Goal: Task Accomplishment & Management: Complete application form

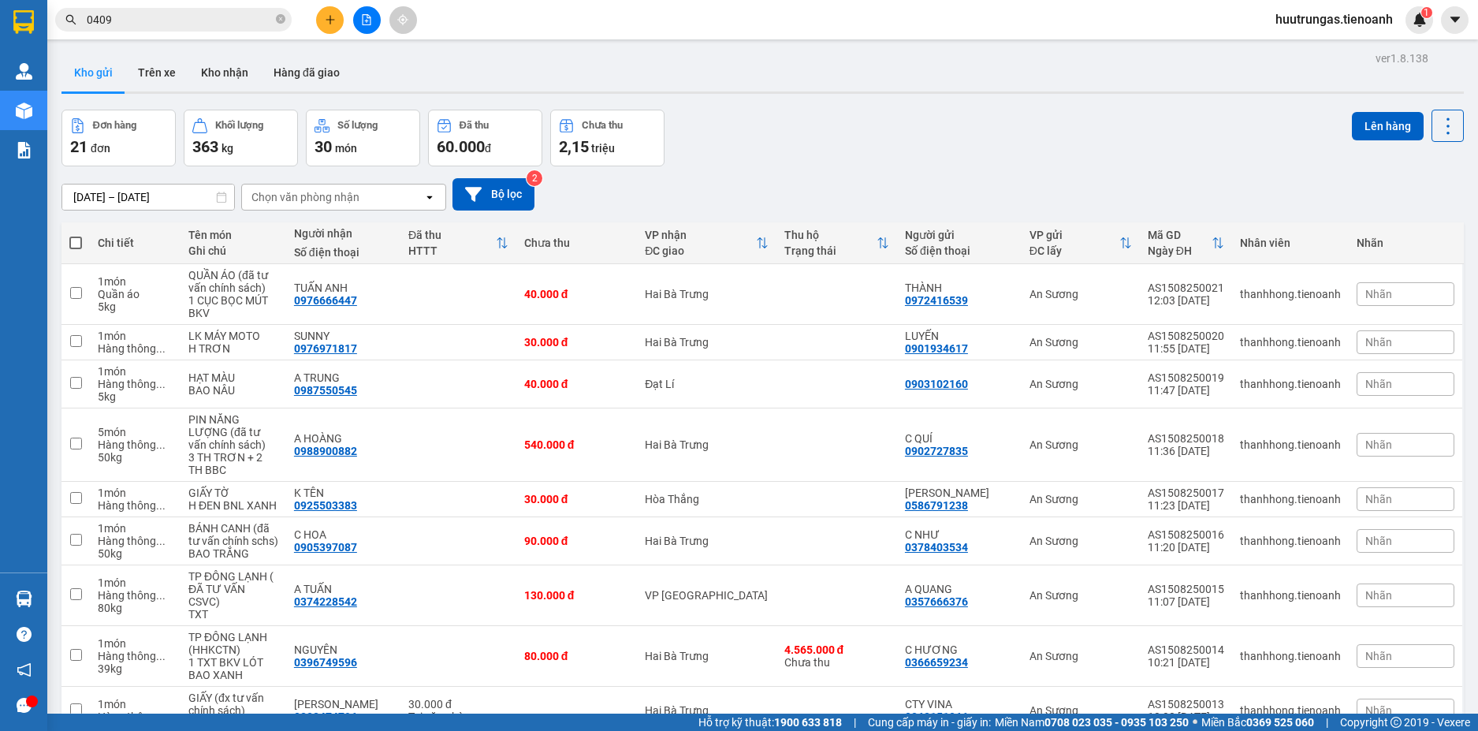
click at [188, 17] on input "0409" at bounding box center [180, 19] width 186 height 17
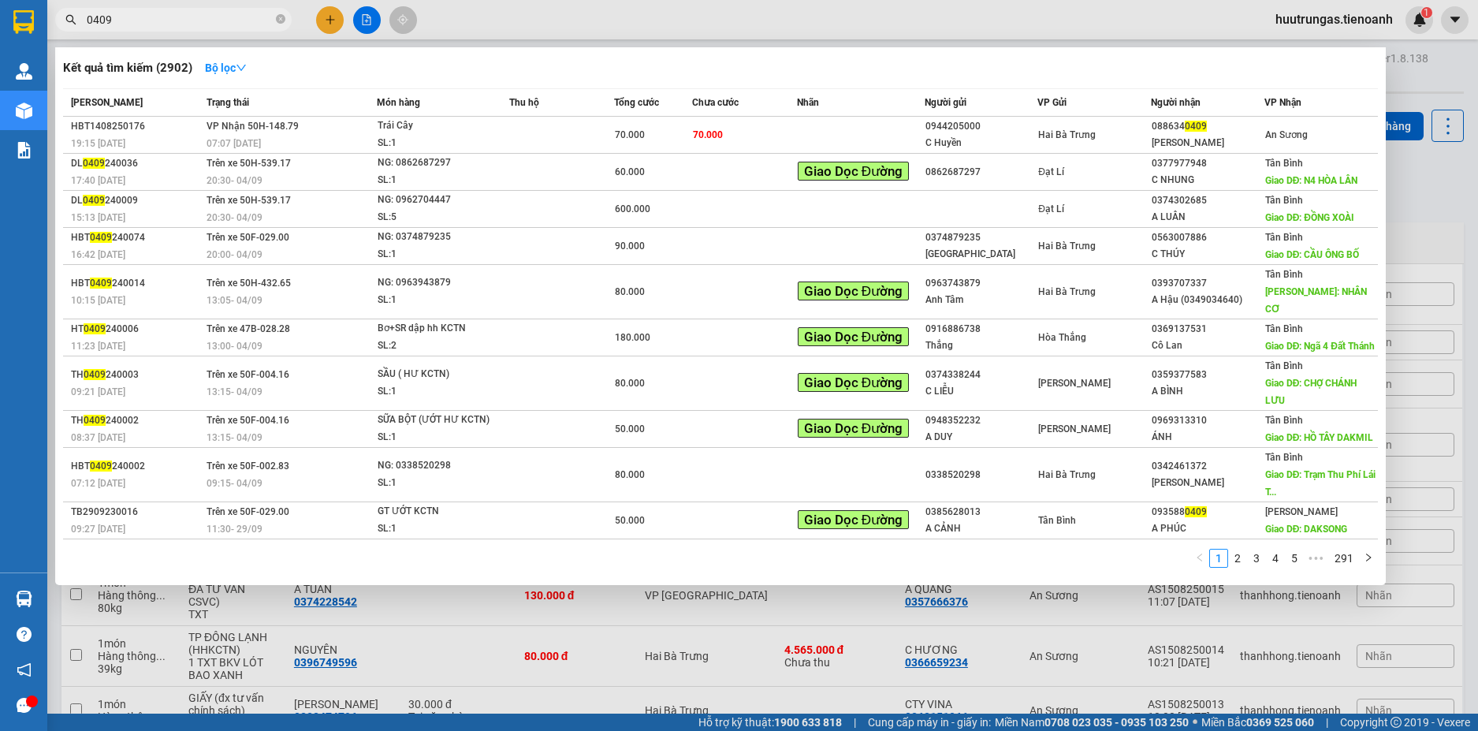
click at [188, 17] on input "0409" at bounding box center [180, 19] width 186 height 17
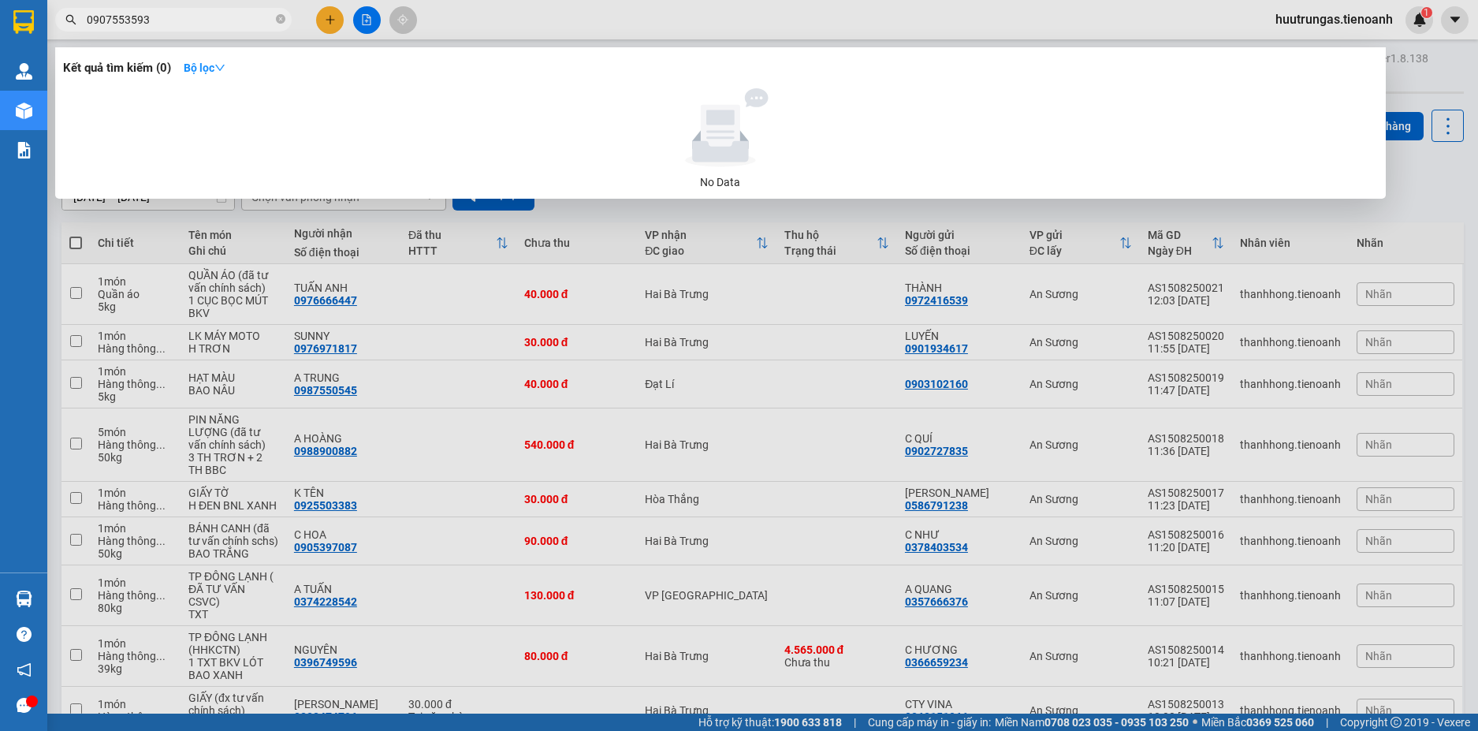
click at [181, 26] on input "0907553593" at bounding box center [180, 19] width 186 height 17
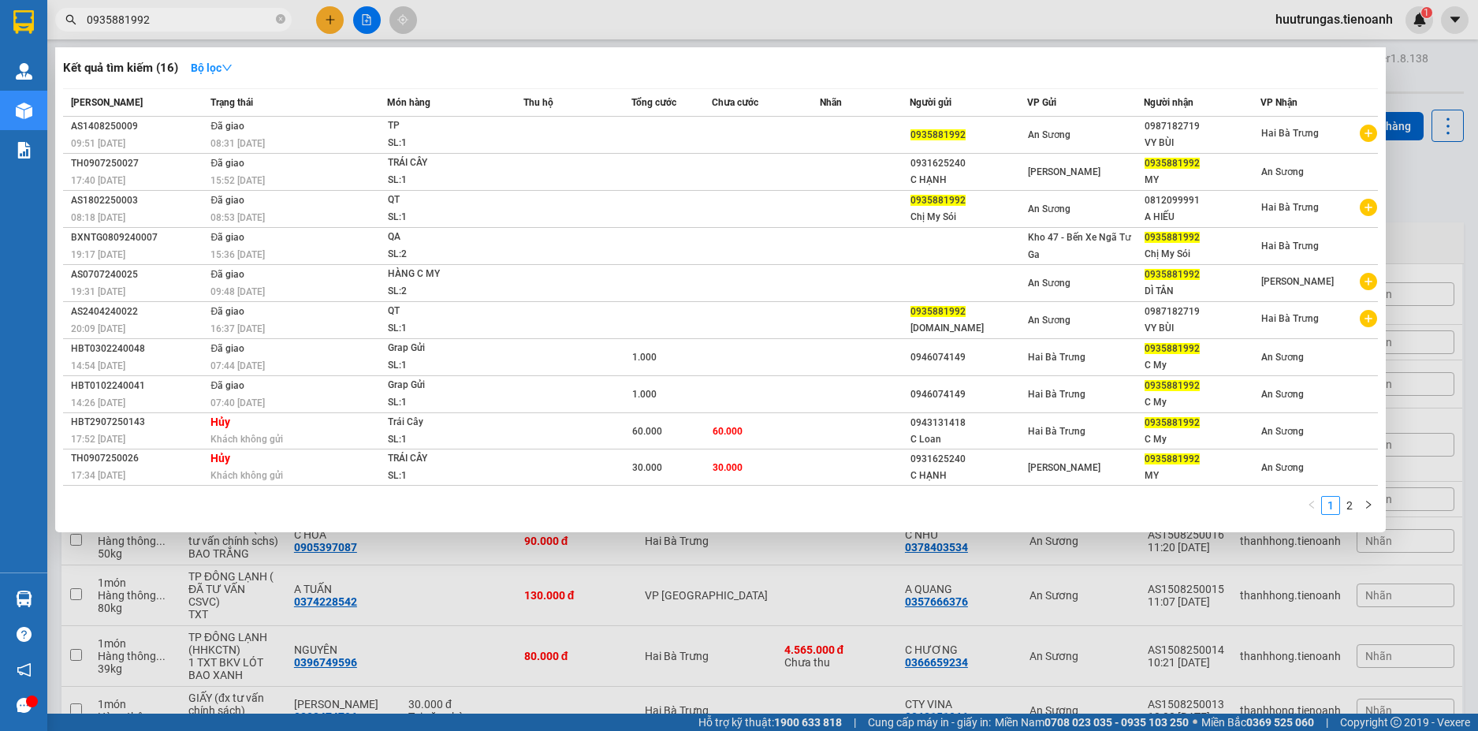
click at [193, 24] on input "0935881992" at bounding box center [180, 19] width 186 height 17
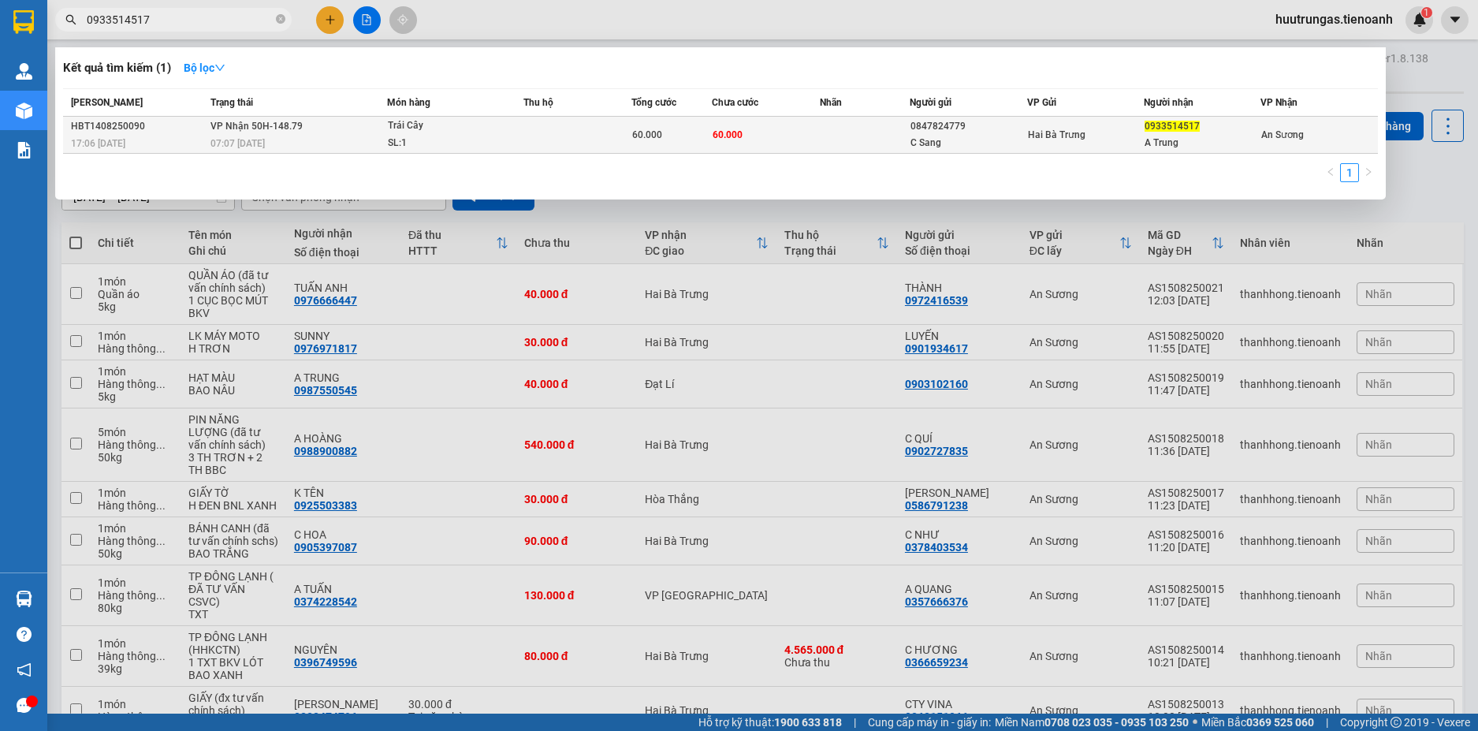
type input "0933514517"
click at [534, 142] on td at bounding box center [577, 135] width 108 height 37
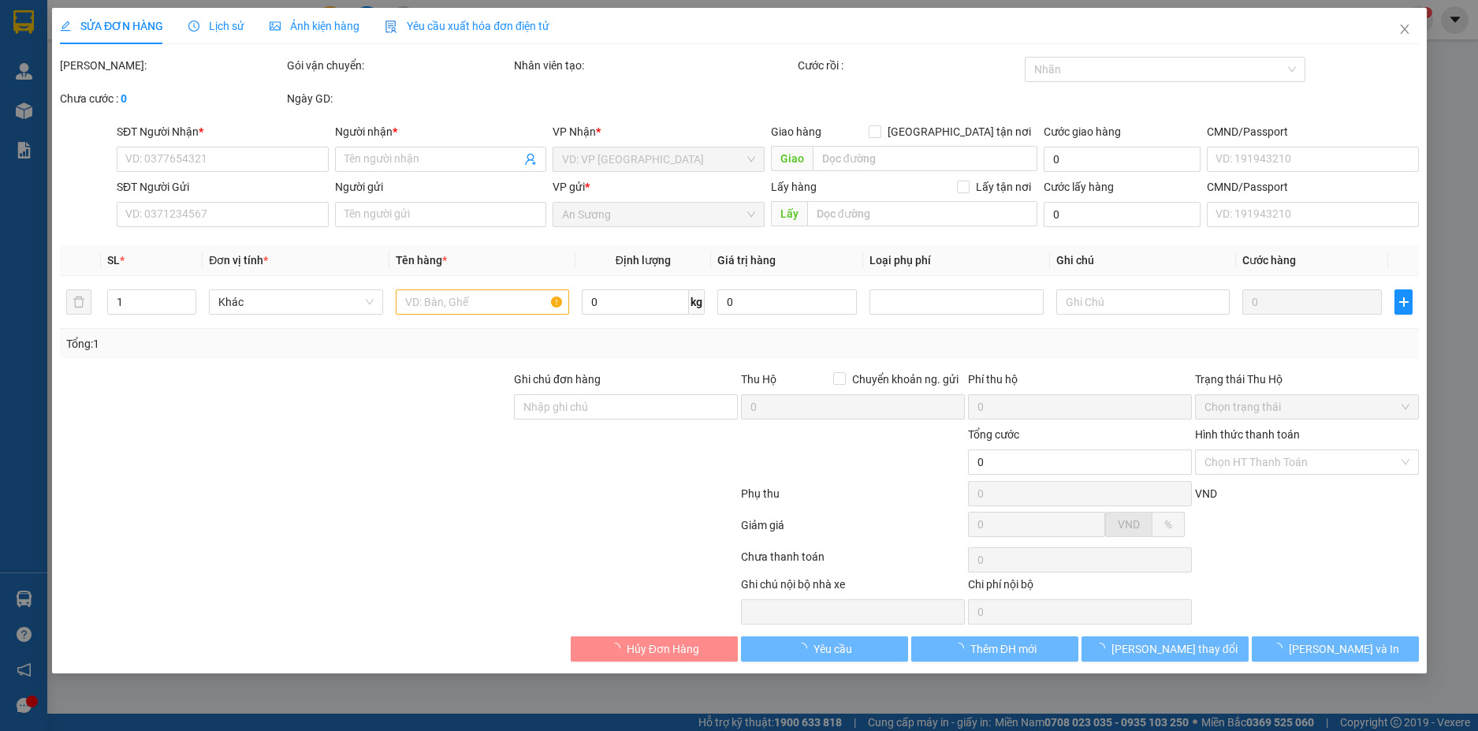
type input "0933514517"
type input "A Trung"
type input "0847824779"
type input "C Sang"
type input "60.000"
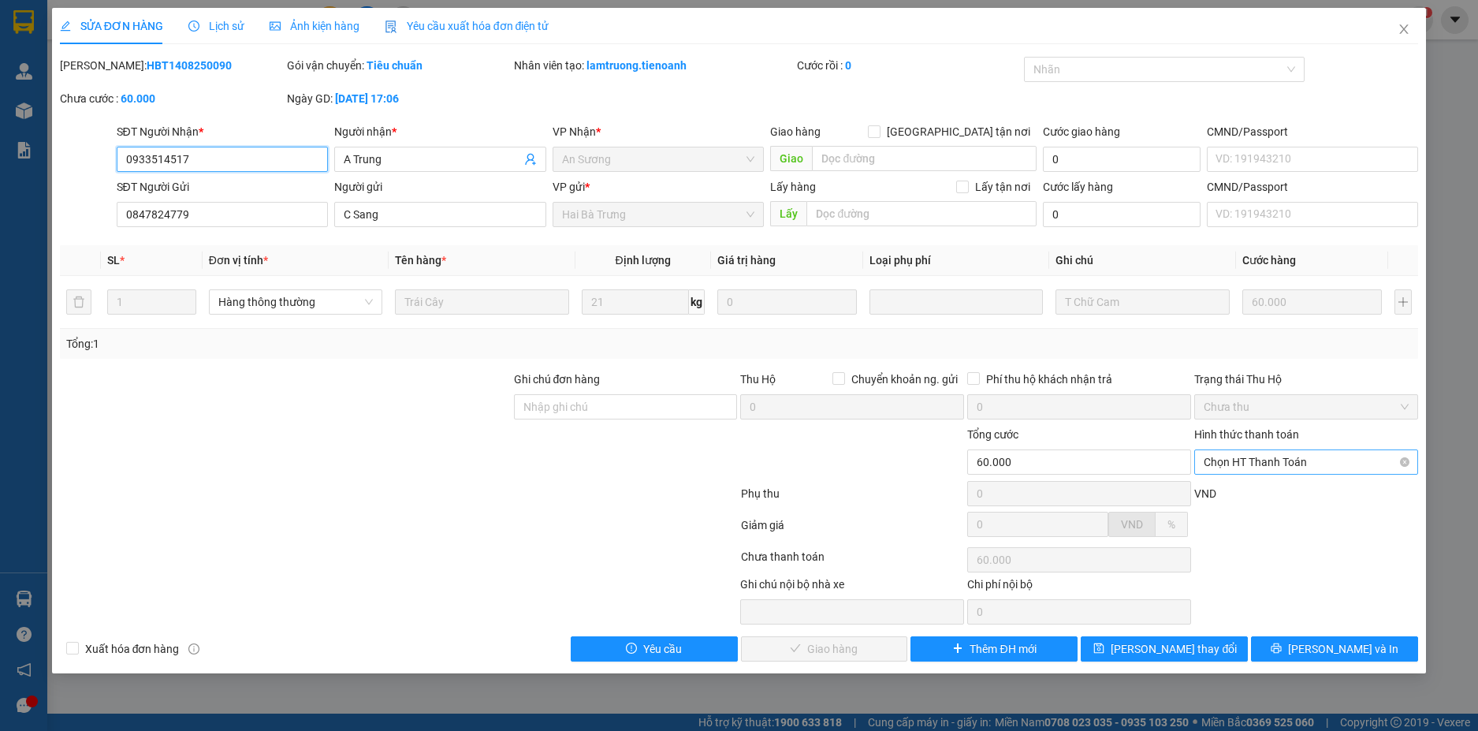
click at [1354, 463] on span "Chọn HT Thanh Toán" at bounding box center [1306, 462] width 205 height 24
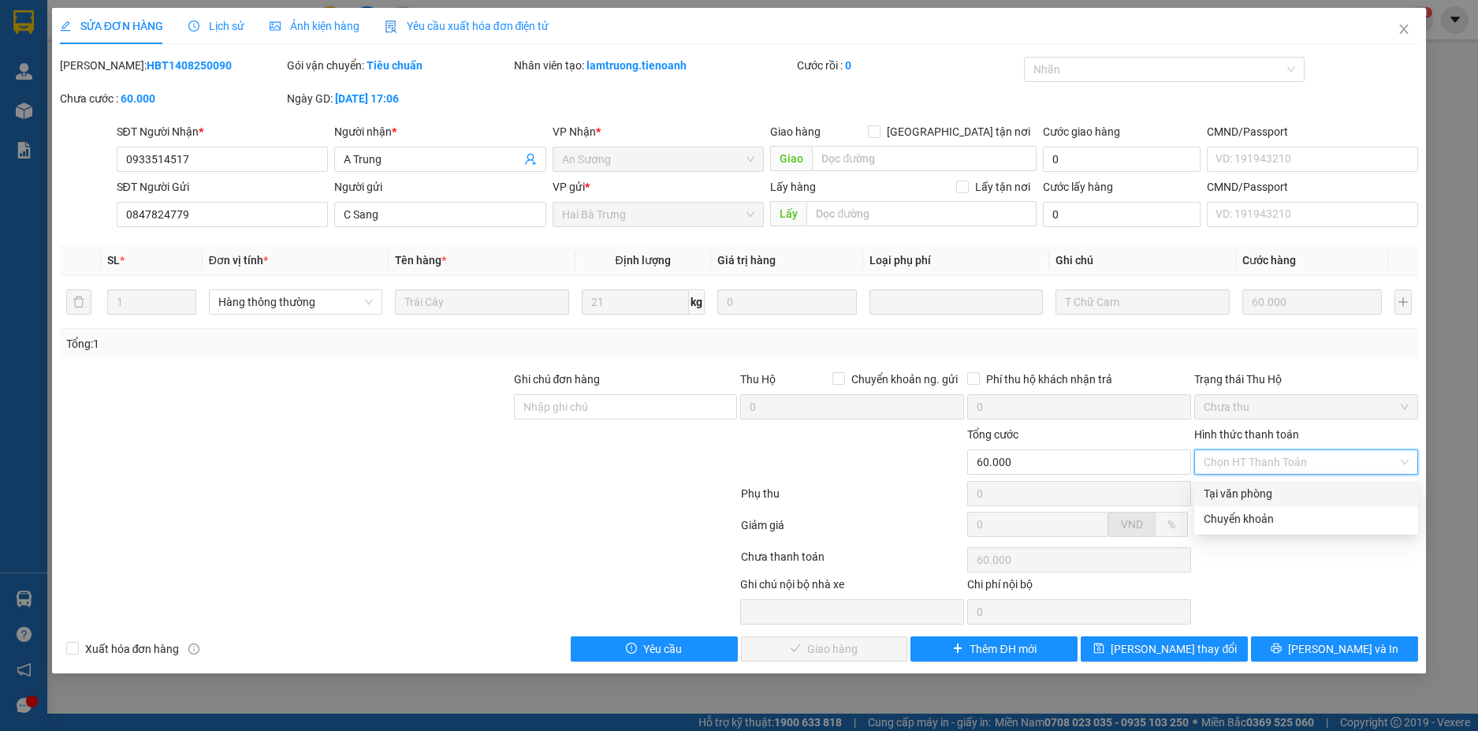
click at [1299, 488] on div "Tại văn phòng" at bounding box center [1306, 493] width 205 height 17
type input "0"
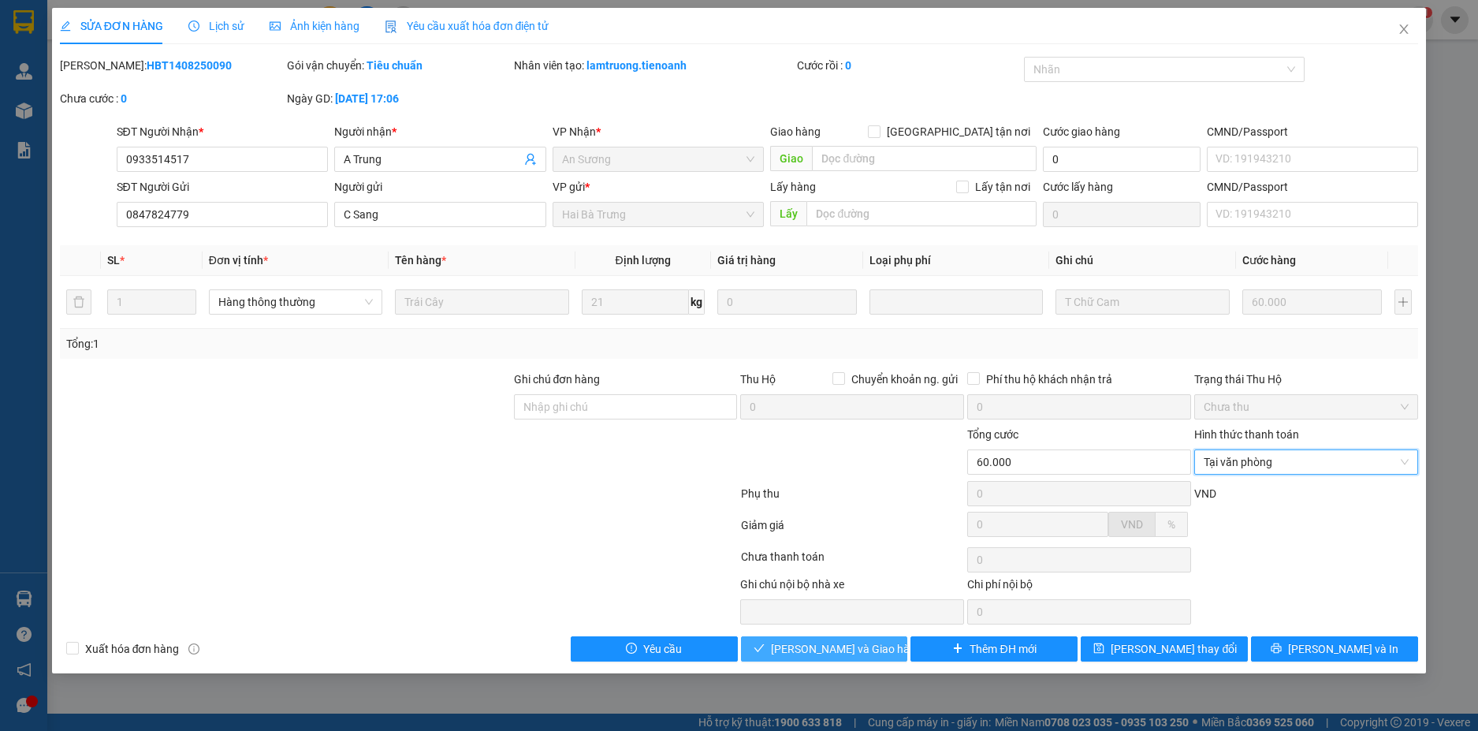
click at [855, 646] on span "Lưu và Giao hàng" at bounding box center [846, 648] width 151 height 17
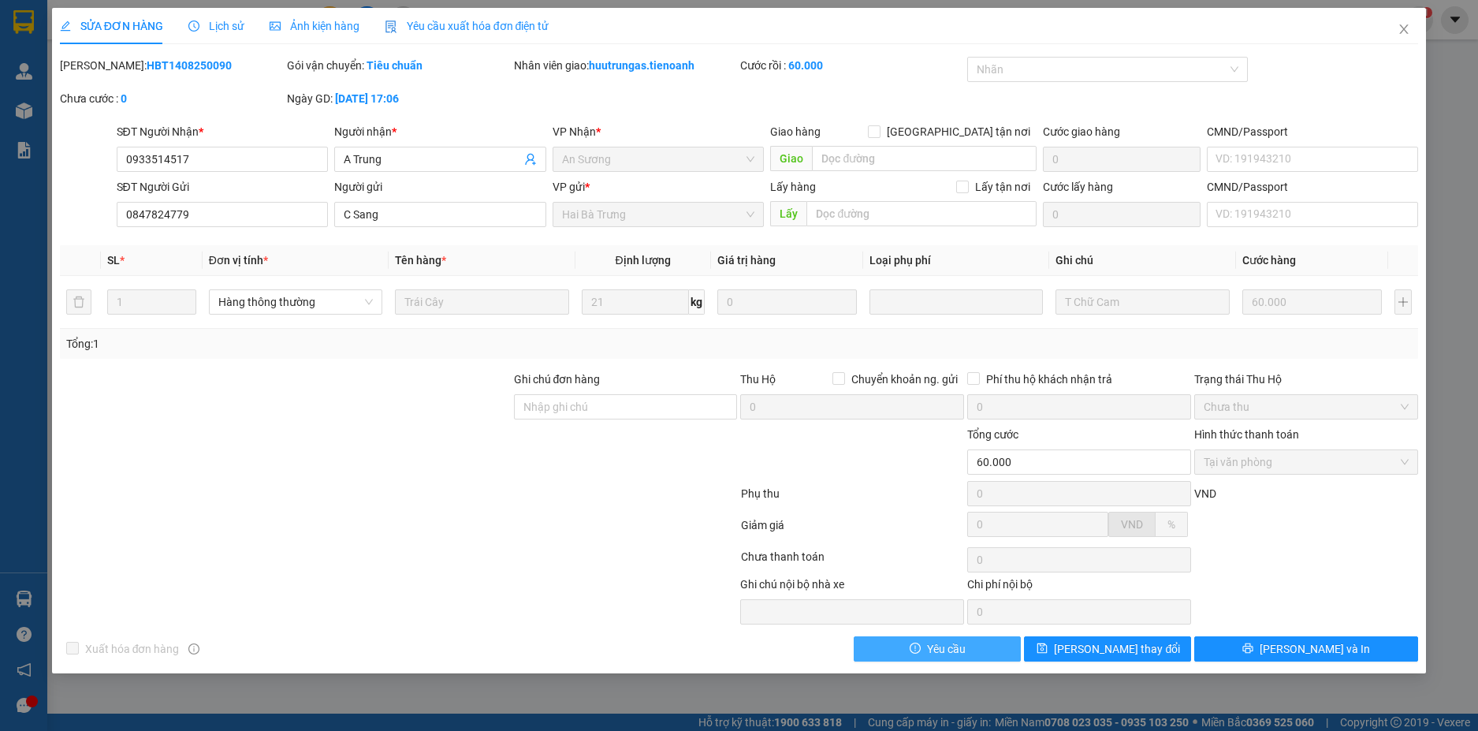
click at [855, 646] on button "Yêu cầu" at bounding box center [937, 648] width 167 height 25
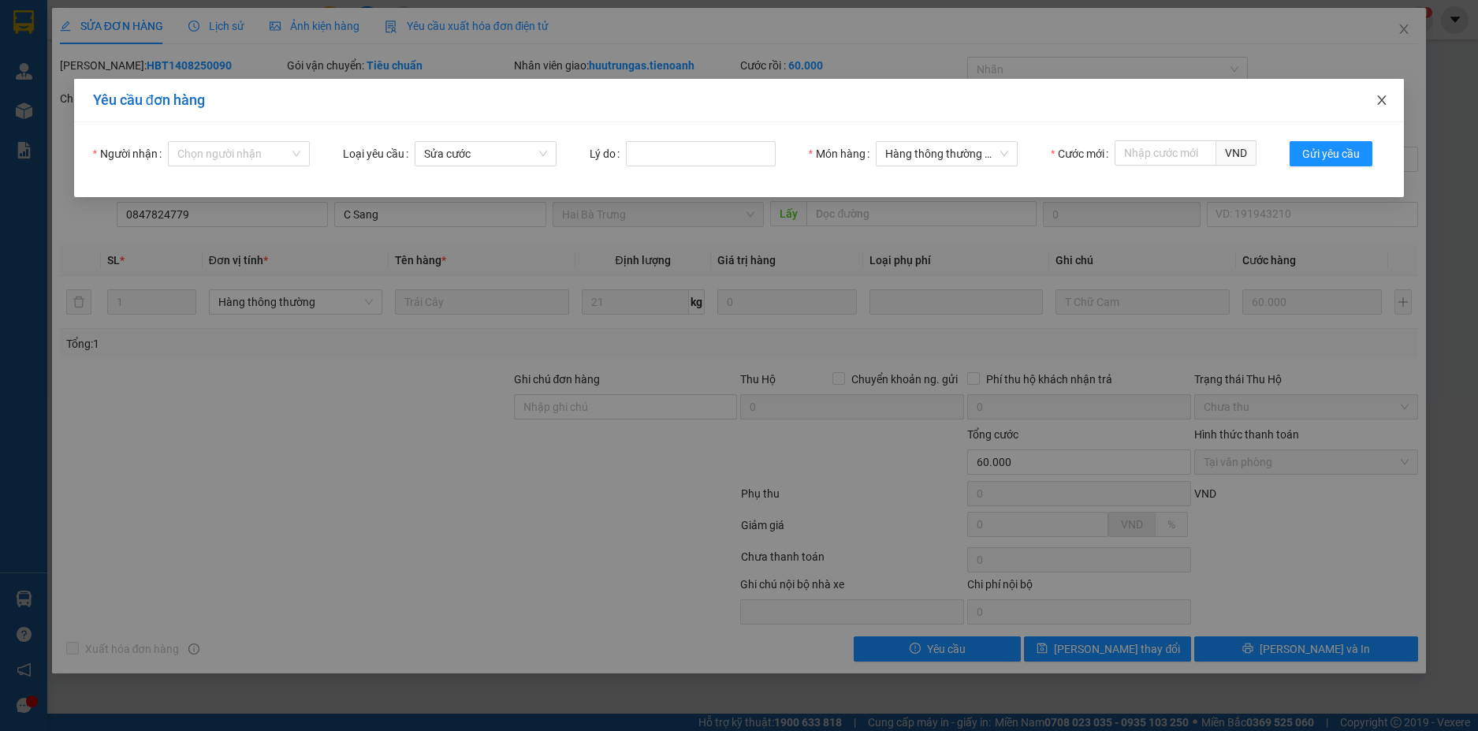
click at [1384, 102] on icon "close" at bounding box center [1382, 99] width 9 height 9
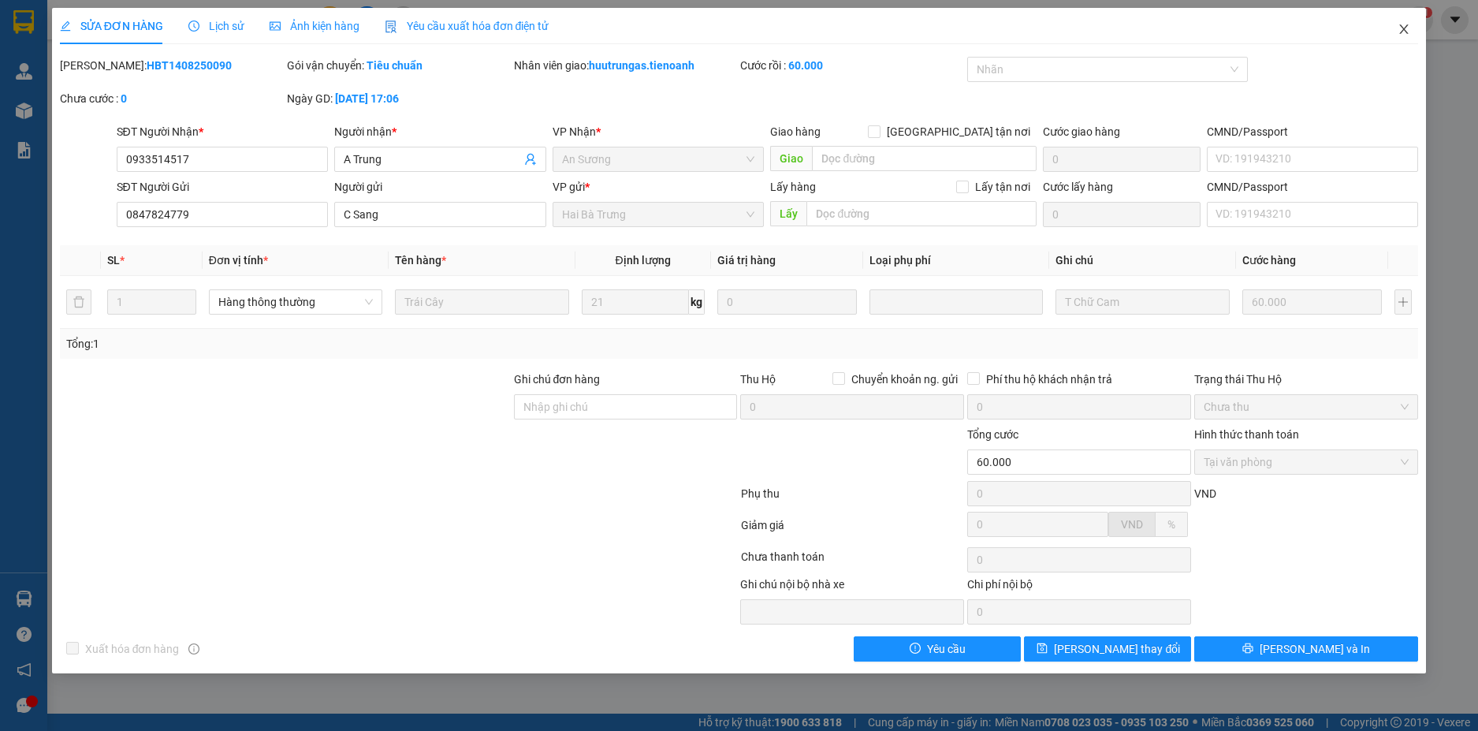
click at [1402, 25] on icon "close" at bounding box center [1404, 29] width 13 height 13
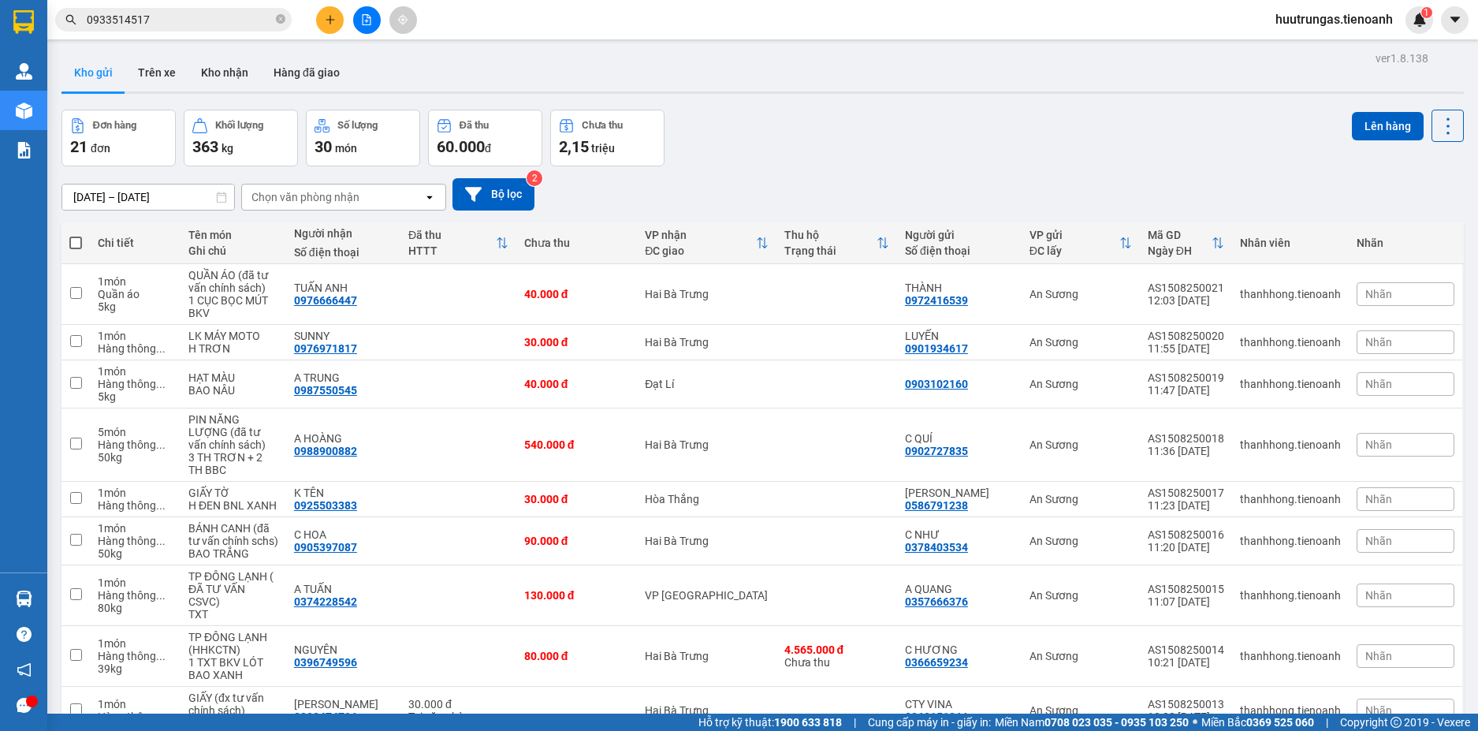
click at [210, 17] on input "0933514517" at bounding box center [180, 19] width 186 height 17
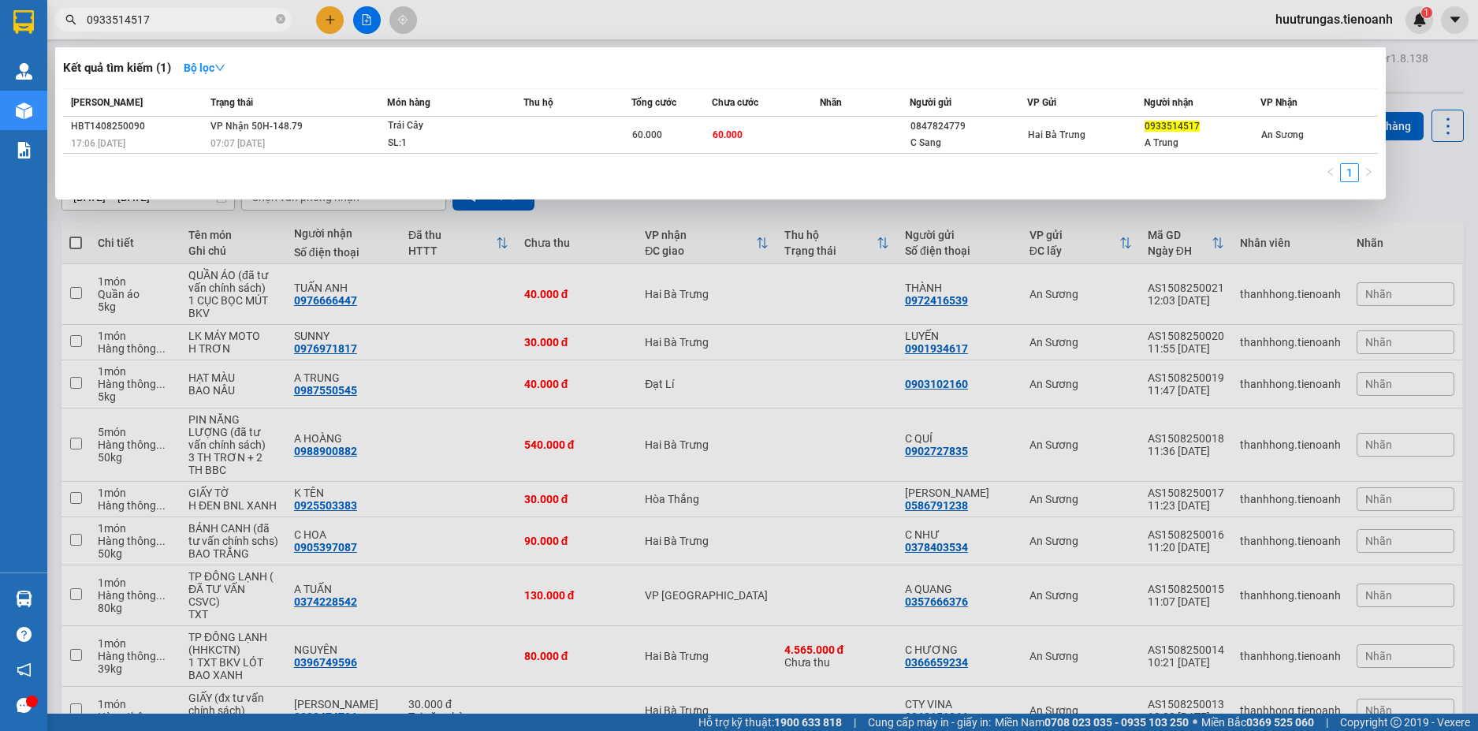
click at [210, 17] on input "0933514517" at bounding box center [180, 19] width 186 height 17
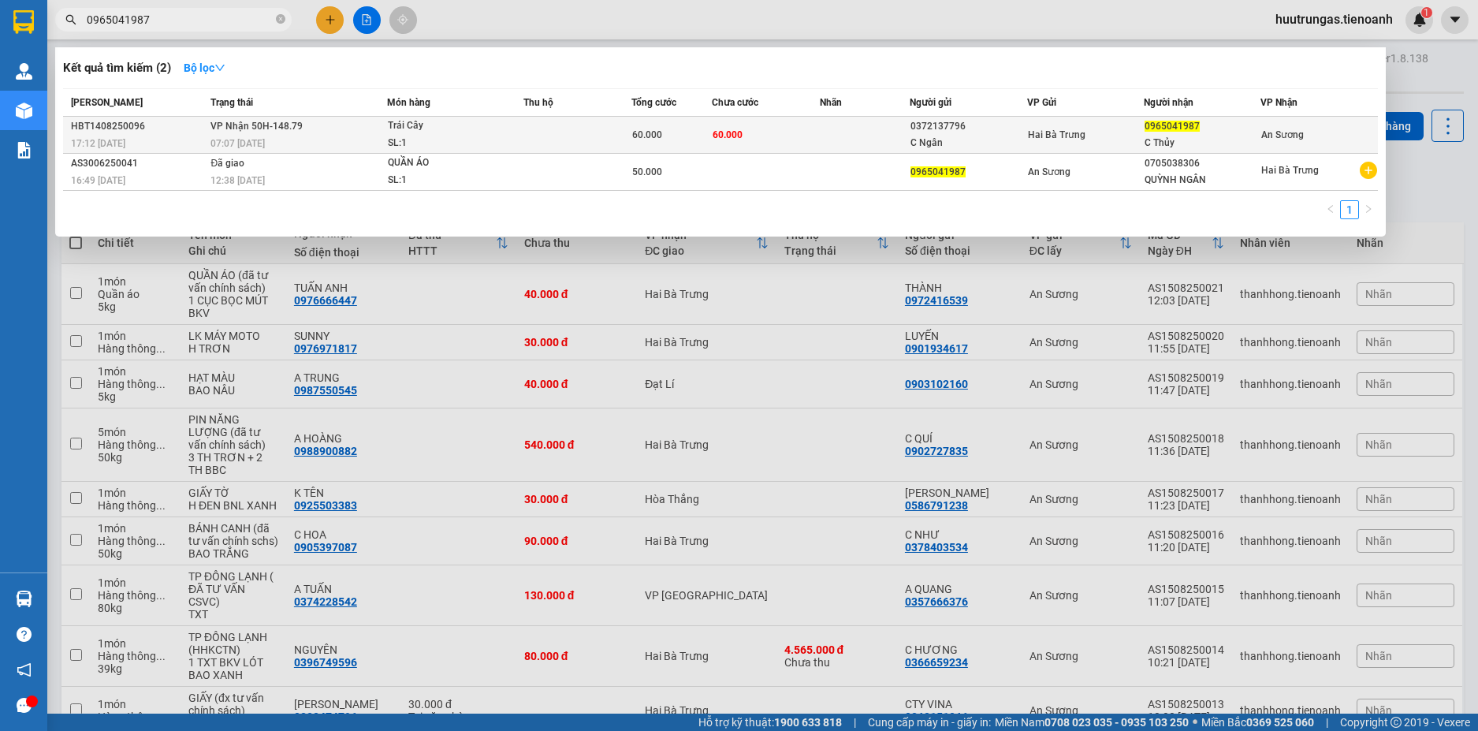
type input "0965041987"
click at [501, 131] on div "Trái Cây" at bounding box center [447, 125] width 118 height 17
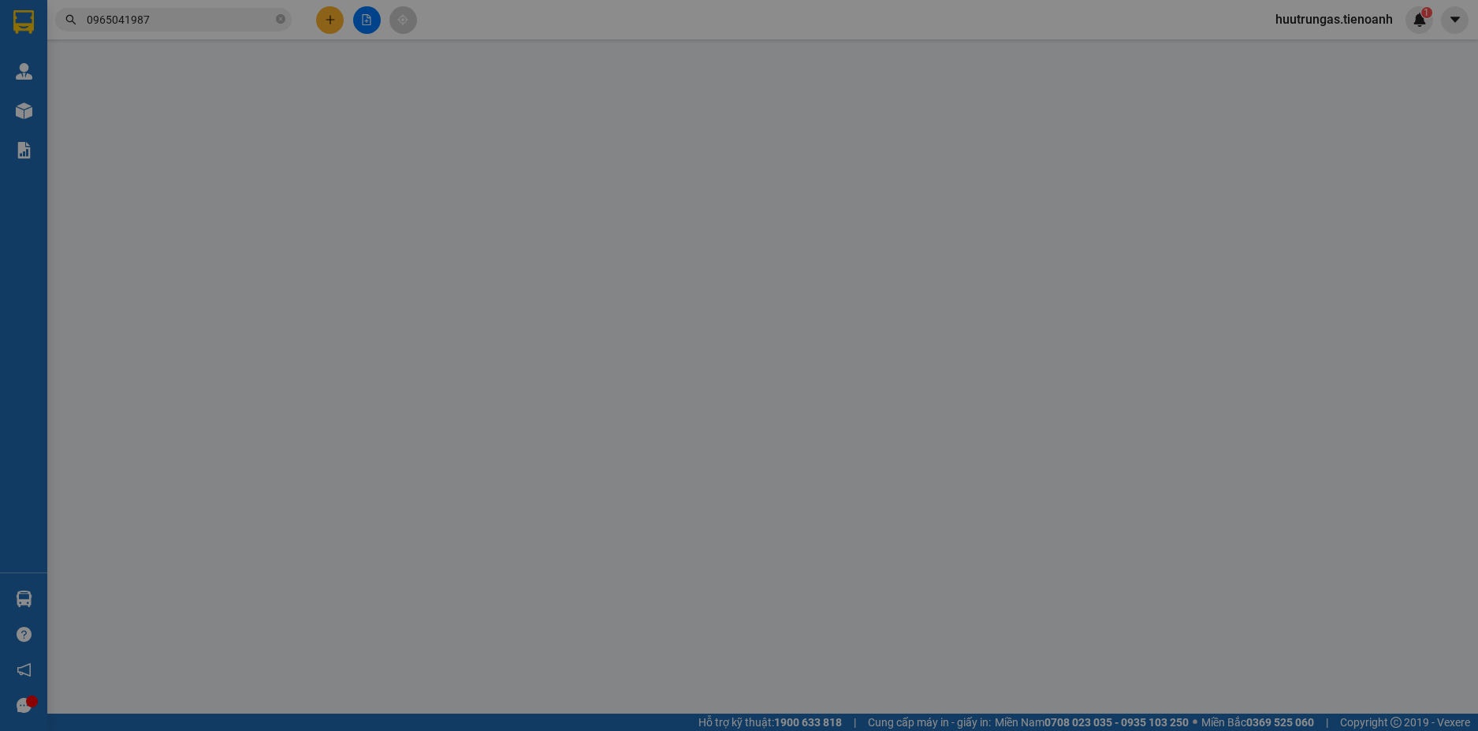
type input "0965041987"
type input "C Thủy"
type input "0372137796"
type input "C Ngân"
type input "60.000"
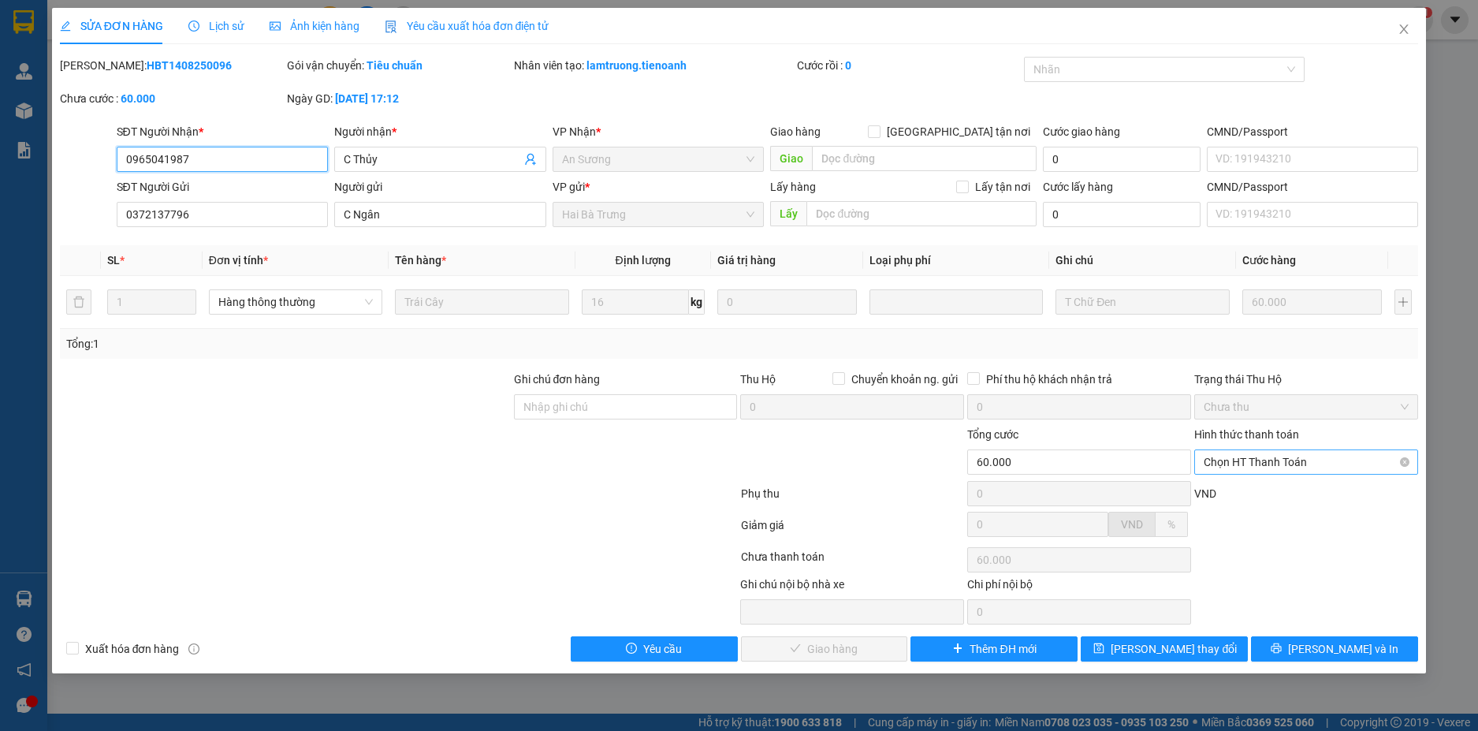
click at [1264, 457] on span "Chọn HT Thanh Toán" at bounding box center [1306, 462] width 205 height 24
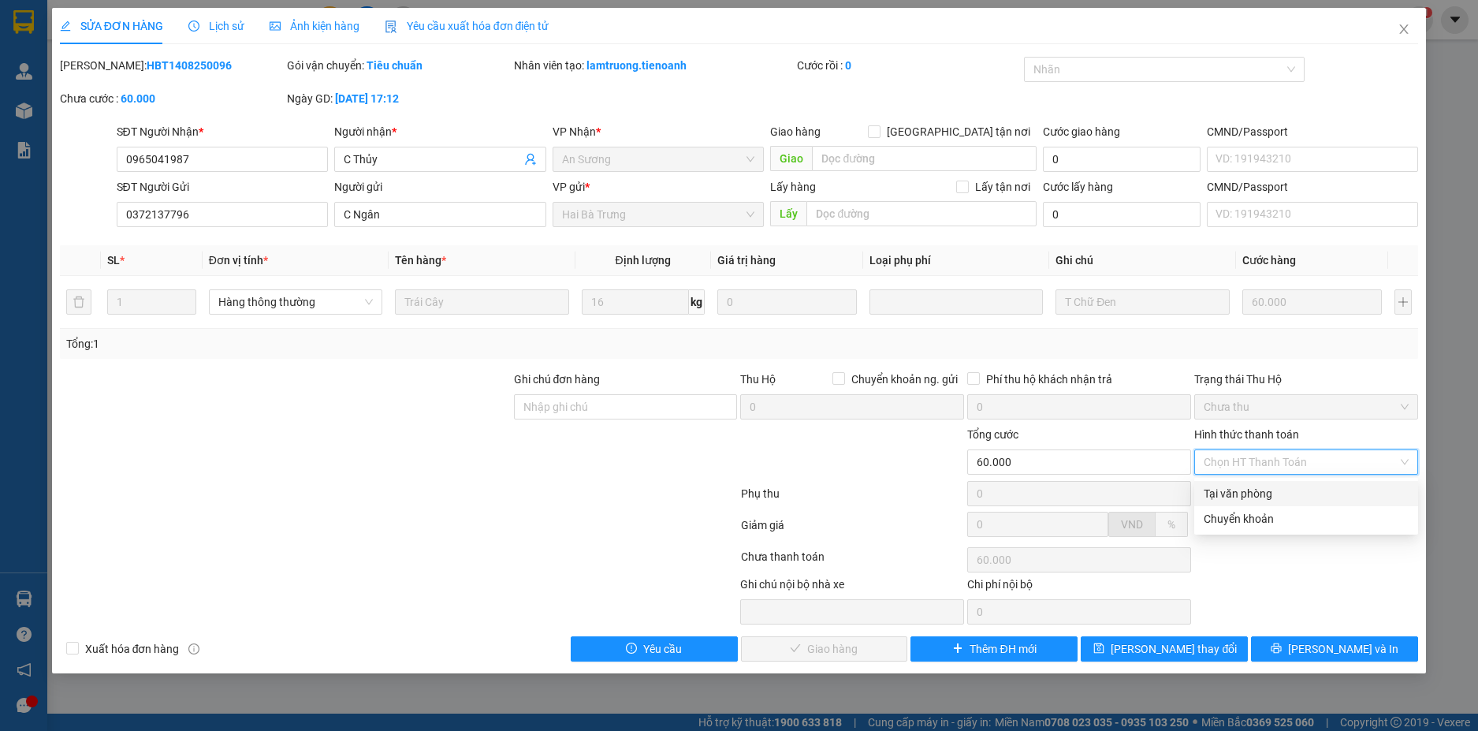
click at [1238, 495] on div "Tại văn phòng" at bounding box center [1306, 493] width 205 height 17
type input "0"
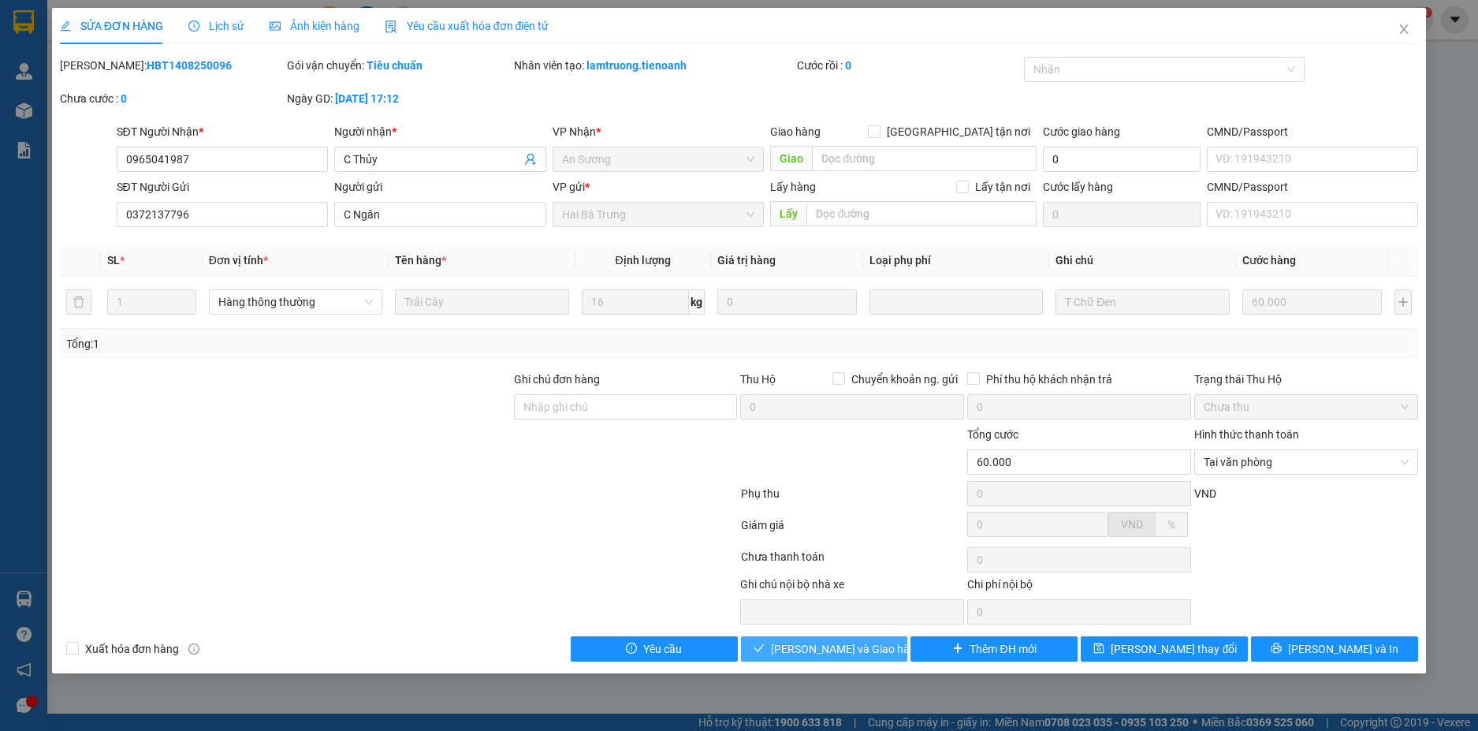
click at [830, 650] on span "Lưu và Giao hàng" at bounding box center [846, 648] width 151 height 17
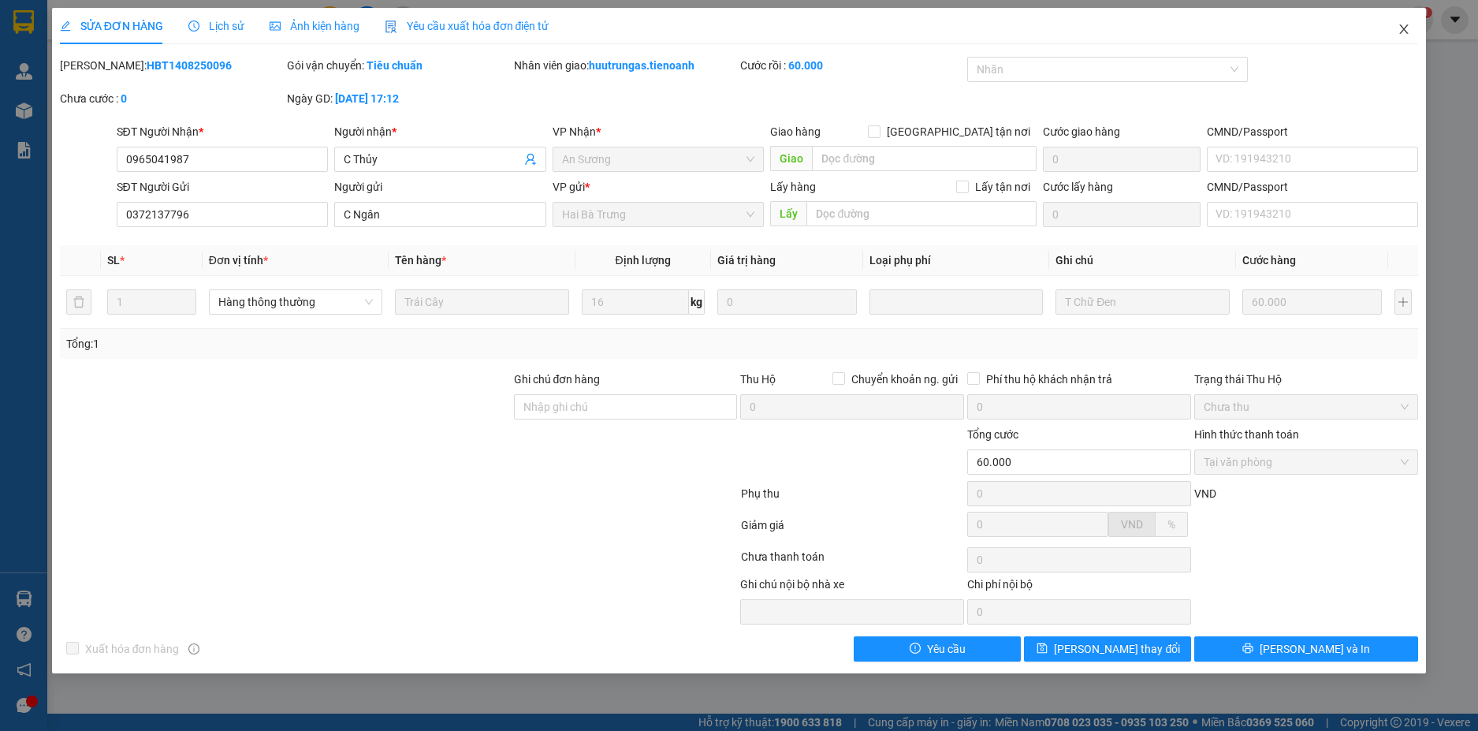
click at [1395, 26] on span "Close" at bounding box center [1404, 30] width 44 height 44
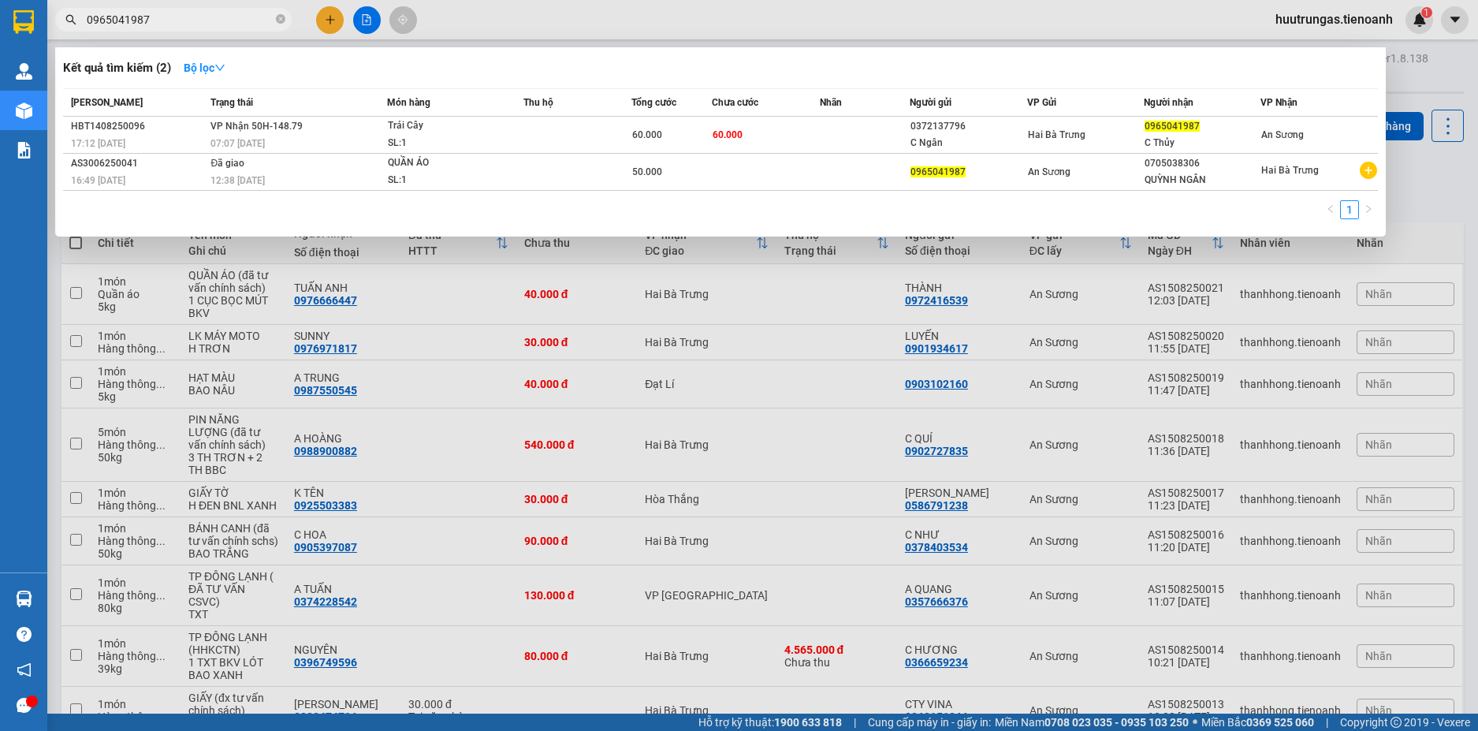
click at [220, 23] on input "0965041987" at bounding box center [180, 19] width 186 height 17
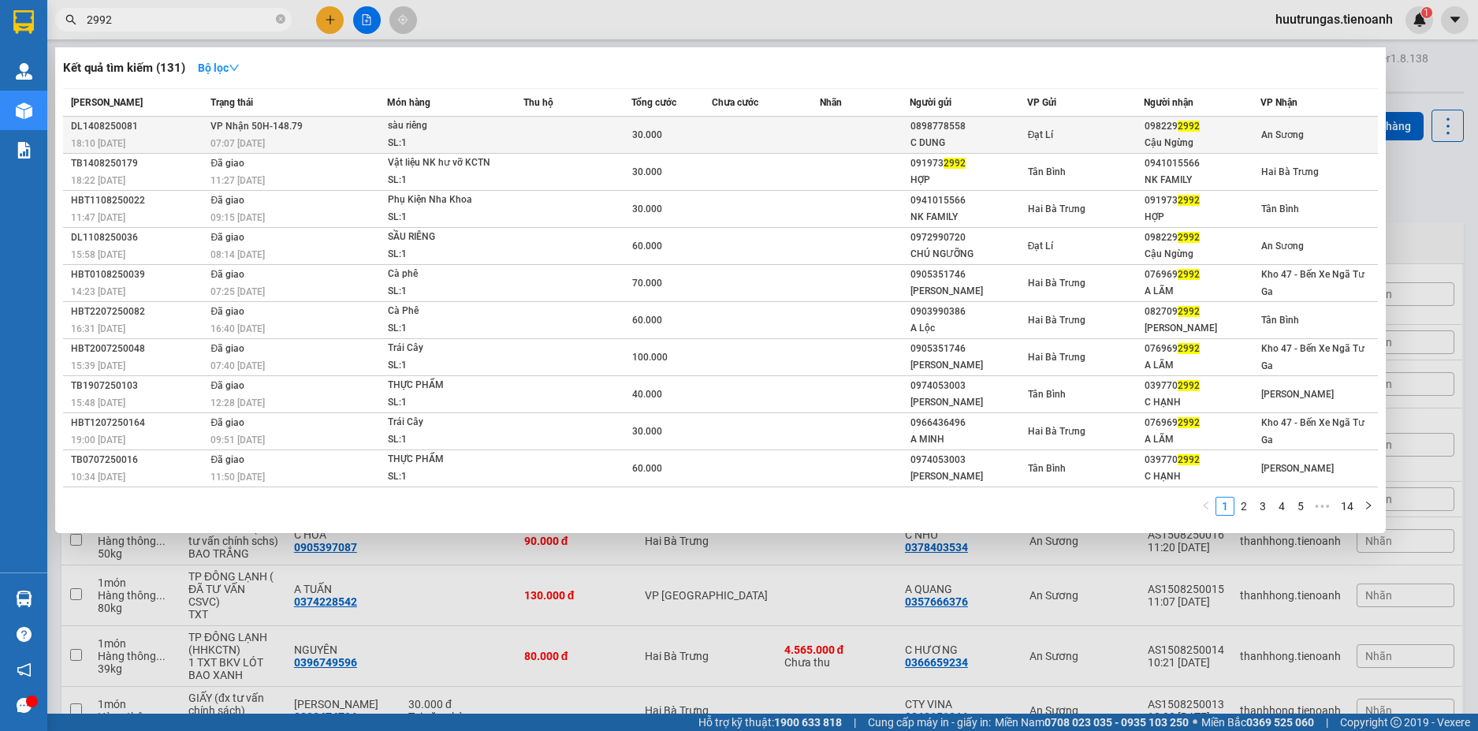
type input "2992"
click at [559, 134] on td at bounding box center [577, 135] width 108 height 37
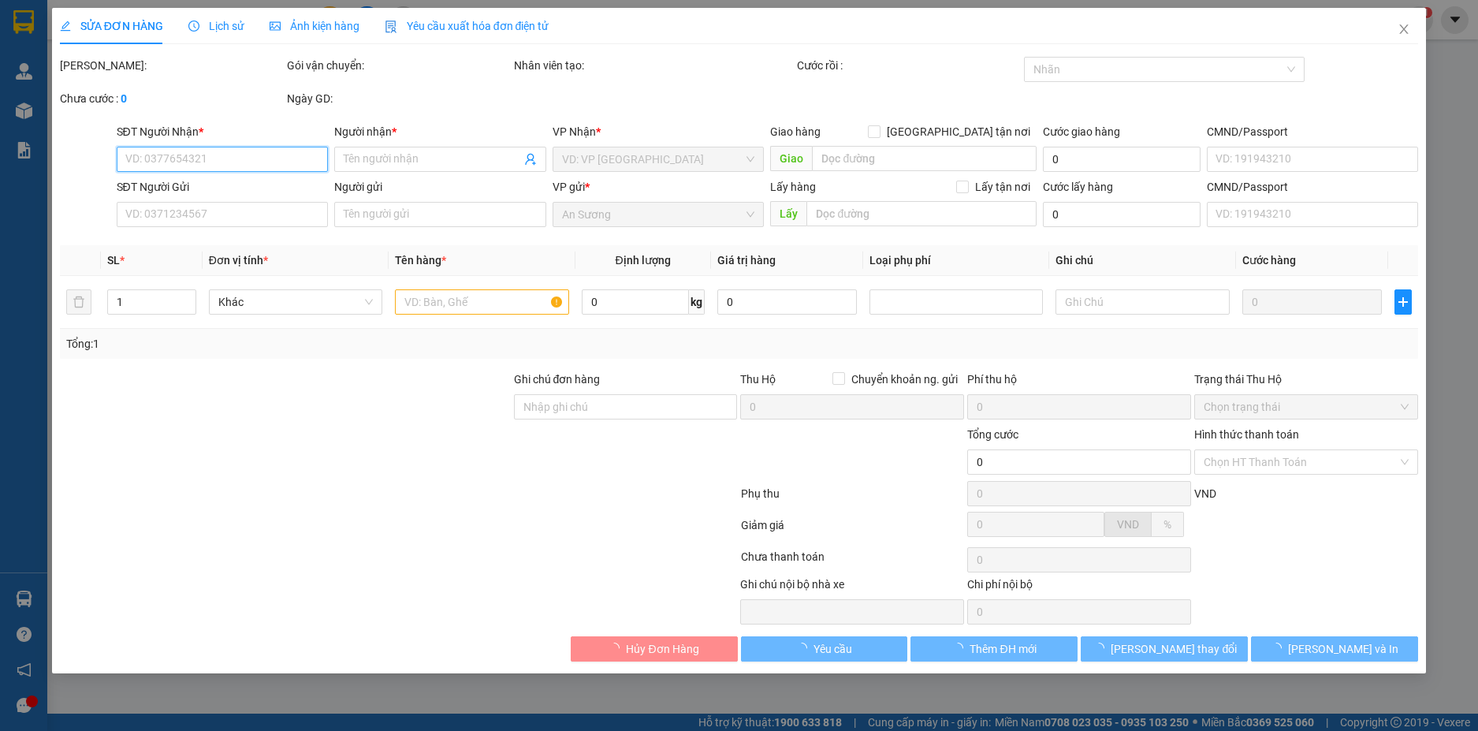
type input "0982292992"
type input "Cậu Ngừng"
type input "0898778558"
type input "C DUNG"
type input "30.000"
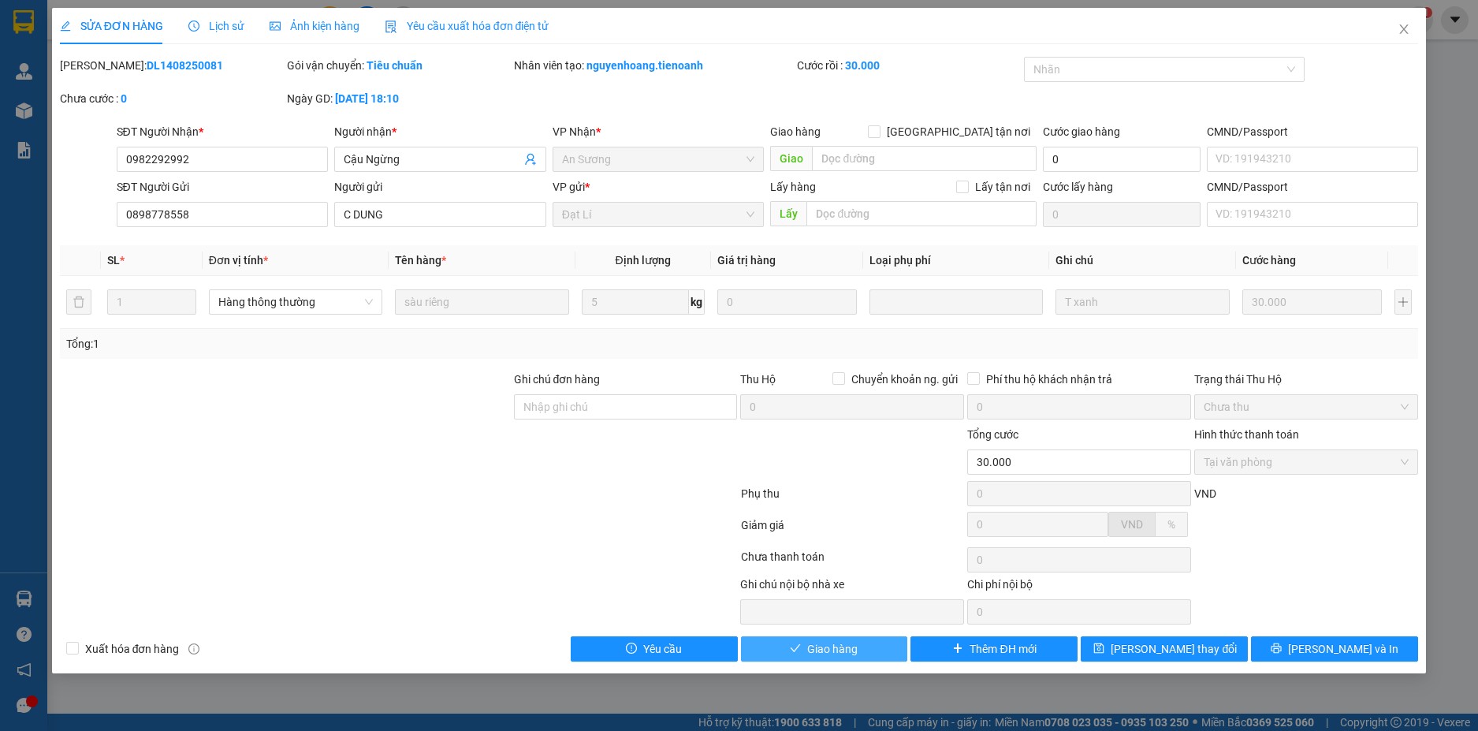
click at [859, 651] on button "Giao hàng" at bounding box center [824, 648] width 167 height 25
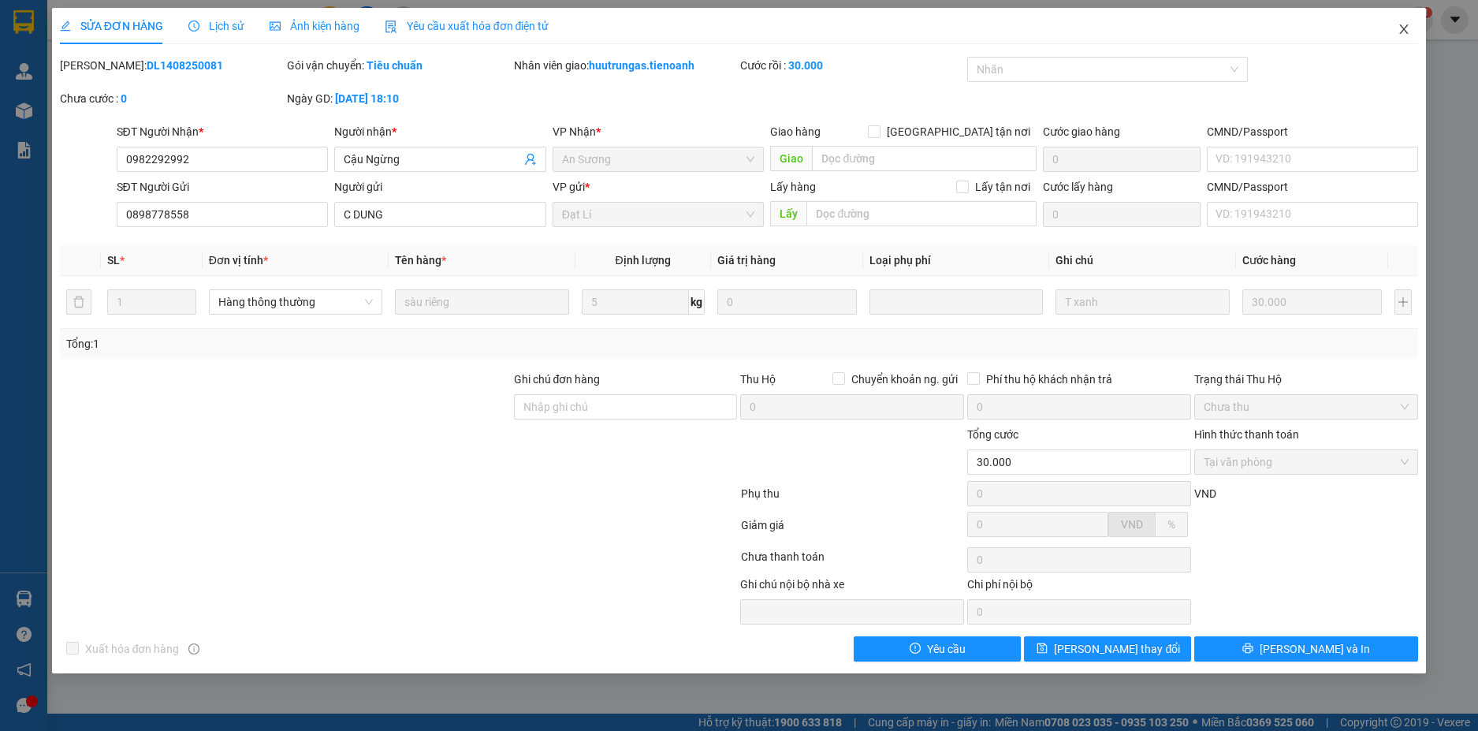
click at [1403, 35] on icon "close" at bounding box center [1404, 29] width 13 height 13
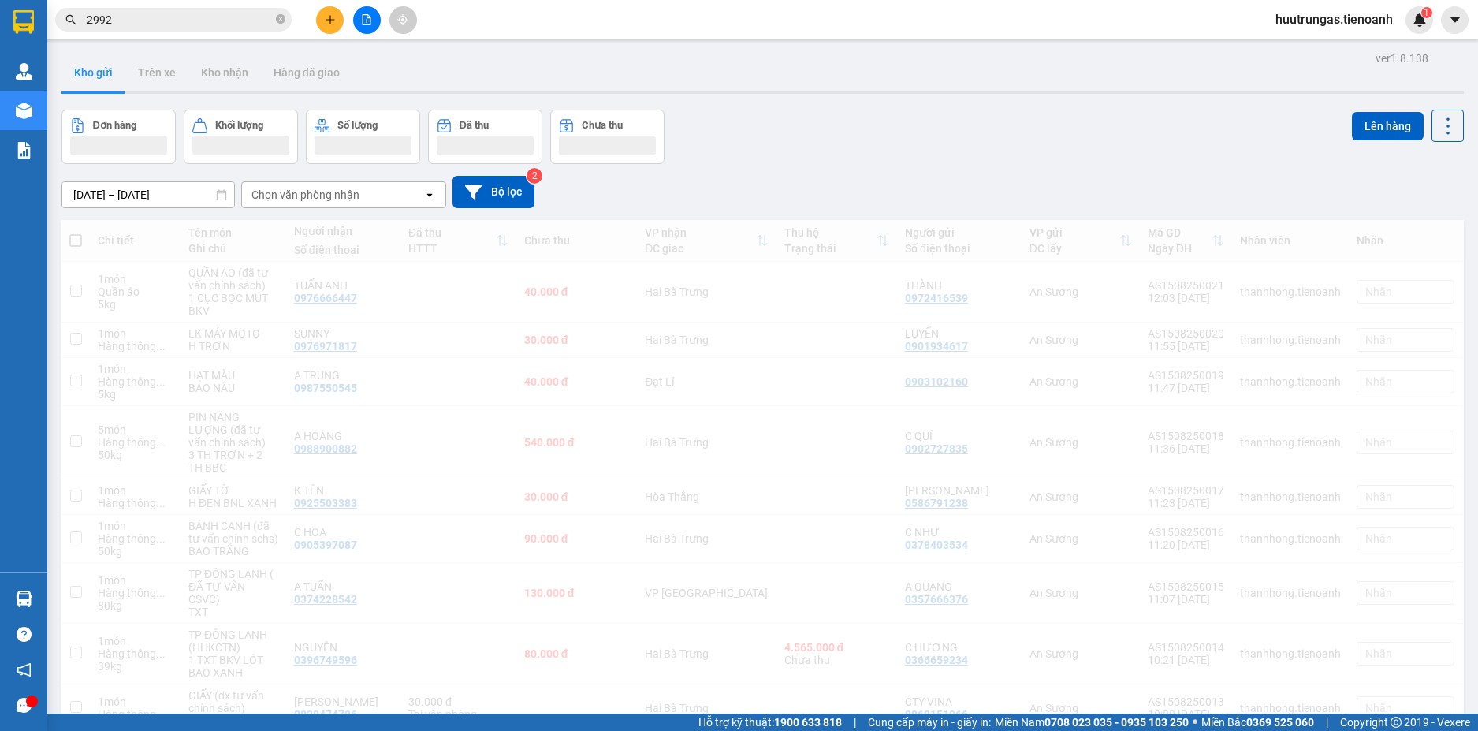
click at [1402, 28] on span "huutrungas.tienoanh" at bounding box center [1334, 19] width 143 height 20
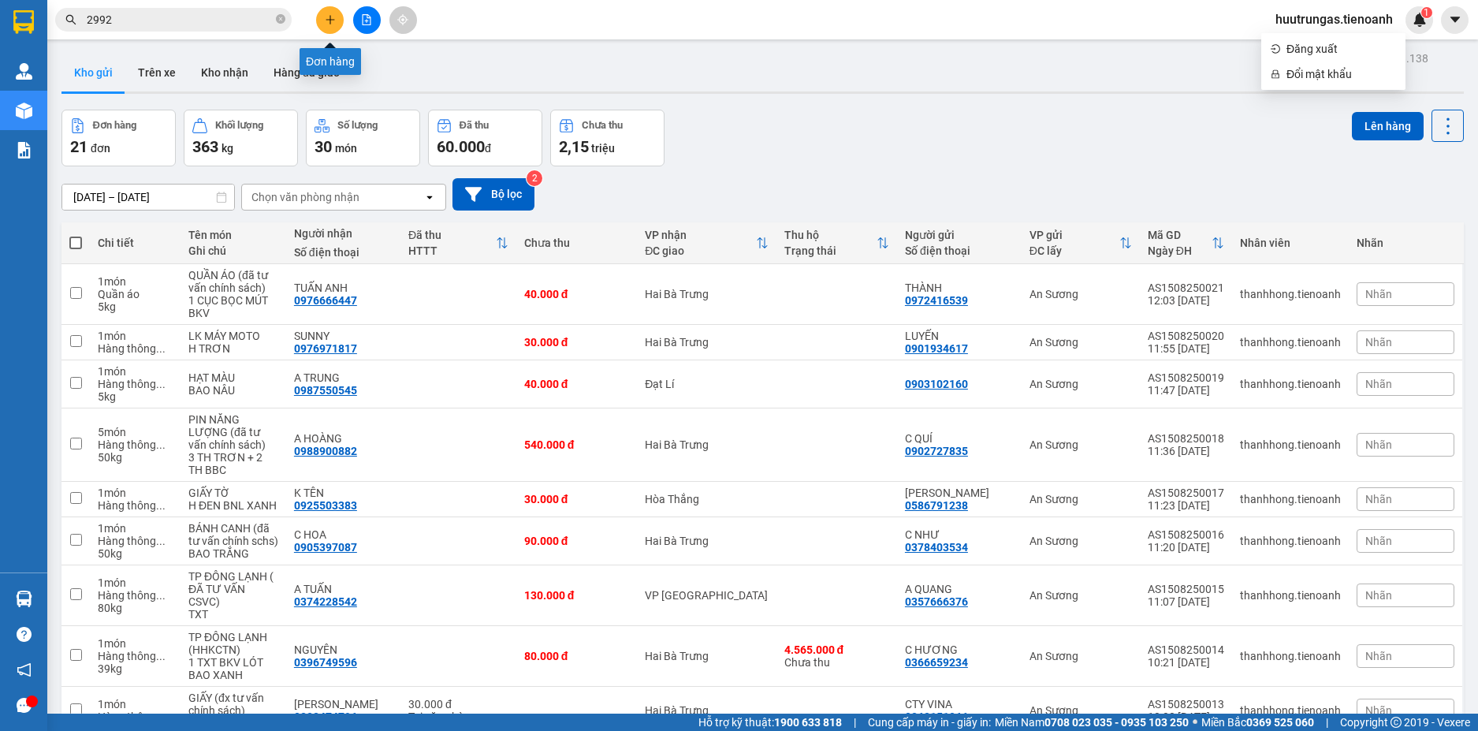
click at [337, 20] on button at bounding box center [330, 20] width 28 height 28
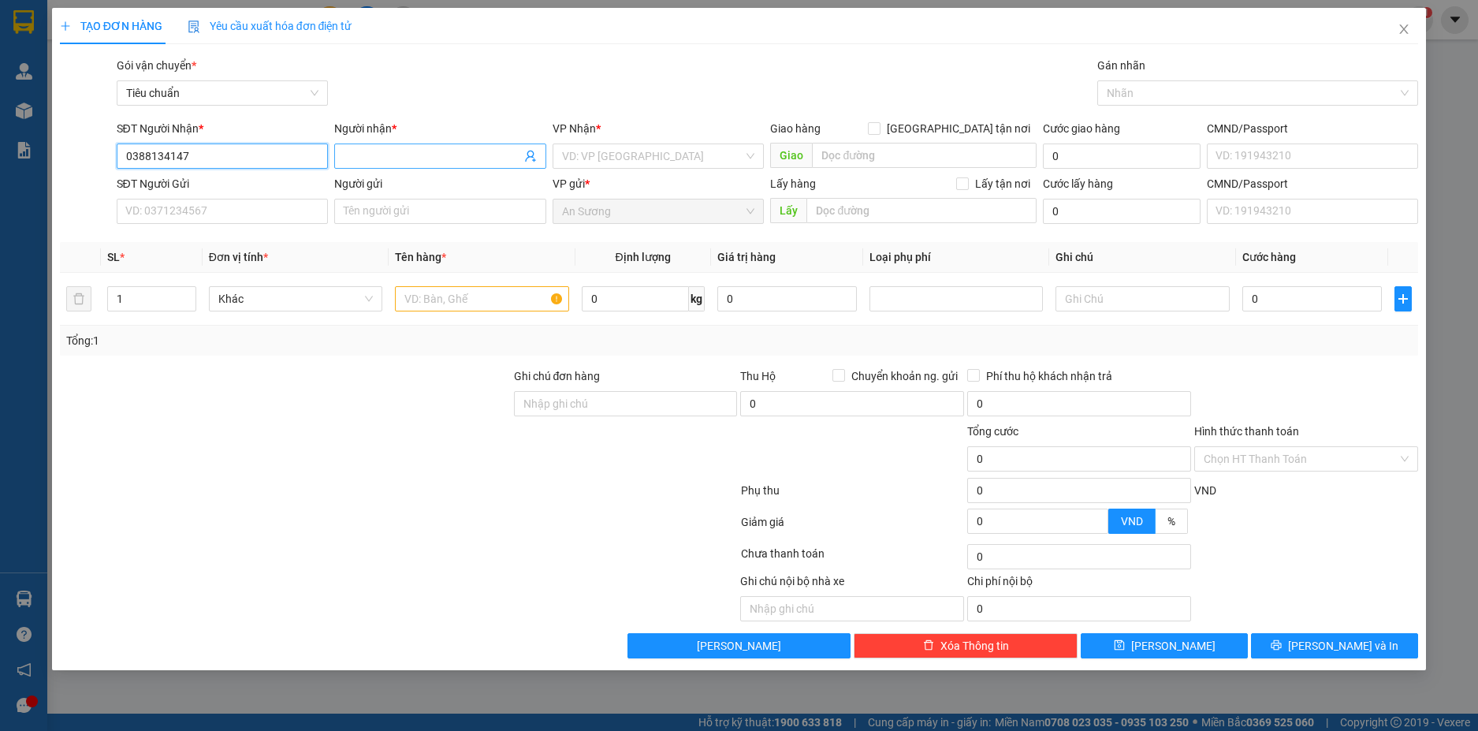
type input "0388134147"
click at [382, 165] on span at bounding box center [440, 155] width 212 height 25
click at [252, 152] on input "0388134147" at bounding box center [223, 155] width 212 height 25
click at [233, 188] on div "0388134147 - A LIÊU" at bounding box center [222, 187] width 193 height 17
type input "A LIÊU"
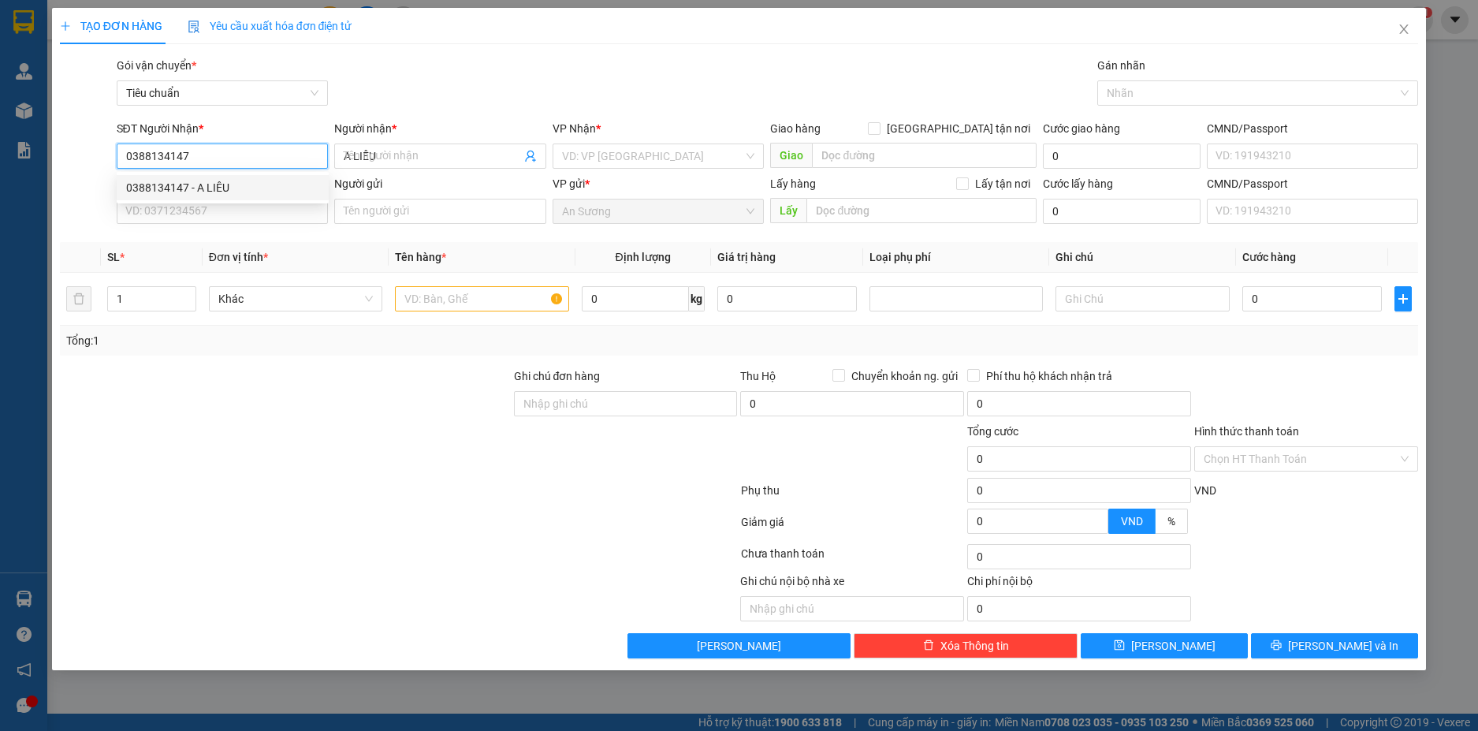
type input "30.000"
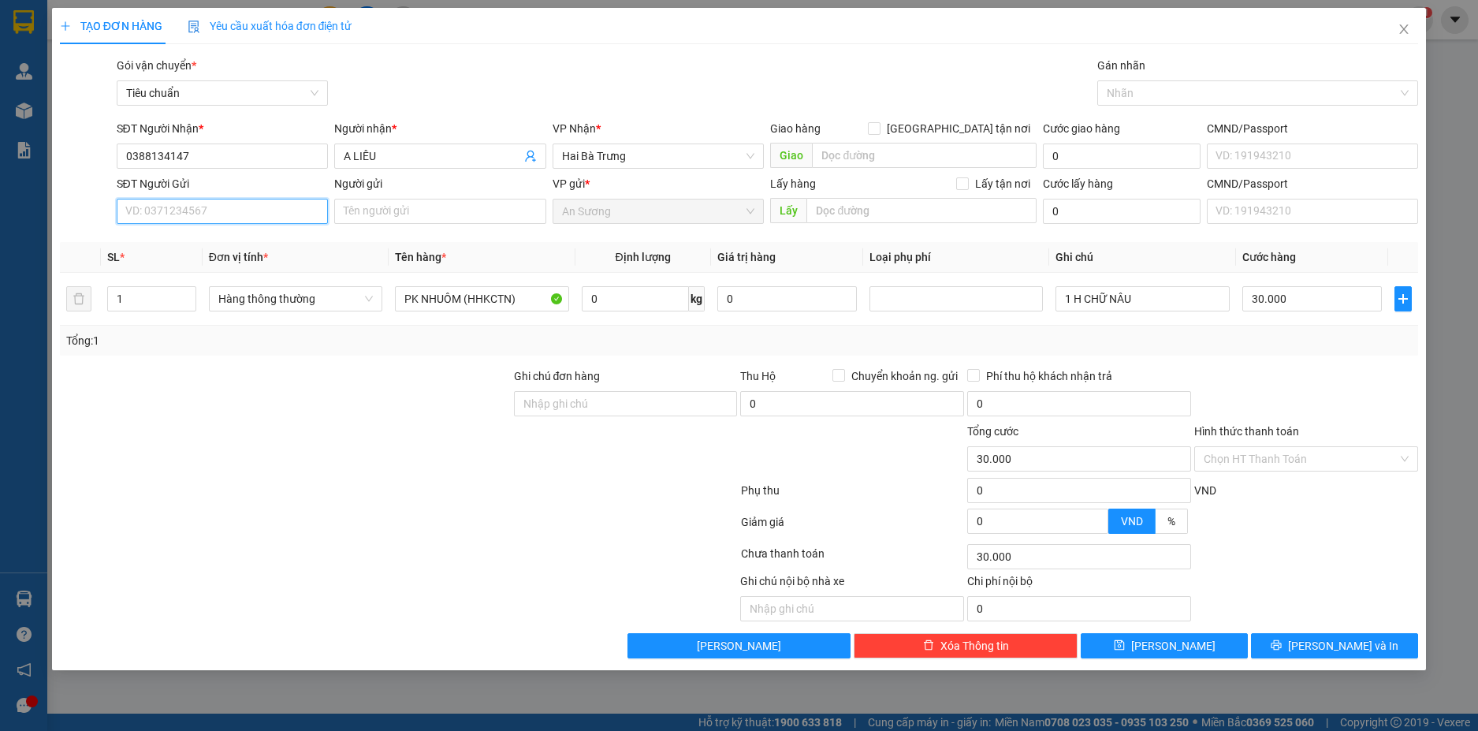
click at [252, 218] on input "SĐT Người Gửi" at bounding box center [223, 211] width 212 height 25
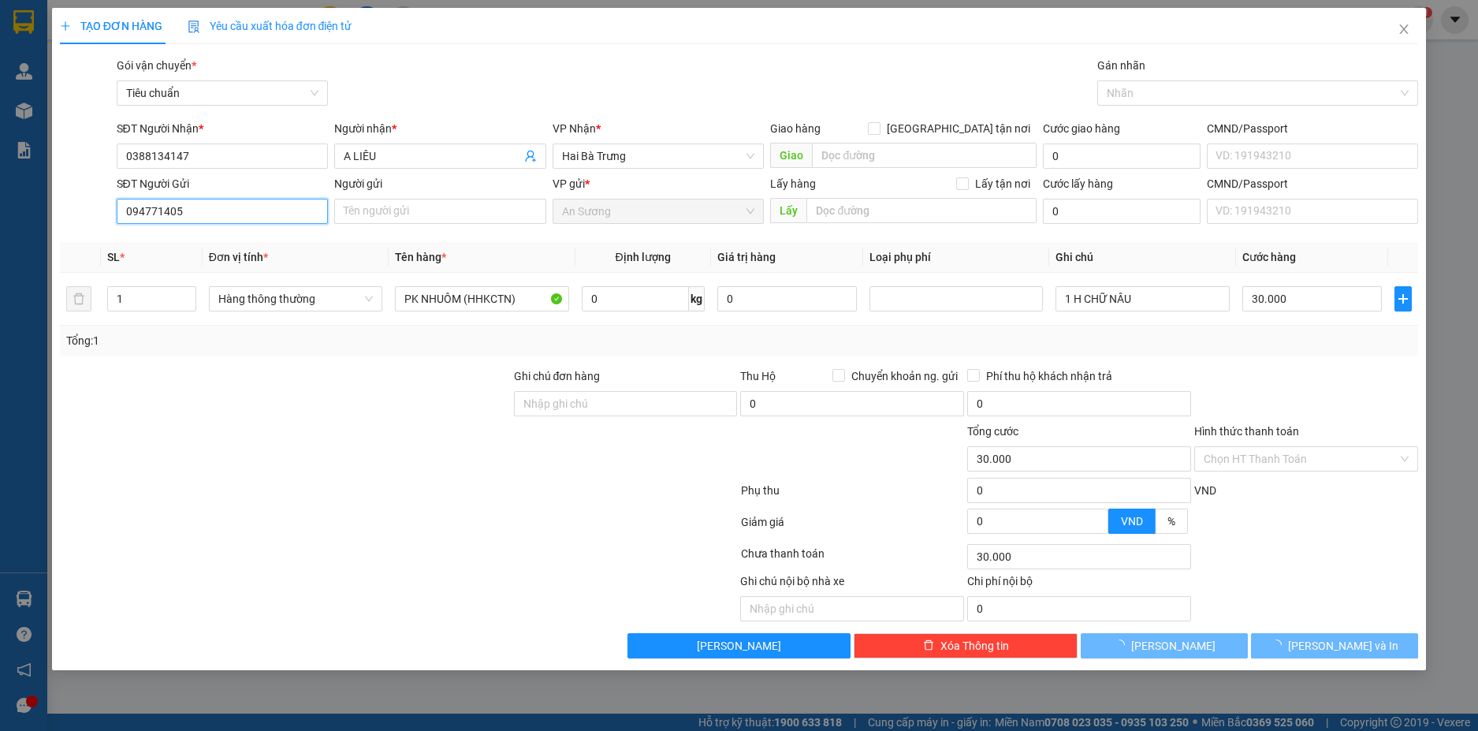
type input "0947714054"
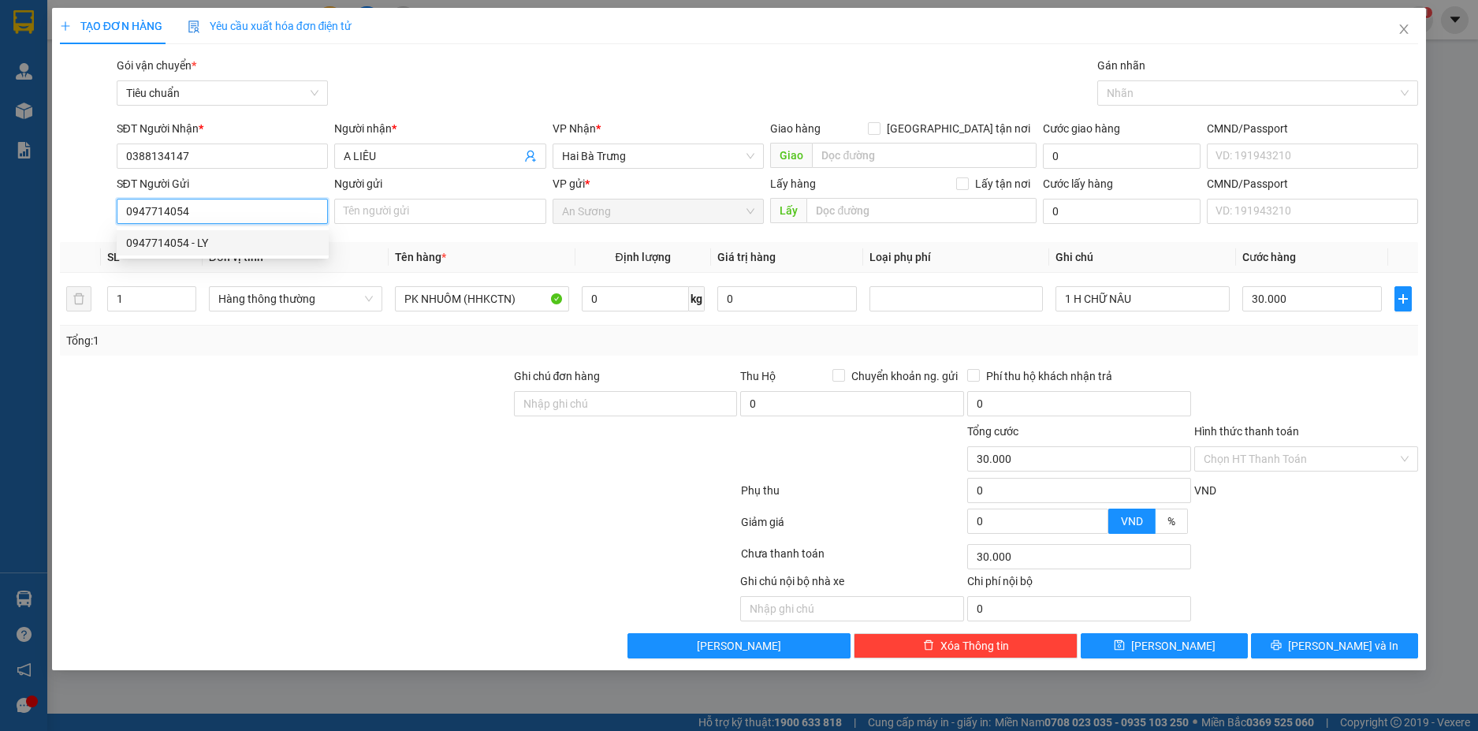
click at [243, 252] on div "0947714054 - LY" at bounding box center [223, 242] width 212 height 25
type input "LY"
type input "80.000"
type input "0947714054"
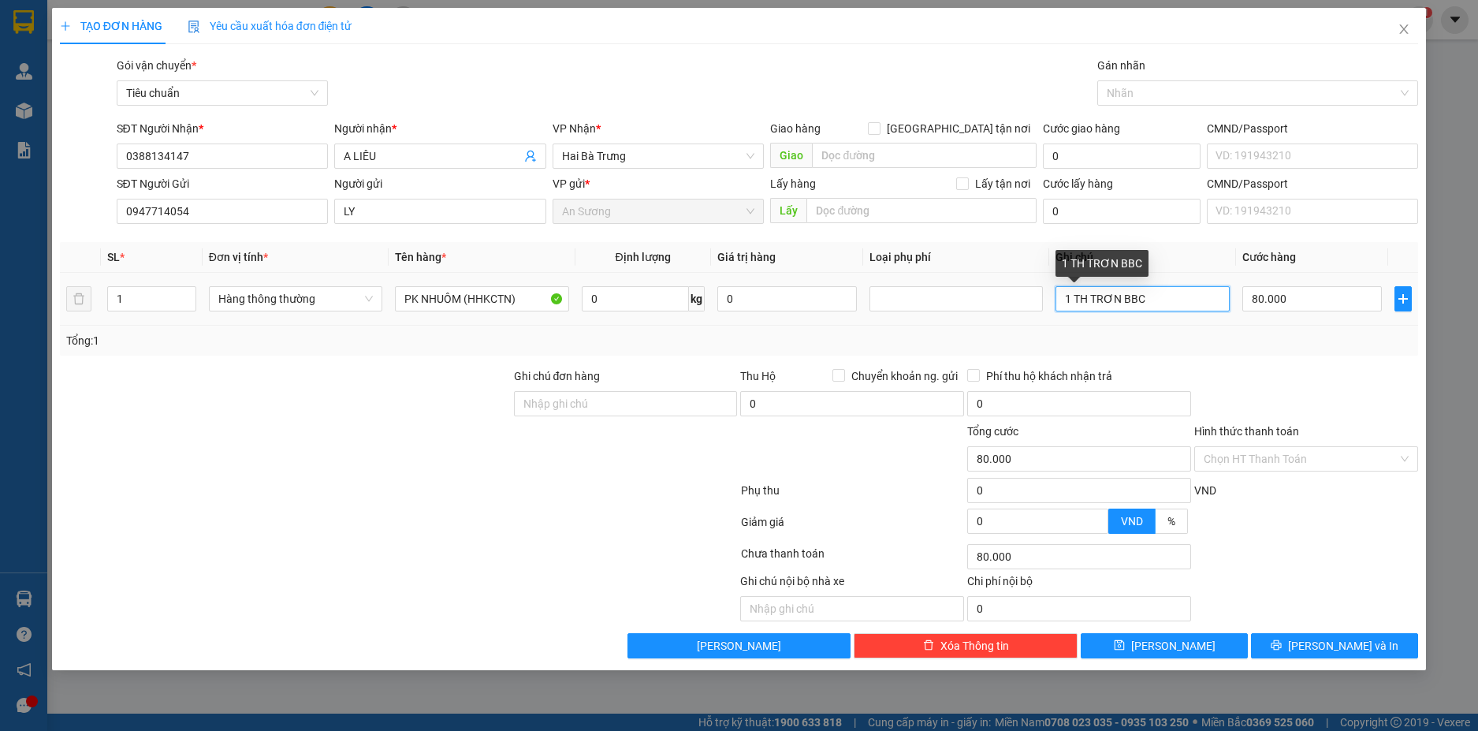
click at [1153, 295] on input "1 TH TRƠN BBC" at bounding box center [1142, 298] width 173 height 25
type input "BỌC NILONG TRẮNG"
click at [1306, 301] on input "80.000" at bounding box center [1312, 298] width 140 height 25
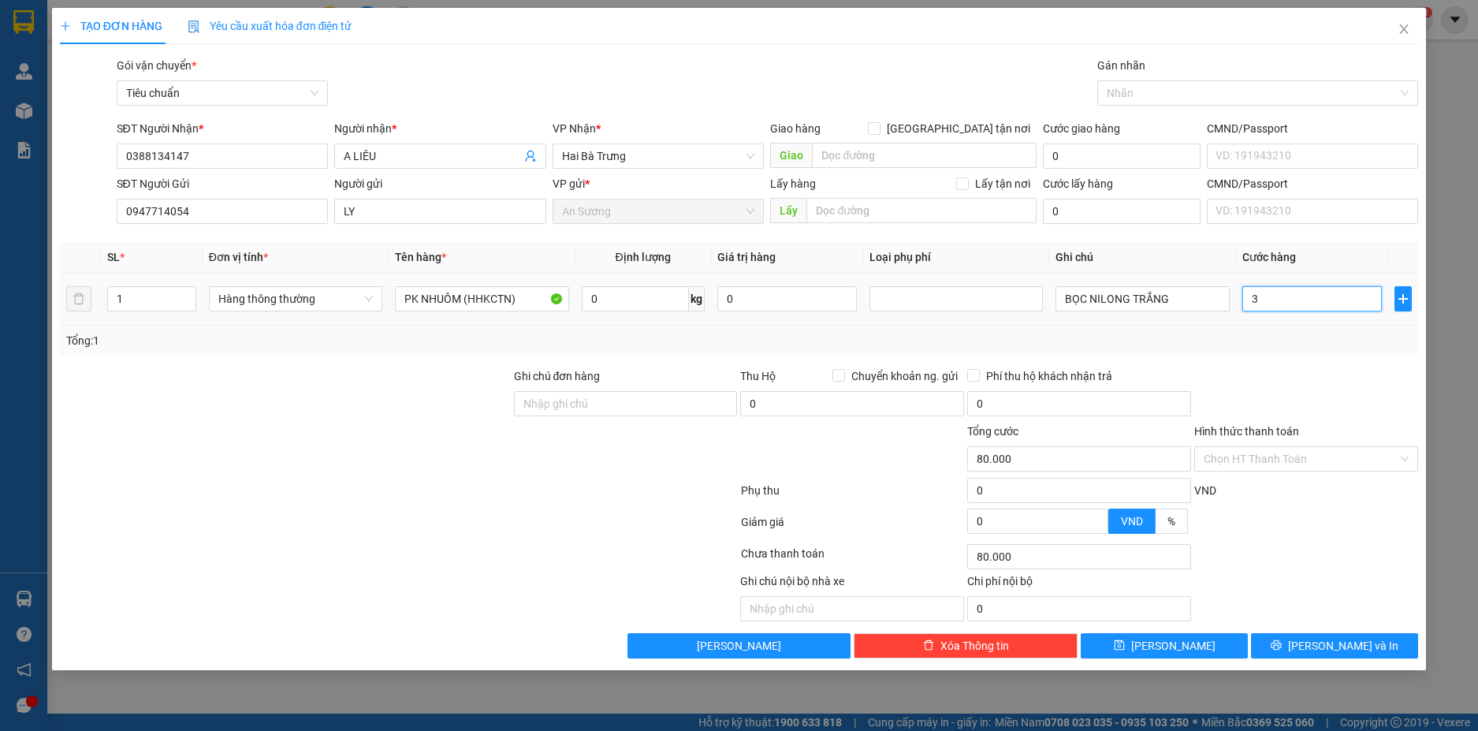
type input "32"
type input "320"
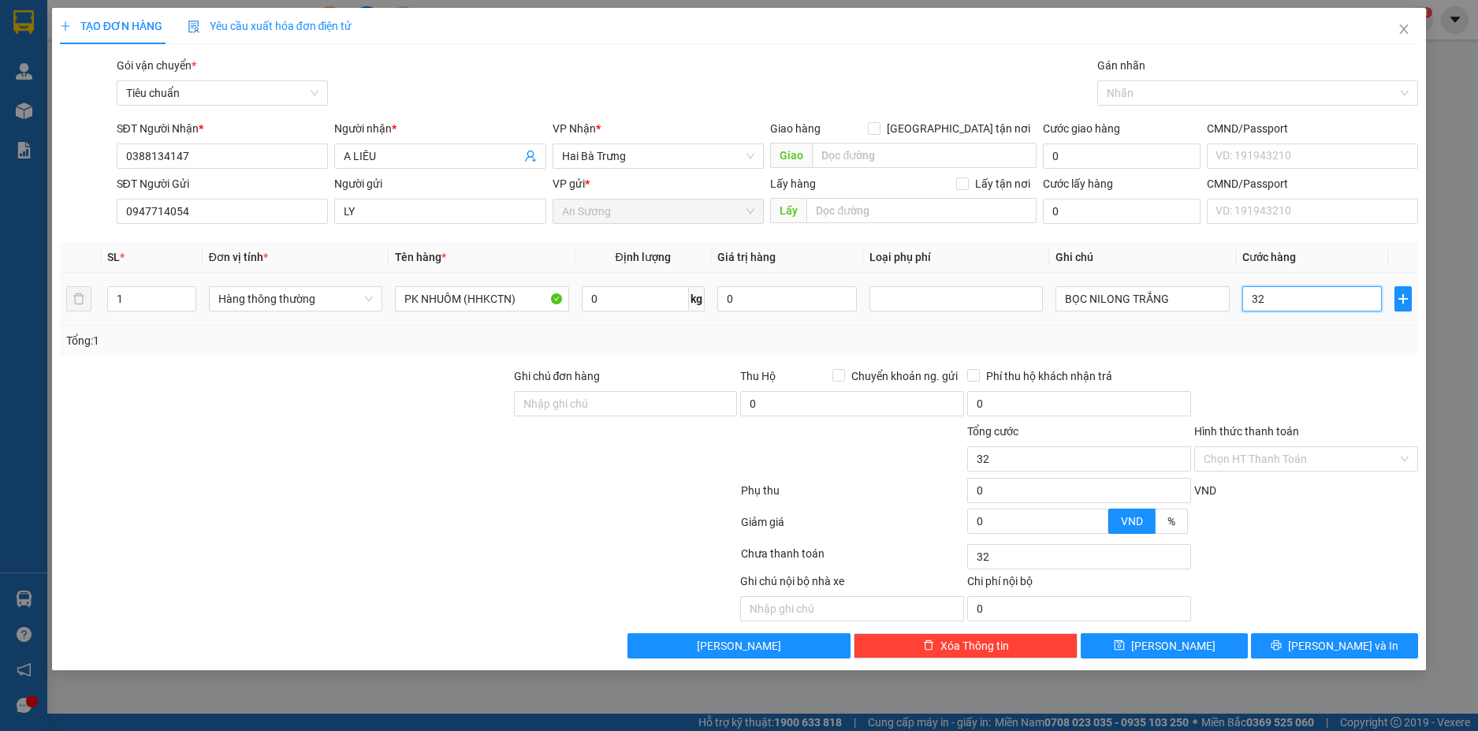
type input "320"
type input "32"
type input "3"
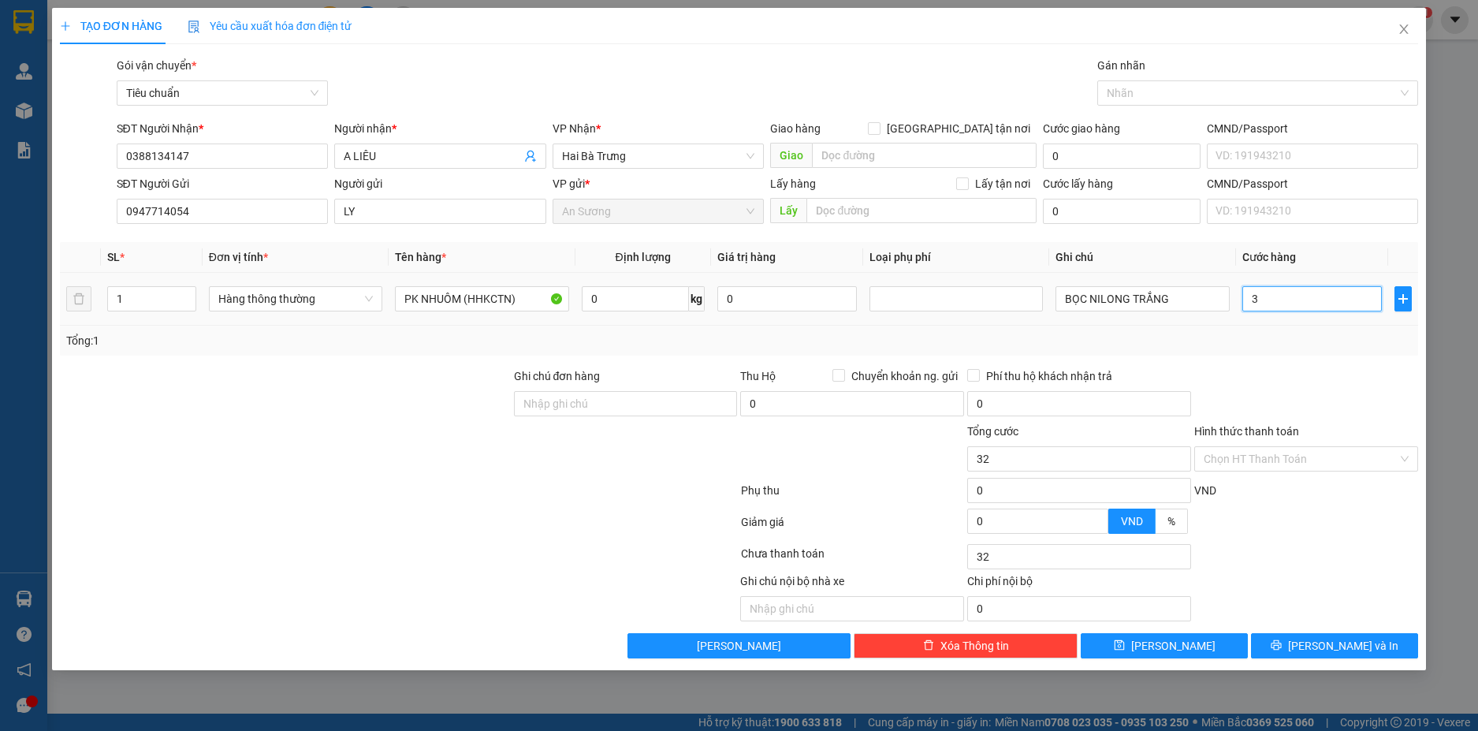
type input "3"
type input "30"
click at [1345, 530] on div at bounding box center [1306, 527] width 227 height 28
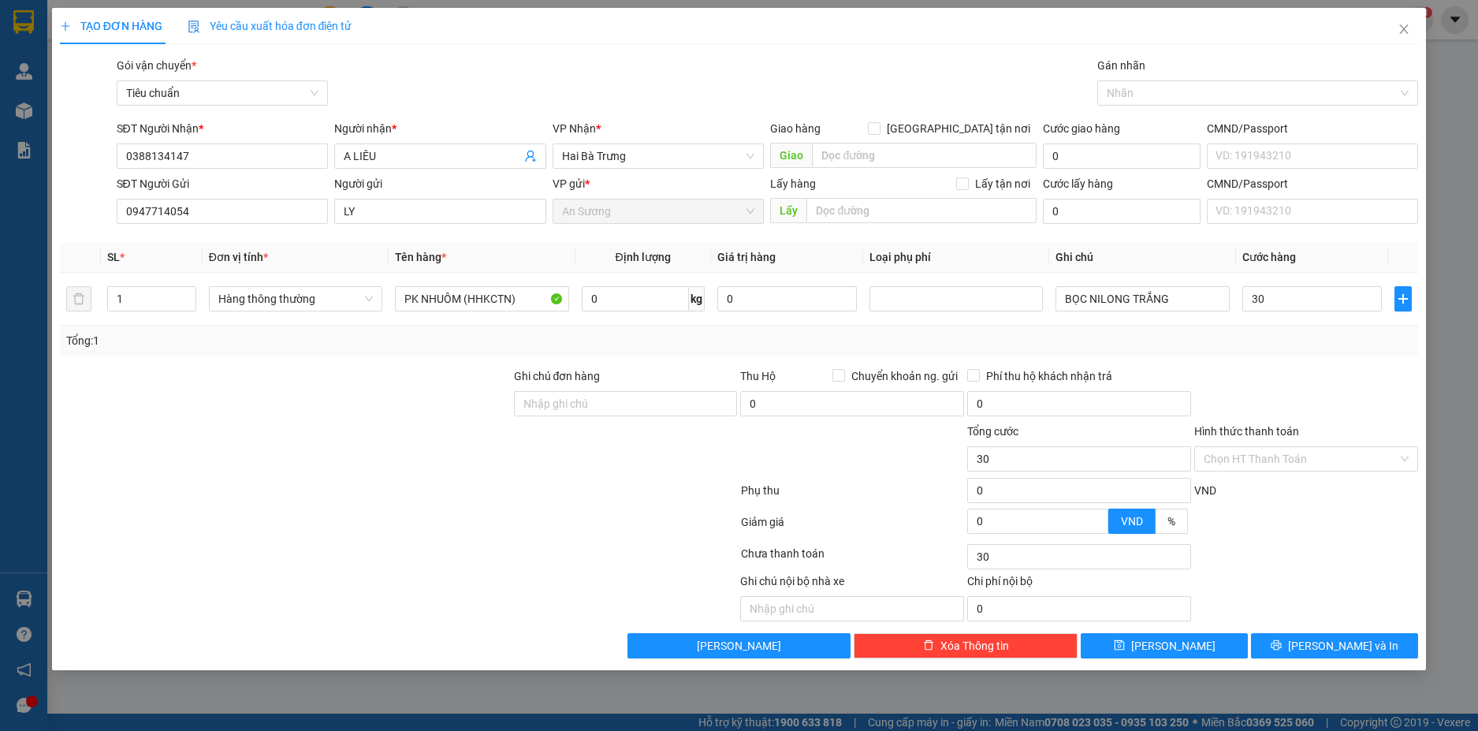
type input "30.000"
click at [1343, 646] on span "[PERSON_NAME] và In" at bounding box center [1343, 645] width 110 height 17
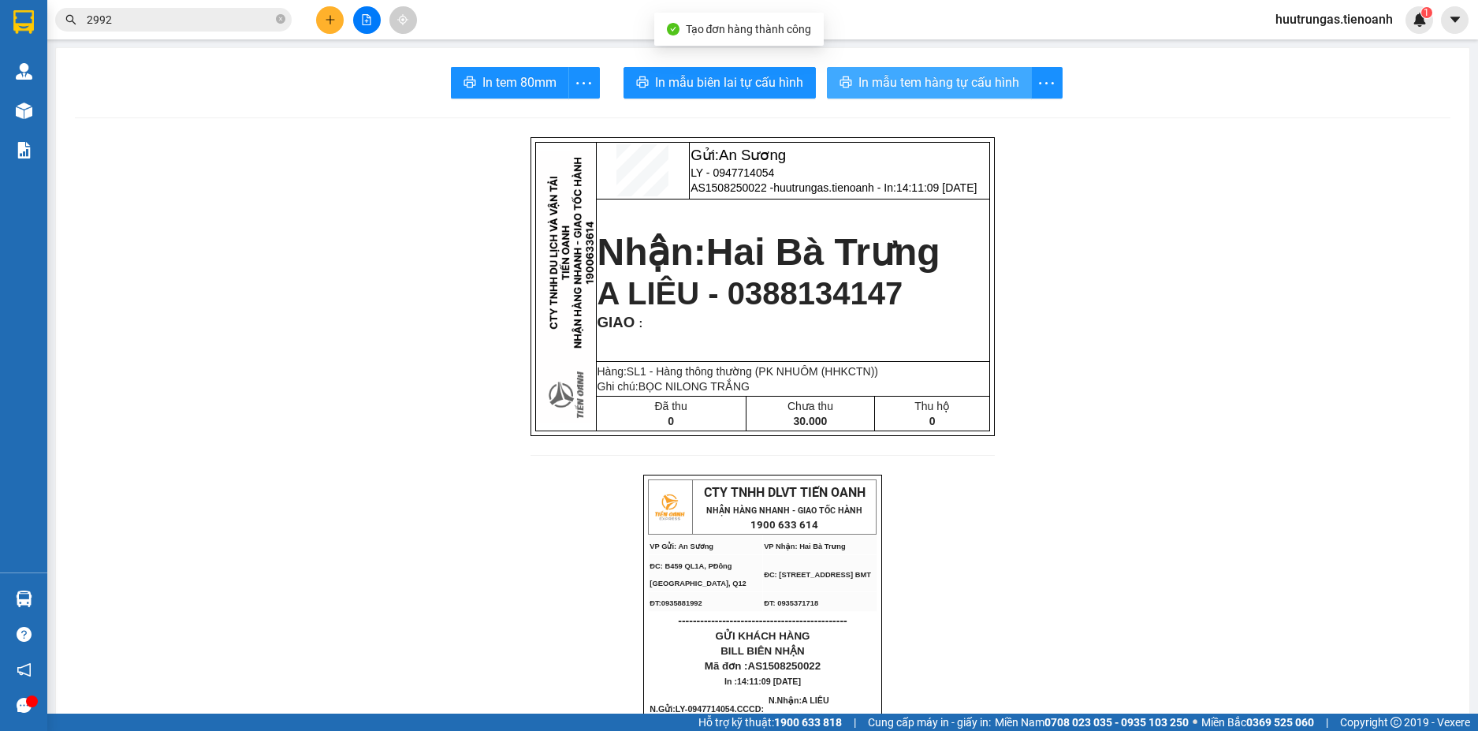
click at [947, 91] on span "In mẫu tem hàng tự cấu hình" at bounding box center [939, 83] width 161 height 20
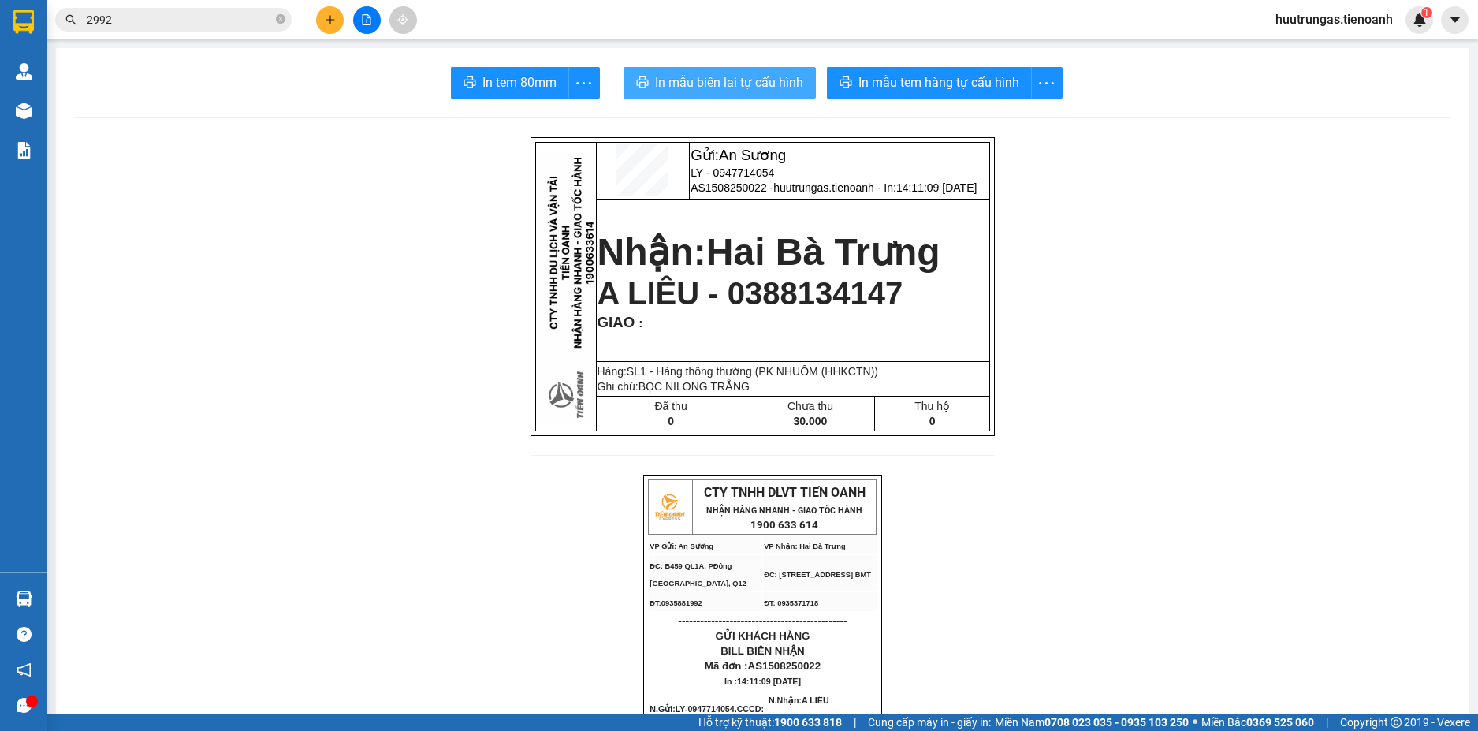
click at [718, 92] on span "In mẫu biên lai tự cấu hình" at bounding box center [729, 83] width 148 height 20
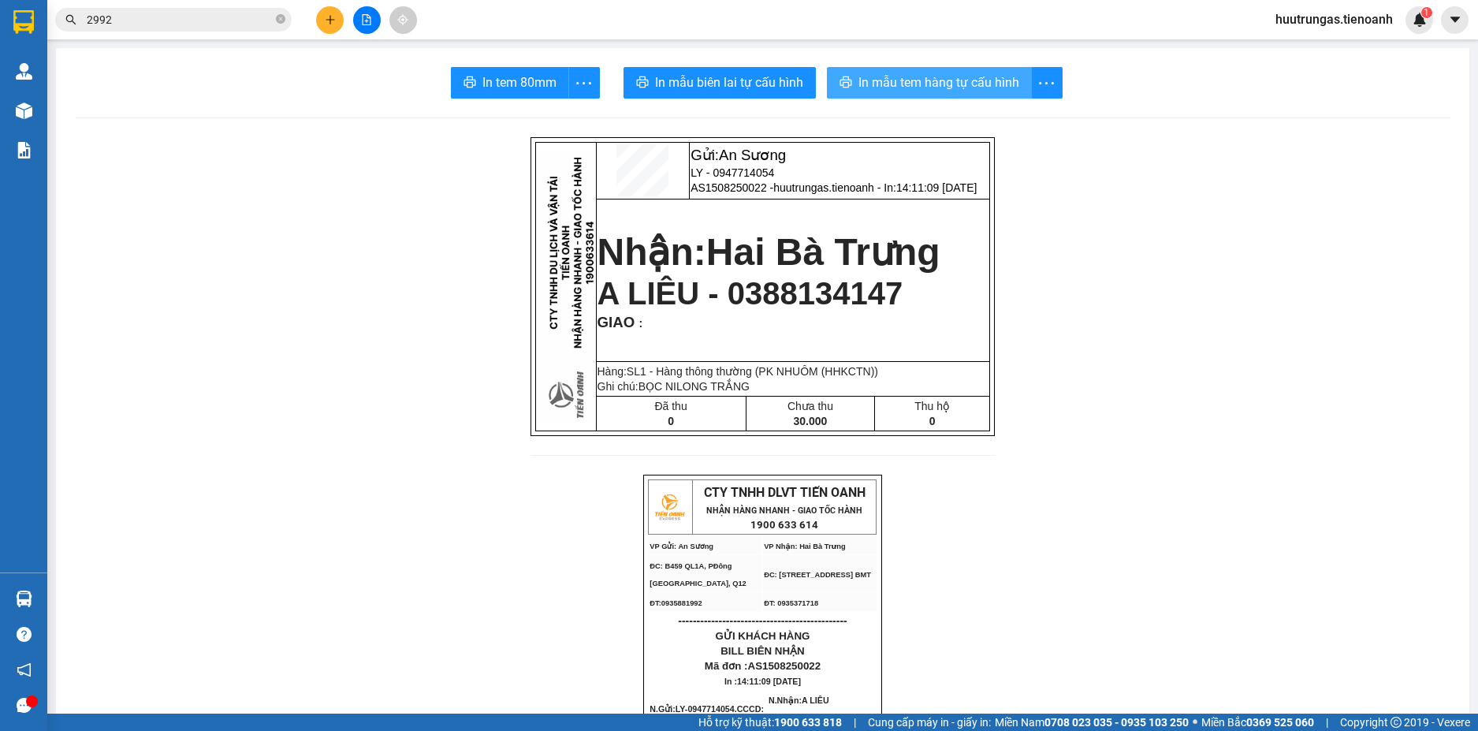
click at [926, 80] on span "In mẫu tem hàng tự cấu hình" at bounding box center [939, 83] width 161 height 20
click at [322, 21] on button at bounding box center [330, 20] width 28 height 28
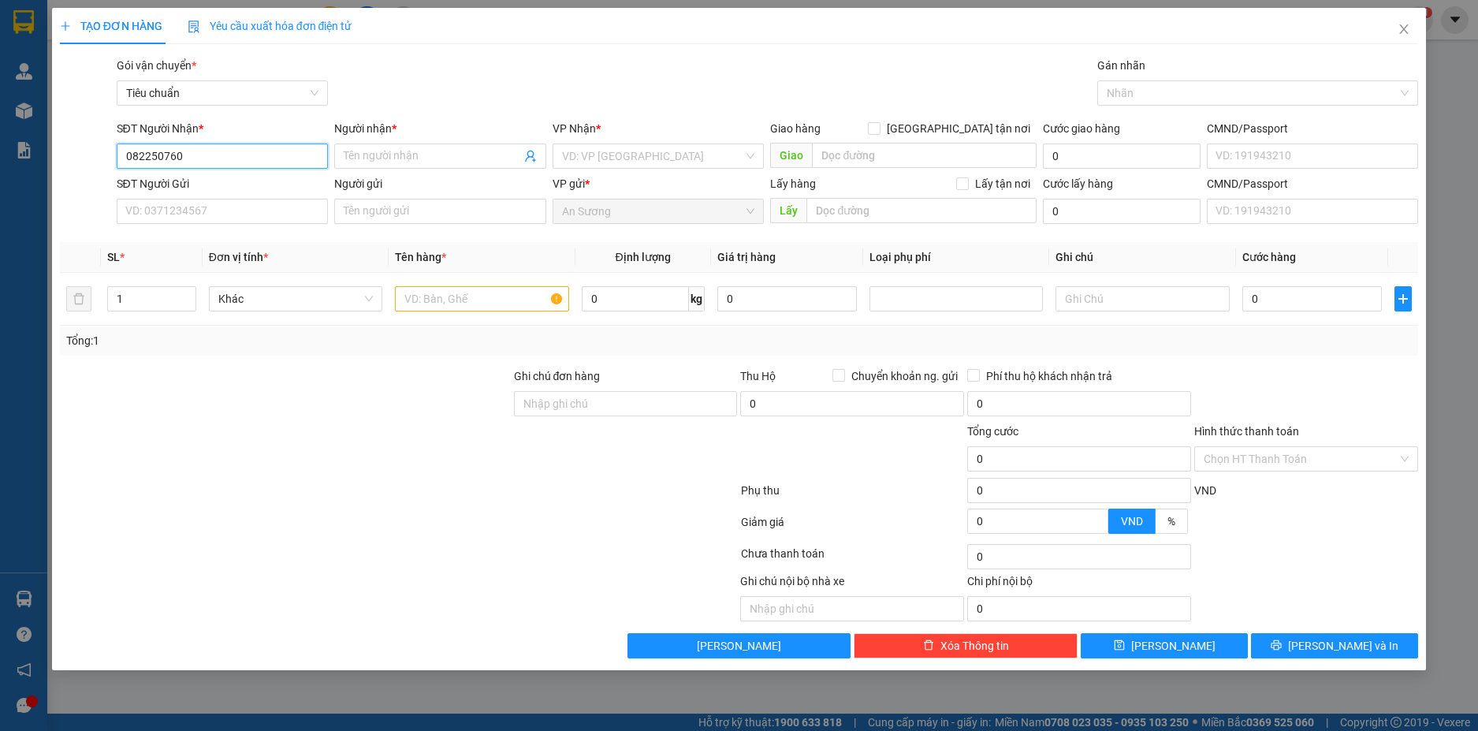
type input "0822507600"
click at [275, 189] on div "0822507600 - C Phương" at bounding box center [222, 187] width 193 height 17
type input "[PERSON_NAME]"
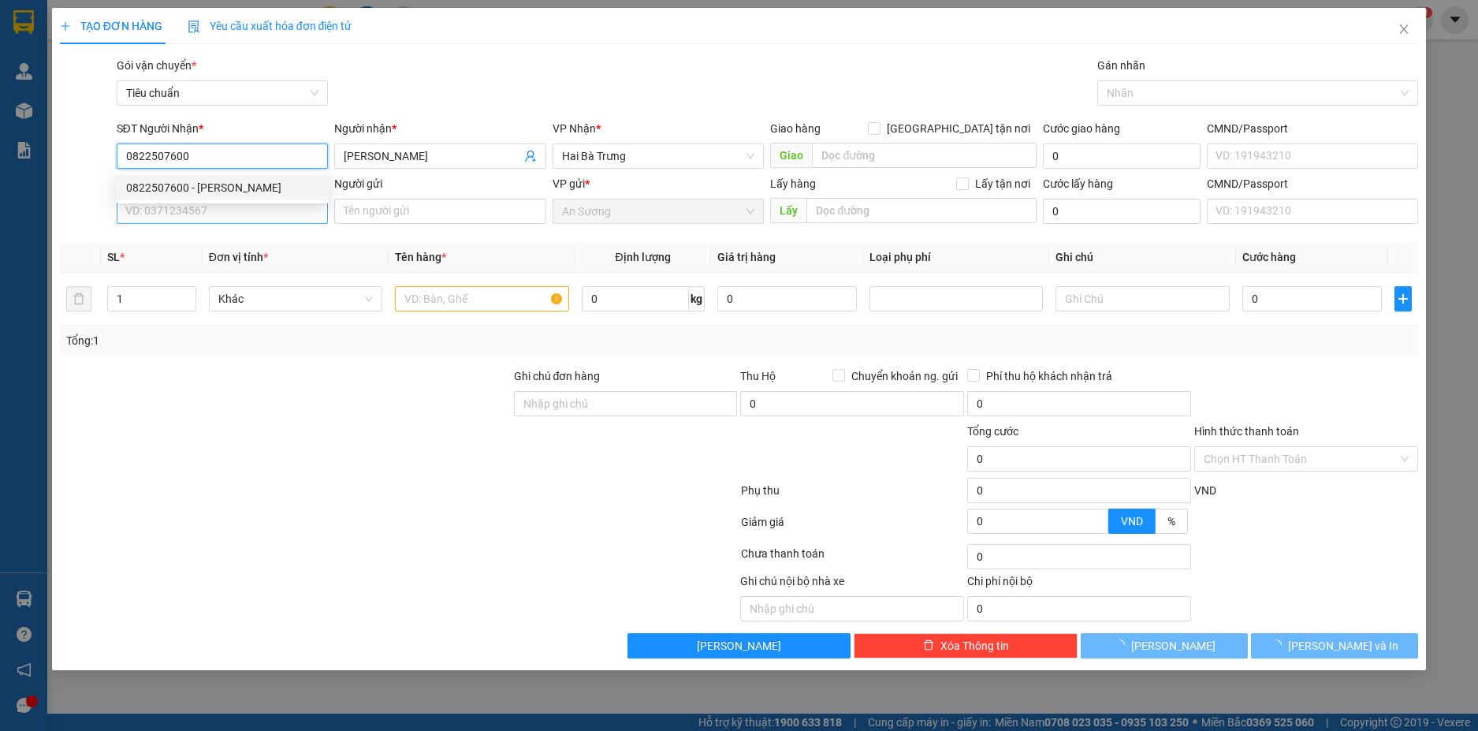
type input "110.000"
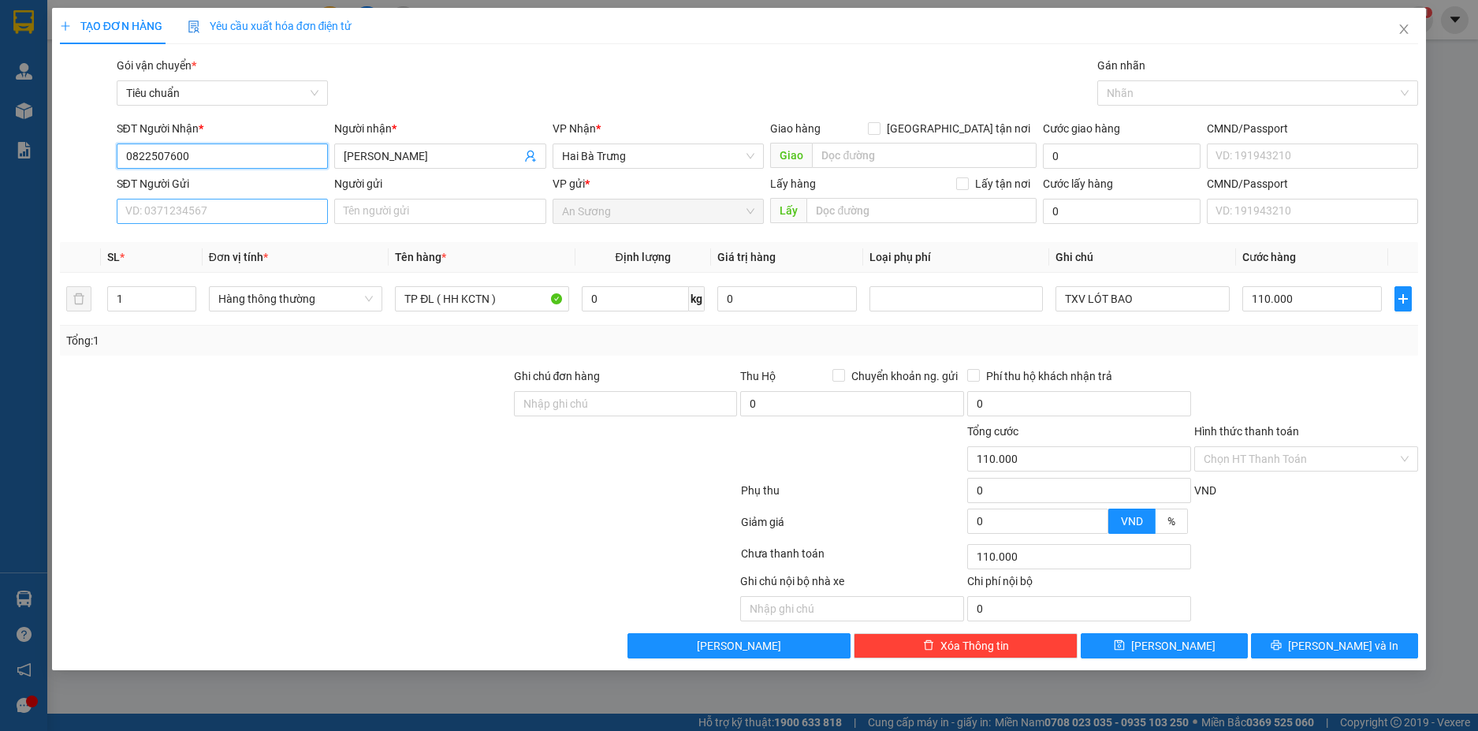
type input "0822507600"
click at [275, 214] on input "SĐT Người Gửi" at bounding box center [223, 211] width 212 height 25
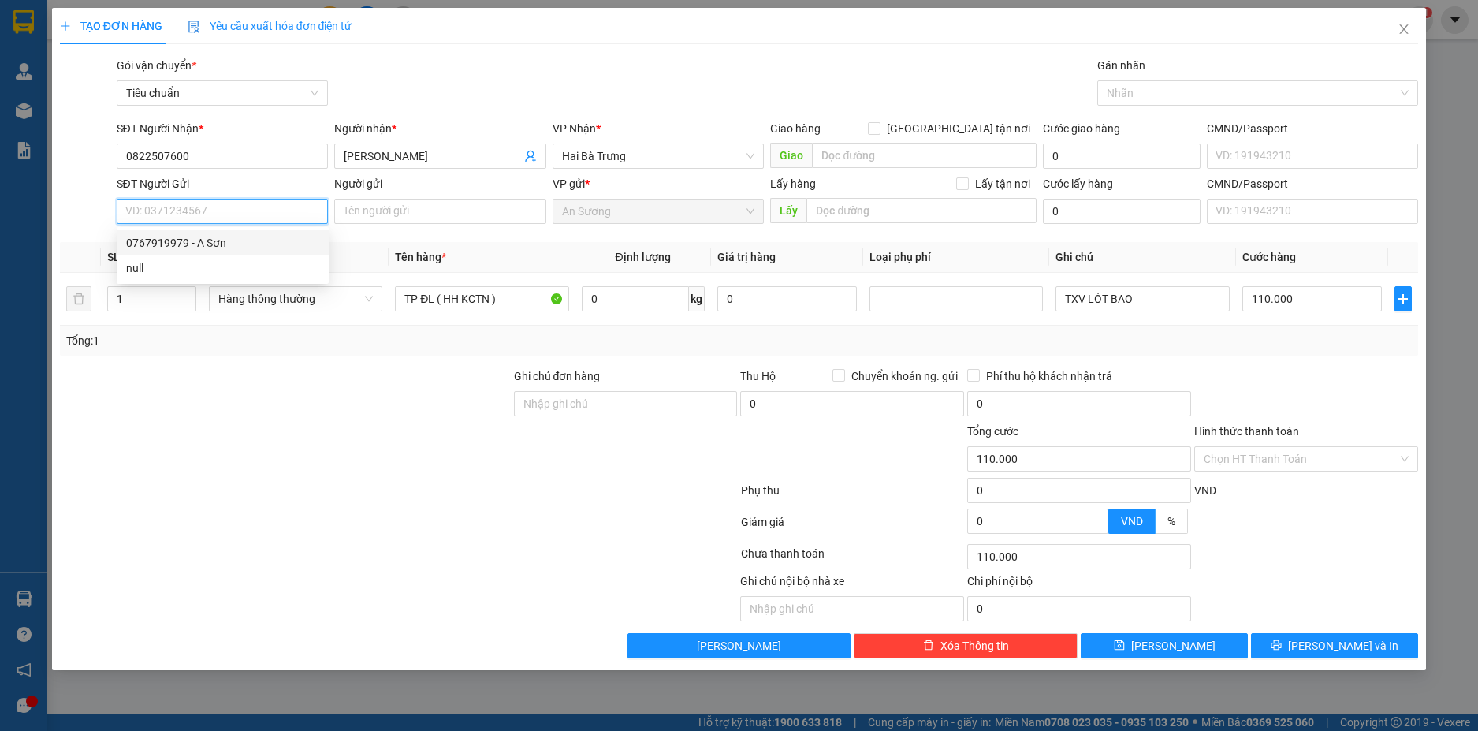
click at [229, 240] on div "0767919979 - A Sơn" at bounding box center [222, 242] width 193 height 17
type input "0767919979"
type input "A Sơn"
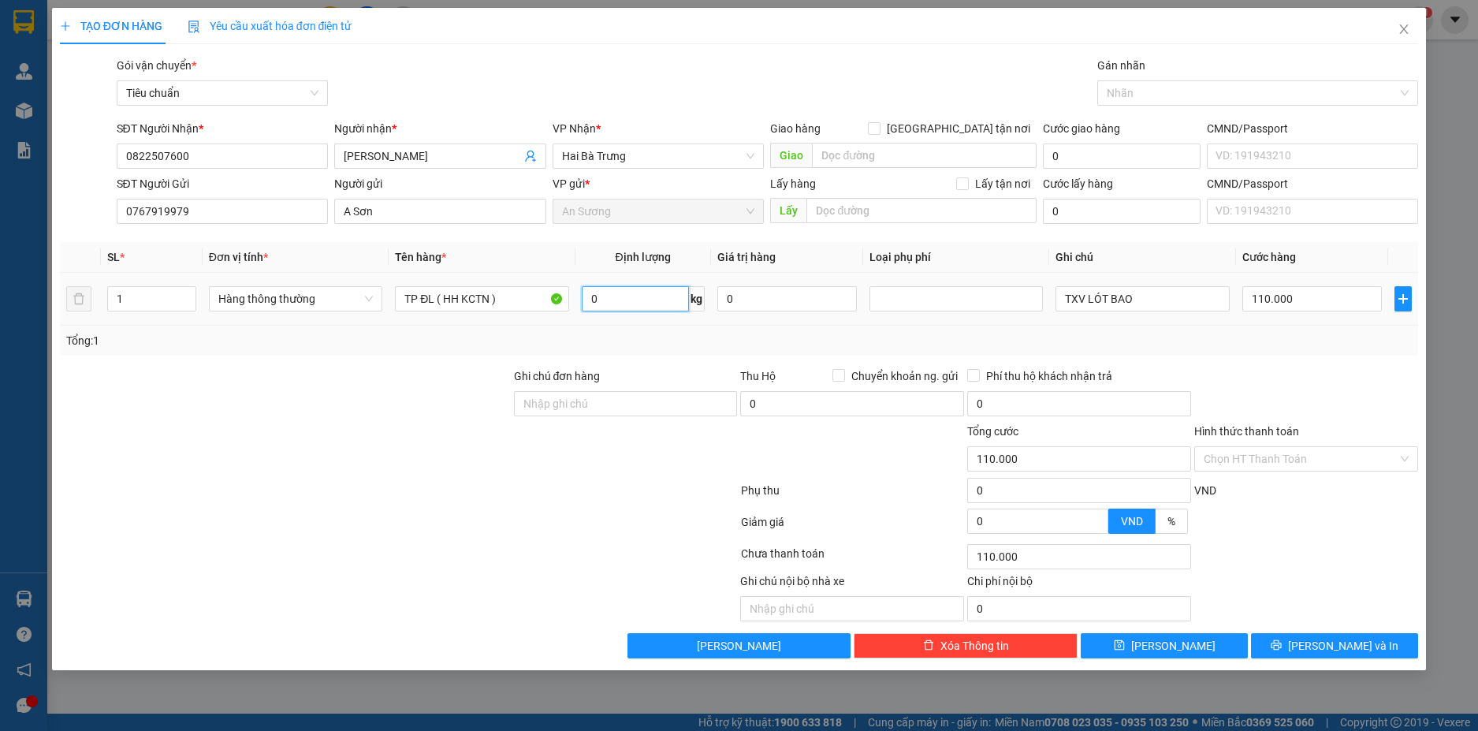
click at [642, 290] on input "0" at bounding box center [635, 298] width 107 height 25
type input "65"
click at [1259, 361] on div "Transit Pickup Surcharge Ids Transit Deliver Surcharge Ids Transit Deliver Surc…" at bounding box center [739, 358] width 1359 height 602
type input "104.800"
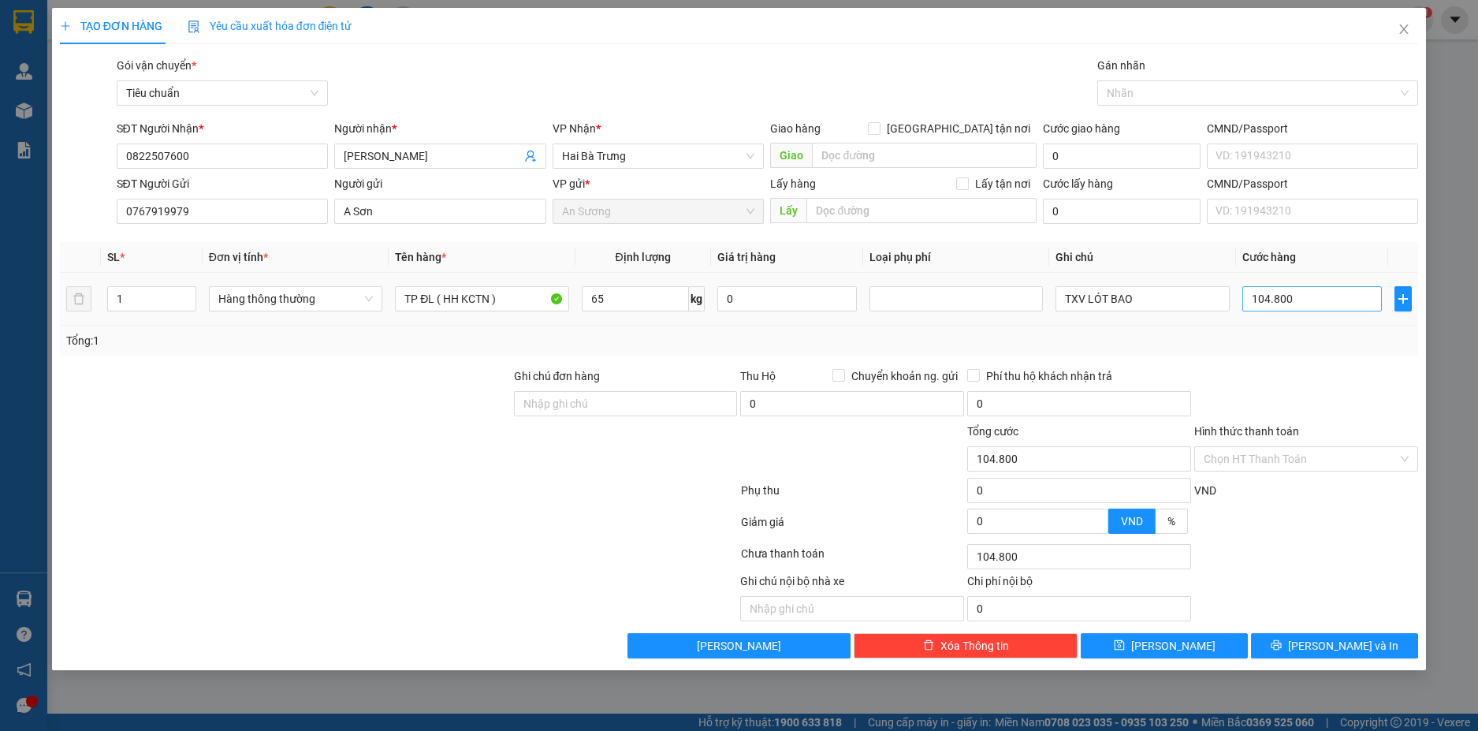
type input "104.800"
click at [1304, 298] on input "104.800" at bounding box center [1312, 298] width 140 height 25
type input "1"
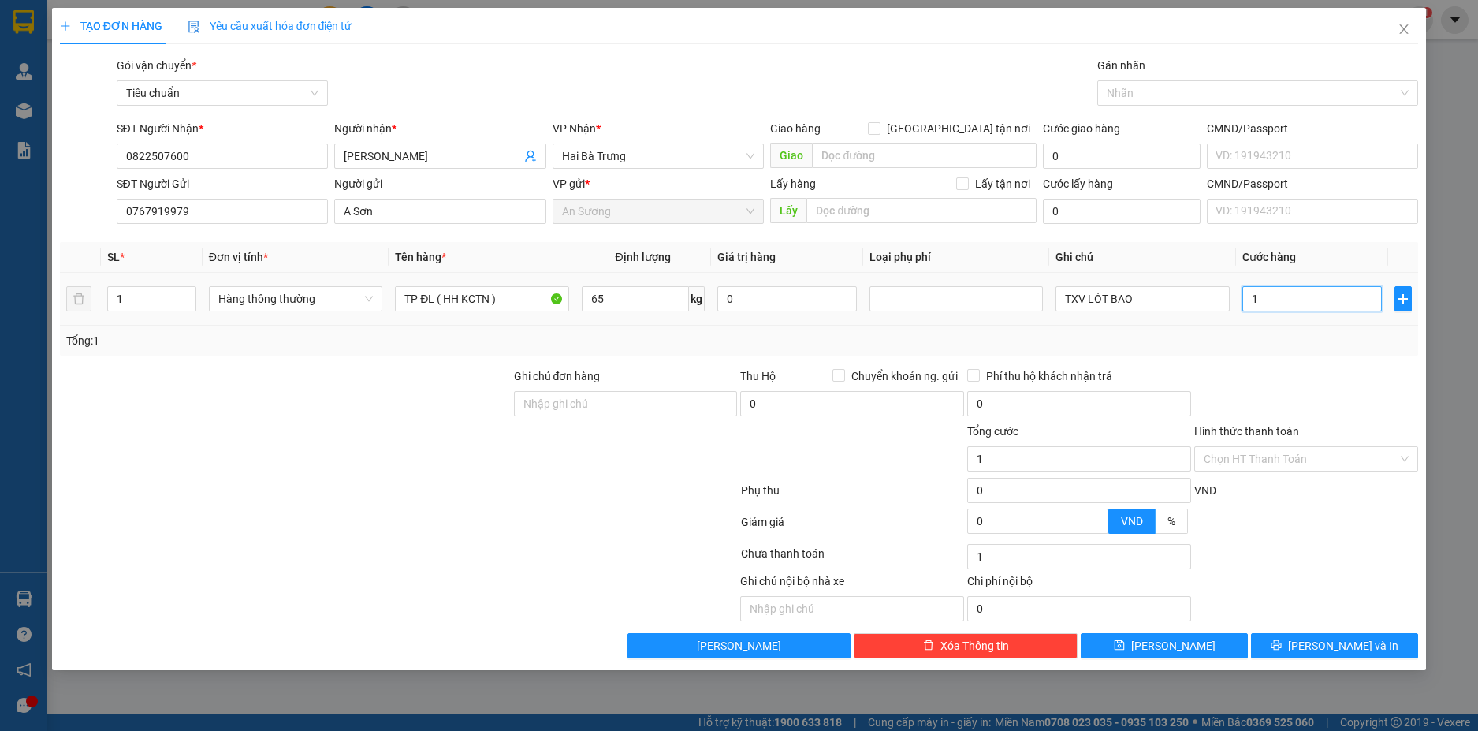
type input "11"
type input "110"
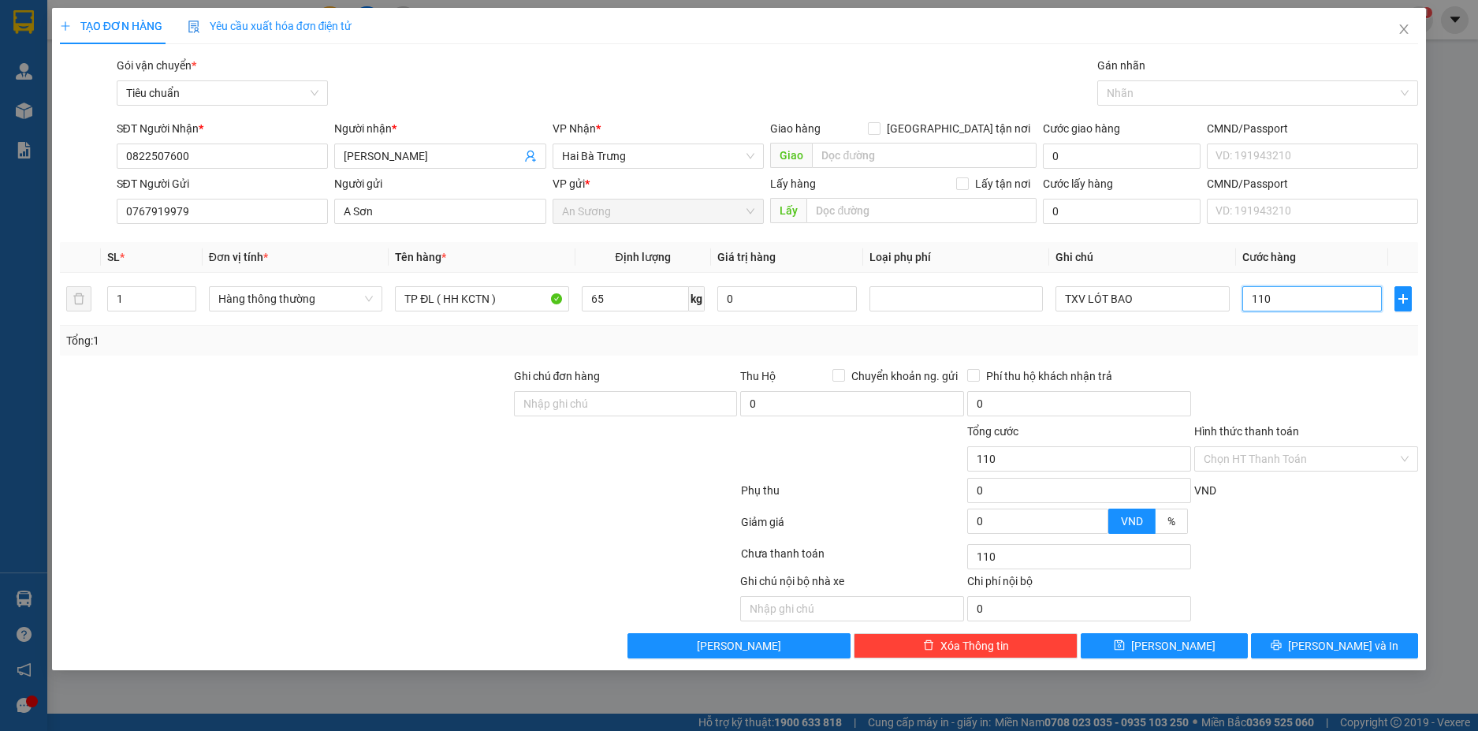
type input "110"
type input "110.000"
click at [1301, 326] on div "Tổng: 1" at bounding box center [739, 341] width 1359 height 30
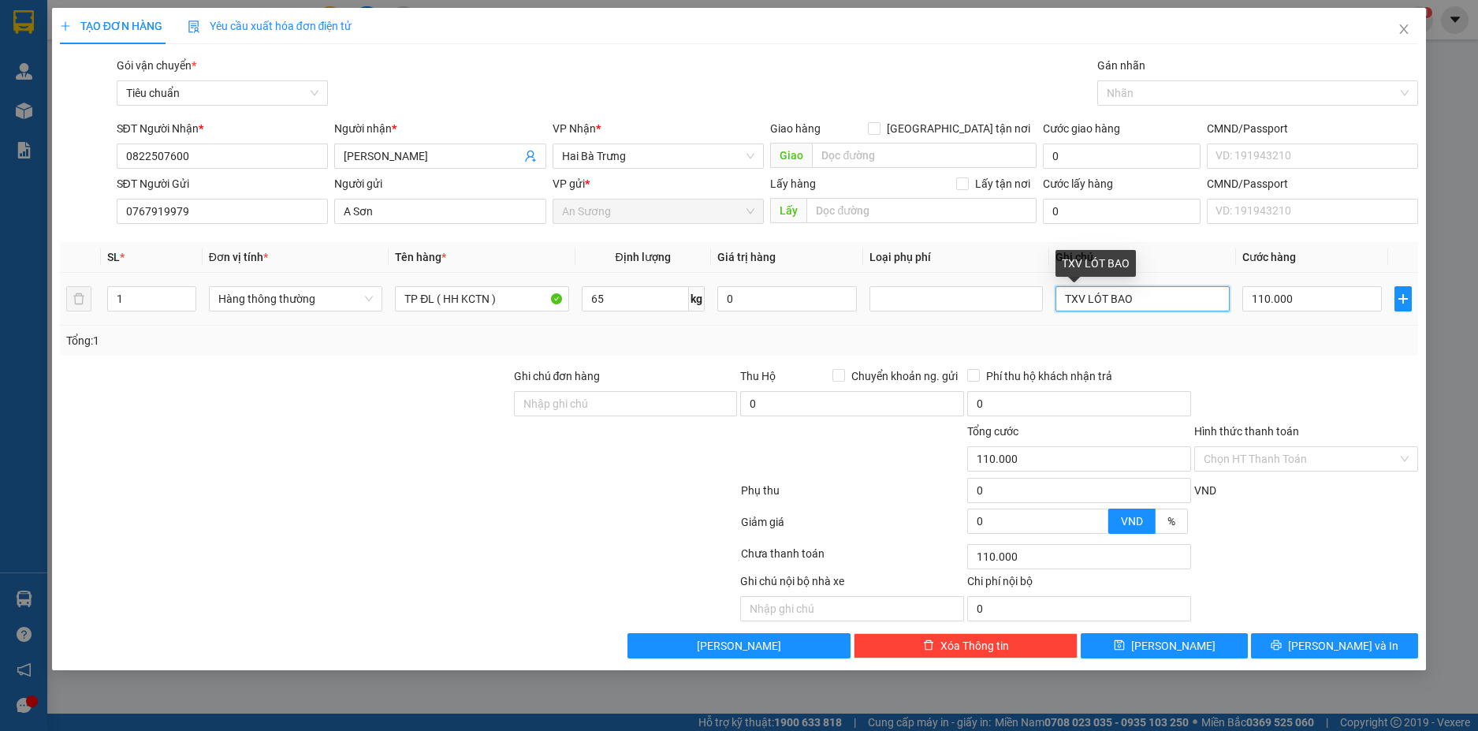
click at [1086, 298] on input "TXV LÓT BAO" at bounding box center [1142, 298] width 173 height 25
type input "TXT BKV LÓT BAO"
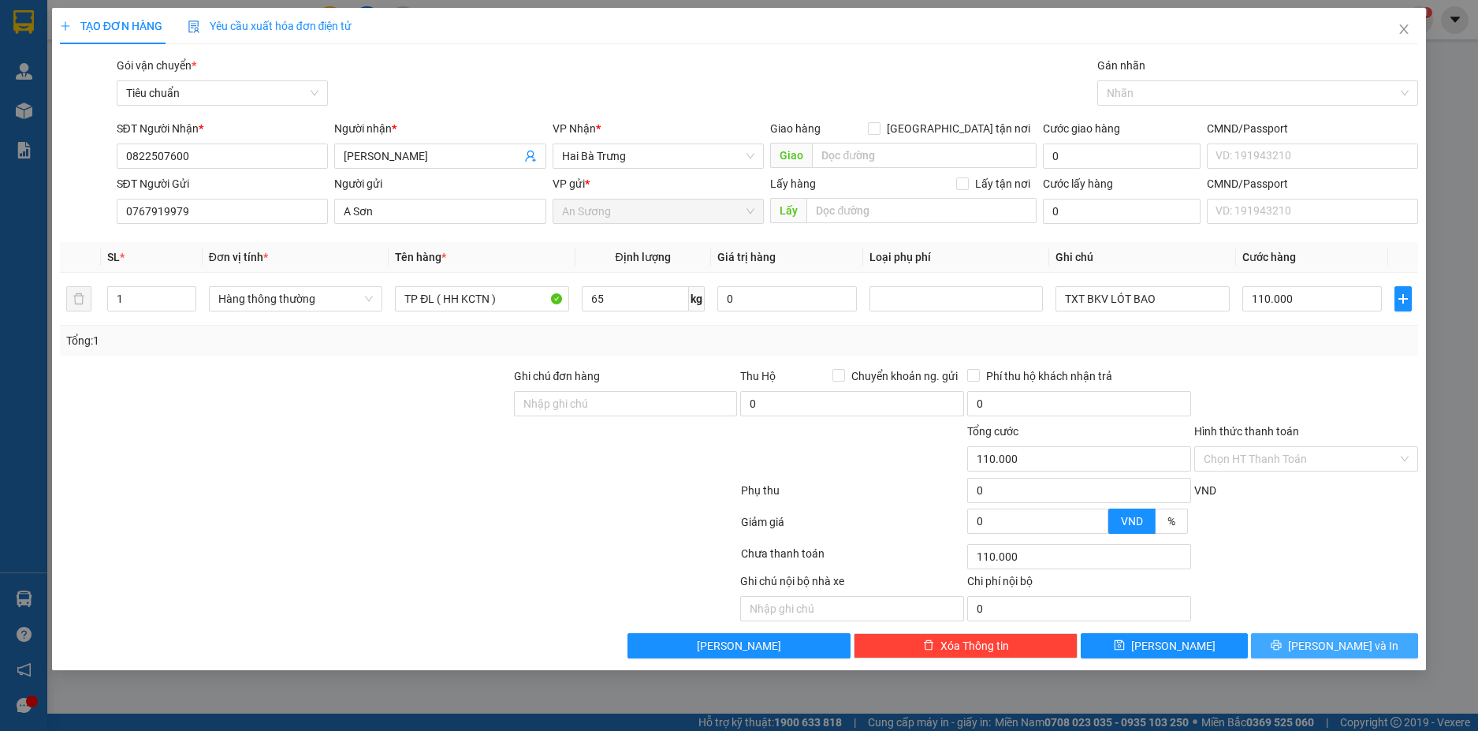
click at [1362, 641] on span "Lưu và In" at bounding box center [1343, 645] width 110 height 17
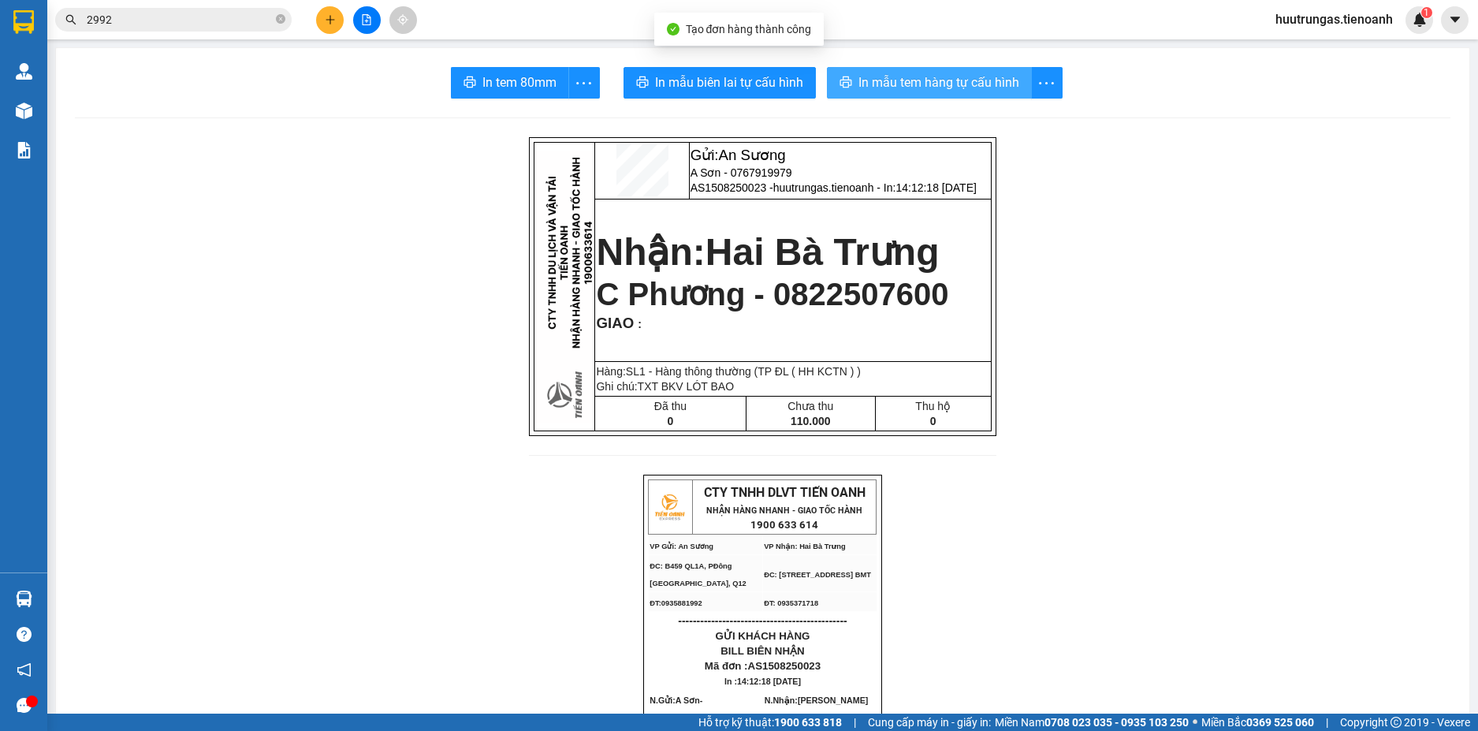
click at [919, 89] on span "In mẫu tem hàng tự cấu hình" at bounding box center [939, 83] width 161 height 20
click at [907, 73] on span "In mẫu tem hàng tự cấu hình" at bounding box center [939, 83] width 161 height 20
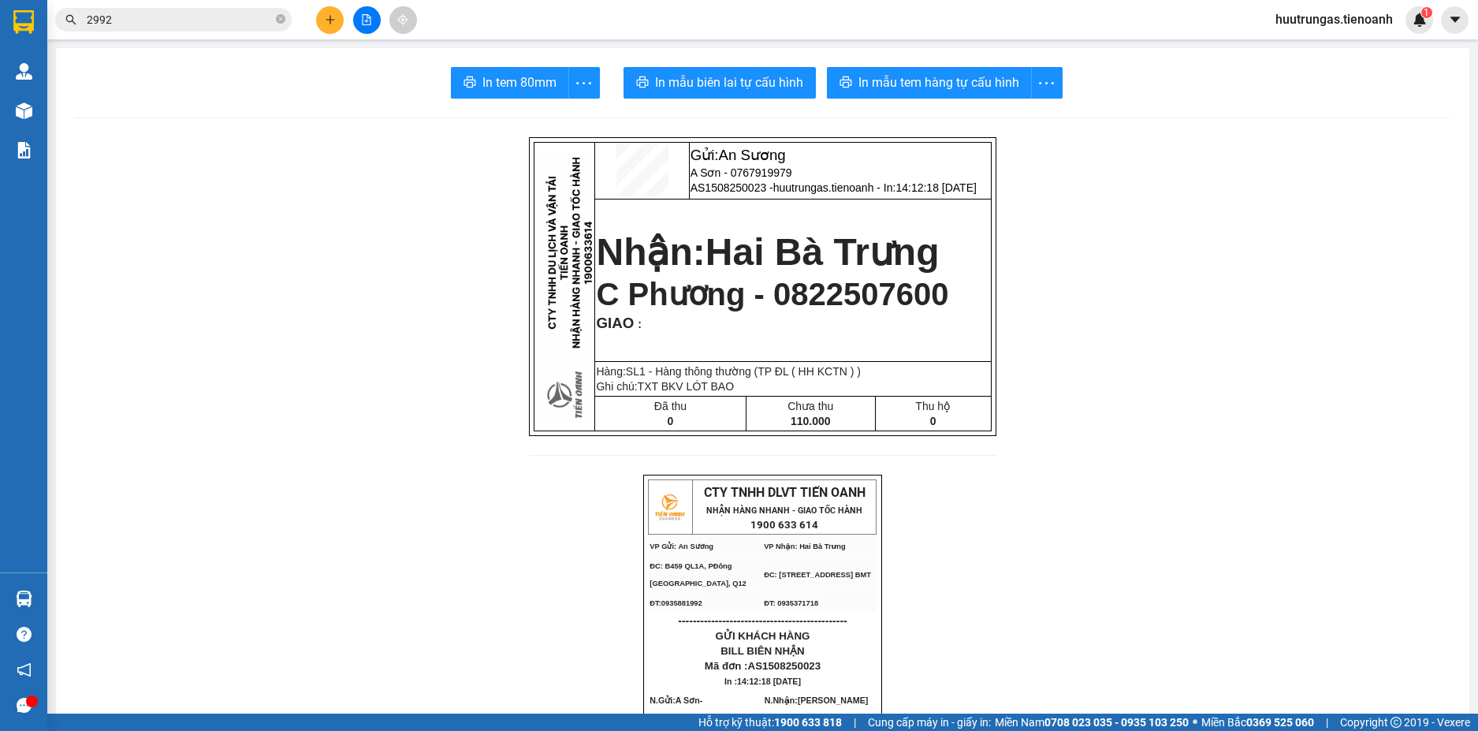
click at [321, 23] on button at bounding box center [330, 20] width 28 height 28
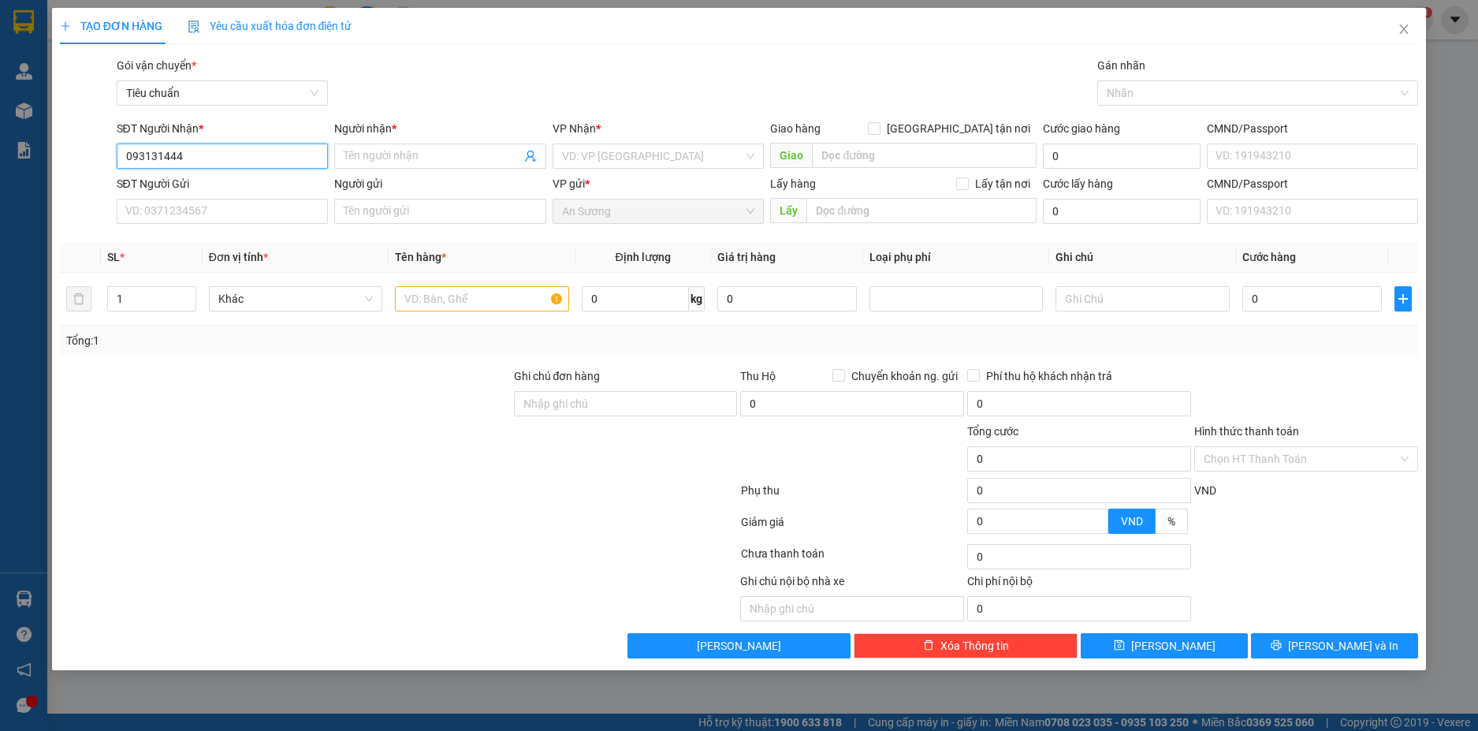
type input "0931314444"
click at [281, 188] on div "0931314444 - A CƯỜNG" at bounding box center [222, 187] width 193 height 17
type input "A CƯỜNG"
type input "100.000"
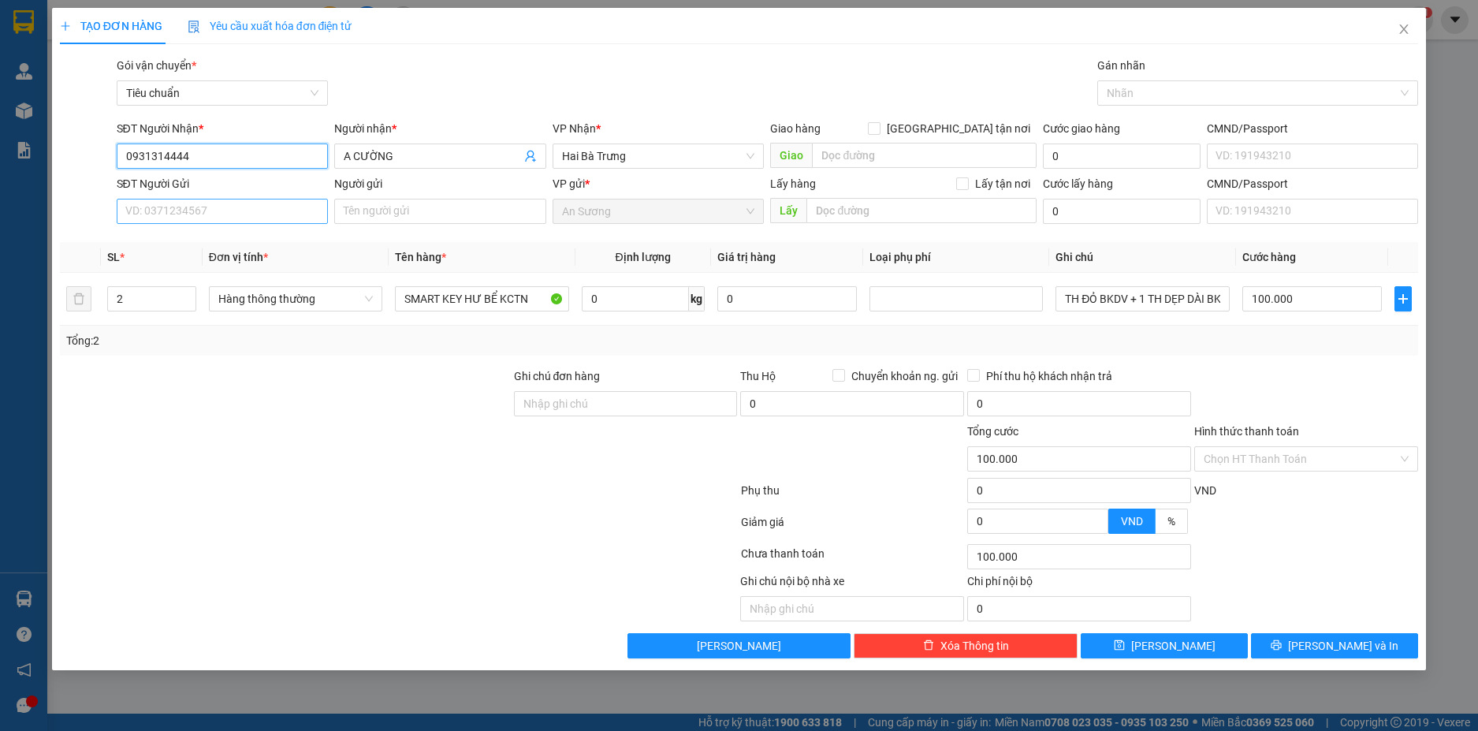
type input "0931314444"
click at [277, 214] on input "SĐT Người Gửi" at bounding box center [223, 211] width 212 height 25
type input "0824088001"
click at [278, 244] on div "0824088001 - THẮM" at bounding box center [222, 242] width 193 height 17
type input "THẮM"
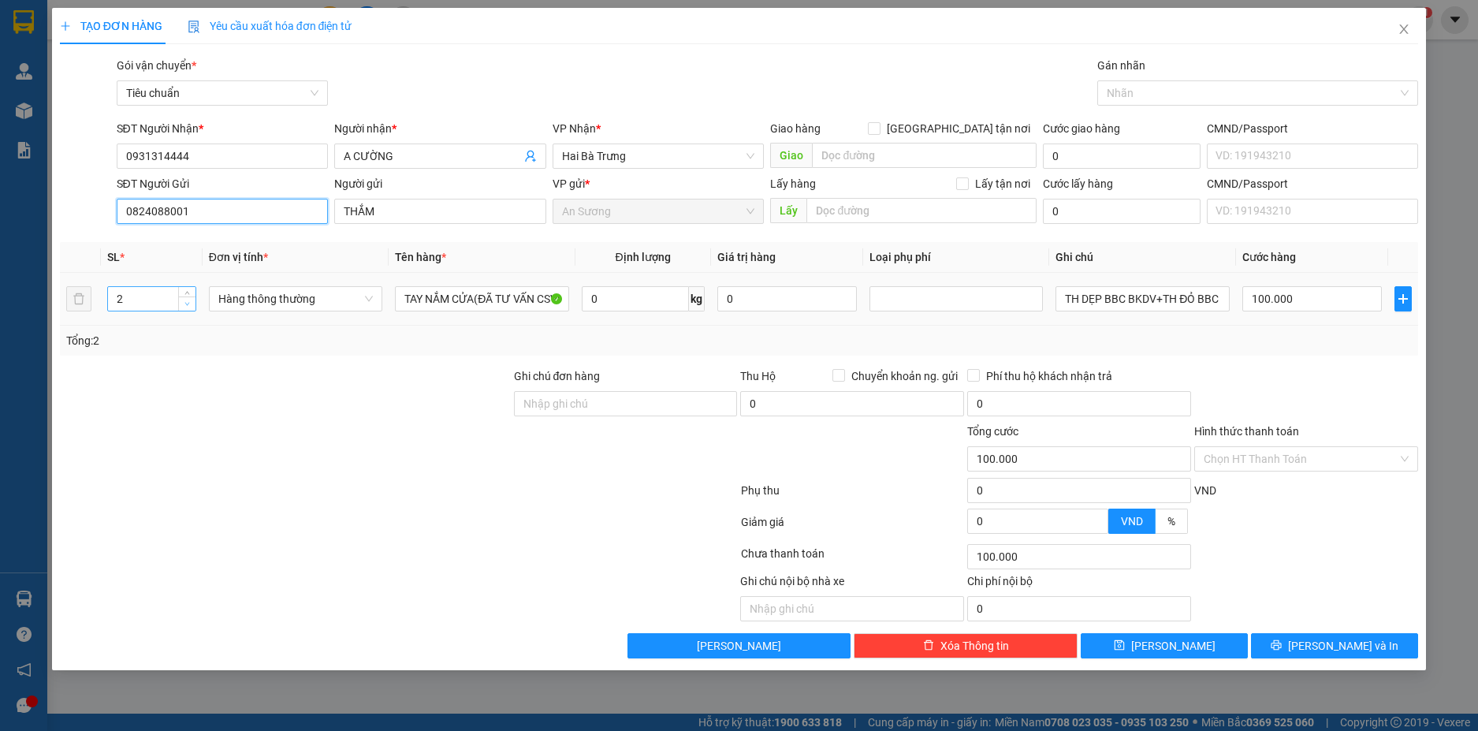
type input "0824088001"
click at [184, 306] on span "down" at bounding box center [187, 304] width 9 height 9
type input "1"
click at [632, 304] on input "0" at bounding box center [635, 298] width 107 height 25
type input "0"
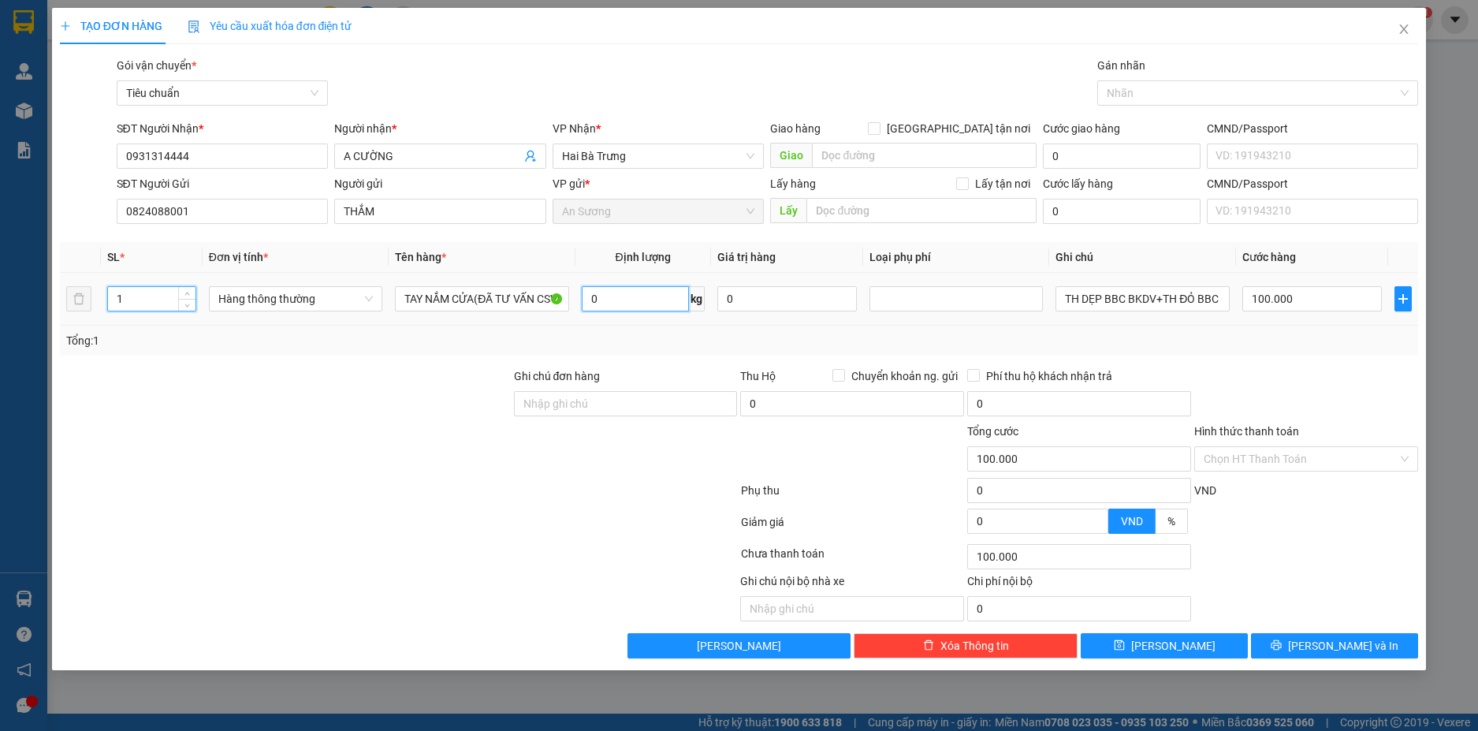
type input "0"
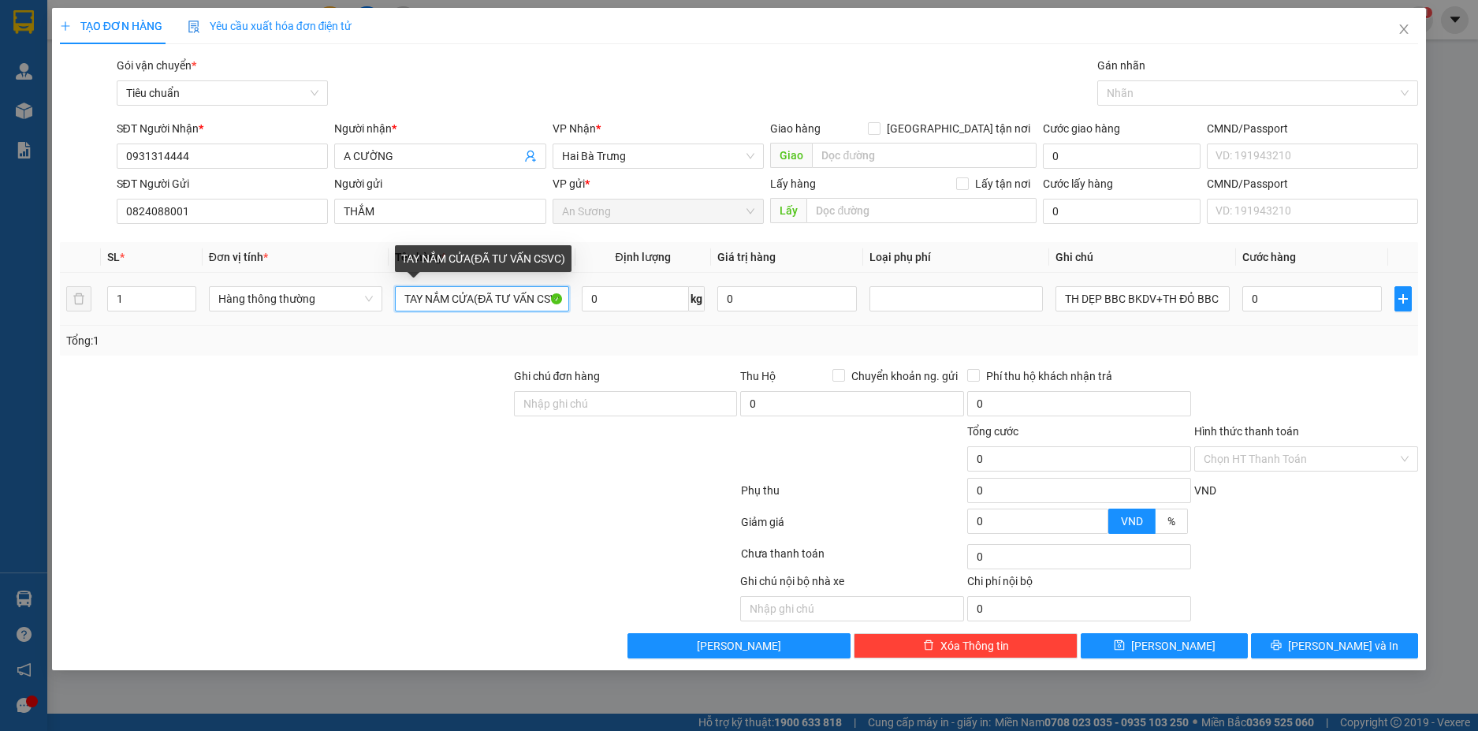
drag, startPoint x: 475, startPoint y: 297, endPoint x: 398, endPoint y: 299, distance: 77.3
click at [398, 299] on input "TAY NẮM CỬA(ĐÃ TƯ VẤN CSVC)" at bounding box center [481, 298] width 173 height 25
type input "LƯỠI CƯA(ĐÃ TƯ VẤN CSVC)"
click at [621, 306] on input "0" at bounding box center [635, 298] width 107 height 25
type input "34"
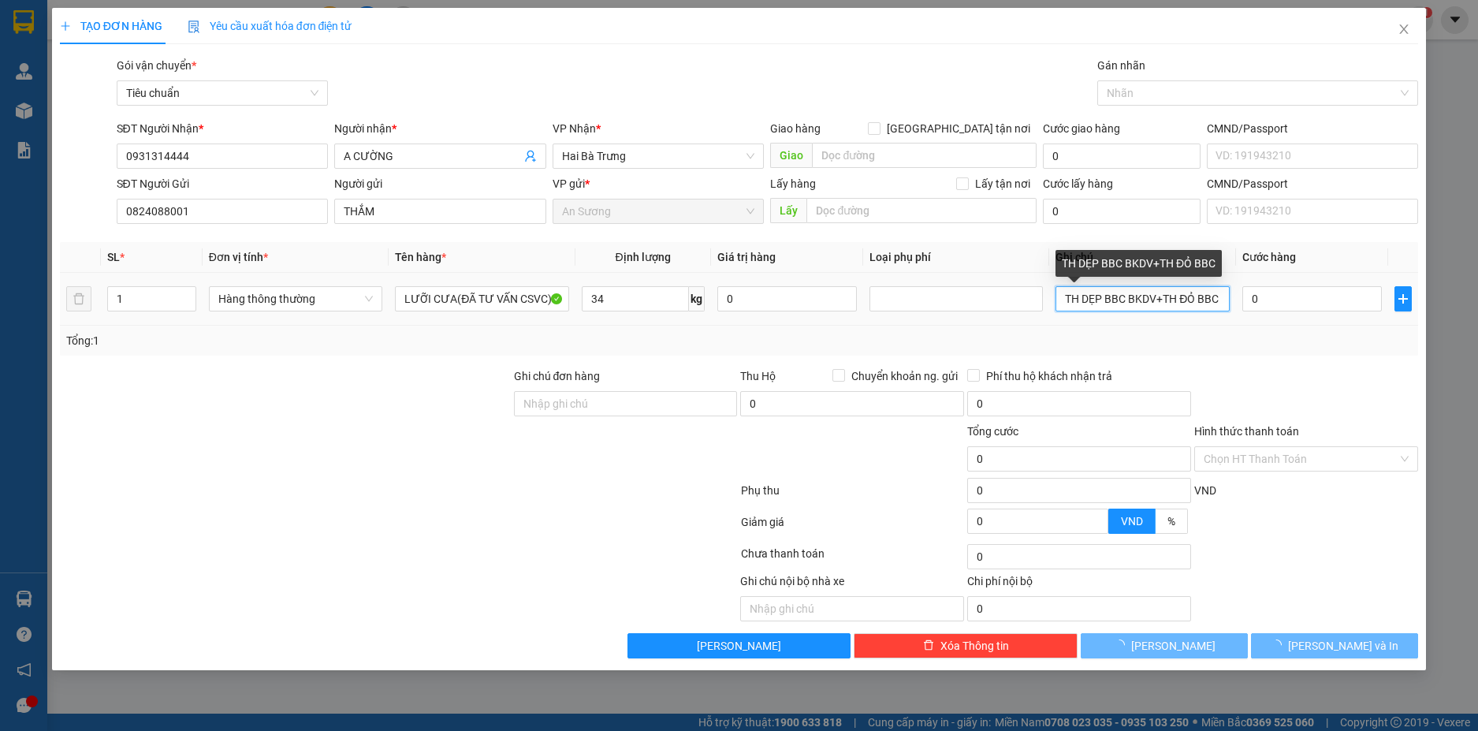
click at [1087, 305] on input "TH DẸP BBC BKDV+TH ĐỎ BBC" at bounding box center [1142, 298] width 173 height 25
type input "70.000"
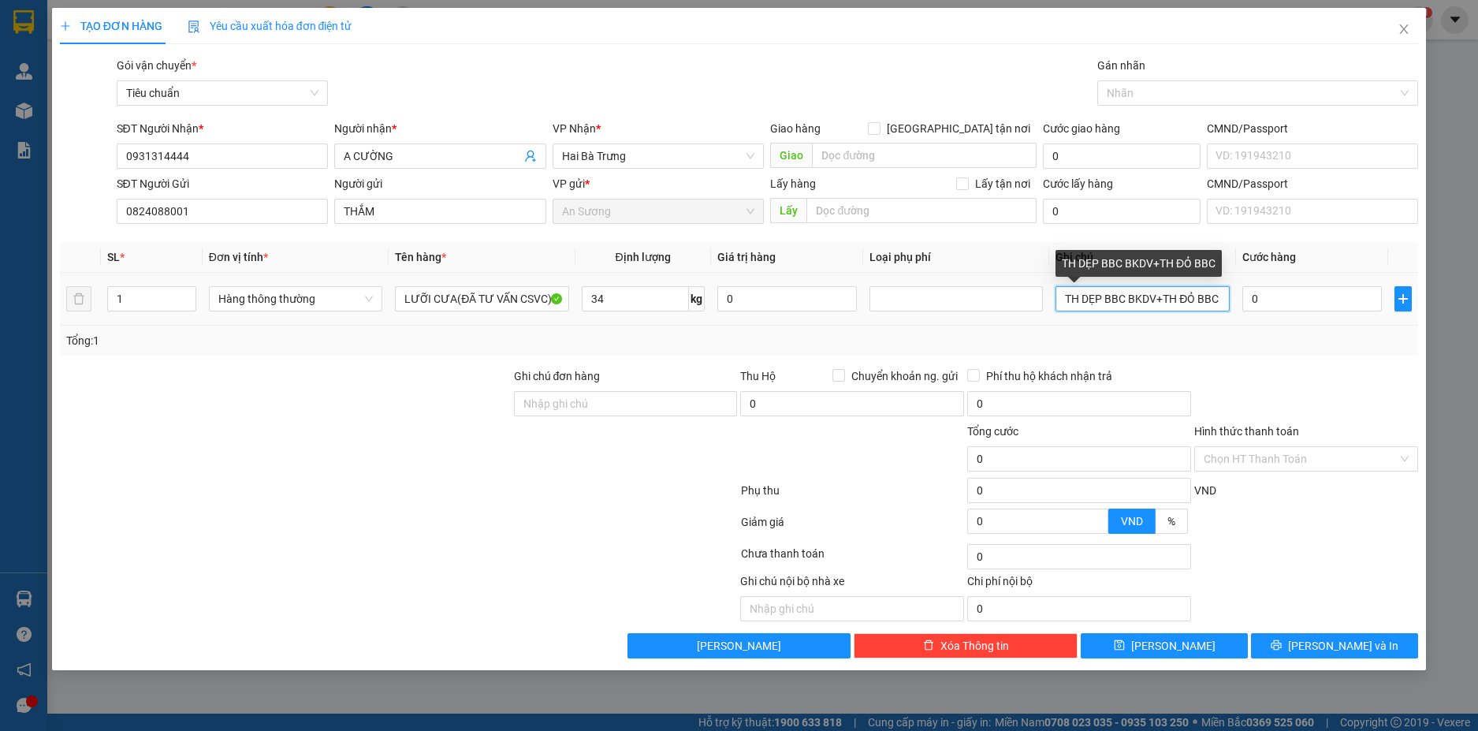
type input "70.000"
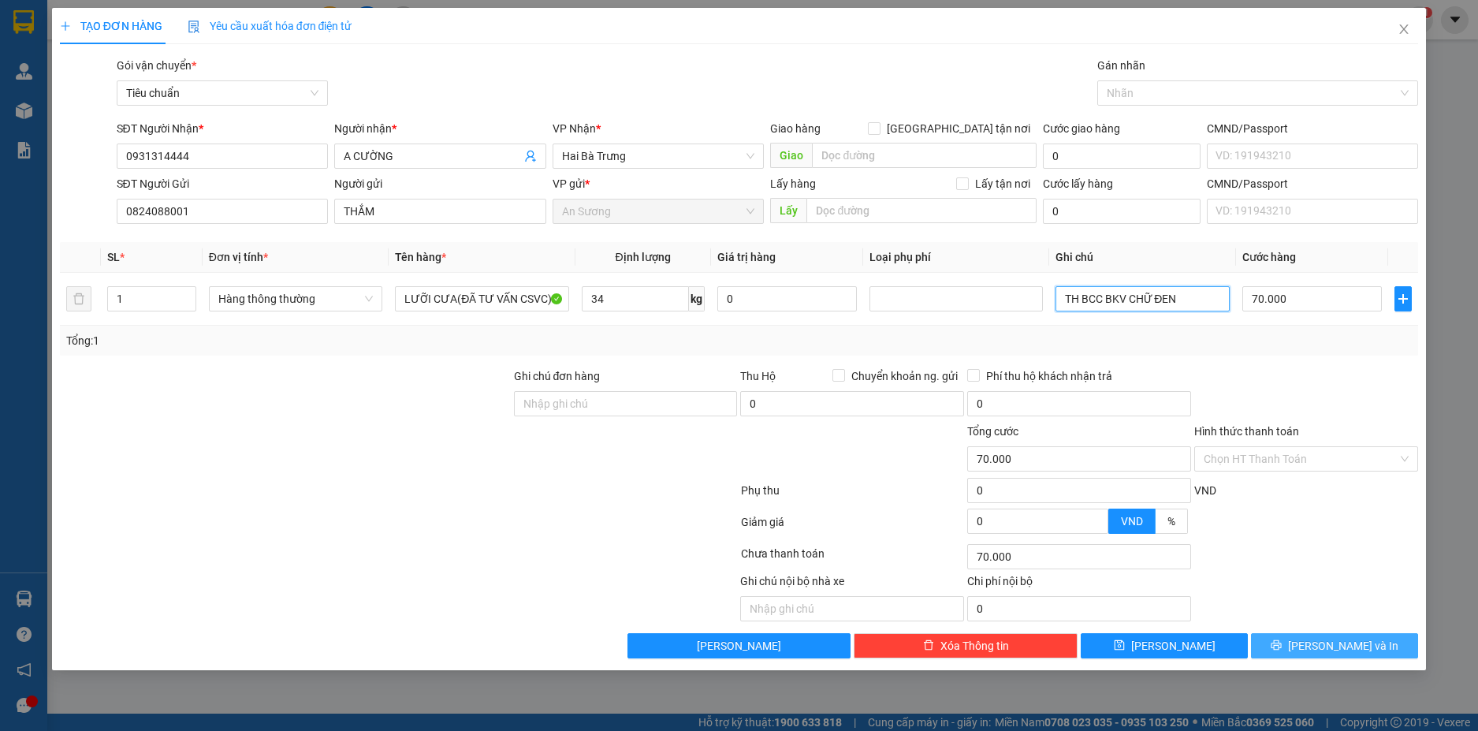
type input "TH BCC BKV CHỮ ĐEN"
click at [1379, 640] on button "Lưu và In" at bounding box center [1334, 645] width 167 height 25
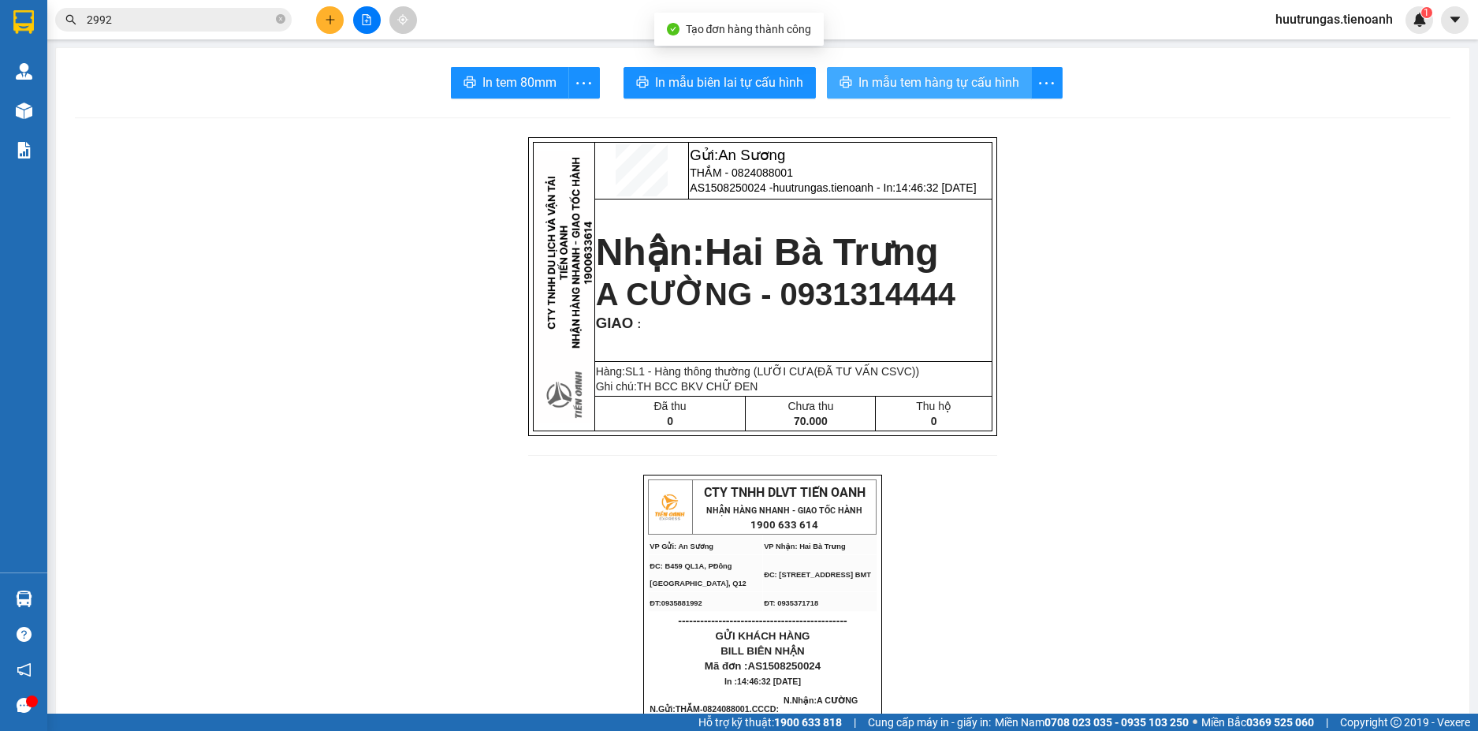
click at [924, 81] on span "In mẫu tem hàng tự cấu hình" at bounding box center [939, 83] width 161 height 20
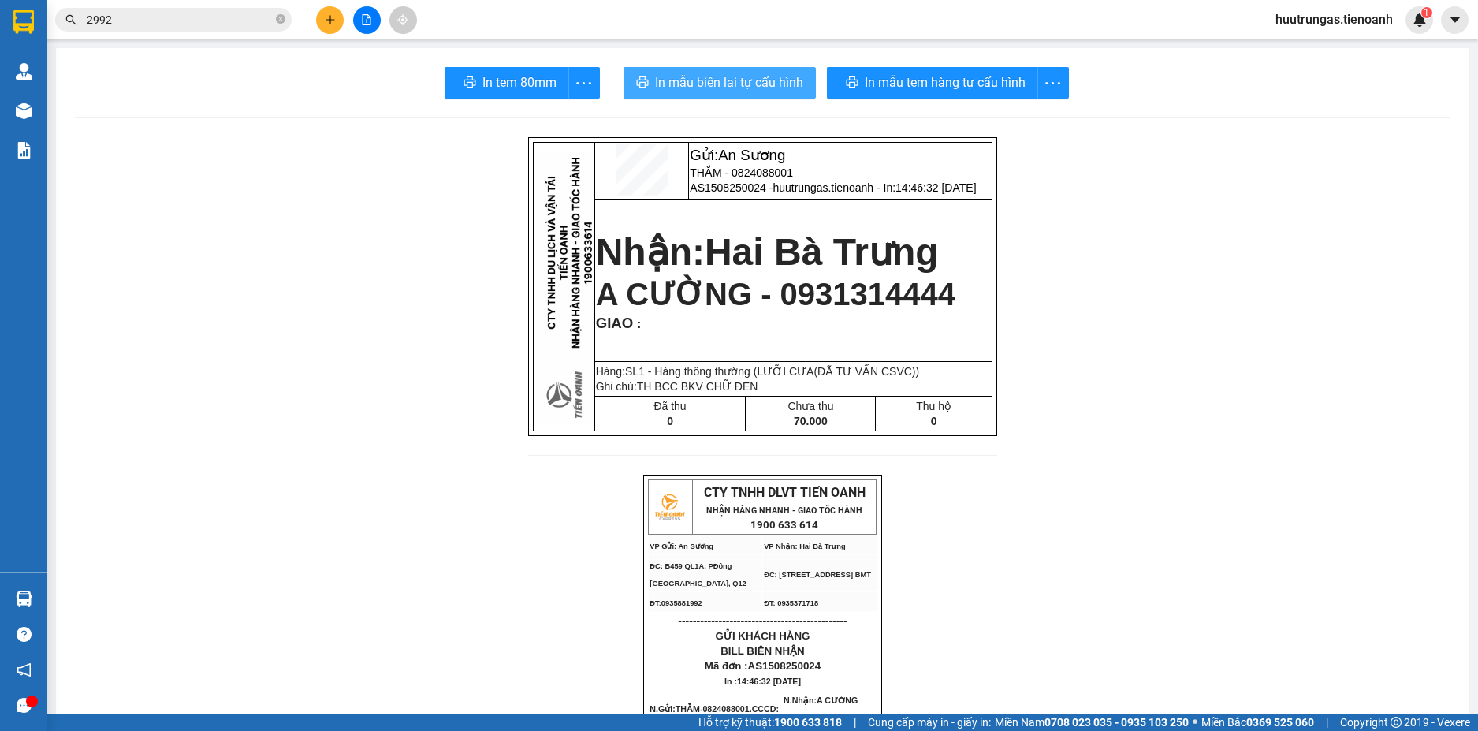
click at [729, 83] on span "In mẫu biên lai tự cấu hình" at bounding box center [729, 83] width 148 height 20
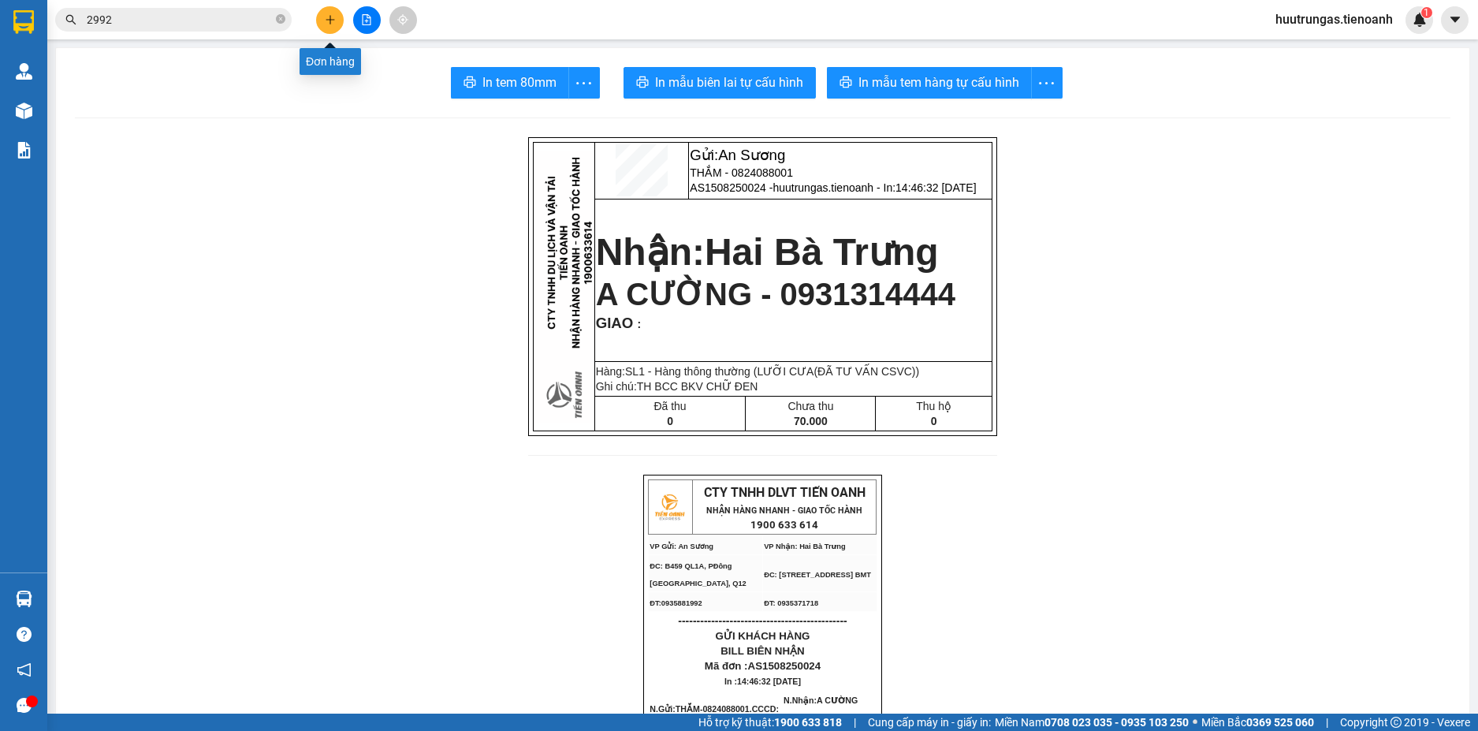
click at [332, 28] on button at bounding box center [330, 20] width 28 height 28
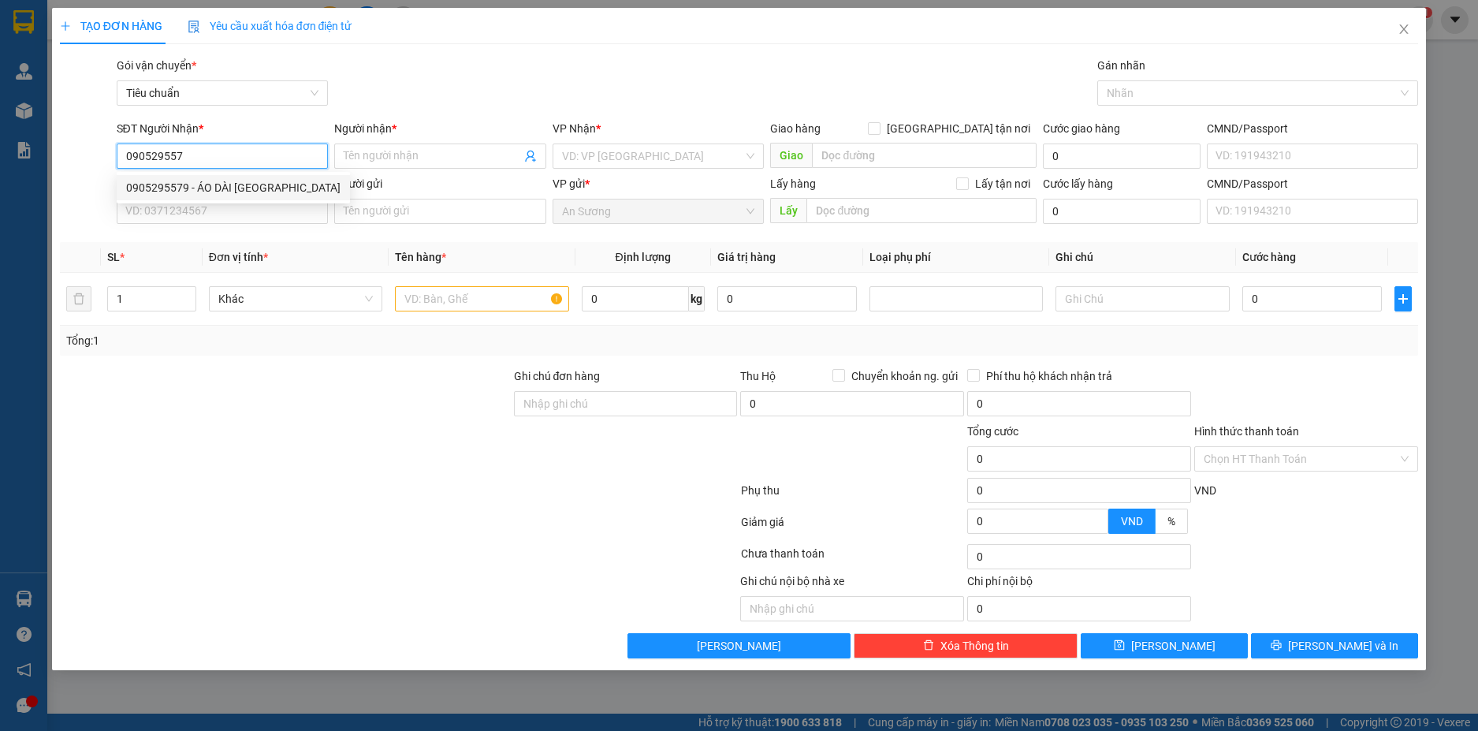
click at [267, 188] on div "0905295579 - ÁO DÀI SƠN CA" at bounding box center [233, 187] width 214 height 17
type input "0905295579"
type input "ÁO DÀI SƠN CA"
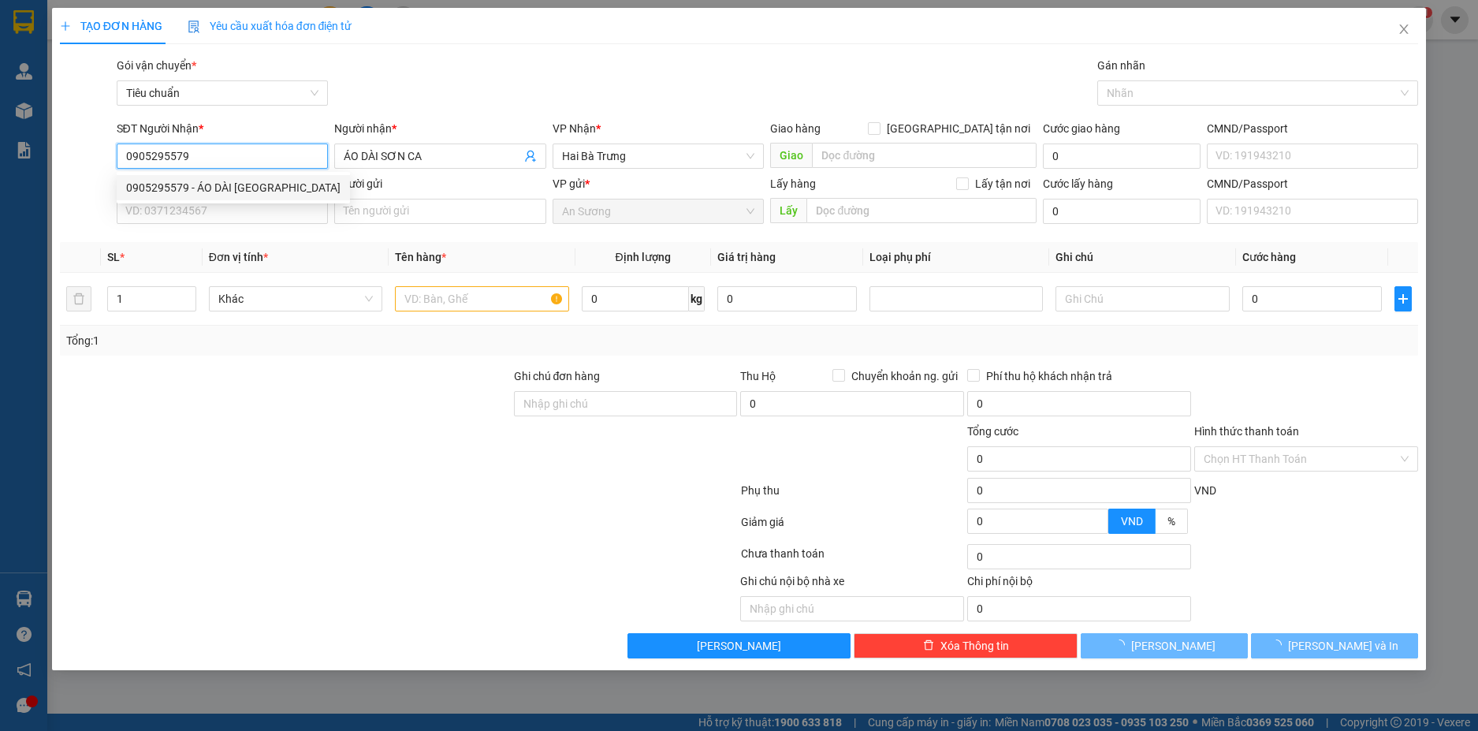
type input "30.000"
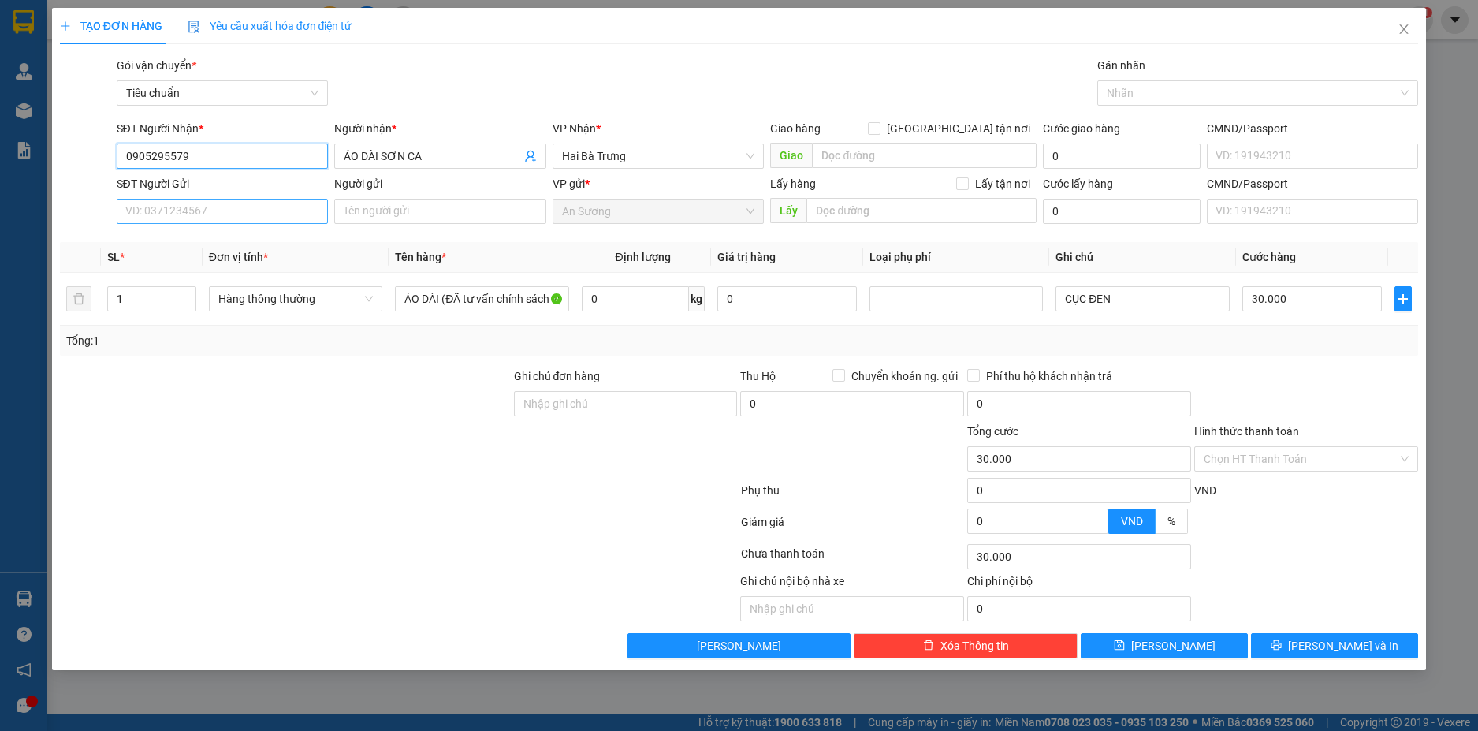
type input "0905295579"
click at [290, 205] on input "SĐT Người Gửi" at bounding box center [223, 211] width 212 height 25
click at [248, 248] on div "0902621487 - C Loan" at bounding box center [222, 242] width 193 height 17
type input "0902621487"
type input "C Loan"
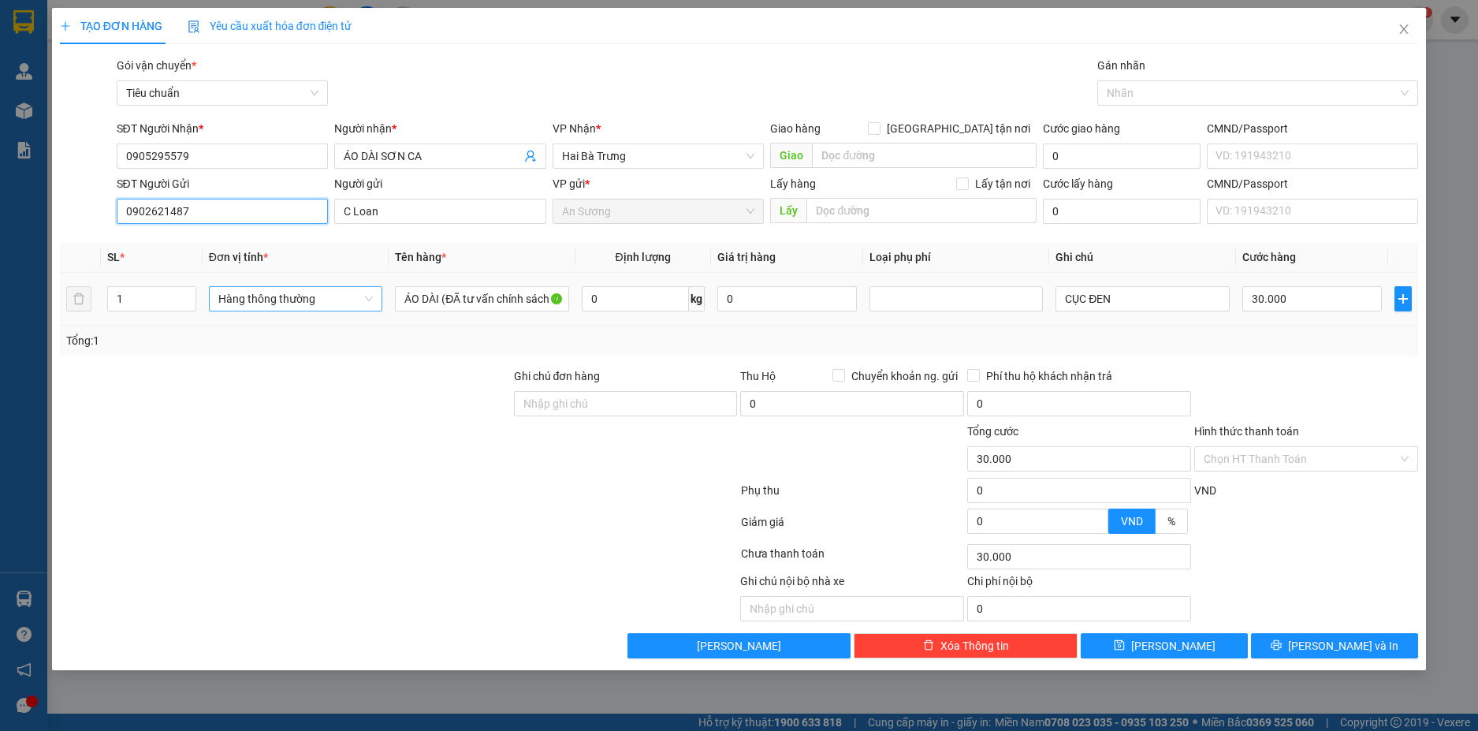
click at [359, 303] on span "Hàng thông thường" at bounding box center [295, 299] width 155 height 24
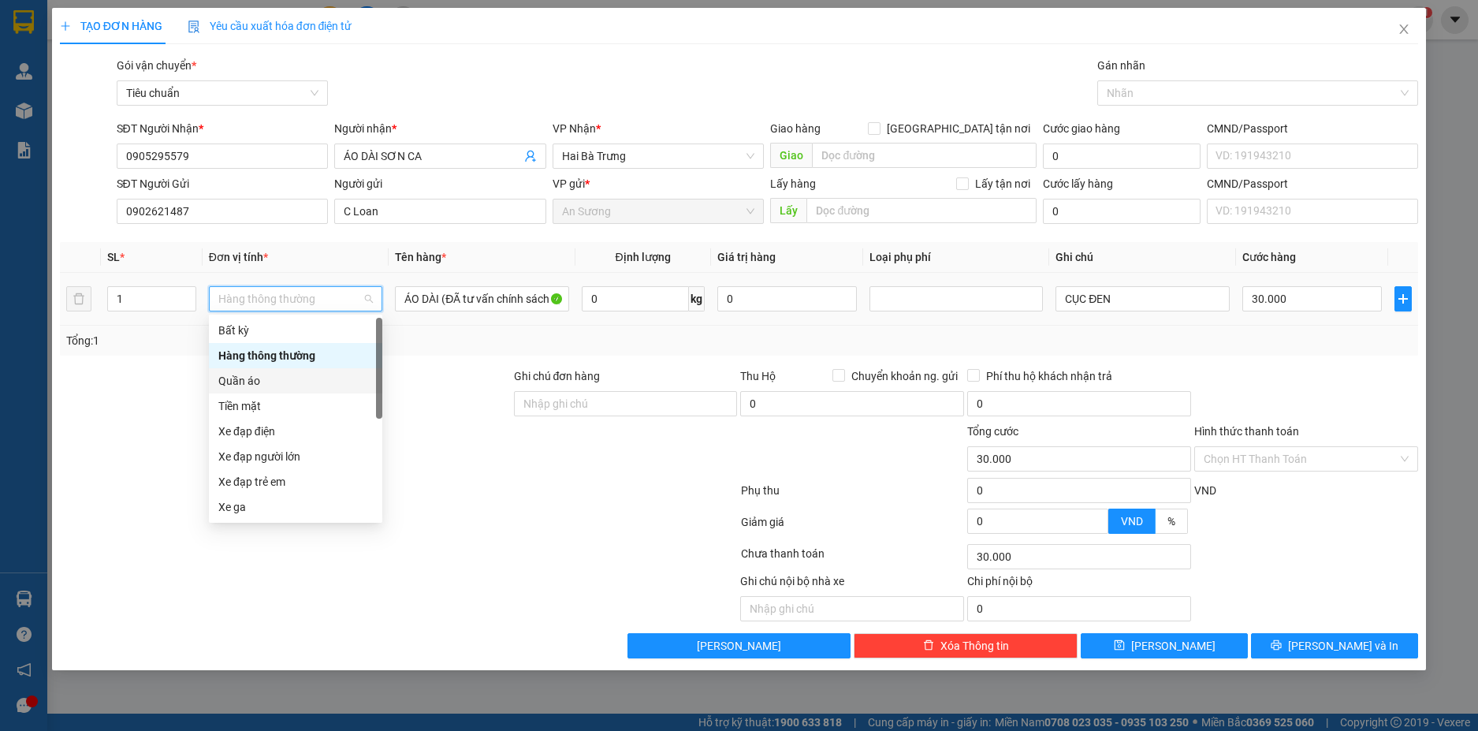
click at [261, 379] on div "Quần áo" at bounding box center [295, 380] width 155 height 17
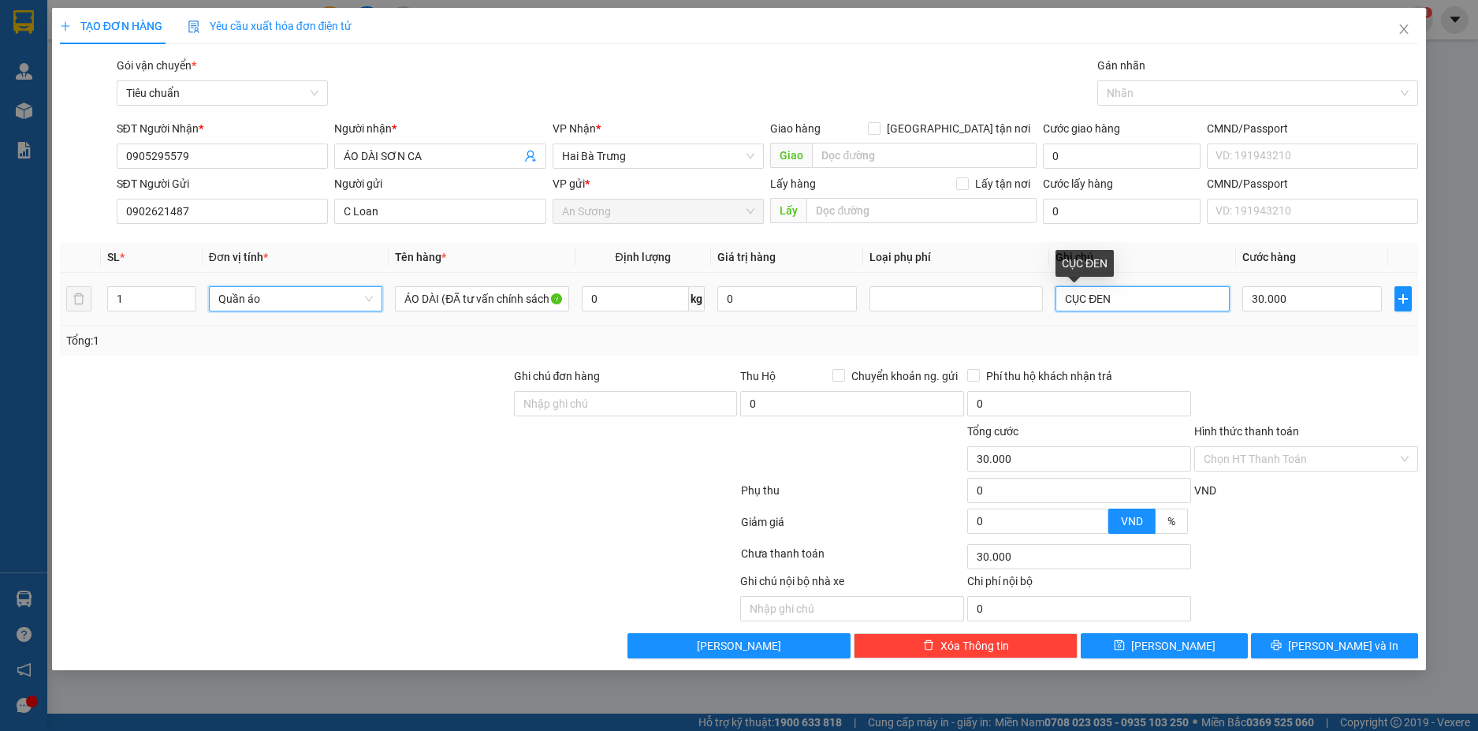
click at [1116, 301] on input "CỤC ĐEN" at bounding box center [1142, 298] width 173 height 25
type input "0"
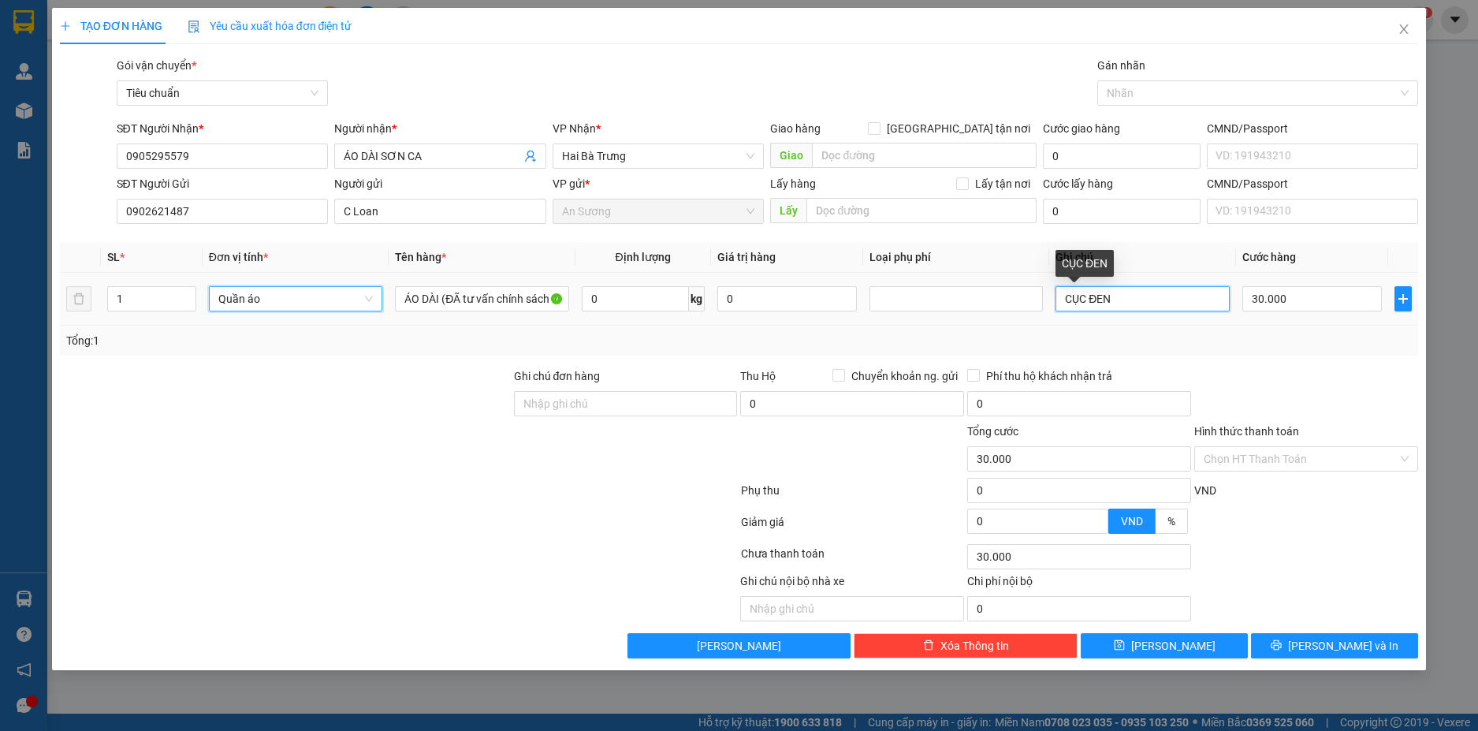
type input "0"
type input "CỤC ĐỎ"
click at [642, 303] on input "0" at bounding box center [635, 298] width 107 height 25
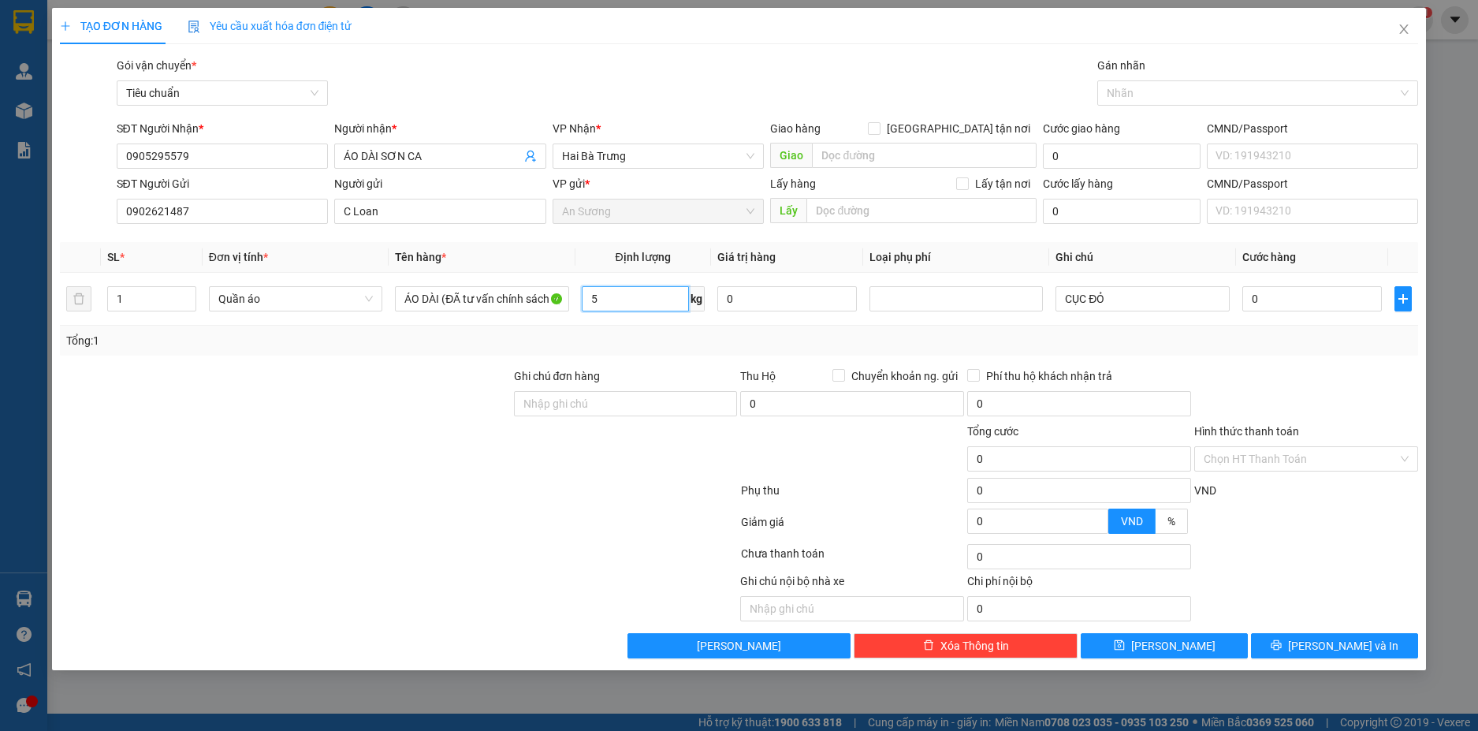
type input "5"
click at [1249, 355] on div "Tổng: 1" at bounding box center [739, 341] width 1359 height 30
type input "40.000"
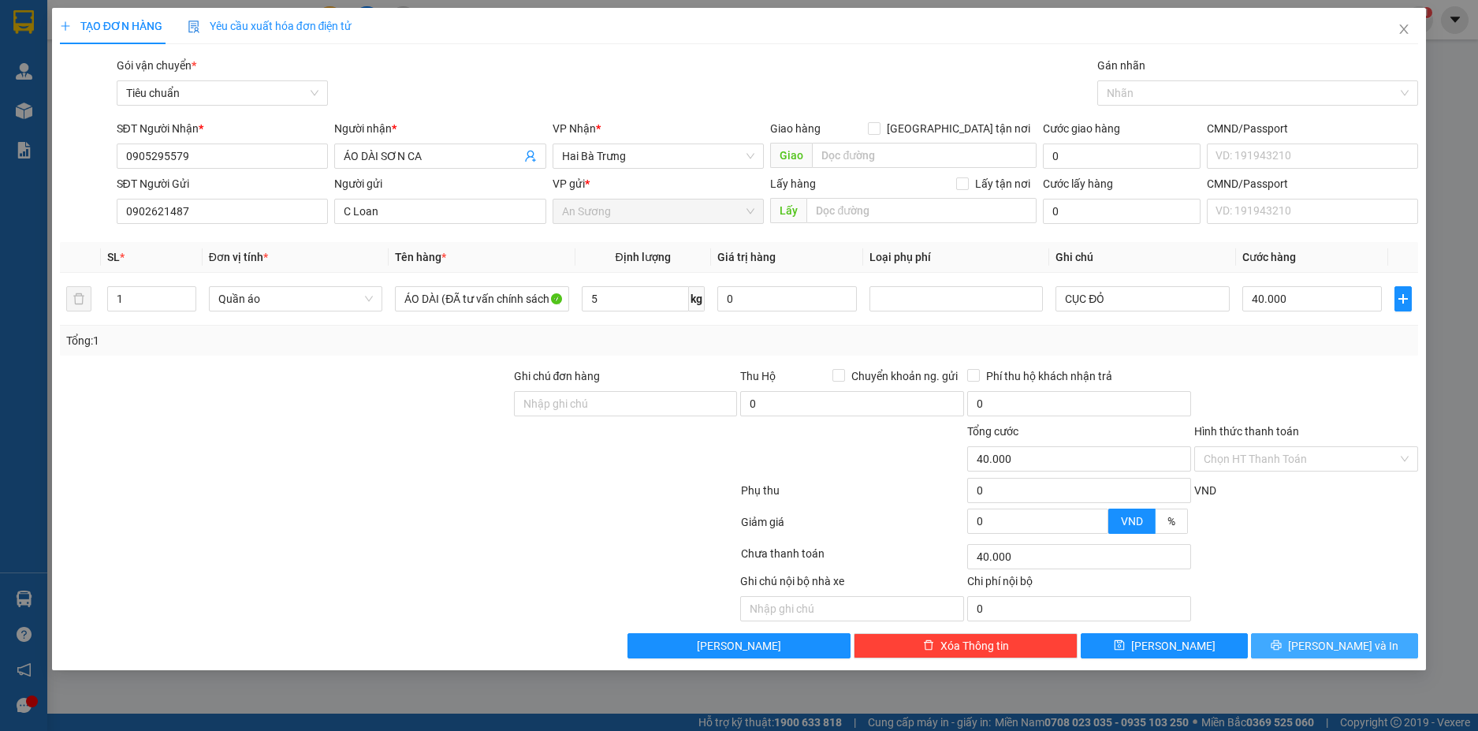
click at [1389, 637] on button "Lưu và In" at bounding box center [1334, 645] width 167 height 25
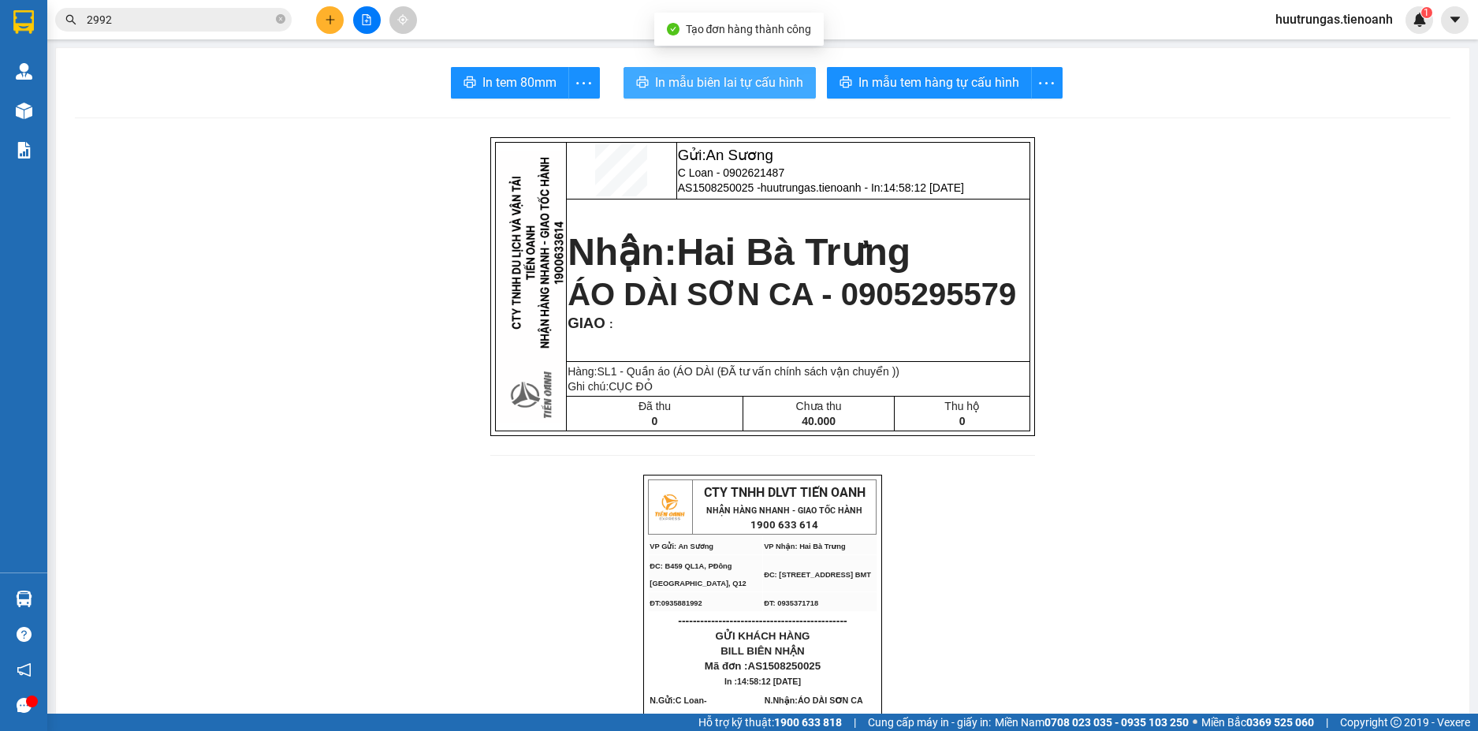
click at [758, 80] on span "In mẫu biên lai tự cấu hình" at bounding box center [729, 83] width 148 height 20
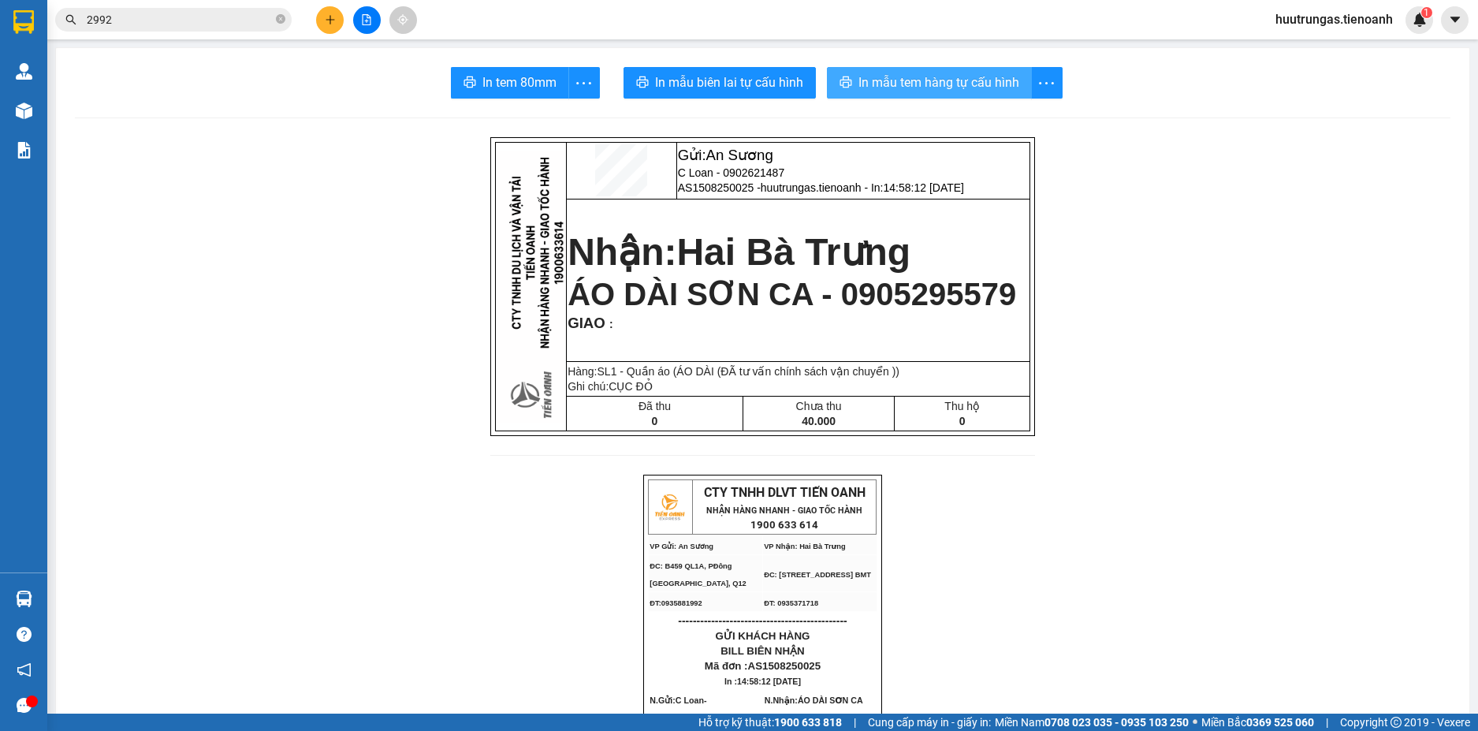
click at [846, 88] on button "In mẫu tem hàng tự cấu hình" at bounding box center [929, 83] width 205 height 32
click at [246, 20] on input "2992" at bounding box center [180, 19] width 186 height 17
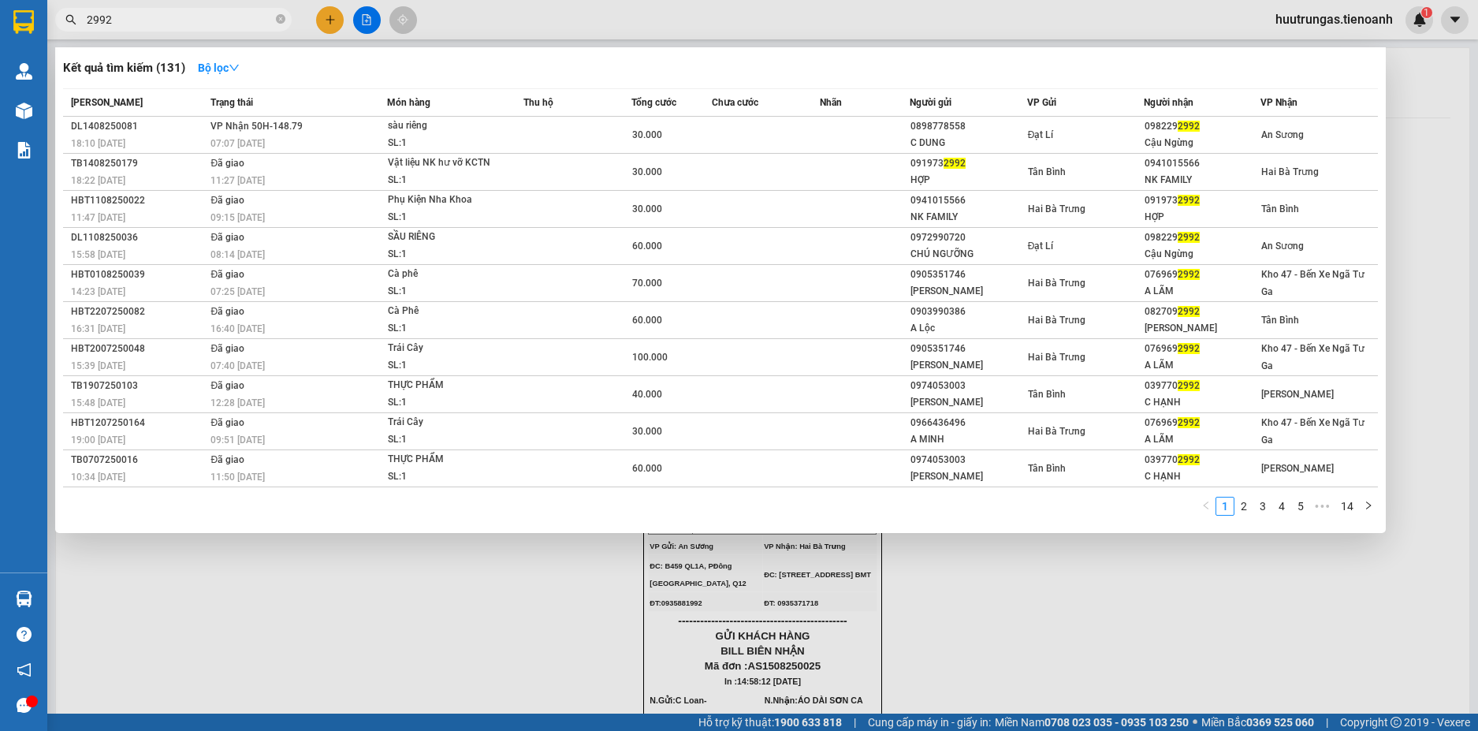
click at [322, 17] on div at bounding box center [739, 365] width 1478 height 731
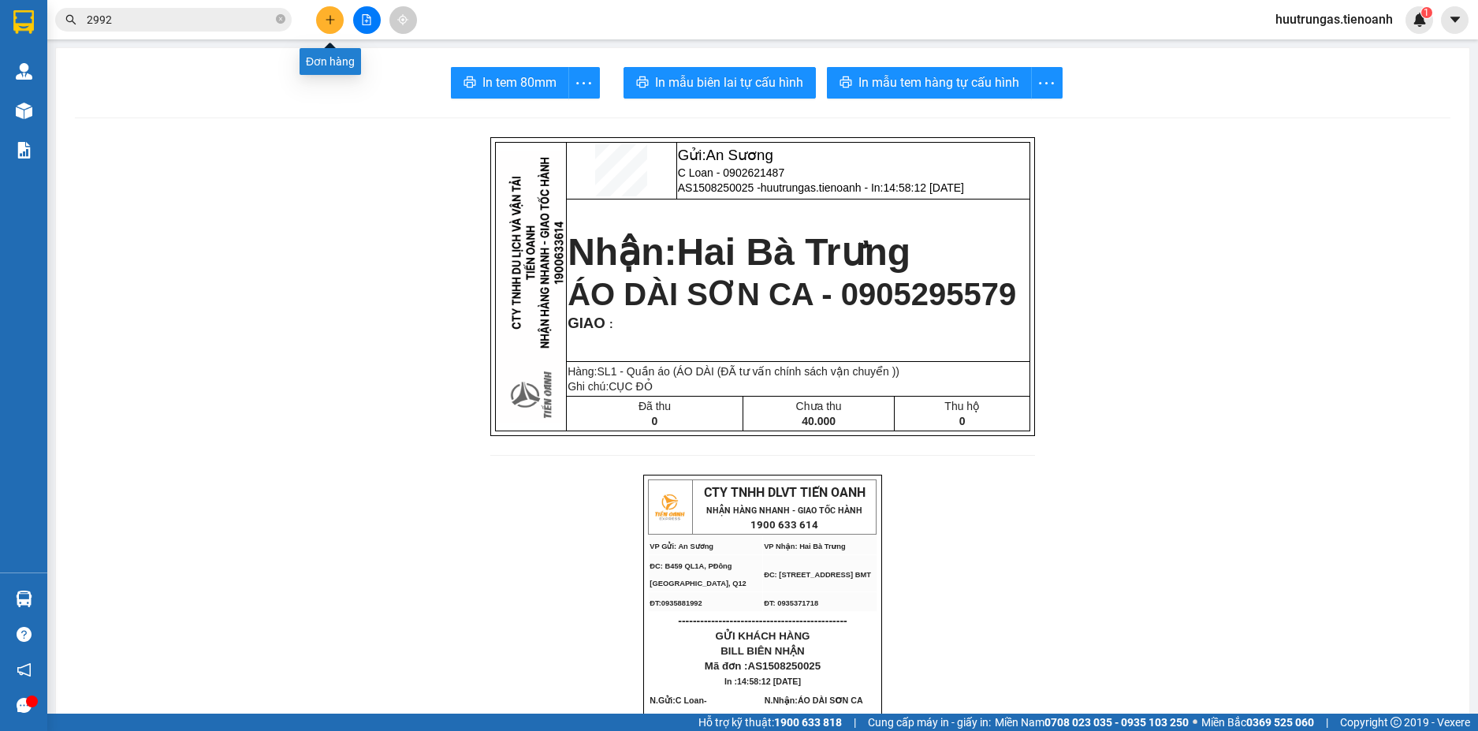
click at [331, 24] on icon "plus" at bounding box center [330, 19] width 11 height 11
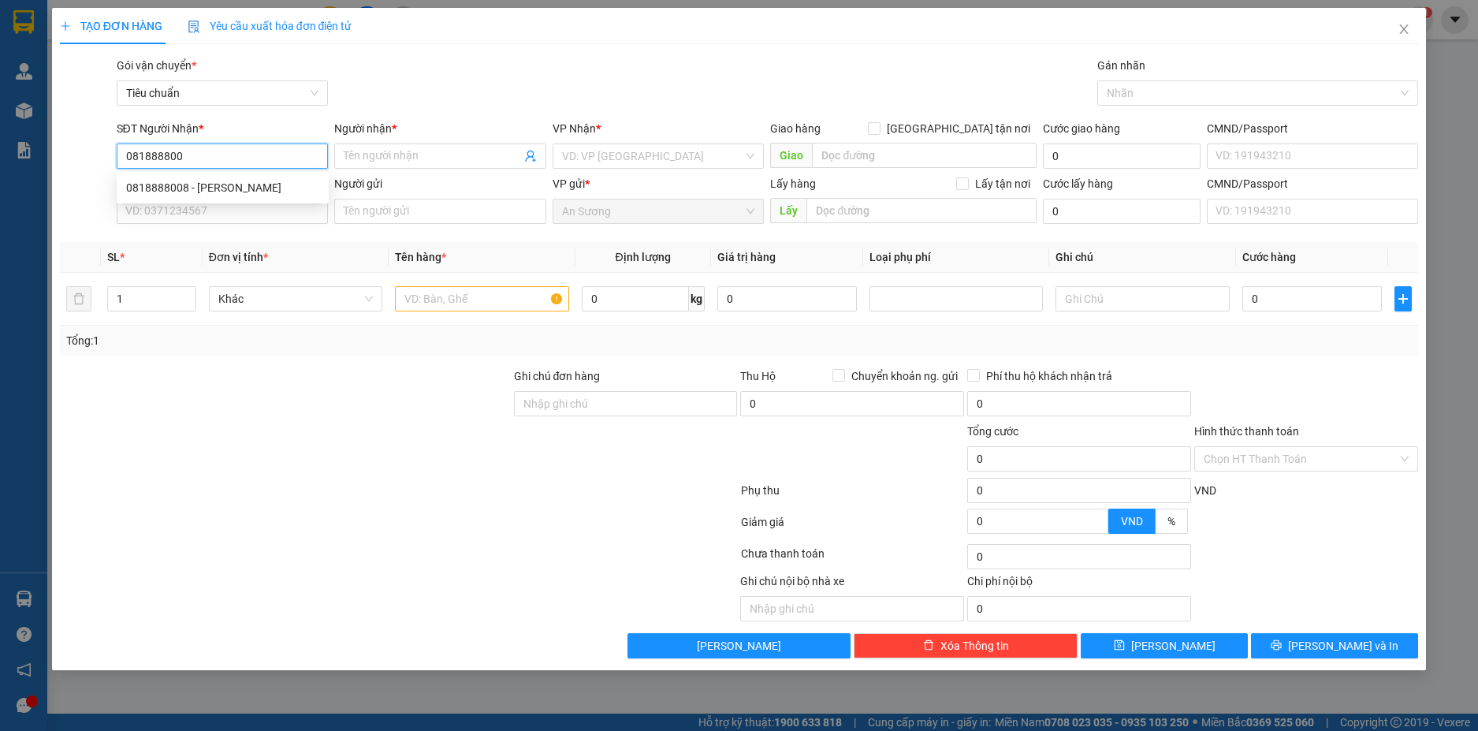
type input "0818888008"
click at [233, 187] on div "0818888008 - MAI LAN" at bounding box center [222, 187] width 193 height 17
type input "MAI LAN"
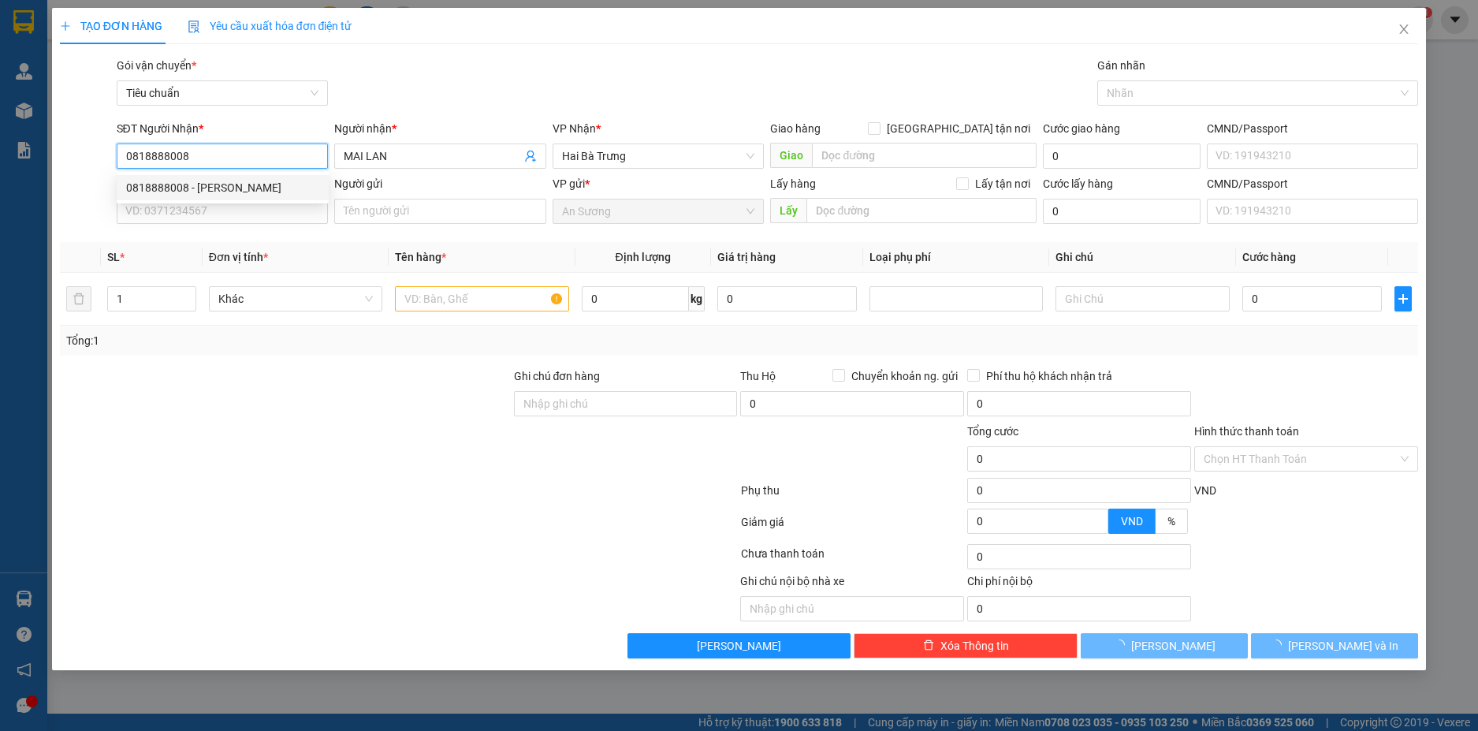
type input "60.000"
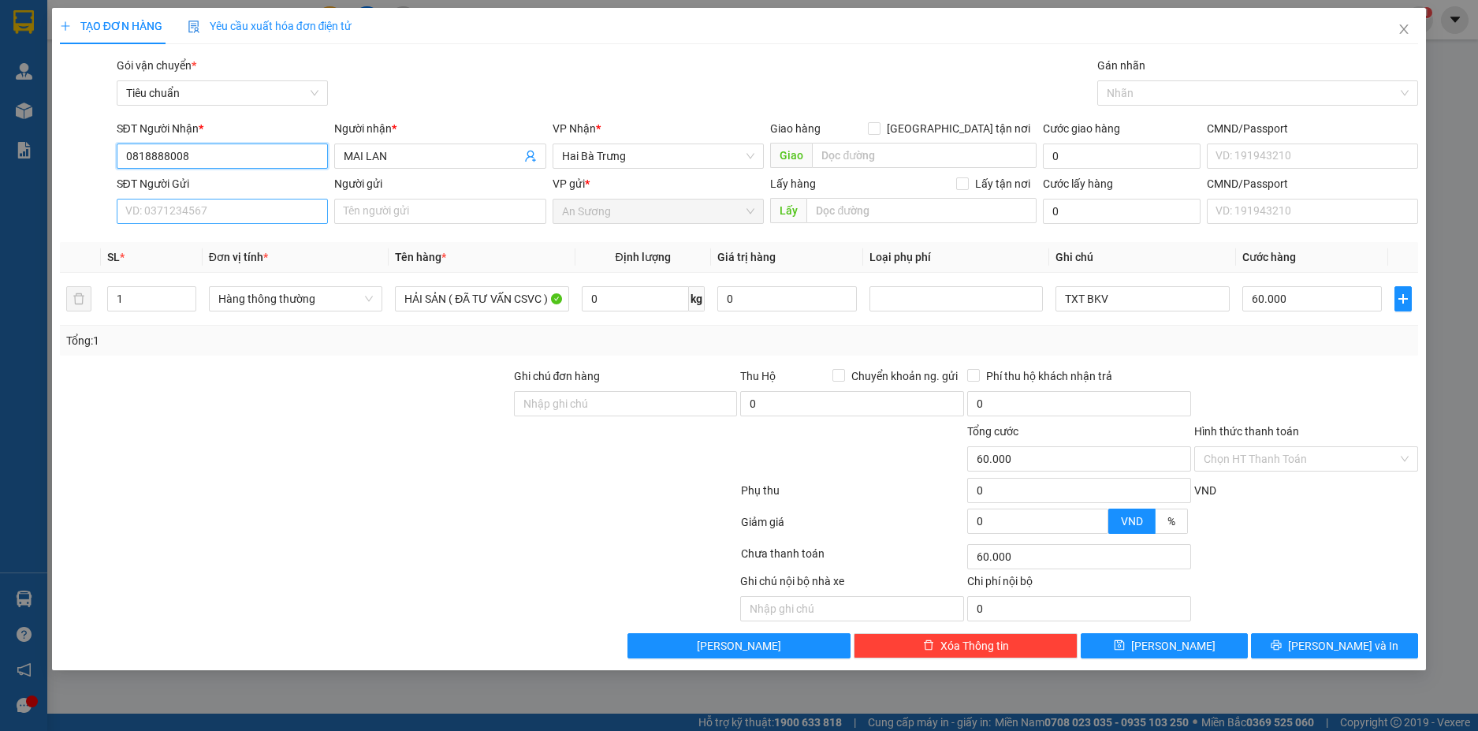
type input "0818888008"
click at [260, 211] on input "SĐT Người Gửi" at bounding box center [223, 211] width 212 height 25
click at [250, 239] on div "0973841025 - HOÀNG" at bounding box center [222, 242] width 193 height 17
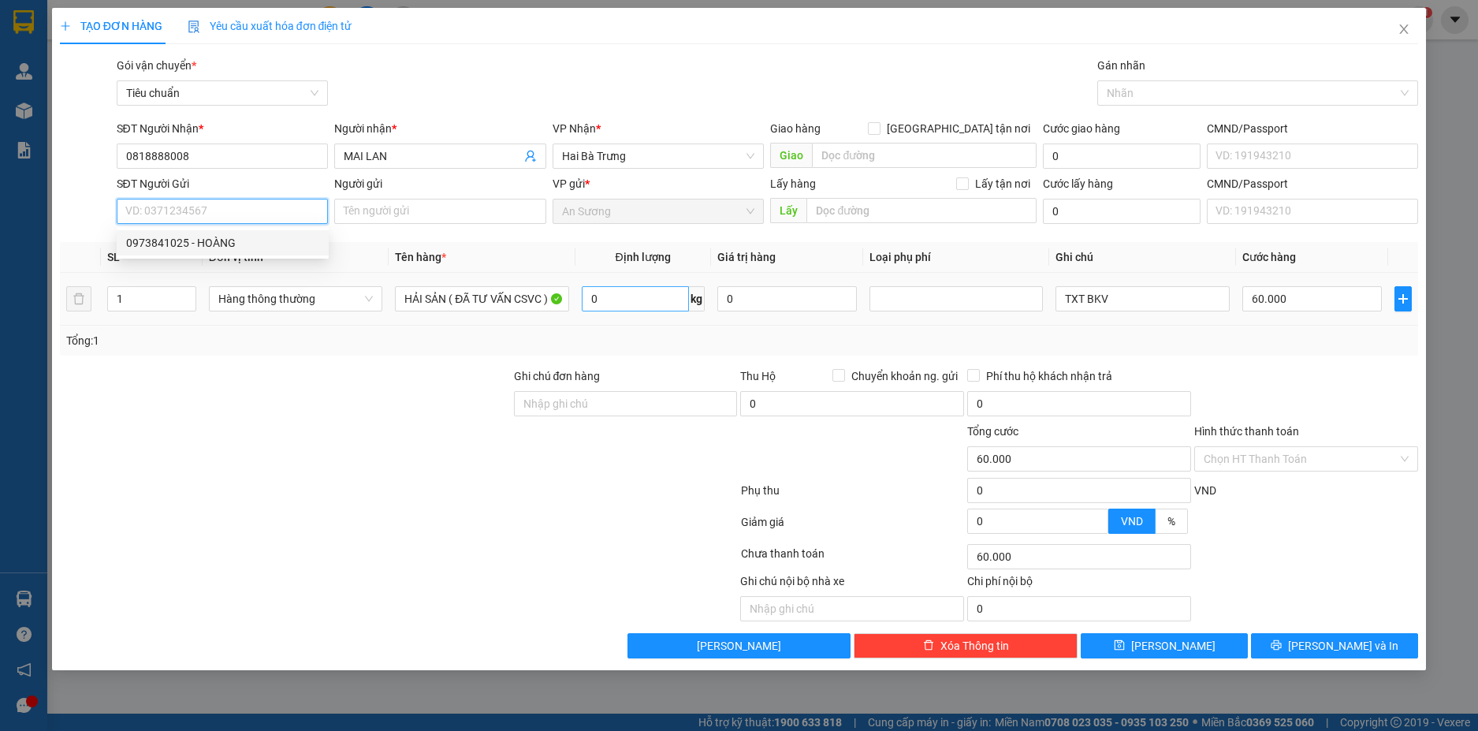
type input "0973841025"
type input "HOÀNG"
click at [661, 302] on input "0" at bounding box center [635, 298] width 107 height 25
type input "32"
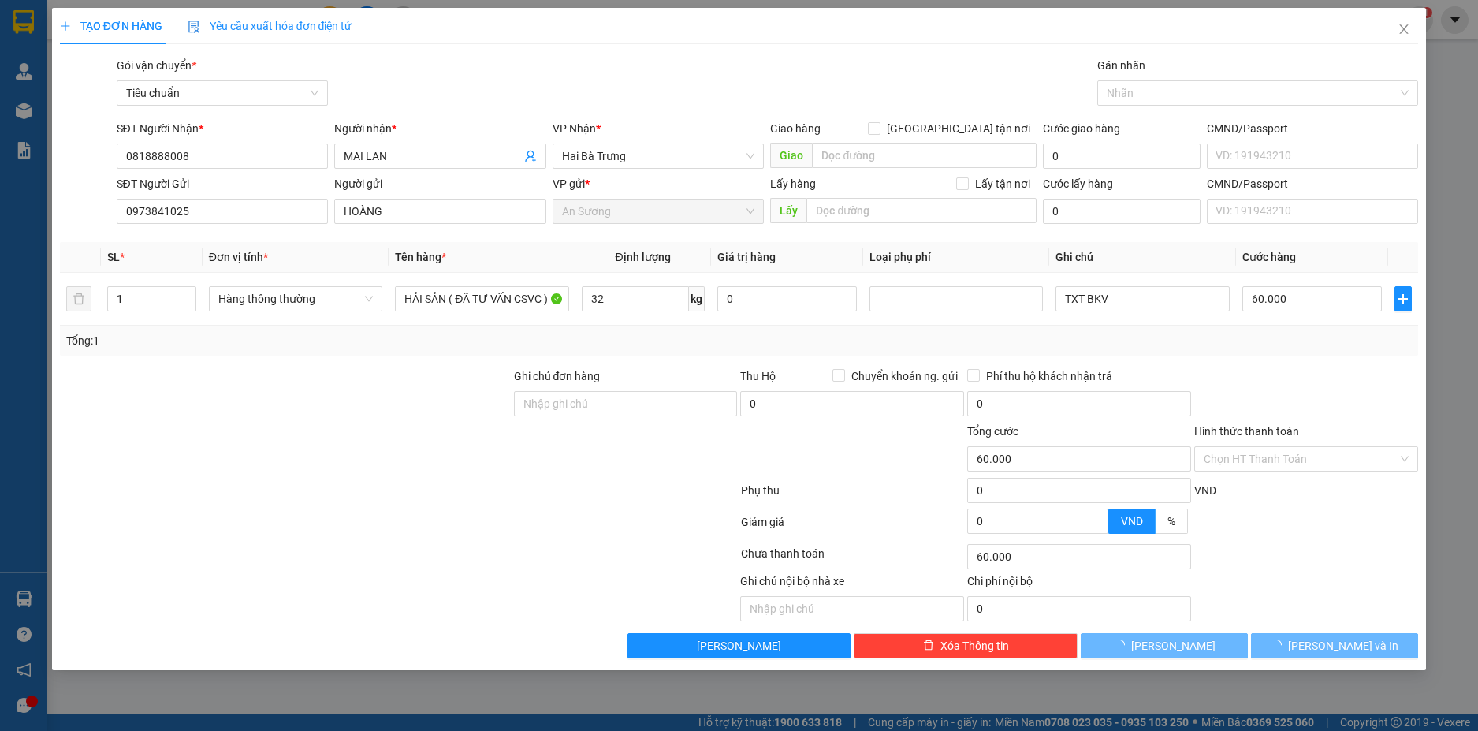
click at [1203, 335] on div "Tổng: 1" at bounding box center [739, 340] width 1347 height 17
type input "70.000"
click at [1375, 643] on button "Lưu và In" at bounding box center [1334, 645] width 167 height 25
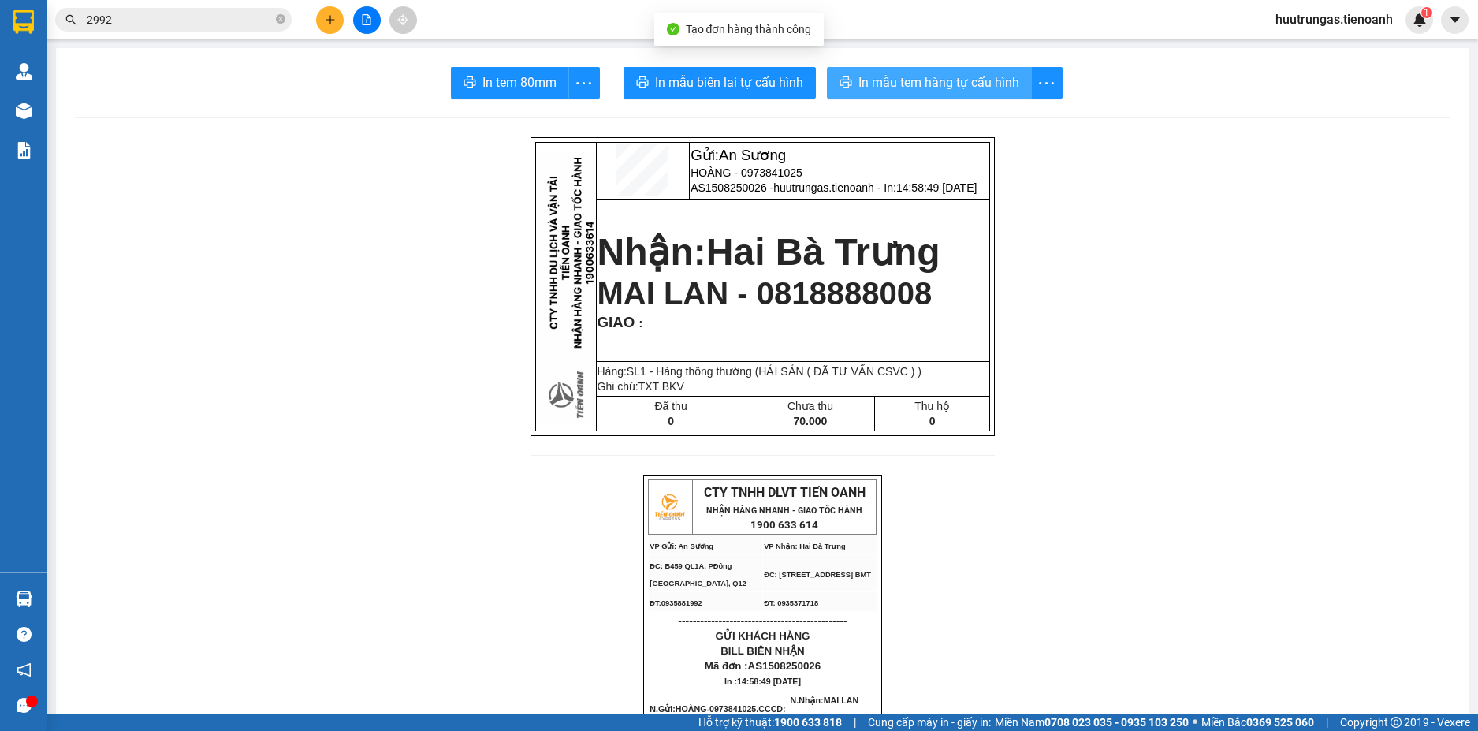
click at [909, 91] on span "In mẫu tem hàng tự cấu hình" at bounding box center [939, 83] width 161 height 20
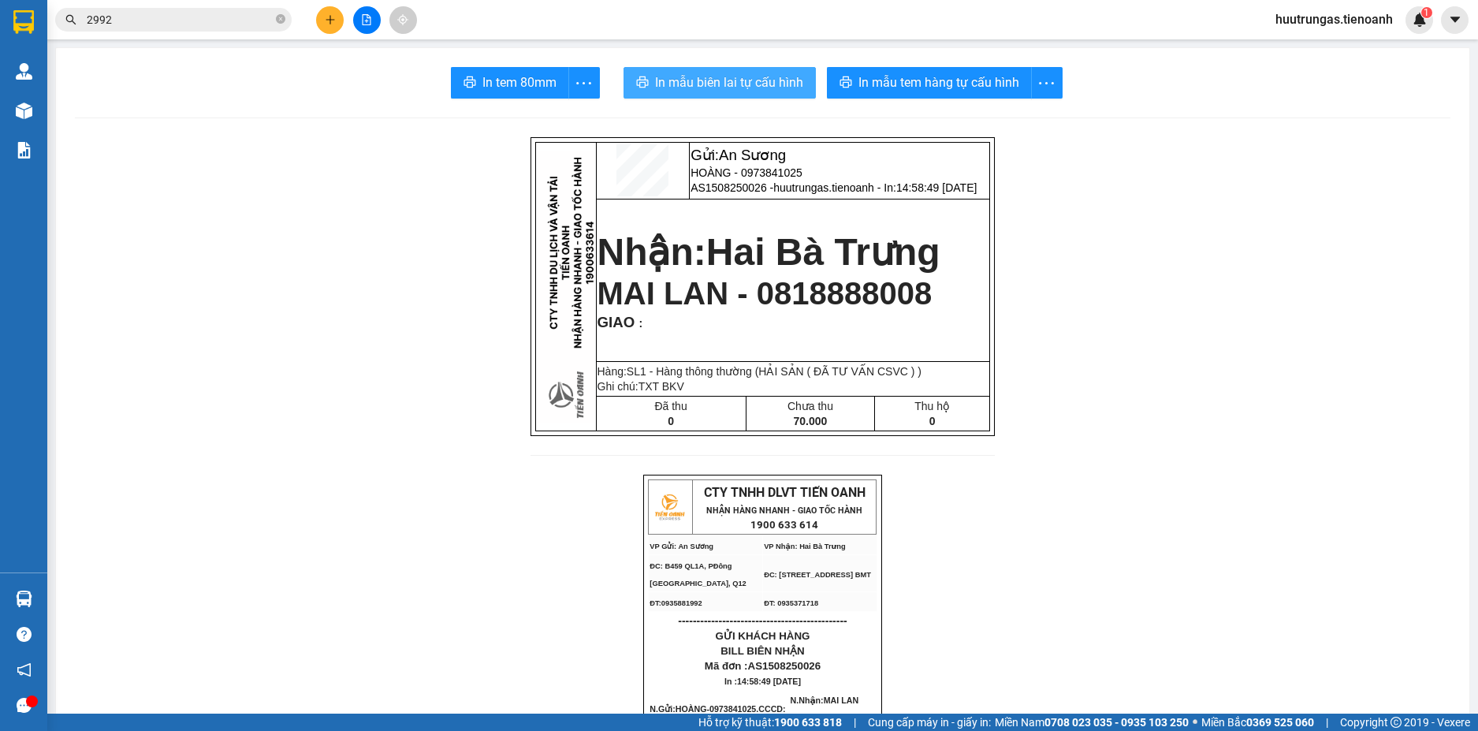
click at [728, 83] on span "In mẫu biên lai tự cấu hình" at bounding box center [729, 83] width 148 height 20
click at [175, 28] on input "2992" at bounding box center [180, 19] width 186 height 17
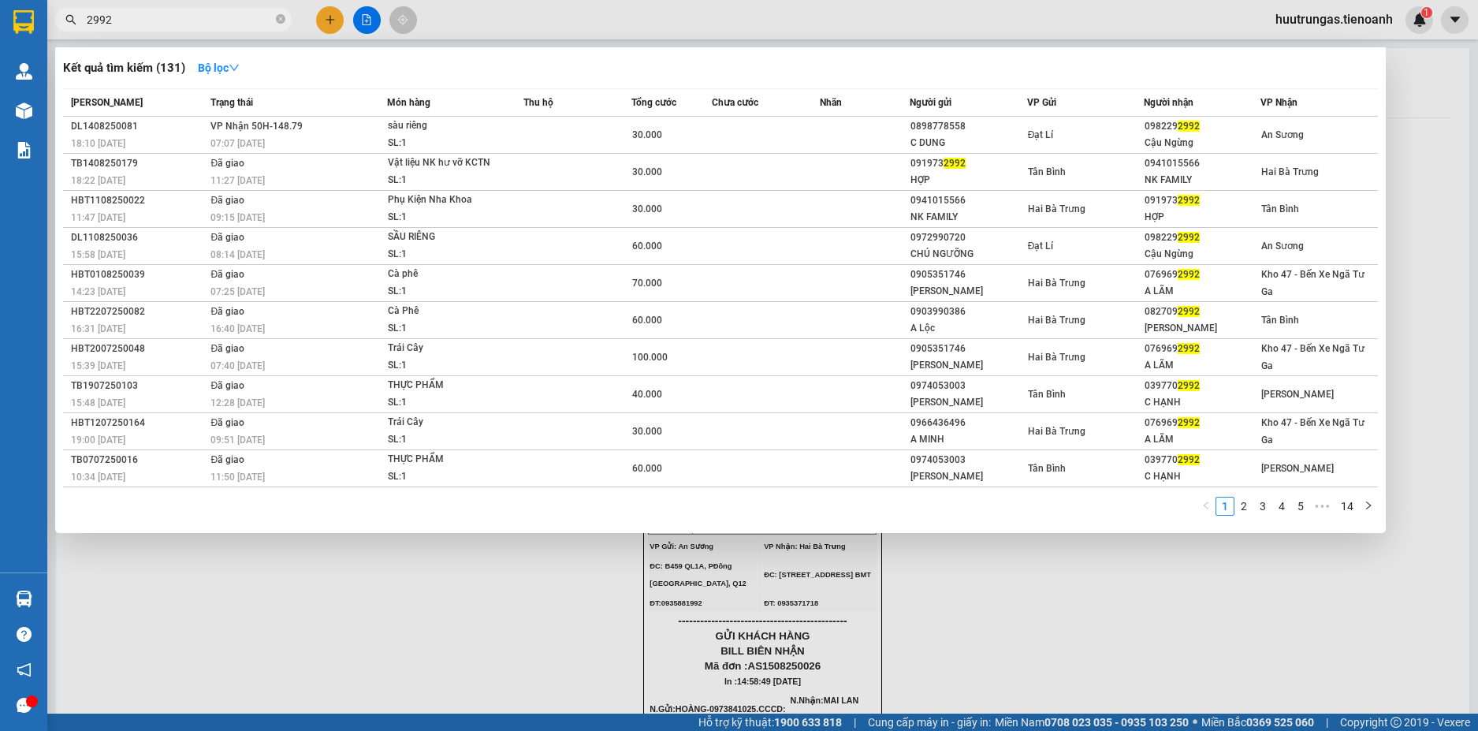
click at [175, 28] on input "2992" at bounding box center [180, 19] width 186 height 17
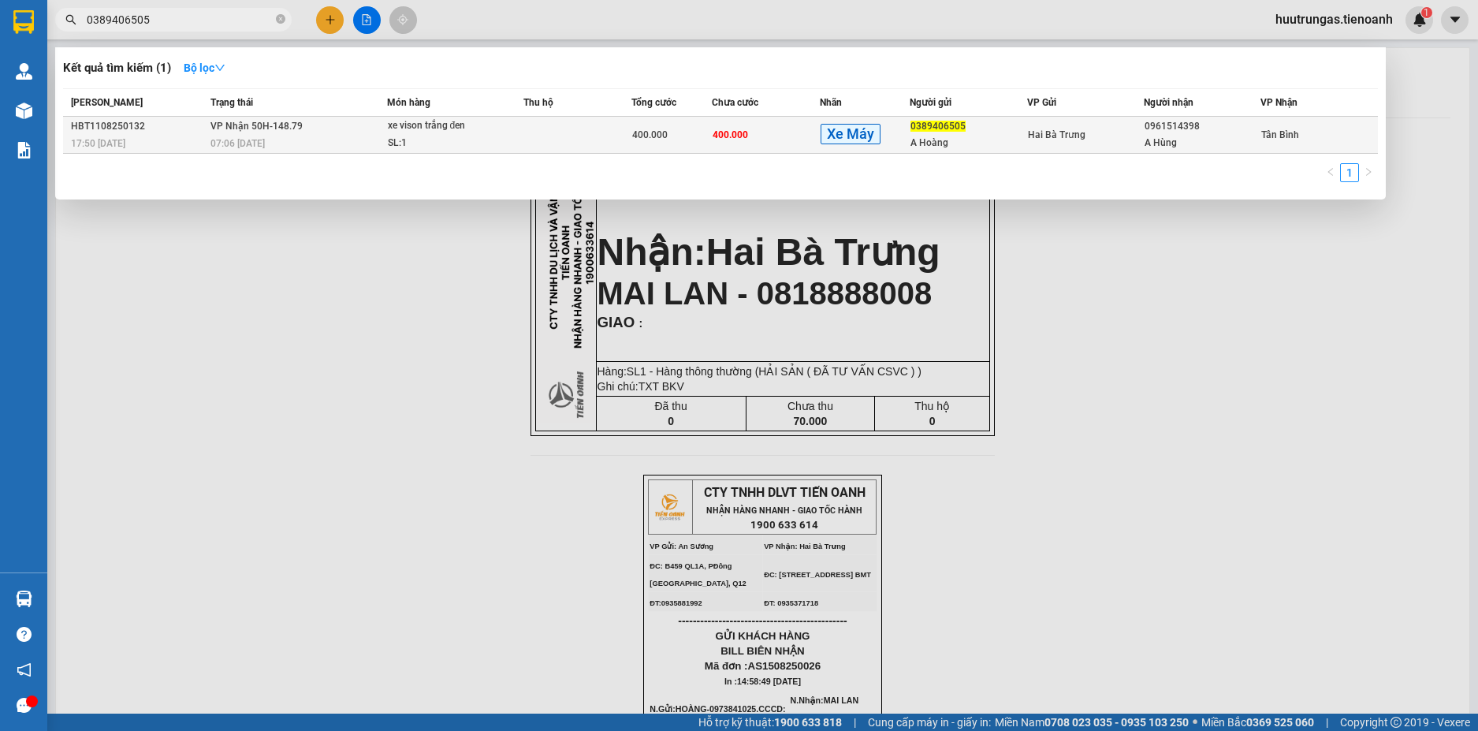
type input "0389406505"
click at [585, 146] on td at bounding box center [577, 135] width 108 height 37
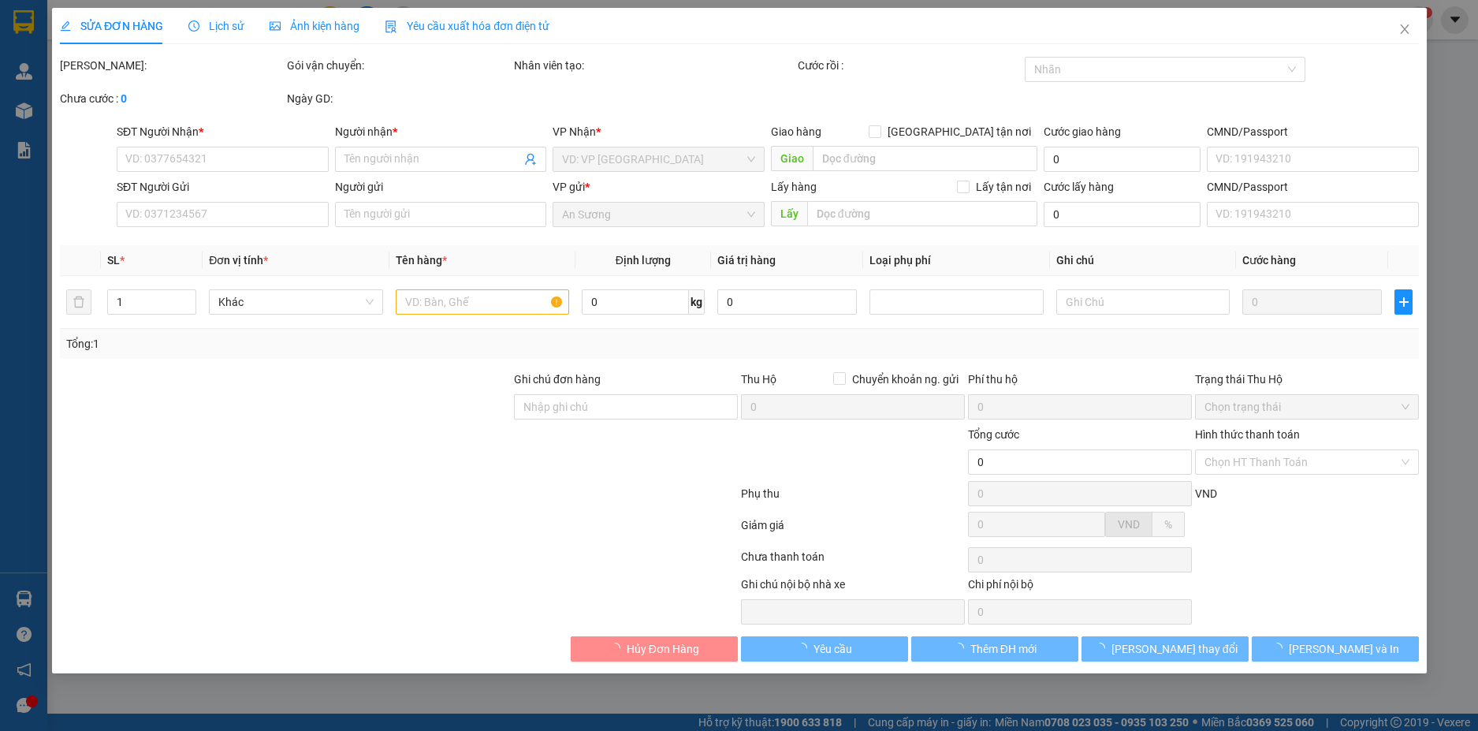
type input "0961514398"
type input "A Hùng"
type input "0389406505"
type input "A Hoàng"
type input "400.000"
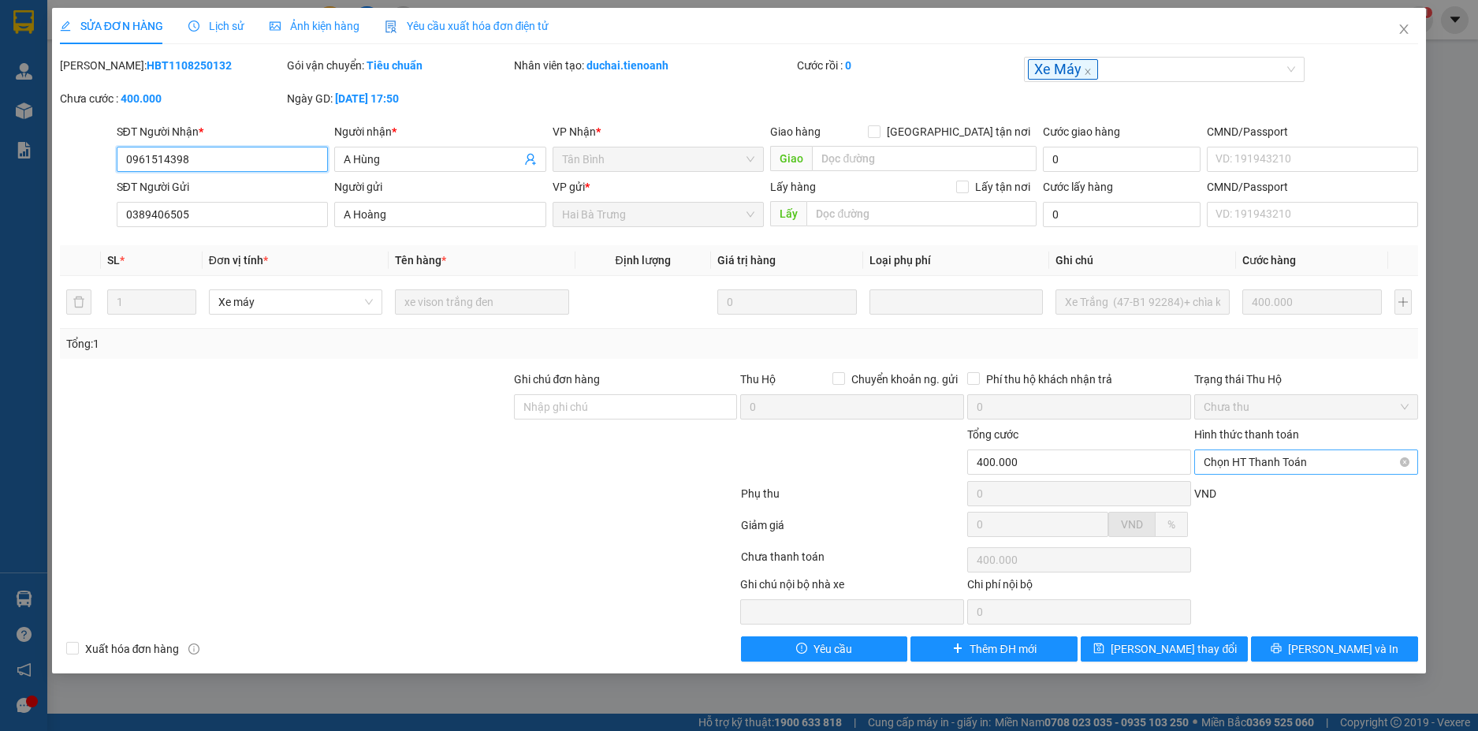
click at [1323, 465] on span "Chọn HT Thanh Toán" at bounding box center [1306, 462] width 205 height 24
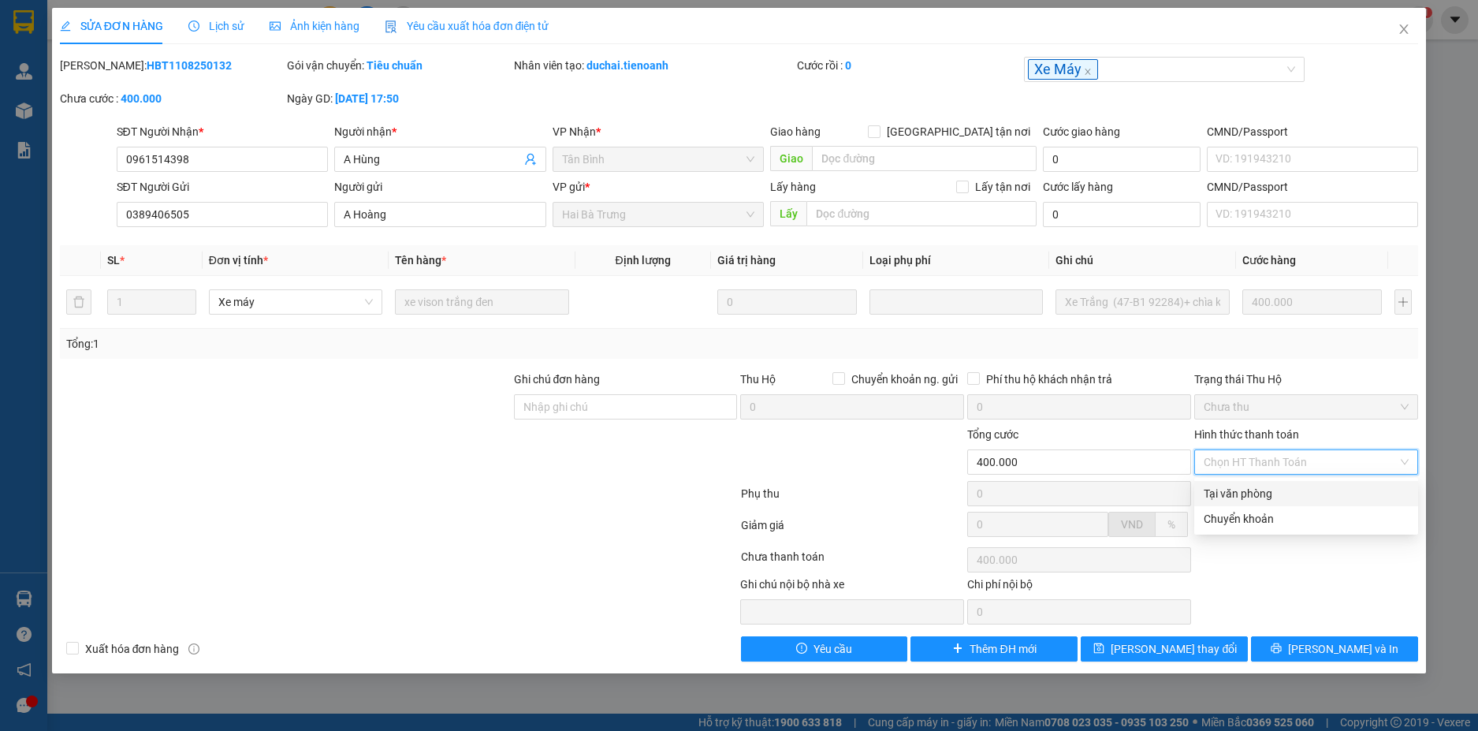
click at [1307, 495] on div "Tại văn phòng" at bounding box center [1306, 493] width 205 height 17
type input "0"
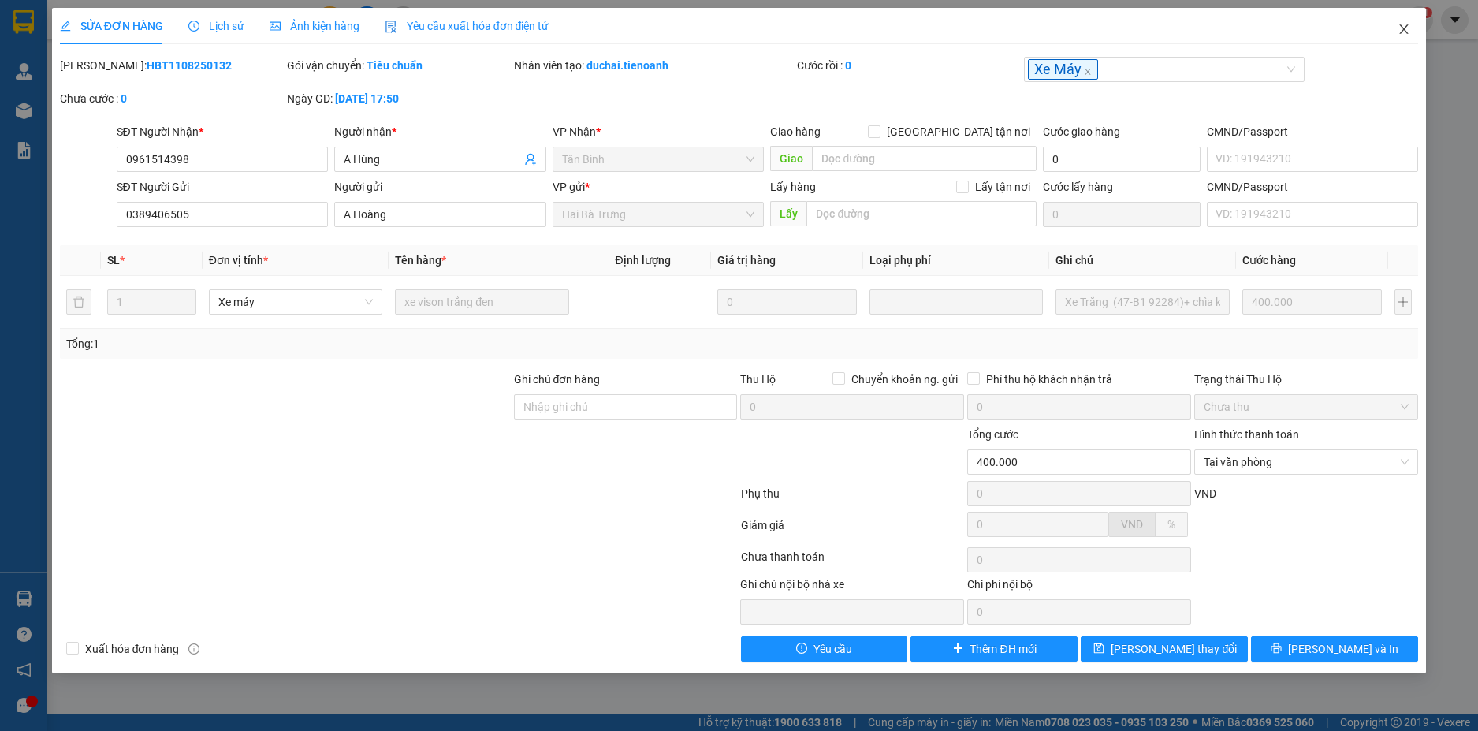
click at [1402, 24] on icon "close" at bounding box center [1404, 29] width 13 height 13
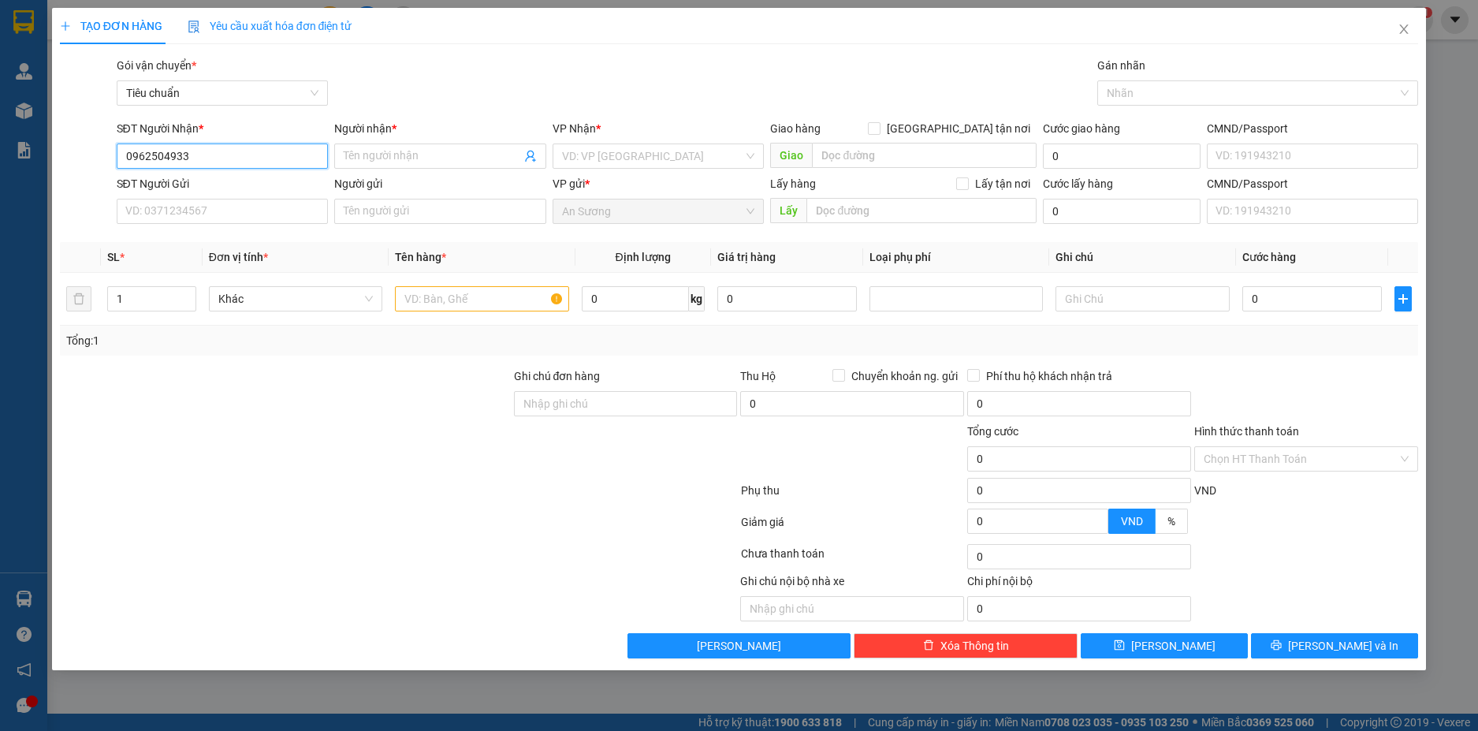
drag, startPoint x: 194, startPoint y: 156, endPoint x: 49, endPoint y: 161, distance: 145.1
click at [49, 161] on div "TẠO ĐƠN HÀNG Yêu cầu xuất hóa đơn điện tử Transit Pickup Surcharge Ids Transit …" at bounding box center [739, 365] width 1478 height 731
type input "0962504933"
click at [247, 158] on input "0962504933" at bounding box center [223, 155] width 212 height 25
click at [378, 162] on input "Người nhận *" at bounding box center [432, 155] width 177 height 17
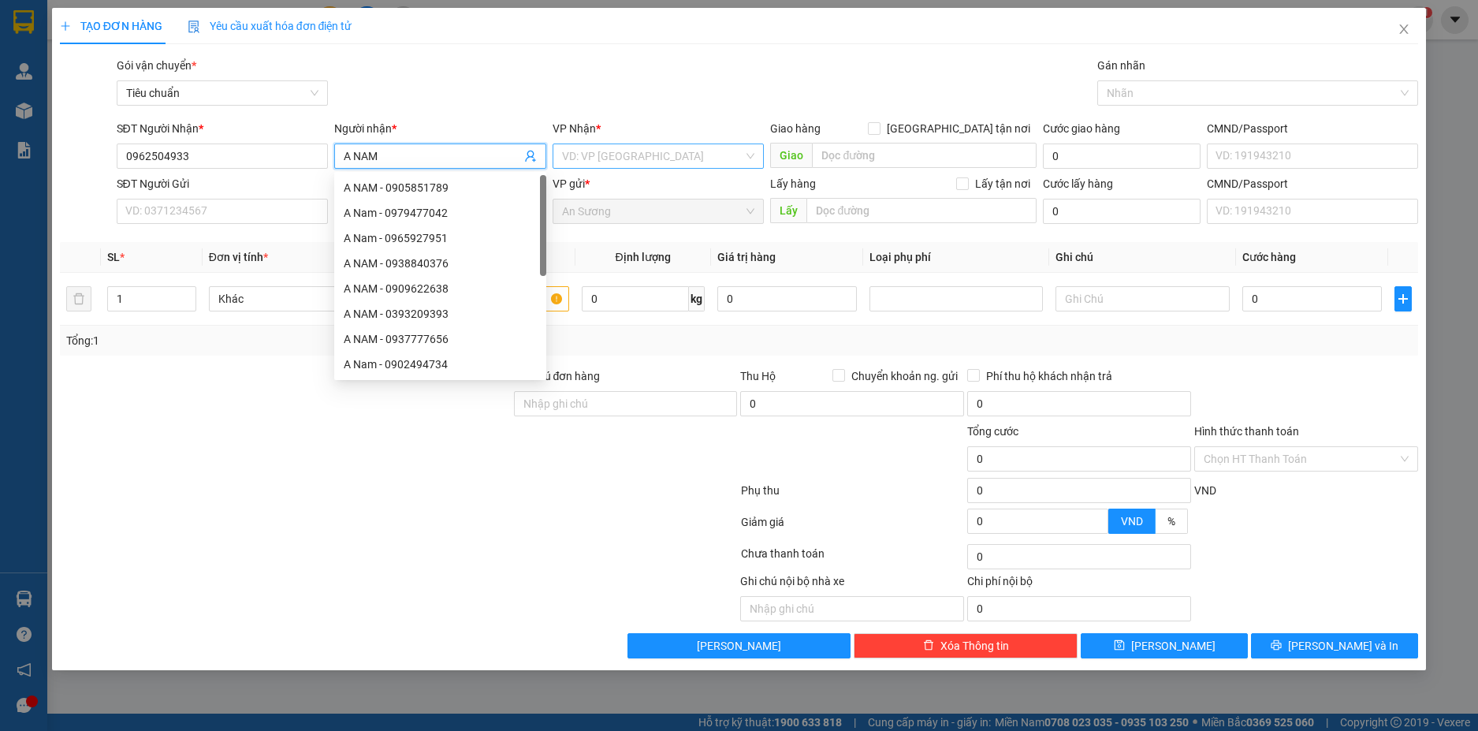
type input "A NAM"
click at [619, 154] on input "search" at bounding box center [653, 156] width 182 height 24
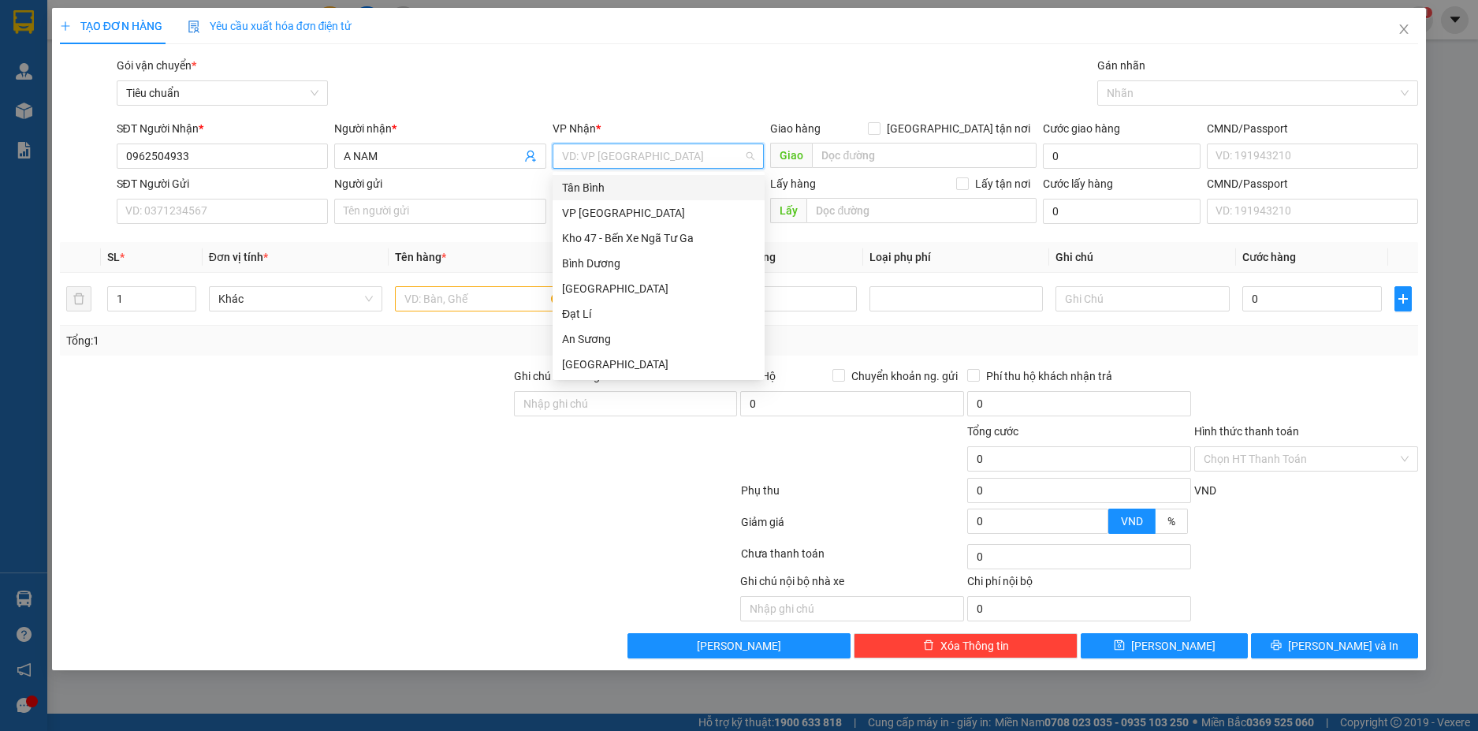
type input "H"
click at [620, 312] on div "Hai Bà Trưng" at bounding box center [658, 313] width 193 height 17
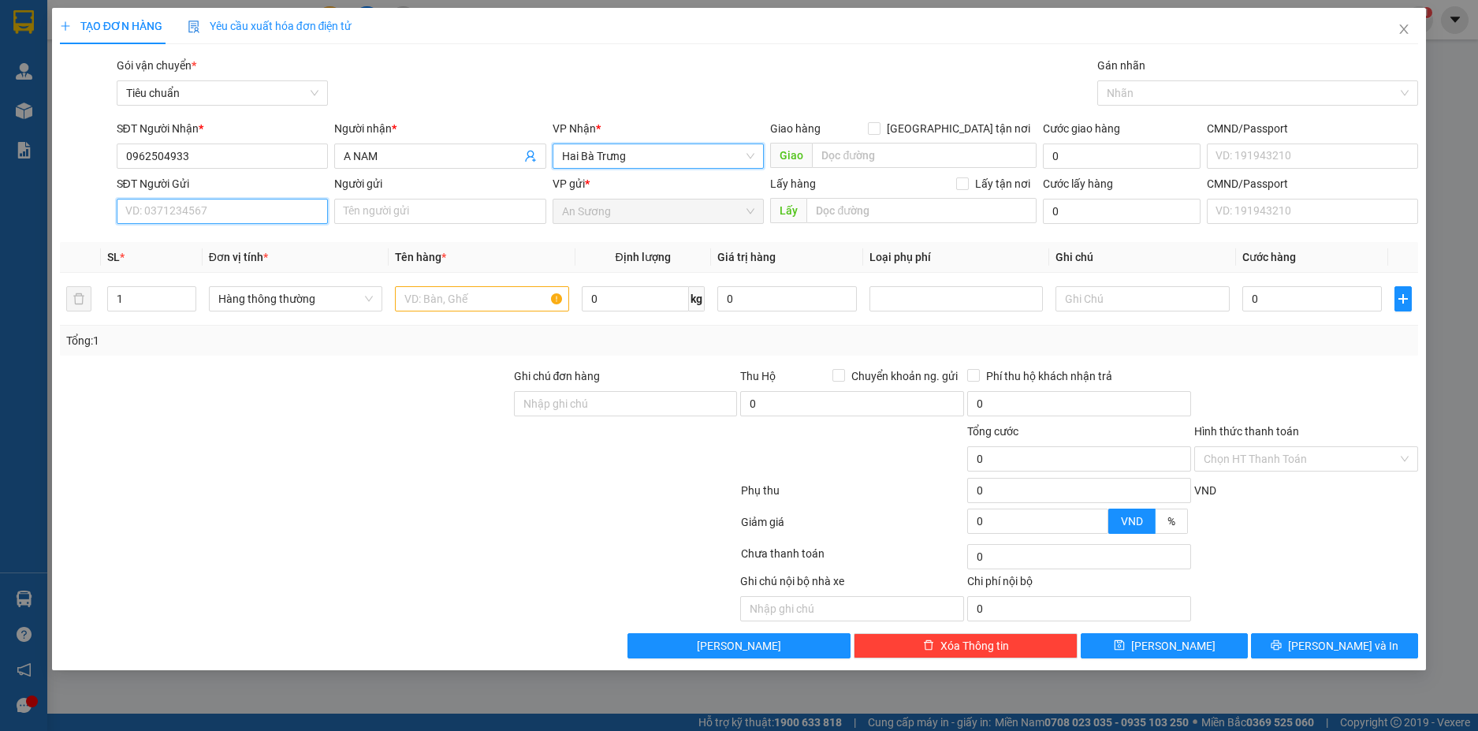
click at [233, 204] on input "SĐT Người Gửi" at bounding box center [223, 211] width 212 height 25
type input "0839133123"
click at [275, 229] on div "0839133123 0839133123 - HUỲNH ANH" at bounding box center [223, 243] width 212 height 32
click at [272, 244] on th "Đơn vị tính *" at bounding box center [296, 257] width 186 height 31
click at [246, 208] on input "0839133123" at bounding box center [223, 211] width 212 height 25
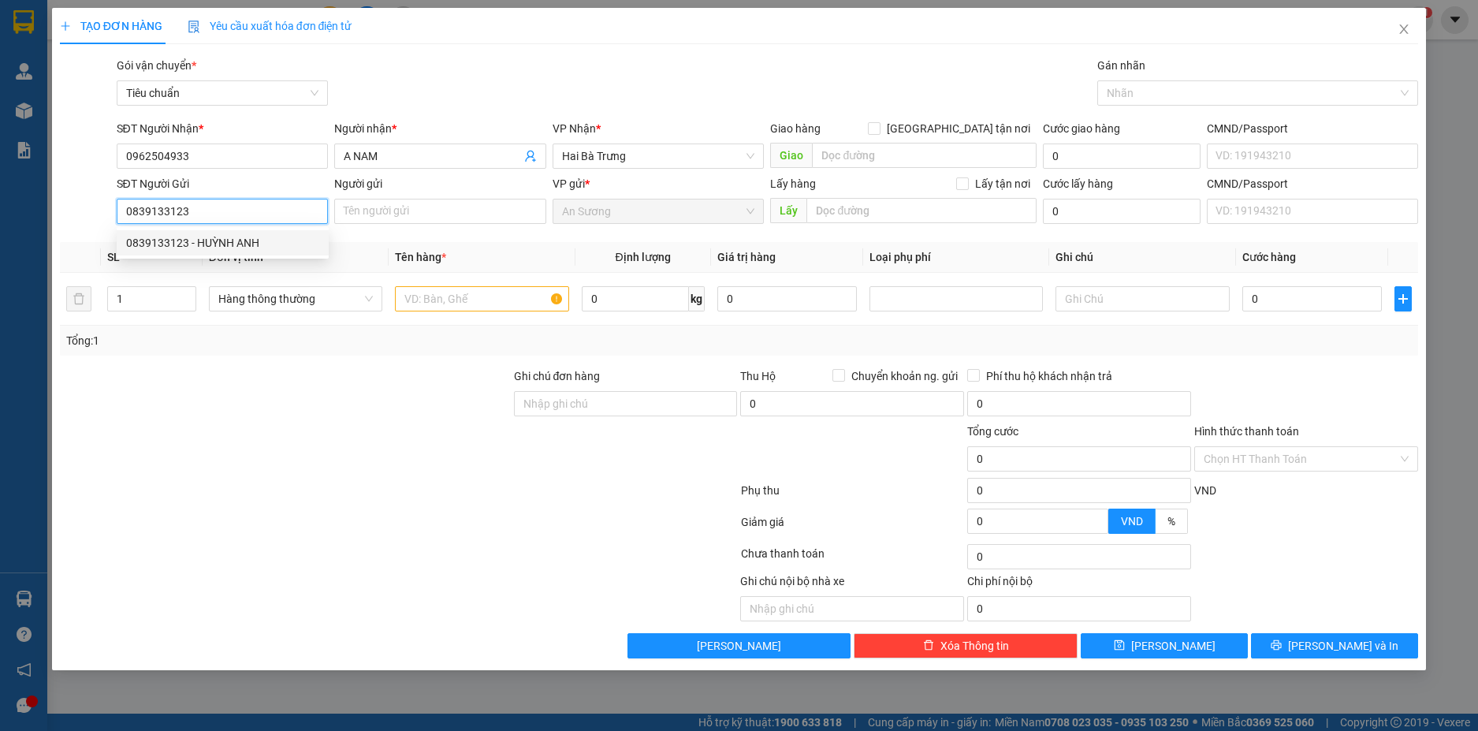
click at [248, 247] on div "0839133123 - HUỲNH ANH" at bounding box center [222, 242] width 193 height 17
type input "HUỲNH ANH"
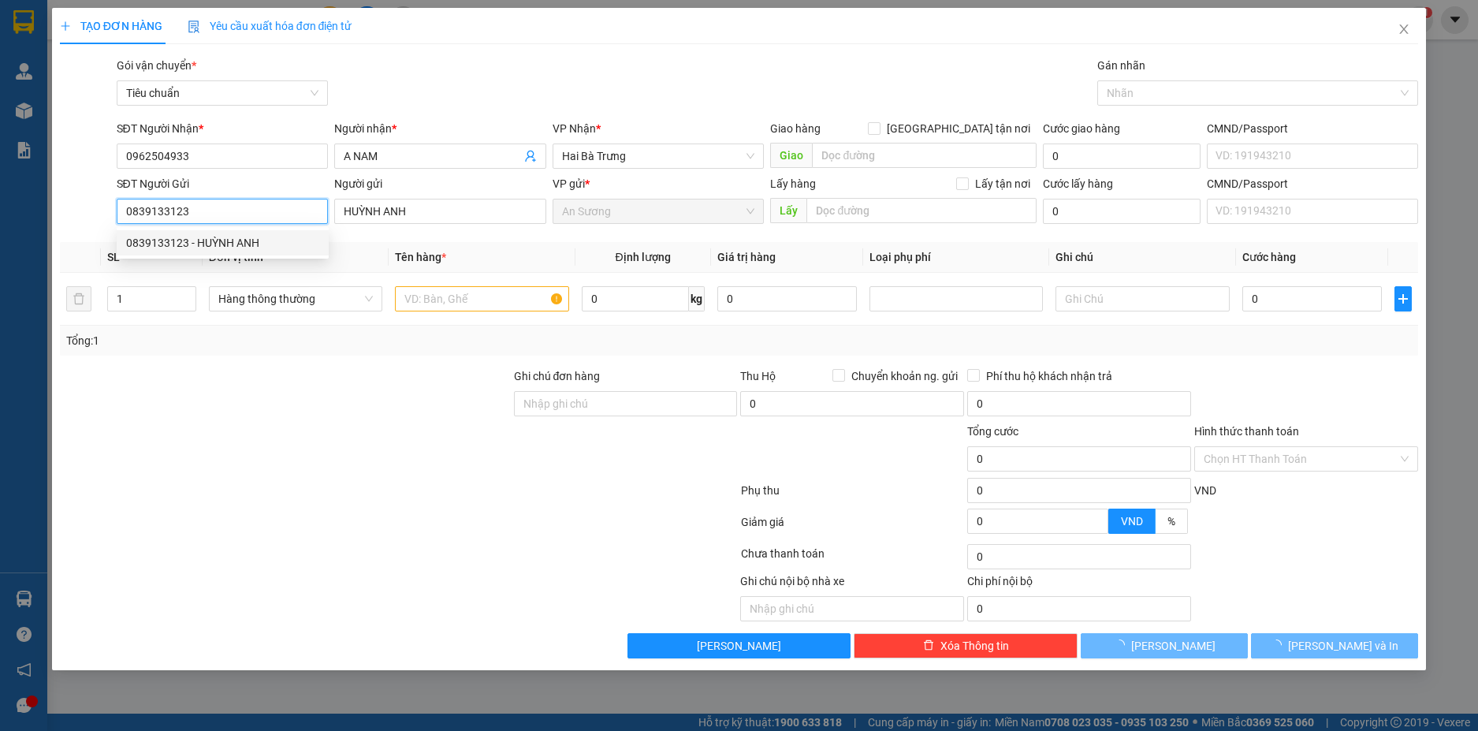
type input "80.000"
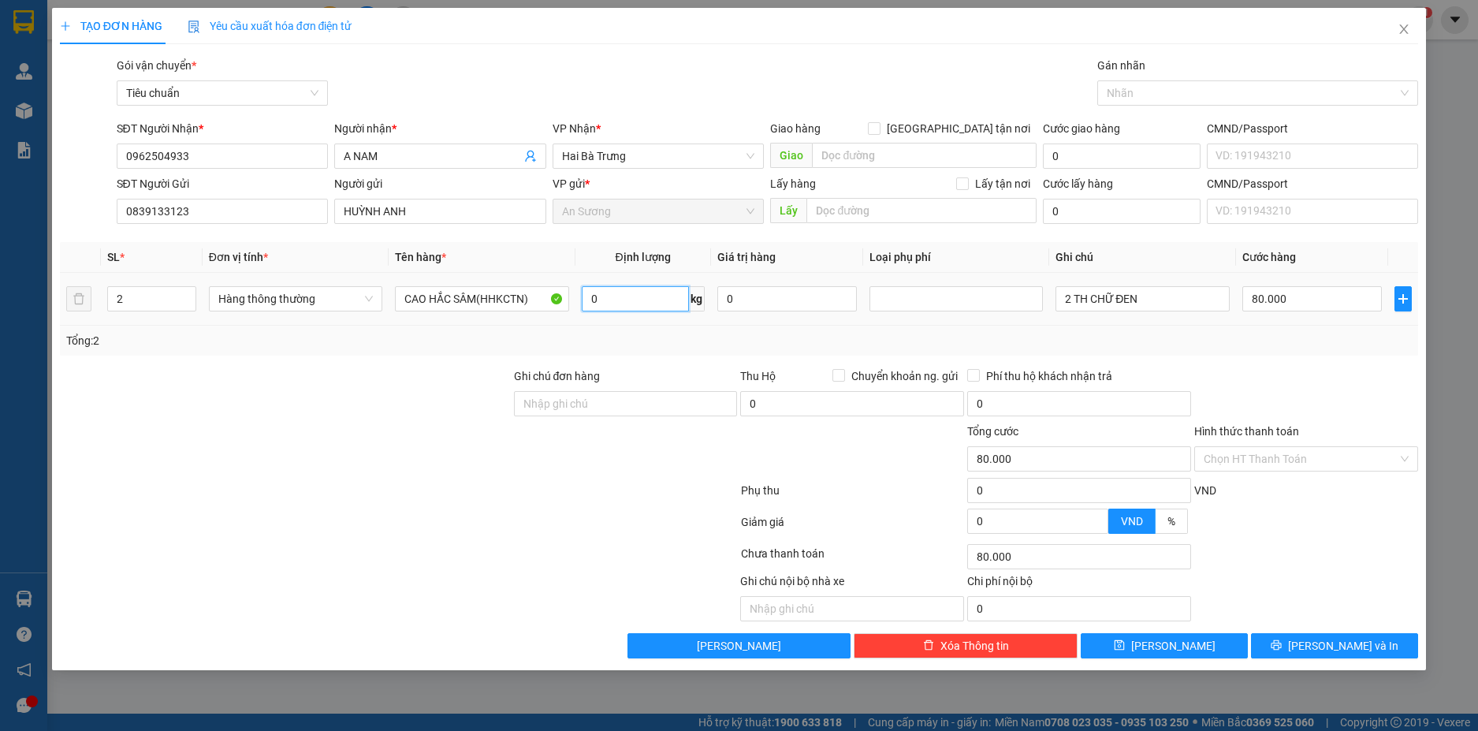
click at [623, 300] on input "0" at bounding box center [635, 298] width 107 height 25
click at [190, 306] on icon "down" at bounding box center [187, 304] width 6 height 6
type input "0"
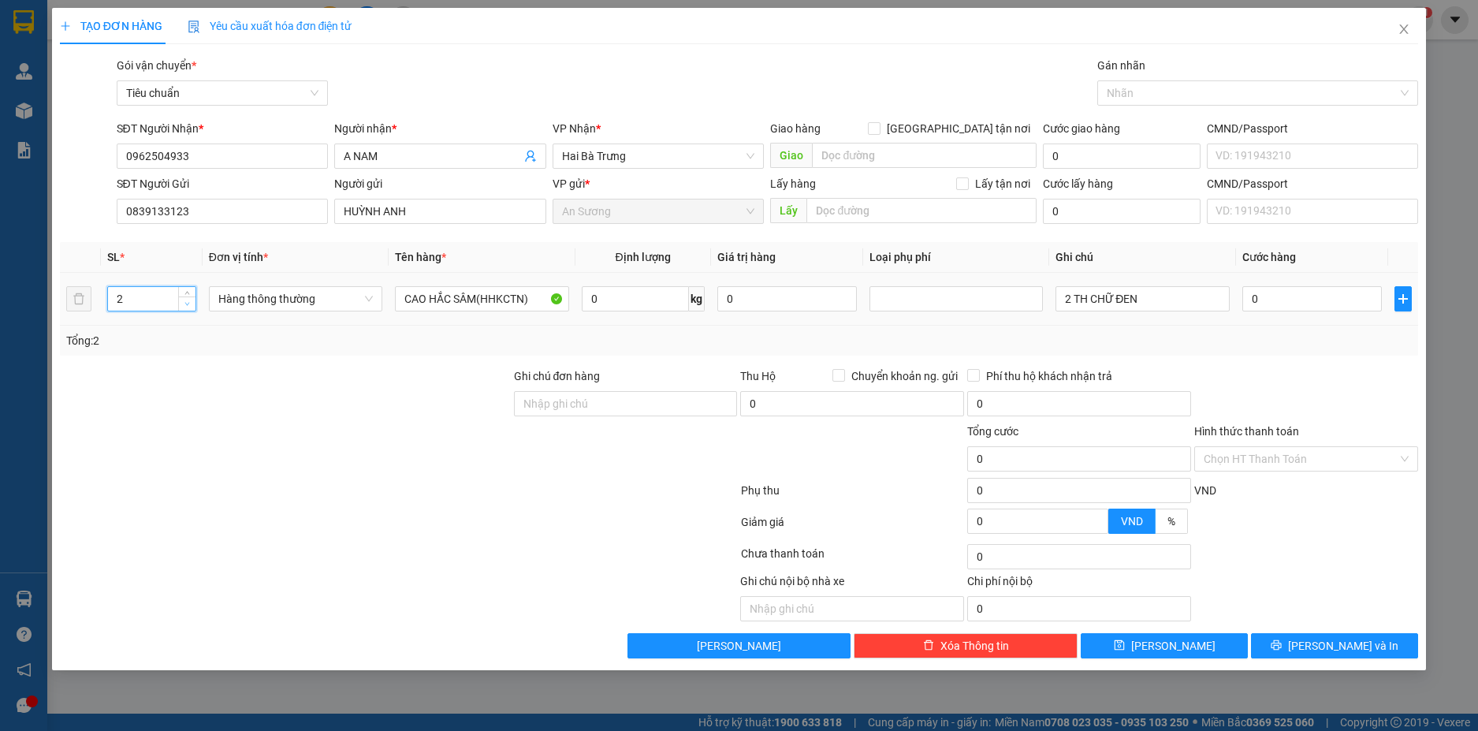
type input "1"
click at [188, 307] on span "down" at bounding box center [187, 304] width 9 height 9
click at [640, 302] on input "0" at bounding box center [635, 298] width 107 height 25
type input "11"
click at [1131, 305] on input "2 TH CHỮ ĐEN" at bounding box center [1142, 298] width 173 height 25
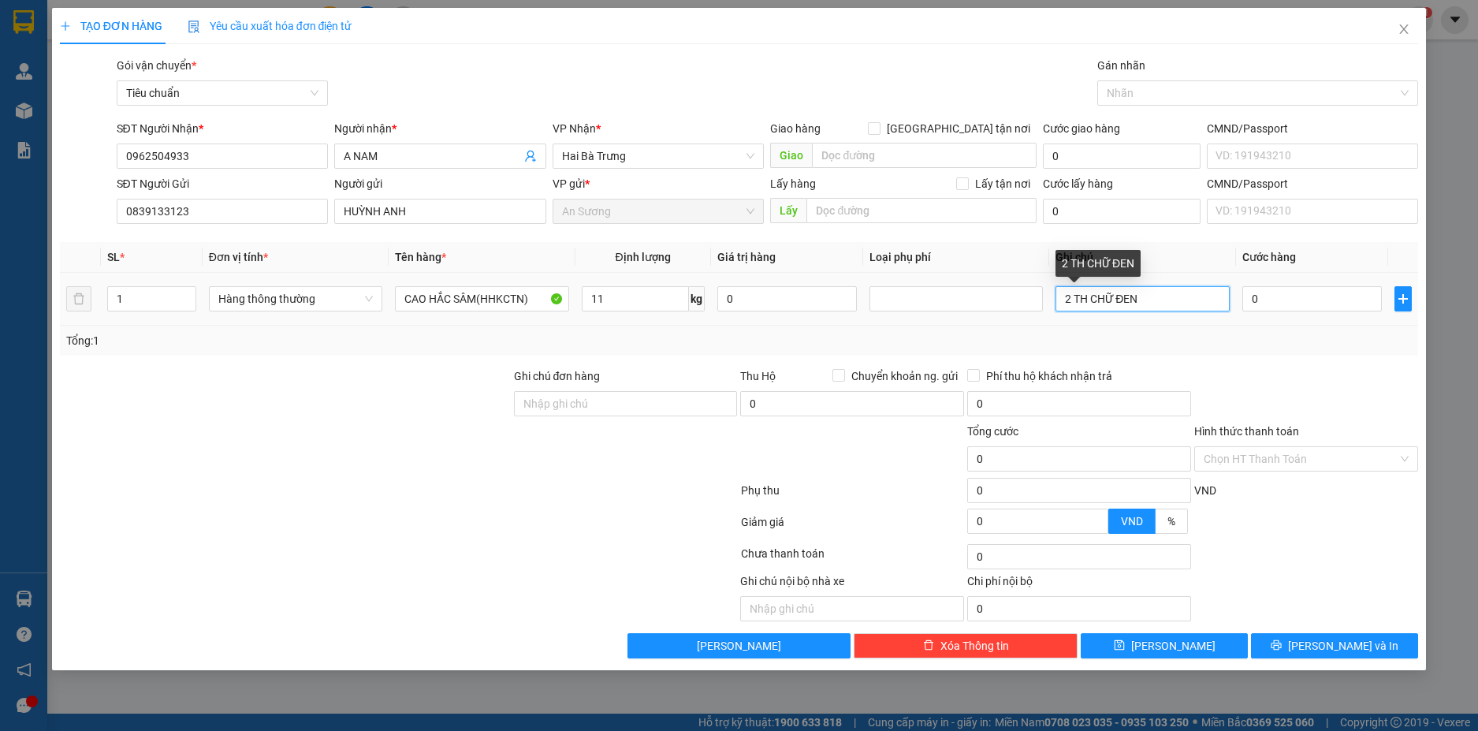
click at [1137, 304] on input "2 TH CHỮ ĐEN" at bounding box center [1142, 298] width 173 height 25
type input "50.000"
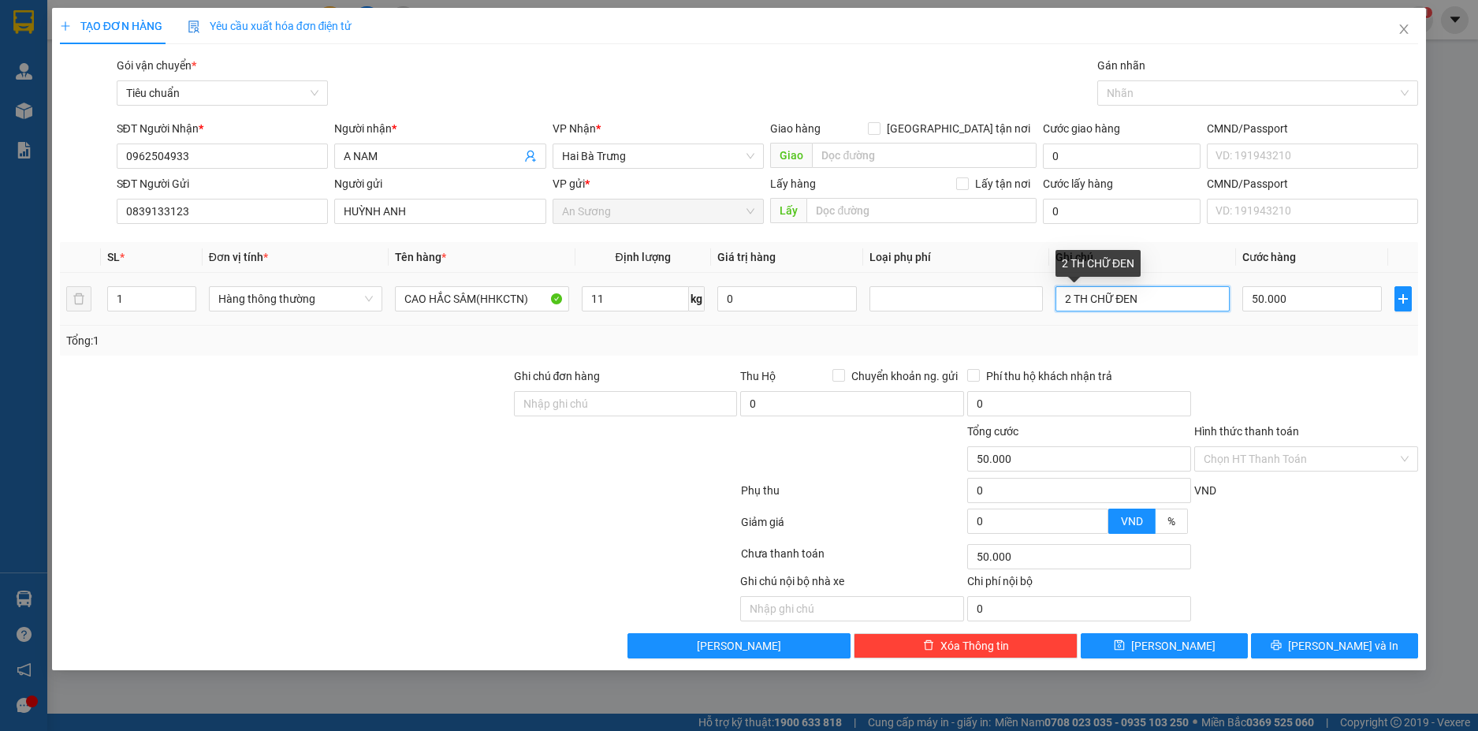
click at [1138, 303] on input "2 TH CHỮ ĐEN" at bounding box center [1142, 298] width 173 height 25
click at [1136, 303] on input "2 TH CHỮ ĐEN" at bounding box center [1142, 298] width 173 height 25
type input "TH BỌC MÚT"
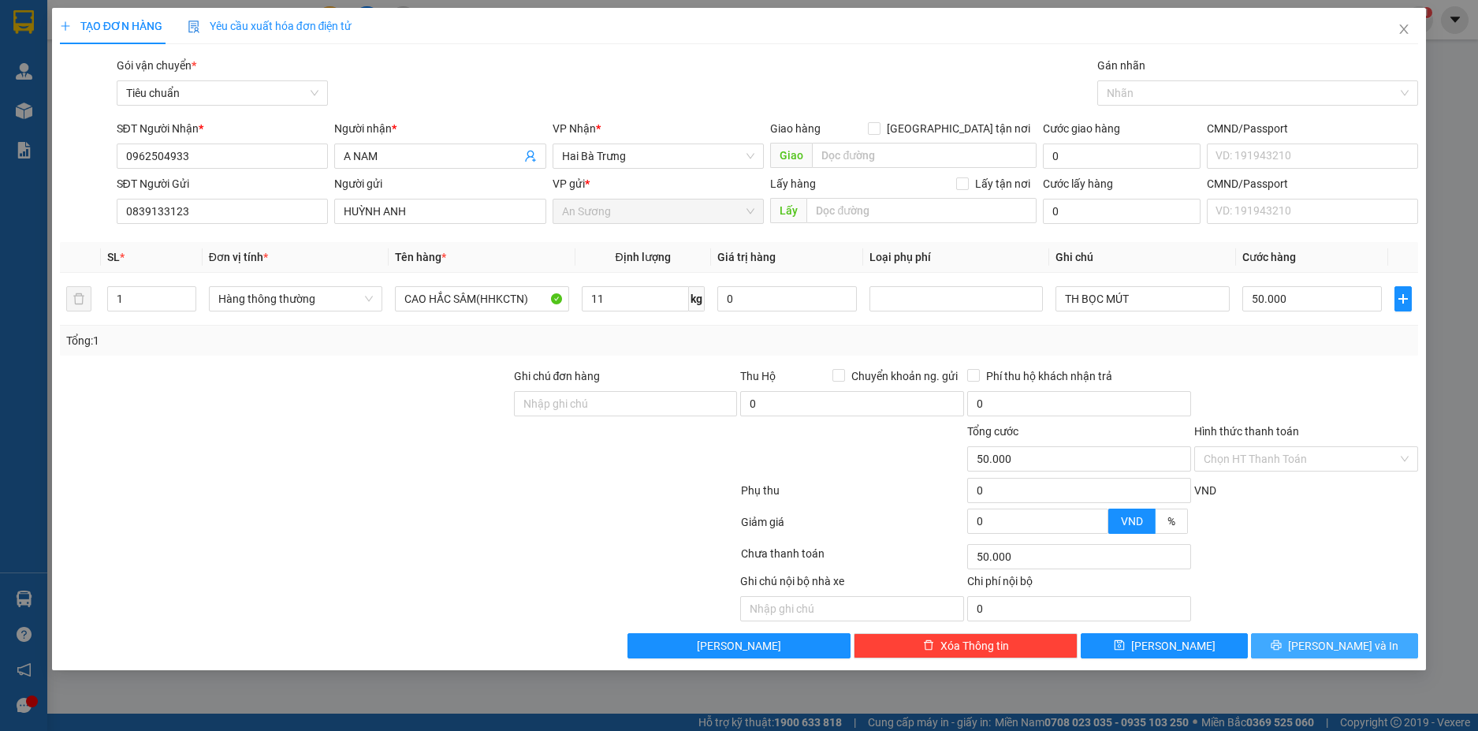
click at [1372, 647] on button "Lưu và In" at bounding box center [1334, 645] width 167 height 25
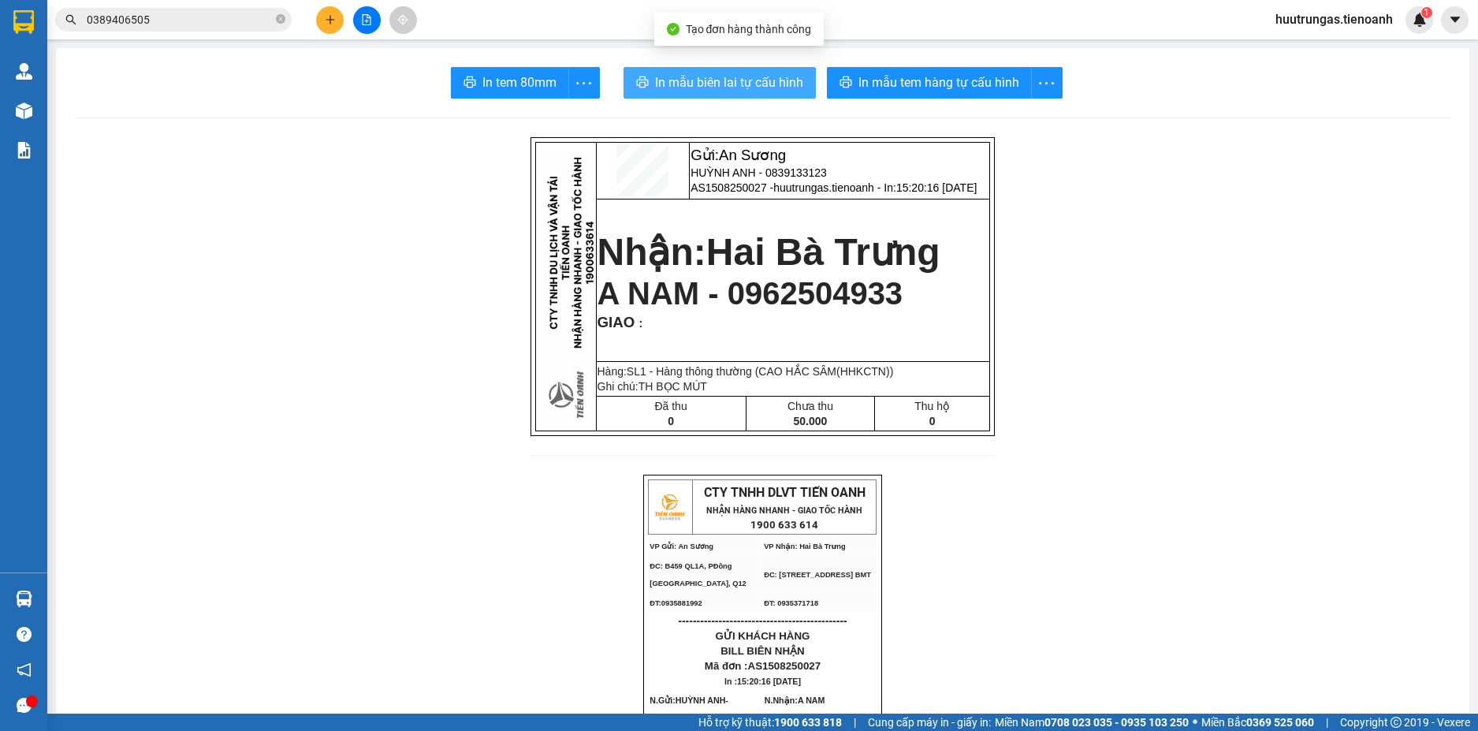
click at [741, 89] on span "In mẫu biên lai tự cấu hình" at bounding box center [729, 83] width 148 height 20
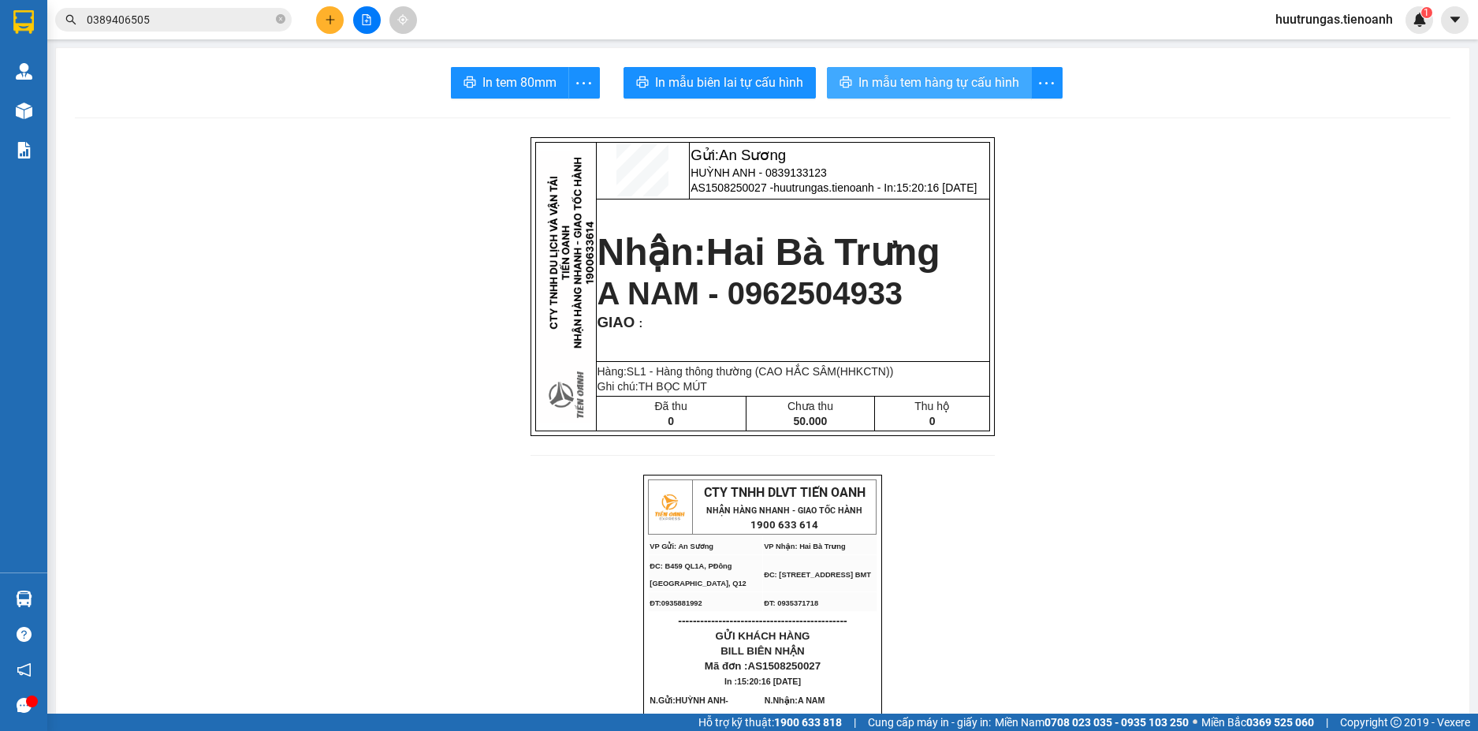
click at [896, 88] on span "In mẫu tem hàng tự cấu hình" at bounding box center [939, 83] width 161 height 20
click at [331, 15] on icon "plus" at bounding box center [330, 19] width 11 height 11
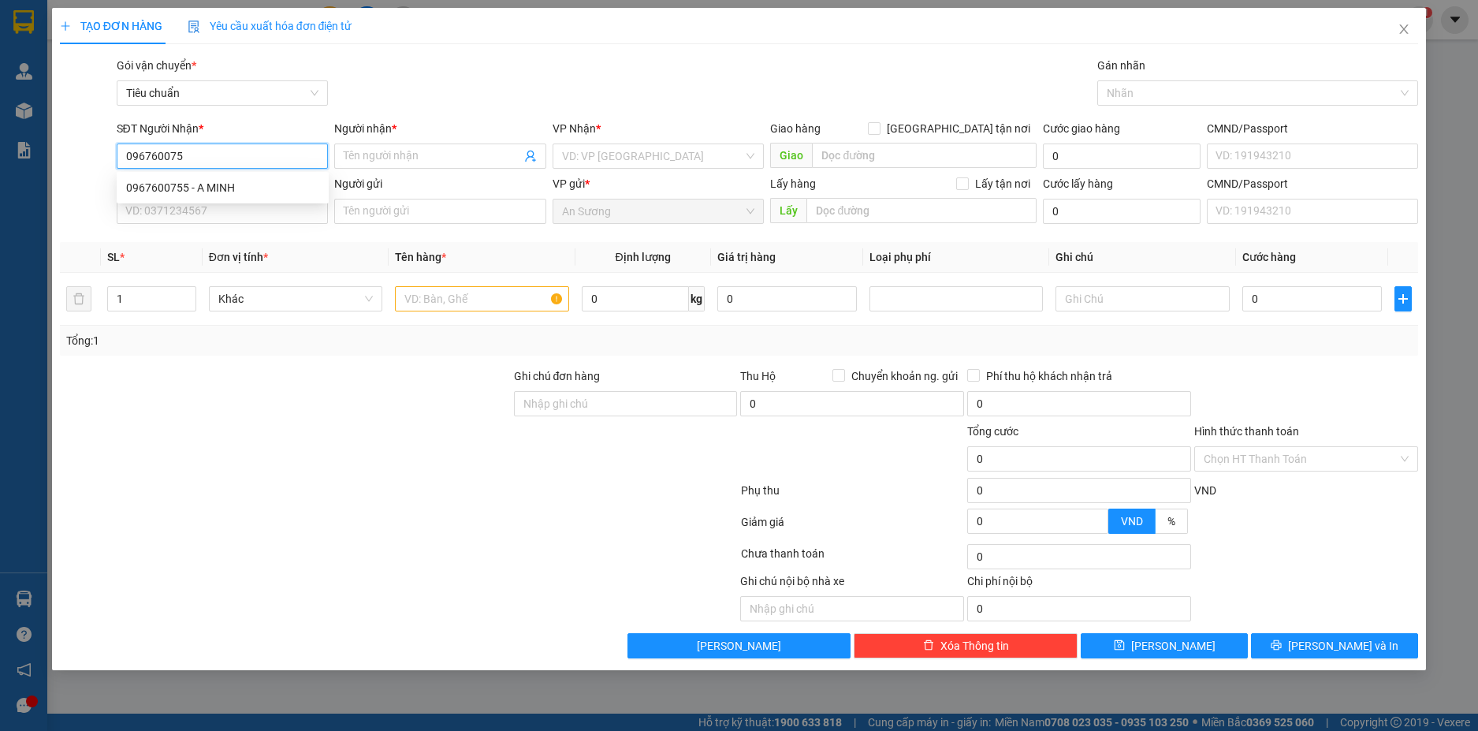
type input "0967600755"
click at [261, 187] on div "0967600755 - A MINH" at bounding box center [222, 187] width 193 height 17
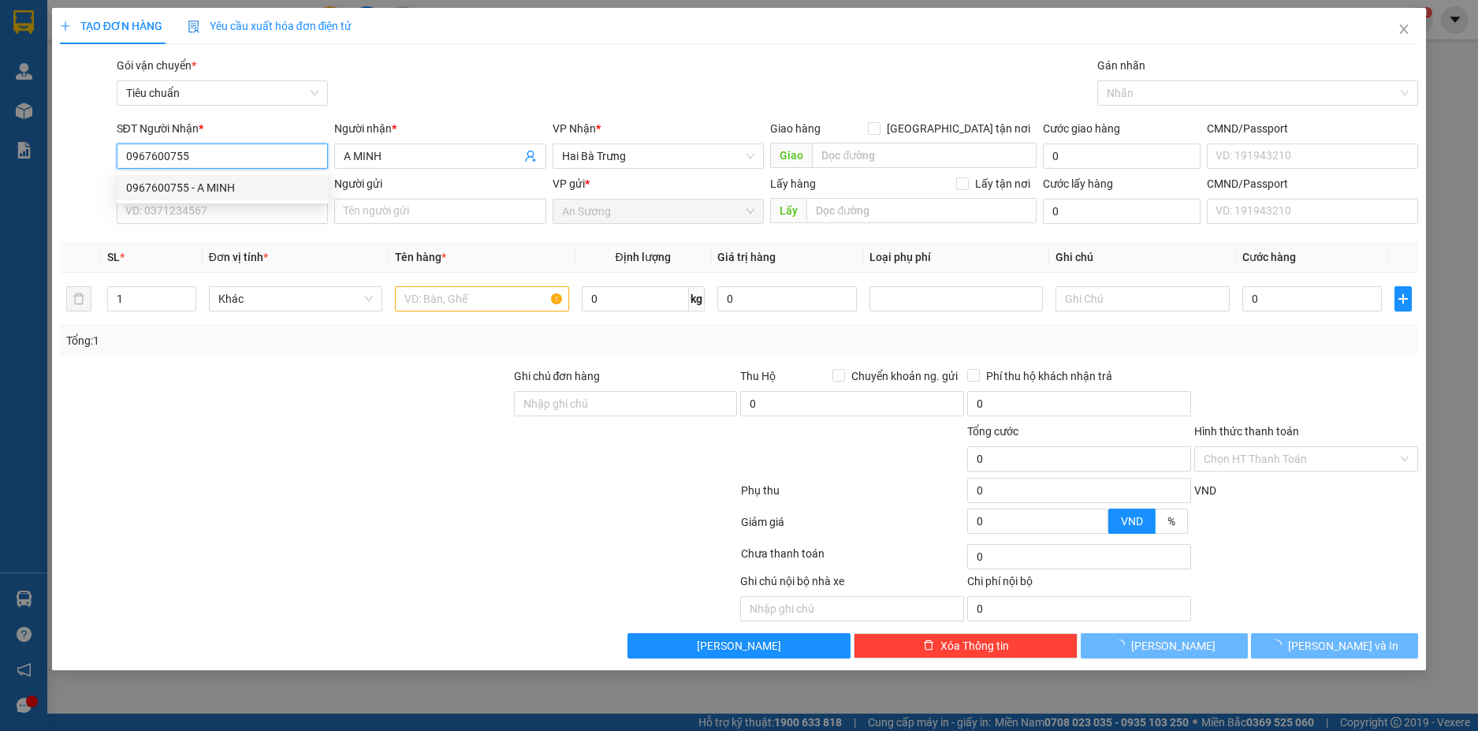
type input "A MINH"
type input "30.000"
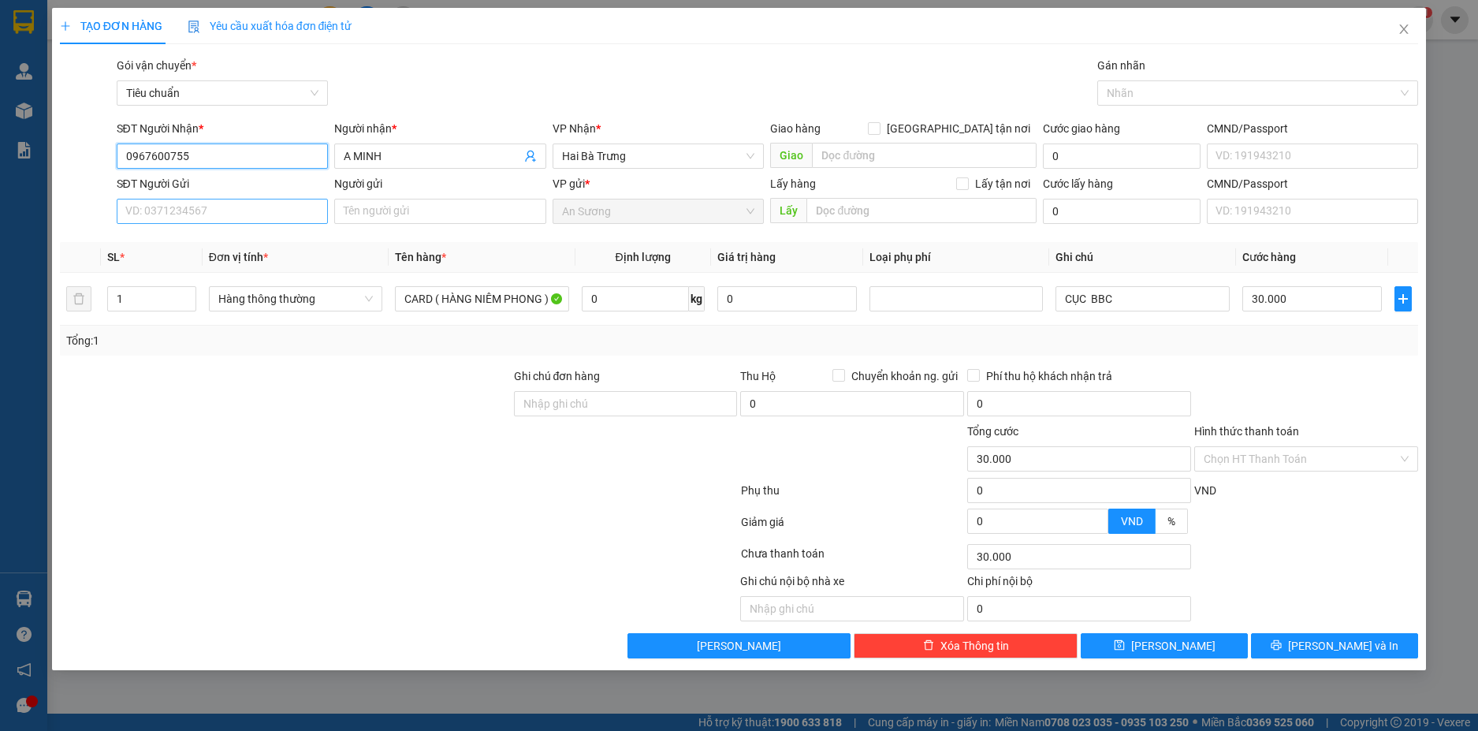
type input "0967600755"
click at [259, 209] on input "SĐT Người Gửi" at bounding box center [223, 211] width 212 height 25
type input "0969585186"
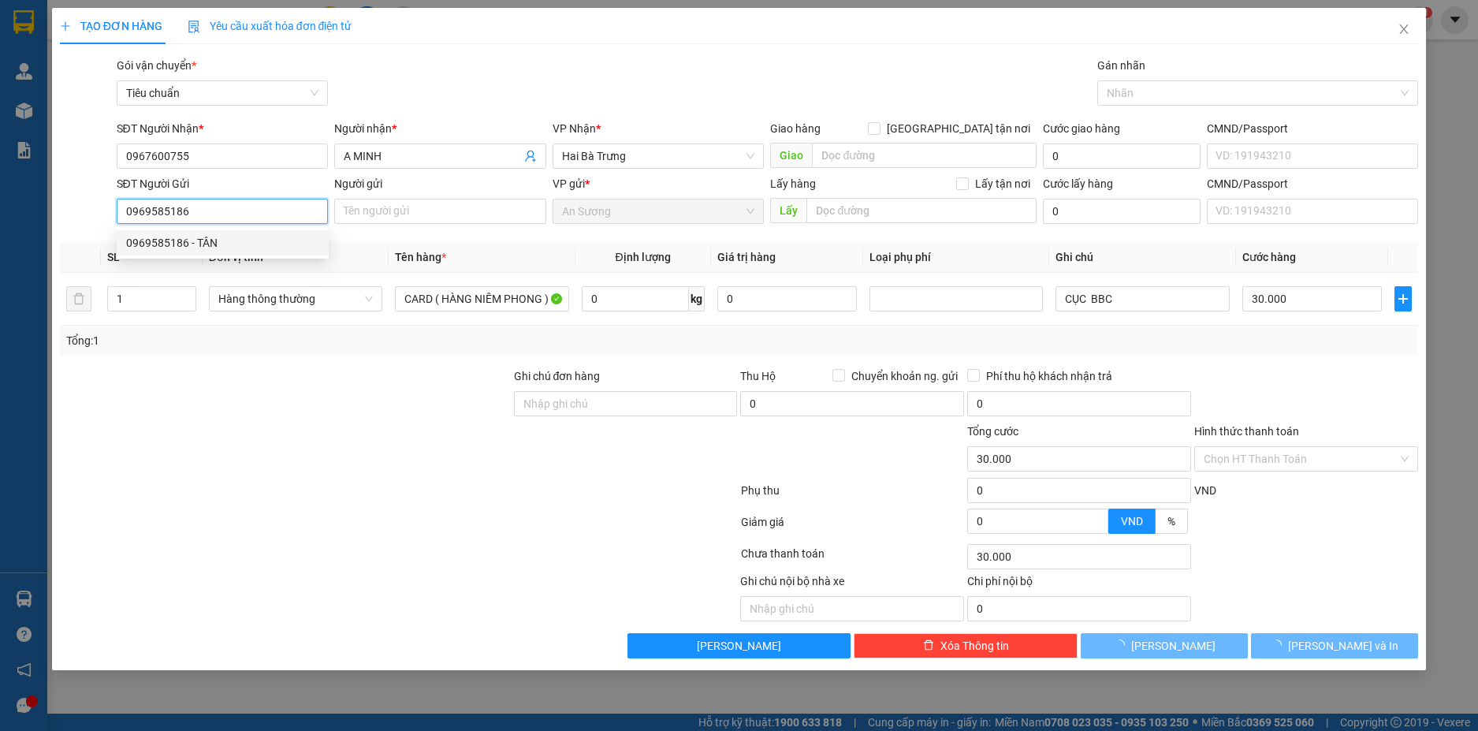
click at [250, 244] on div "0969585186 - TÂN" at bounding box center [222, 242] width 193 height 17
type input "TÂN"
type input "50.000"
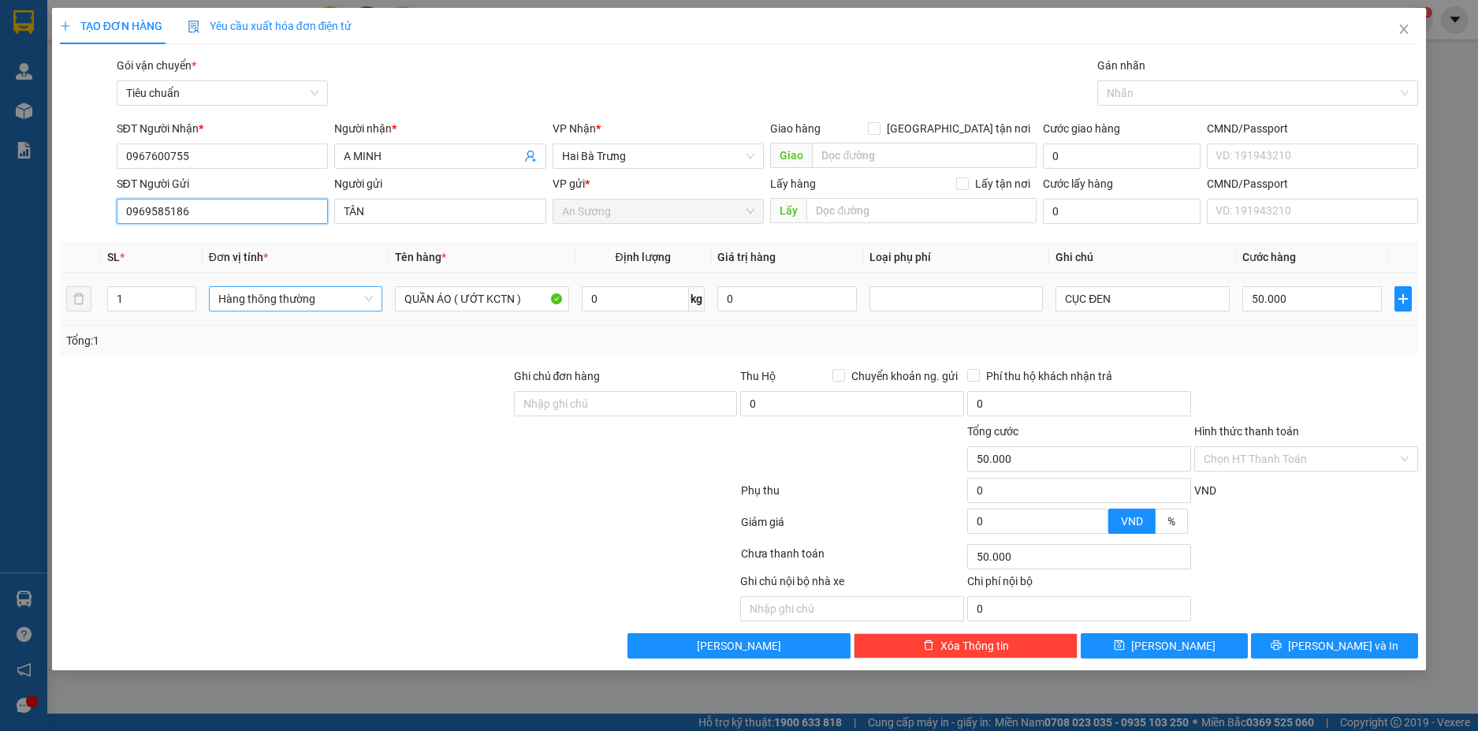
click at [353, 296] on span "Hàng thông thường" at bounding box center [295, 299] width 155 height 24
type input "0969585186"
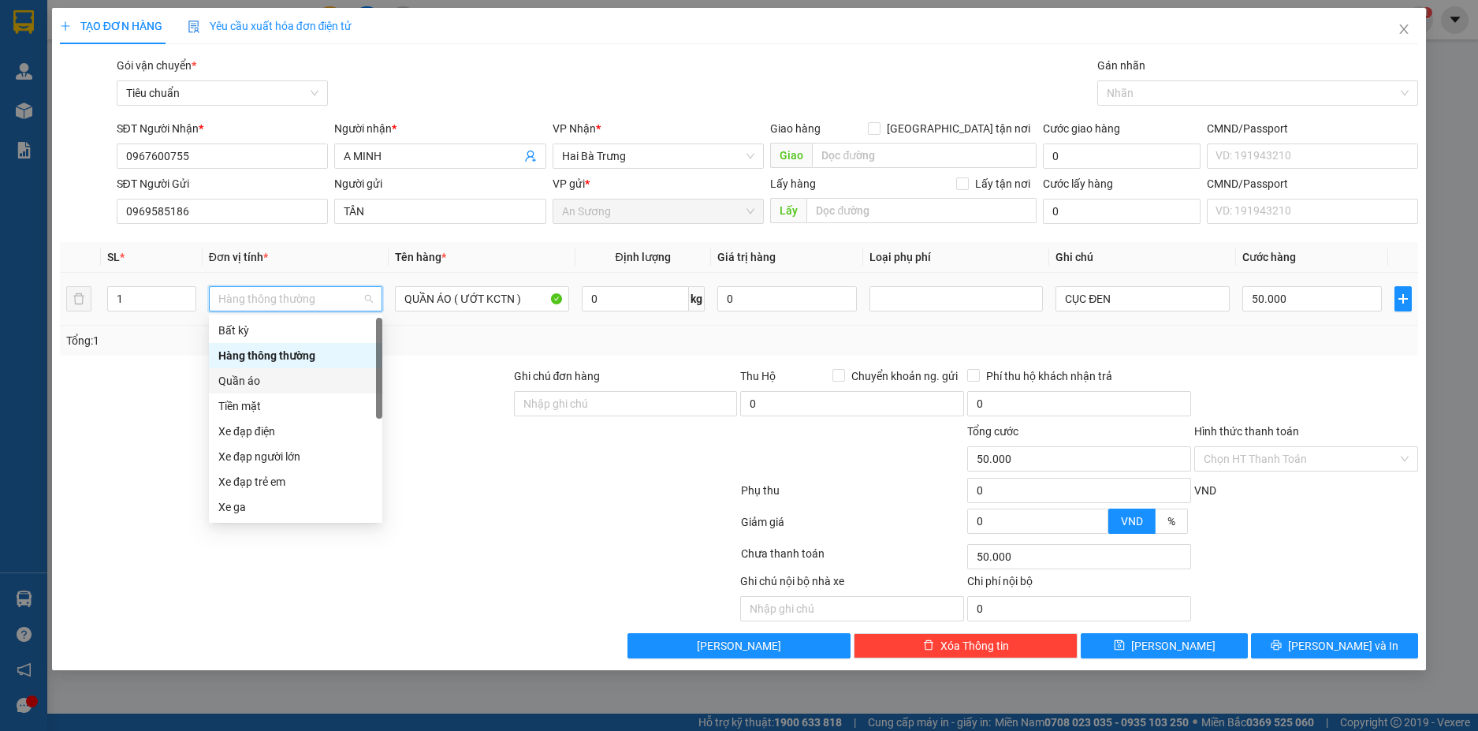
click at [258, 377] on div "Quần áo" at bounding box center [295, 380] width 155 height 17
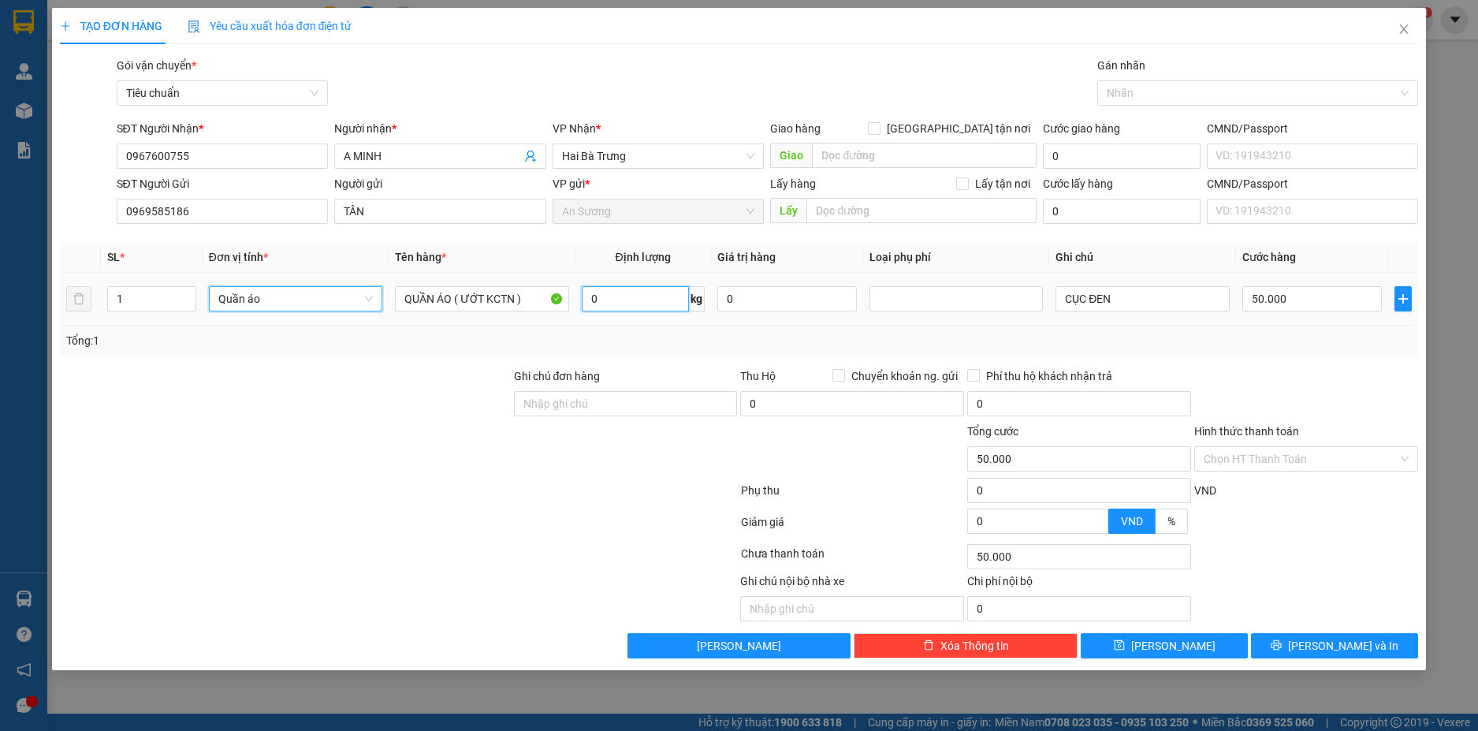
click at [658, 305] on input "0" at bounding box center [635, 298] width 107 height 25
type input "0"
type input "9"
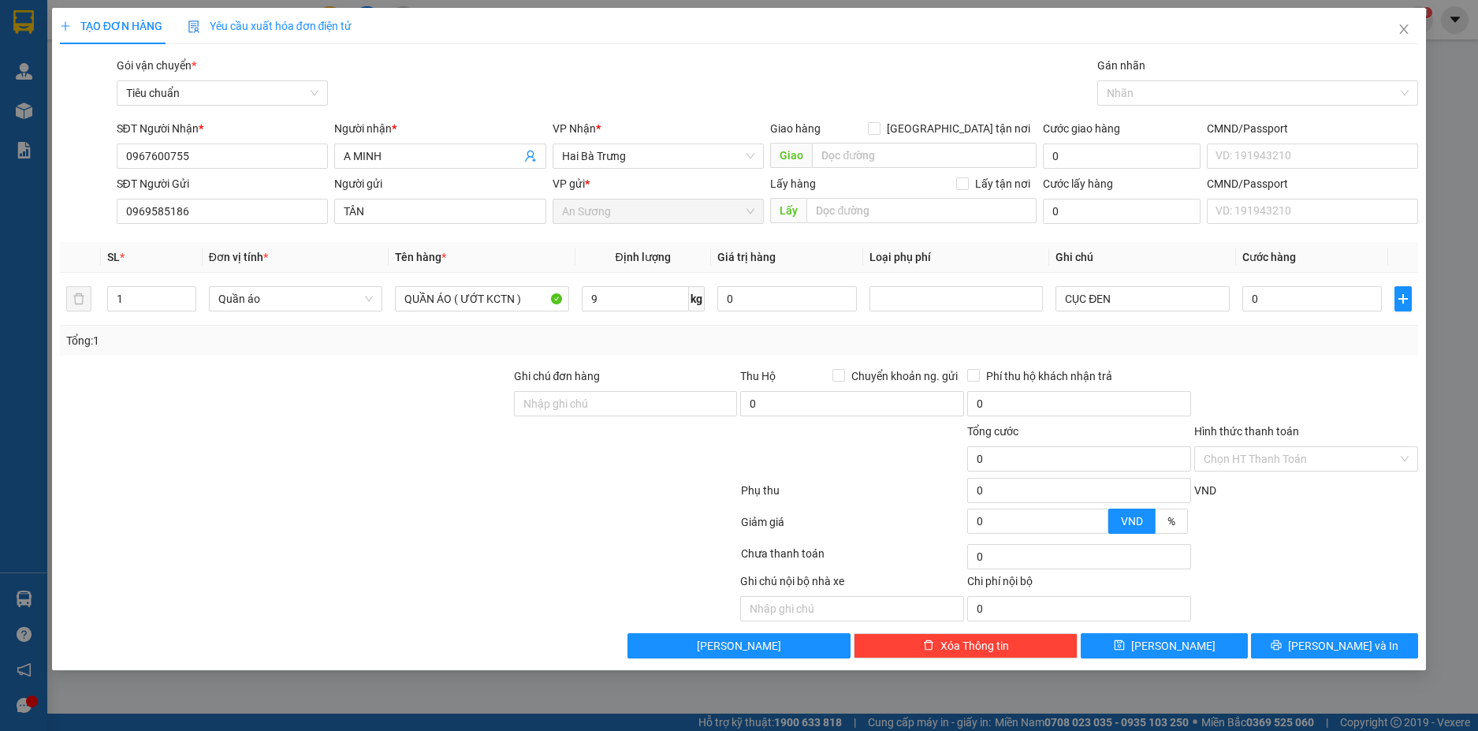
click at [1270, 373] on div at bounding box center [1306, 394] width 227 height 55
type input "40.000"
click at [1356, 641] on span "Lưu và In" at bounding box center [1343, 645] width 110 height 17
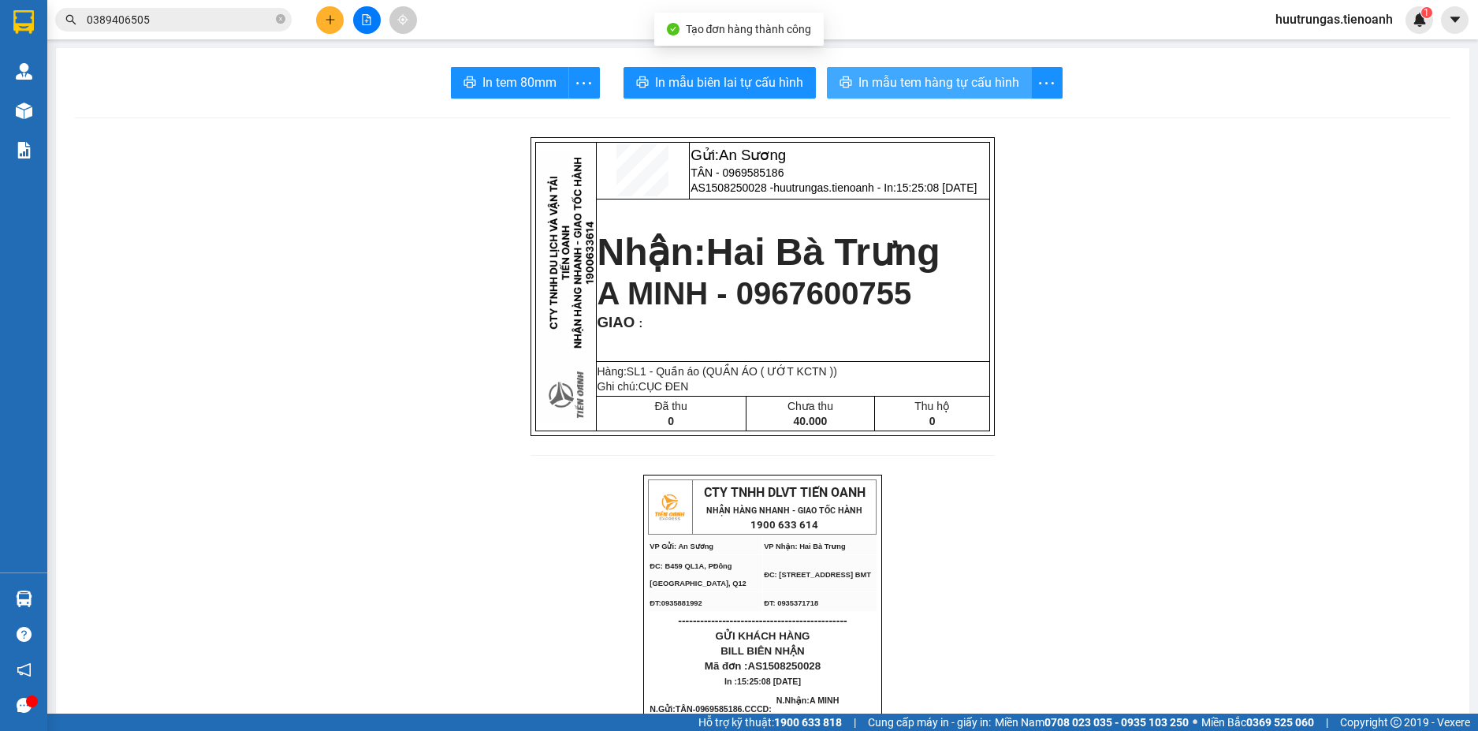
click at [900, 84] on span "In mẫu tem hàng tự cấu hình" at bounding box center [939, 83] width 161 height 20
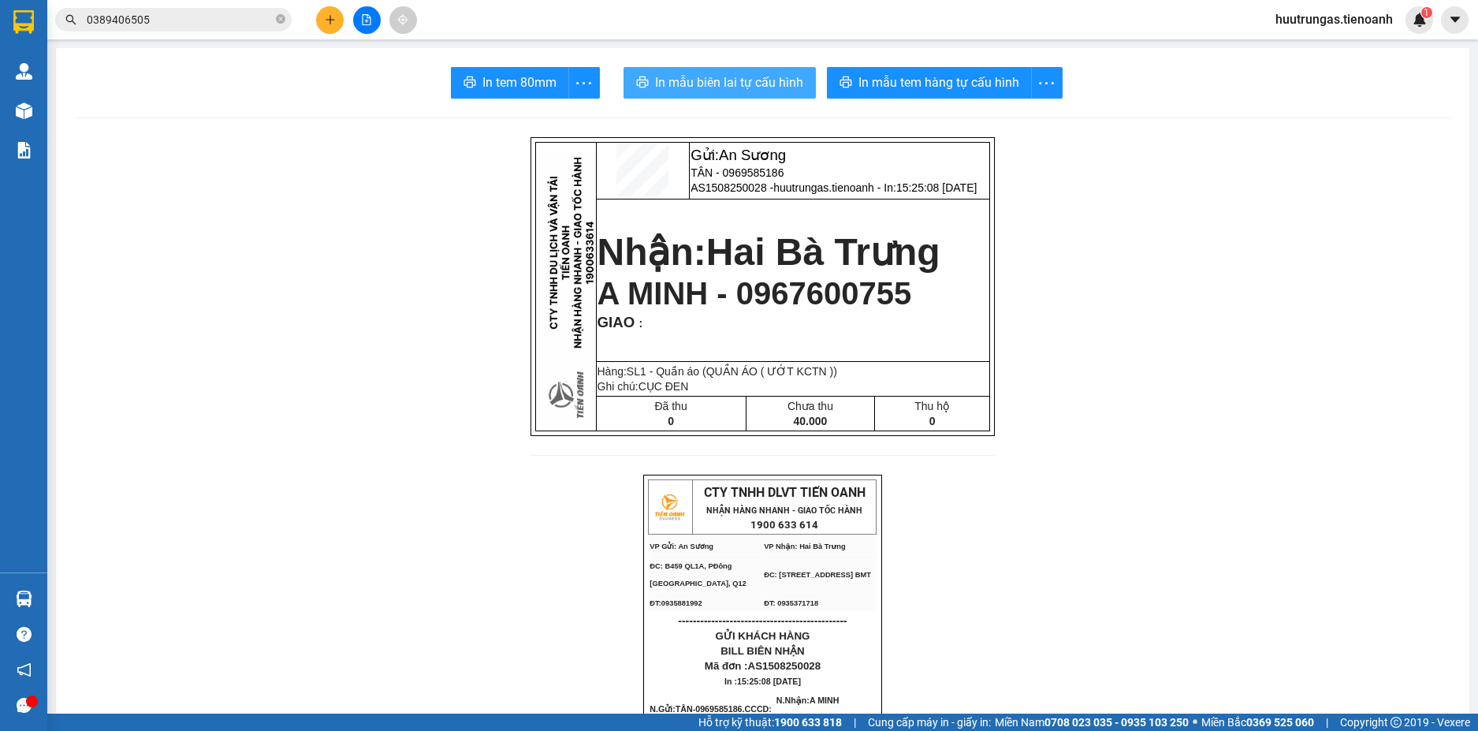
click at [731, 77] on span "In mẫu biên lai tự cấu hình" at bounding box center [729, 83] width 148 height 20
click at [330, 20] on icon "plus" at bounding box center [330, 19] width 11 height 11
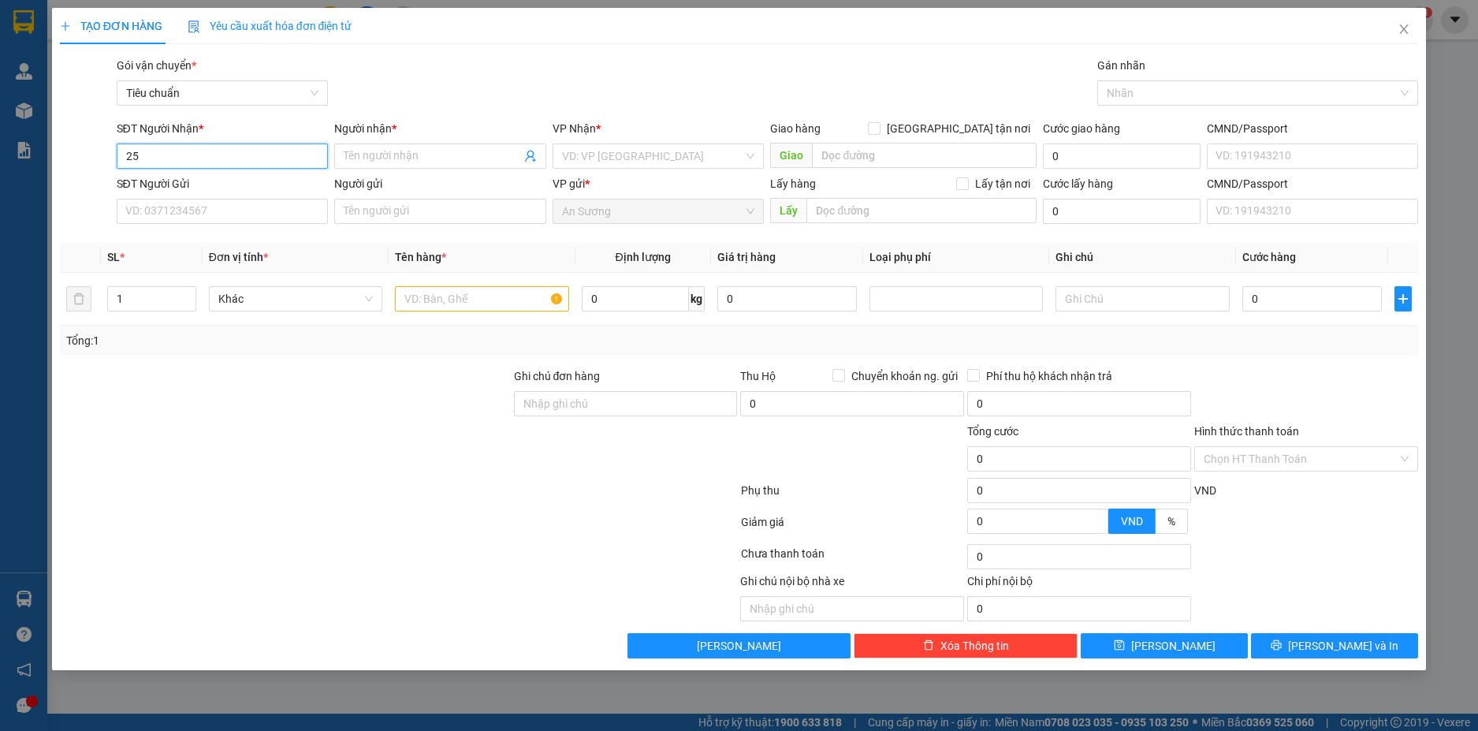
type input "2"
drag, startPoint x: 196, startPoint y: 156, endPoint x: 93, endPoint y: 142, distance: 104.2
click at [93, 142] on div "SĐT Người Nhận * 0902422578 0902422578 Người nhận * Tên người nhận VP Nhận * VD…" at bounding box center [739, 147] width 1362 height 55
type input "0902422578"
click at [404, 152] on input "Người nhận *" at bounding box center [432, 155] width 177 height 17
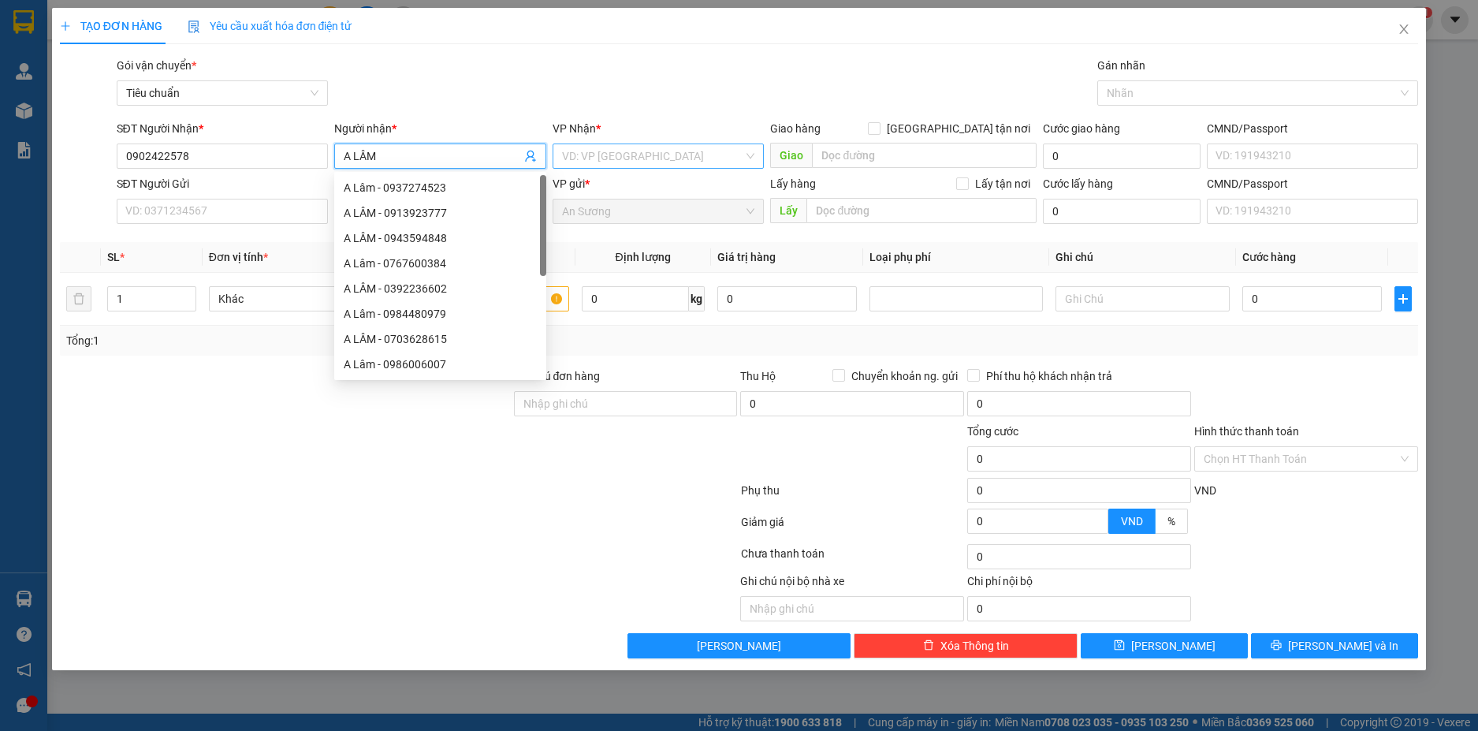
click at [588, 151] on input "search" at bounding box center [653, 156] width 182 height 24
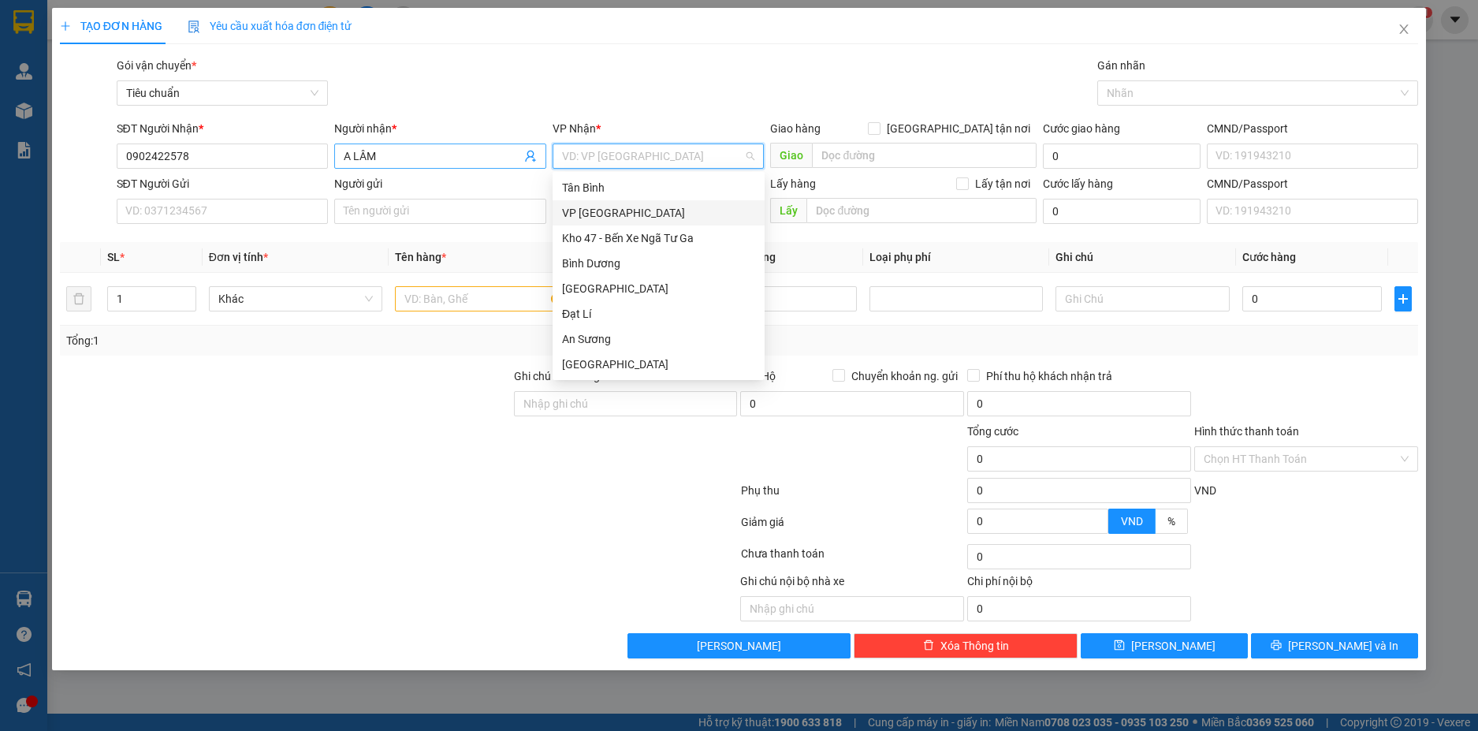
click at [440, 163] on input "A LÂM" at bounding box center [432, 155] width 177 height 17
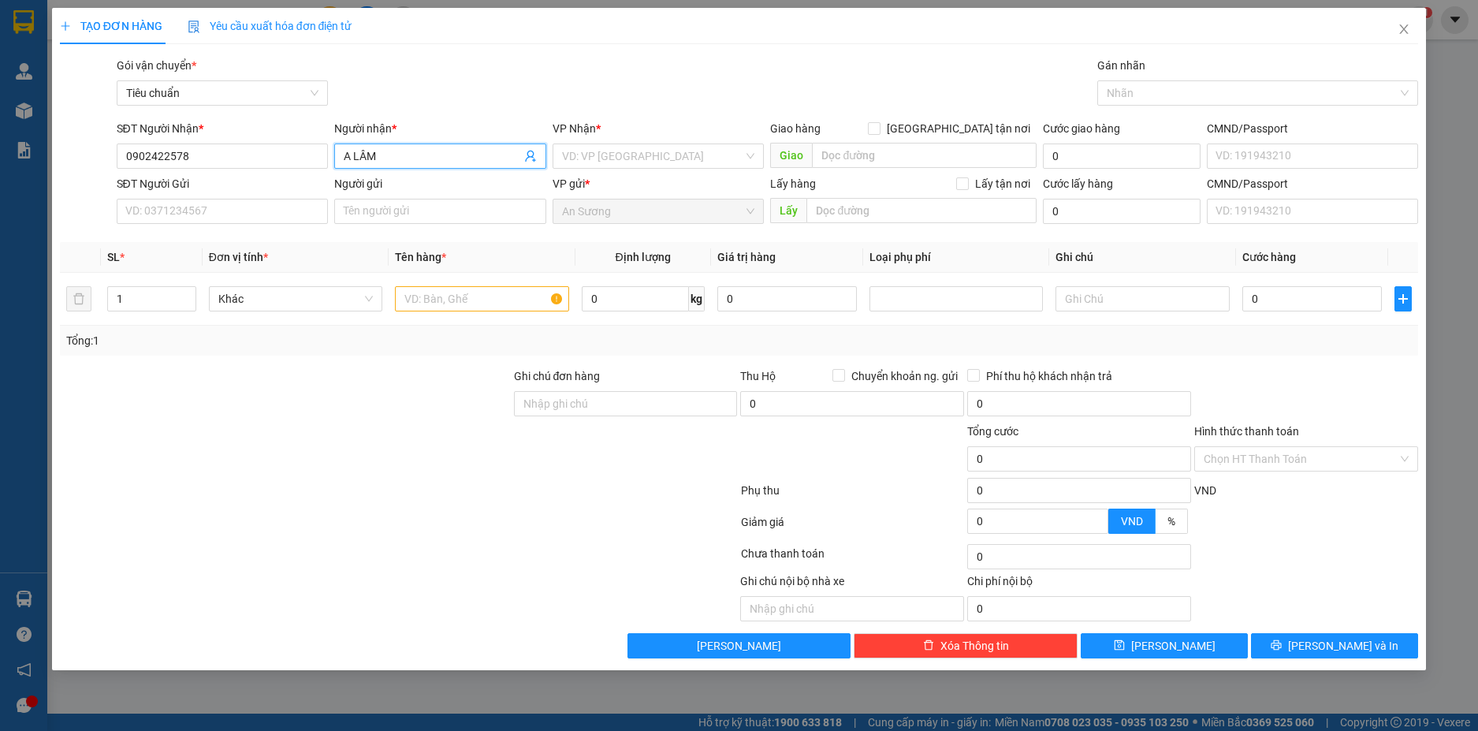
click at [440, 163] on input "A LÂM" at bounding box center [432, 155] width 177 height 17
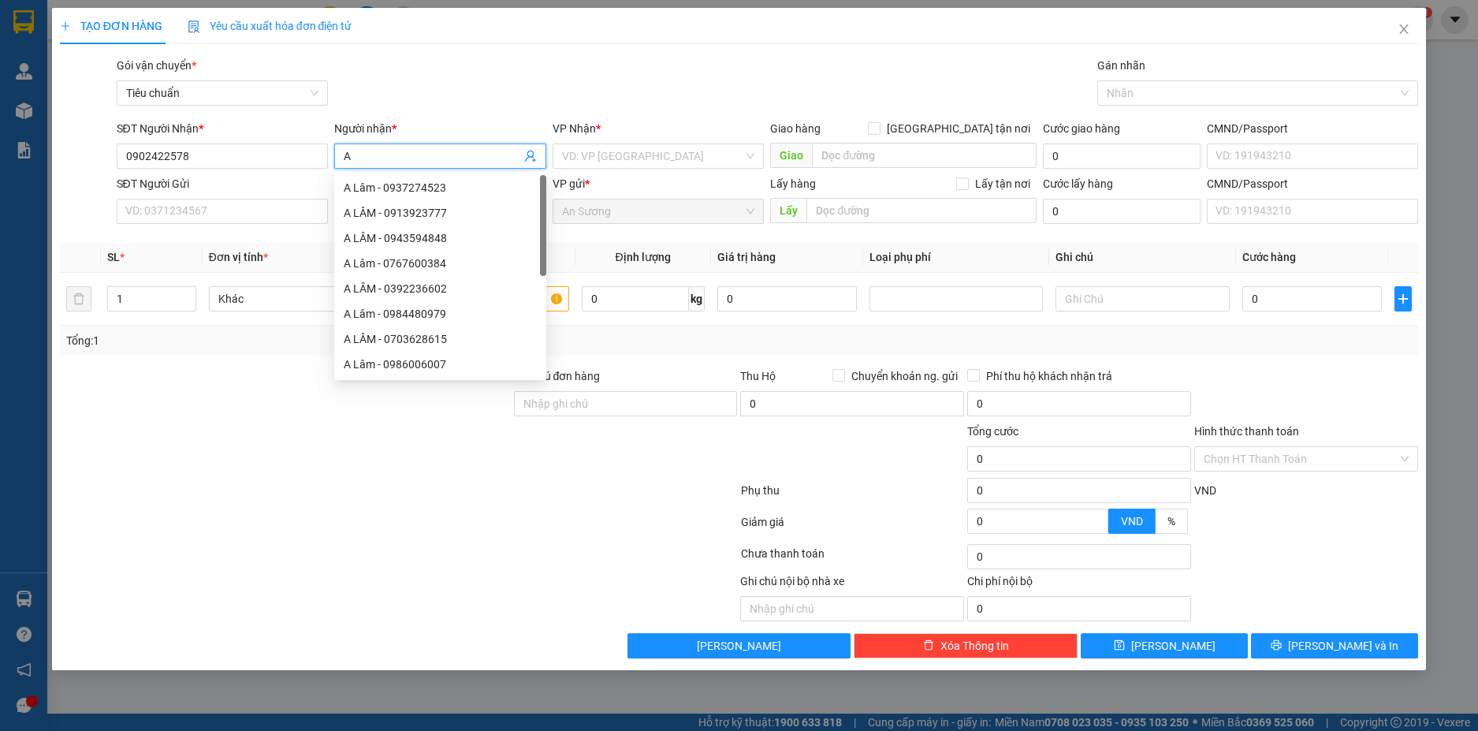
type input "A"
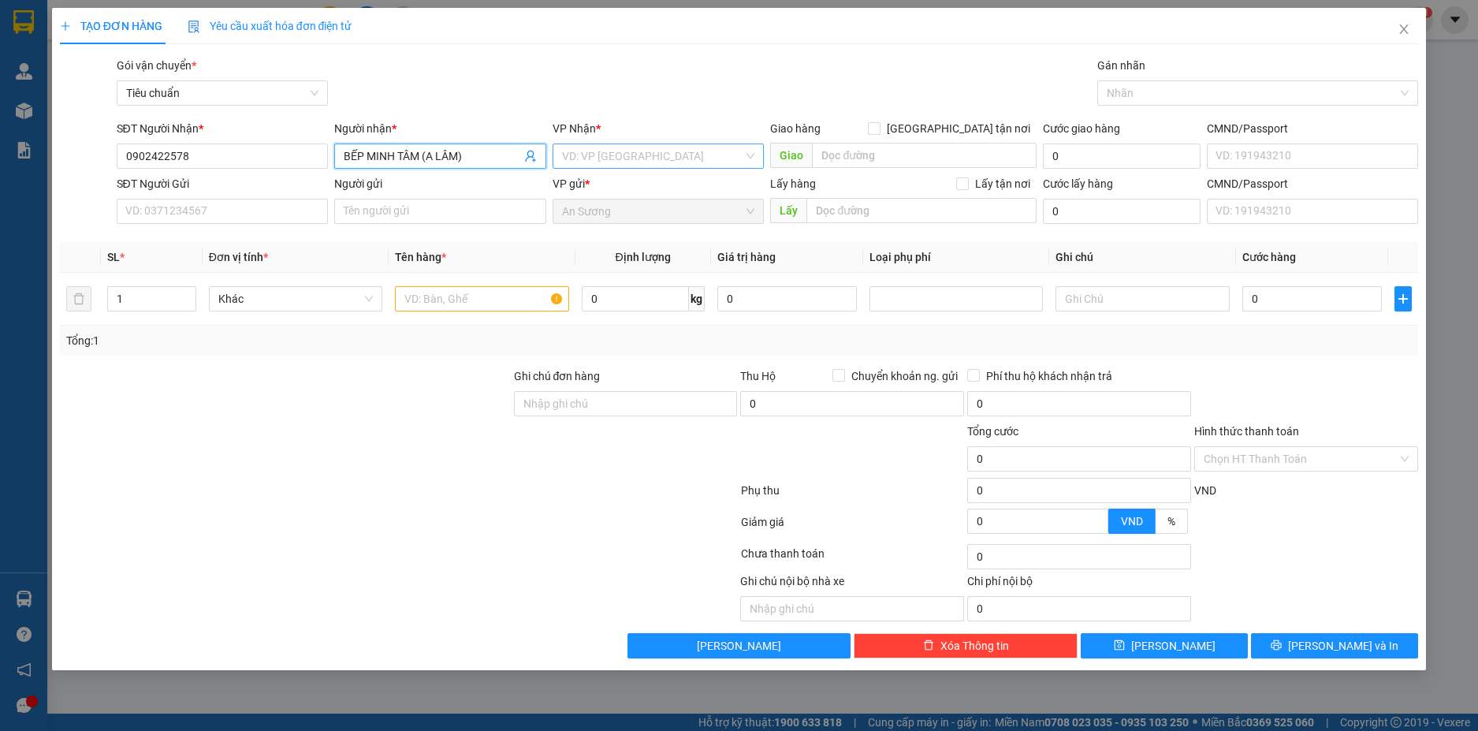
type input "BẾP MINH TÂM (A LÂM)"
click at [713, 154] on input "search" at bounding box center [653, 156] width 182 height 24
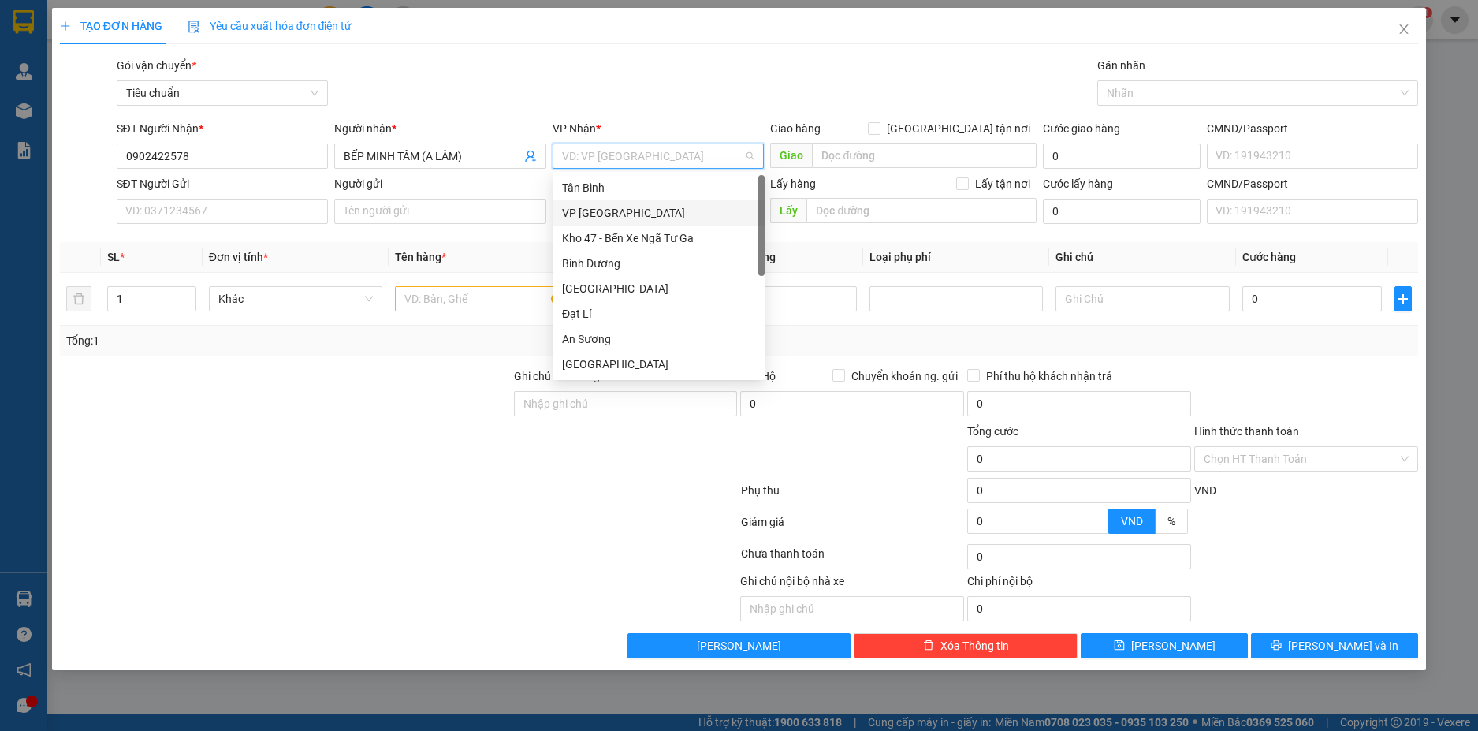
type input "H"
click at [610, 315] on div "Hai Bà Trưng" at bounding box center [658, 313] width 193 height 17
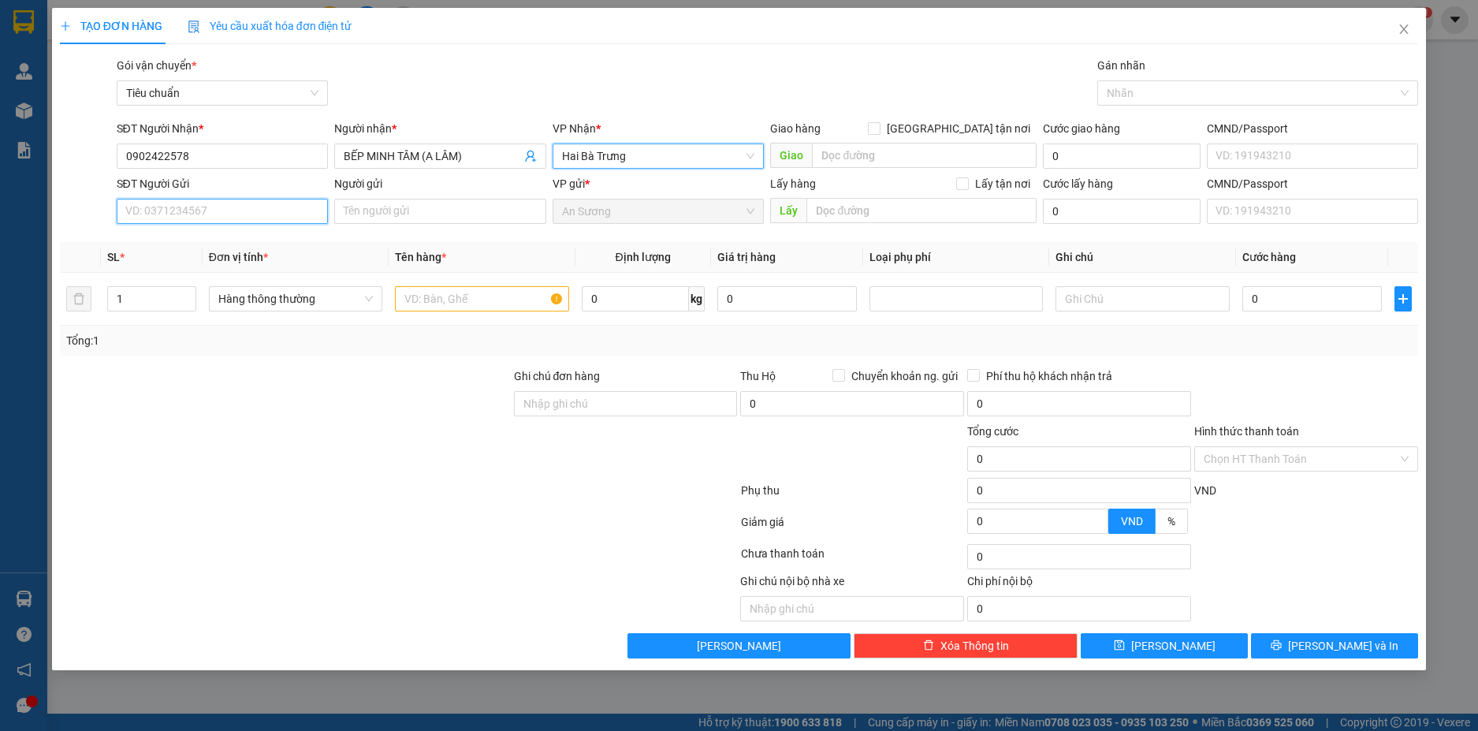
click at [286, 212] on input "SĐT Người Gửi" at bounding box center [223, 211] width 212 height 25
type input "0936359717"
click at [266, 247] on div "0936359717 - CANZY" at bounding box center [222, 242] width 193 height 17
type input "CANZY"
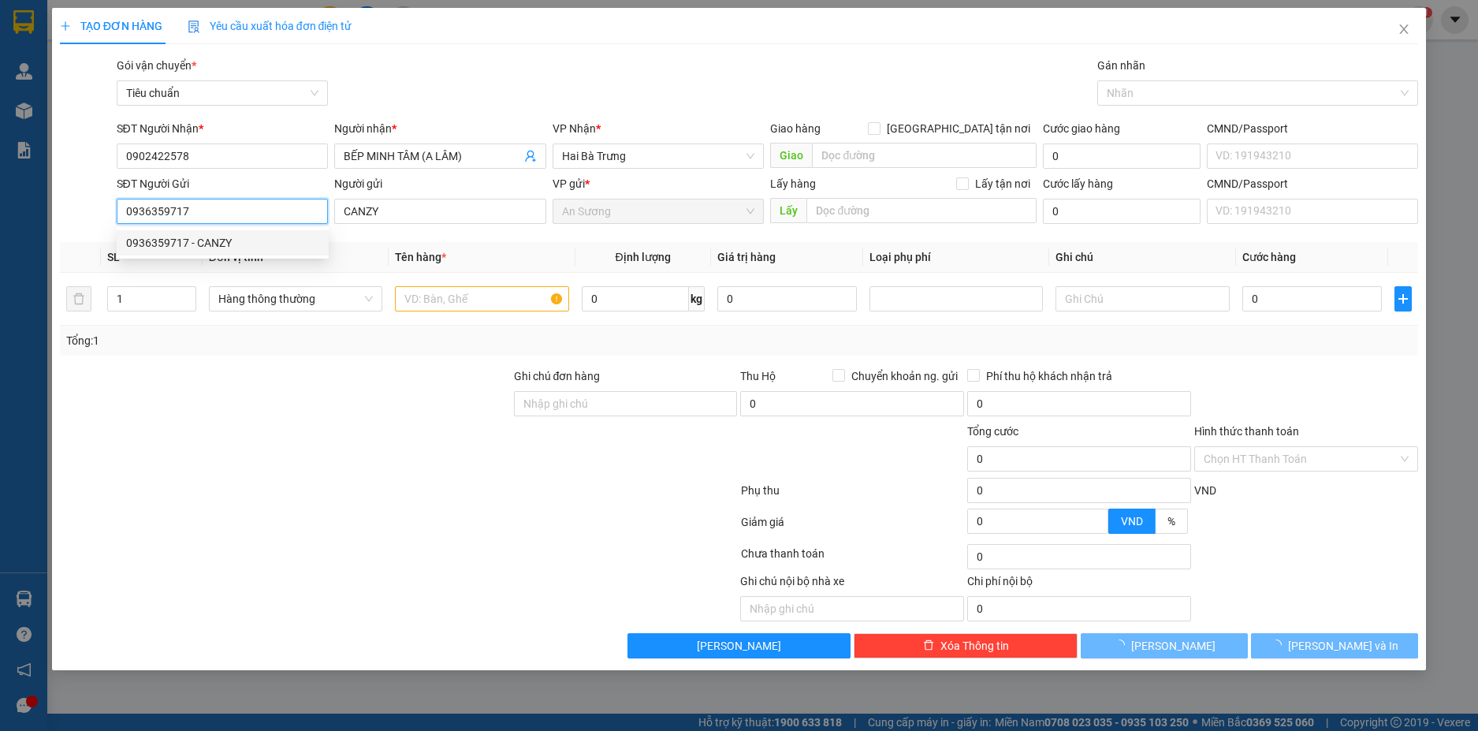
type input "40.000"
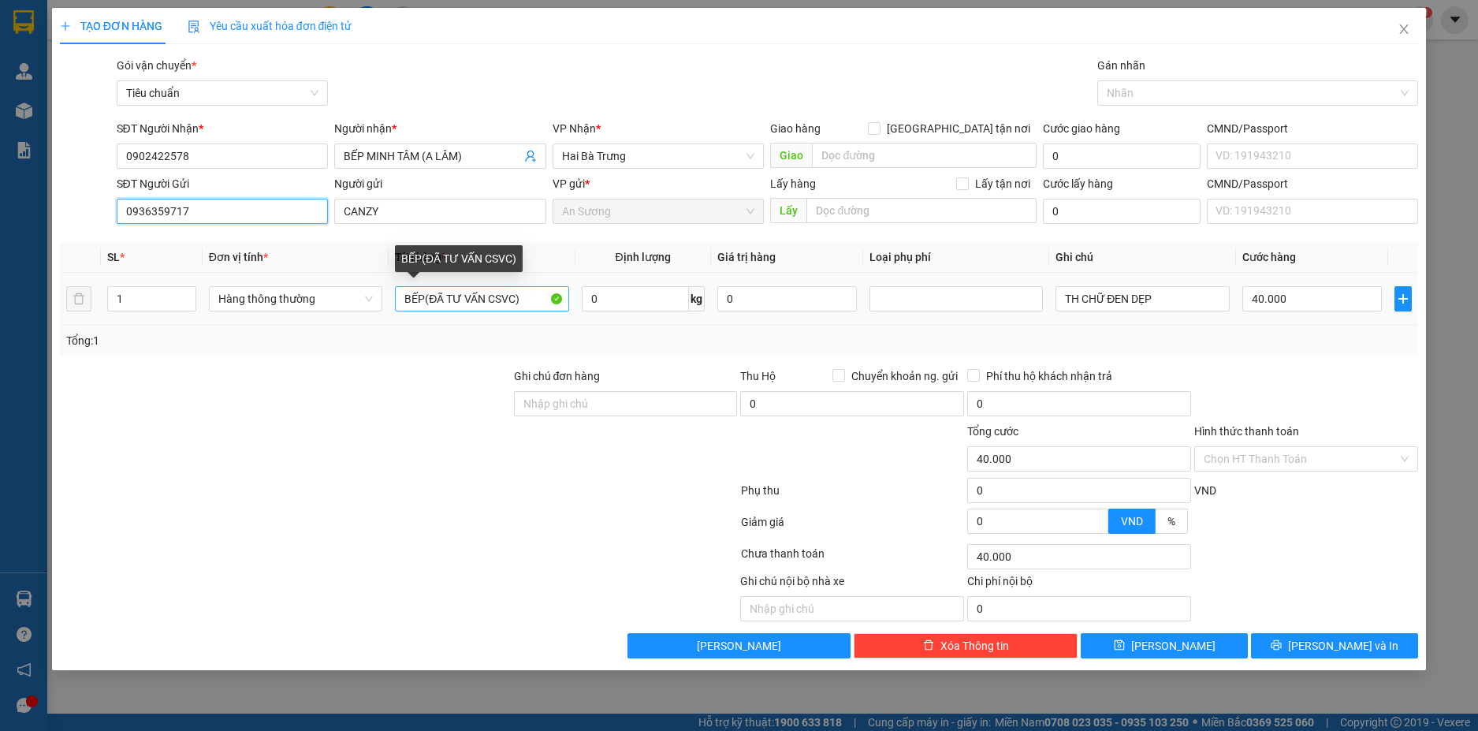
type input "0936359717"
click at [420, 299] on input "BẾP(ĐÃ TƯ VẤN CSVC)" at bounding box center [481, 298] width 173 height 25
type input "MÁY HÚT(ĐÃ TƯ VẤN CSVC)"
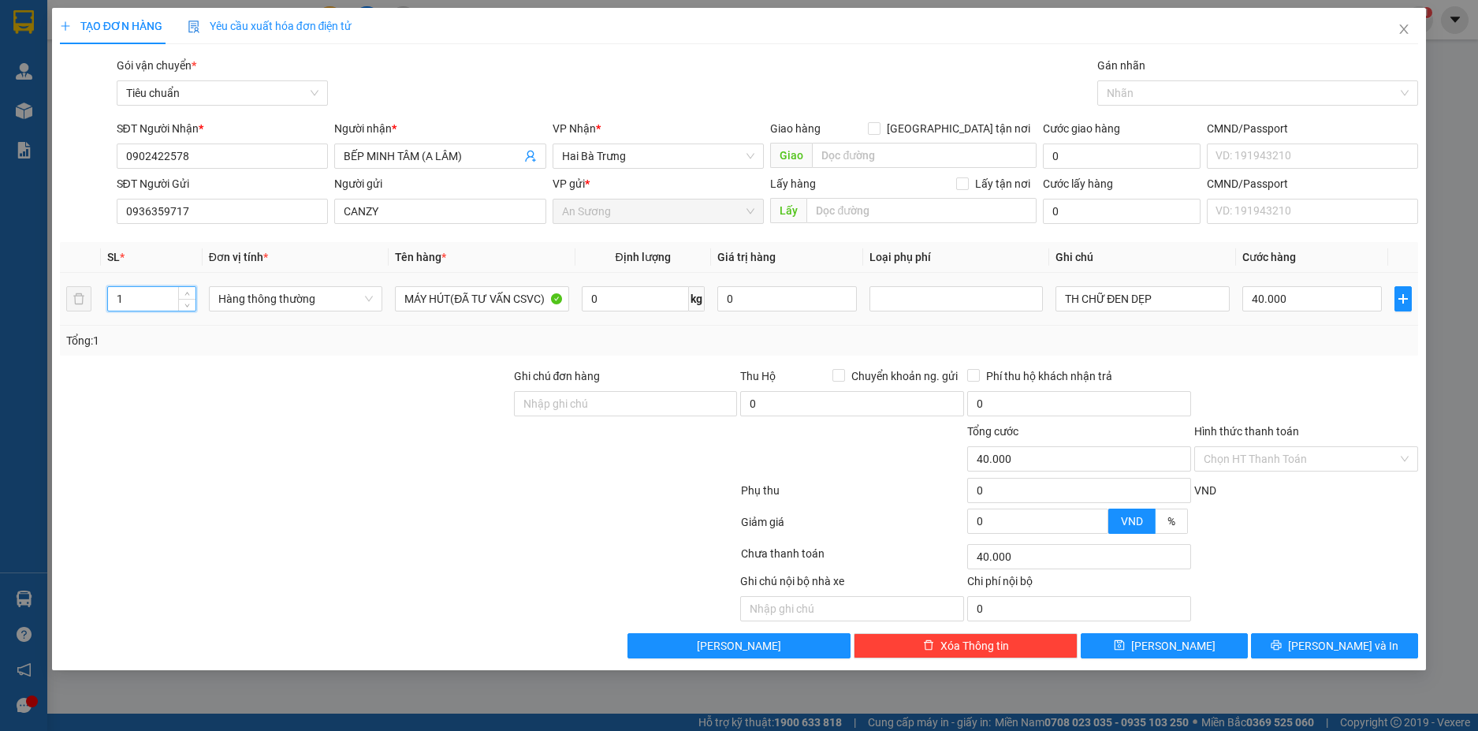
click at [142, 307] on input "1" at bounding box center [152, 299] width 88 height 24
type input "2"
click at [1172, 298] on input "TH CHỮ ĐEN DẸP" at bounding box center [1142, 298] width 173 height 25
type input "0"
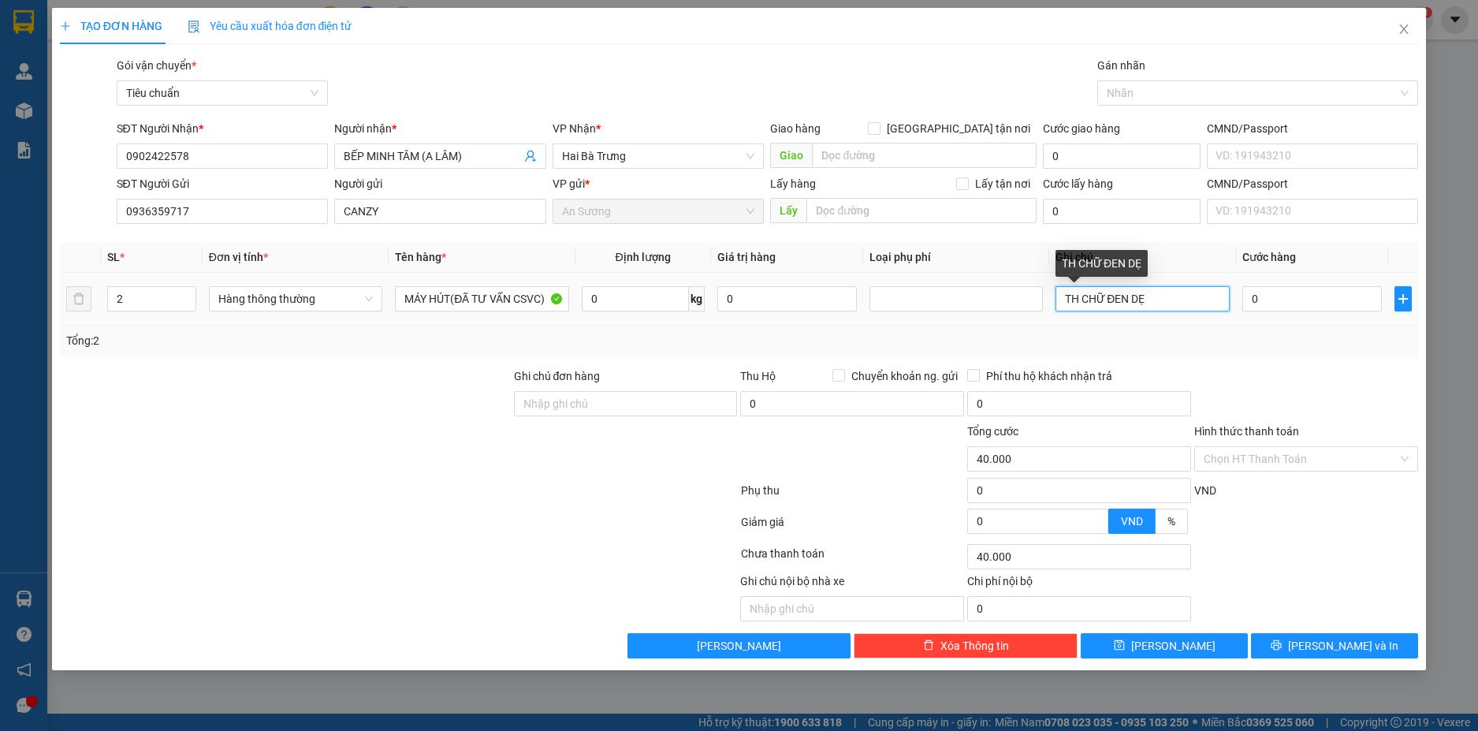
type input "TH CHỮ ĐEN DẸ"
type input "0"
type input "T"
type input "2TH BBC"
click at [1310, 295] on input "0" at bounding box center [1312, 298] width 140 height 25
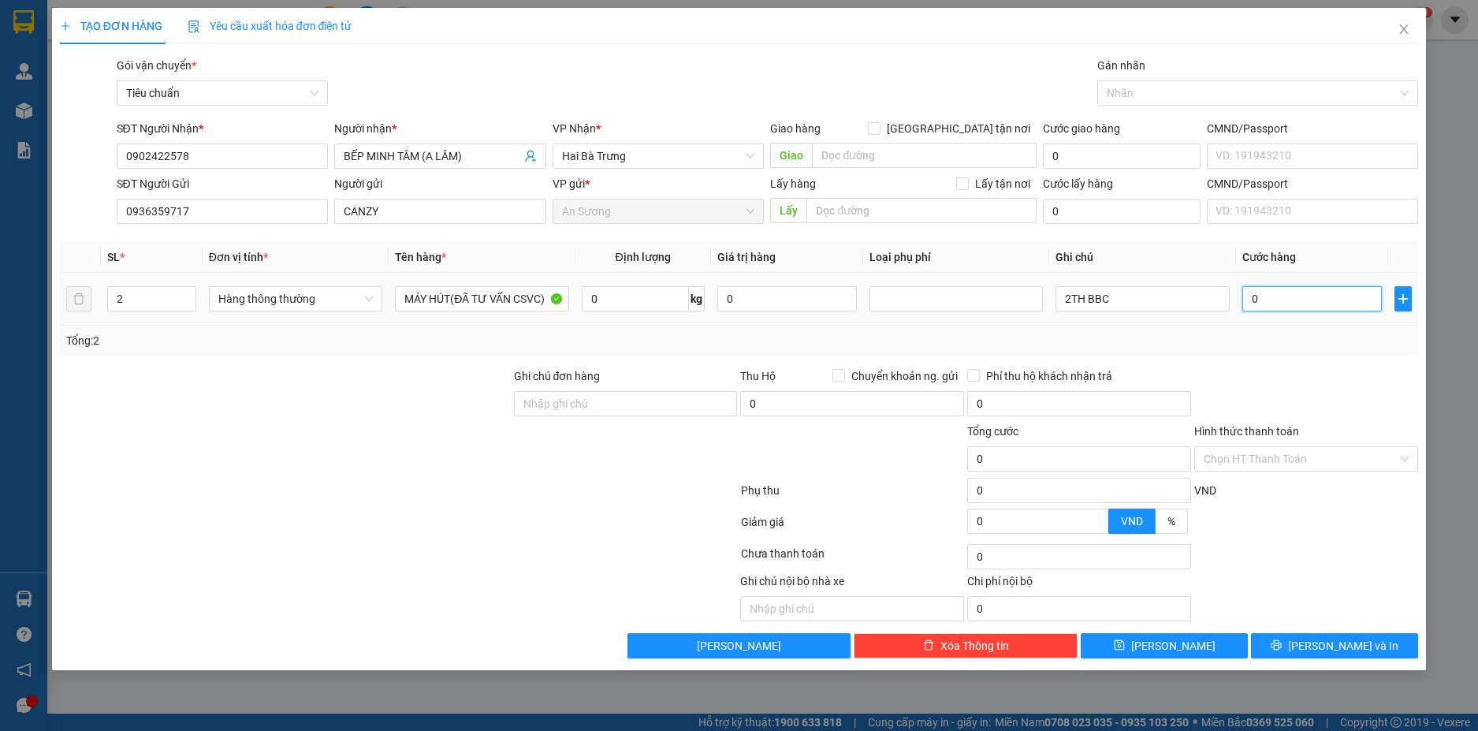
type input "8"
type input "80"
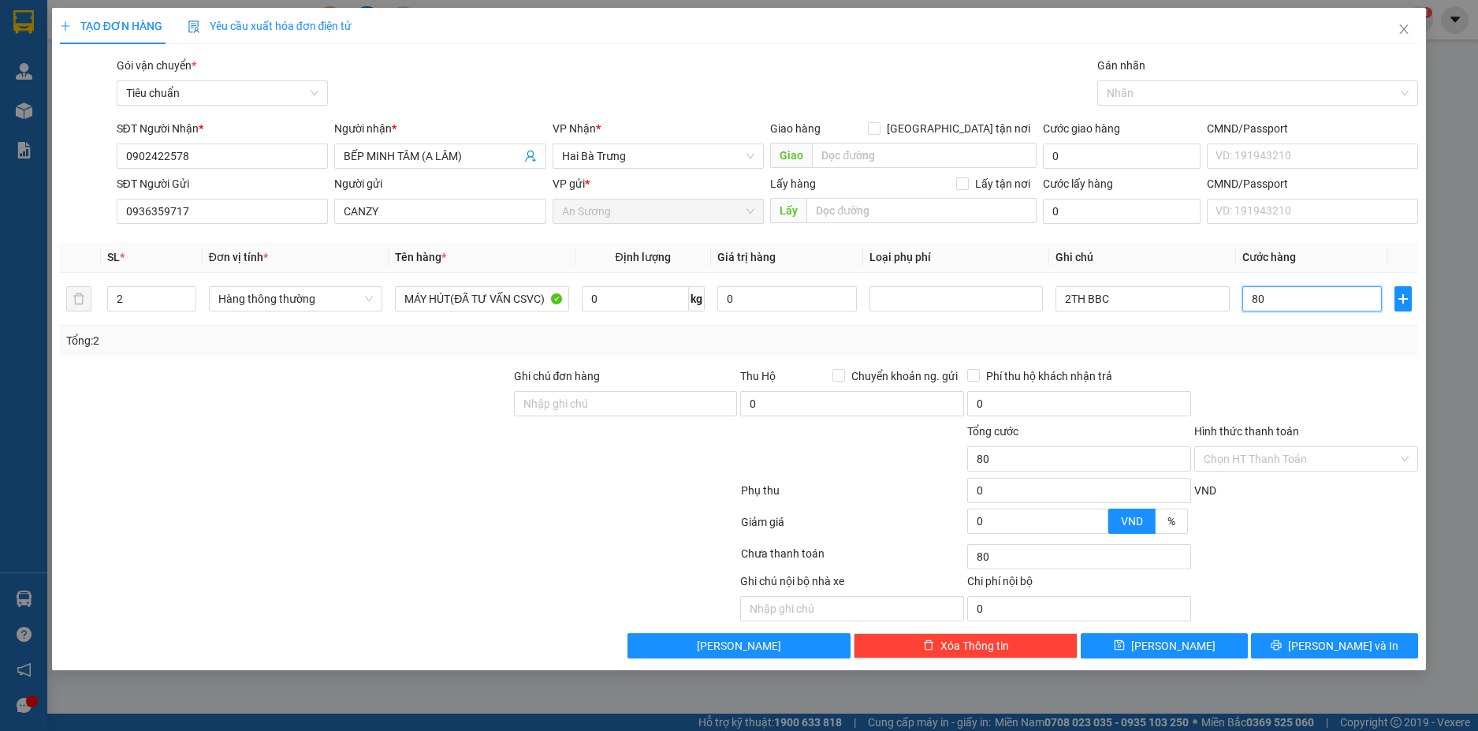
type input "80"
type input "80.000"
click at [1308, 353] on div "Tổng: 2" at bounding box center [739, 341] width 1359 height 30
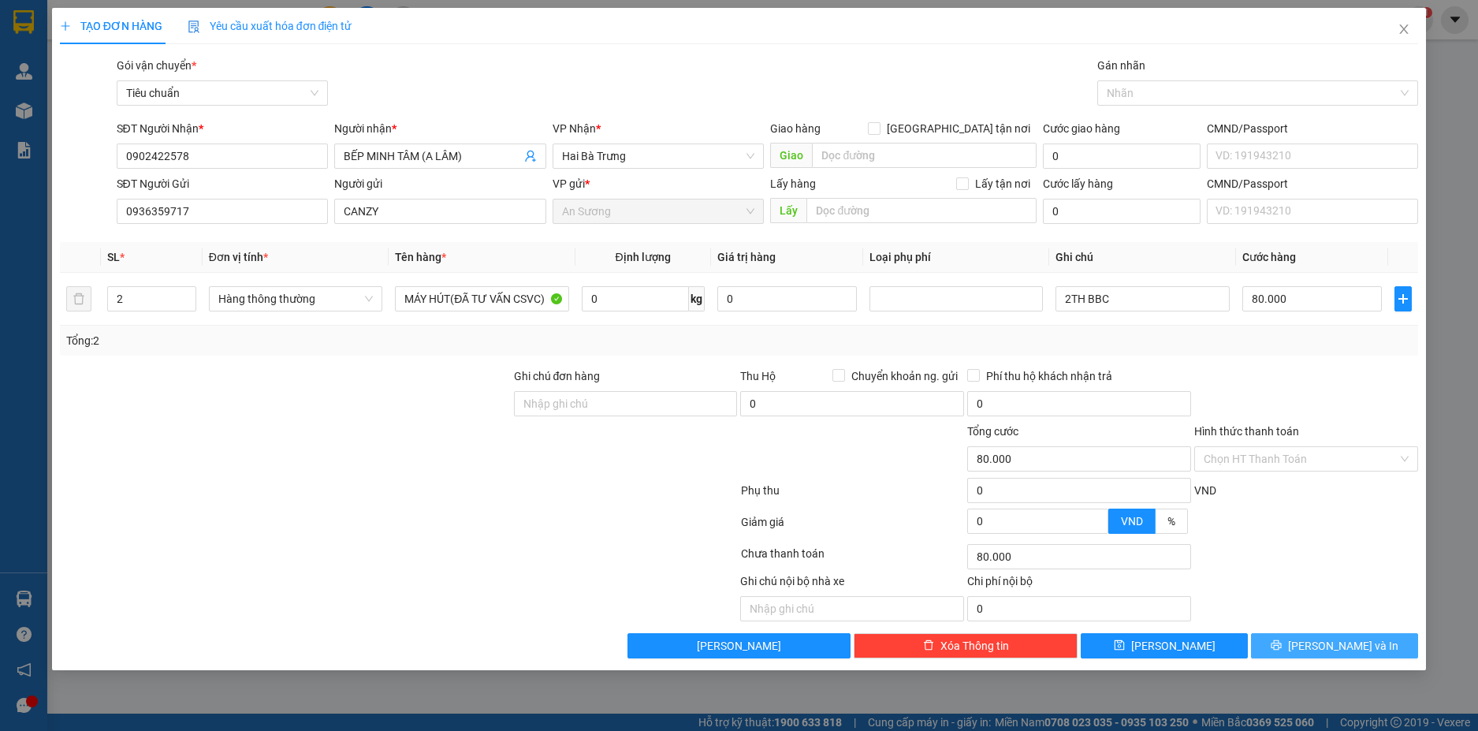
click at [1350, 640] on span "[PERSON_NAME] và In" at bounding box center [1343, 645] width 110 height 17
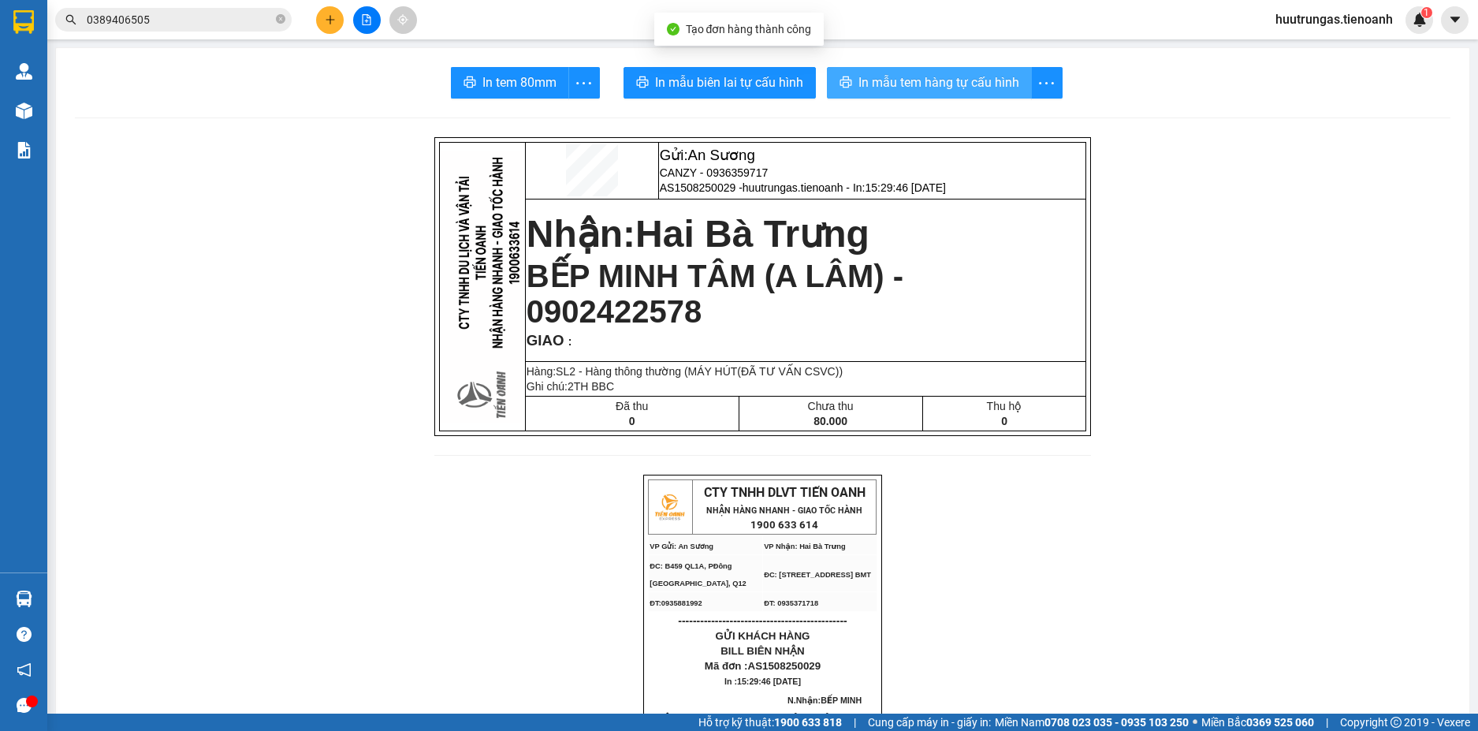
click at [950, 84] on span "In mẫu tem hàng tự cấu hình" at bounding box center [939, 83] width 161 height 20
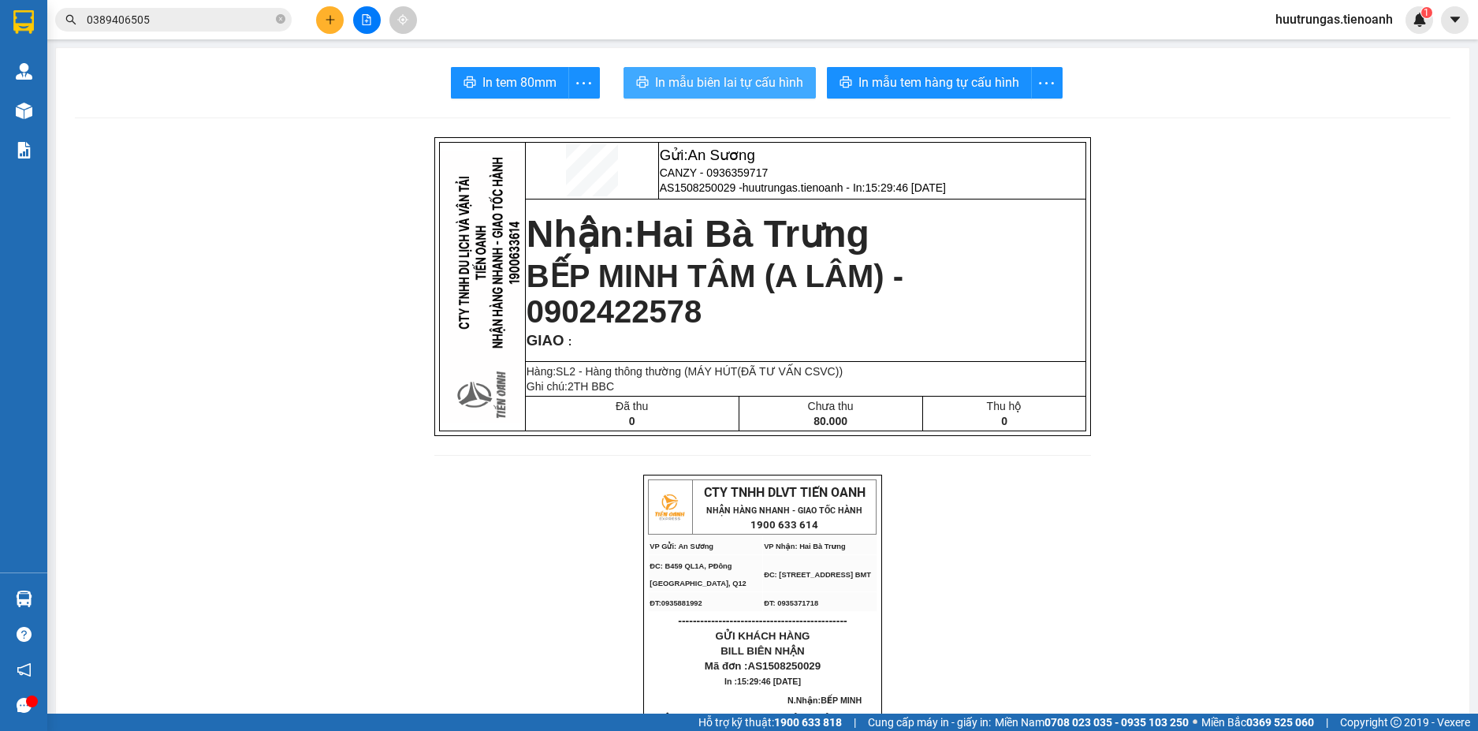
click at [731, 89] on span "In mẫu biên lai tự cấu hình" at bounding box center [729, 83] width 148 height 20
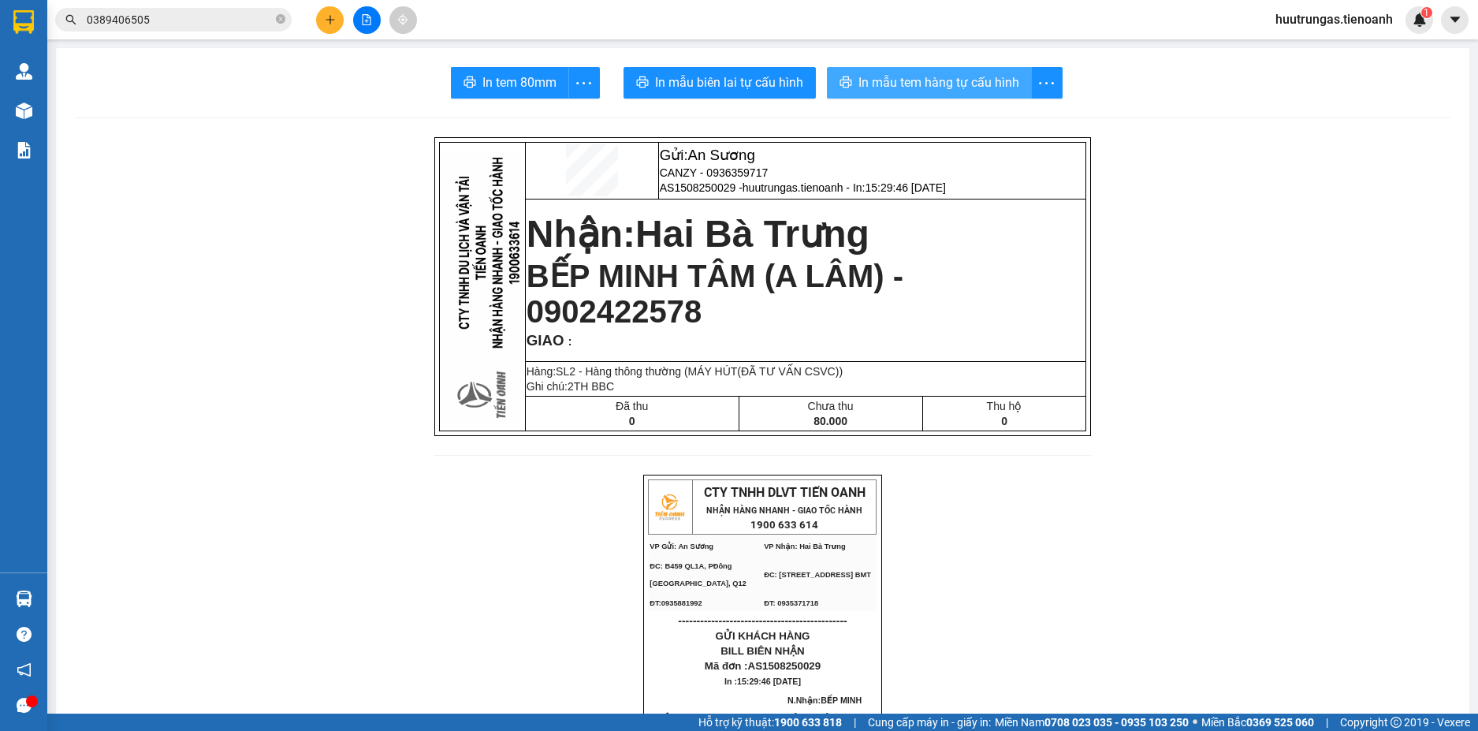
click at [879, 77] on span "In mẫu tem hàng tự cấu hình" at bounding box center [939, 83] width 161 height 20
click at [333, 23] on icon "plus" at bounding box center [330, 19] width 11 height 11
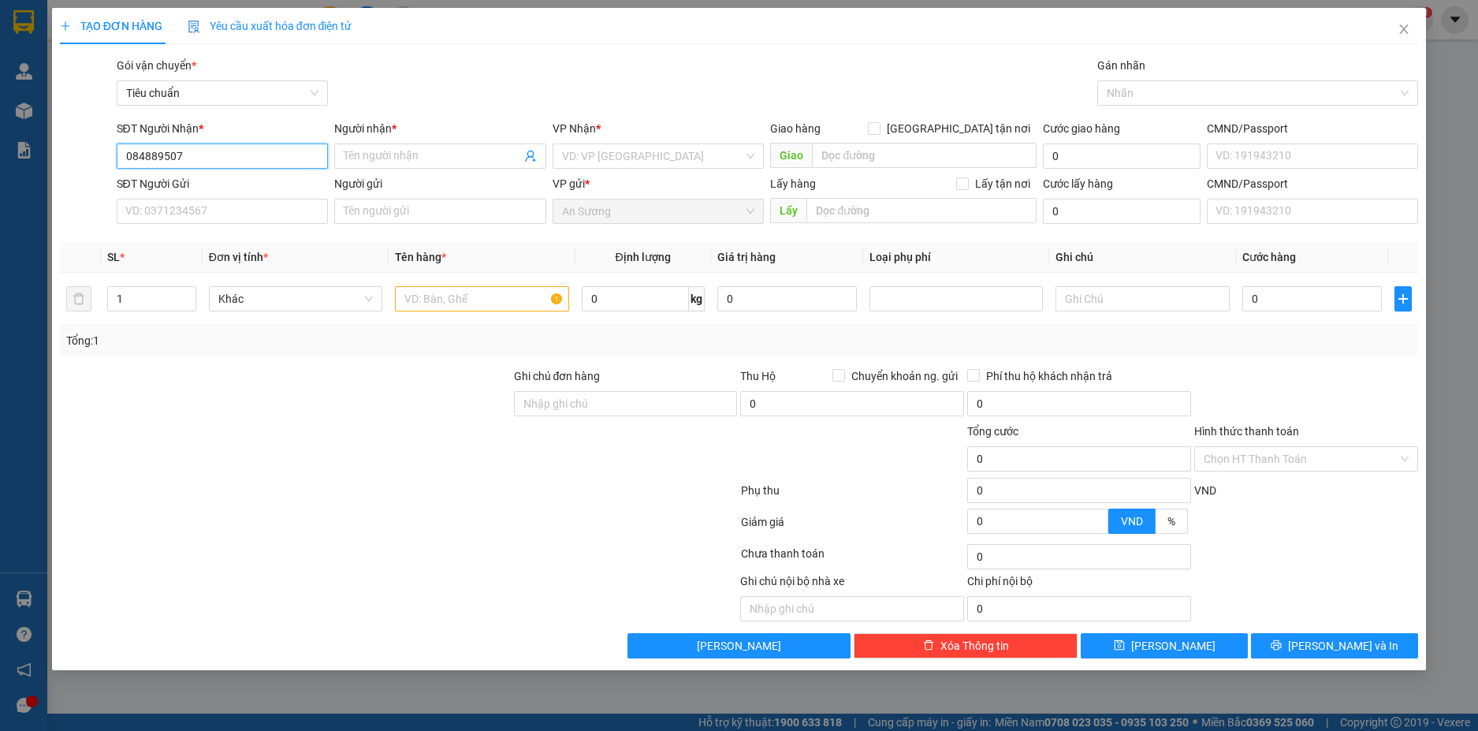
type input "0848895078"
click at [294, 182] on div "0848895078 - ĐAN" at bounding box center [222, 187] width 193 height 17
type input "ĐAN"
type input "90.000"
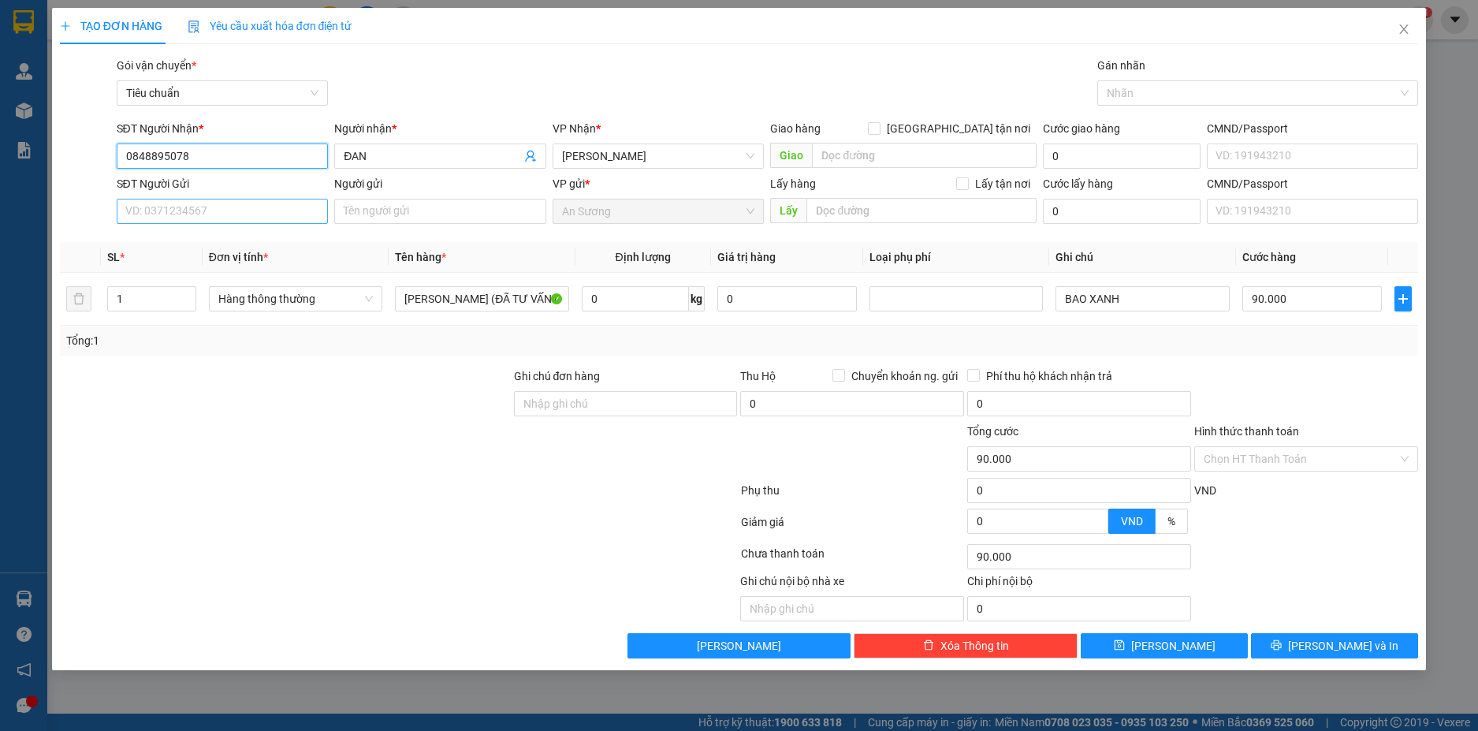
type input "0848895078"
click at [268, 220] on input "SĐT Người Gửi" at bounding box center [223, 211] width 212 height 25
click at [259, 241] on div "0985385733 - CTY THU HỒNG" at bounding box center [222, 242] width 193 height 17
type input "0985385733"
type input "CTY THU HỒNG"
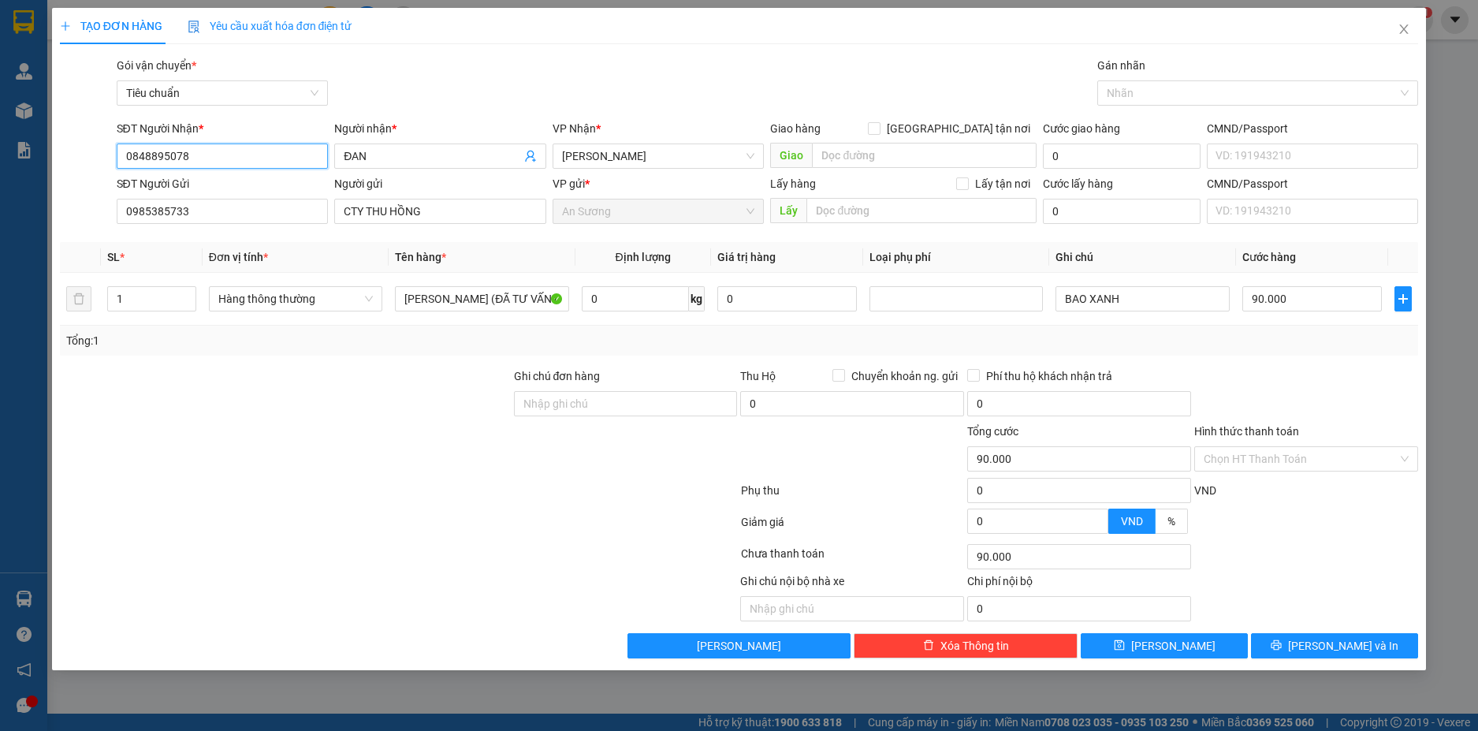
drag, startPoint x: 189, startPoint y: 156, endPoint x: 65, endPoint y: 144, distance: 125.1
click at [65, 144] on div "SĐT Người Nhận * 0848895078 Người nhận * ĐAN VP Nhận * Cư Kuin Giao hàng Giao t…" at bounding box center [739, 147] width 1362 height 55
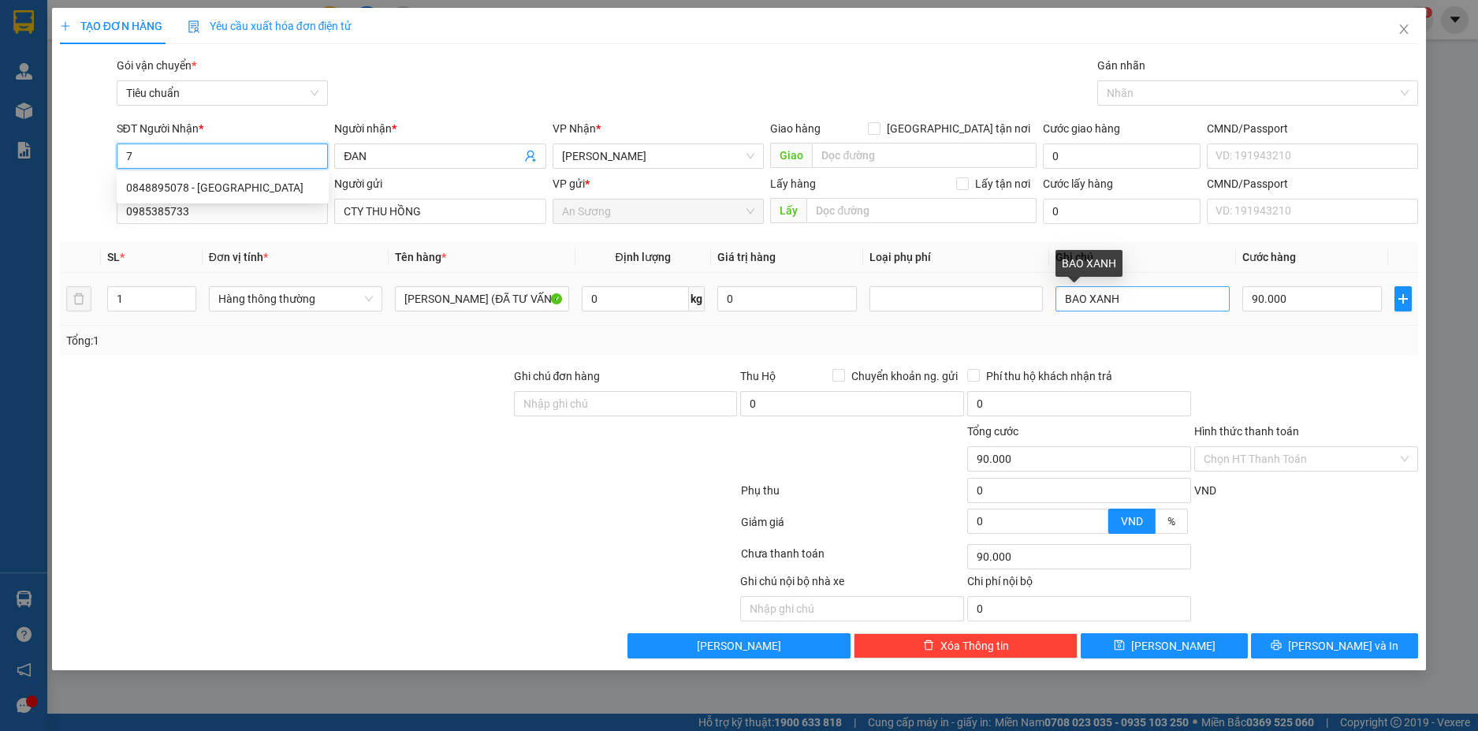
type input "7"
click at [1173, 296] on input "BAO XANH" at bounding box center [1142, 298] width 173 height 25
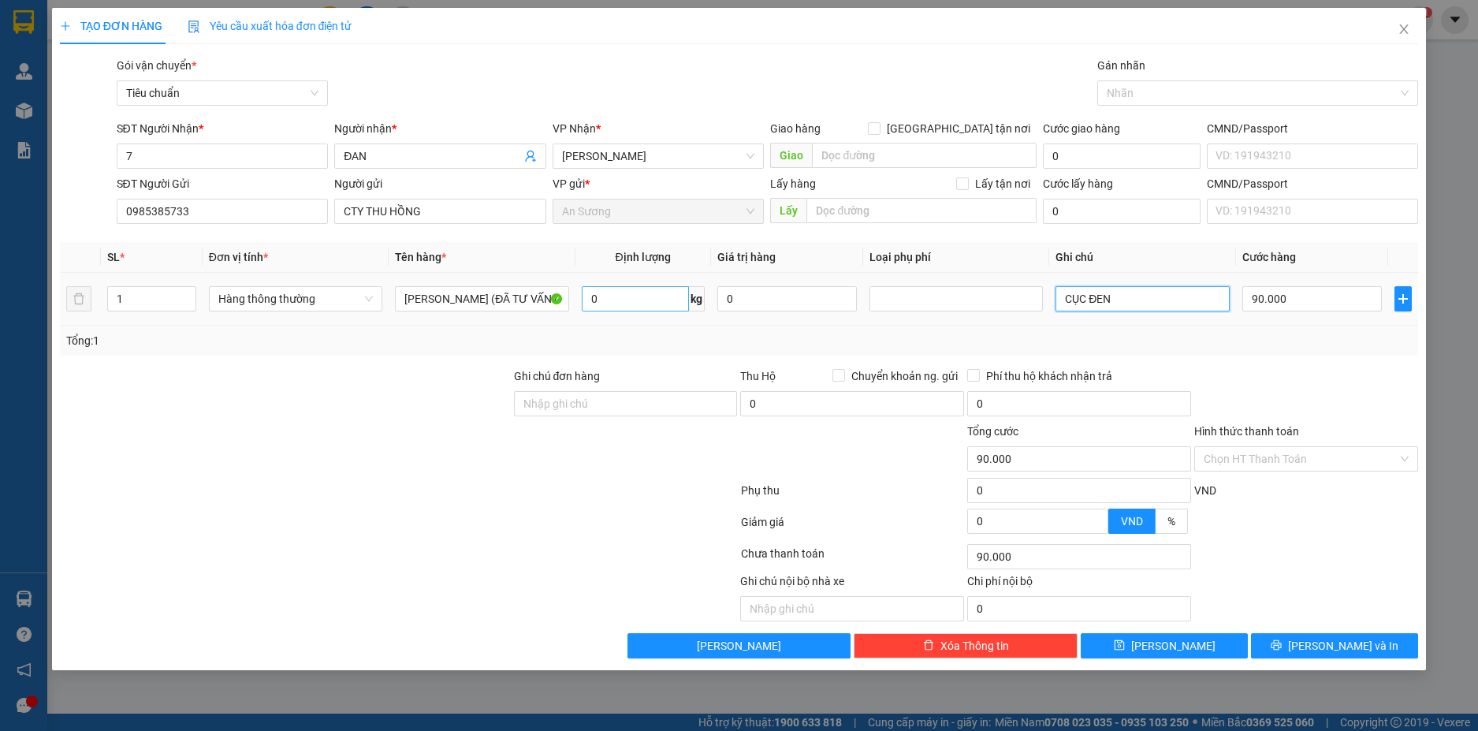
type input "CỤC ĐEN"
click at [632, 303] on input "0" at bounding box center [635, 298] width 107 height 25
type input "7"
click at [1290, 383] on div at bounding box center [1306, 394] width 227 height 55
type input "40.000"
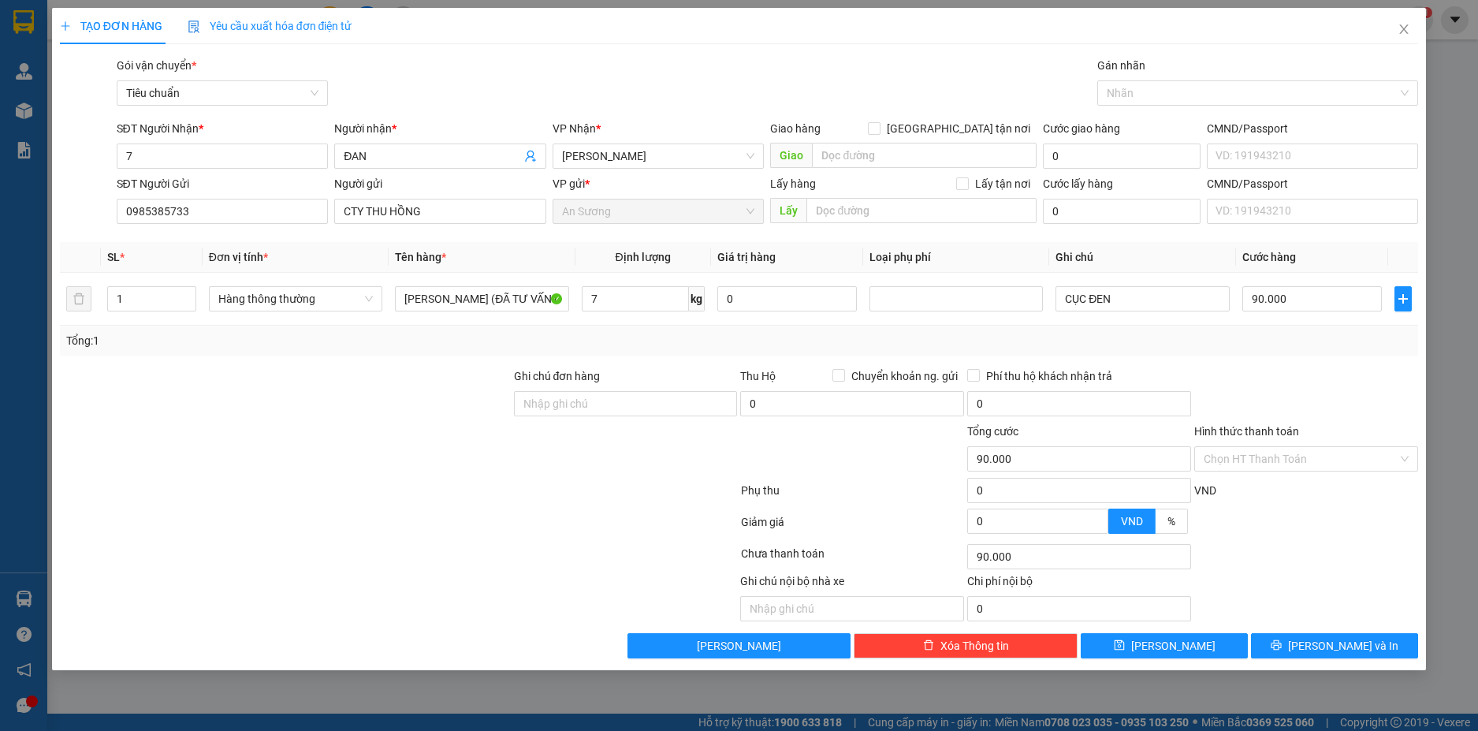
type input "40.000"
click at [1337, 645] on span "[PERSON_NAME] và In" at bounding box center [1343, 645] width 110 height 17
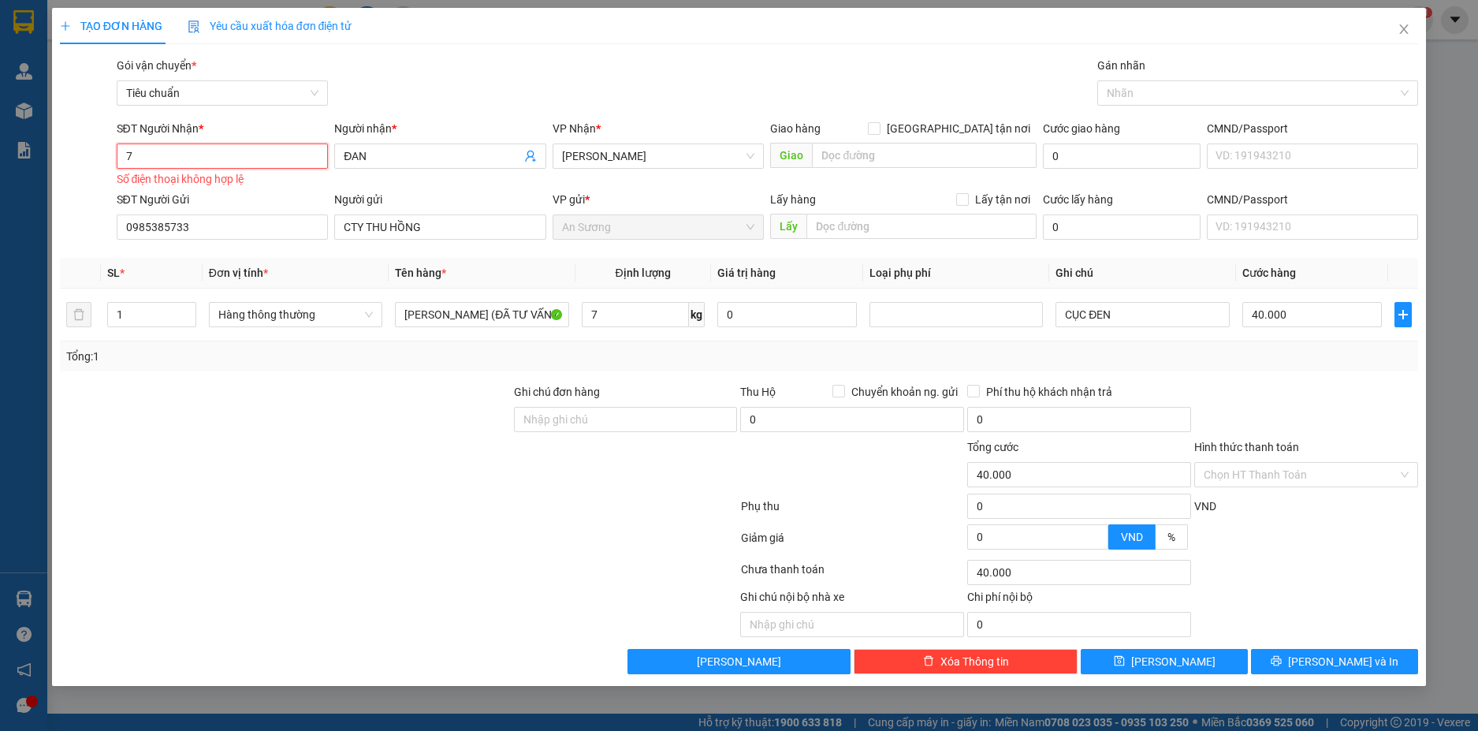
click at [216, 168] on input "7" at bounding box center [223, 155] width 212 height 25
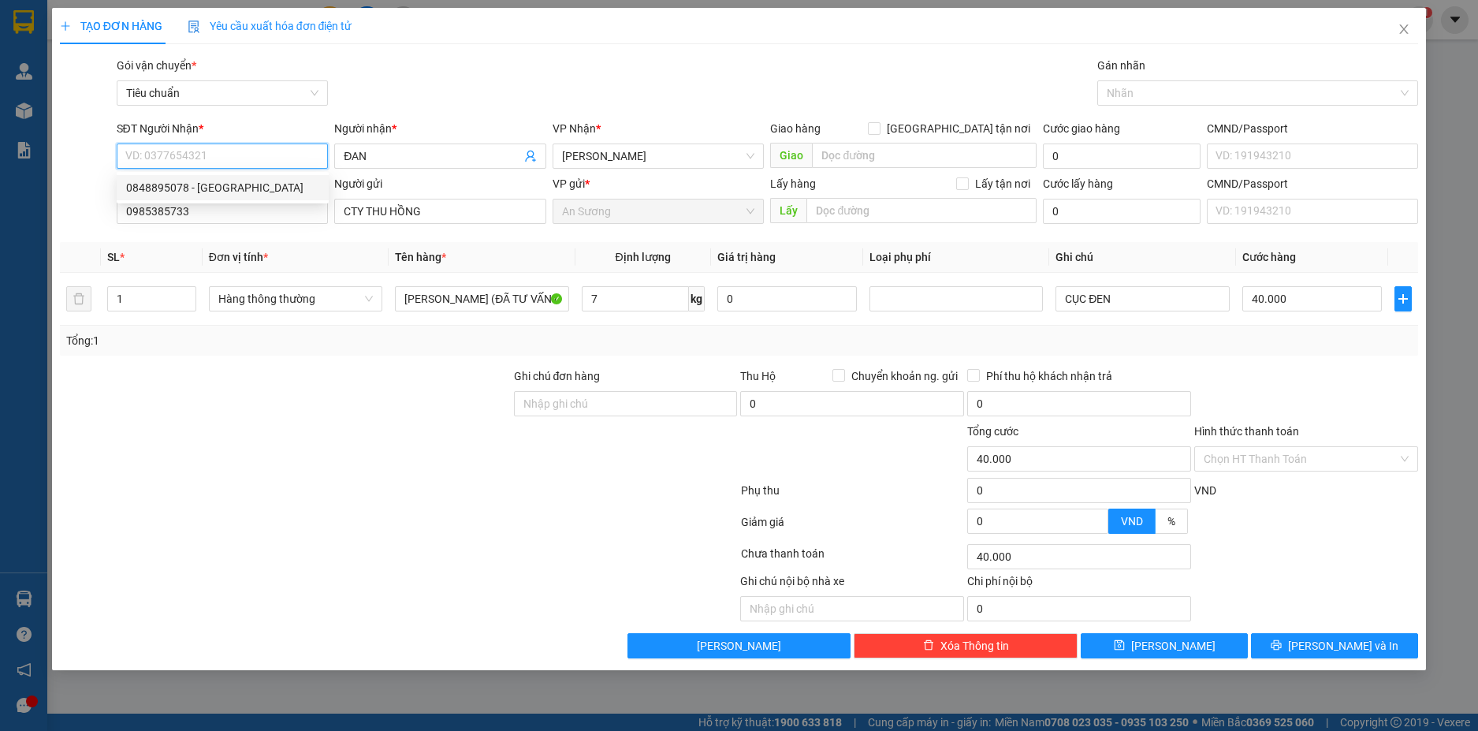
click at [220, 184] on div "0848895078 - ĐAN" at bounding box center [222, 187] width 193 height 17
type input "0848895078"
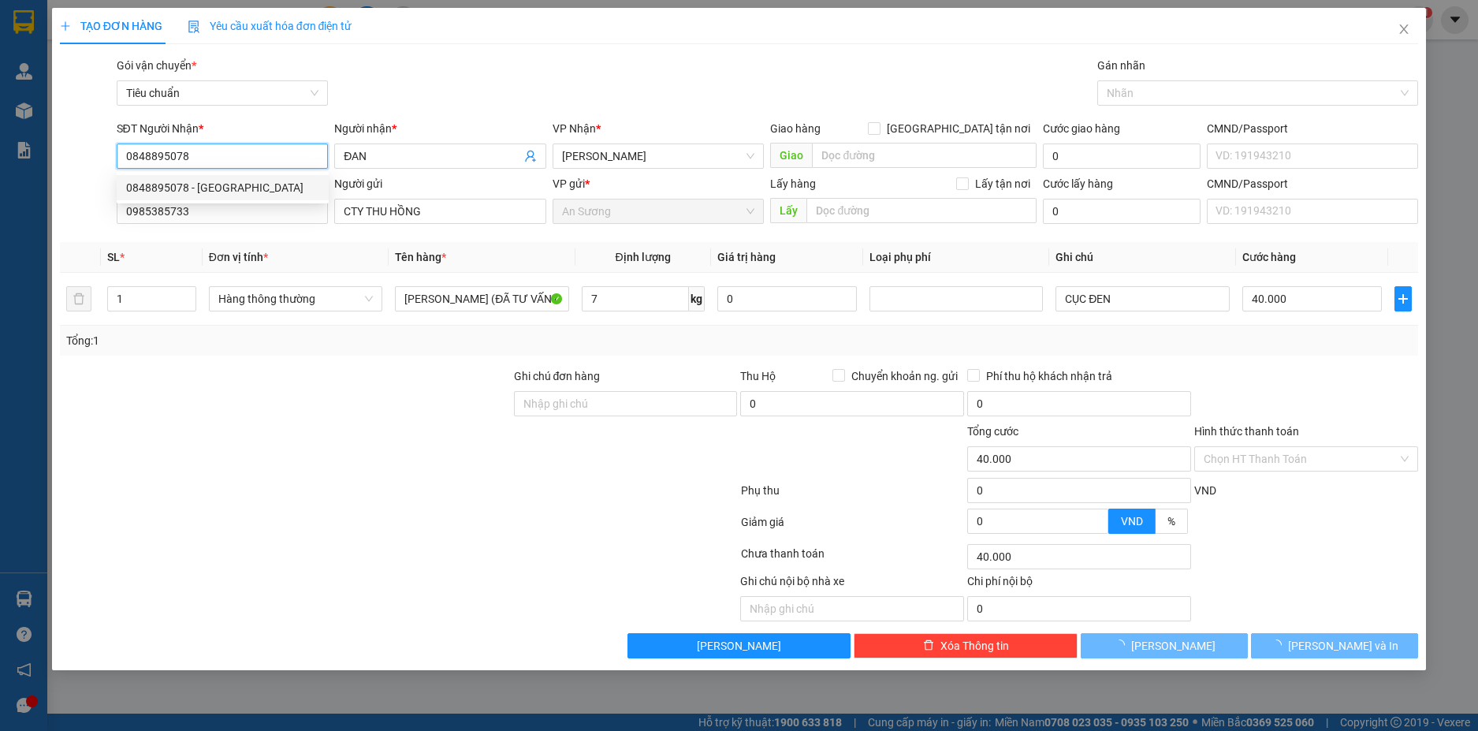
type input "90.000"
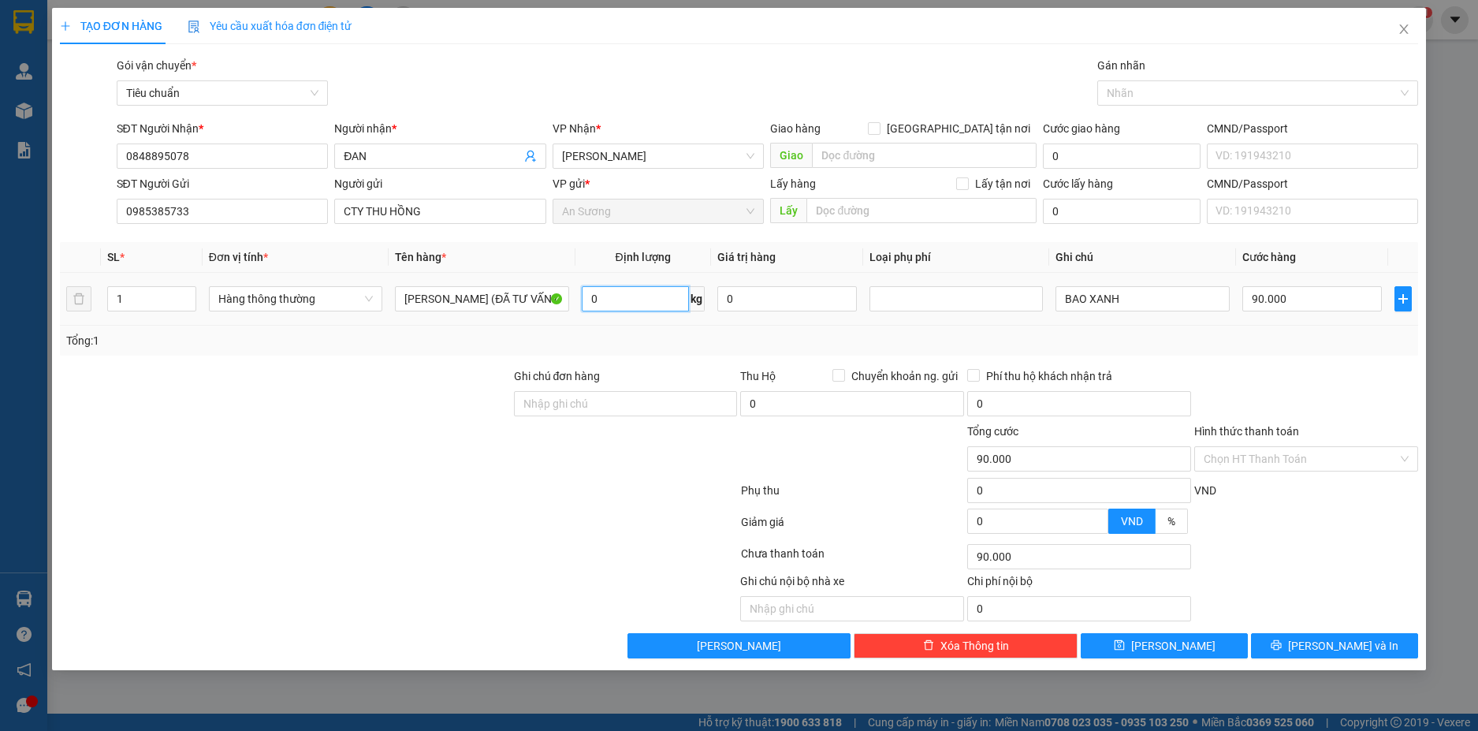
click at [665, 307] on input "0" at bounding box center [635, 298] width 107 height 25
click at [1327, 377] on div at bounding box center [1306, 394] width 227 height 55
click at [1143, 304] on input "BAO XANH" at bounding box center [1142, 298] width 173 height 25
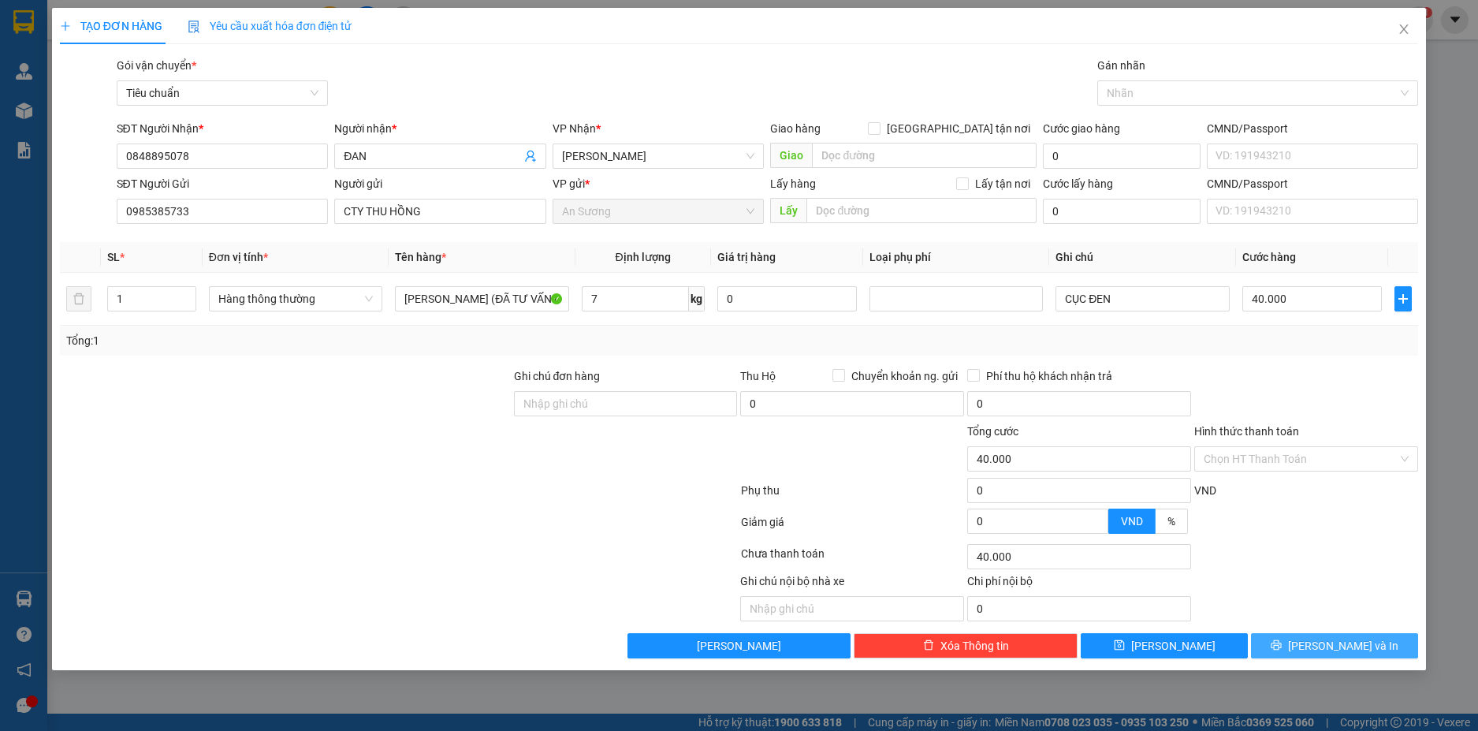
click at [1362, 643] on span "[PERSON_NAME] và In" at bounding box center [1343, 645] width 110 height 17
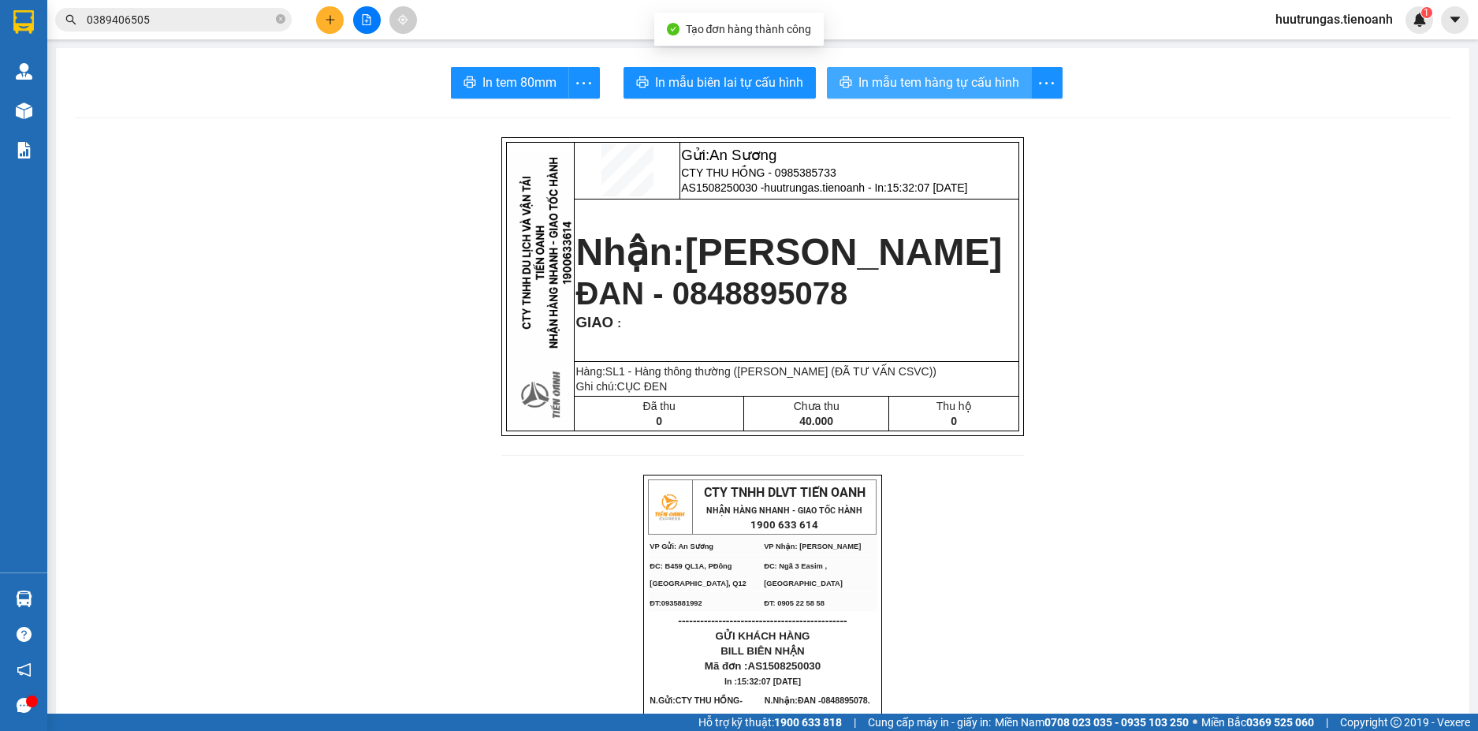
click at [970, 76] on span "In mẫu tem hàng tự cấu hình" at bounding box center [939, 83] width 161 height 20
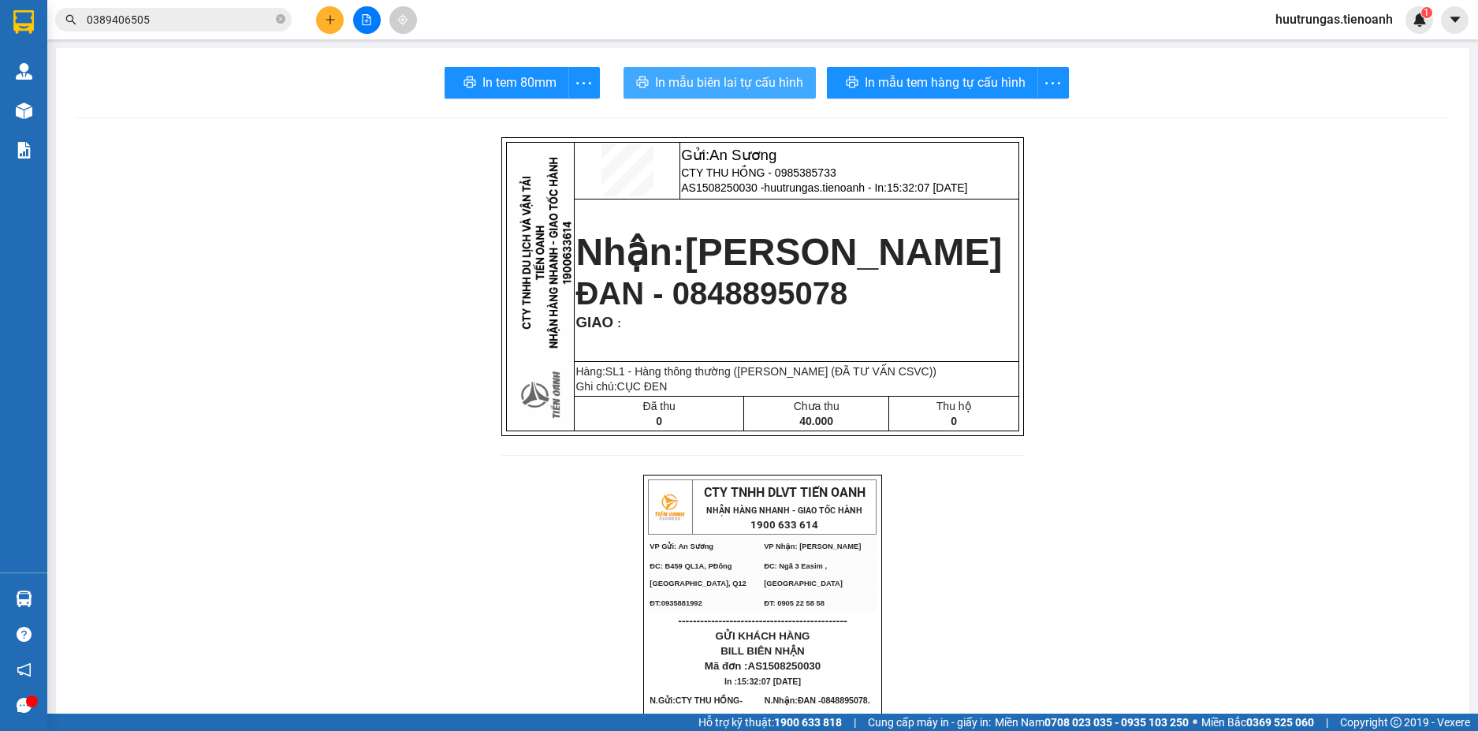
click at [713, 71] on button "In mẫu biên lai tự cấu hình" at bounding box center [720, 83] width 192 height 32
click at [327, 18] on icon "plus" at bounding box center [330, 19] width 11 height 11
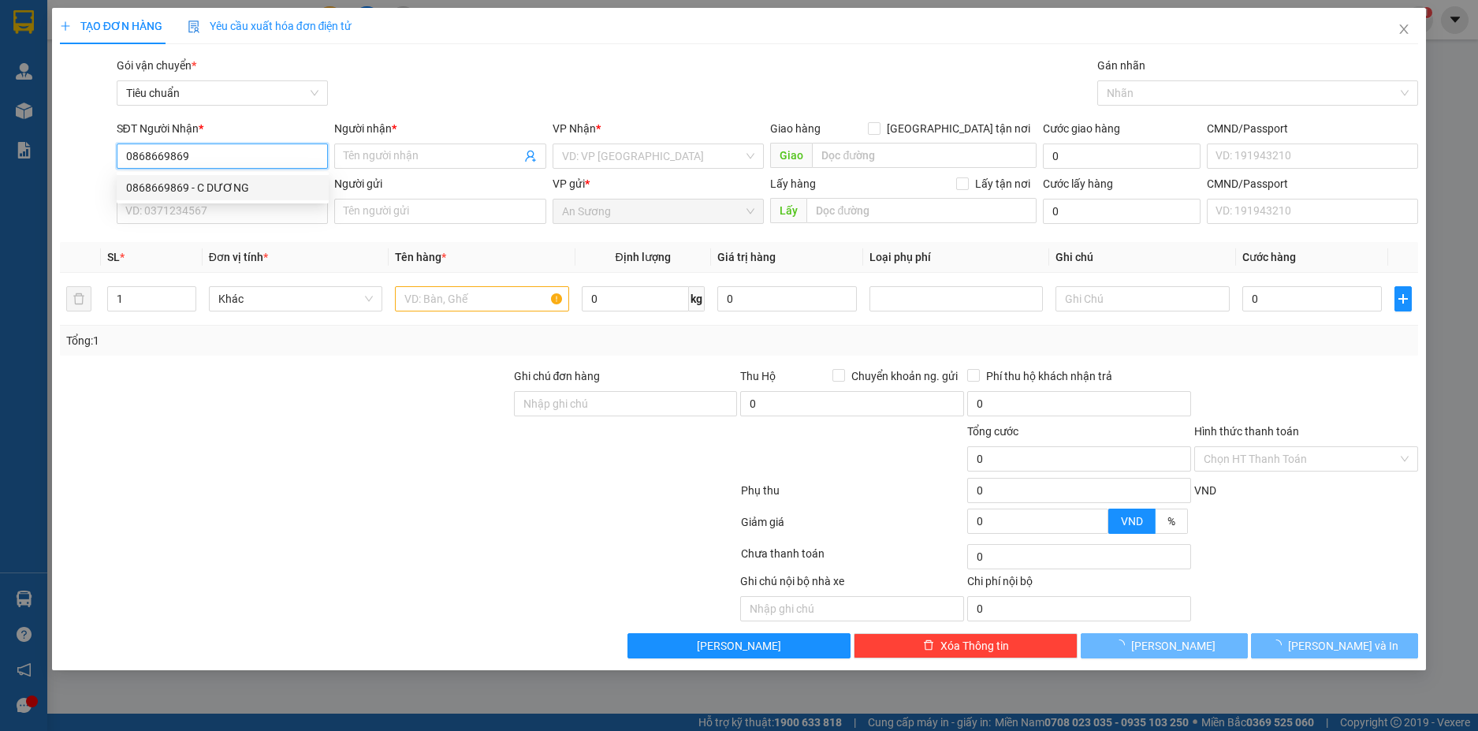
click at [247, 186] on div "0868669869 - C DƯƠNG" at bounding box center [222, 187] width 193 height 17
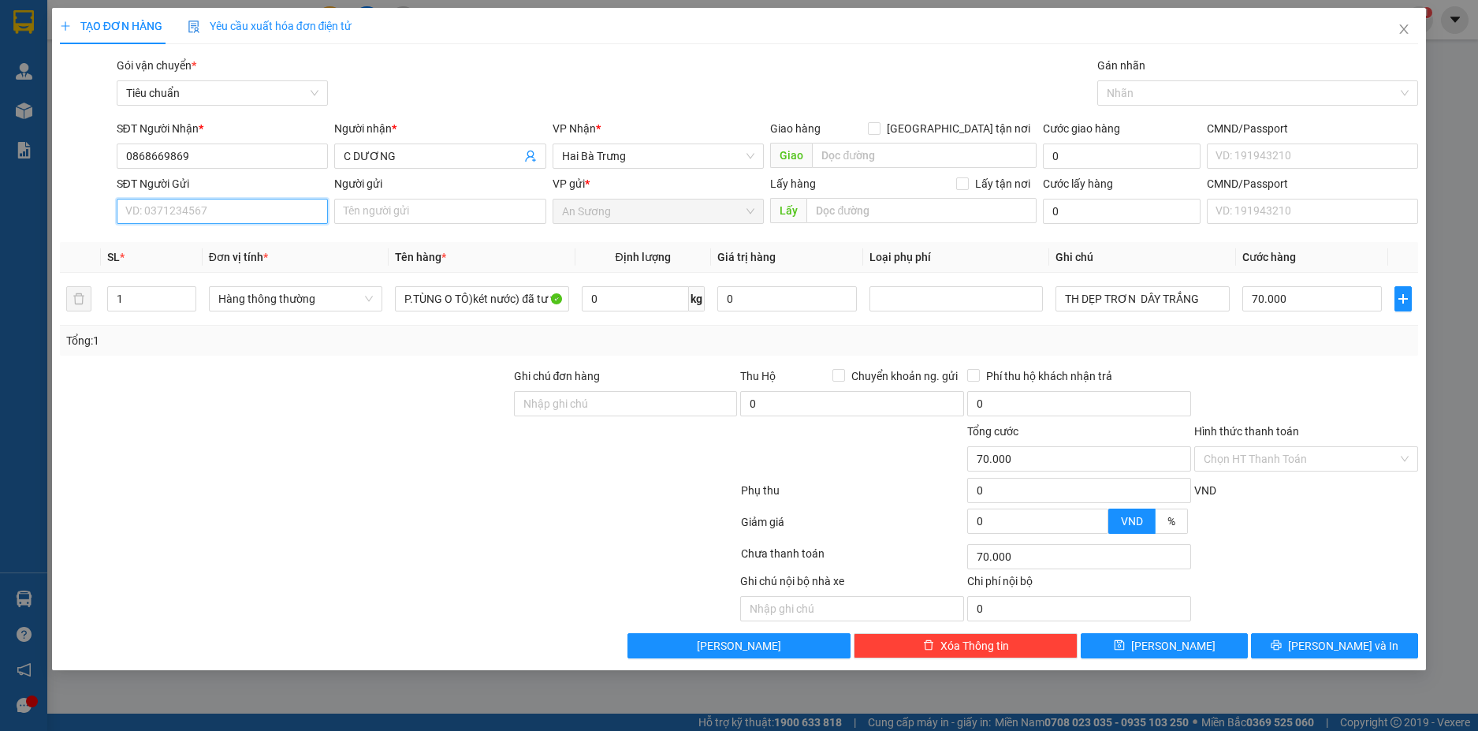
click at [293, 215] on input "SĐT Người Gửi" at bounding box center [223, 211] width 212 height 25
click at [270, 237] on div "0987442244 - A HÓA" at bounding box center [222, 242] width 193 height 17
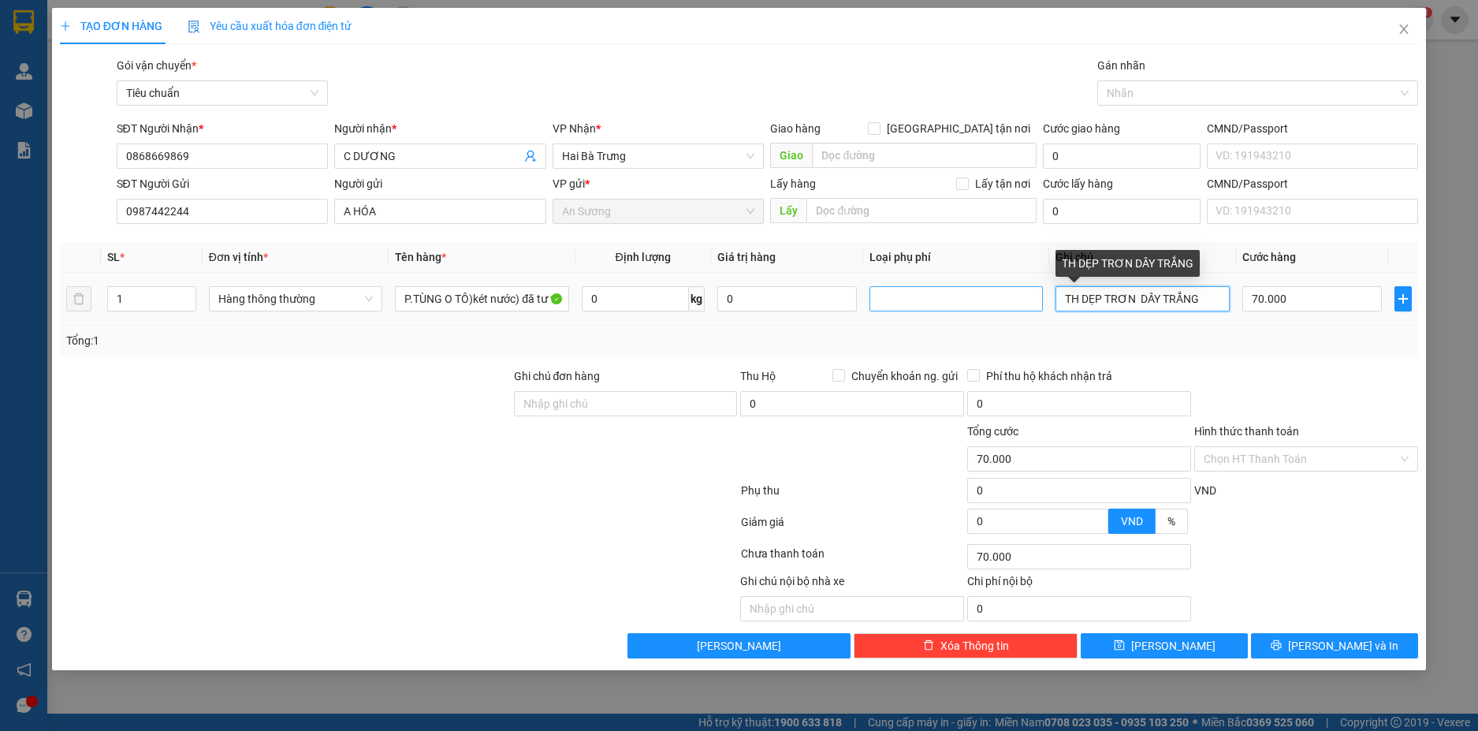
drag, startPoint x: 1195, startPoint y: 299, endPoint x: 1035, endPoint y: 303, distance: 160.1
click at [1035, 303] on tr "1 Hàng thông thường P.TÙNG O TÔ)két nước) đã tư vấn chính sách) 0 kg 0 TH DẸP T…" at bounding box center [739, 299] width 1359 height 53
click at [1167, 301] on input "TH CHỮ XANH DÂY CÀNG BKDV" at bounding box center [1142, 298] width 173 height 25
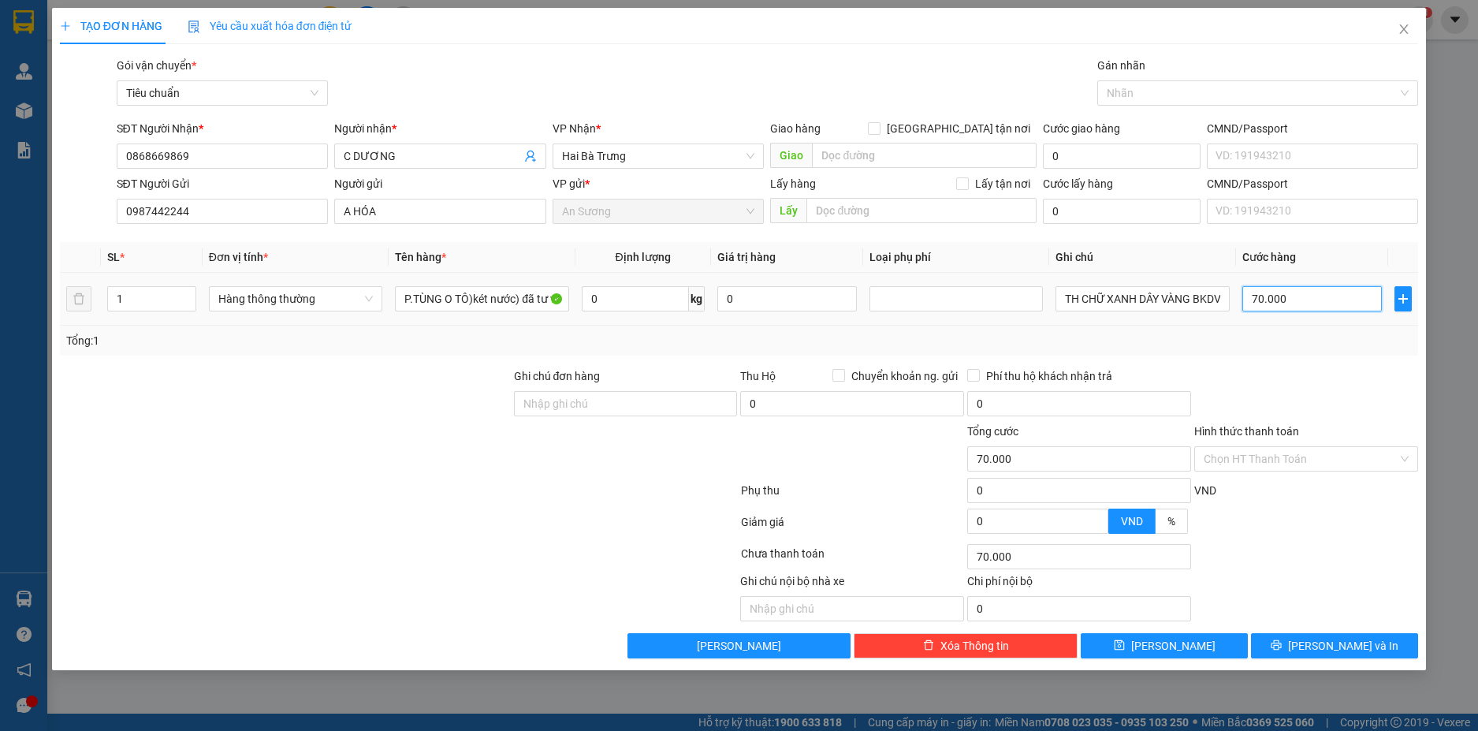
click at [1322, 294] on input "70.000" at bounding box center [1312, 298] width 140 height 25
click at [1296, 362] on div "Transit Pickup Surcharge Ids Transit Deliver Surcharge Ids Transit Deliver Surc…" at bounding box center [739, 358] width 1359 height 602
click at [1343, 643] on span "[PERSON_NAME] và In" at bounding box center [1343, 645] width 110 height 17
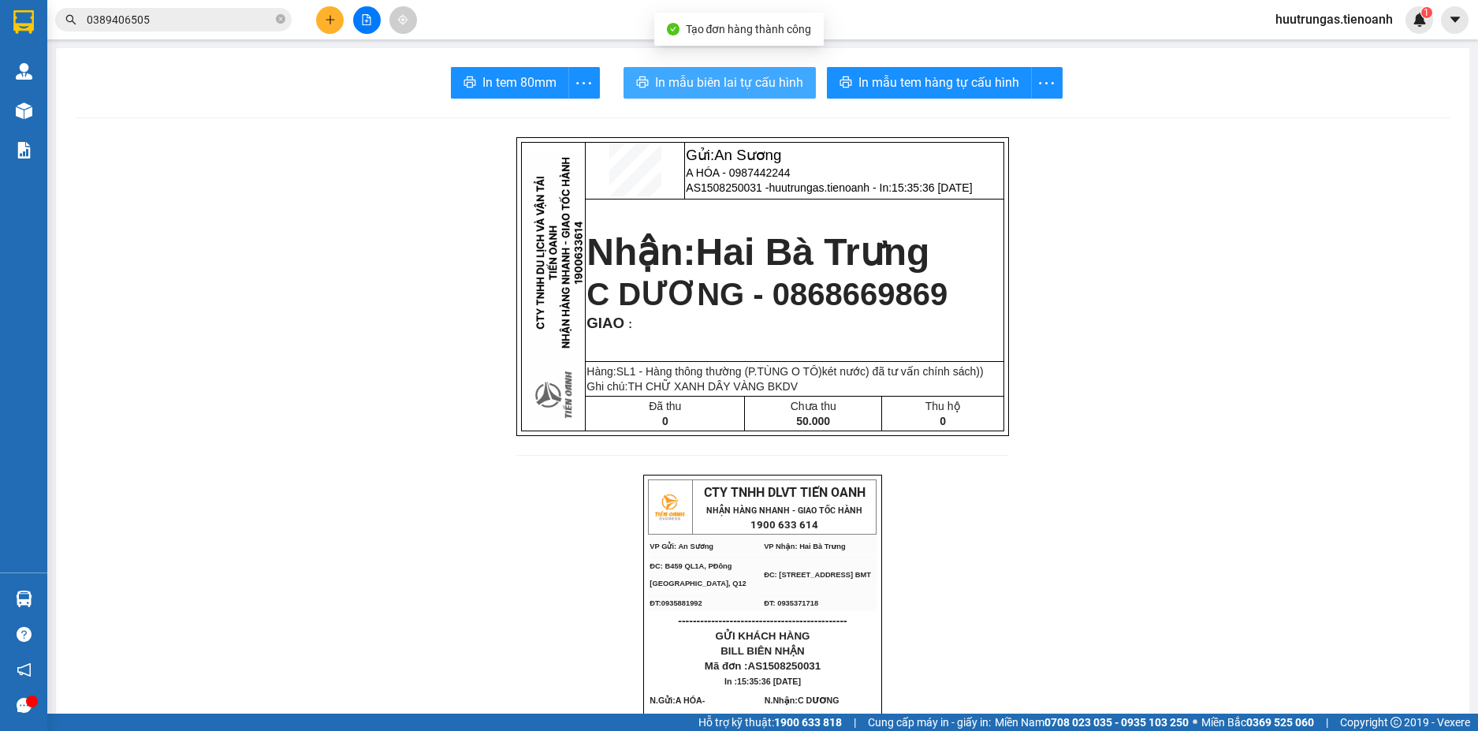
click at [754, 84] on span "In mẫu biên lai tự cấu hình" at bounding box center [729, 83] width 148 height 20
click at [714, 85] on span "In mẫu biên lai tự cấu hình" at bounding box center [729, 83] width 148 height 20
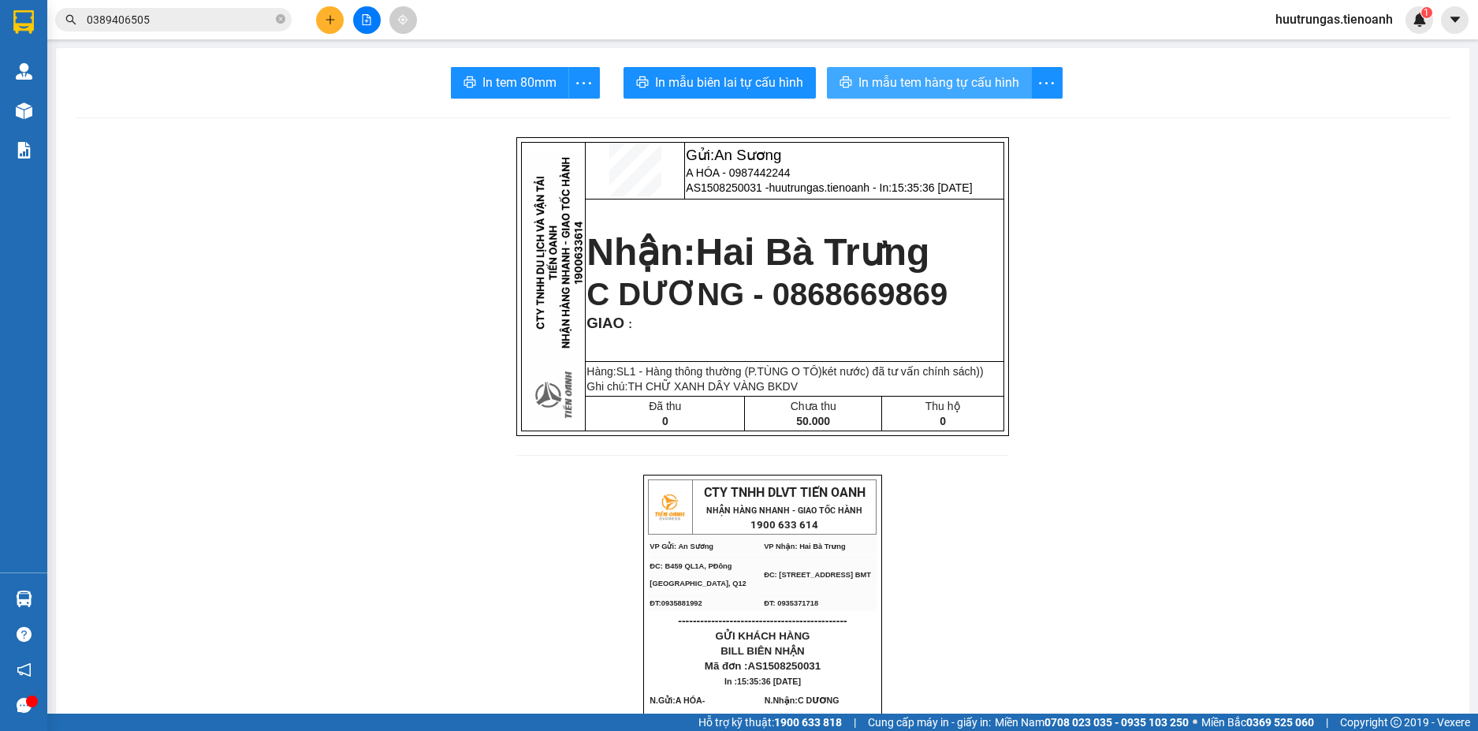
click at [941, 95] on button "In mẫu tem hàng tự cấu hình" at bounding box center [929, 83] width 205 height 32
click at [329, 14] on icon "plus" at bounding box center [330, 19] width 11 height 11
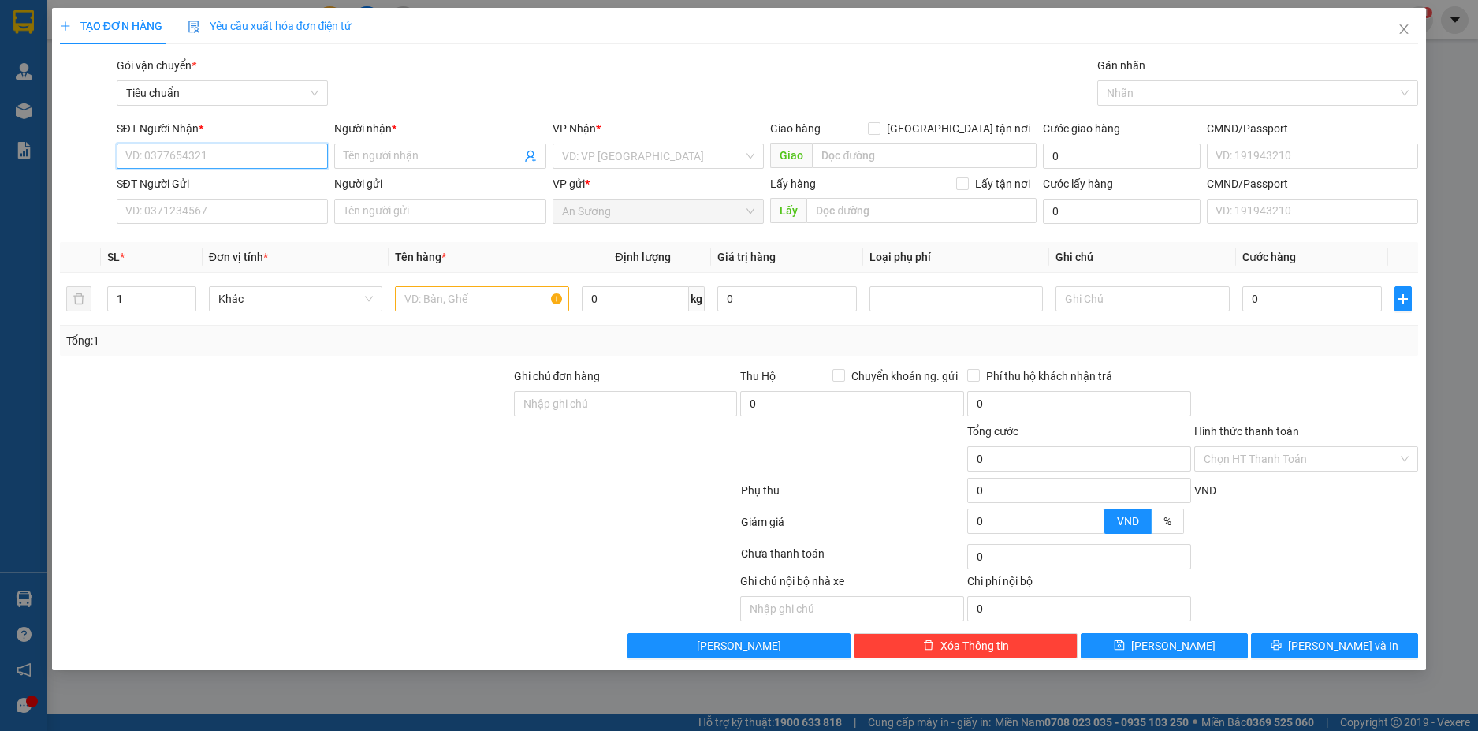
click at [210, 158] on input "SĐT Người Nhận *" at bounding box center [223, 155] width 212 height 25
click at [205, 182] on div "0917680579 - A VÍT" at bounding box center [222, 187] width 193 height 17
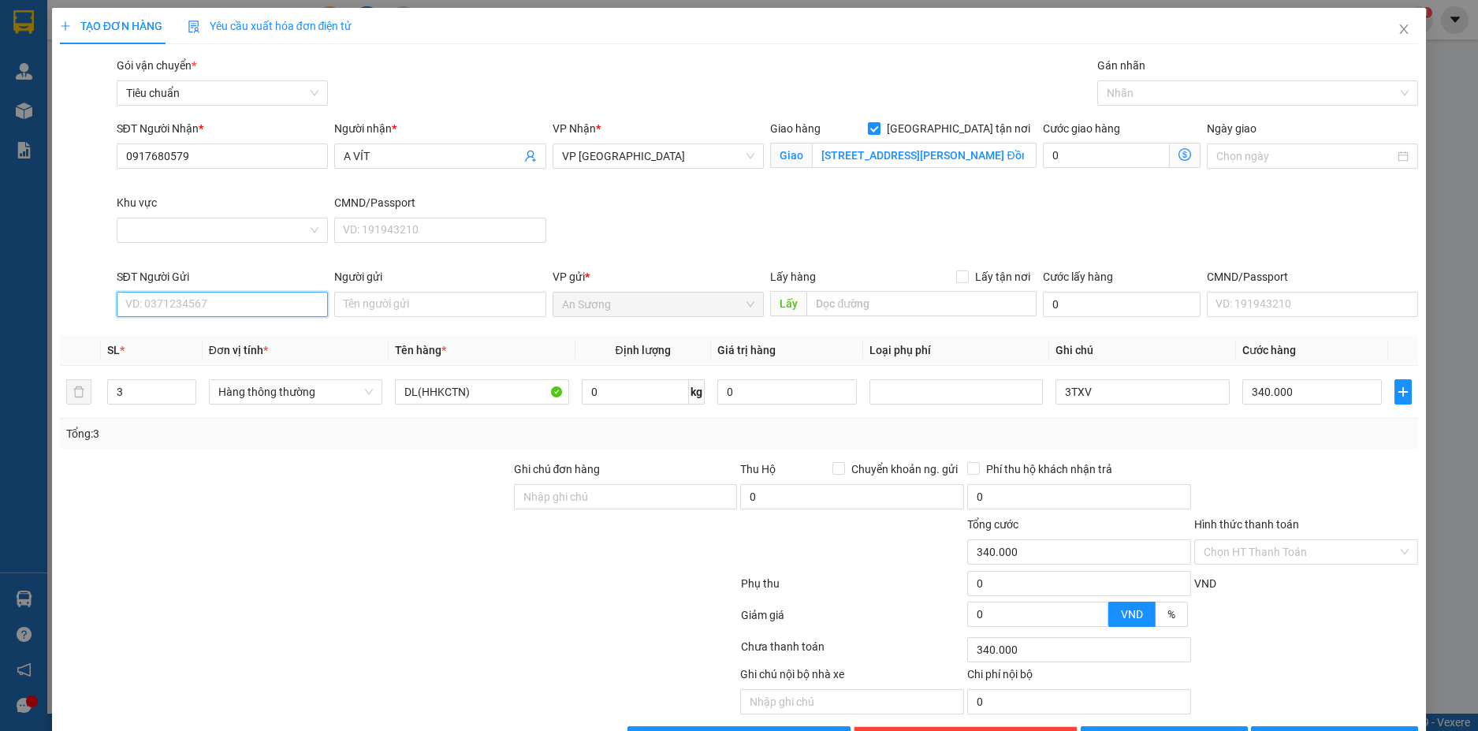
click at [228, 304] on input "SĐT Người Gửi" at bounding box center [223, 304] width 212 height 25
click at [200, 336] on div "0986007916 - TÁNH" at bounding box center [220, 335] width 191 height 17
click at [154, 391] on input "3" at bounding box center [152, 392] width 88 height 24
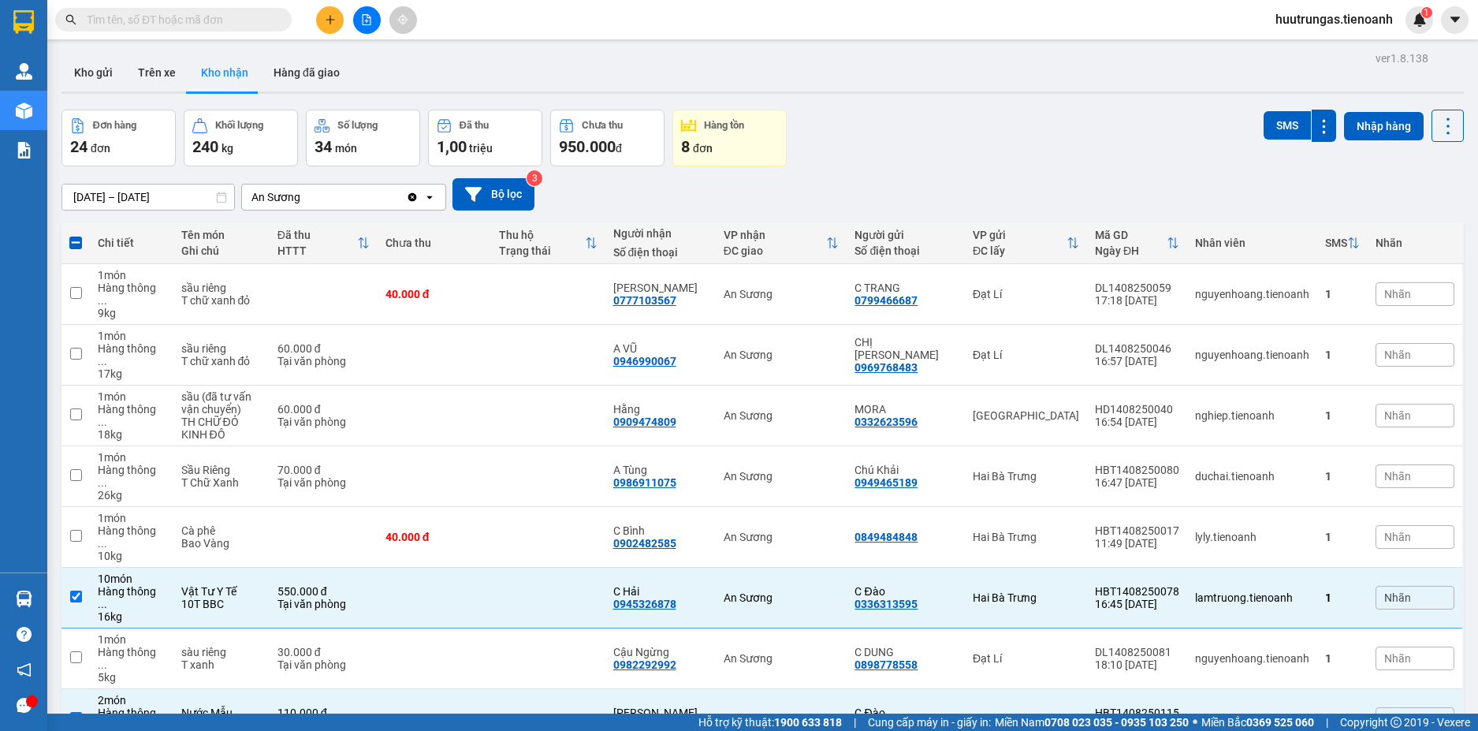
scroll to position [109, 0]
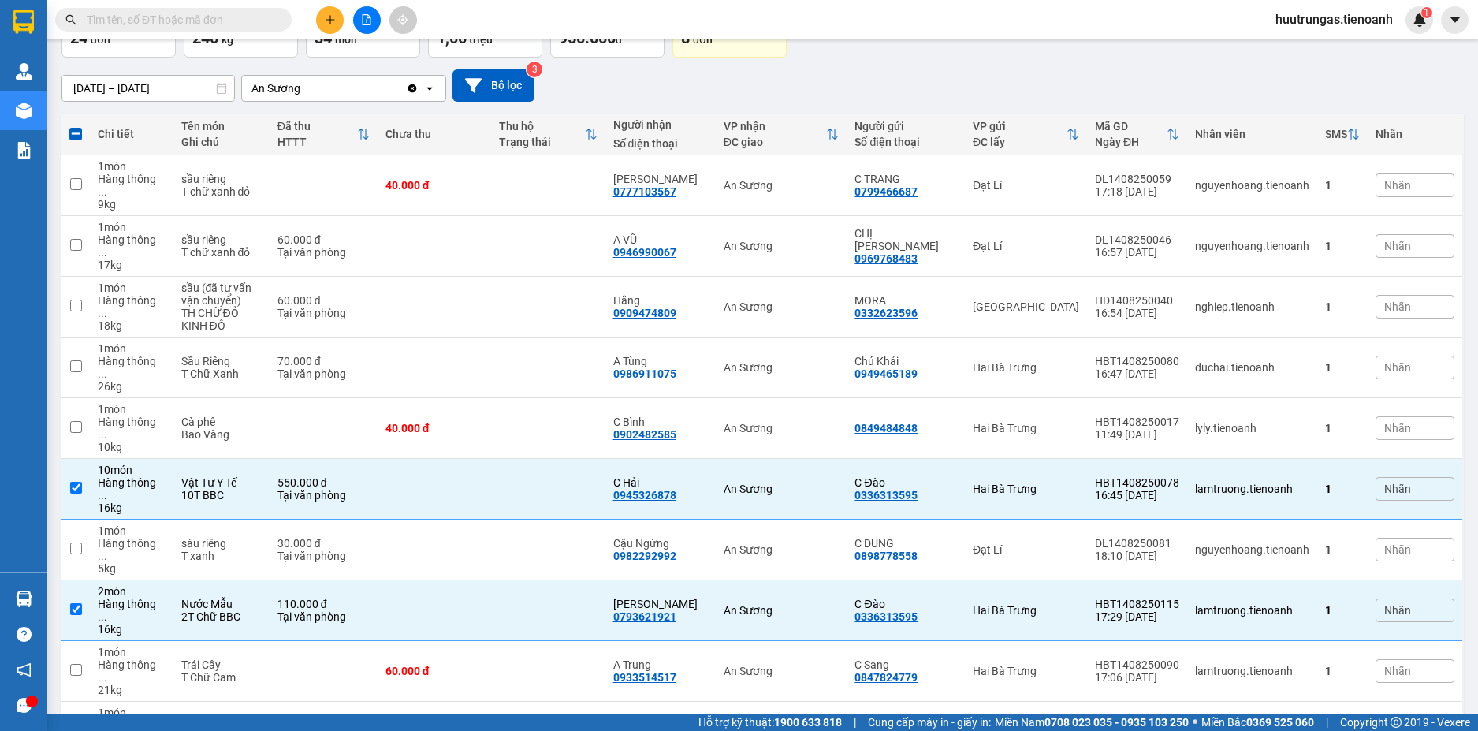
click at [833, 80] on div "01/08/2025 – 15/08/2025 Press the down arrow key to interact with the calendar …" at bounding box center [762, 85] width 1403 height 32
click at [210, 18] on input "text" at bounding box center [180, 19] width 186 height 17
click at [973, 28] on div "Kết quả tìm kiếm ( 0 ) Bộ lọc No Data huutrungas.tienoanh 1" at bounding box center [739, 19] width 1478 height 39
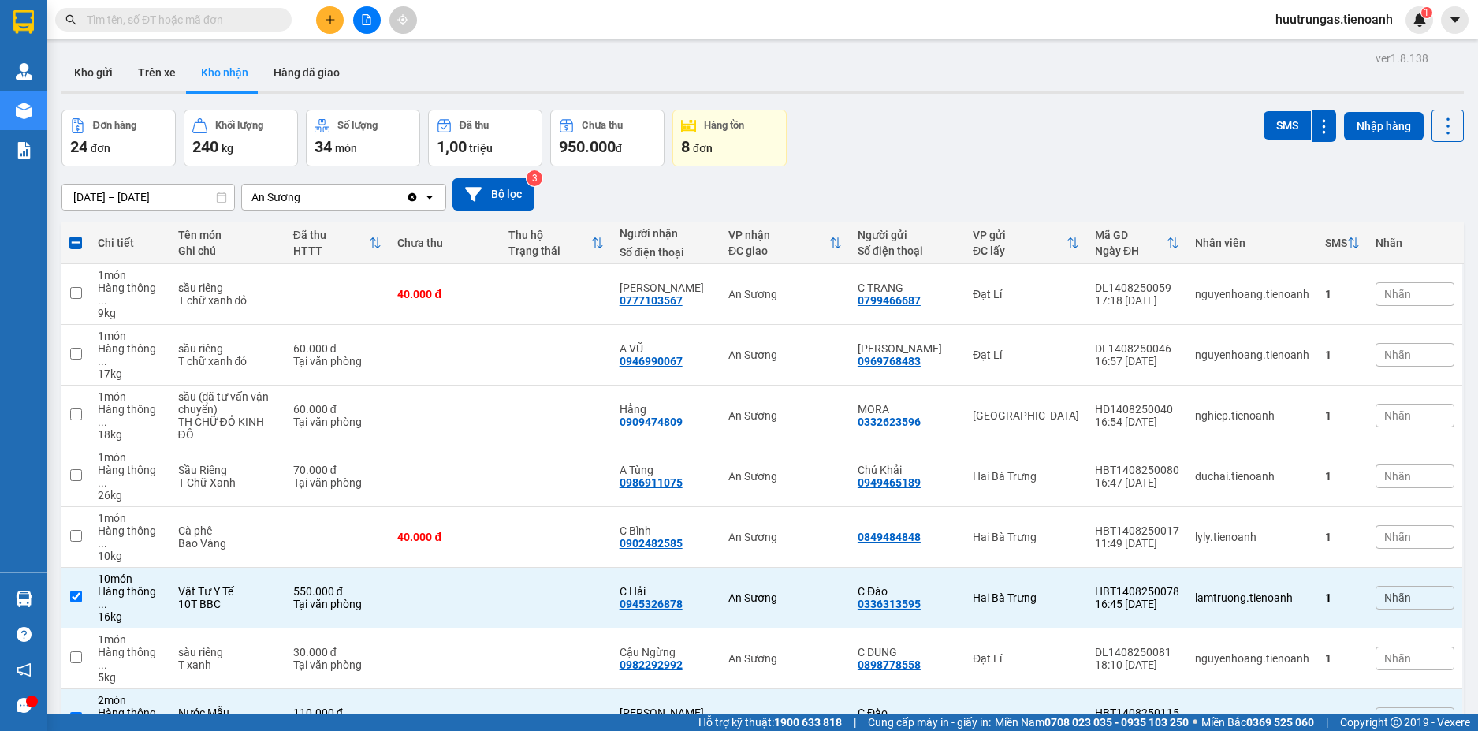
click at [192, 14] on input "text" at bounding box center [180, 19] width 186 height 17
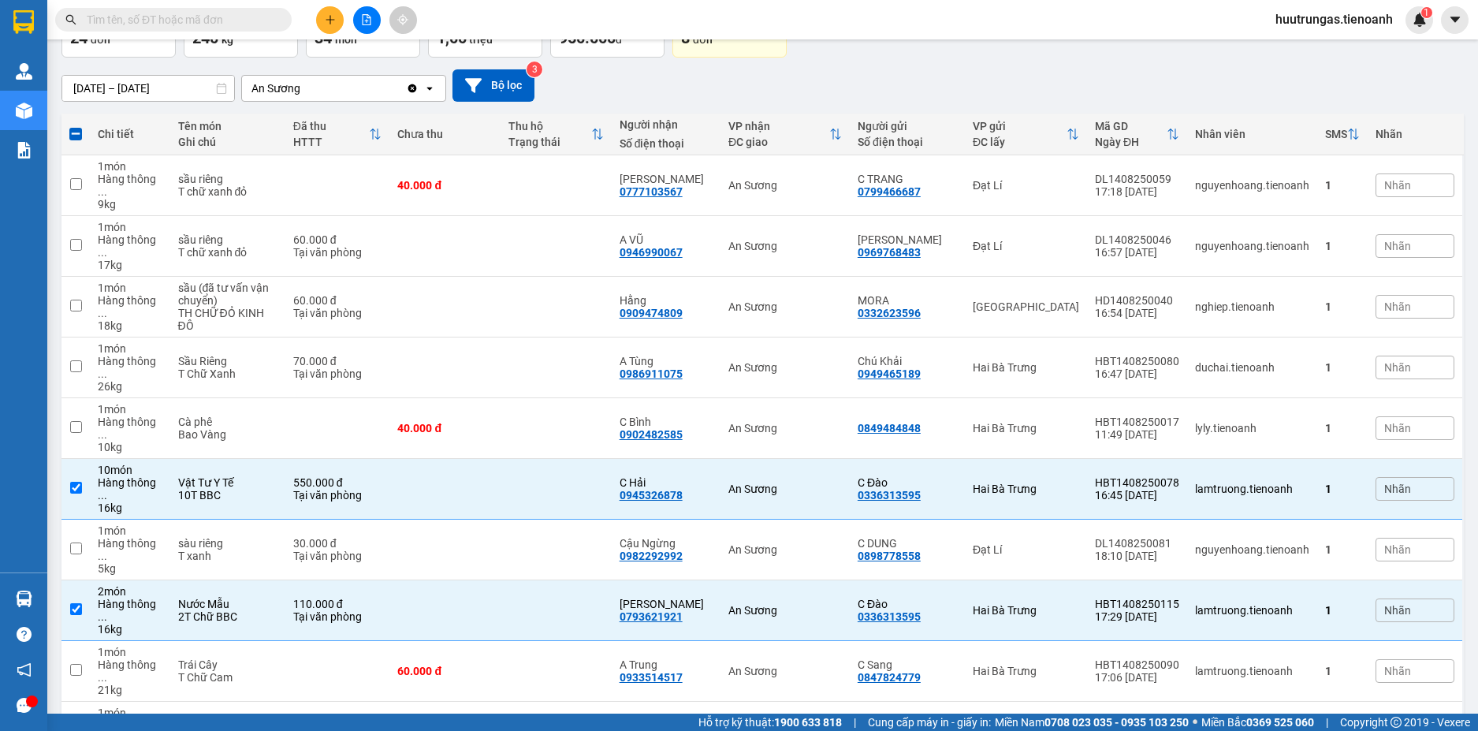
click at [191, 14] on input "text" at bounding box center [180, 19] width 186 height 17
paste input "0962504933"
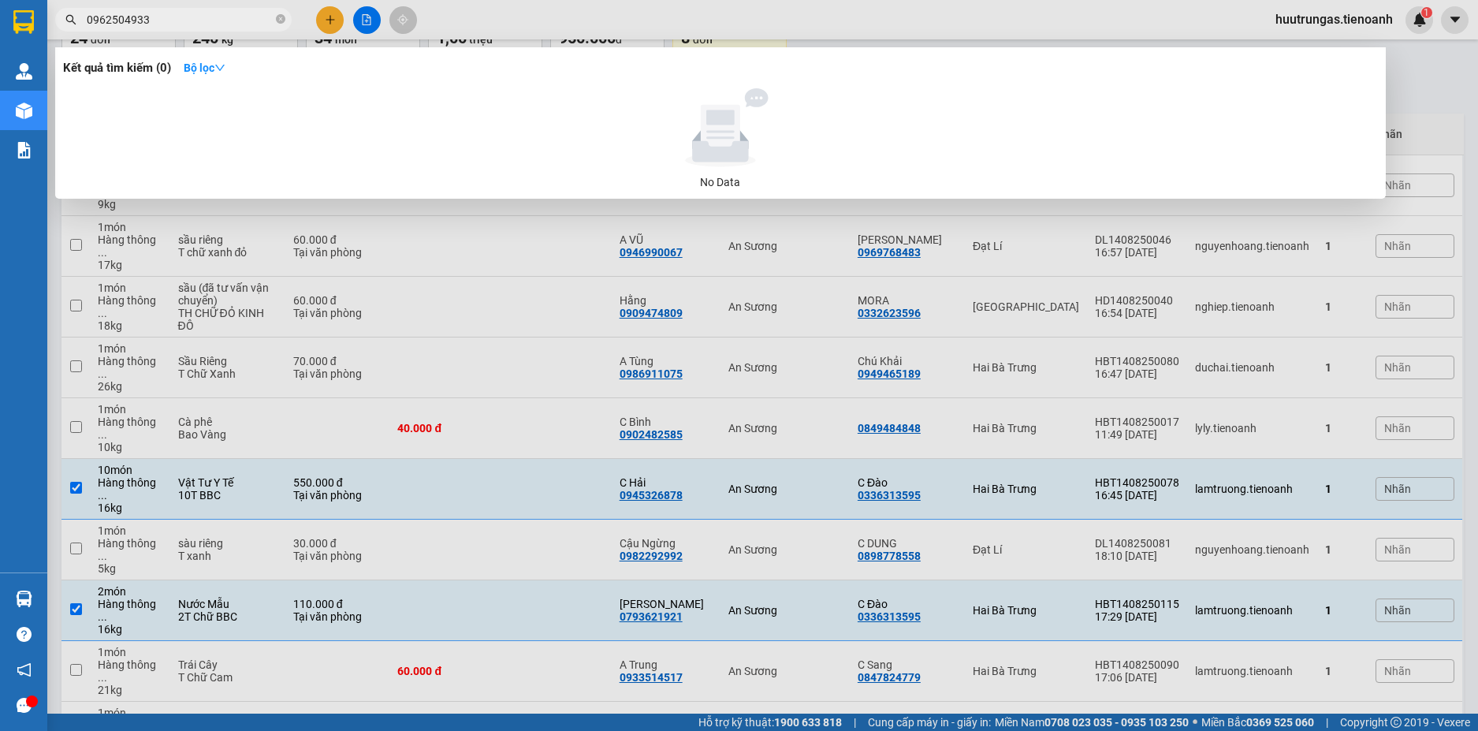
click at [227, 25] on input "0962504933" at bounding box center [180, 19] width 186 height 17
paste input "02422578"
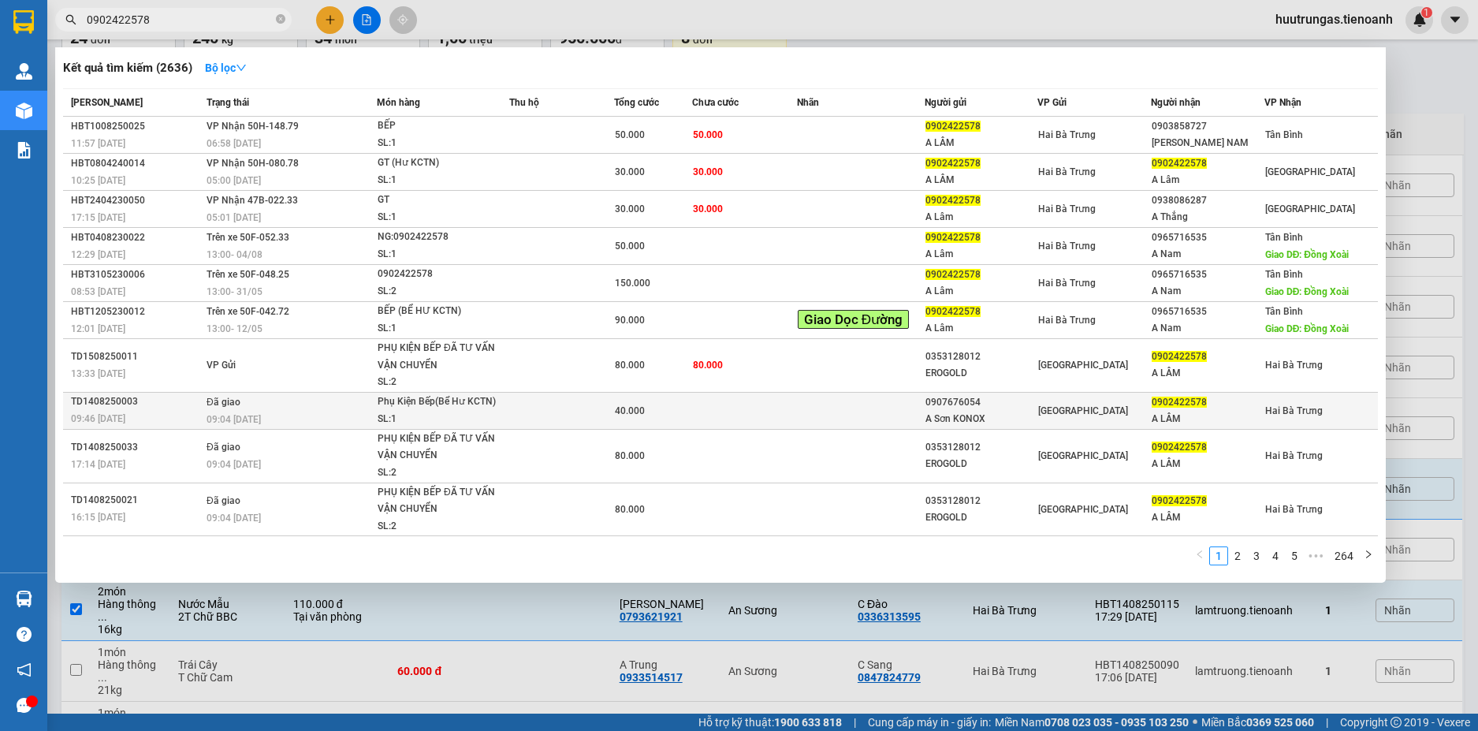
type input "0902422578"
click at [700, 416] on td at bounding box center [744, 410] width 105 height 37
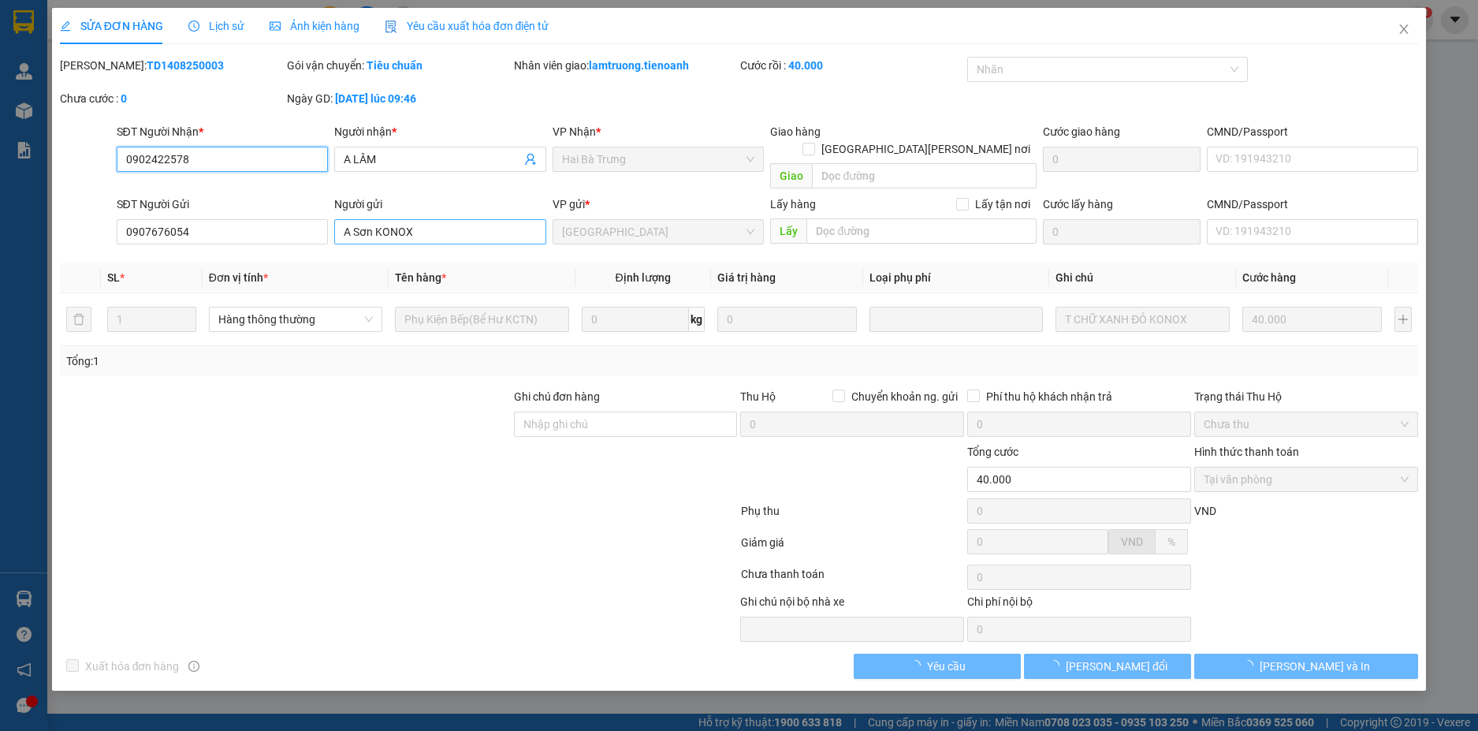
type input "0902422578"
type input "A LÂM"
type input "0907676054"
type input "A Sơn KONOX"
type input "40.000"
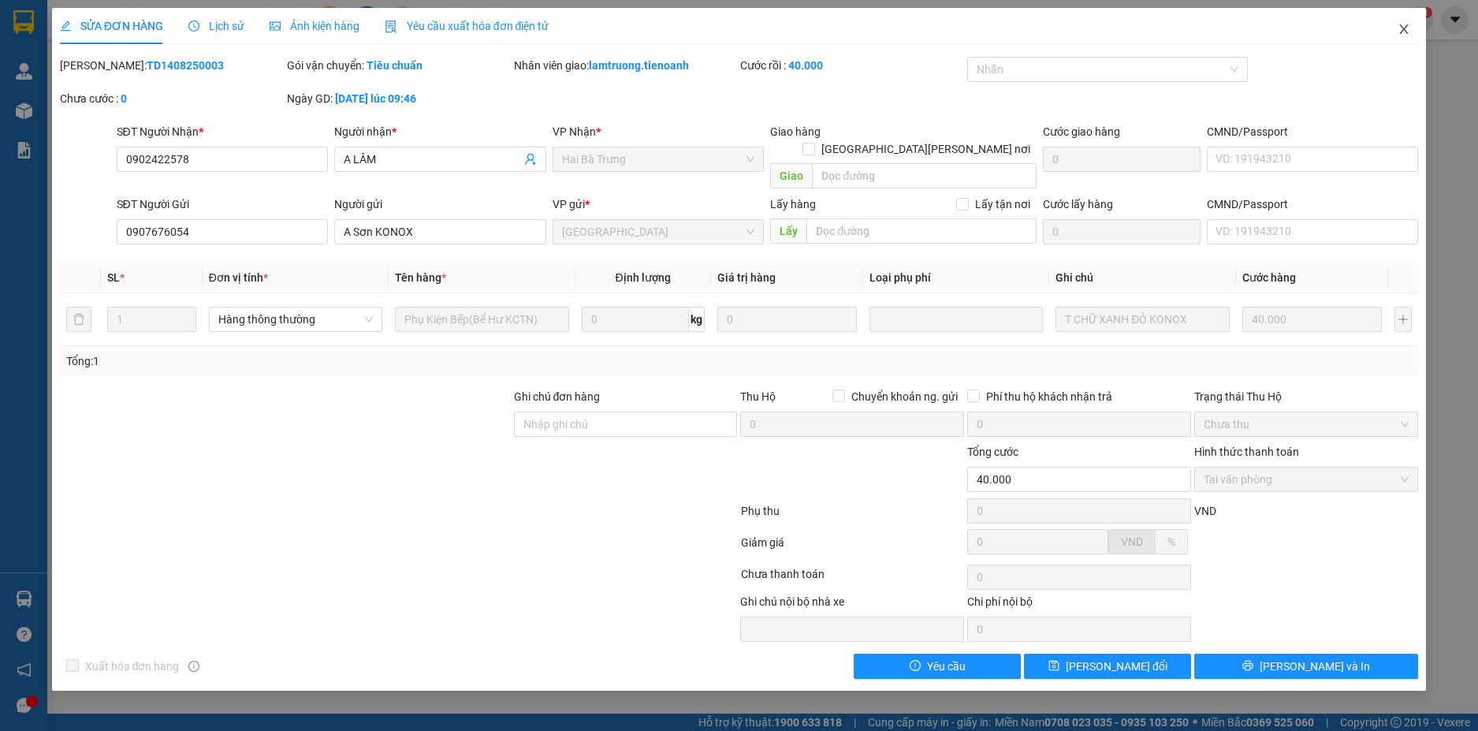
click at [1399, 26] on icon "close" at bounding box center [1404, 29] width 13 height 13
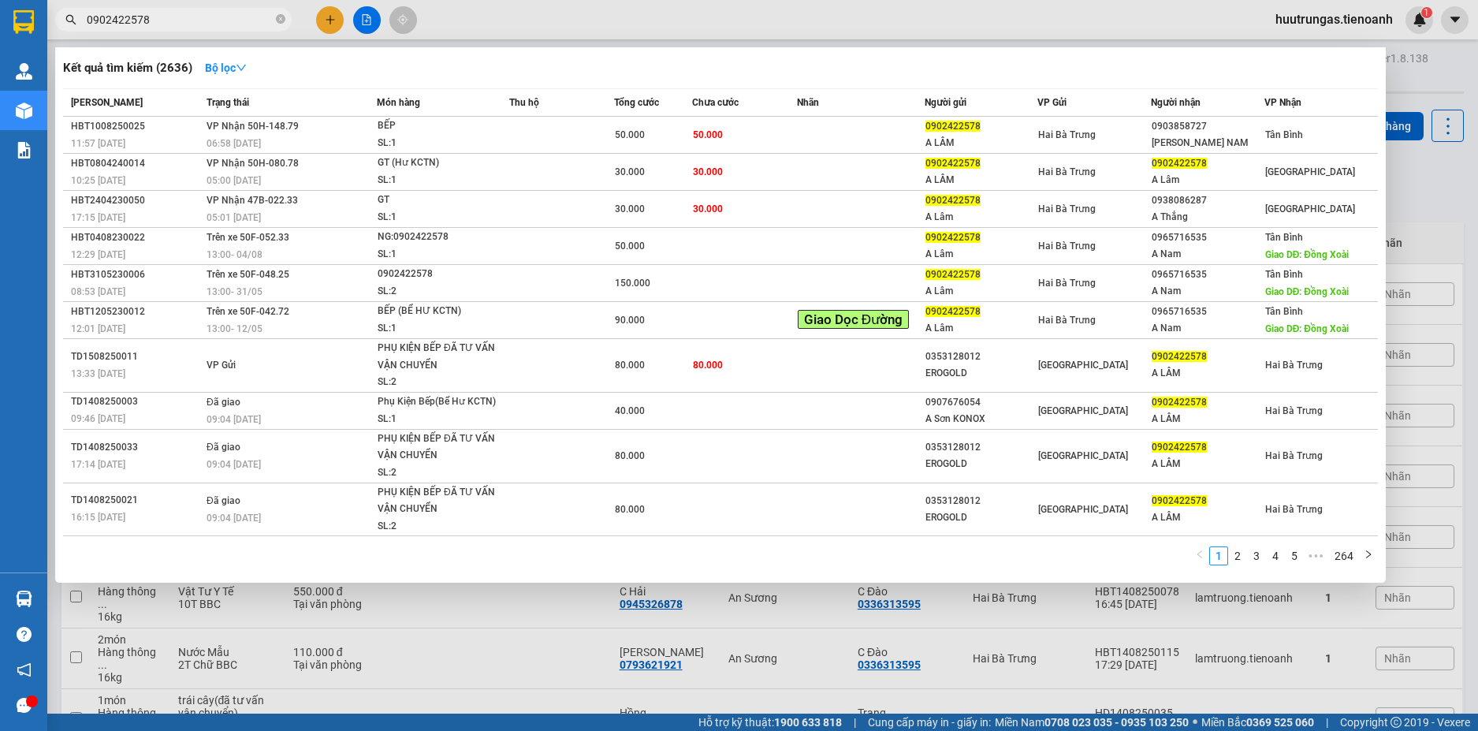
click at [222, 12] on input "0902422578" at bounding box center [180, 19] width 186 height 17
click at [1240, 559] on link "2" at bounding box center [1237, 555] width 17 height 17
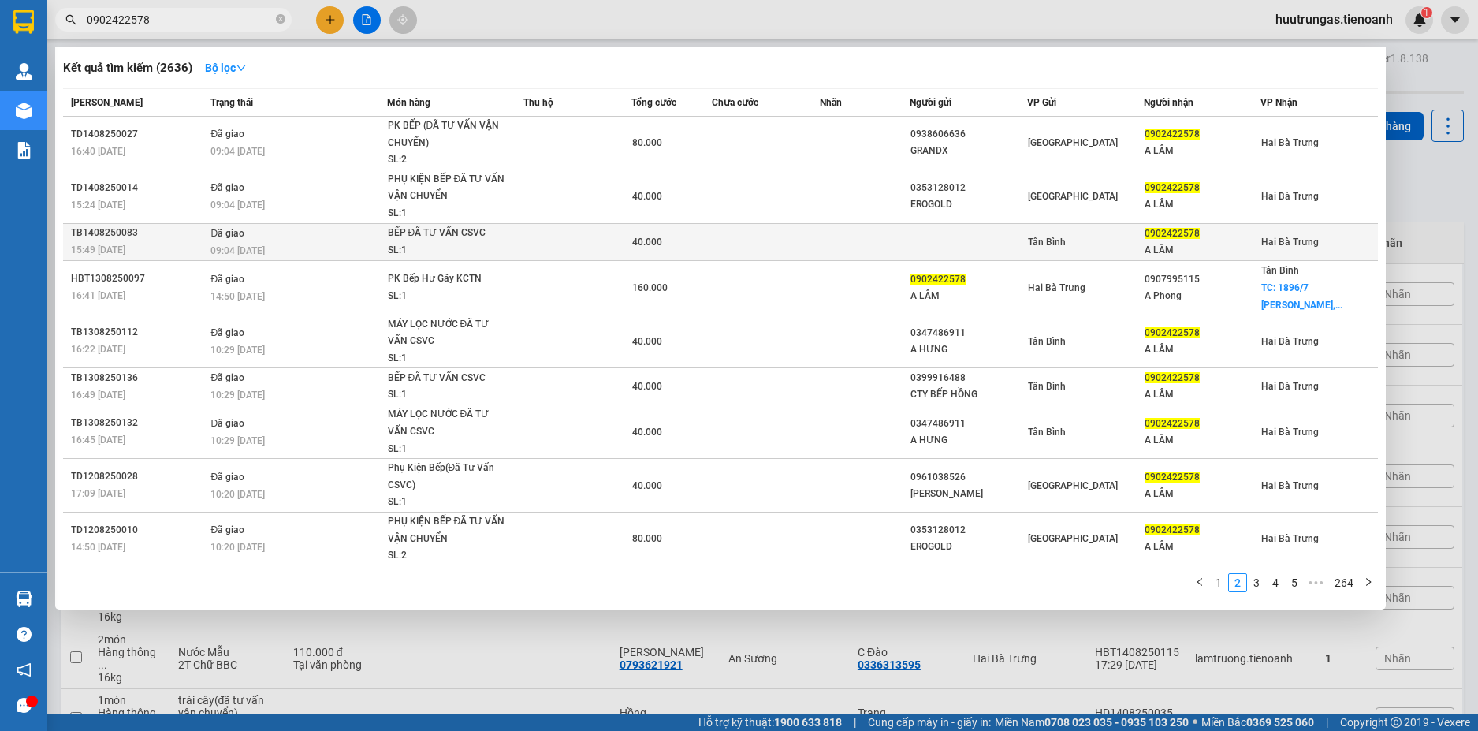
click at [479, 250] on div "SL: 1" at bounding box center [447, 250] width 118 height 17
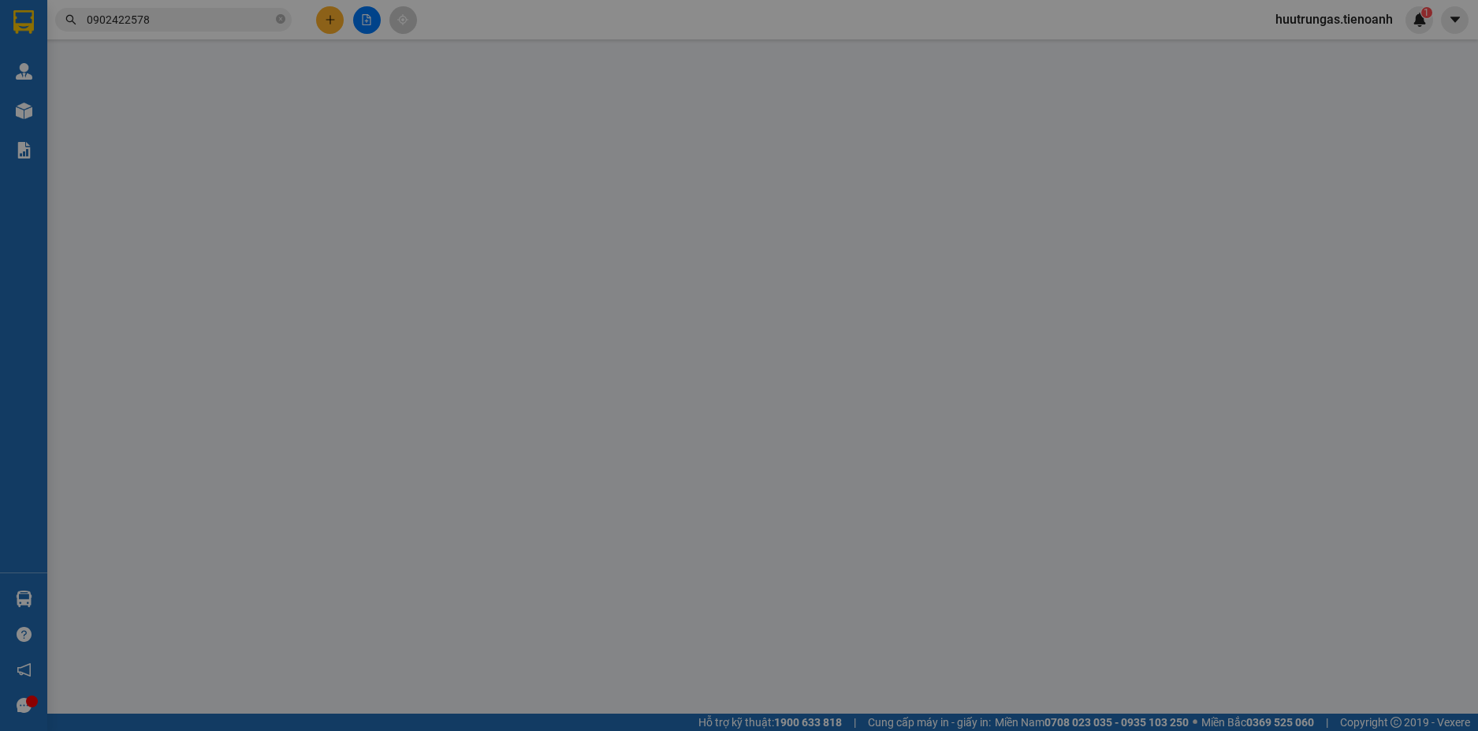
type input "0902422578"
type input "A LÂM"
type input "40.000"
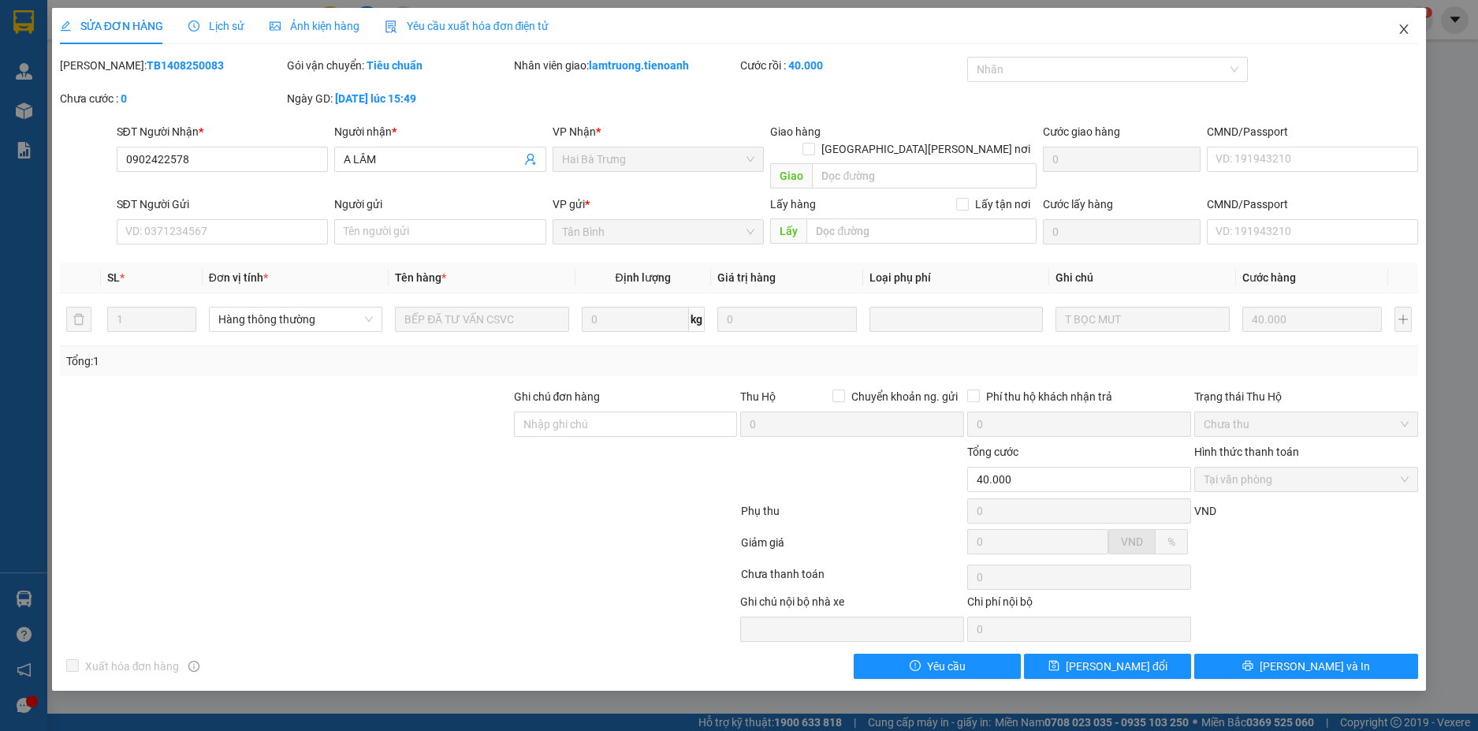
click at [1401, 33] on icon "close" at bounding box center [1404, 29] width 13 height 13
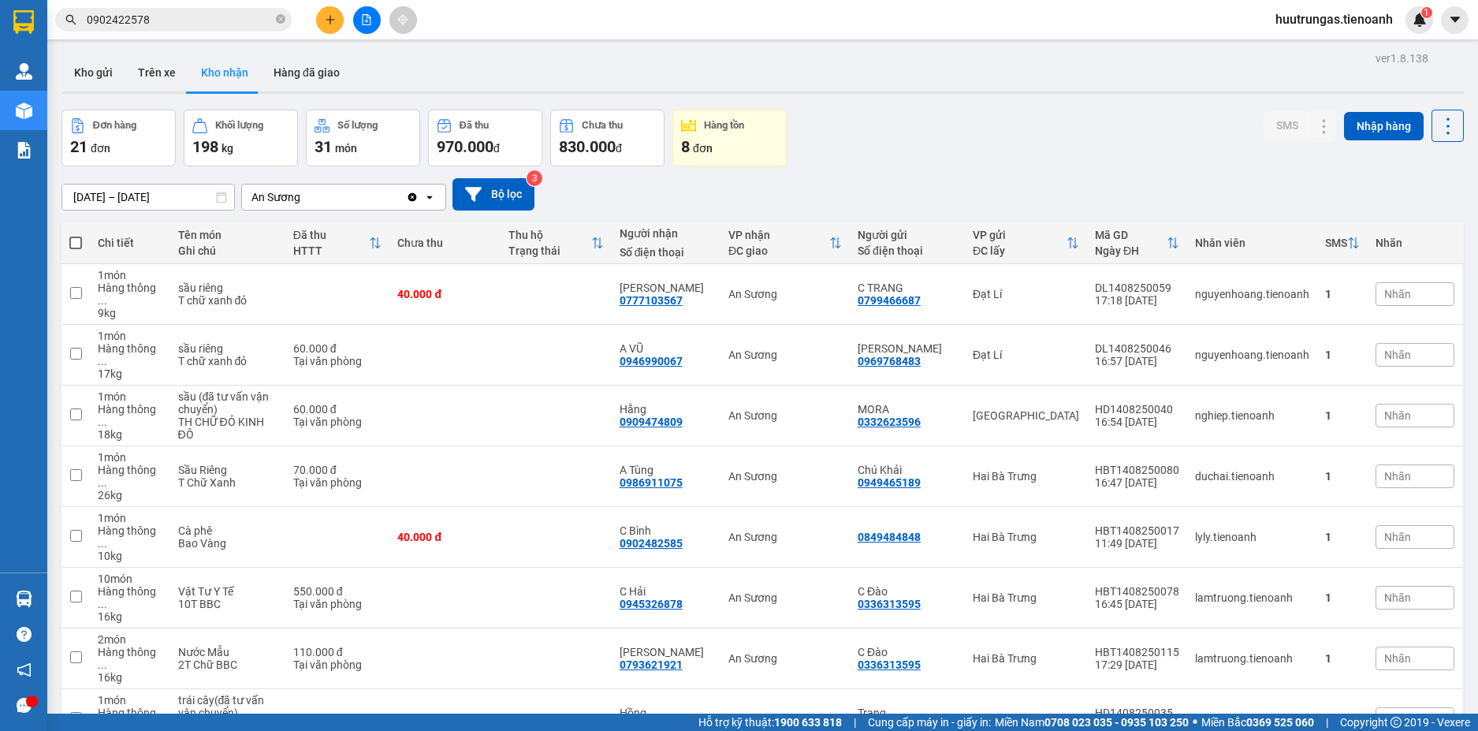
click at [231, 23] on input "0902422578" at bounding box center [180, 19] width 186 height 17
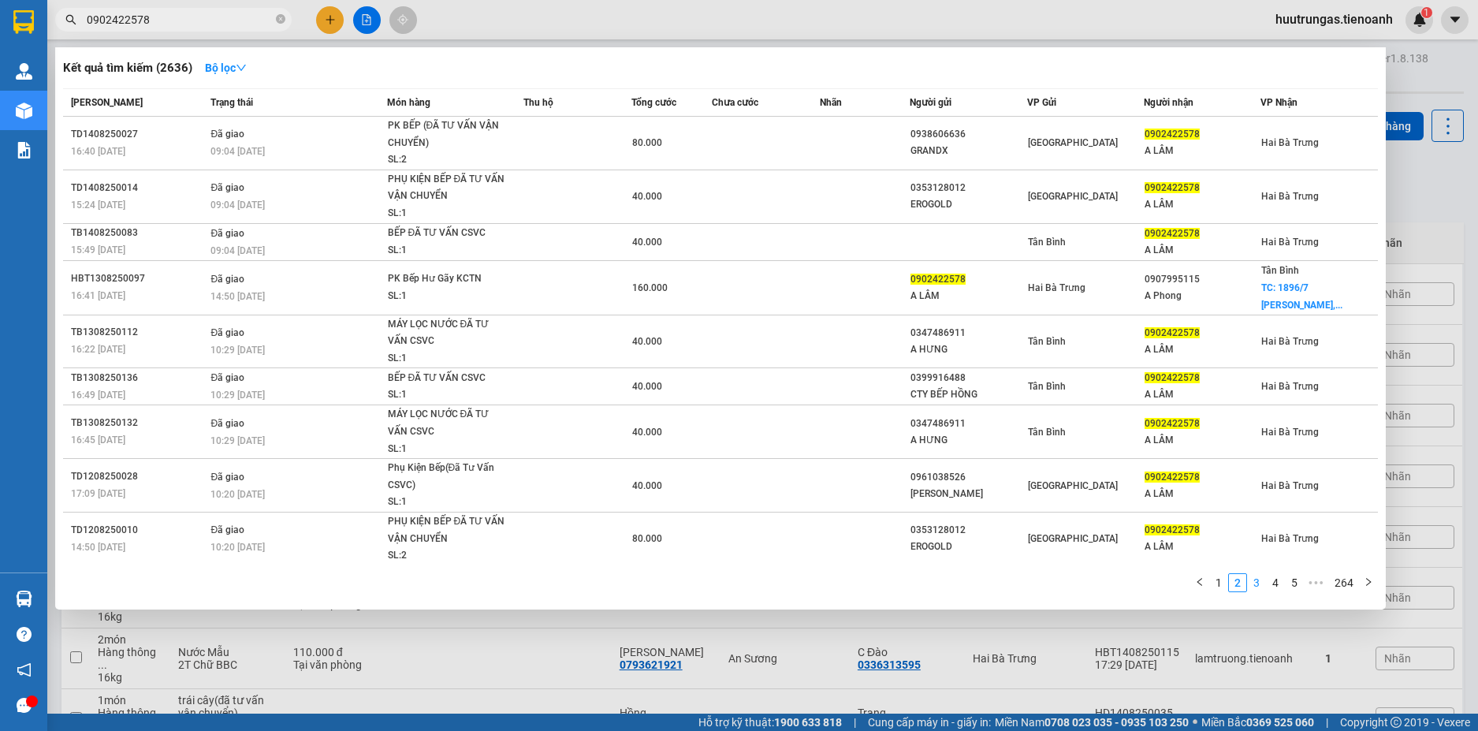
click at [1260, 582] on link "3" at bounding box center [1256, 582] width 17 height 17
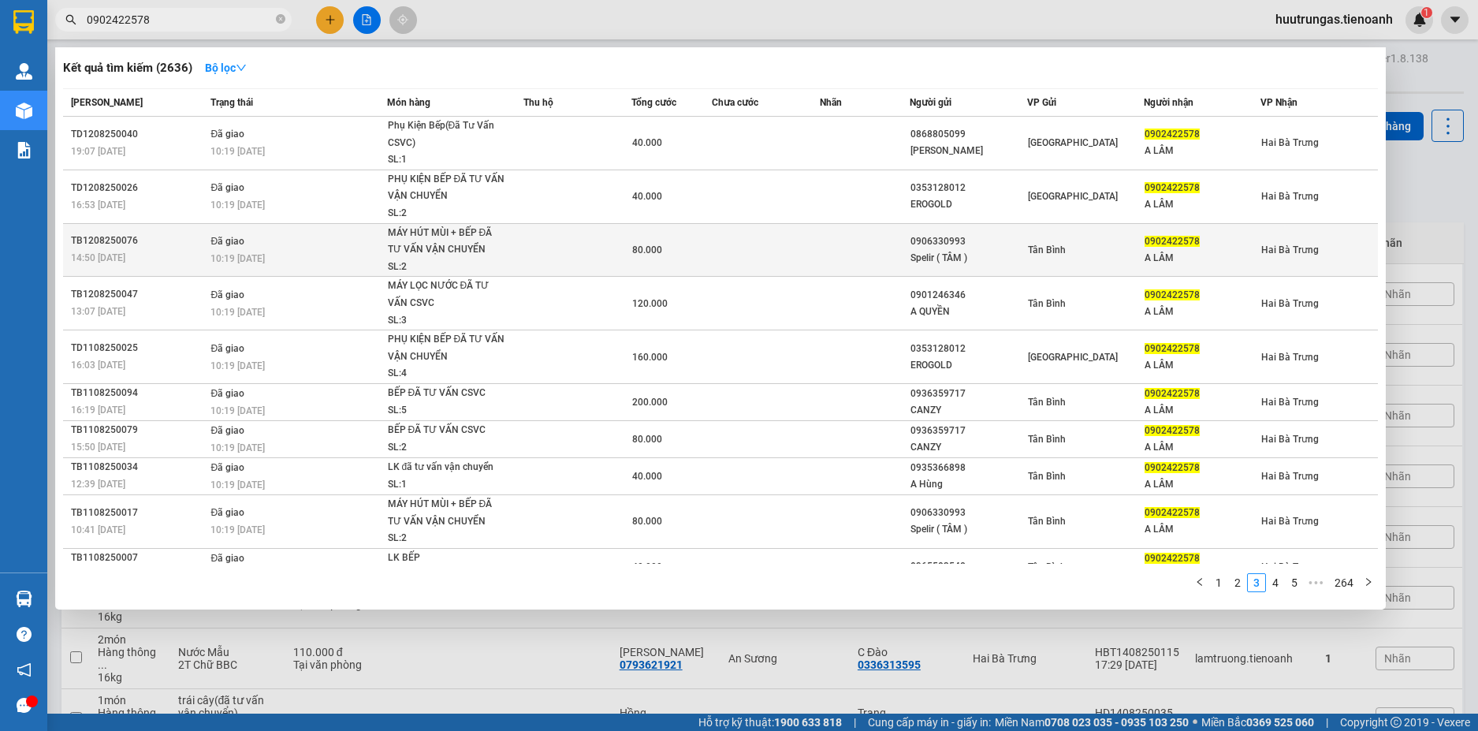
click at [587, 259] on td at bounding box center [577, 250] width 108 height 54
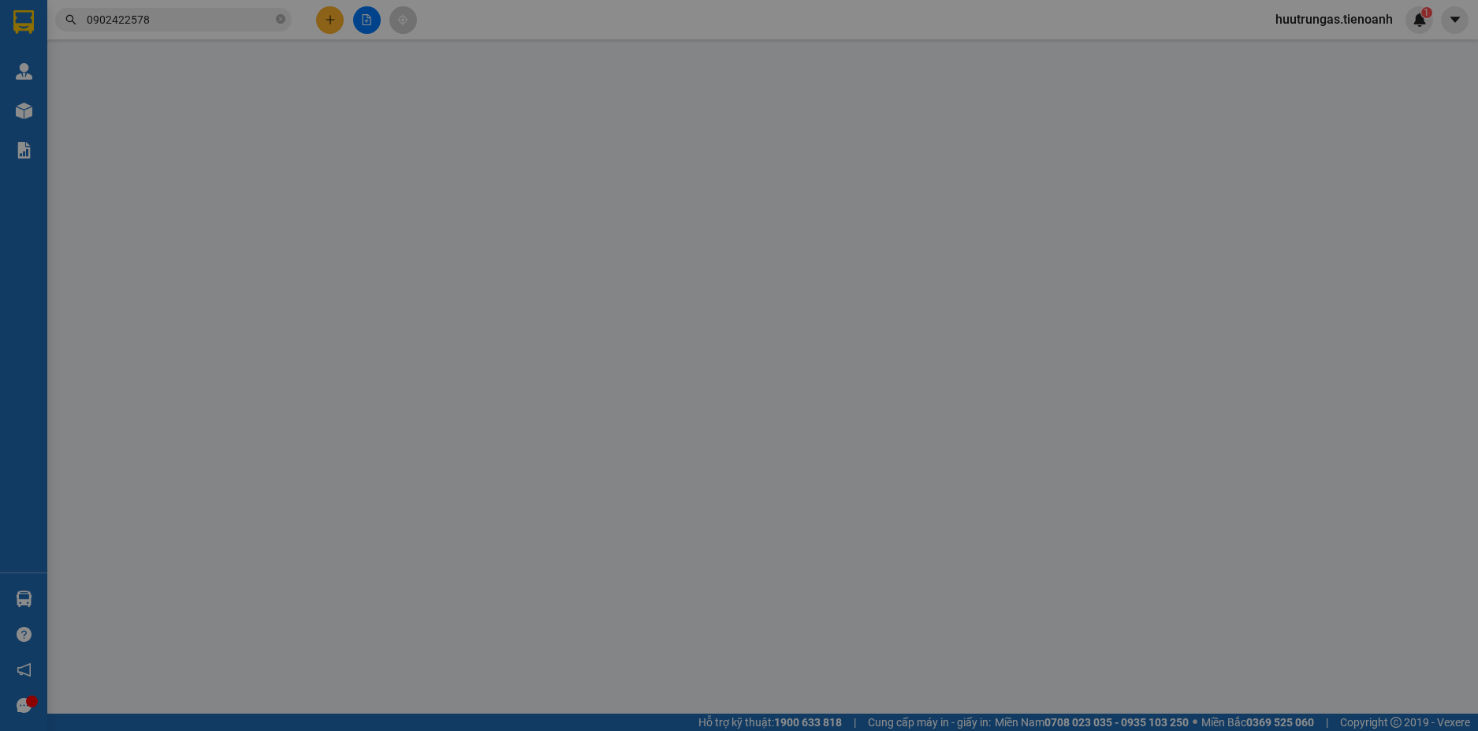
type input "0902422578"
type input "A LÂM"
type input "0906330993"
type input "Spelir ( TÂM )"
type input "80.000"
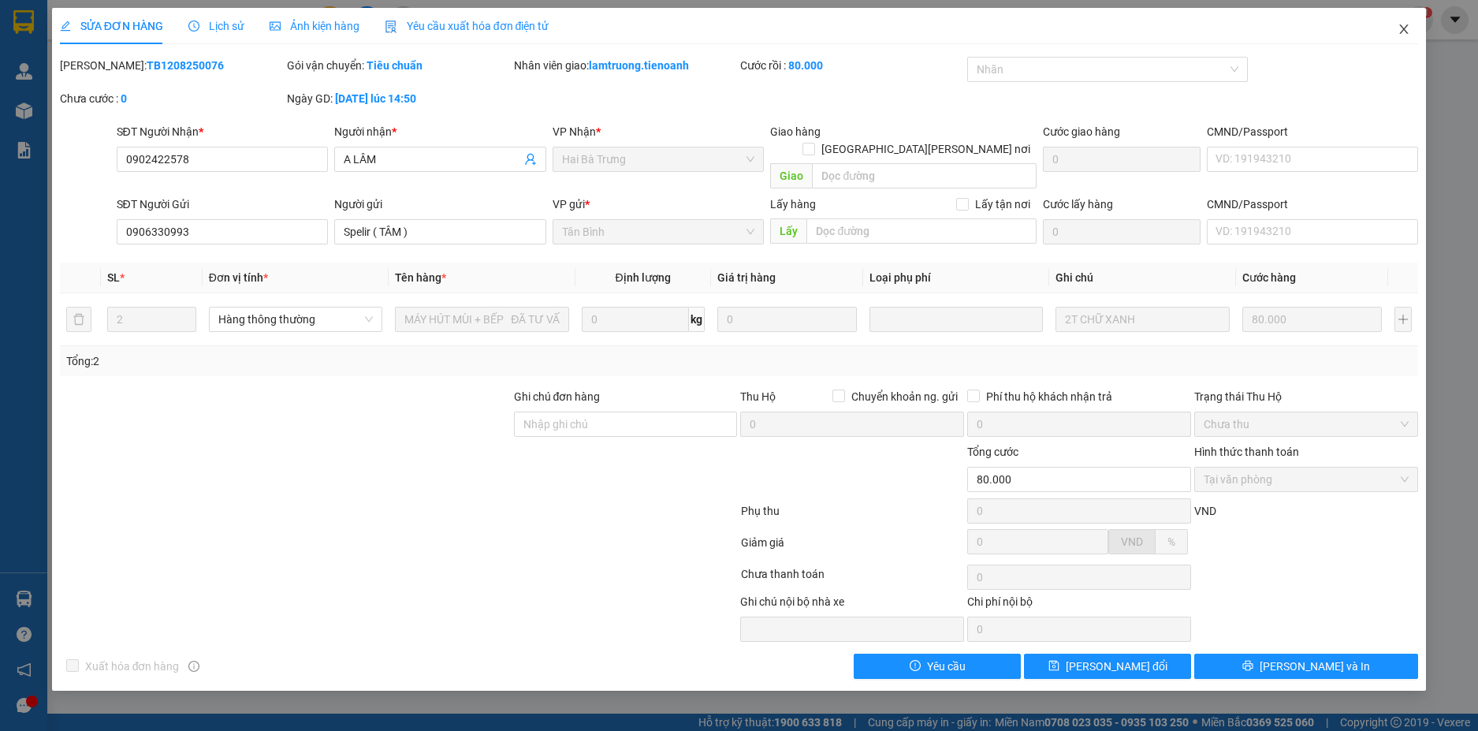
click at [1395, 26] on span "Close" at bounding box center [1404, 30] width 44 height 44
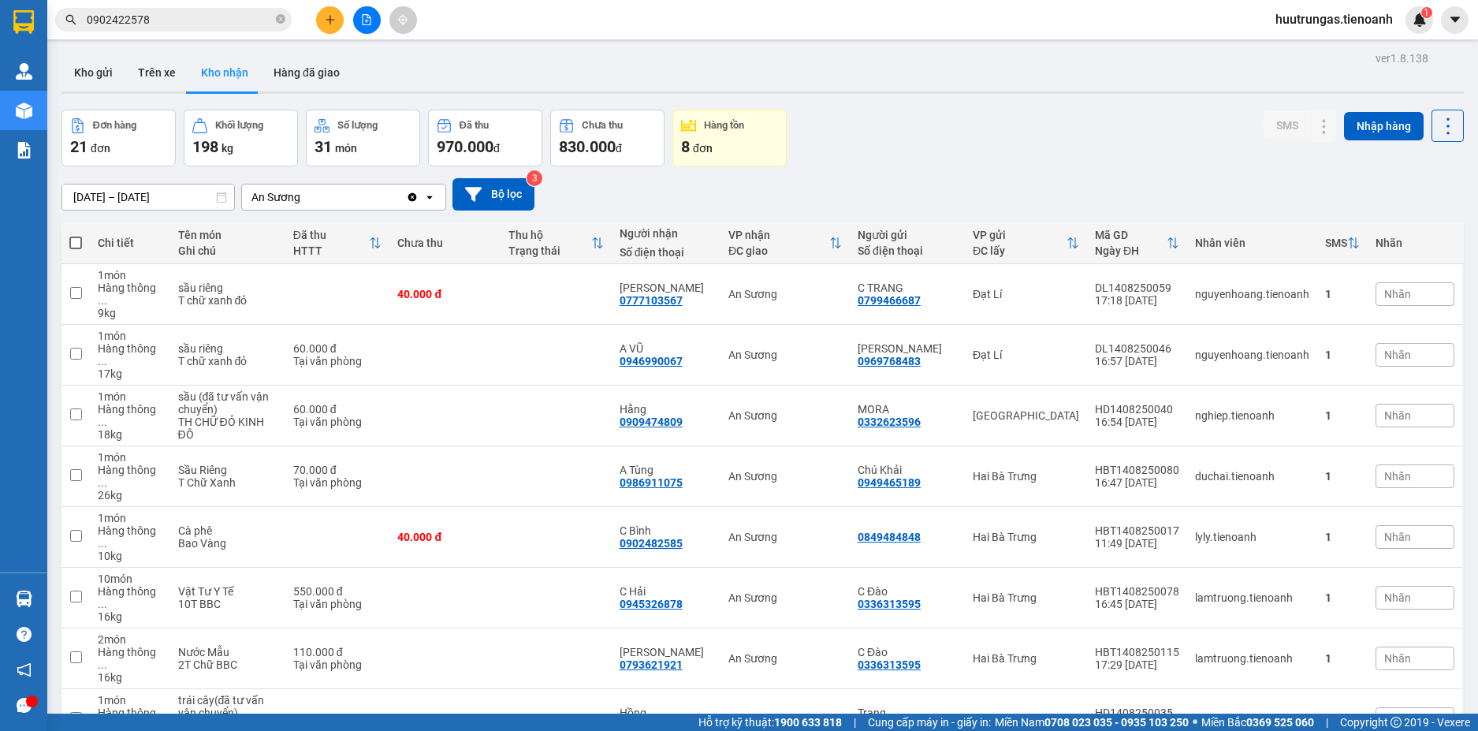
click at [181, 15] on input "0902422578" at bounding box center [180, 19] width 186 height 17
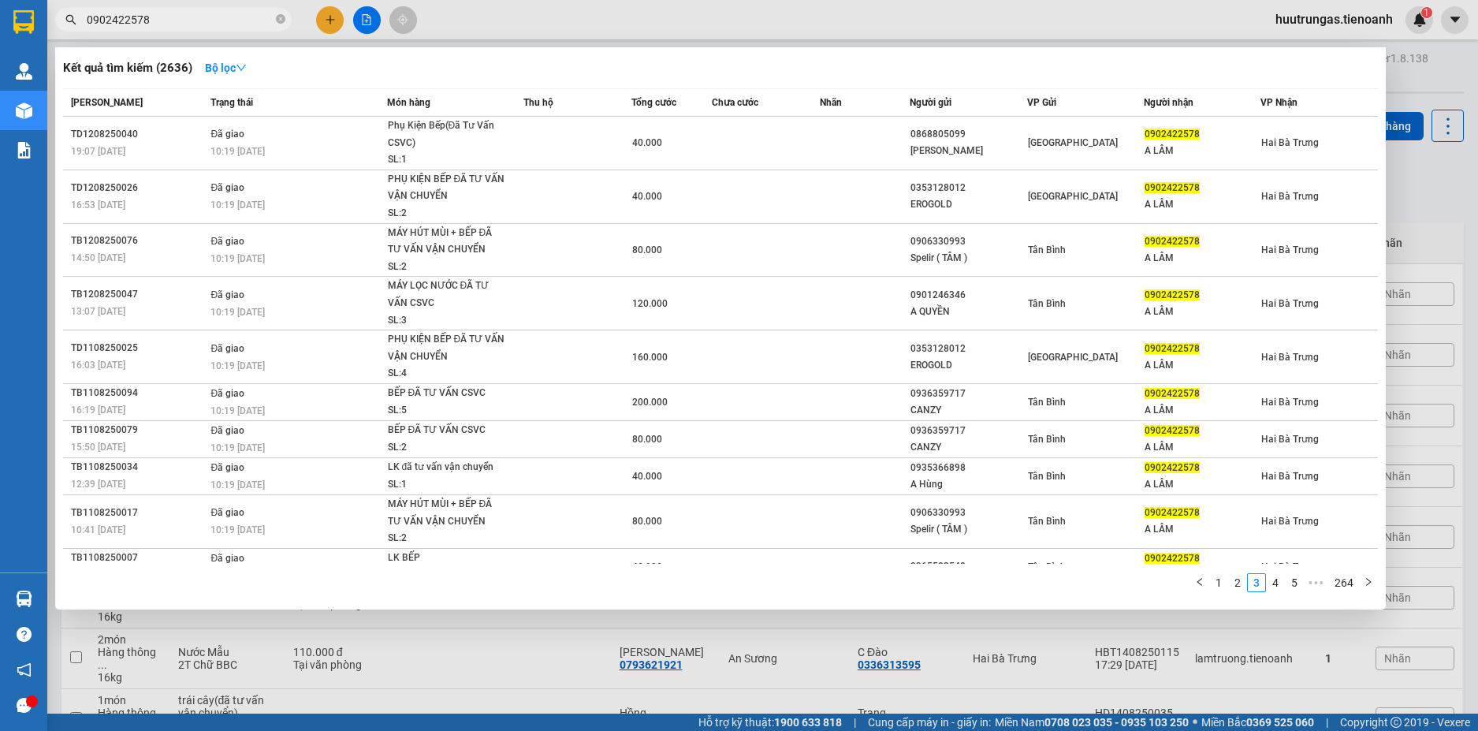
click at [181, 15] on input "0902422578" at bounding box center [180, 19] width 186 height 17
paste input "8488950"
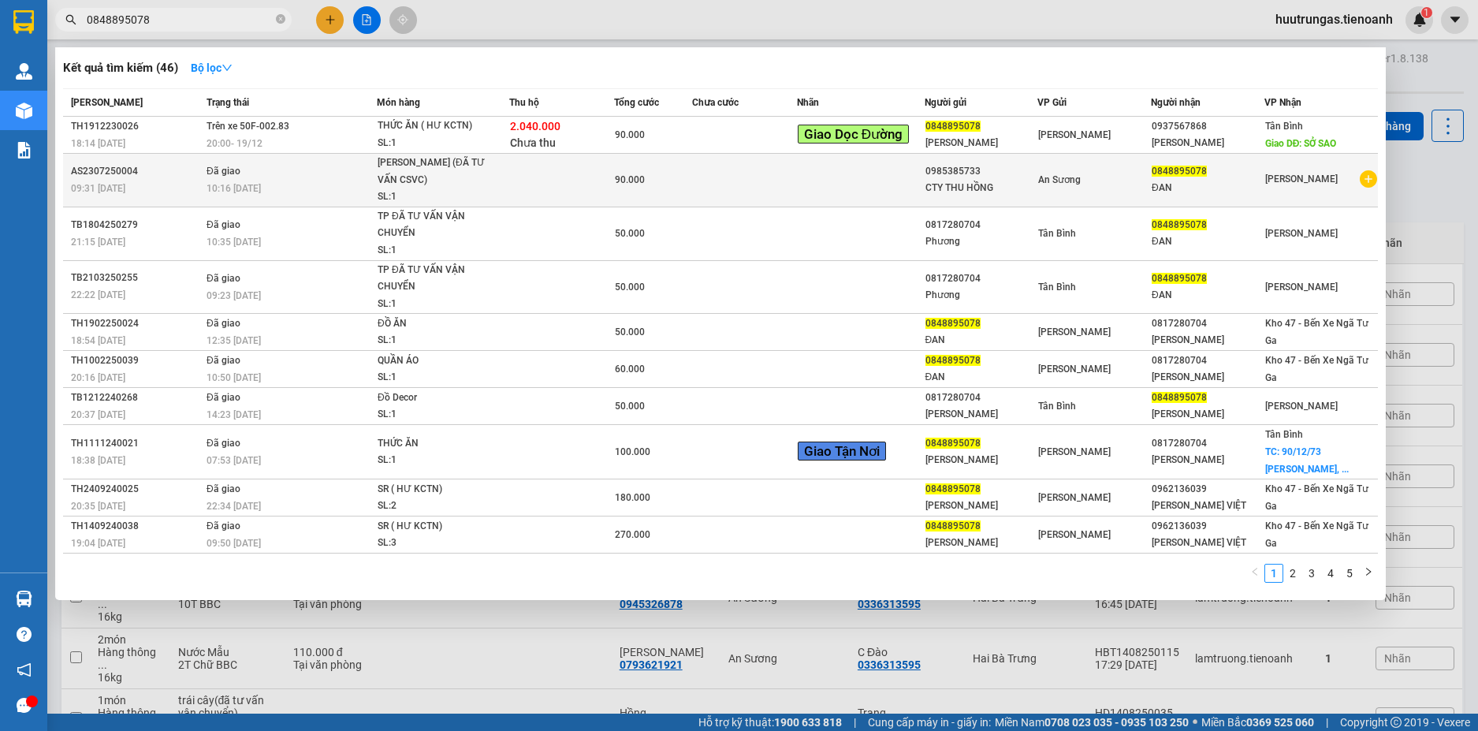
type input "0848895078"
click at [702, 182] on td at bounding box center [744, 181] width 105 height 54
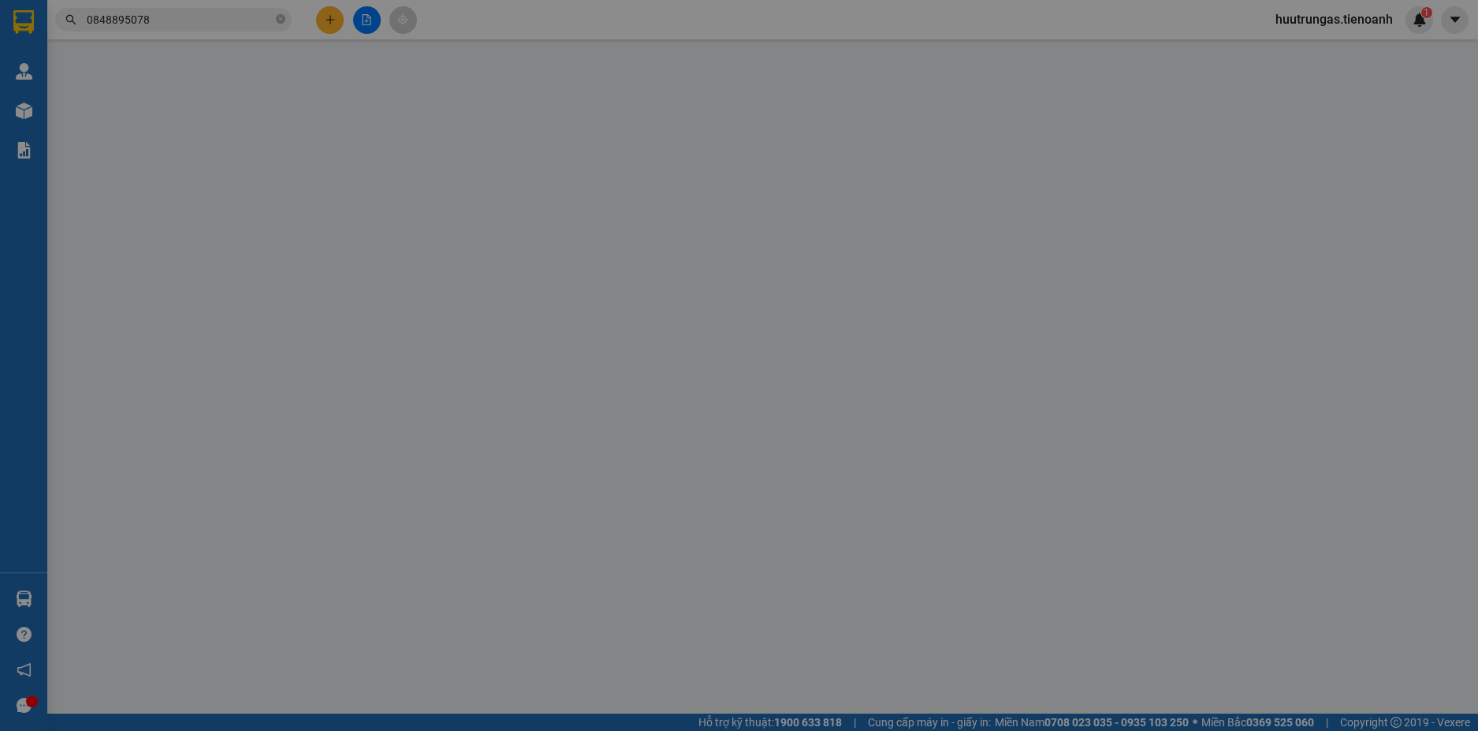
type input "0848895078"
type input "ĐAN"
type input "0985385733"
type input "CTY THU HỒNG"
type input "90.000"
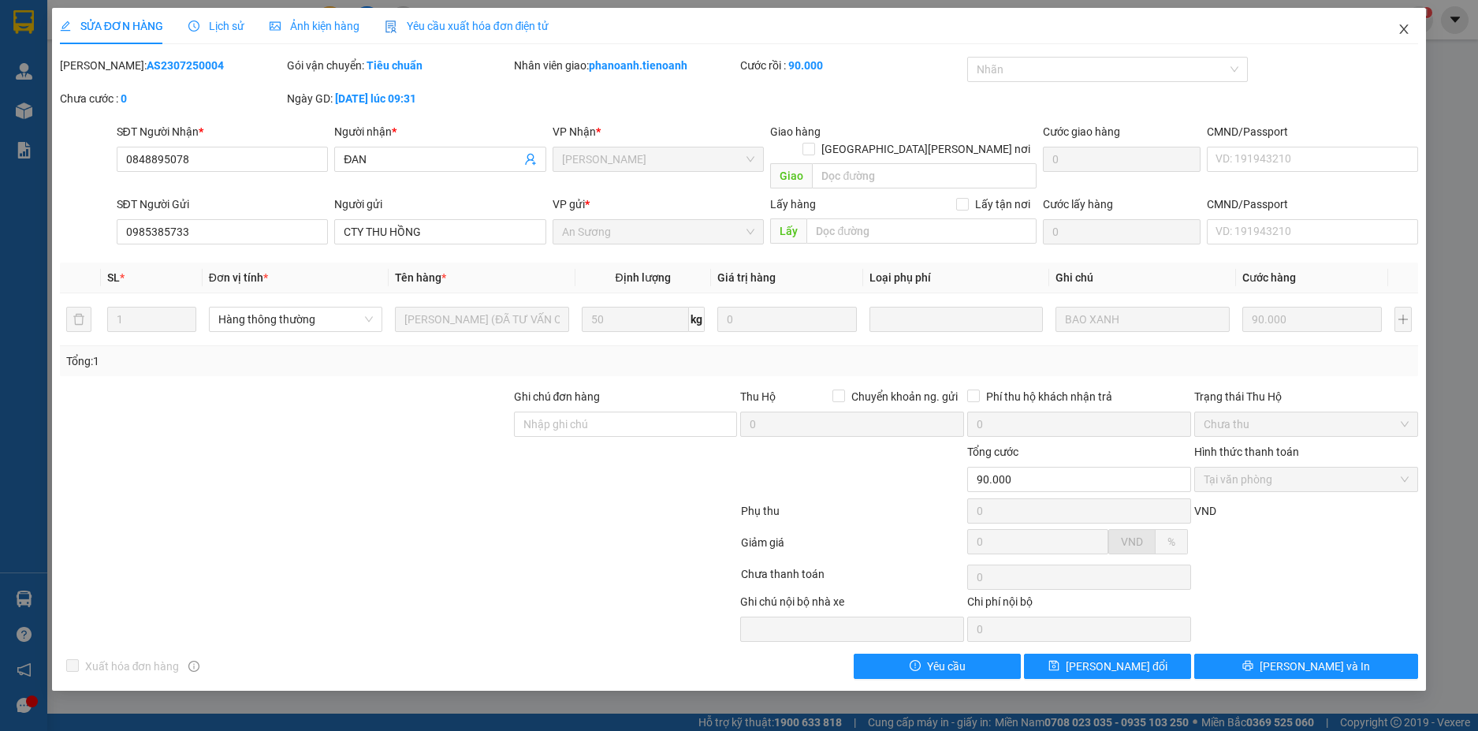
click at [1400, 28] on icon "close" at bounding box center [1404, 29] width 13 height 13
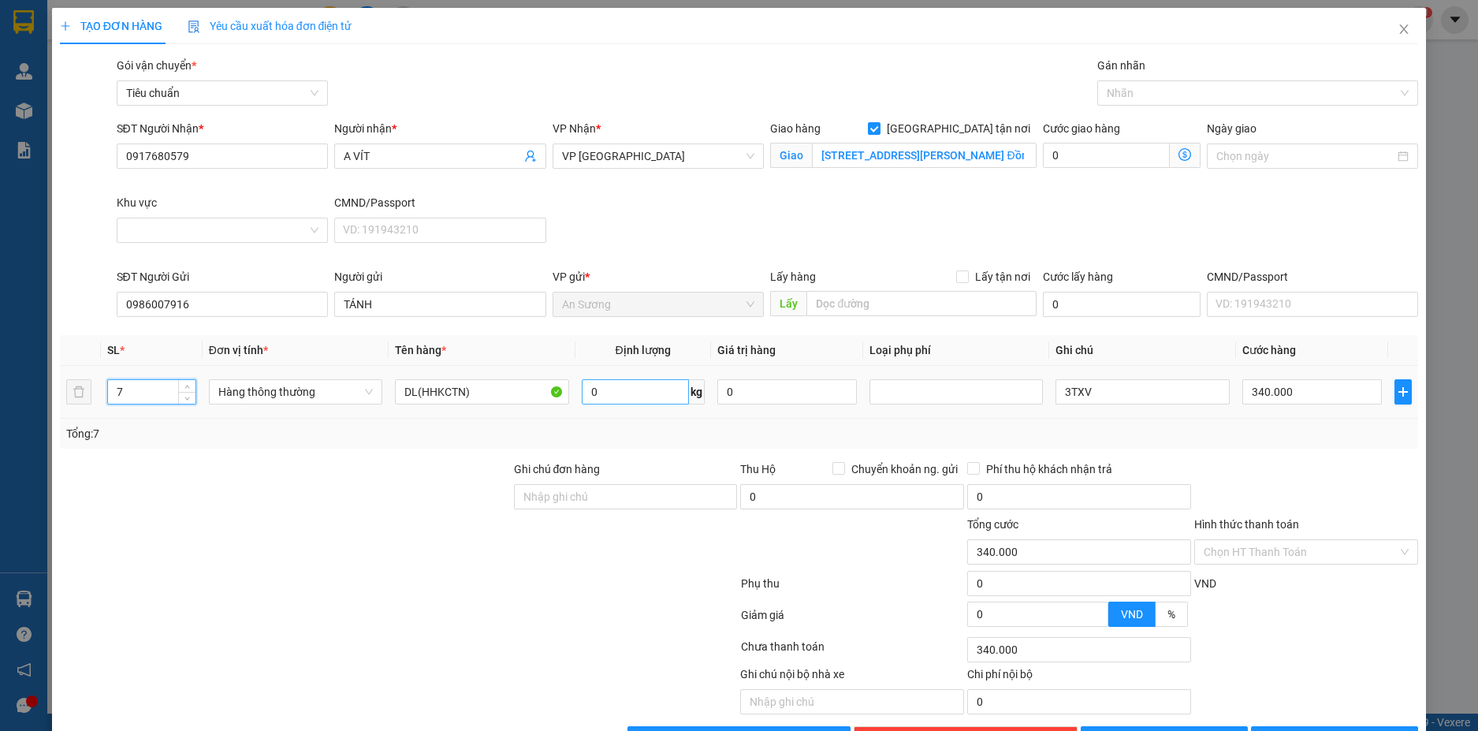
type input "7"
click at [619, 391] on input "0" at bounding box center [635, 391] width 107 height 25
type input "2"
type input "0"
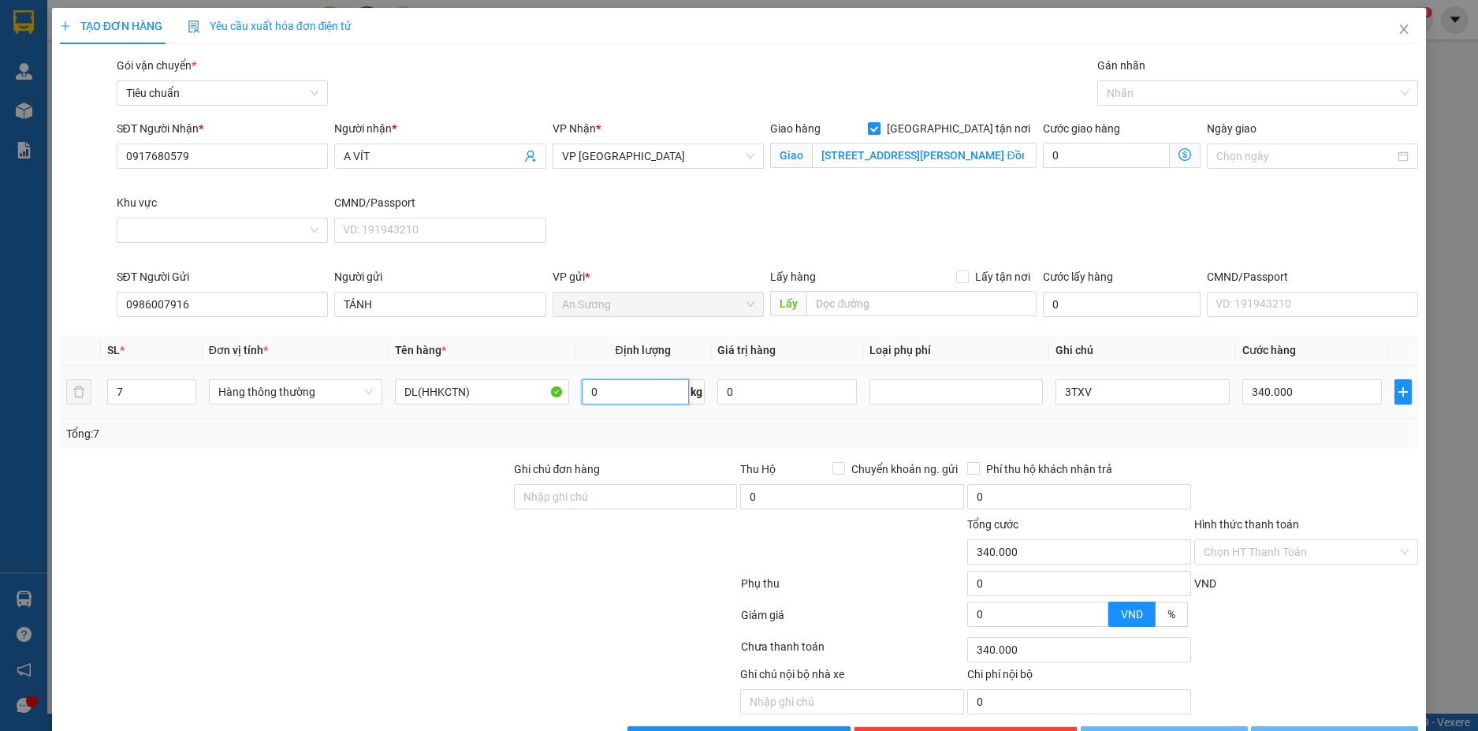
type input "0"
type input "34"
click at [1279, 441] on div "Tổng: 7" at bounding box center [739, 433] width 1347 height 17
type input "70.000"
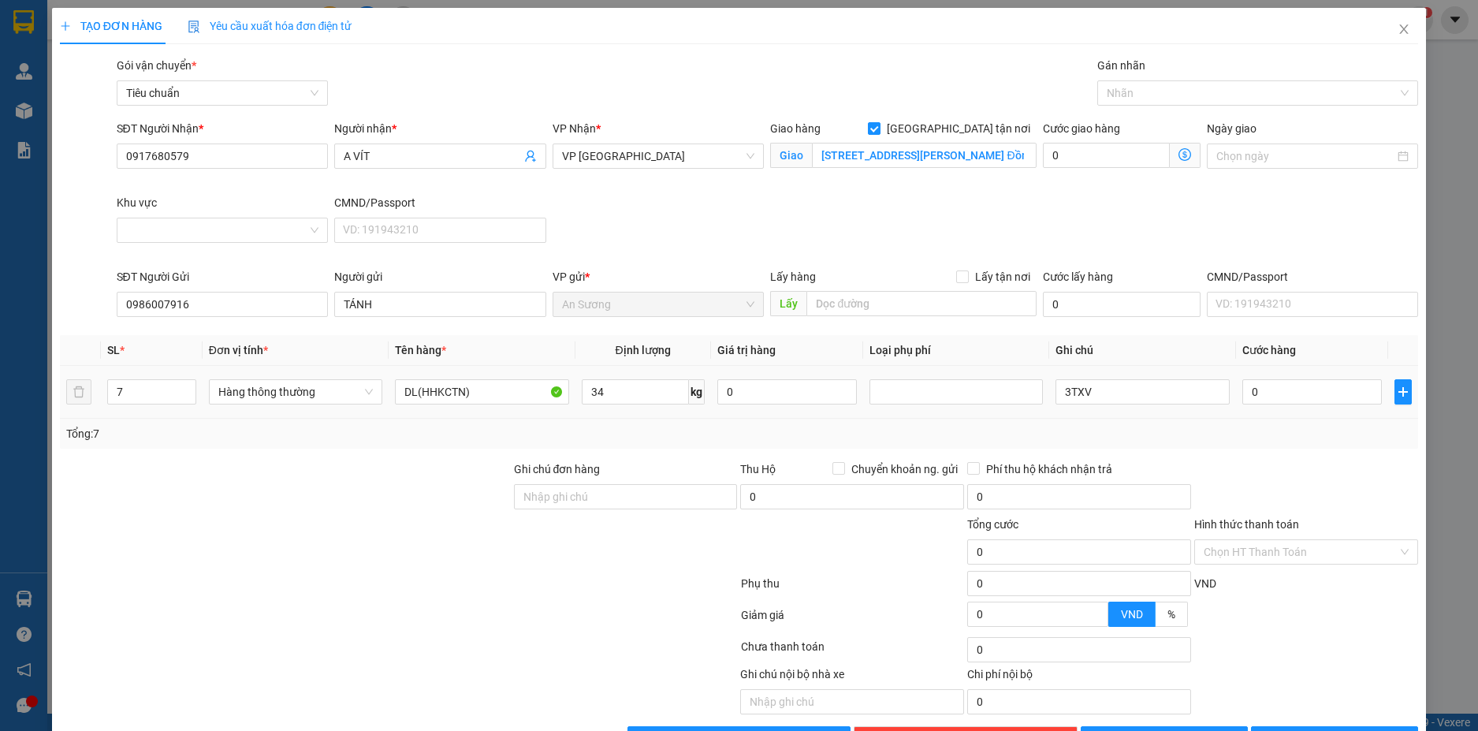
type input "70.000"
click at [1101, 393] on input "3TXV" at bounding box center [1142, 391] width 173 height 25
type input "6TXV+CỤC ĐEN"
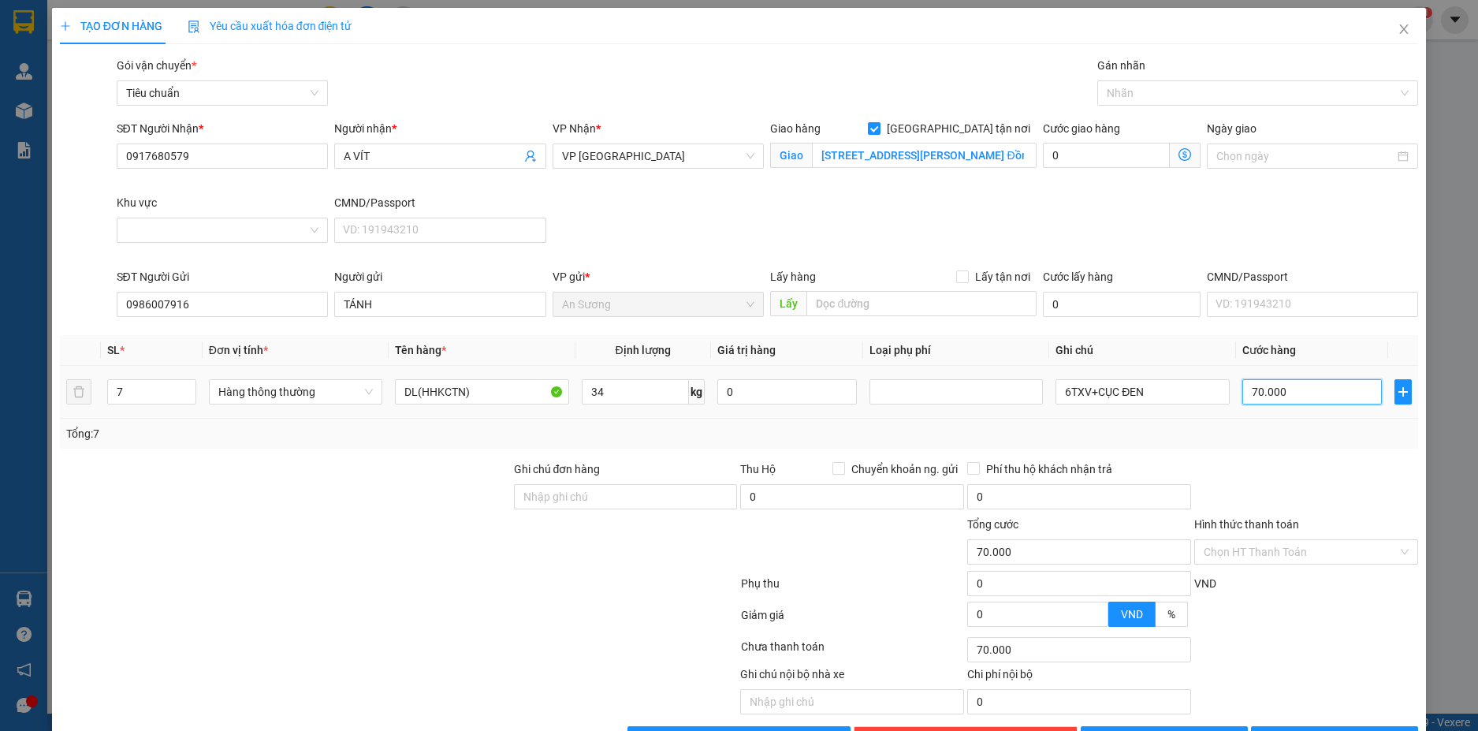
click at [1339, 386] on input "70.000" at bounding box center [1312, 391] width 140 height 25
type input "7"
type input "70"
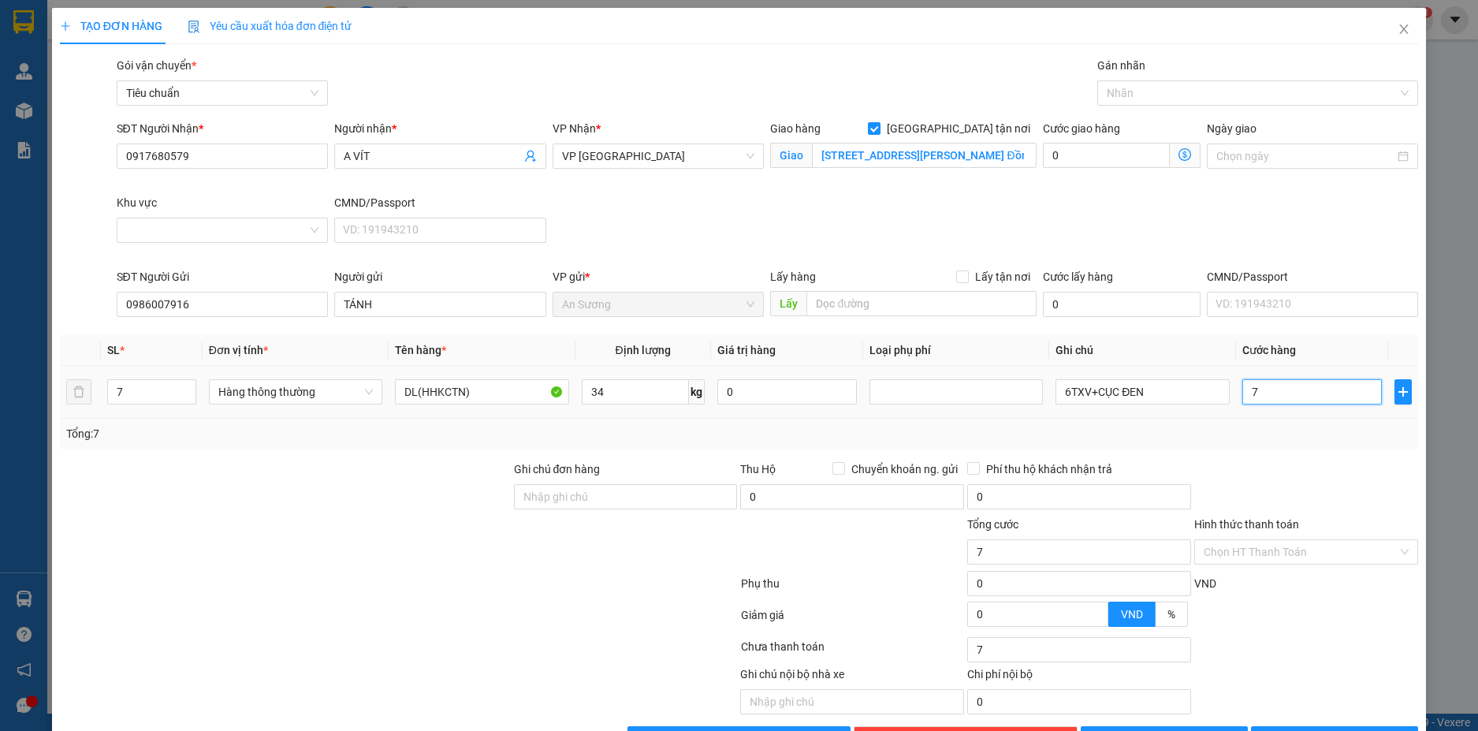
type input "70"
type input "70*"
type input "0"
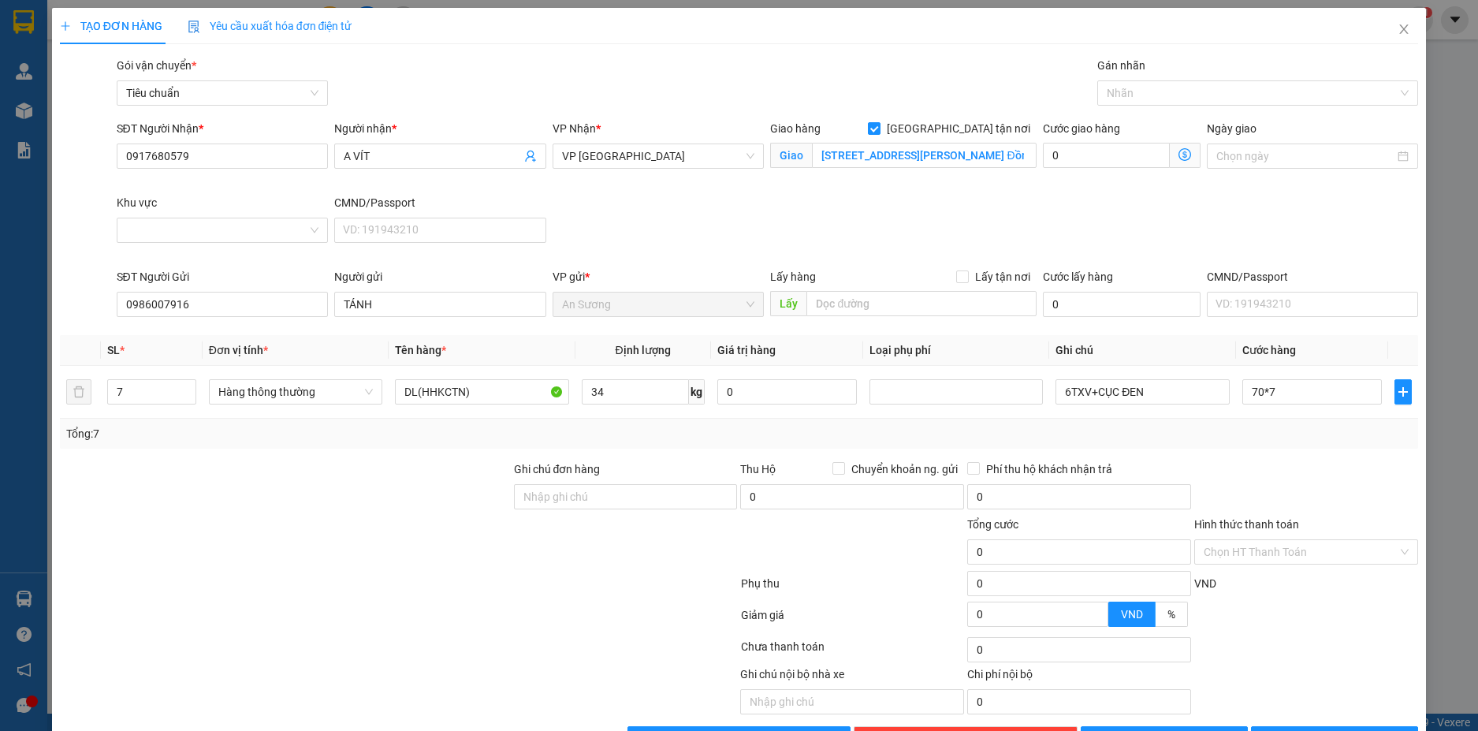
type input "490.000"
click at [1325, 428] on div "Tổng: 7" at bounding box center [739, 433] width 1347 height 17
click at [1304, 395] on input "490.000" at bounding box center [1312, 391] width 140 height 25
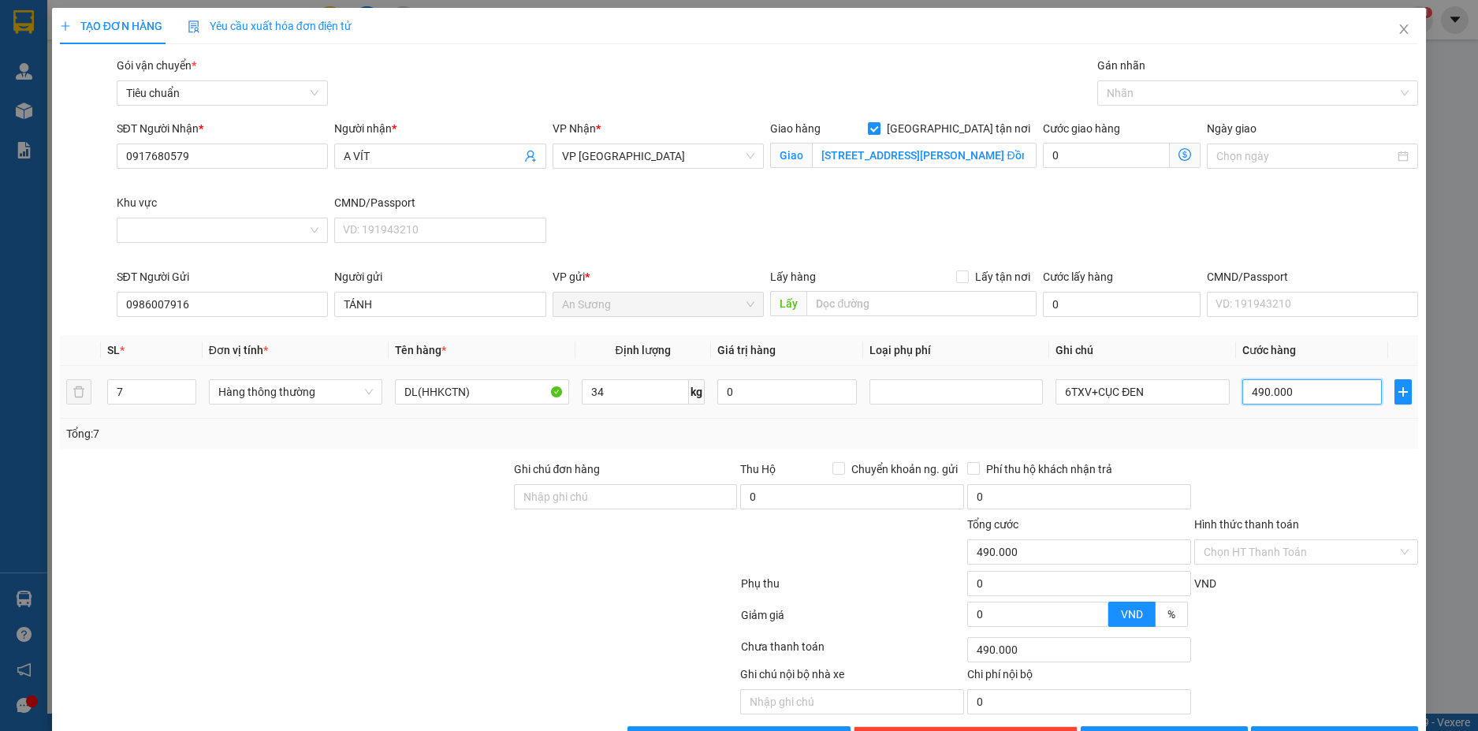
type input "5"
type input "59"
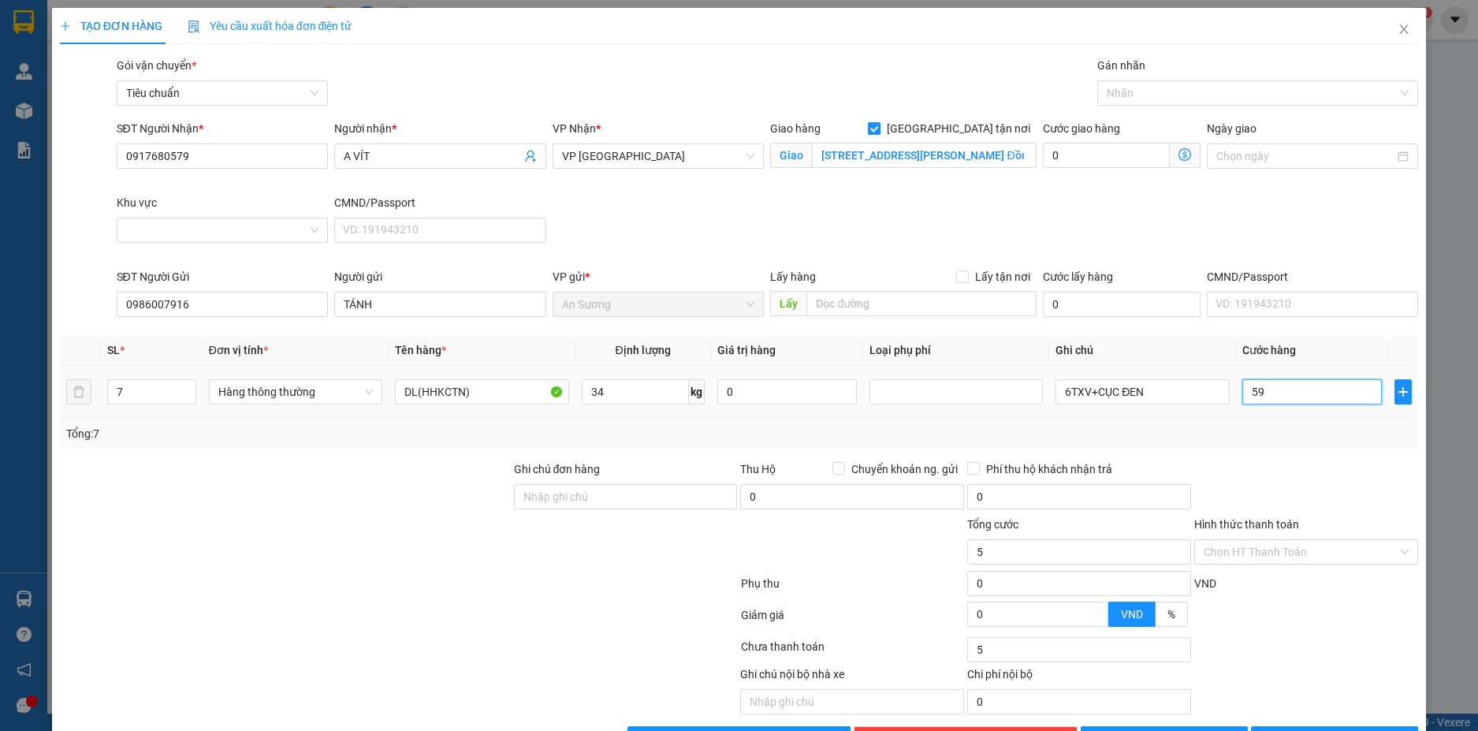
type input "59"
type input "590"
type input "590.000"
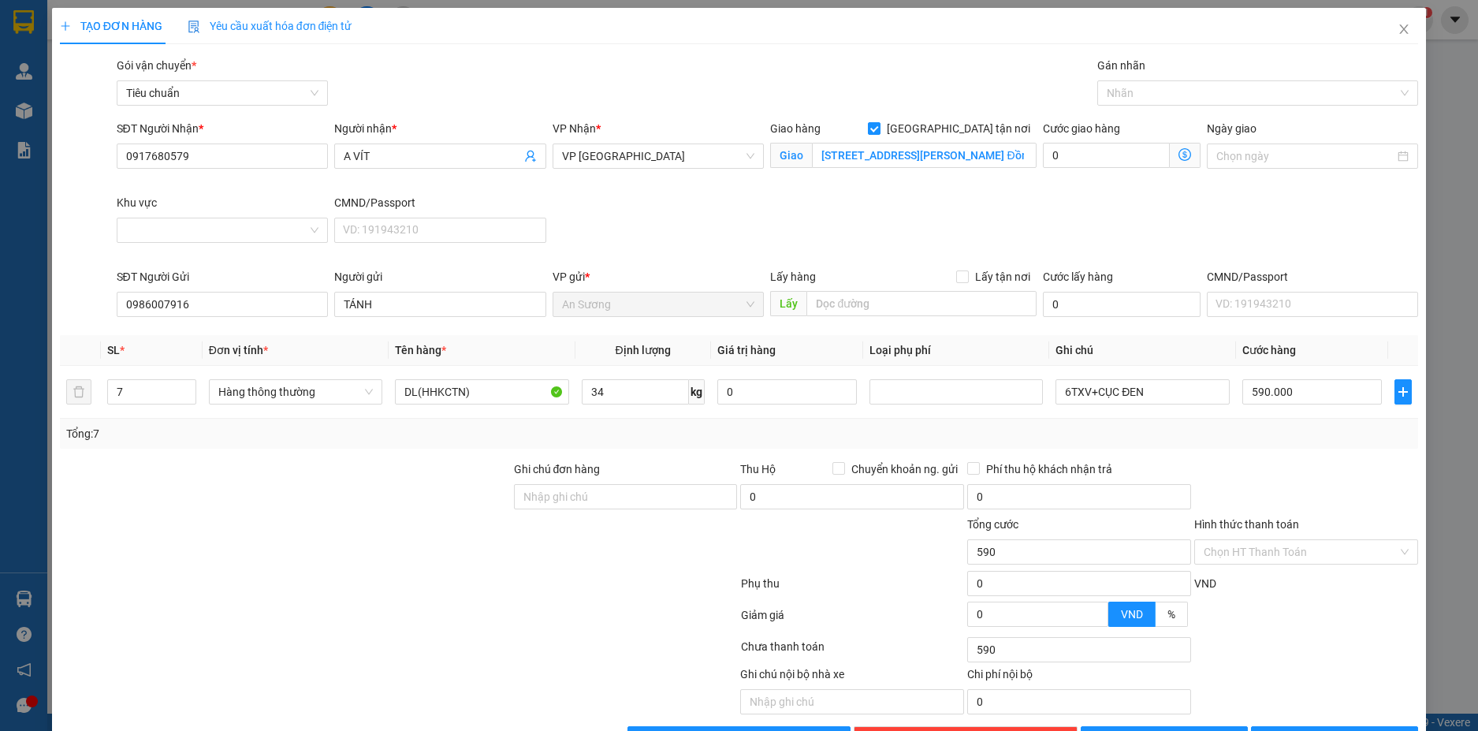
type input "590.000"
click at [1298, 484] on div at bounding box center [1306, 487] width 227 height 55
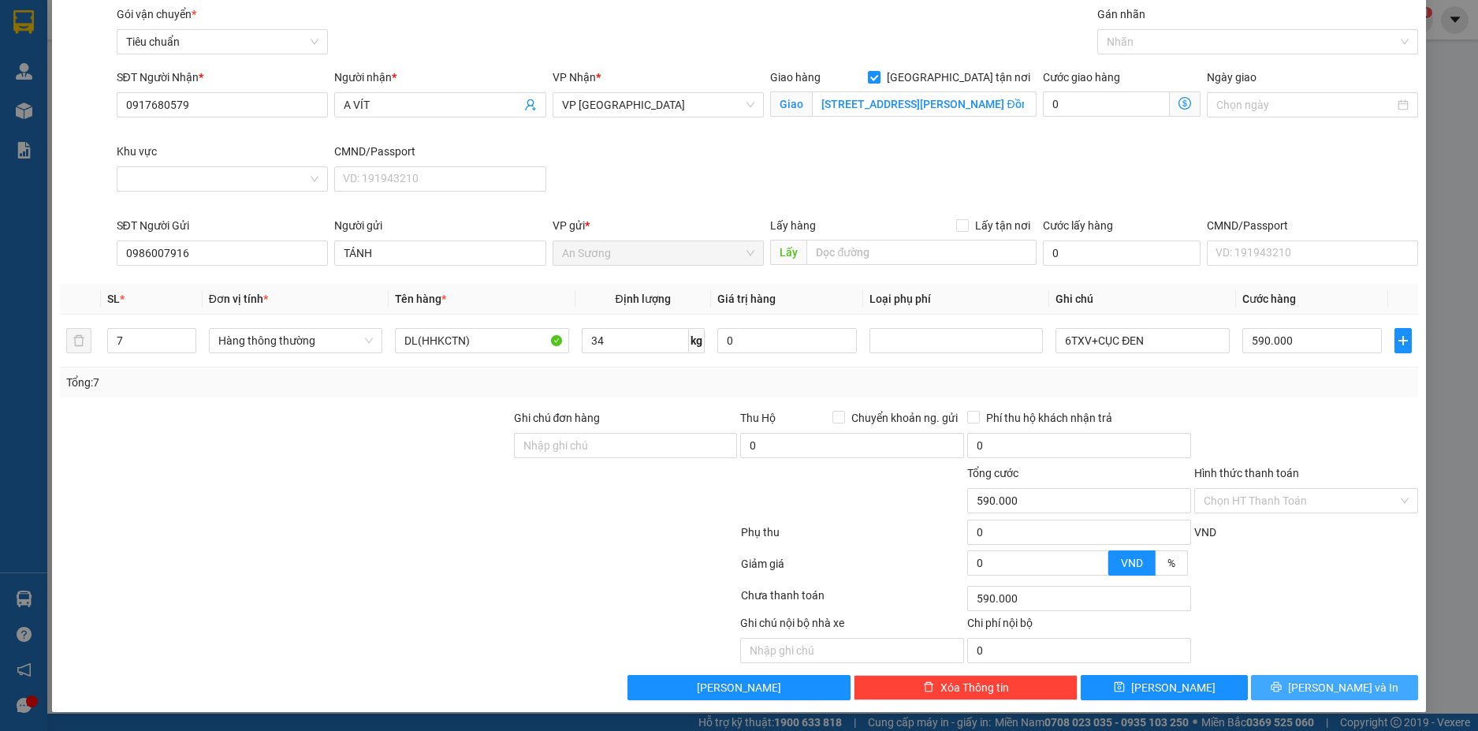
click at [1336, 695] on span "Lưu và In" at bounding box center [1343, 687] width 110 height 17
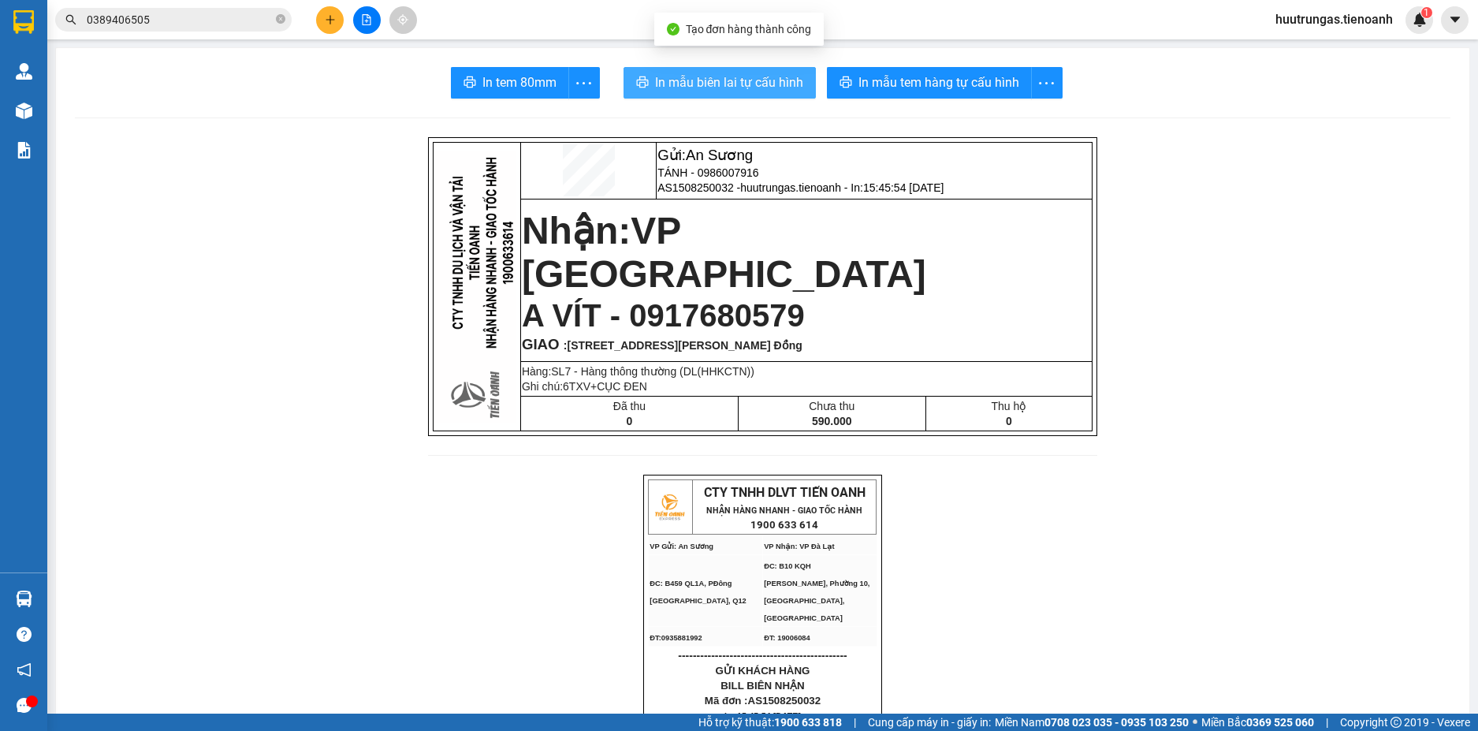
click at [795, 89] on span "In mẫu biên lai tự cấu hình" at bounding box center [729, 83] width 148 height 20
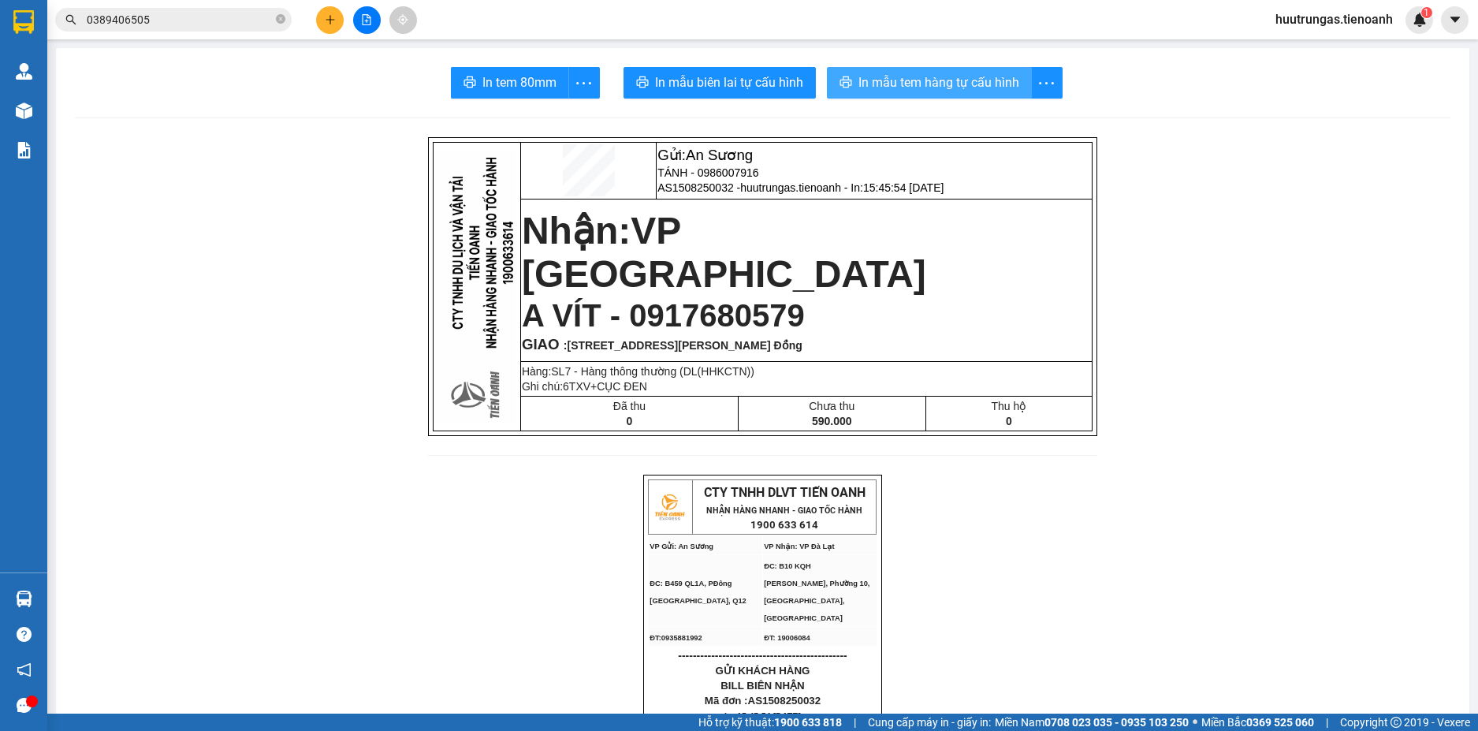
click at [898, 90] on span "In mẫu tem hàng tự cấu hình" at bounding box center [939, 83] width 161 height 20
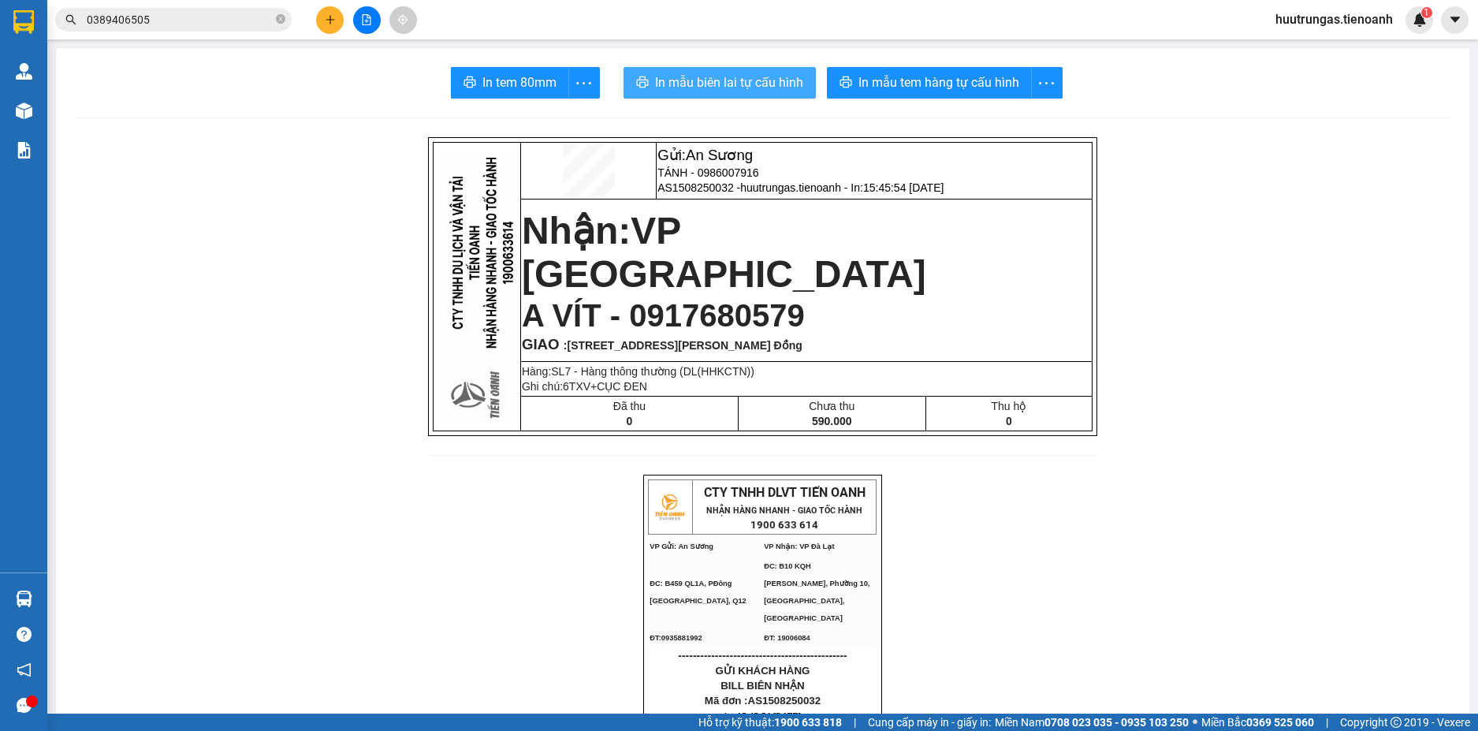
click at [736, 92] on span "In mẫu biên lai tự cấu hình" at bounding box center [729, 83] width 148 height 20
click at [186, 21] on input "0389406505" at bounding box center [180, 19] width 186 height 17
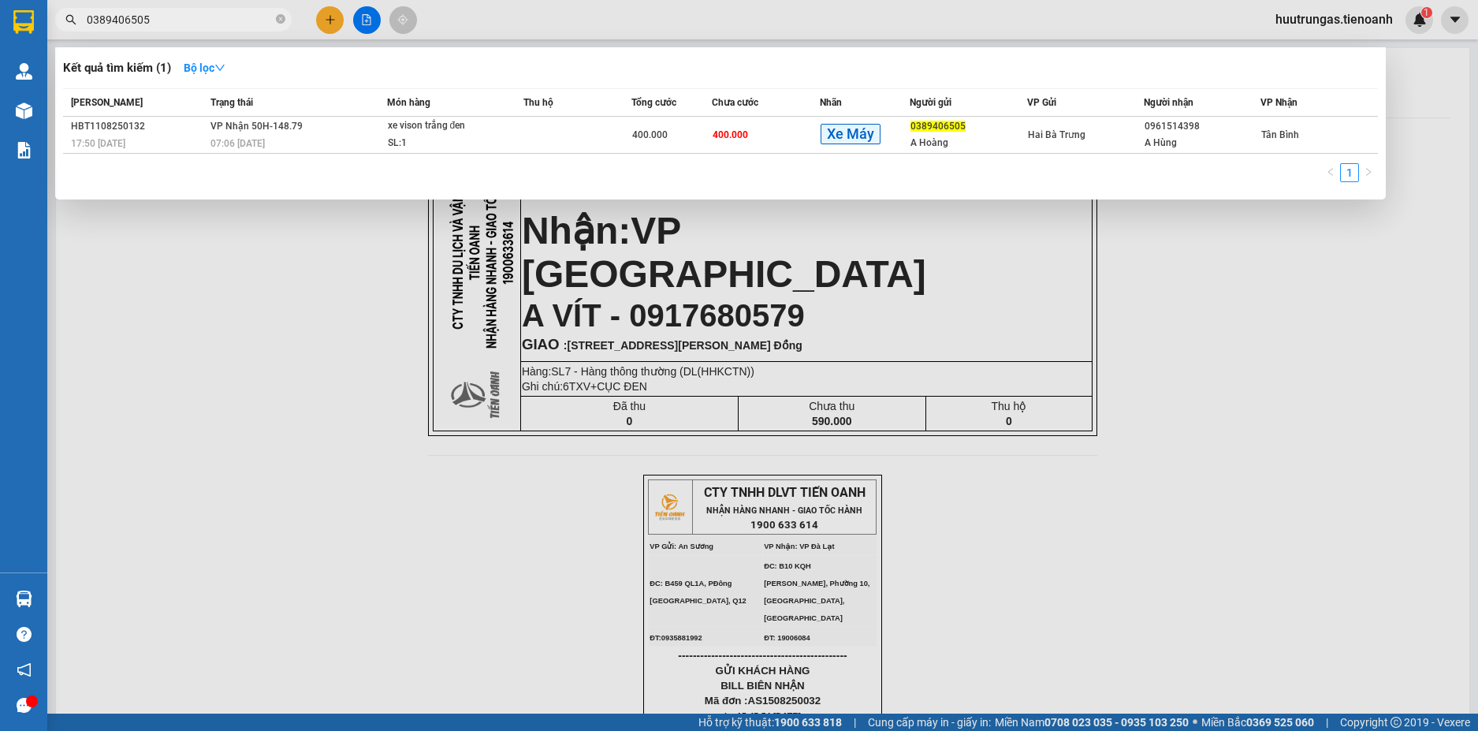
click at [186, 21] on input "0389406505" at bounding box center [180, 19] width 186 height 17
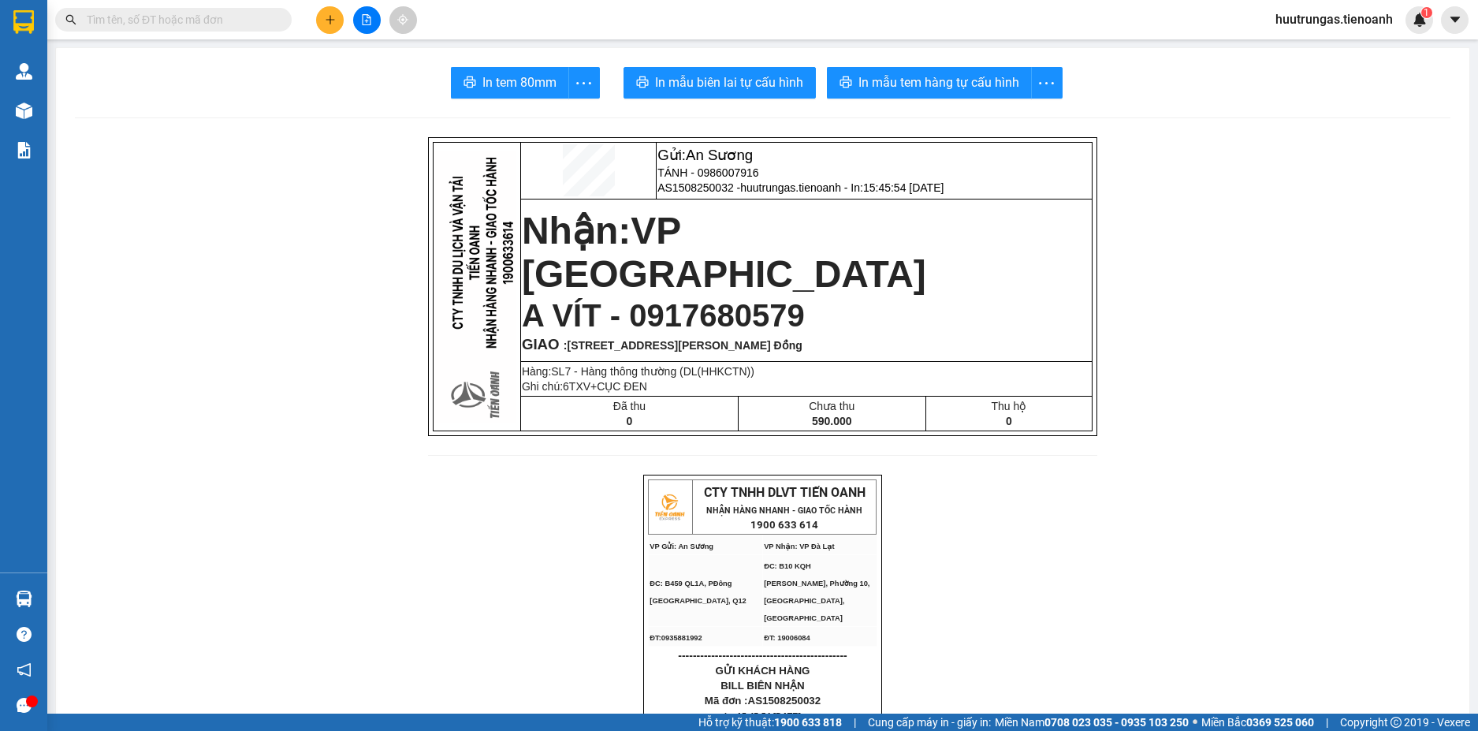
click at [197, 21] on input "text" at bounding box center [180, 19] width 186 height 17
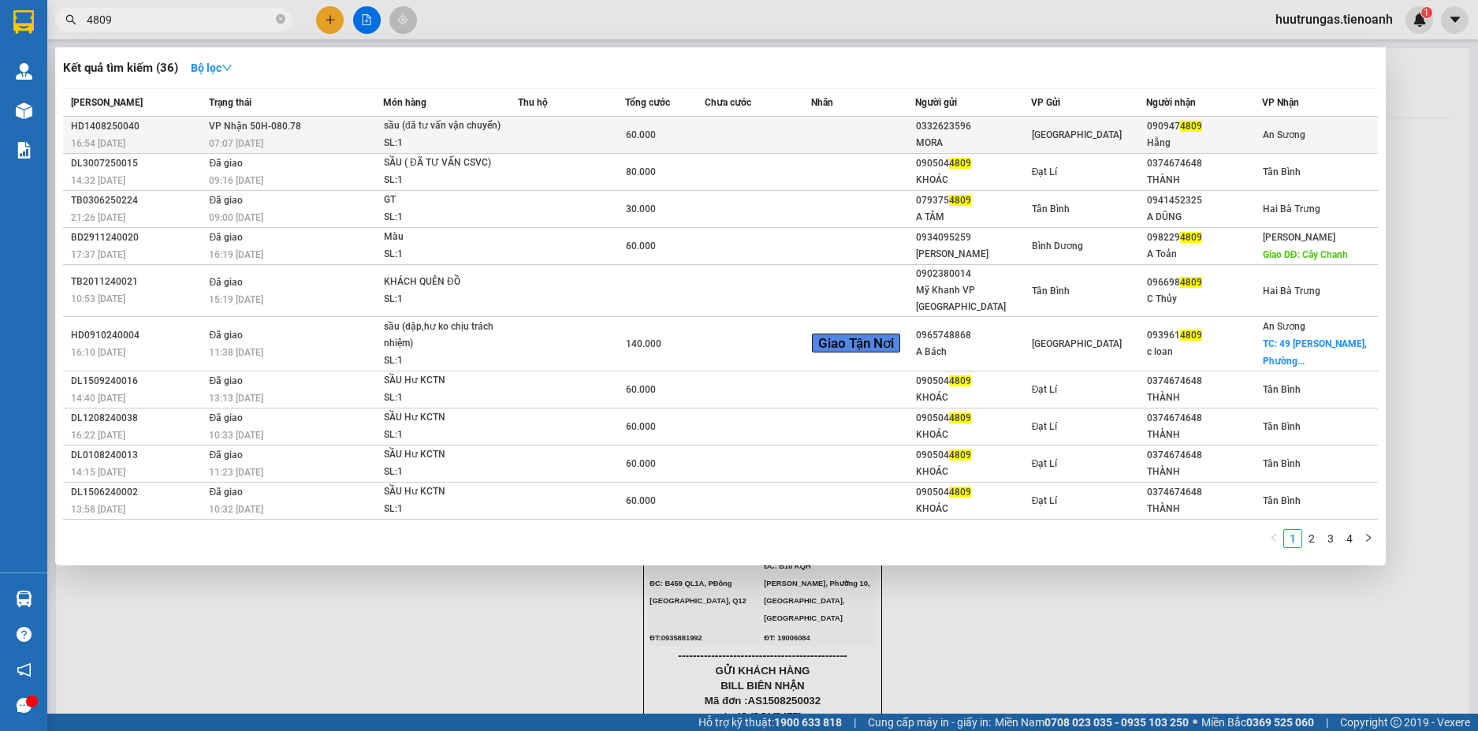
type input "4809"
click at [538, 137] on td at bounding box center [571, 135] width 106 height 37
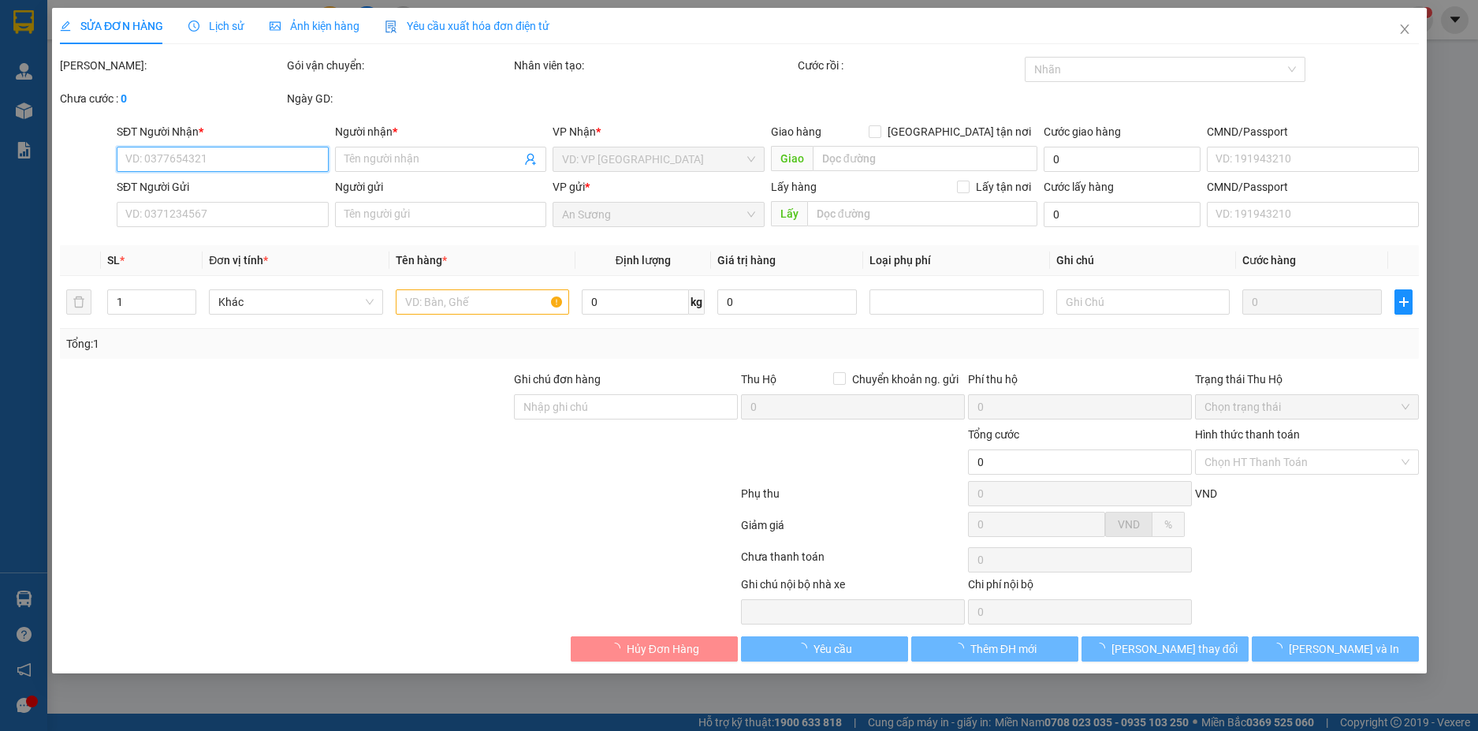
type input "0909474809"
type input "Hằng"
type input "0332623596"
type input "MORA"
type input "60.000"
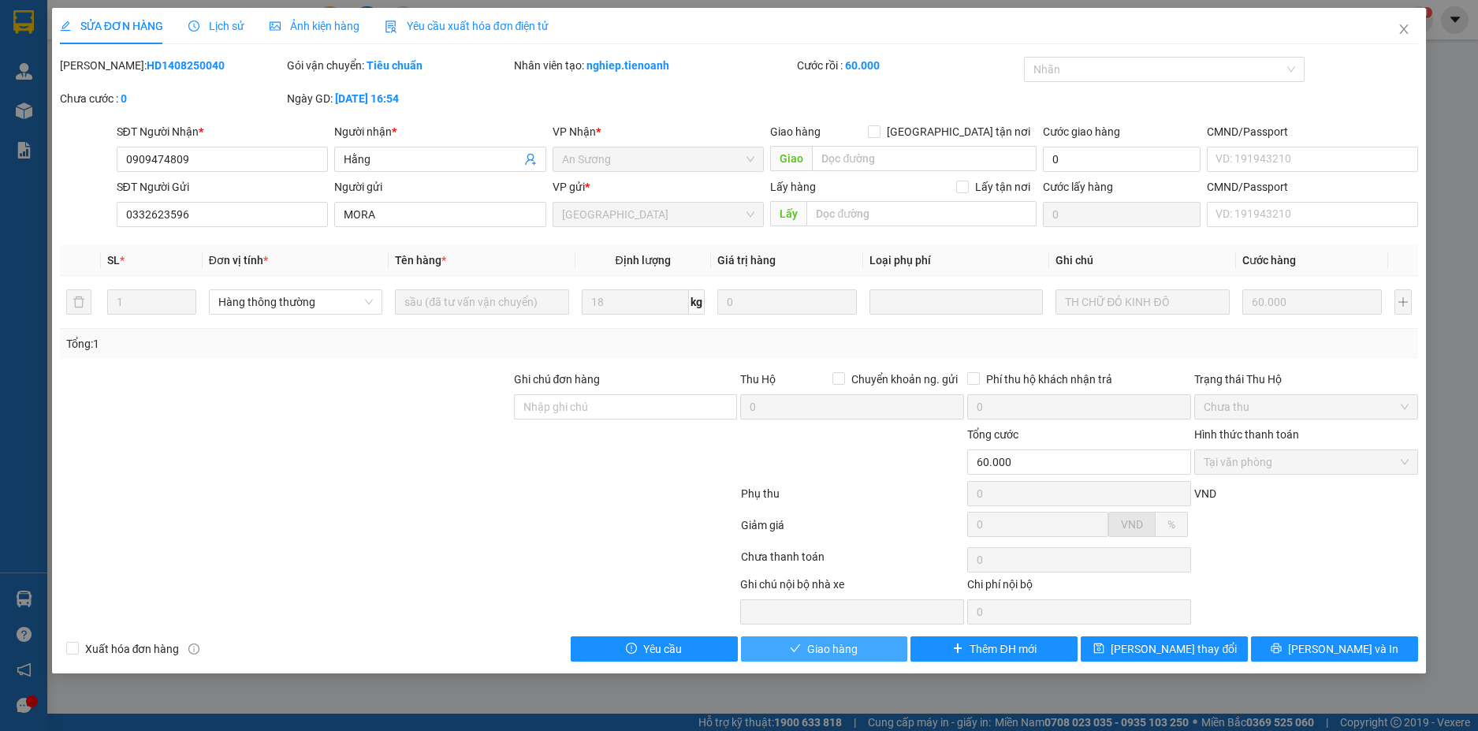
click at [842, 660] on button "Giao hàng" at bounding box center [824, 648] width 167 height 25
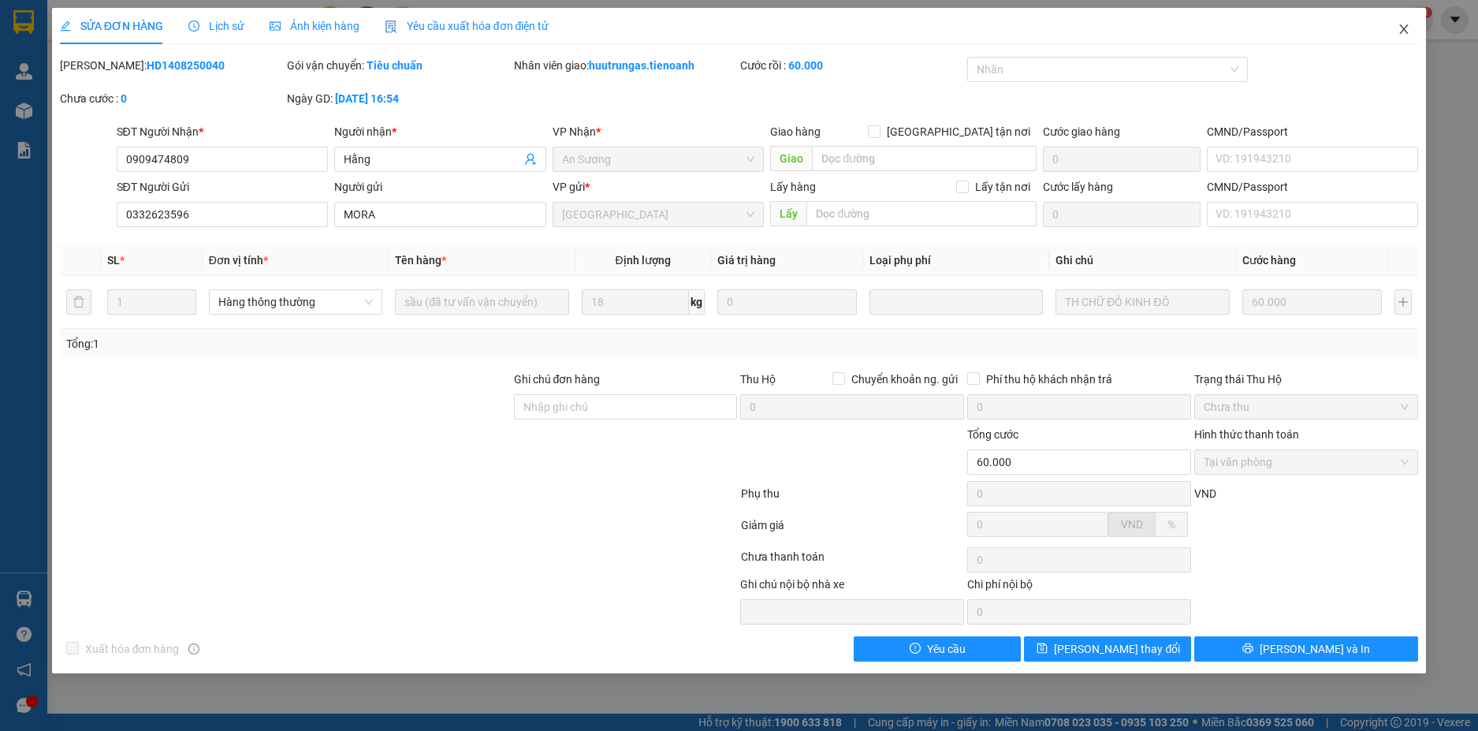
click at [1414, 28] on span "Close" at bounding box center [1404, 30] width 44 height 44
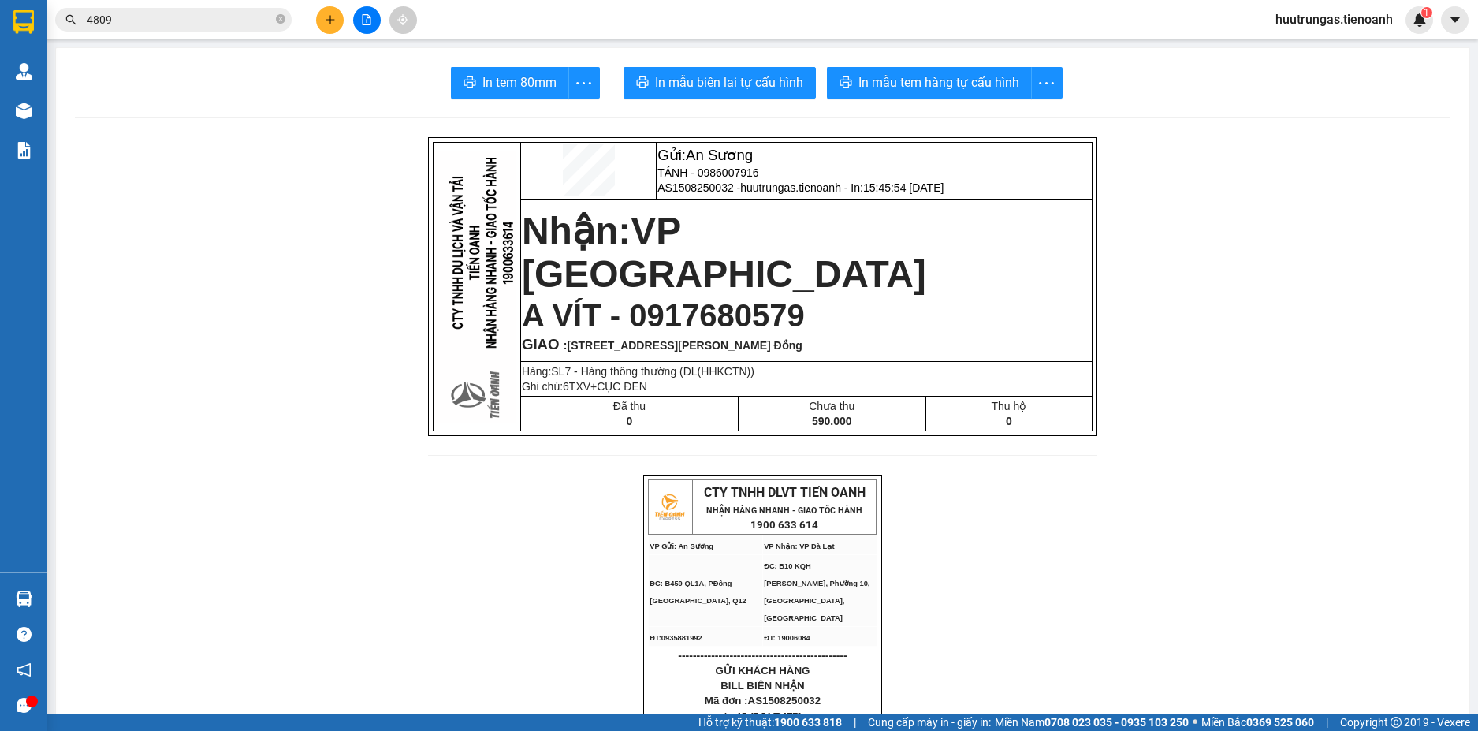
click at [326, 24] on icon "plus" at bounding box center [330, 19] width 11 height 11
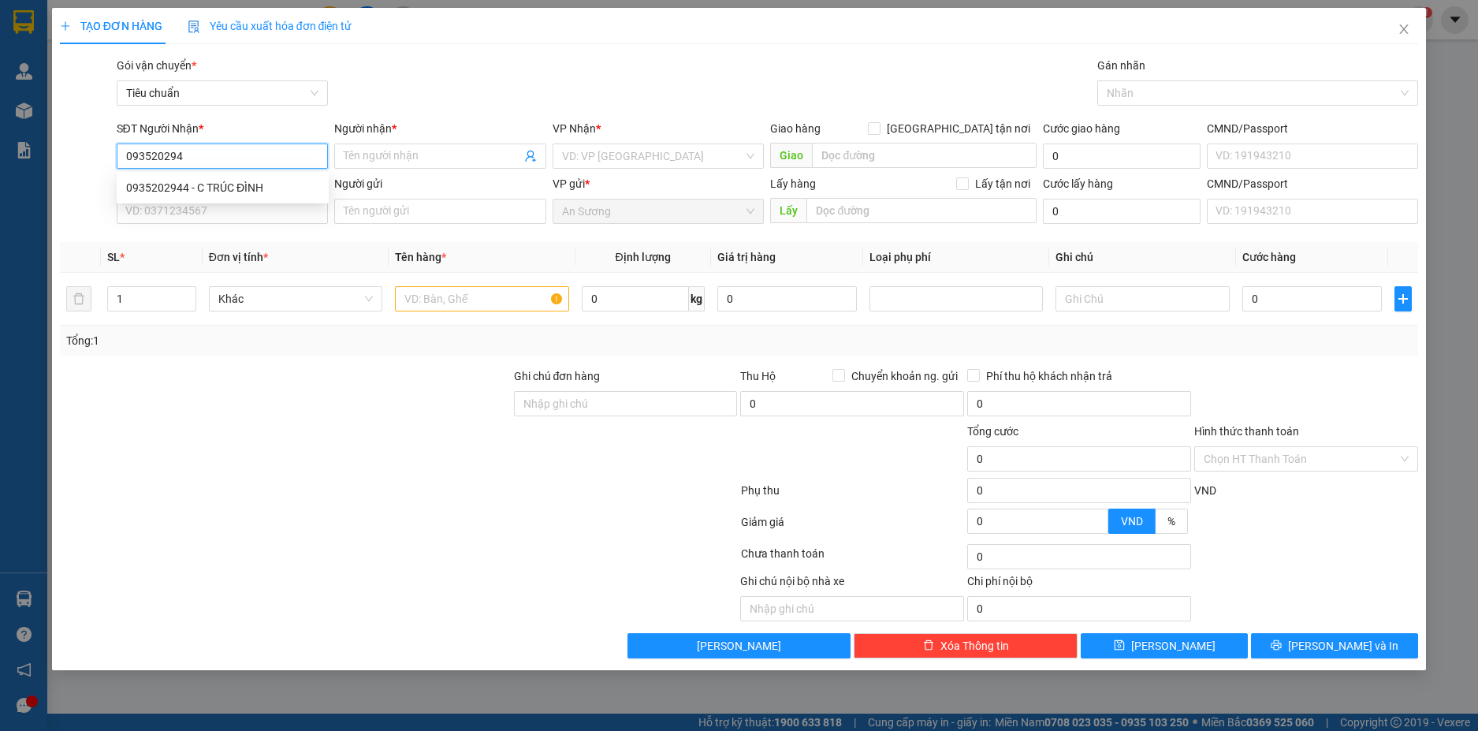
type input "0935202944"
click at [236, 186] on div "0935202944 - C TRÚC ĐÌNH" at bounding box center [222, 187] width 193 height 17
type input "C TRÚC ĐÌNH"
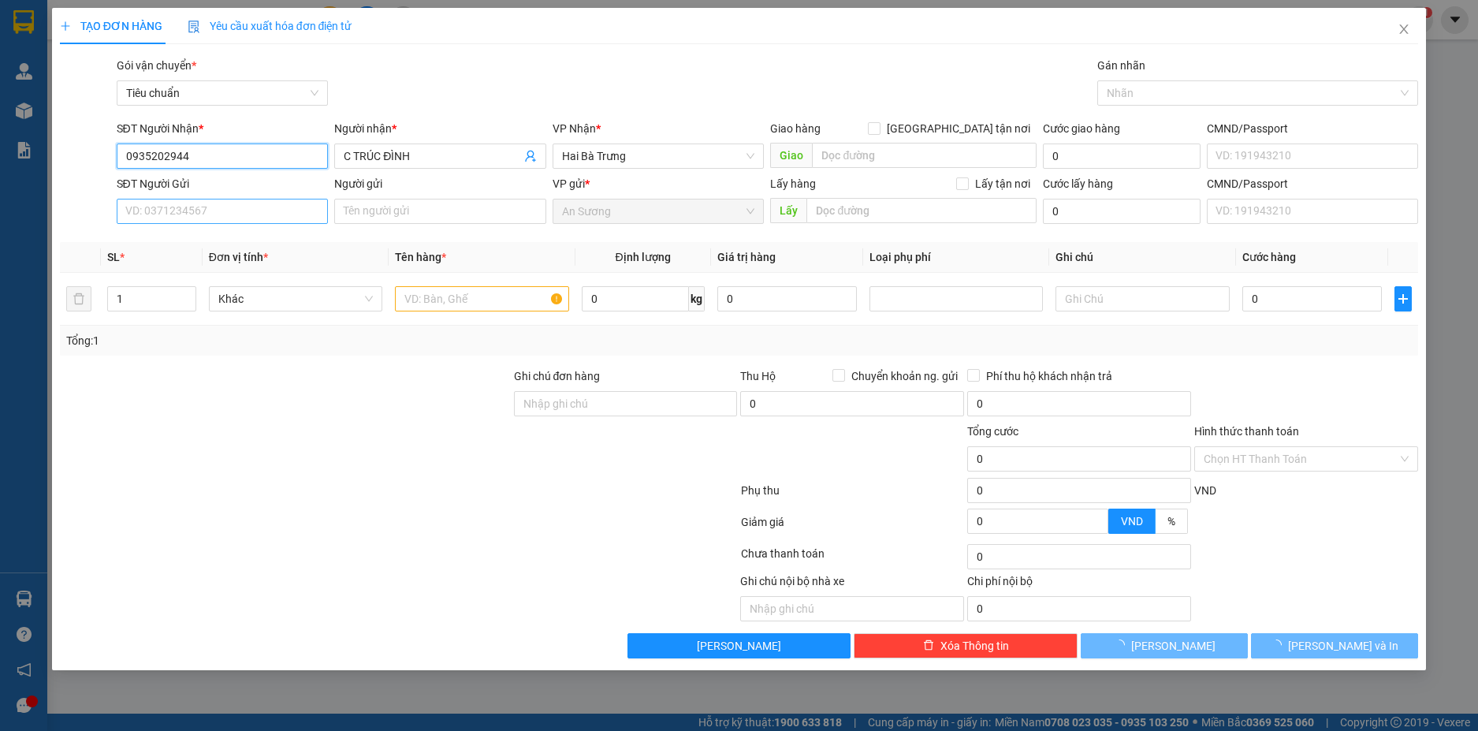
type input "70.000"
type input "0935202944"
click at [261, 214] on input "SĐT Người Gửi" at bounding box center [223, 211] width 212 height 25
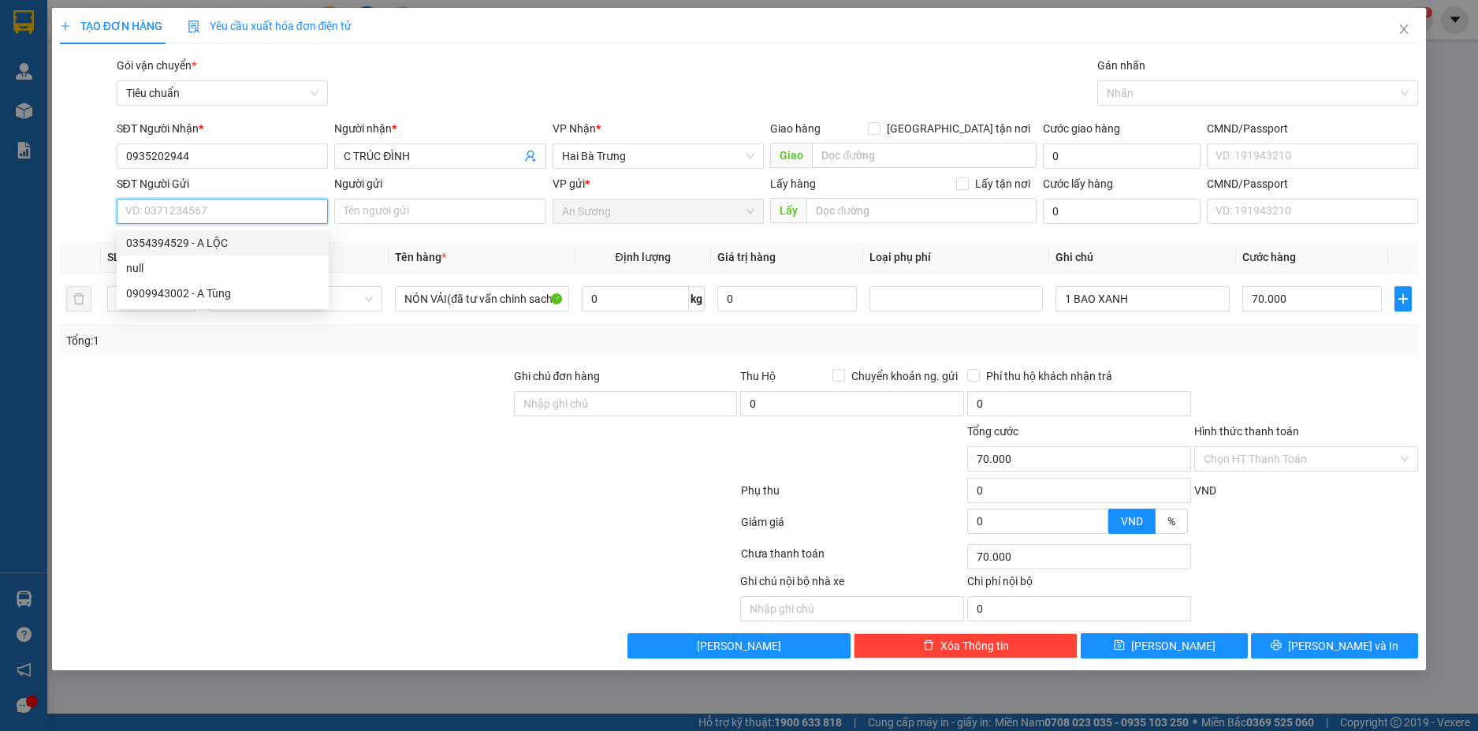
click at [222, 241] on div "0354394529 - A LỘC" at bounding box center [222, 242] width 193 height 17
type input "0354394529"
type input "A LỘC"
click at [264, 221] on input "0354394529" at bounding box center [223, 211] width 212 height 25
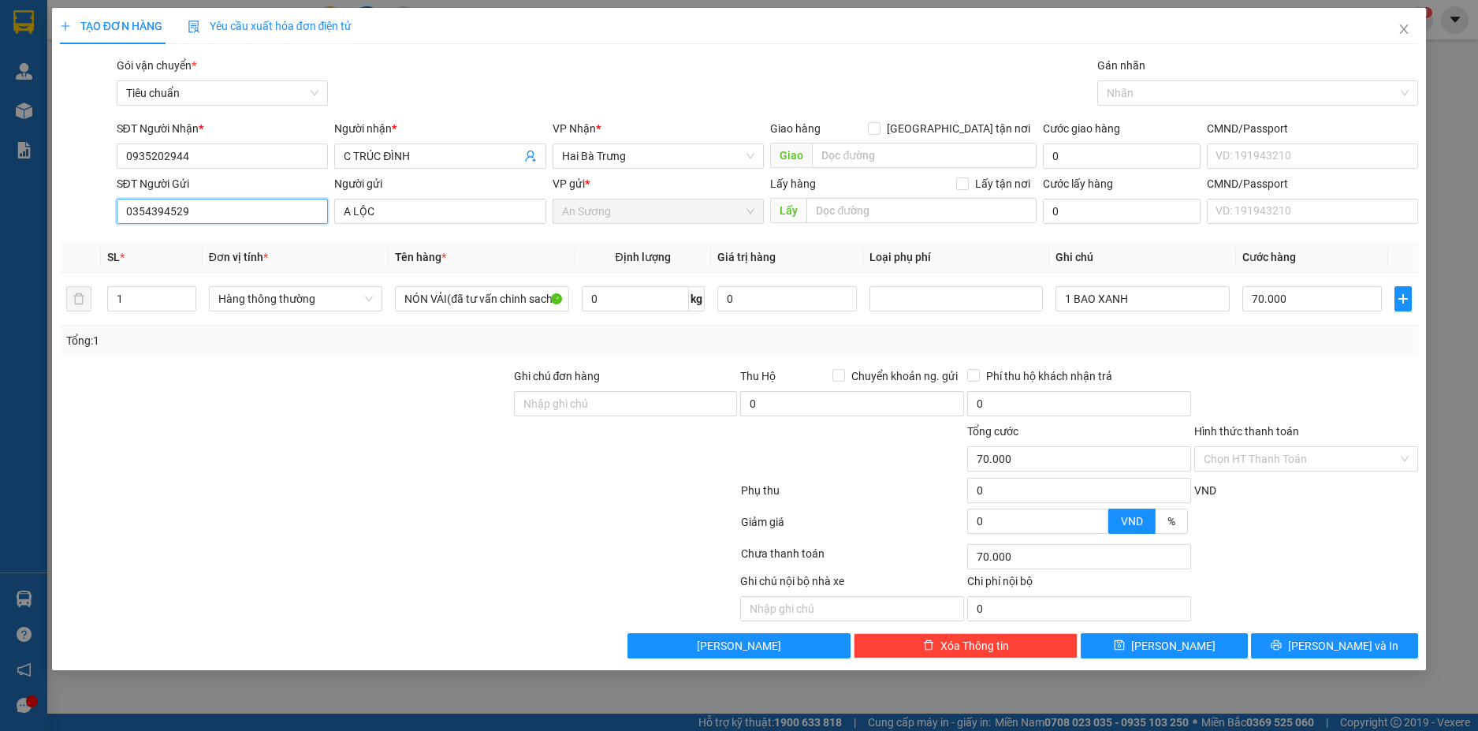
click at [264, 221] on input "0354394529" at bounding box center [223, 211] width 212 height 25
type input "0908457546"
click at [259, 233] on div "0908457546 - A TÚ" at bounding box center [223, 242] width 212 height 25
type input "A TÚ"
type input "240.000"
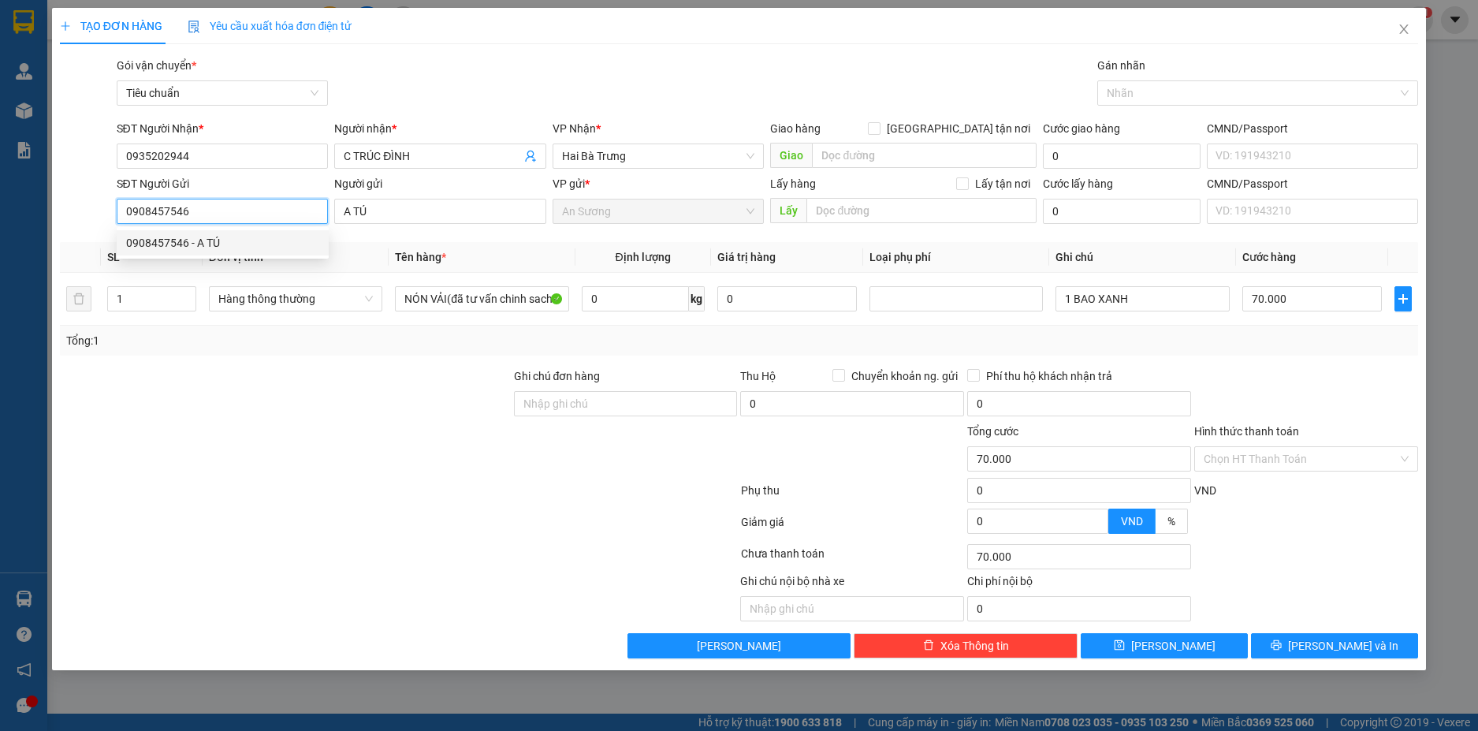
type input "240.000"
click at [361, 296] on span "Hàng thông thường" at bounding box center [295, 299] width 155 height 24
type input "0908457546"
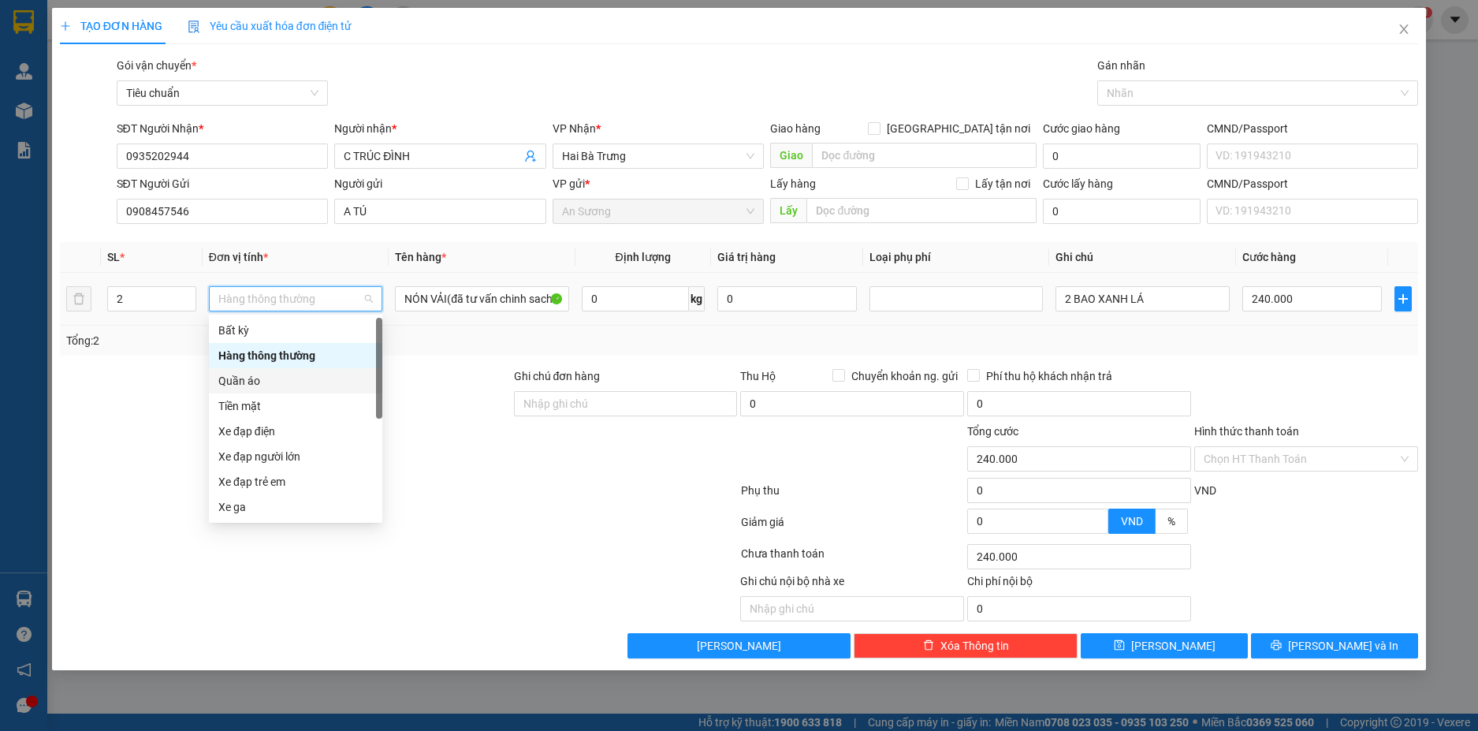
click at [251, 385] on div "Quần áo" at bounding box center [295, 380] width 155 height 17
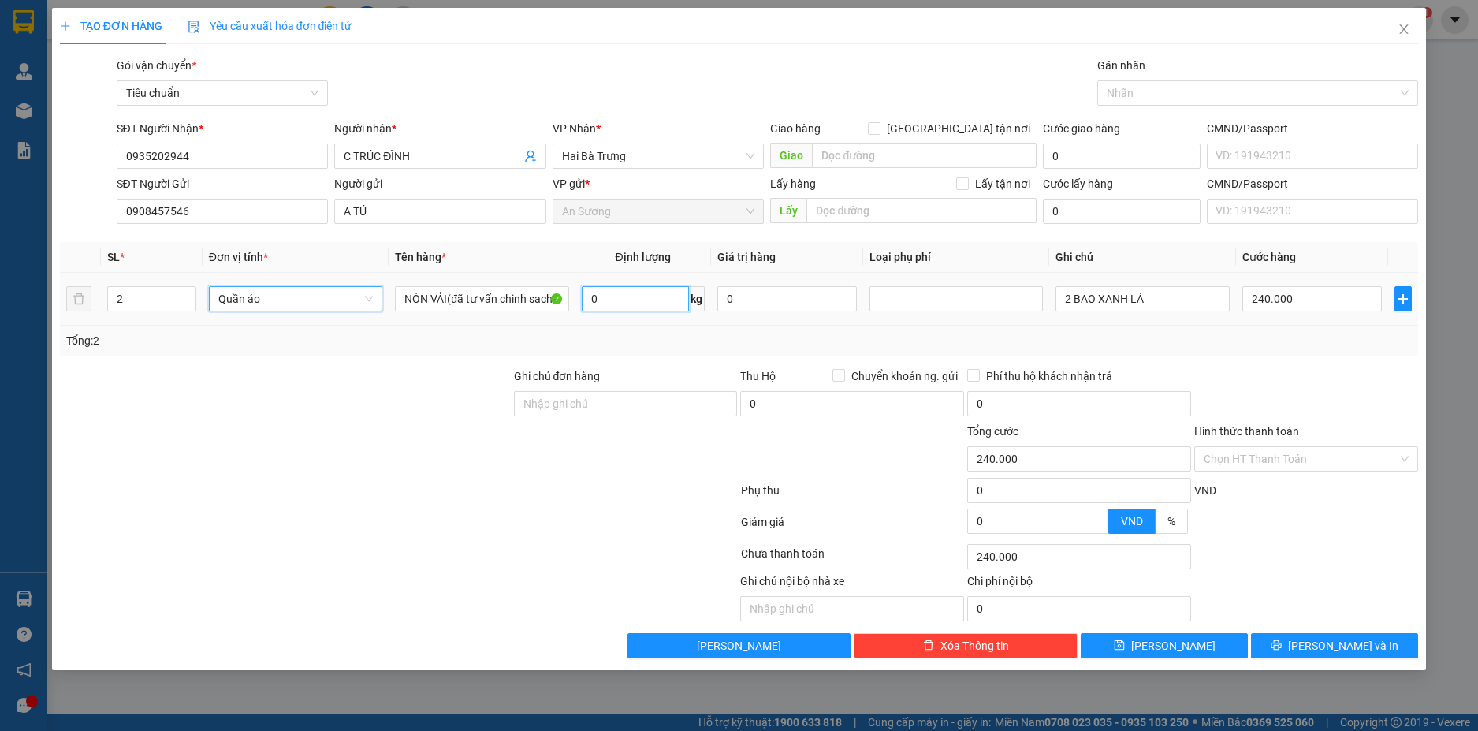
click at [643, 289] on input "0" at bounding box center [635, 298] width 107 height 25
type input "0"
click at [626, 299] on input "0" at bounding box center [635, 298] width 107 height 25
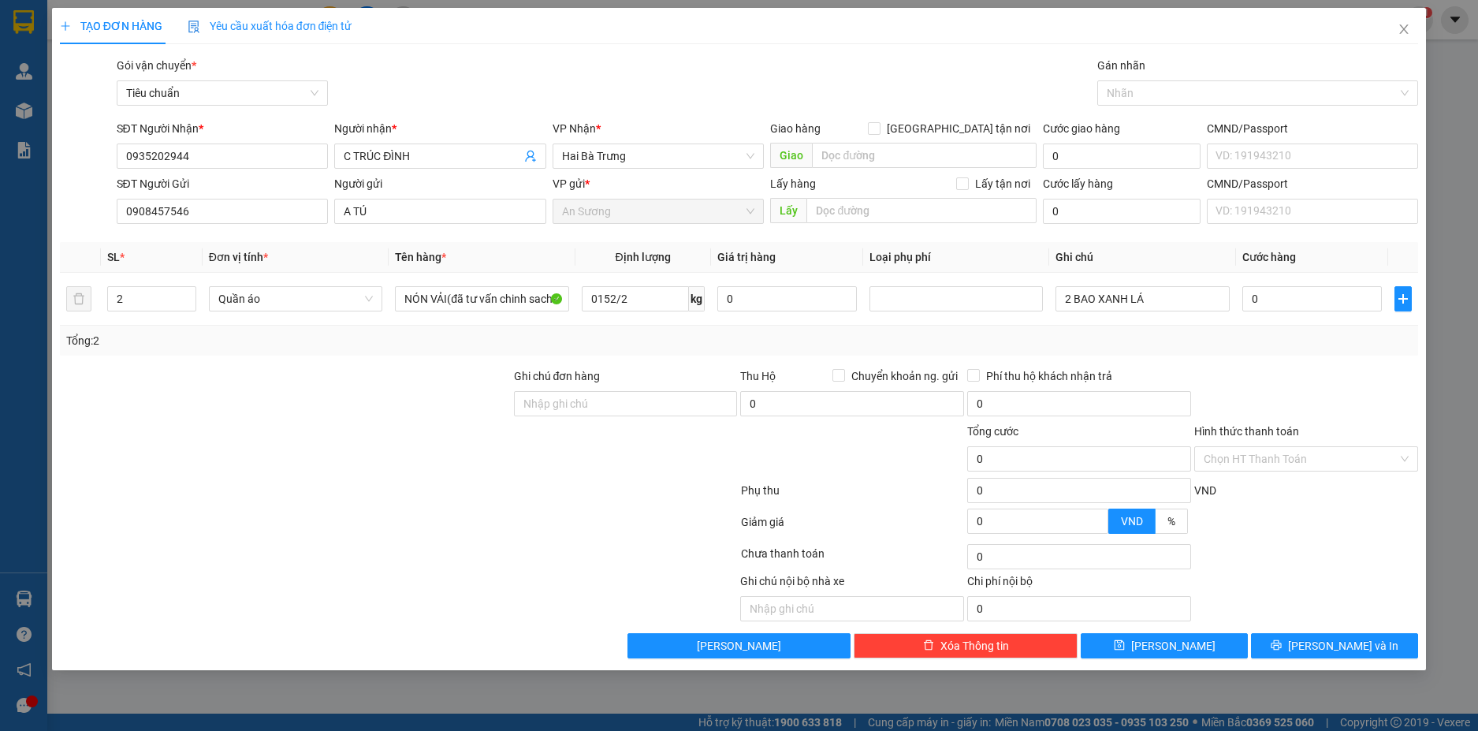
click at [351, 371] on div at bounding box center [285, 394] width 454 height 55
type input "76"
type input "173.000"
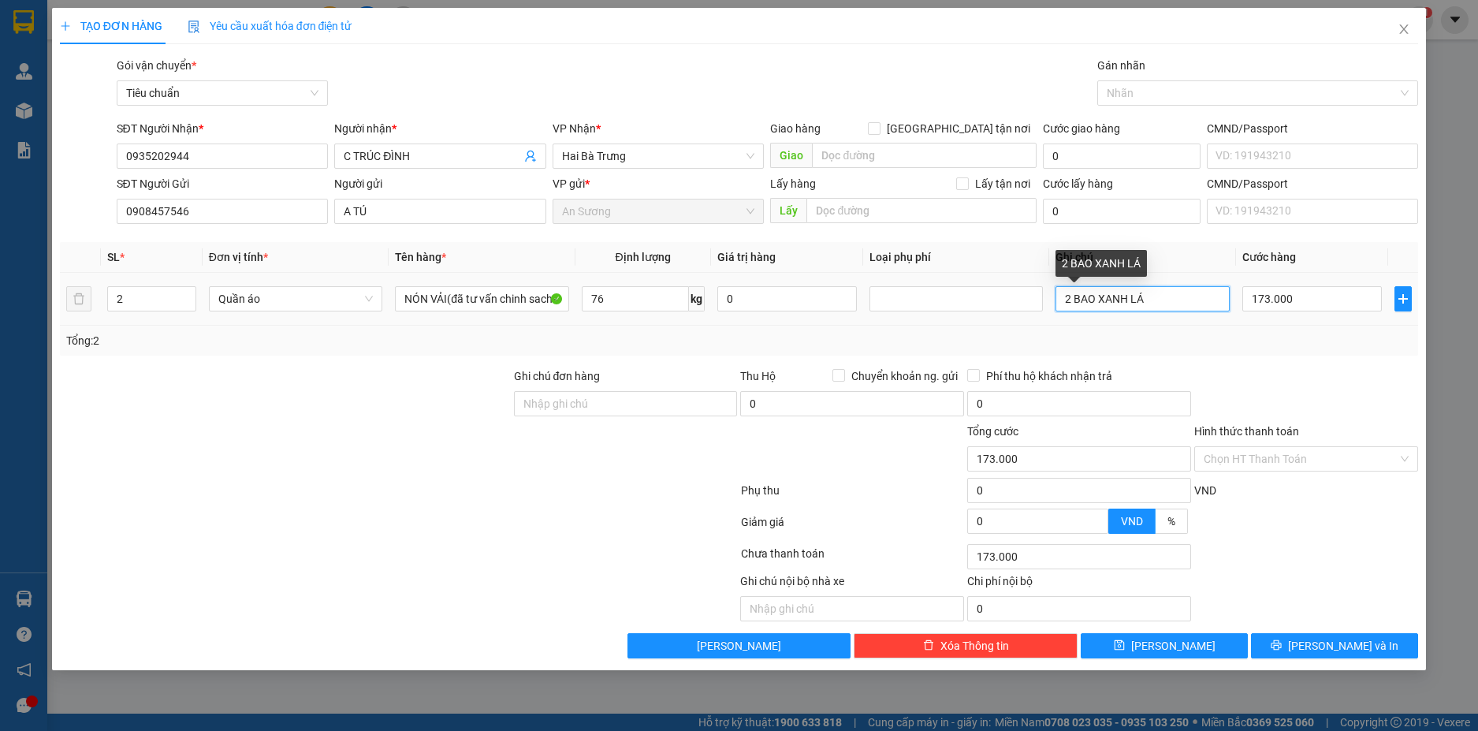
click at [1153, 300] on input "2 BAO XANH LÁ" at bounding box center [1142, 298] width 173 height 25
type input "B"
type input "2 BAO XANH"
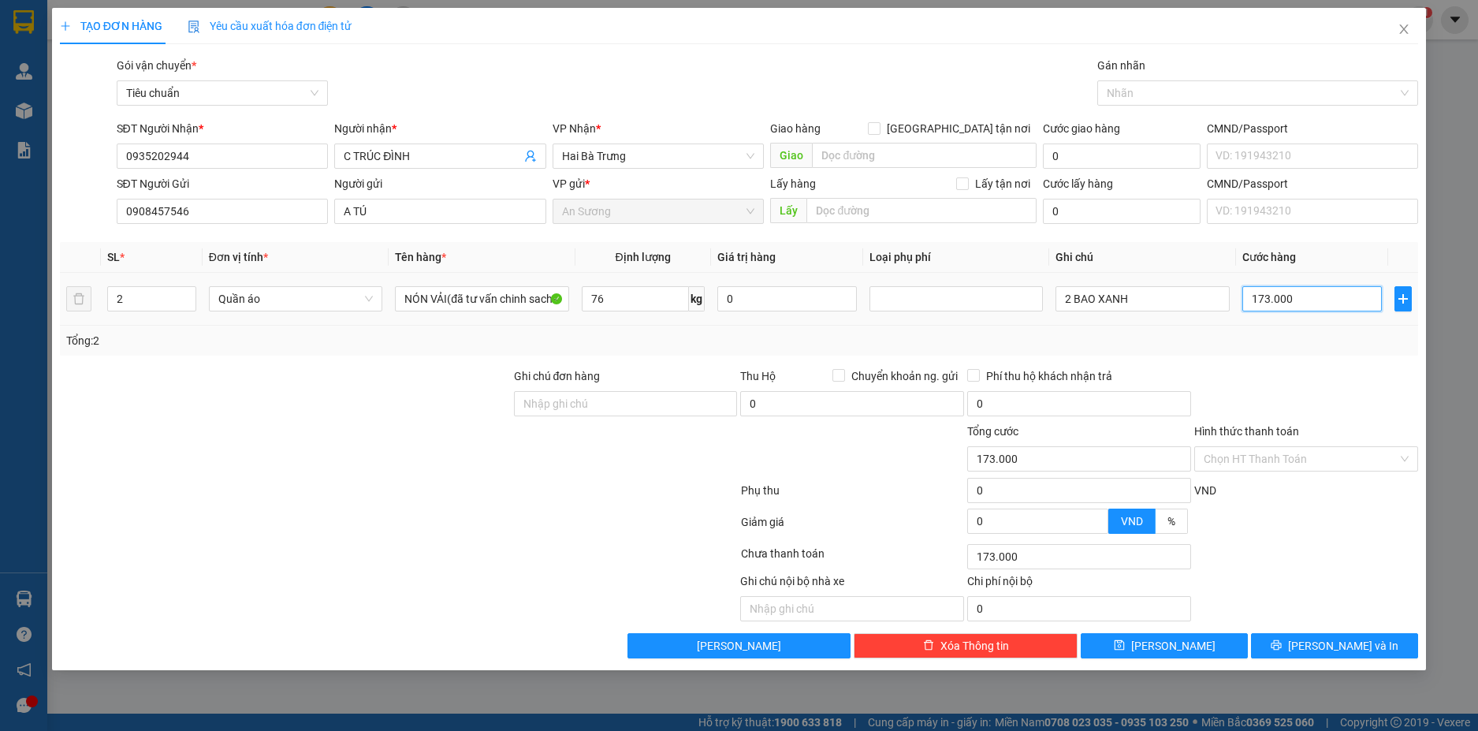
click at [1286, 303] on input "173.000" at bounding box center [1312, 298] width 140 height 25
type input "1"
type input "18/"
type input "0"
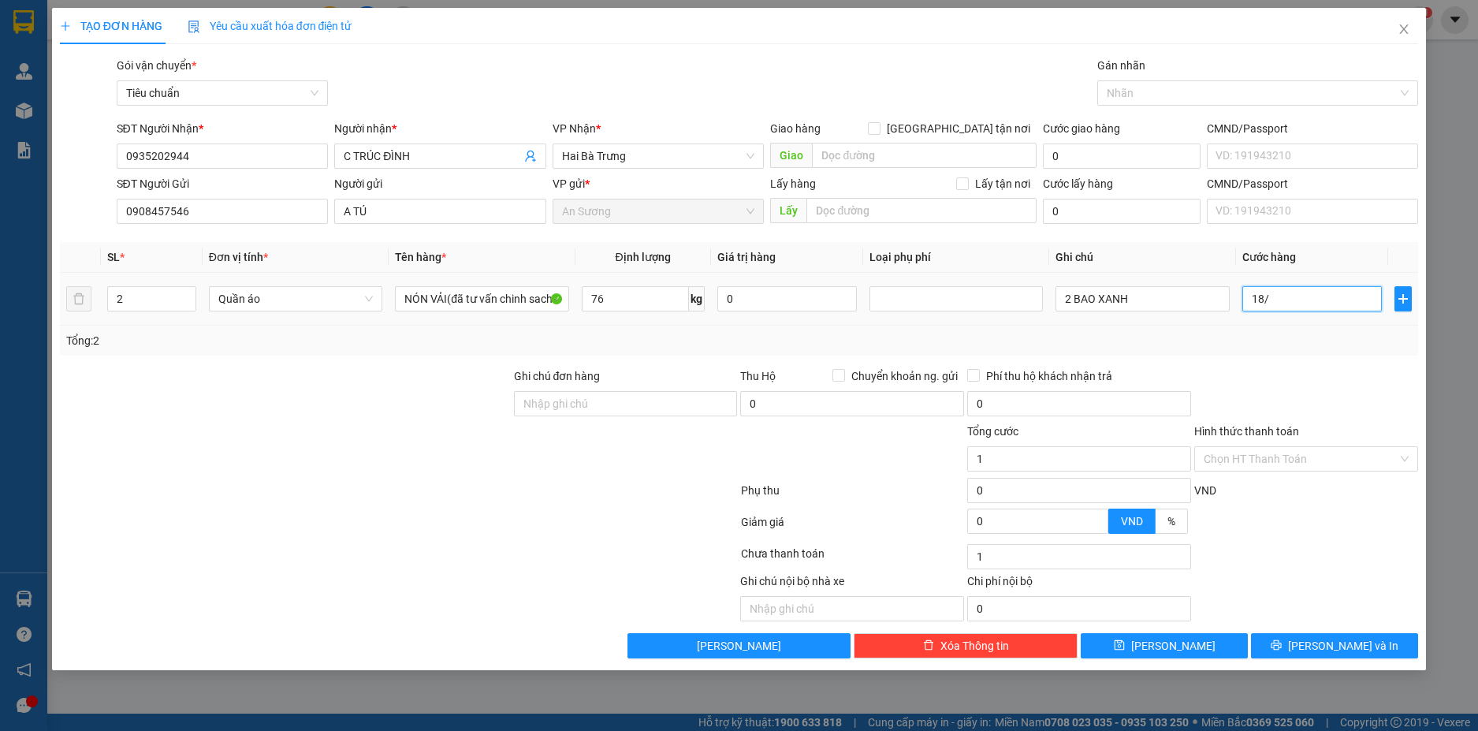
type input "0"
type input "18"
type input "180"
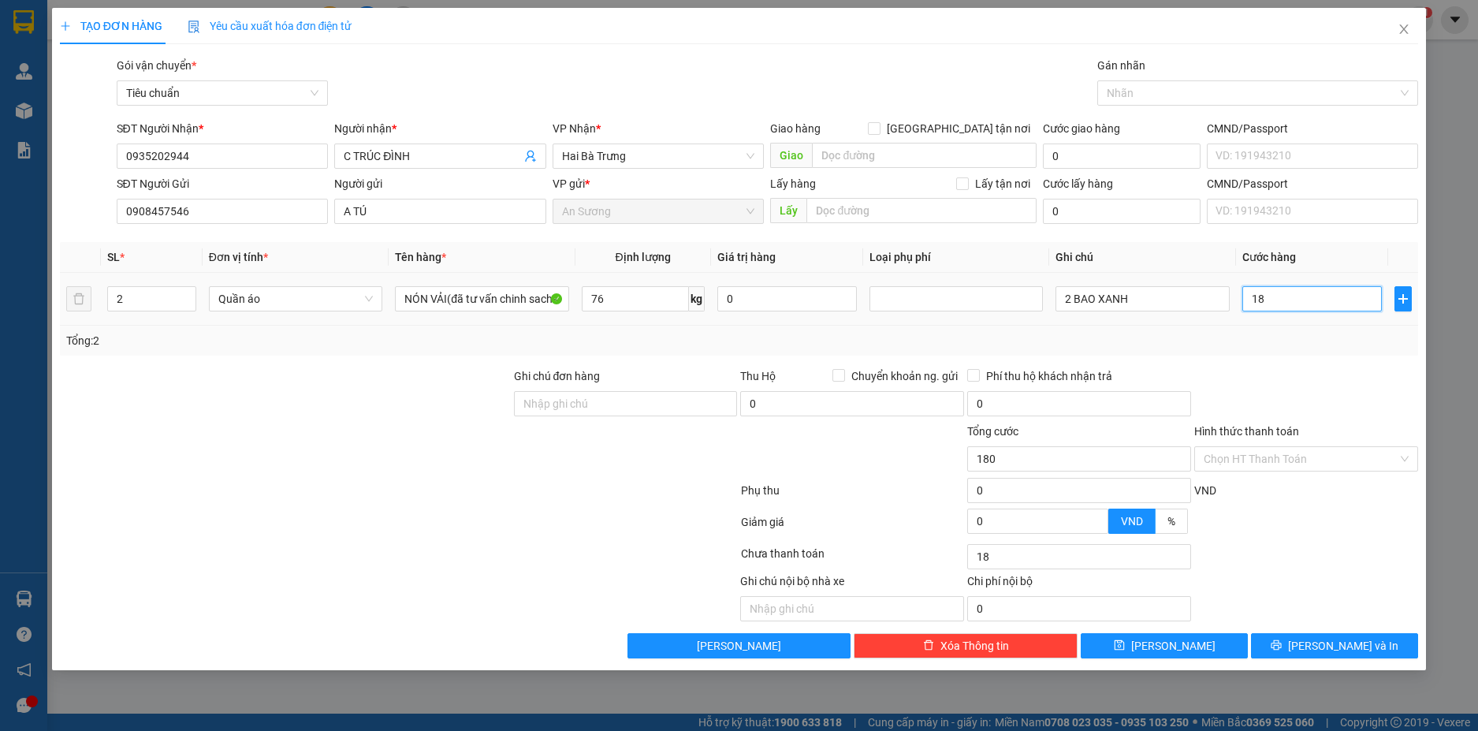
type input "180"
type input "0"
type input "180*2"
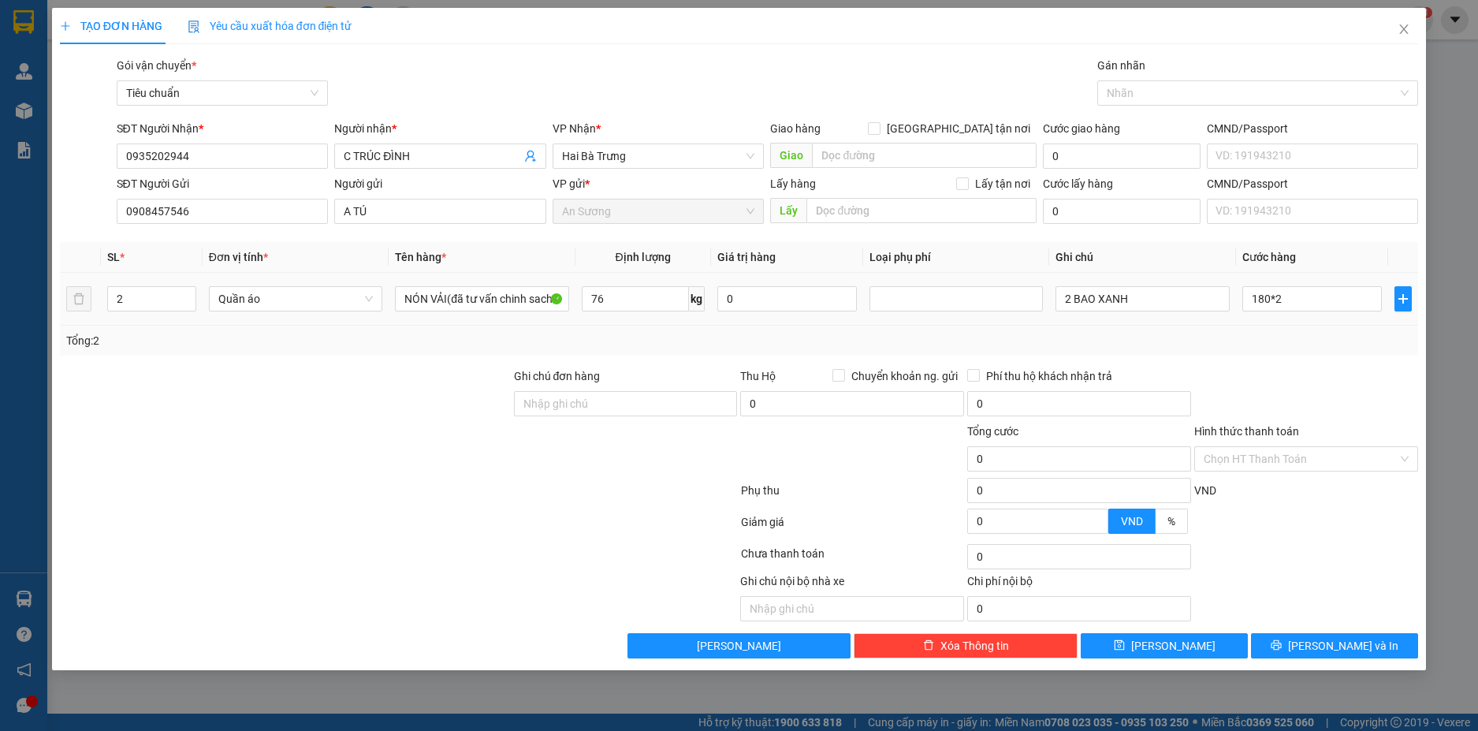
type input "360.000"
click at [1300, 363] on div "Transit Pickup Surcharge Ids Transit Deliver Surcharge Ids Transit Deliver Surc…" at bounding box center [739, 358] width 1359 height 602
click at [1354, 639] on span "Lưu và In" at bounding box center [1343, 645] width 110 height 17
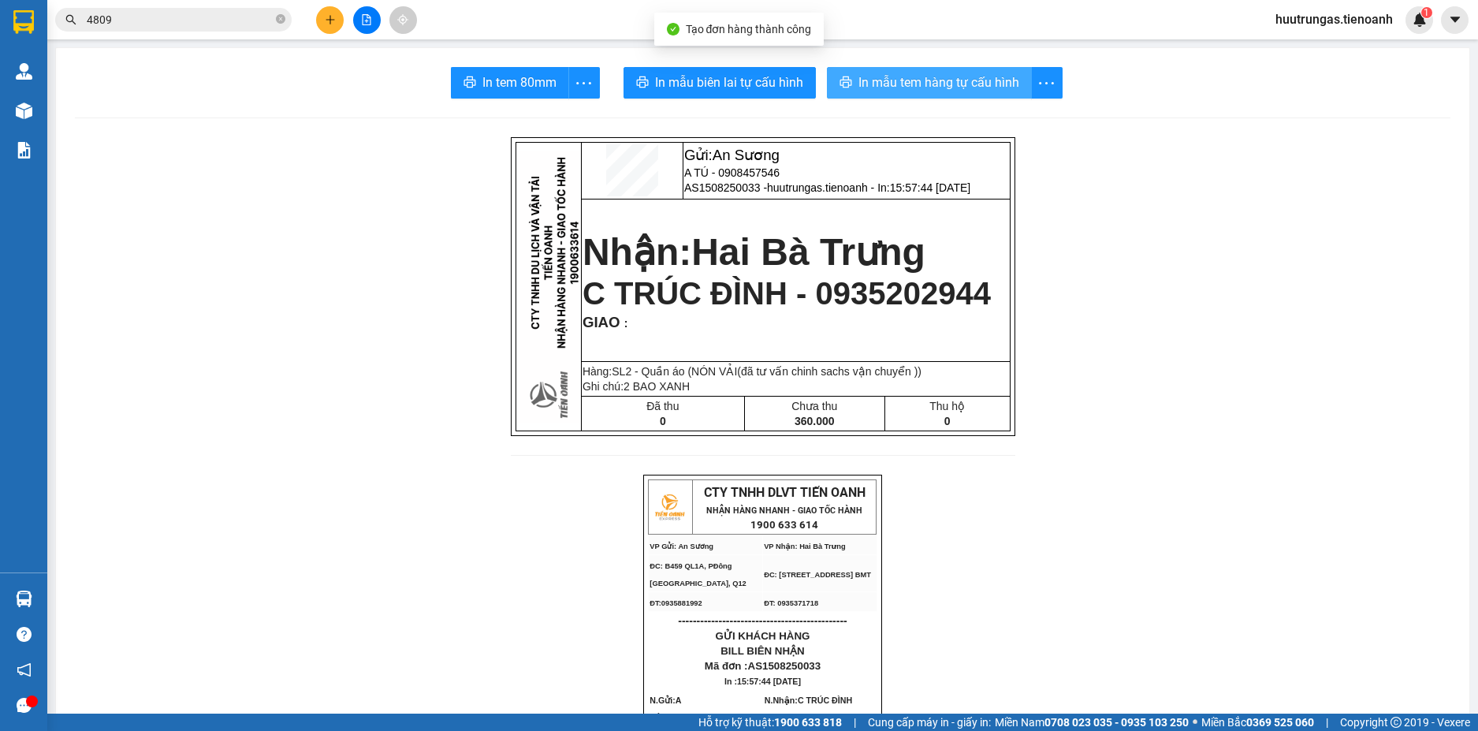
click at [941, 84] on span "In mẫu tem hàng tự cấu hình" at bounding box center [939, 83] width 161 height 20
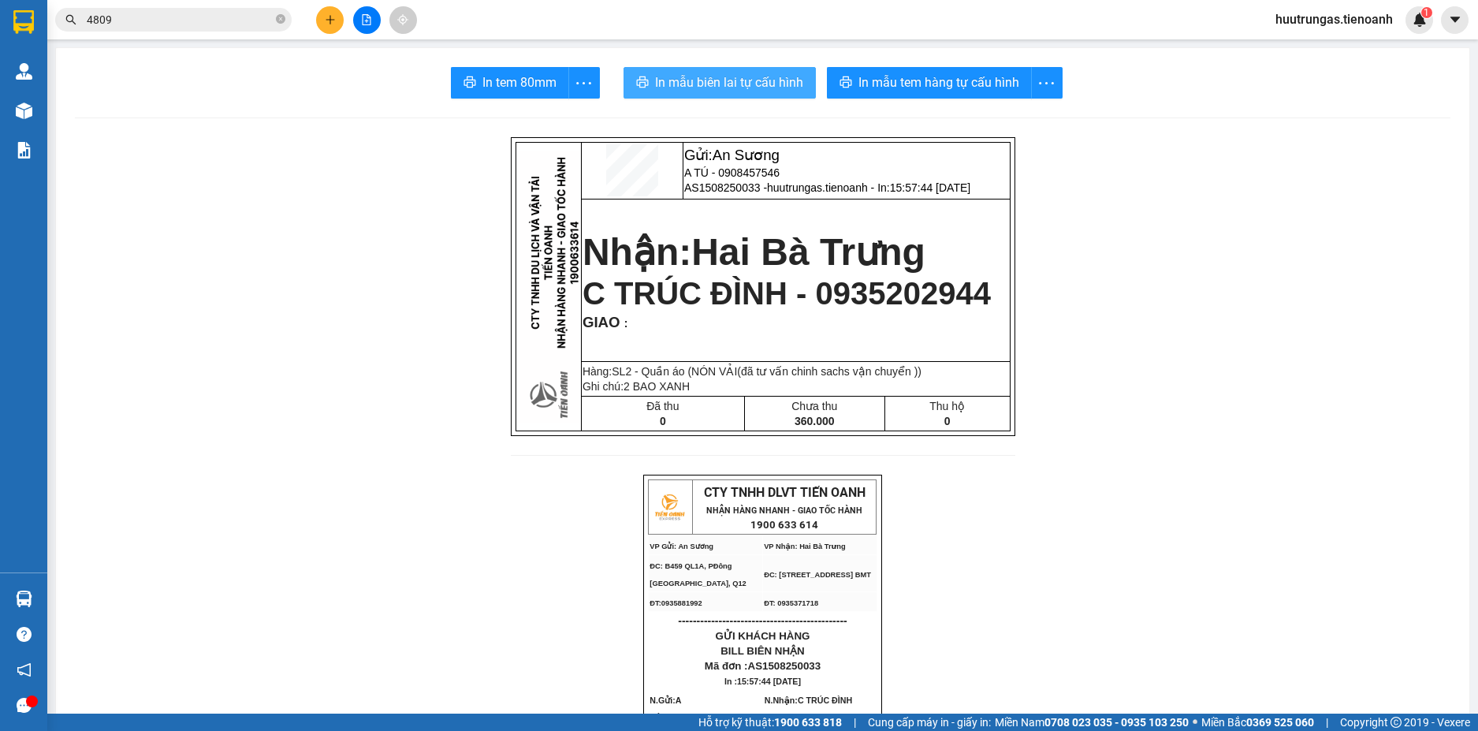
click at [731, 95] on button "In mẫu biên lai tự cấu hình" at bounding box center [720, 83] width 192 height 32
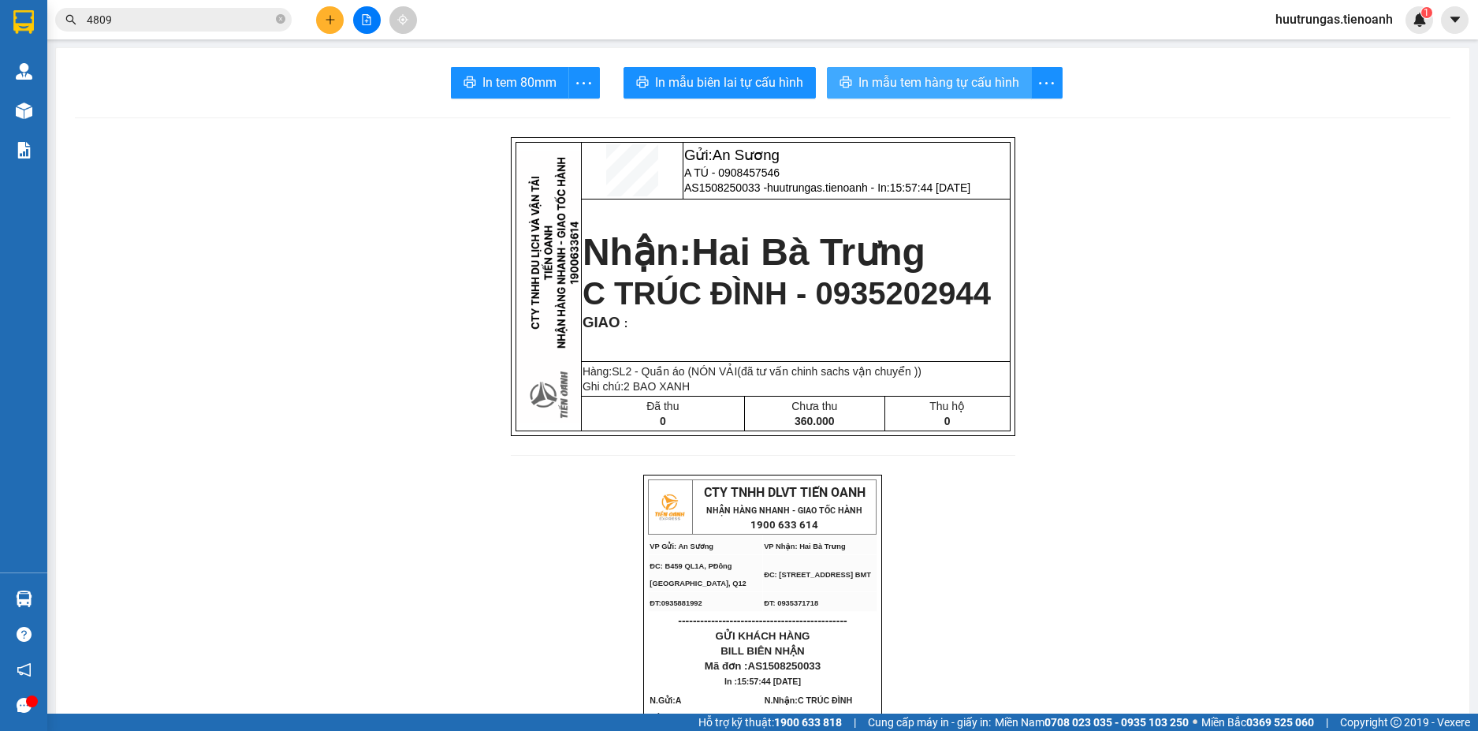
click at [966, 91] on span "In mẫu tem hàng tự cấu hình" at bounding box center [939, 83] width 161 height 20
click at [592, 337] on td "Nhận: Hai Bà Trưng C TRÚC ĐÌNH - 0935202944 GIAO :" at bounding box center [795, 280] width 429 height 163
click at [330, 27] on button at bounding box center [330, 20] width 28 height 28
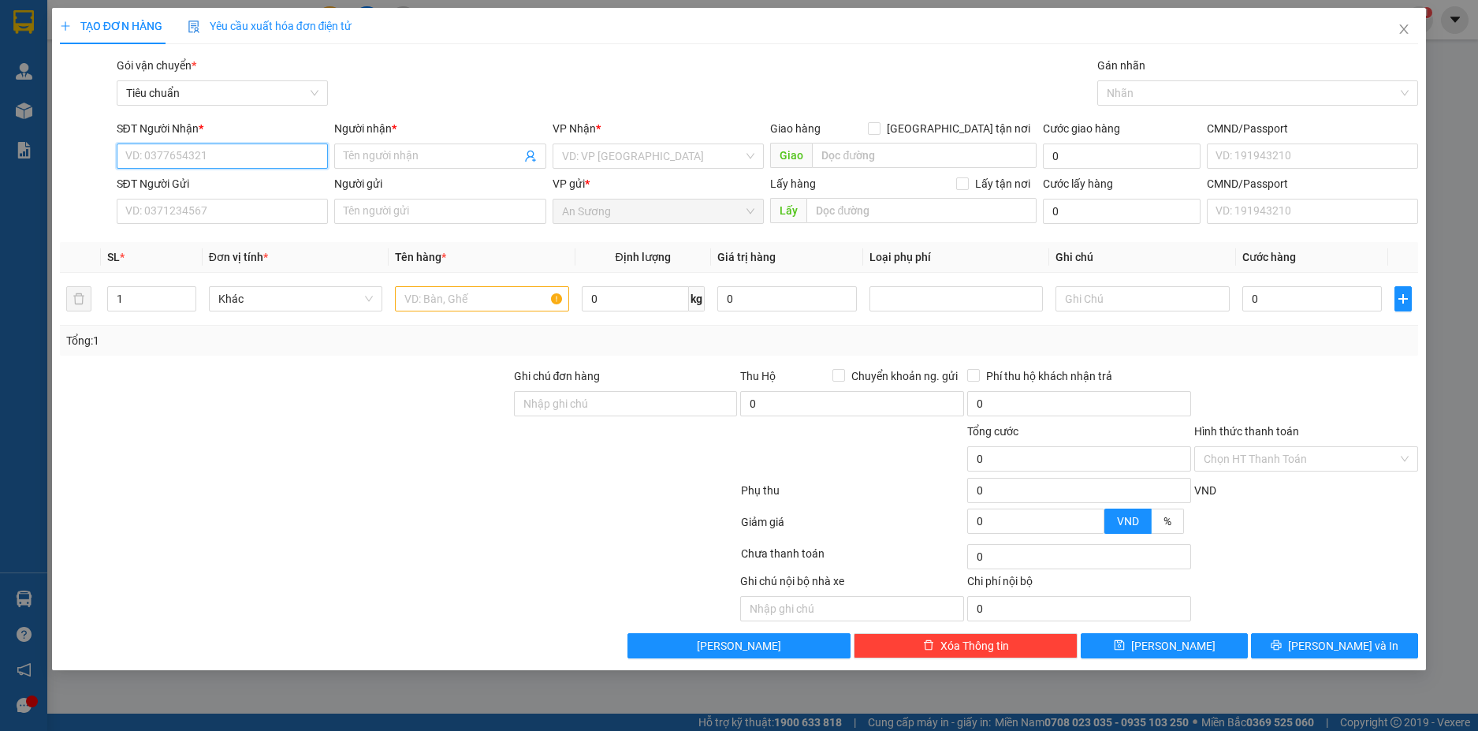
click at [213, 162] on input "SĐT Người Nhận *" at bounding box center [223, 155] width 212 height 25
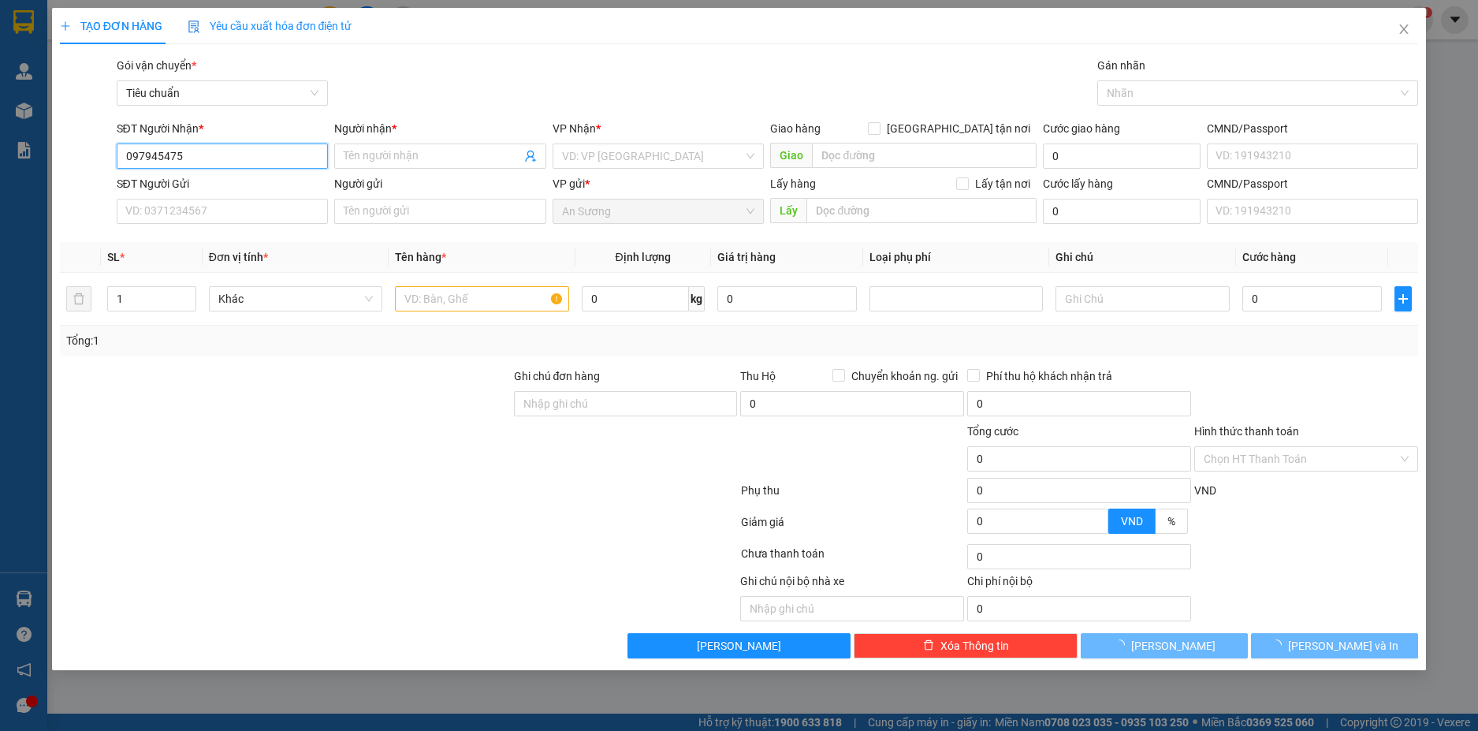
type input "0979454754"
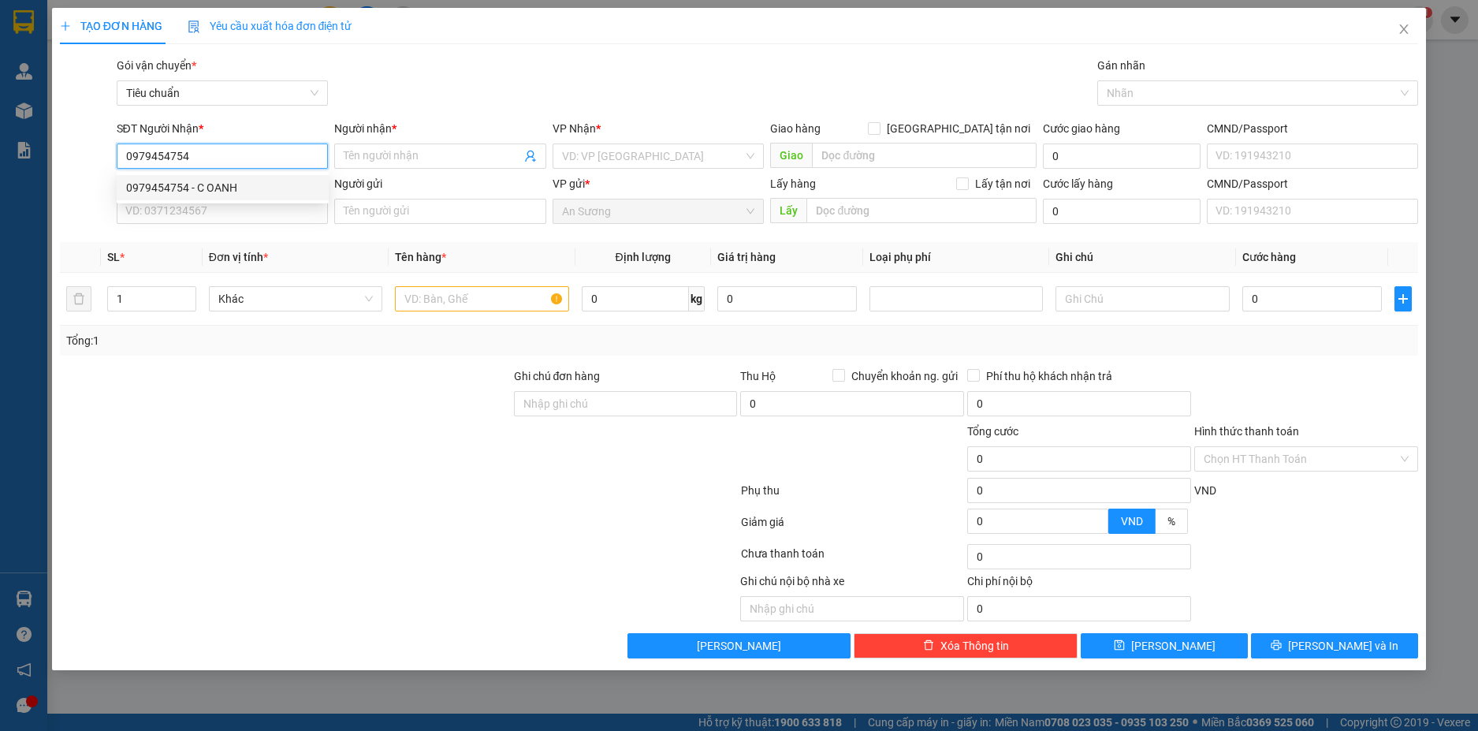
click at [222, 178] on div "0979454754 - C OANH" at bounding box center [223, 187] width 212 height 25
type input "C OANH"
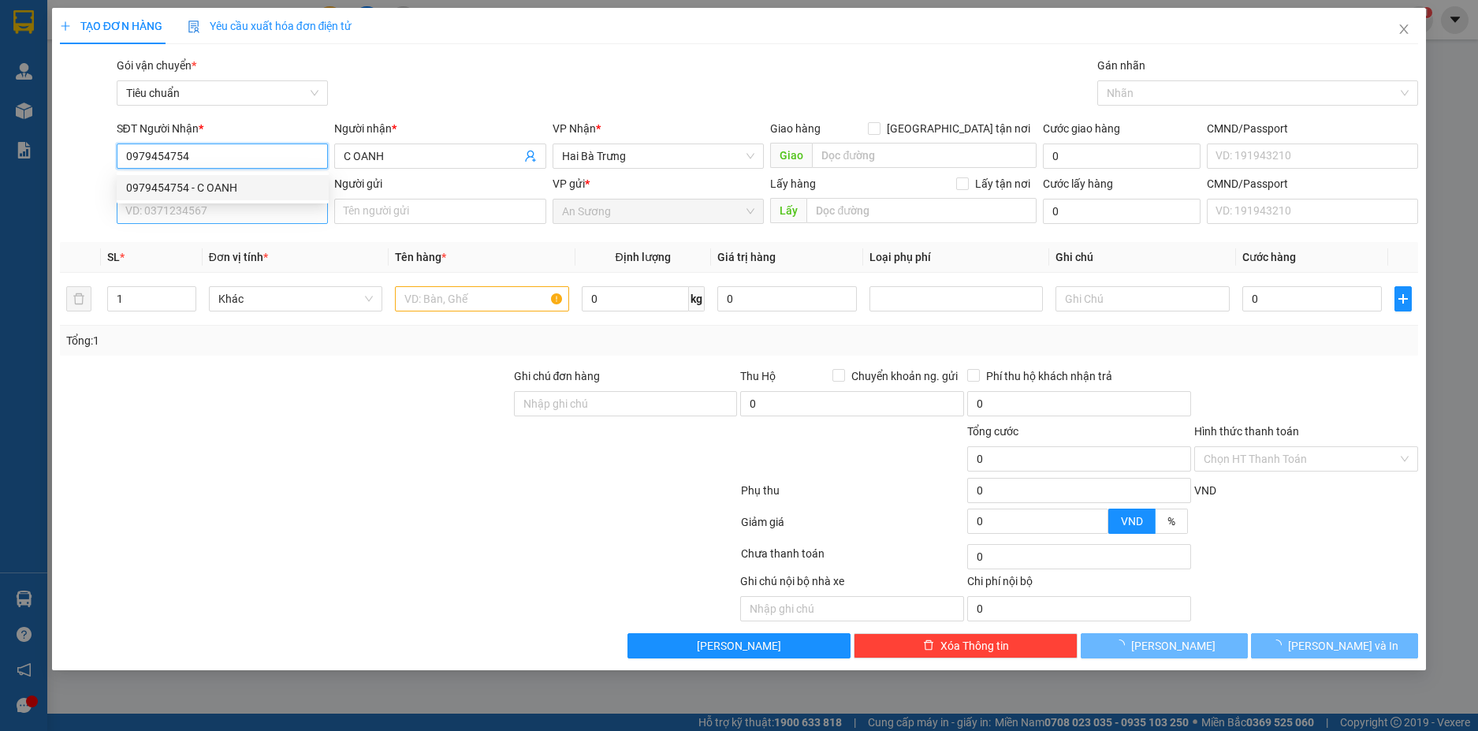
type input "80.000"
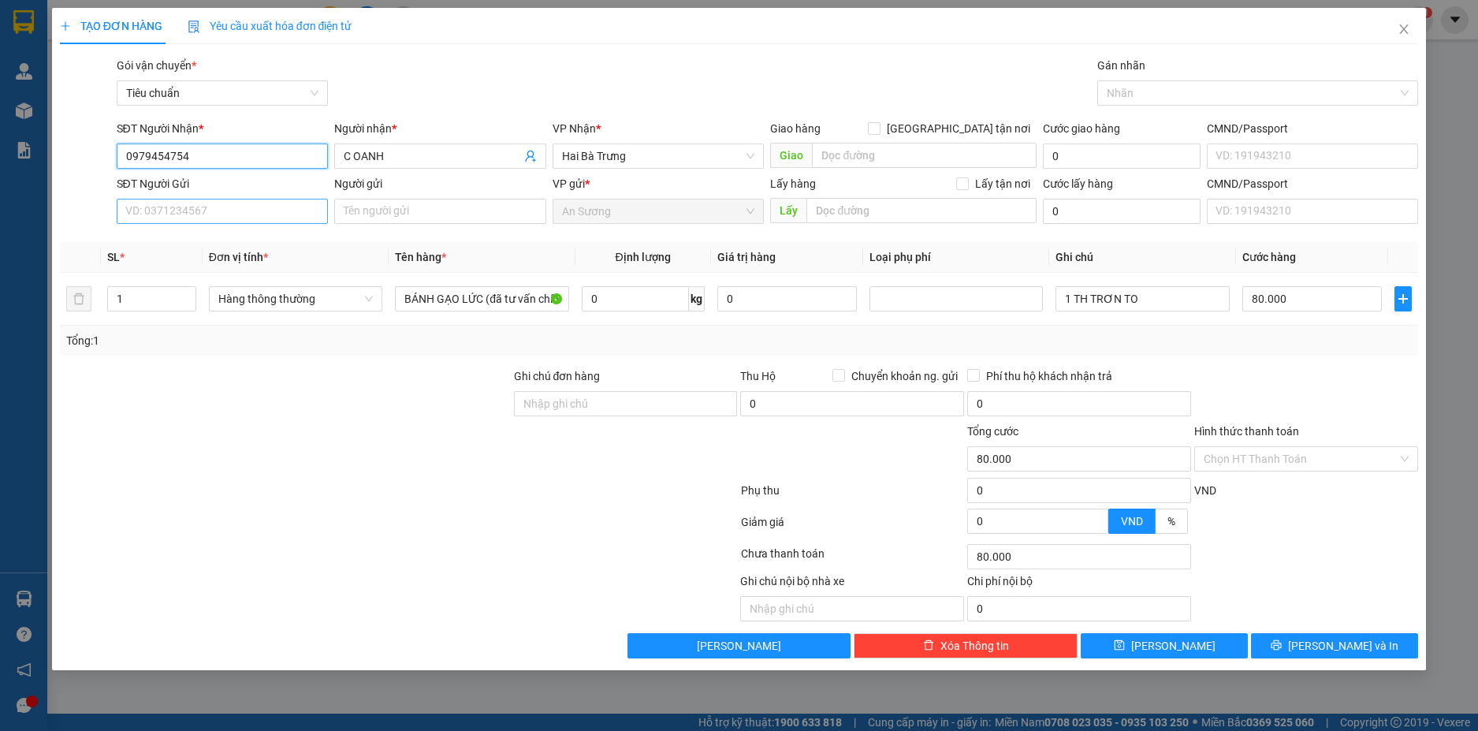
type input "0979454754"
click at [272, 218] on input "SĐT Người Gửi" at bounding box center [223, 211] width 212 height 25
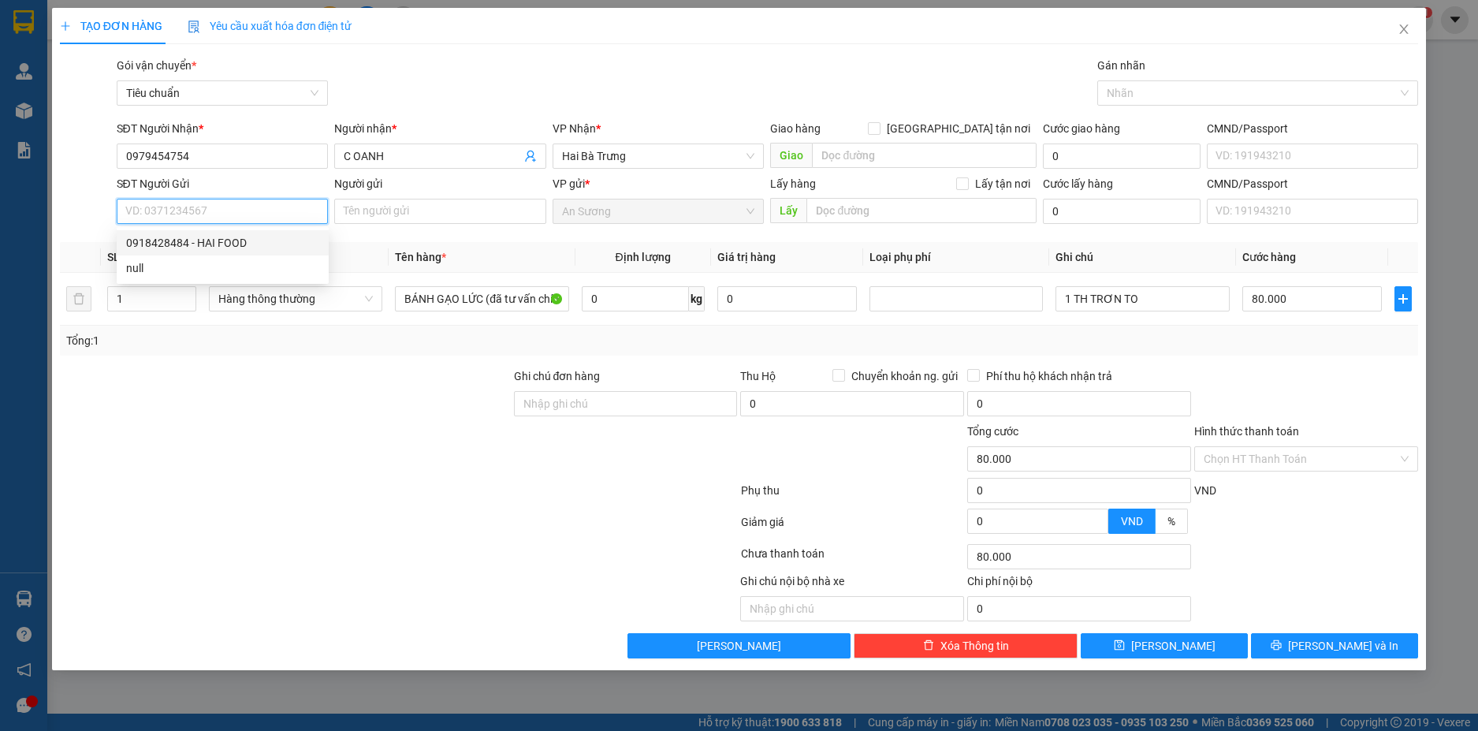
click at [263, 238] on div "0918428484 - HAI FOOD" at bounding box center [222, 242] width 193 height 17
type input "0918428484"
type input "HAI FOOD"
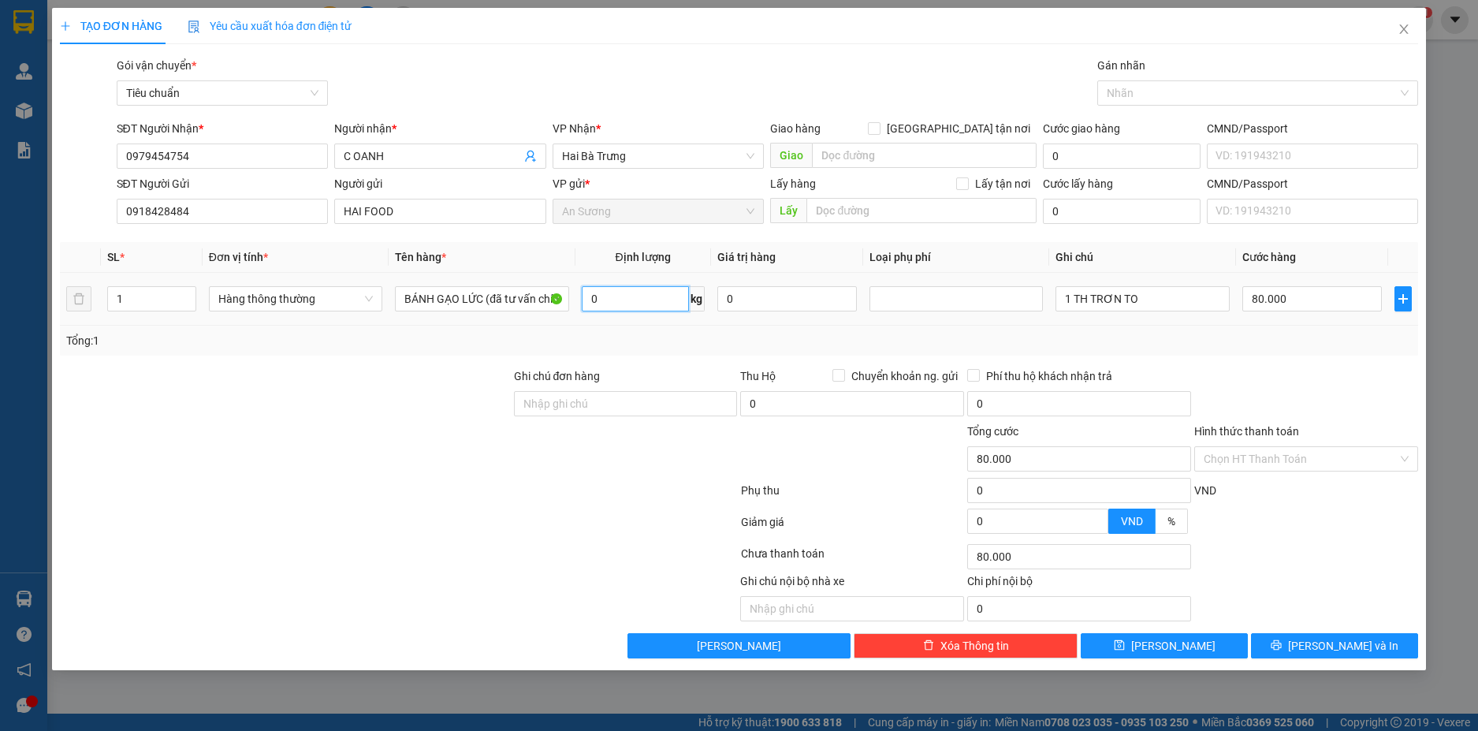
click at [667, 304] on input "0" at bounding box center [635, 298] width 107 height 25
type input "25"
click at [1182, 359] on div "Transit Pickup Surcharge Ids Transit Deliver Surcharge Ids Transit Deliver Surc…" at bounding box center [739, 358] width 1359 height 602
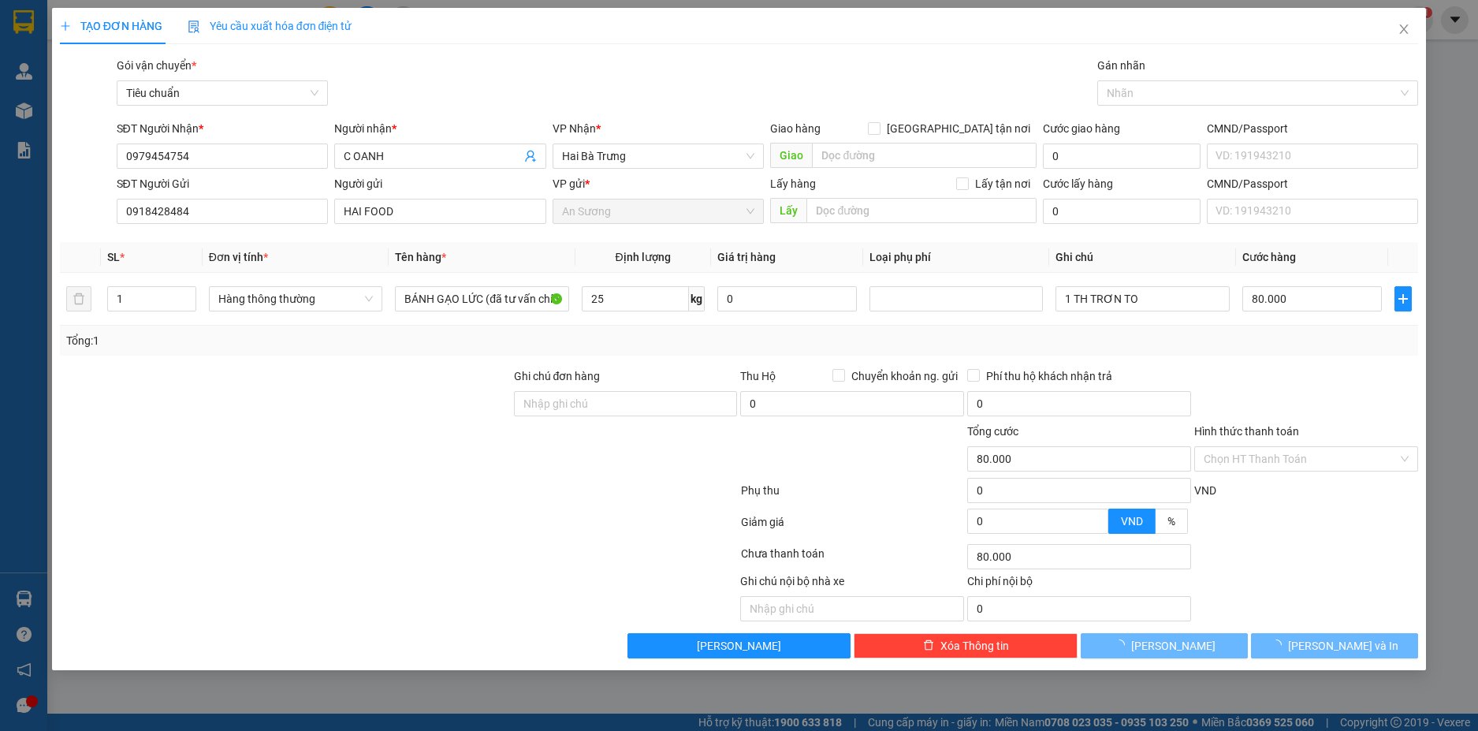
type input "60.000"
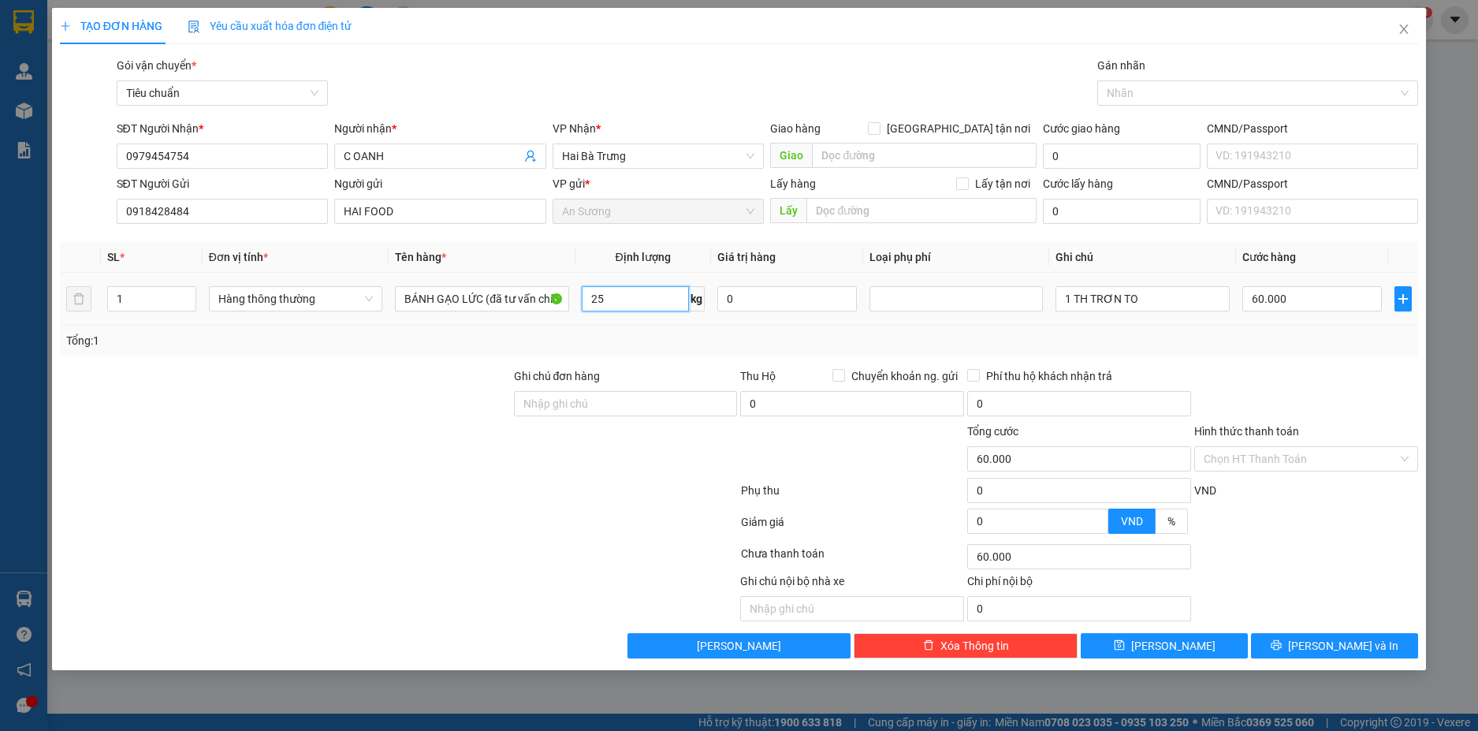
click at [651, 294] on input "25" at bounding box center [635, 298] width 107 height 25
type input "0"
click at [1332, 299] on input "60.000" at bounding box center [1312, 298] width 140 height 25
type input "0"
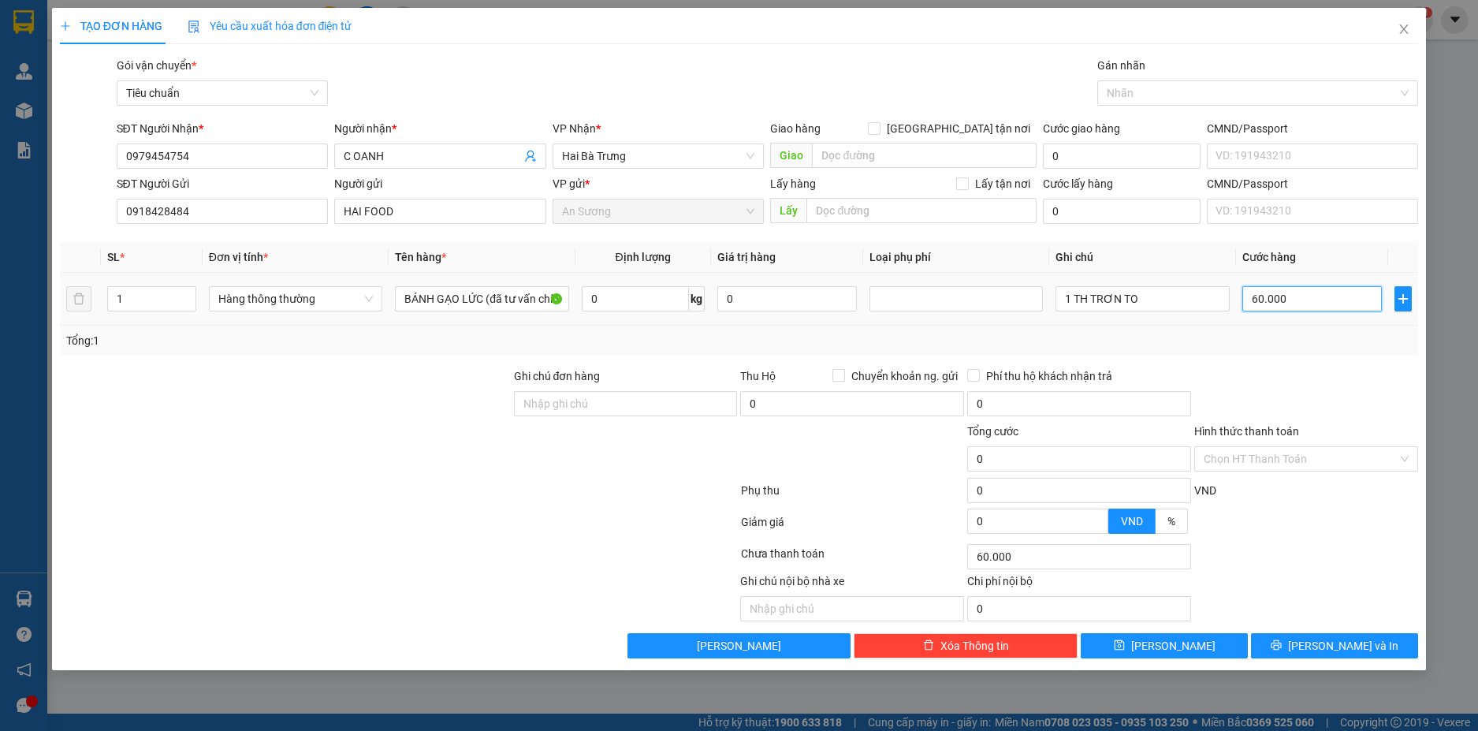
type input "0"
type input "8"
type input "080"
type input "80"
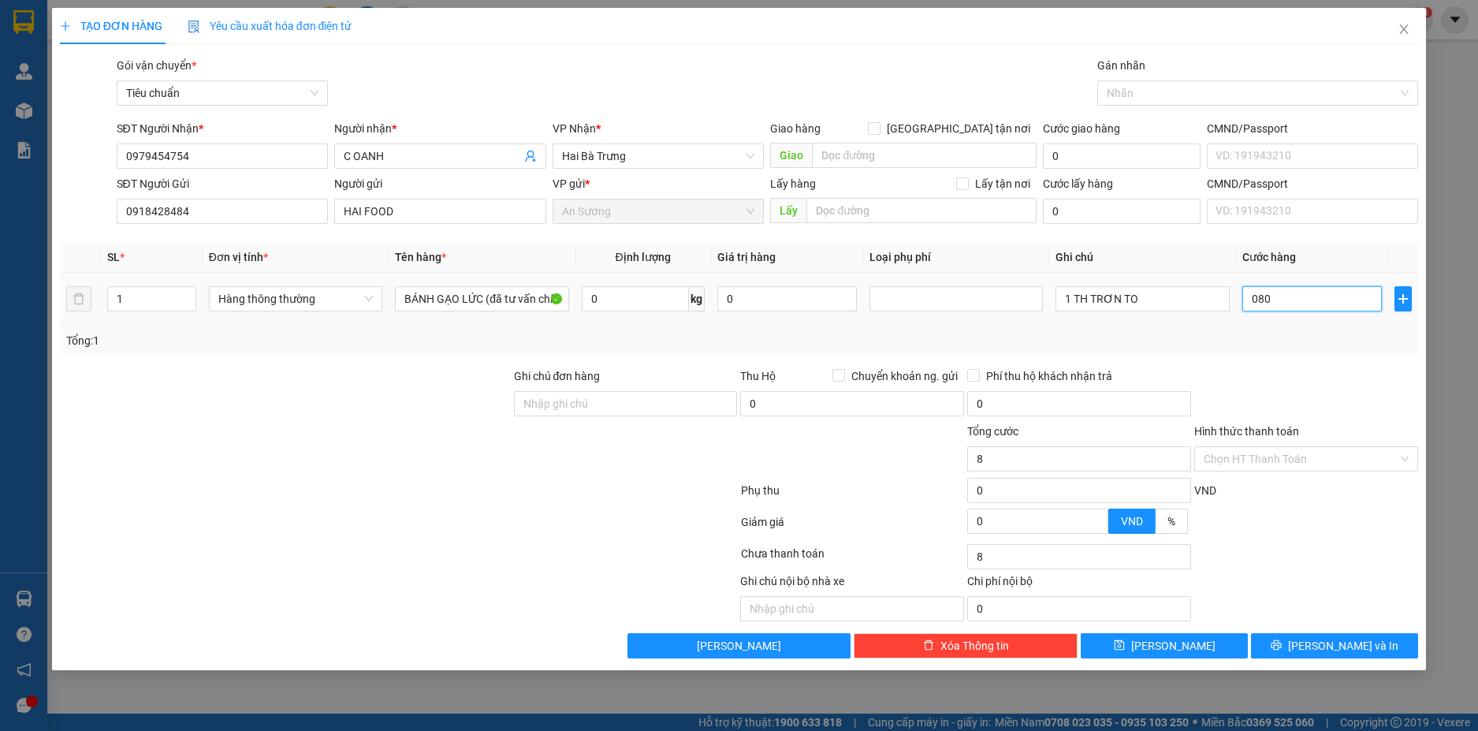
type input "80"
type input "080"
type input "80.000"
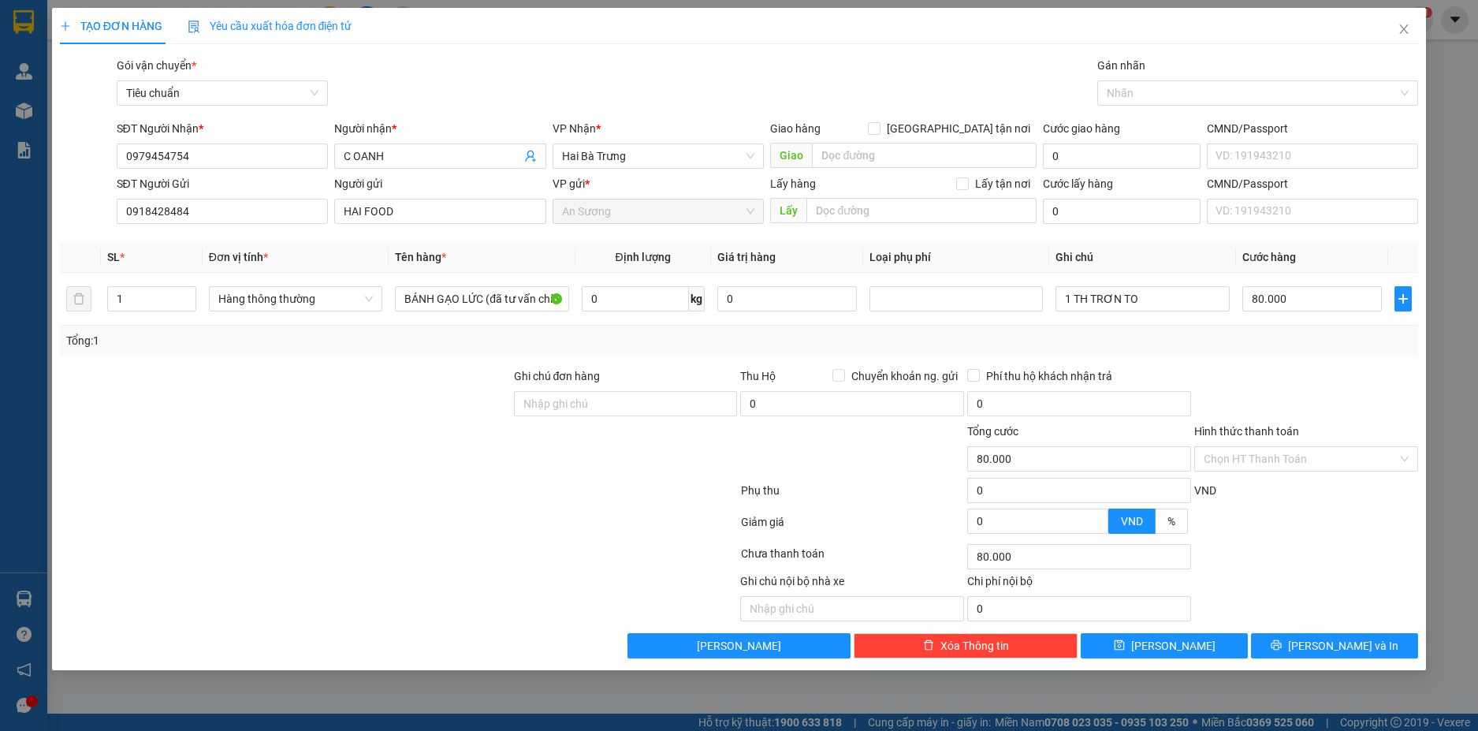
drag, startPoint x: 1318, startPoint y: 382, endPoint x: 1319, endPoint y: 371, distance: 11.1
click at [1321, 378] on div at bounding box center [1306, 394] width 227 height 55
click at [1071, 298] on input "1 TH TRƠN TO" at bounding box center [1142, 298] width 173 height 25
type input "TH TRƠN TO"
click at [1373, 643] on button "Lưu và In" at bounding box center [1334, 645] width 167 height 25
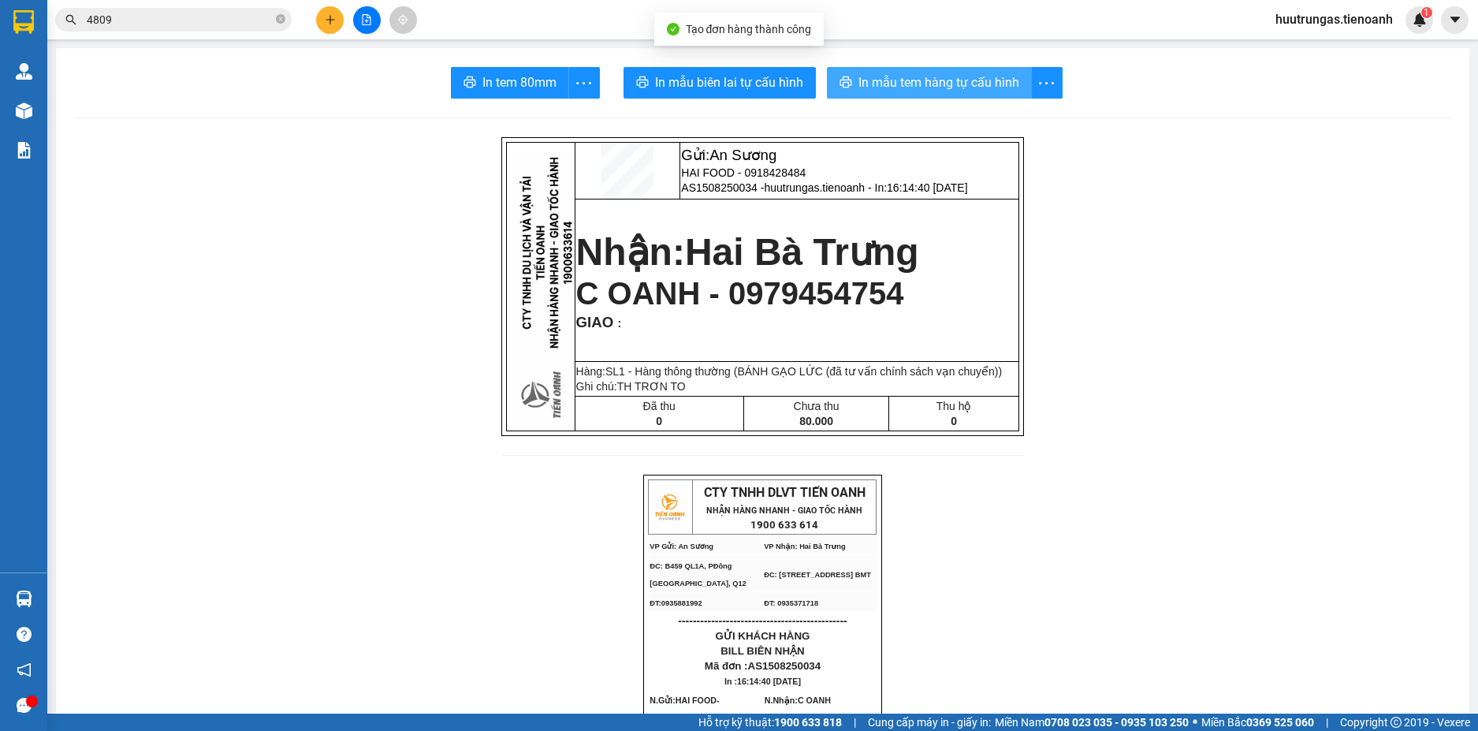
click at [967, 89] on span "In mẫu tem hàng tự cấu hình" at bounding box center [939, 83] width 161 height 20
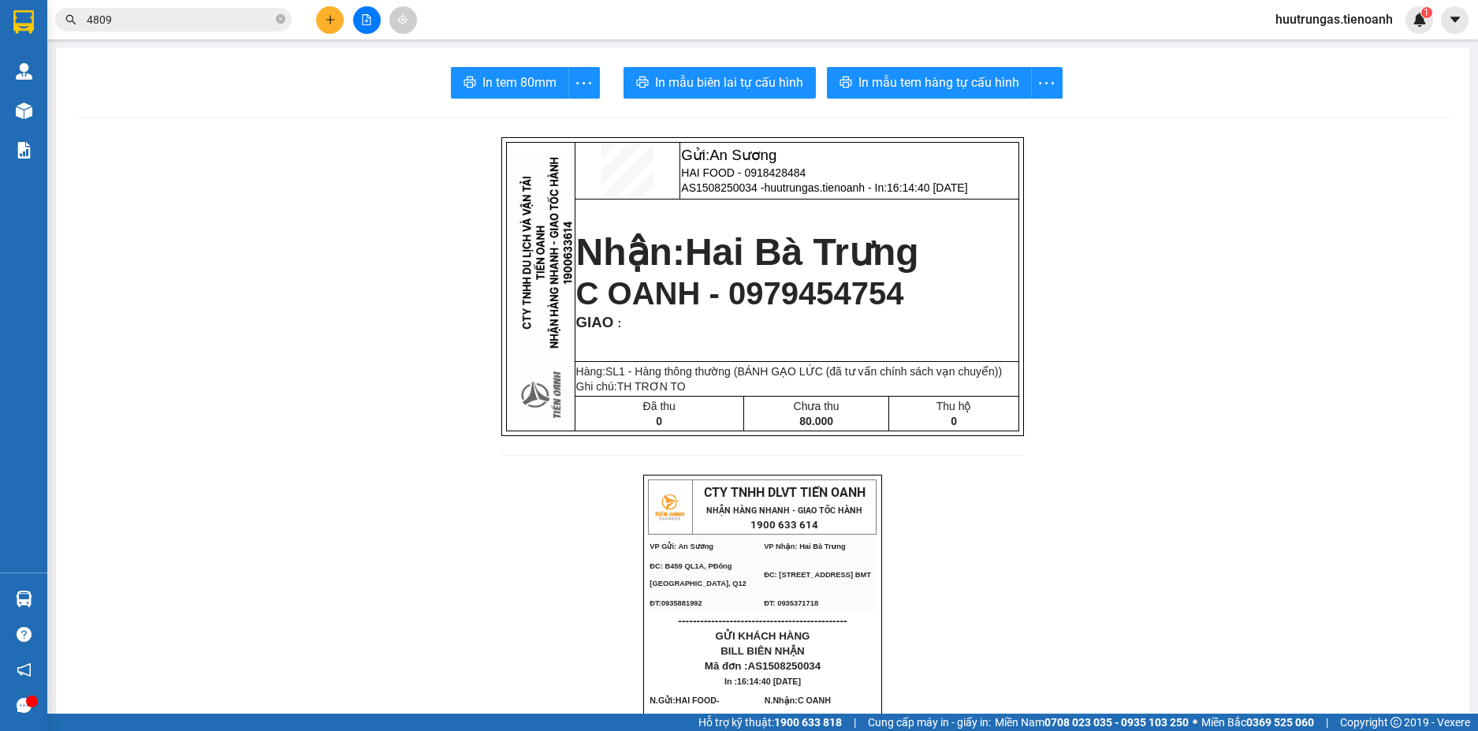
click at [732, 86] on span "In mẫu biên lai tự cấu hình" at bounding box center [729, 83] width 148 height 20
click at [920, 83] on span "In mẫu tem hàng tự cấu hình" at bounding box center [939, 83] width 161 height 20
click at [333, 29] on button at bounding box center [330, 20] width 28 height 28
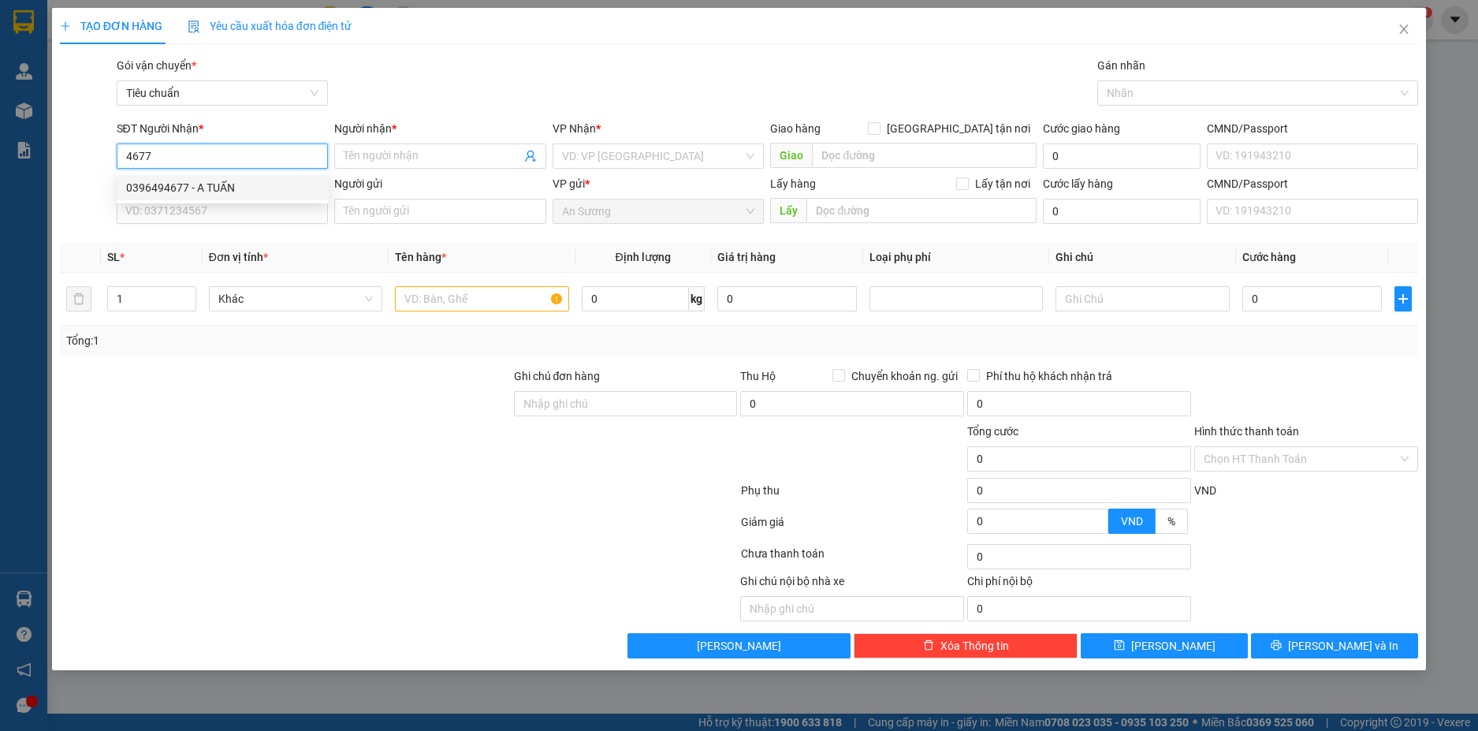
click at [236, 182] on div "0396494677 - A TUẤN" at bounding box center [222, 187] width 193 height 17
type input "0396494677"
type input "A TUẤN"
type input "630.000"
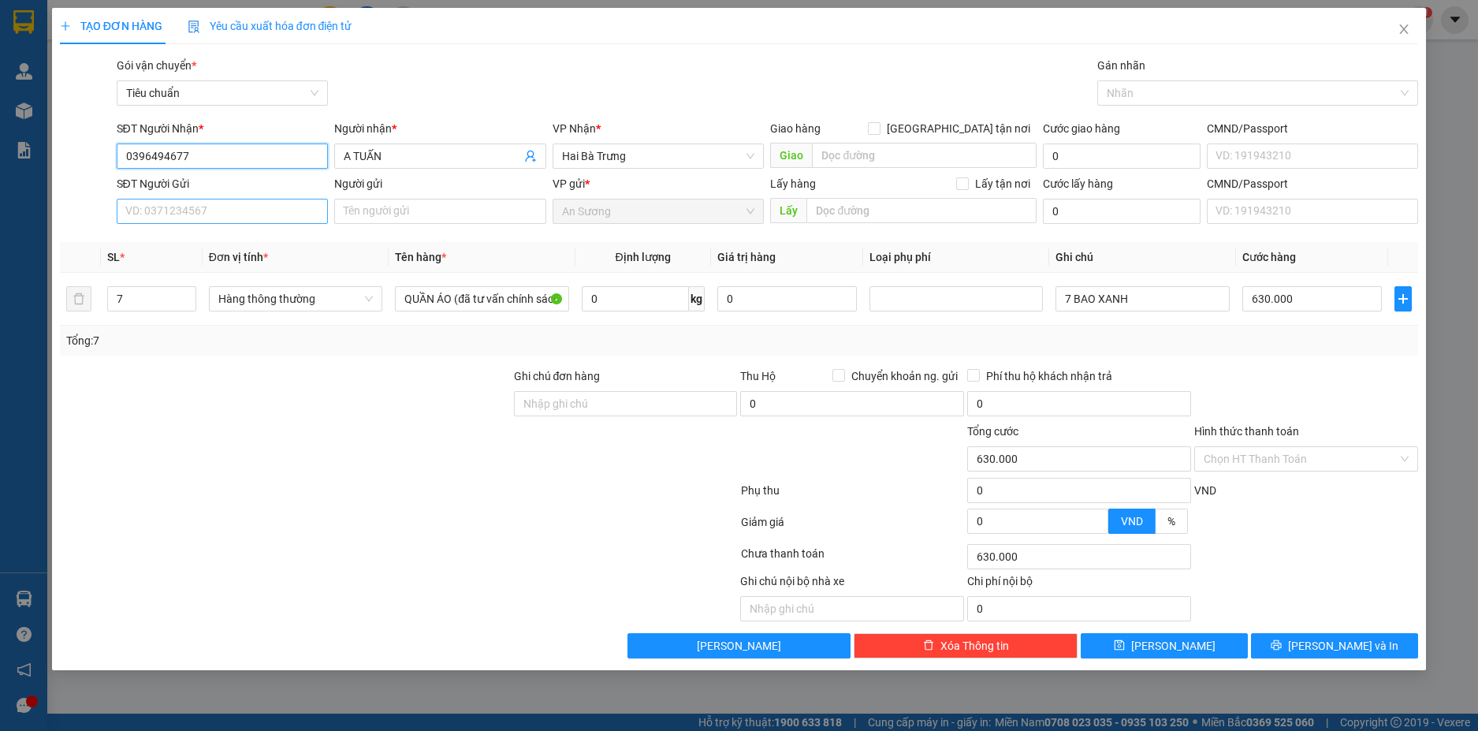
type input "0396494677"
click at [268, 215] on input "SĐT Người Gửi" at bounding box center [223, 211] width 212 height 25
click at [237, 249] on div "0982099715 - A Sỹ" at bounding box center [222, 242] width 193 height 17
type input "0982099715"
type input "A Sỹ"
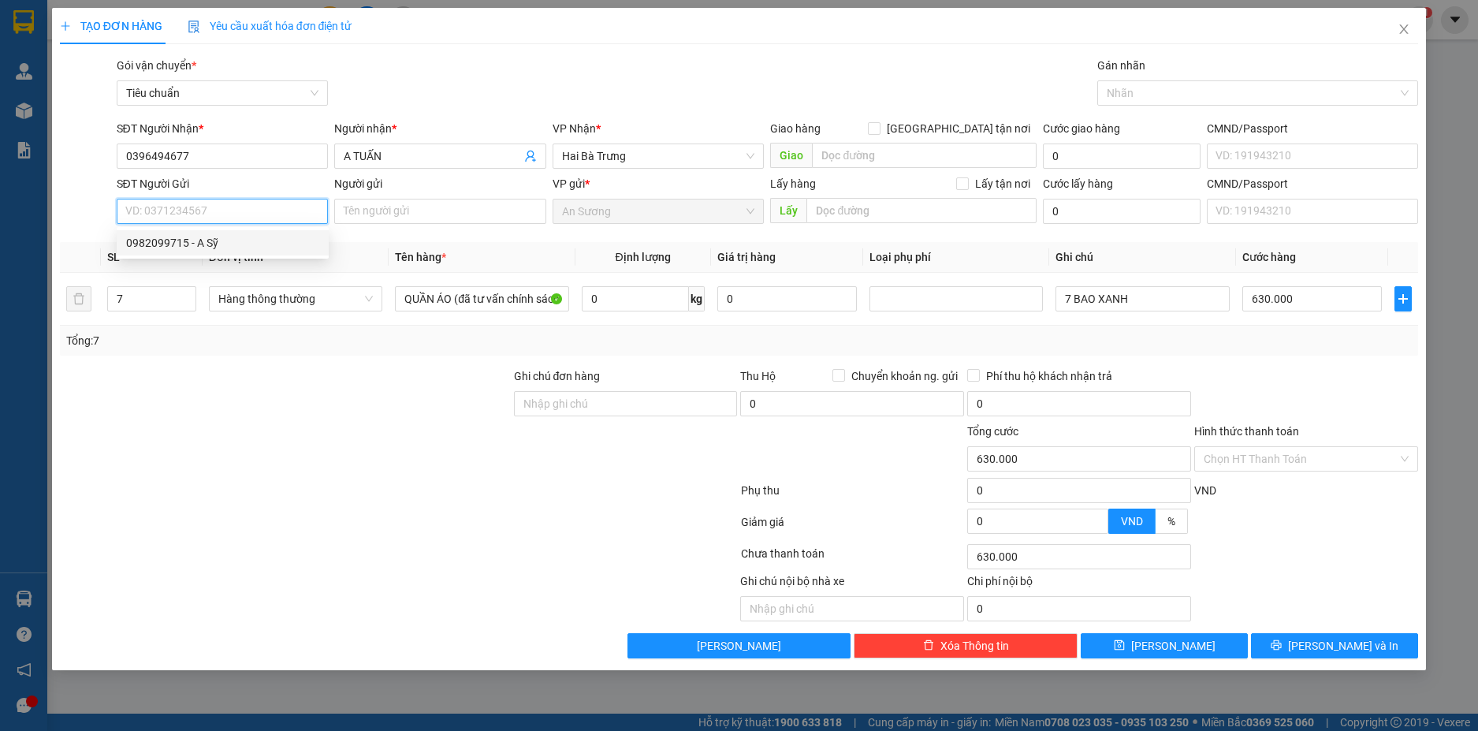
type input "074060005101"
click at [185, 308] on span "Decrease Value" at bounding box center [186, 303] width 17 height 14
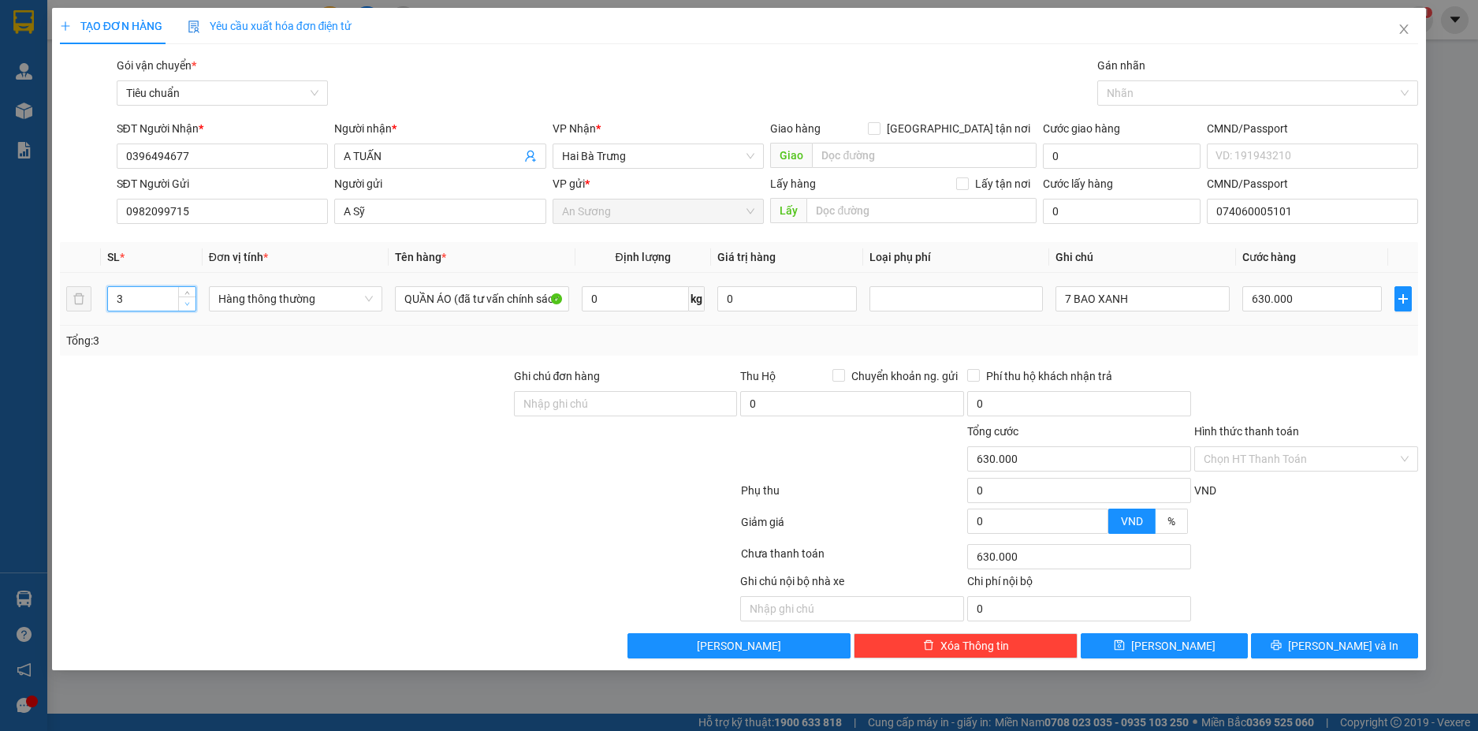
type input "2"
click at [187, 307] on span "down" at bounding box center [187, 304] width 9 height 9
click at [340, 312] on div "Hàng thông thường" at bounding box center [295, 299] width 173 height 32
click at [363, 302] on span "Hàng thông thường" at bounding box center [295, 299] width 155 height 24
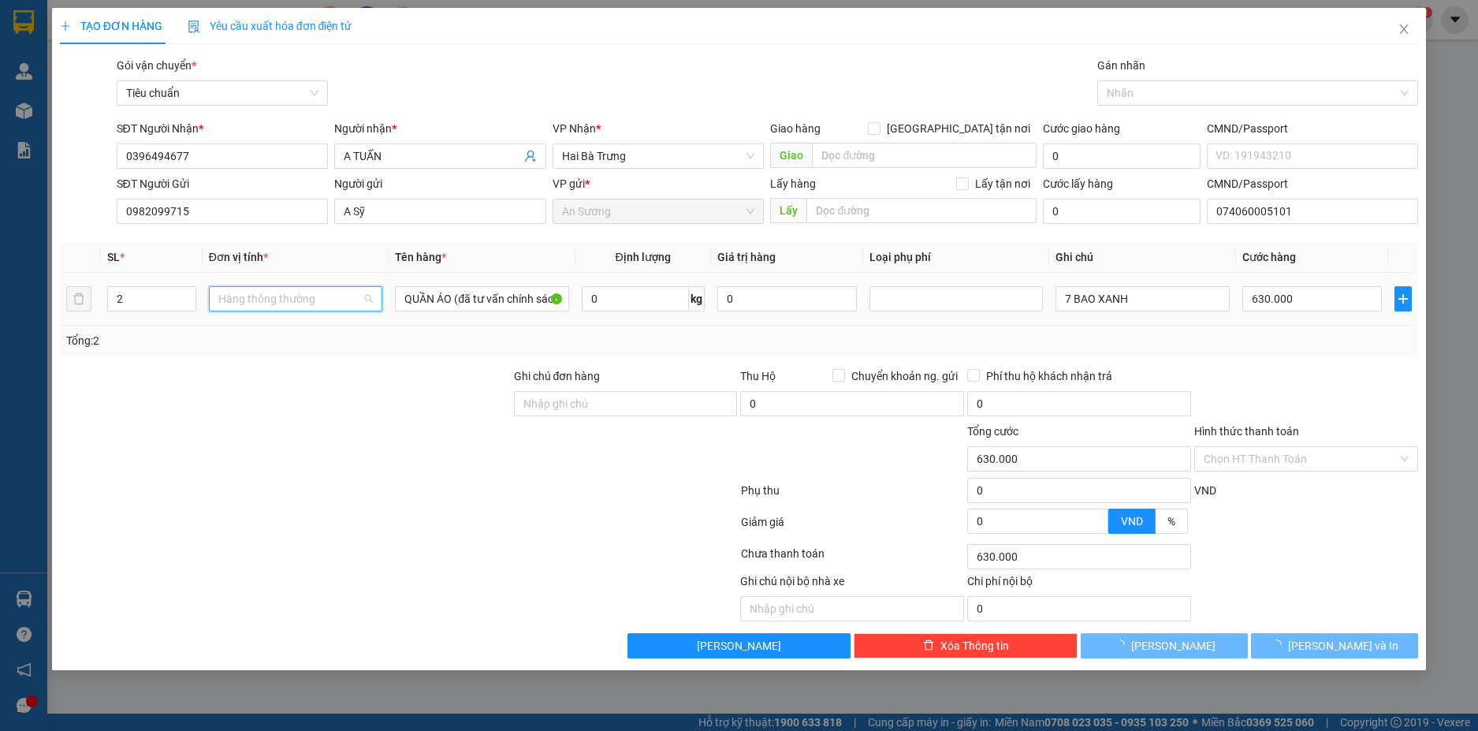
type input "0"
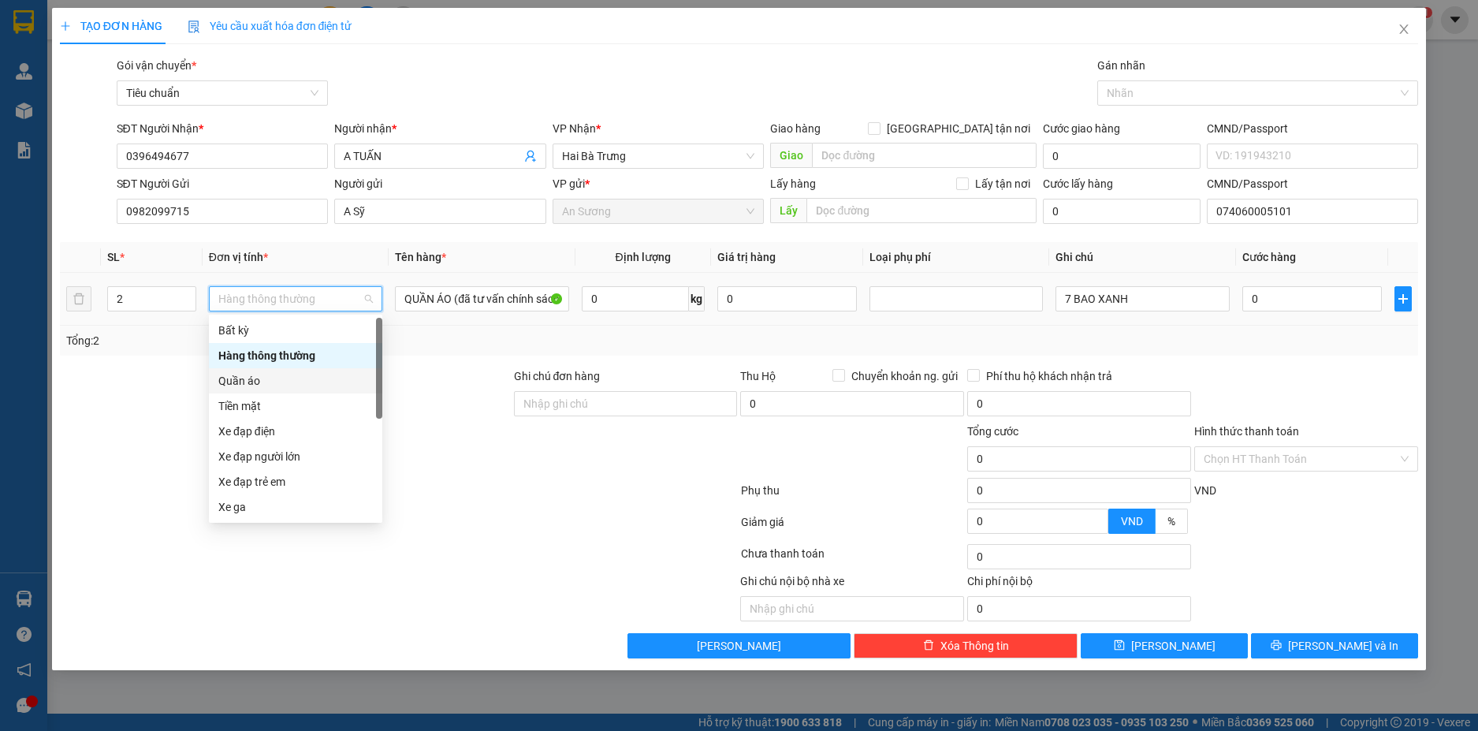
click at [246, 380] on div "Quần áo" at bounding box center [295, 380] width 155 height 17
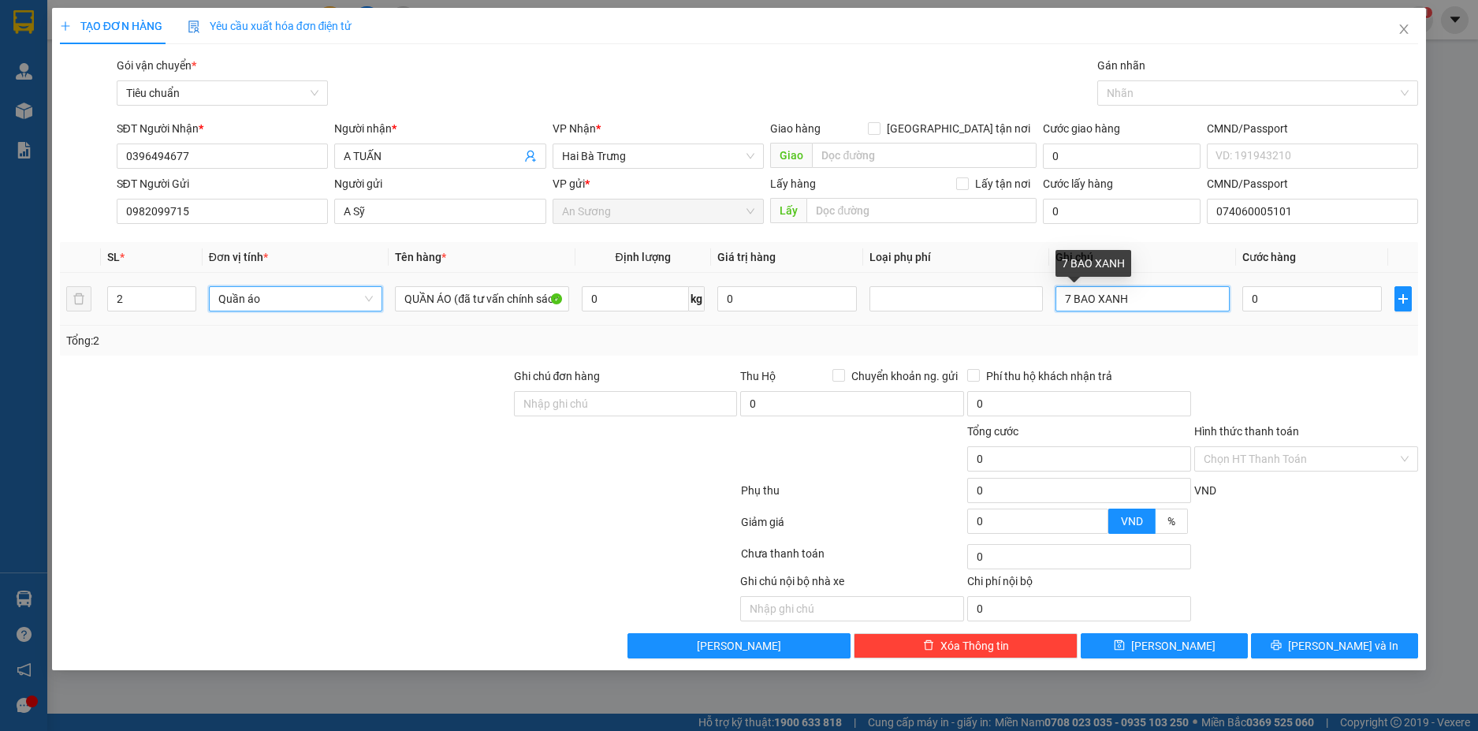
click at [1070, 306] on input "7 BAO XANH" at bounding box center [1142, 298] width 173 height 25
type input "2 BAO XANH"
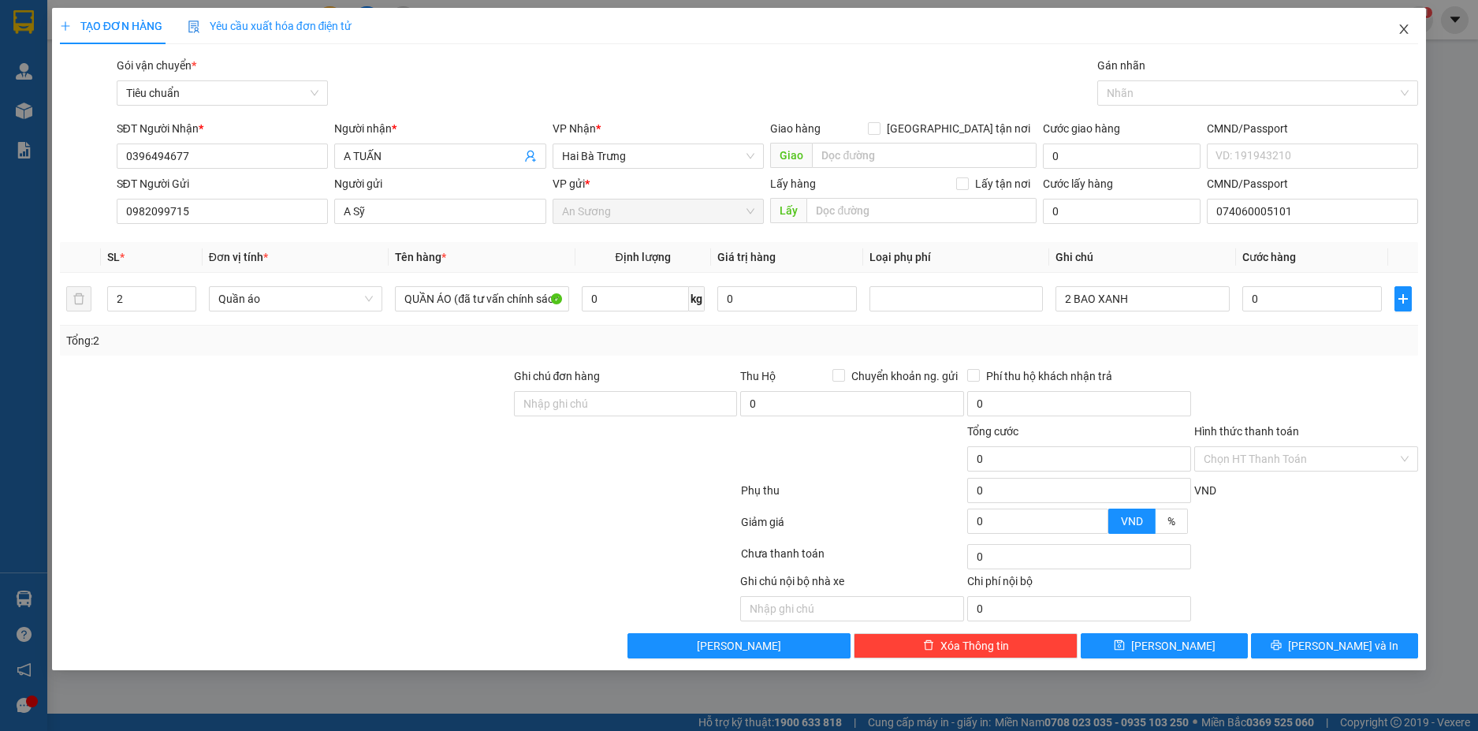
click at [1406, 29] on icon "close" at bounding box center [1404, 28] width 9 height 9
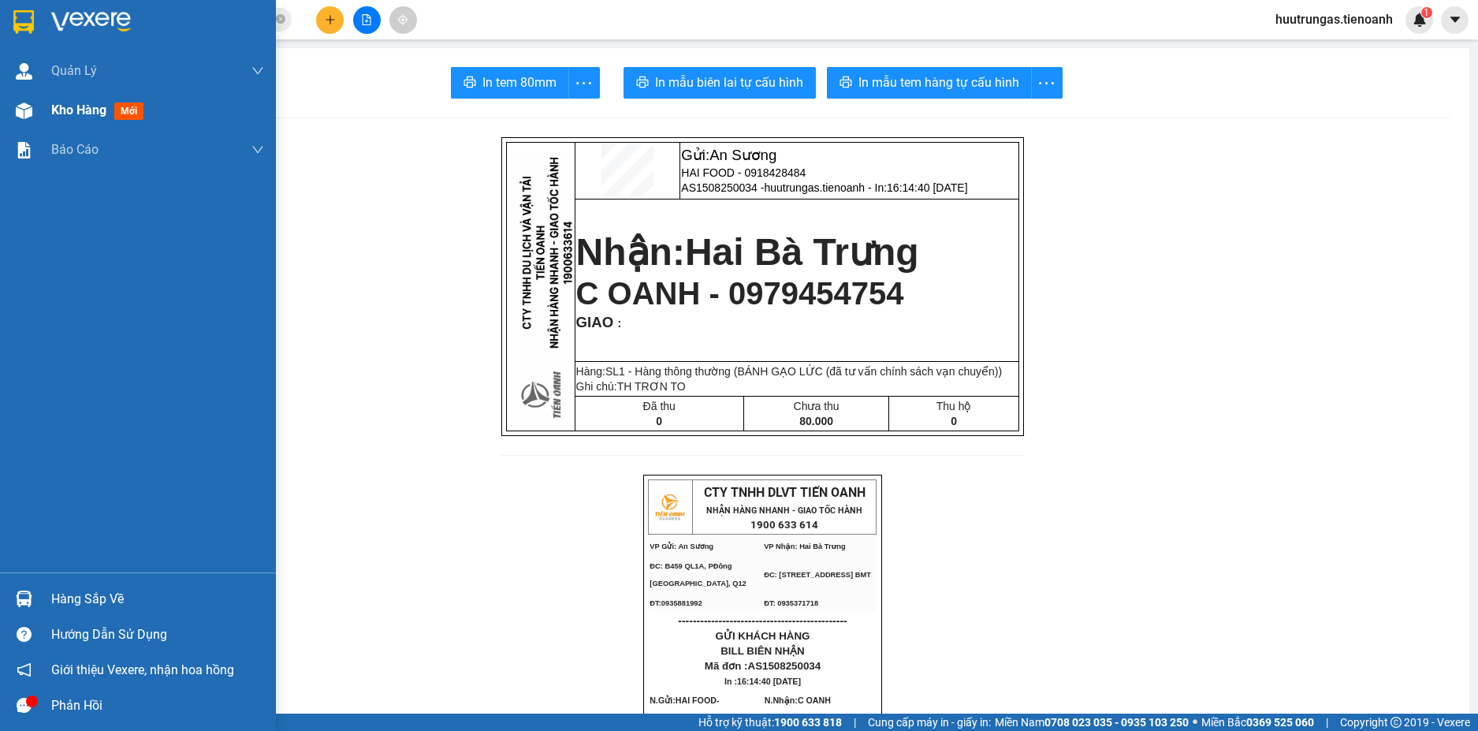
click at [73, 113] on span "Kho hàng" at bounding box center [78, 109] width 55 height 15
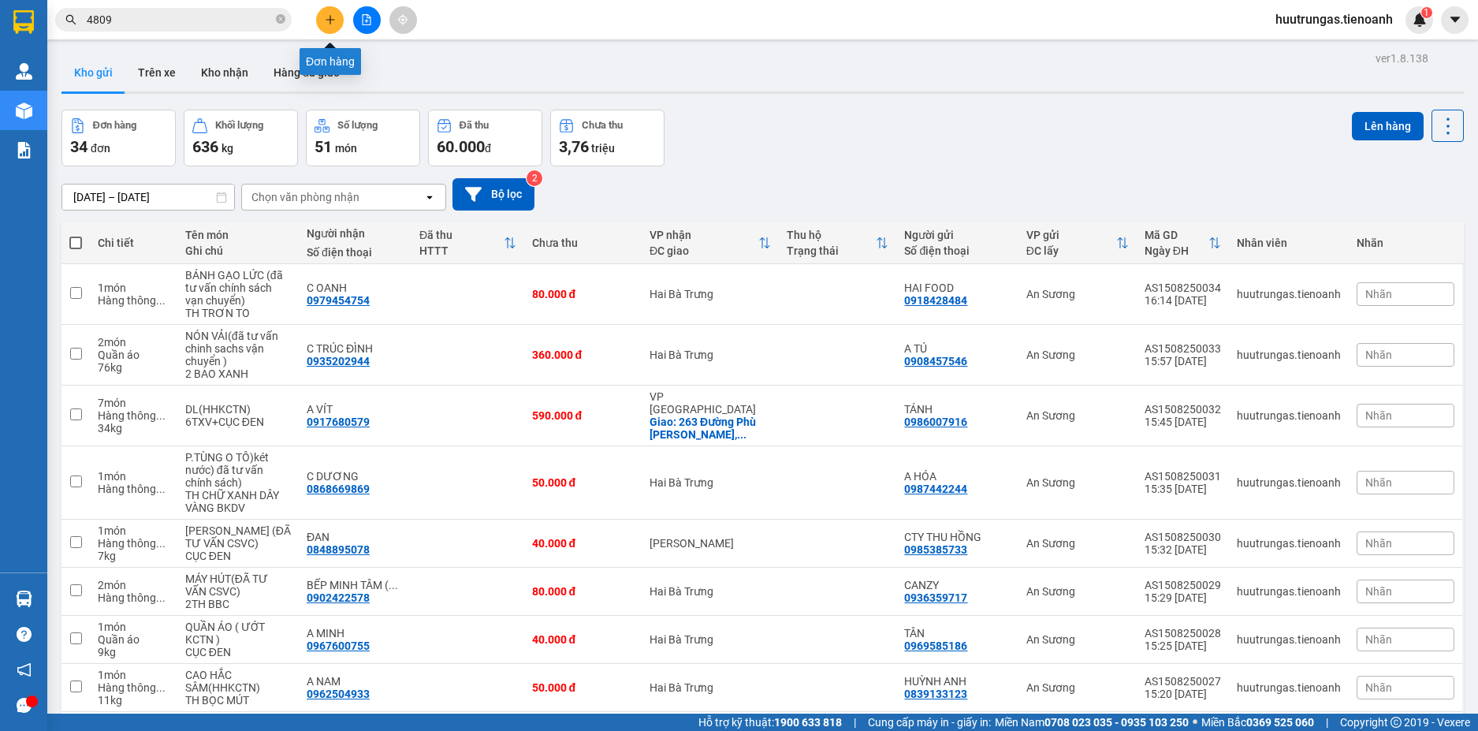
click at [326, 23] on icon "plus" at bounding box center [330, 19] width 11 height 11
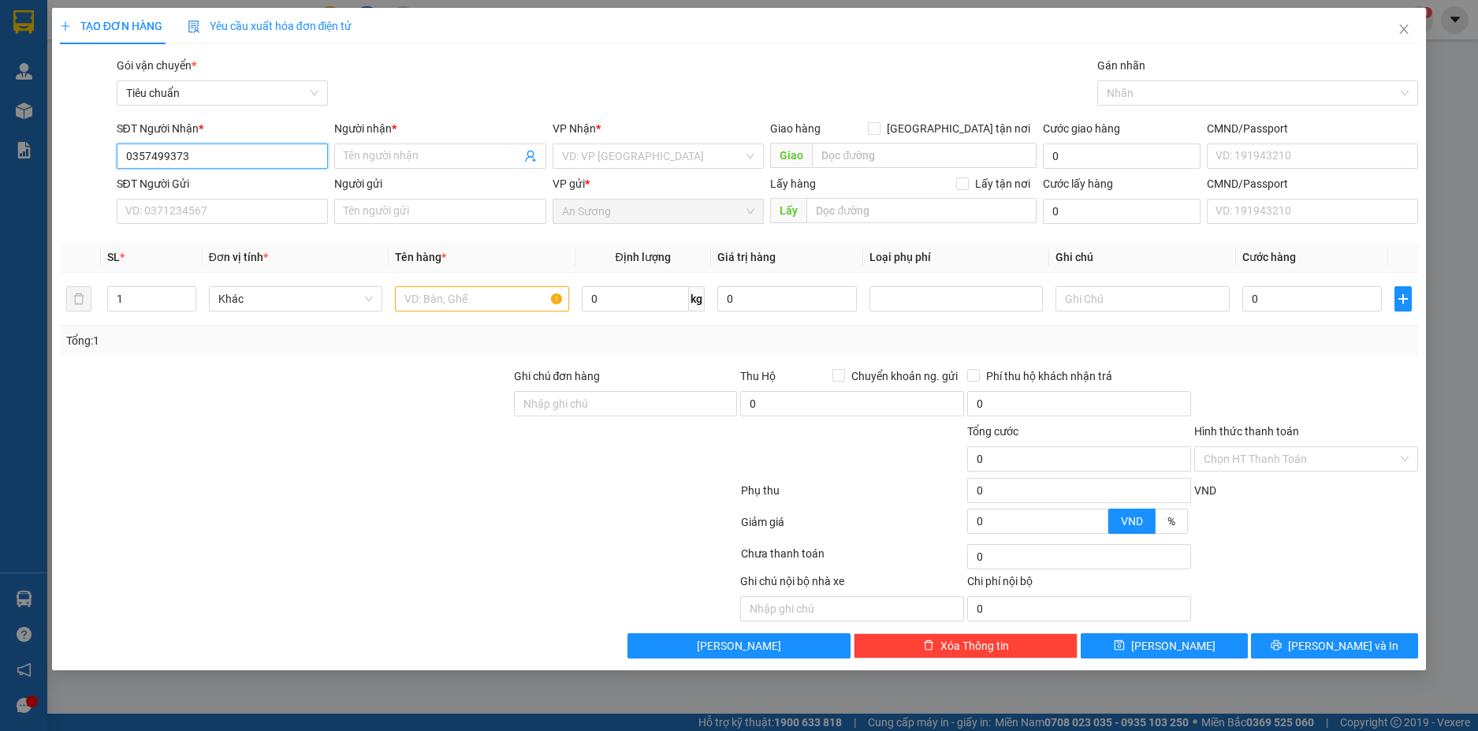
drag, startPoint x: 187, startPoint y: 153, endPoint x: 106, endPoint y: 153, distance: 80.4
click at [106, 153] on div "SĐT Người Nhận * 0357499373 0357499373 Người nhận * Tên người nhận VP Nhận * VD…" at bounding box center [739, 147] width 1362 height 55
type input "0357499373"
click at [408, 147] on span at bounding box center [440, 155] width 212 height 25
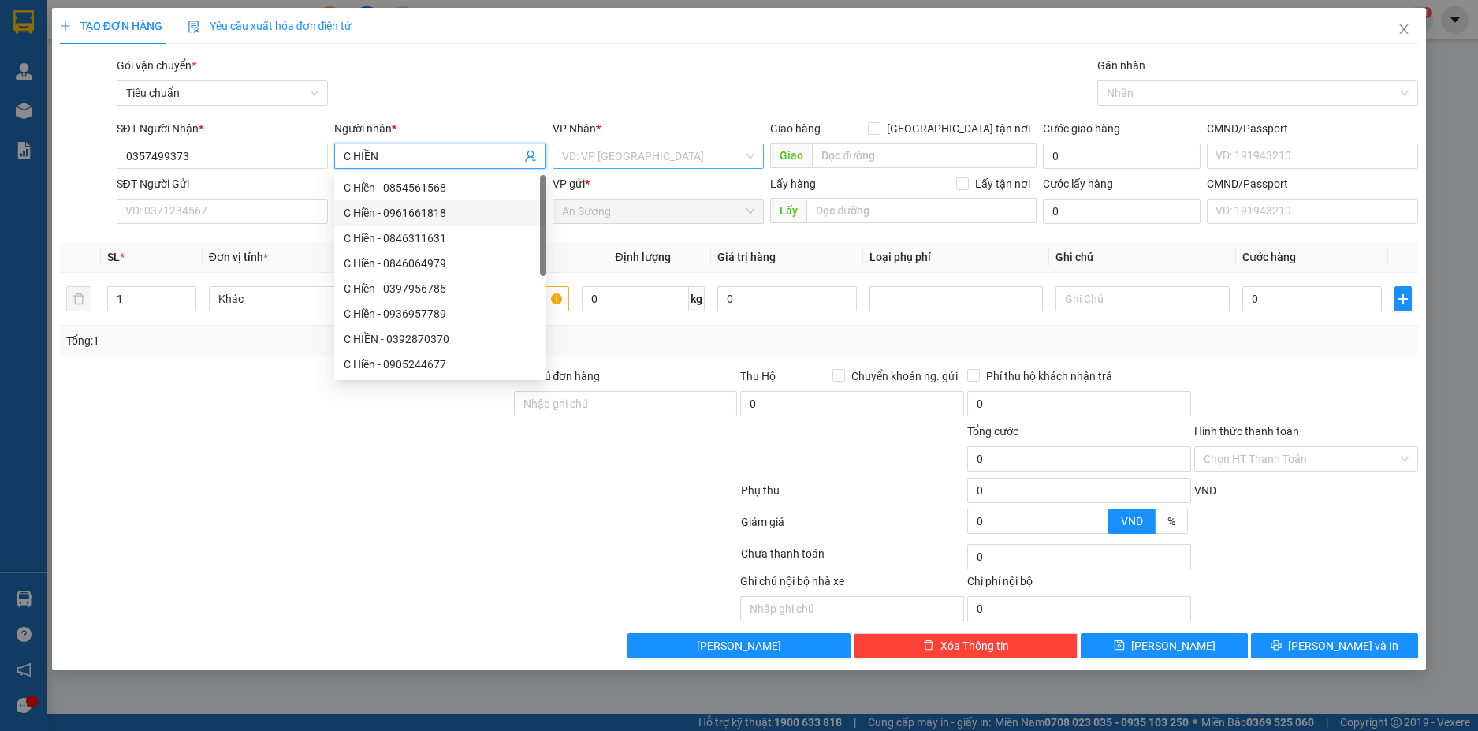
type input "C HIỀN"
click at [661, 156] on input "search" at bounding box center [653, 156] width 182 height 24
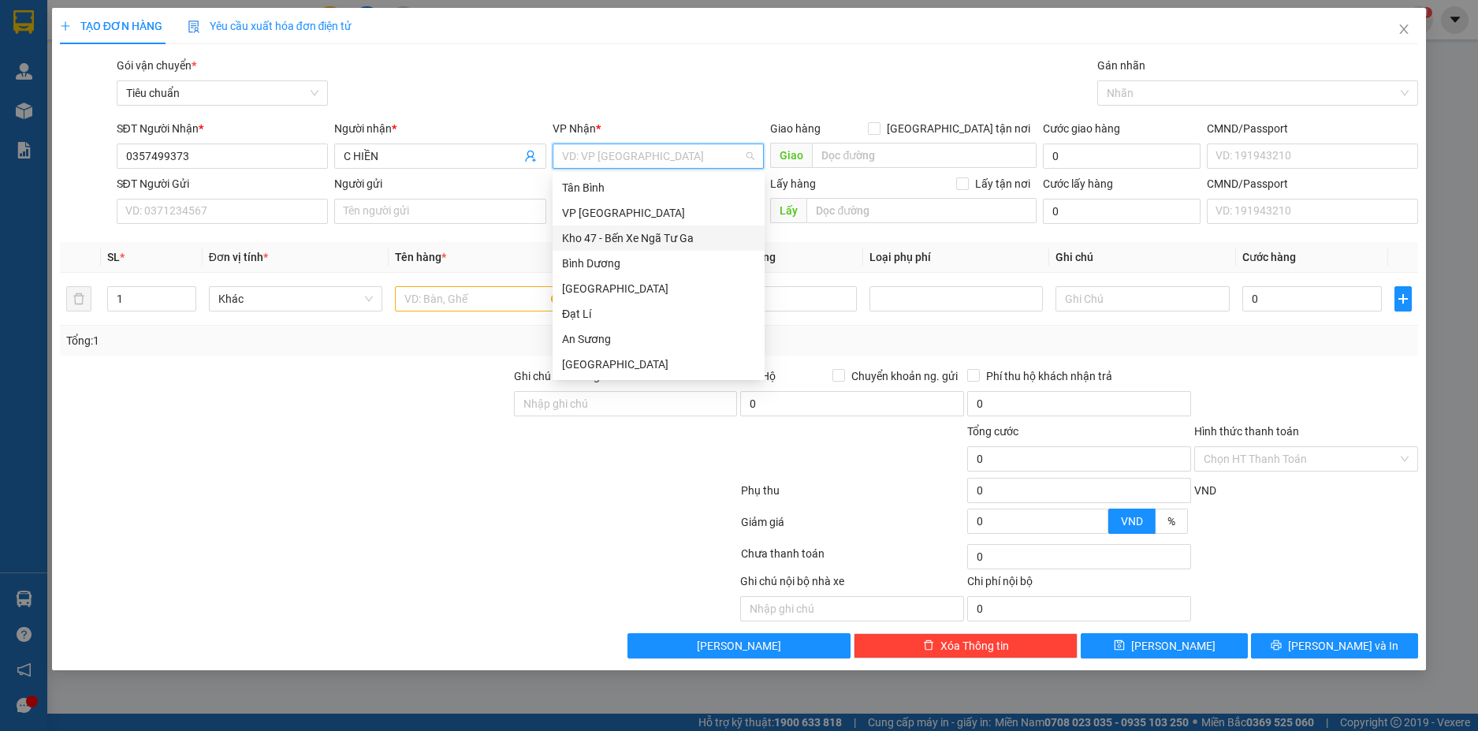
type input "H"
click at [626, 311] on div "Hai Bà Trưng" at bounding box center [658, 313] width 193 height 17
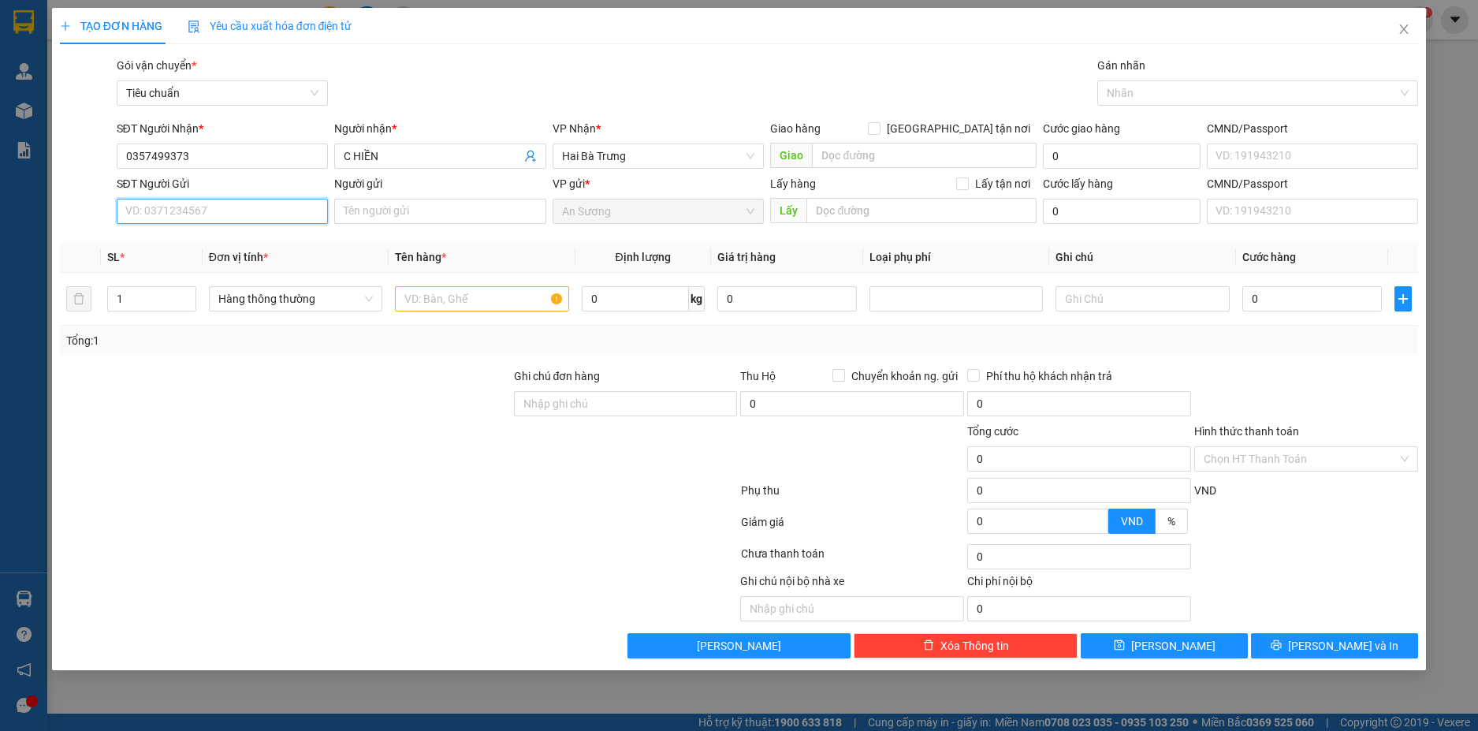
click at [265, 220] on input "SĐT Người Gửi" at bounding box center [223, 211] width 212 height 25
type input "0902534831"
click at [360, 210] on input "Người gửi" at bounding box center [440, 211] width 212 height 25
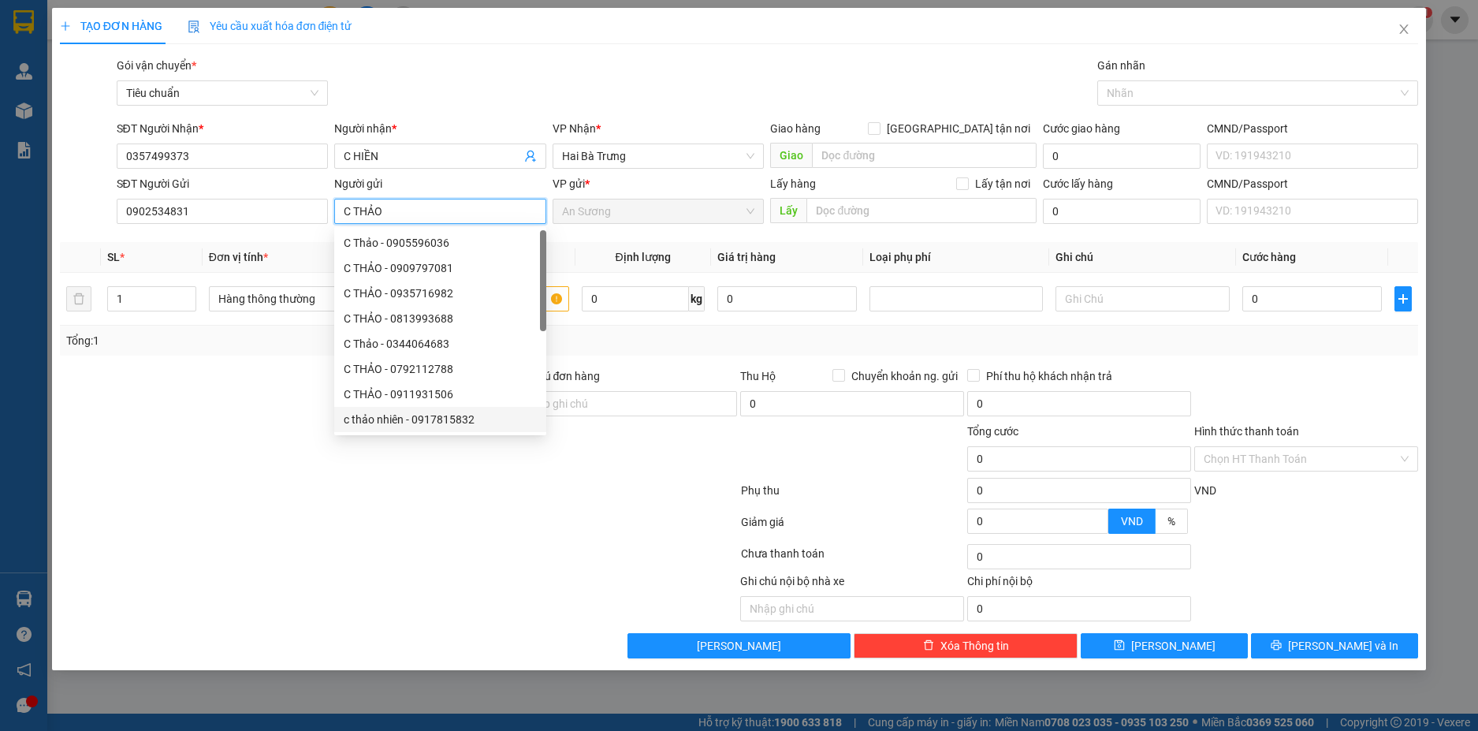
type input "C THẢO"
click at [177, 460] on div at bounding box center [285, 450] width 454 height 55
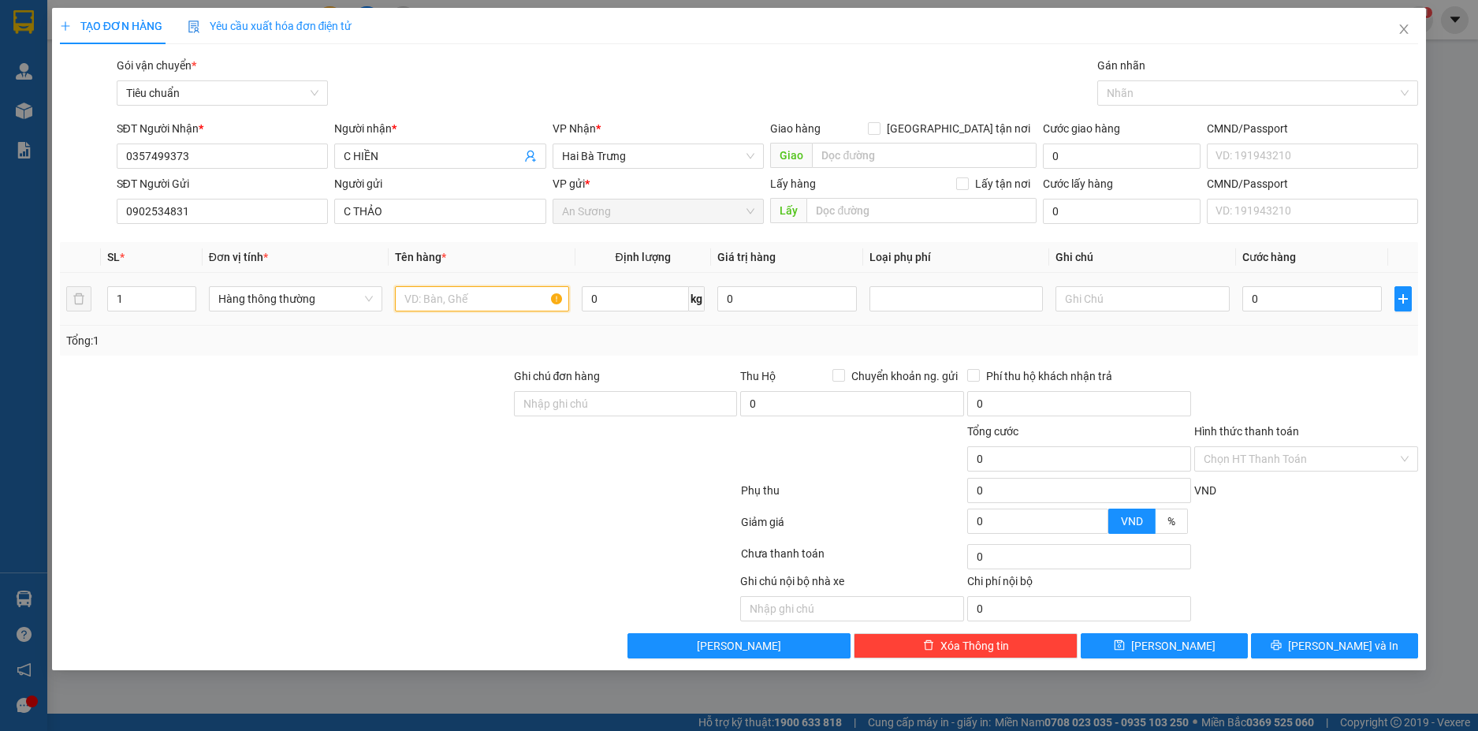
click at [436, 295] on input "text" at bounding box center [481, 298] width 173 height 25
type input "SR(ĐÃ TƯ VẤN CSVC)"
click at [658, 303] on input "0" at bounding box center [635, 298] width 107 height 25
type input "25"
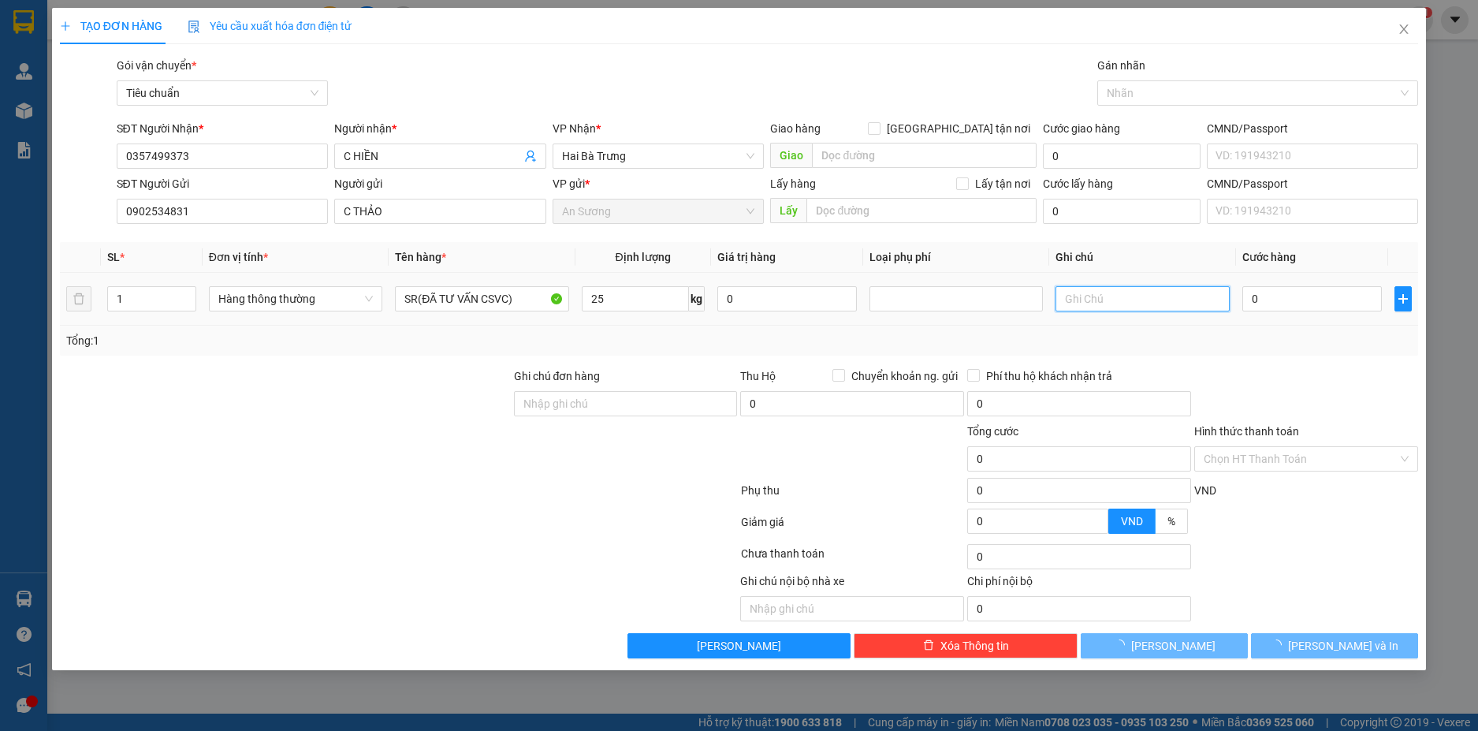
click at [1151, 292] on input "text" at bounding box center [1142, 298] width 173 height 25
type input "60.000"
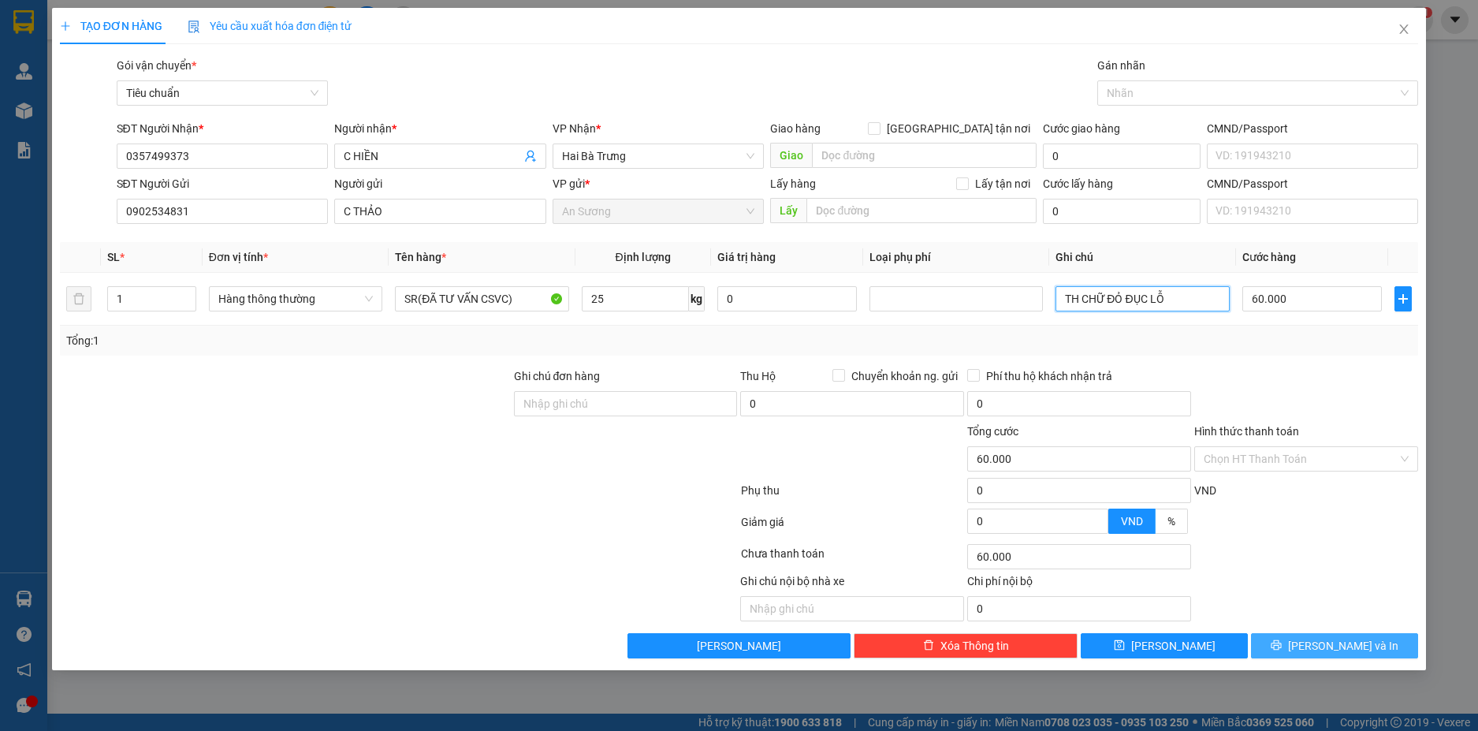
type input "TH CHỮ ĐỎ ĐỤC LỖ"
click at [1369, 647] on button "Lưu và In" at bounding box center [1334, 645] width 167 height 25
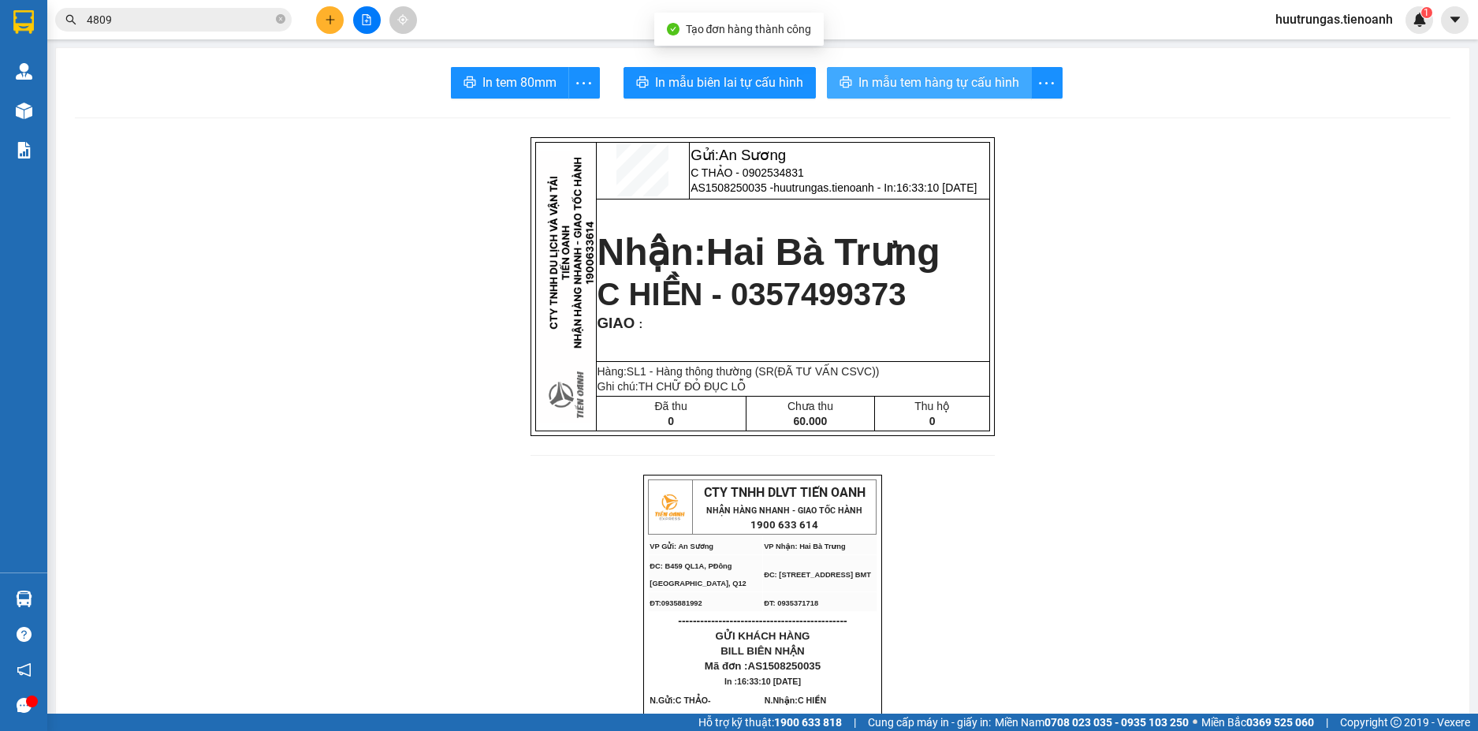
click at [903, 75] on span "In mẫu tem hàng tự cấu hình" at bounding box center [939, 83] width 161 height 20
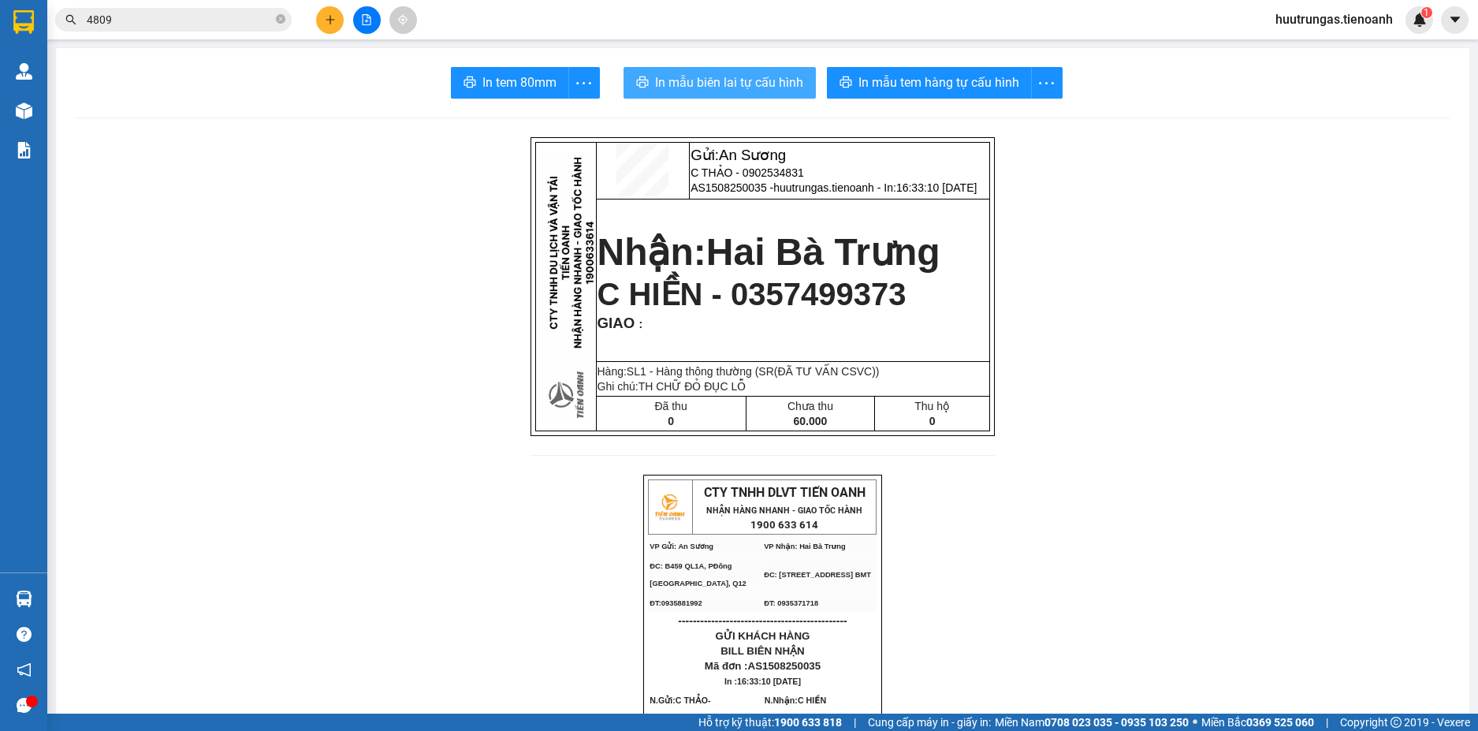
click at [697, 94] on button "In mẫu biên lai tự cấu hình" at bounding box center [720, 83] width 192 height 32
drag, startPoint x: 720, startPoint y: 99, endPoint x: 1125, endPoint y: 595, distance: 641.0
click at [332, 28] on button at bounding box center [330, 20] width 28 height 28
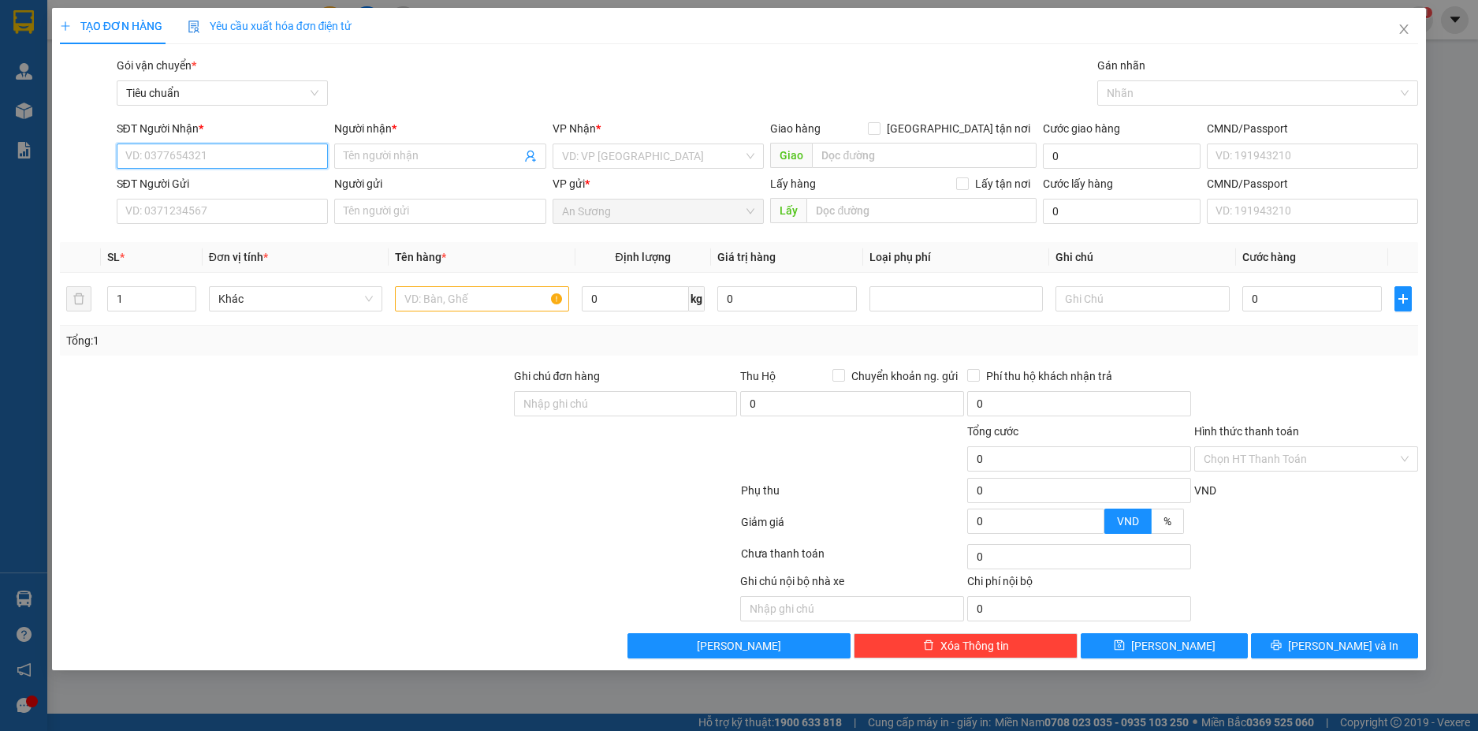
click at [221, 161] on input "SĐT Người Nhận *" at bounding box center [223, 155] width 212 height 25
type input "0379998992"
click at [404, 155] on input "Người nhận *" at bounding box center [432, 155] width 177 height 17
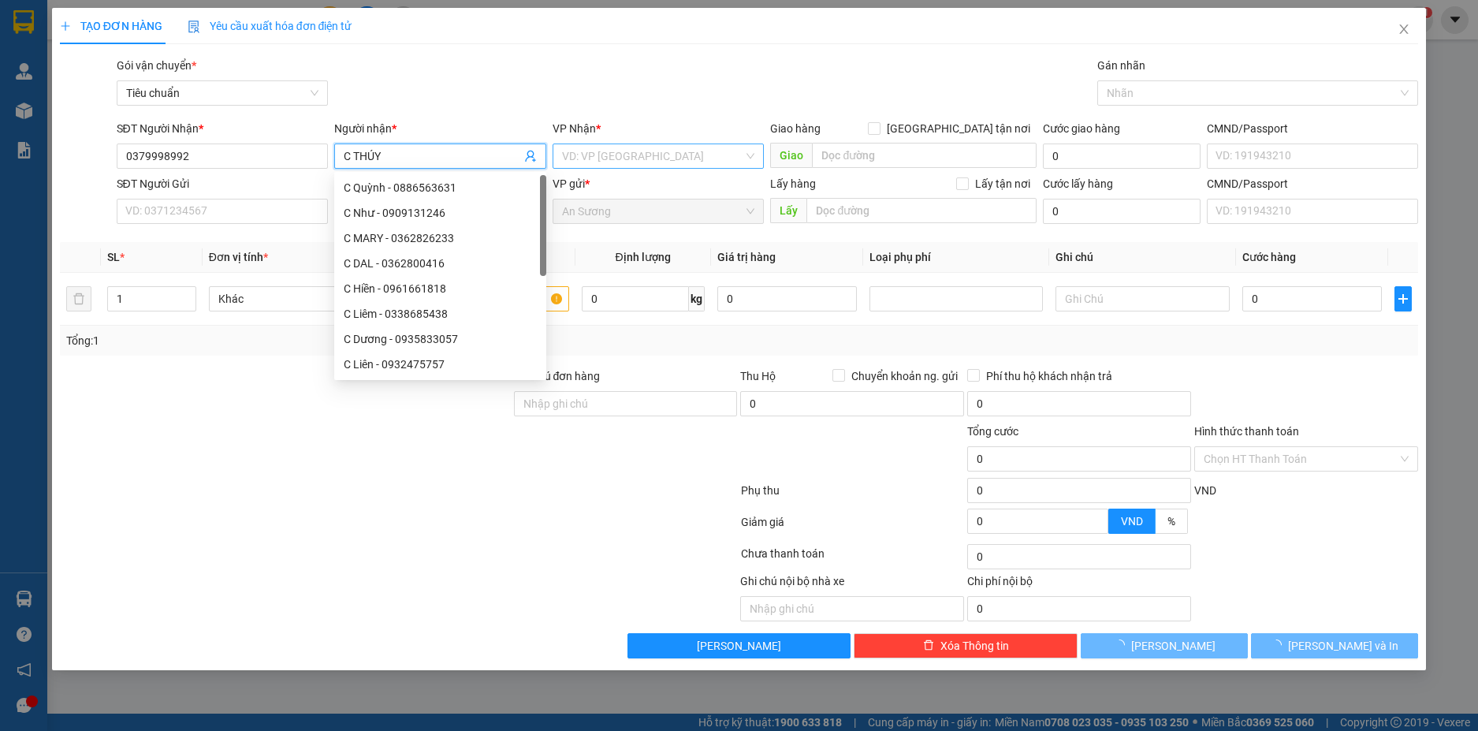
type input "C THÚY"
click at [604, 162] on input "search" at bounding box center [653, 156] width 182 height 24
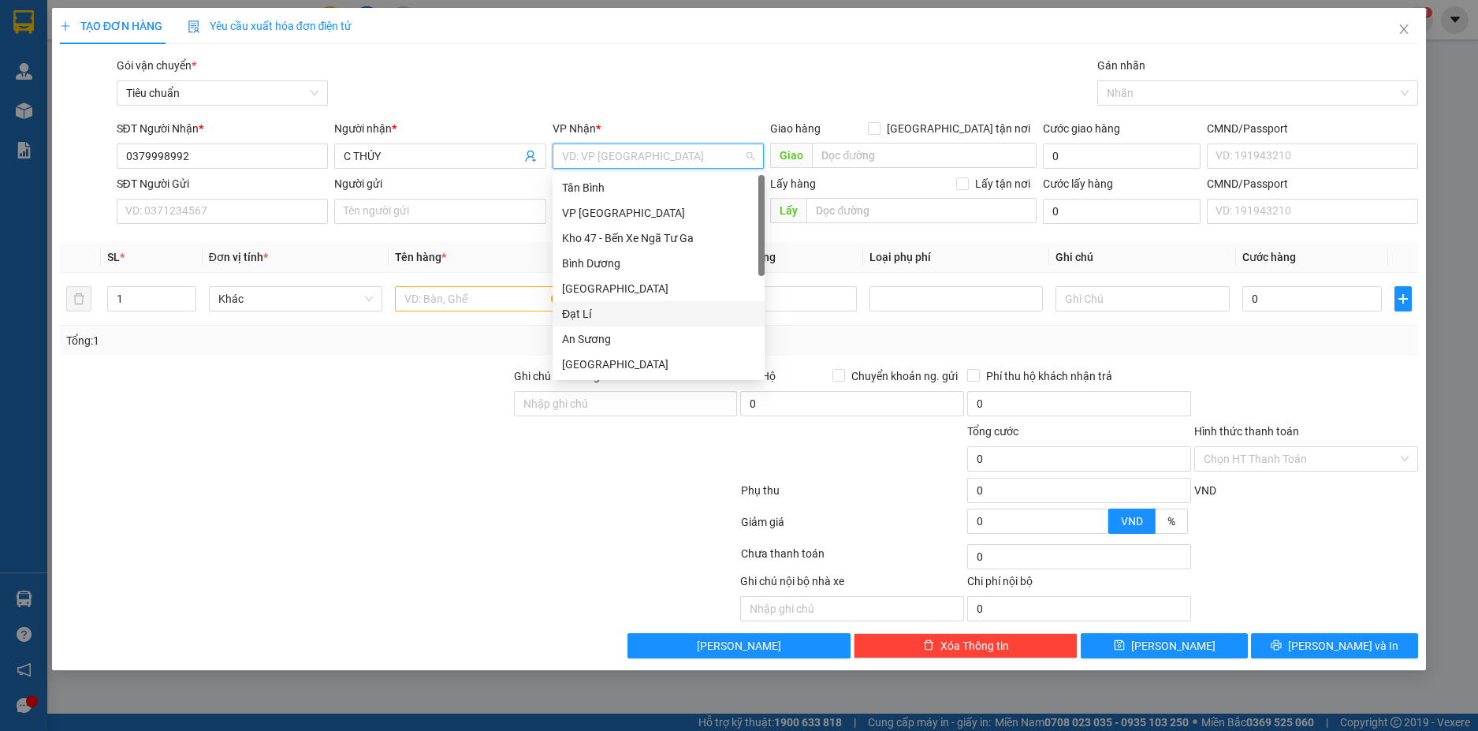
click at [579, 307] on div "Đạt Lí" at bounding box center [658, 313] width 193 height 17
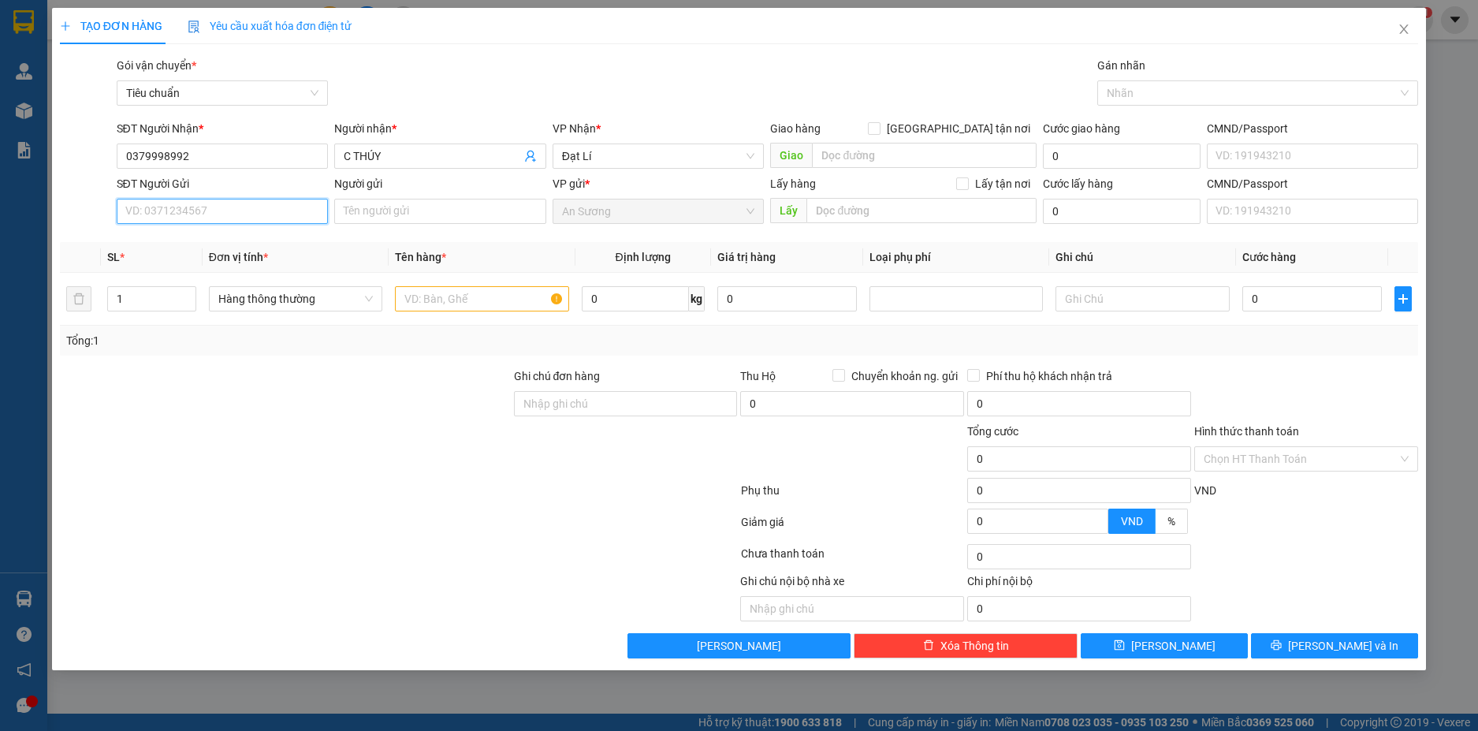
click at [300, 220] on input "SĐT Người Gửi" at bounding box center [223, 211] width 212 height 25
type input "0937003068"
click at [289, 253] on div "0937003068 - PHÚ TÀI" at bounding box center [223, 242] width 212 height 25
type input "PHÚ TÀI"
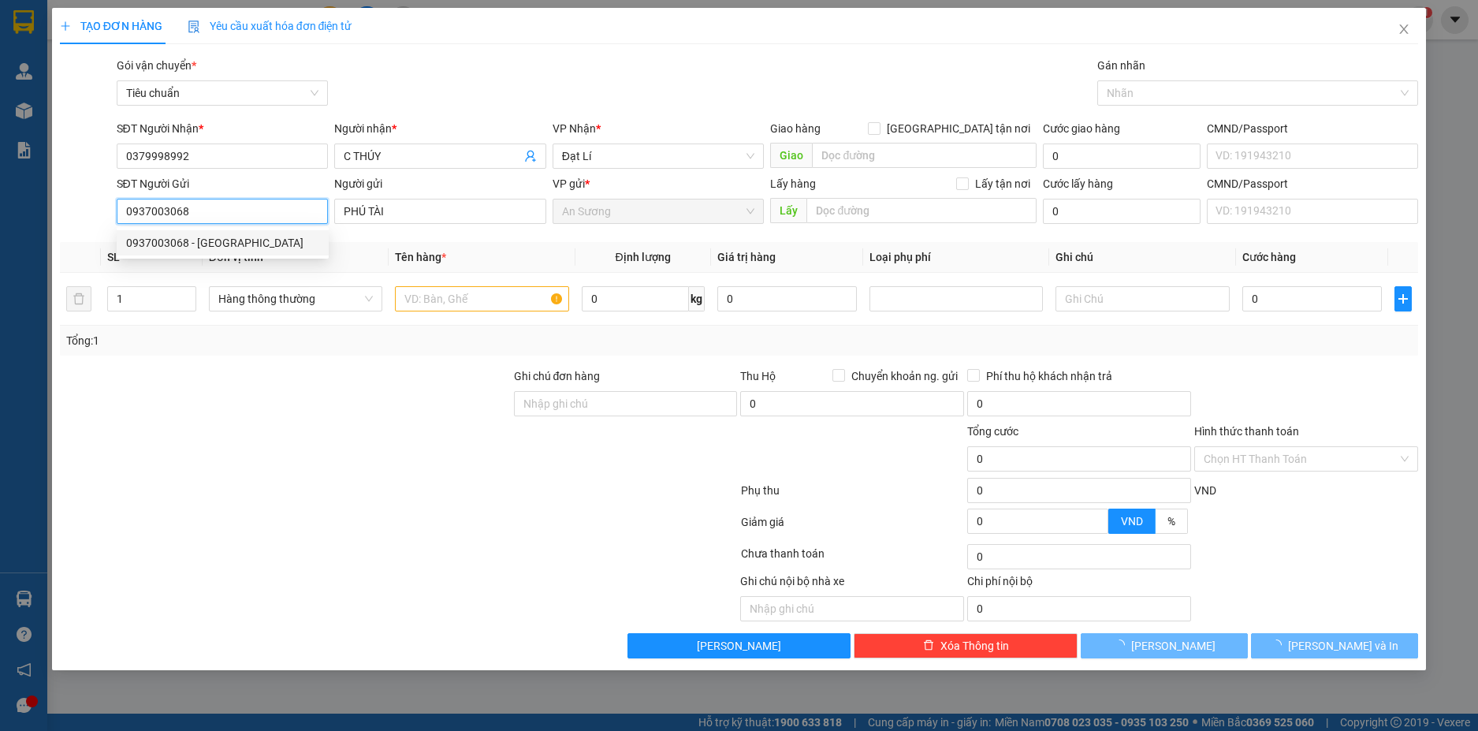
type input "90.000"
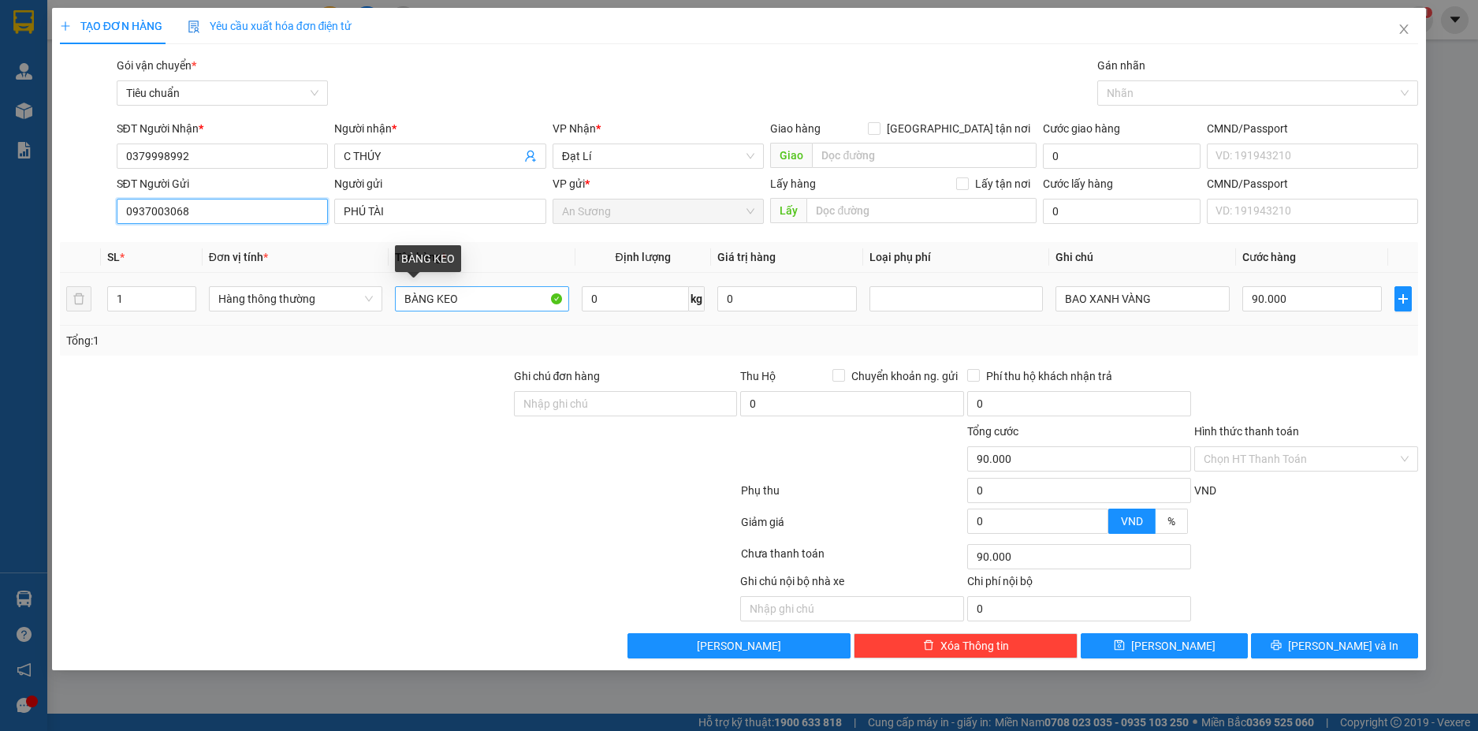
type input "0937003068"
drag, startPoint x: 458, startPoint y: 301, endPoint x: 387, endPoint y: 293, distance: 71.4
click at [387, 293] on tr "1 Hàng thông thường BÀNG KEO 0 kg 0 BAO XANH VÀNG 90.000" at bounding box center [739, 299] width 1359 height 53
type input "VẢI(ĐÃ TƯ VẤN CSVC)"
click at [158, 302] on input "1" at bounding box center [152, 299] width 88 height 24
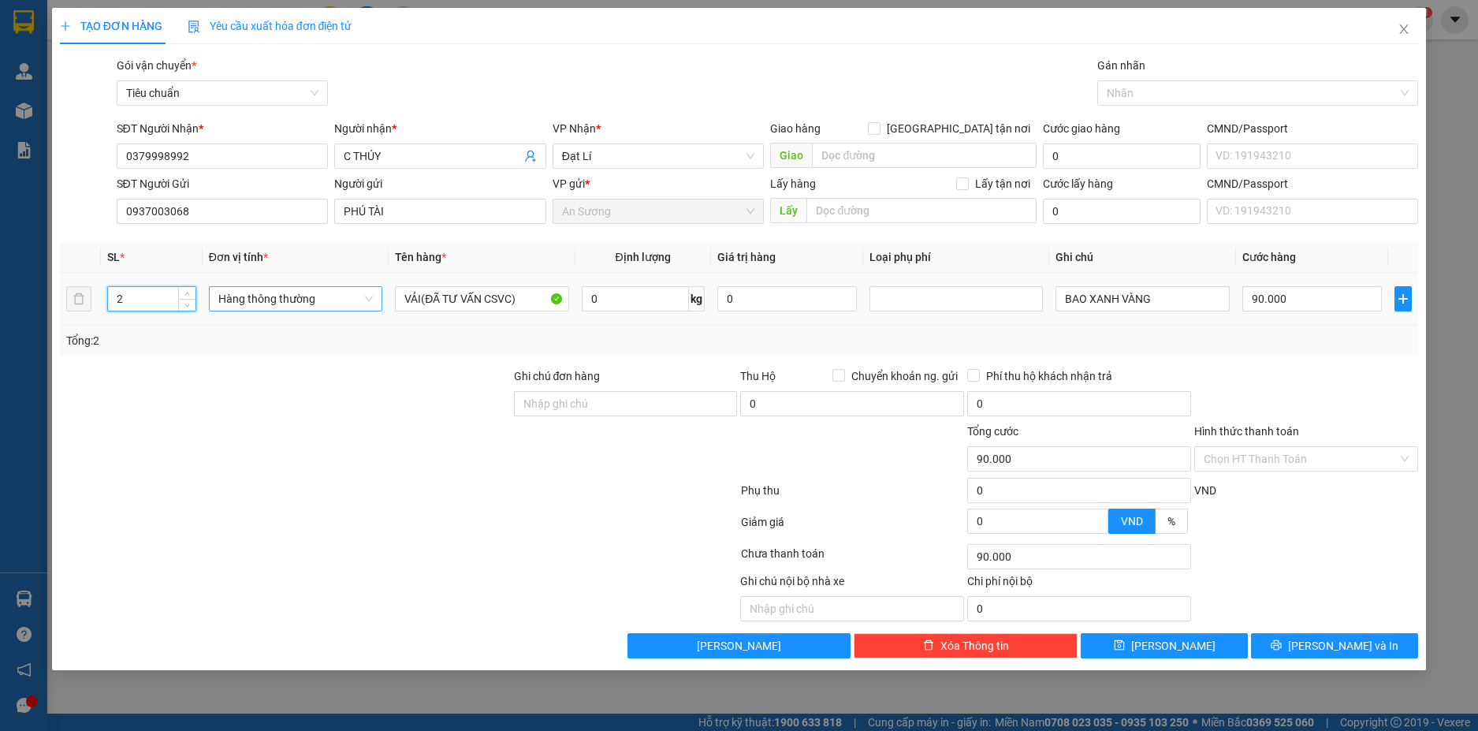
click at [329, 296] on span "Hàng thông thường" at bounding box center [295, 299] width 155 height 24
type input "2"
type input "0"
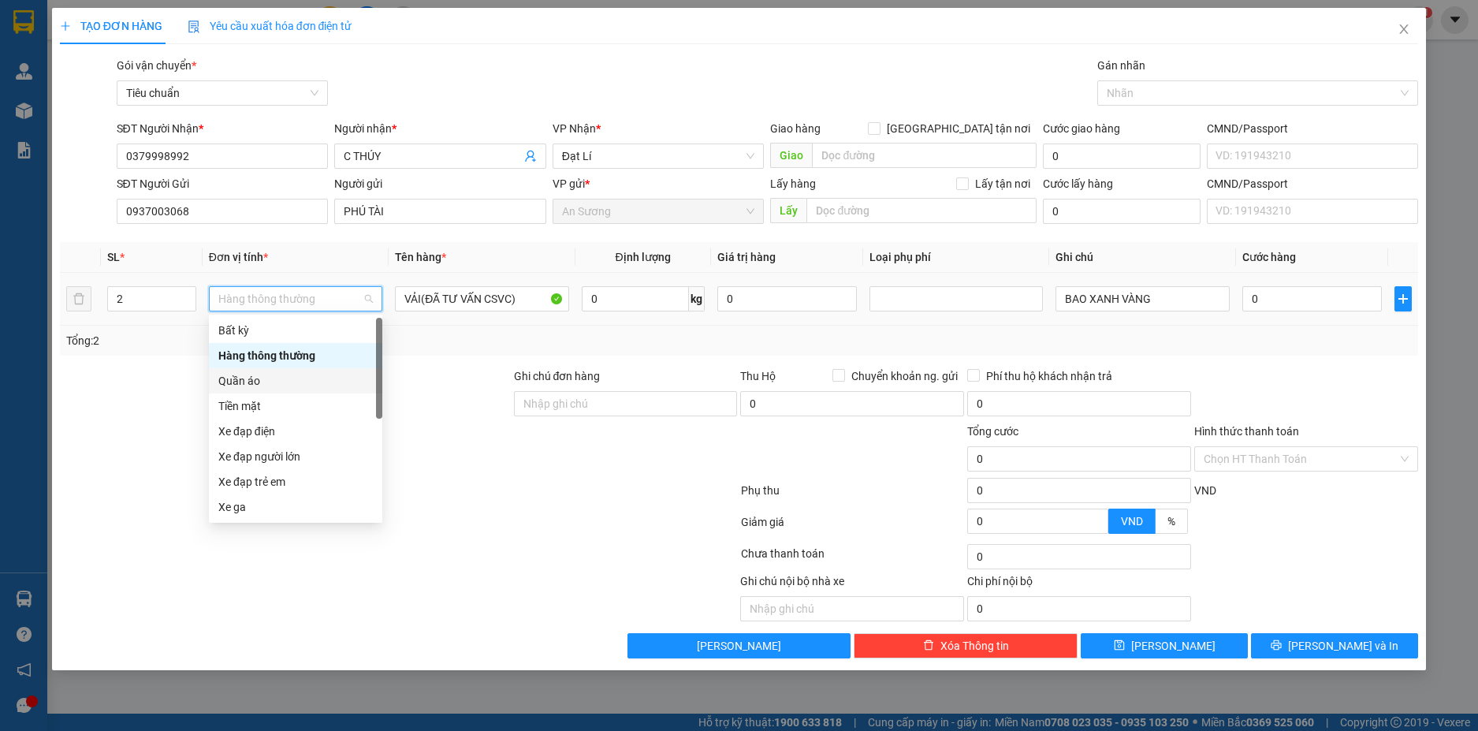
click at [267, 380] on div "Quần áo" at bounding box center [295, 380] width 155 height 17
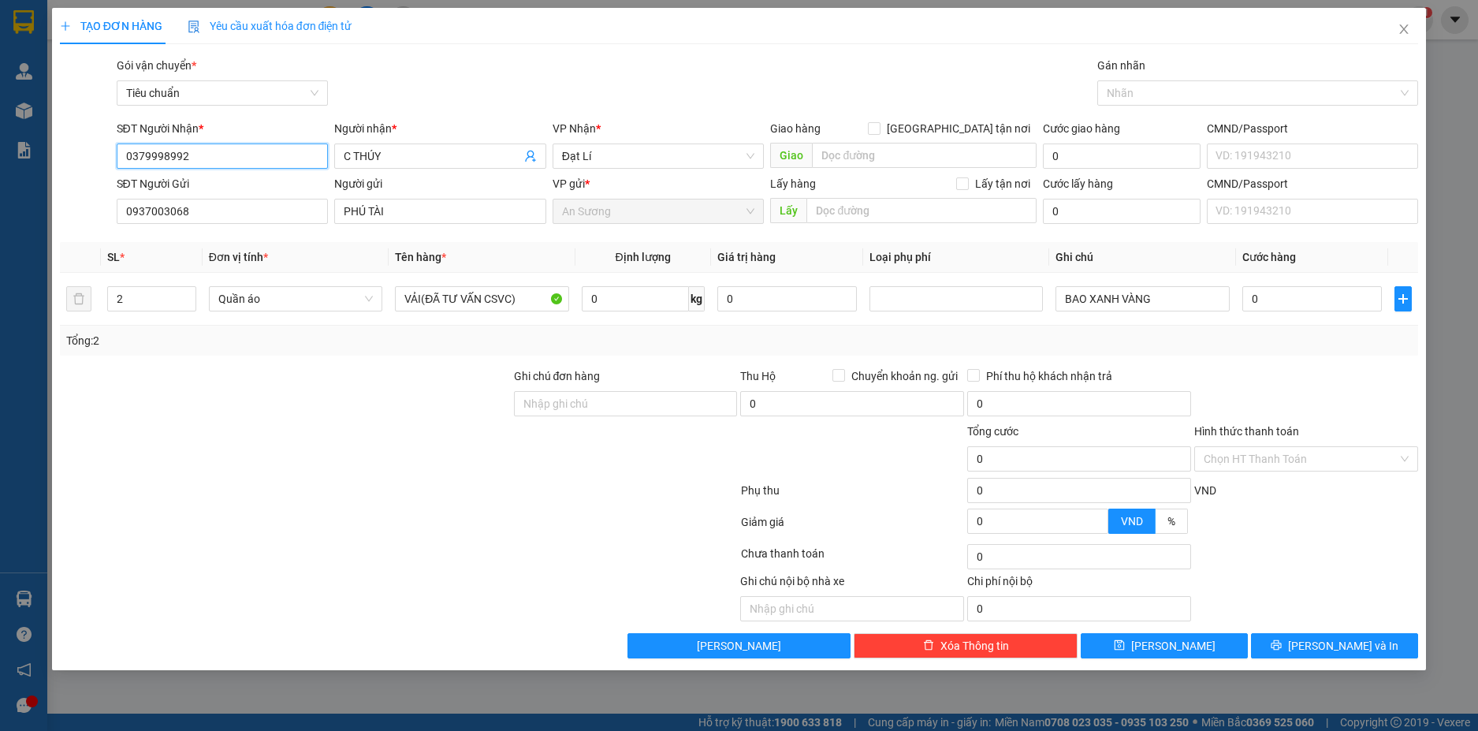
drag, startPoint x: 229, startPoint y: 162, endPoint x: 51, endPoint y: 161, distance: 177.4
click at [52, 161] on div "TẠO ĐƠN HÀNG Yêu cầu xuất hóa đơn điện tử Transit Pickup Surcharge Ids Transit …" at bounding box center [739, 339] width 1375 height 662
click at [404, 473] on div at bounding box center [285, 450] width 454 height 55
click at [628, 305] on input "0" at bounding box center [635, 298] width 107 height 25
type input "27"
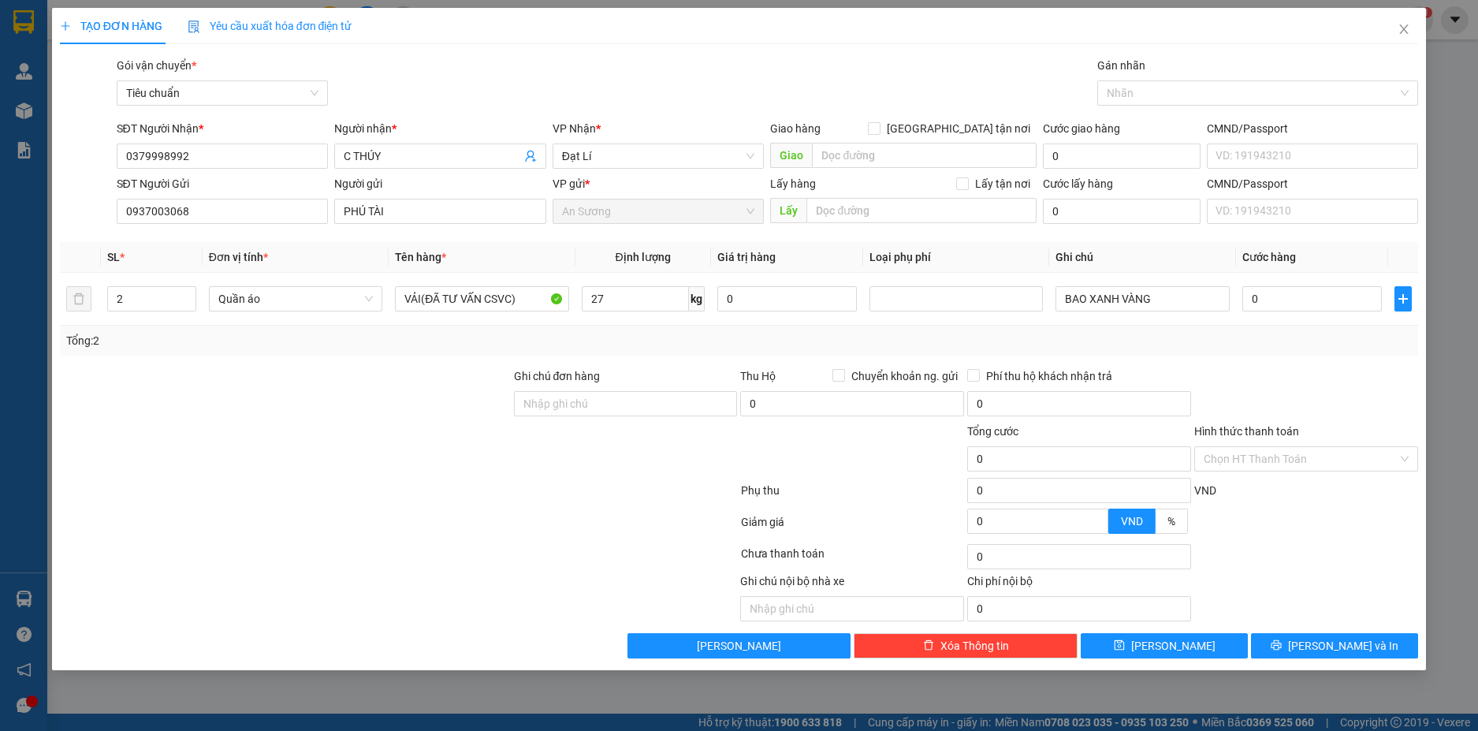
click at [1249, 349] on div "Tổng: 2" at bounding box center [739, 341] width 1359 height 30
type input "65.000"
click at [1157, 292] on input "BAO XANH VÀNG" at bounding box center [1142, 298] width 173 height 25
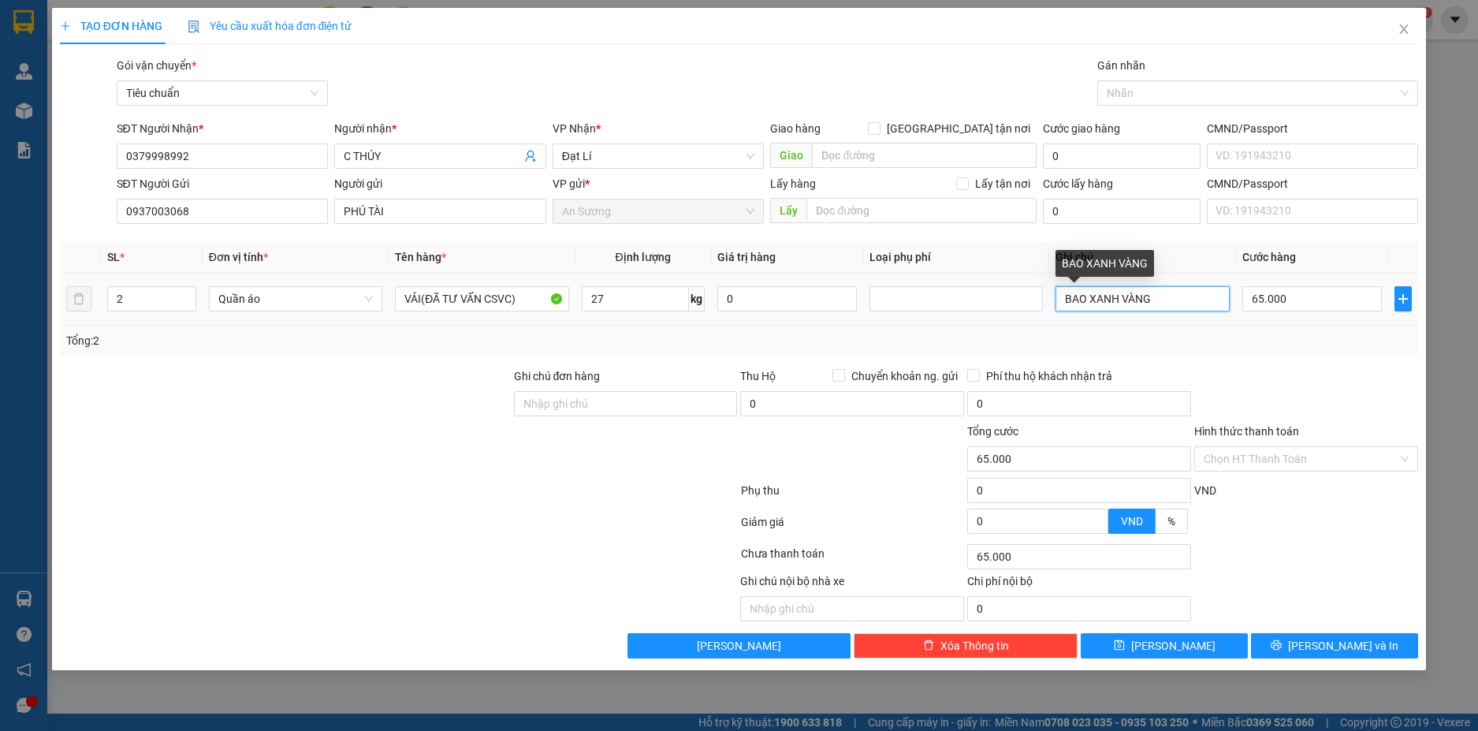
click at [1157, 292] on input "BAO XANH VÀNG" at bounding box center [1142, 298] width 173 height 25
type input "C"
type input "BAO XANH+BAO VÀNG"
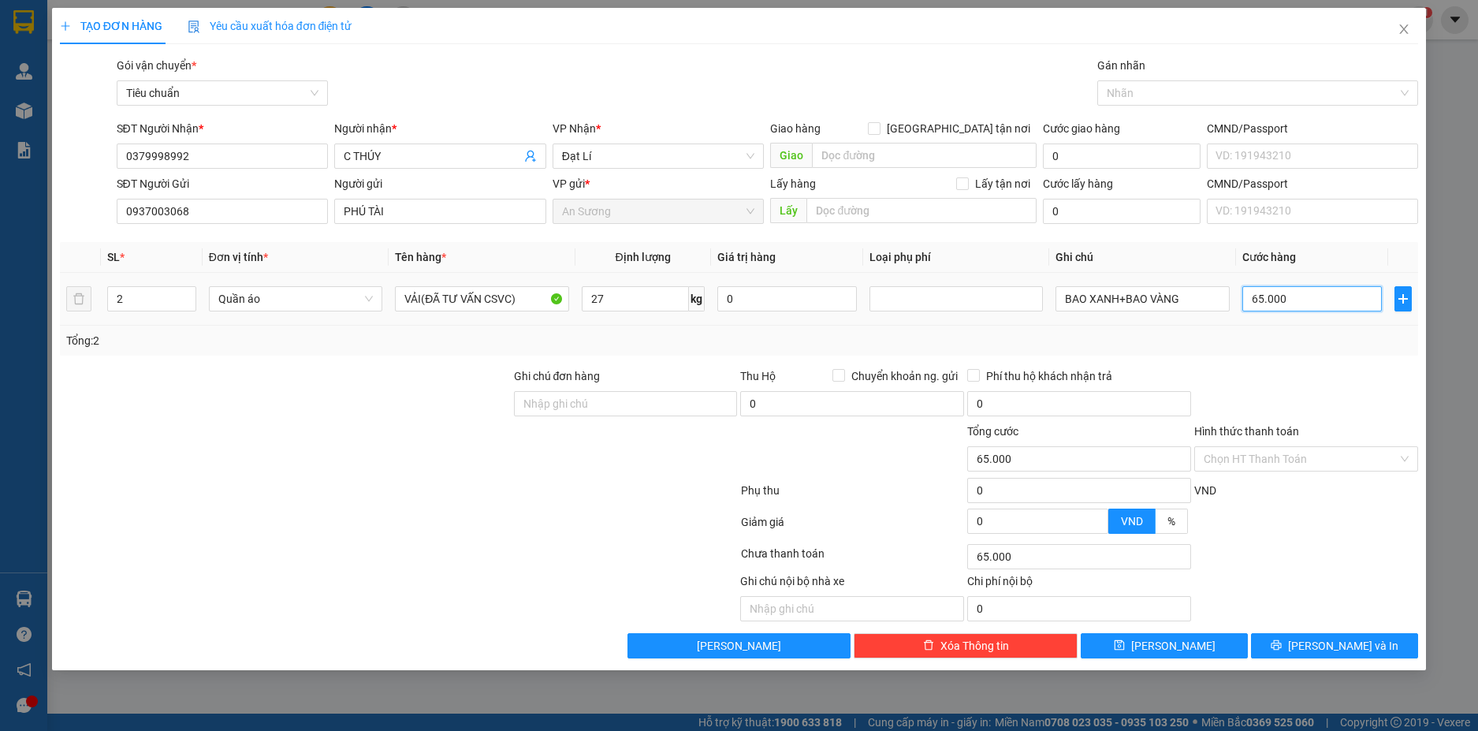
click at [1324, 292] on input "65.000" at bounding box center [1312, 298] width 140 height 25
type input "1"
type input "14"
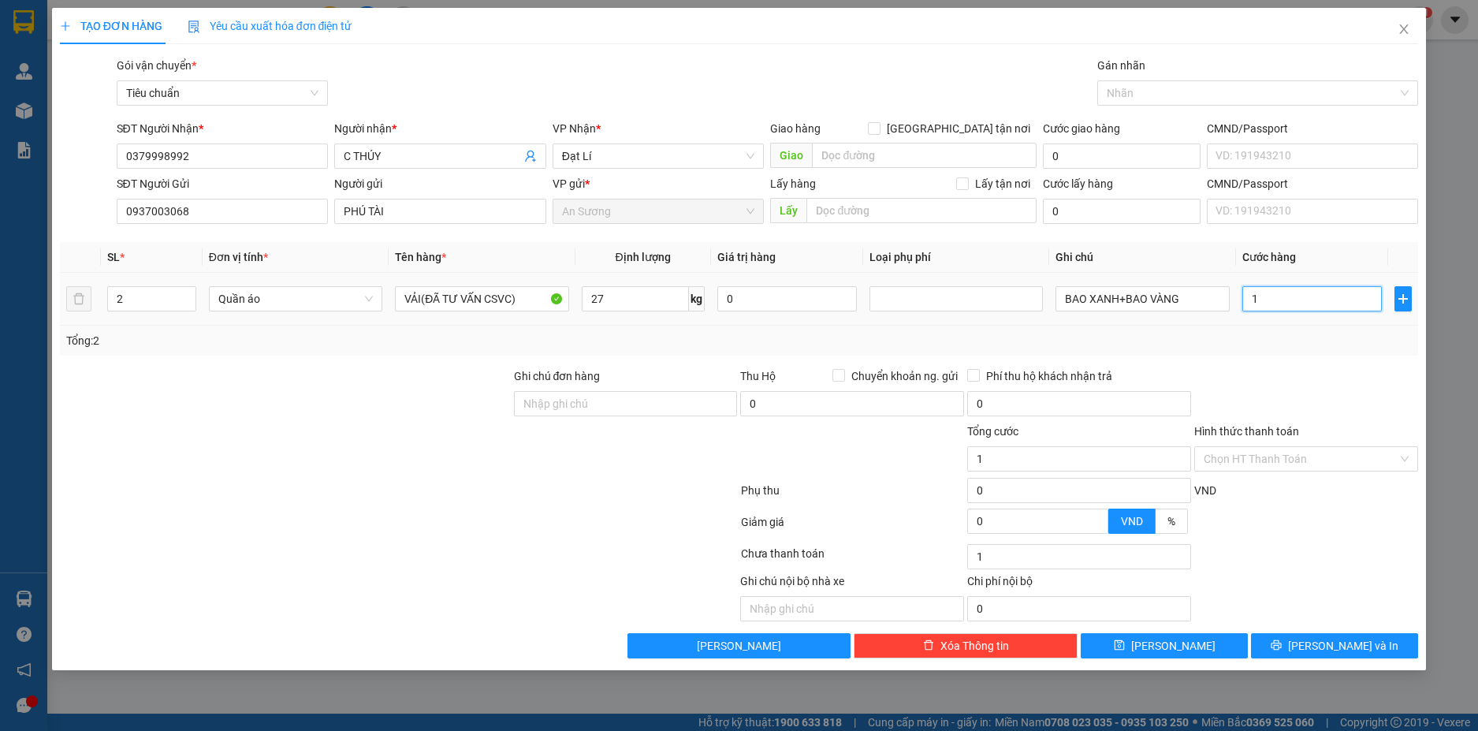
type input "14"
type input "140"
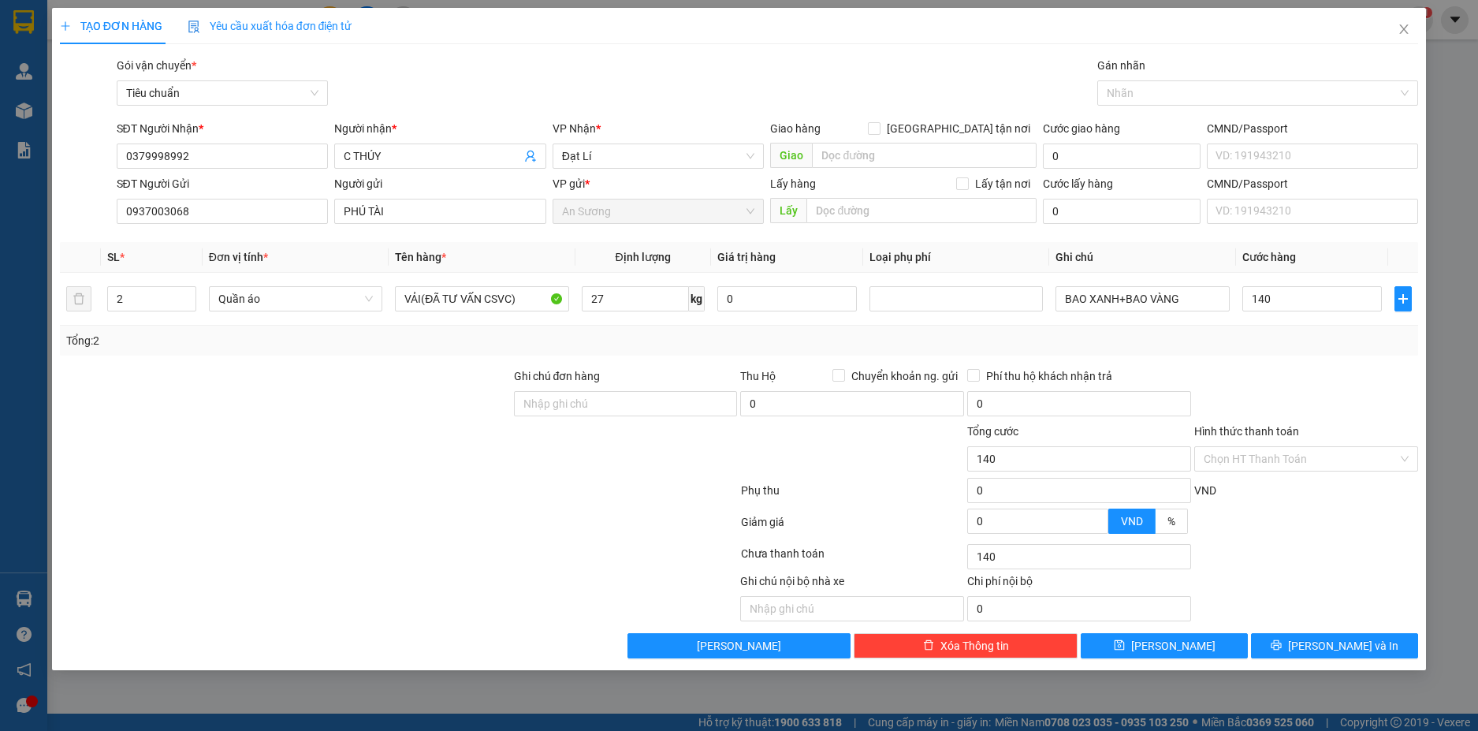
click at [1304, 371] on div at bounding box center [1306, 394] width 227 height 55
type input "140.000"
click at [1402, 654] on button "Lưu và In" at bounding box center [1334, 645] width 167 height 25
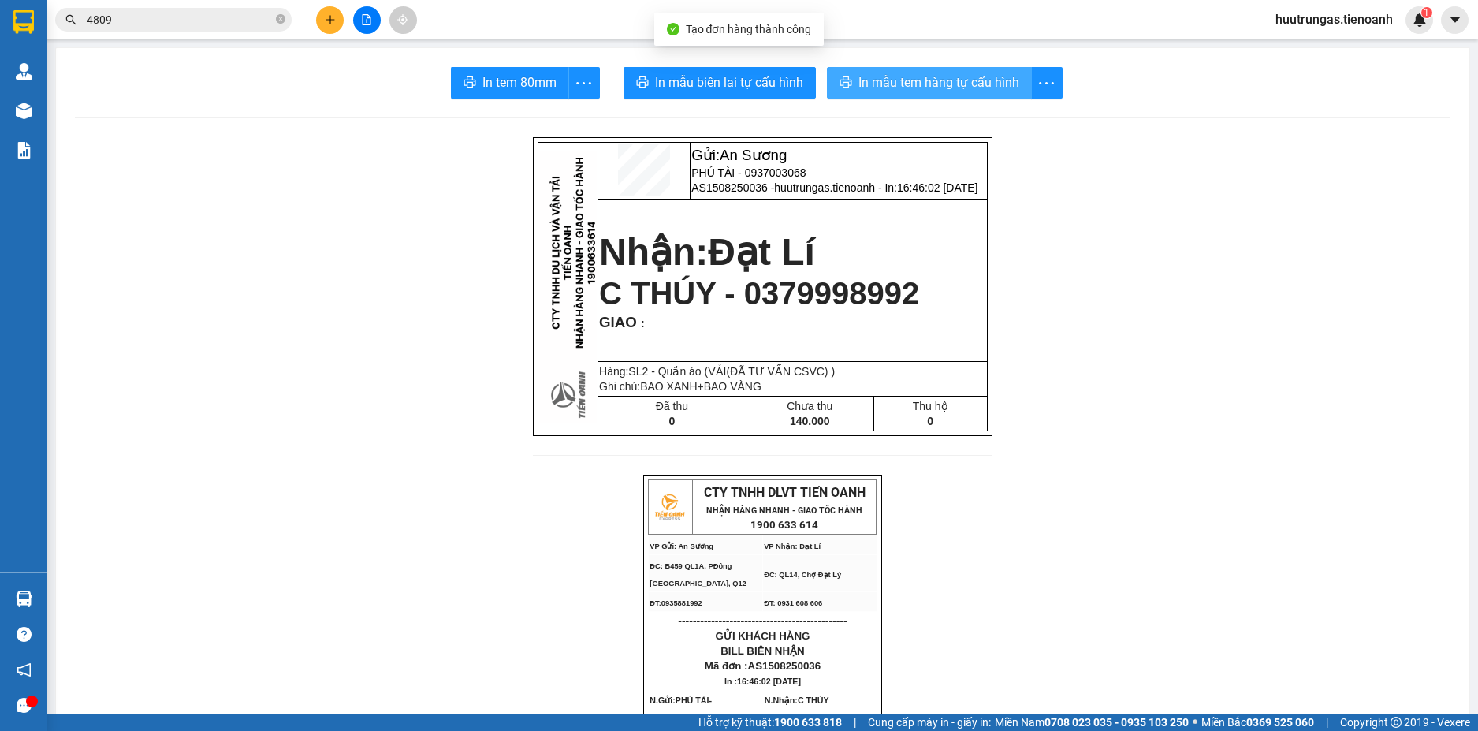
click at [938, 77] on span "In mẫu tem hàng tự cấu hình" at bounding box center [939, 83] width 161 height 20
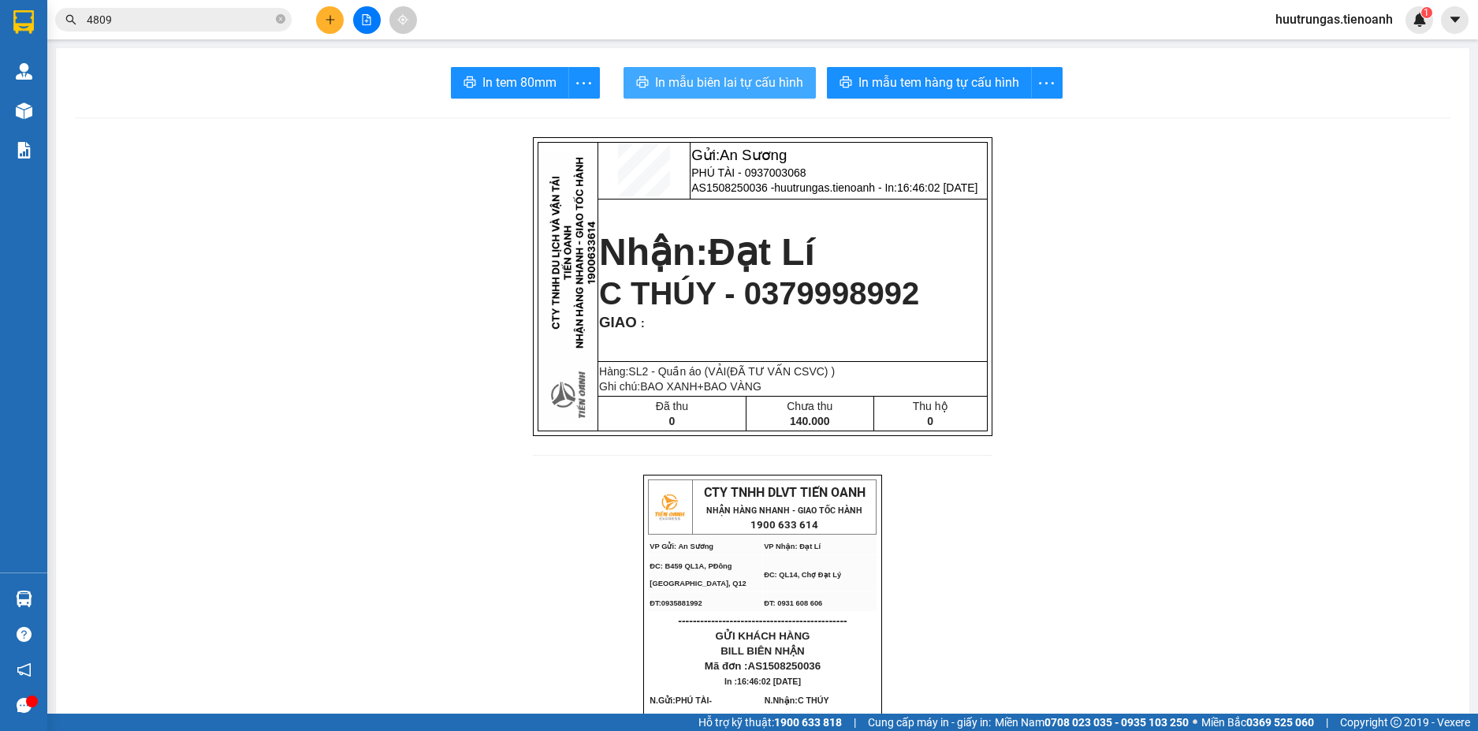
click at [739, 80] on span "In mẫu biên lai tự cấu hình" at bounding box center [729, 83] width 148 height 20
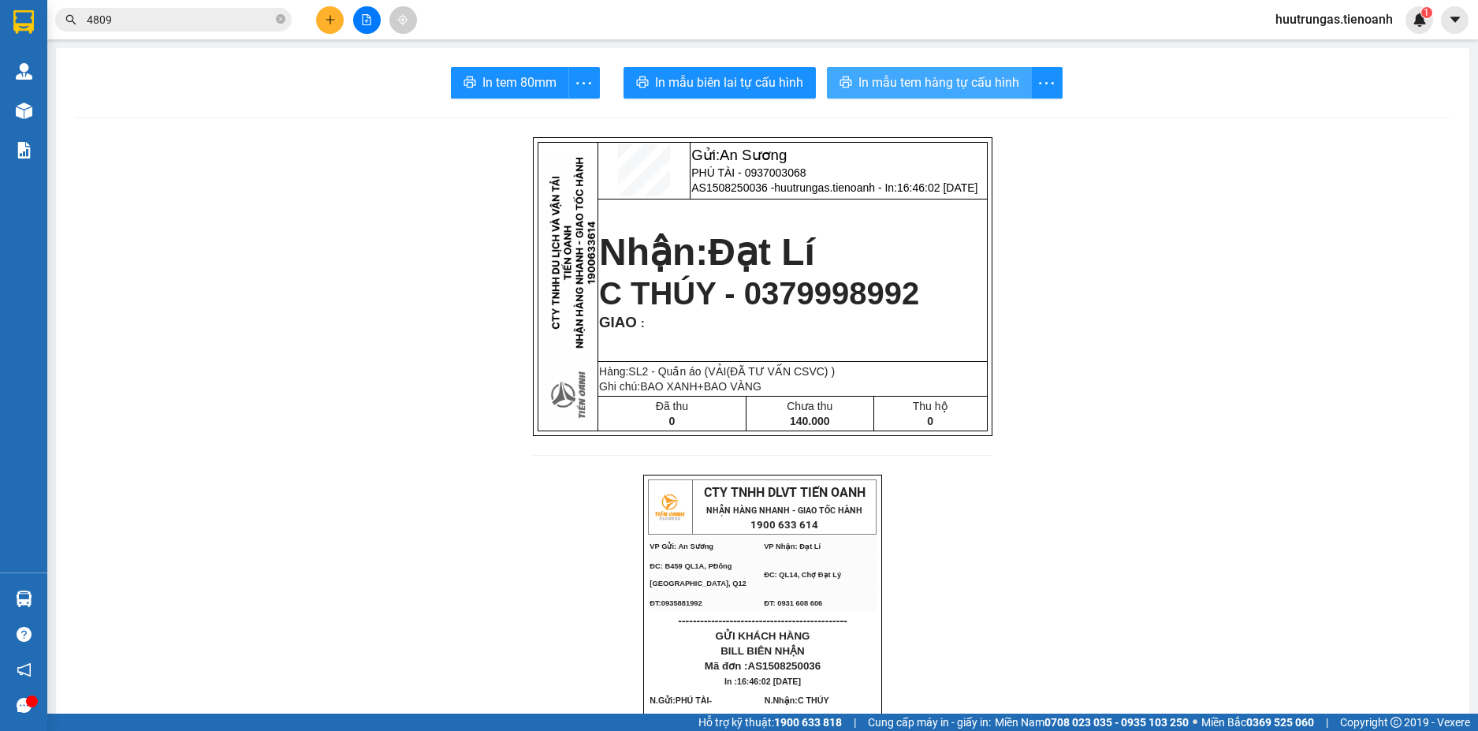
click at [956, 89] on span "In mẫu tem hàng tự cấu hình" at bounding box center [939, 83] width 161 height 20
click at [218, 20] on input "4809" at bounding box center [180, 19] width 186 height 17
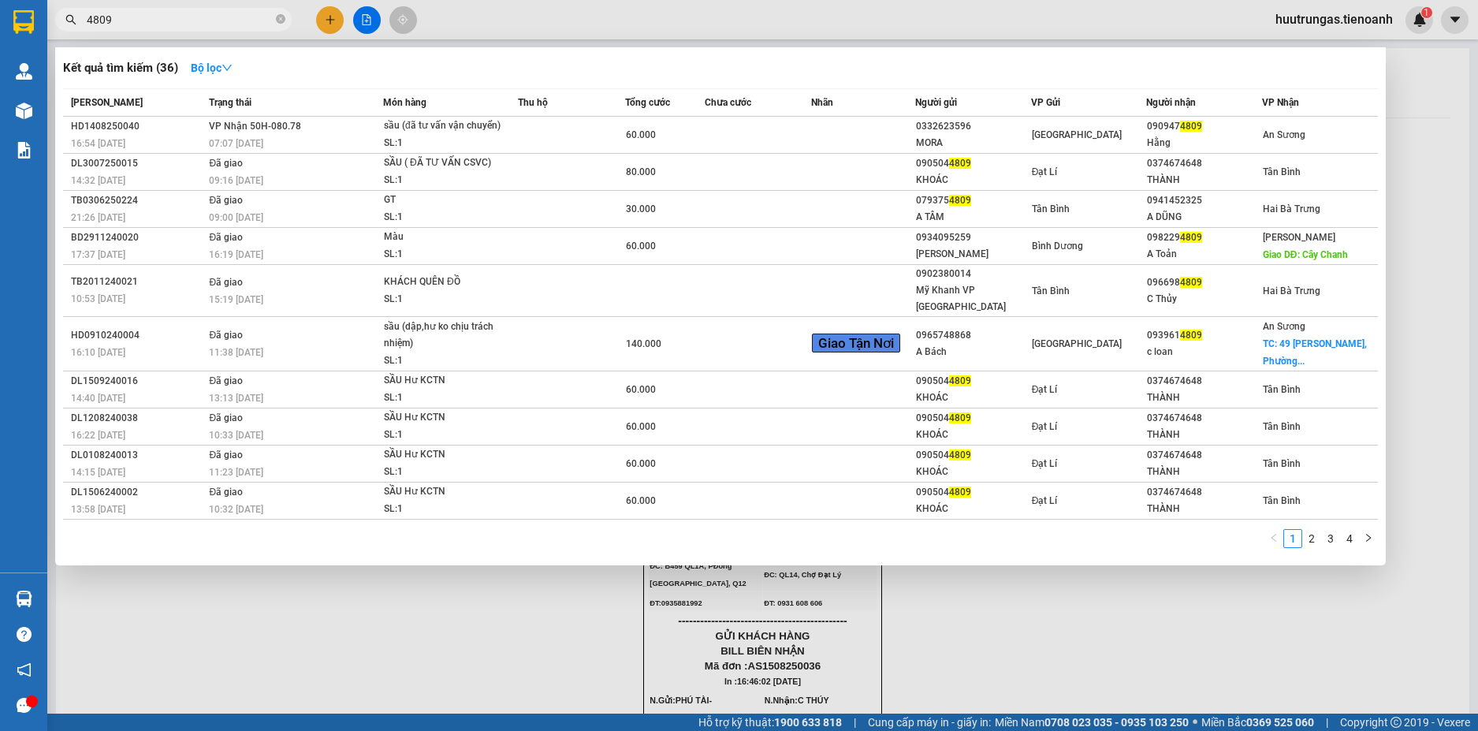
click at [218, 20] on input "4809" at bounding box center [180, 19] width 186 height 17
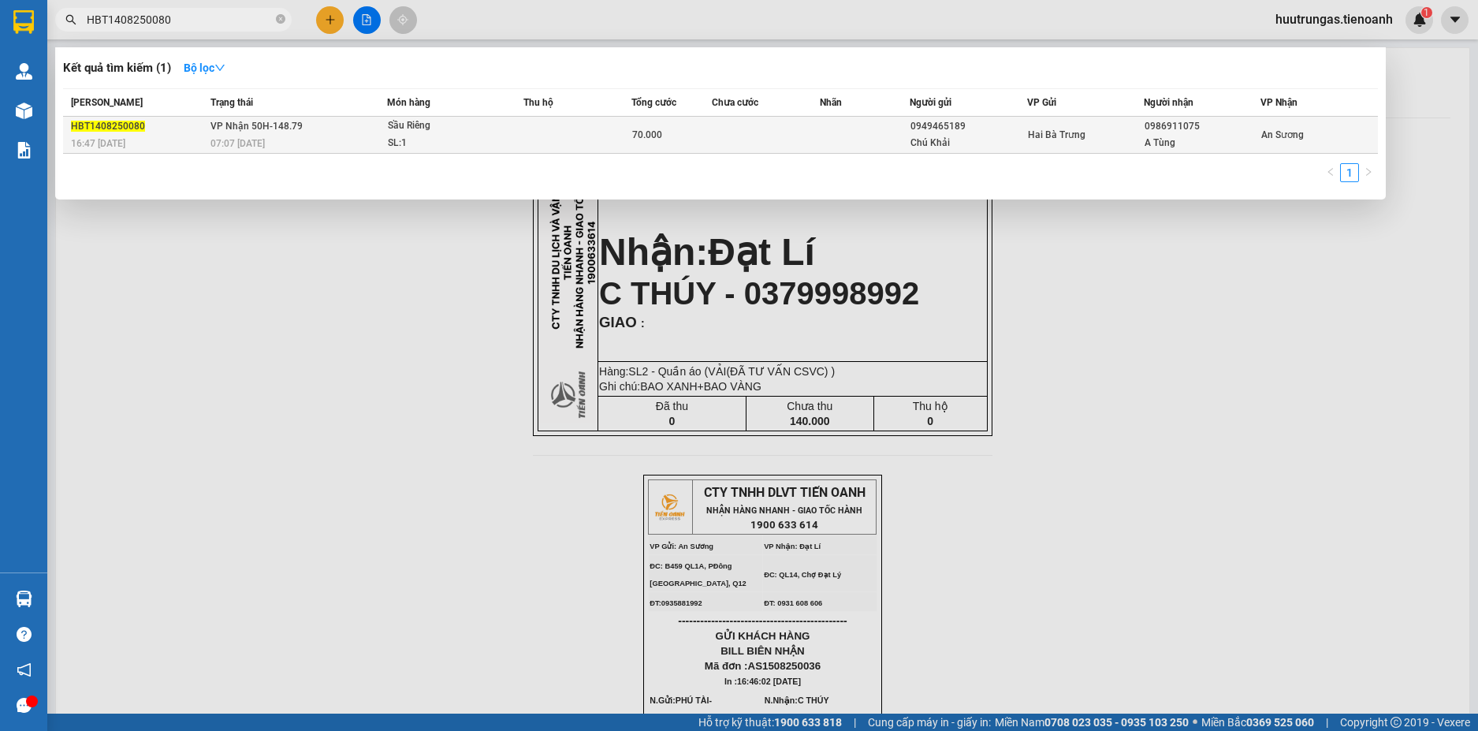
type input "HBT1408250080"
click at [486, 139] on div "SL: 1" at bounding box center [447, 143] width 118 height 17
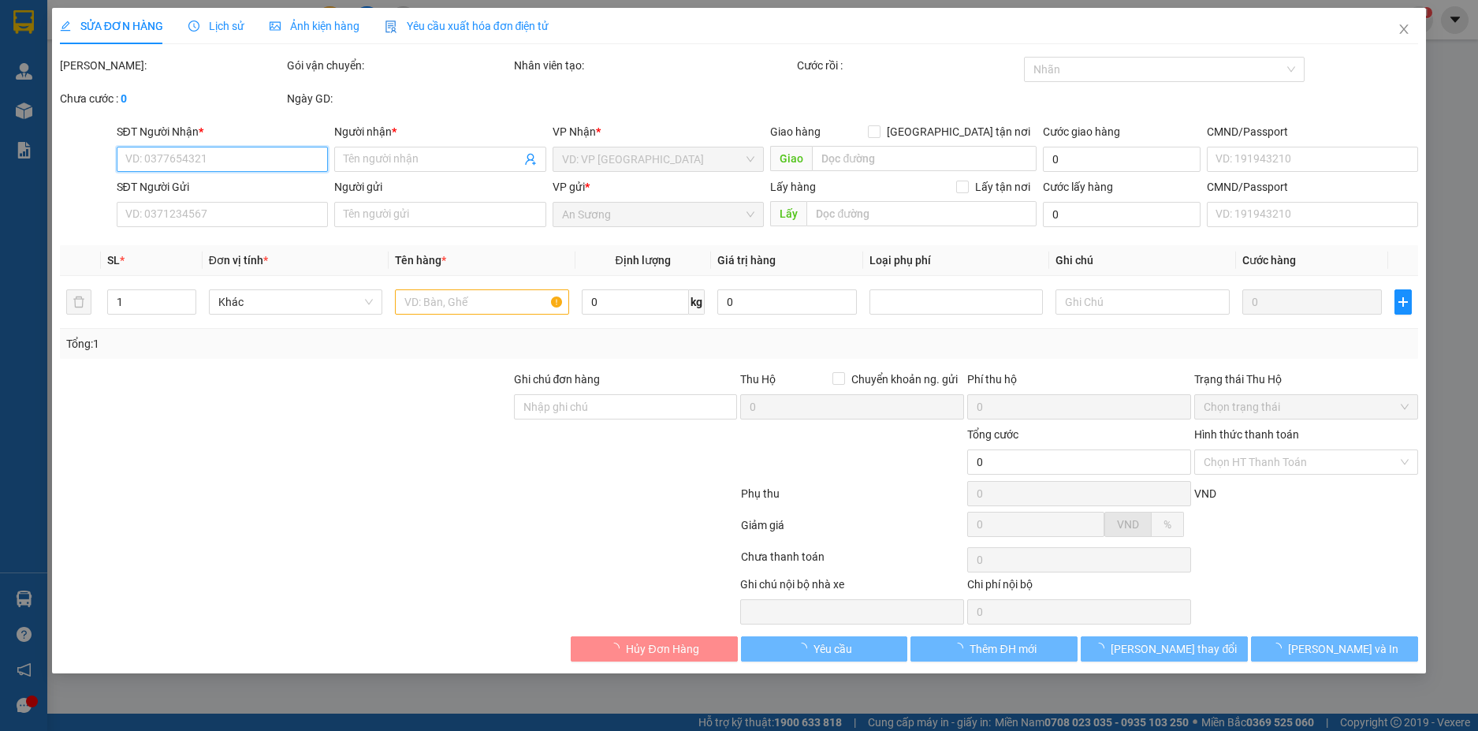
type input "0986911075"
type input "A Tùng"
type input "0949465189"
type input "Chú Khải"
type input "70.000"
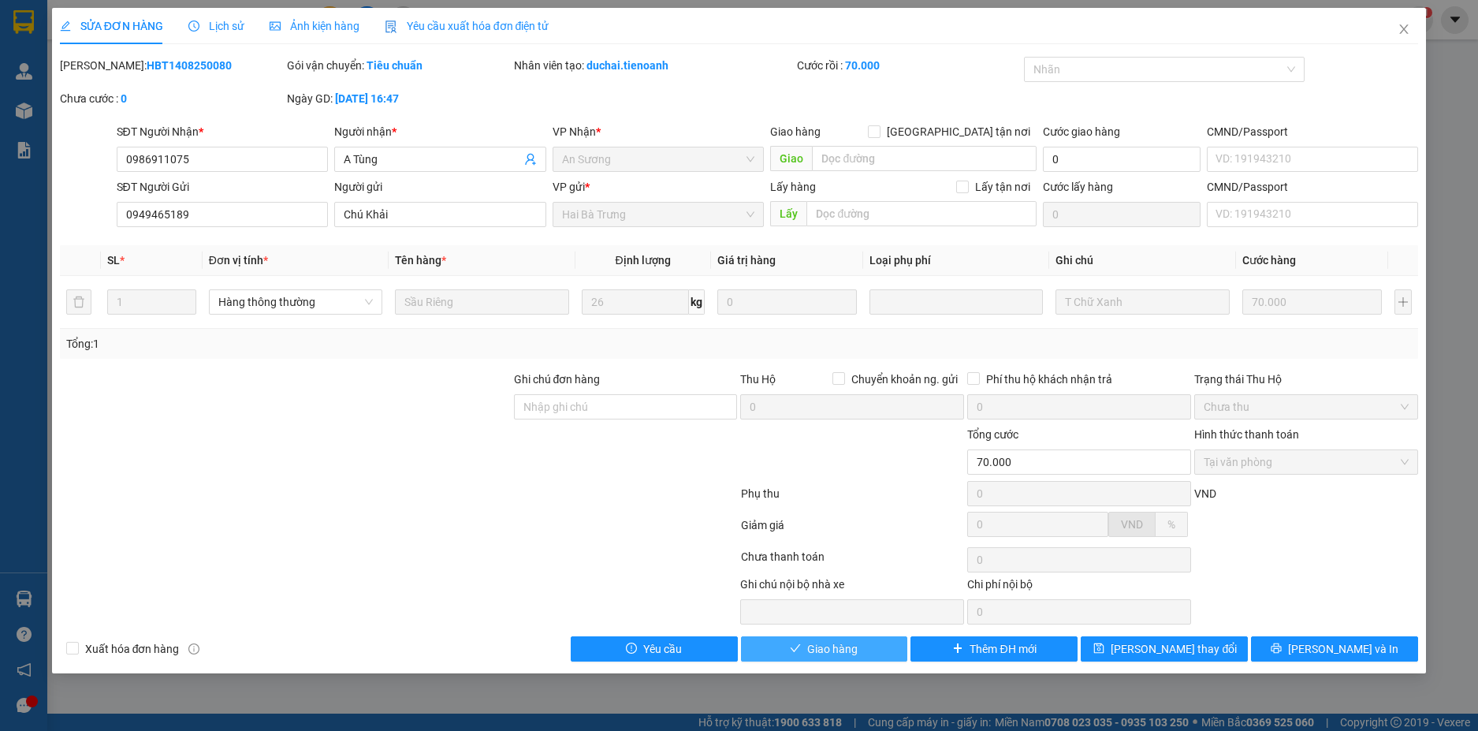
click at [860, 648] on button "Giao hàng" at bounding box center [824, 648] width 167 height 25
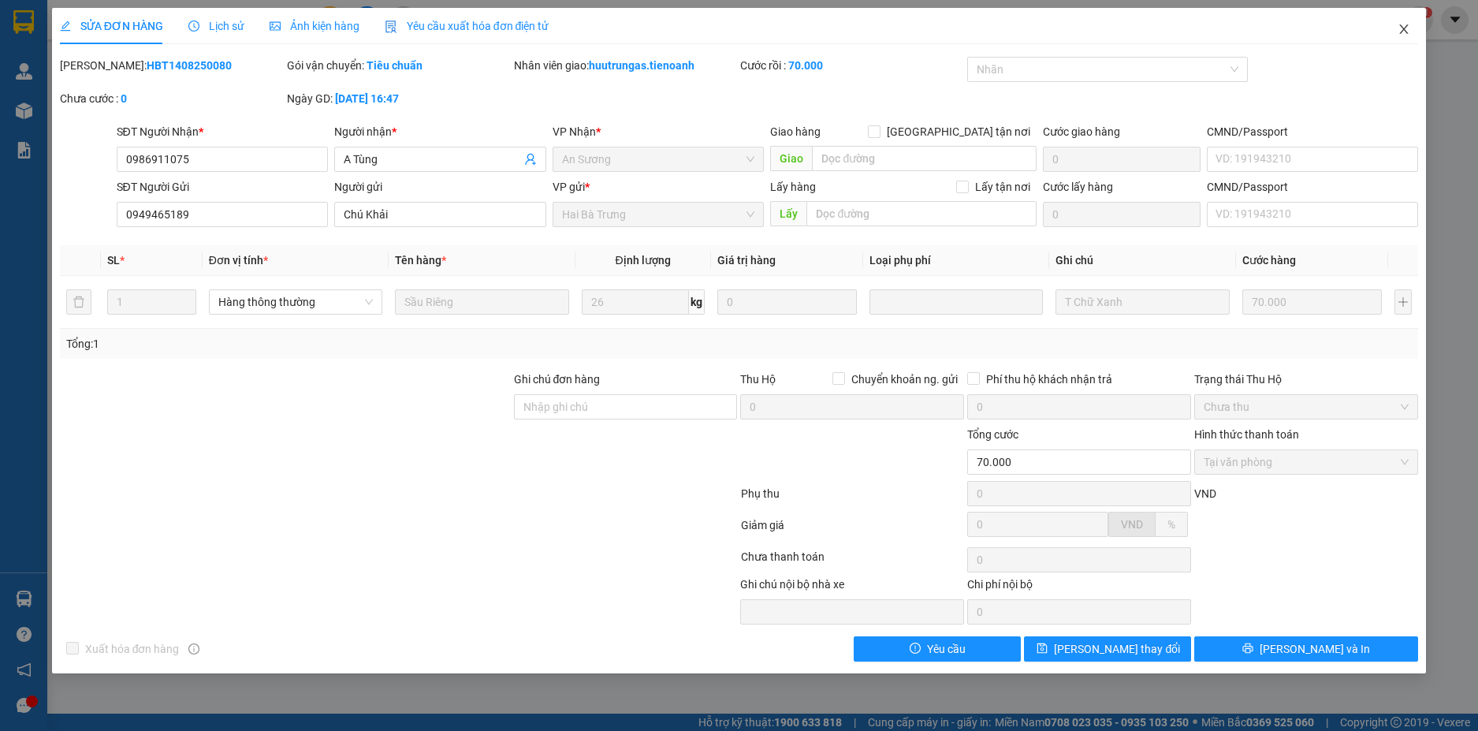
click at [1401, 32] on icon "close" at bounding box center [1404, 29] width 13 height 13
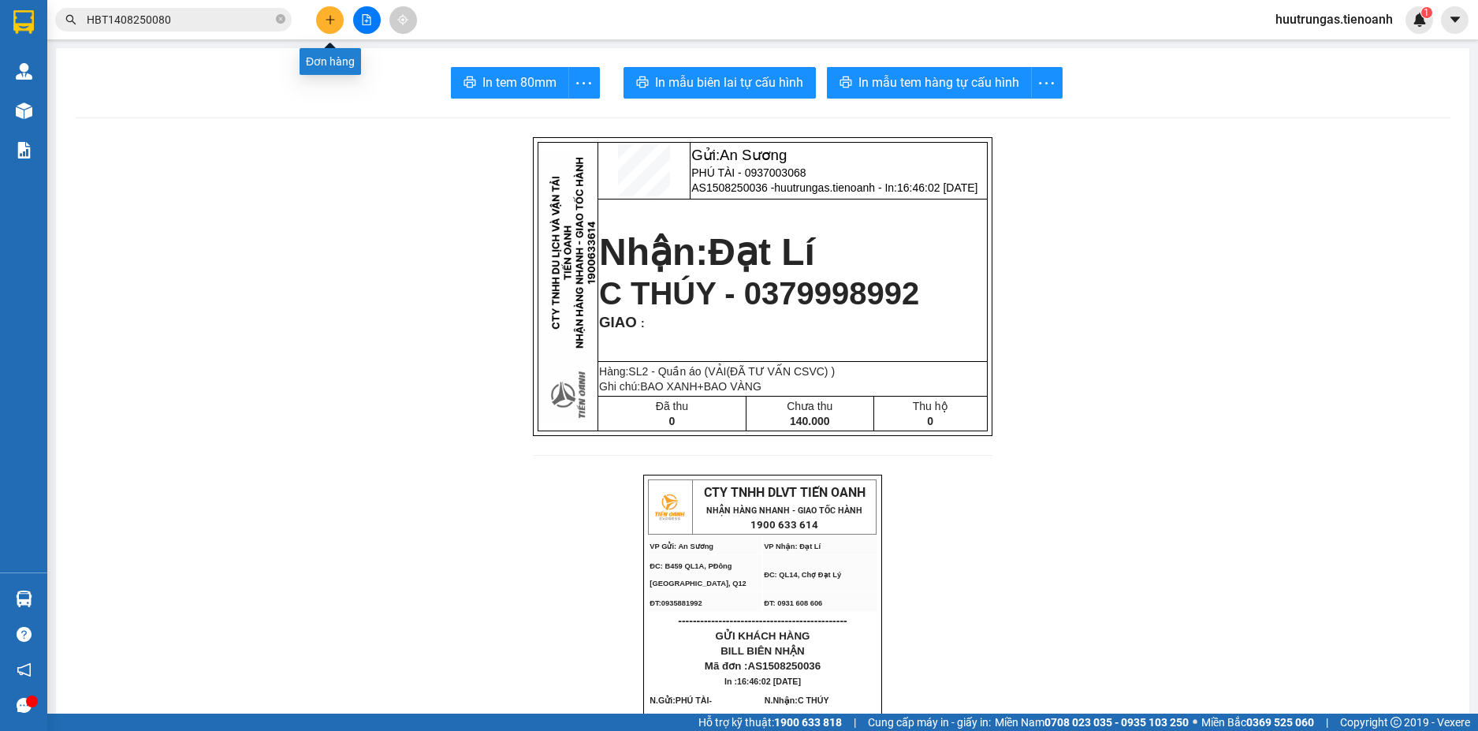
click at [337, 18] on button at bounding box center [330, 20] width 28 height 28
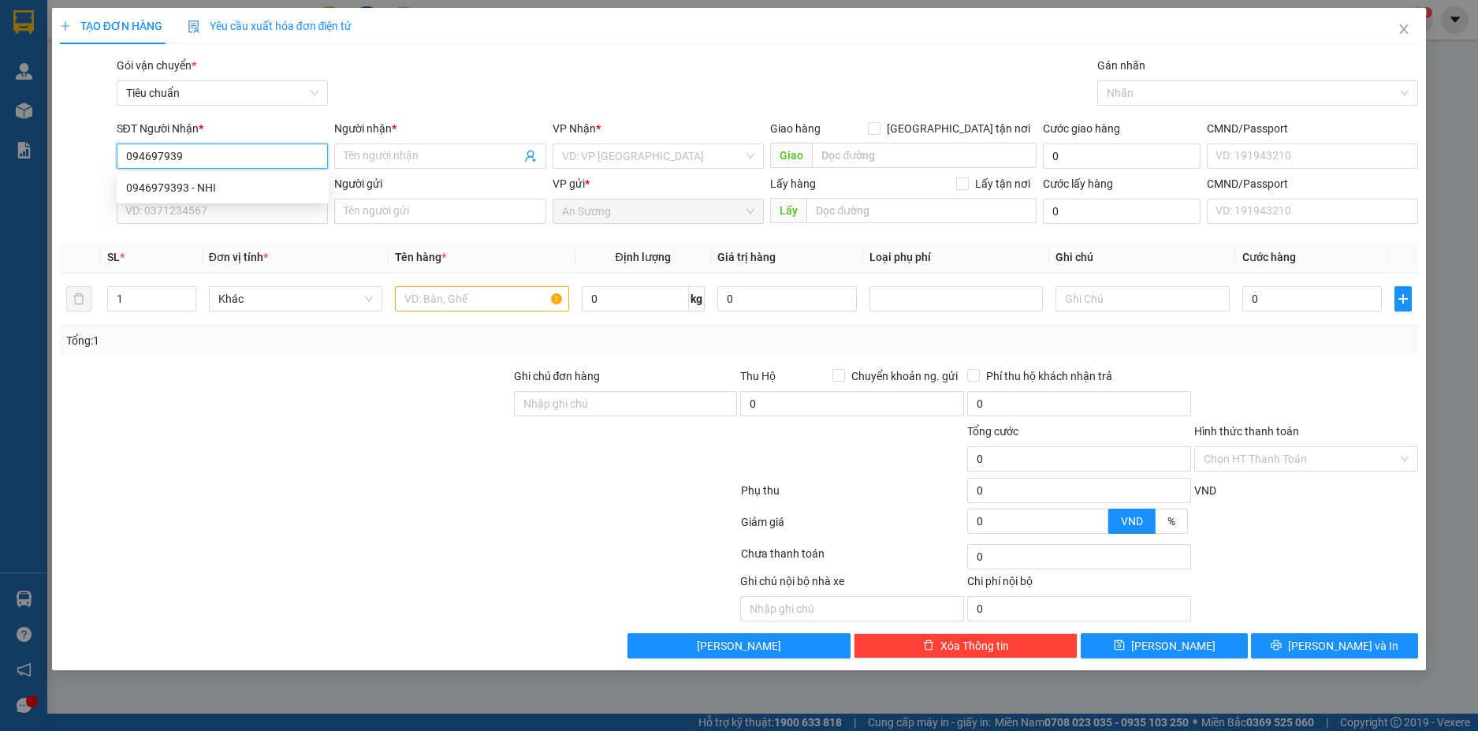
type input "0946979393"
click at [263, 188] on div "0946979393 - C Nhi" at bounding box center [222, 187] width 193 height 17
type input "C Nhi"
type input "40.000"
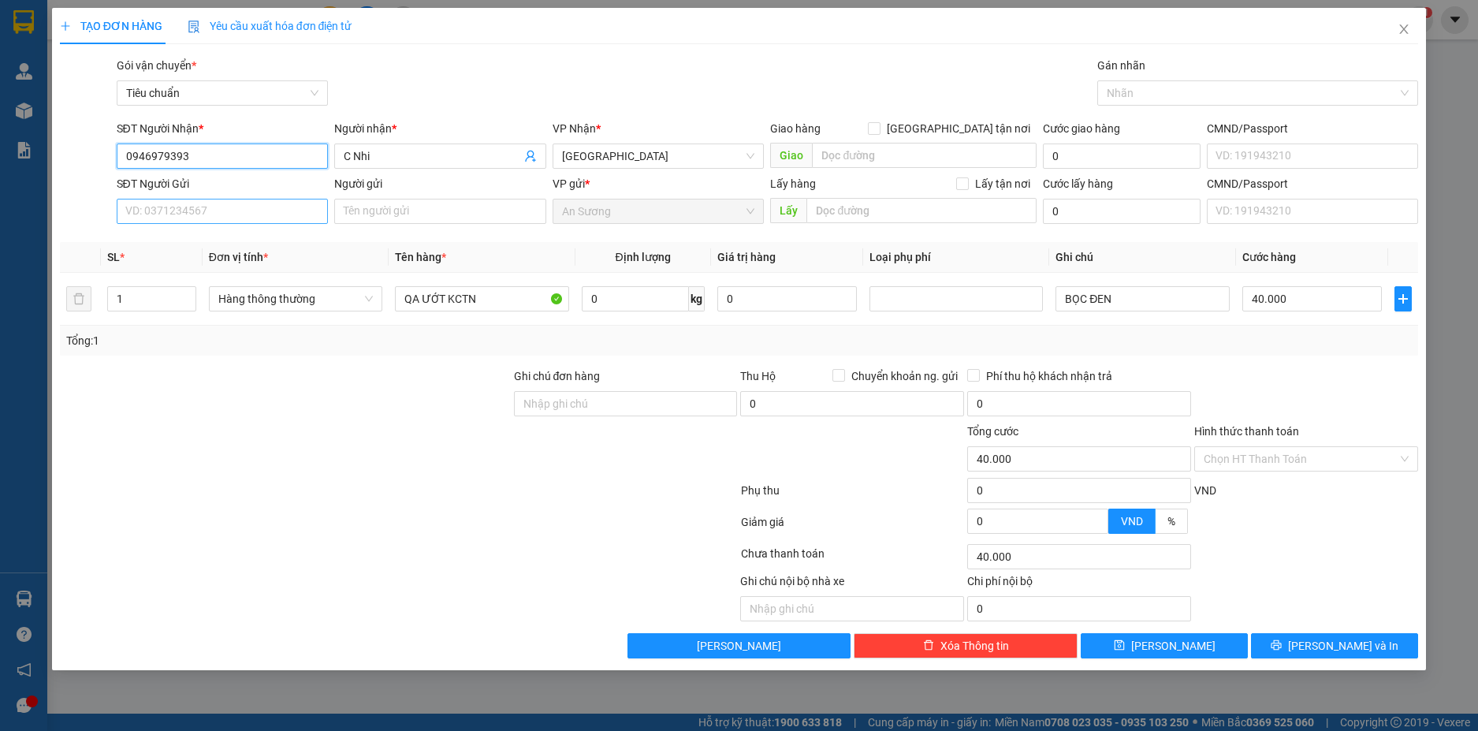
type input "0946979393"
click at [284, 202] on input "SĐT Người Gửi" at bounding box center [223, 211] width 212 height 25
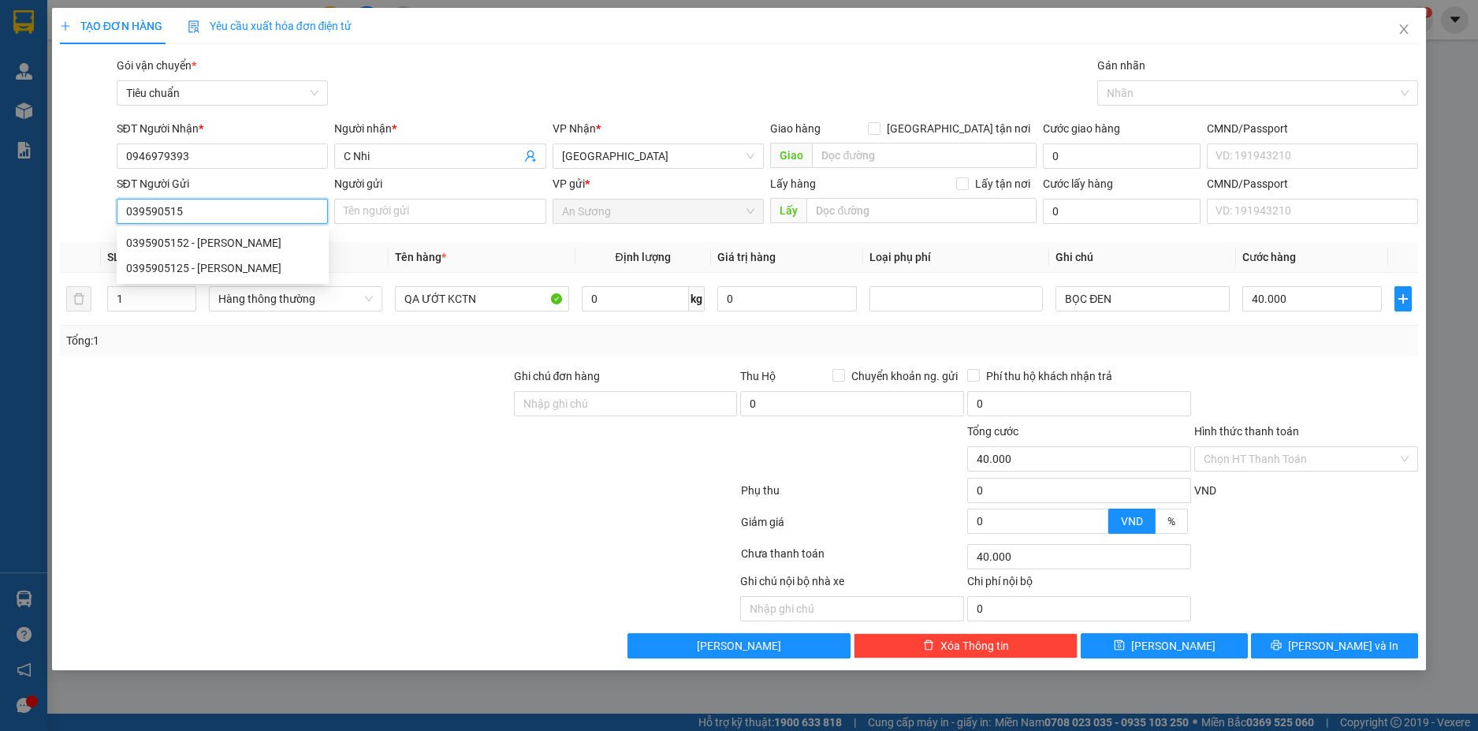
type input "0395905152"
click at [266, 237] on div "0395905152 - KEN" at bounding box center [222, 242] width 193 height 17
type input "KEN"
type input "30.000"
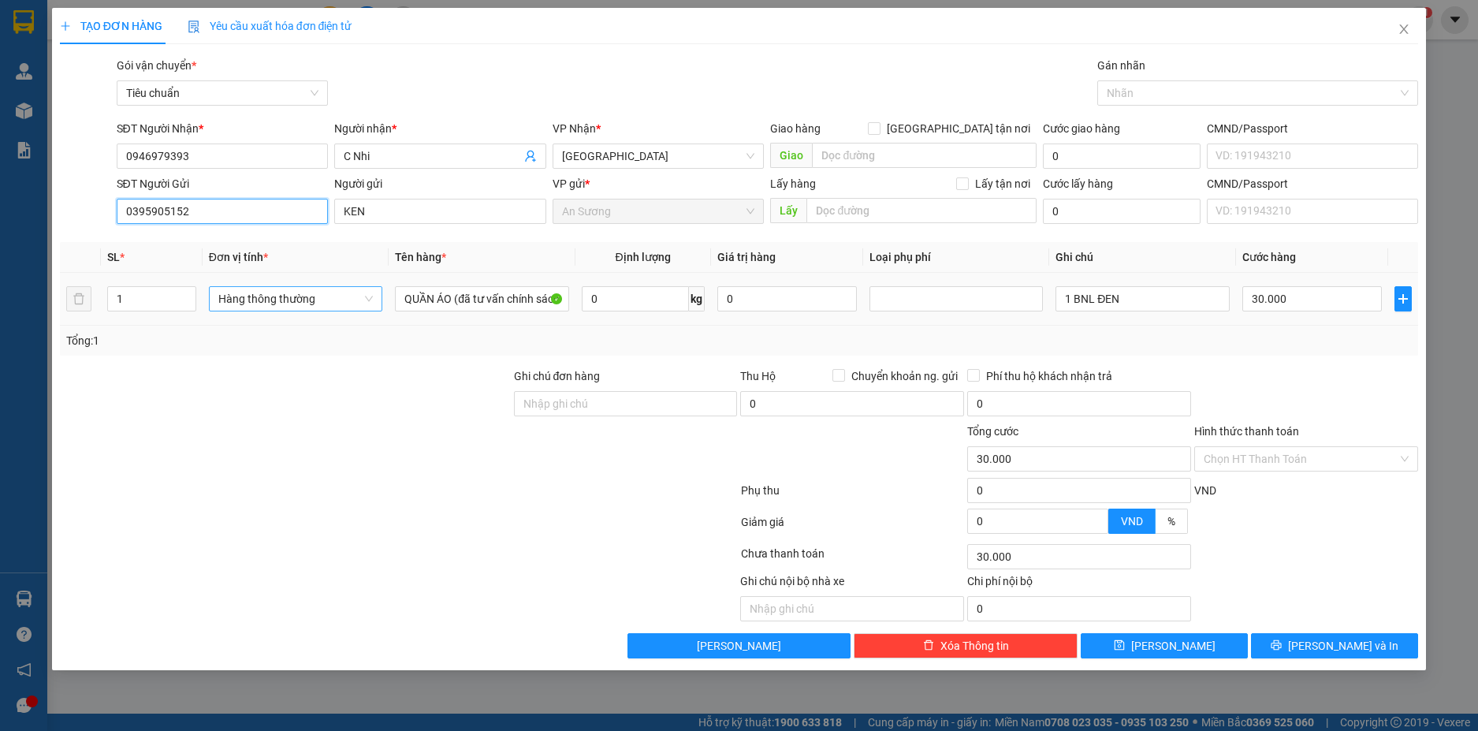
click at [337, 294] on span "Hàng thông thường" at bounding box center [295, 299] width 155 height 24
type input "0395905152"
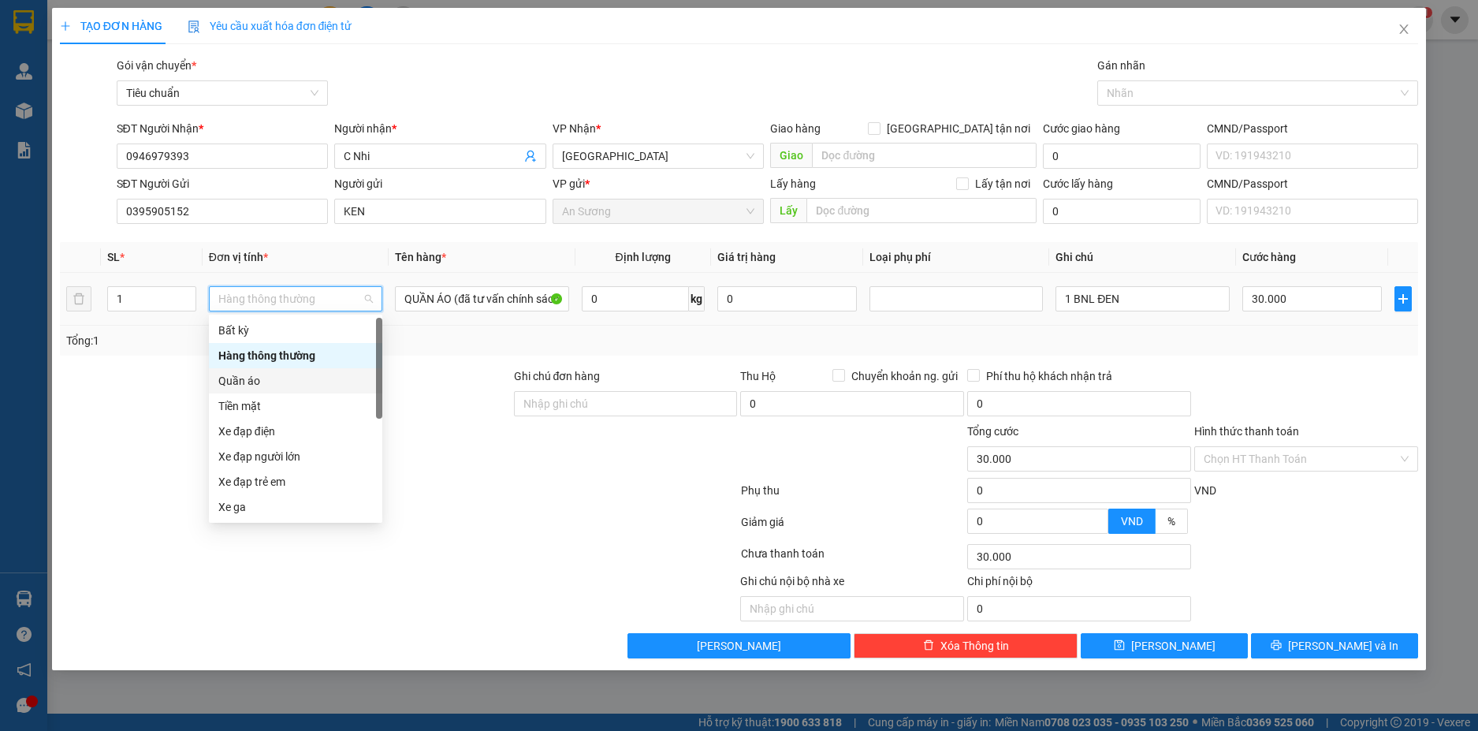
click at [296, 376] on div "Quần áo" at bounding box center [295, 380] width 155 height 17
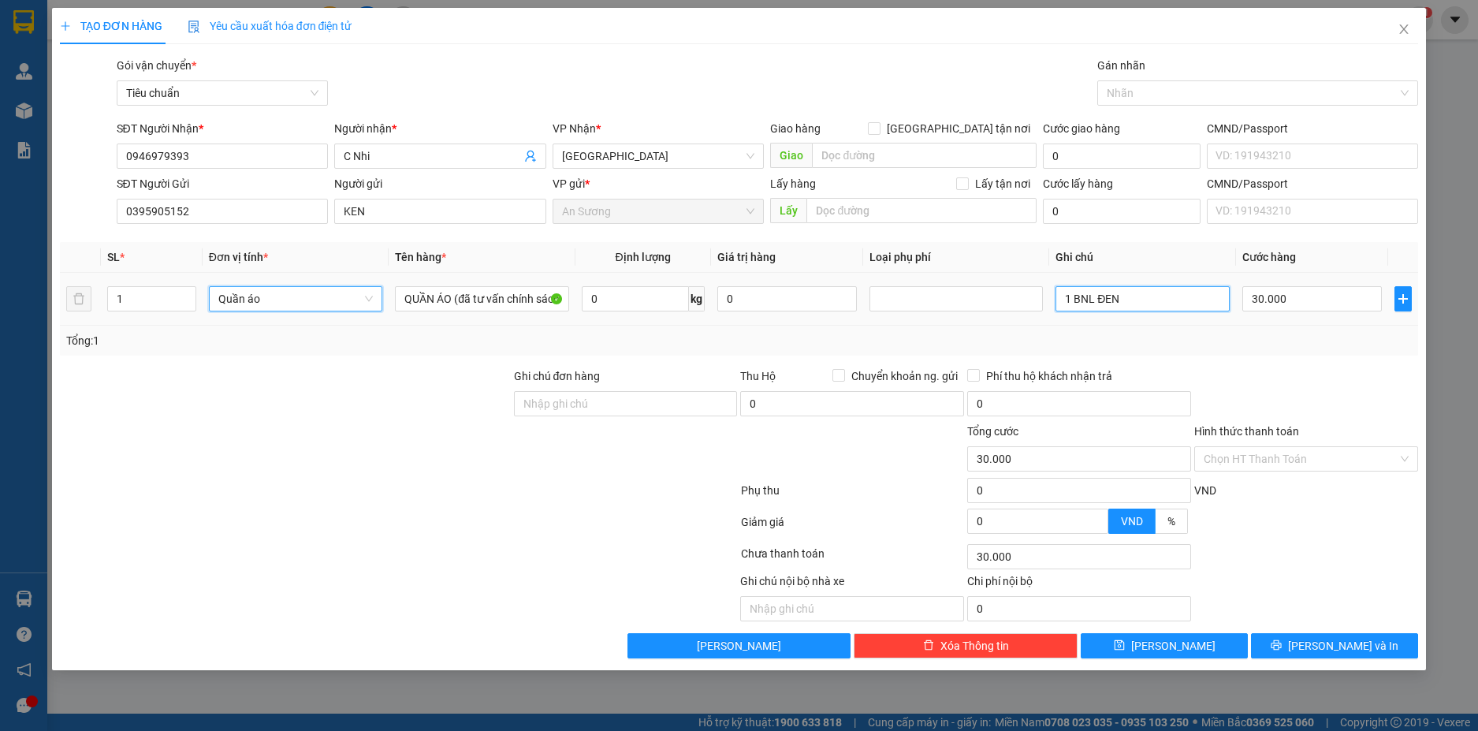
click at [1143, 304] on input "1 BNL ĐEN" at bounding box center [1142, 298] width 173 height 25
click at [1143, 303] on input "1 BNL ĐEN" at bounding box center [1142, 298] width 173 height 25
type input "0"
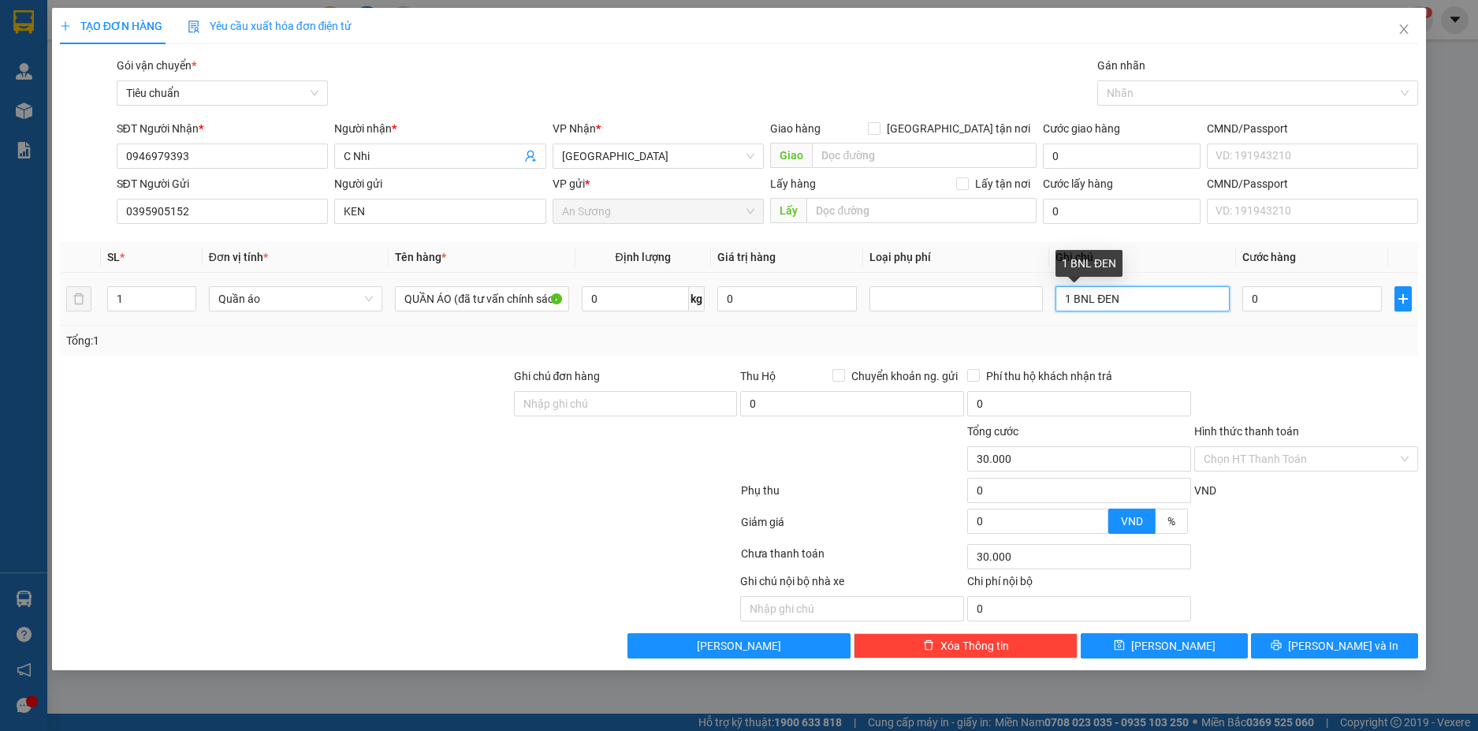
type input "0"
click at [1143, 303] on input "1 BNL ĐEN" at bounding box center [1142, 298] width 173 height 25
type input "BỌC XÁM"
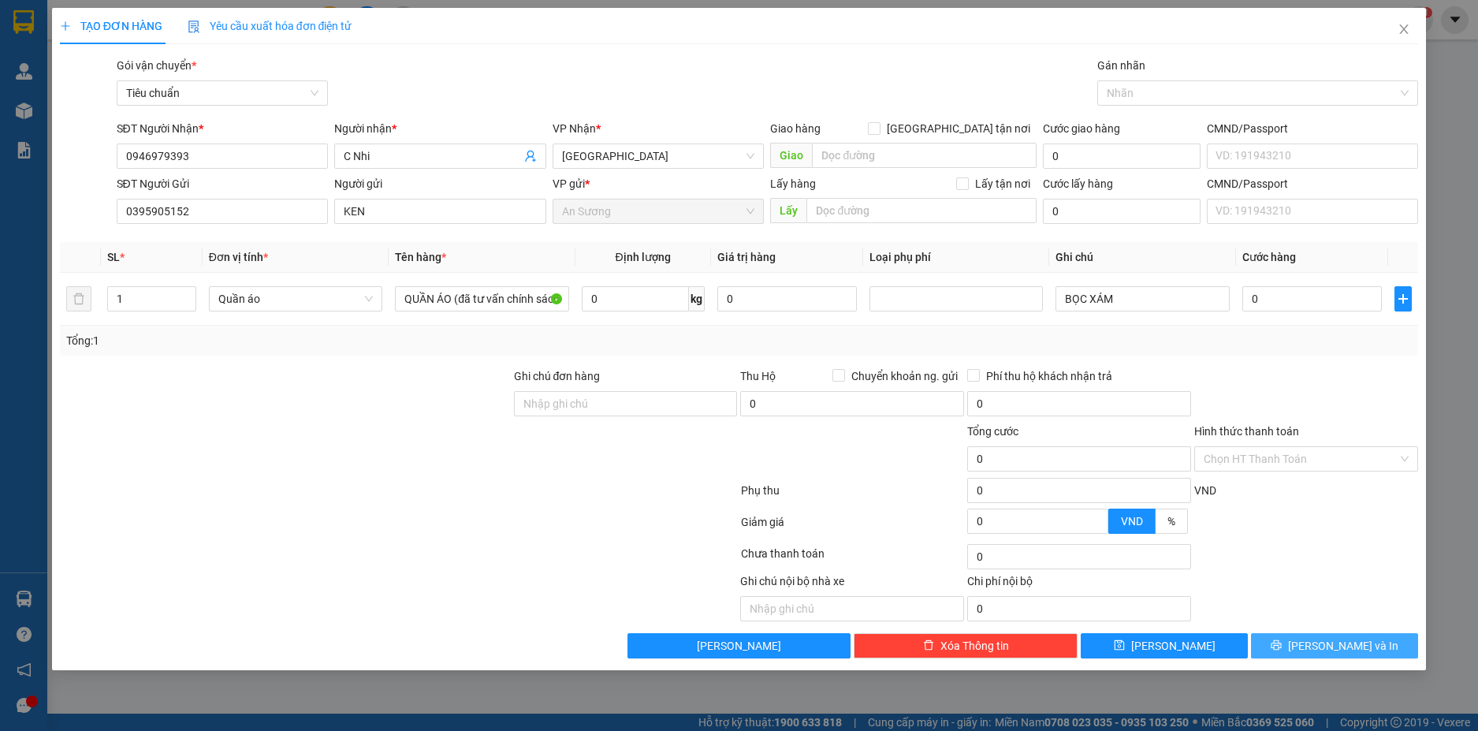
click at [1337, 645] on span "Lưu và In" at bounding box center [1343, 645] width 110 height 17
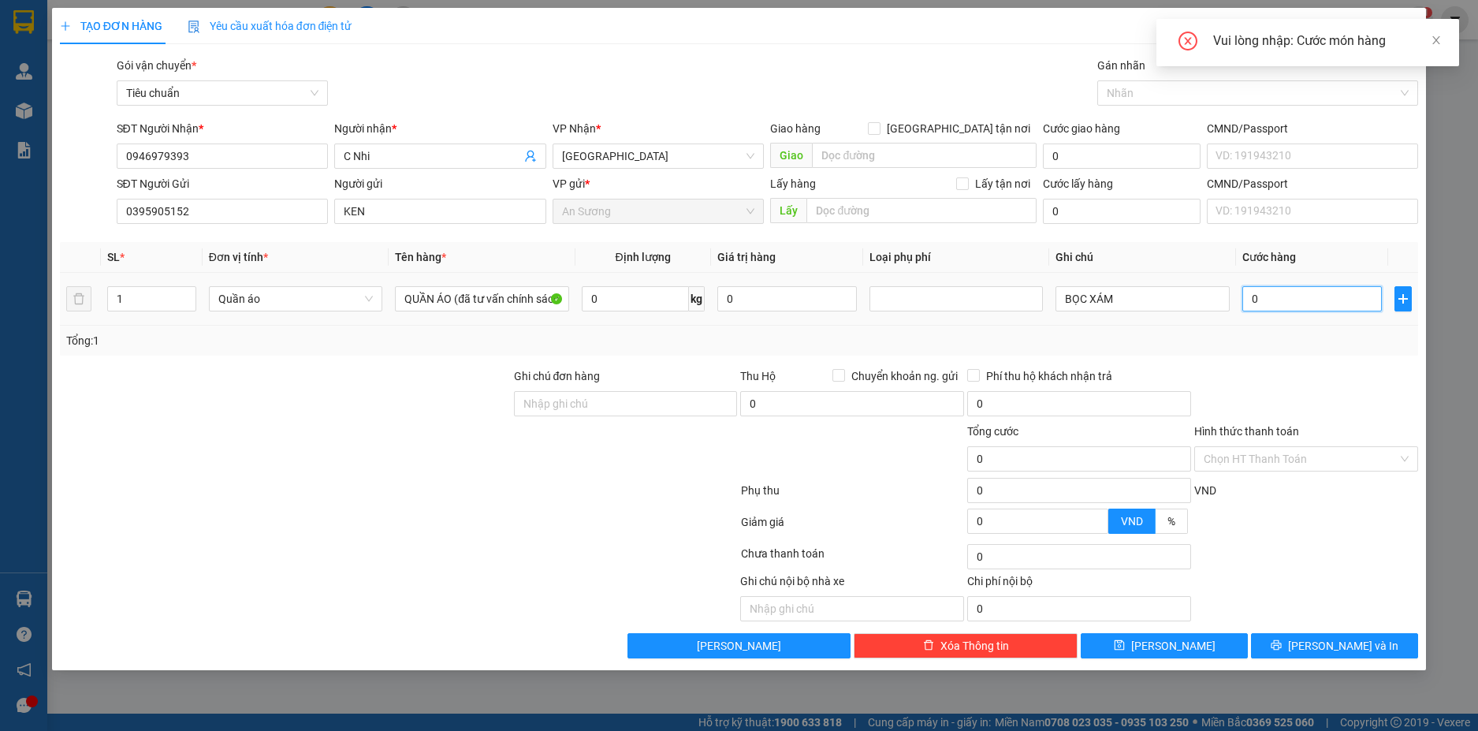
click at [1289, 304] on input "0" at bounding box center [1312, 298] width 140 height 25
type input "3"
type input "30"
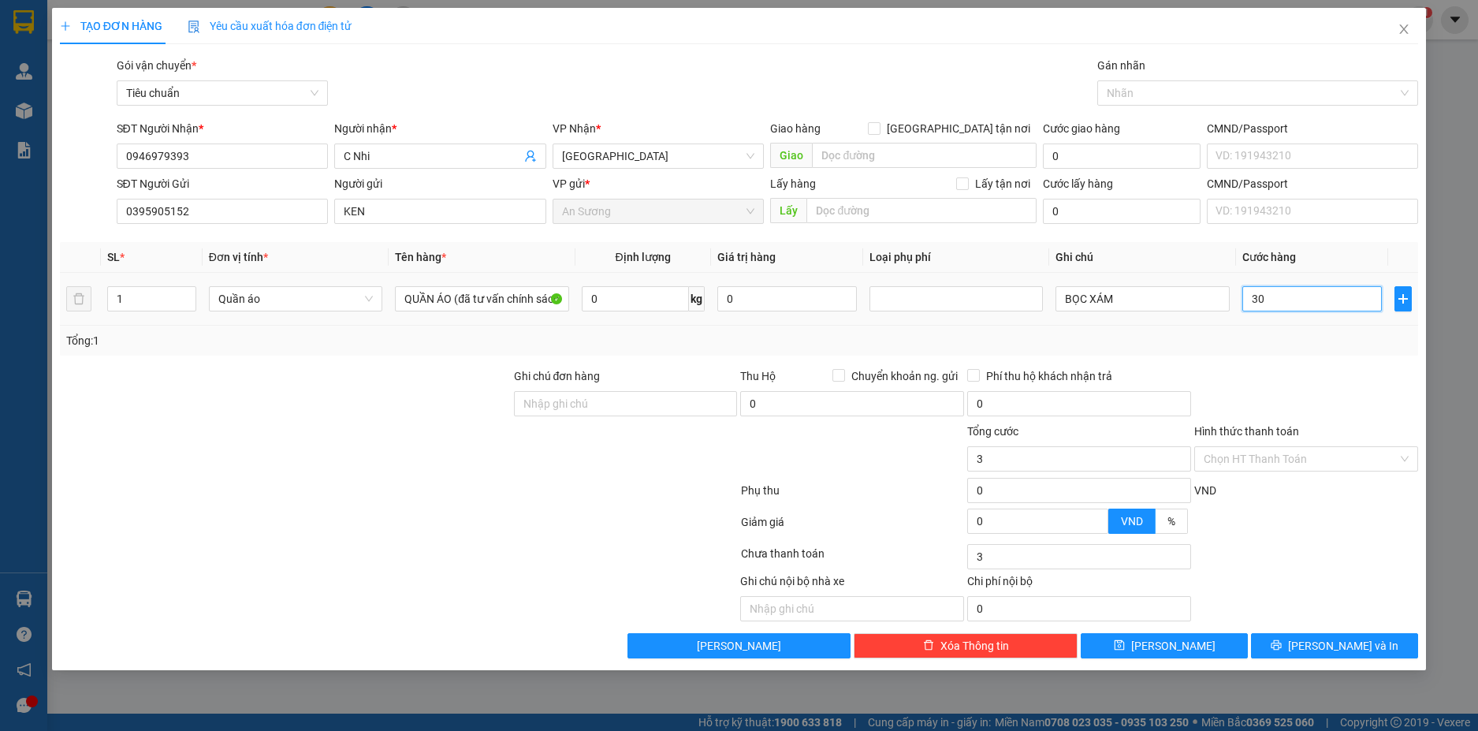
type input "30"
click at [1317, 373] on div at bounding box center [1306, 394] width 227 height 55
click at [1355, 639] on span "Lưu và In" at bounding box center [1343, 645] width 110 height 17
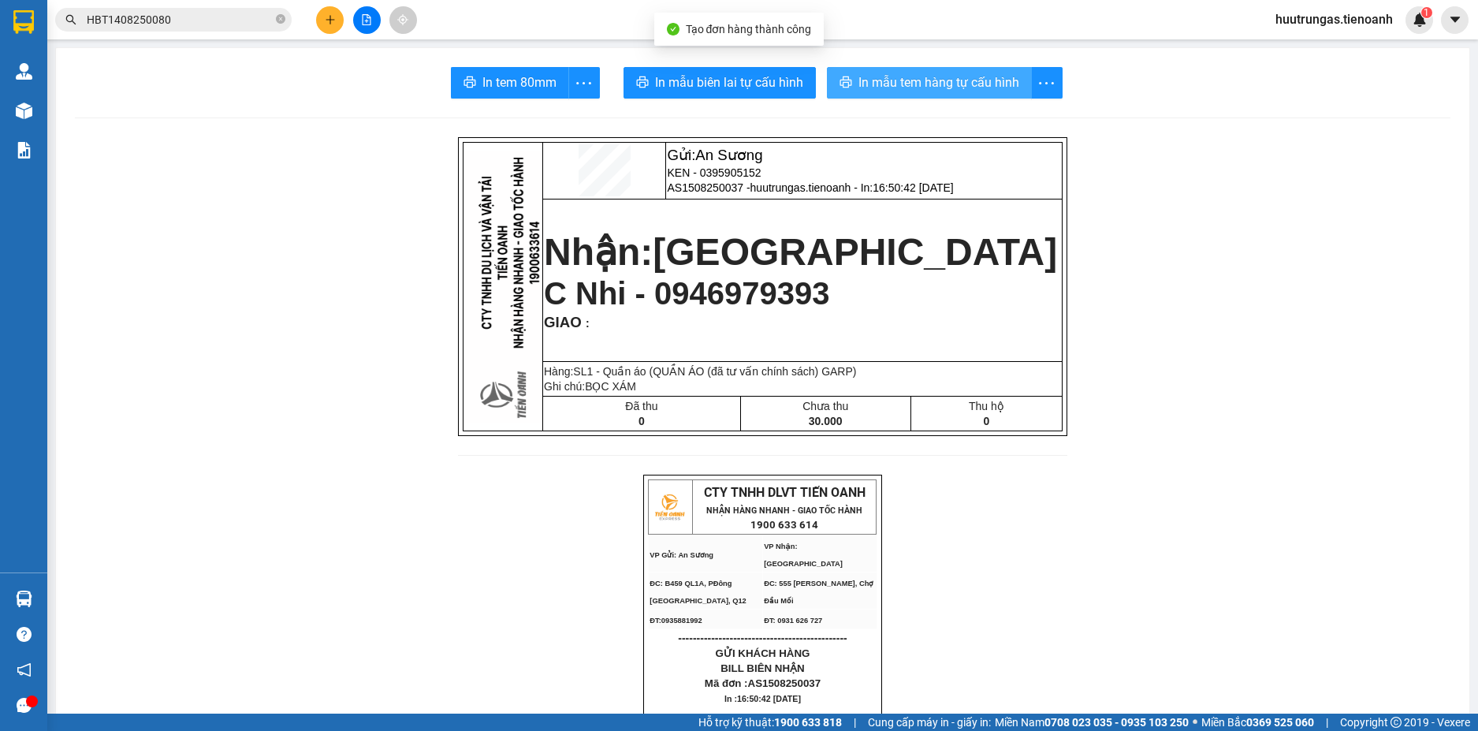
click at [960, 79] on span "In mẫu tem hàng tự cấu hình" at bounding box center [939, 83] width 161 height 20
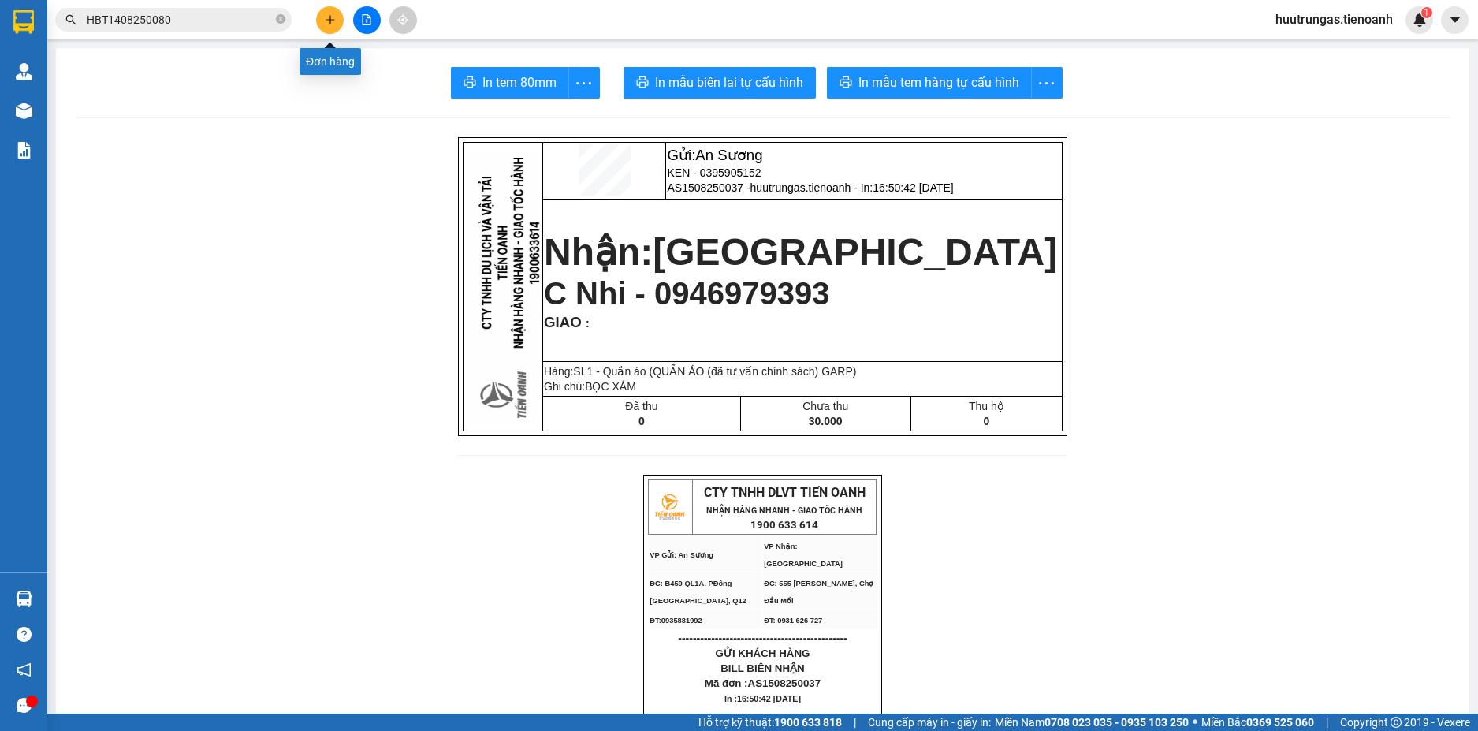
click at [335, 23] on icon "plus" at bounding box center [330, 19] width 11 height 11
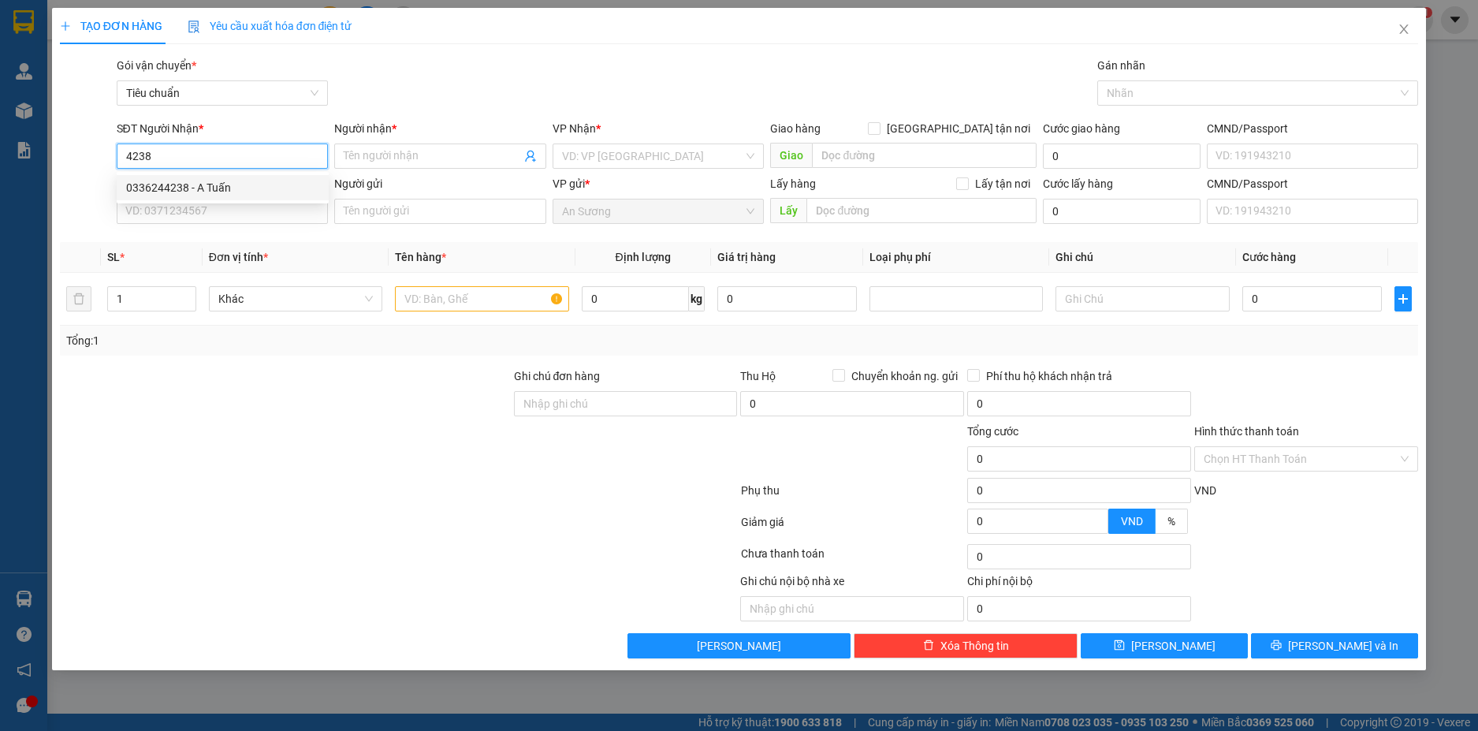
click at [280, 188] on div "0336244238 - A Tuấn" at bounding box center [222, 187] width 193 height 17
type input "0336244238"
type input "A Tuấn"
type input "480.000"
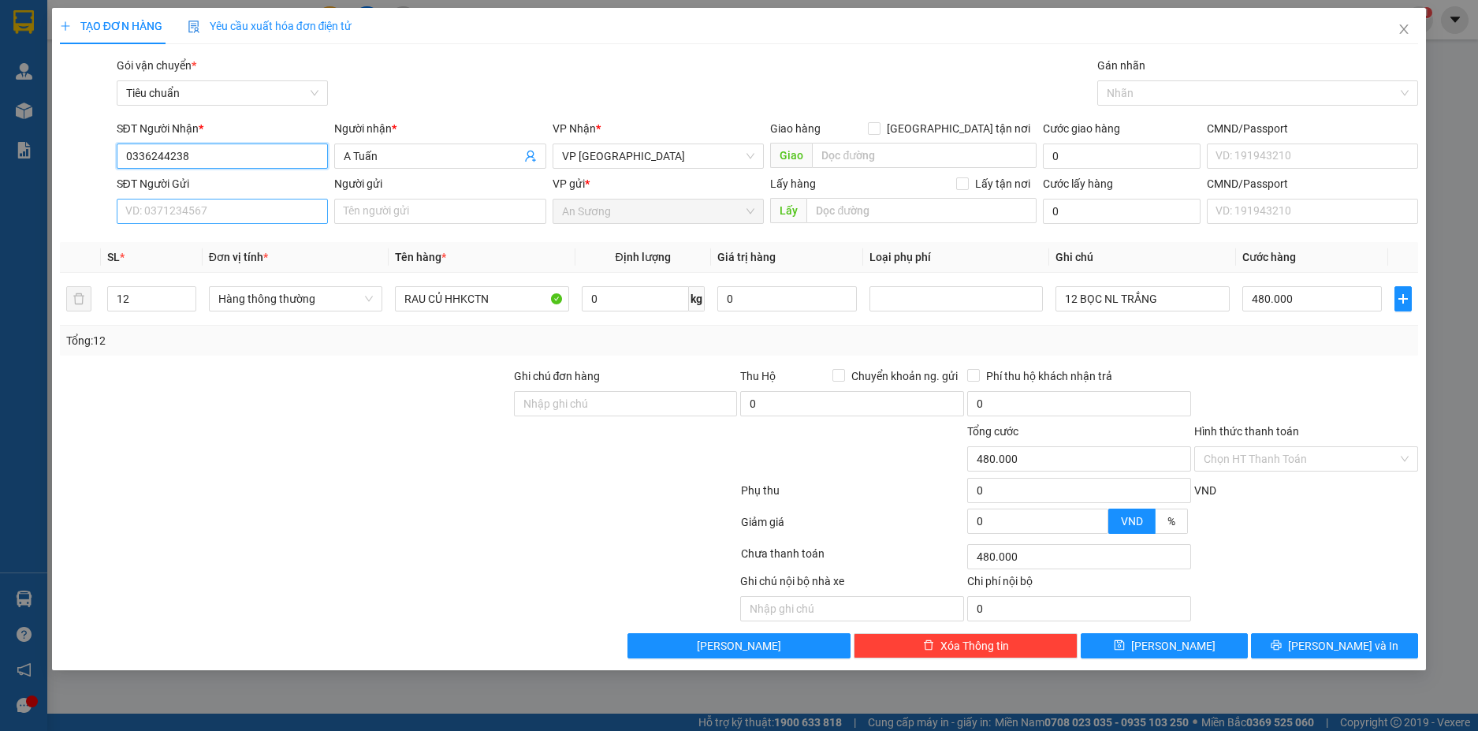
type input "0336244238"
click at [267, 215] on input "SĐT Người Gửi" at bounding box center [223, 211] width 212 height 25
click at [244, 244] on div "0907534434 - A Đảng" at bounding box center [222, 242] width 193 height 17
click at [1293, 460] on input "Hình thức thanh toán" at bounding box center [1301, 459] width 194 height 24
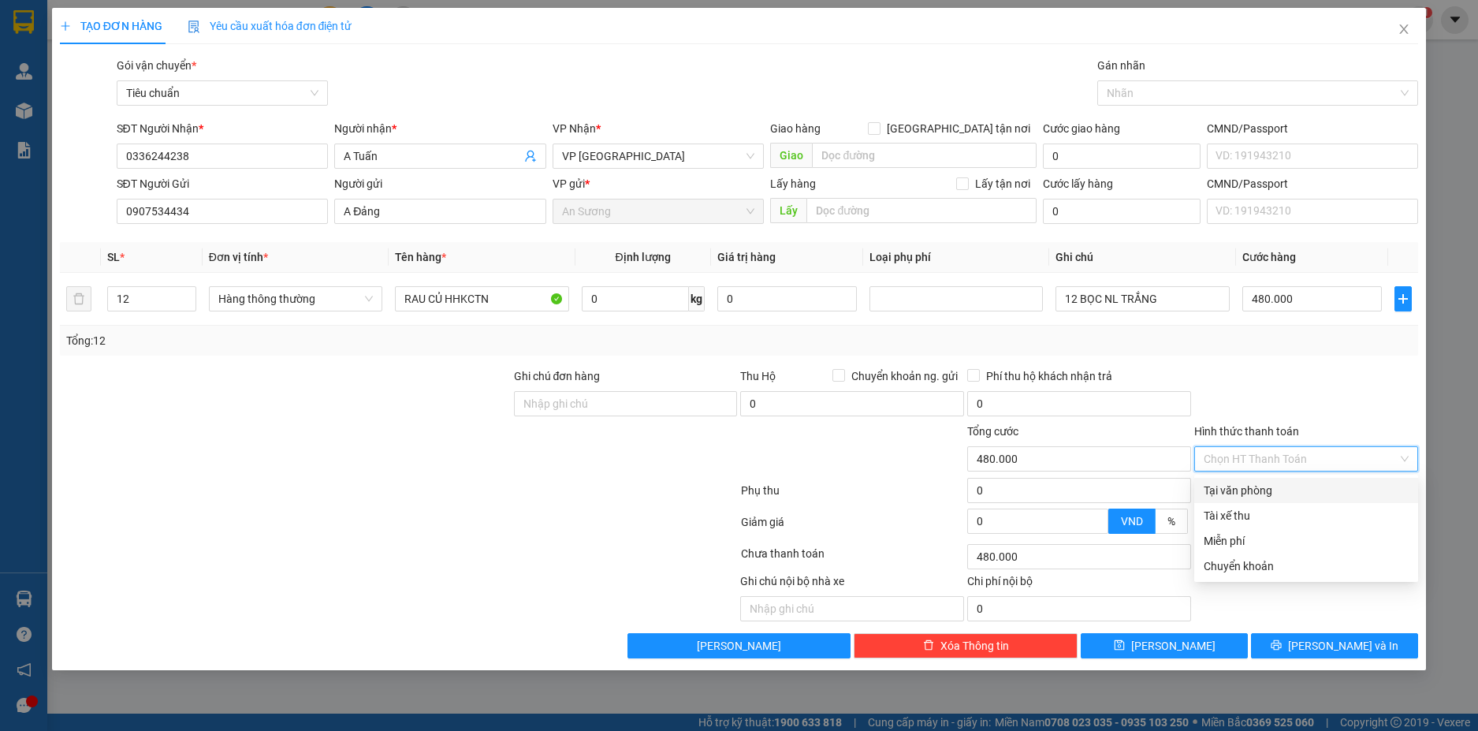
click at [1276, 491] on div "Tại văn phòng" at bounding box center [1306, 490] width 205 height 17
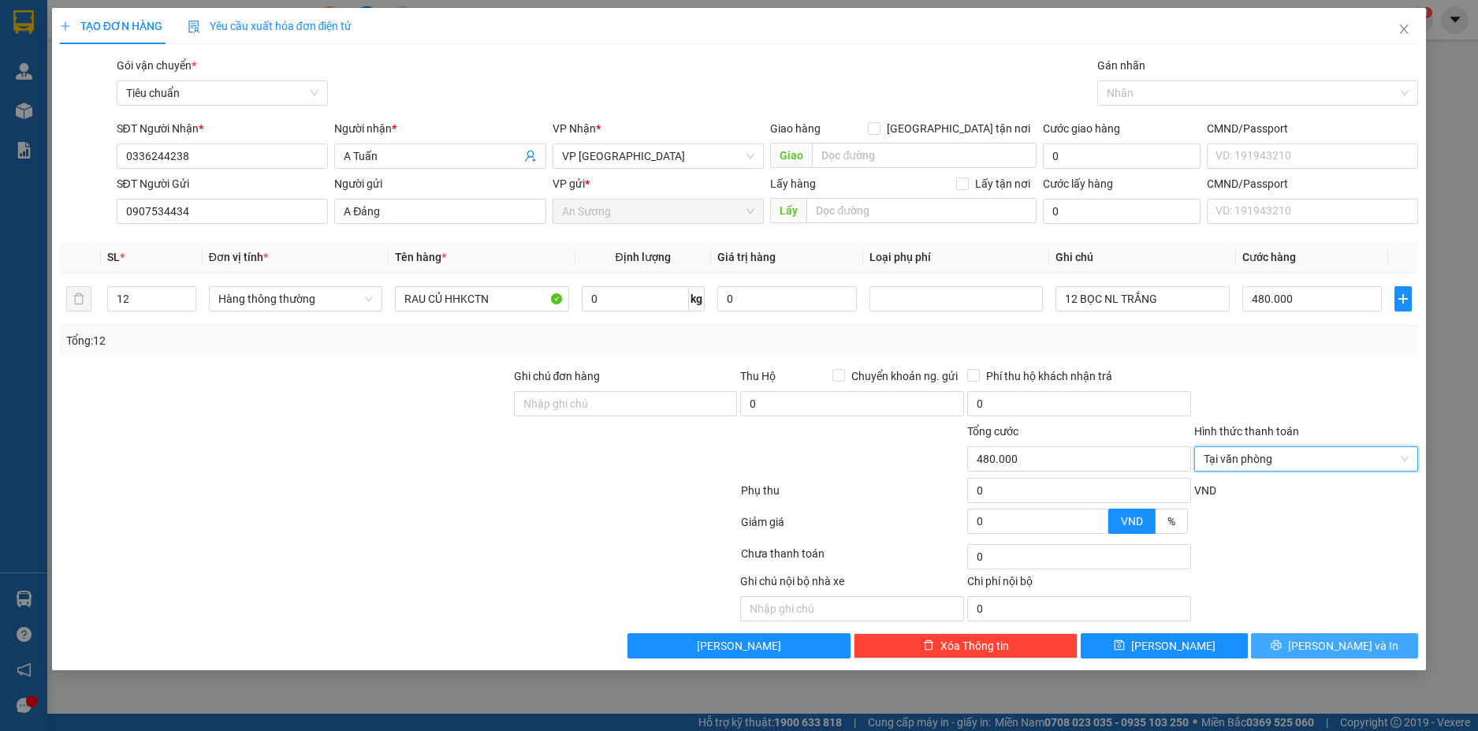
click at [1343, 649] on span "Lưu và In" at bounding box center [1343, 645] width 110 height 17
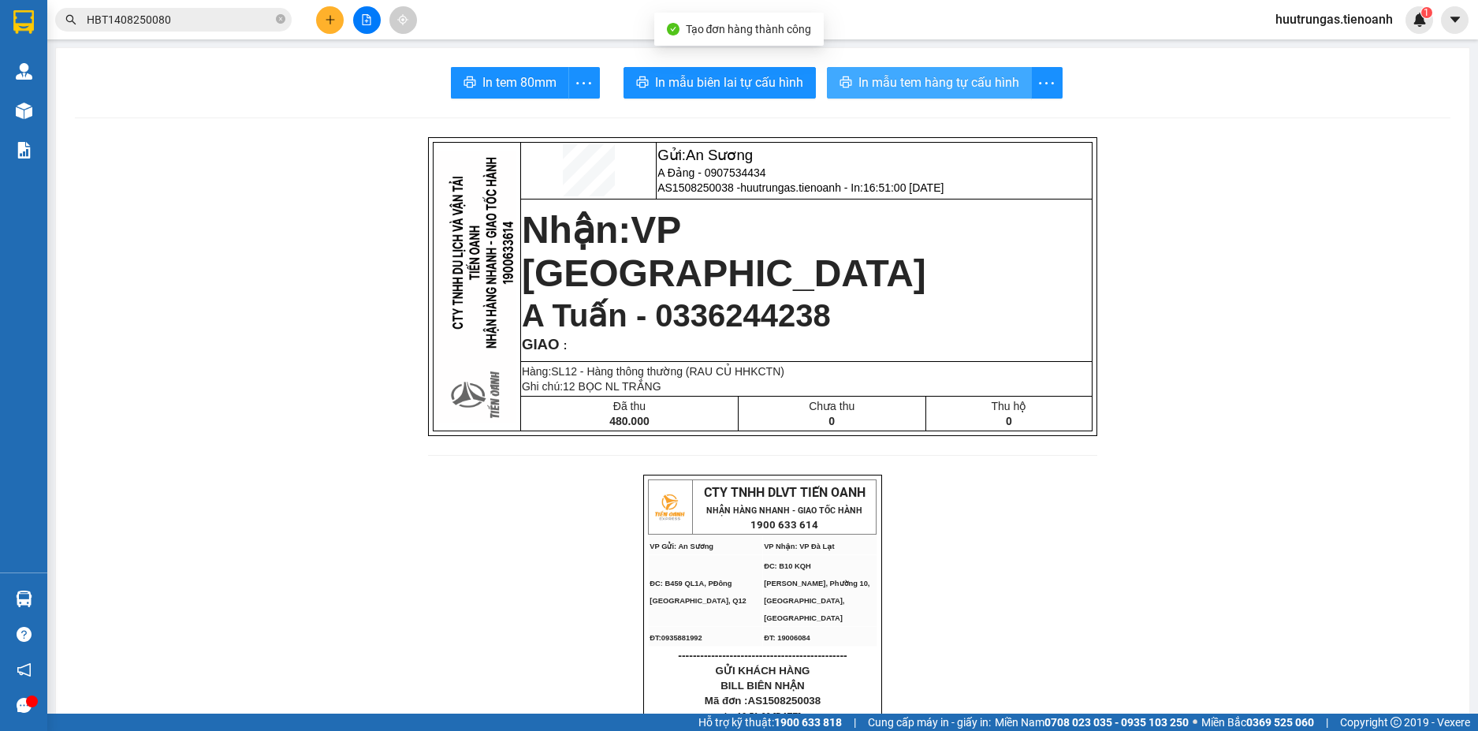
click at [878, 86] on span "In mẫu tem hàng tự cấu hình" at bounding box center [939, 83] width 161 height 20
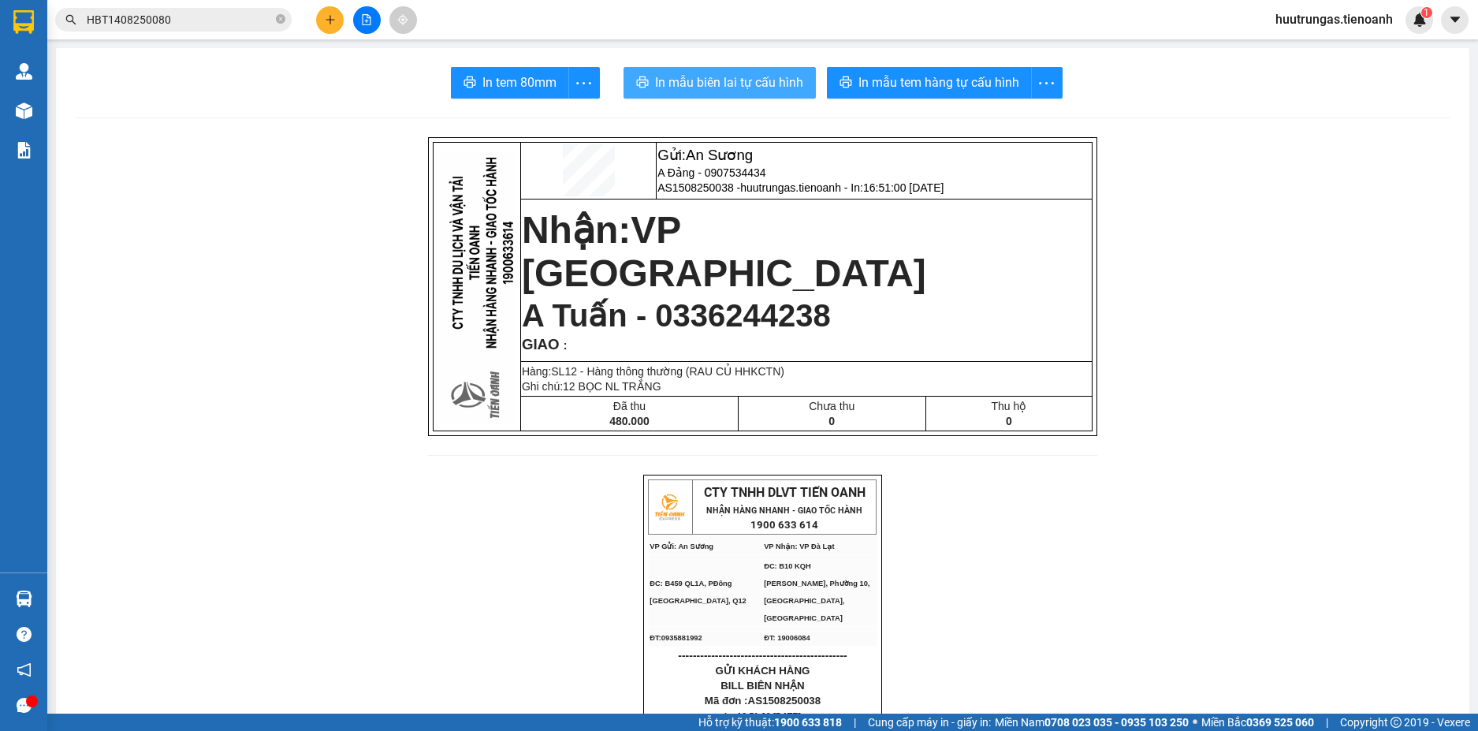
click at [733, 67] on button "In mẫu biên lai tự cấu hình" at bounding box center [720, 83] width 192 height 32
click at [333, 29] on button at bounding box center [330, 20] width 28 height 28
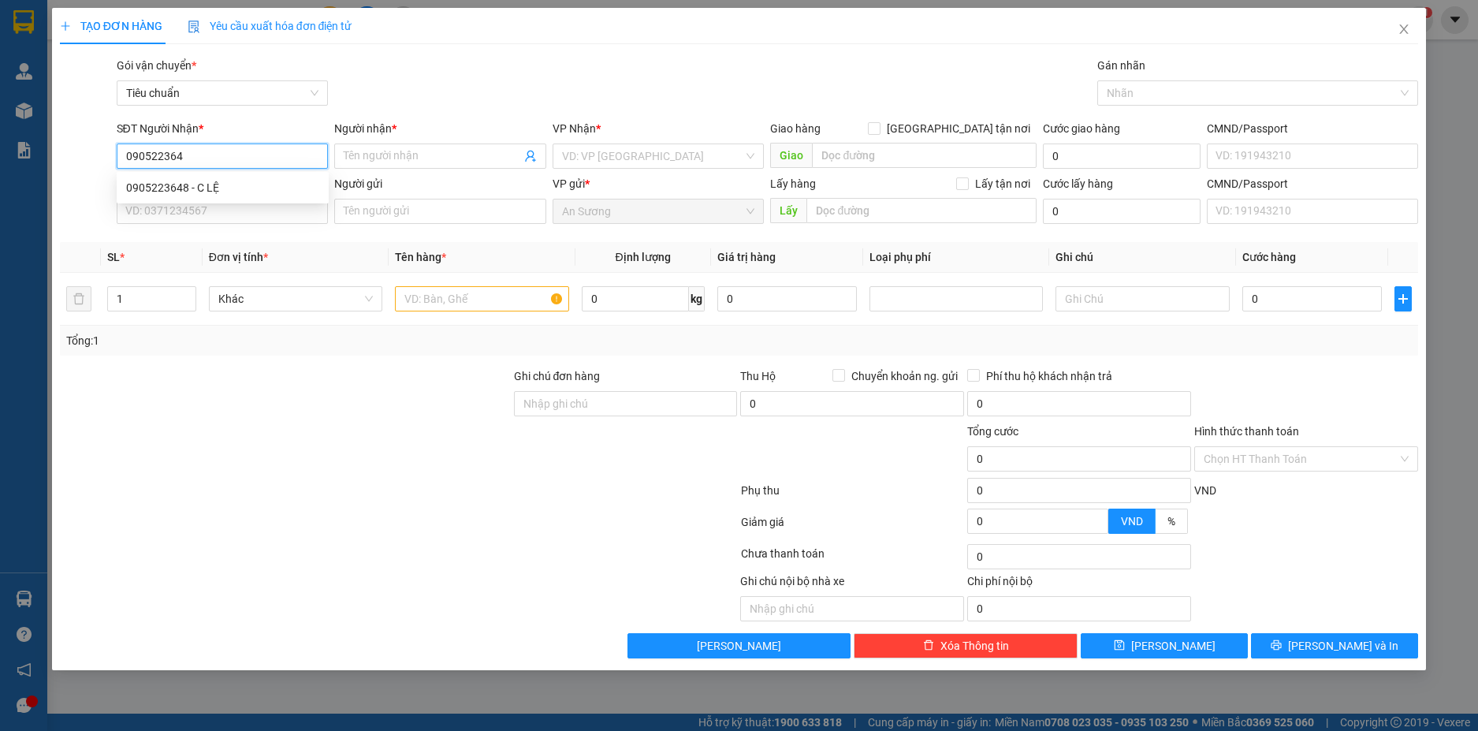
type input "0905223648"
click at [240, 177] on div "0905223648 - C LỆ" at bounding box center [223, 187] width 212 height 25
type input "C LỆ"
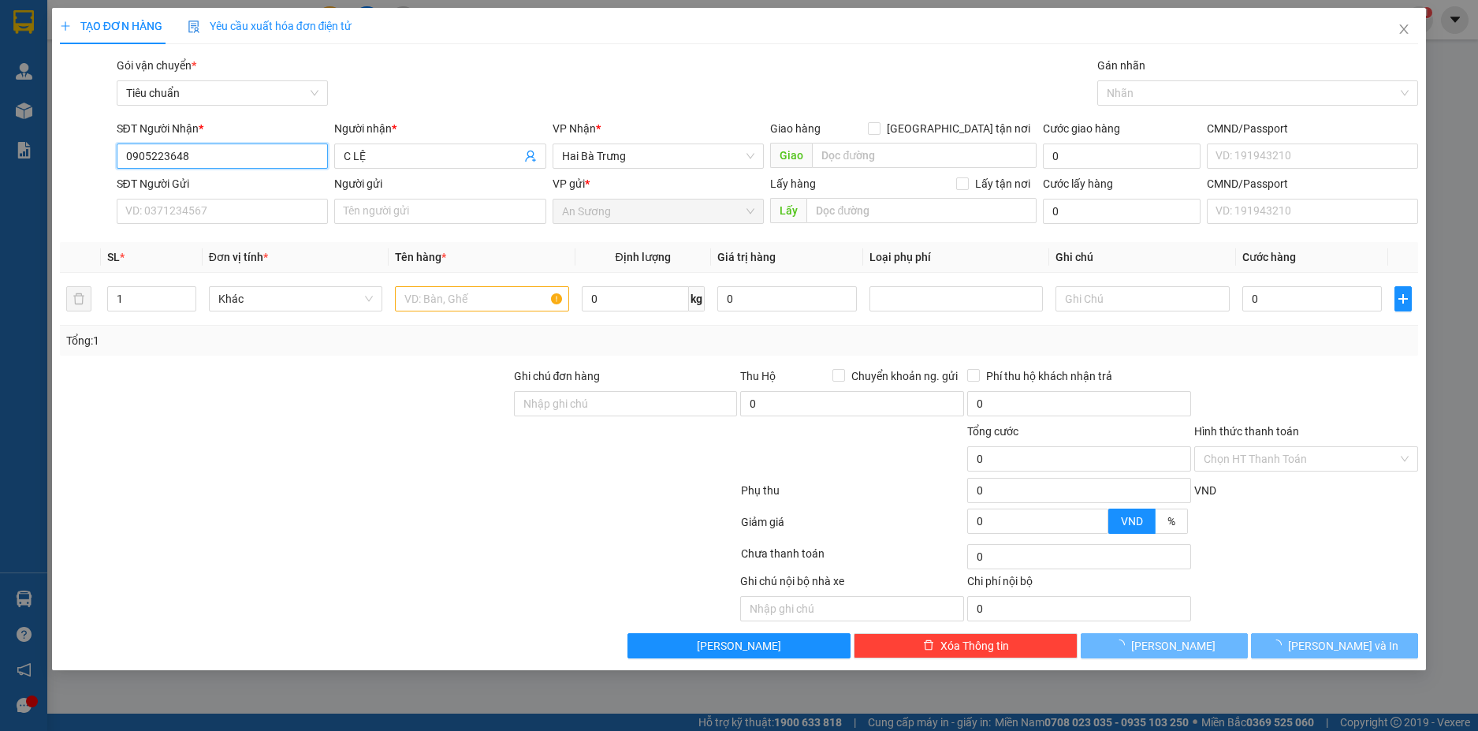
type input "70.000"
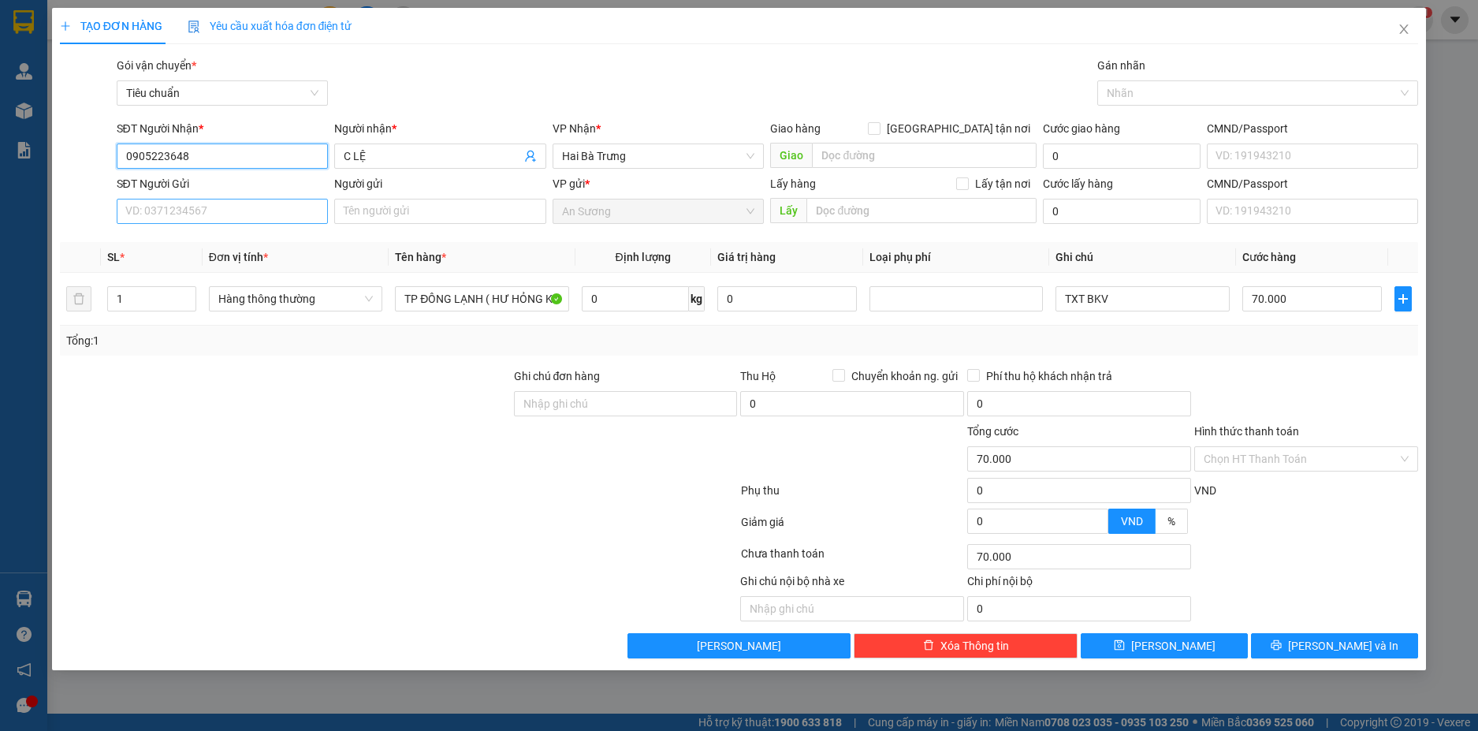
type input "0905223648"
click at [287, 212] on input "SĐT Người Gửi" at bounding box center [223, 211] width 212 height 25
click at [266, 244] on div "0973771604 - C TIÊN" at bounding box center [222, 242] width 193 height 17
type input "0973771604"
type input "C TIÊN"
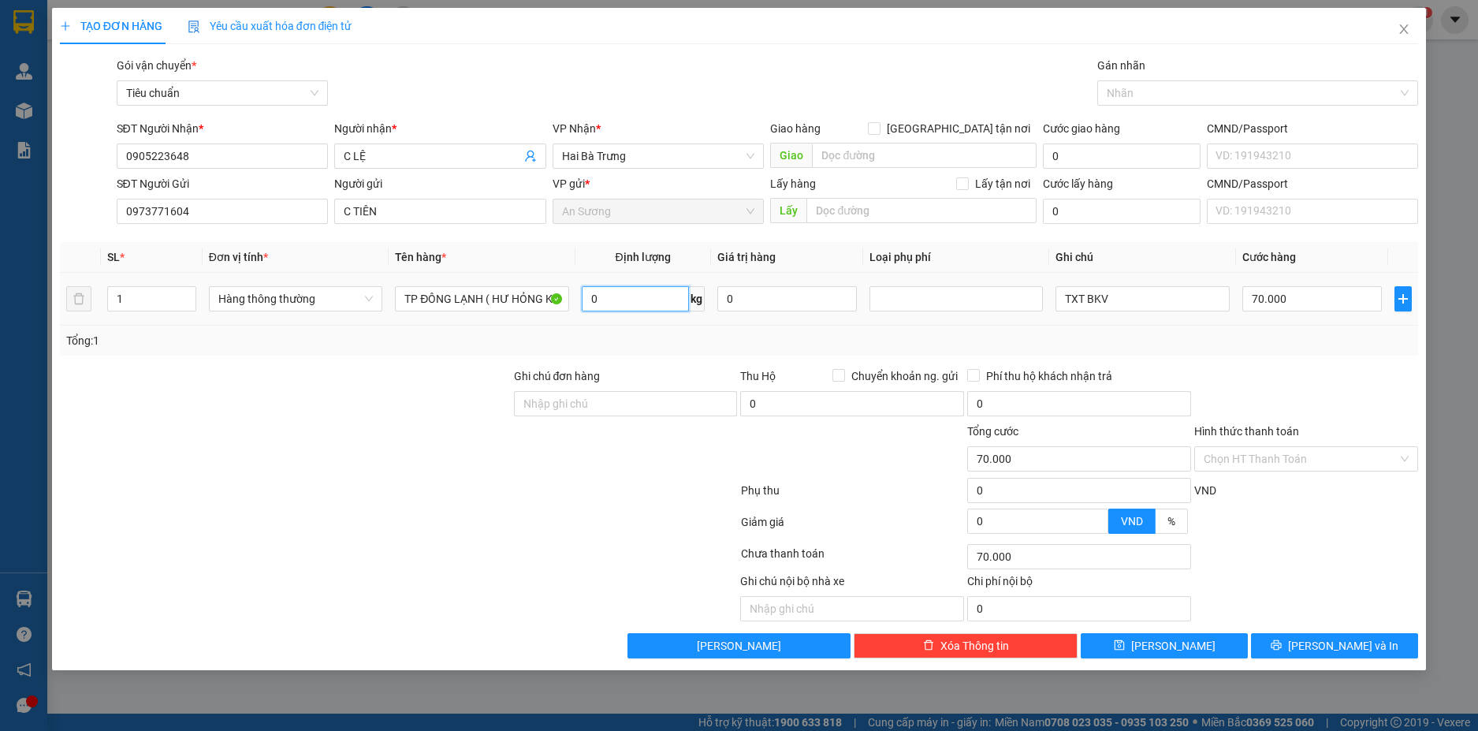
click at [647, 305] on input "0" at bounding box center [635, 298] width 107 height 25
type input "36"
click at [1257, 333] on div "Tổng: 1" at bounding box center [739, 340] width 1347 height 17
type input "80.000"
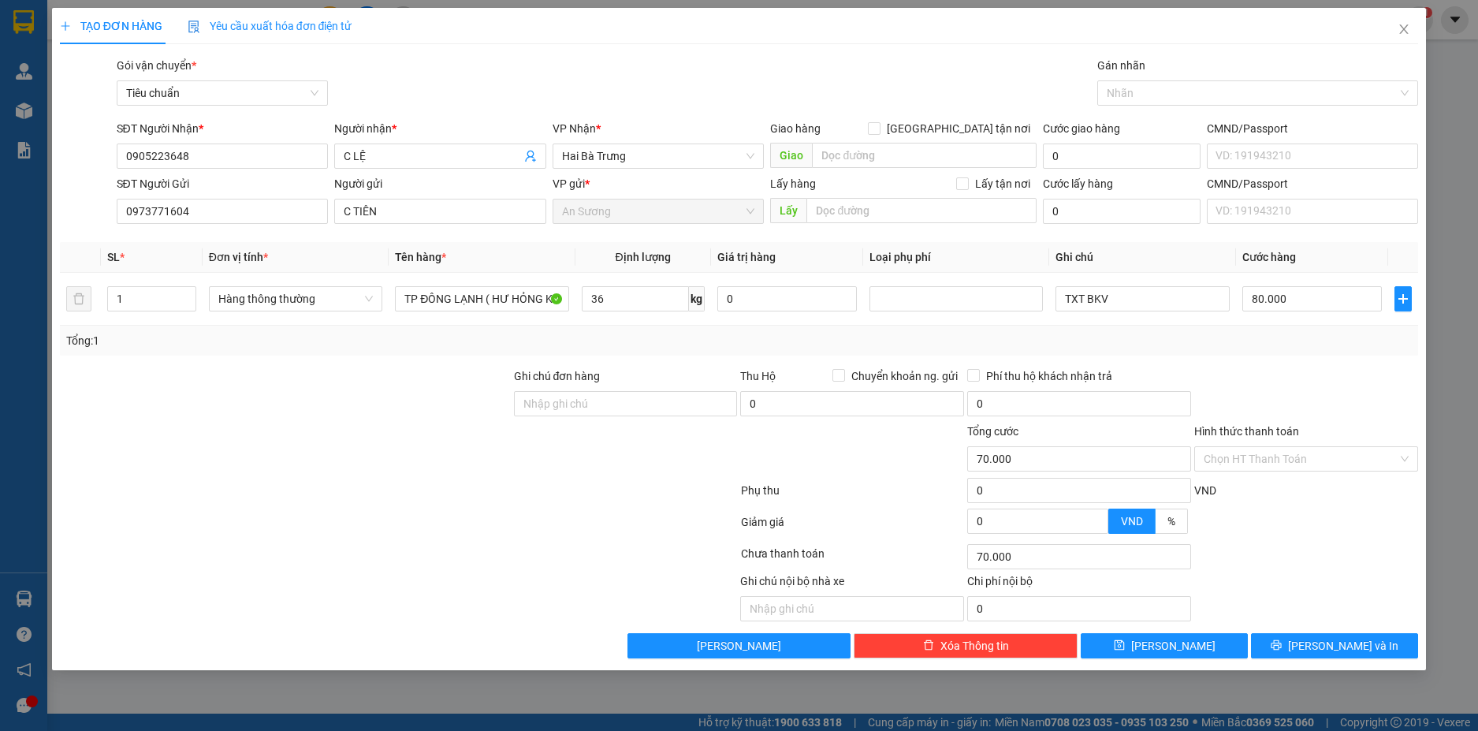
type input "80.000"
click at [1347, 645] on span "Lưu và In" at bounding box center [1343, 645] width 110 height 17
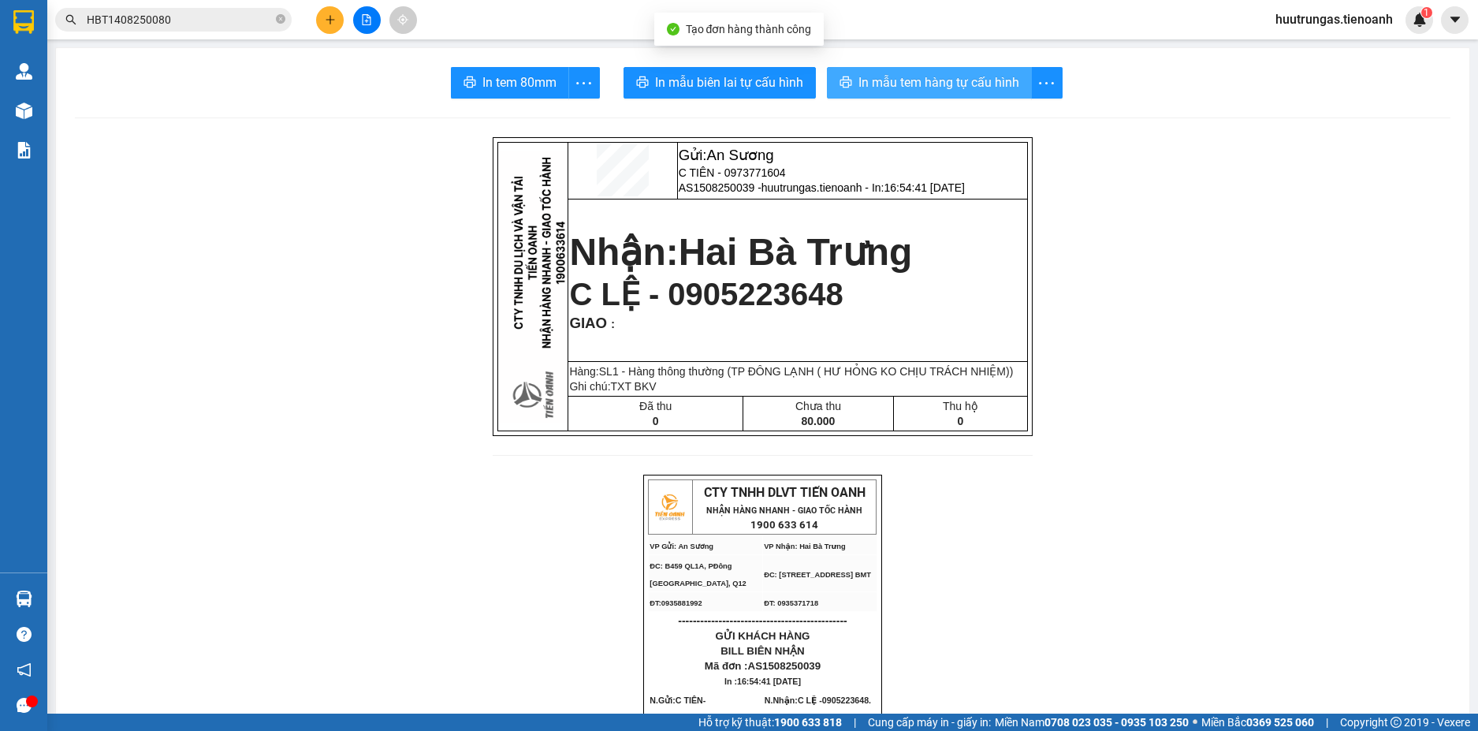
click at [903, 80] on span "In mẫu tem hàng tự cấu hình" at bounding box center [939, 83] width 161 height 20
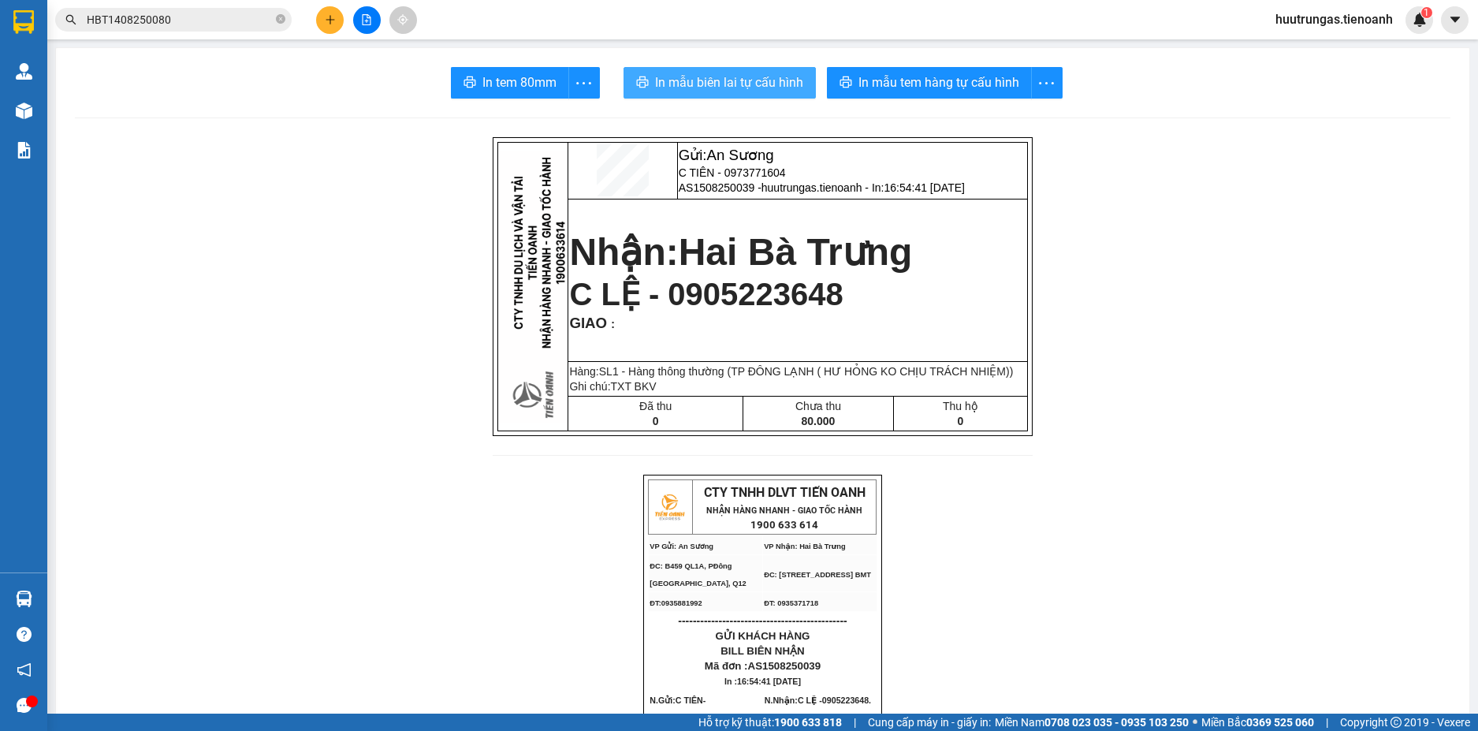
click at [721, 84] on span "In mẫu biên lai tự cấu hình" at bounding box center [729, 83] width 148 height 20
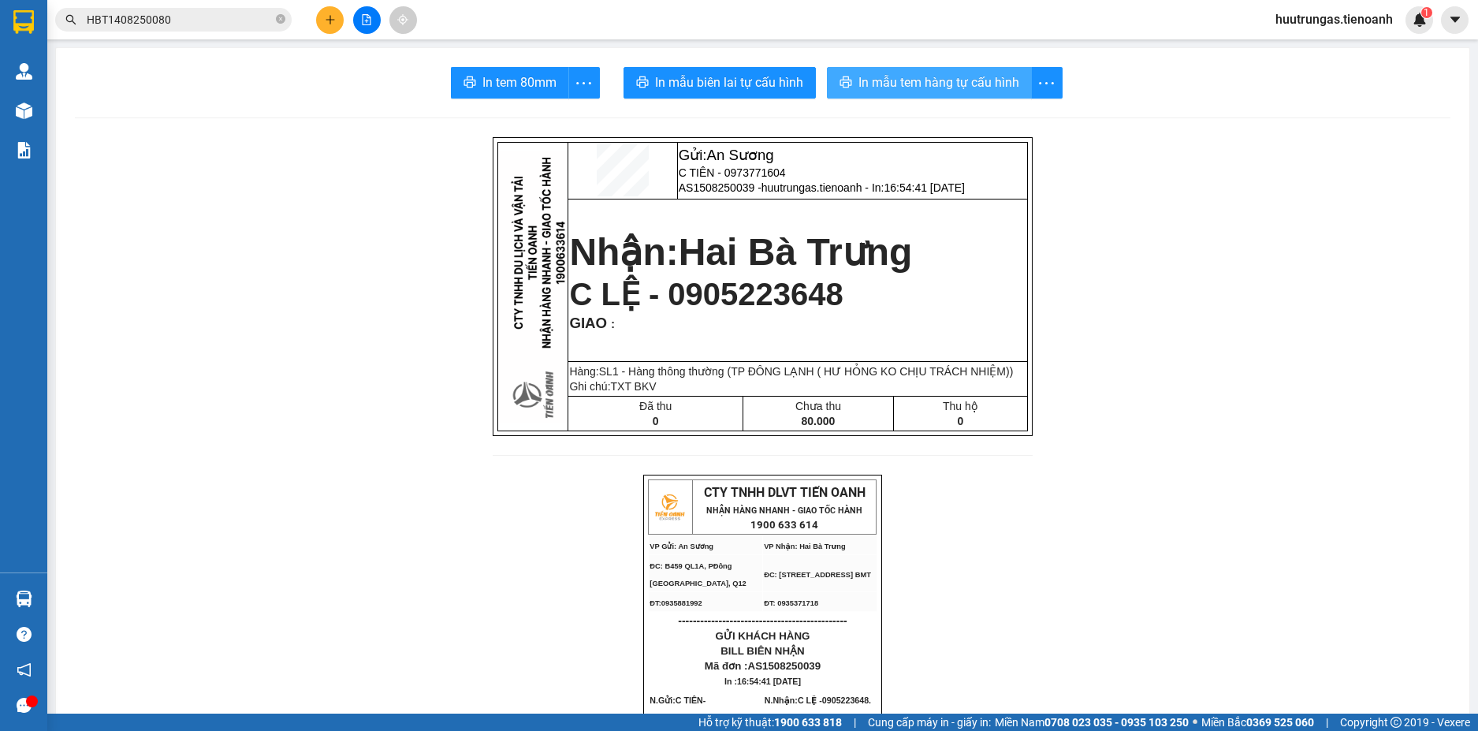
click at [925, 83] on span "In mẫu tem hàng tự cấu hình" at bounding box center [939, 83] width 161 height 20
click at [333, 19] on icon "plus" at bounding box center [330, 19] width 11 height 11
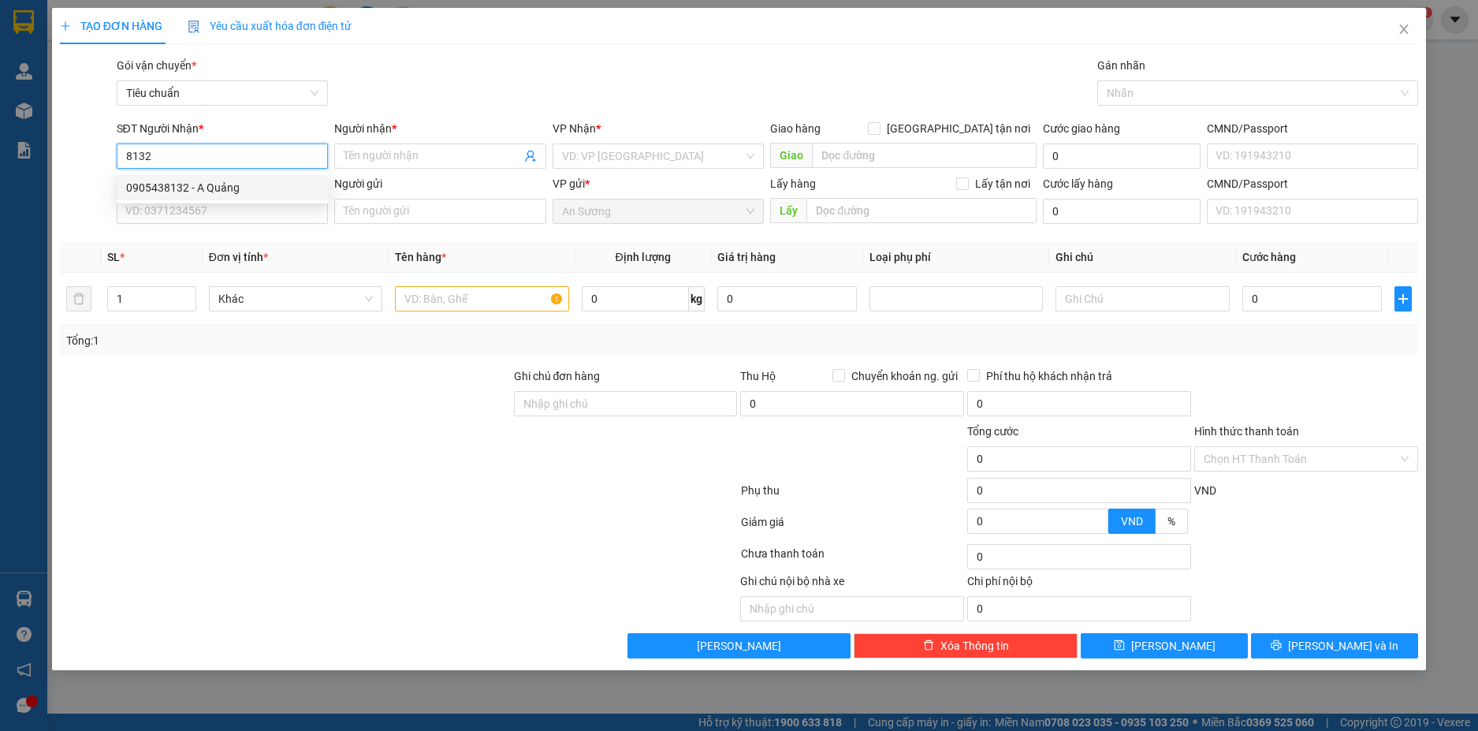
click at [231, 188] on div "0905438132 - A Quảng" at bounding box center [222, 187] width 193 height 17
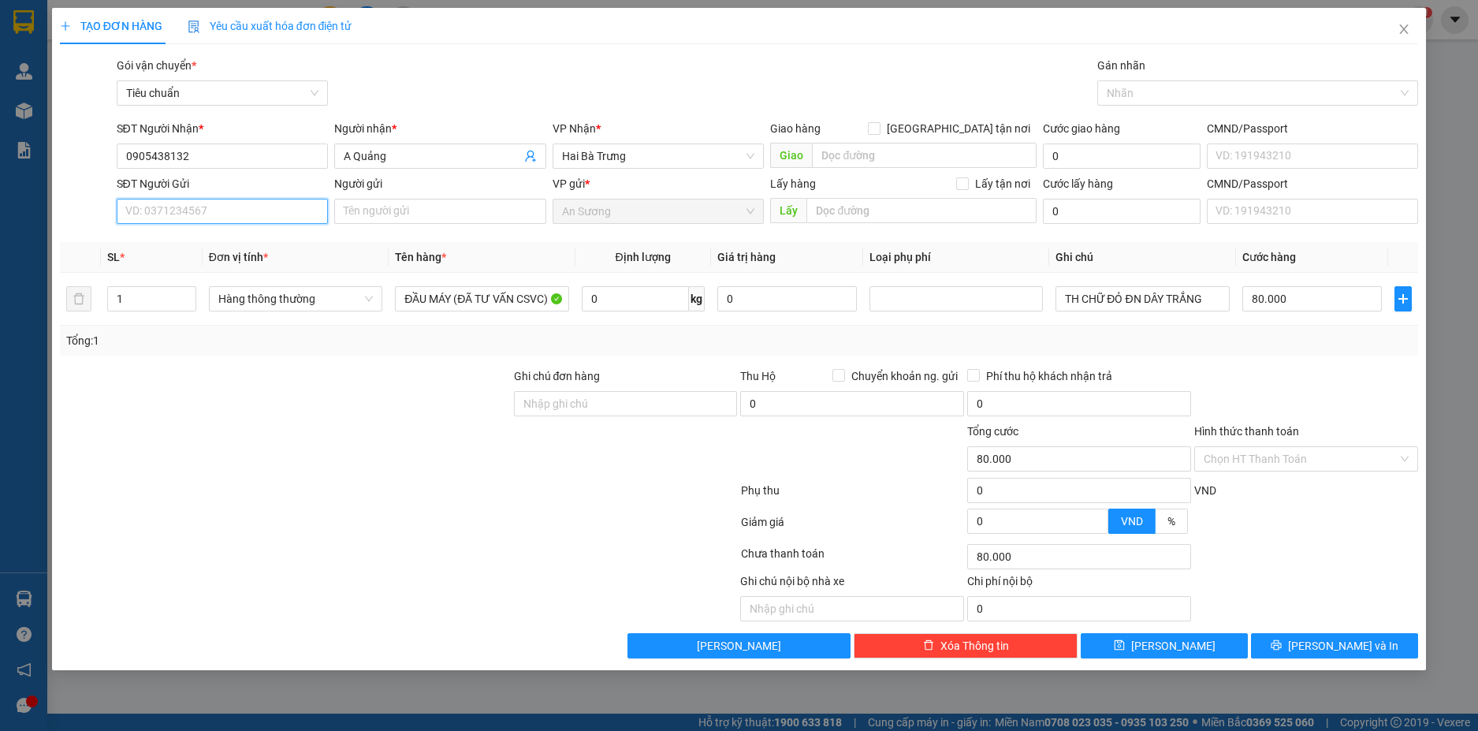
click at [199, 213] on input "SĐT Người Gửi" at bounding box center [223, 211] width 212 height 25
click at [400, 222] on input "Người gửi" at bounding box center [440, 211] width 212 height 25
click at [631, 297] on input "0" at bounding box center [635, 298] width 107 height 25
click at [1302, 381] on div at bounding box center [1306, 394] width 227 height 55
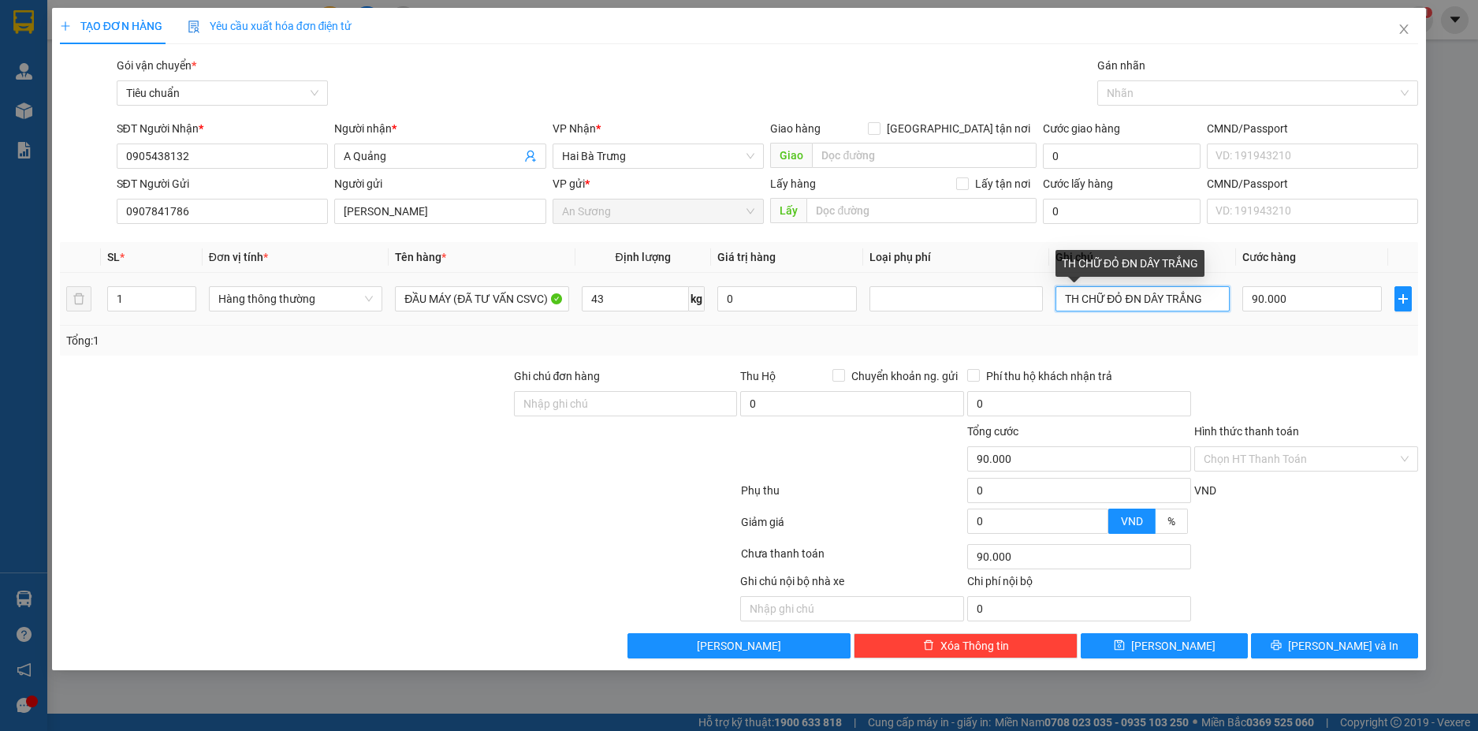
click at [1206, 297] on input "TH CHỮ ĐỎ ĐN DÂY TRẮNG" at bounding box center [1142, 298] width 173 height 25
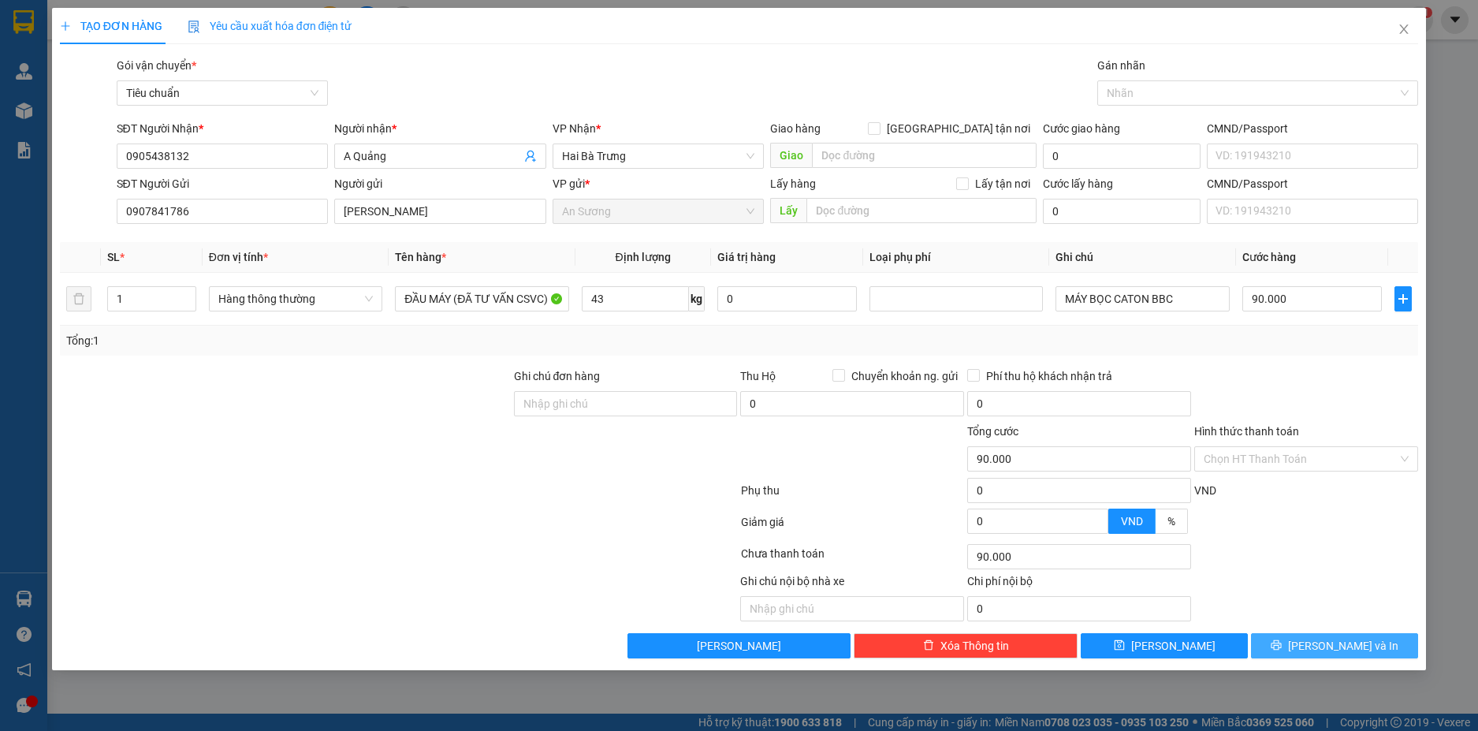
click at [1333, 639] on span "Lưu và In" at bounding box center [1343, 645] width 110 height 17
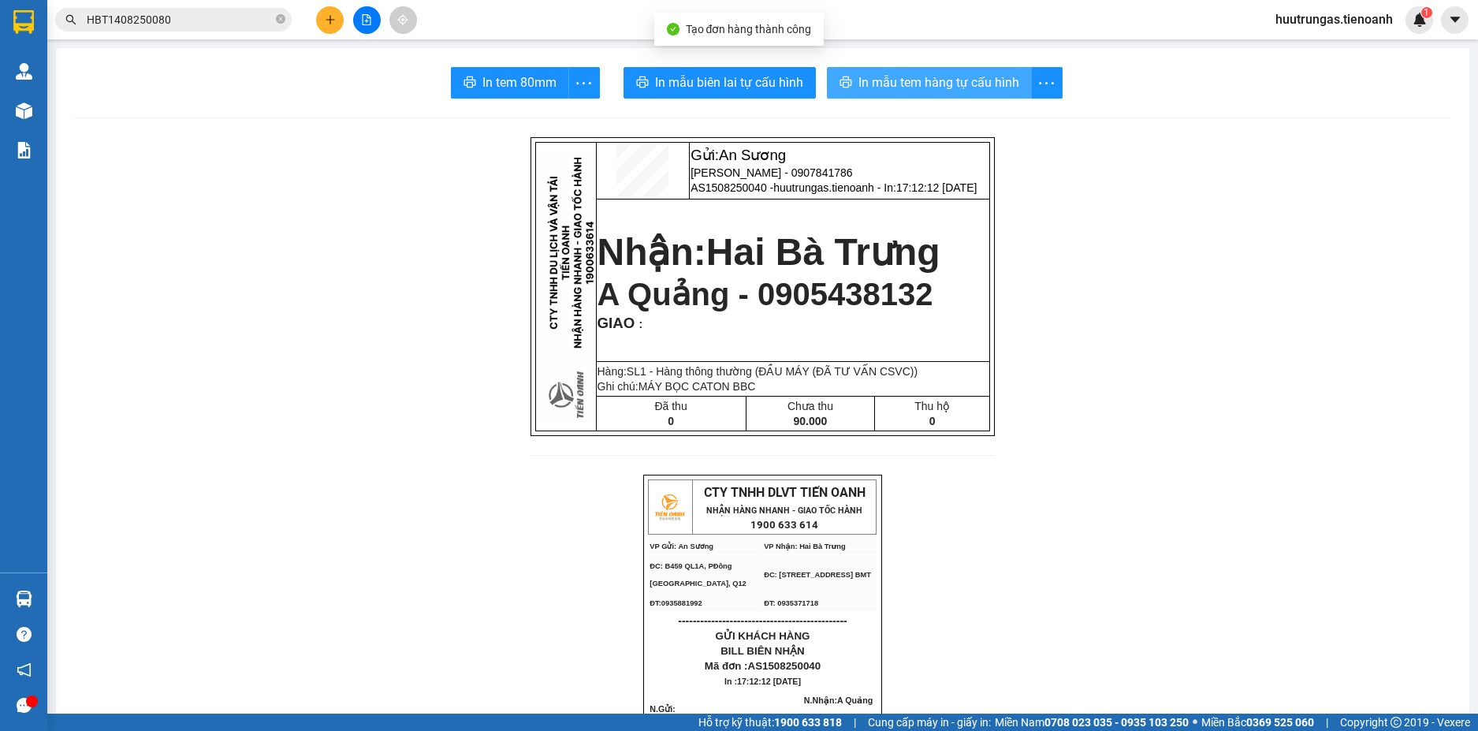
click at [912, 80] on span "In mẫu tem hàng tự cấu hình" at bounding box center [939, 83] width 161 height 20
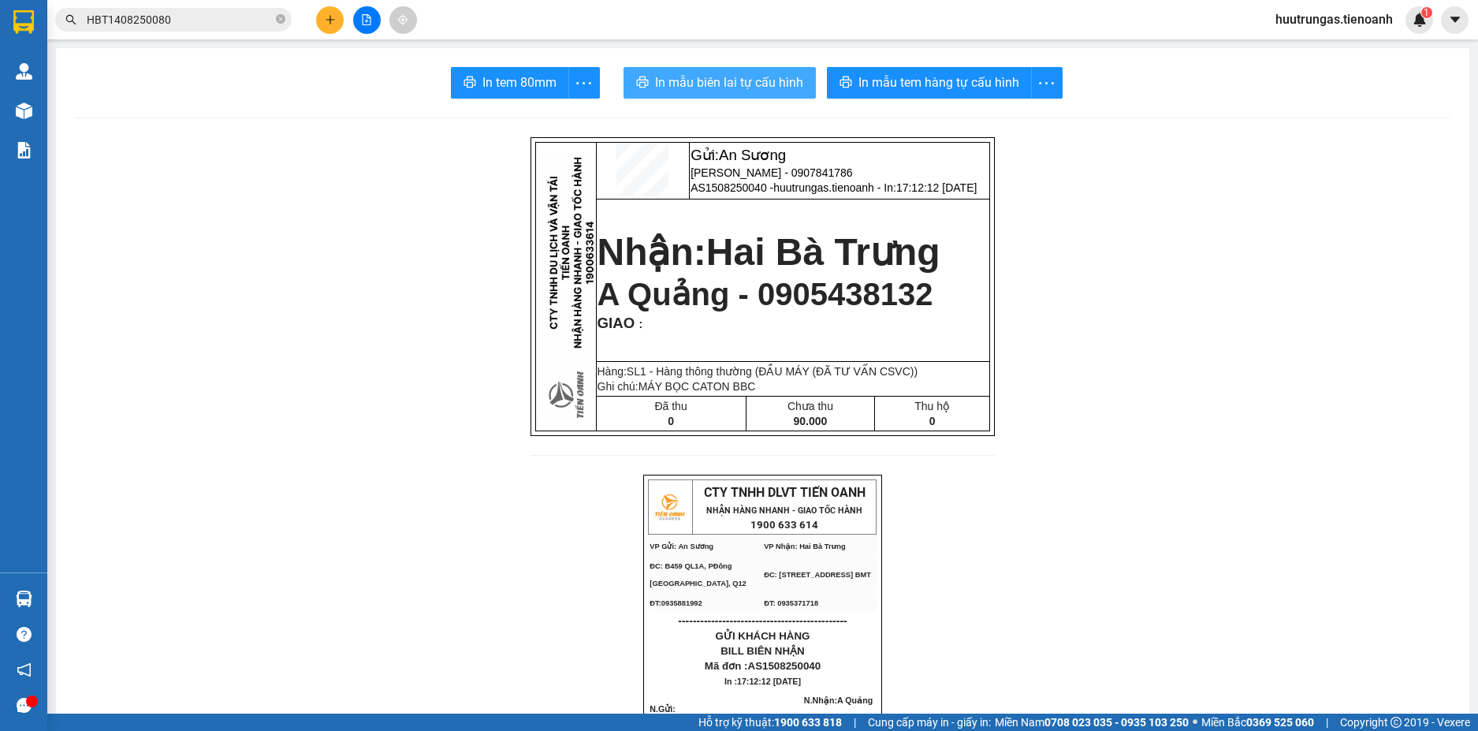
click at [745, 91] on span "In mẫu biên lai tự cấu hình" at bounding box center [729, 83] width 148 height 20
click at [188, 22] on input "HBT1408250080" at bounding box center [180, 19] width 186 height 17
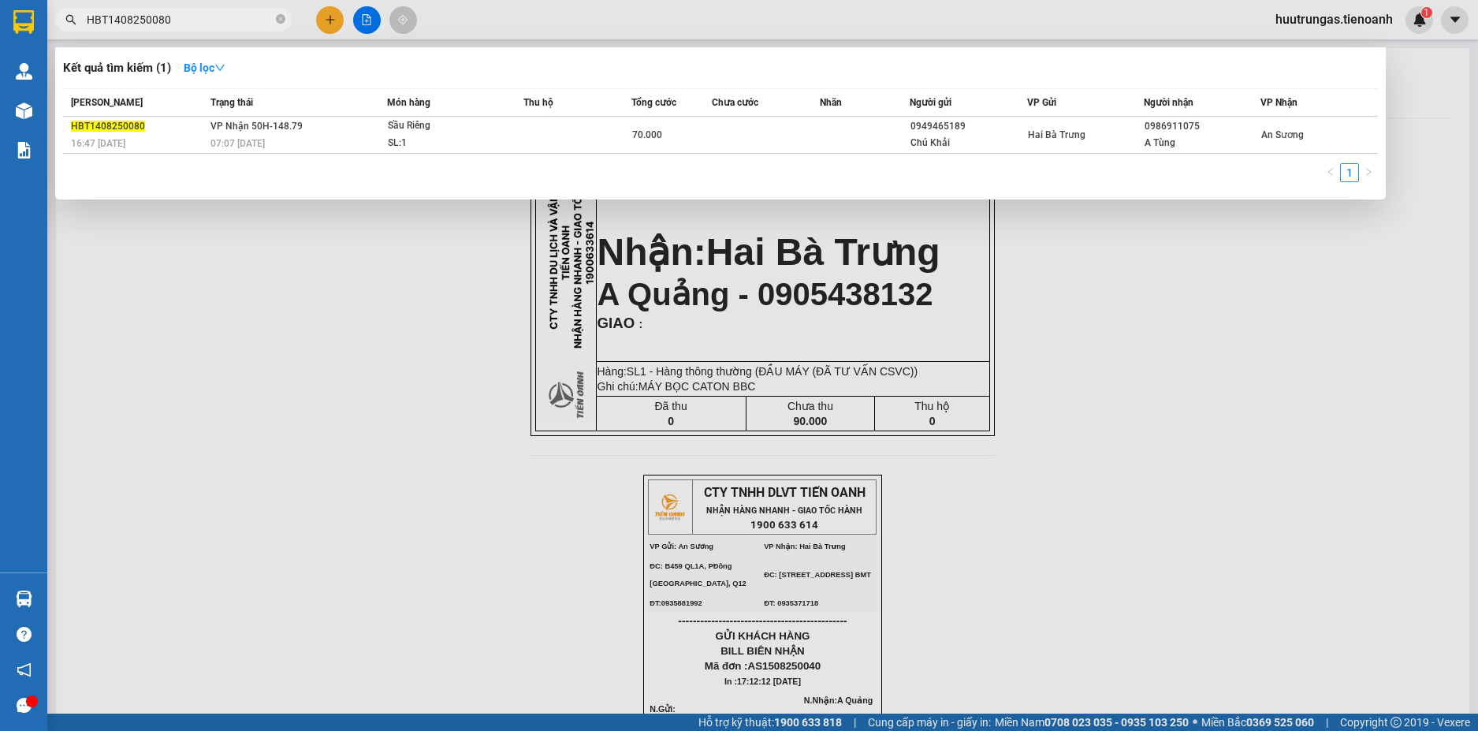
click at [188, 22] on input "HBT1408250080" at bounding box center [180, 19] width 186 height 17
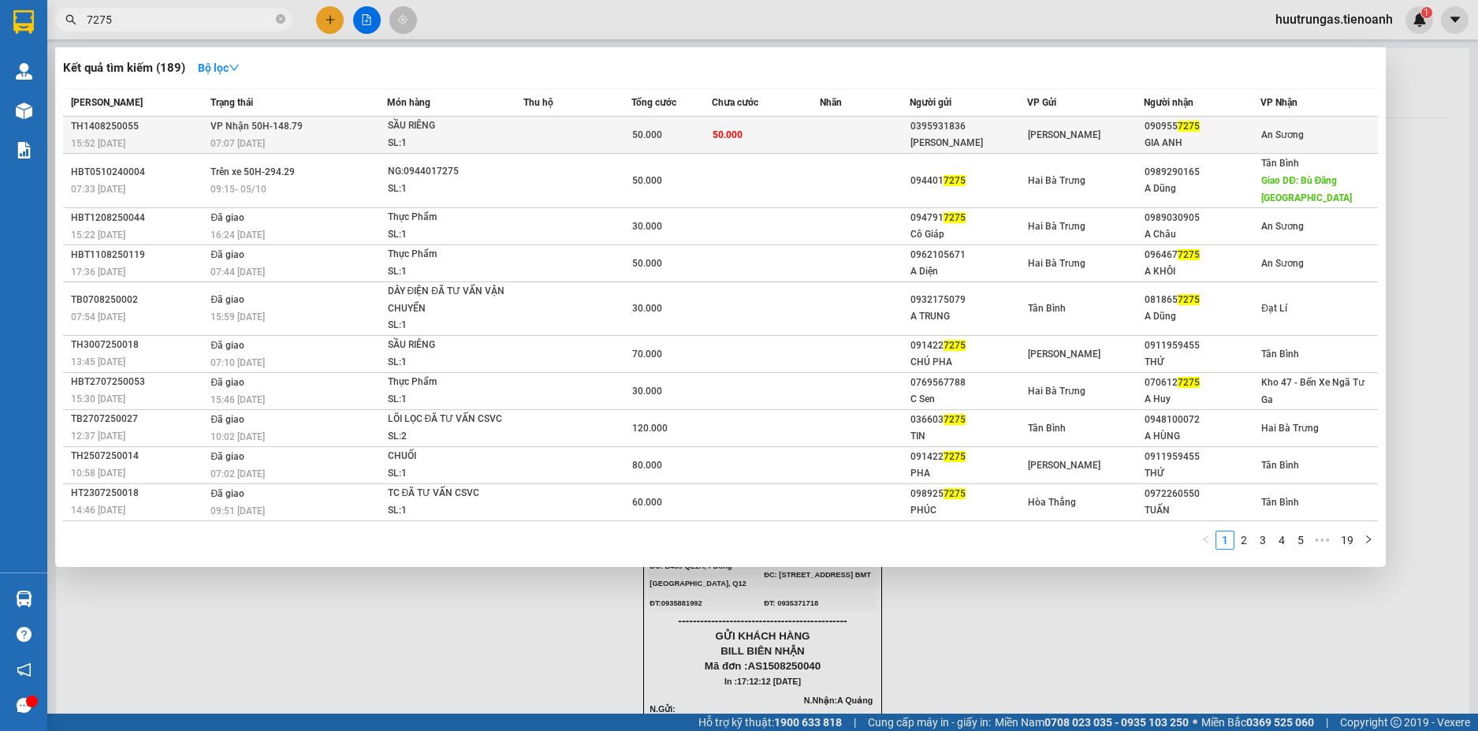
click at [573, 140] on td at bounding box center [577, 135] width 108 height 37
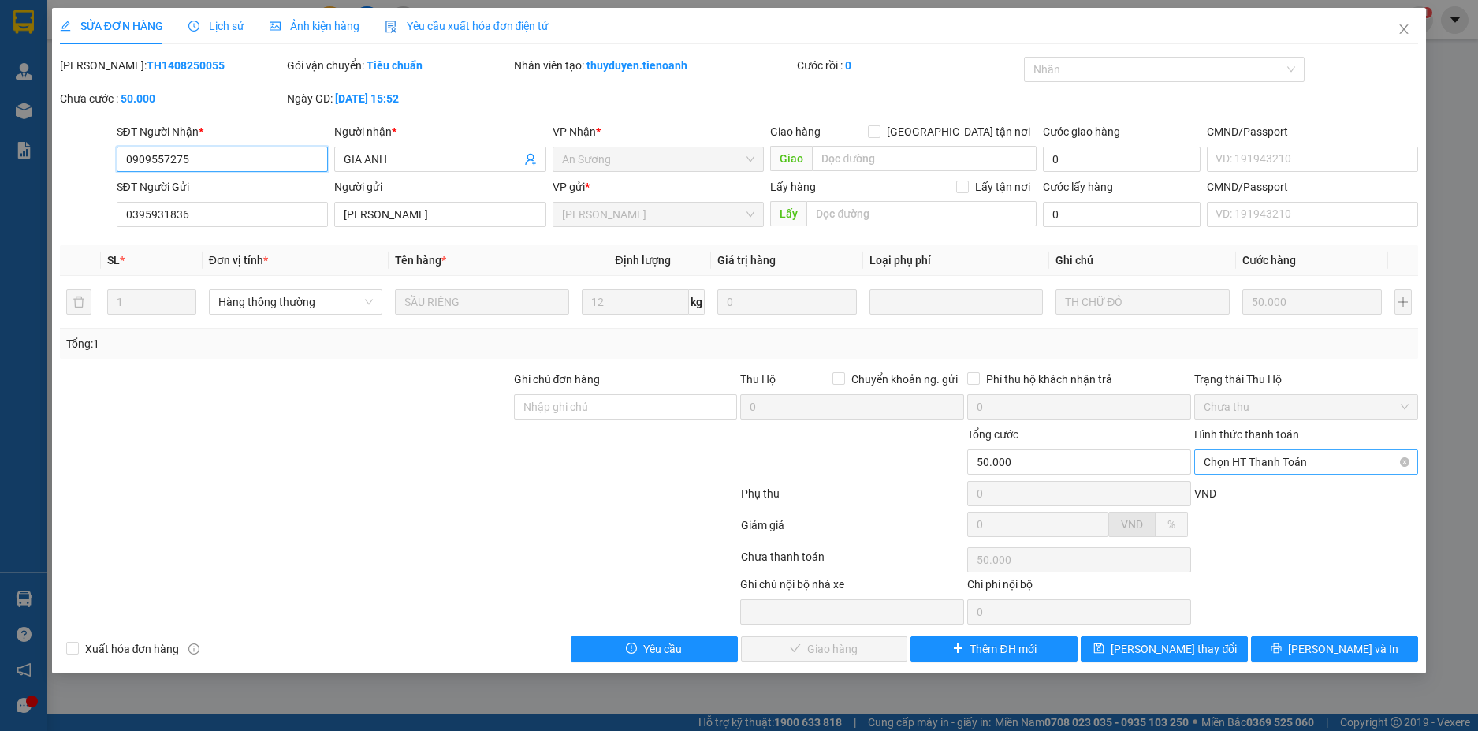
click at [1339, 462] on span "Chọn HT Thanh Toán" at bounding box center [1306, 462] width 205 height 24
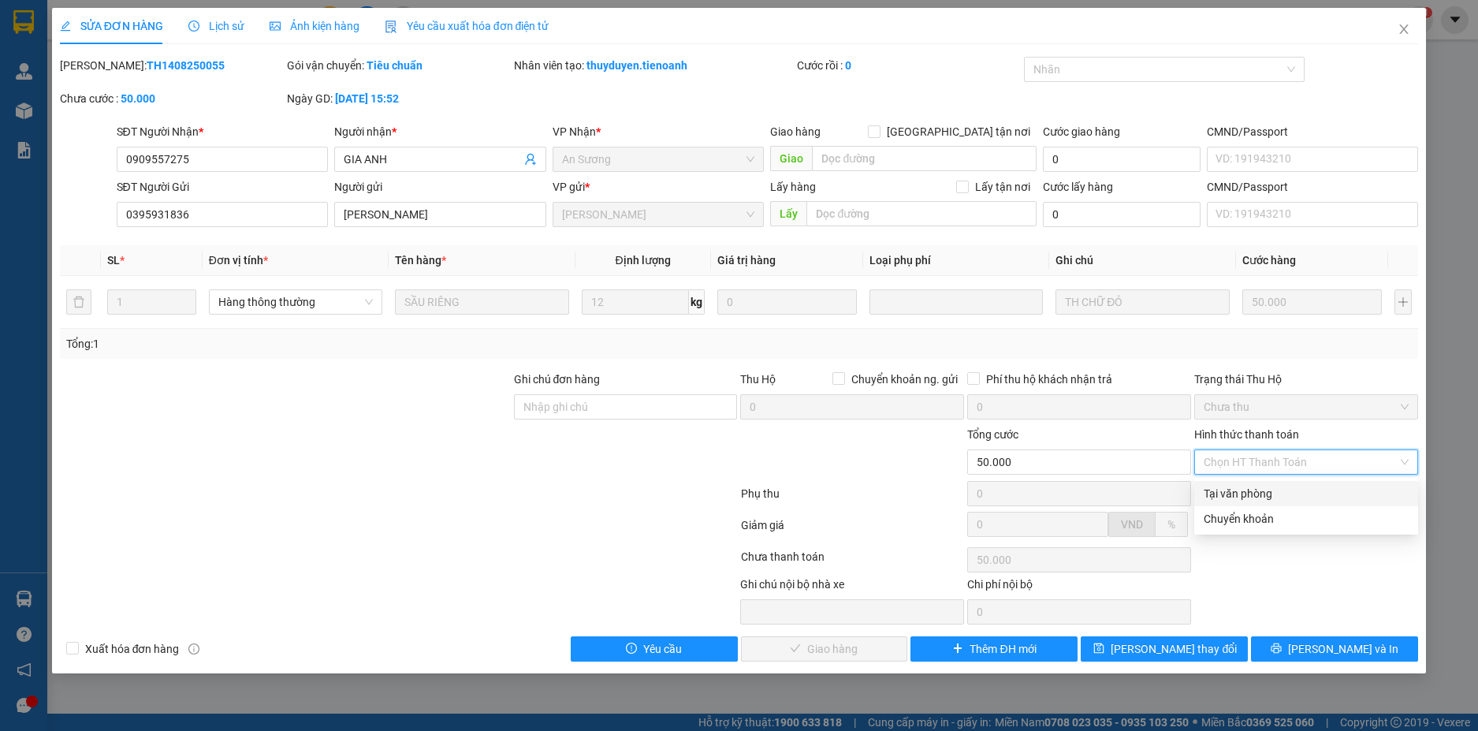
click at [1270, 493] on div "Tại văn phòng" at bounding box center [1306, 493] width 205 height 17
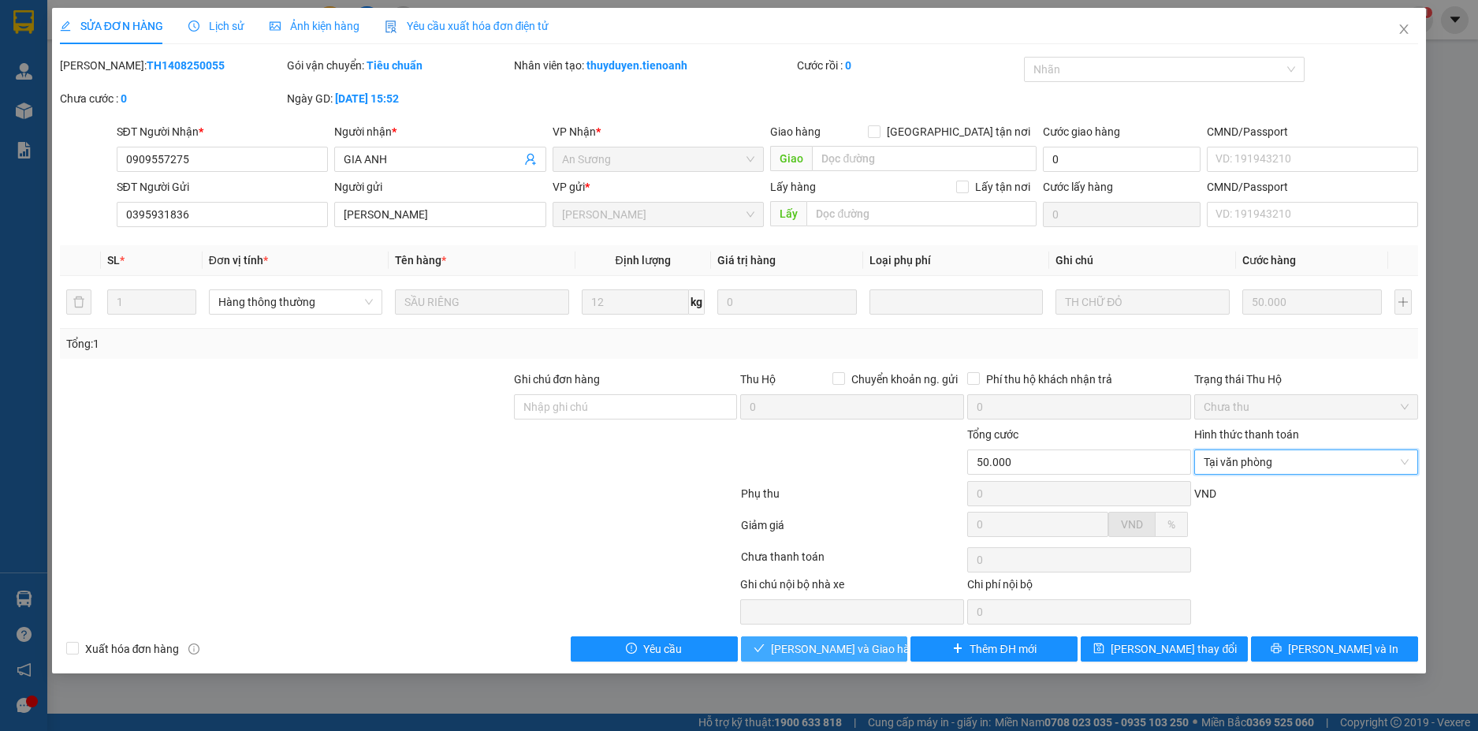
click at [841, 645] on span "Lưu và Giao hàng" at bounding box center [846, 648] width 151 height 17
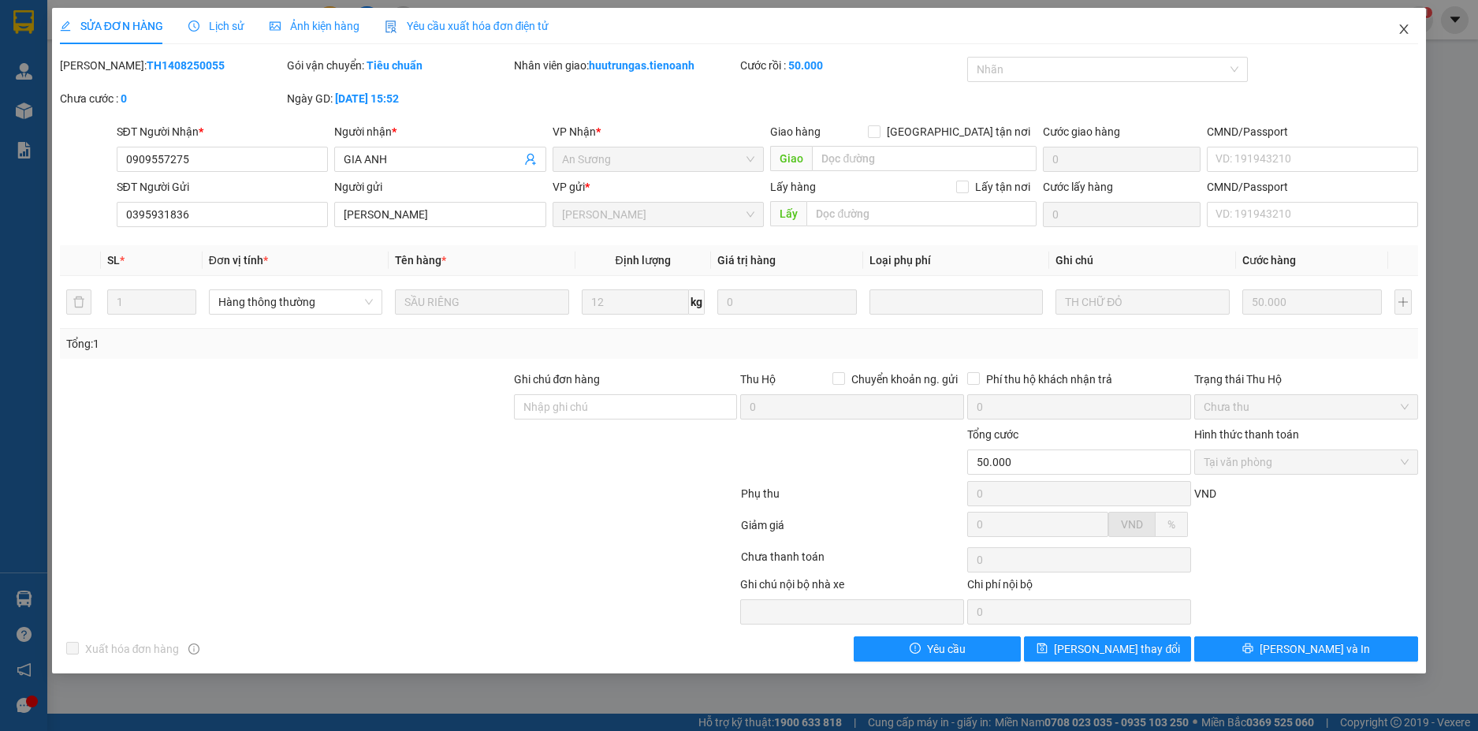
click at [1401, 32] on icon "close" at bounding box center [1404, 29] width 13 height 13
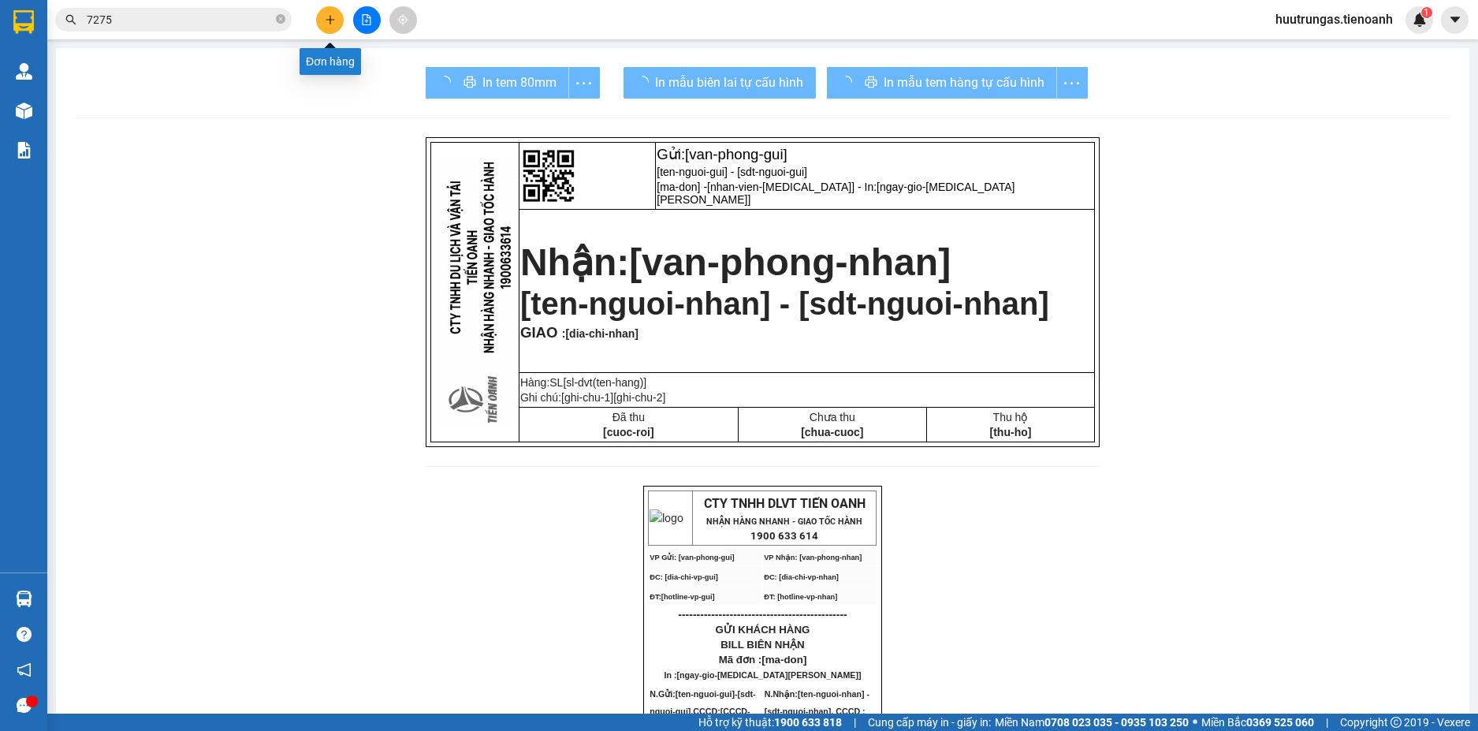
click at [335, 22] on icon "plus" at bounding box center [330, 19] width 11 height 11
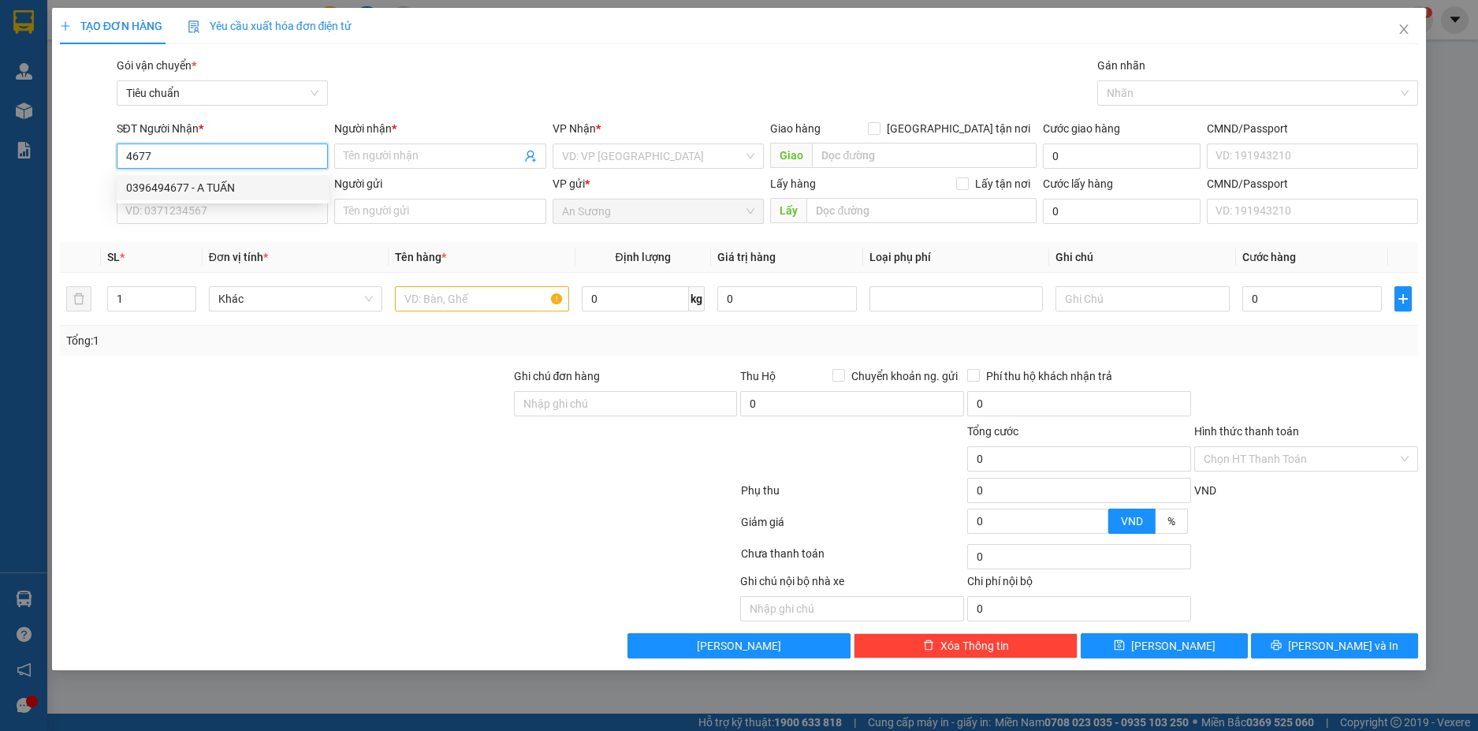
click at [233, 184] on div "0396494677 - A TUẤN" at bounding box center [222, 187] width 193 height 17
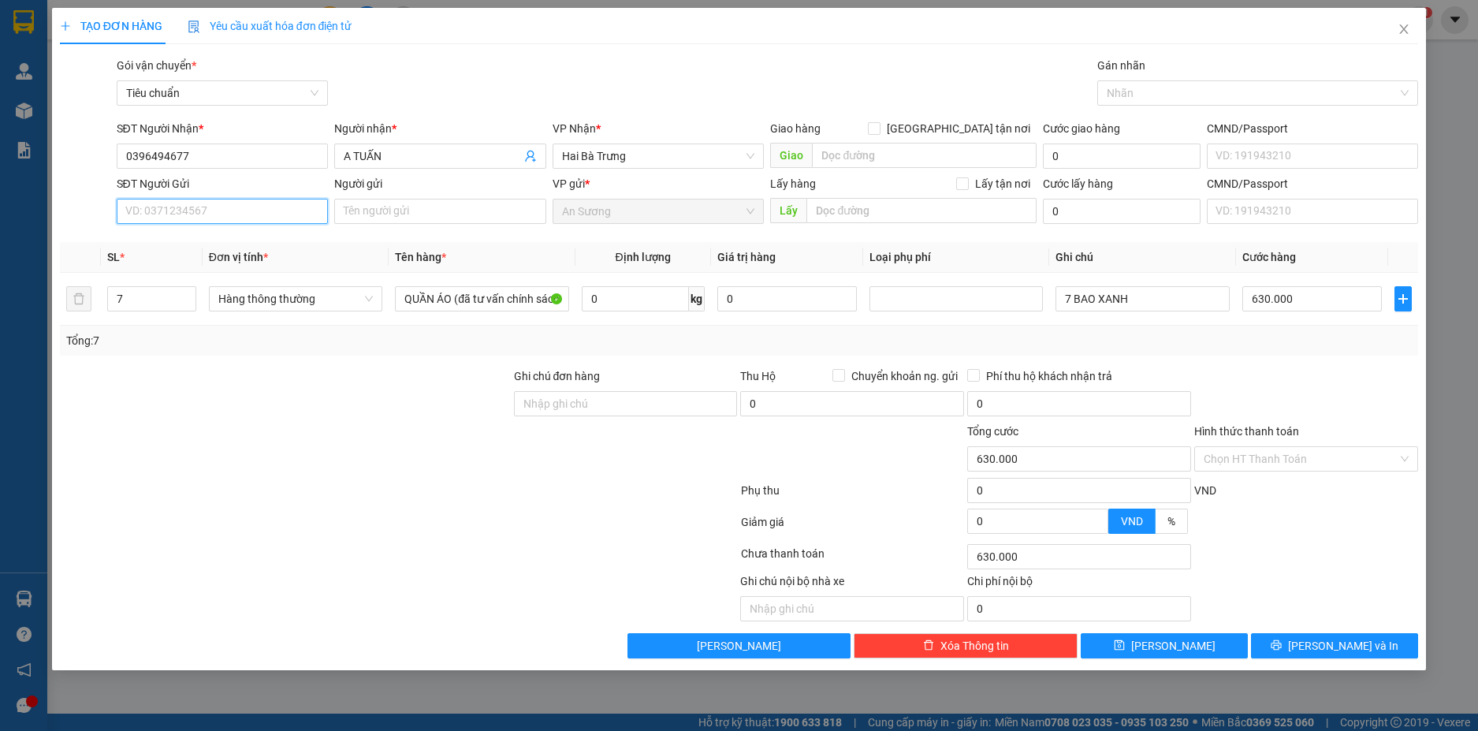
click at [243, 210] on input "SĐT Người Gửi" at bounding box center [223, 211] width 212 height 25
click at [213, 248] on div "0982099715 - A Sỹ" at bounding box center [222, 242] width 193 height 17
click at [186, 306] on icon "down" at bounding box center [187, 304] width 6 height 6
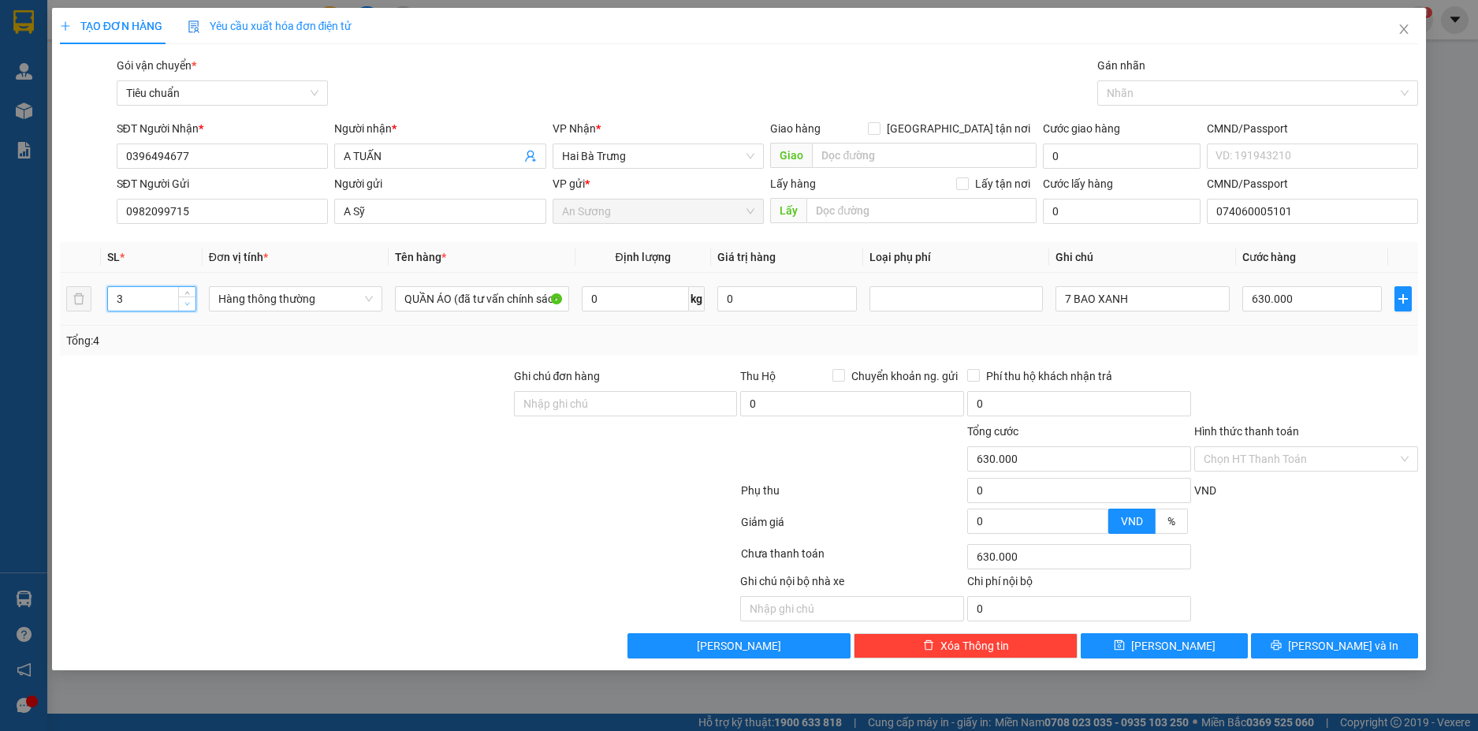
click at [186, 306] on icon "down" at bounding box center [187, 304] width 6 height 6
drag, startPoint x: 1071, startPoint y: 298, endPoint x: 1049, endPoint y: 303, distance: 22.6
click at [1061, 298] on input "7 BAO XANH" at bounding box center [1142, 298] width 173 height 25
click at [360, 297] on span "Hàng thông thường" at bounding box center [295, 299] width 155 height 24
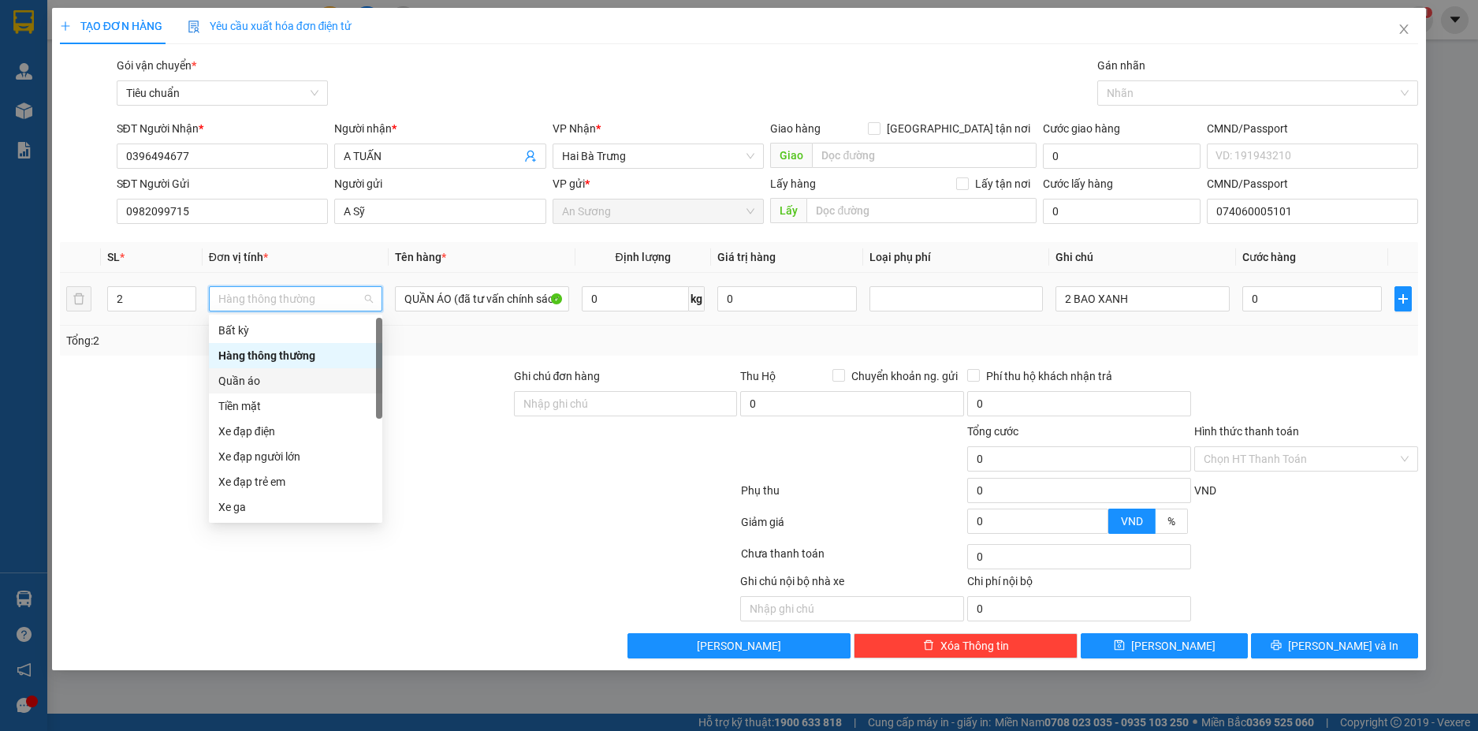
click at [268, 385] on div "Quần áo" at bounding box center [295, 380] width 155 height 17
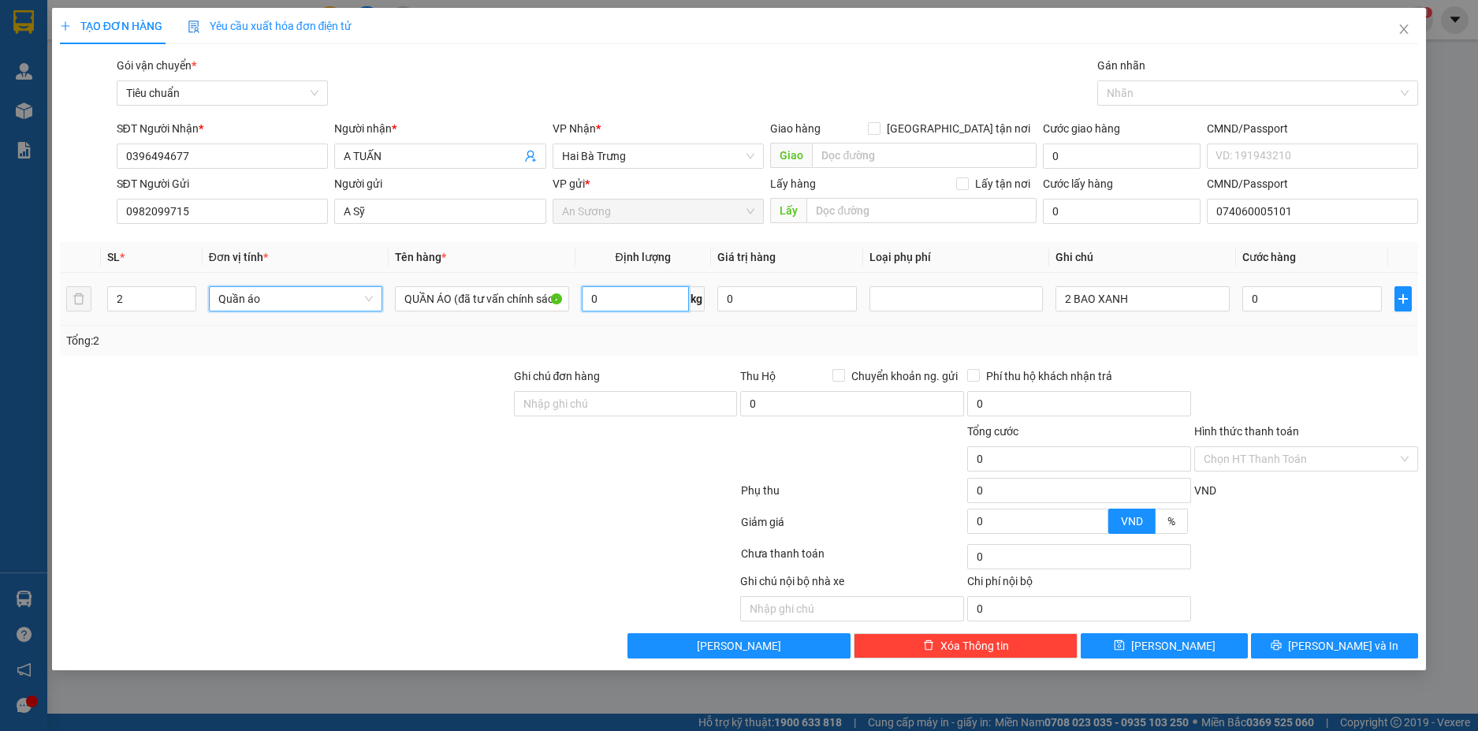
click at [640, 304] on input "0" at bounding box center [635, 298] width 107 height 25
click at [672, 332] on div "Tổng: 2" at bounding box center [739, 340] width 1347 height 17
click at [1297, 300] on input "80.000" at bounding box center [1312, 298] width 140 height 25
click at [1283, 351] on div "Tổng: 2" at bounding box center [739, 341] width 1359 height 30
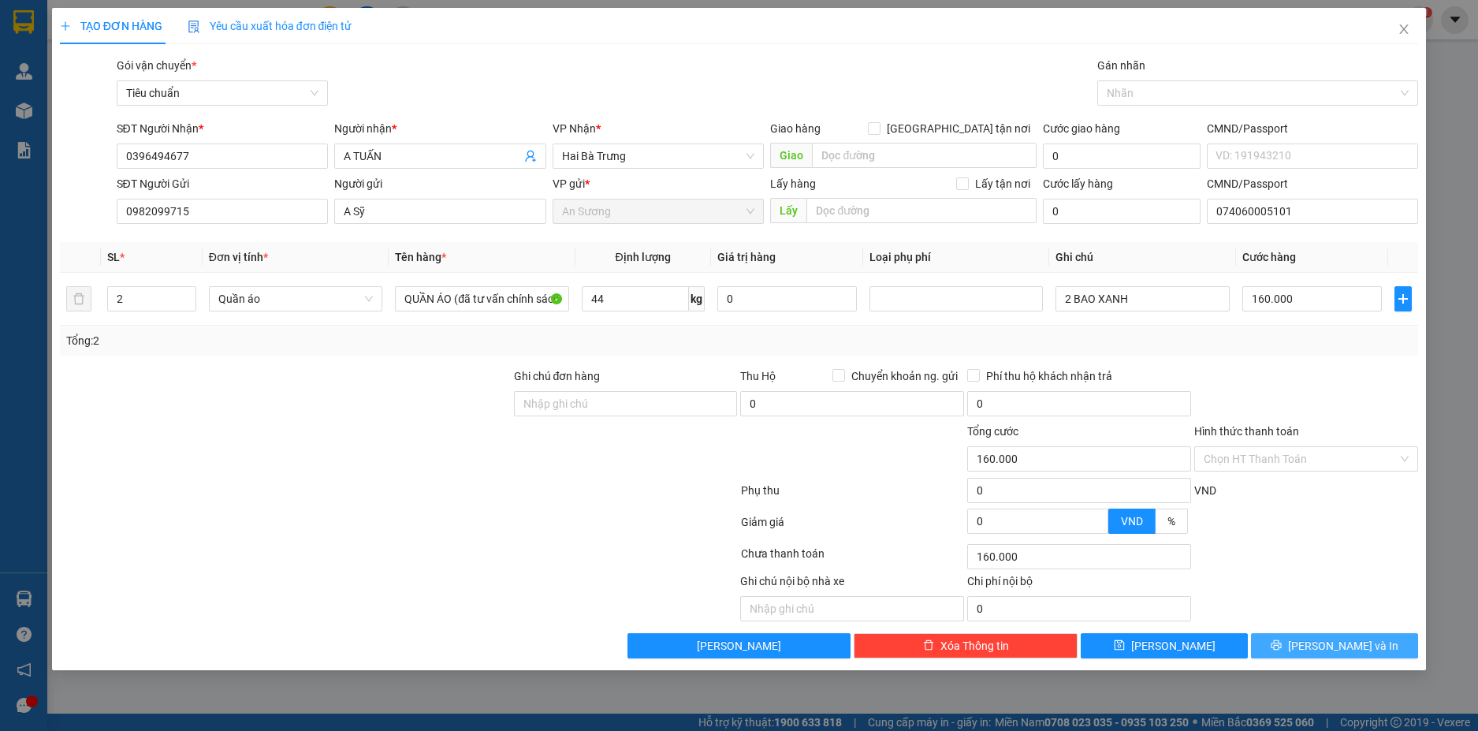
click at [1347, 645] on span "Lưu và In" at bounding box center [1343, 645] width 110 height 17
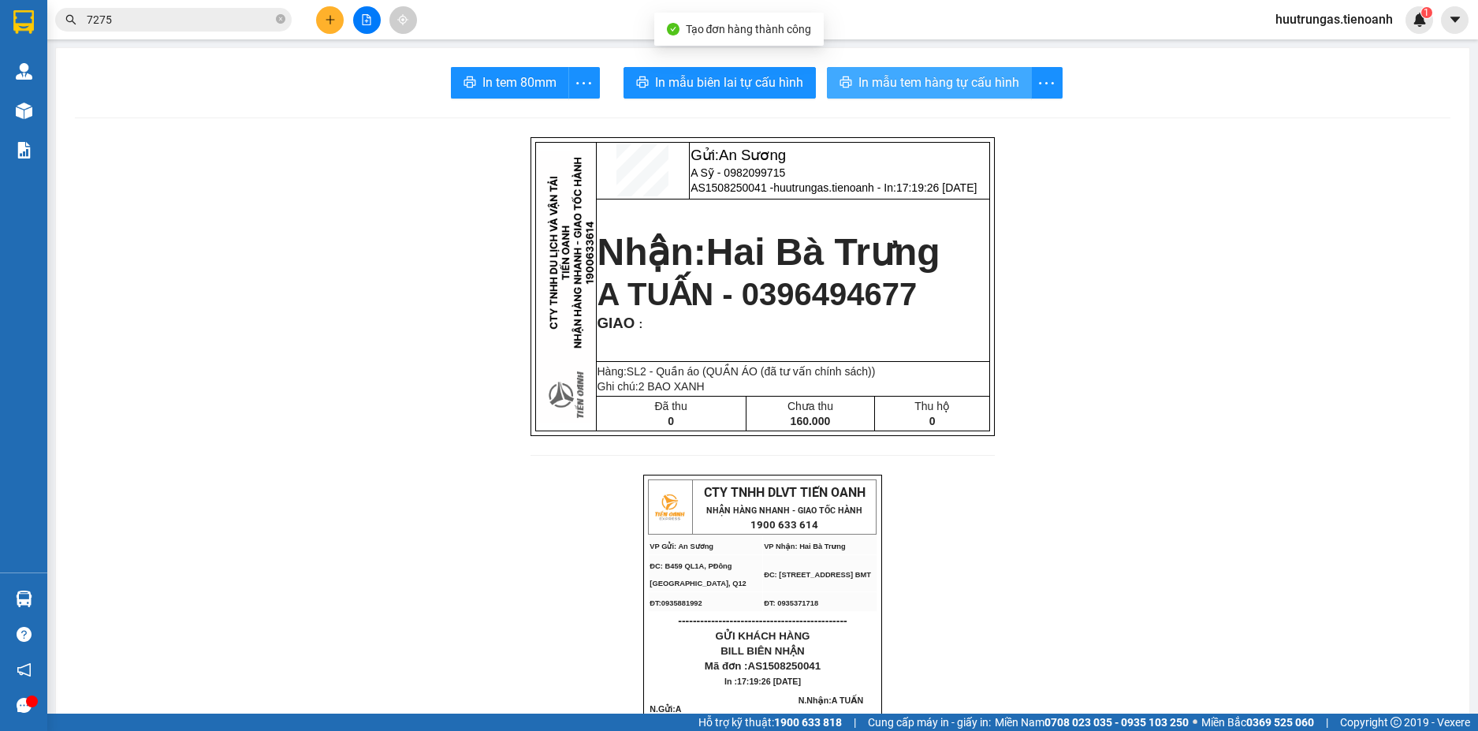
click at [930, 80] on span "In mẫu tem hàng tự cấu hình" at bounding box center [939, 83] width 161 height 20
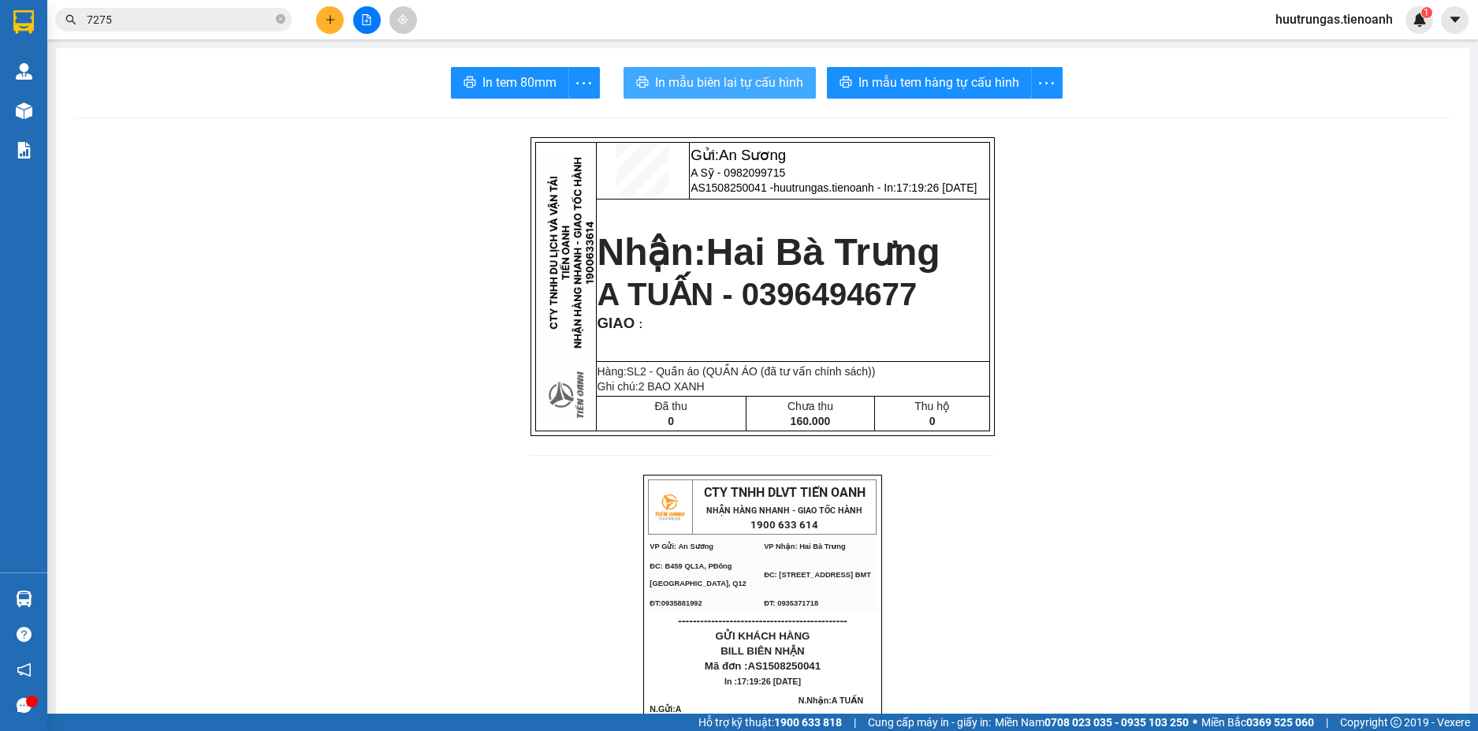
click at [700, 85] on span "In mẫu biên lai tự cấu hình" at bounding box center [729, 83] width 148 height 20
click at [329, 27] on button at bounding box center [330, 20] width 28 height 28
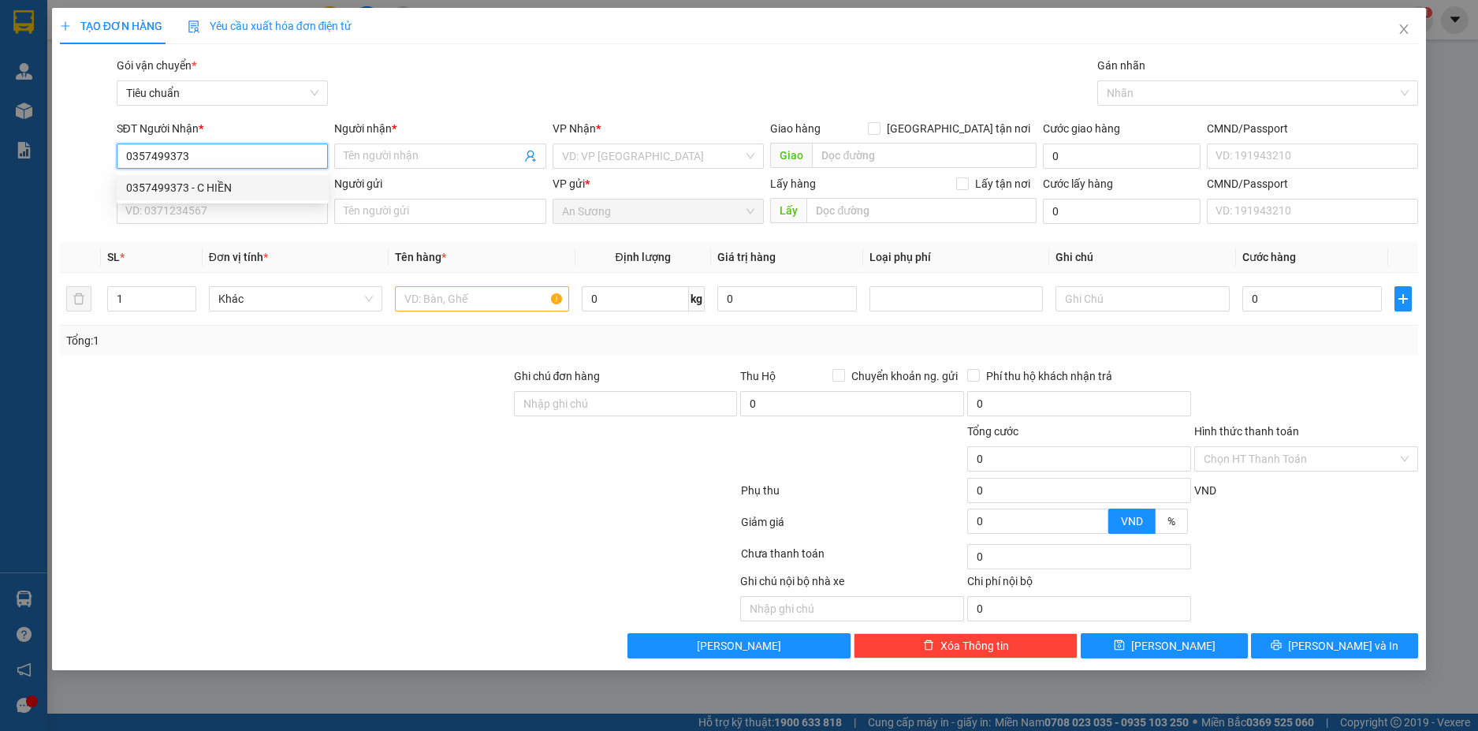
click at [285, 189] on div "0357499373 - C HIỀN" at bounding box center [222, 187] width 193 height 17
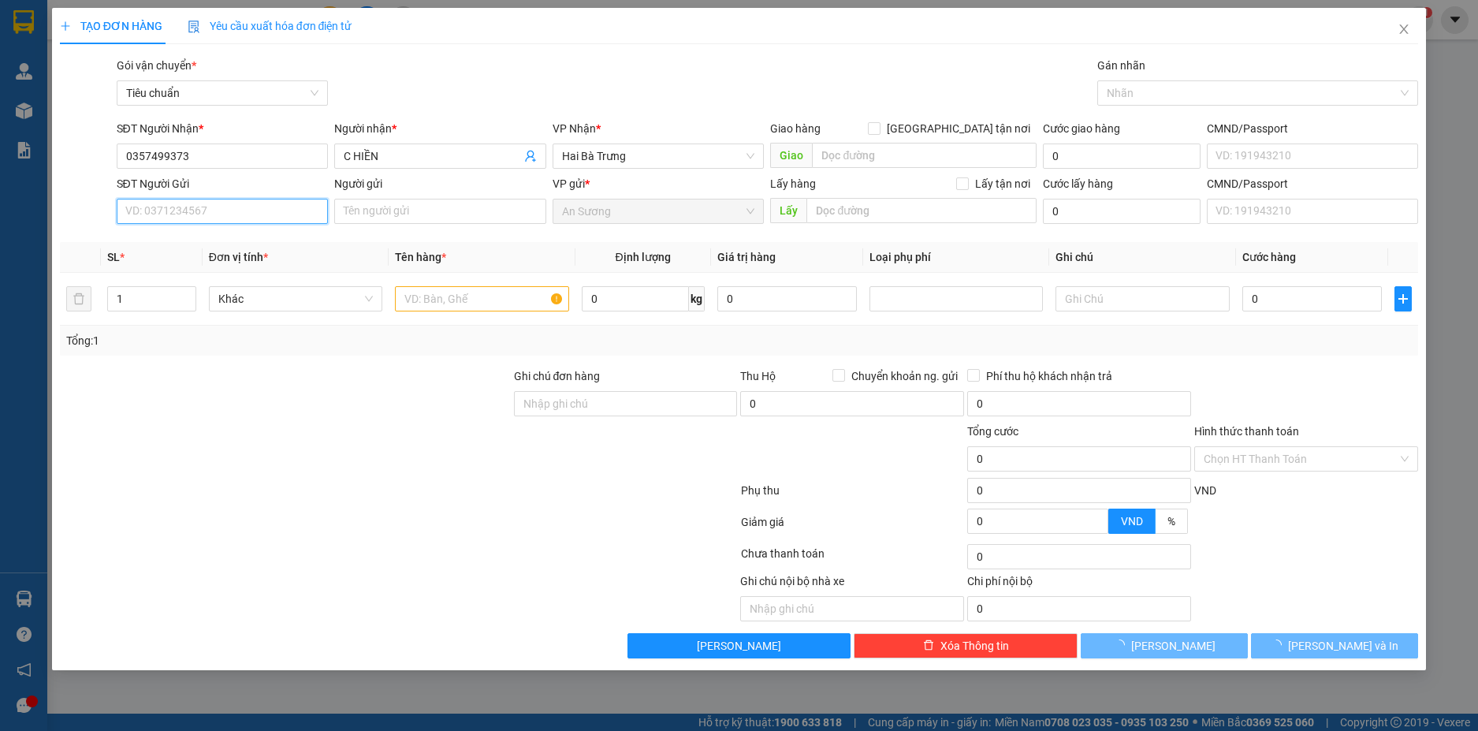
click at [293, 218] on input "SĐT Người Gửi" at bounding box center [223, 211] width 212 height 25
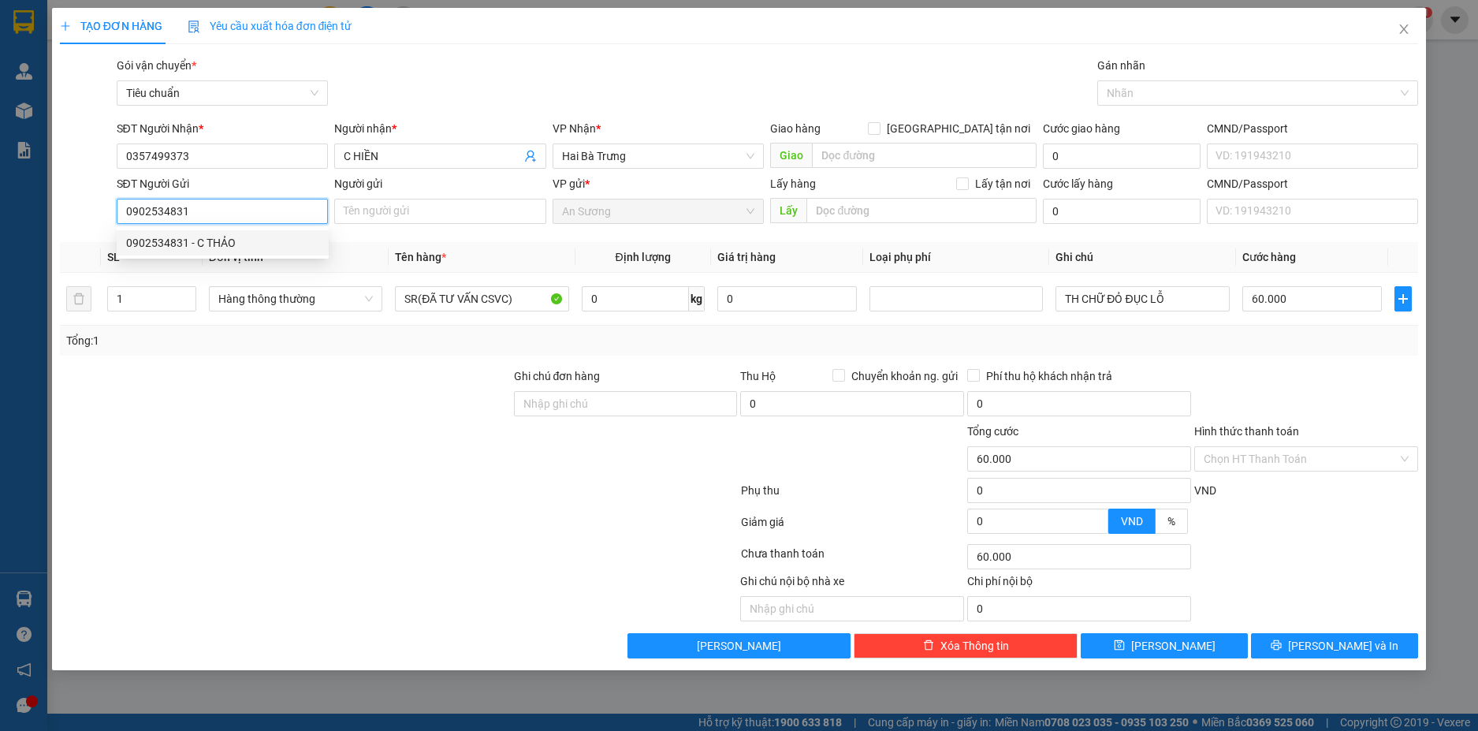
click at [307, 251] on div "0902534831 - C THẢO" at bounding box center [222, 242] width 193 height 17
click at [612, 300] on input "0" at bounding box center [635, 298] width 107 height 25
click at [1194, 345] on div "Tổng: 1" at bounding box center [739, 340] width 1347 height 17
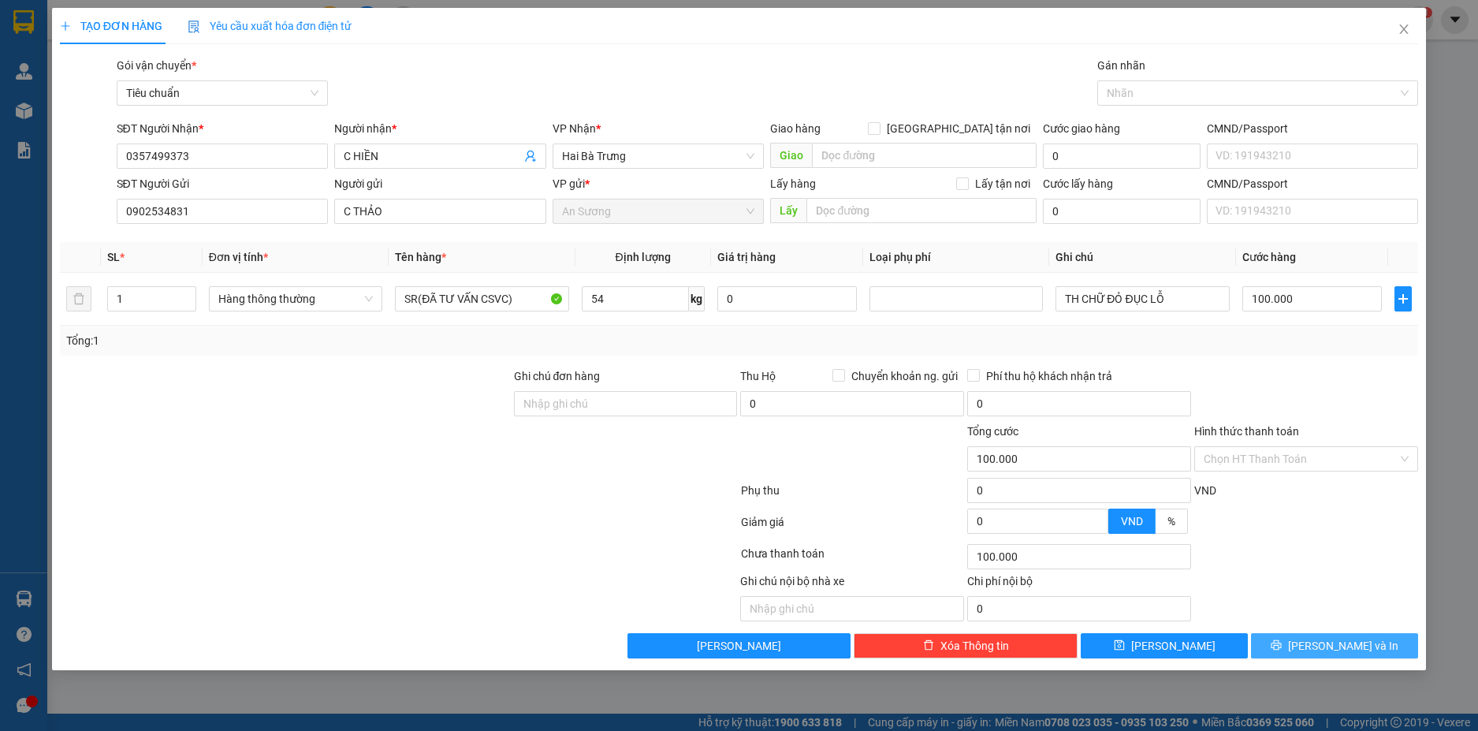
click at [1369, 643] on button "Lưu và In" at bounding box center [1334, 645] width 167 height 25
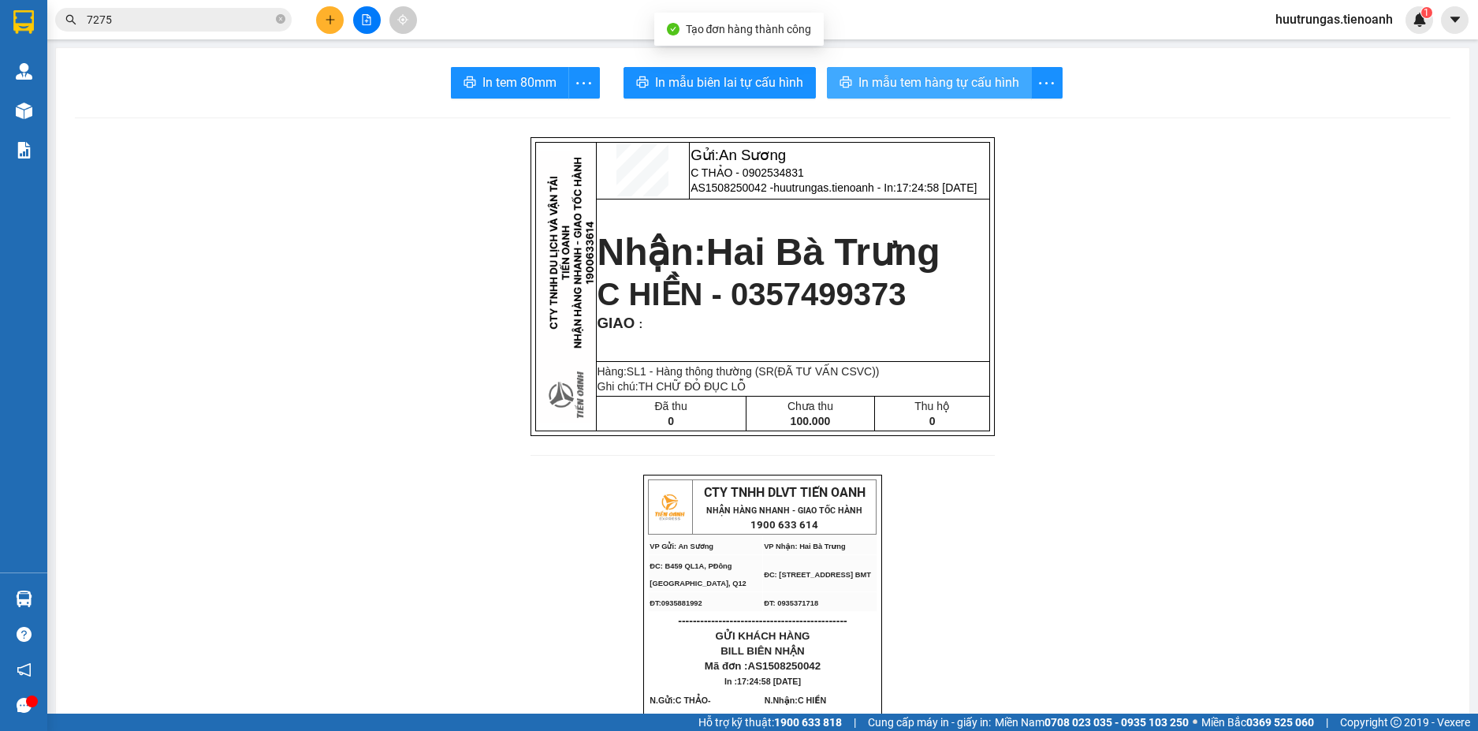
click at [885, 78] on span "In mẫu tem hàng tự cấu hình" at bounding box center [939, 83] width 161 height 20
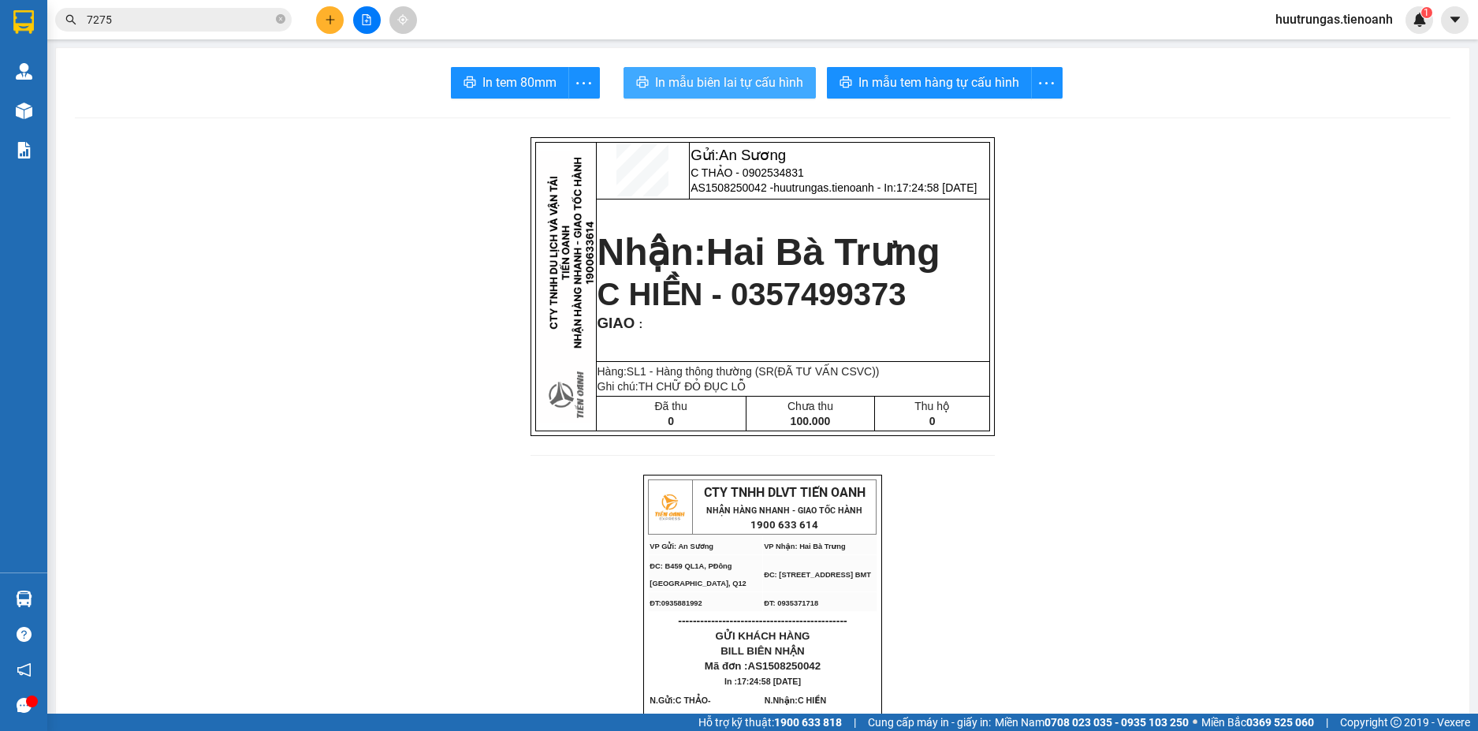
click at [718, 86] on span "In mẫu biên lai tự cấu hình" at bounding box center [729, 83] width 148 height 20
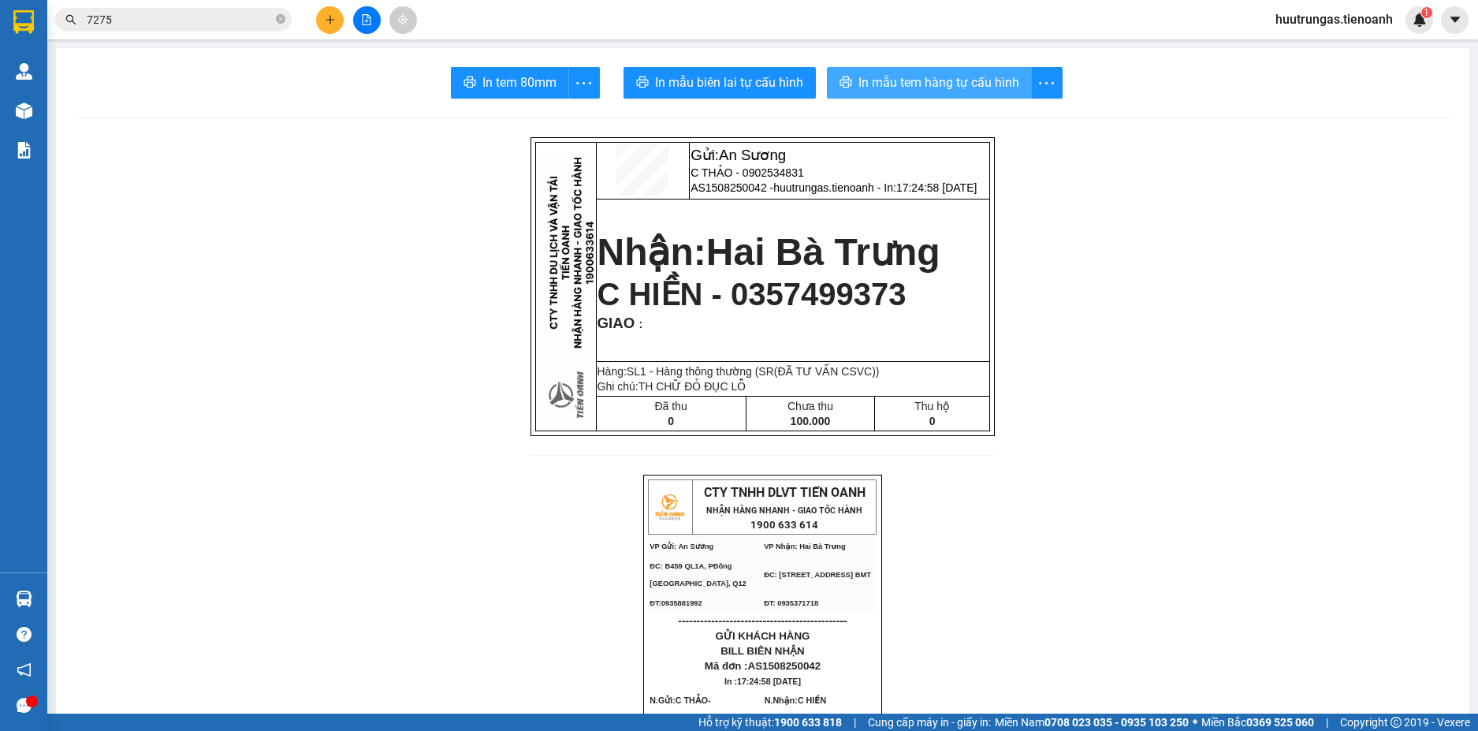
click at [894, 91] on span "In mẫu tem hàng tự cấu hình" at bounding box center [939, 83] width 161 height 20
click at [327, 24] on icon "plus" at bounding box center [330, 19] width 11 height 11
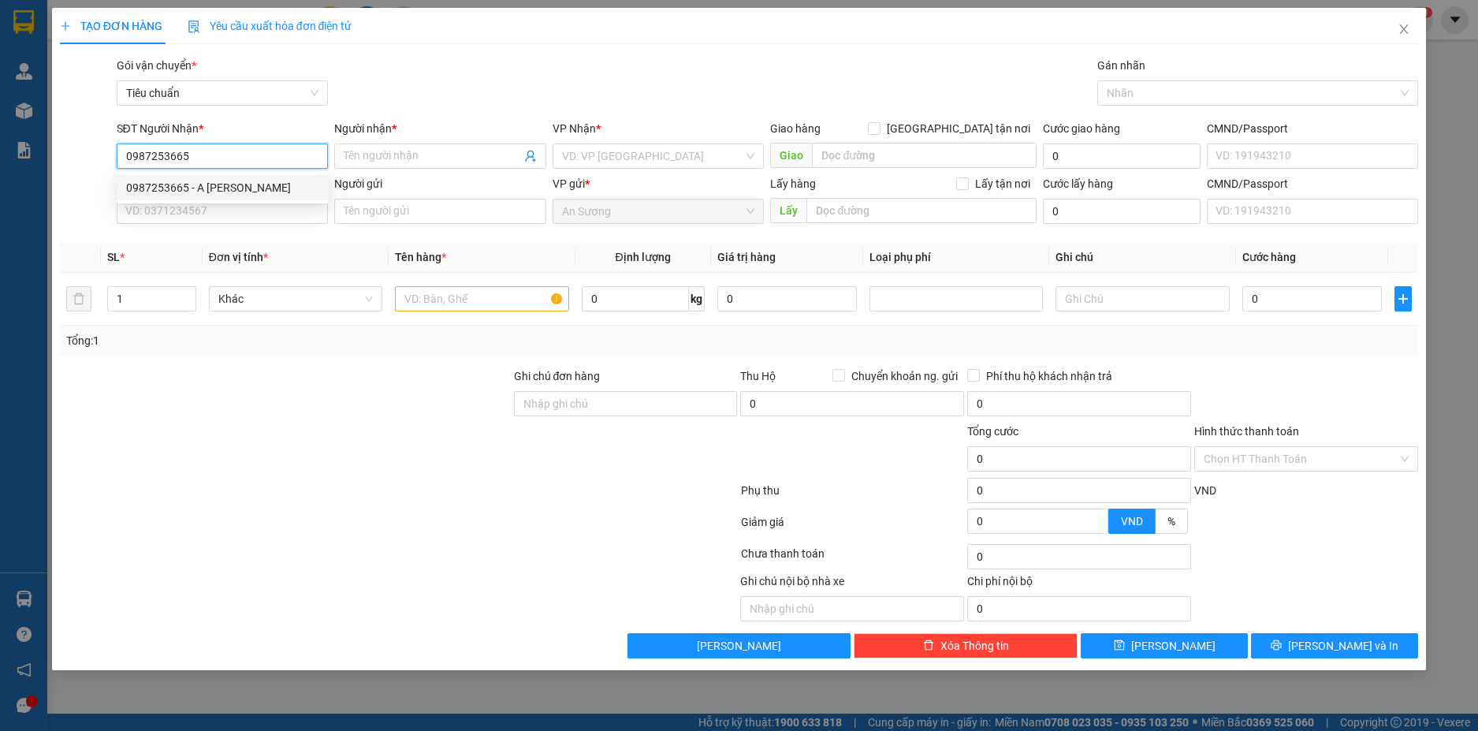
click at [244, 188] on div "0987253665 - A Hoàng" at bounding box center [222, 187] width 193 height 17
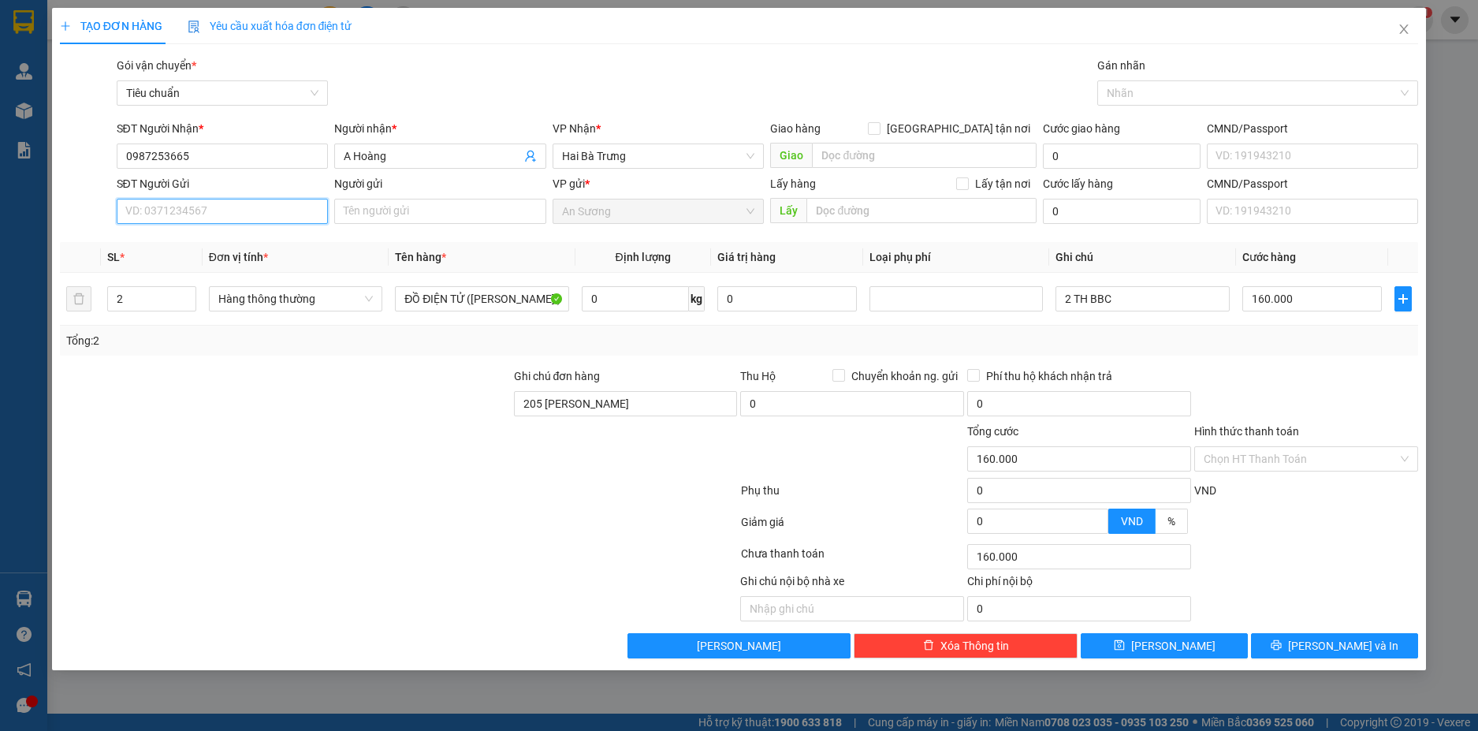
click at [237, 208] on input "SĐT Người Gửi" at bounding box center [223, 211] width 212 height 25
click at [189, 292] on icon "up" at bounding box center [187, 295] width 6 height 6
click at [218, 212] on input "SĐT Người Gửi" at bounding box center [223, 211] width 212 height 25
click at [237, 246] on div "0906729856 - A Bửu" at bounding box center [222, 242] width 193 height 17
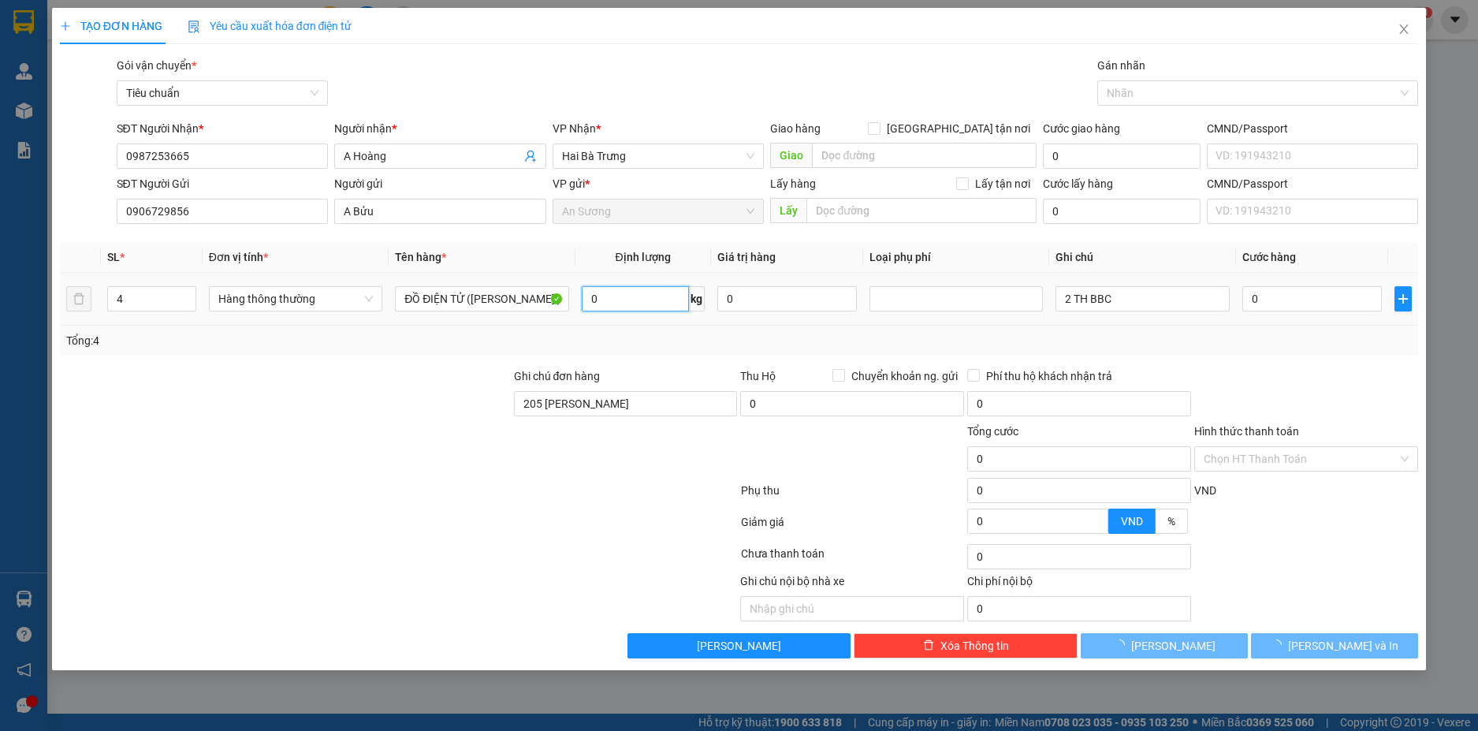
click at [653, 299] on input "0" at bounding box center [635, 298] width 107 height 25
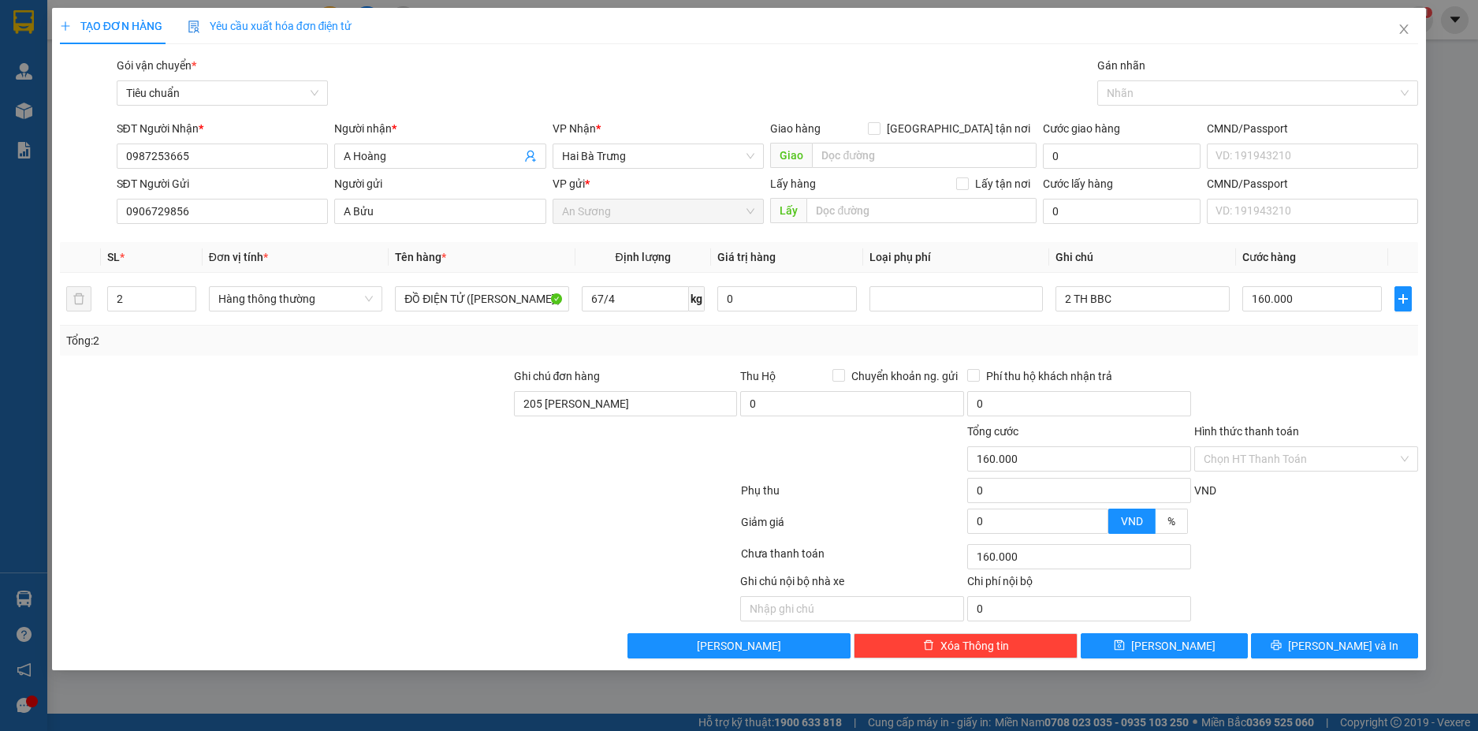
click at [1235, 347] on div "Tổng: 2" at bounding box center [739, 340] width 1347 height 17
click at [1123, 300] on input "2 TH BBC" at bounding box center [1142, 298] width 173 height 25
click at [1352, 300] on input "55.000" at bounding box center [1312, 298] width 140 height 25
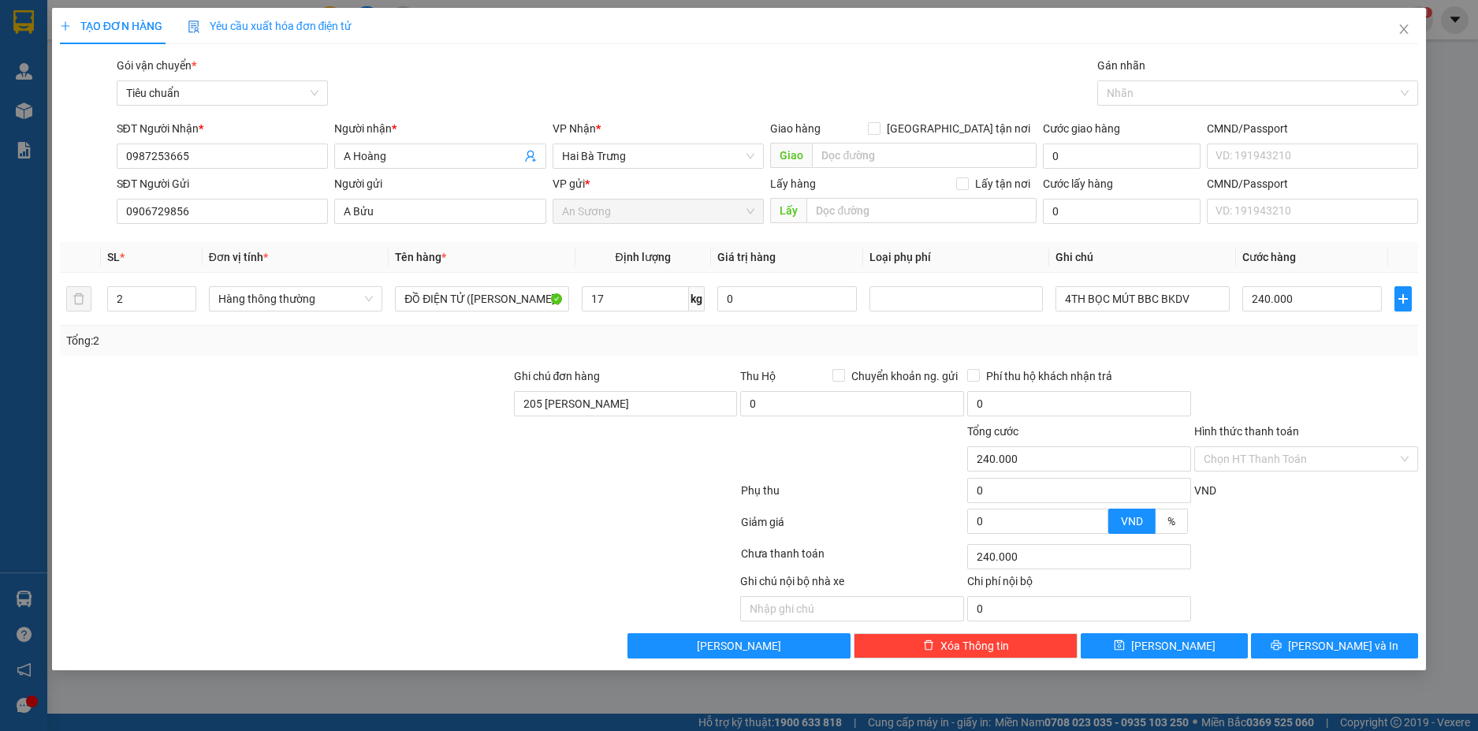
click at [1347, 368] on div at bounding box center [1306, 394] width 227 height 55
click at [1357, 646] on span "Lưu và In" at bounding box center [1343, 645] width 110 height 17
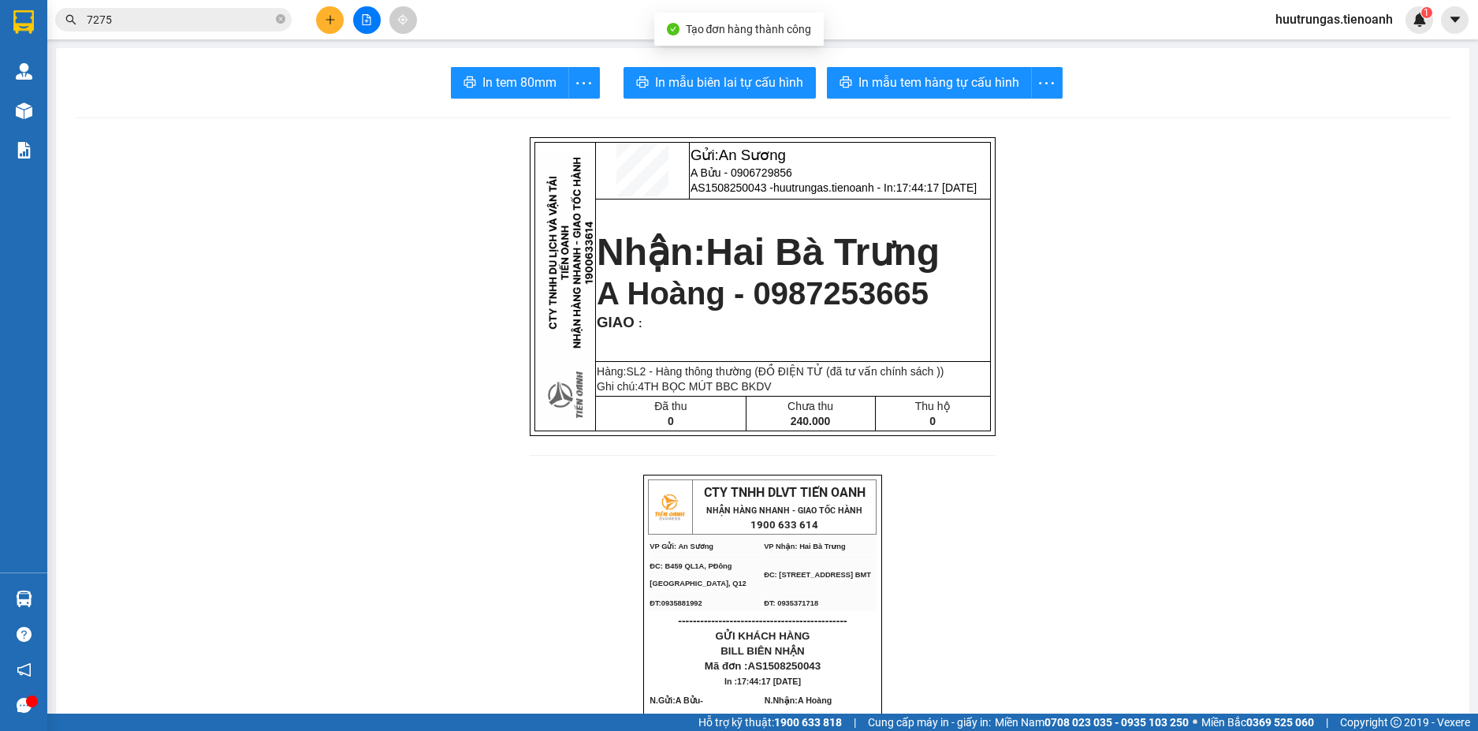
click at [926, 86] on span "In mẫu tem hàng tự cấu hình" at bounding box center [939, 83] width 161 height 20
click at [758, 97] on button "In mẫu biên lai tự cấu hình" at bounding box center [720, 83] width 192 height 32
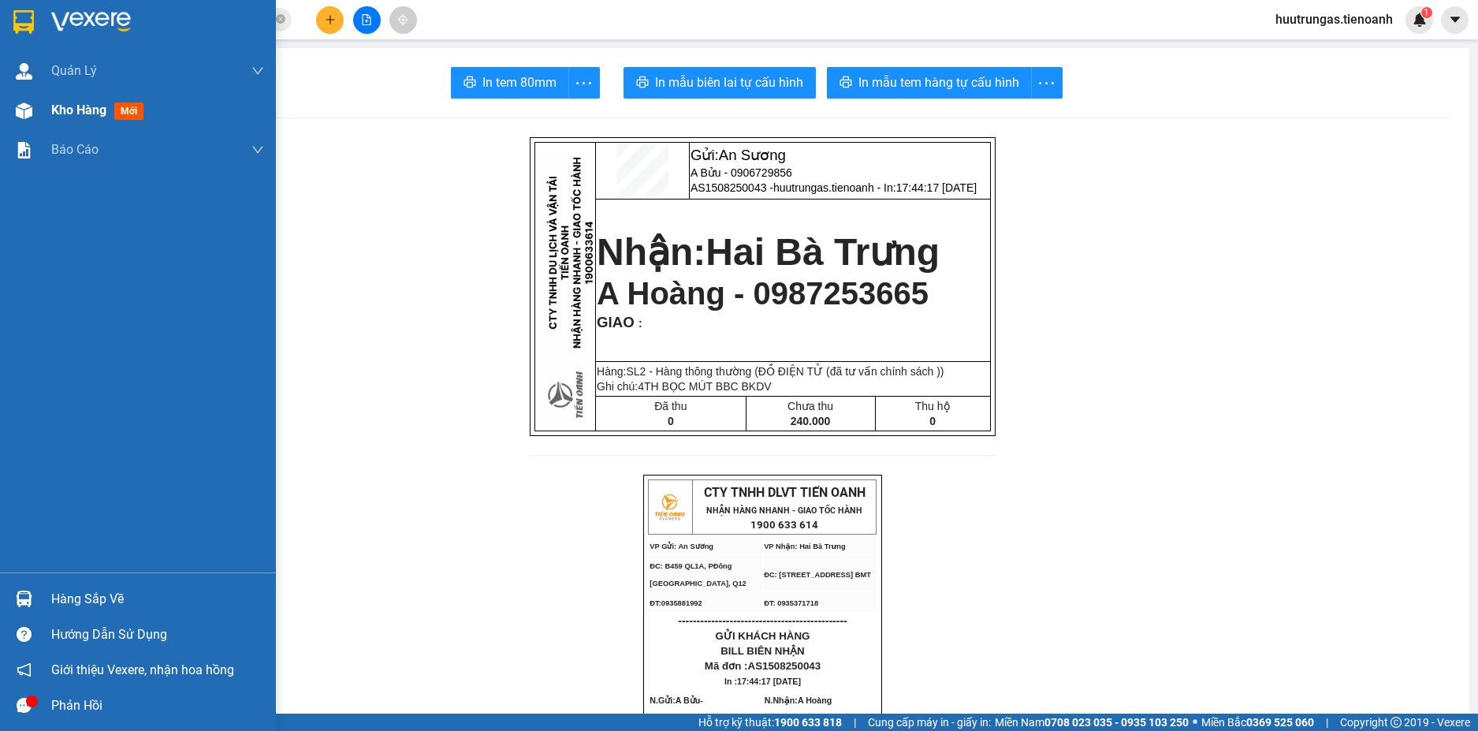
click at [83, 107] on span "Kho hàng" at bounding box center [78, 109] width 55 height 15
click at [86, 110] on span "Kho hàng" at bounding box center [78, 109] width 55 height 15
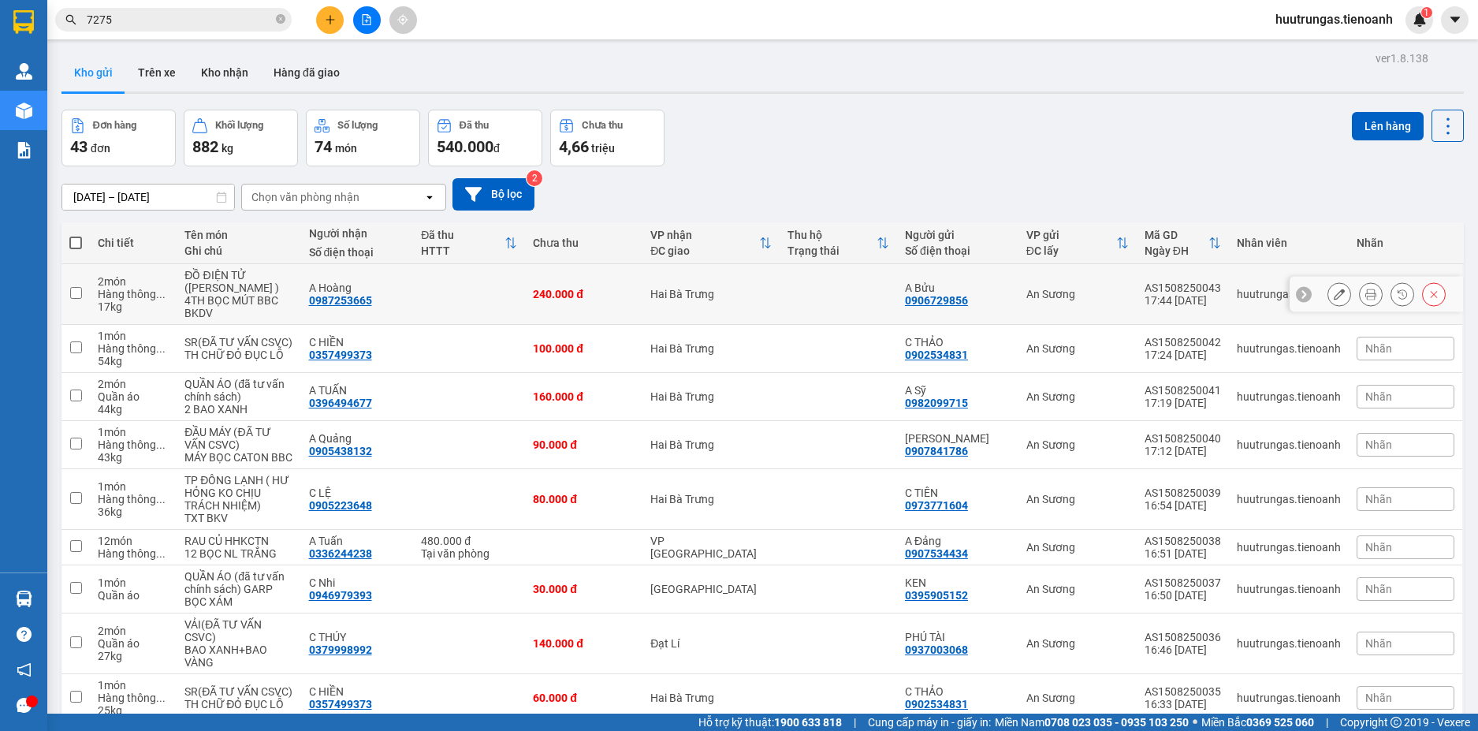
click at [1334, 293] on icon at bounding box center [1339, 294] width 11 height 11
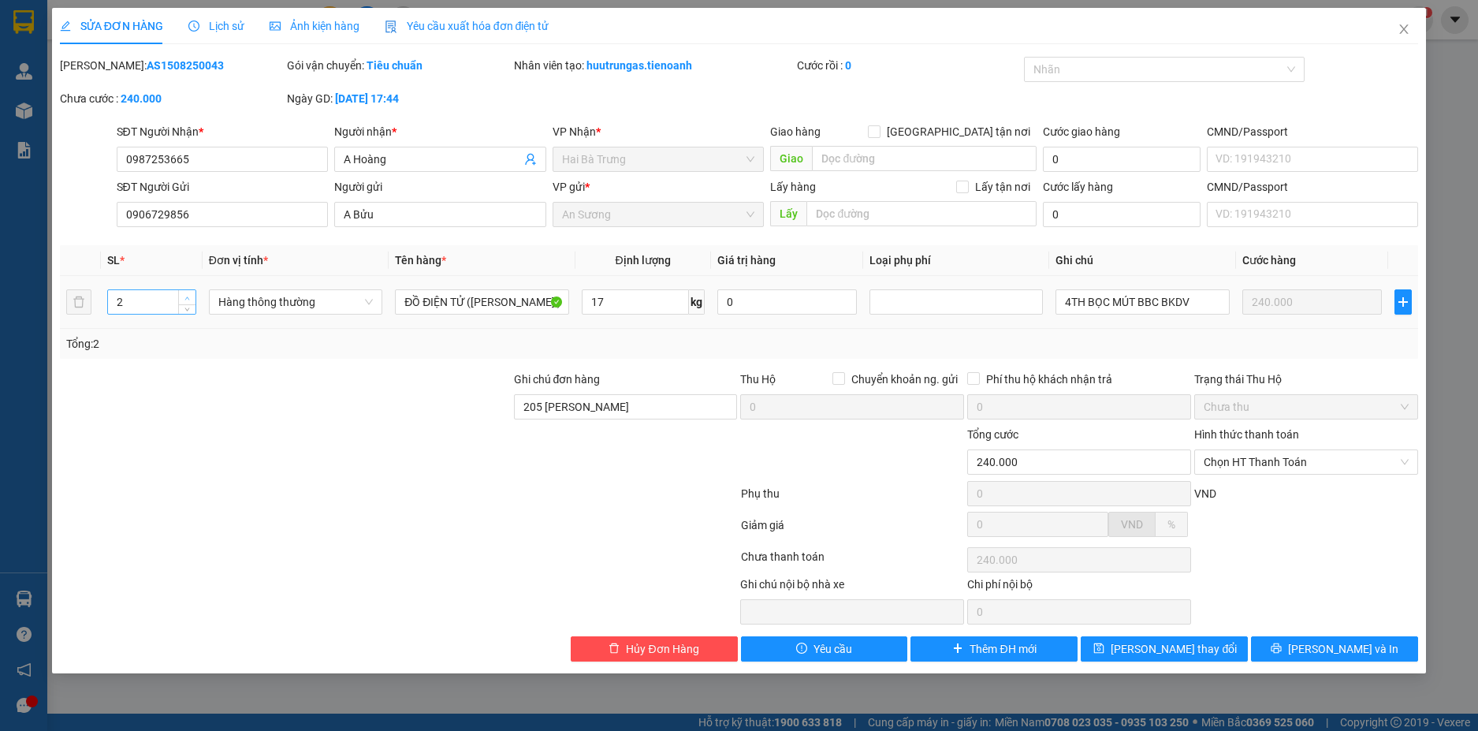
click at [184, 300] on icon "up" at bounding box center [187, 299] width 6 height 6
click at [1201, 648] on span "Lưu thay đổi" at bounding box center [1174, 648] width 126 height 17
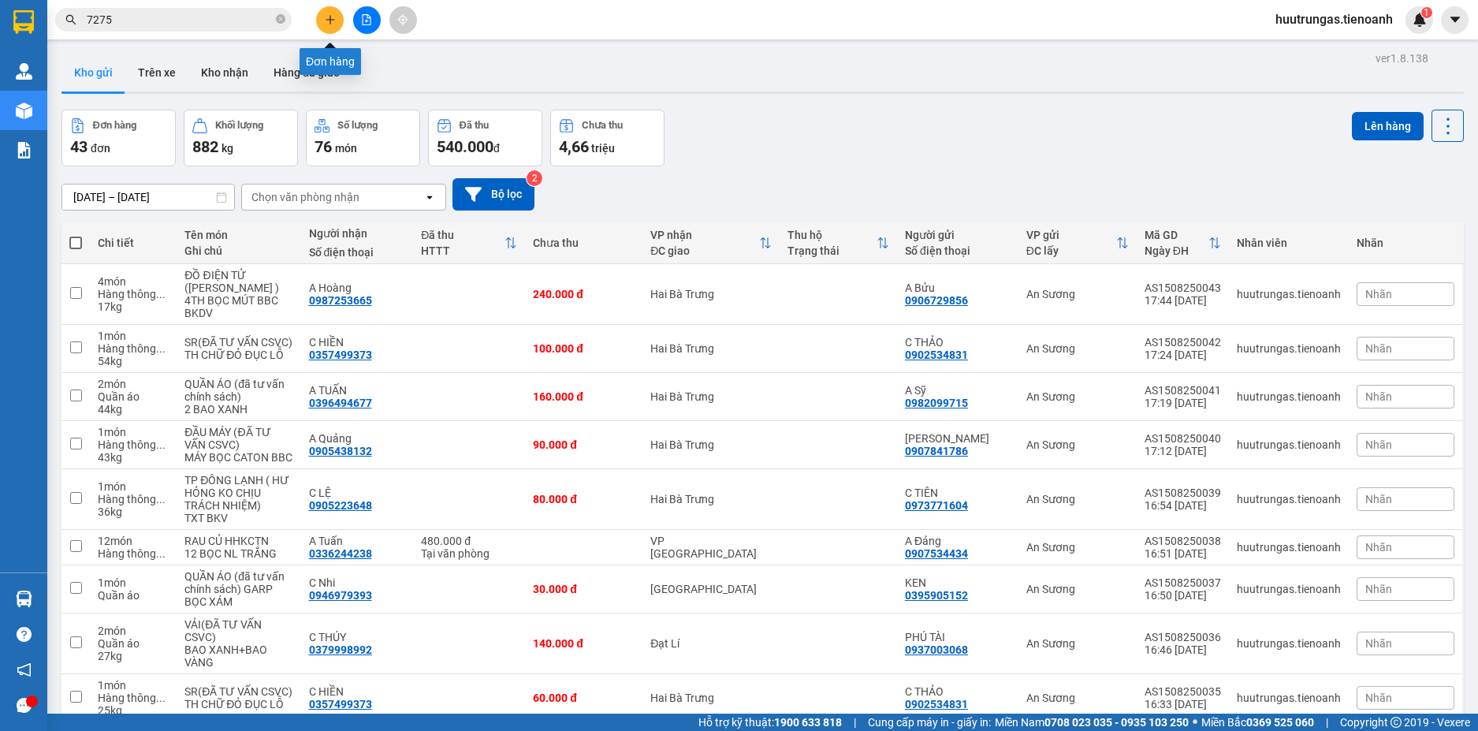
click at [330, 22] on icon "plus" at bounding box center [330, 19] width 1 height 9
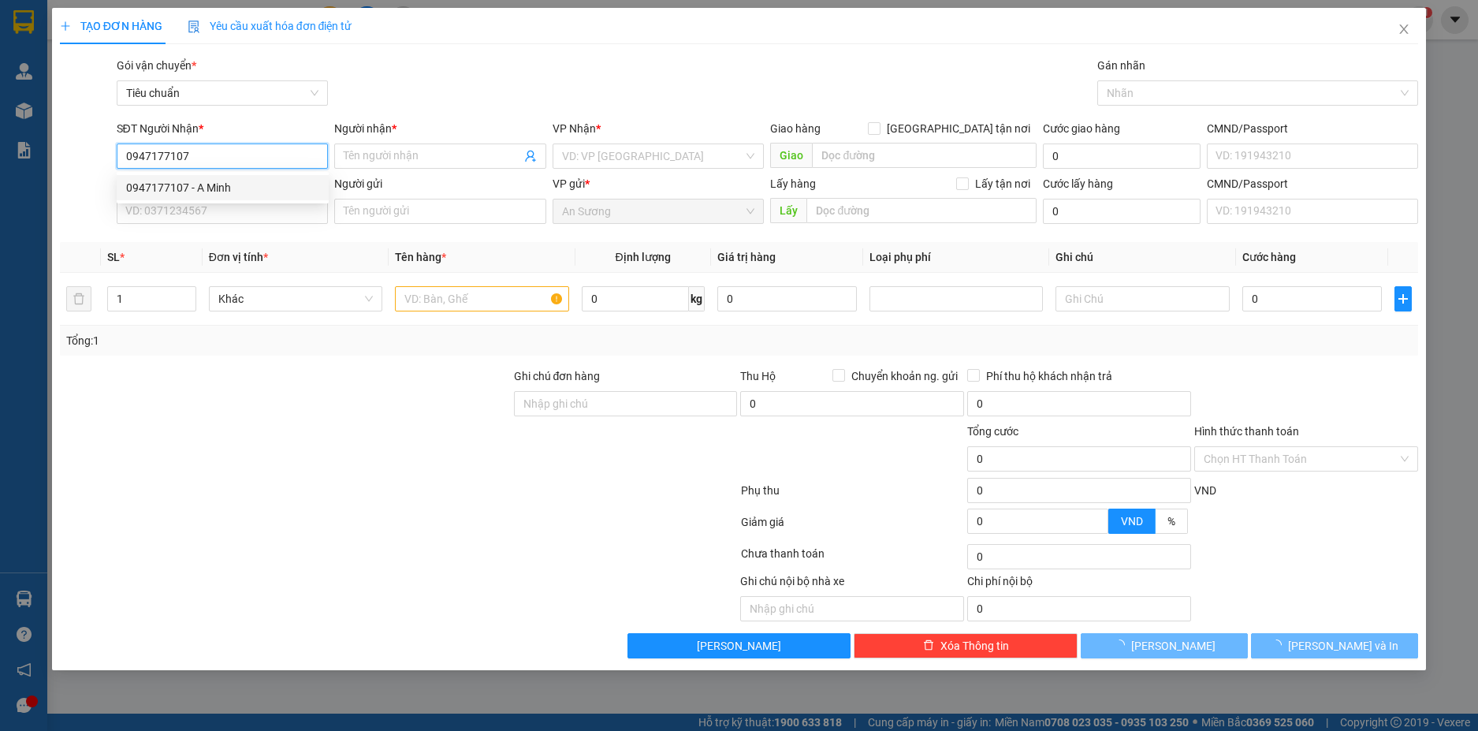
click at [235, 189] on div "0947177107 - A Minh" at bounding box center [222, 187] width 193 height 17
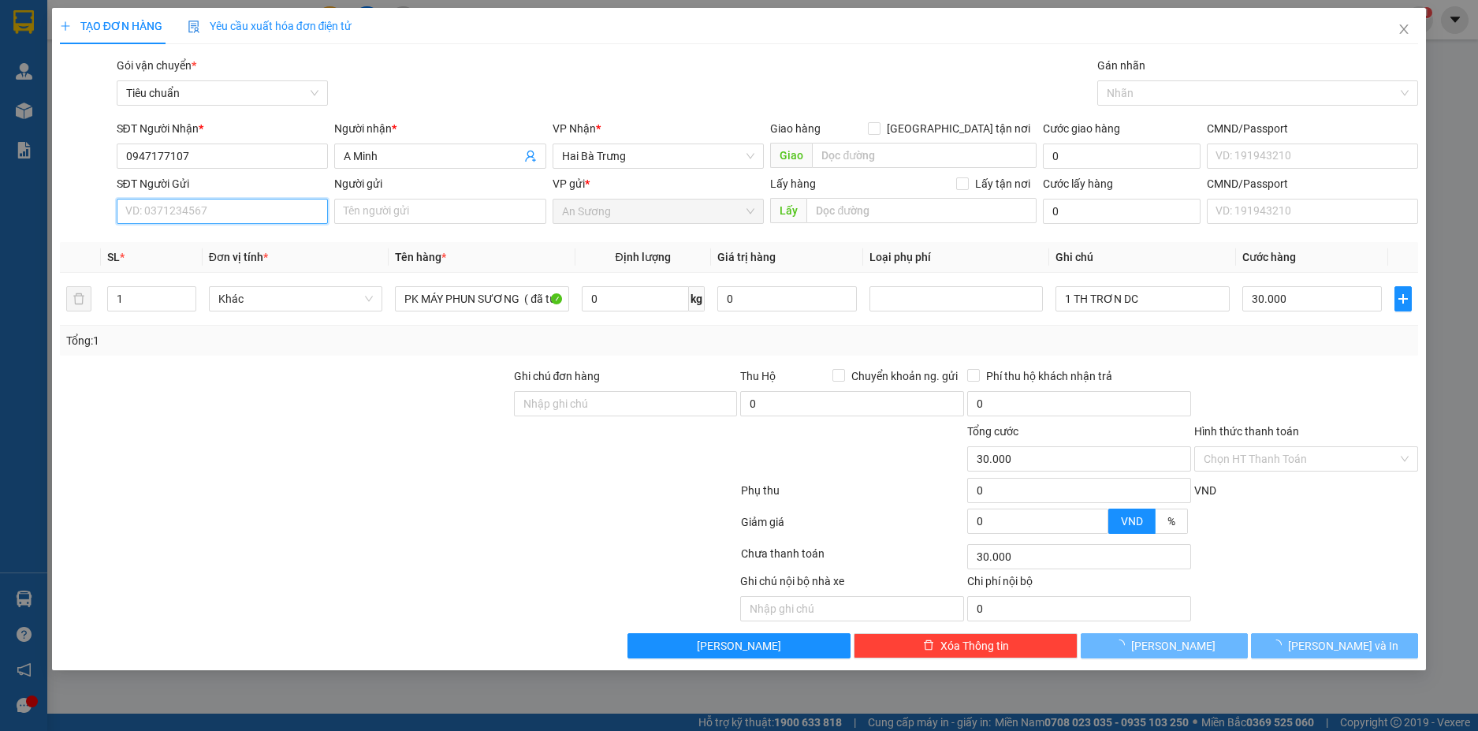
click at [272, 222] on input "SĐT Người Gửi" at bounding box center [223, 211] width 212 height 25
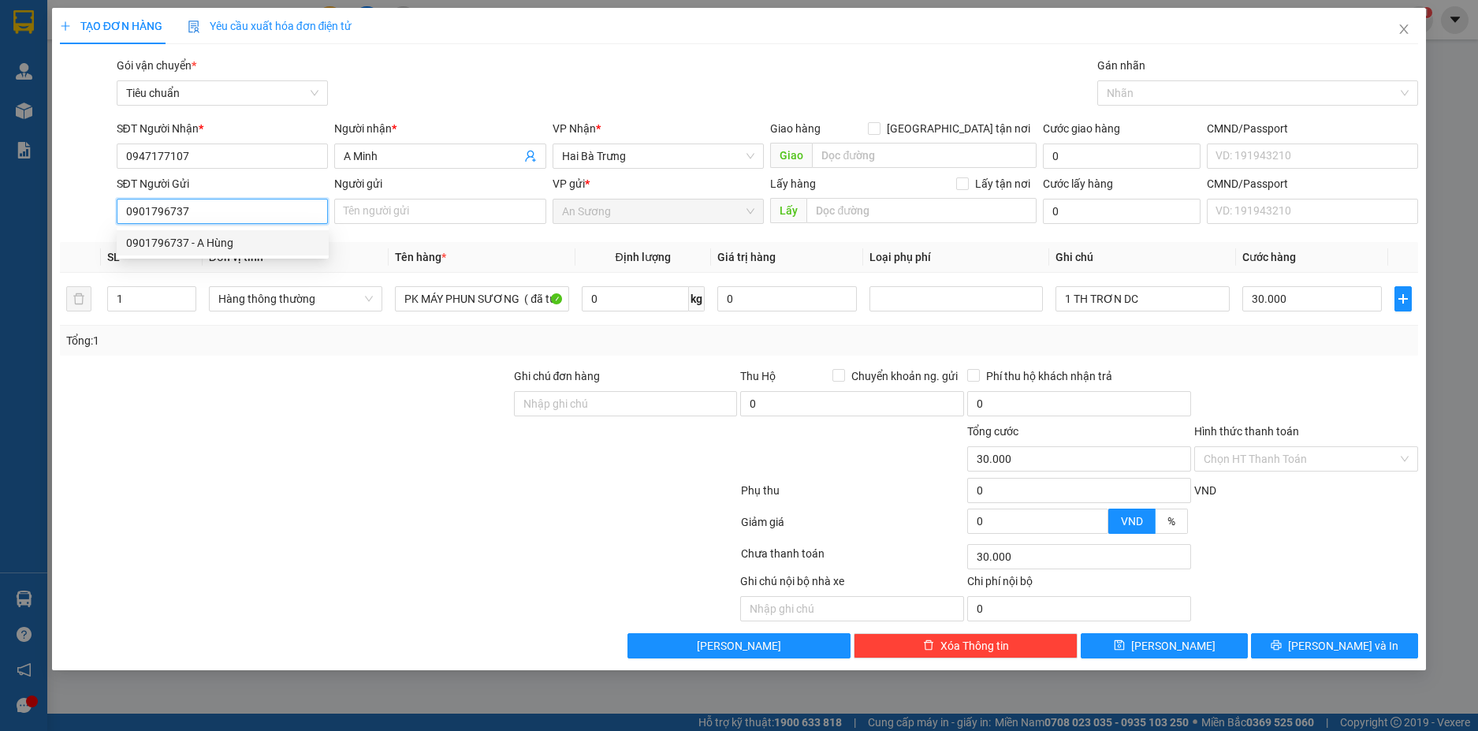
click at [280, 237] on div "0901796737 - A Hùng" at bounding box center [222, 242] width 193 height 17
click at [632, 307] on input "0" at bounding box center [635, 298] width 107 height 25
click at [373, 371] on div at bounding box center [285, 394] width 454 height 55
click at [1175, 302] on input "1 TH TRƠN DC" at bounding box center [1142, 298] width 173 height 25
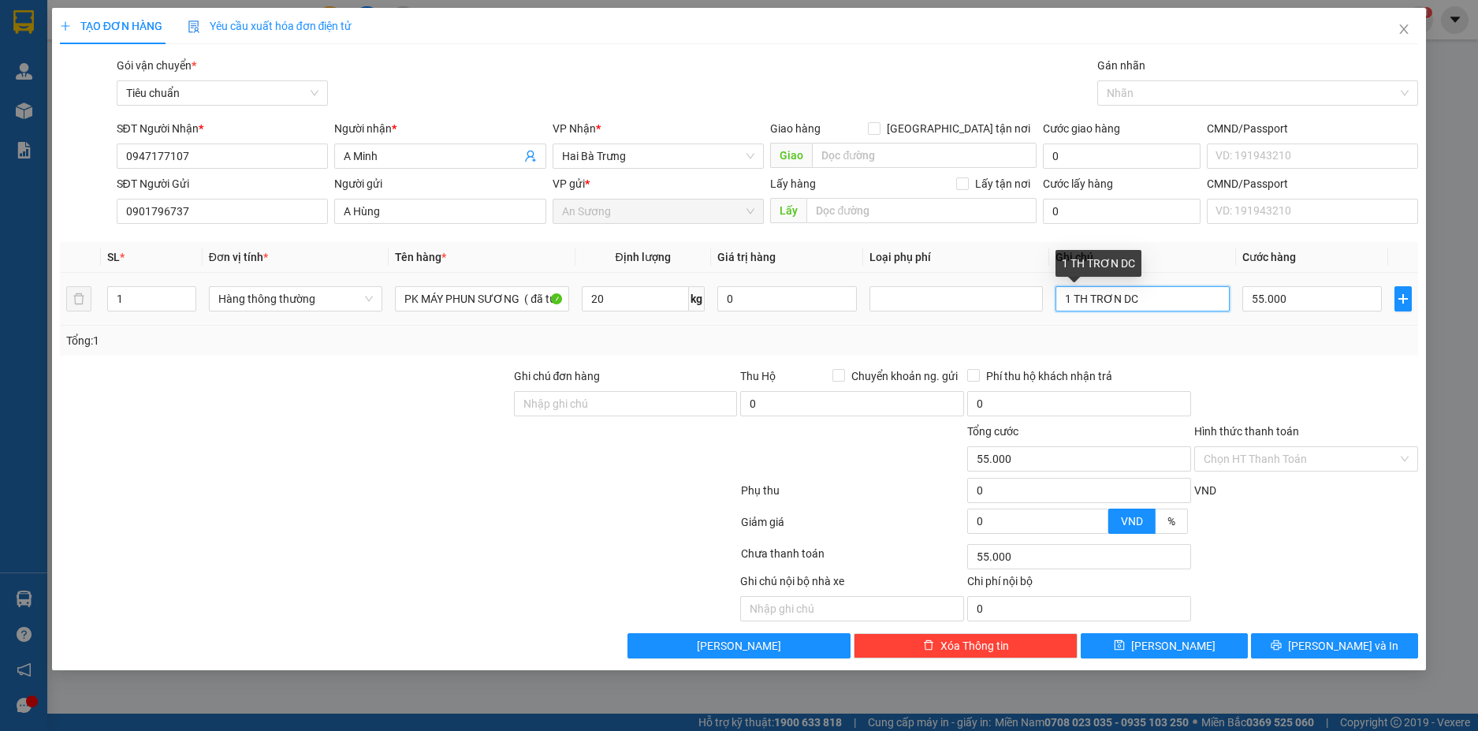
click at [1175, 302] on input "1 TH TRƠN DC" at bounding box center [1142, 298] width 173 height 25
click at [1309, 304] on input "55.000" at bounding box center [1312, 298] width 140 height 25
click at [1336, 581] on div "Ghi chú nội bộ nhà xe Chi phí nội bộ 0" at bounding box center [739, 596] width 1362 height 49
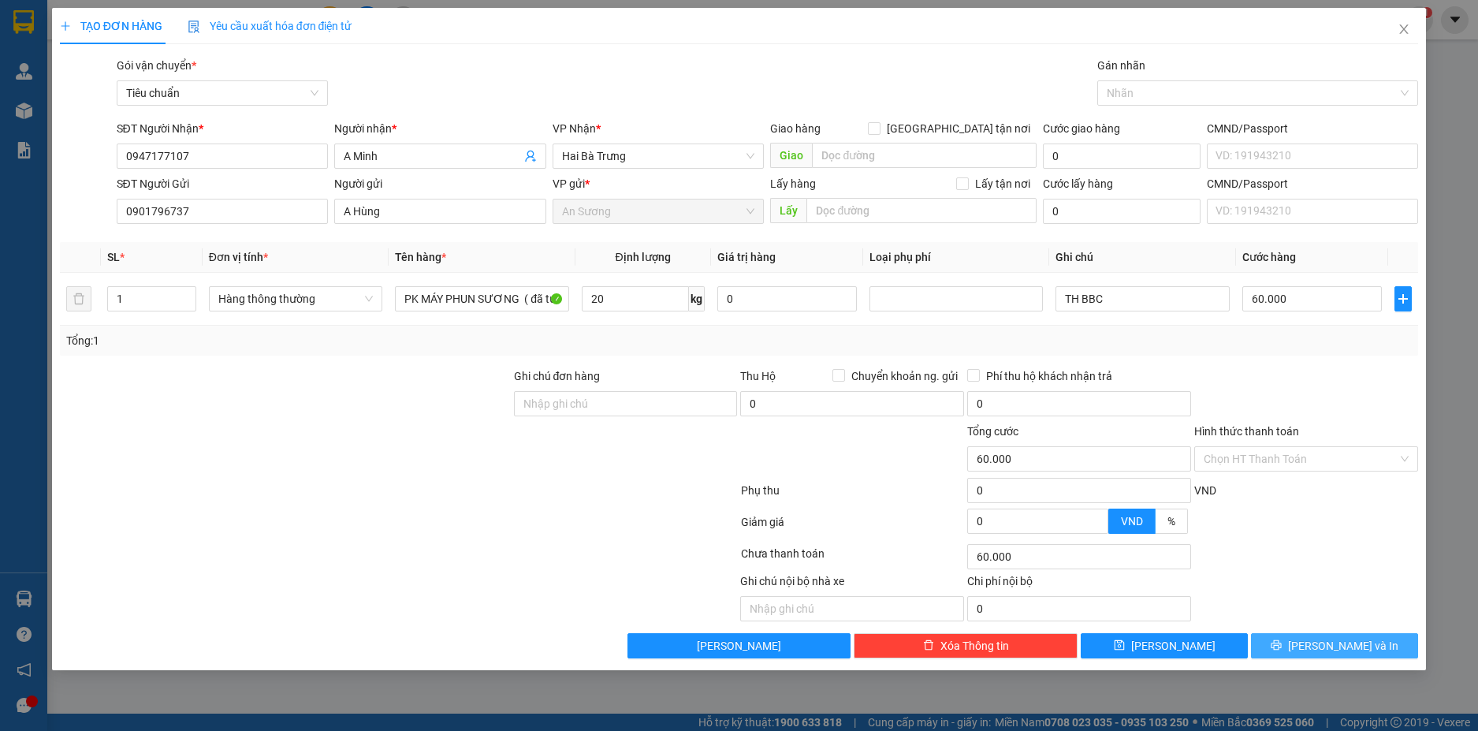
click at [1343, 643] on span "Lưu và In" at bounding box center [1343, 645] width 110 height 17
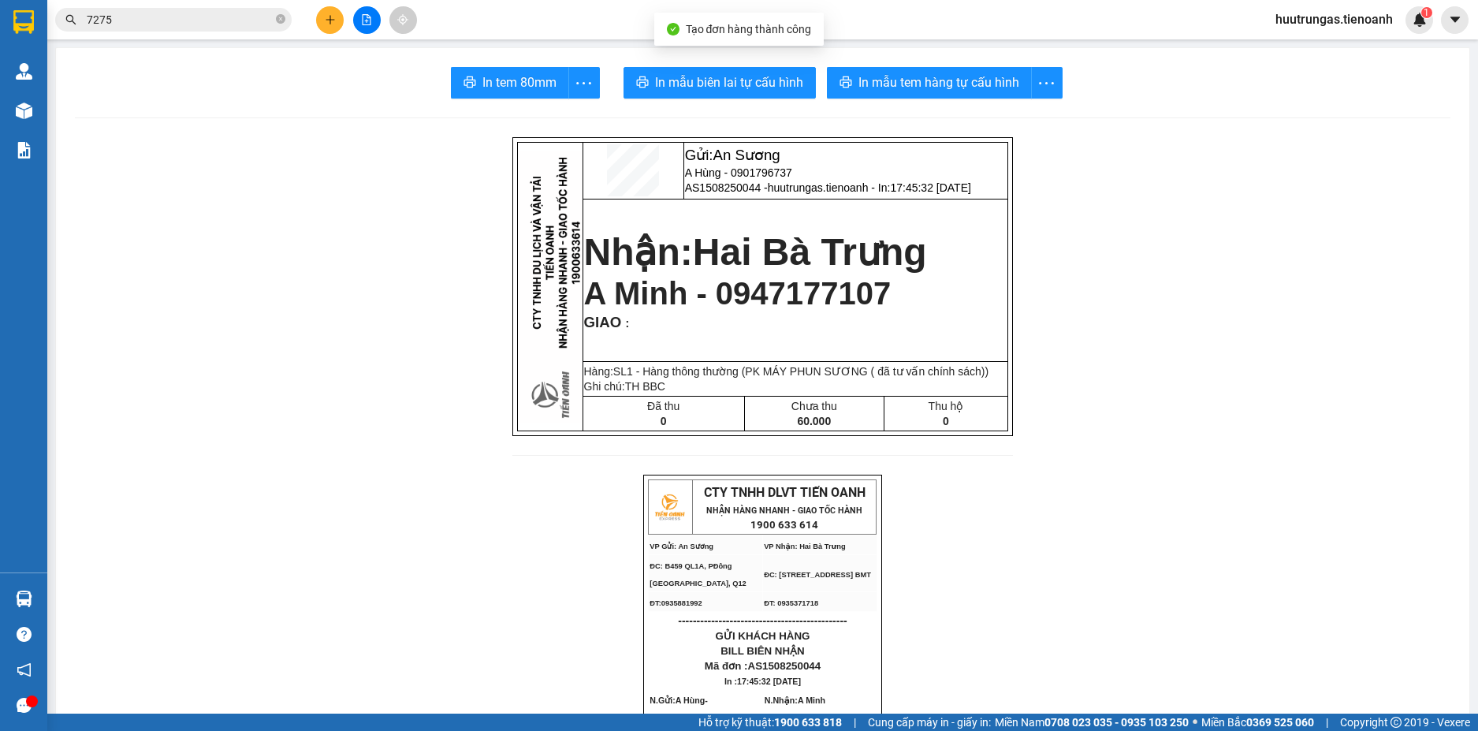
click at [953, 80] on span "In mẫu tem hàng tự cấu hình" at bounding box center [939, 83] width 161 height 20
click at [719, 92] on span "In mẫu biên lai tự cấu hình" at bounding box center [729, 83] width 148 height 20
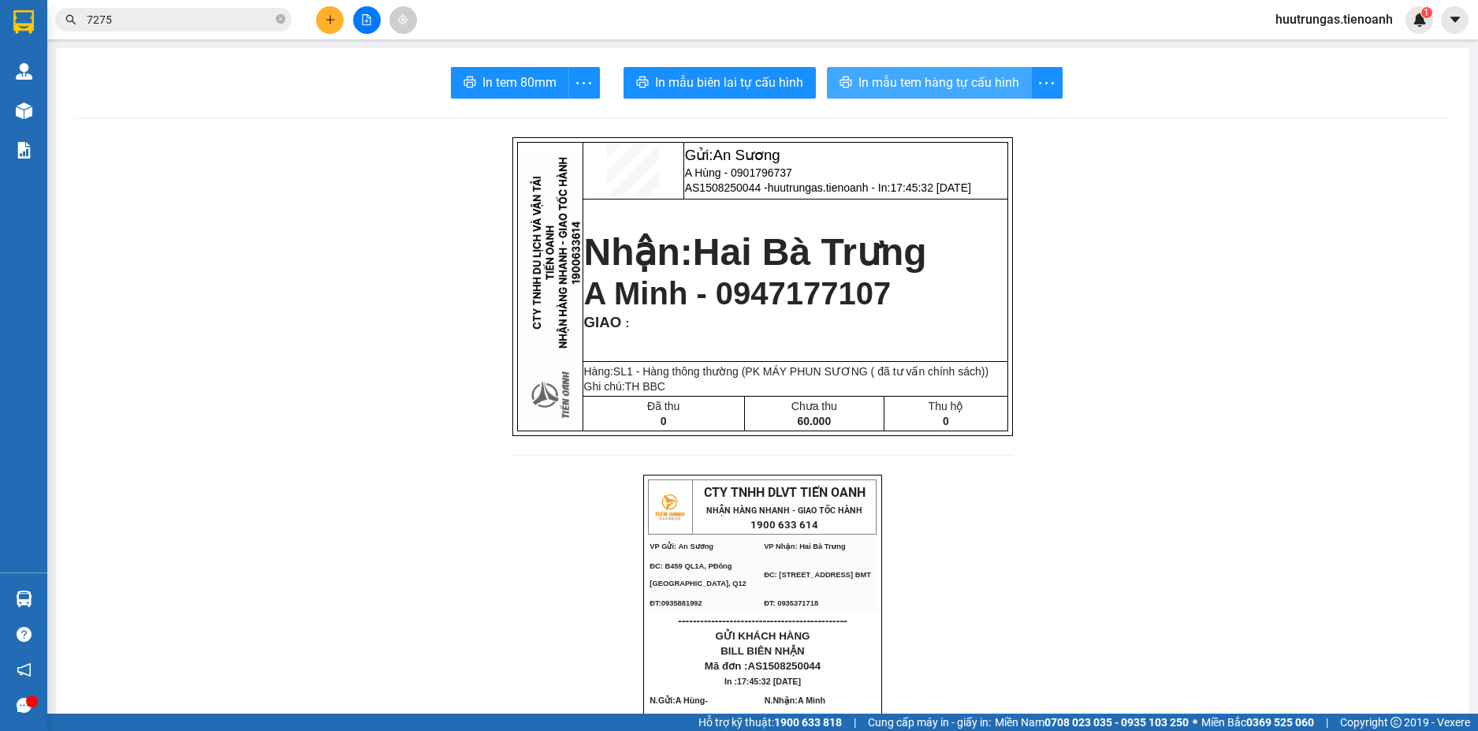
click at [944, 82] on span "In mẫu tem hàng tự cấu hình" at bounding box center [939, 83] width 161 height 20
click at [337, 19] on button at bounding box center [330, 20] width 28 height 28
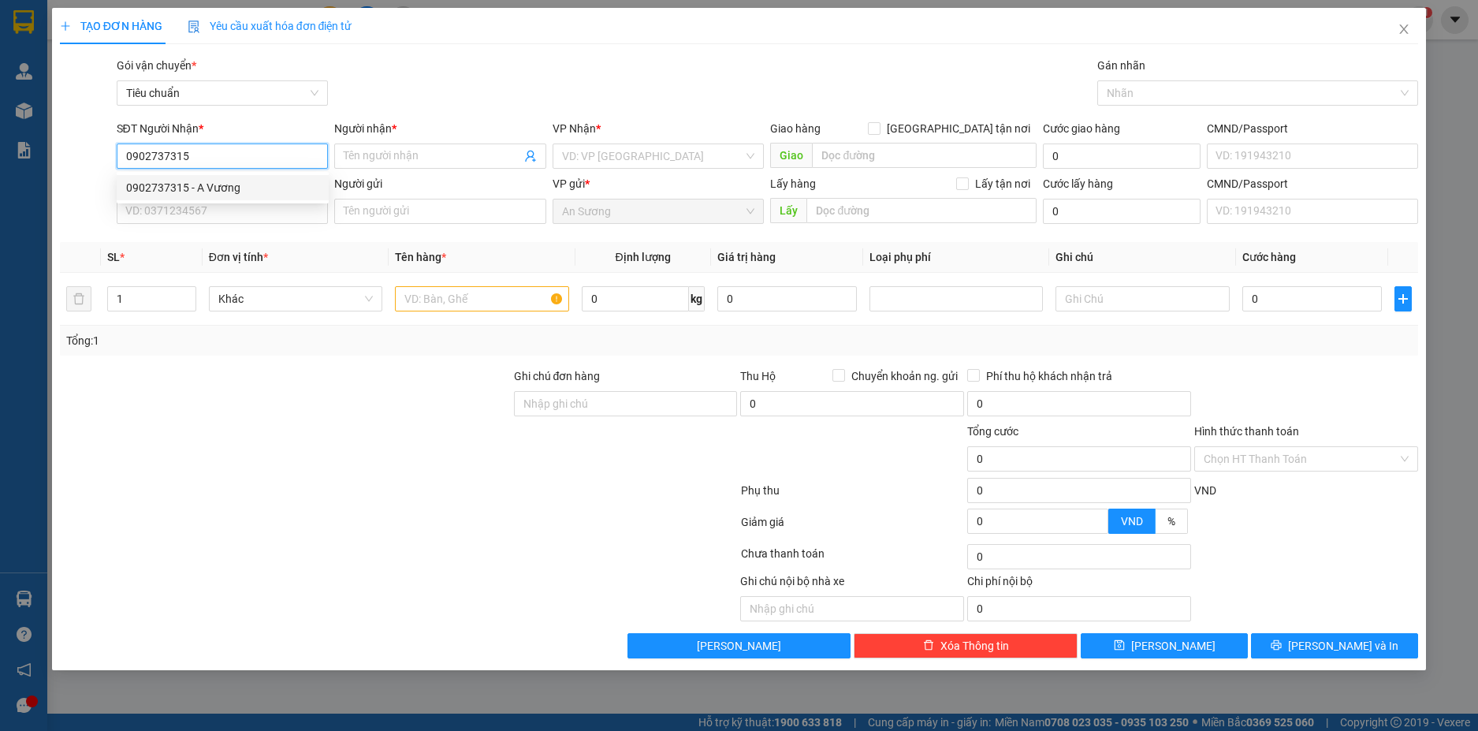
click at [261, 192] on div "0902737315 - A Vương" at bounding box center [222, 187] width 193 height 17
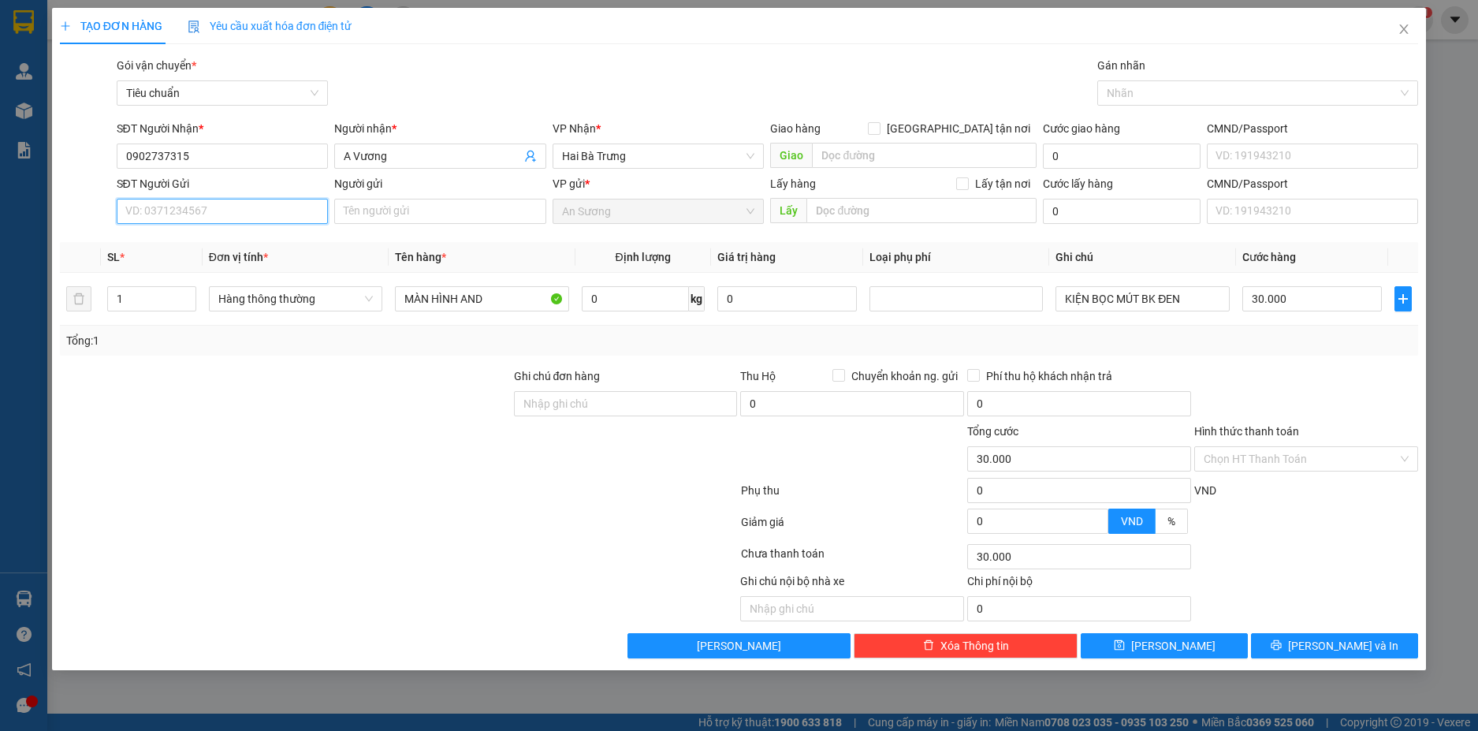
click at [274, 219] on input "SĐT Người Gửi" at bounding box center [223, 211] width 212 height 25
click at [376, 221] on input "Người gửi" at bounding box center [440, 211] width 212 height 25
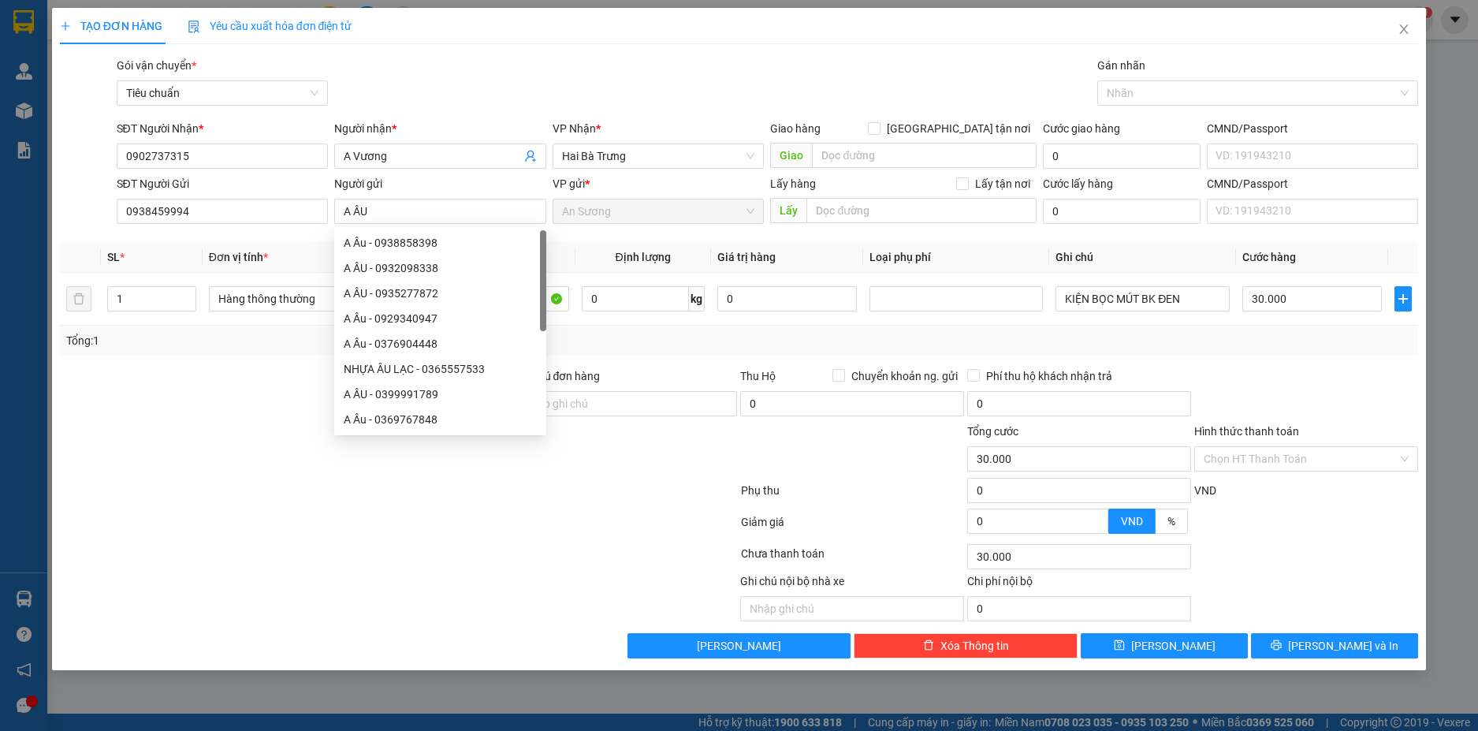
click at [1275, 367] on div at bounding box center [1306, 394] width 227 height 55
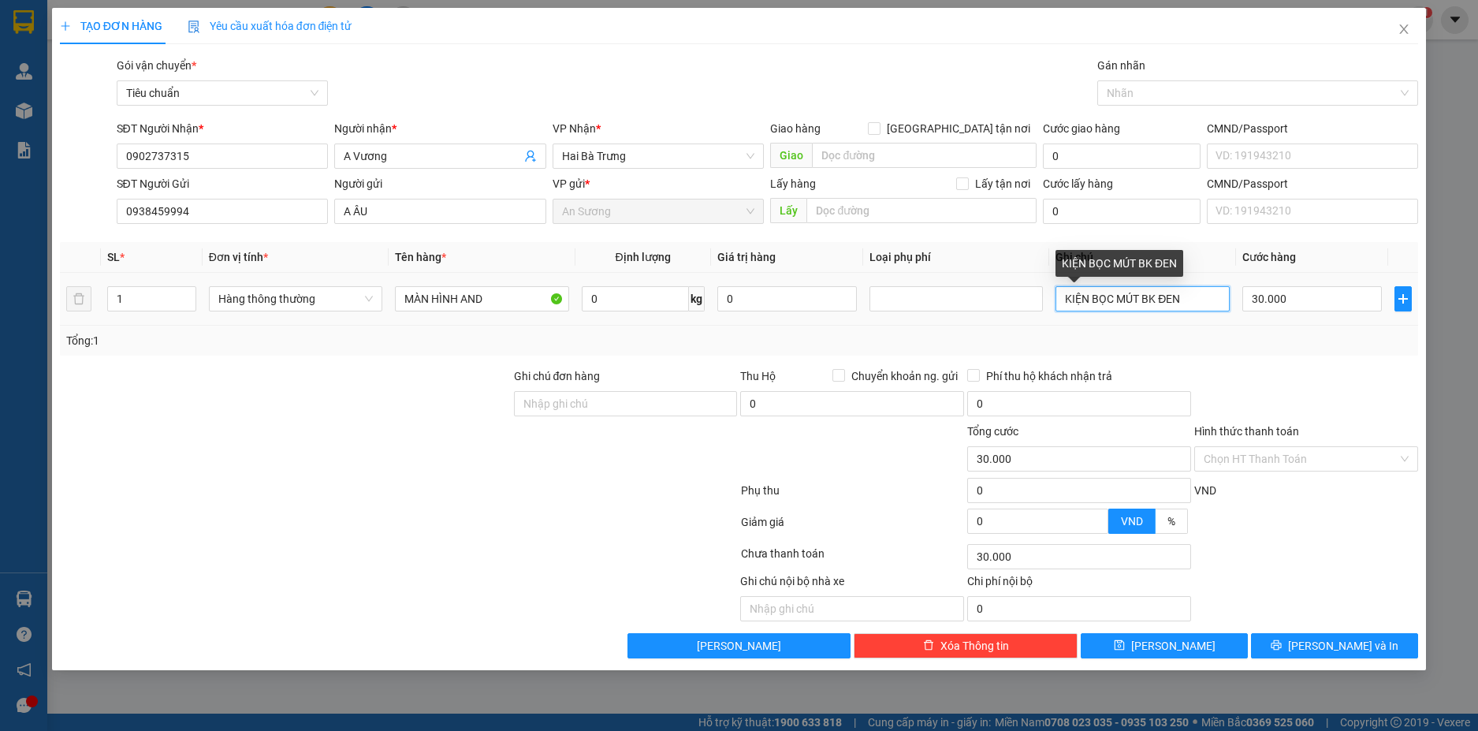
click at [1183, 300] on input "KIỆN BỌC MÚT BK ĐEN" at bounding box center [1142, 298] width 173 height 25
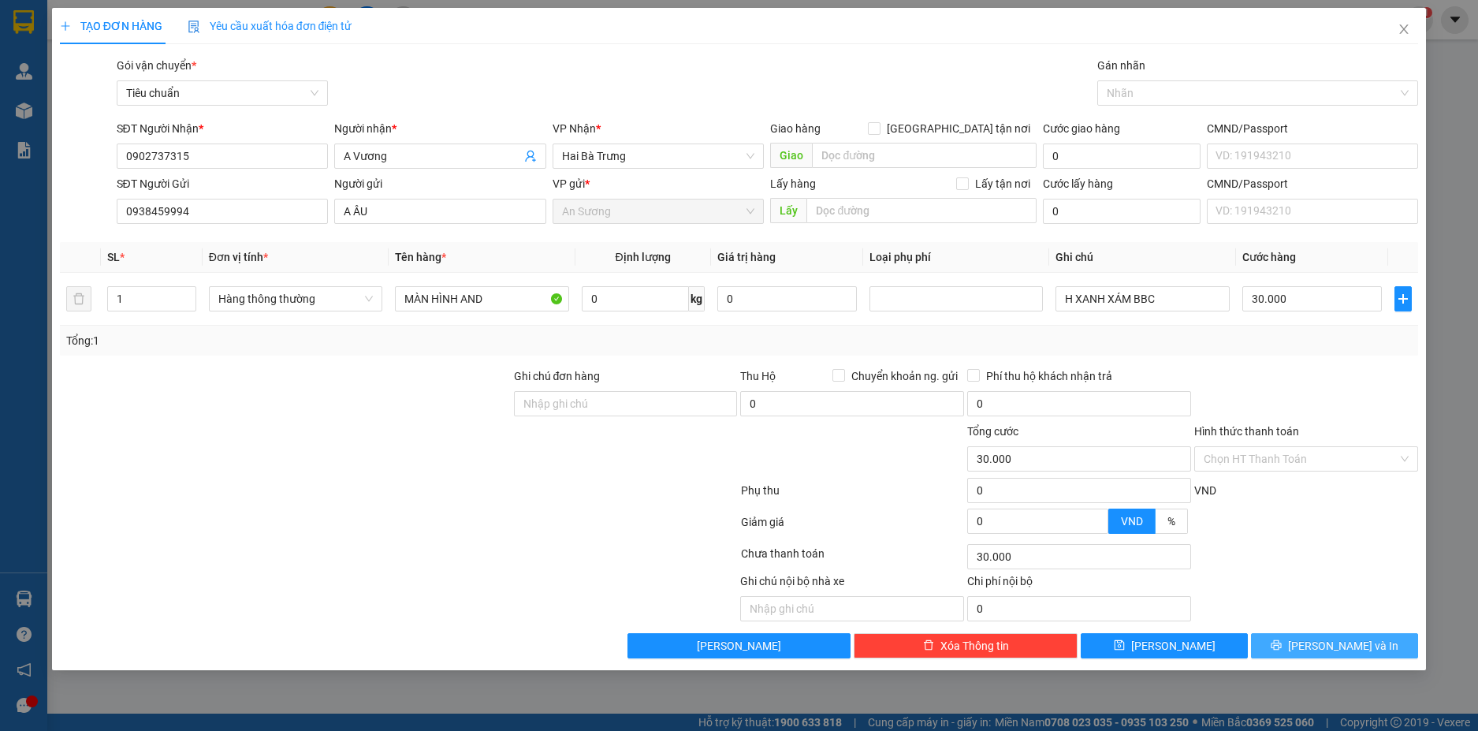
click at [1383, 644] on button "Lưu và In" at bounding box center [1334, 645] width 167 height 25
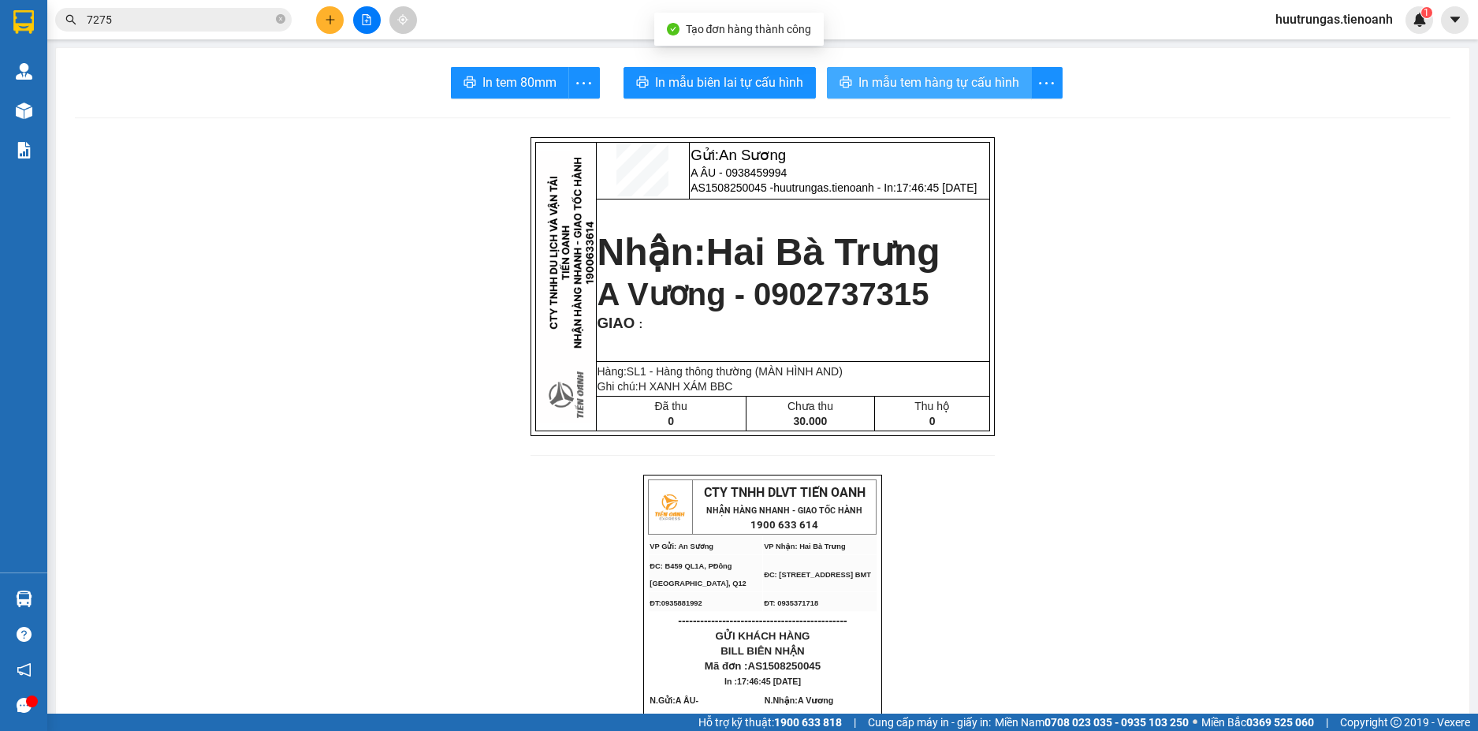
click at [917, 88] on span "In mẫu tem hàng tự cấu hình" at bounding box center [939, 83] width 161 height 20
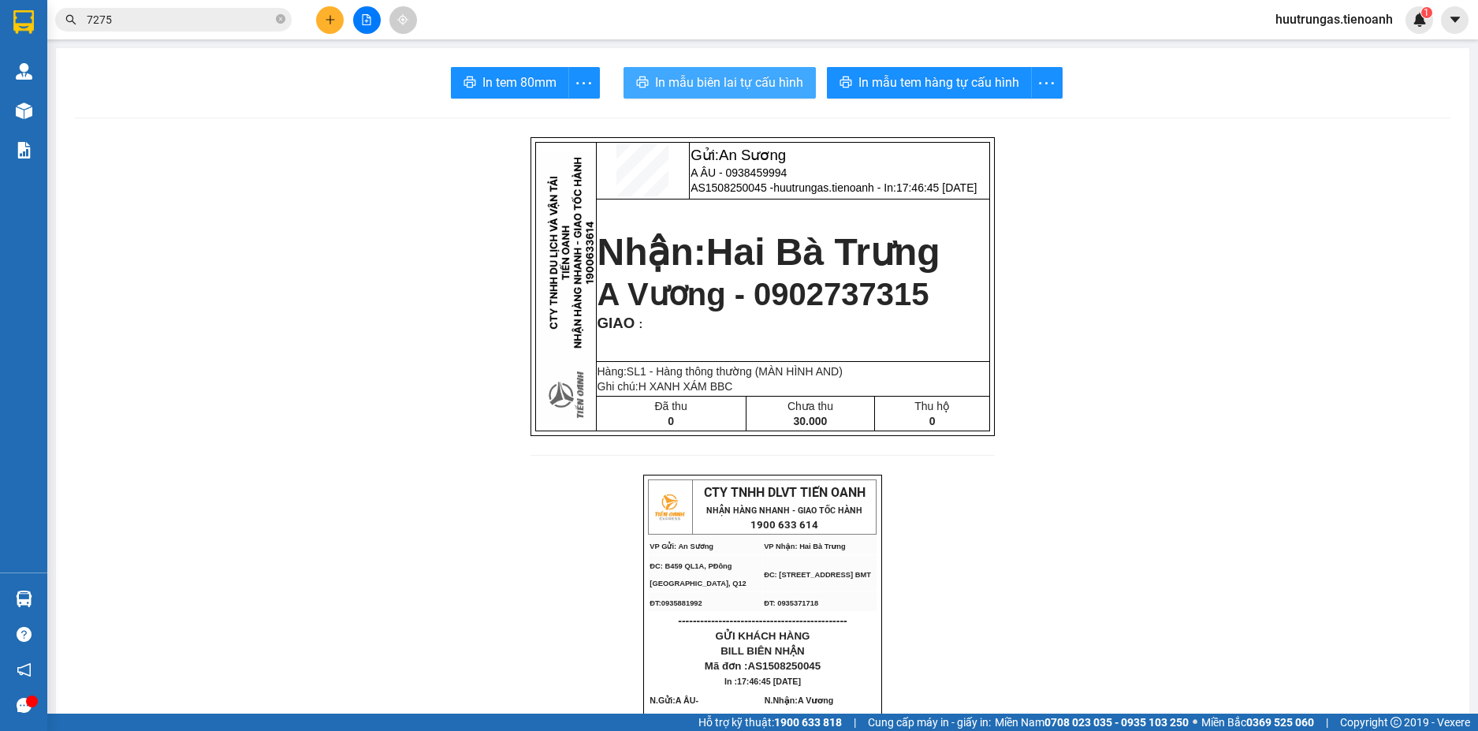
click at [751, 84] on span "In mẫu biên lai tự cấu hình" at bounding box center [729, 83] width 148 height 20
click at [328, 24] on icon "plus" at bounding box center [330, 19] width 11 height 11
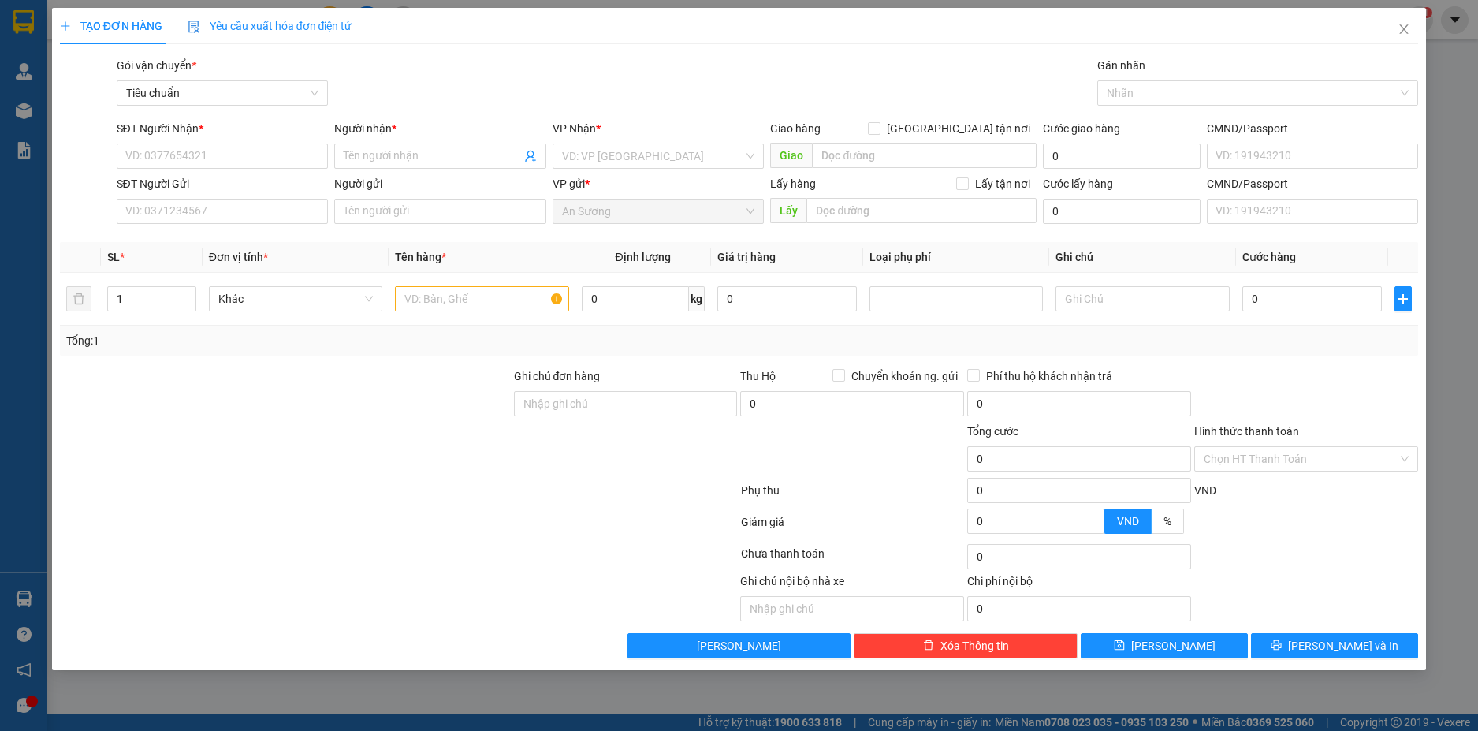
click at [297, 193] on div "SĐT Người Gửi" at bounding box center [223, 187] width 212 height 24
click at [188, 159] on input "SĐT Người Nhận *" at bounding box center [223, 155] width 212 height 25
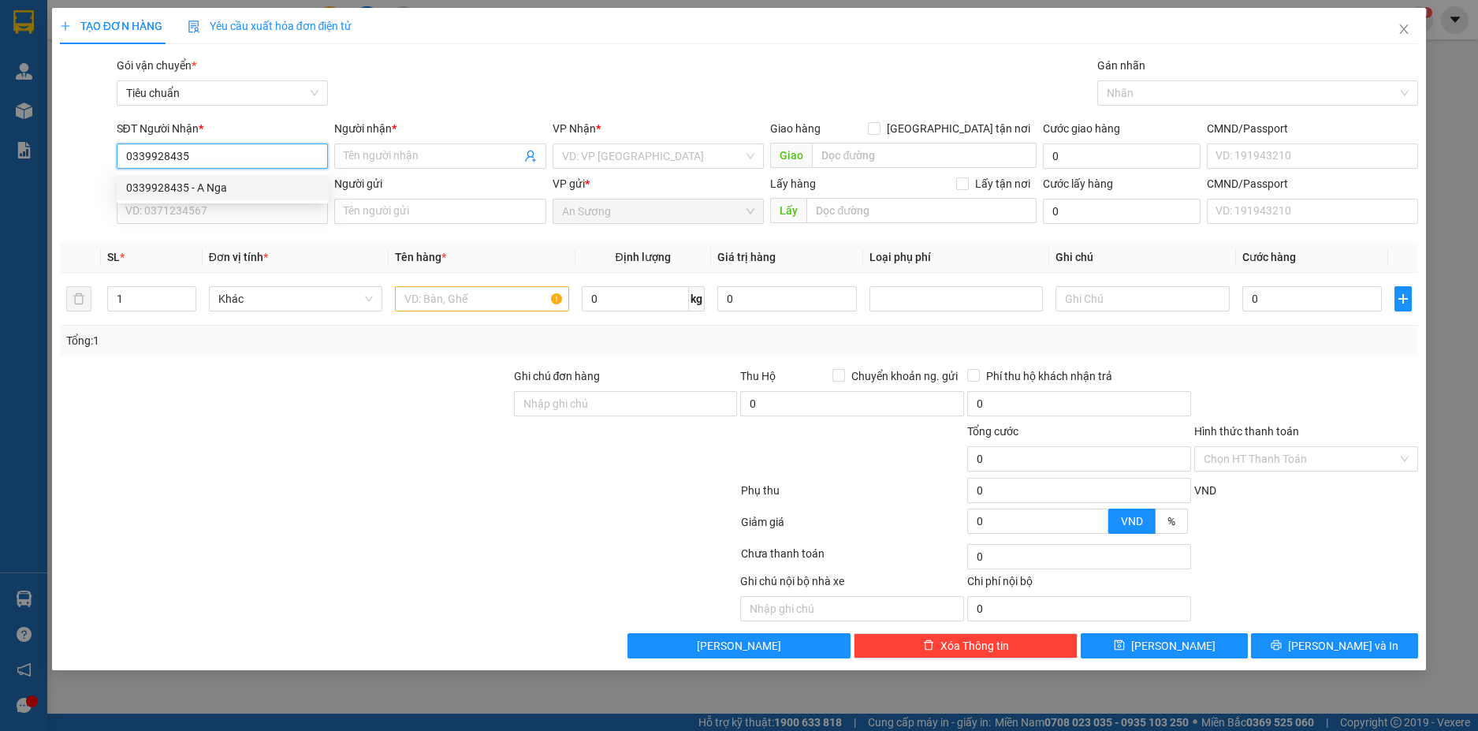
click at [255, 184] on div "0339928435 - A Nga" at bounding box center [222, 187] width 193 height 17
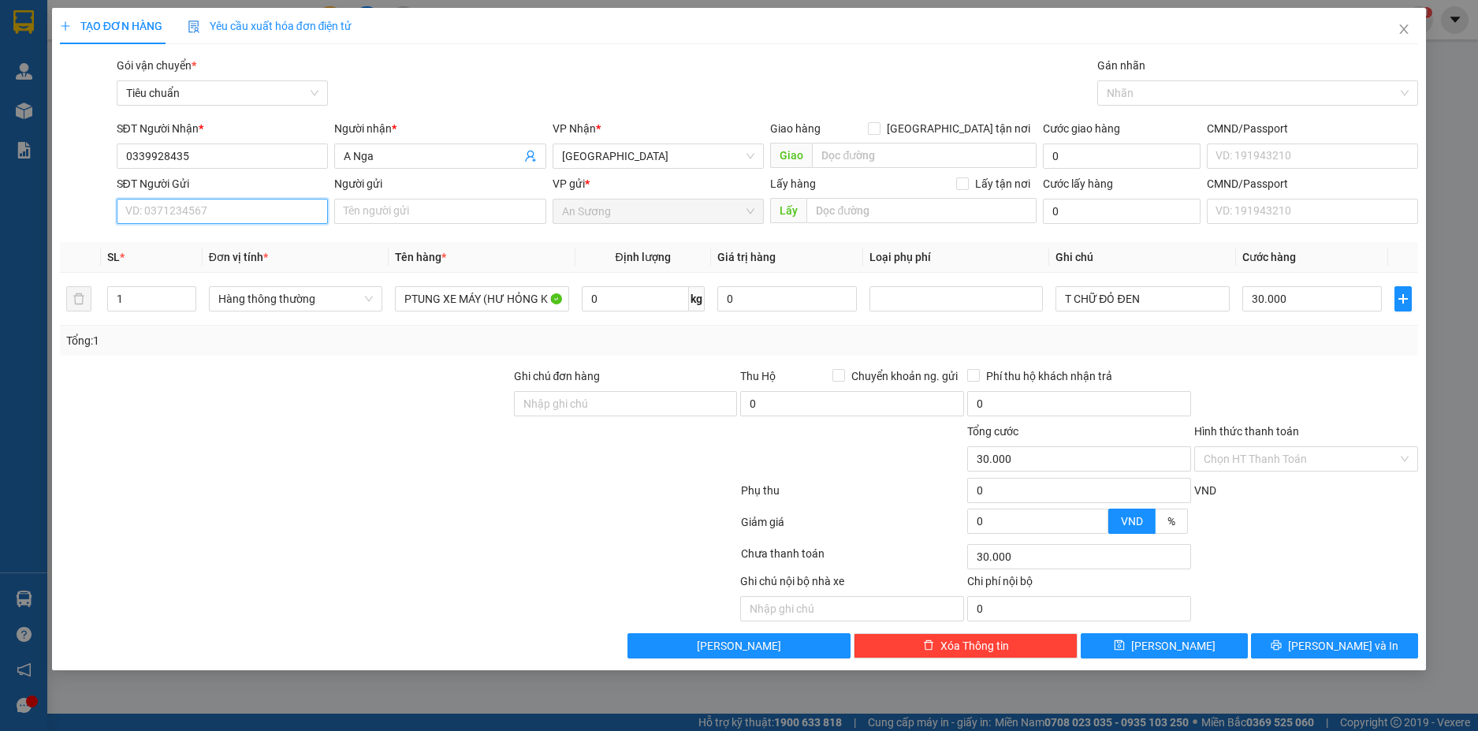
click at [271, 210] on input "SĐT Người Gửi" at bounding box center [223, 211] width 212 height 25
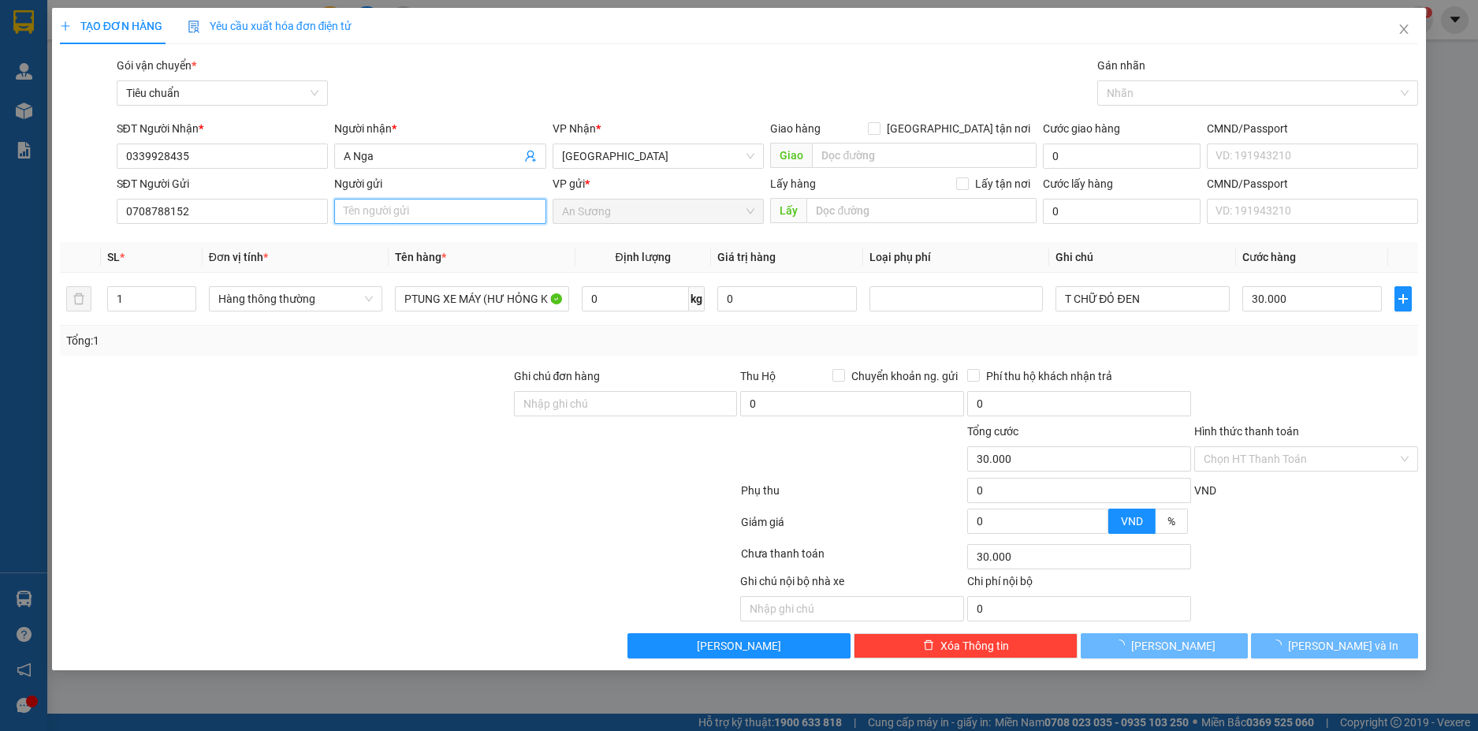
click at [393, 208] on input "Người gửi" at bounding box center [440, 211] width 212 height 25
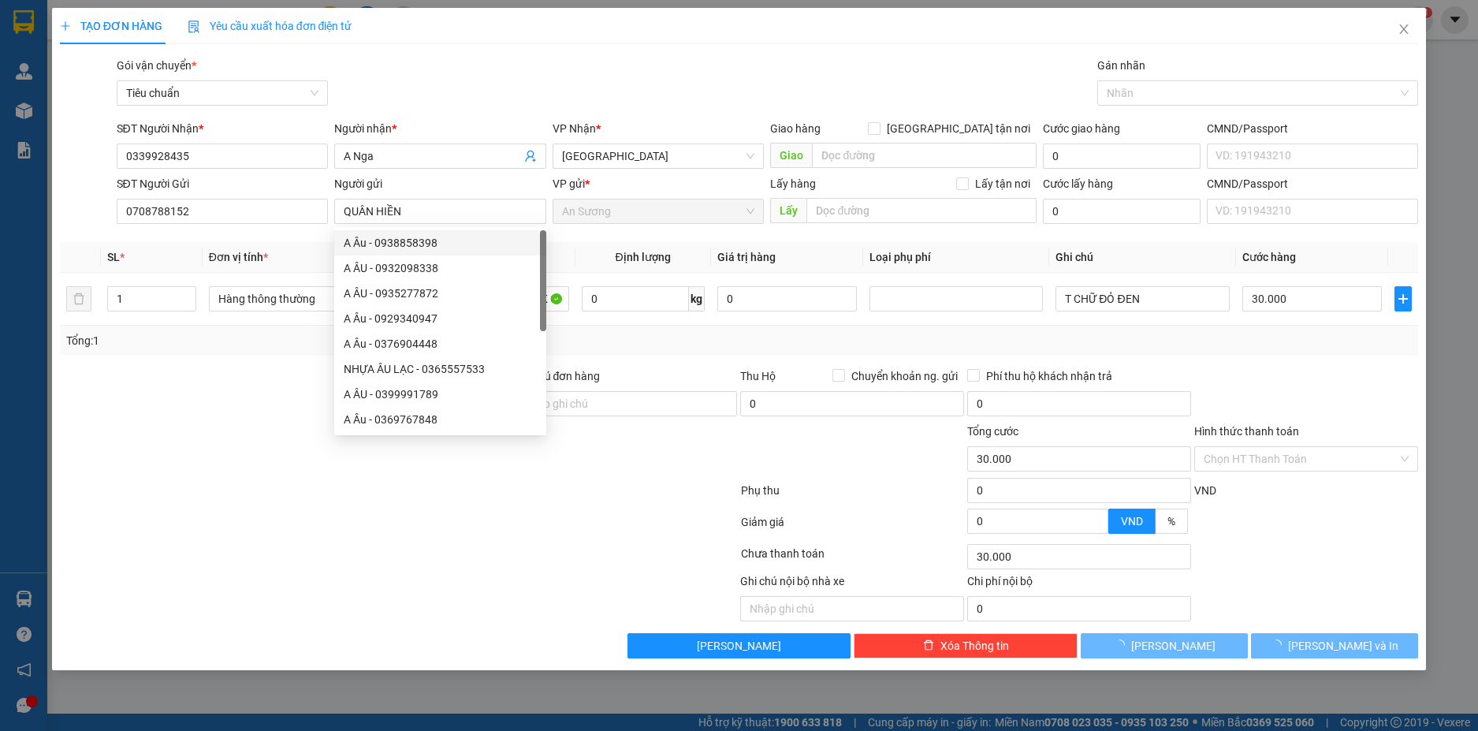
click at [245, 410] on div at bounding box center [285, 394] width 454 height 55
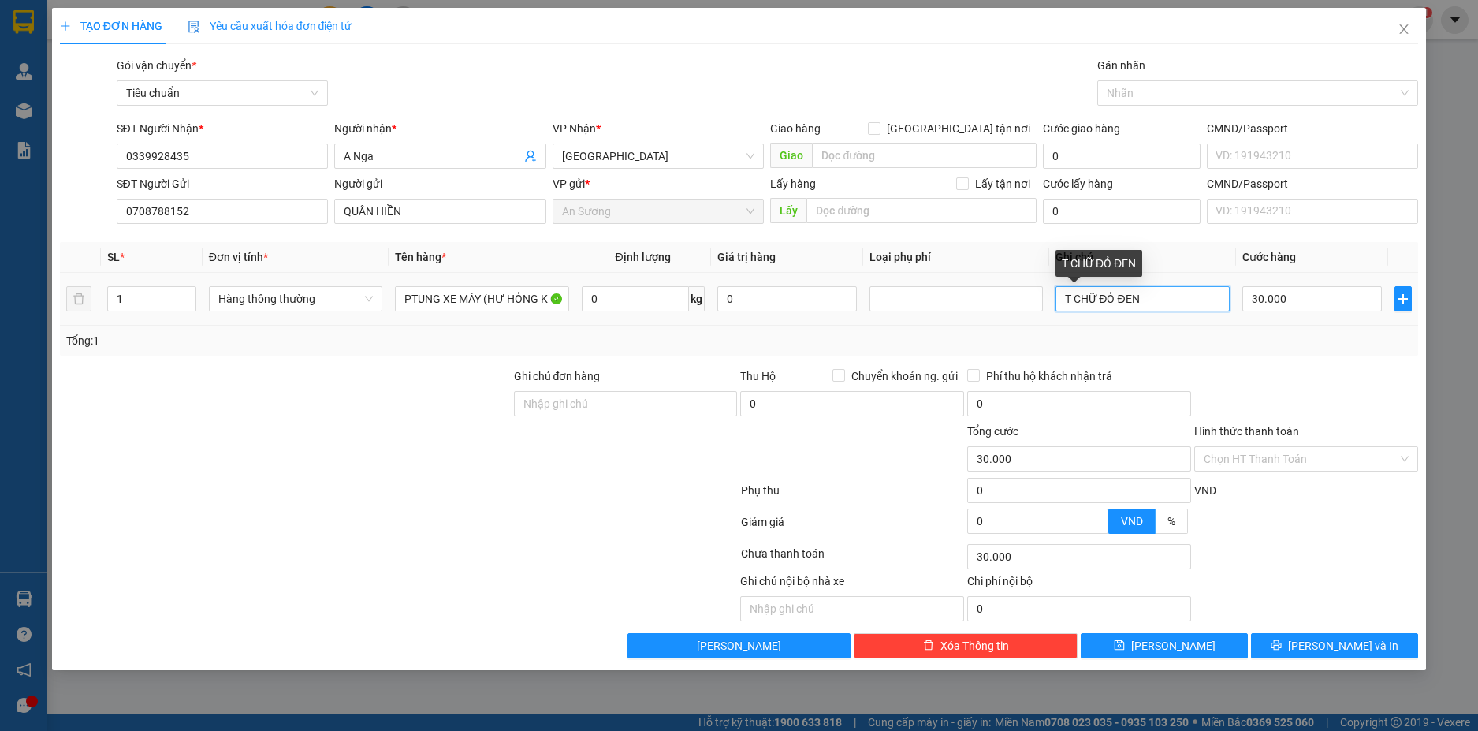
click at [1153, 299] on input "T CHỮ ĐỎ ĐEN" at bounding box center [1142, 298] width 173 height 25
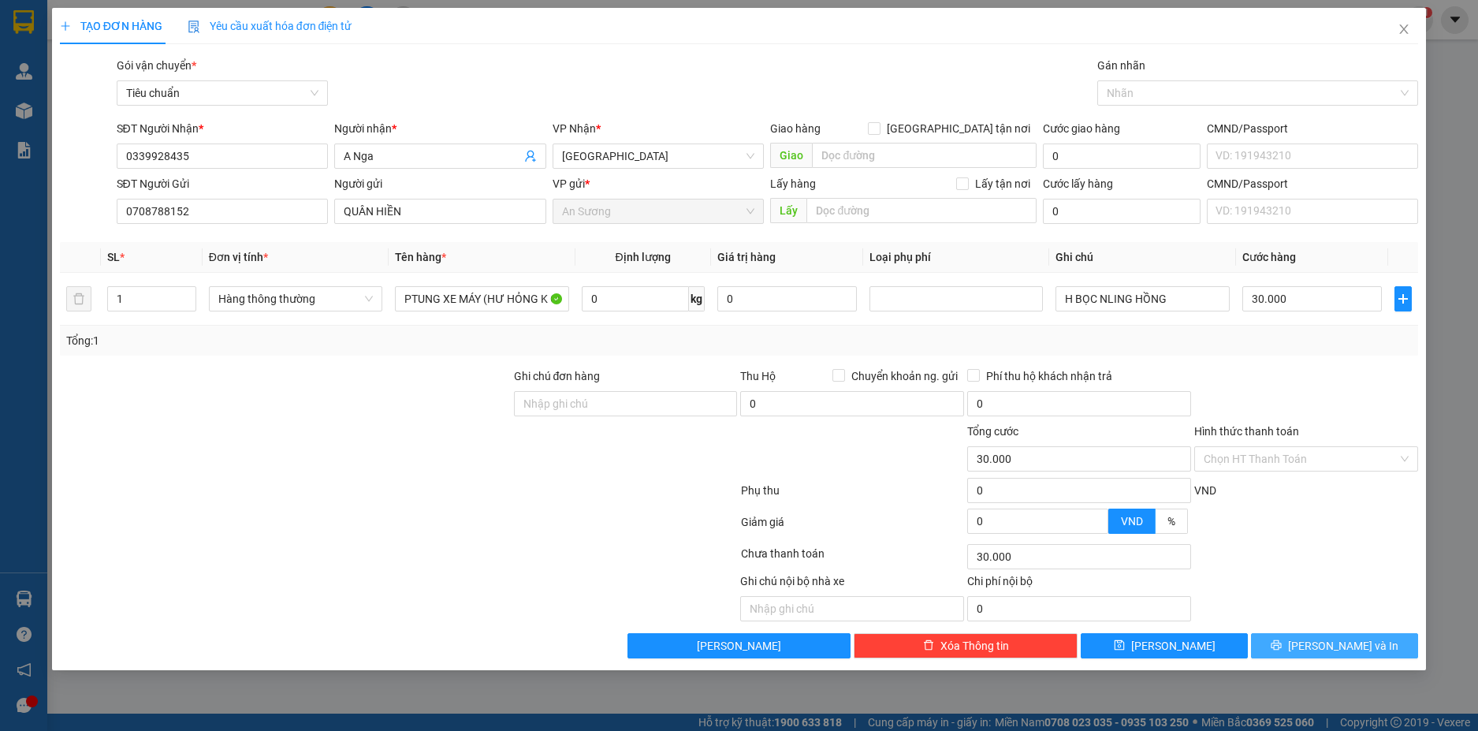
click at [1377, 650] on button "Lưu và In" at bounding box center [1334, 645] width 167 height 25
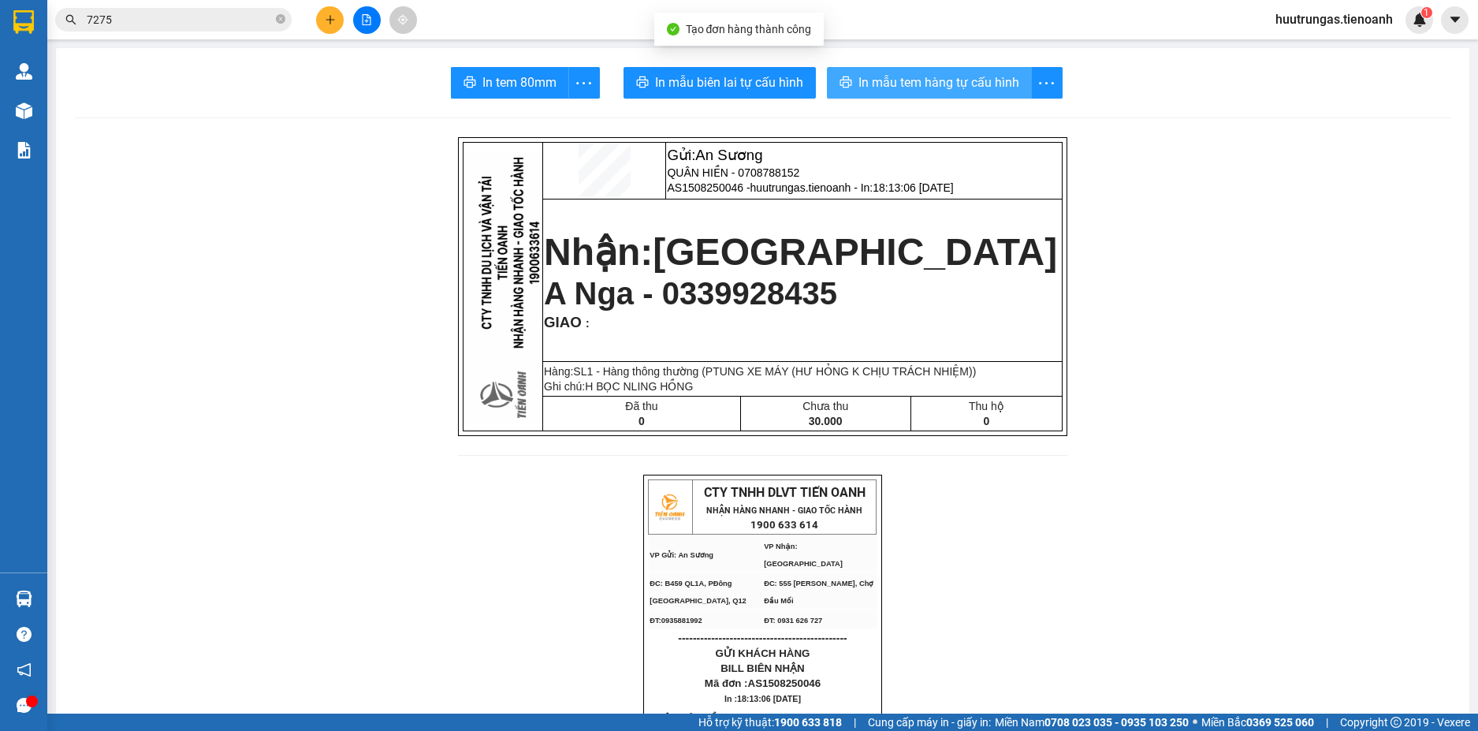
click at [892, 88] on span "In mẫu tem hàng tự cấu hình" at bounding box center [939, 83] width 161 height 20
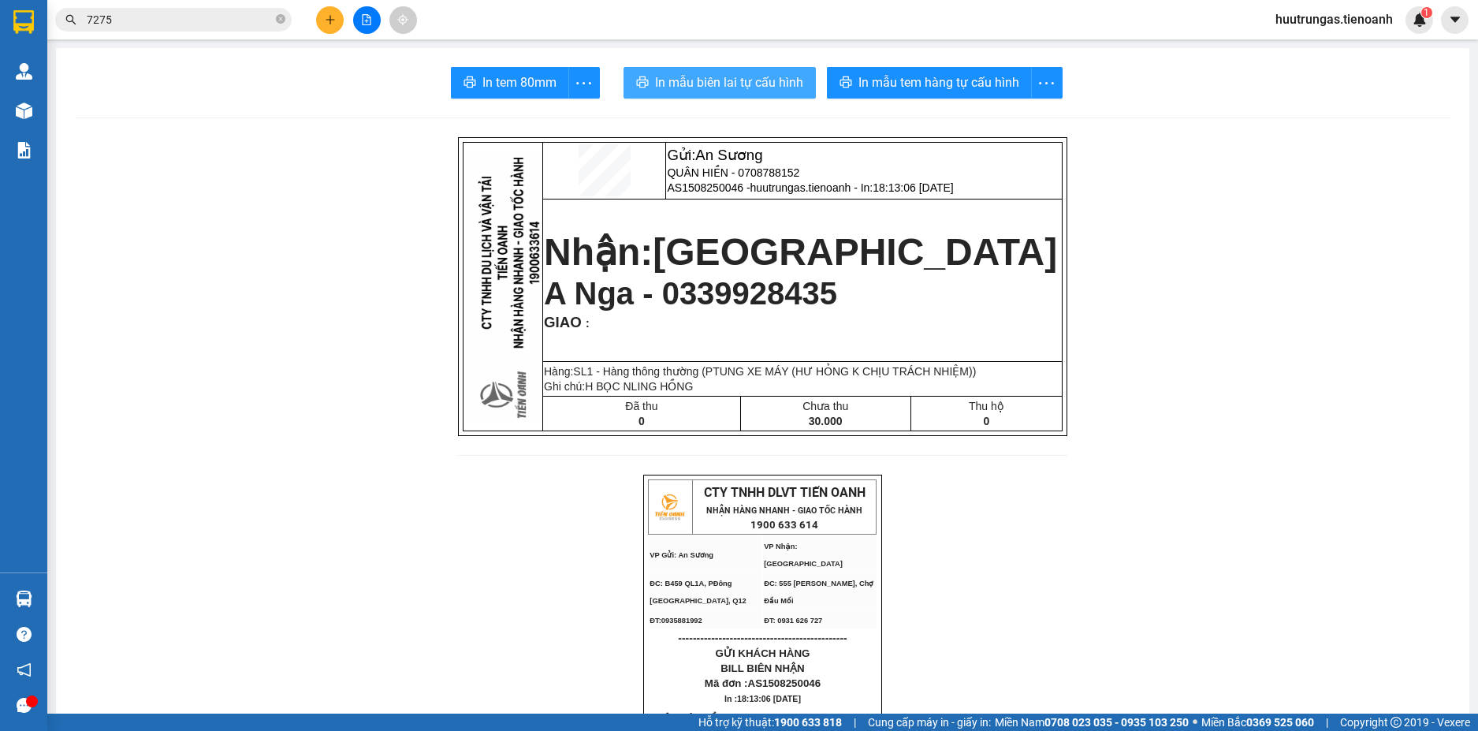
click at [773, 88] on span "In mẫu biên lai tự cấu hình" at bounding box center [729, 83] width 148 height 20
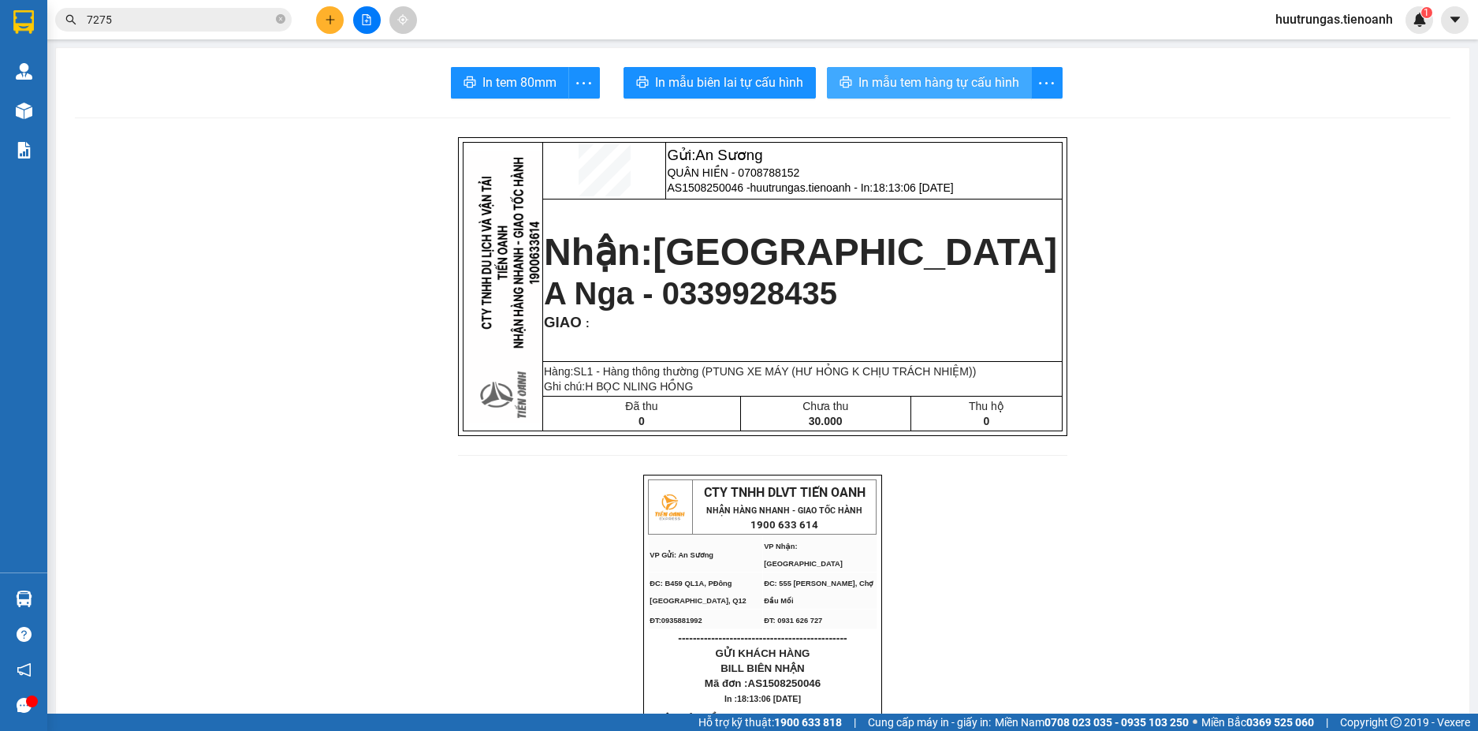
click at [894, 78] on span "In mẫu tem hàng tự cấu hình" at bounding box center [939, 83] width 161 height 20
click at [321, 18] on button at bounding box center [330, 20] width 28 height 28
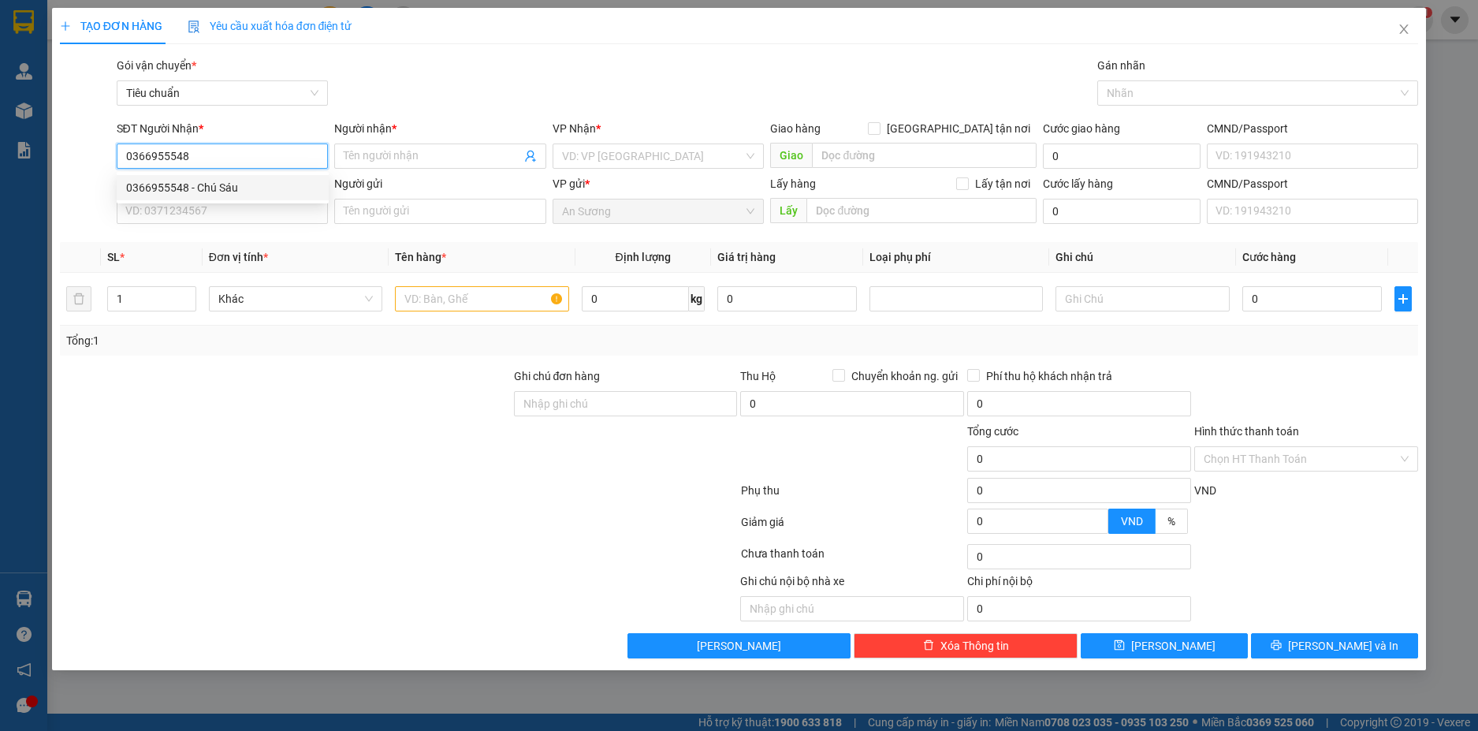
click at [278, 183] on div "0366955548 - Chú Sáu" at bounding box center [222, 187] width 193 height 17
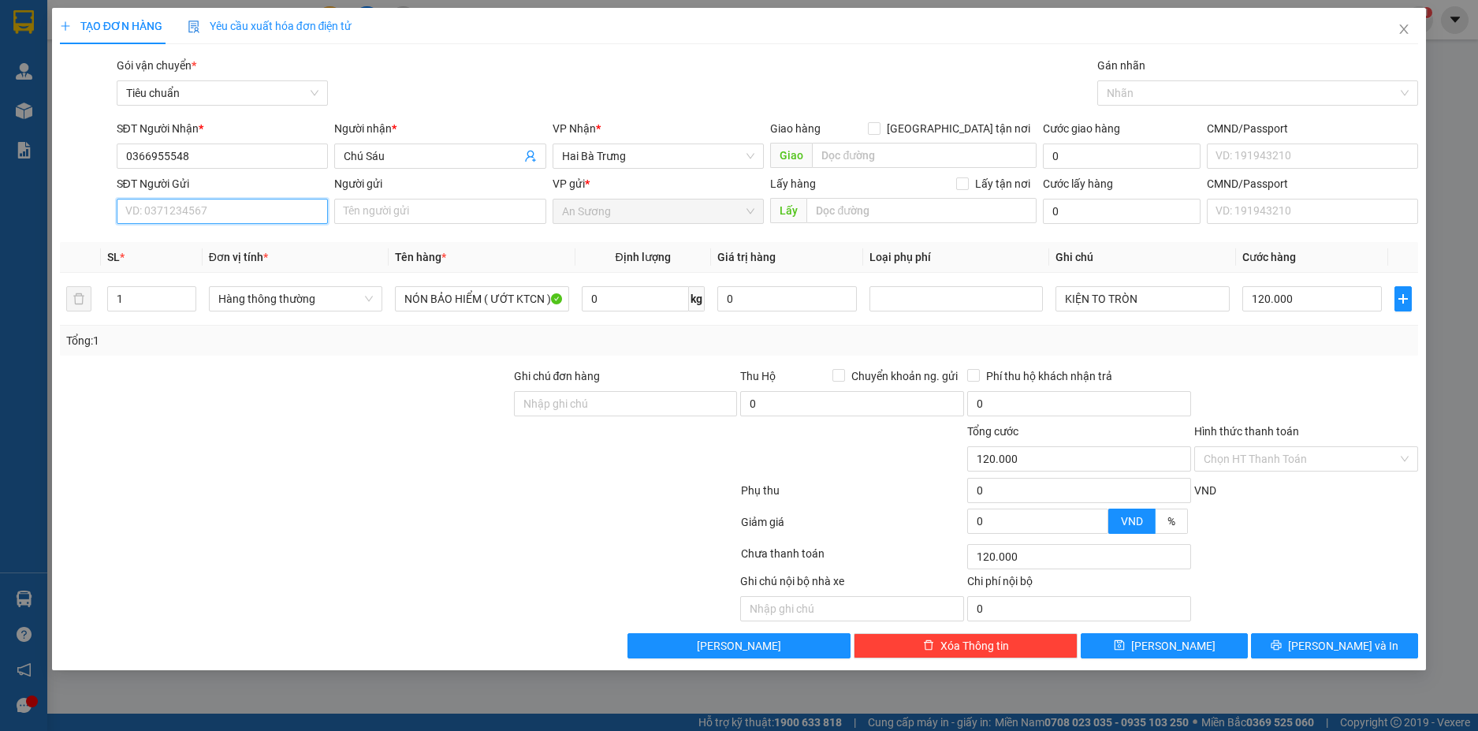
click at [276, 215] on input "SĐT Người Gửi" at bounding box center [223, 211] width 212 height 25
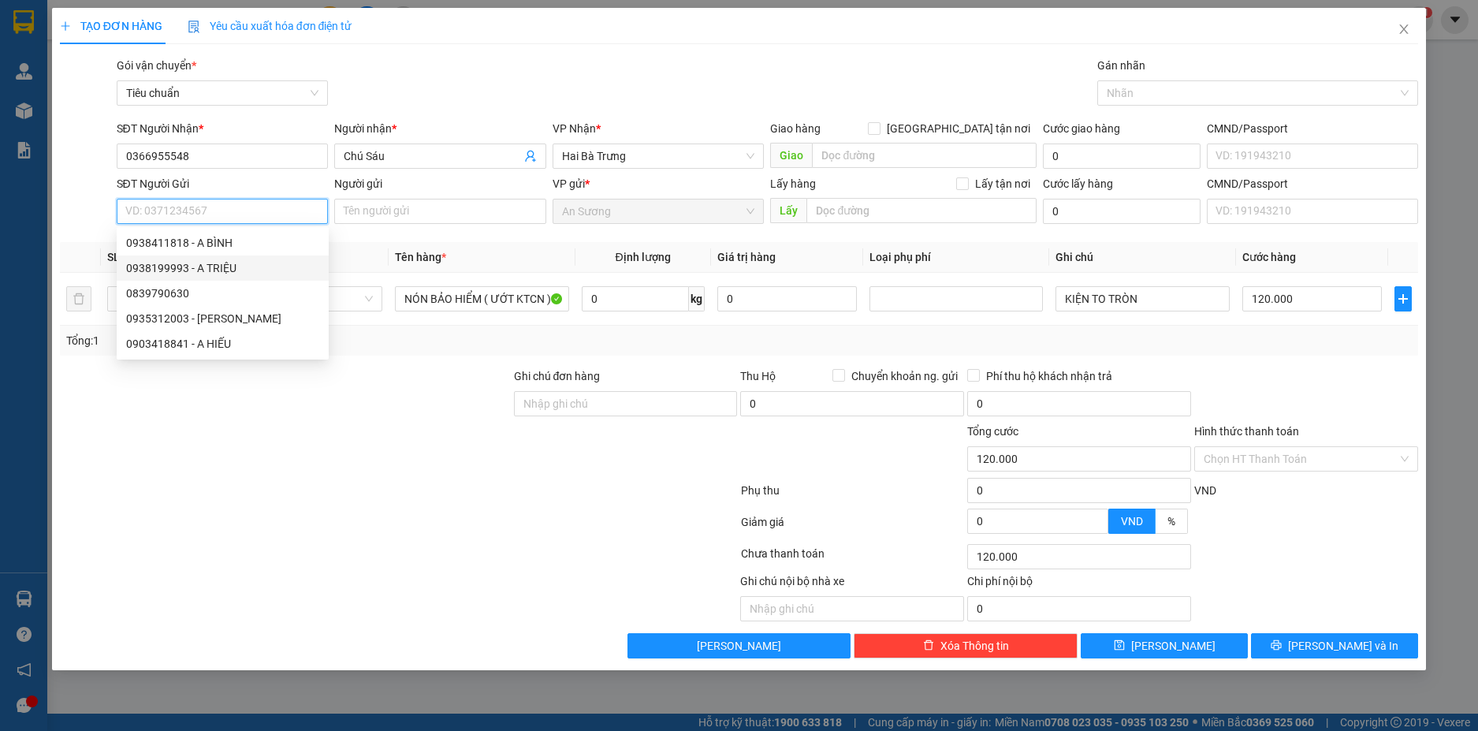
click at [224, 265] on div "0938199993 - A TRIỆU" at bounding box center [222, 267] width 193 height 17
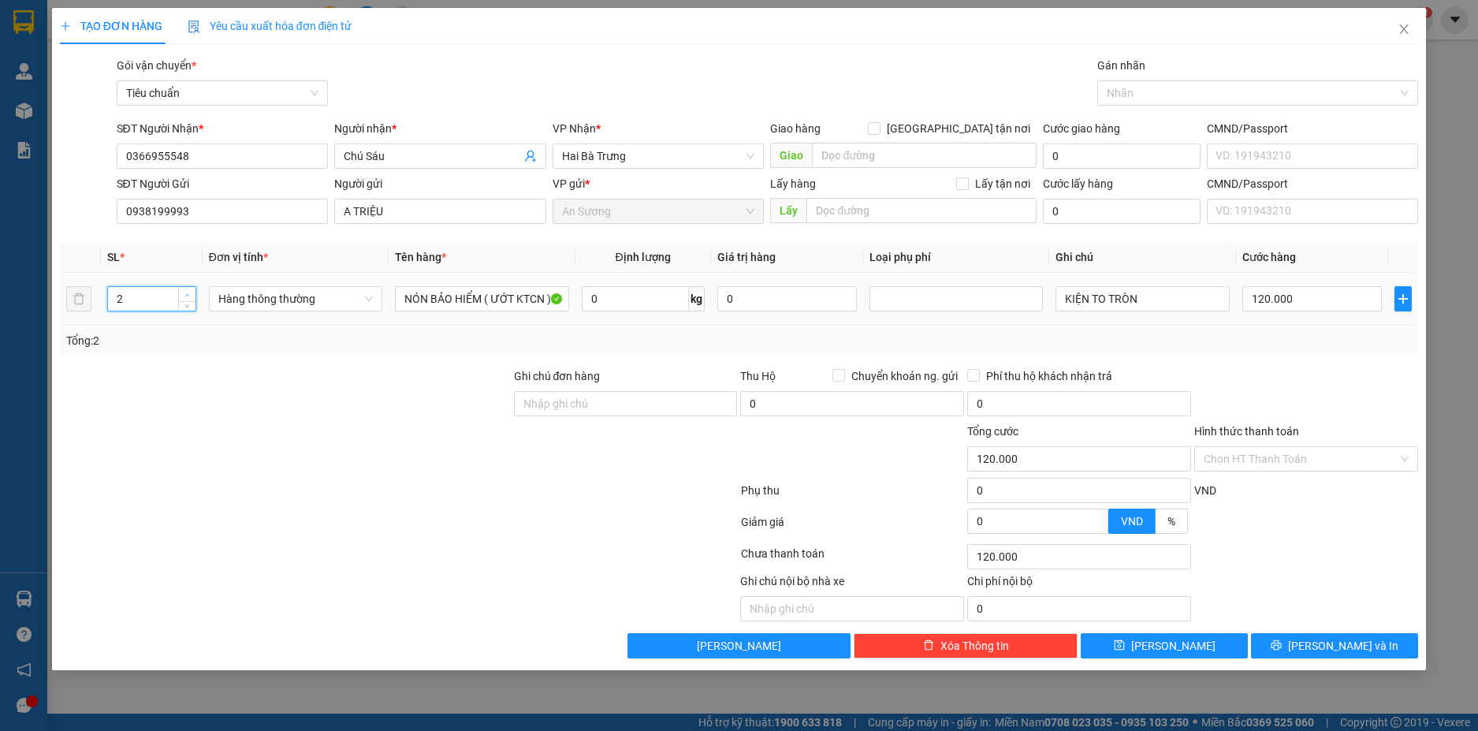
click at [191, 291] on span "up" at bounding box center [187, 294] width 9 height 9
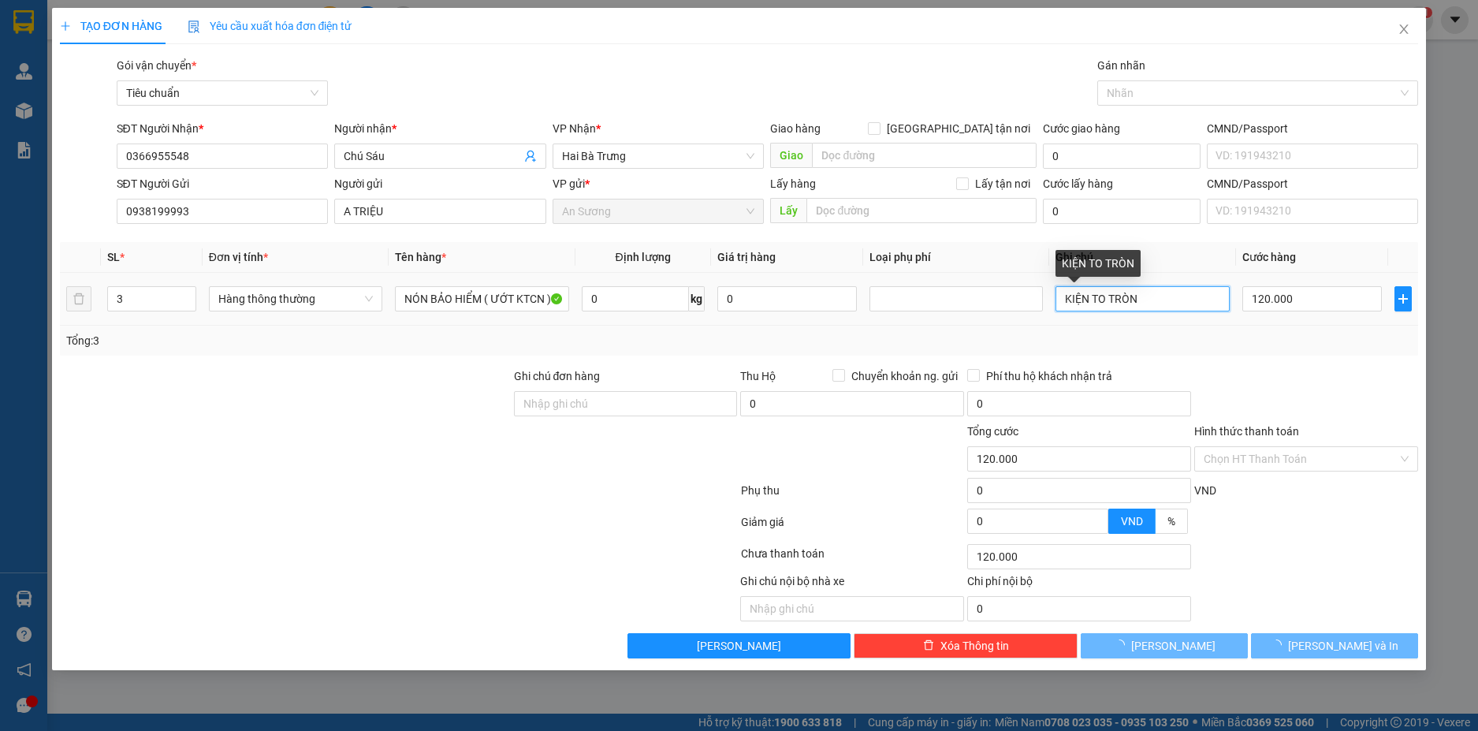
click at [1066, 295] on input "KIỆN TO TRÒN" at bounding box center [1142, 298] width 173 height 25
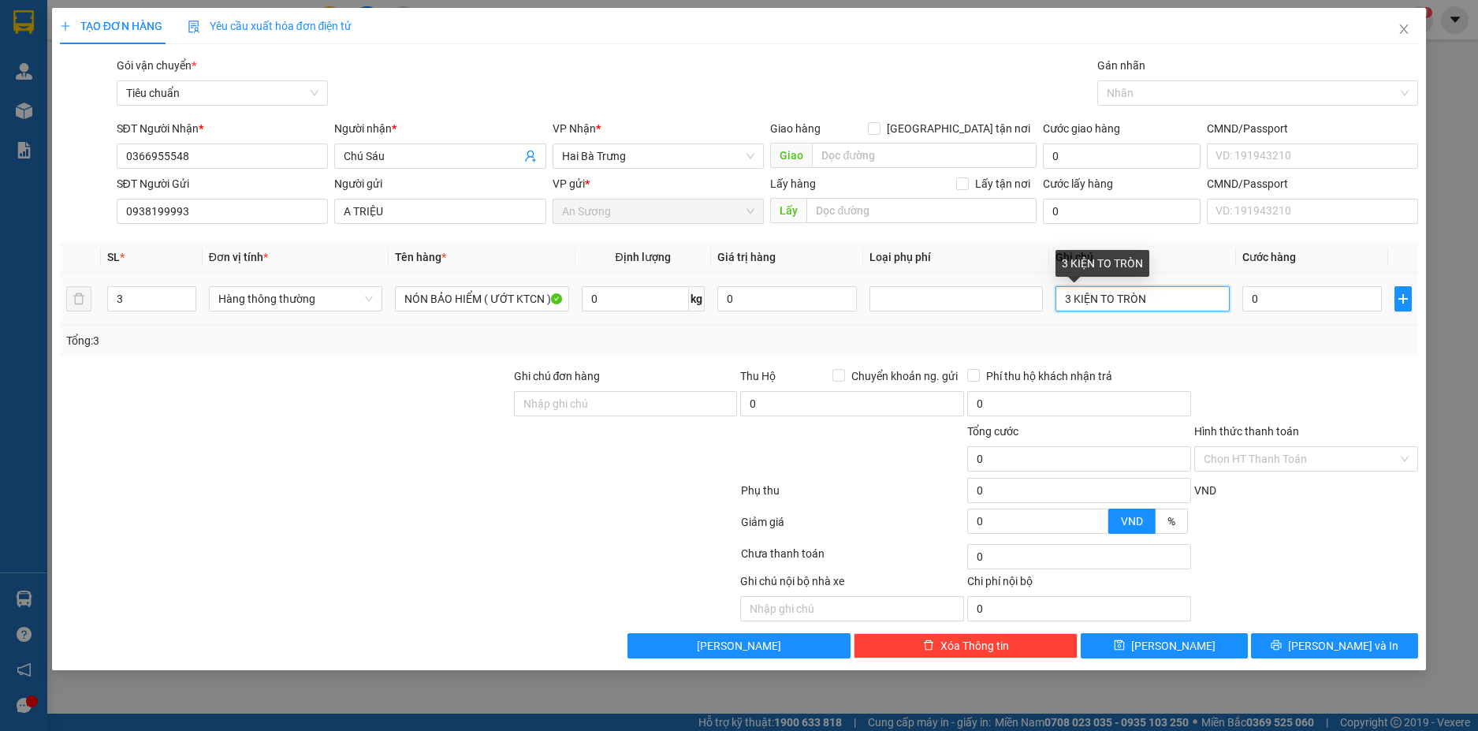
click at [1169, 299] on input "3 KIỆN TO TRÒN" at bounding box center [1142, 298] width 173 height 25
click at [1276, 299] on input "0" at bounding box center [1312, 298] width 140 height 25
click at [1281, 337] on div "Tổng: 3" at bounding box center [739, 340] width 1347 height 17
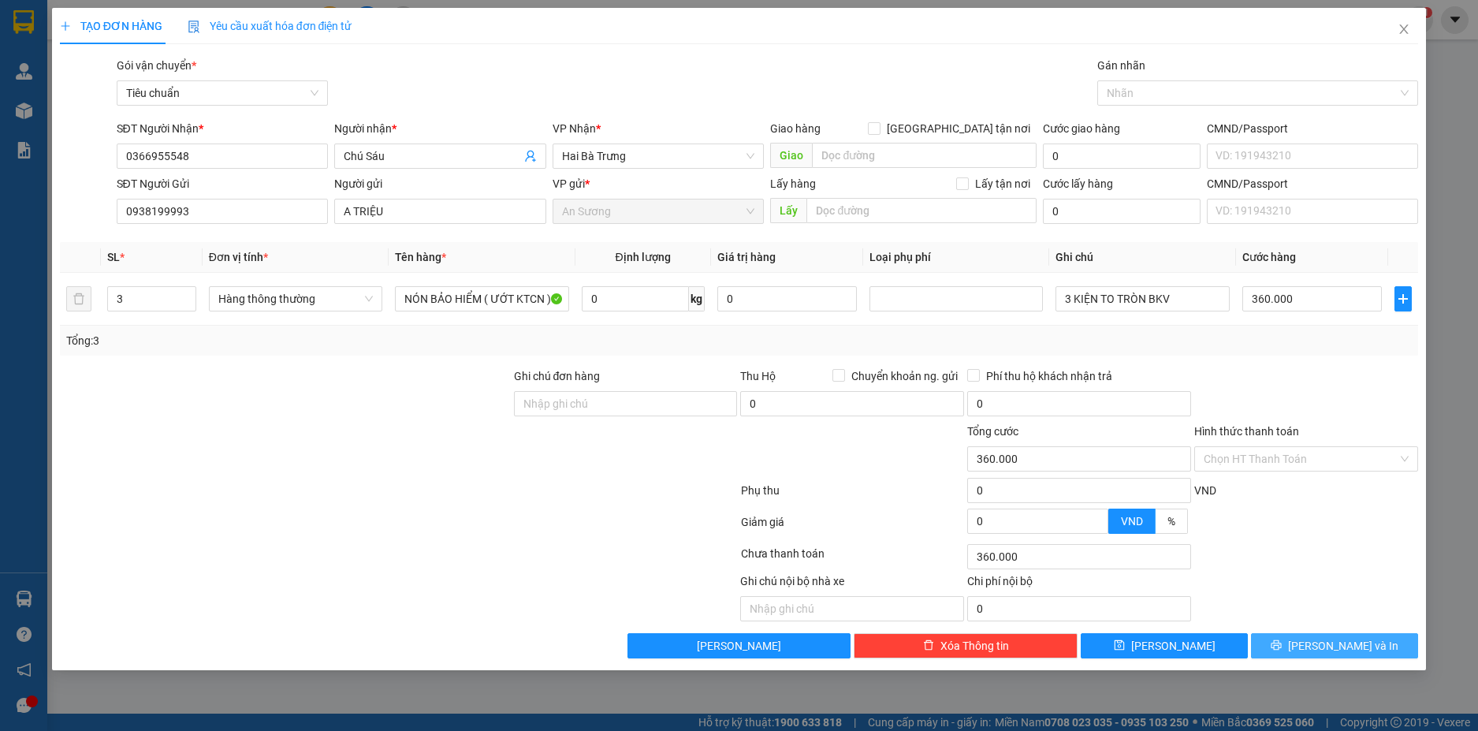
click at [1363, 650] on span "Lưu và In" at bounding box center [1343, 645] width 110 height 17
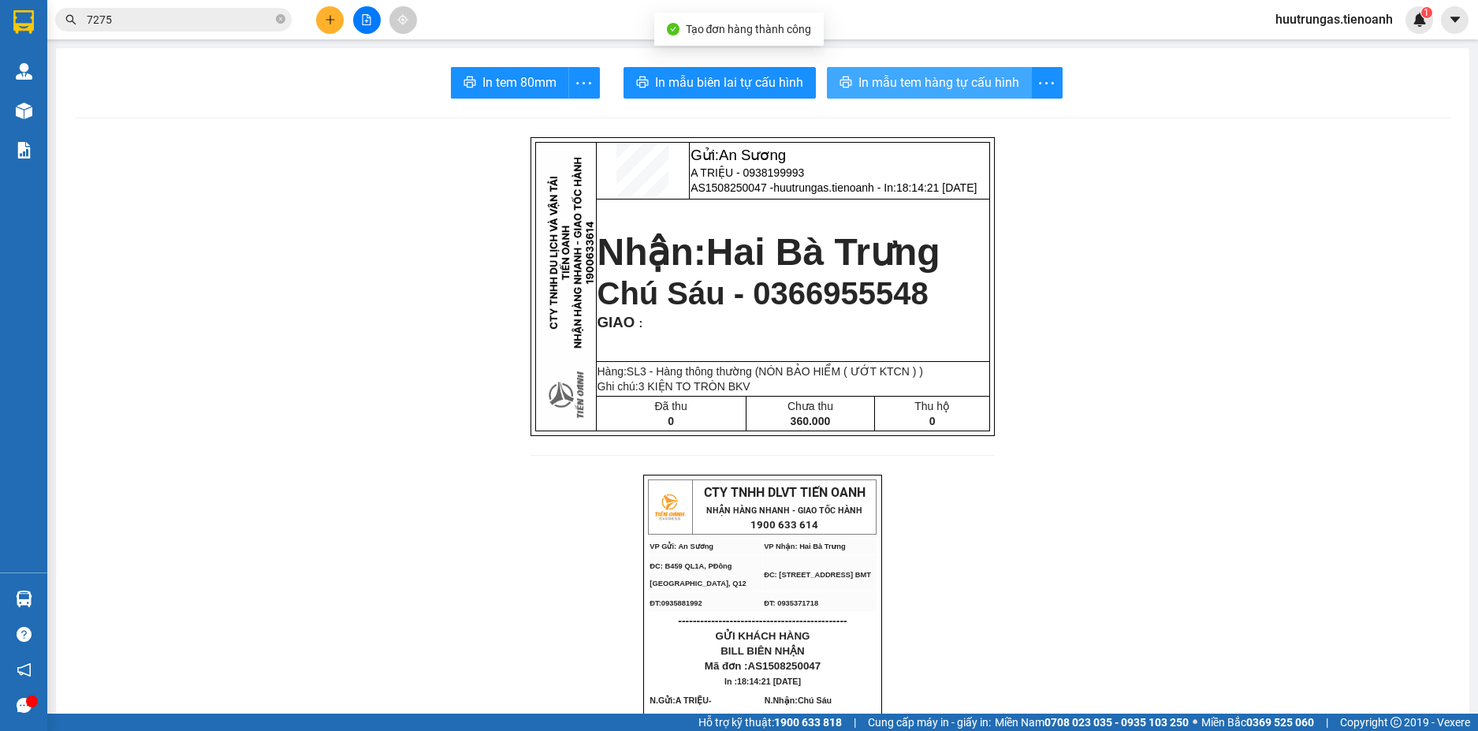
click at [883, 75] on span "In mẫu tem hàng tự cấu hình" at bounding box center [939, 83] width 161 height 20
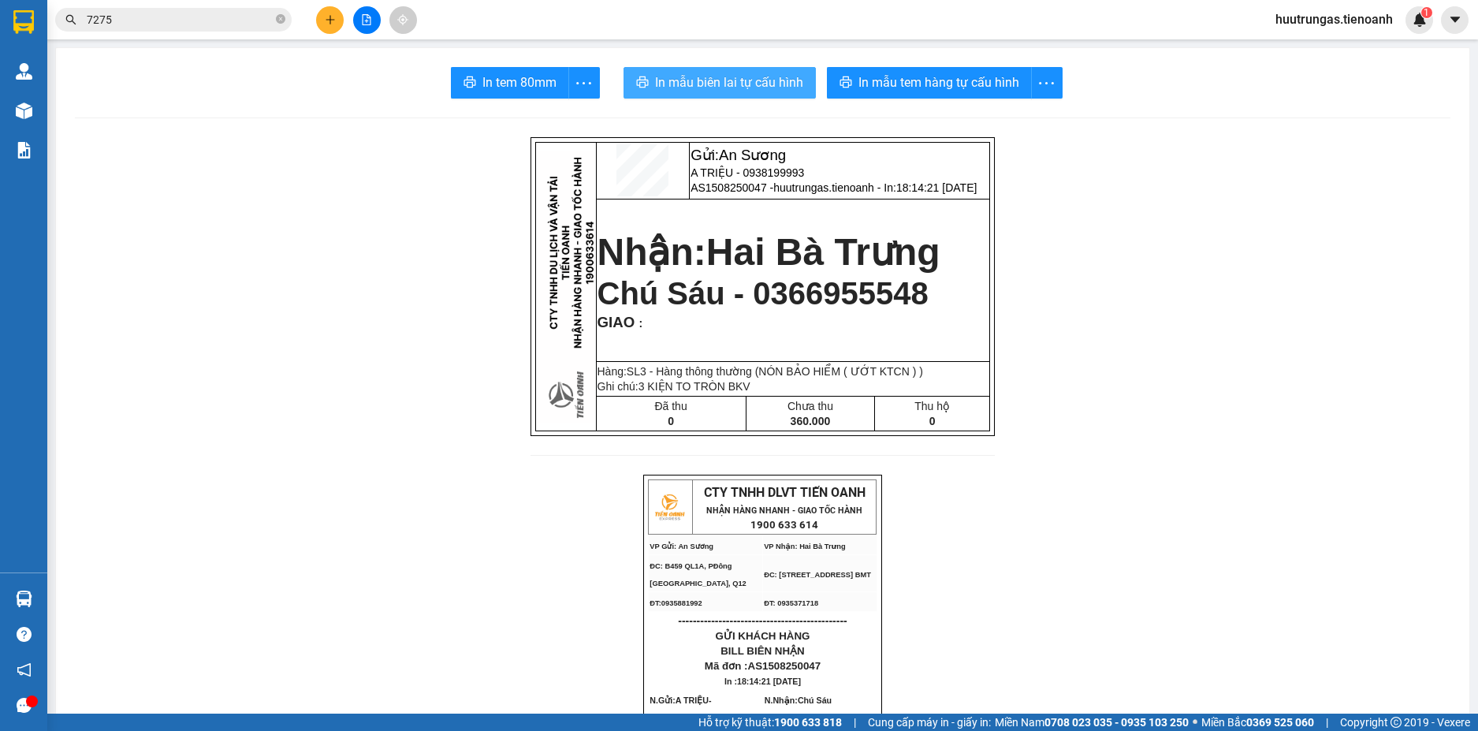
click at [775, 82] on span "In mẫu biên lai tự cấu hình" at bounding box center [729, 83] width 148 height 20
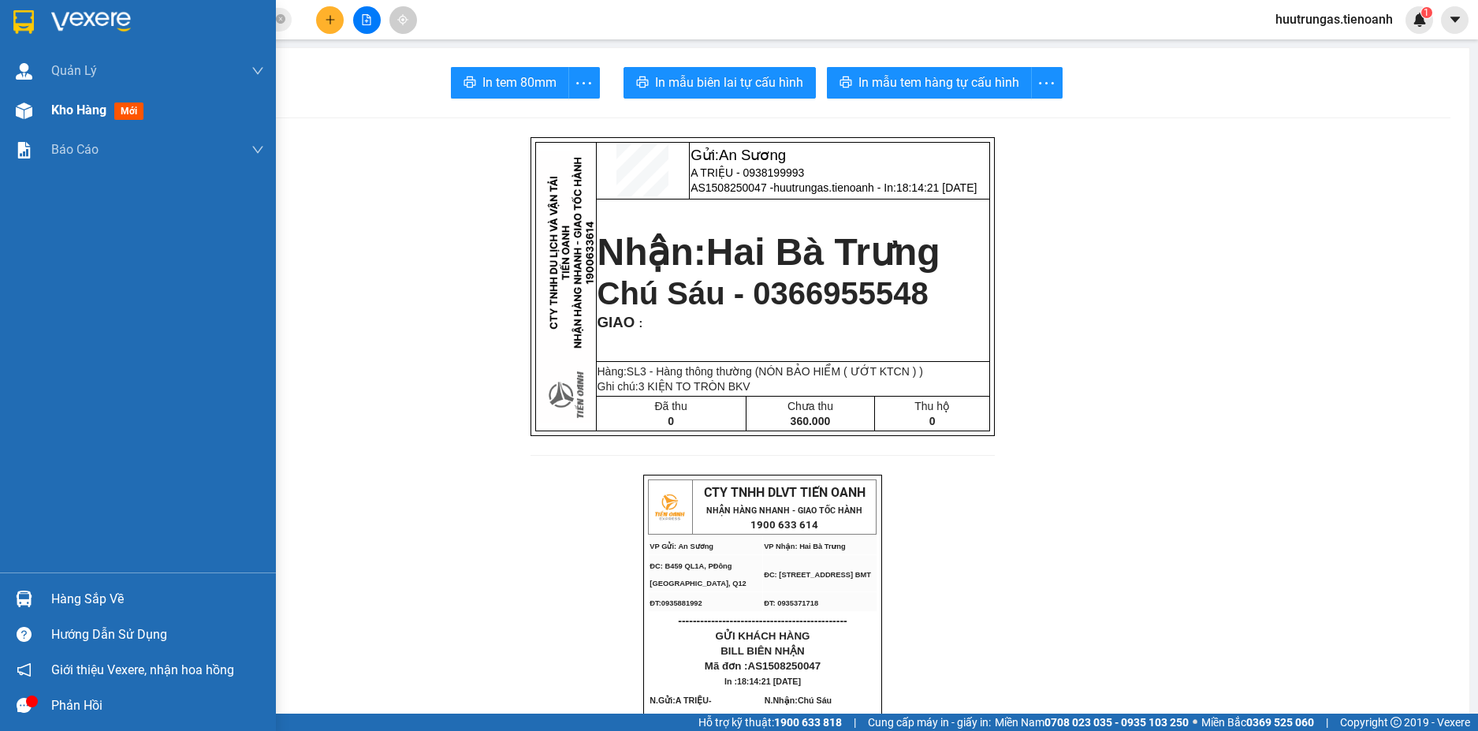
click at [58, 116] on span "Kho hàng" at bounding box center [78, 109] width 55 height 15
click at [76, 110] on span "Kho hàng" at bounding box center [78, 109] width 55 height 15
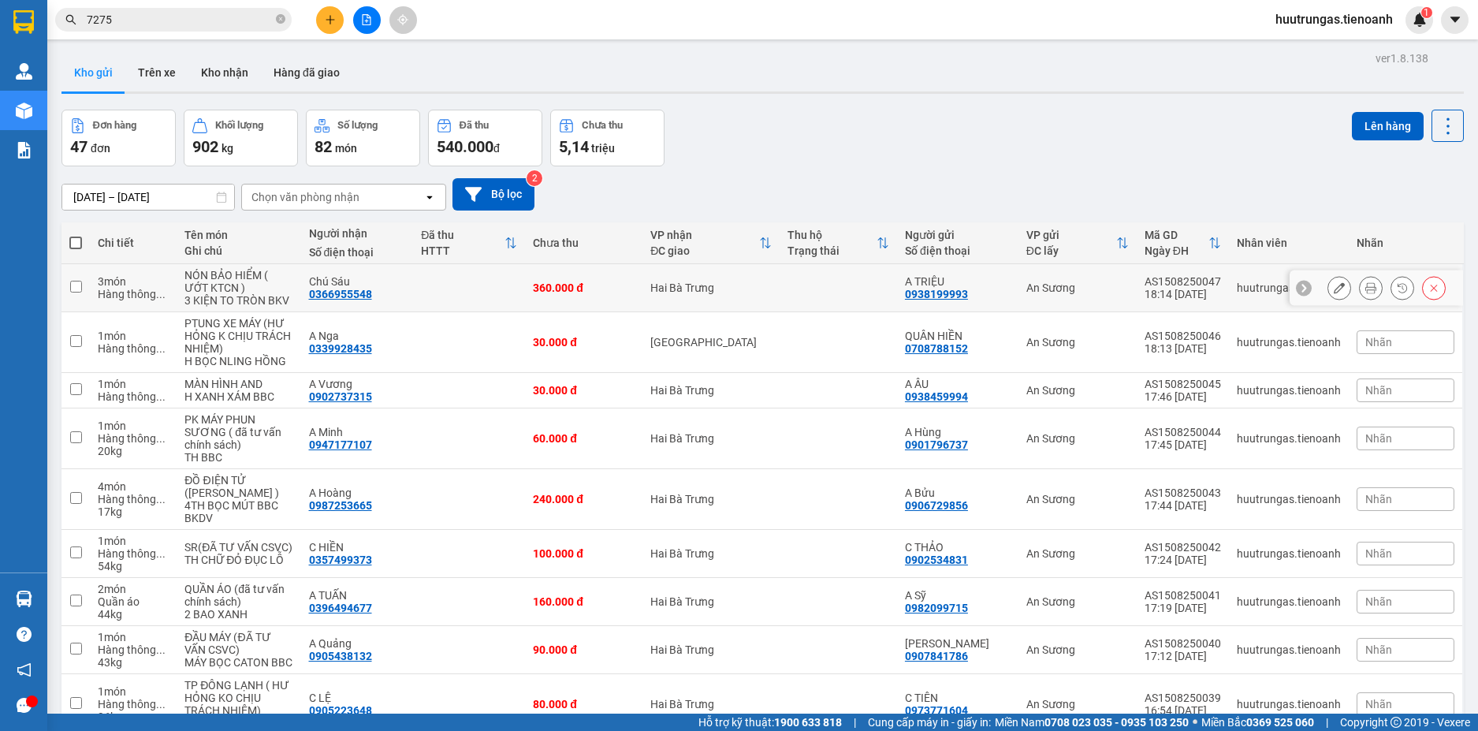
click at [1334, 293] on icon at bounding box center [1339, 287] width 11 height 11
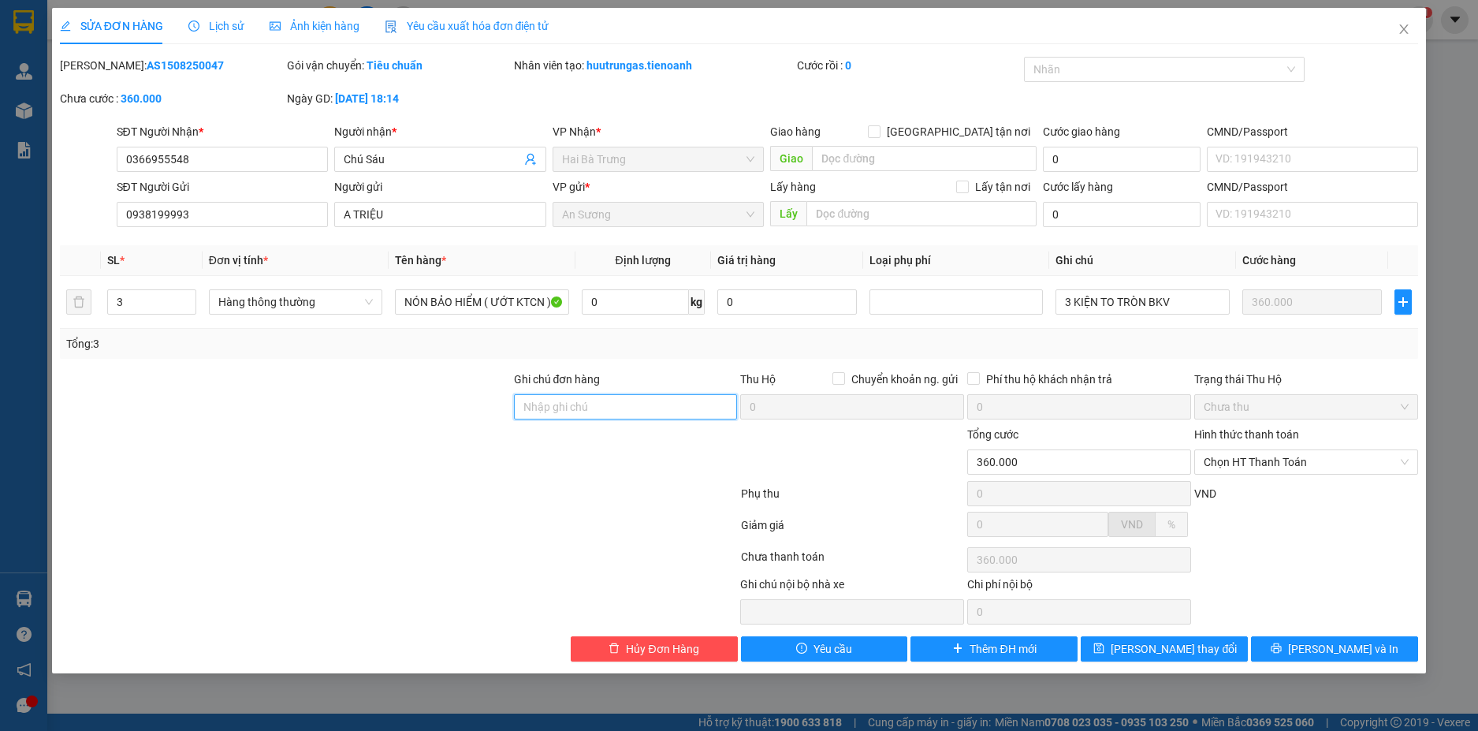
click at [609, 408] on input "Ghi chú đơn hàng" at bounding box center [626, 406] width 224 height 25
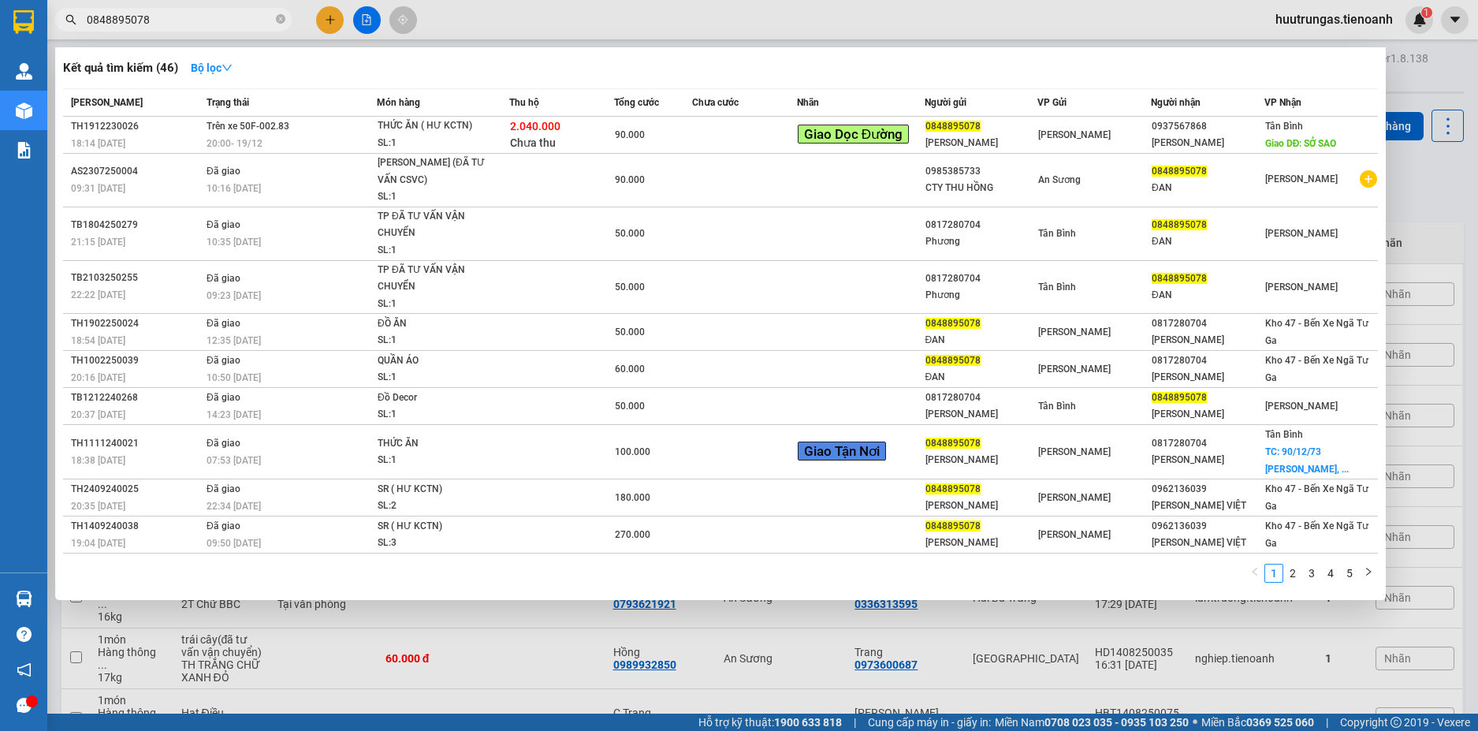
click at [217, 24] on input "0848895078" at bounding box center [180, 19] width 186 height 17
paste input "357499373"
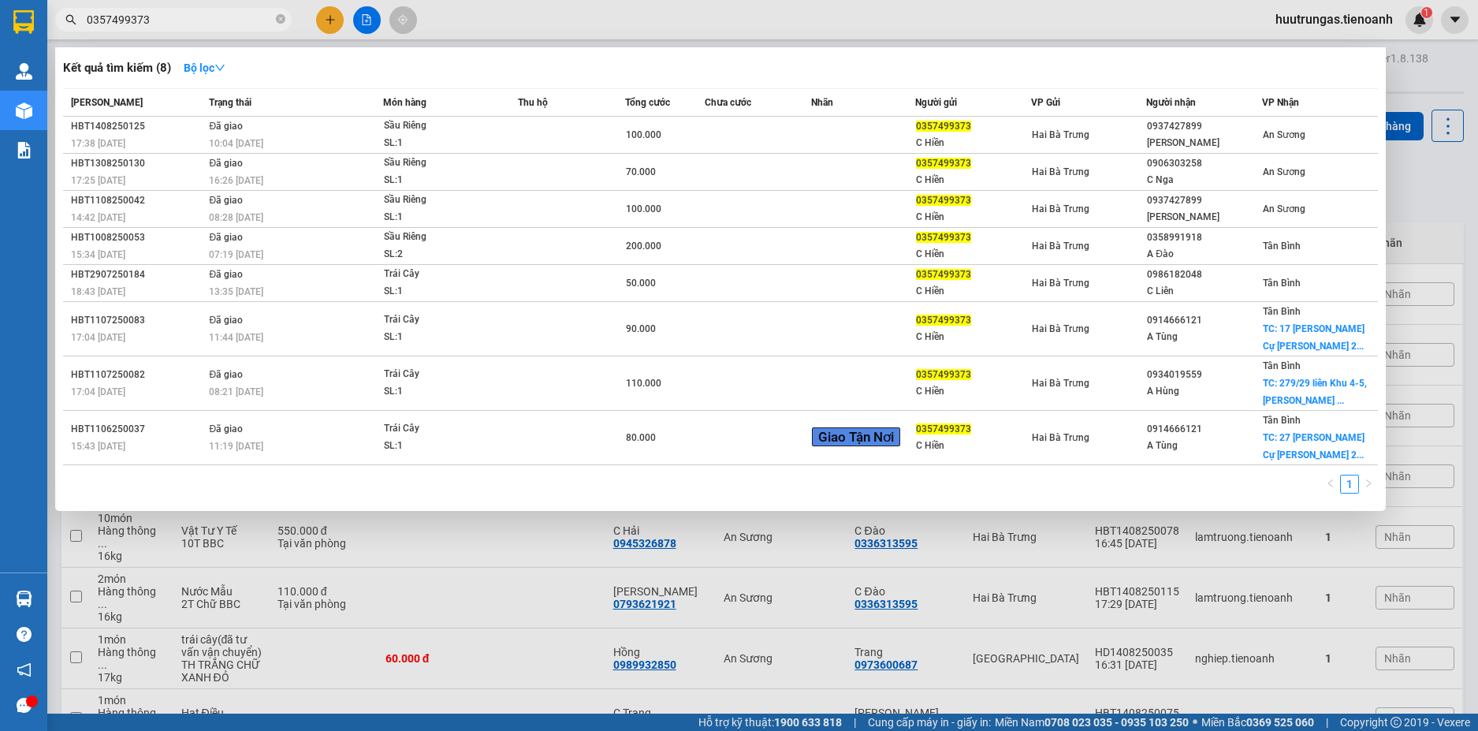
click at [230, 20] on input "0357499373" at bounding box center [180, 19] width 186 height 17
paste input "79998992"
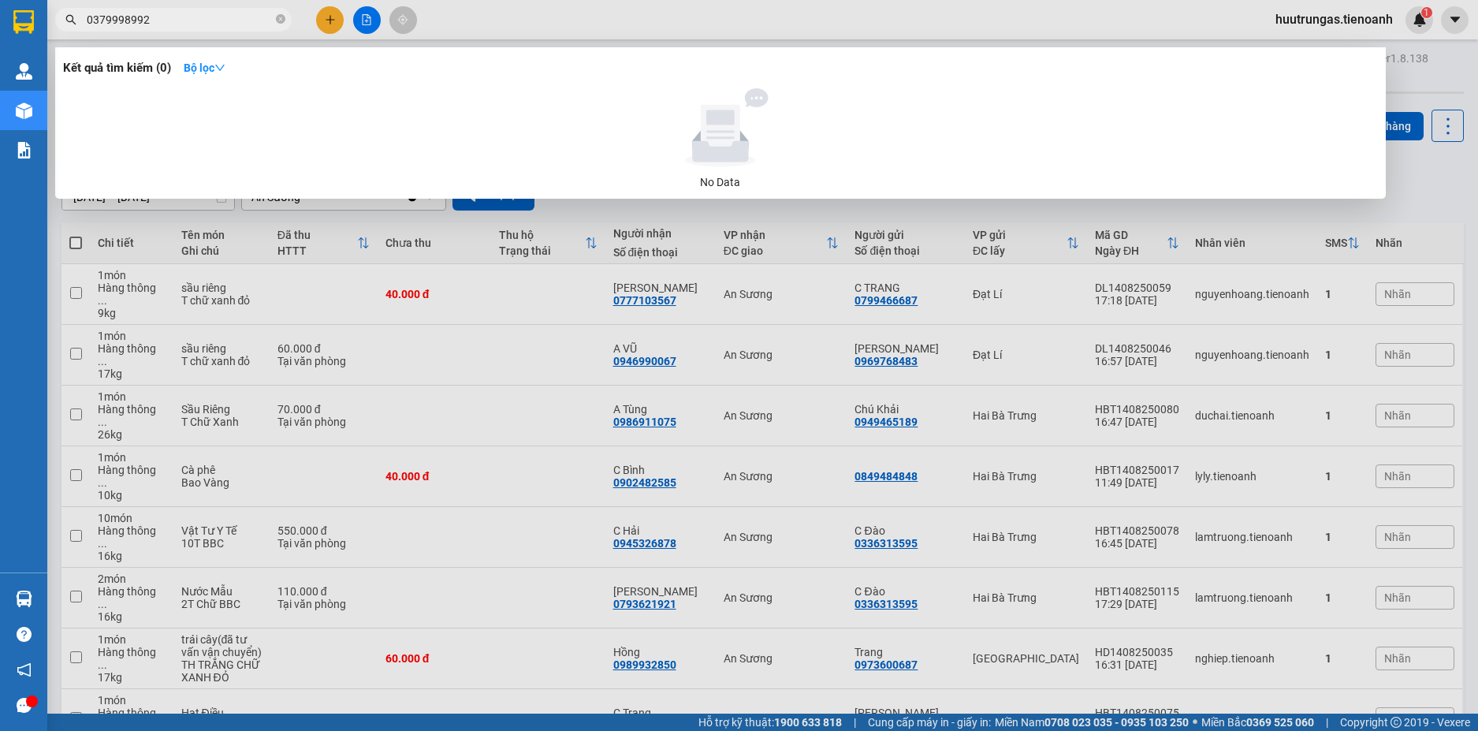
type input "0379998992"
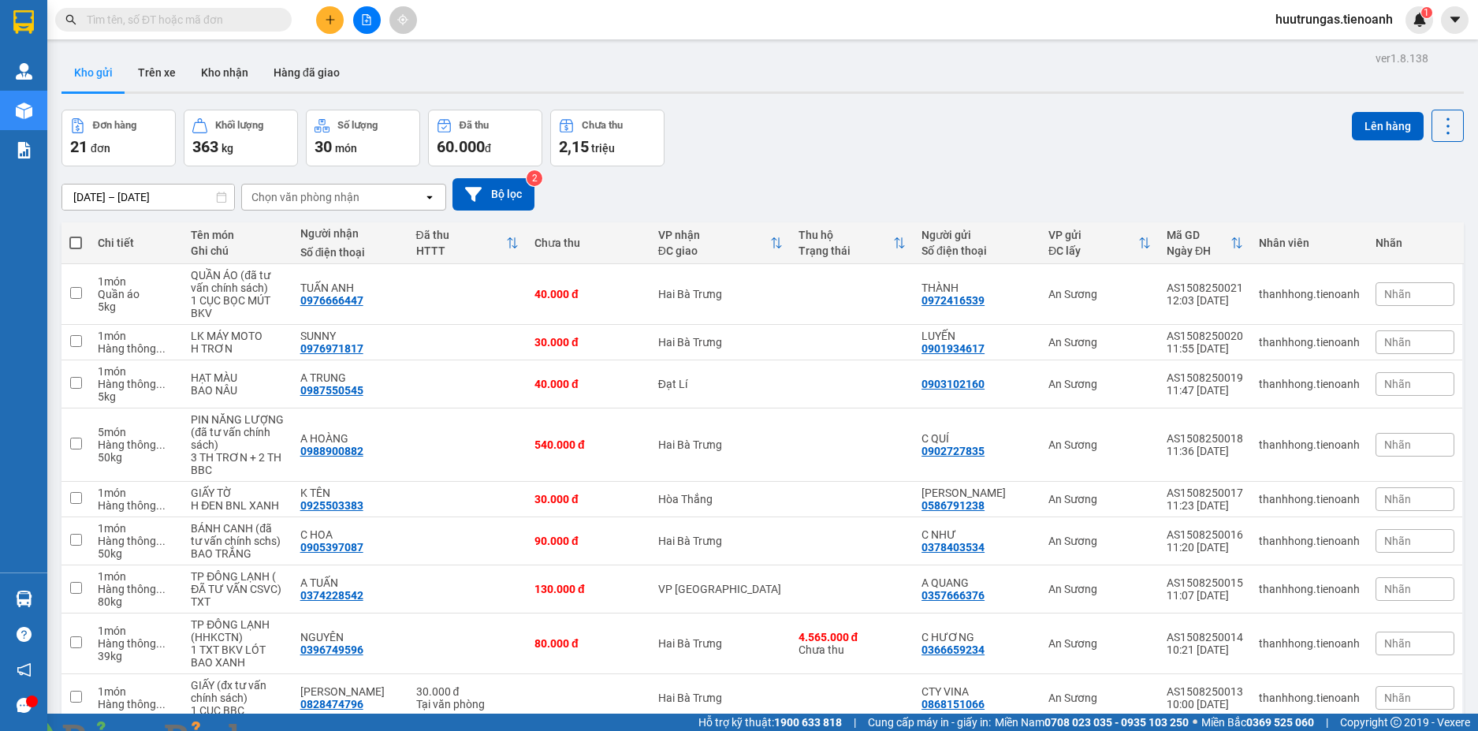
click at [290, 730] on img at bounding box center [285, 740] width 9 height 9
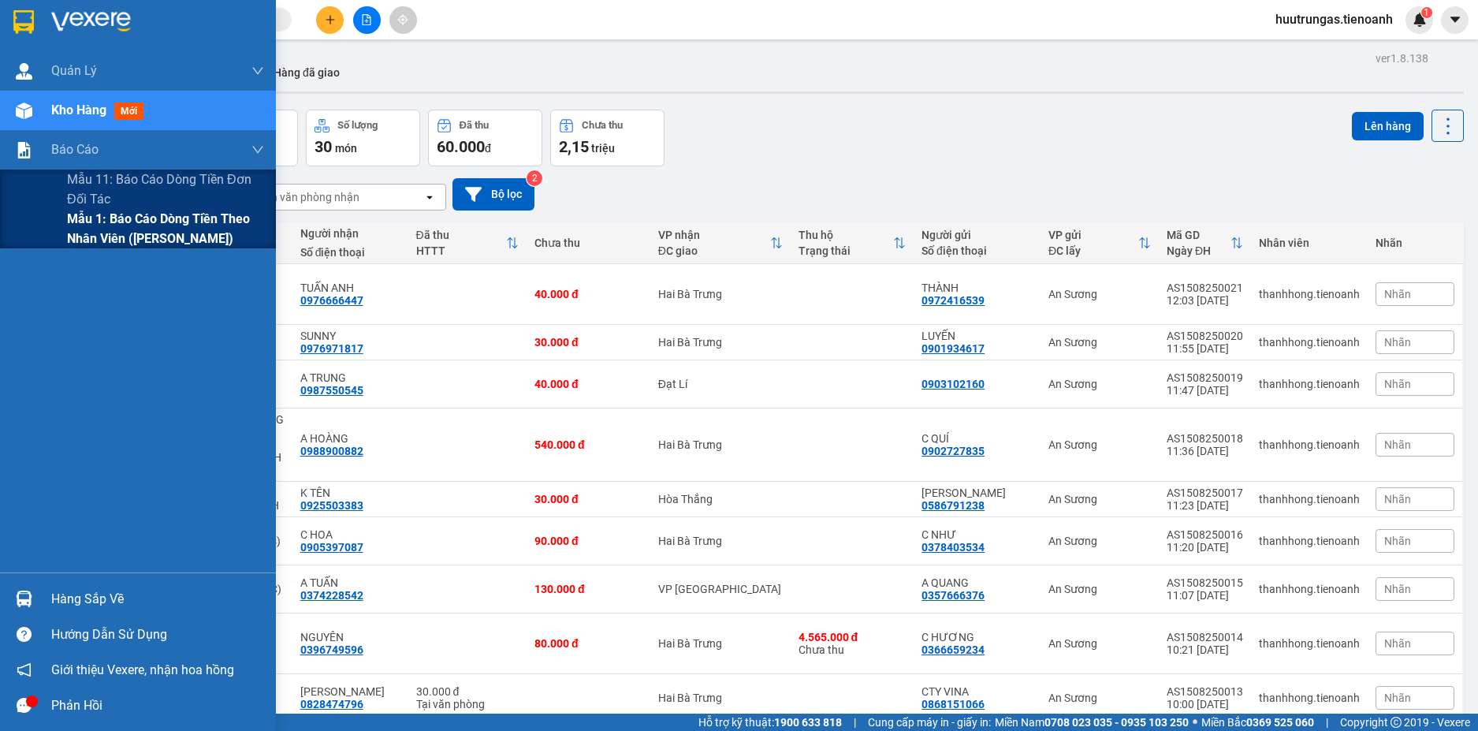
click at [114, 223] on span "Mẫu 1: Báo cáo dòng tiền theo nhân viên ([PERSON_NAME])" at bounding box center [165, 228] width 197 height 39
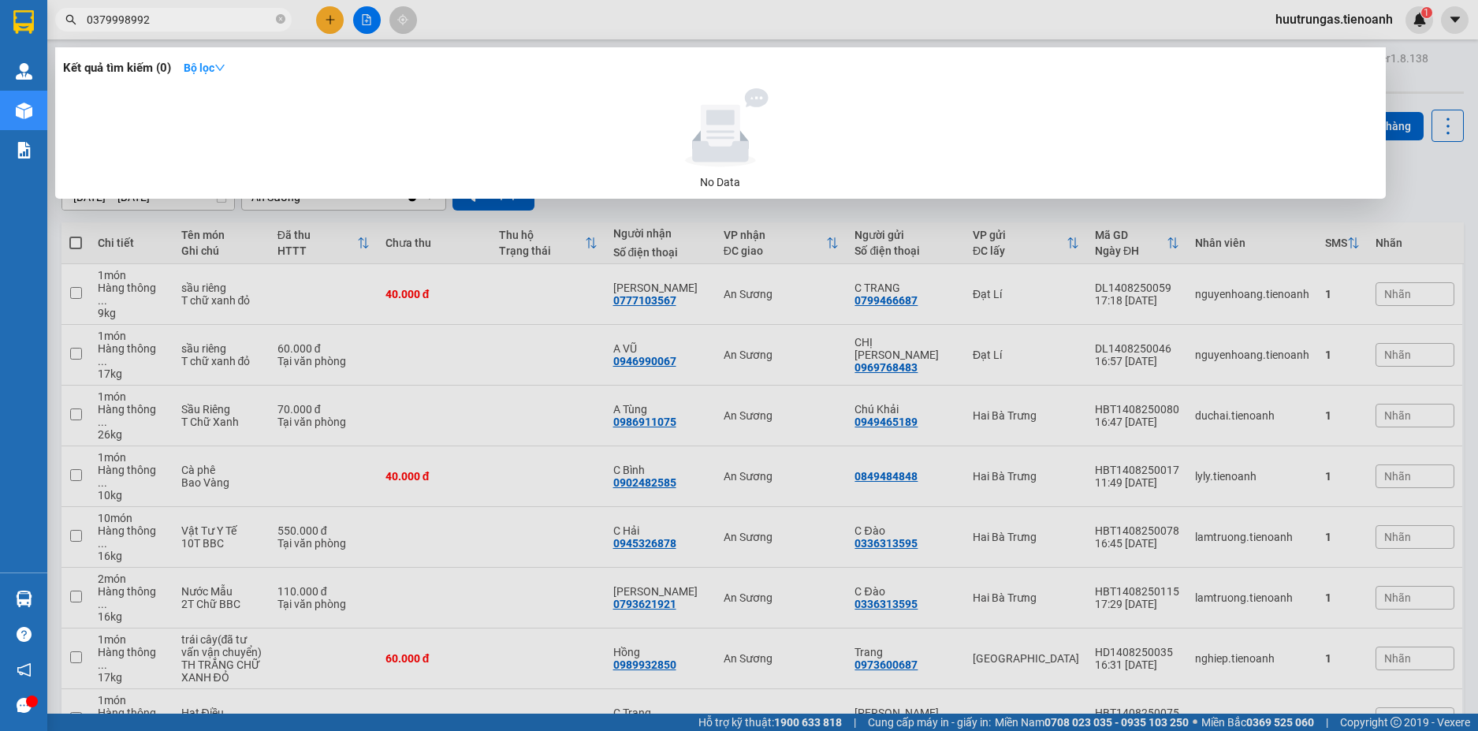
click at [893, 2] on div at bounding box center [739, 365] width 1478 height 731
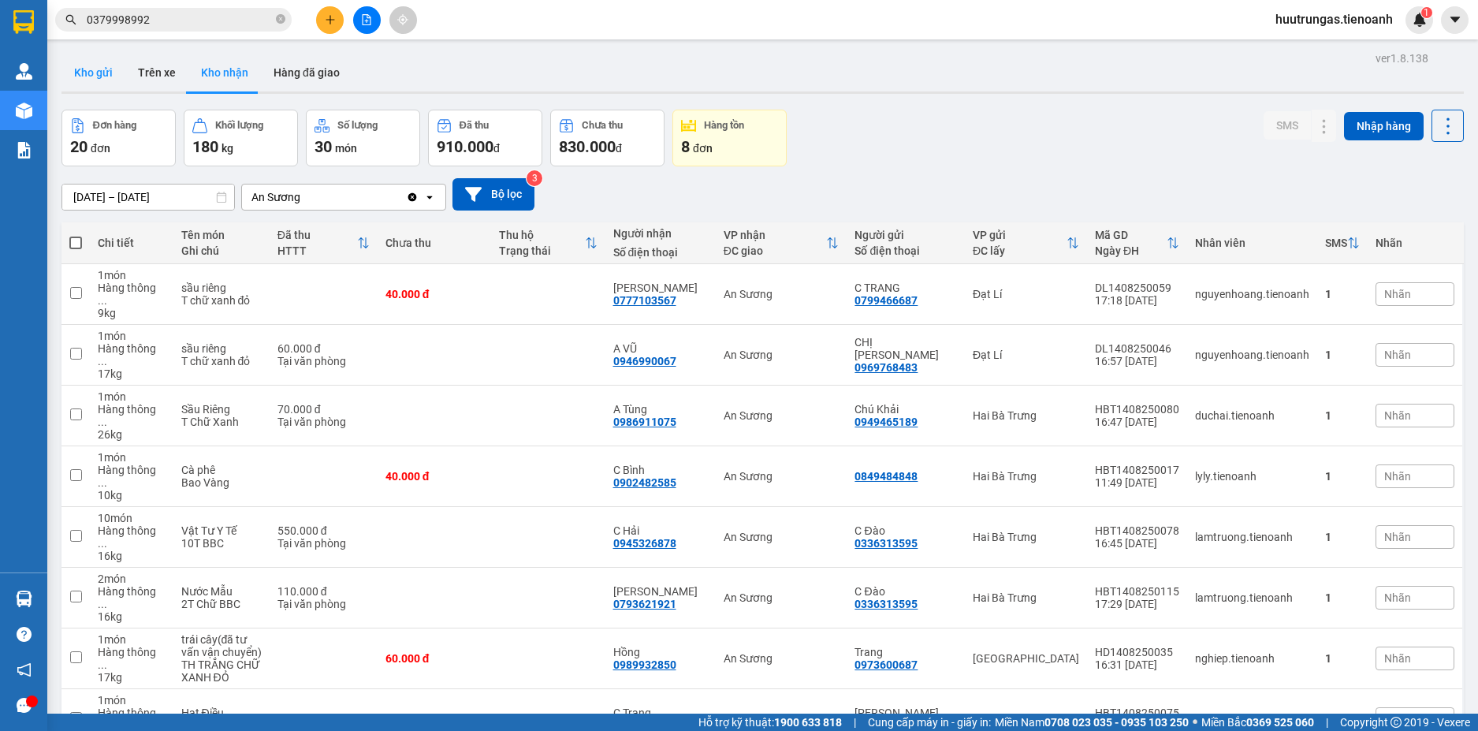
click at [99, 76] on button "Kho gửi" at bounding box center [93, 73] width 64 height 38
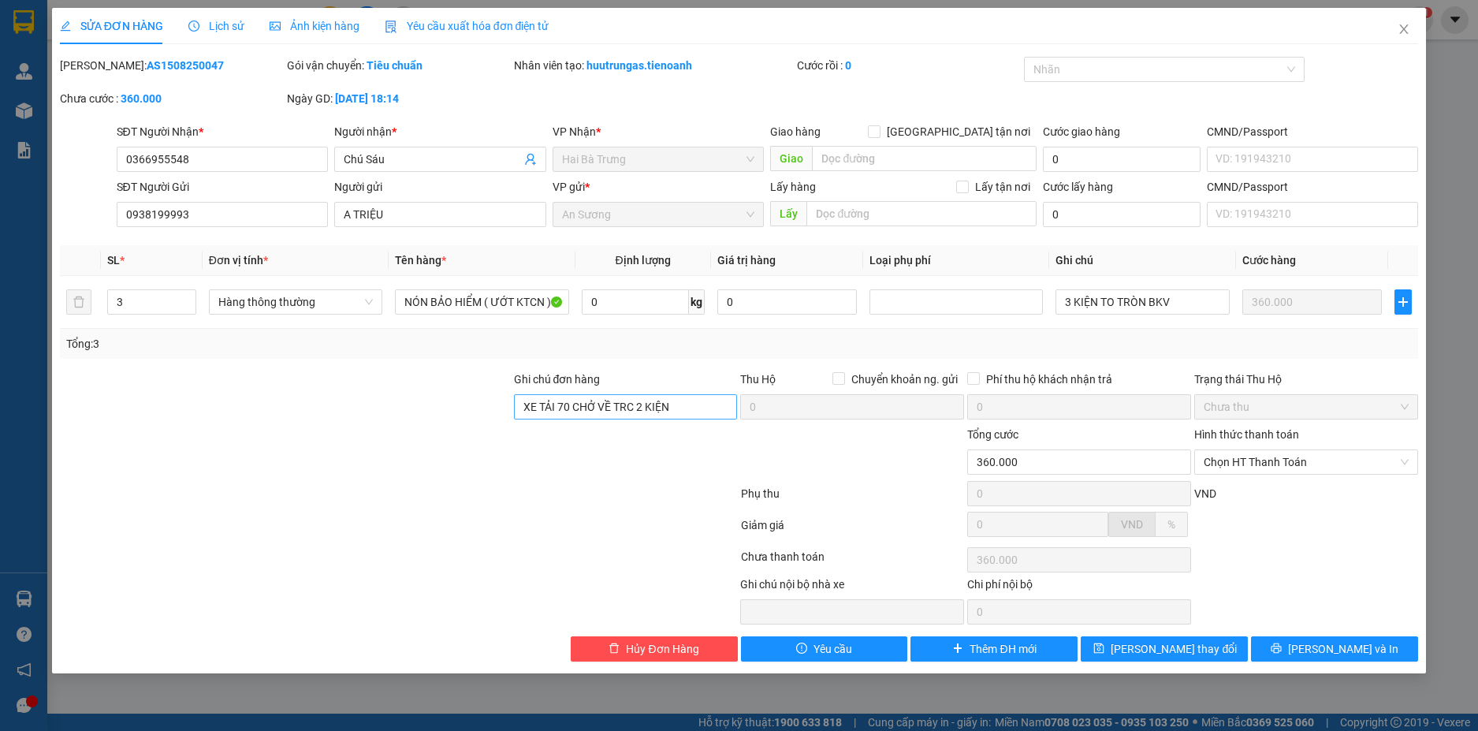
click at [628, 404] on input "XE TẢI 70 CHỞ VỀ TRC 2 KIỆN" at bounding box center [626, 406] width 224 height 25
type input "XE TẢI 70 CHỞ VỀ TRƯỚC 2 KIỆN"
click at [1164, 652] on span "[PERSON_NAME] thay đổi" at bounding box center [1174, 648] width 126 height 17
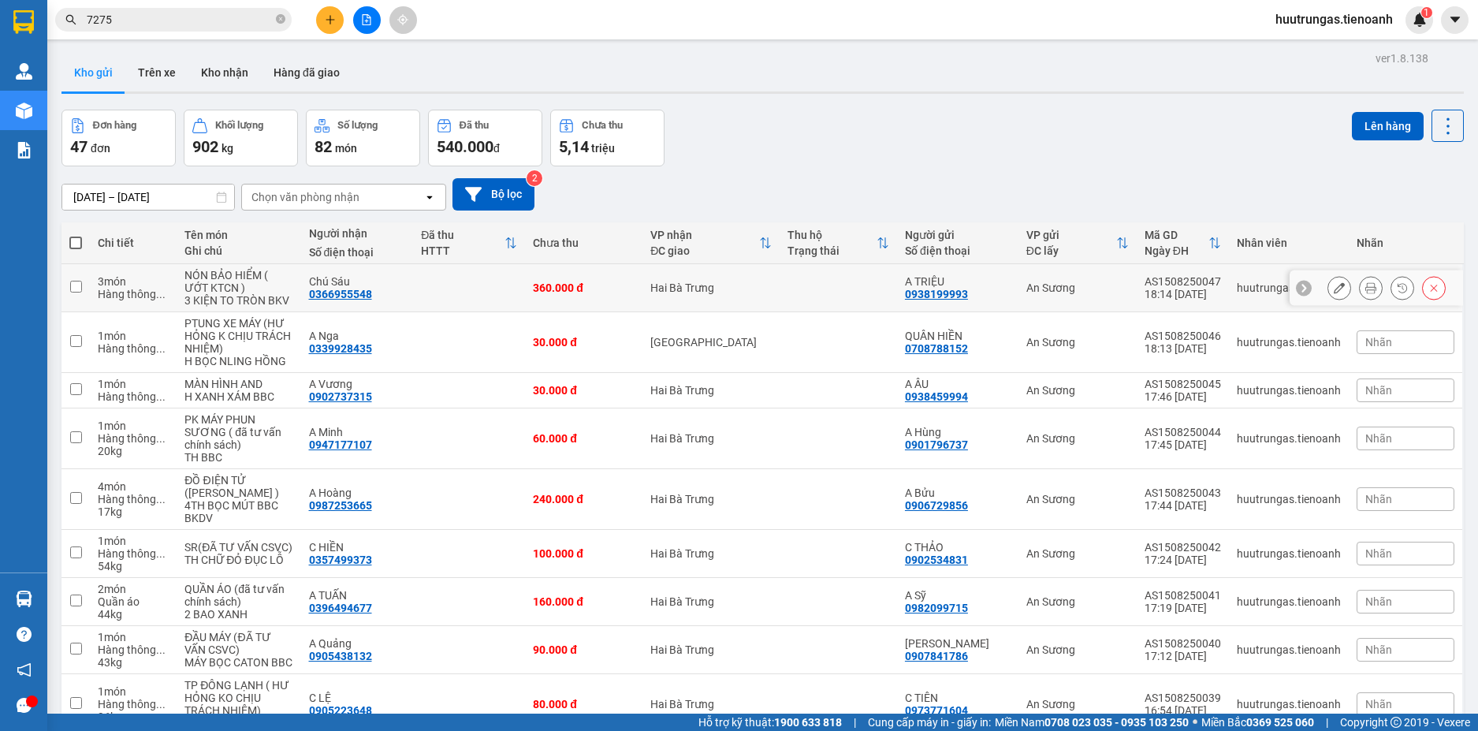
click at [1328, 292] on button at bounding box center [1339, 288] width 22 height 28
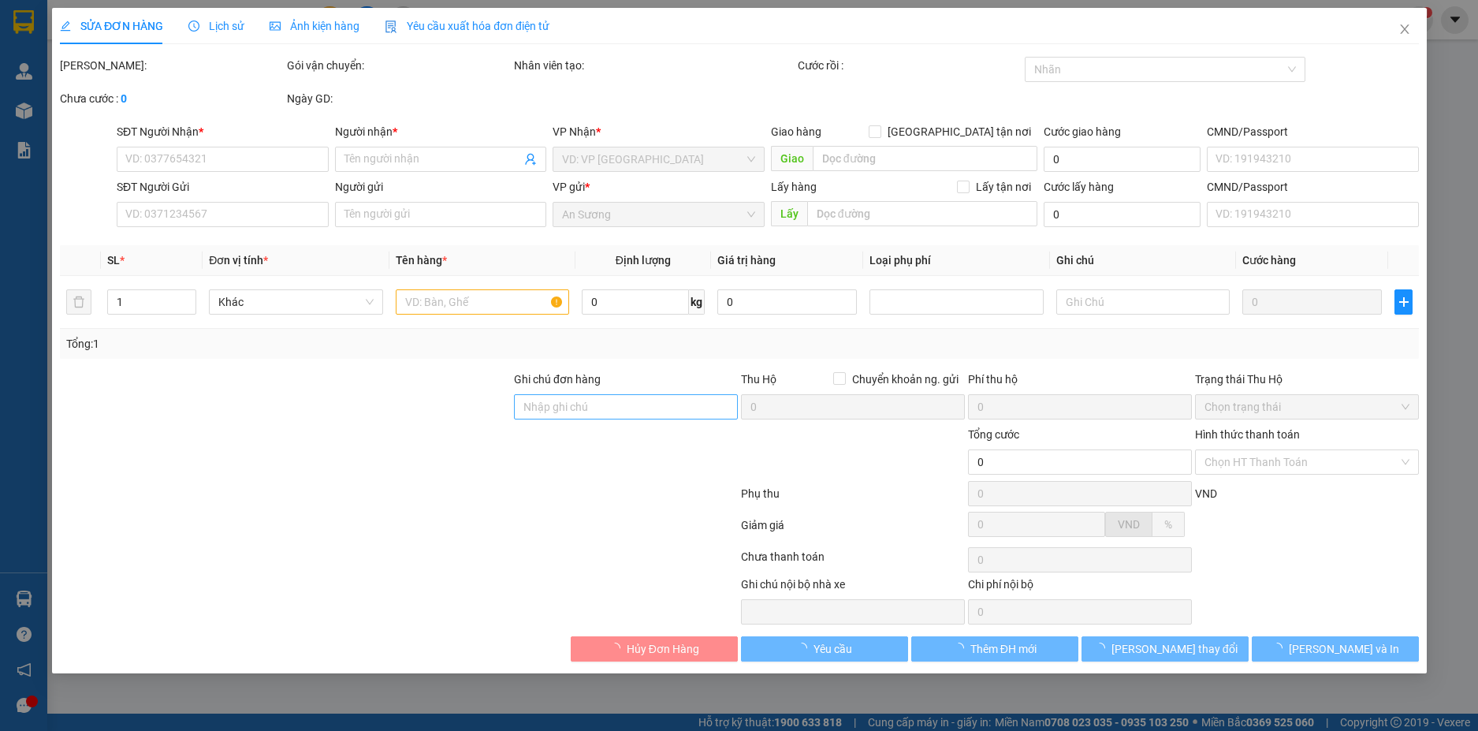
type input "0366955548"
type input "Chú Sáu"
type input "0938199993"
type input "A TRIỆU"
type input "XE TẢI 70 CHỞ VỀ TRƯỚC 2 KIỆN"
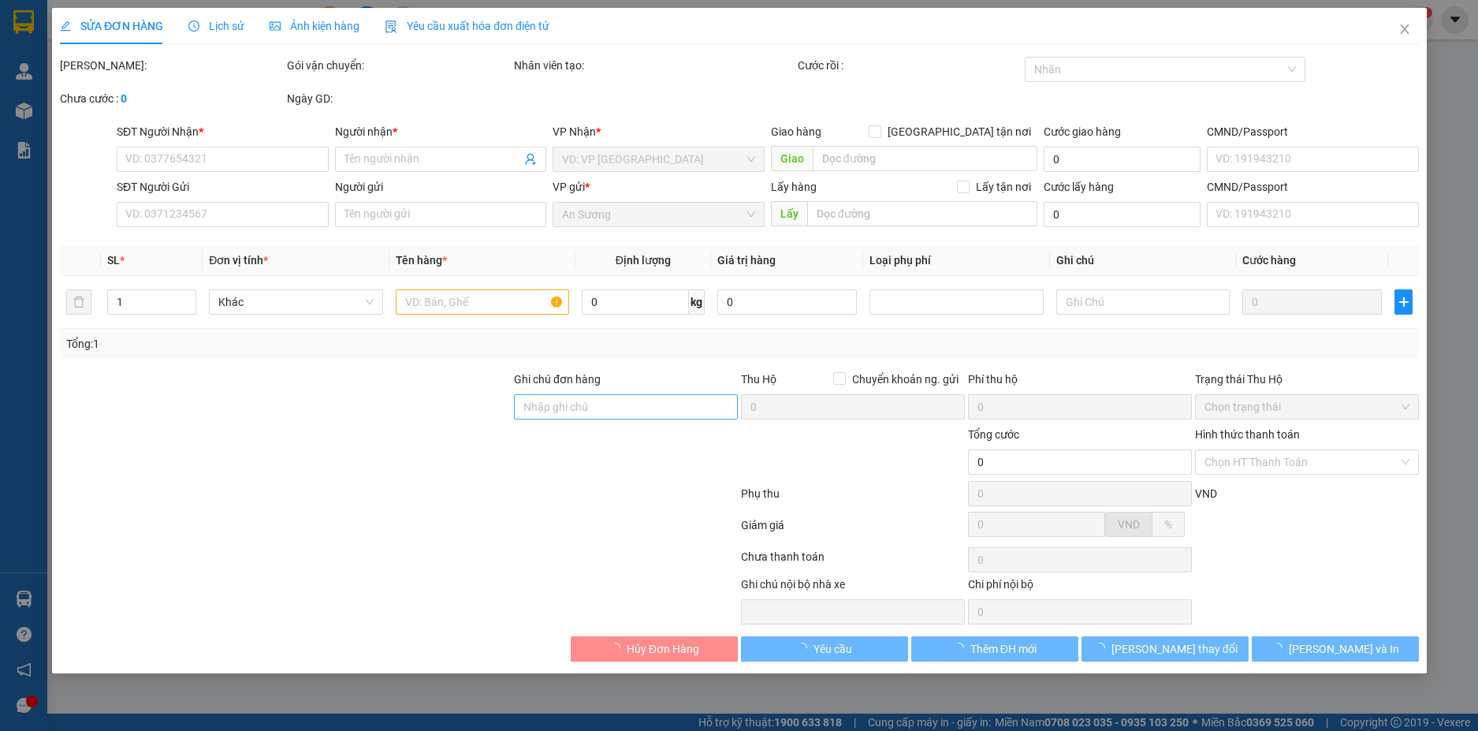
type input "360.000"
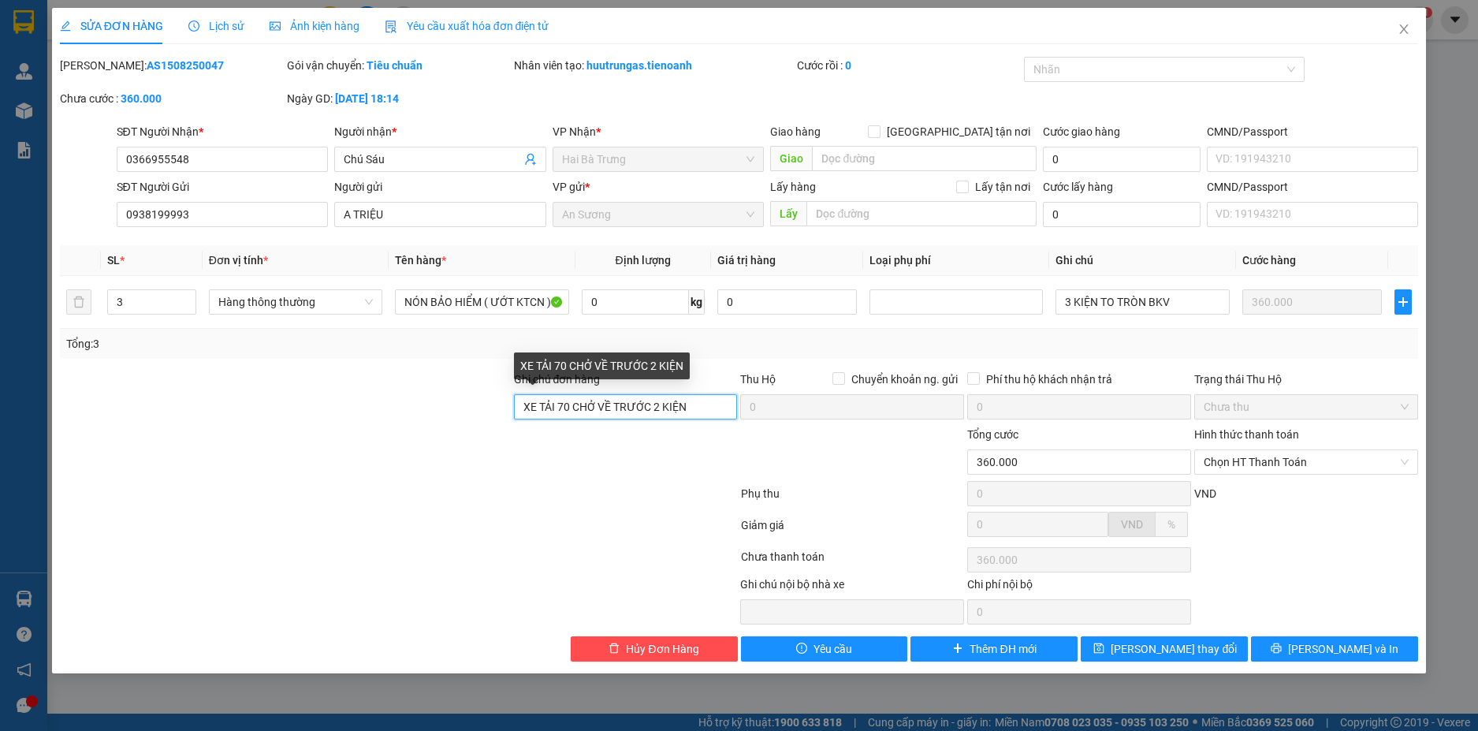
click at [692, 402] on input "XE TẢI 70 CHỞ VỀ TRƯỚC 2 KIỆN" at bounding box center [626, 406] width 224 height 25
type input "XE TẢI 70 CHỞ VỀ TRƯỚC 2 KIỆN KO TEM"
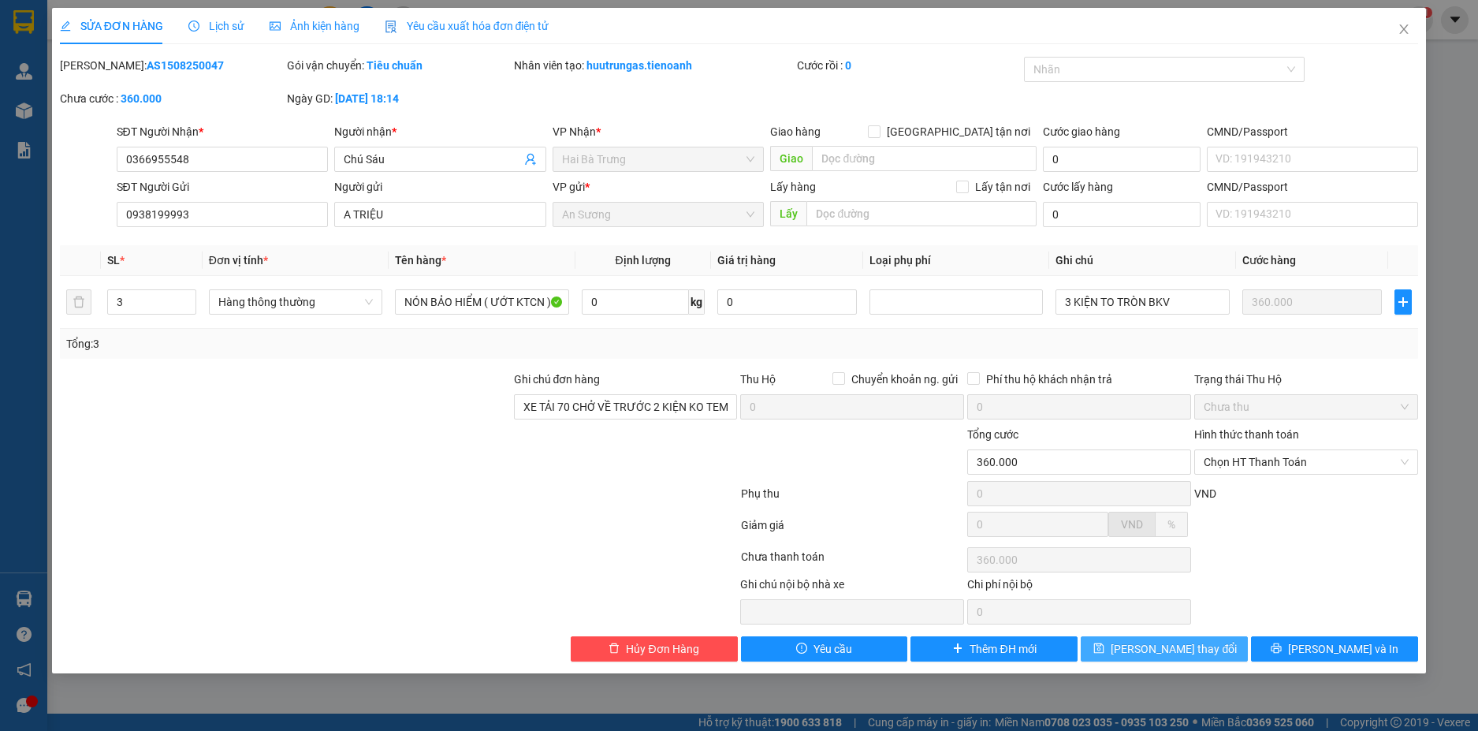
click at [1175, 650] on span "[PERSON_NAME] thay đổi" at bounding box center [1174, 648] width 126 height 17
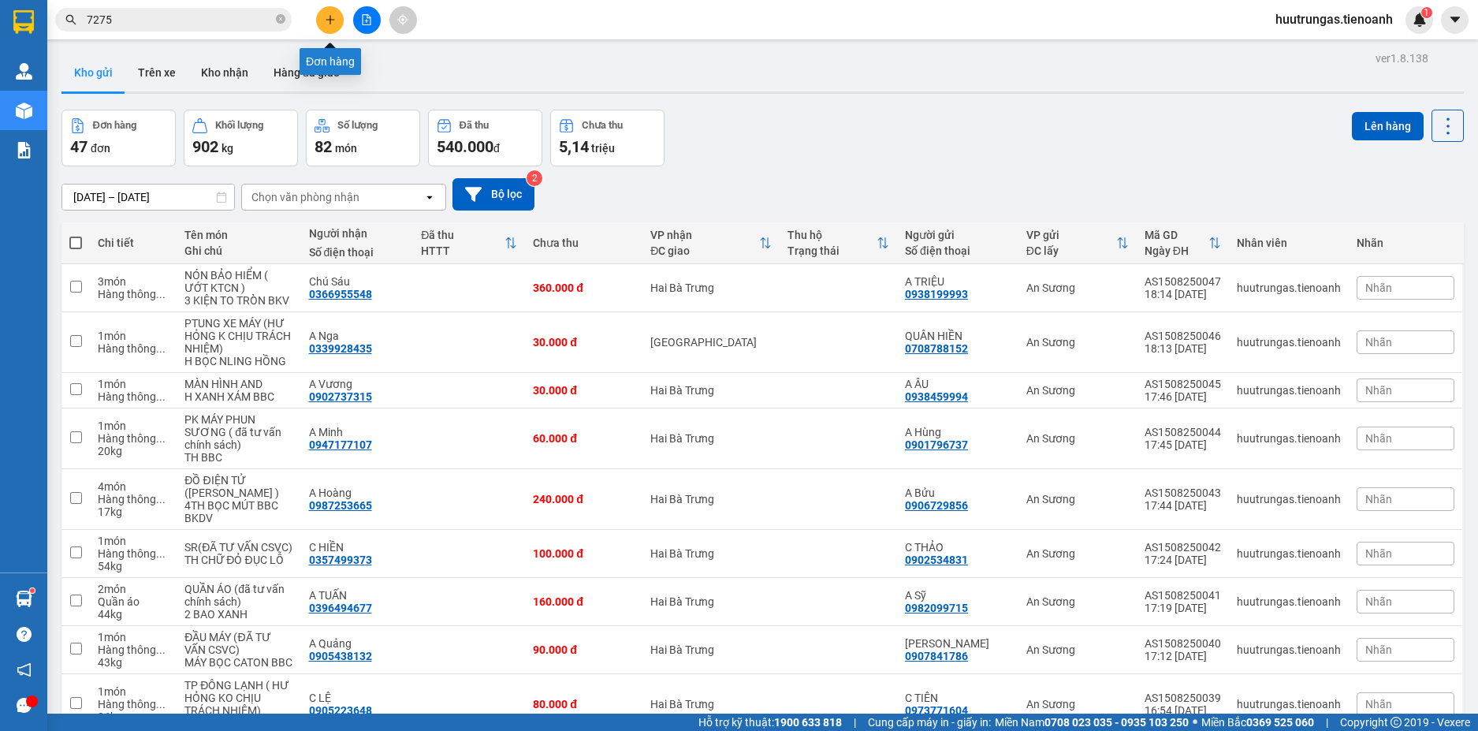
click at [329, 24] on icon "plus" at bounding box center [330, 19] width 11 height 11
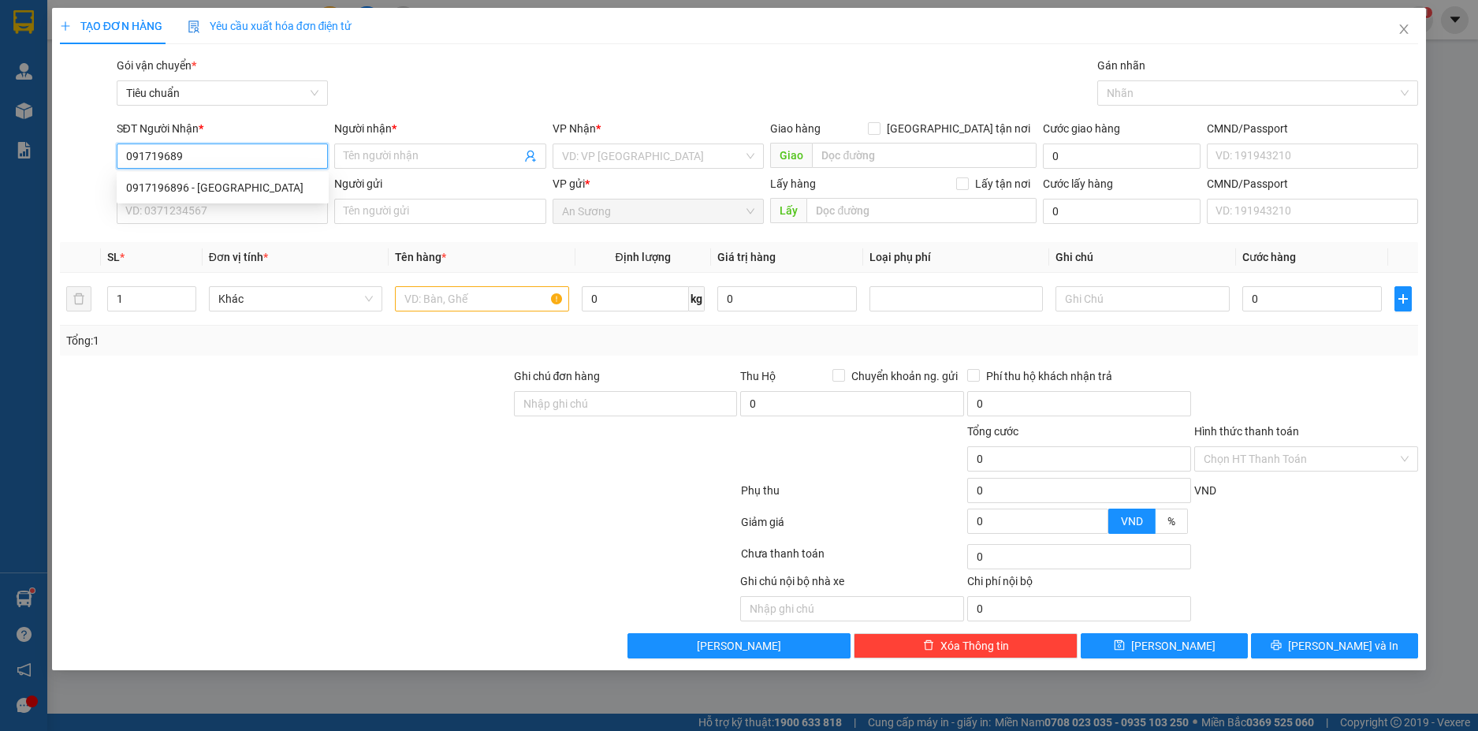
type input "0917196896"
click at [234, 186] on div "0917196896 - C GIANG" at bounding box center [222, 187] width 193 height 17
type input "C GIANG"
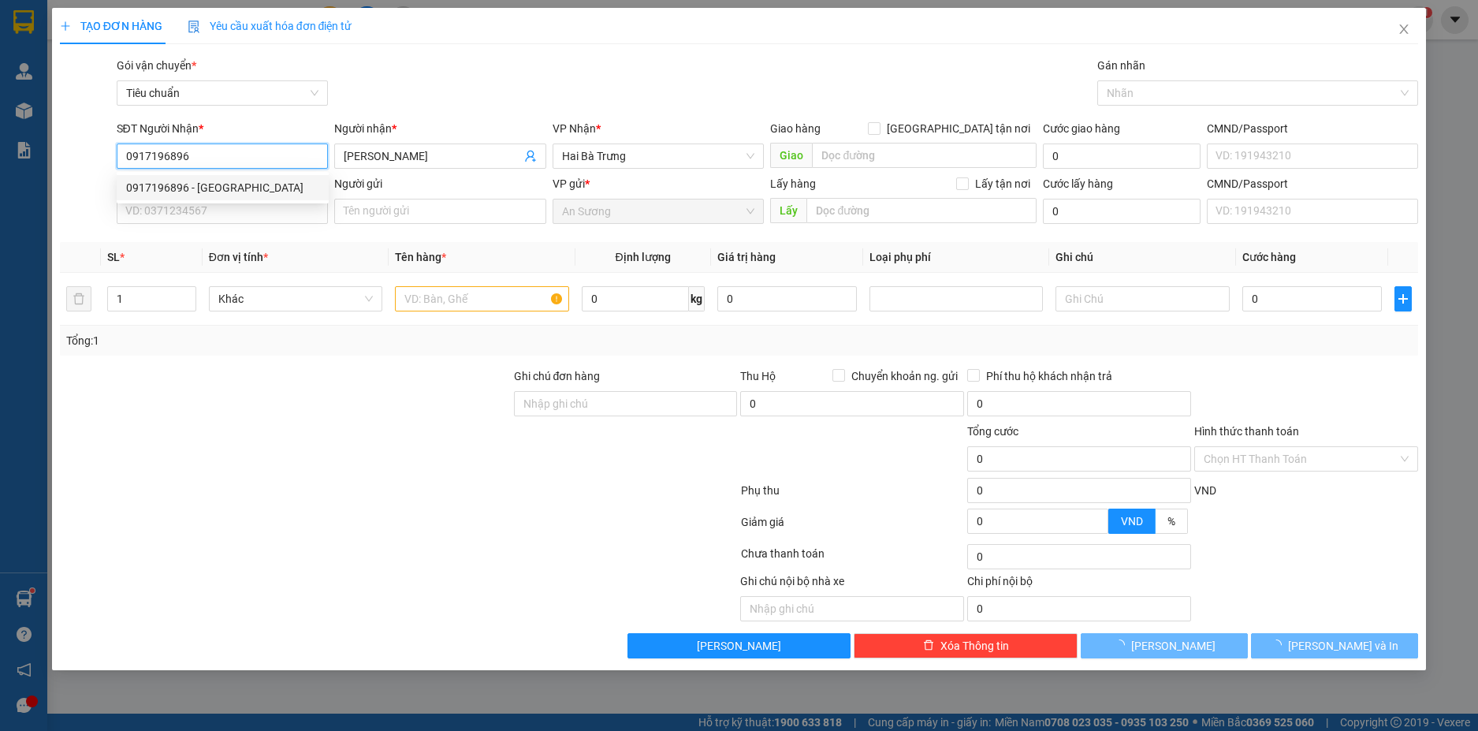
type input "40.000"
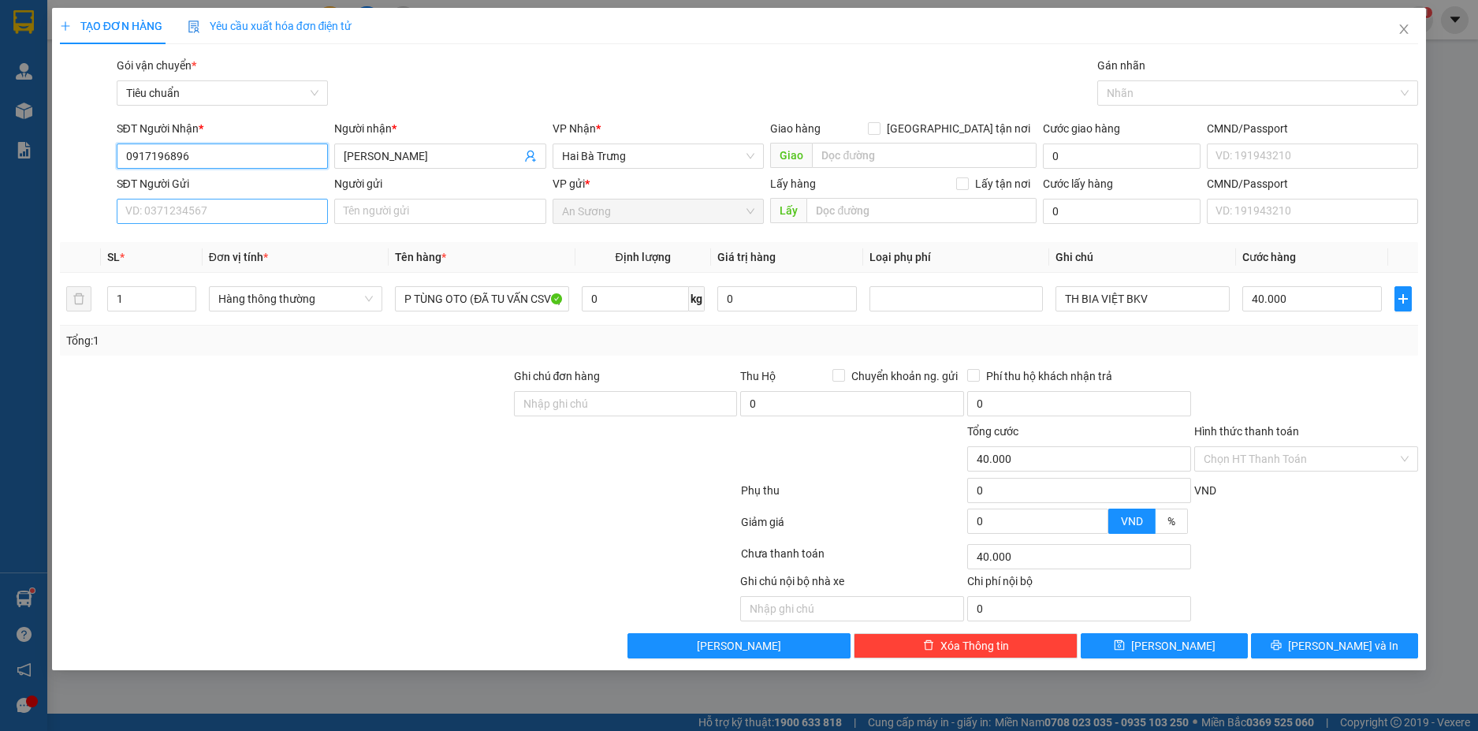
type input "0917196896"
click at [286, 209] on input "SĐT Người Gửi" at bounding box center [223, 211] width 212 height 25
click at [263, 243] on div "0909424381 - A ĐÔNG" at bounding box center [222, 242] width 193 height 17
type input "0909424381"
type input "A ĐÔNG"
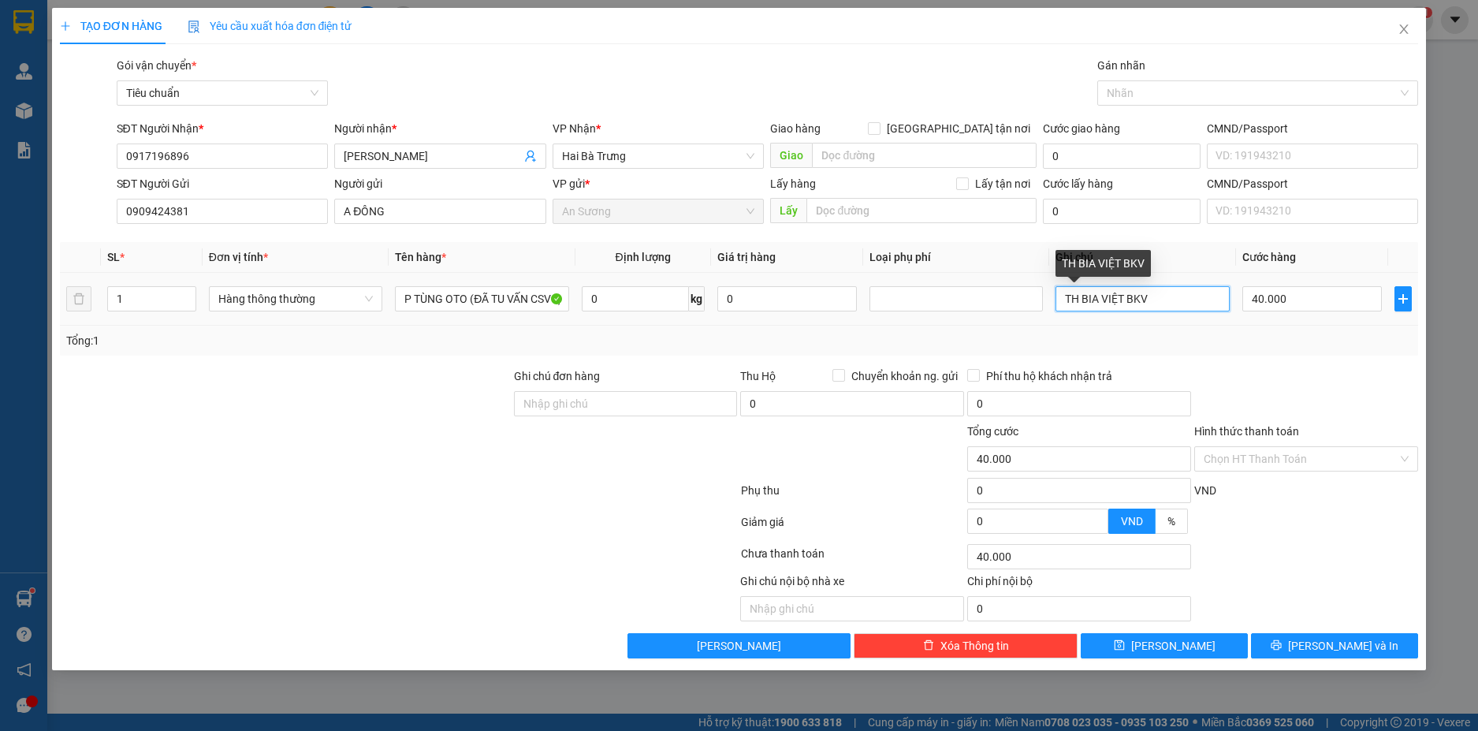
click at [1166, 301] on input "TH BIA VIỆT BKV" at bounding box center [1142, 298] width 173 height 25
click at [617, 301] on input "0" at bounding box center [635, 298] width 107 height 25
type input "4"
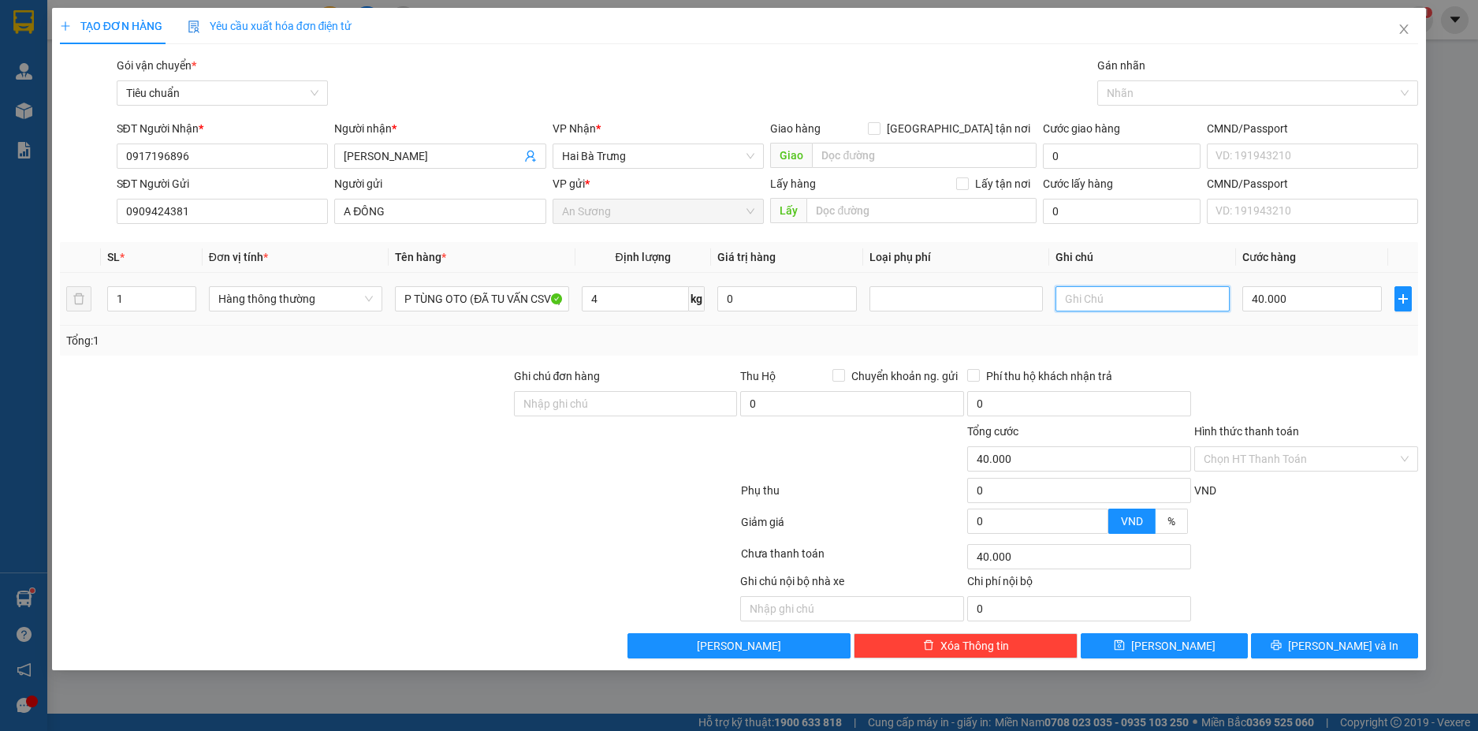
click at [1081, 290] on input "text" at bounding box center [1142, 298] width 173 height 25
type input "30.000"
type input "TẤM DẸP BKV"
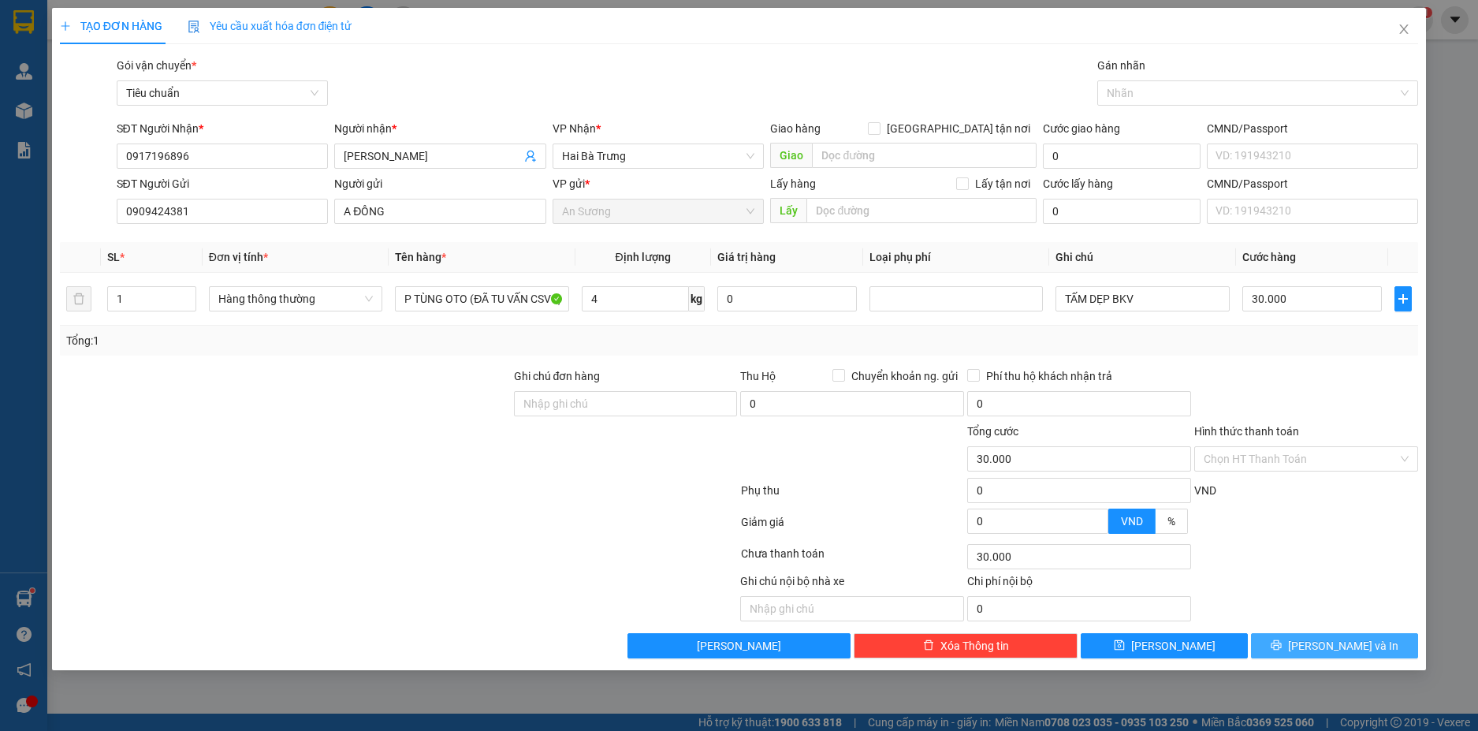
click at [1368, 646] on button "Lưu và In" at bounding box center [1334, 645] width 167 height 25
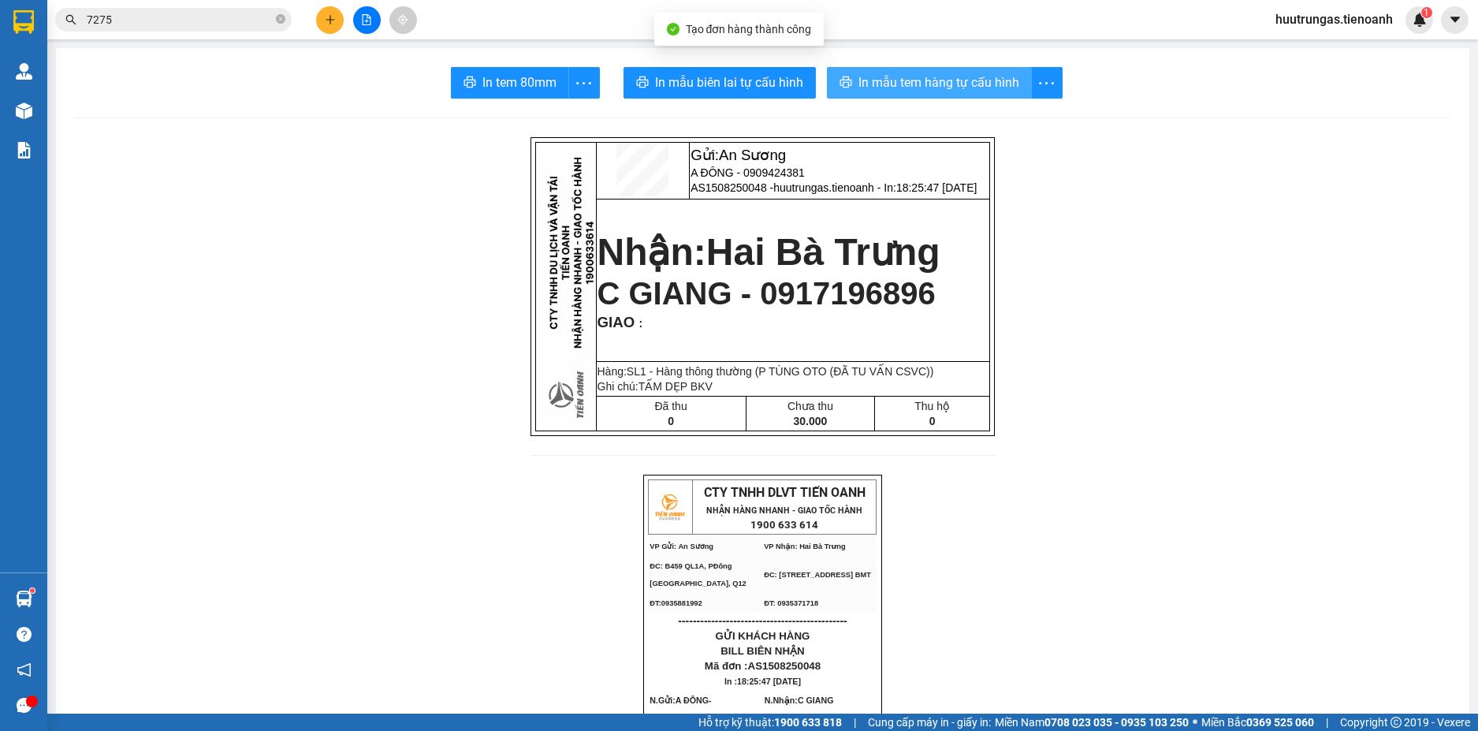
click at [914, 91] on span "In mẫu tem hàng tự cấu hình" at bounding box center [939, 83] width 161 height 20
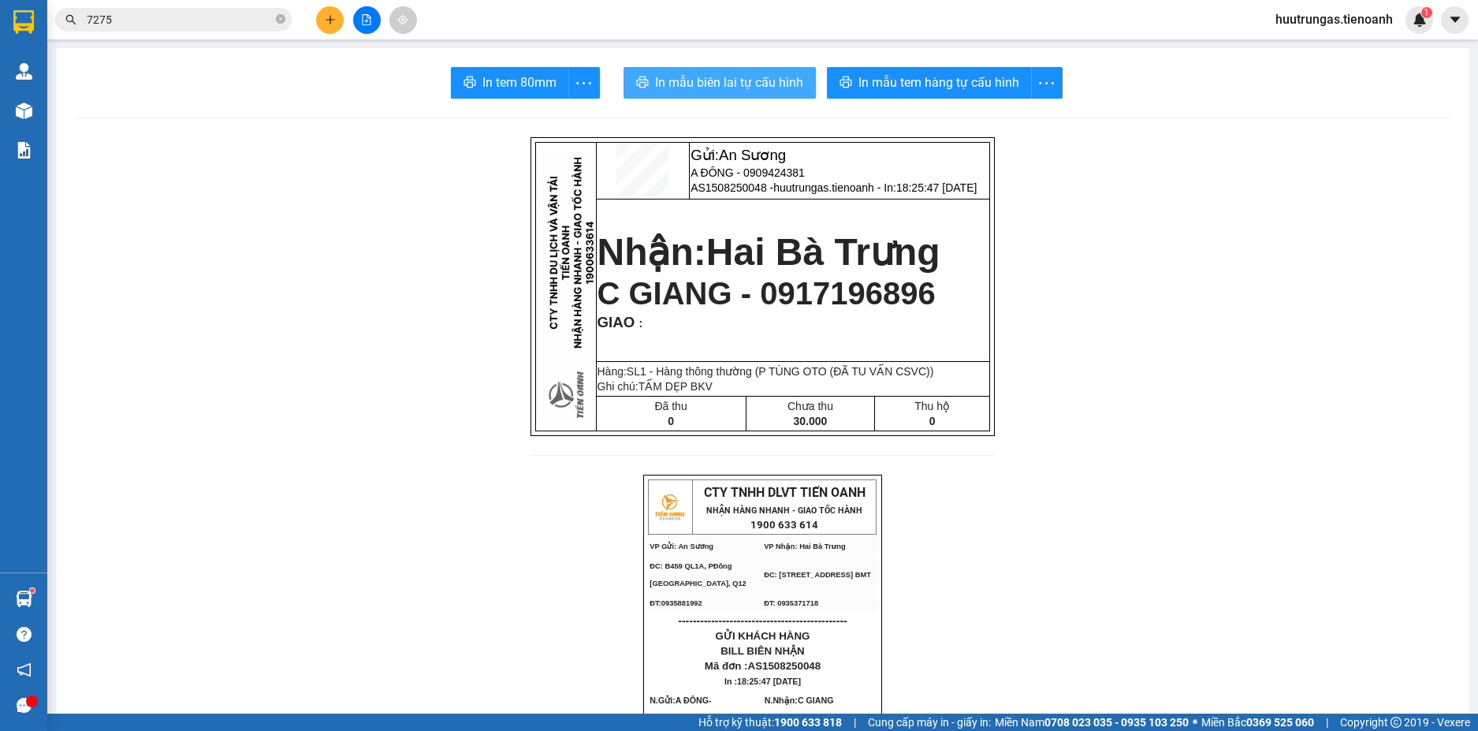
click at [758, 83] on span "In mẫu biên lai tự cấu hình" at bounding box center [729, 83] width 148 height 20
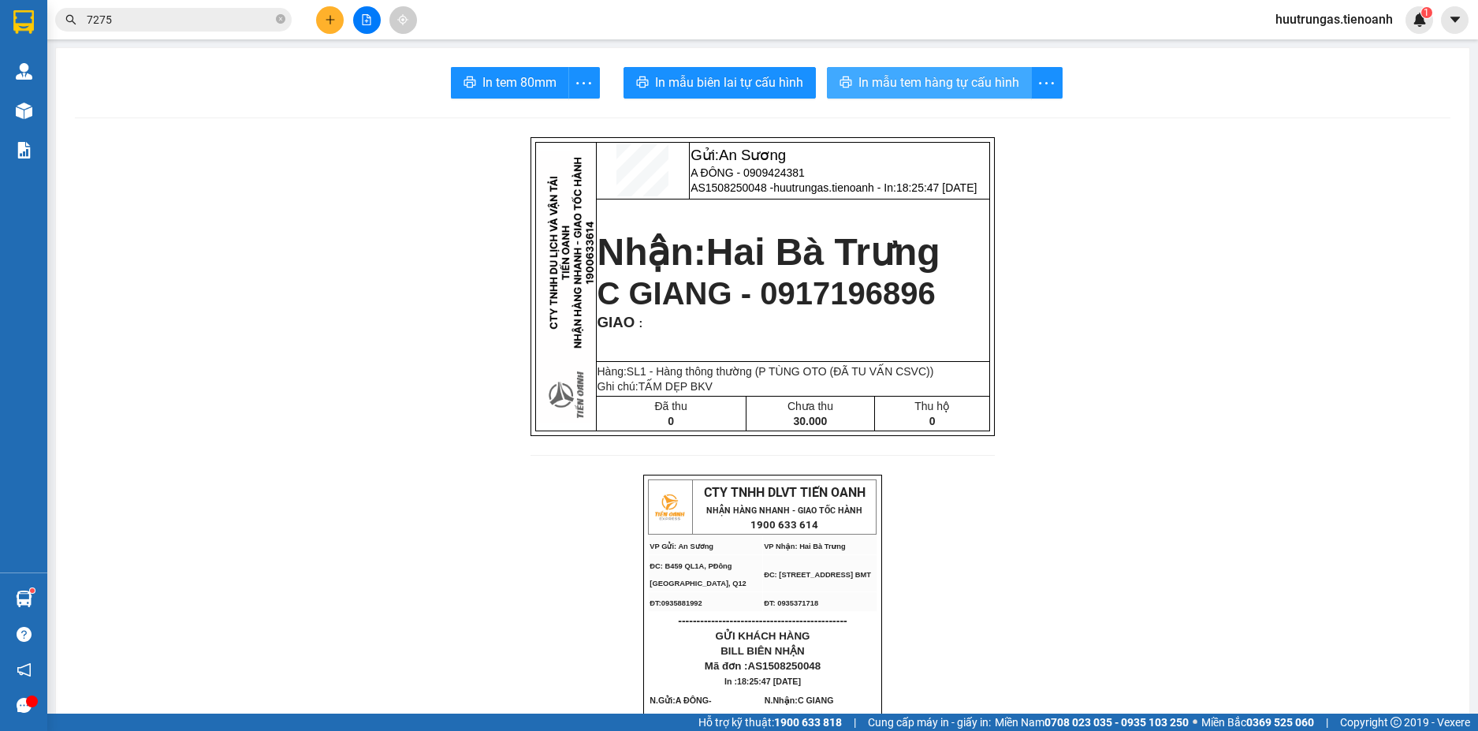
click at [942, 81] on span "In mẫu tem hàng tự cấu hình" at bounding box center [939, 83] width 161 height 20
click at [327, 20] on icon "plus" at bounding box center [330, 19] width 9 height 1
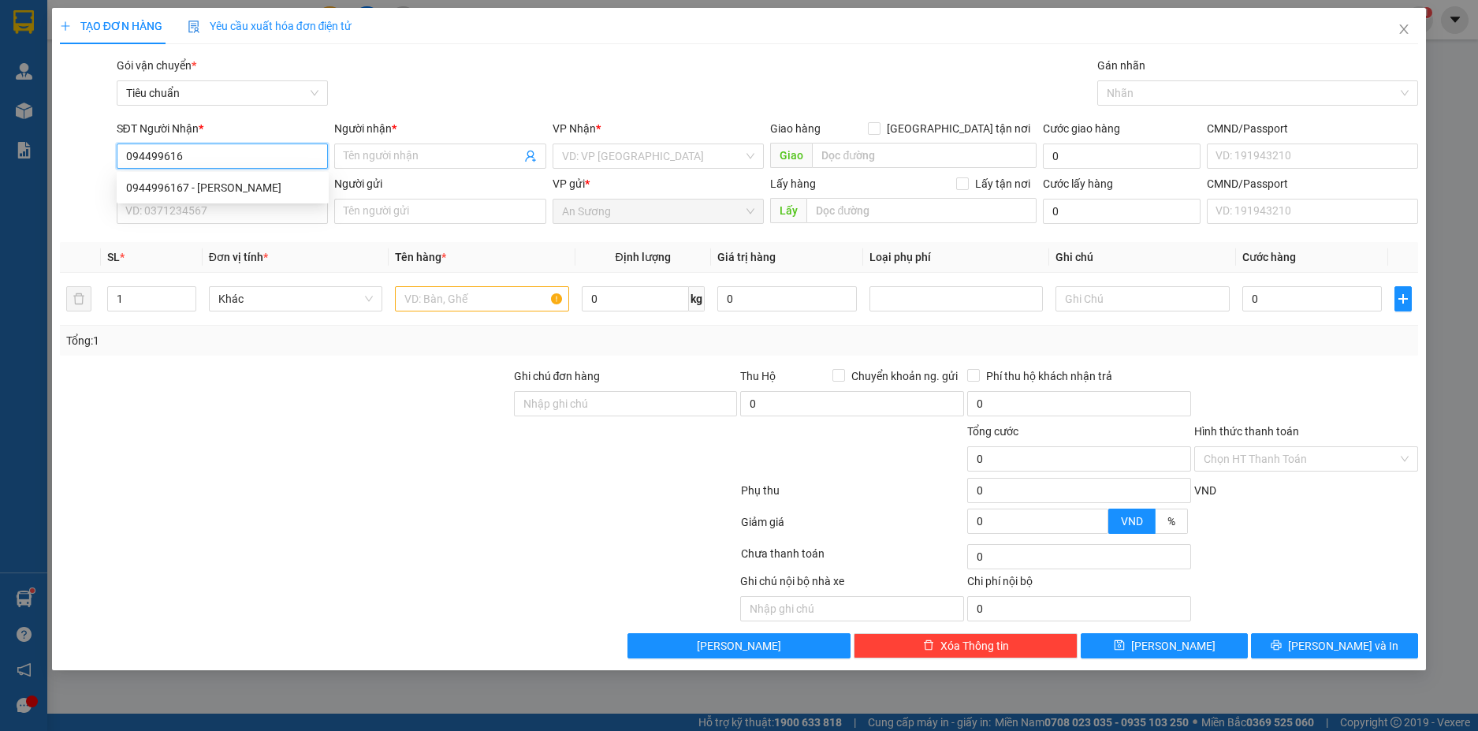
type input "0944996167"
click at [232, 190] on div "0944996167 - C THẢO" at bounding box center [222, 187] width 193 height 17
type input "C THẢO"
type input "0889615555"
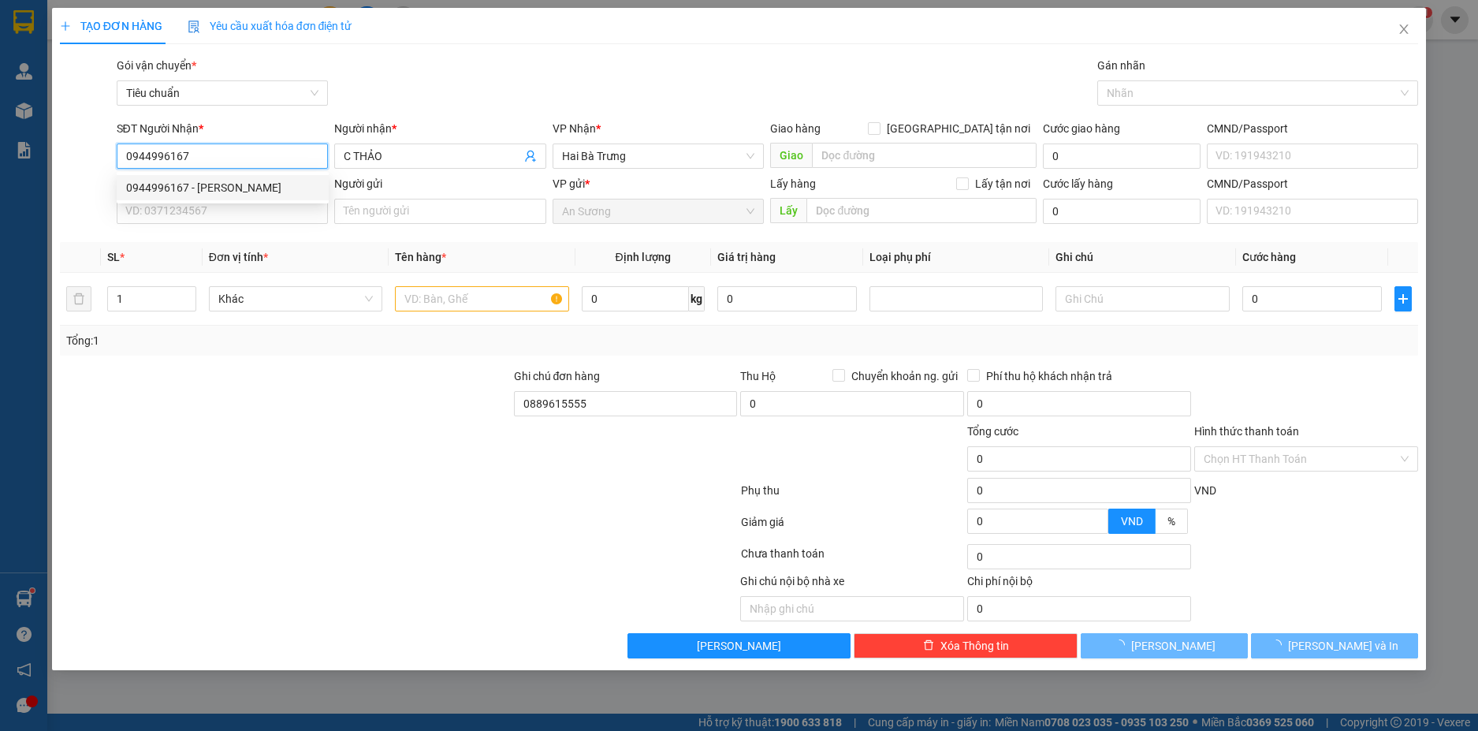
type input "70.000"
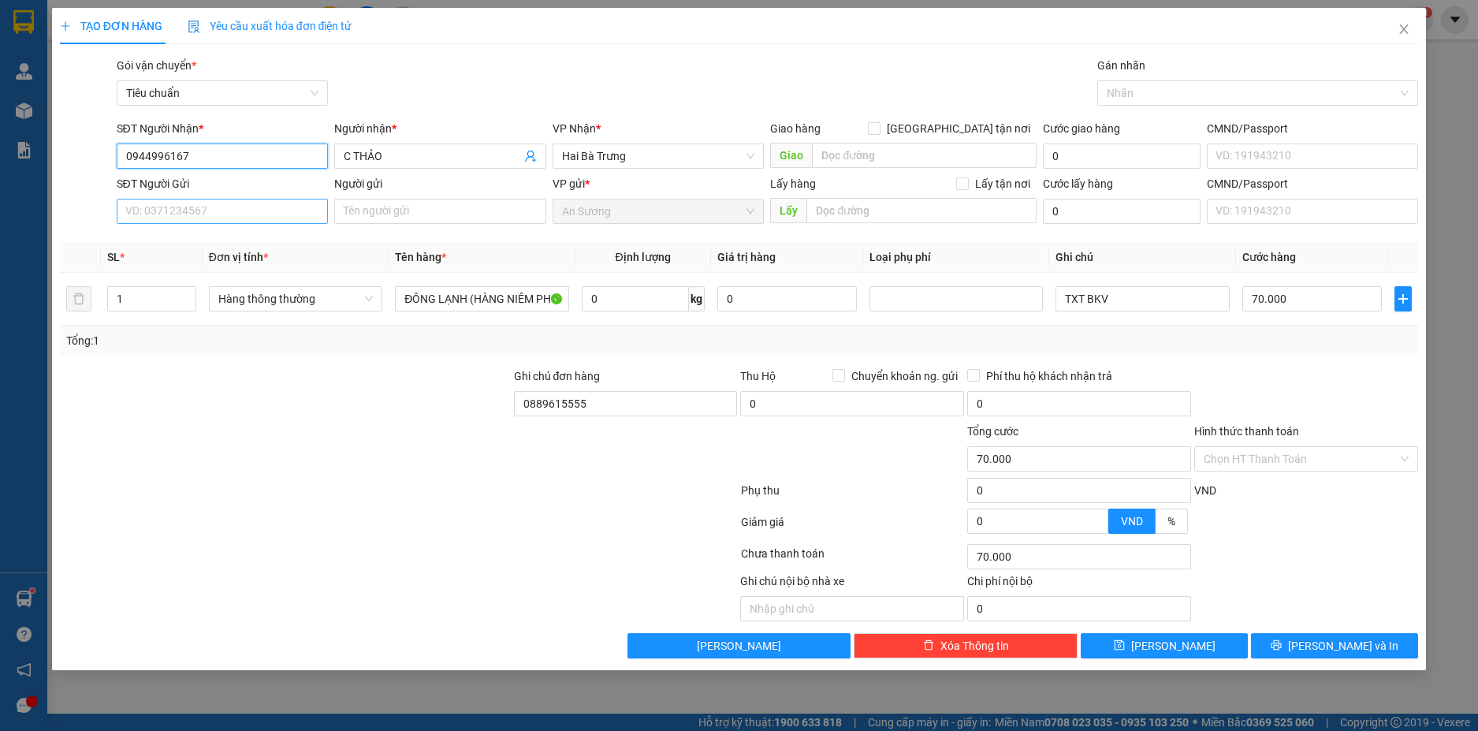
type input "0944996167"
click at [233, 214] on input "SĐT Người Gửi" at bounding box center [223, 211] width 212 height 25
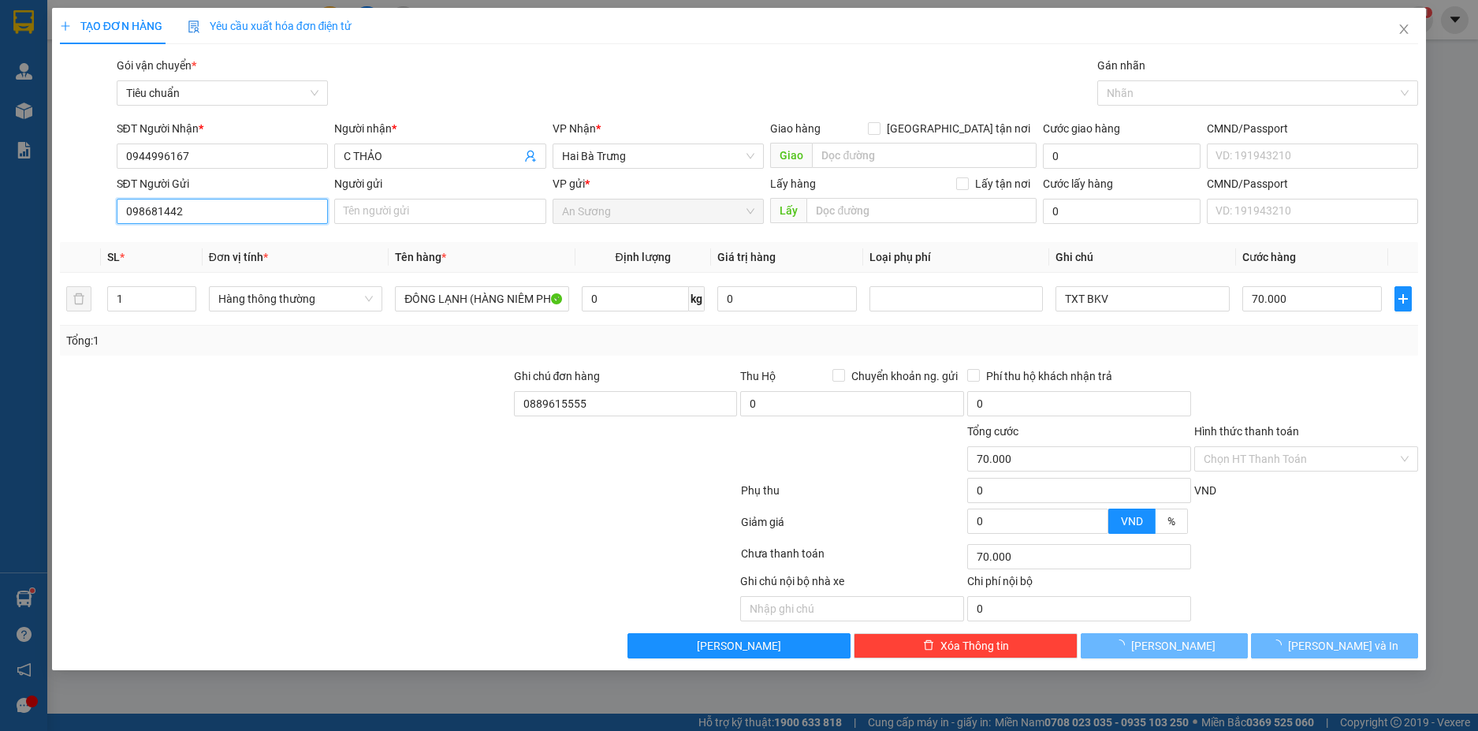
type input "0986814423"
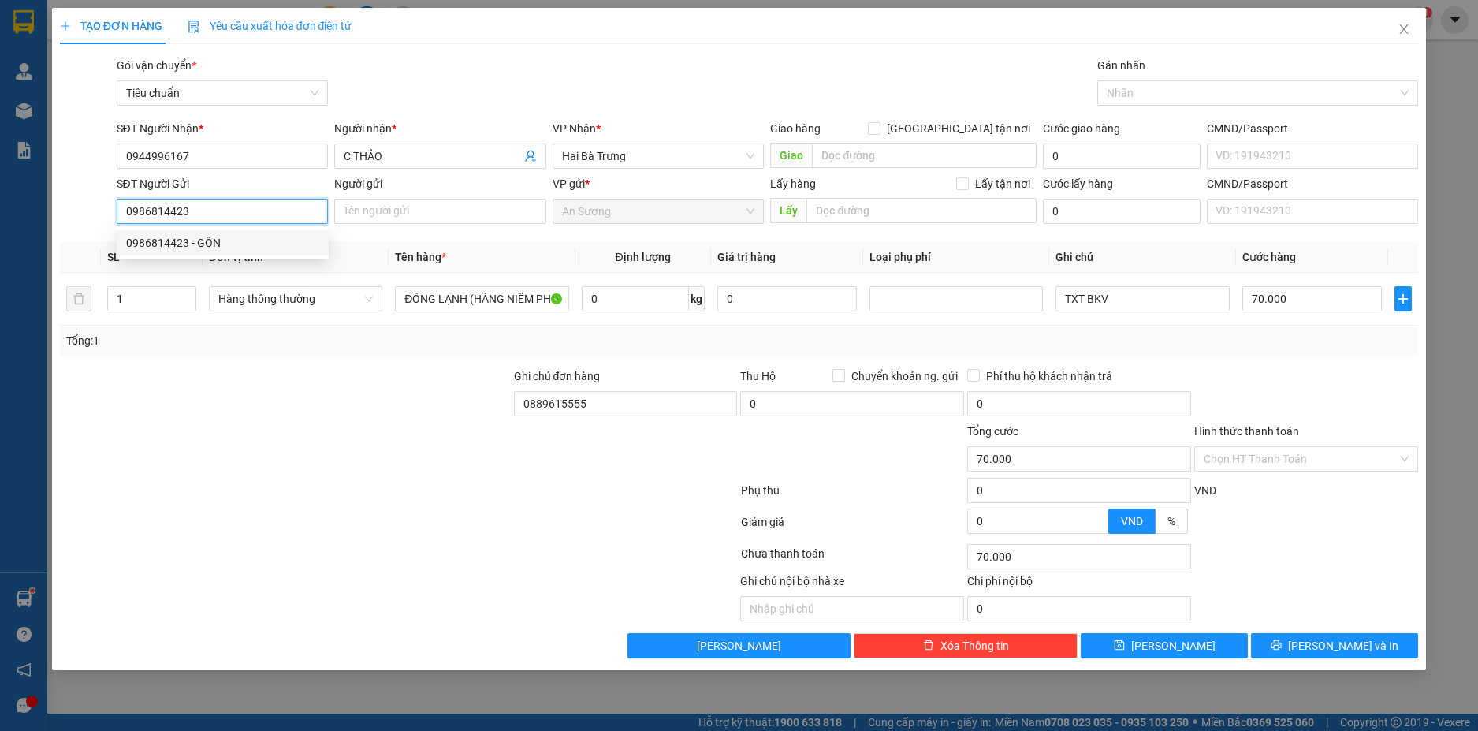
click at [242, 240] on div "0986814423 - GÔN" at bounding box center [222, 242] width 193 height 17
type input "GÔN"
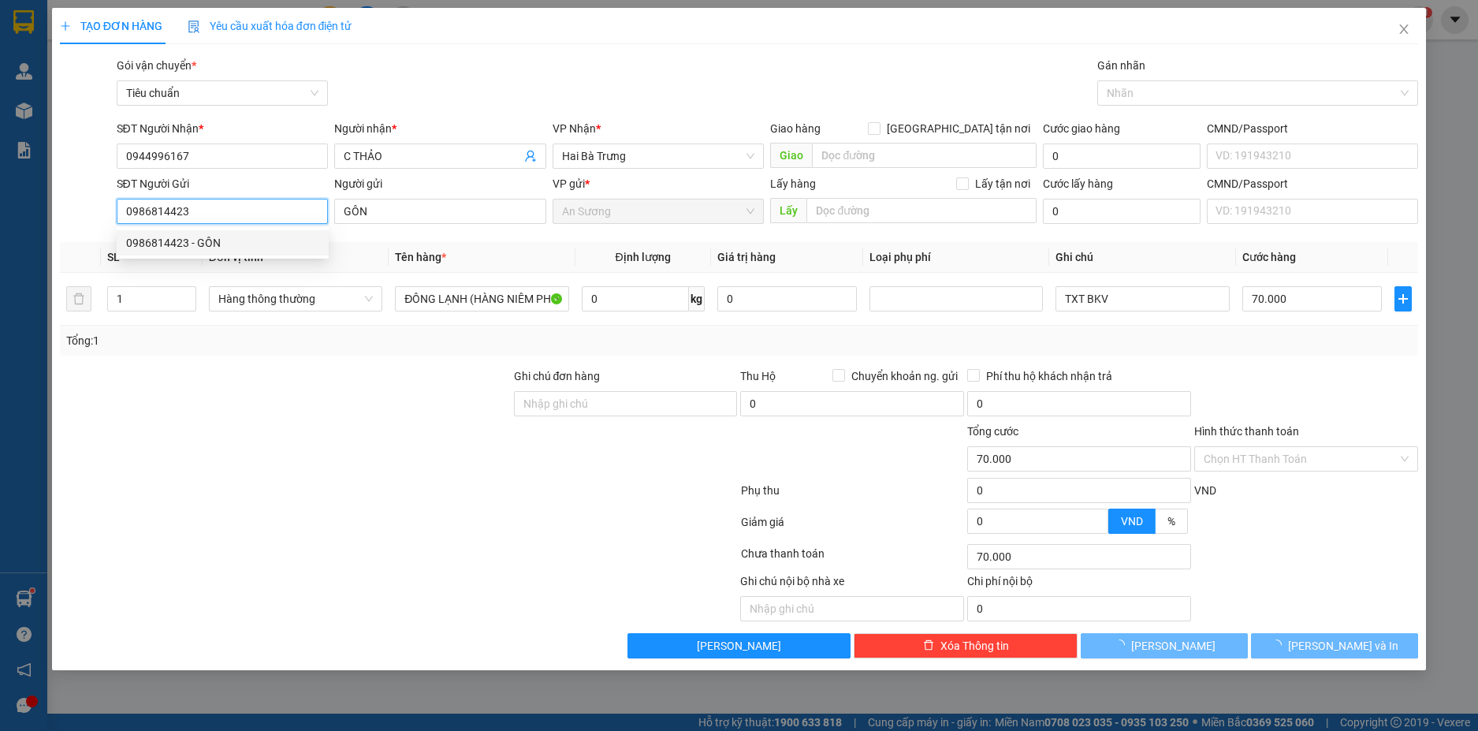
type input "200.000"
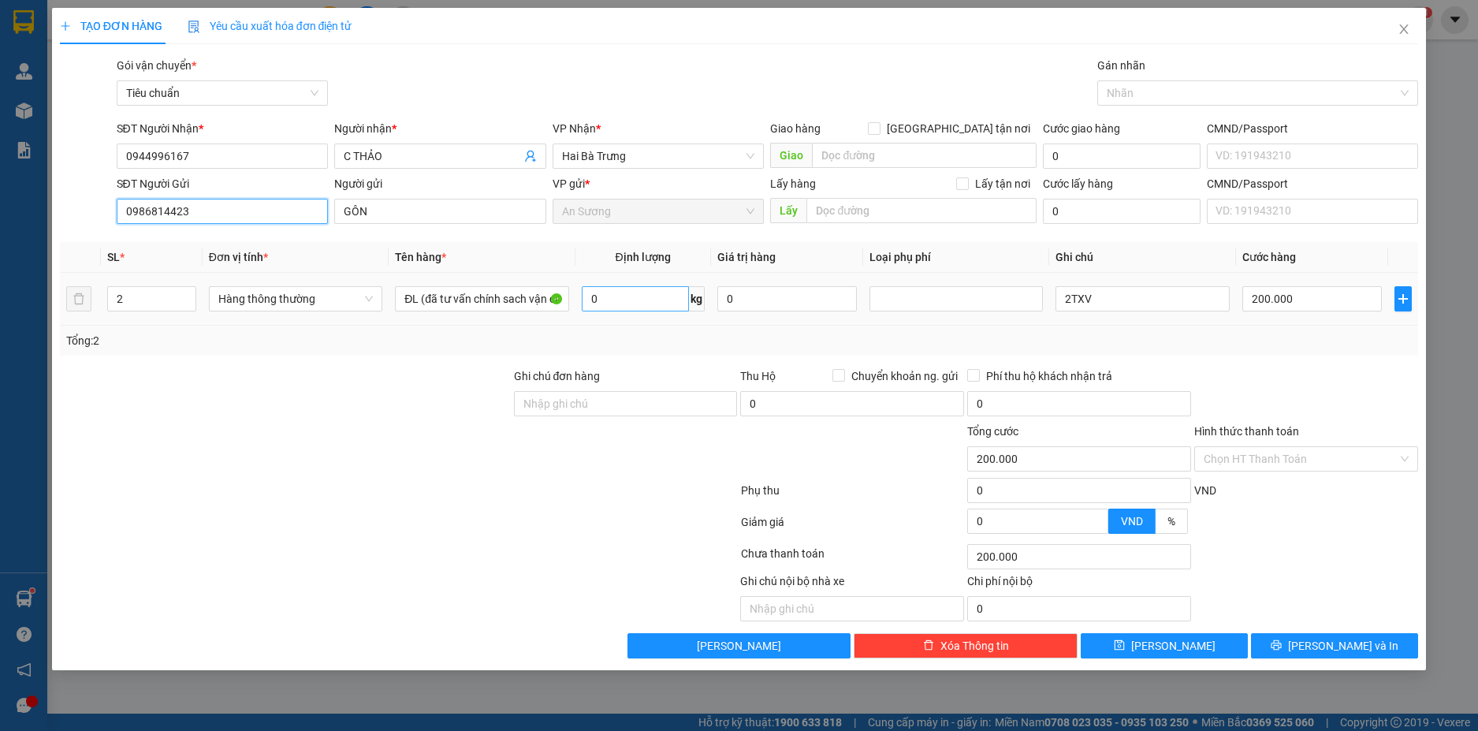
type input "0986814423"
click at [643, 299] on input "0" at bounding box center [635, 298] width 107 height 25
type input "1"
type input "50"
click at [1257, 361] on div "Transit Pickup Surcharge Ids Transit Deliver Surcharge Ids Transit Deliver Surc…" at bounding box center [739, 358] width 1359 height 602
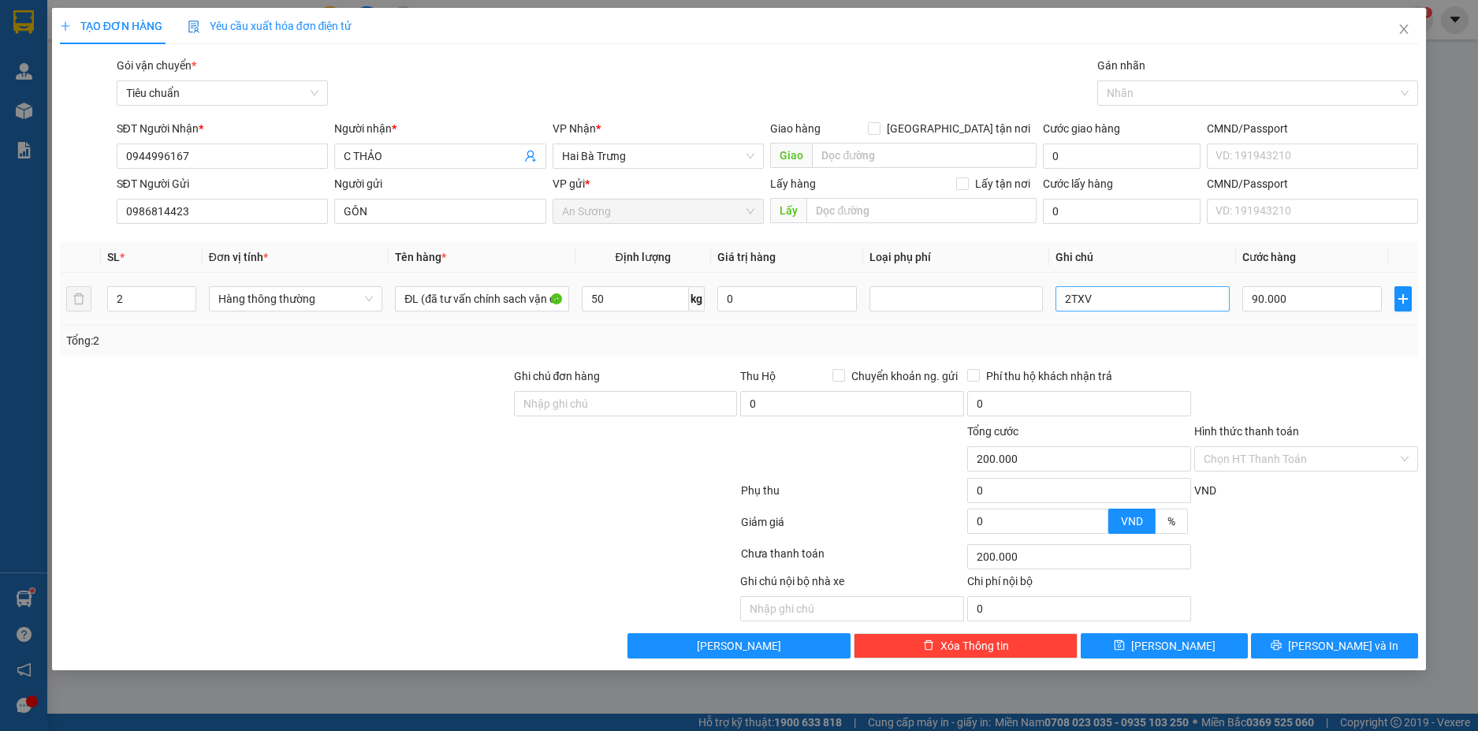
type input "90.000"
click at [1113, 303] on input "2TXV" at bounding box center [1142, 298] width 173 height 25
type input "2"
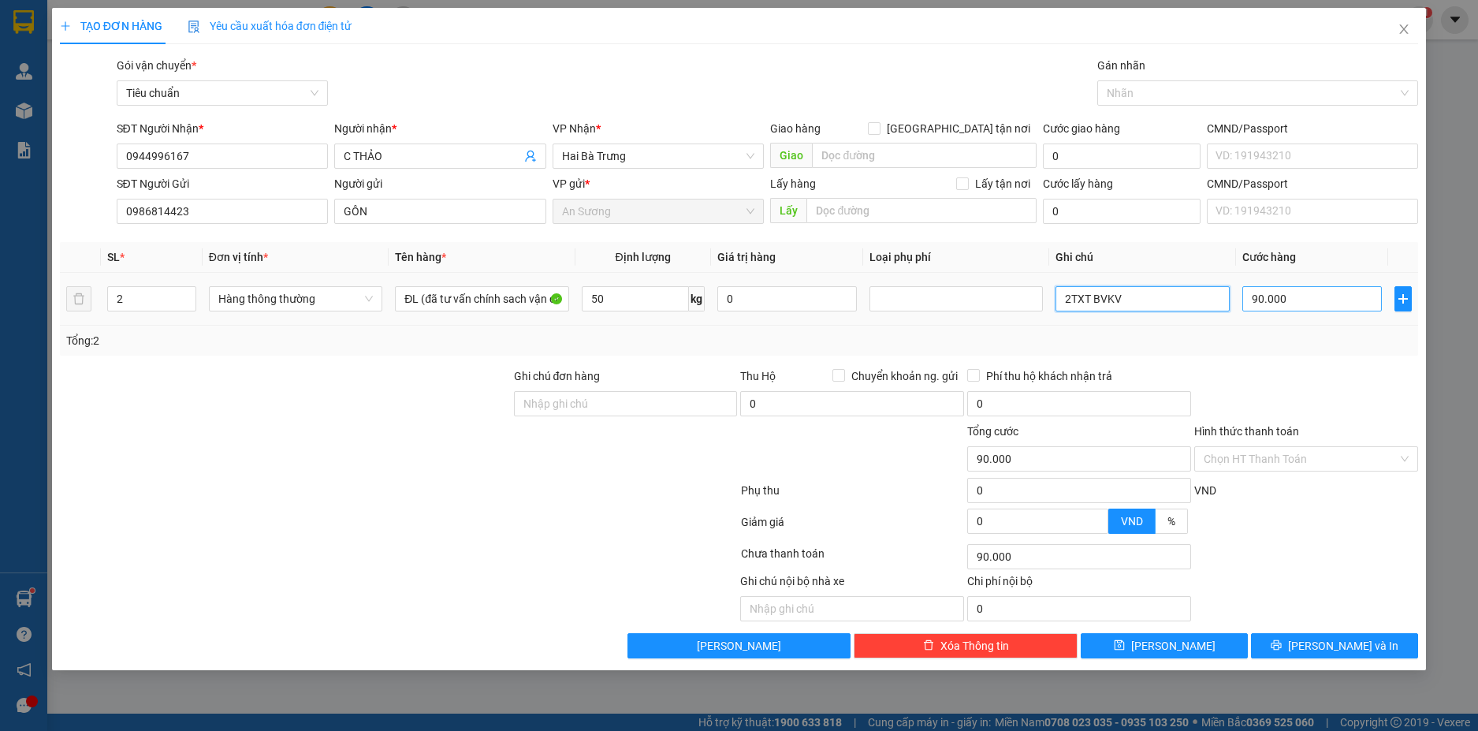
type input "2TXT BVKV"
click at [1329, 288] on input "90.000" at bounding box center [1312, 298] width 140 height 25
type input "1"
type input "18"
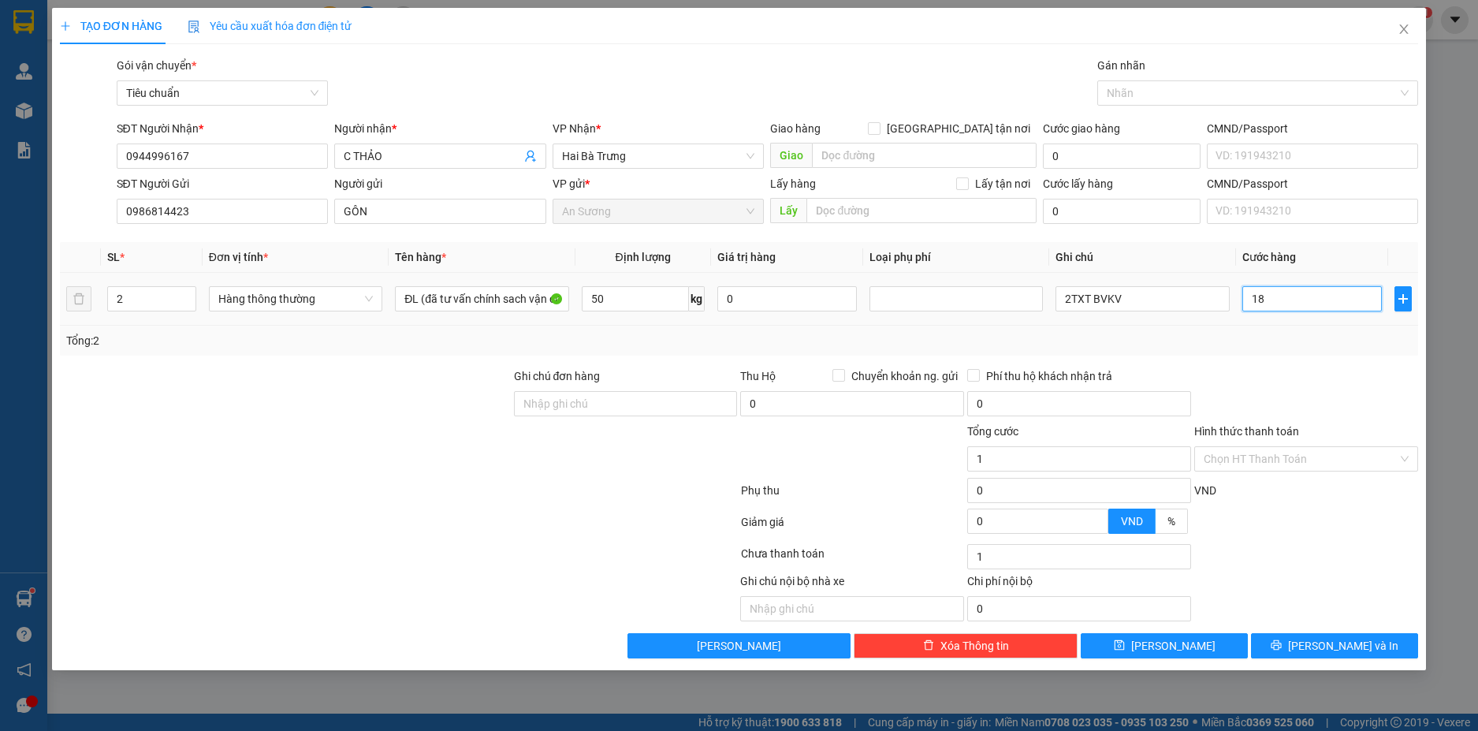
type input "18"
type input "180"
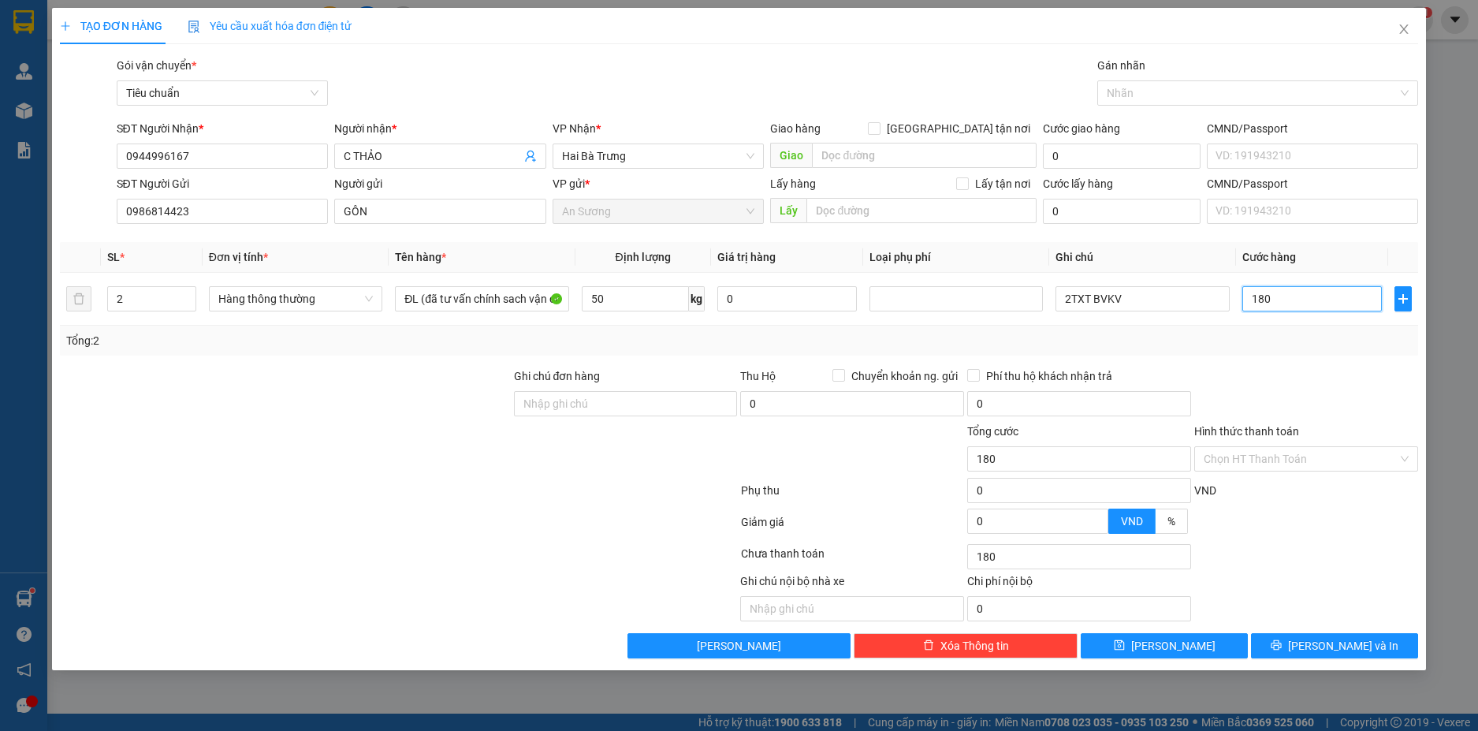
type input "180"
type input "180.000"
click at [1376, 391] on div at bounding box center [1306, 394] width 227 height 55
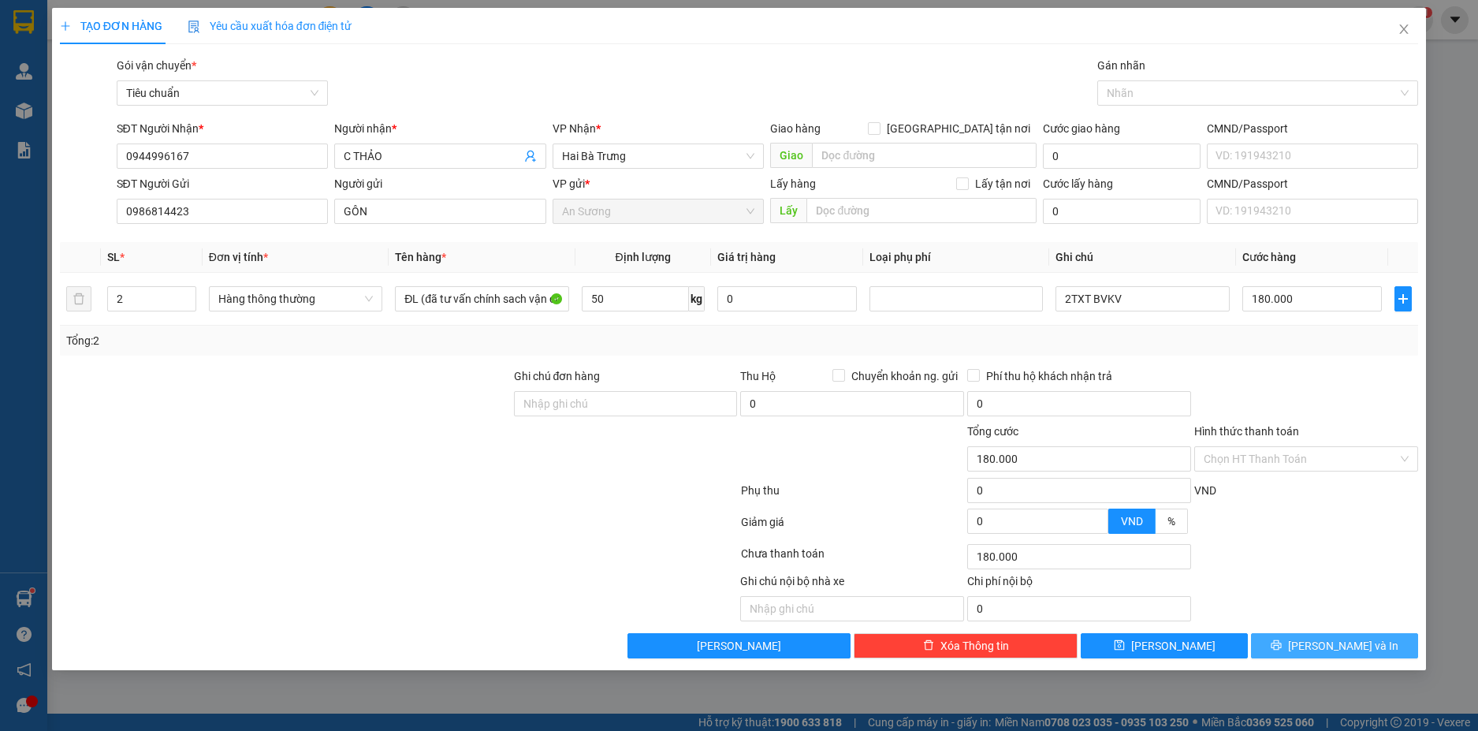
click at [1369, 643] on button "Lưu và In" at bounding box center [1334, 645] width 167 height 25
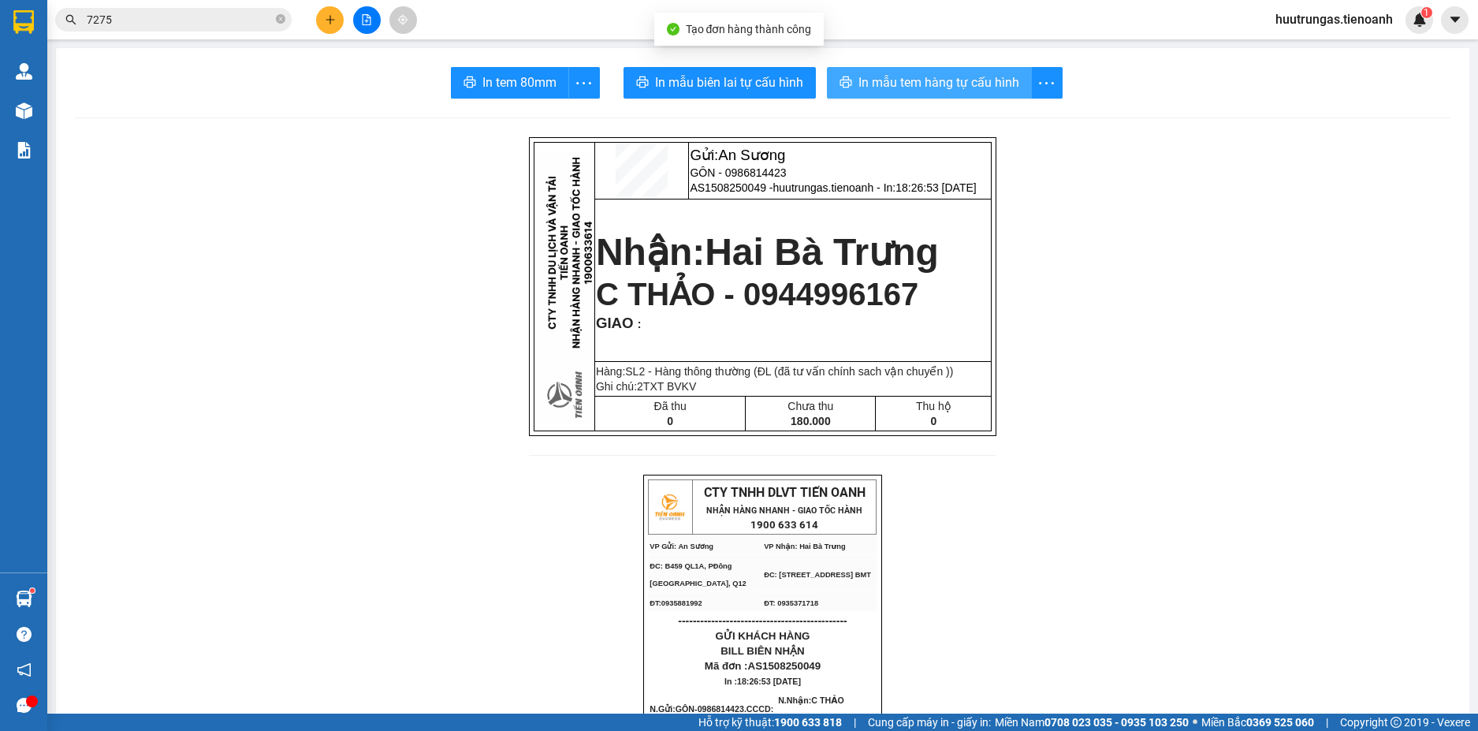
click at [916, 91] on span "In mẫu tem hàng tự cấu hình" at bounding box center [939, 83] width 161 height 20
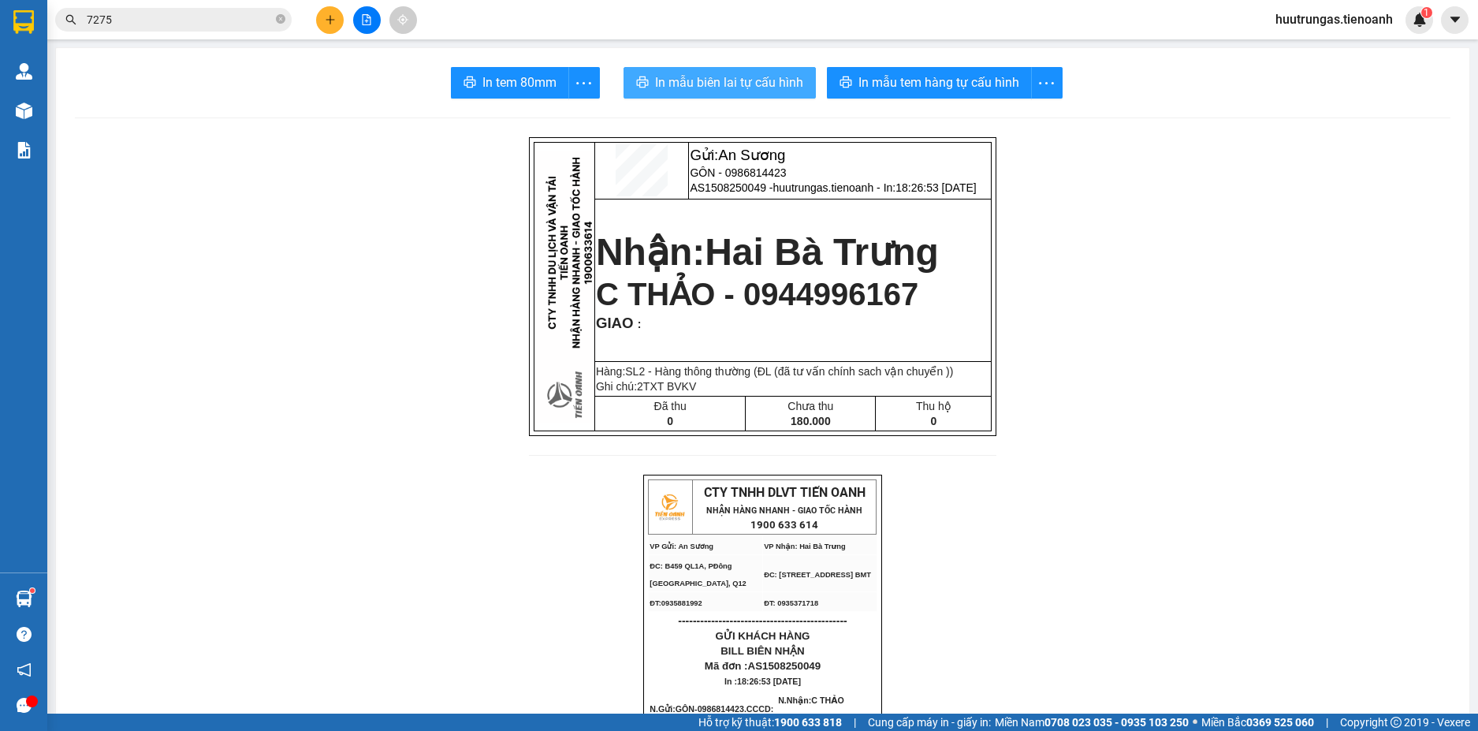
click at [723, 81] on span "In mẫu biên lai tự cấu hình" at bounding box center [729, 83] width 148 height 20
click at [236, 20] on input "7275" at bounding box center [180, 19] width 186 height 17
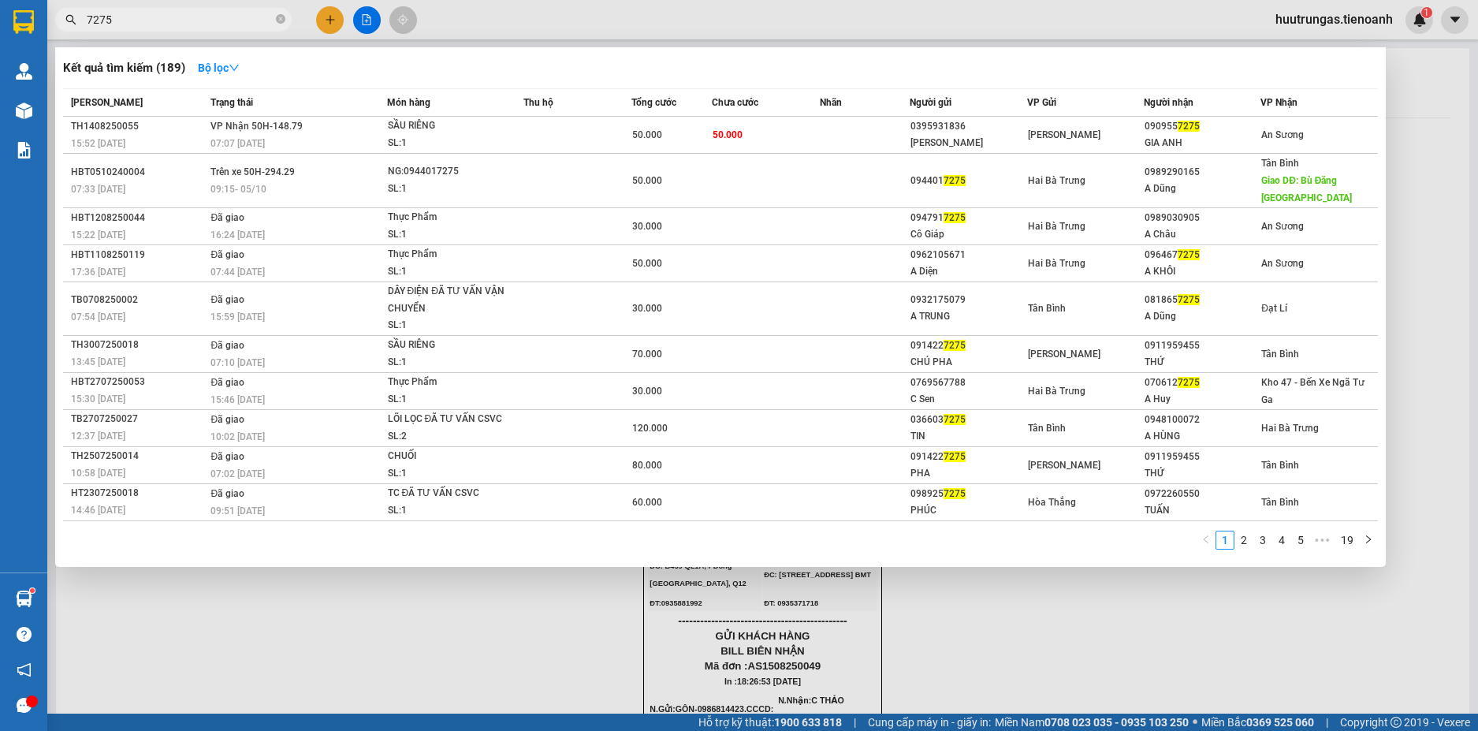
click at [236, 20] on input "7275" at bounding box center [180, 19] width 186 height 17
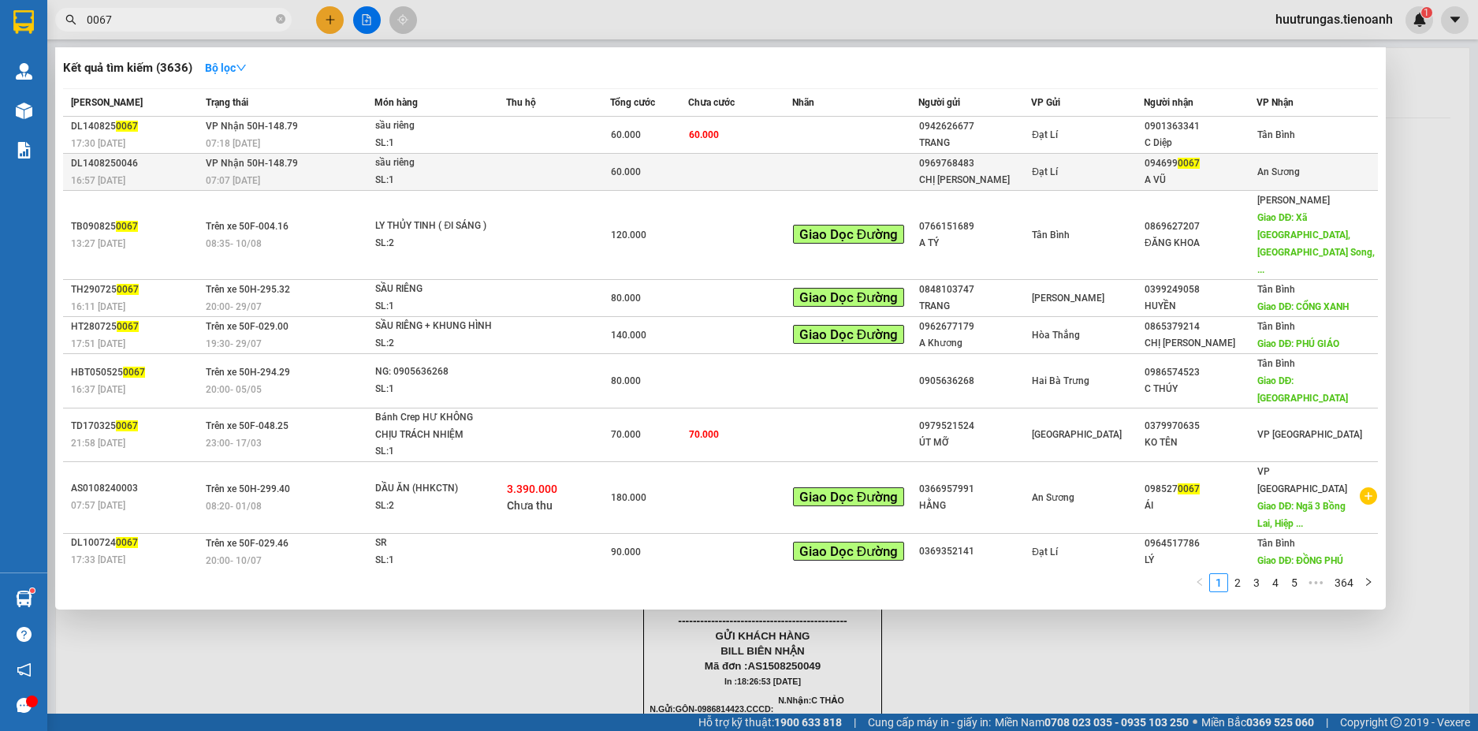
type input "0067"
click at [748, 173] on td at bounding box center [740, 172] width 104 height 37
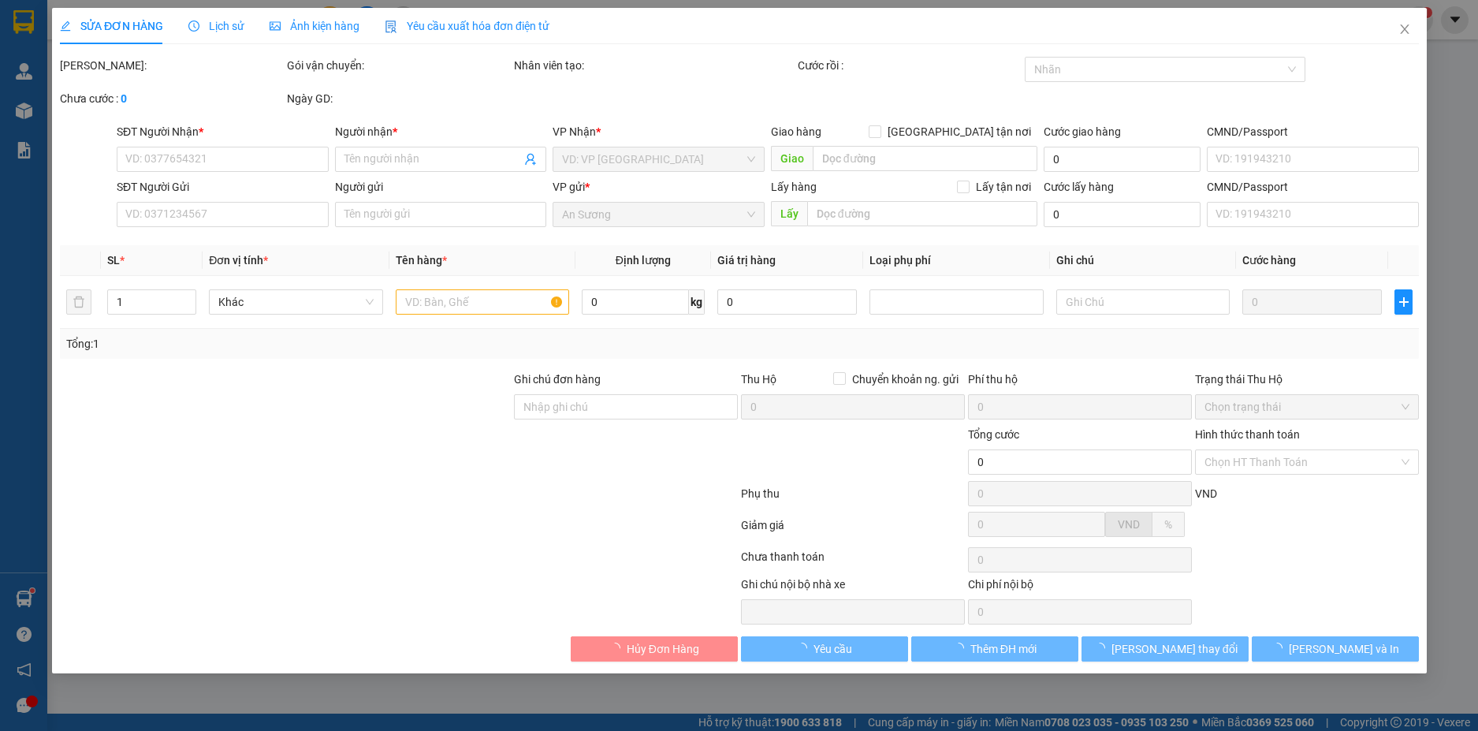
type input "0946990067"
type input "A VŨ"
type input "0969768483"
type input "CHỊ [PERSON_NAME]"
type input "60.000"
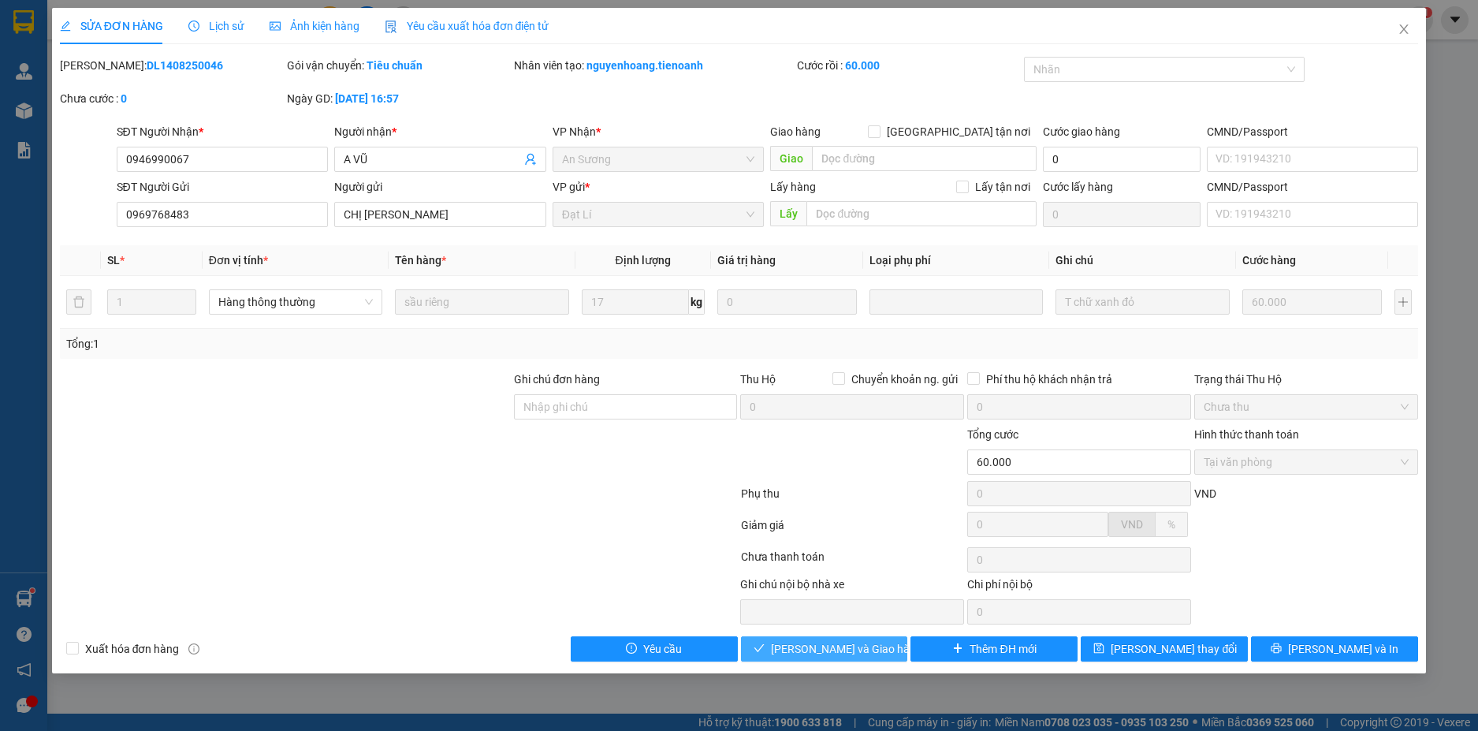
click at [849, 650] on span "Lưu và Giao hàng" at bounding box center [846, 648] width 151 height 17
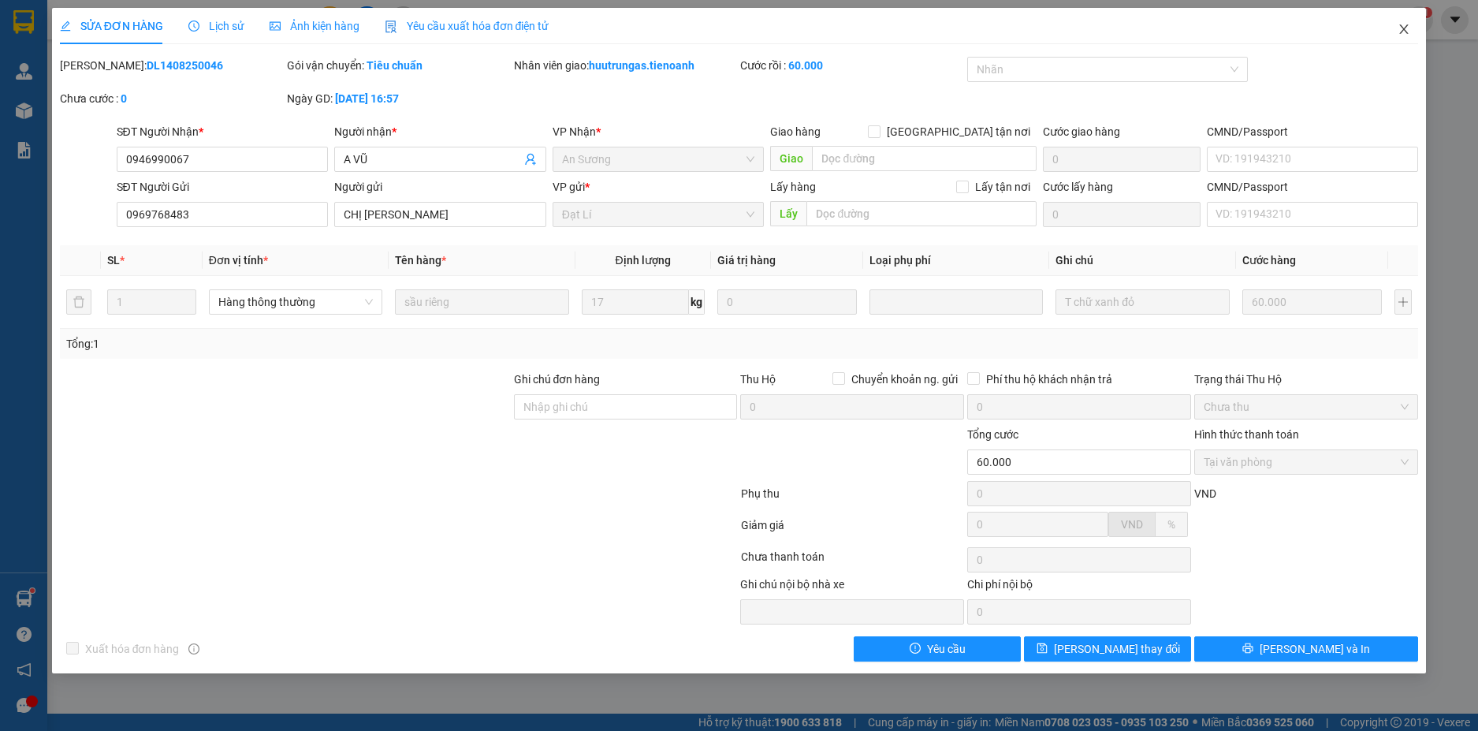
click at [1401, 27] on icon "close" at bounding box center [1404, 29] width 13 height 13
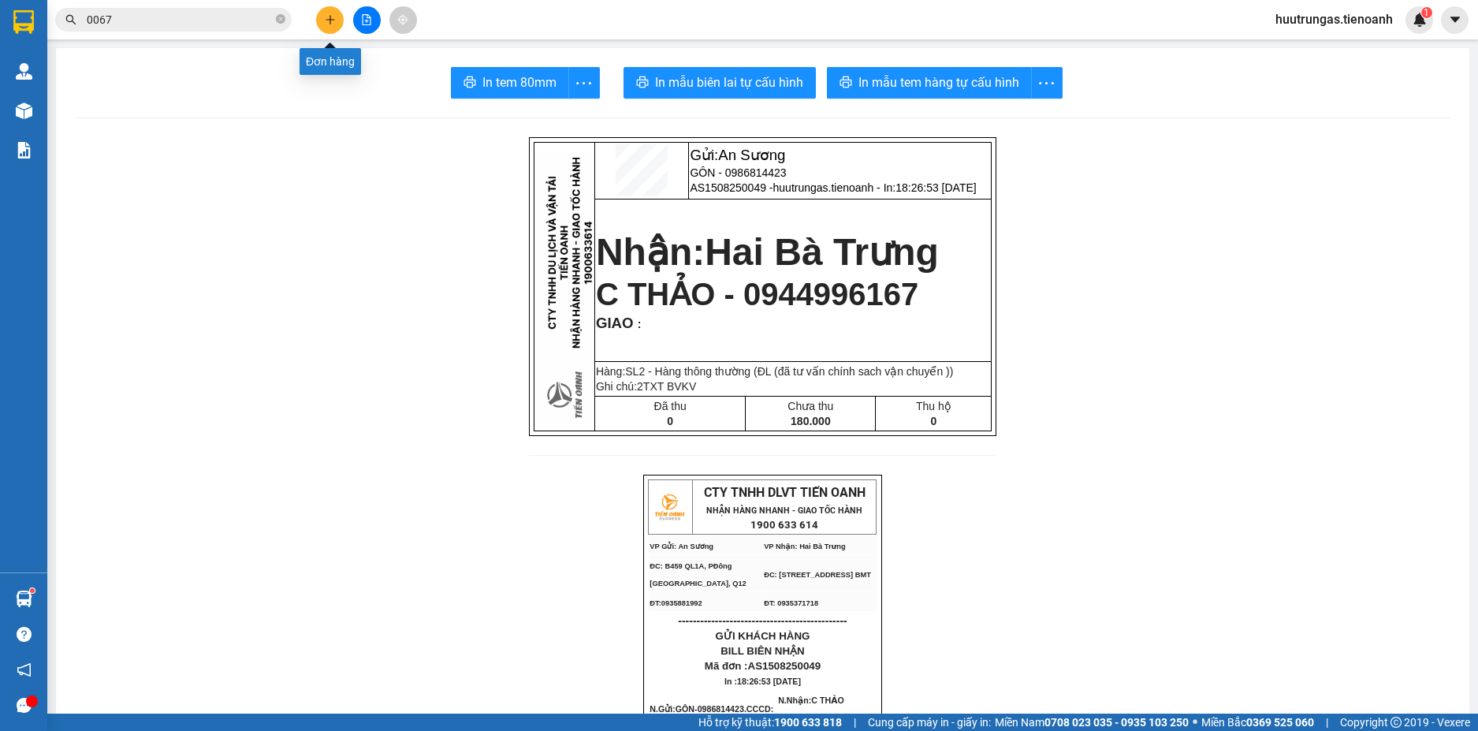
click at [330, 23] on icon "plus" at bounding box center [330, 19] width 11 height 11
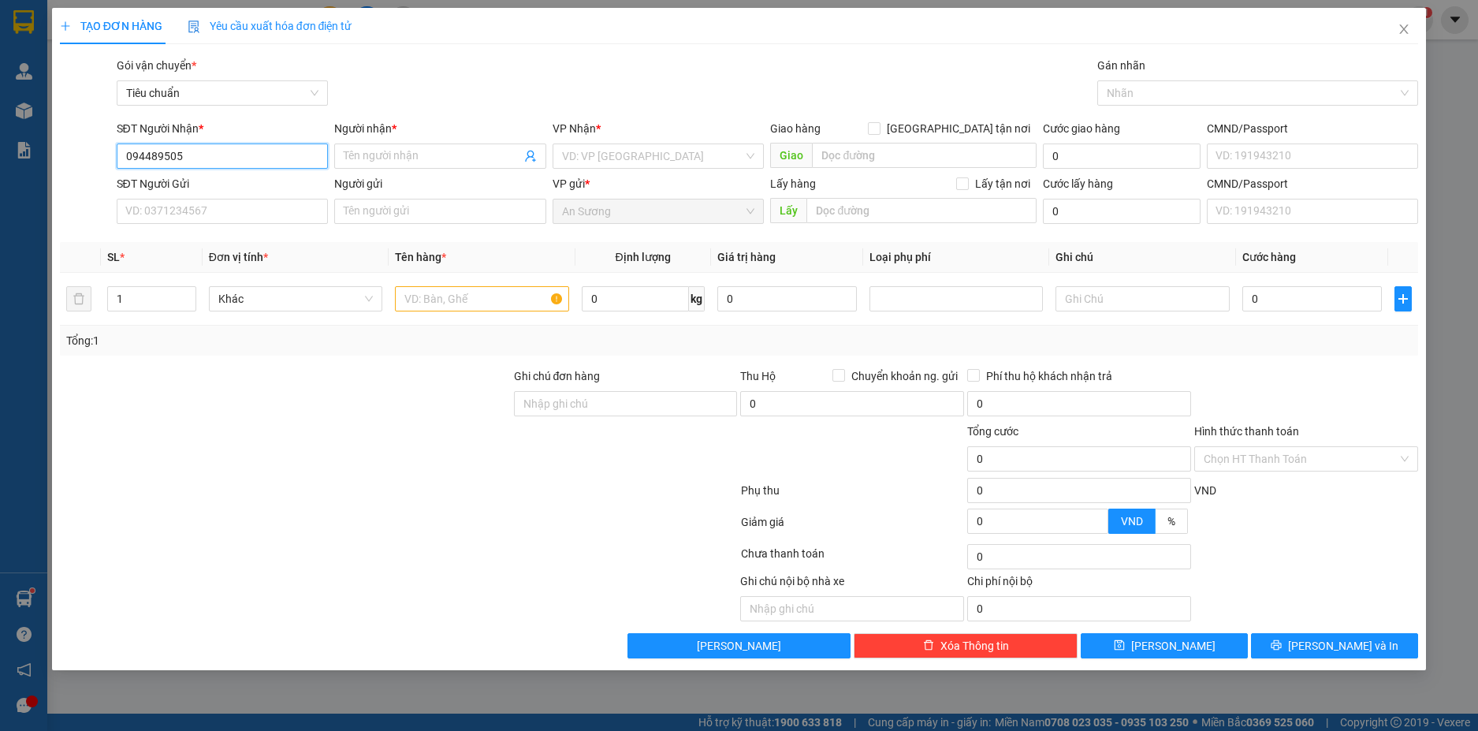
type input "0944895051"
drag, startPoint x: 238, startPoint y: 156, endPoint x: 79, endPoint y: 156, distance: 159.3
click at [79, 156] on div "SĐT Người Nhận * 0944895051 Người nhận * Tên người nhận VP Nhận * VD: VP Sài Gò…" at bounding box center [739, 147] width 1362 height 55
click at [256, 184] on div "0944895051 - C Liễu" at bounding box center [222, 187] width 193 height 17
type input "C Liễu"
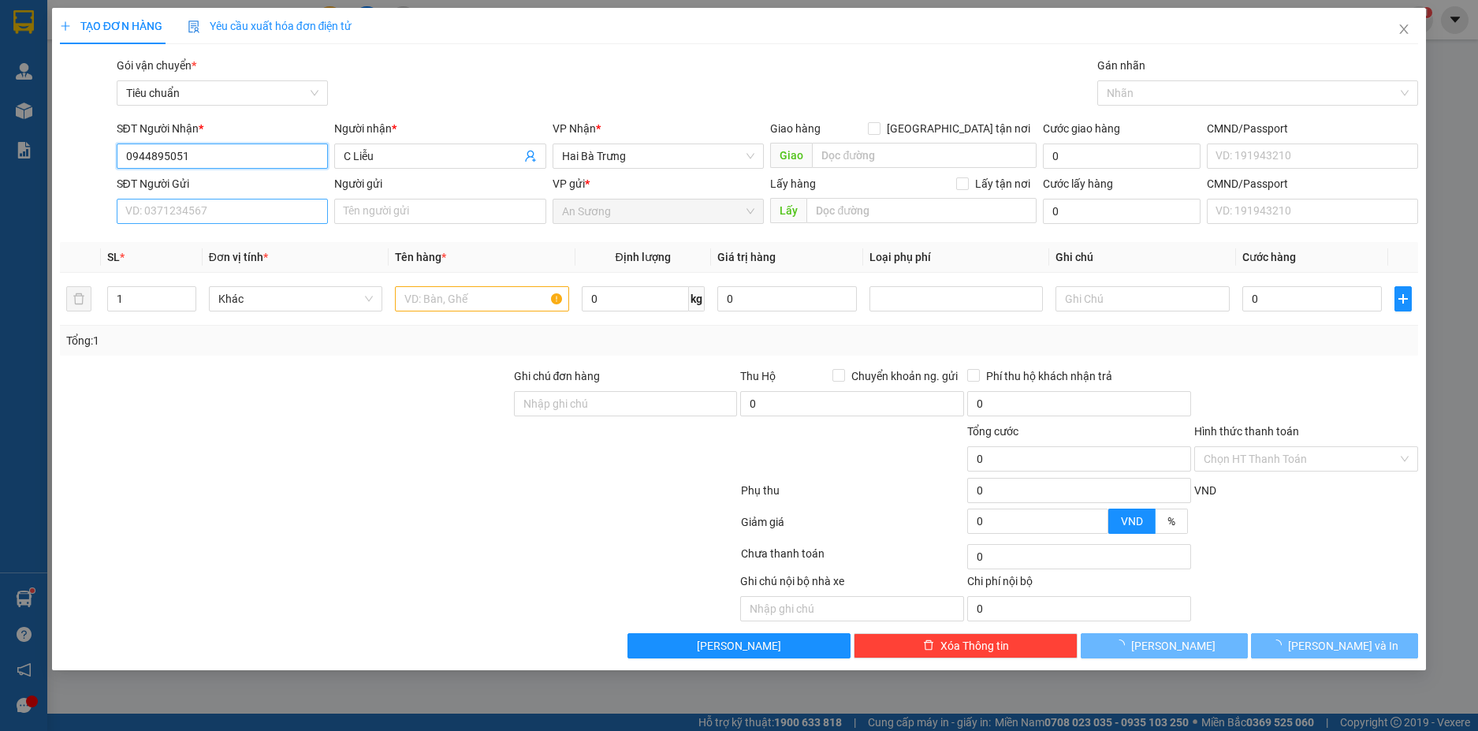
type input "40.000"
type input "0944895051"
click at [236, 199] on input "SĐT Người Gửi" at bounding box center [223, 211] width 212 height 25
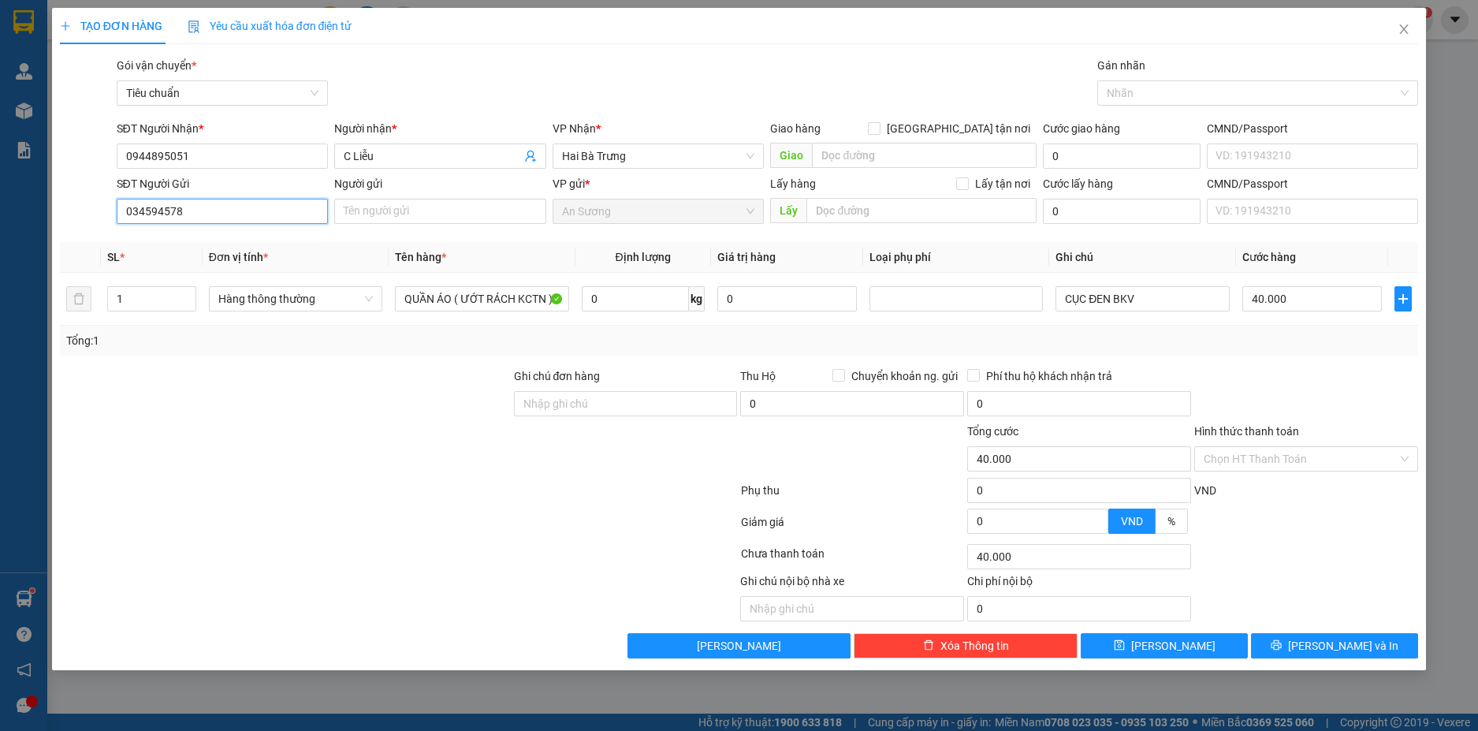
type input "0345945781"
click at [230, 239] on div "0345945781 - HIỂN" at bounding box center [222, 242] width 193 height 17
type input "HIỂN"
click at [359, 299] on span "Hàng thông thường" at bounding box center [295, 299] width 155 height 24
type input "0345945781"
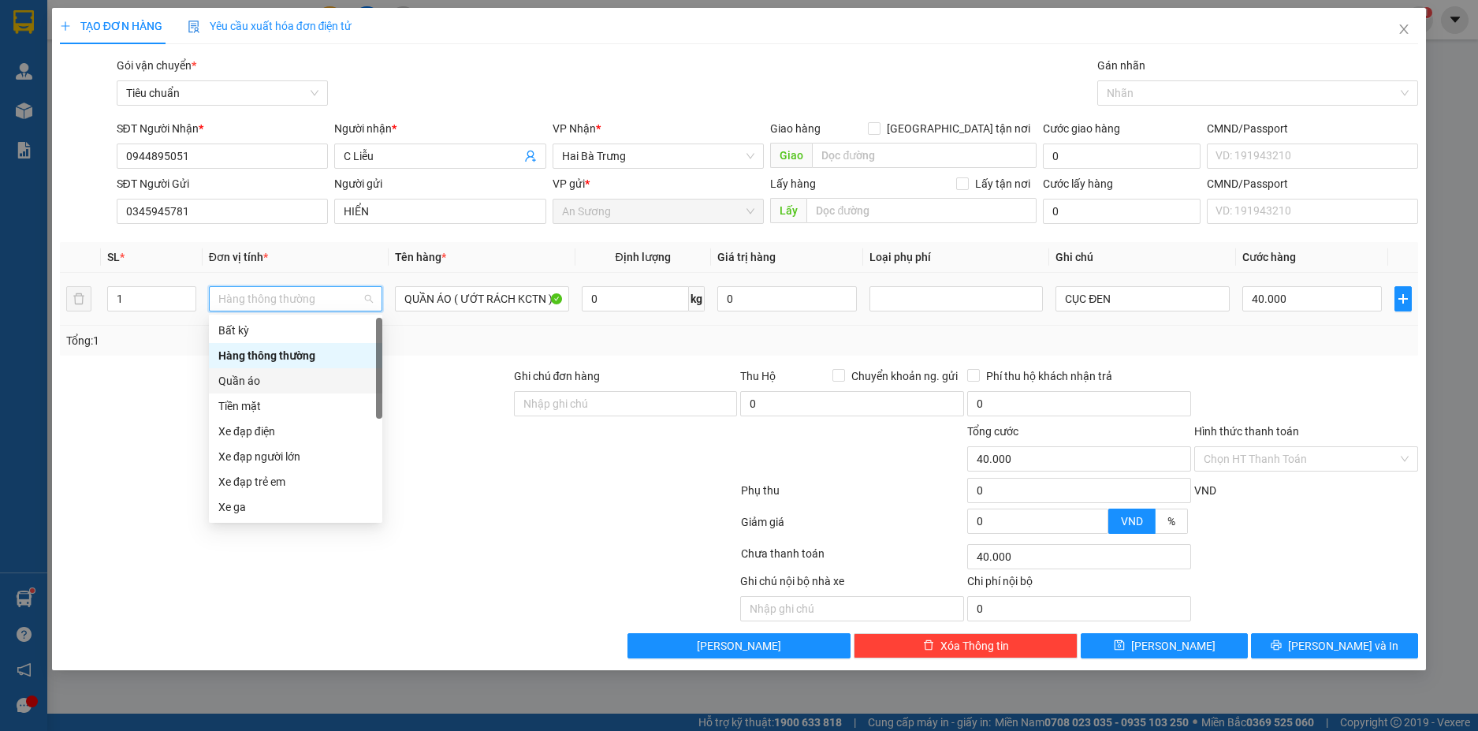
click at [258, 382] on div "Quần áo" at bounding box center [295, 380] width 155 height 17
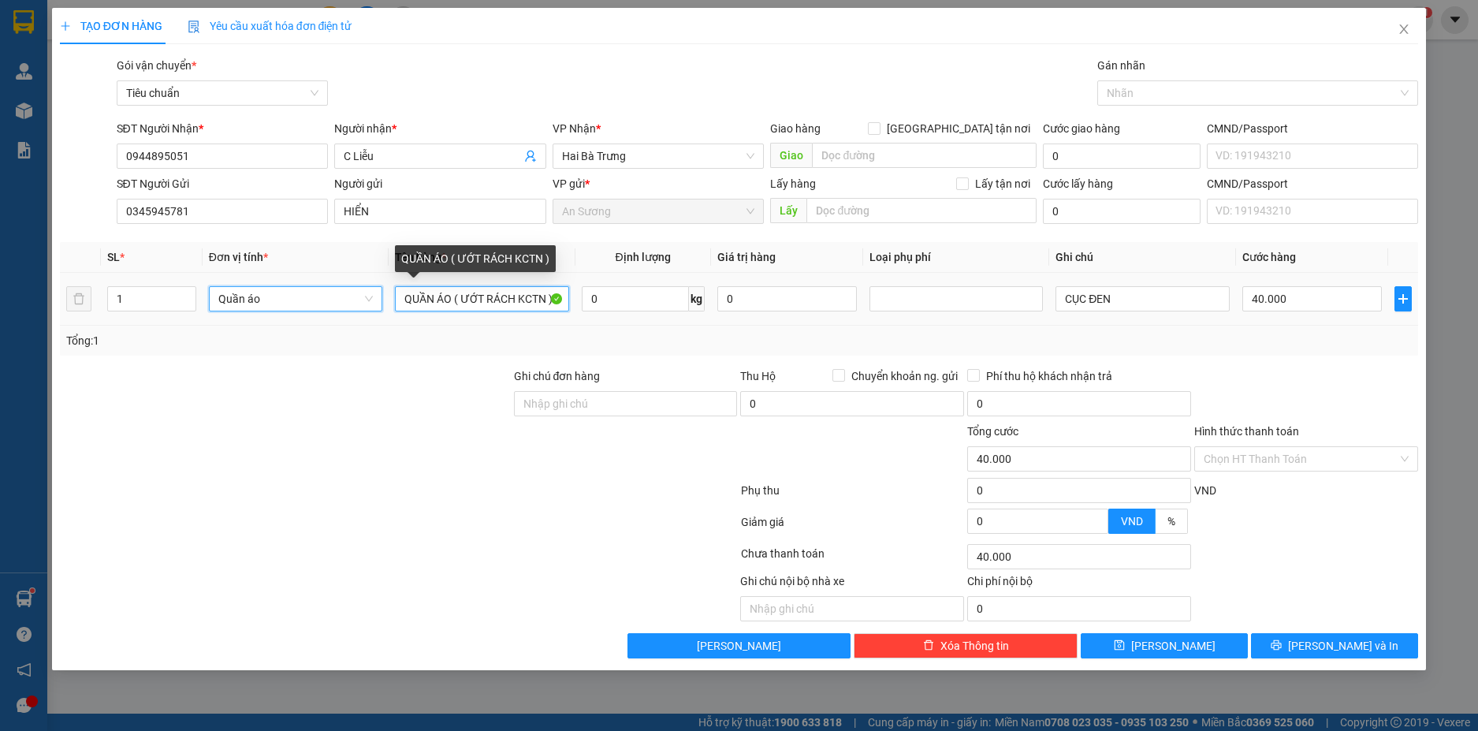
type input "0"
drag, startPoint x: 453, startPoint y: 298, endPoint x: 404, endPoint y: 301, distance: 48.2
click at [404, 301] on input "QUẦN ÁO ( ƯỚT RÁCH KCTN )" at bounding box center [481, 298] width 173 height 25
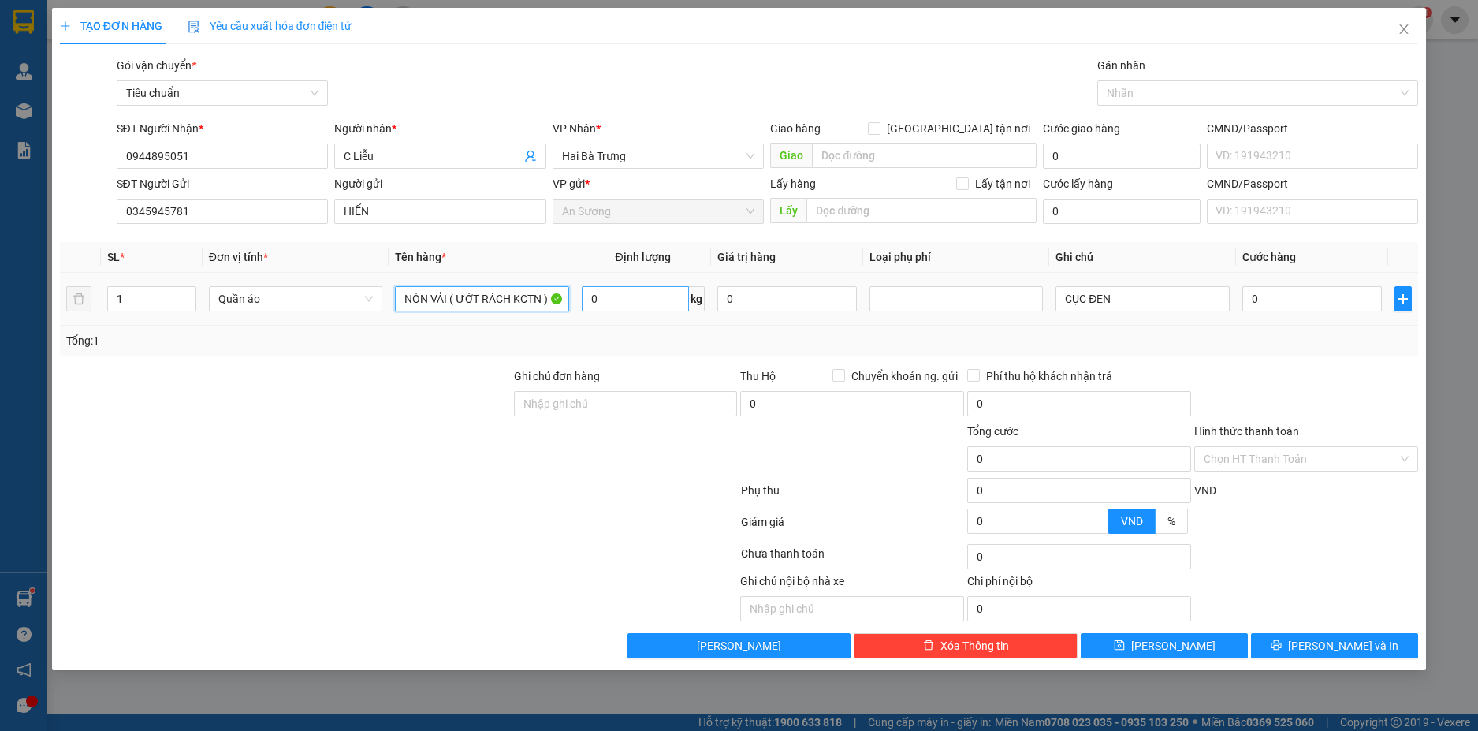
type input "NÓN VẢI ( ƯỚT RÁCH KCTN )"
click at [635, 300] on input "0" at bounding box center [635, 298] width 107 height 25
type input "12"
click at [1261, 352] on div "Tổng: 1" at bounding box center [739, 341] width 1359 height 30
type input "50.000"
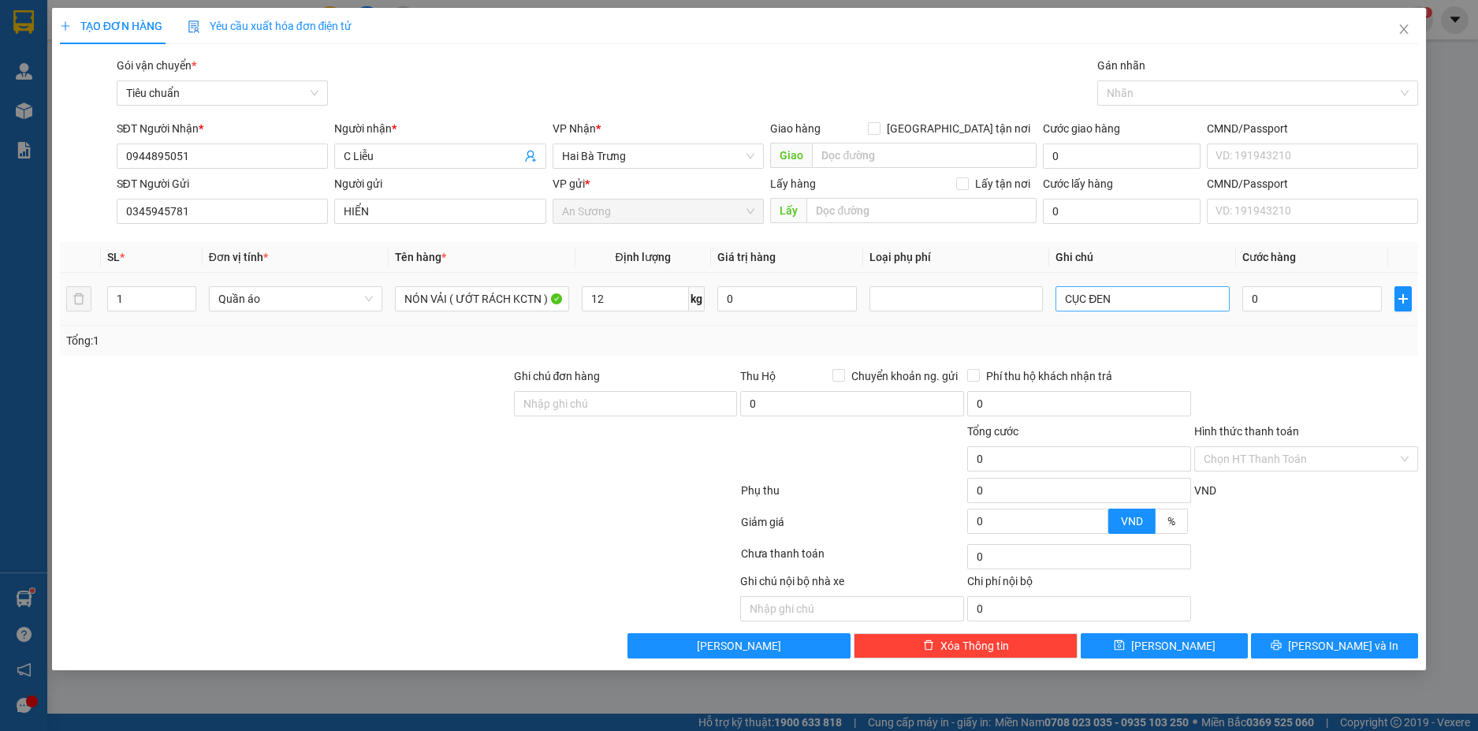
type input "50.000"
click at [1146, 299] on input "CỤC ĐEN" at bounding box center [1142, 298] width 173 height 25
type input "CỤC ĐEN BKV"
click at [1316, 638] on button "Lưu và In" at bounding box center [1334, 645] width 167 height 25
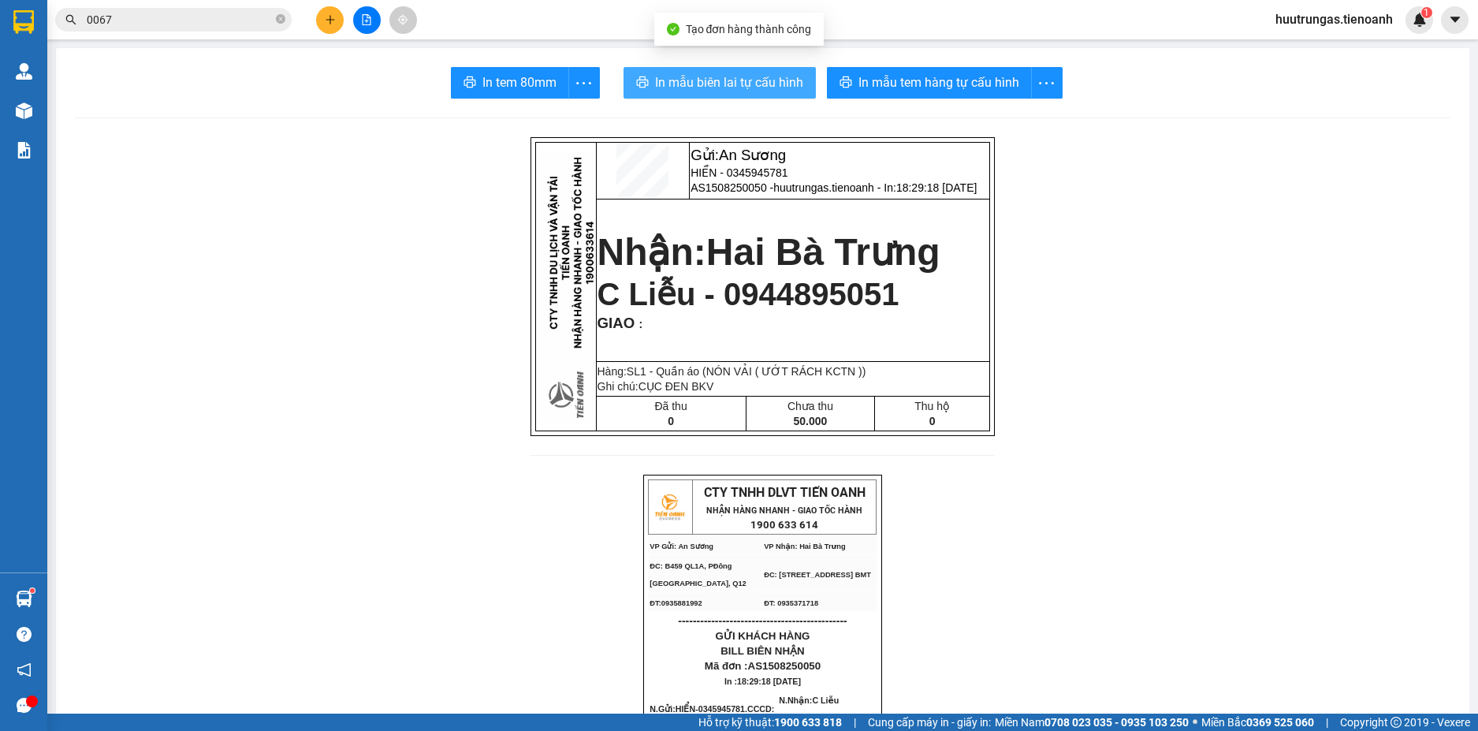
click at [789, 86] on span "In mẫu biên lai tự cấu hình" at bounding box center [729, 83] width 148 height 20
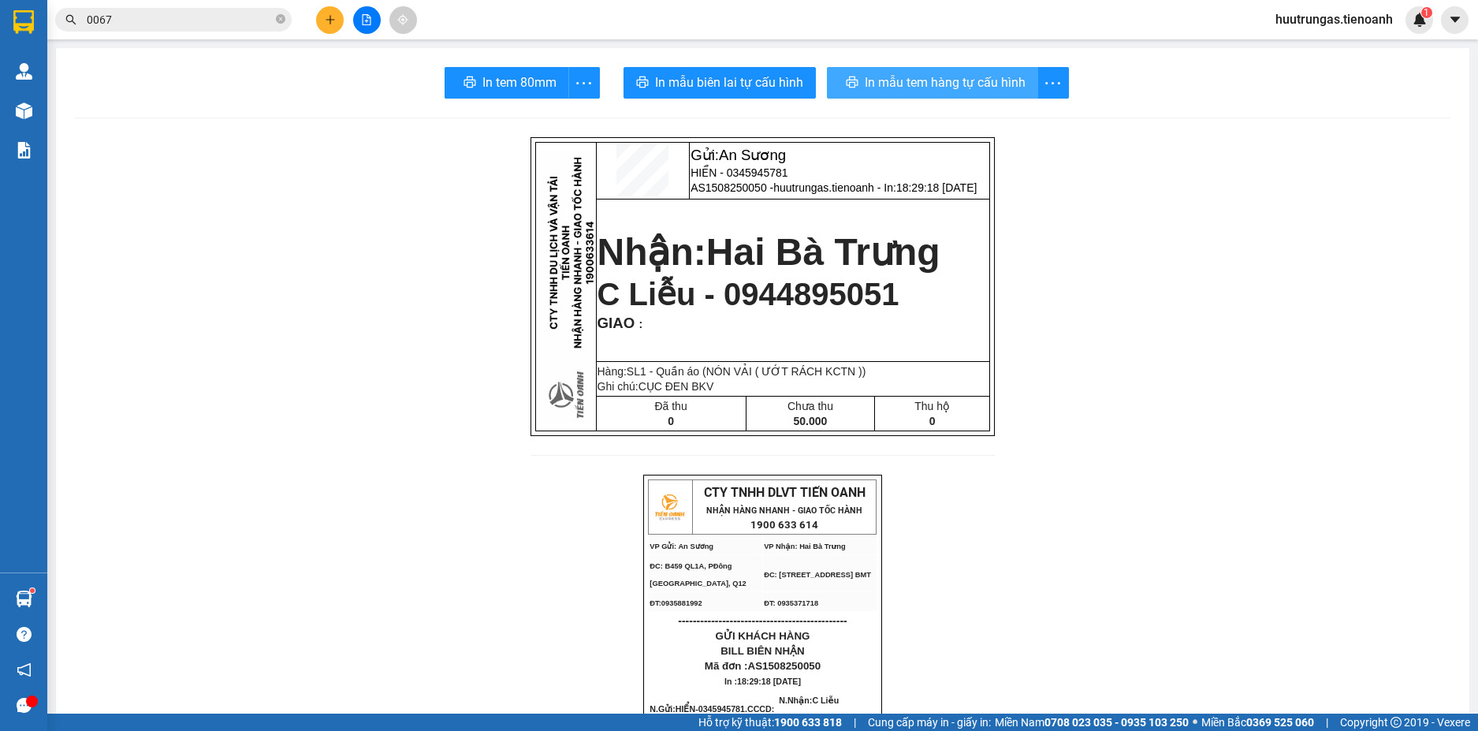
click at [959, 86] on span "In mẫu tem hàng tự cấu hình" at bounding box center [945, 83] width 161 height 20
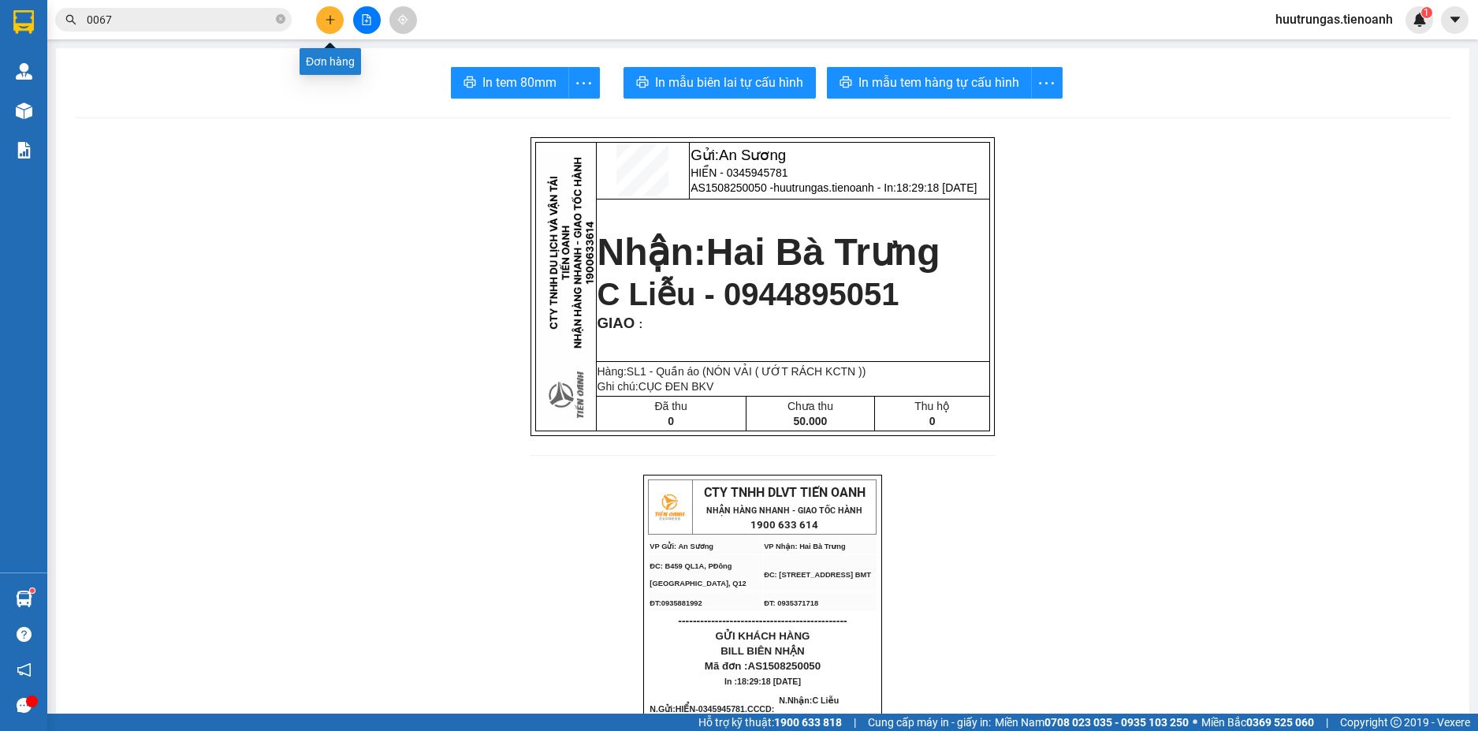
click at [322, 13] on button at bounding box center [330, 20] width 28 height 28
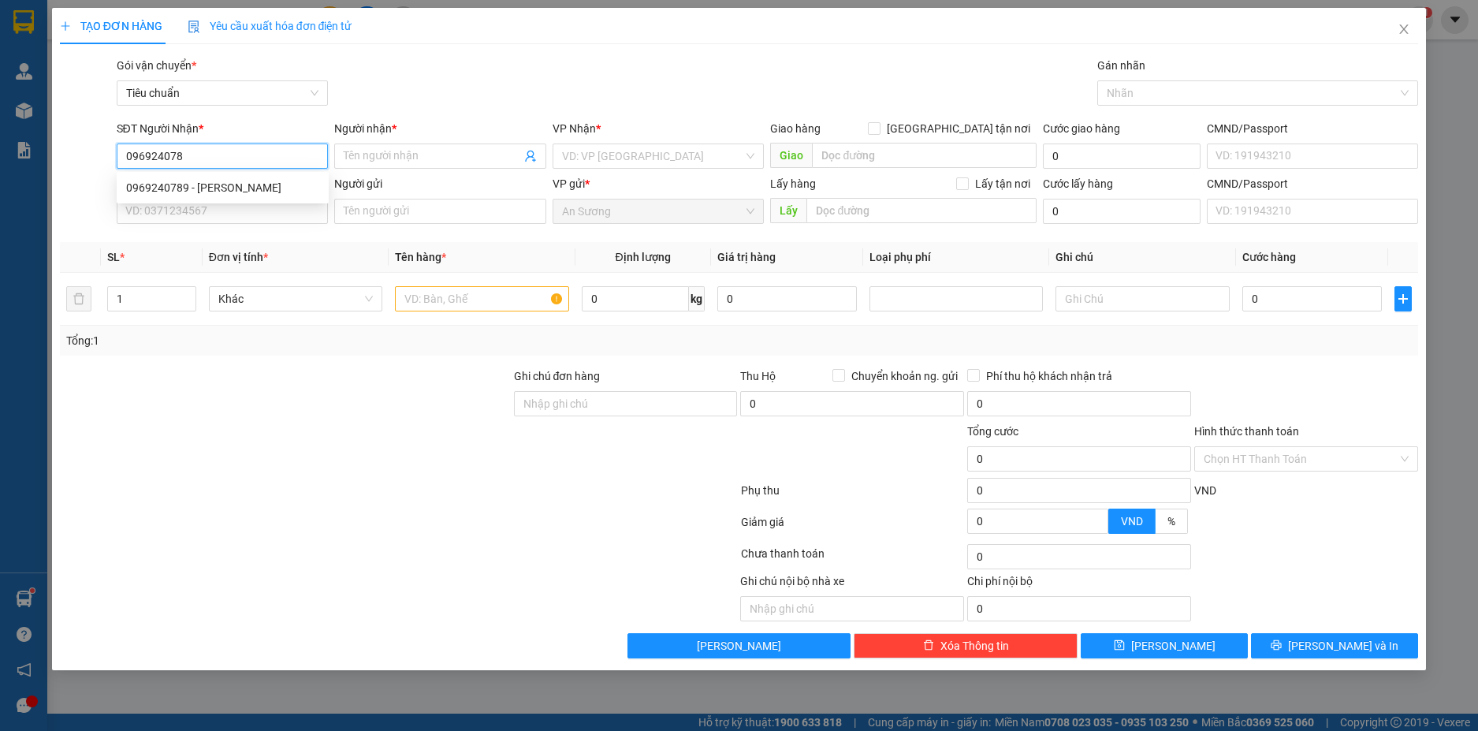
type input "0969240789"
click at [234, 179] on div "0969240789 - THANH VÂN" at bounding box center [222, 187] width 193 height 17
type input "[PERSON_NAME]"
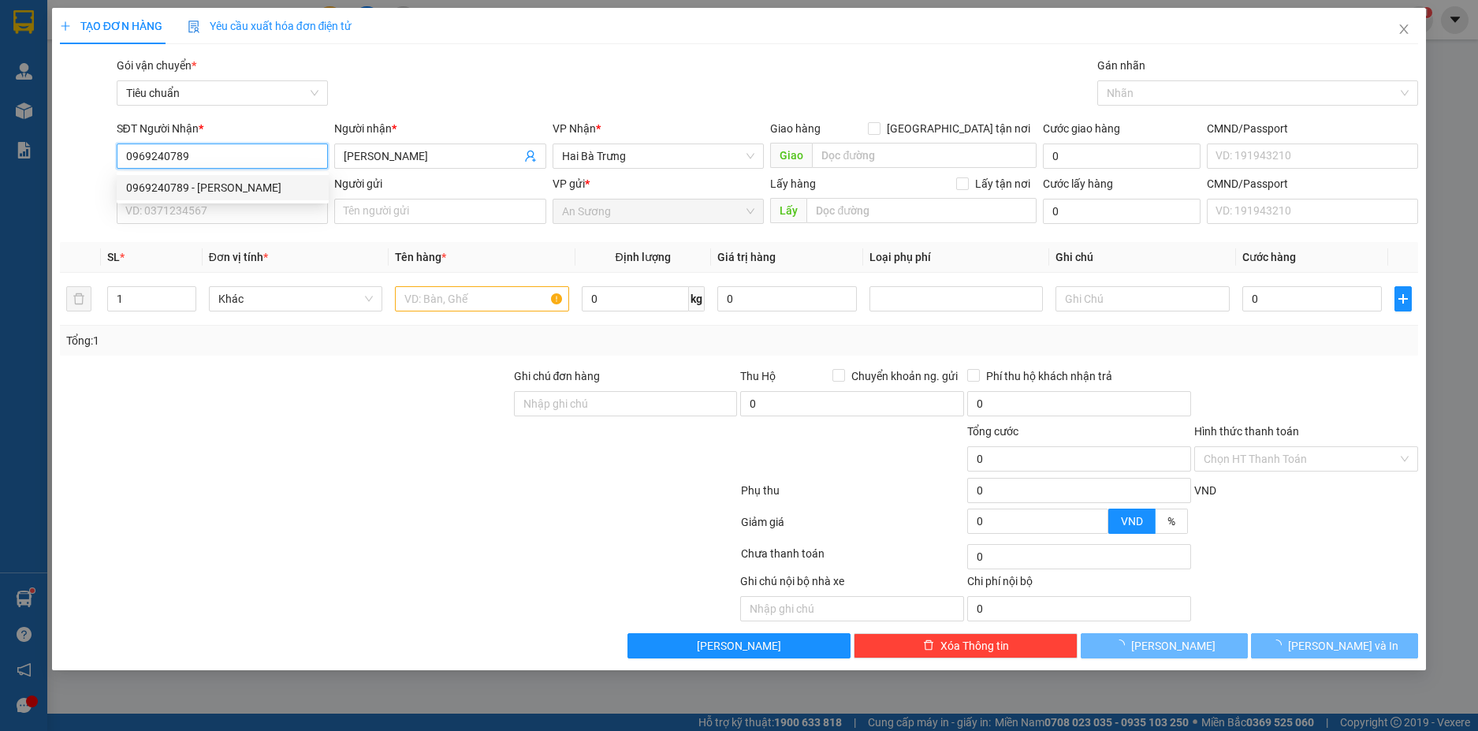
type input "30.000"
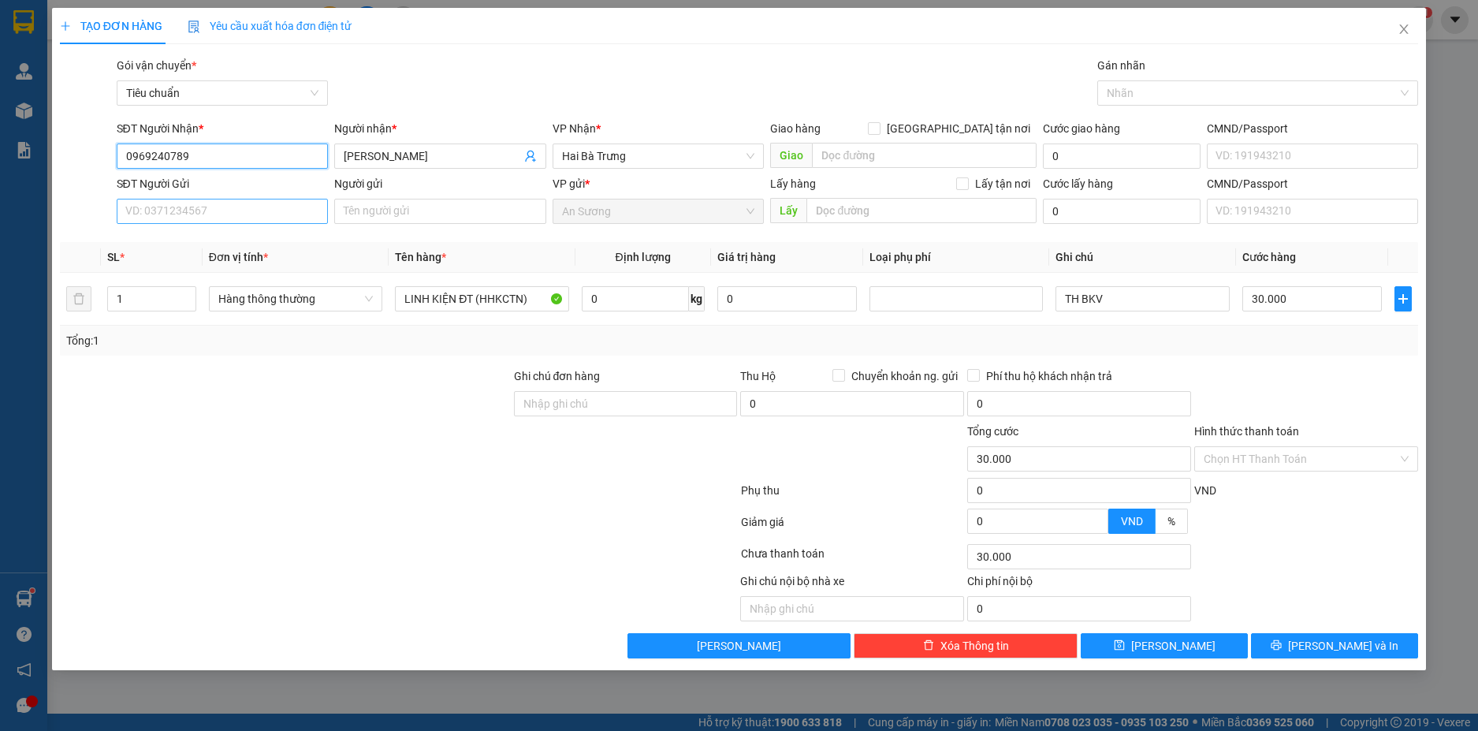
type input "0969240789"
click at [265, 207] on input "SĐT Người Gửi" at bounding box center [223, 211] width 212 height 25
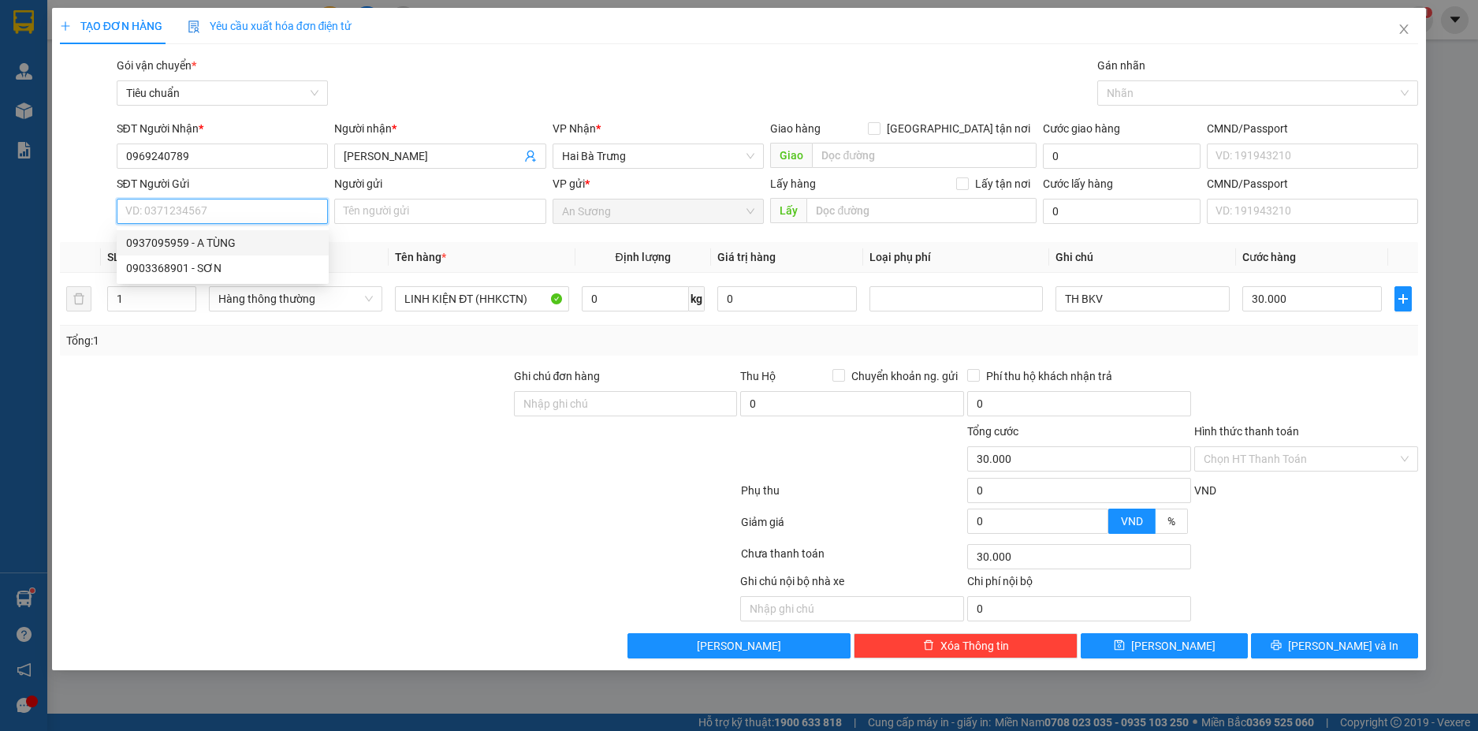
click at [247, 240] on div "0937095959 - A TÙNG" at bounding box center [222, 242] width 193 height 17
type input "0937095959"
type input "A TÙNG"
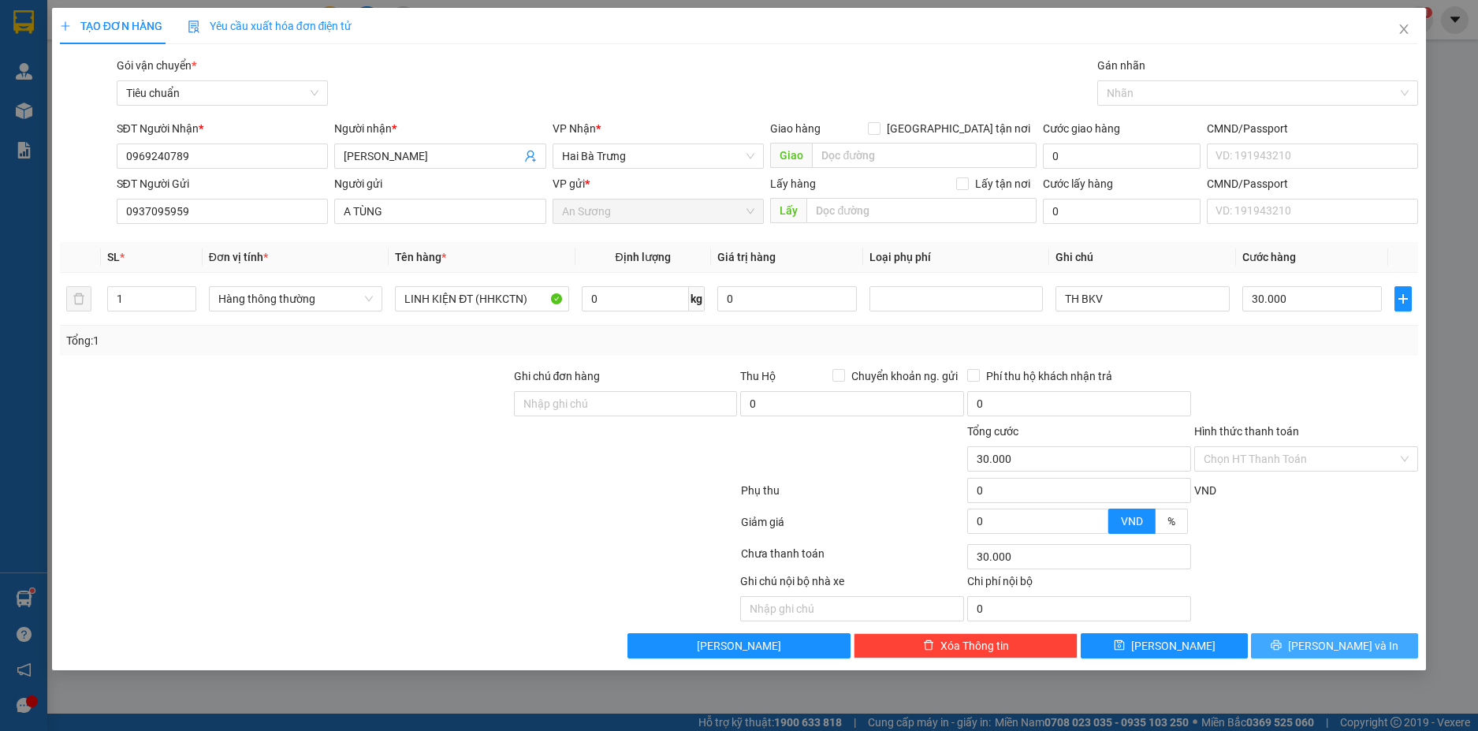
click at [1362, 642] on span "Lưu và In" at bounding box center [1343, 645] width 110 height 17
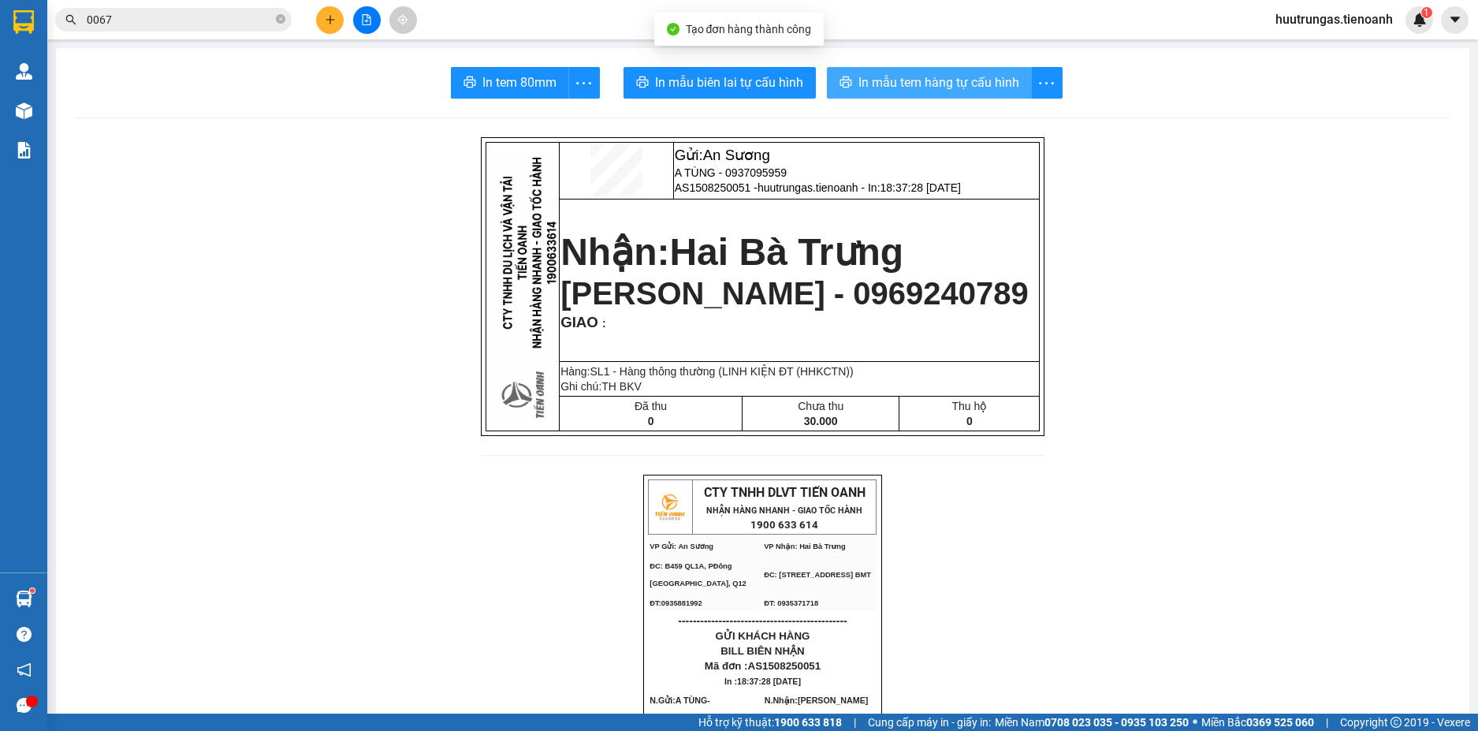
click at [936, 88] on span "In mẫu tem hàng tự cấu hình" at bounding box center [939, 83] width 161 height 20
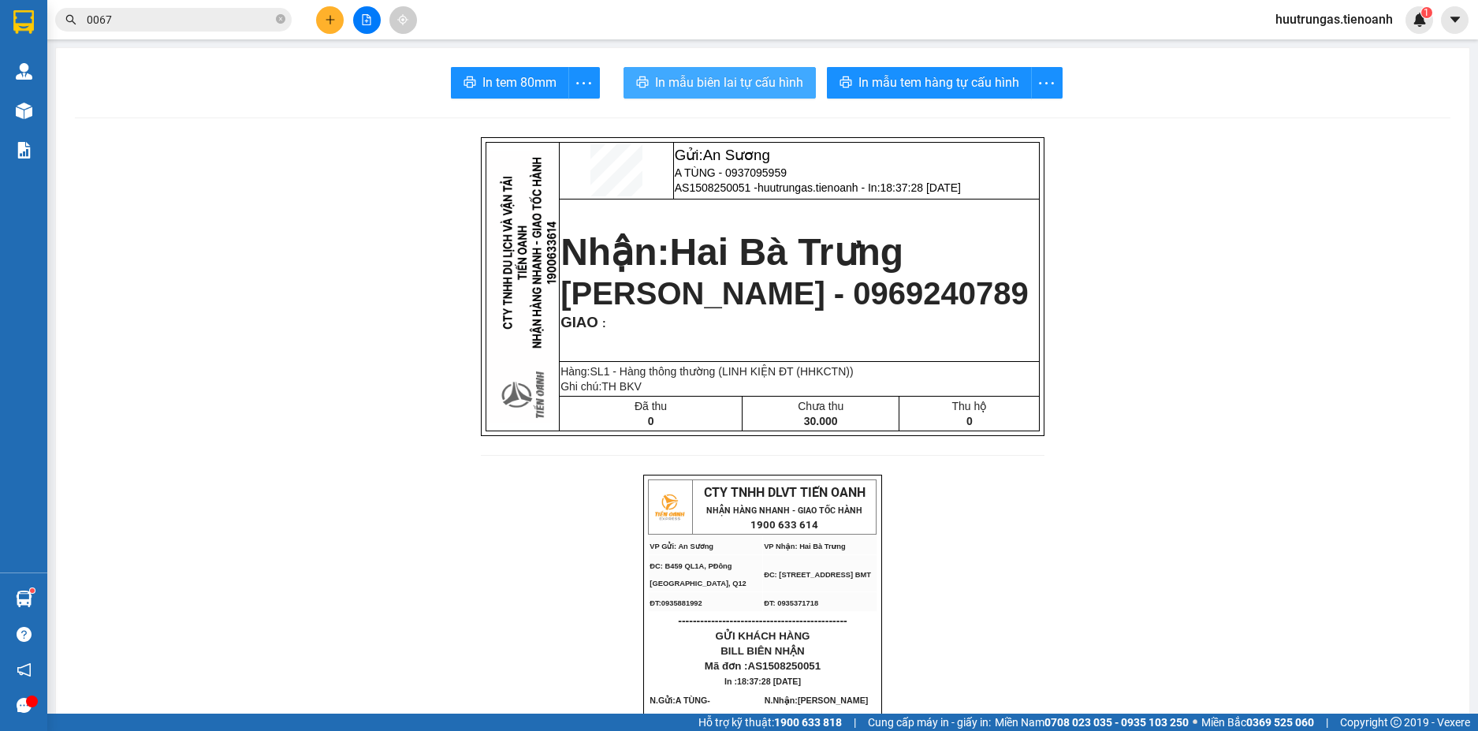
click at [736, 90] on span "In mẫu biên lai tự cấu hình" at bounding box center [729, 83] width 148 height 20
click at [328, 14] on icon "plus" at bounding box center [330, 19] width 11 height 11
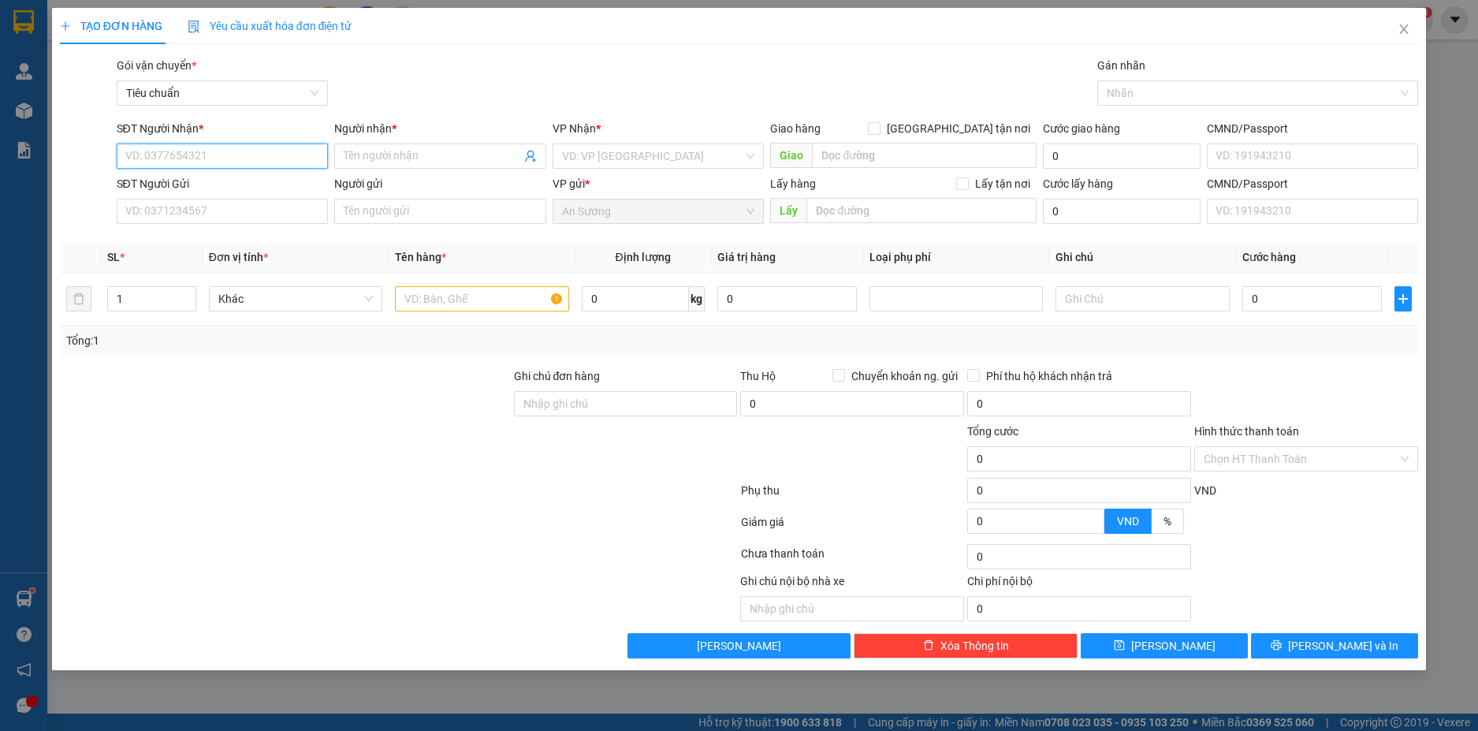
type input "0"
click at [195, 218] on input "SĐT Người Gửi" at bounding box center [223, 211] width 212 height 25
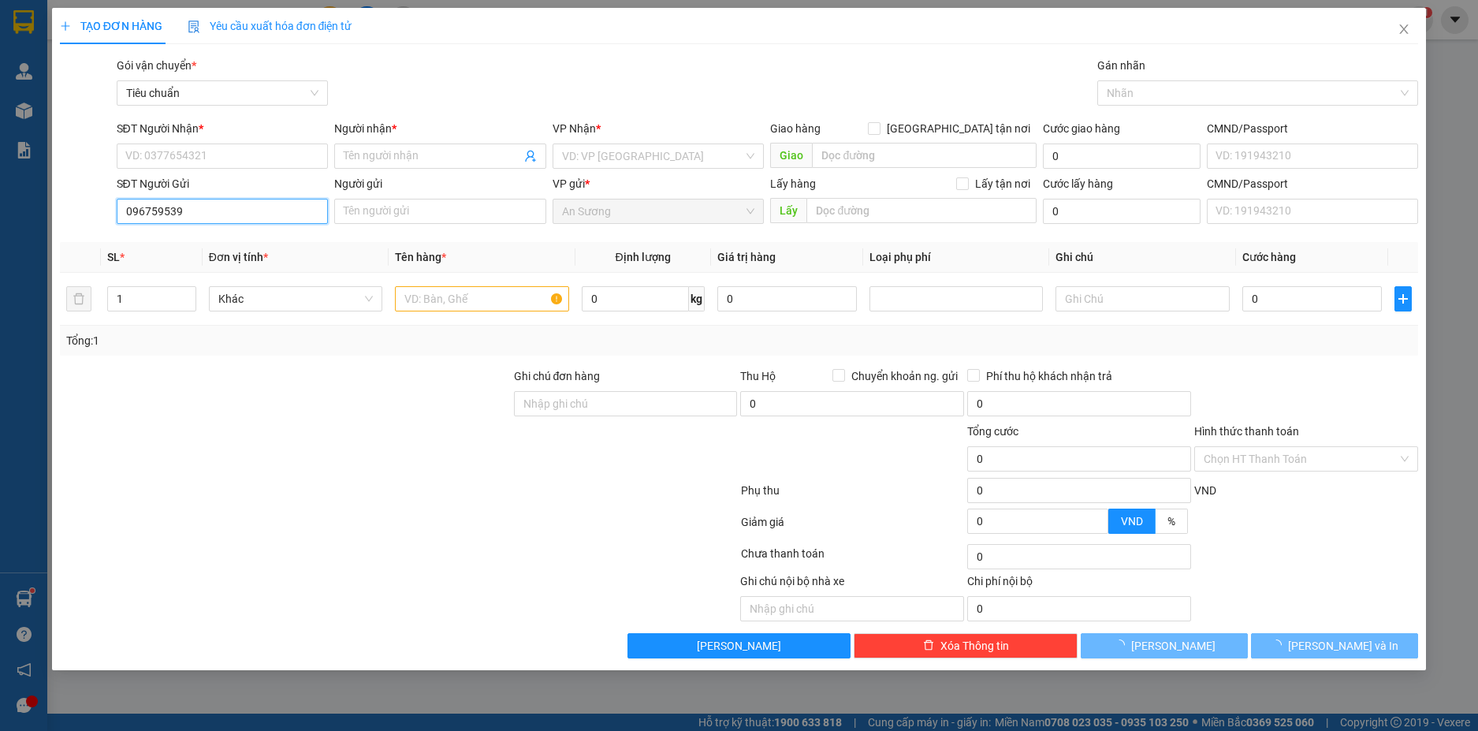
type input "0967595399"
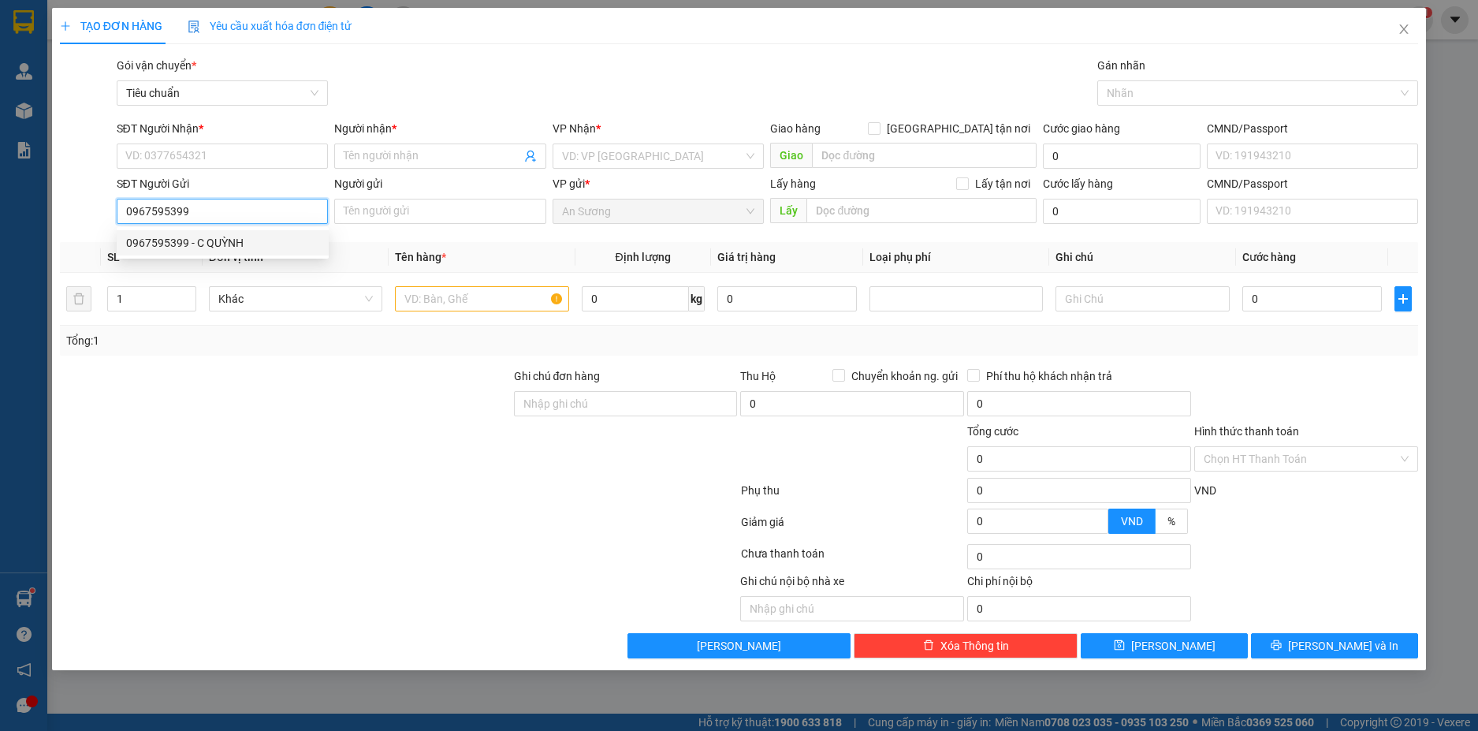
click at [236, 235] on div "0967595399 - C QUỲNH" at bounding box center [222, 242] width 193 height 17
type input "0983621651"
type input "A KIỆT"
type input "C QUỲNH"
type input "Có"
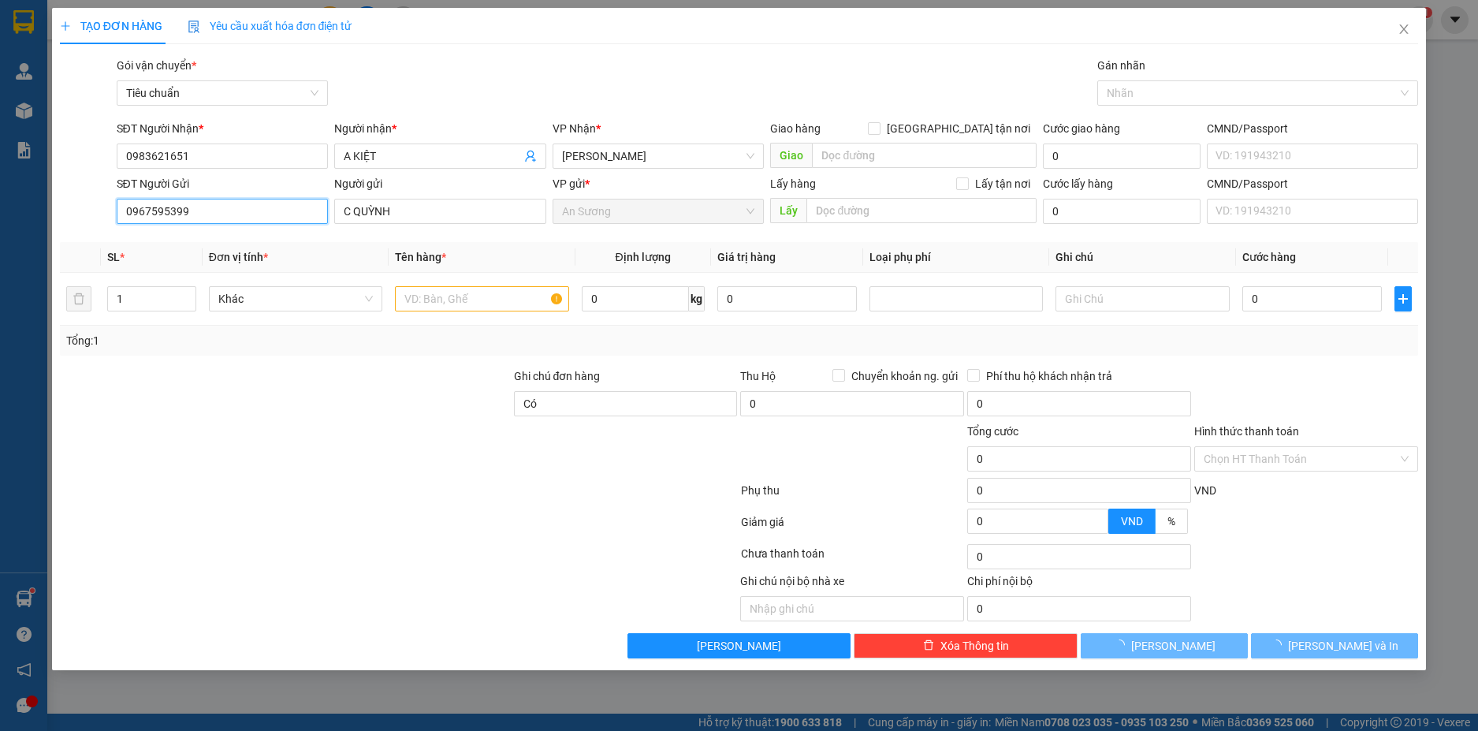
type input "240.000"
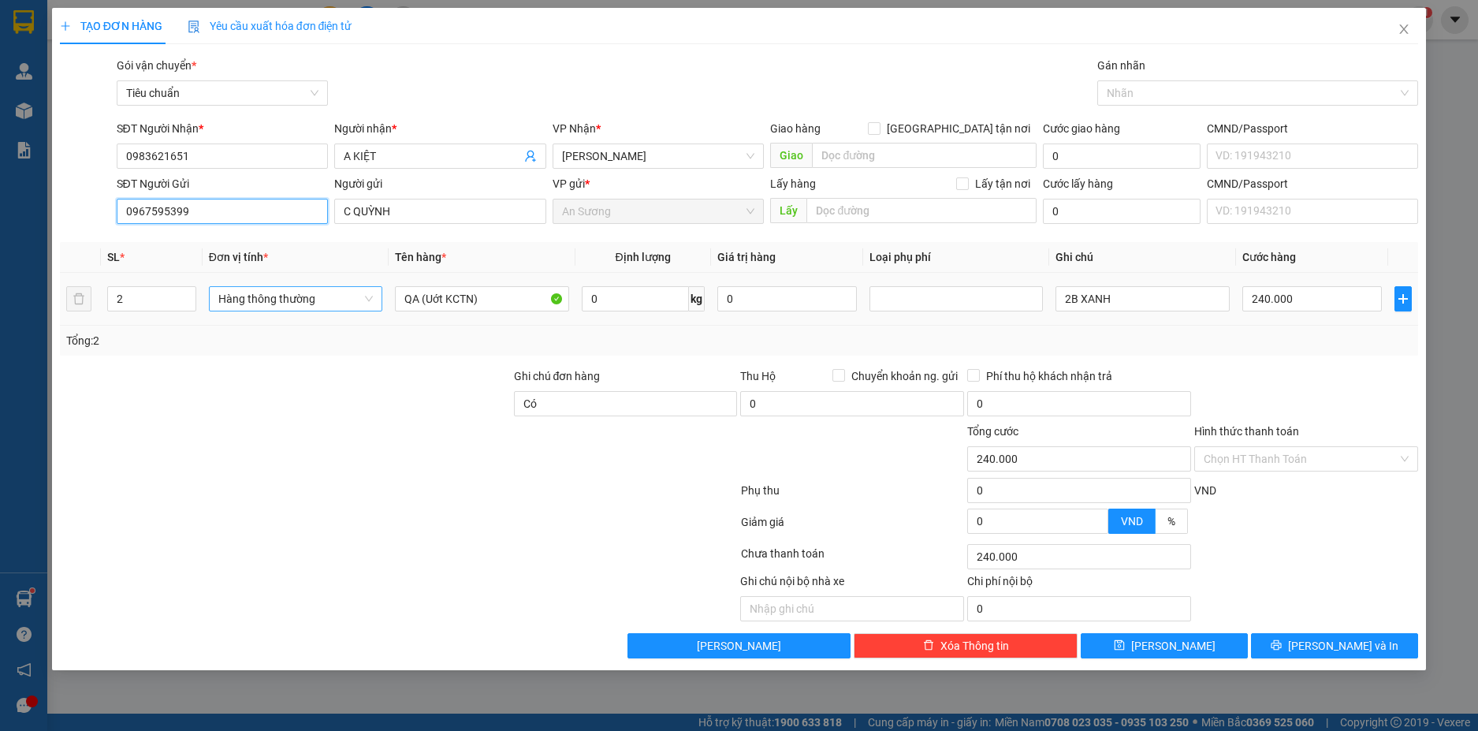
click at [358, 304] on span "Hàng thông thường" at bounding box center [295, 299] width 155 height 24
type input "0967595399"
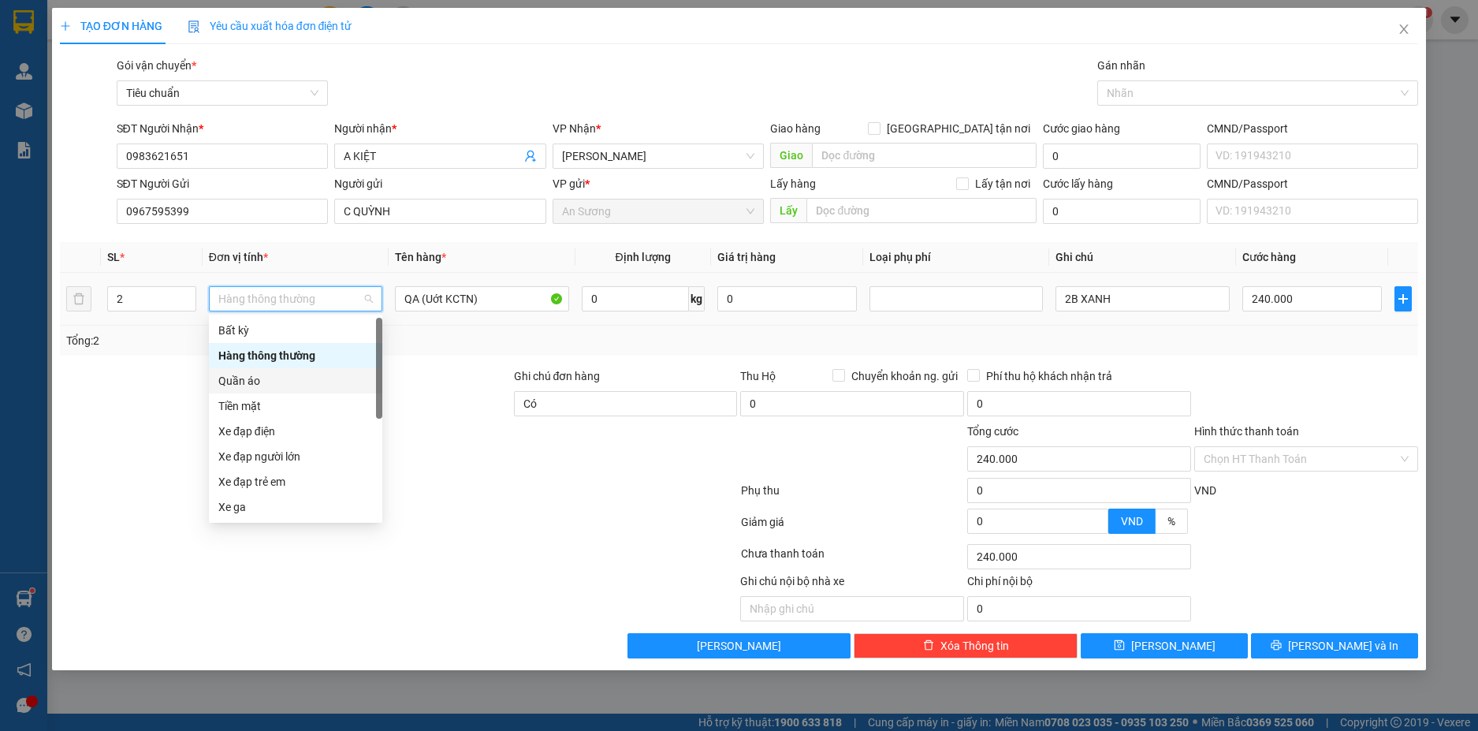
click at [272, 380] on div "Quần áo" at bounding box center [295, 380] width 155 height 17
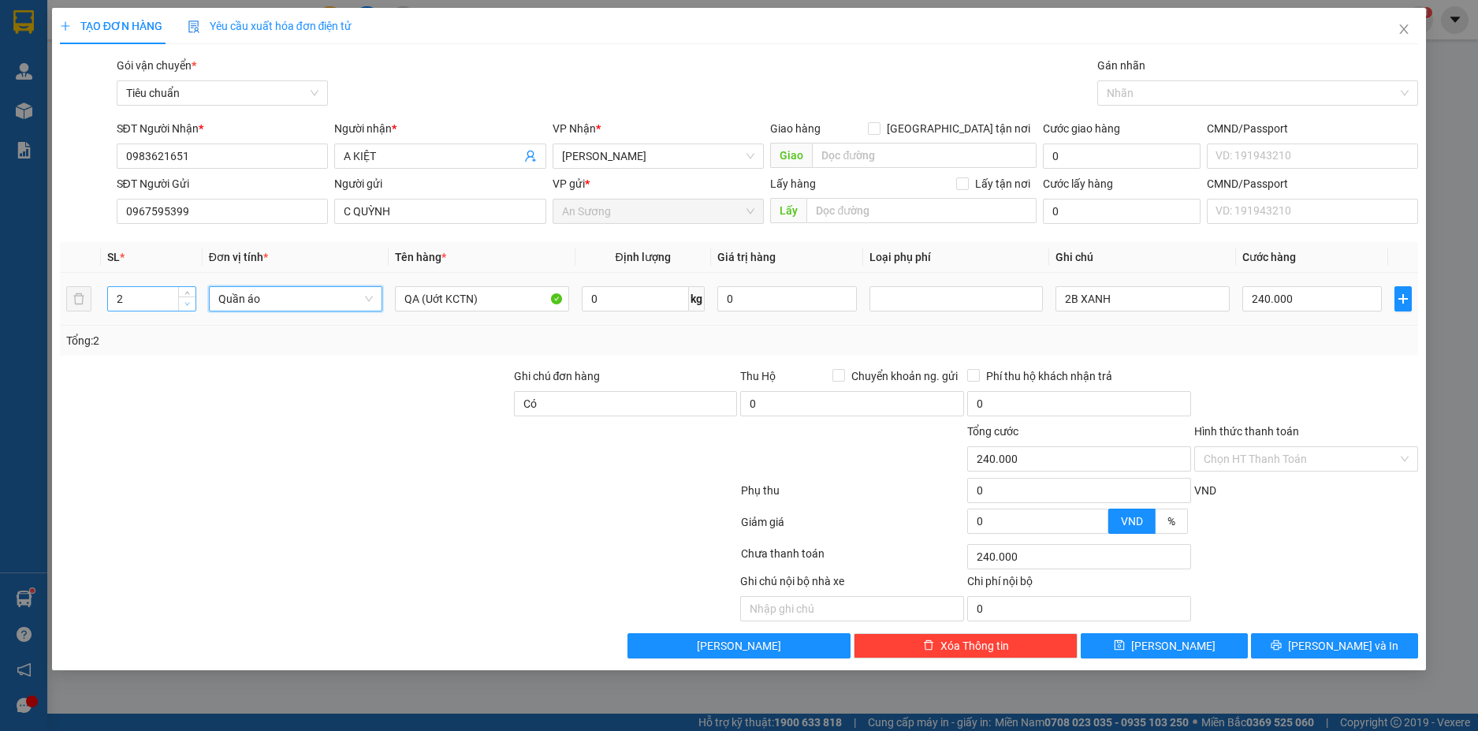
click at [186, 304] on icon "down" at bounding box center [187, 304] width 6 height 6
type input "0"
type input "1"
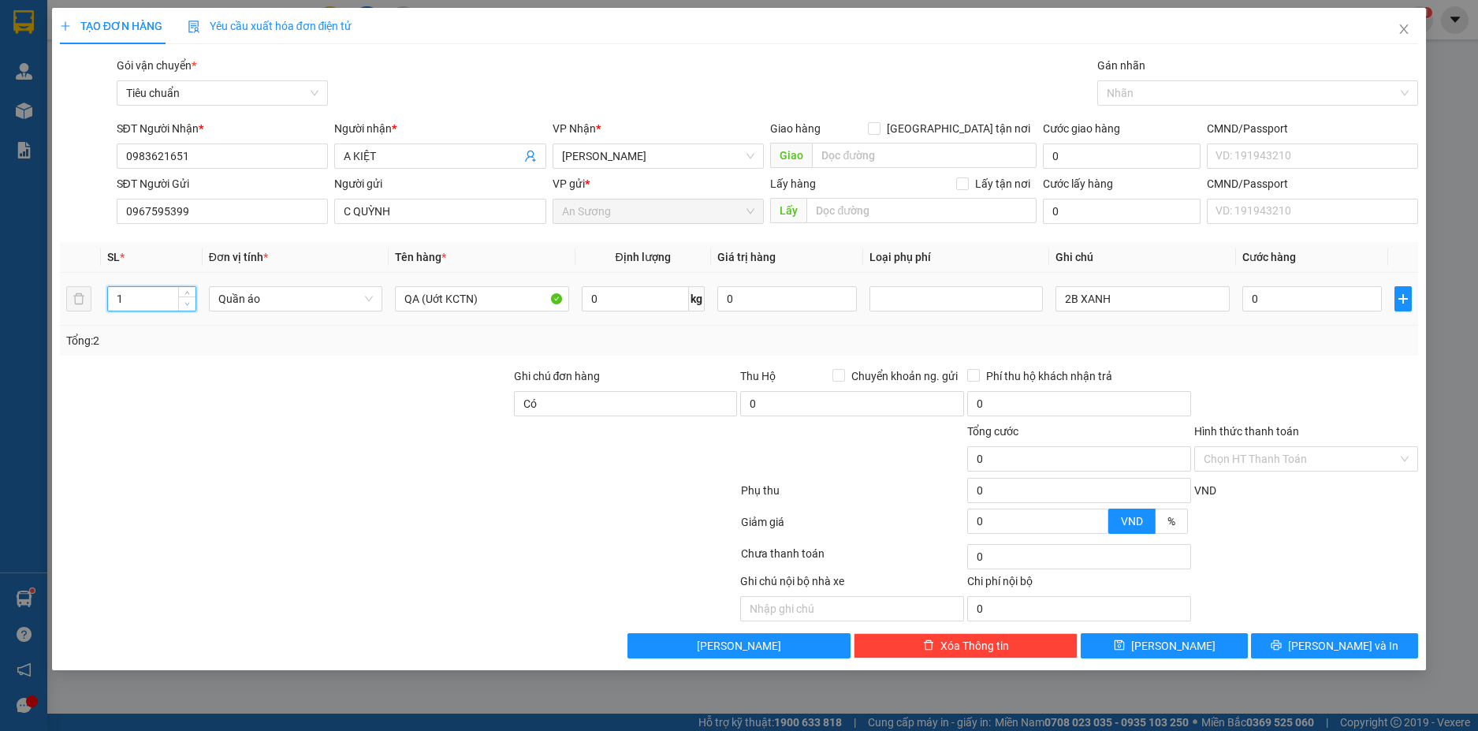
click at [188, 304] on icon "down" at bounding box center [187, 304] width 6 height 6
click at [617, 297] on input "0" at bounding box center [635, 298] width 107 height 25
type input "83"
click at [598, 397] on input "Có" at bounding box center [626, 403] width 224 height 25
type input "C"
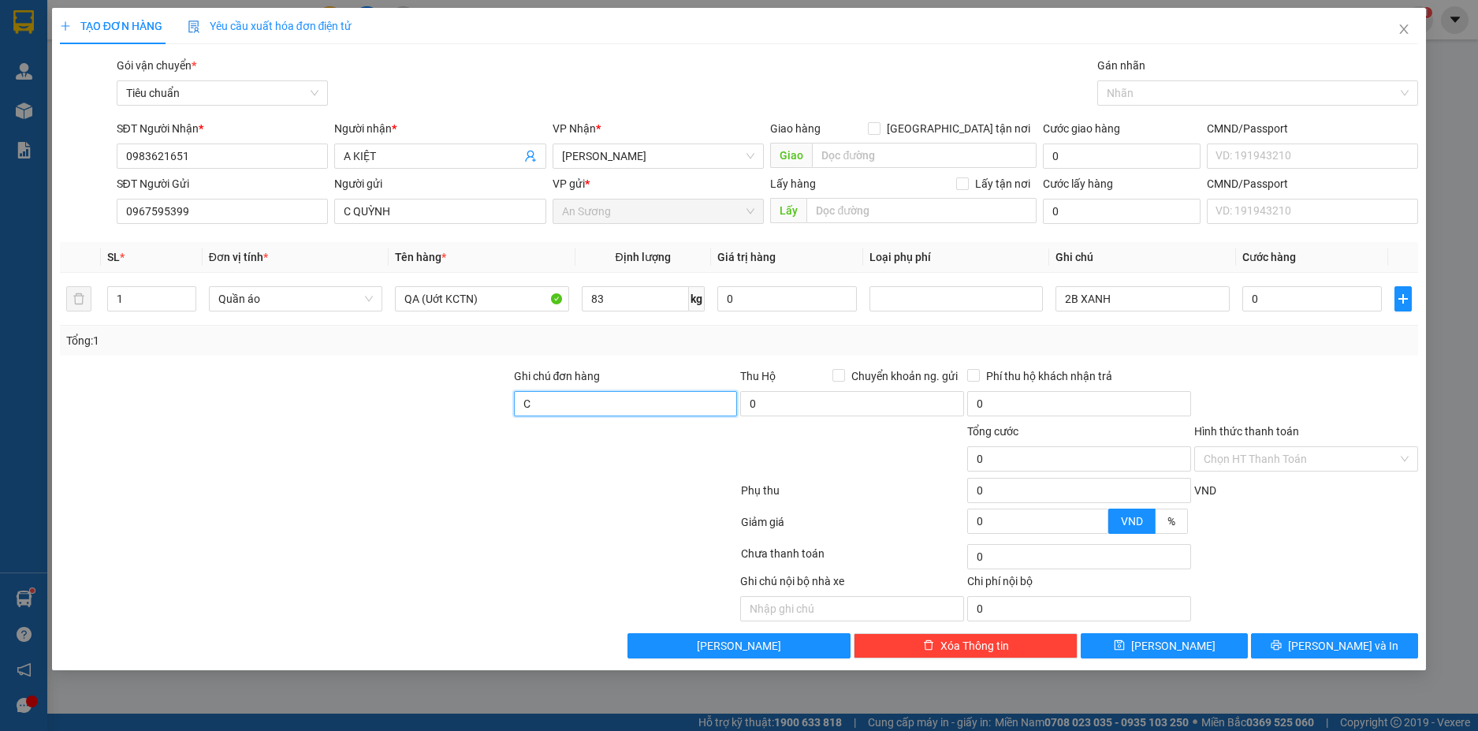
type input "194.000"
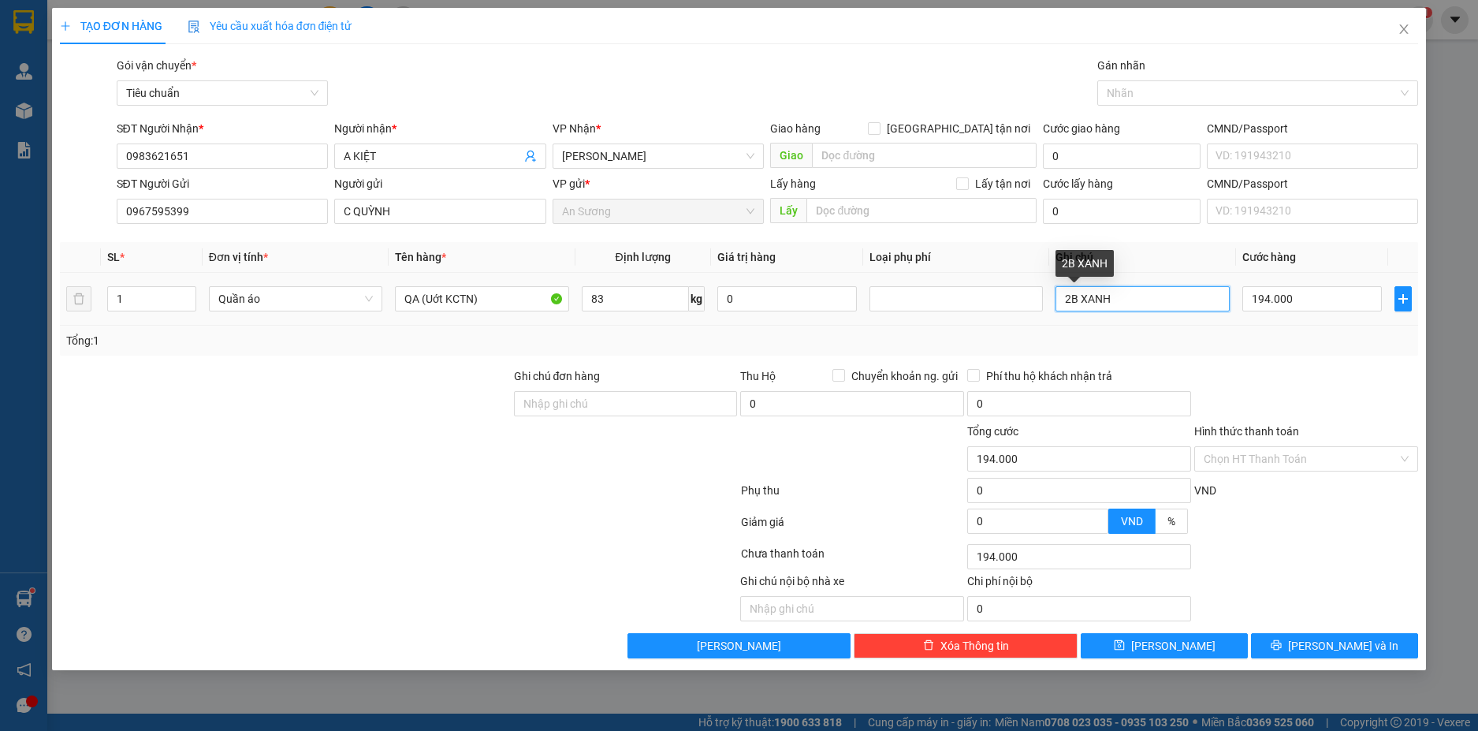
click at [1073, 298] on input "2B XANH" at bounding box center [1142, 298] width 173 height 25
type input "B XANH"
click at [1301, 304] on input "194.000" at bounding box center [1312, 298] width 140 height 25
type input "2"
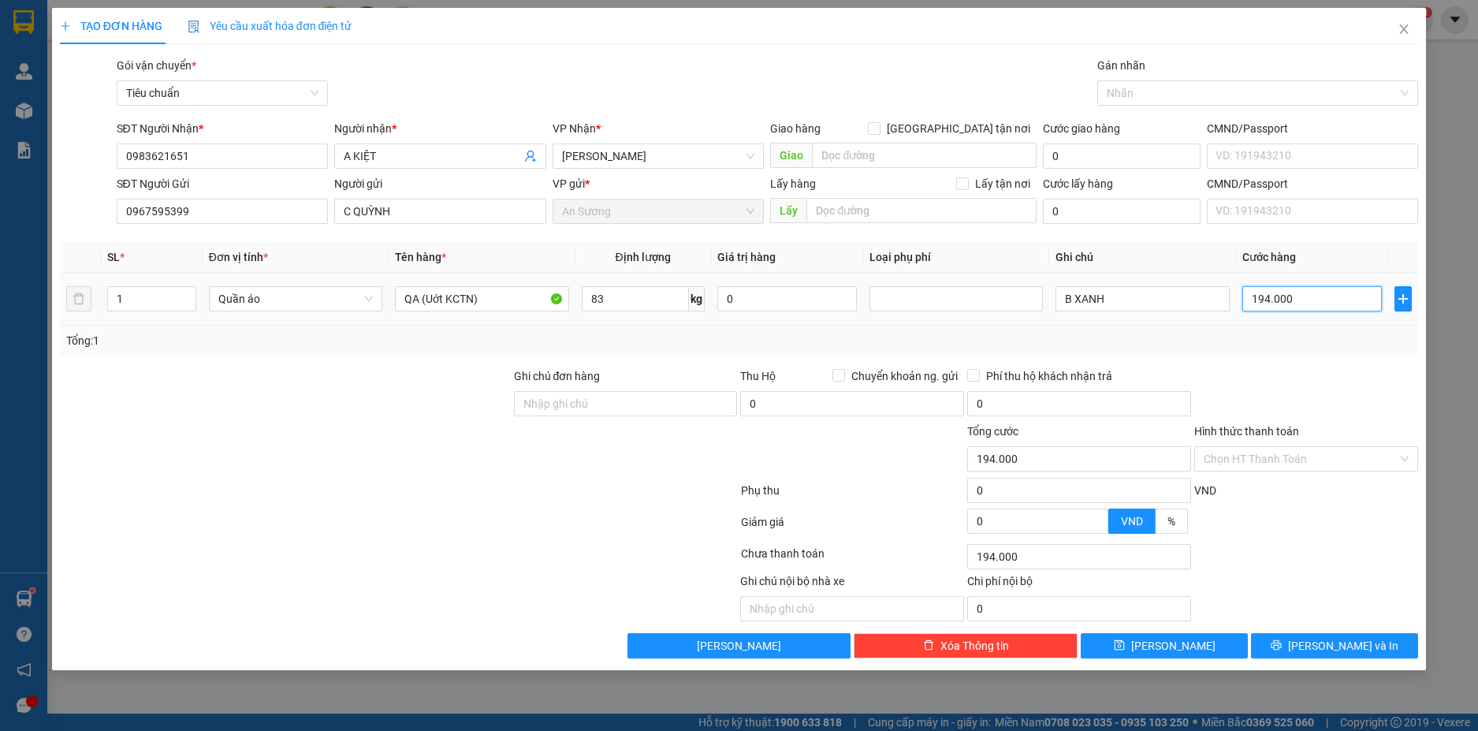
type input "2"
type input "20"
type input "200"
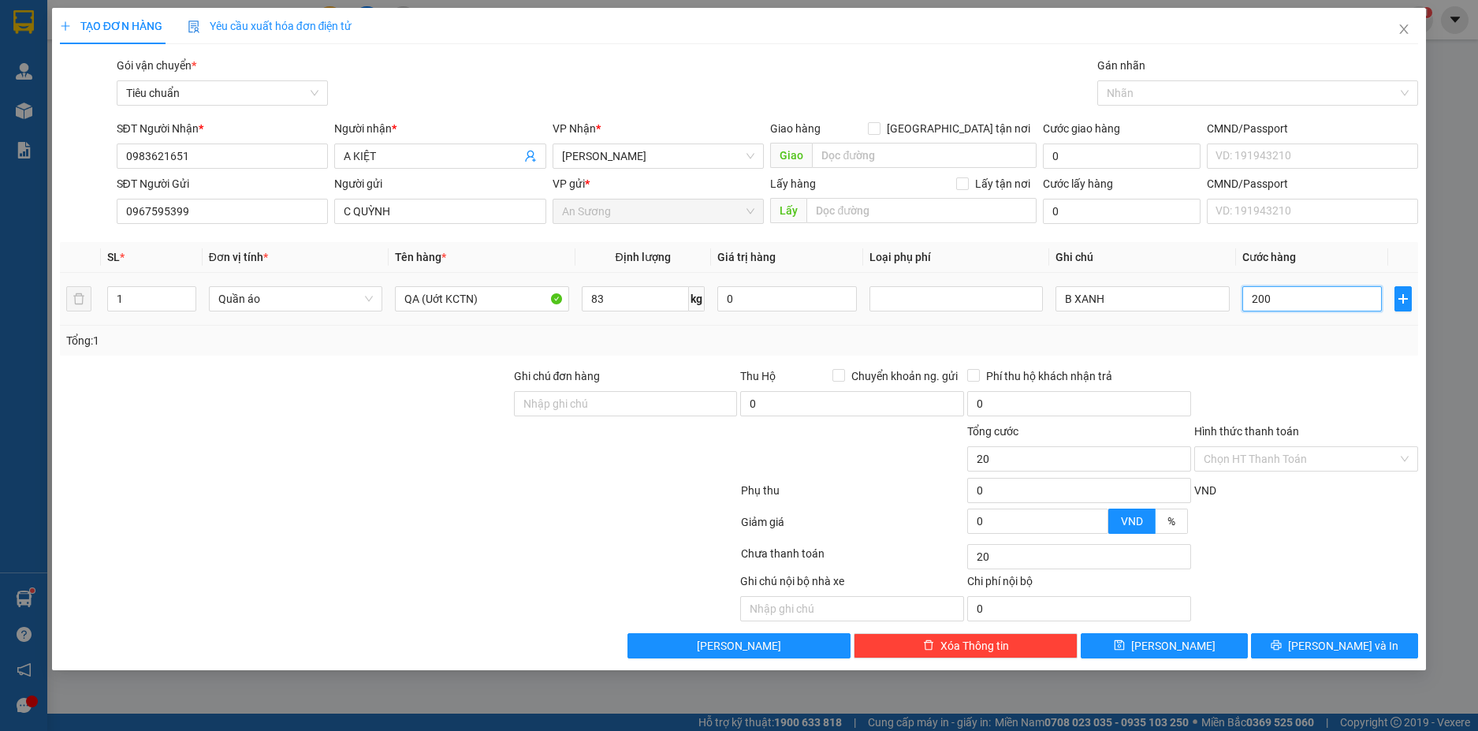
type input "200"
type input "2.000"
type input "20.000"
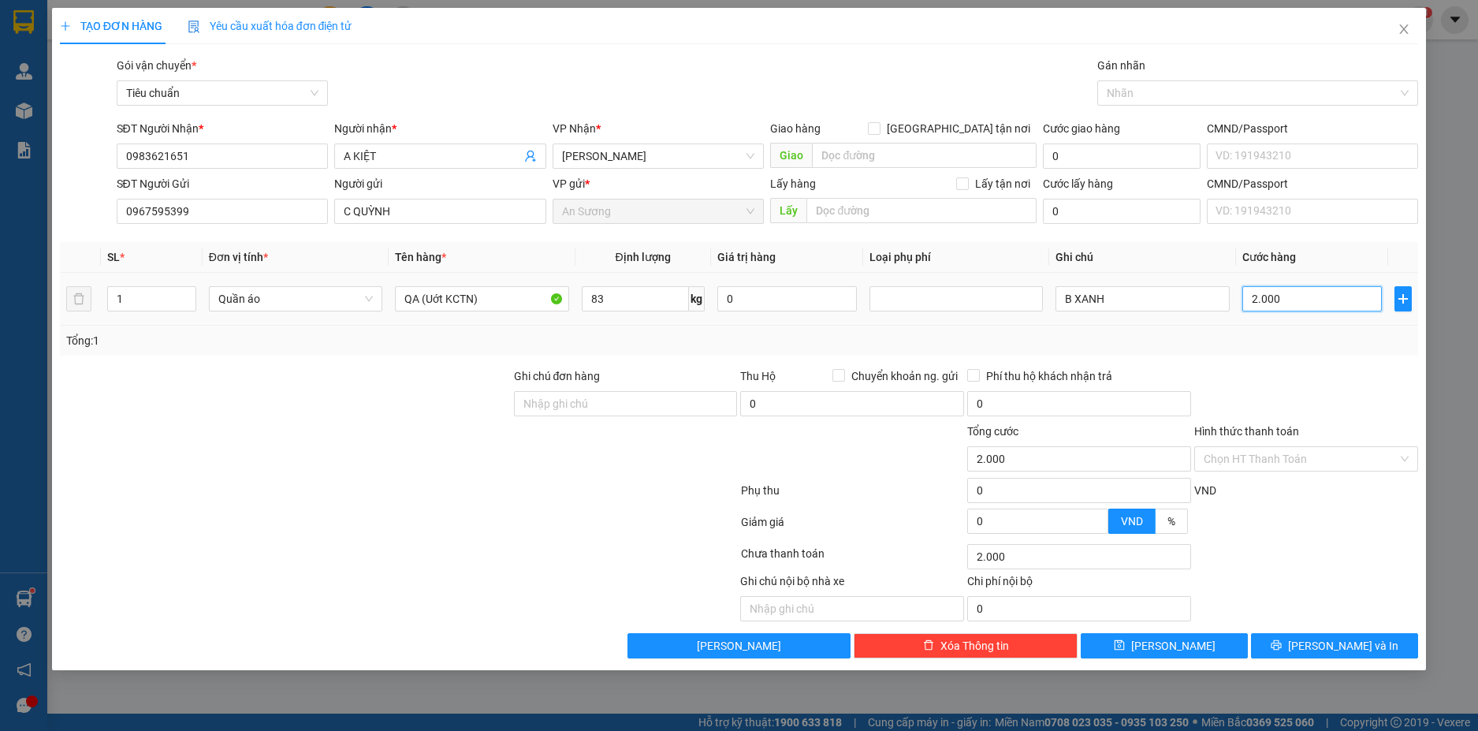
type input "20.000"
type input "200.000"
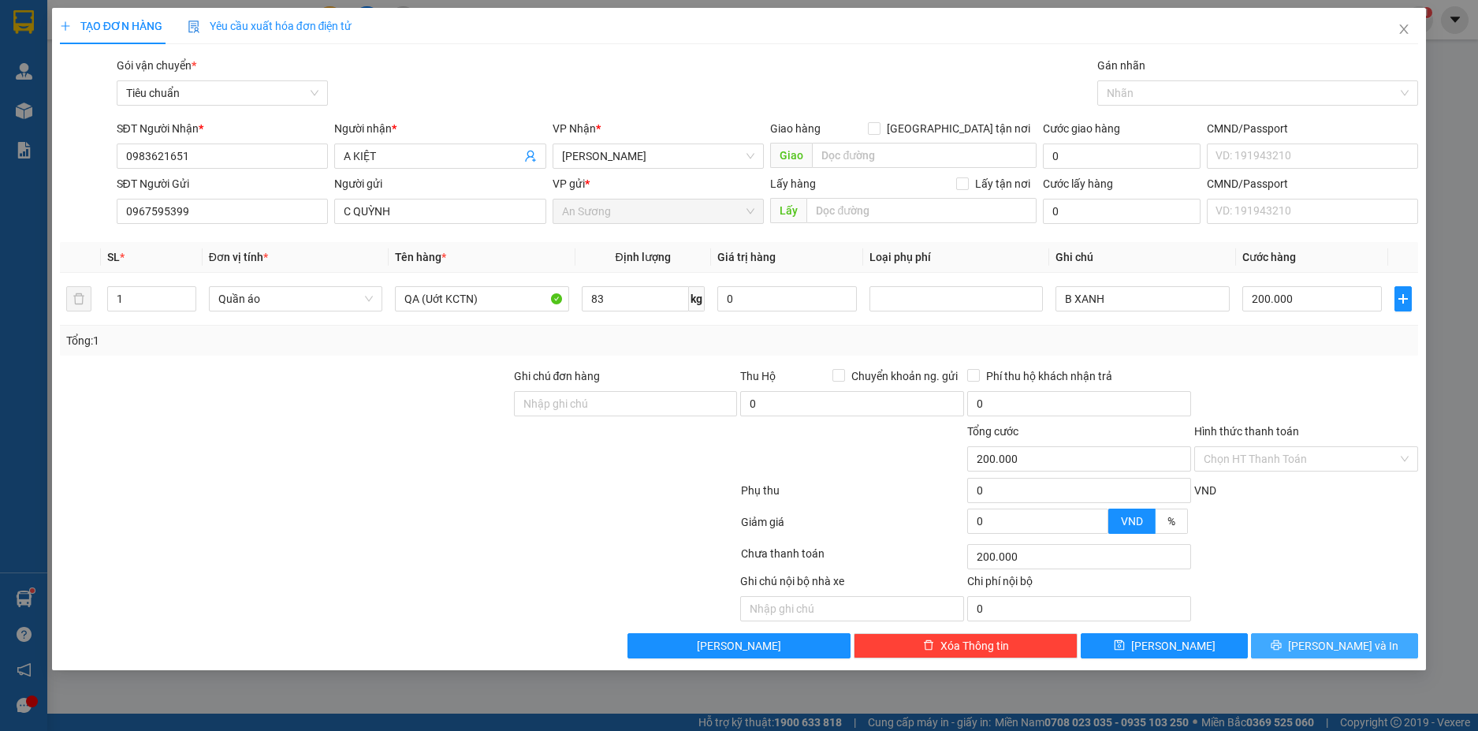
click at [1369, 650] on button "Lưu và In" at bounding box center [1334, 645] width 167 height 25
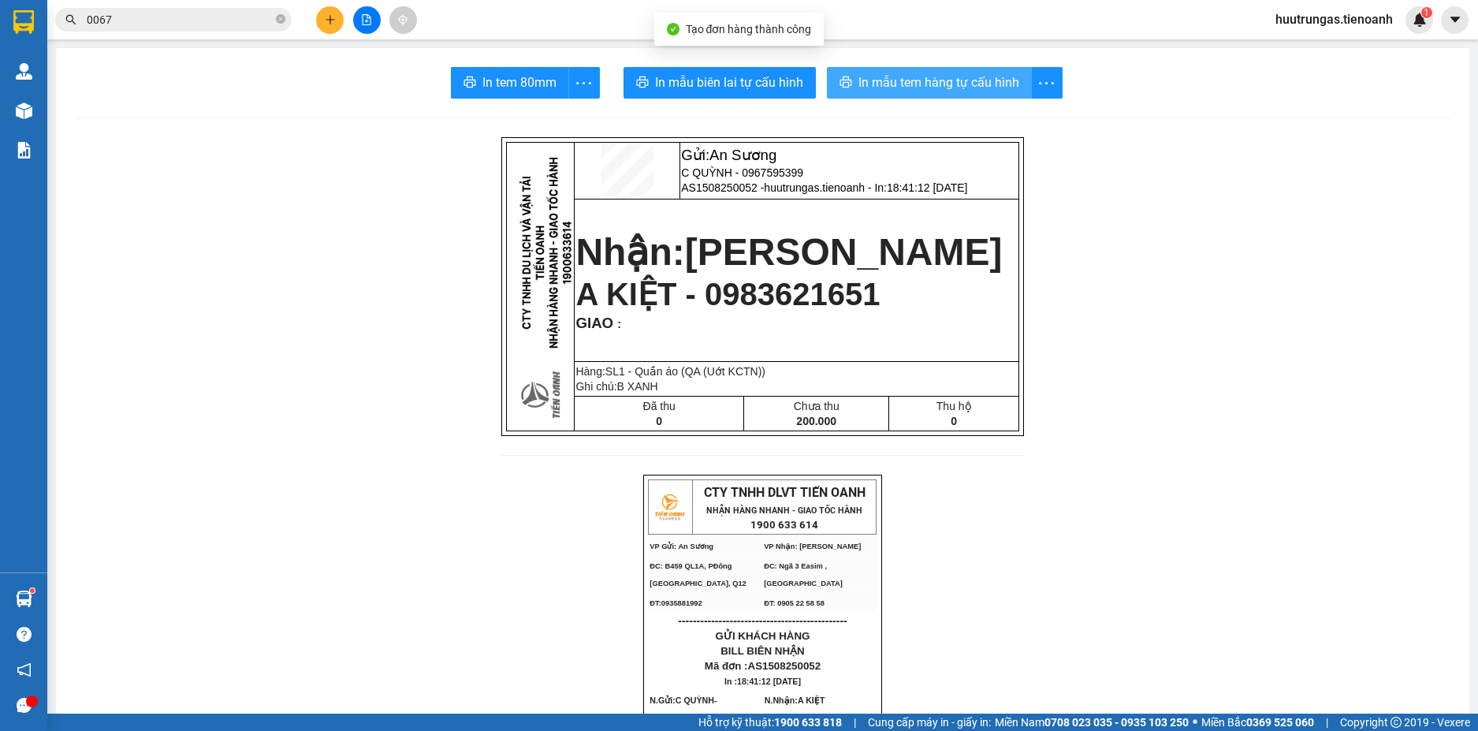
click at [893, 97] on button "In mẫu tem hàng tự cấu hình" at bounding box center [929, 83] width 205 height 32
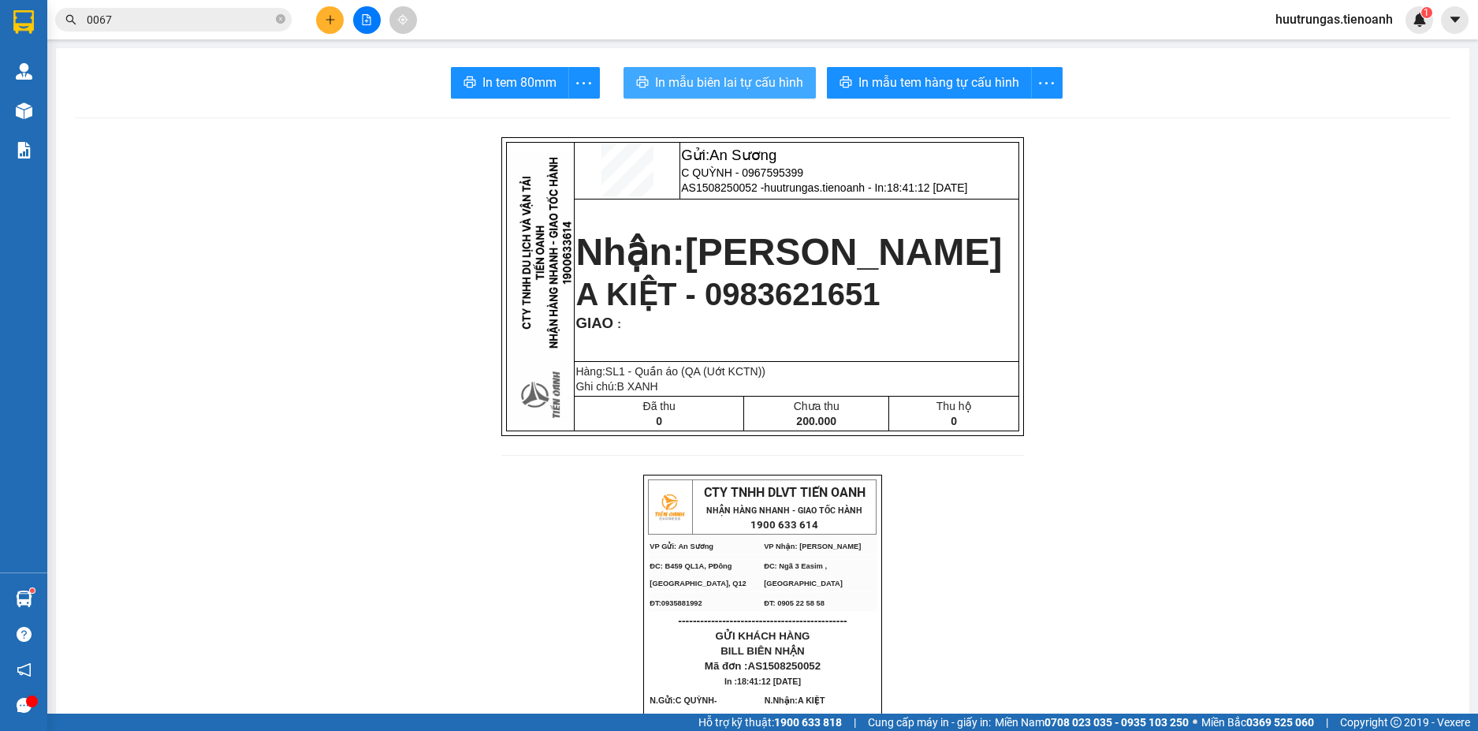
click at [739, 83] on span "In mẫu biên lai tự cấu hình" at bounding box center [729, 83] width 148 height 20
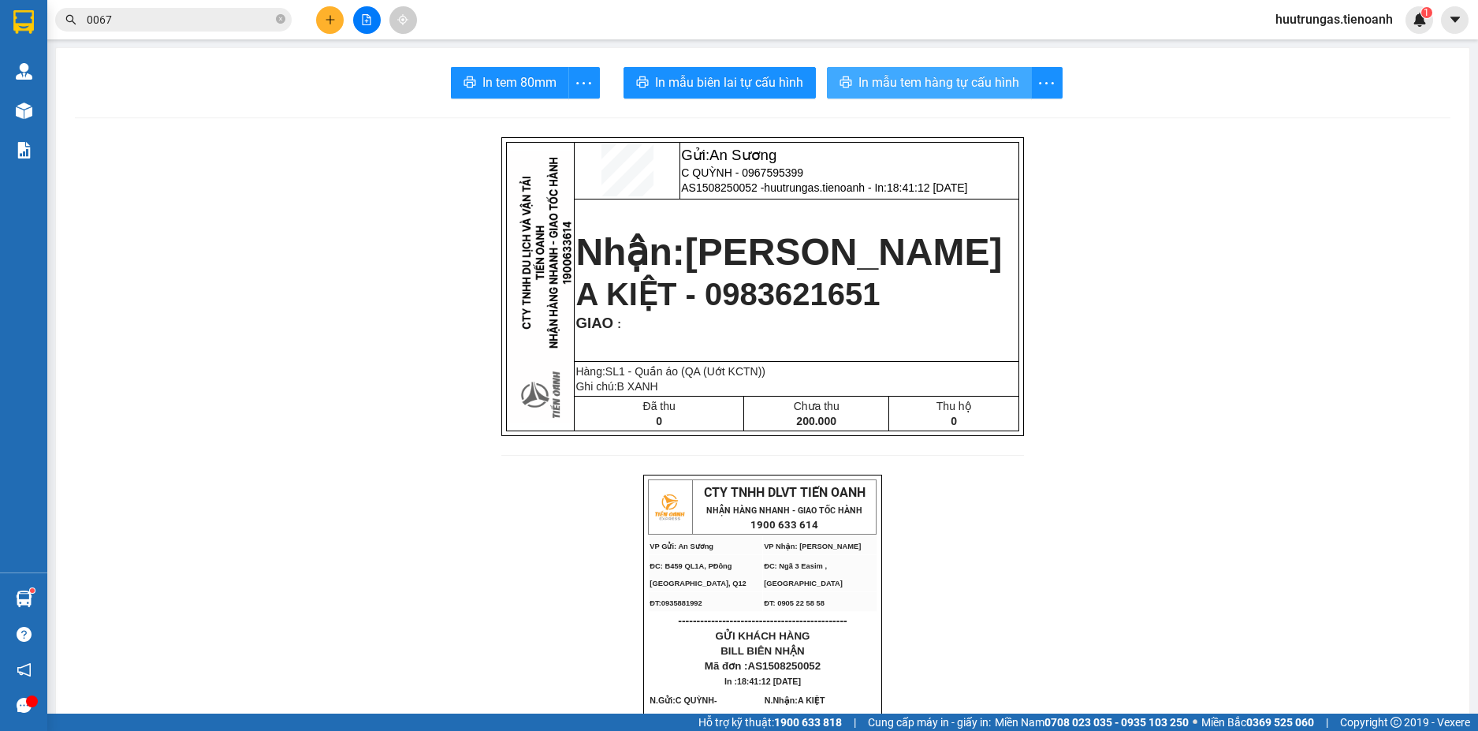
click at [900, 76] on span "In mẫu tem hàng tự cấu hình" at bounding box center [939, 83] width 161 height 20
click at [325, 19] on icon "plus" at bounding box center [330, 19] width 11 height 11
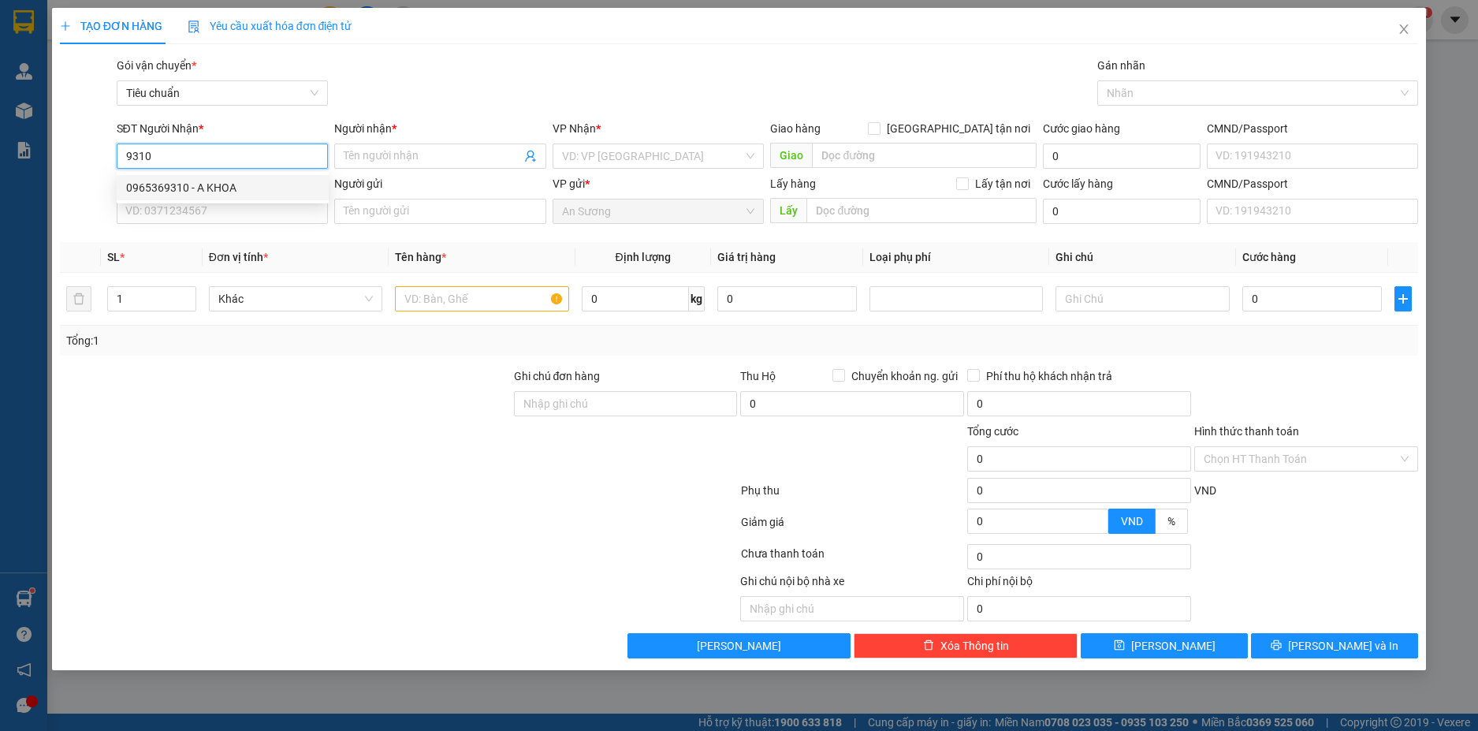
click at [223, 186] on div "0965369310 - A KHOA" at bounding box center [222, 187] width 193 height 17
type input "0965369310"
type input "A KHOA"
type input "60.000"
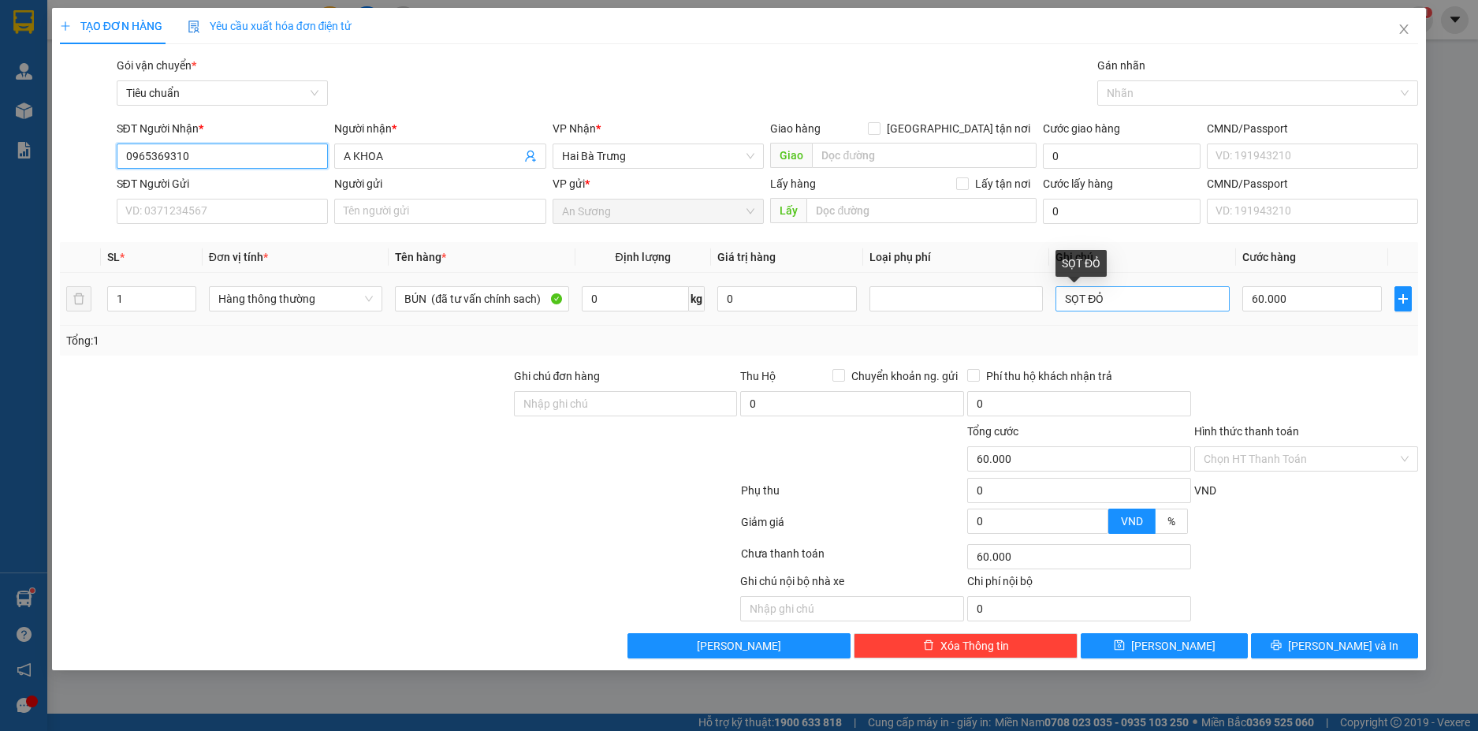
type input "0965369310"
click at [1108, 303] on input "SỌT ĐỎ" at bounding box center [1142, 298] width 173 height 25
type input "2 SỌT VÀNG"
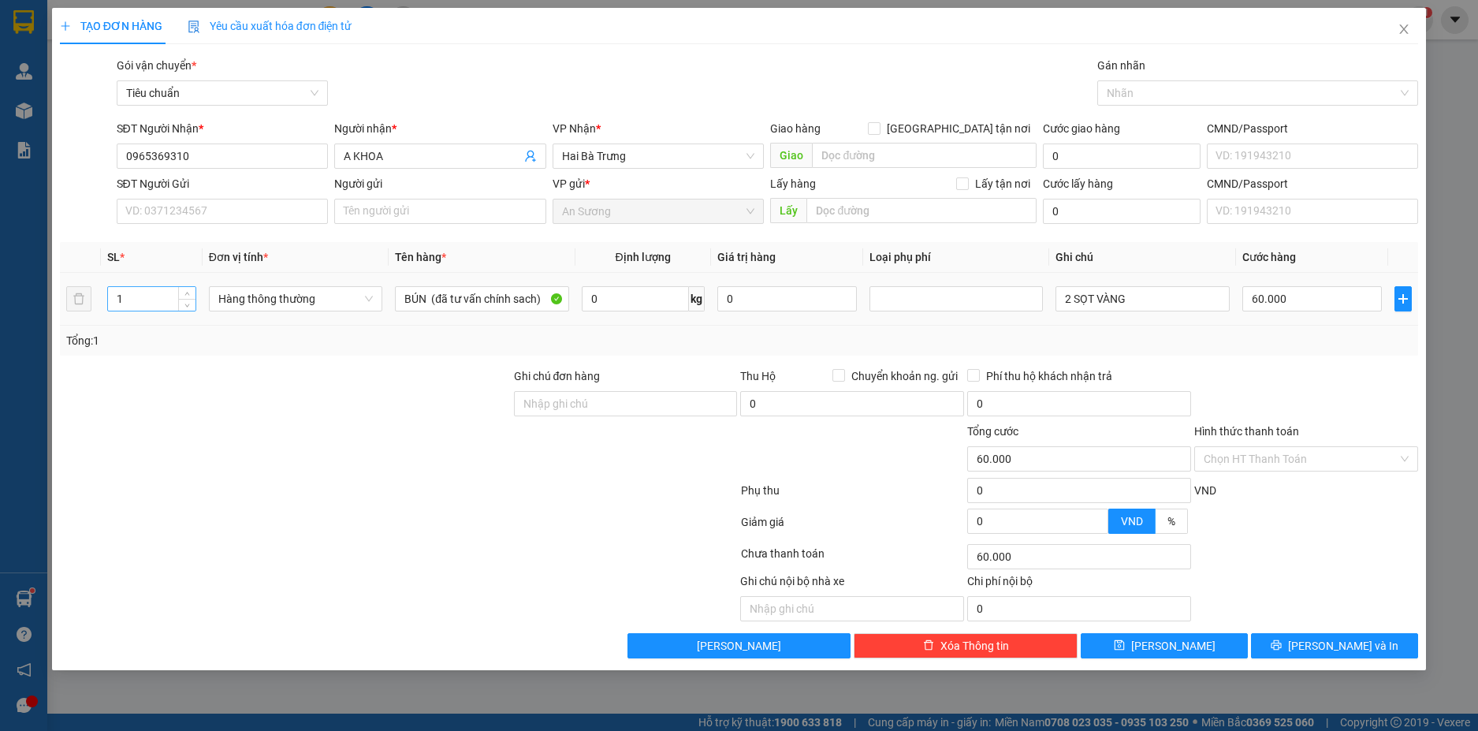
click at [170, 306] on input "1" at bounding box center [152, 299] width 88 height 24
type input "2"
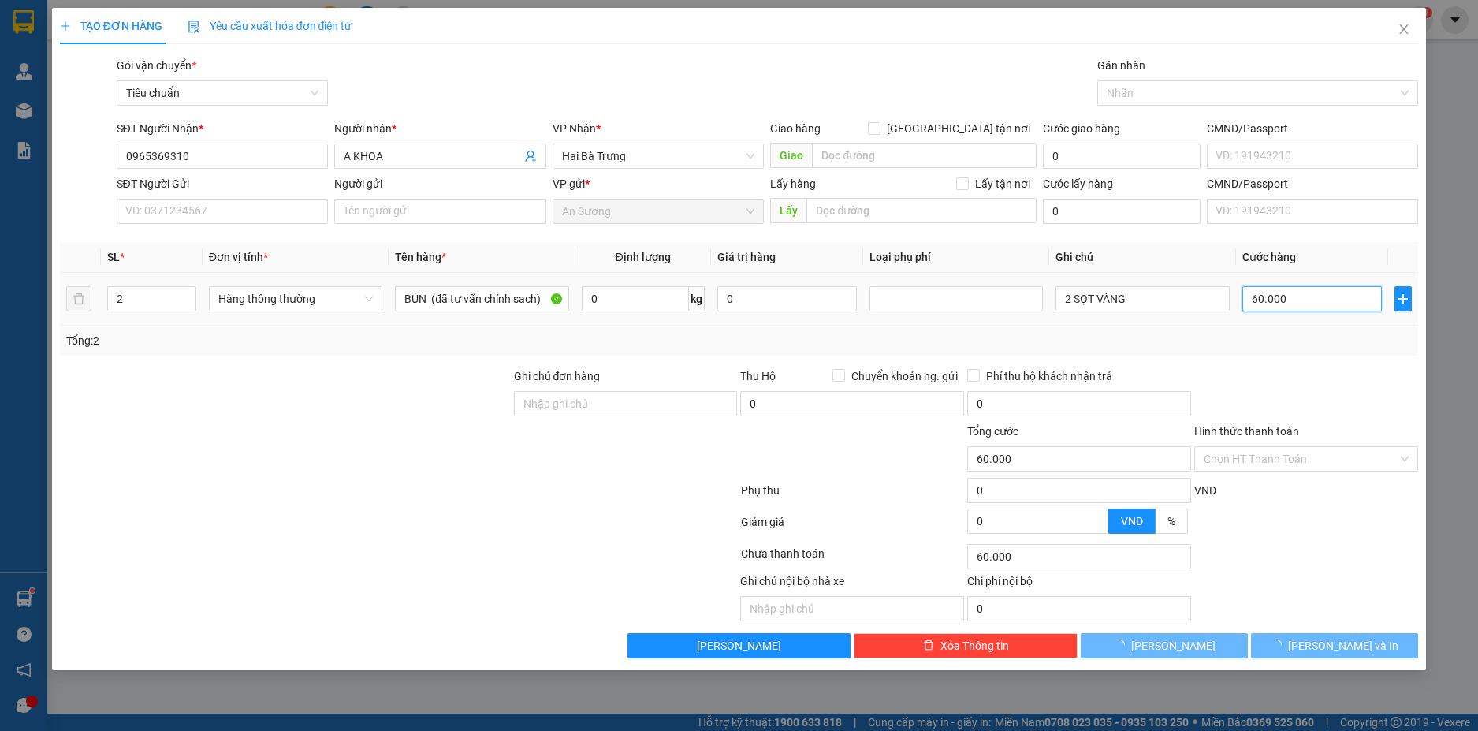
click at [1327, 299] on input "60.000" at bounding box center [1312, 298] width 140 height 25
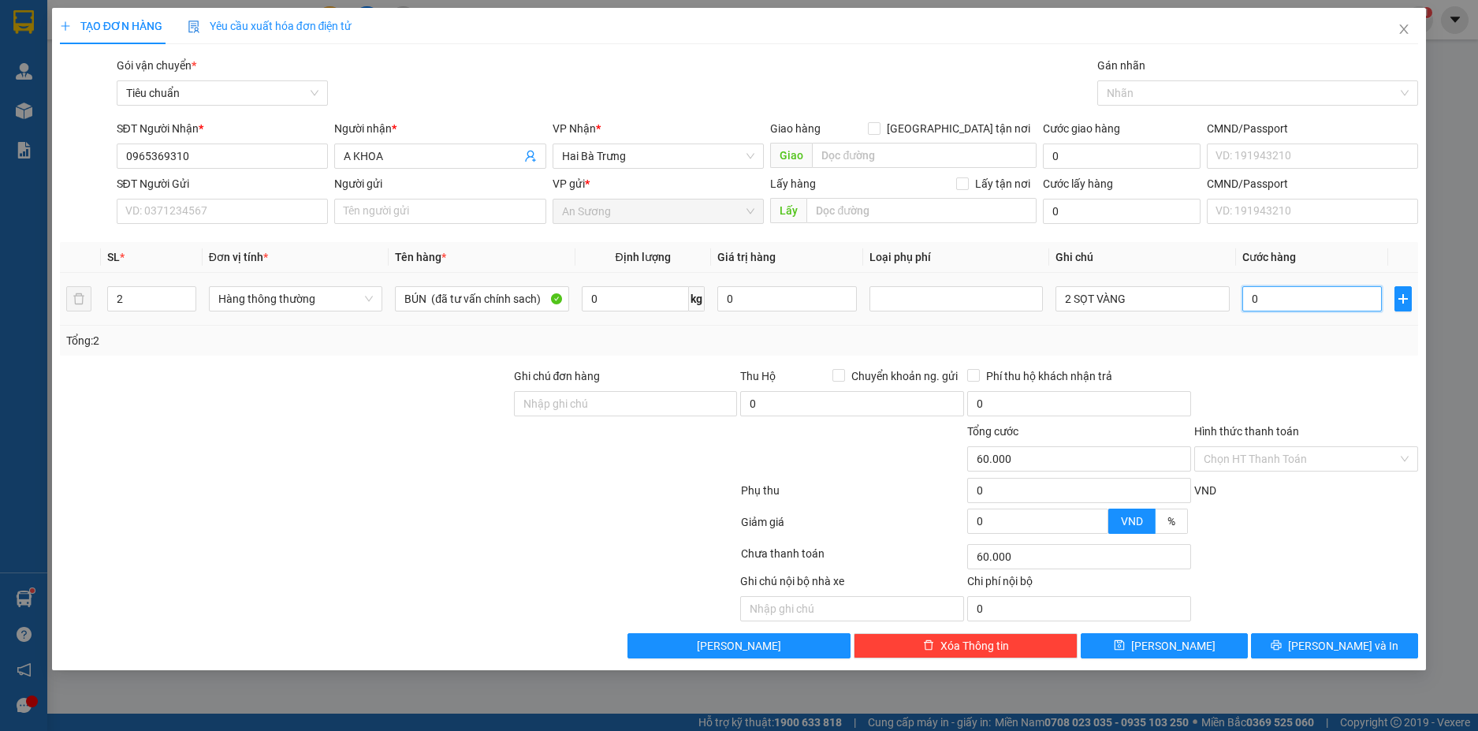
type input "0"
type input "1"
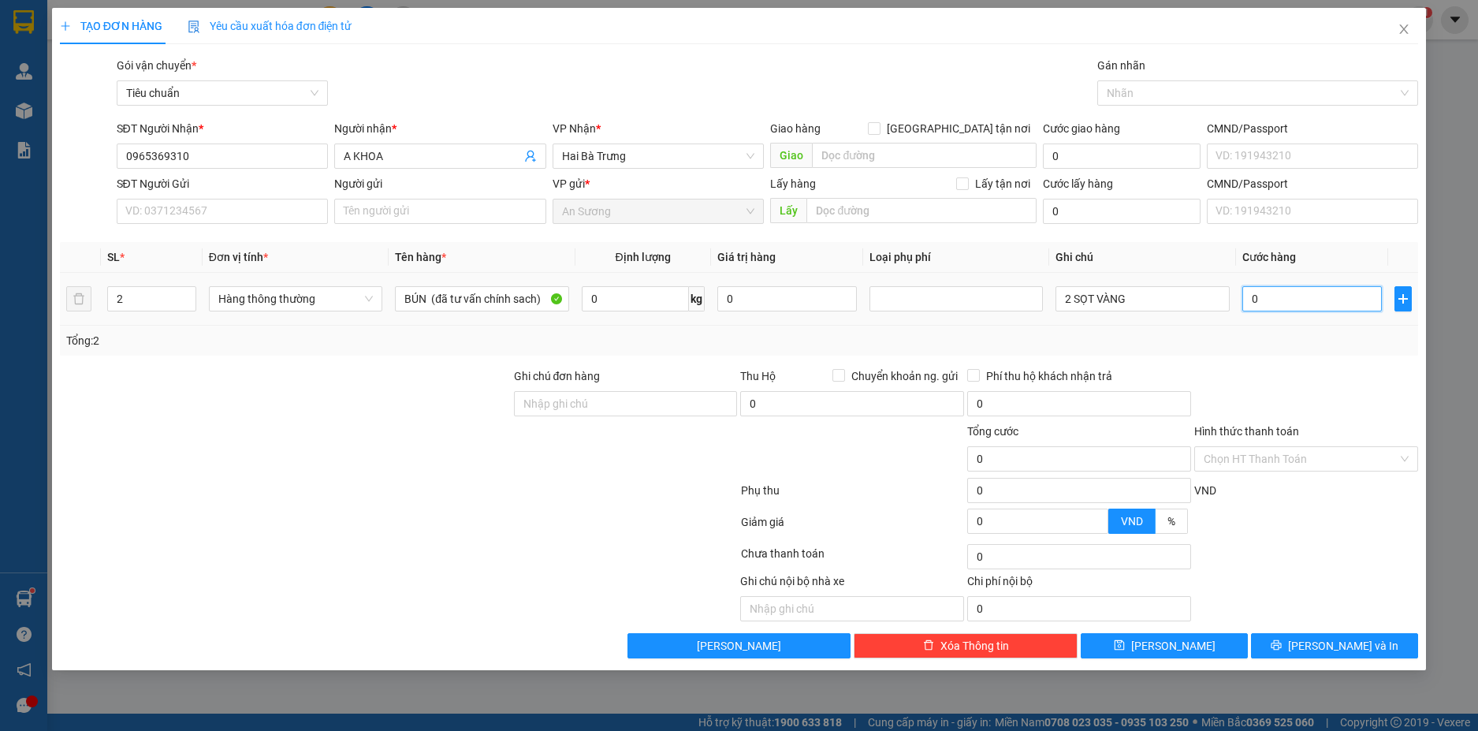
type input "01"
type input "12"
type input "012"
type input "120"
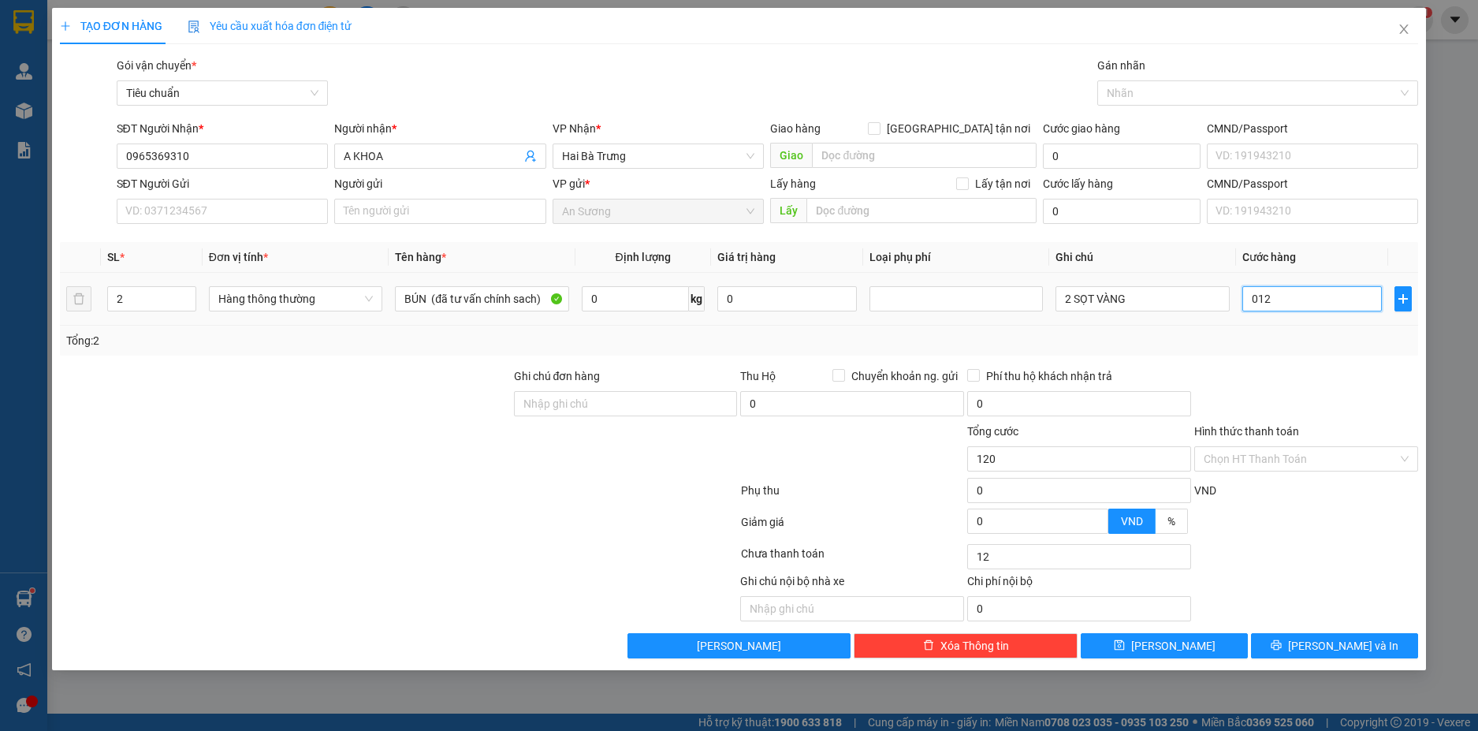
type input "120"
type input "0.120"
type input "120.000"
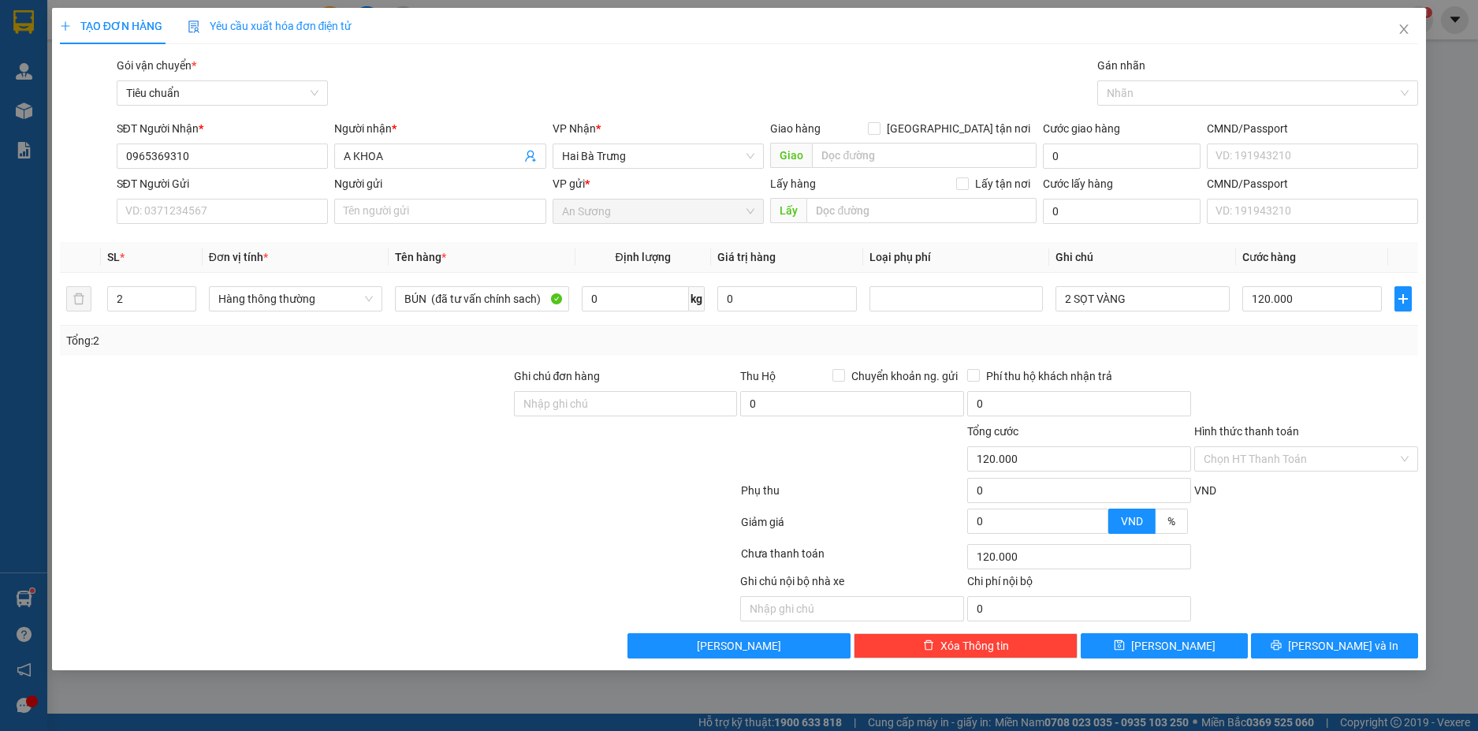
drag, startPoint x: 1321, startPoint y: 369, endPoint x: 1325, endPoint y: 381, distance: 12.5
click at [1324, 369] on div at bounding box center [1306, 394] width 227 height 55
click at [1354, 648] on span "Lưu và In" at bounding box center [1343, 645] width 110 height 17
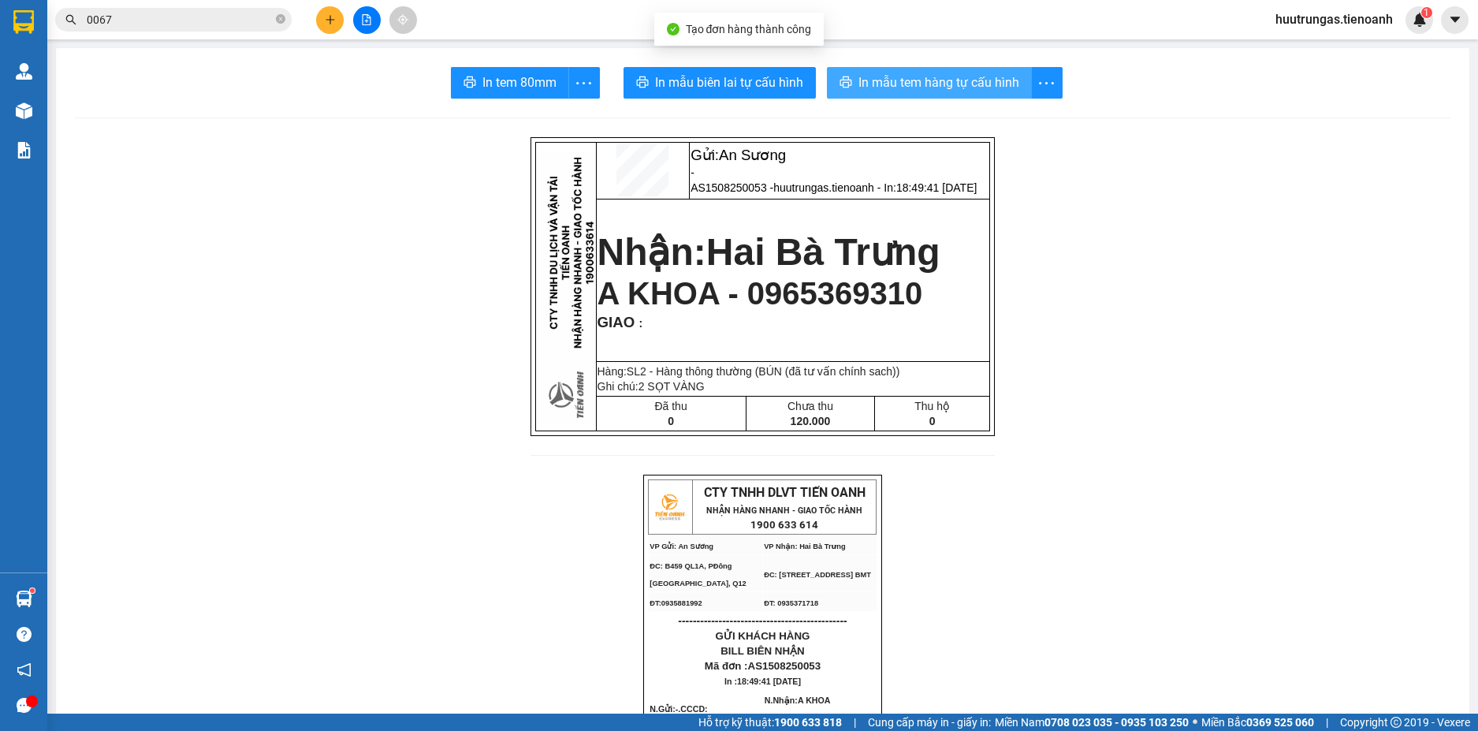
click at [929, 88] on span "In mẫu tem hàng tự cấu hình" at bounding box center [939, 83] width 161 height 20
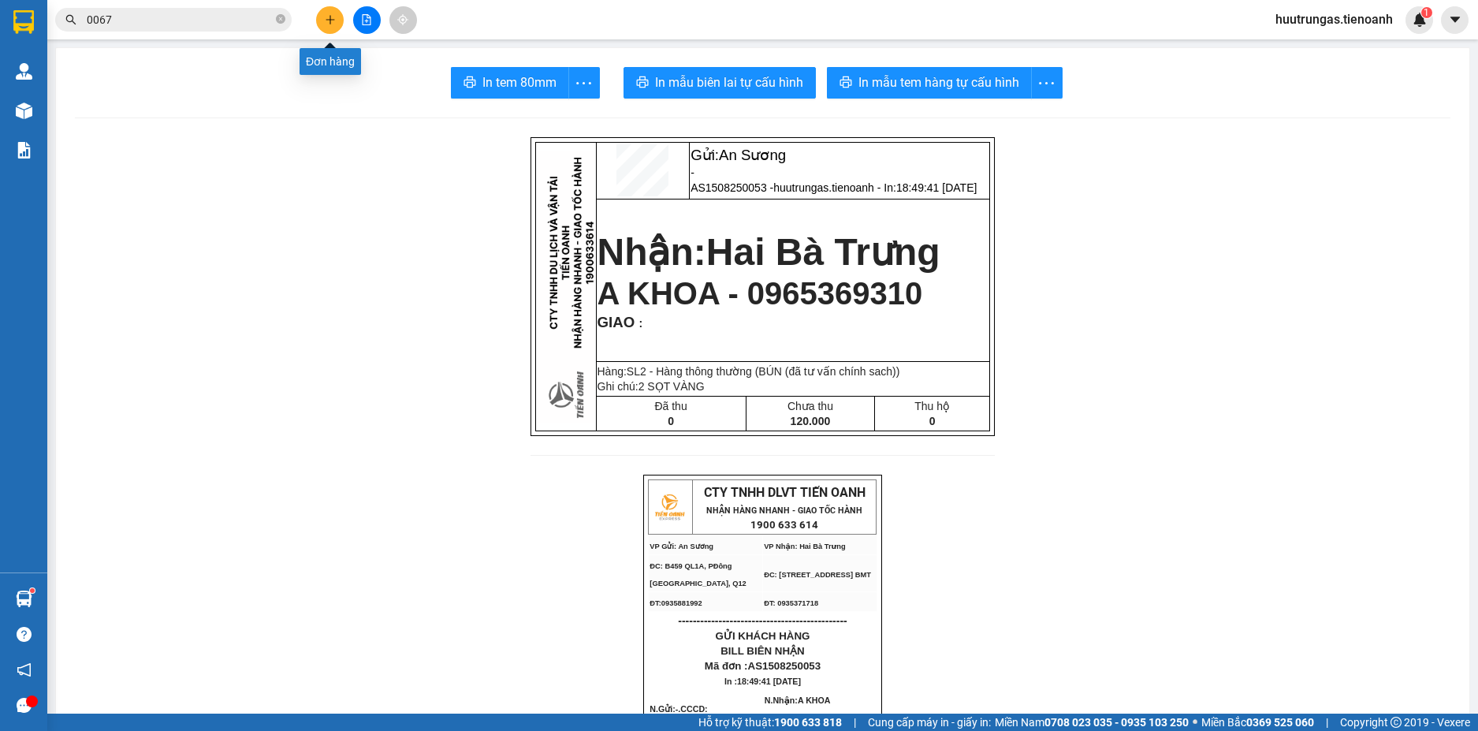
click at [337, 19] on button at bounding box center [330, 20] width 28 height 28
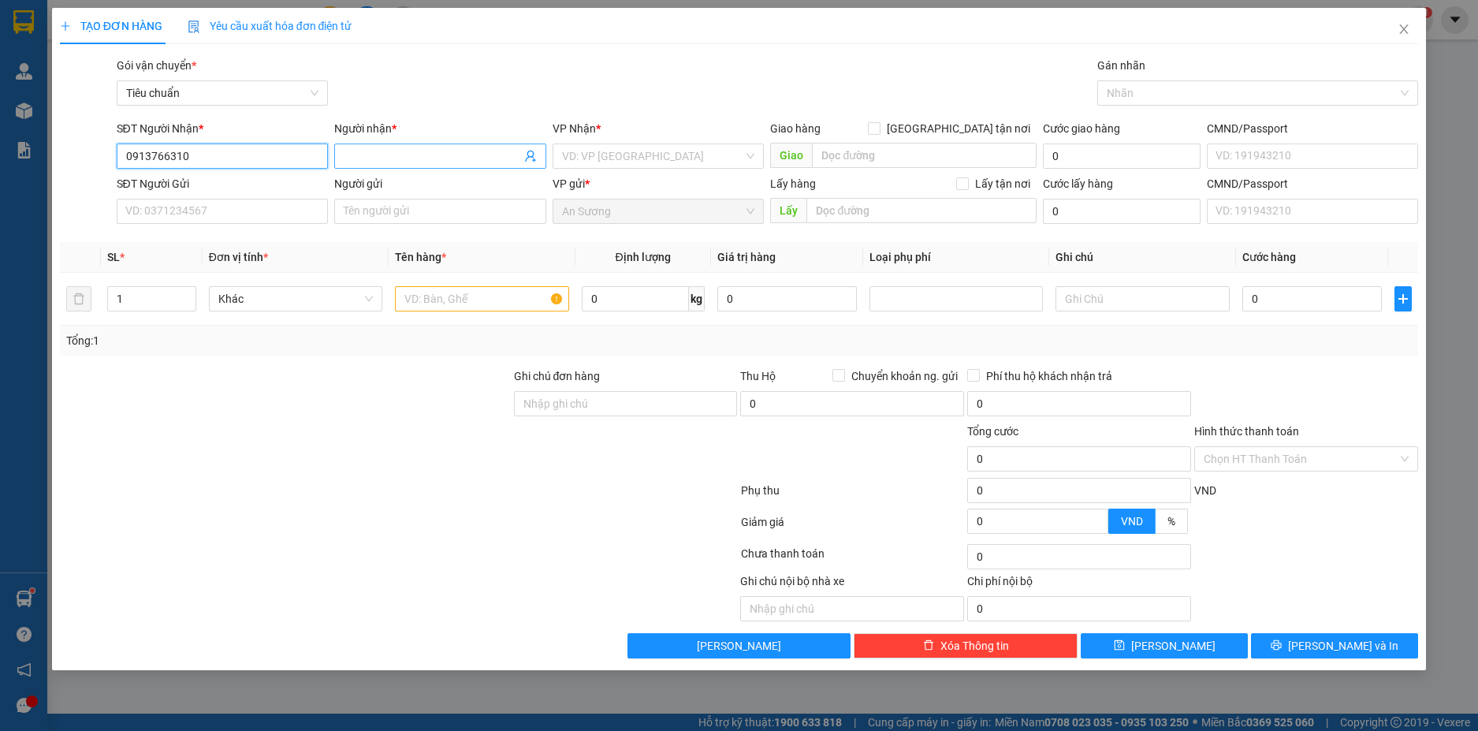
type input "0913766310"
click at [397, 158] on input "Người nhận *" at bounding box center [432, 155] width 177 height 17
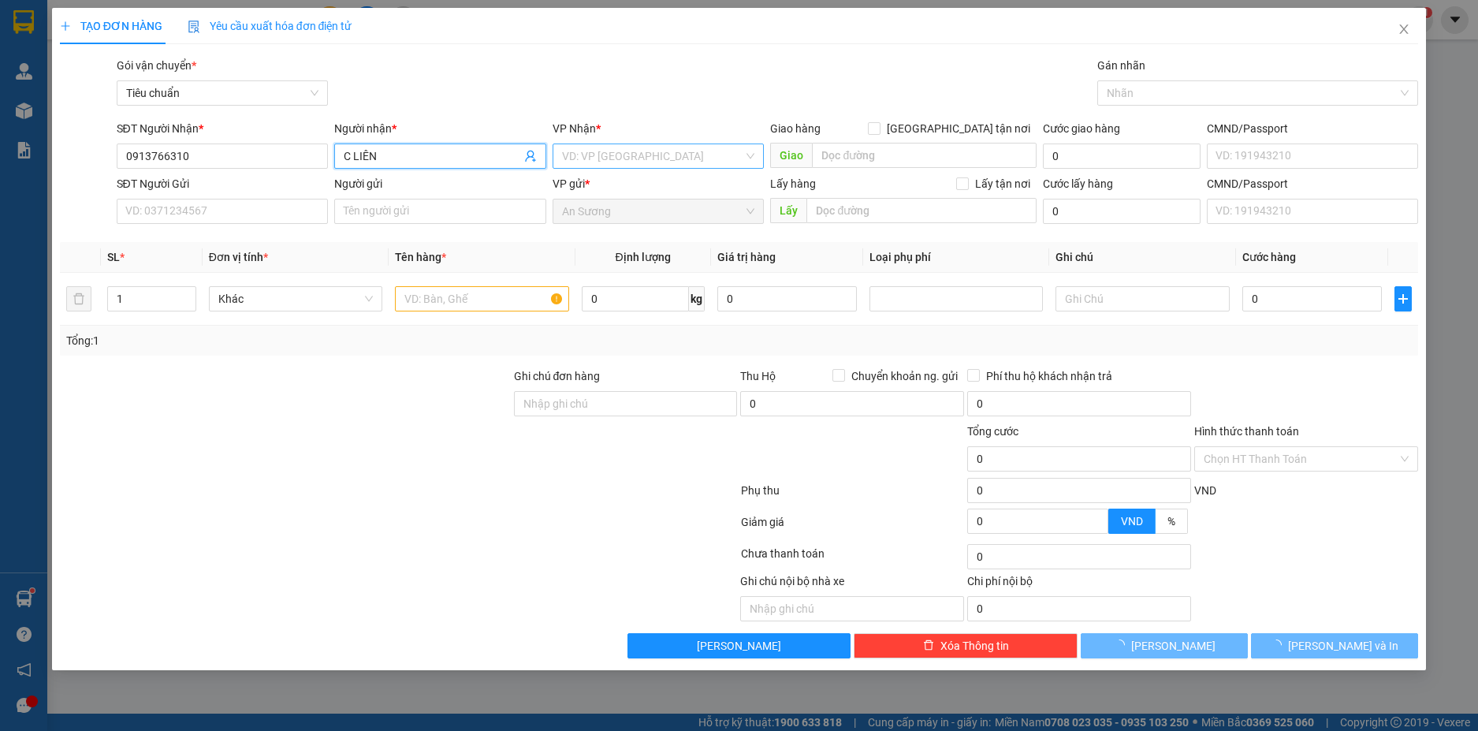
type input "C LIÊN"
click at [629, 161] on input "search" at bounding box center [653, 156] width 182 height 24
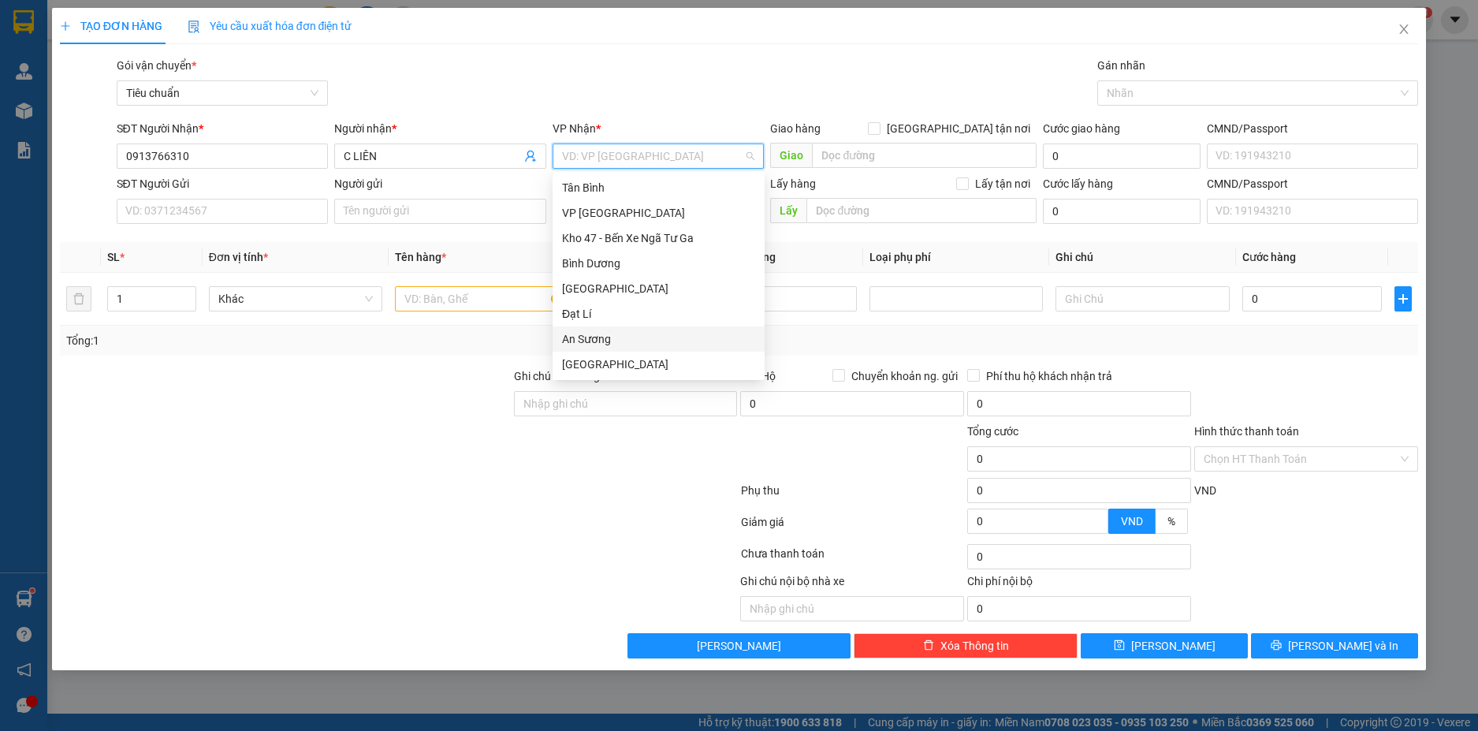
type input "H"
click at [599, 314] on div "Hai Bà Trưng" at bounding box center [658, 313] width 193 height 17
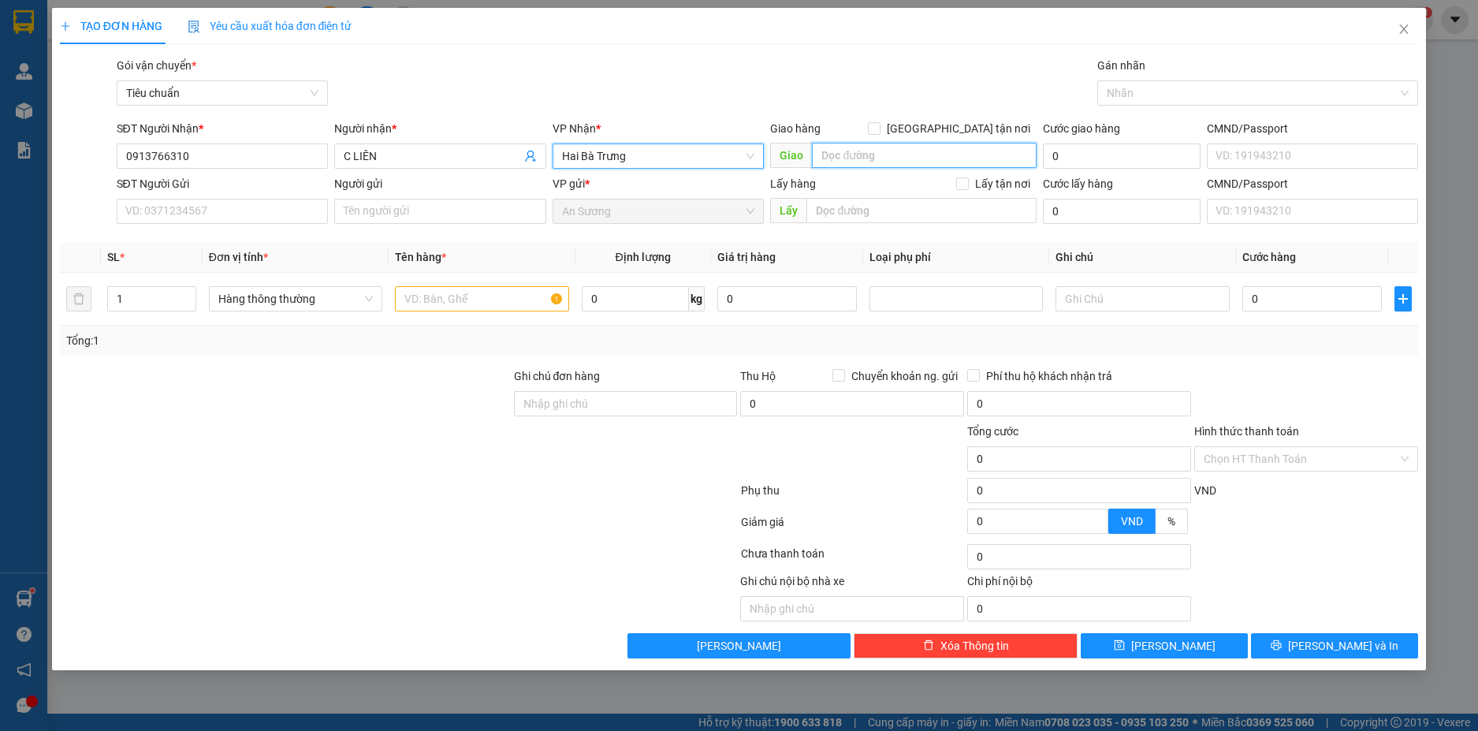
click at [850, 159] on input "search" at bounding box center [924, 155] width 225 height 25
click at [879, 132] on input "Giao tận nơi" at bounding box center [873, 127] width 11 height 11
checkbox input "true"
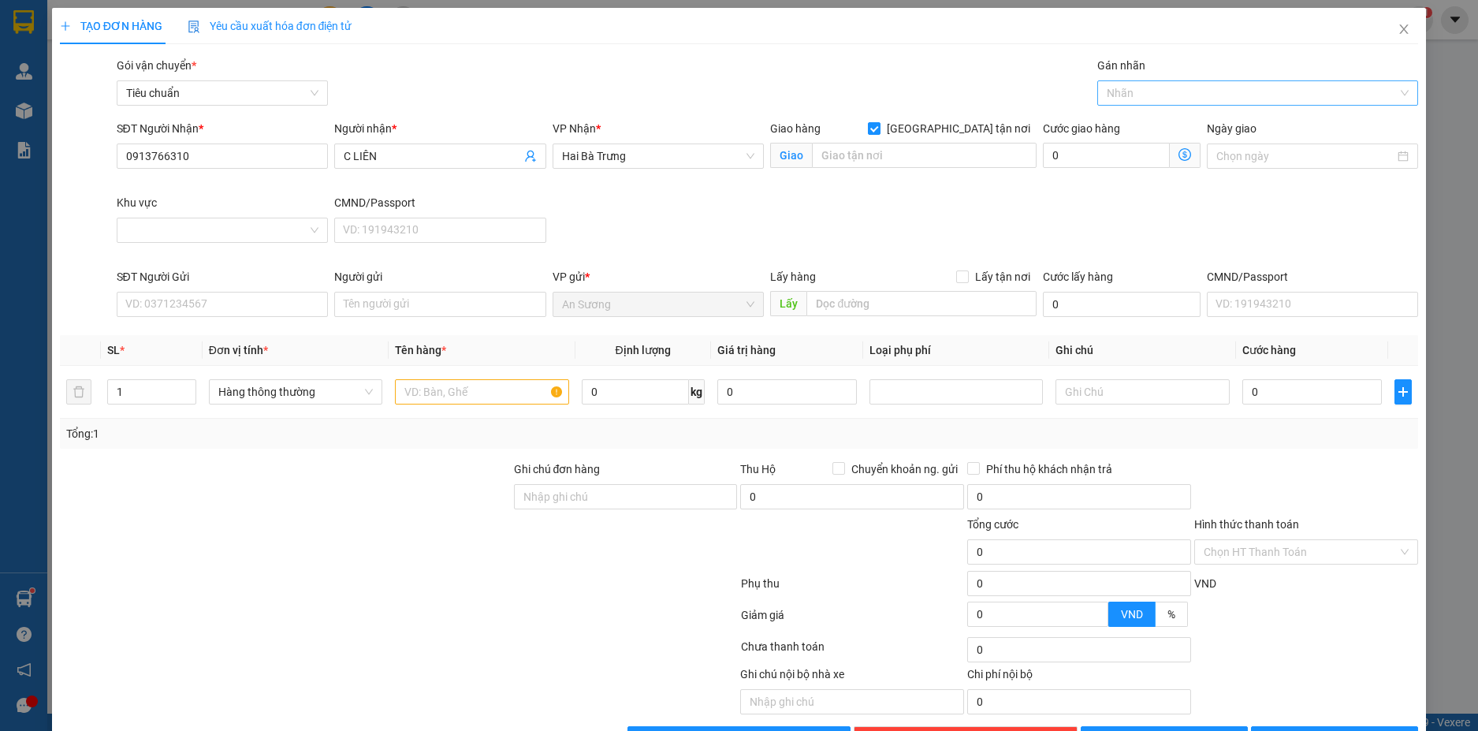
click at [1153, 83] on div "Nhãn" at bounding box center [1257, 92] width 321 height 25
click at [1138, 149] on div "Giao Tận Nơi" at bounding box center [1247, 149] width 299 height 17
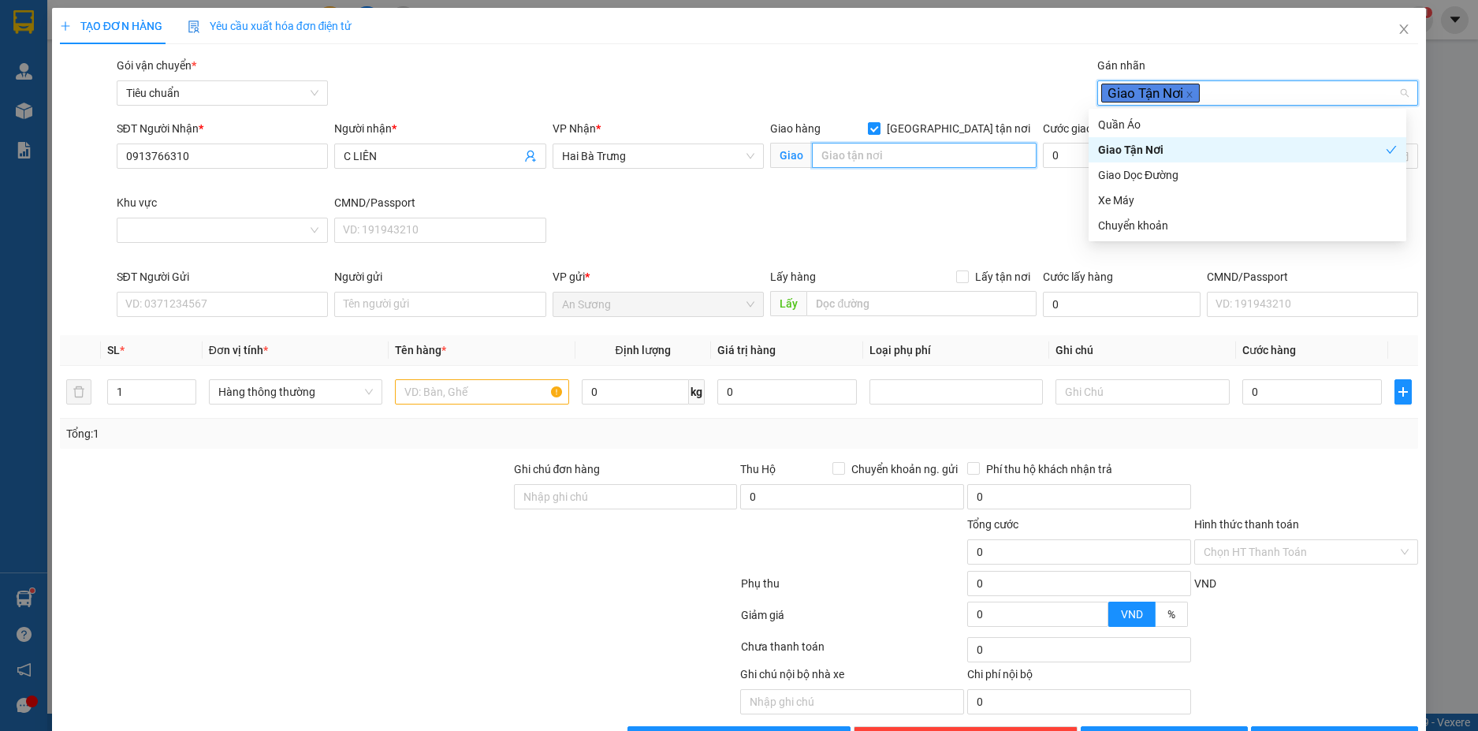
click at [845, 153] on input "search" at bounding box center [924, 155] width 225 height 25
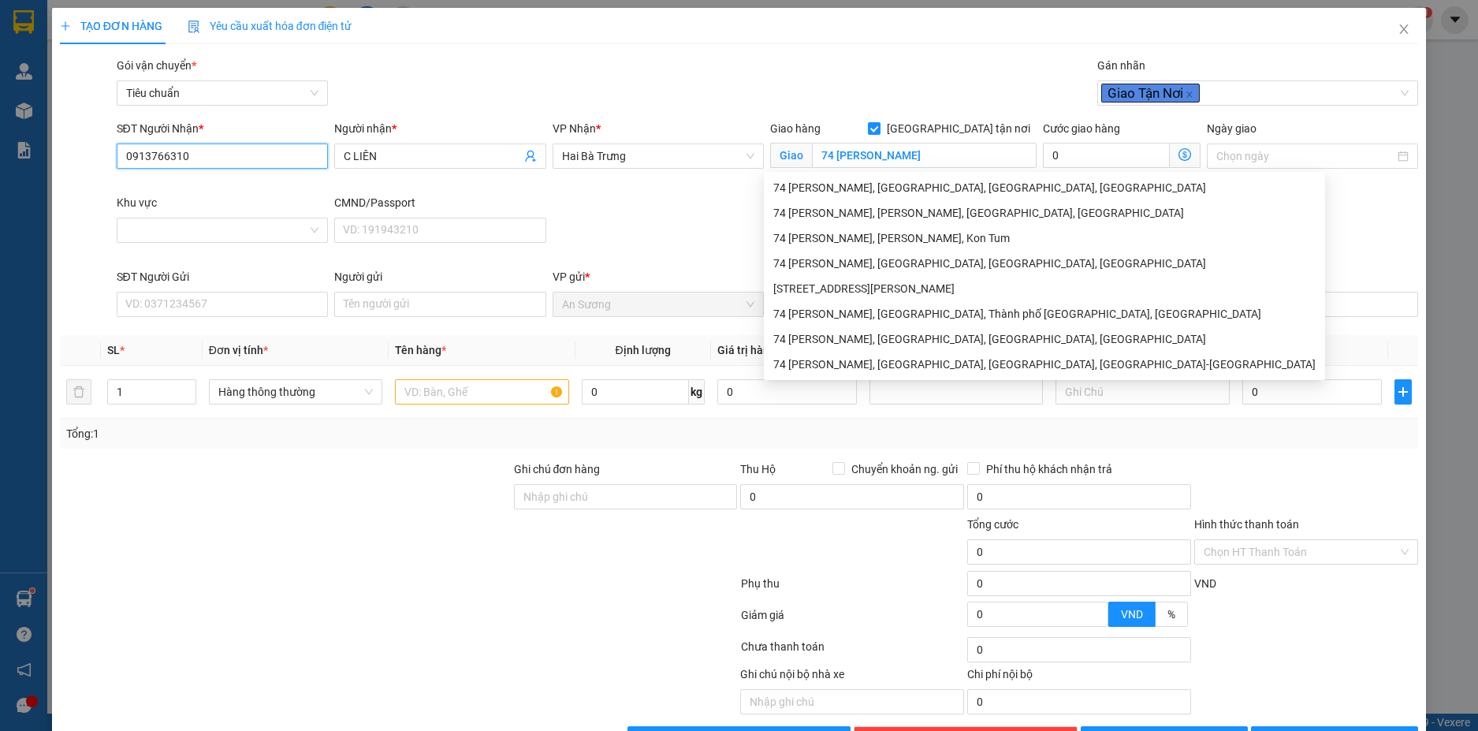
drag, startPoint x: 192, startPoint y: 156, endPoint x: 100, endPoint y: 157, distance: 92.2
click at [100, 157] on div "SĐT Người Nhận * 0913766310 0913766310 Người nhận * C LIÊN VP Nhận * Hai Bà Trư…" at bounding box center [739, 194] width 1362 height 148
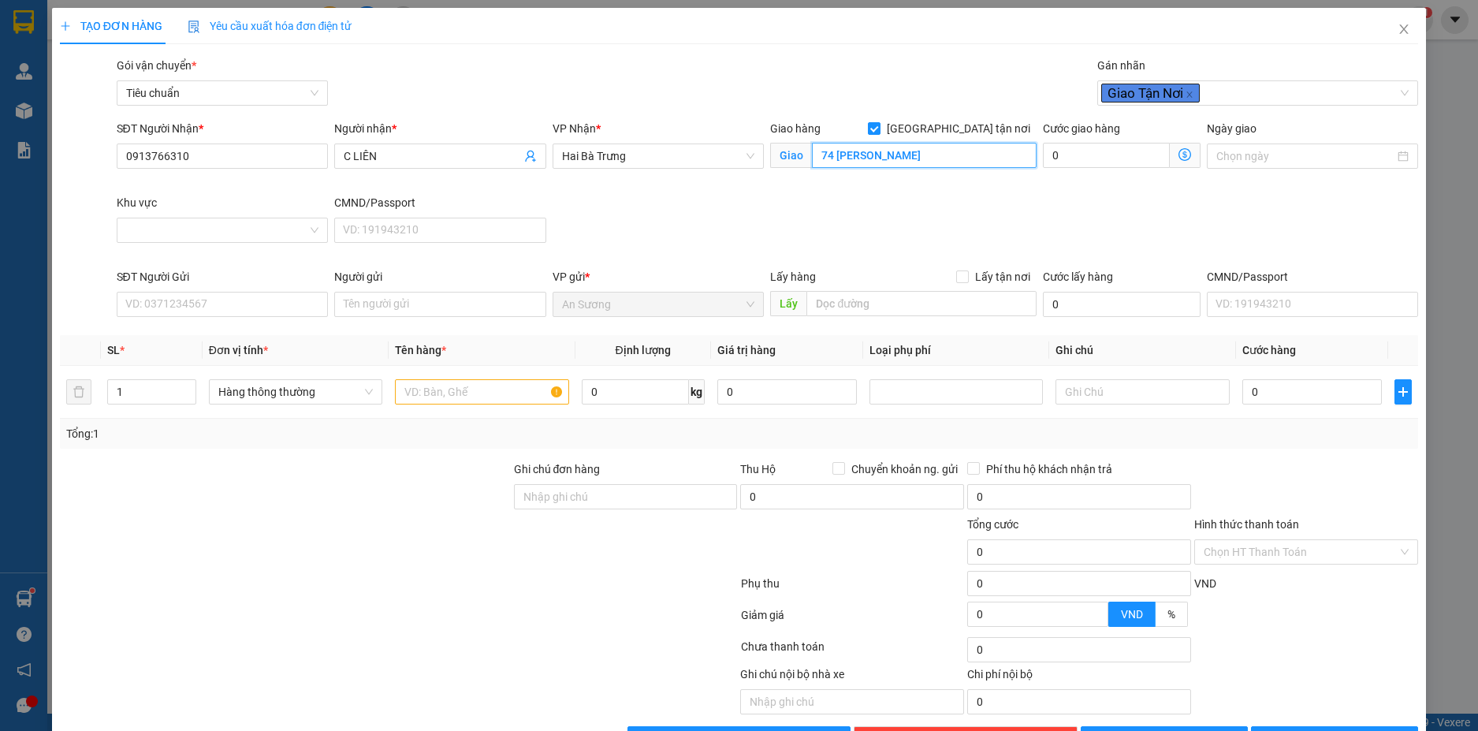
click at [963, 159] on input "74 NGUYỄN ĐÌNH CHIỂU" at bounding box center [924, 155] width 225 height 25
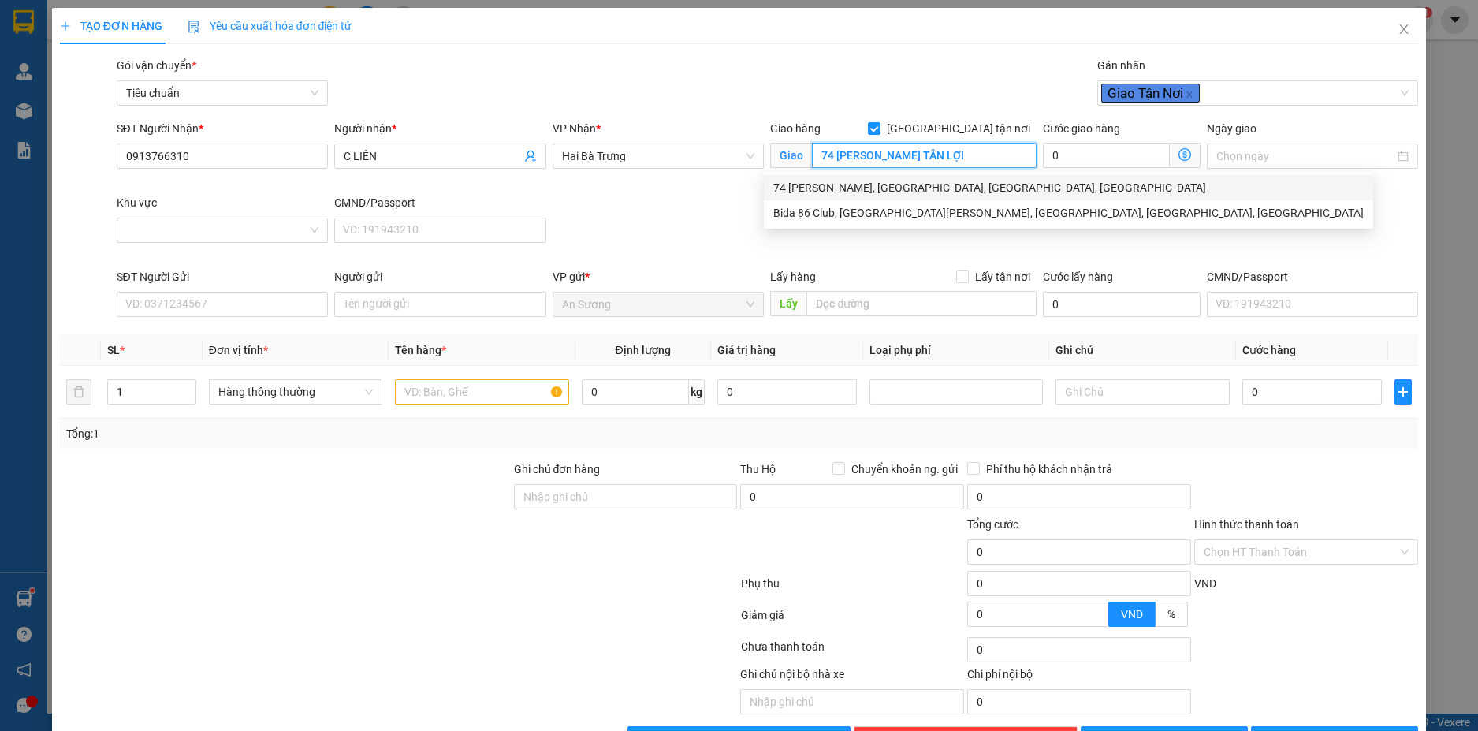
click at [893, 191] on div "74 Nguyễn Đình Chiểu, Tân Lợi, Buôn Ma Thuột, Đắk Lắk" at bounding box center [1068, 187] width 590 height 17
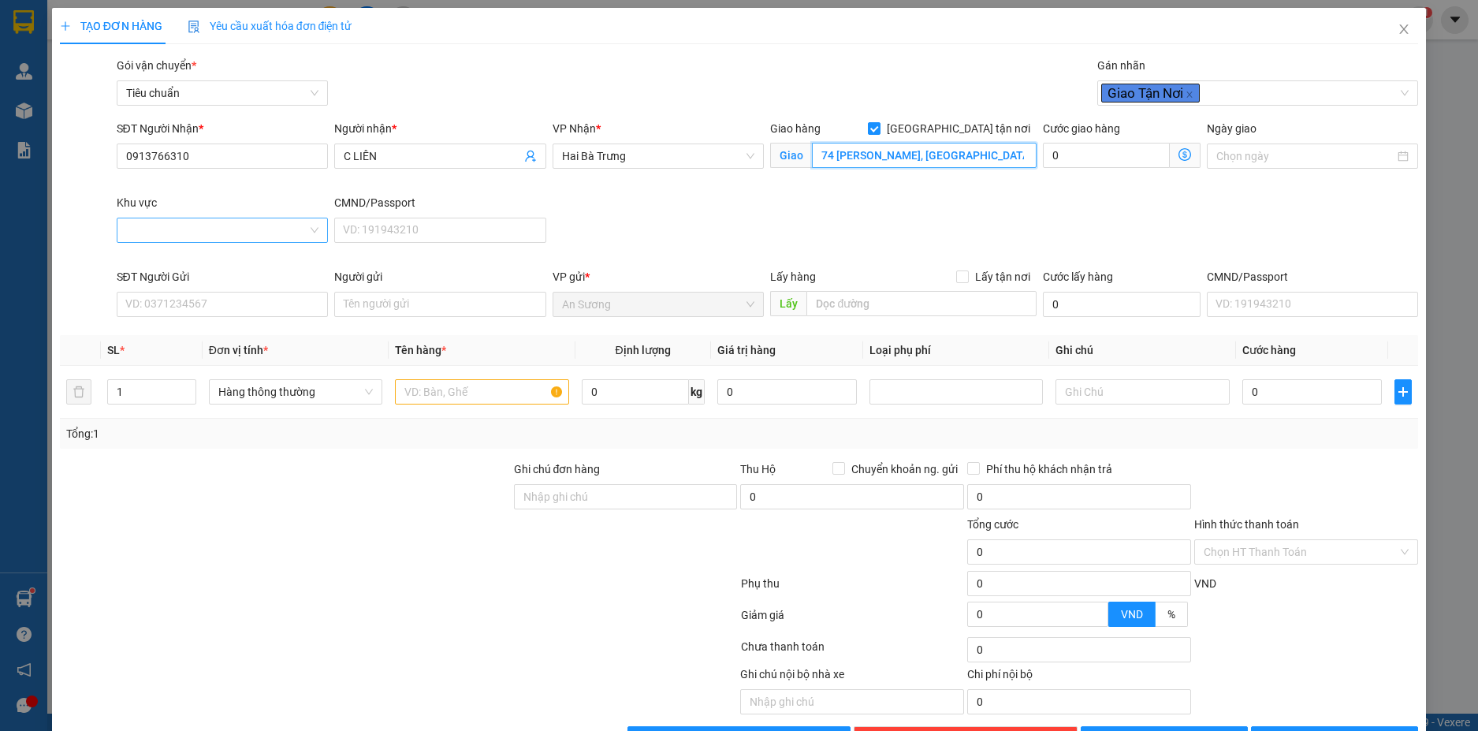
type input "74 Nguyễn Đình Chiểu, Tân Lợi, Buôn Ma Thuột, Đắk Lắk"
click at [243, 231] on input "Khu vực" at bounding box center [217, 230] width 182 height 24
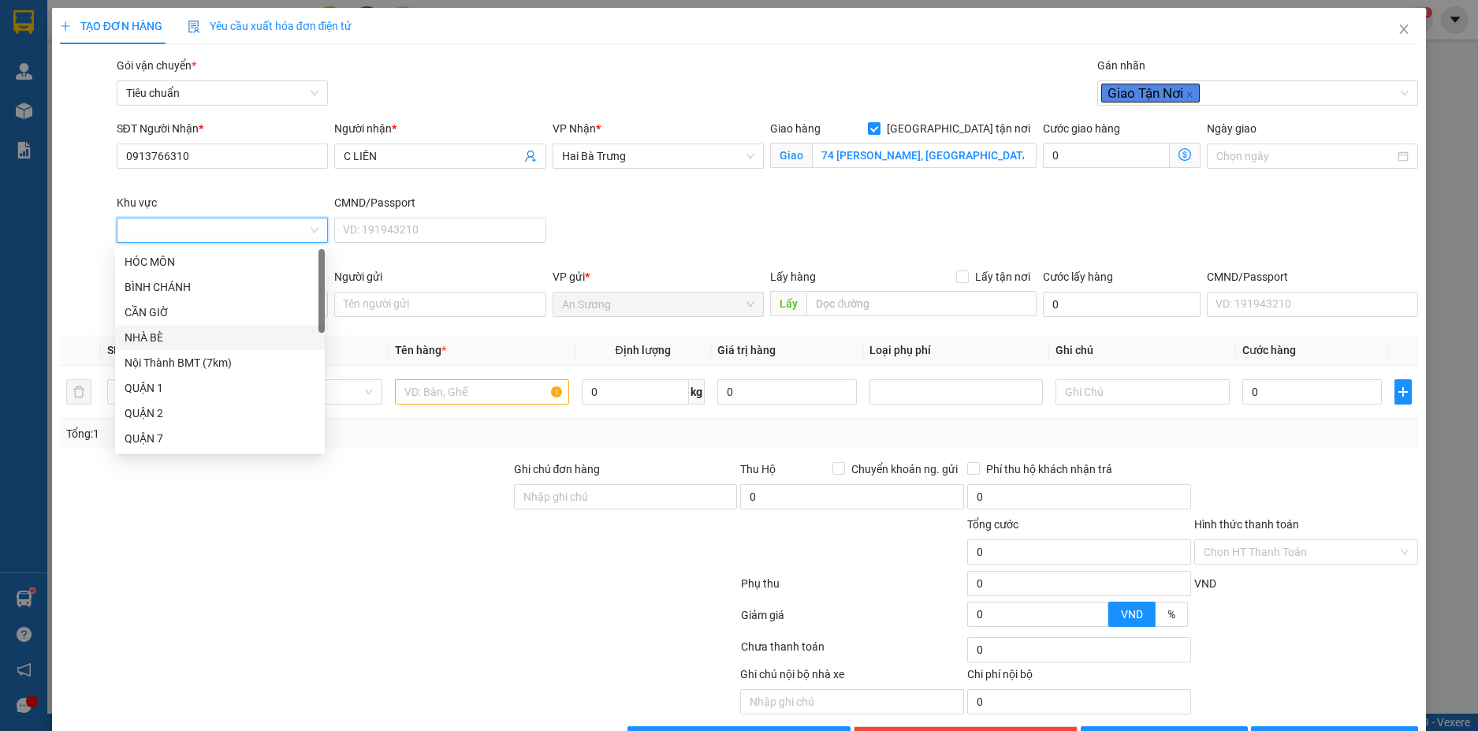
click at [198, 348] on div "NHÀ BÈ" at bounding box center [220, 337] width 210 height 25
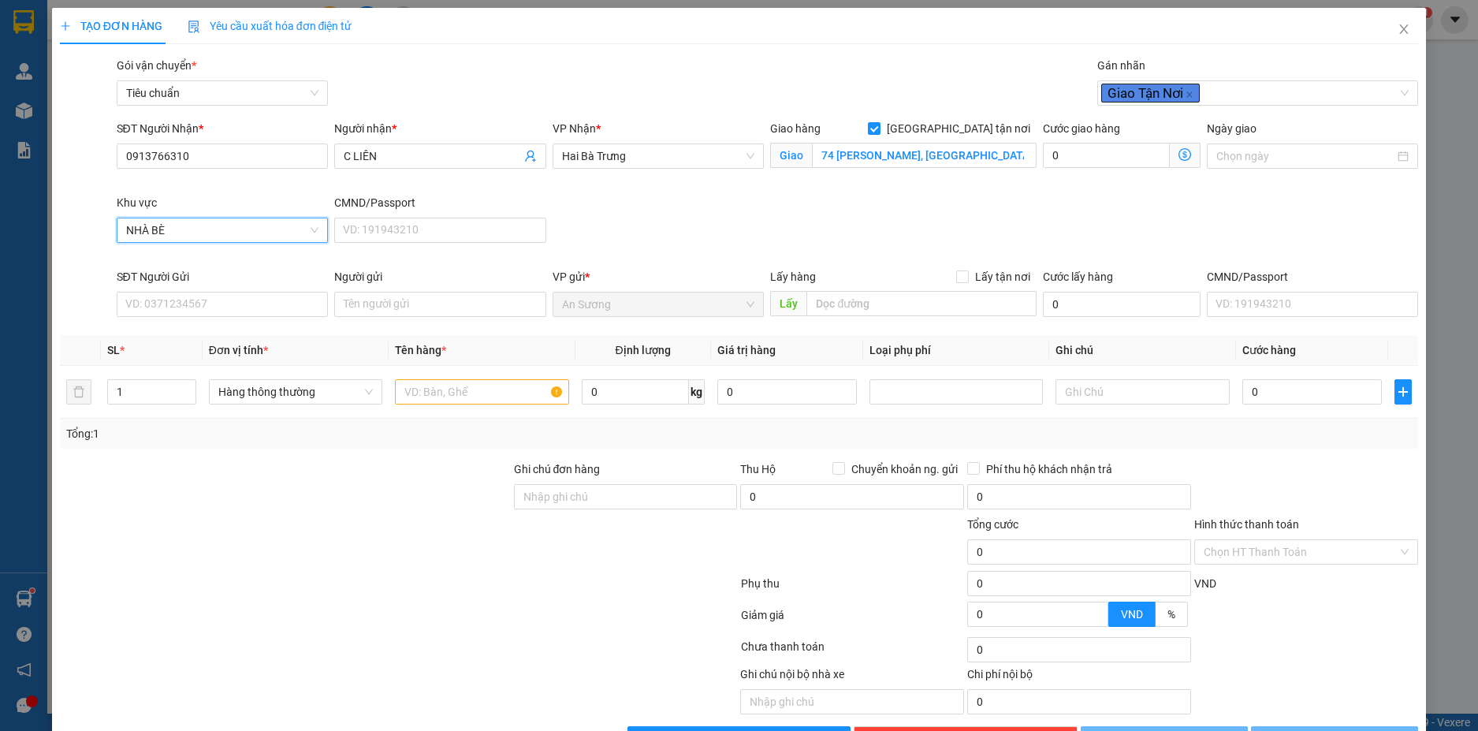
click at [231, 234] on span "NHÀ BÈ" at bounding box center [222, 230] width 193 height 24
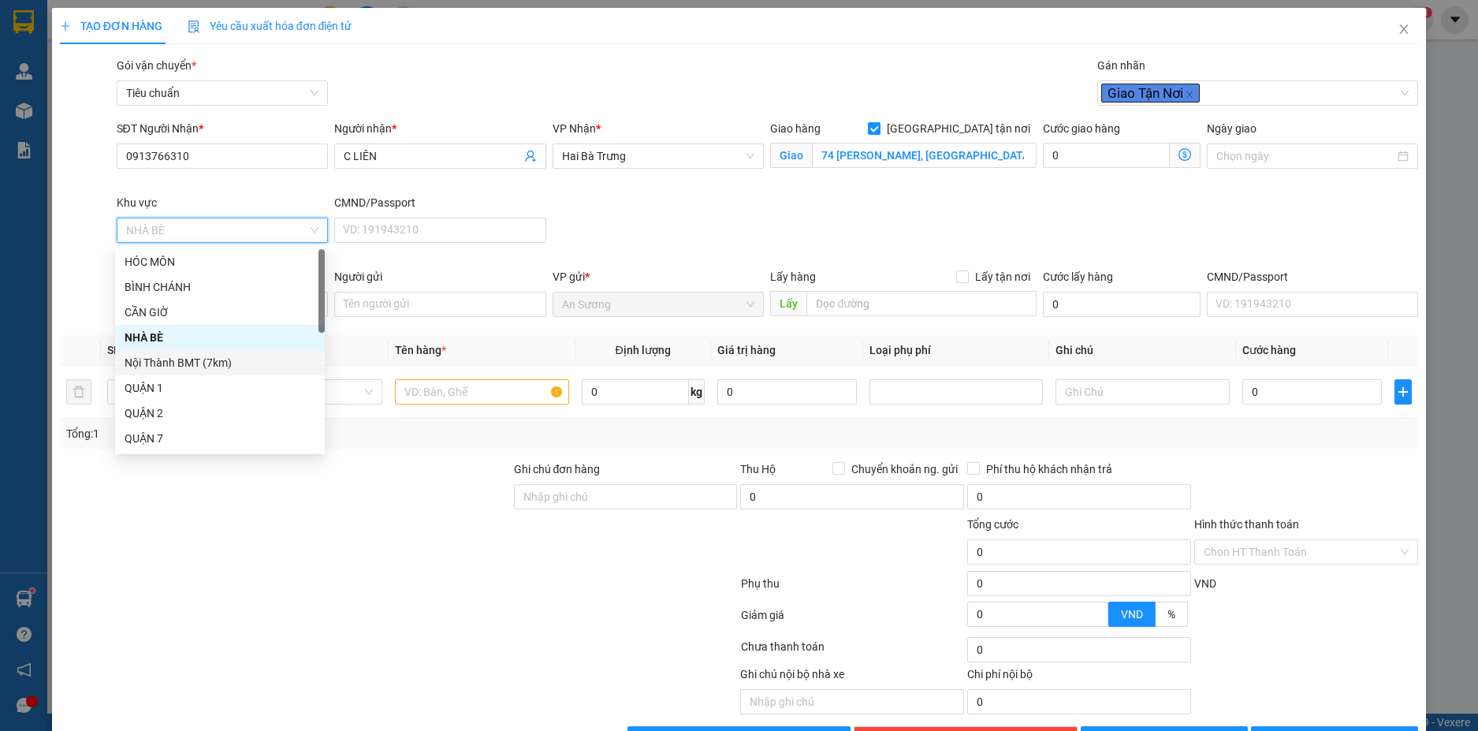
click at [216, 359] on div "Nội Thành BMT (7km)" at bounding box center [220, 362] width 191 height 17
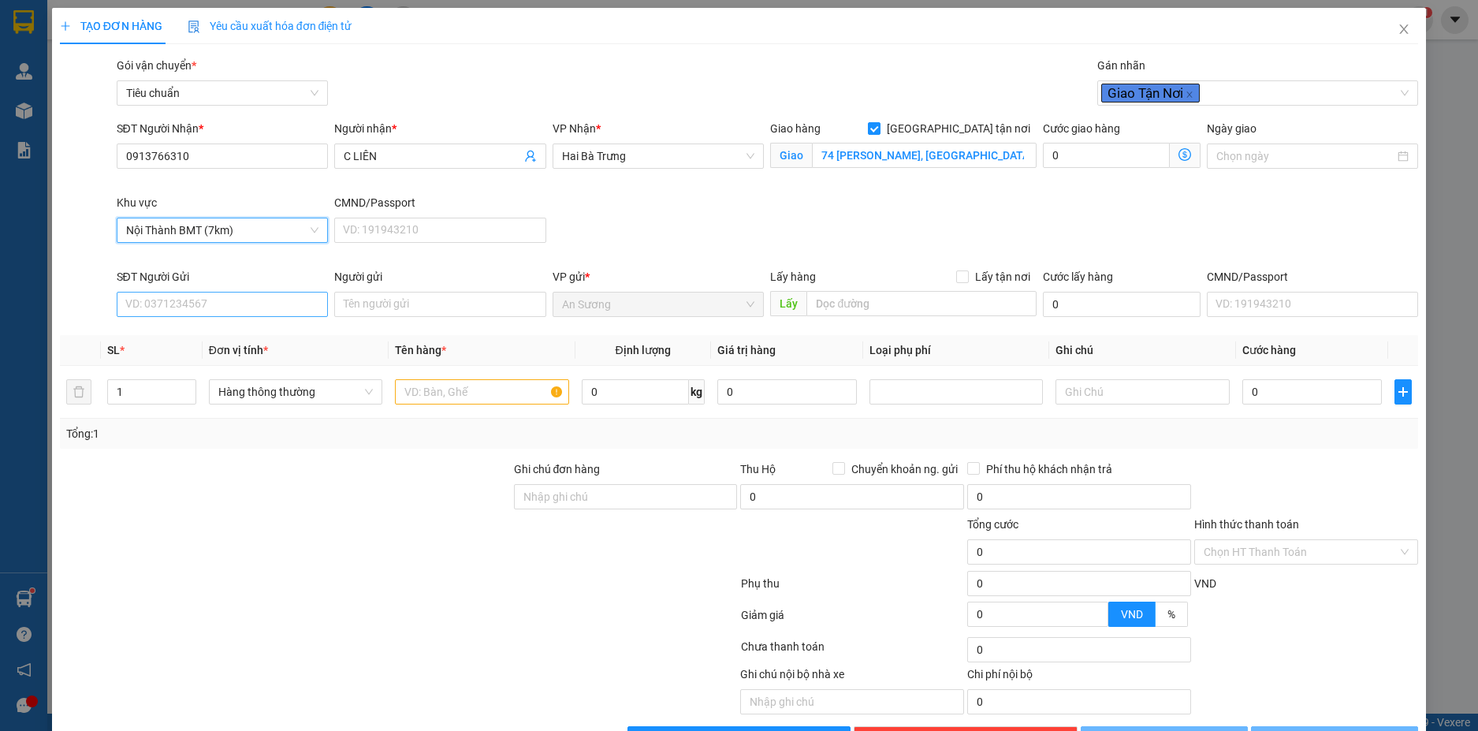
type input "50.000"
click at [260, 315] on input "SĐT Người Gửi" at bounding box center [223, 304] width 212 height 25
type input "0786079081"
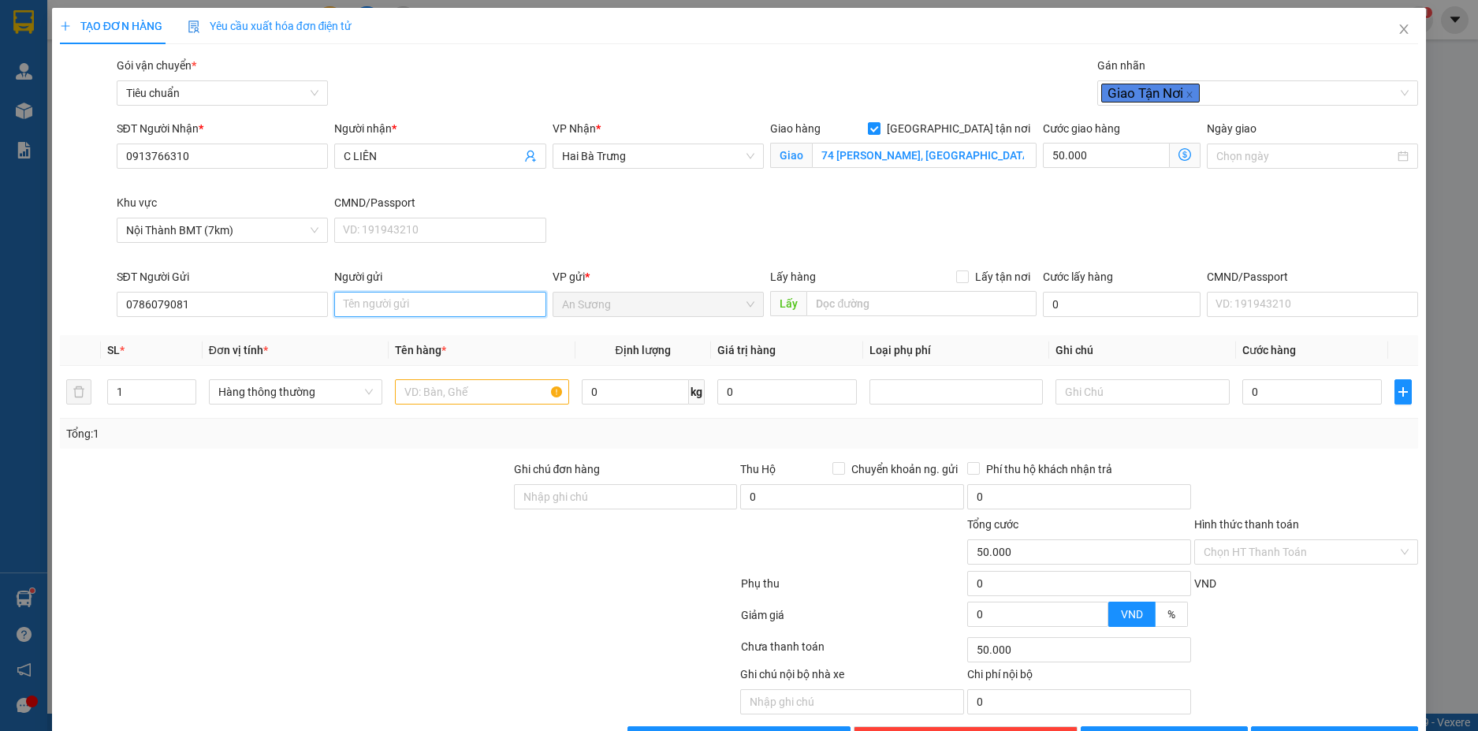
click at [371, 303] on input "Người gửi" at bounding box center [440, 304] width 212 height 25
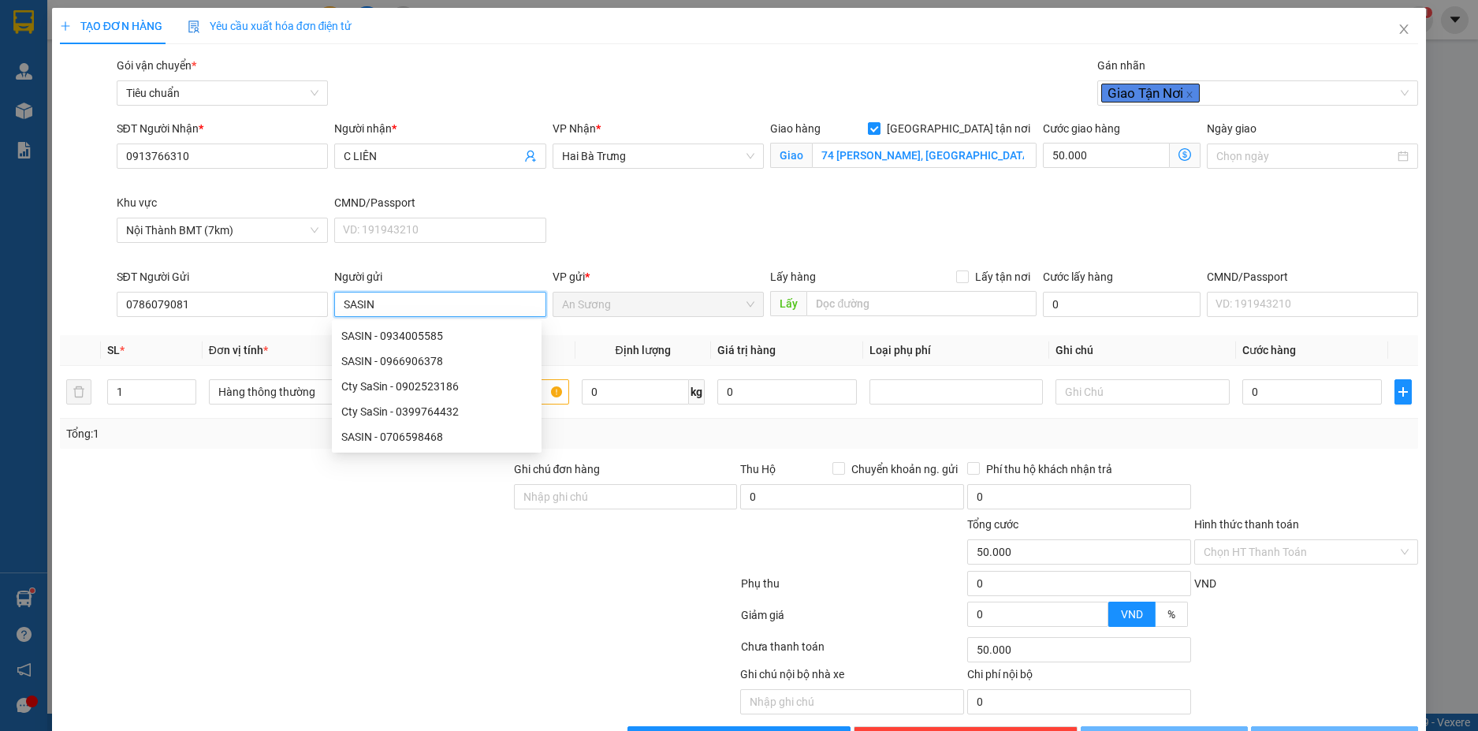
type input "SASIN"
click at [285, 537] on div at bounding box center [285, 543] width 454 height 55
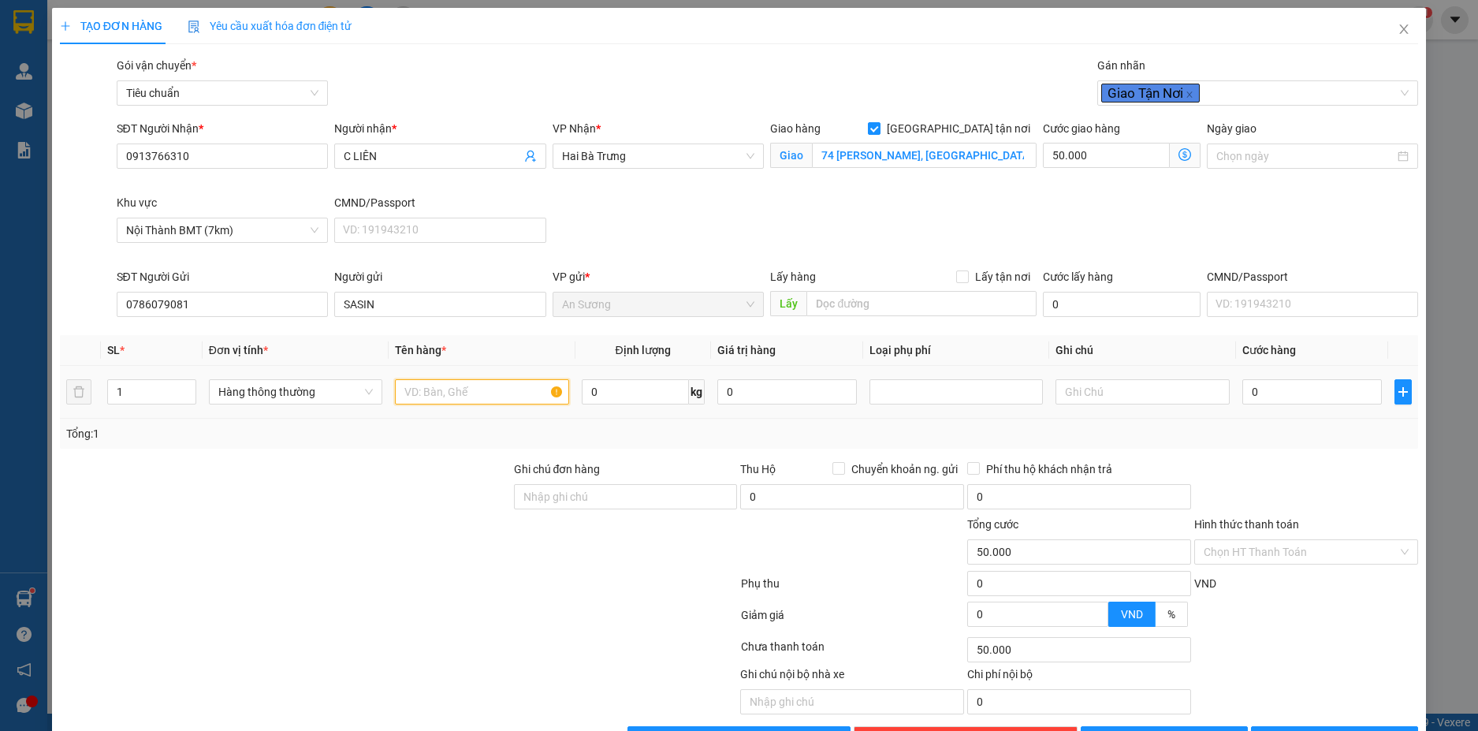
click at [440, 396] on input "text" at bounding box center [481, 391] width 173 height 25
type input "TP ĐL(ĐÃ TƯ VẤN CSVC)"
click at [669, 390] on input "0" at bounding box center [635, 391] width 107 height 25
type input "65"
click at [764, 222] on div "SĐT Người Nhận * 0913766310 Người nhận * C LIÊN VP Nhận * Hai Bà Trưng Giao hàn…" at bounding box center [768, 194] width 1309 height 148
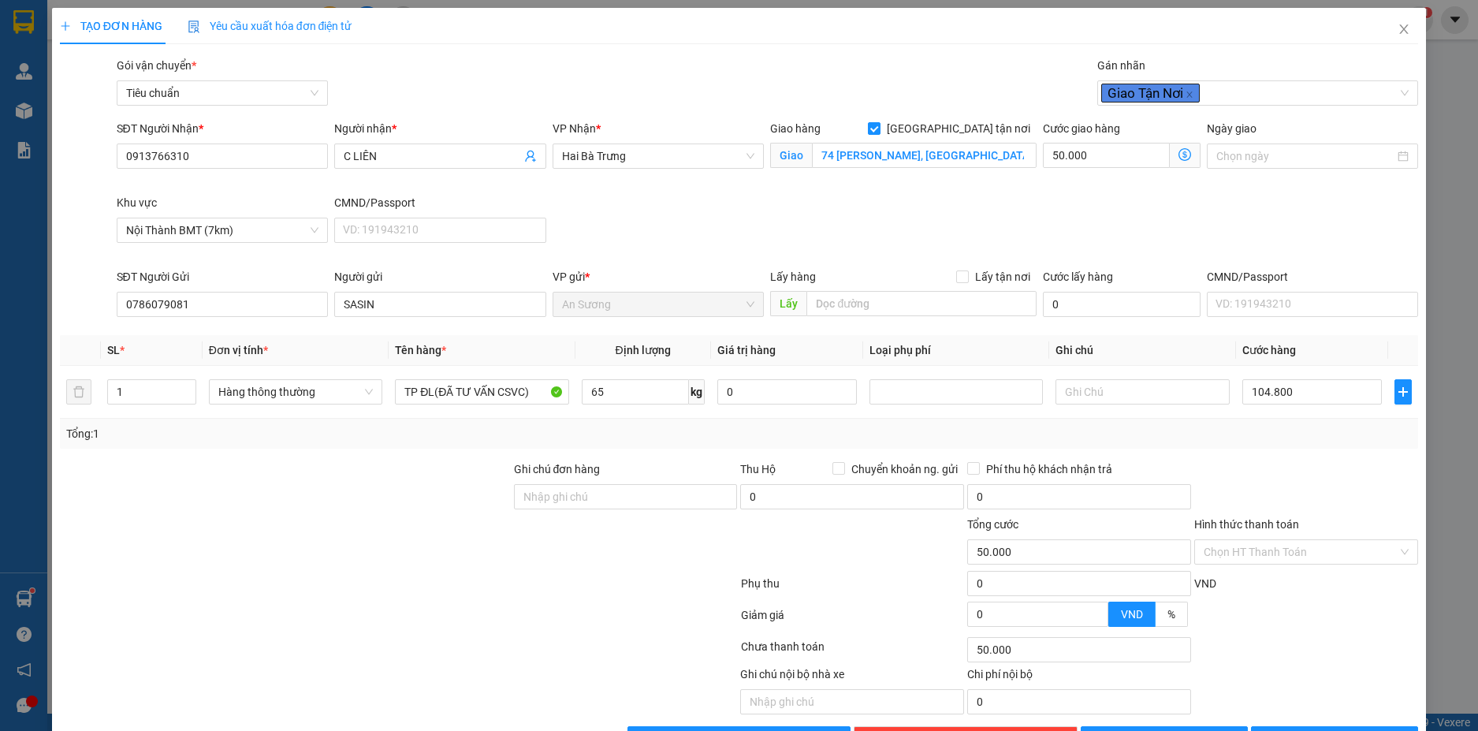
type input "104.800"
type input "154.800"
click at [1121, 159] on input "50.000" at bounding box center [1106, 155] width 126 height 25
type input "6"
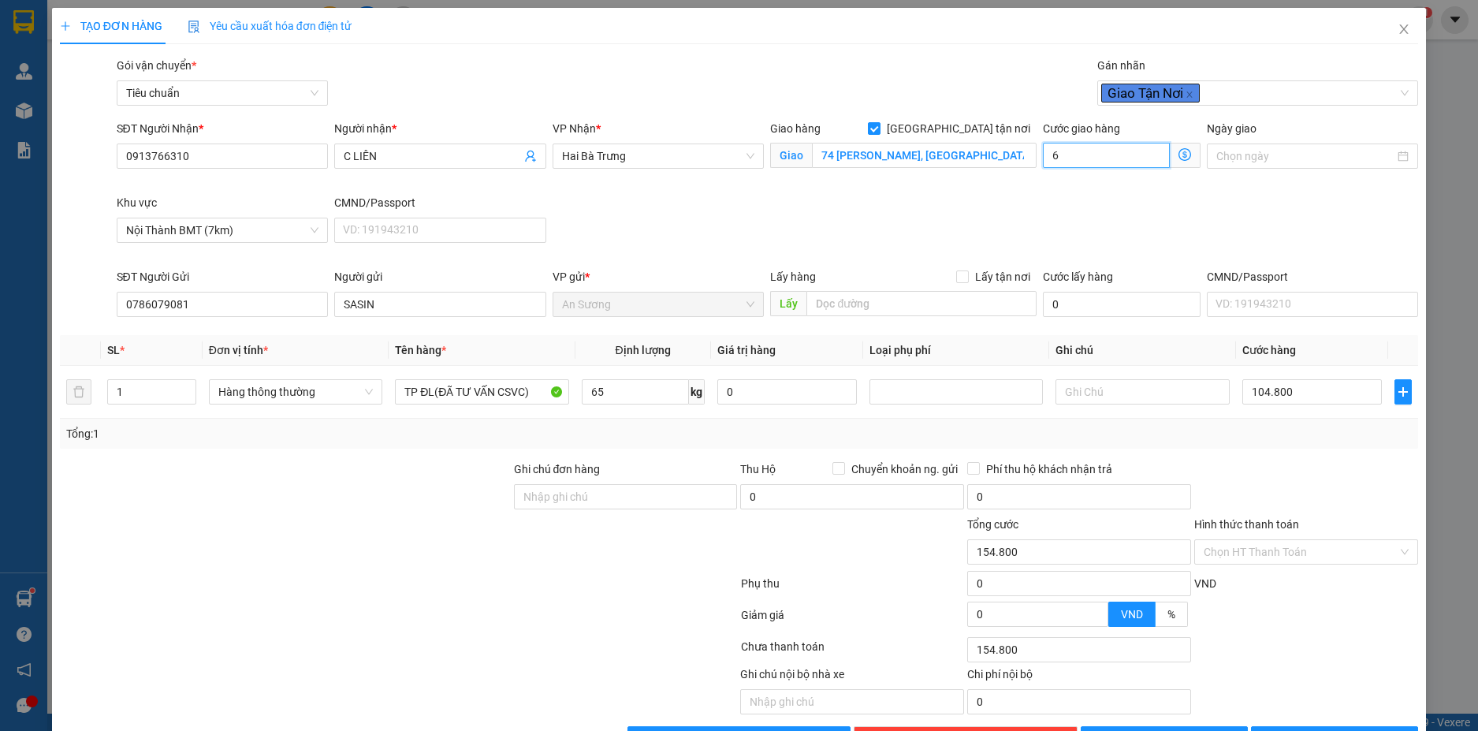
type input "104.806"
type input "104.860"
type input "60"
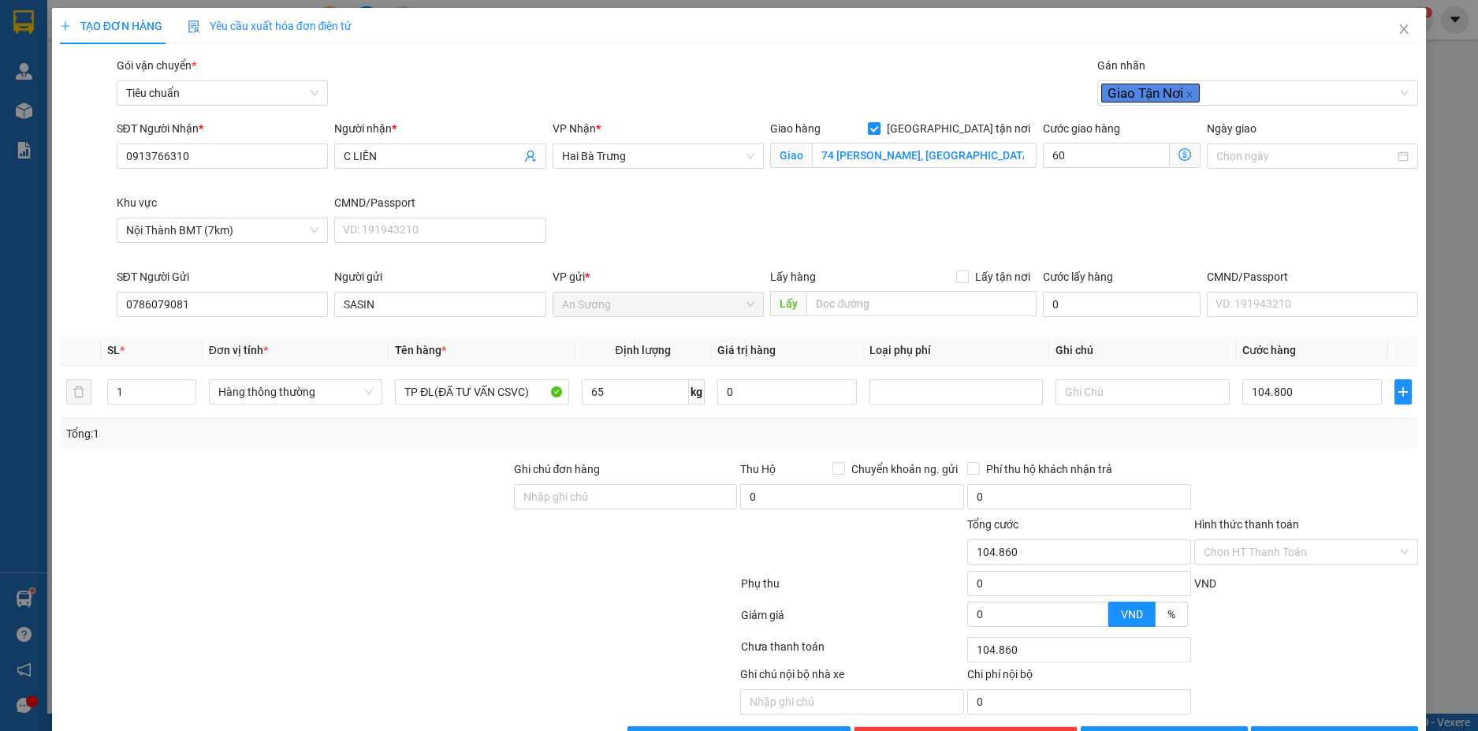
drag, startPoint x: 922, startPoint y: 232, endPoint x: 920, endPoint y: 224, distance: 8.0
click at [922, 232] on div "SĐT Người Nhận * 0913766310 Người nhận * C LIÊN VP Nhận * Hai Bà Trưng Giao hàn…" at bounding box center [768, 194] width 1309 height 148
type input "164.800"
type input "60.000"
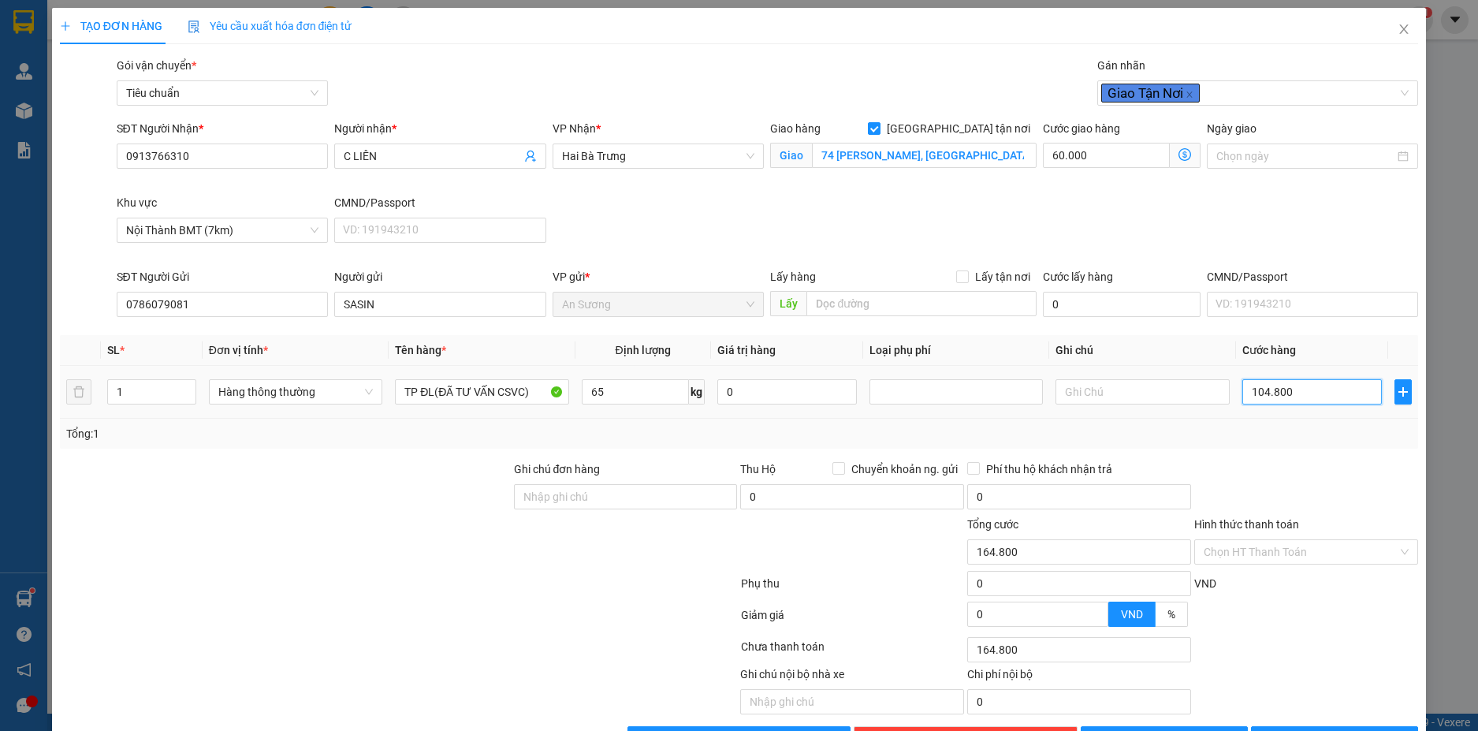
click at [1261, 395] on input "104.800" at bounding box center [1312, 391] width 140 height 25
type input "1"
type input "60.001"
type input "11"
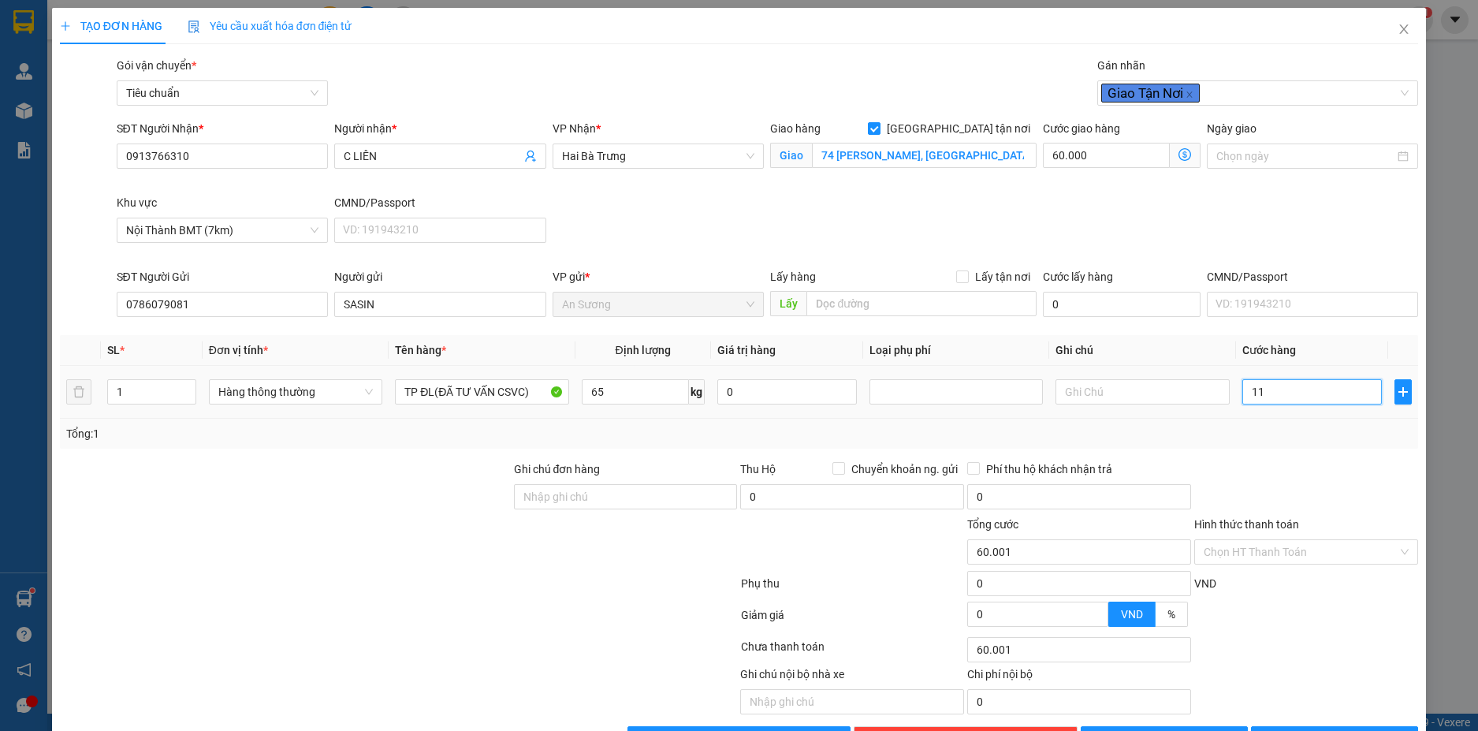
type input "60.011"
type input "110"
type input "60.110"
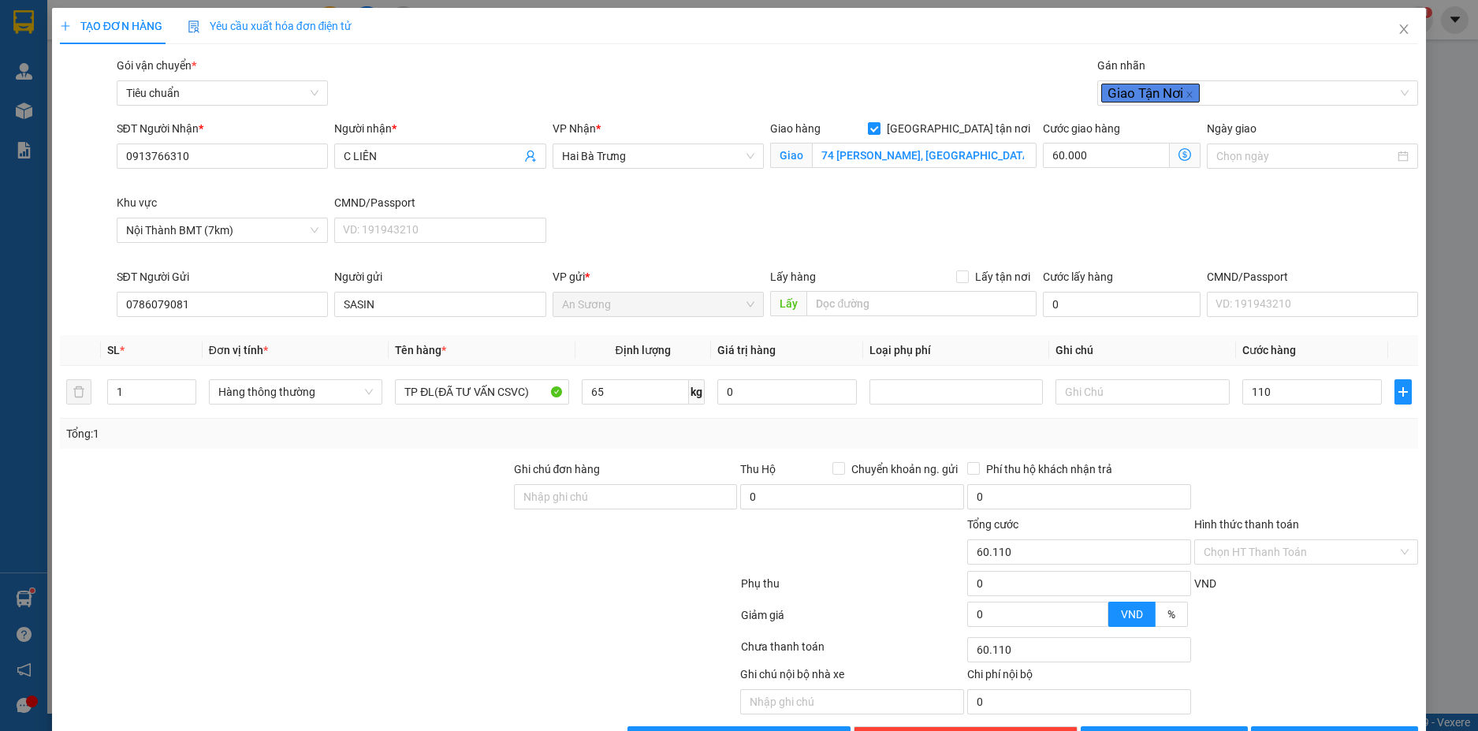
type input "110.000"
type input "170.000"
click at [1100, 427] on div "Tổng: 1" at bounding box center [739, 433] width 1347 height 17
click at [1130, 397] on input "text" at bounding box center [1142, 391] width 173 height 25
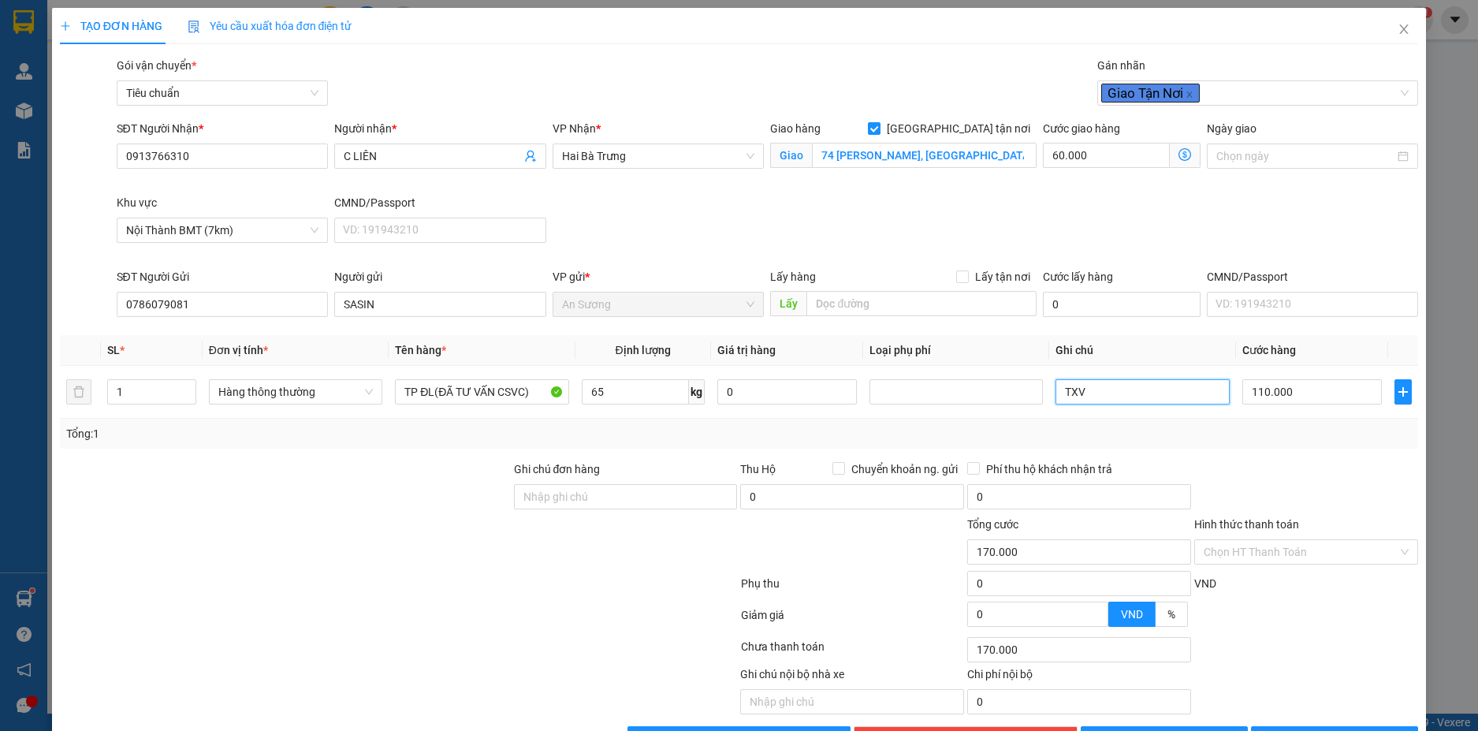
type input "TXV"
click at [1242, 458] on div "Transit Pickup Surcharge Ids Transit Deliver Surcharge Ids Transit Deliver Surc…" at bounding box center [739, 404] width 1359 height 695
click at [1281, 553] on input "Hình thức thanh toán" at bounding box center [1301, 552] width 194 height 24
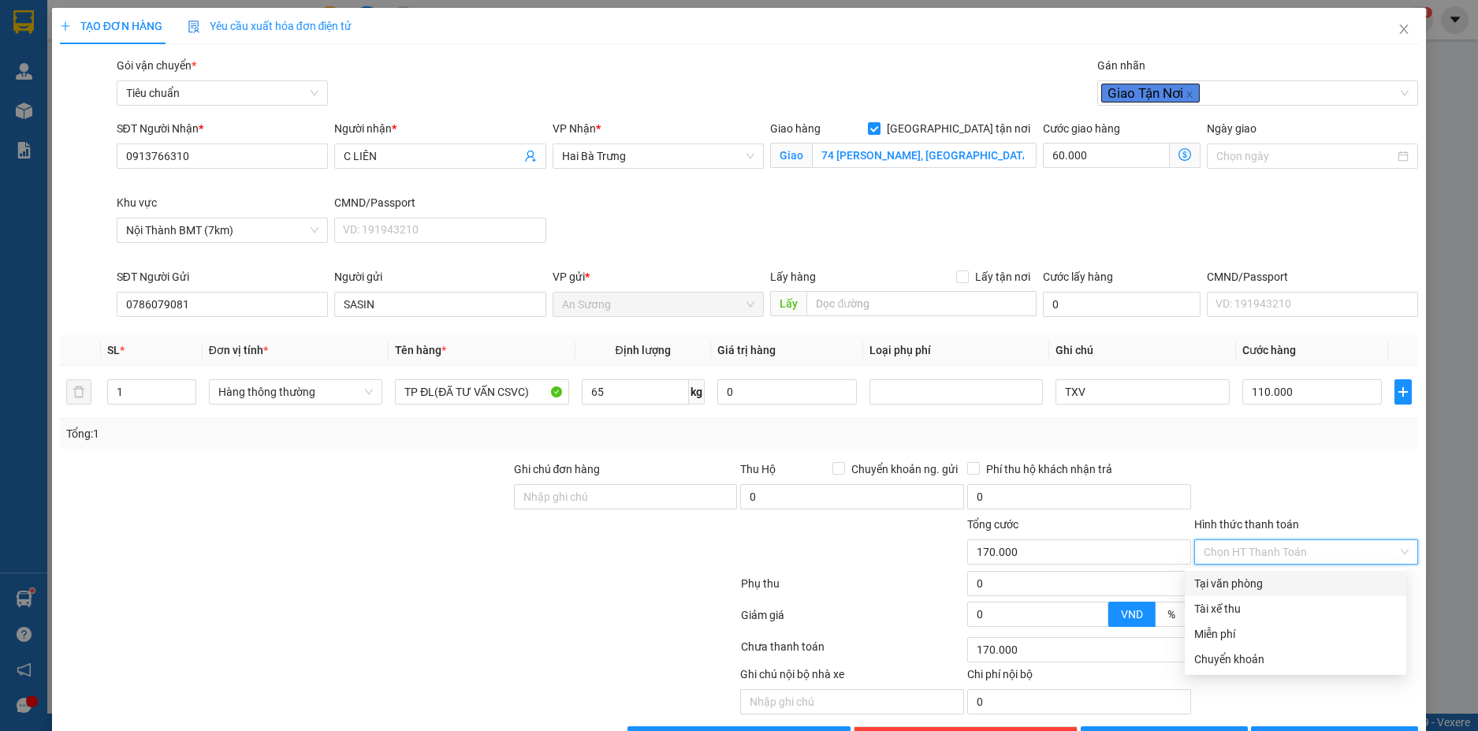
click at [1262, 582] on div "Tại văn phòng" at bounding box center [1295, 583] width 203 height 17
type input "0"
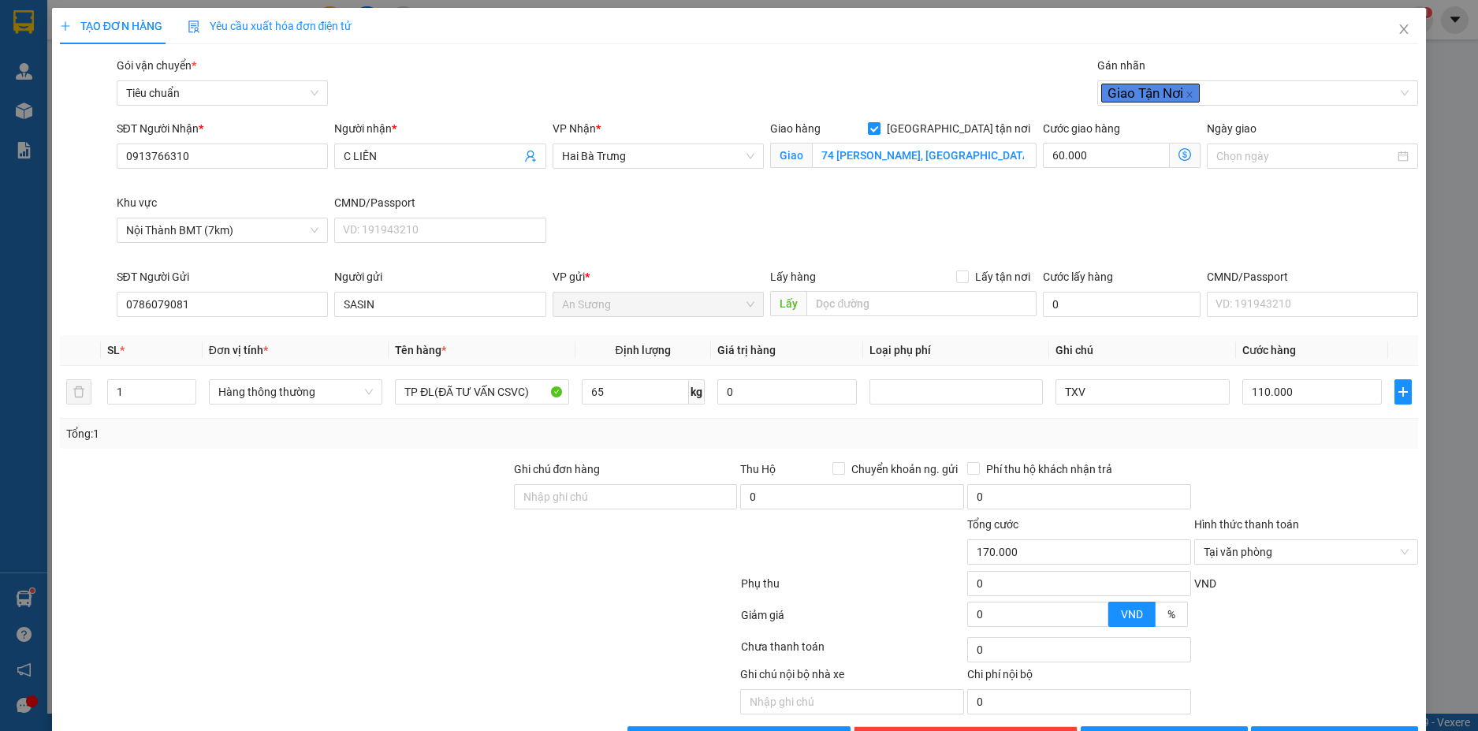
scroll to position [51, 0]
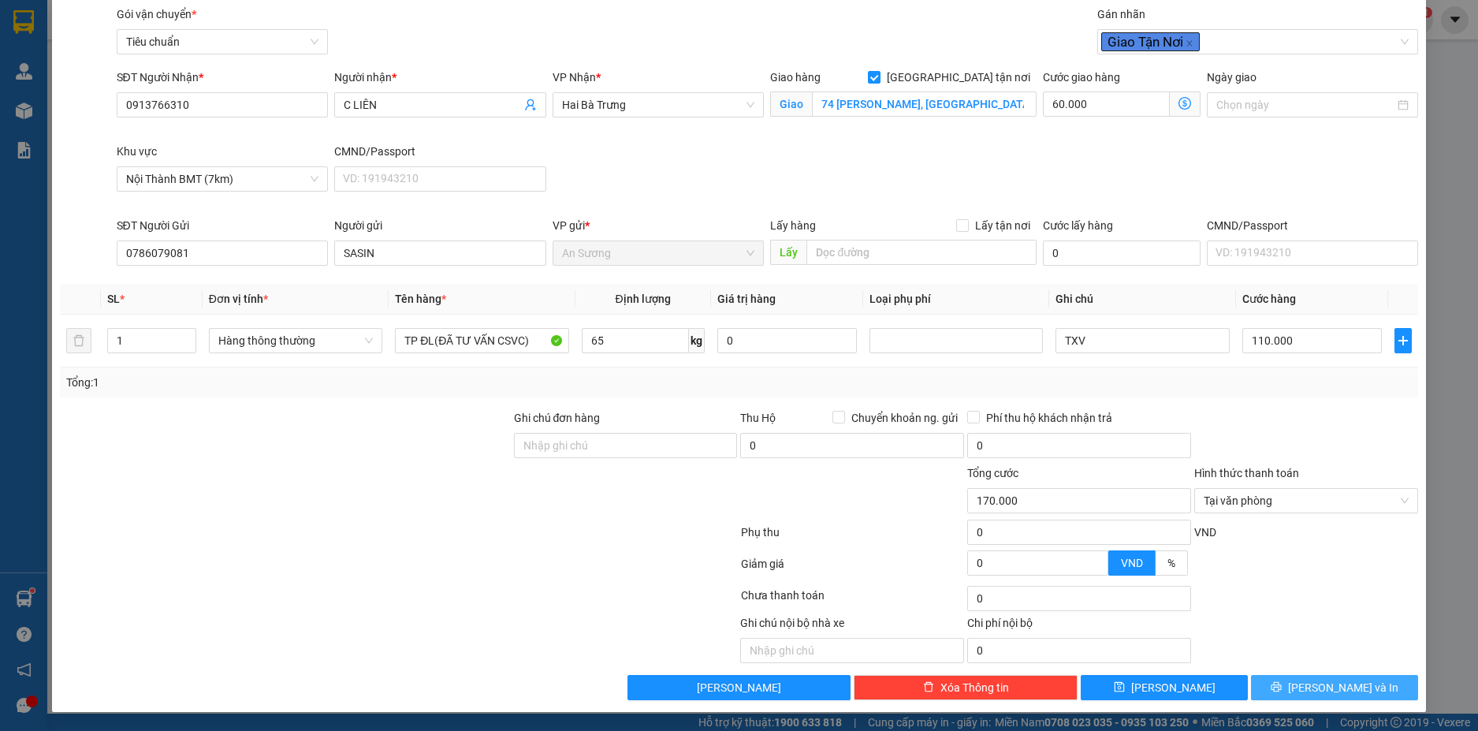
click at [1332, 683] on span "Lưu và In" at bounding box center [1343, 687] width 110 height 17
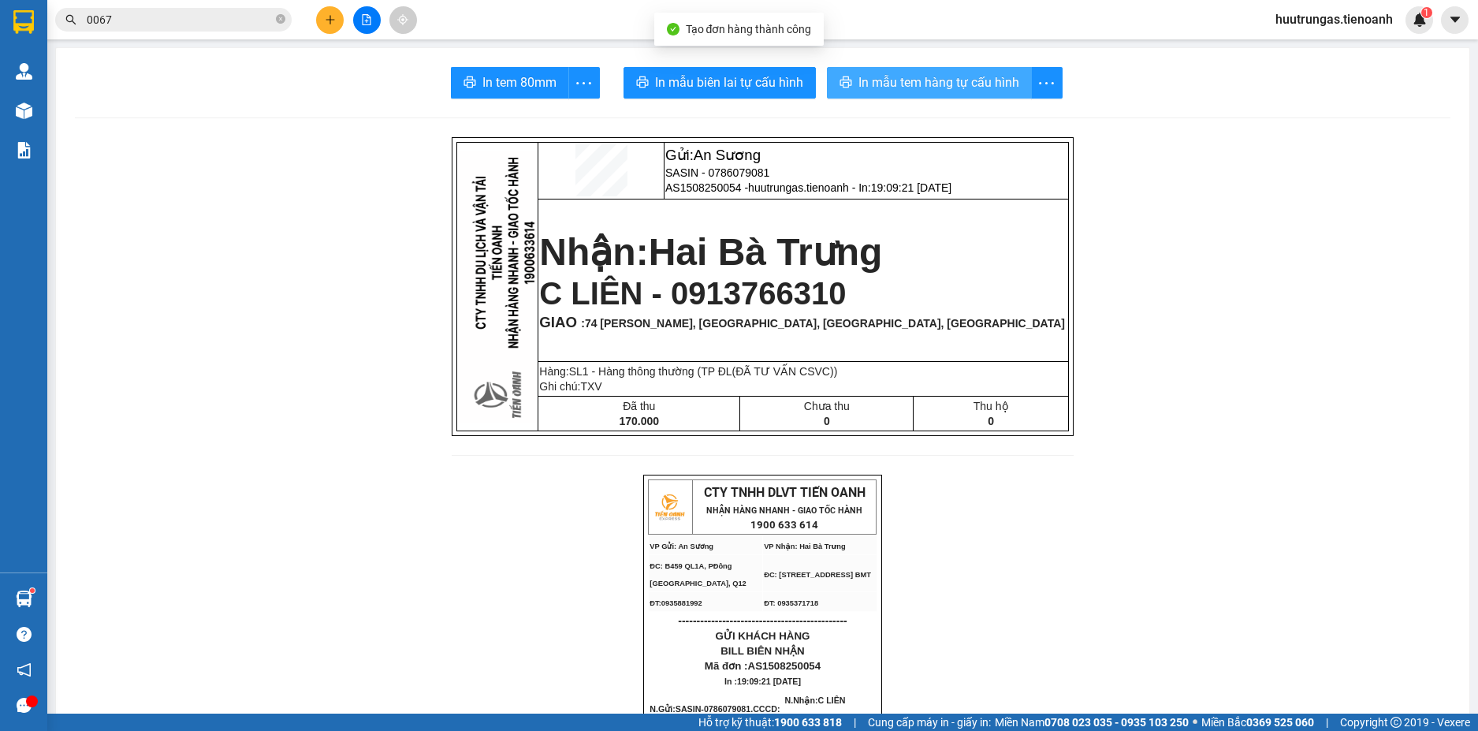
click at [894, 88] on span "In mẫu tem hàng tự cấu hình" at bounding box center [939, 83] width 161 height 20
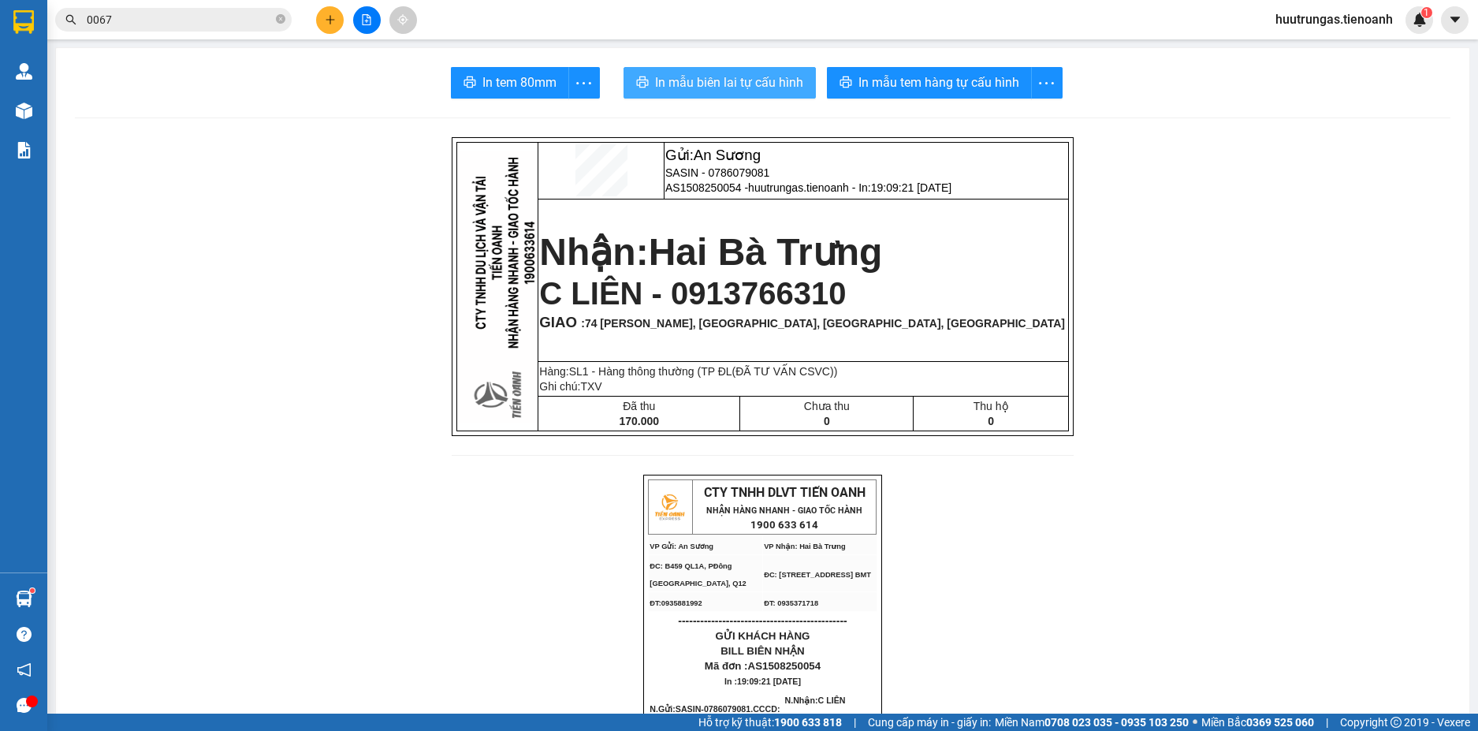
click at [723, 89] on span "In mẫu biên lai tự cấu hình" at bounding box center [729, 83] width 148 height 20
click at [333, 23] on icon "plus" at bounding box center [330, 19] width 11 height 11
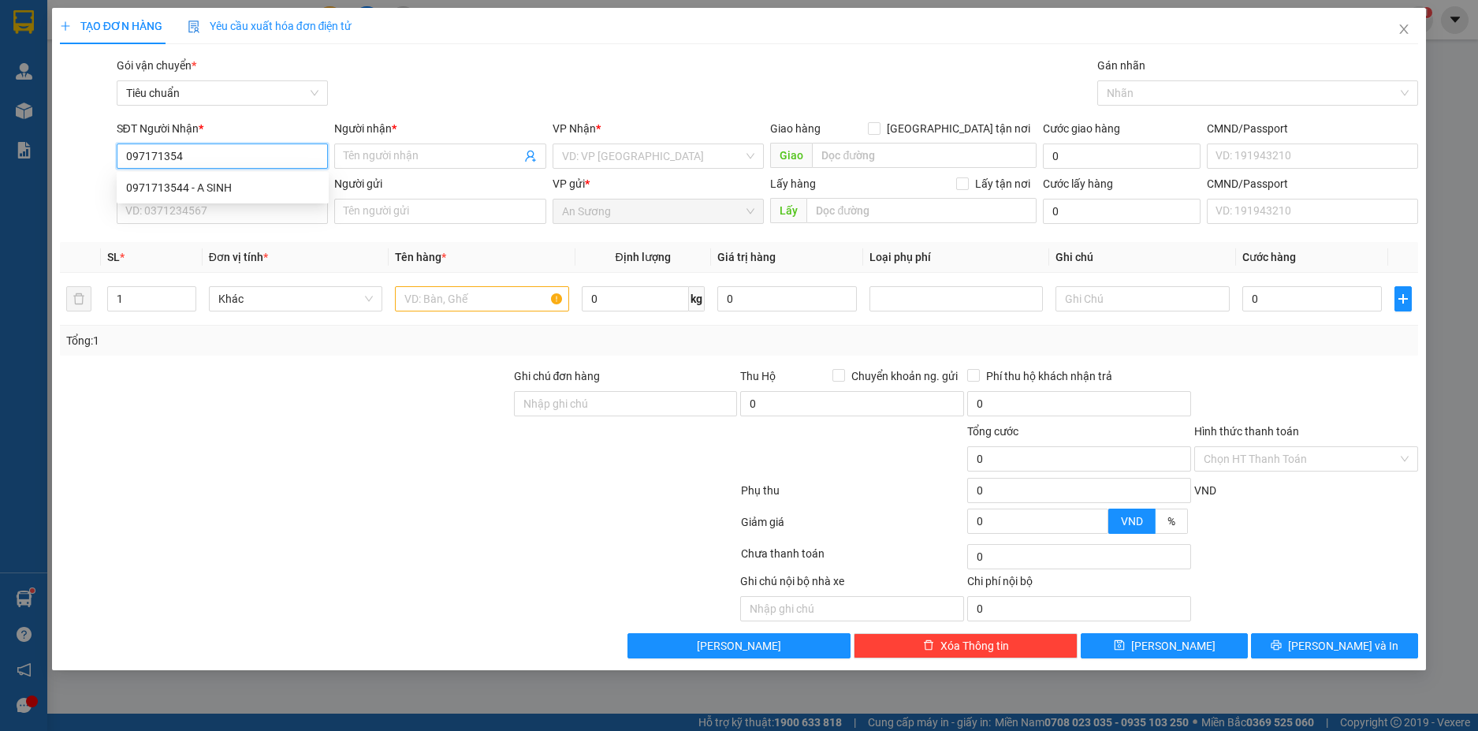
type input "0971713544"
click at [271, 188] on div "0971713544 - A SINH" at bounding box center [222, 187] width 193 height 17
type input "A SINH"
checkbox input "true"
type input "204 Bùi Thị Xuân, Phường 2, Đà Lạt, Lâm Đồng"
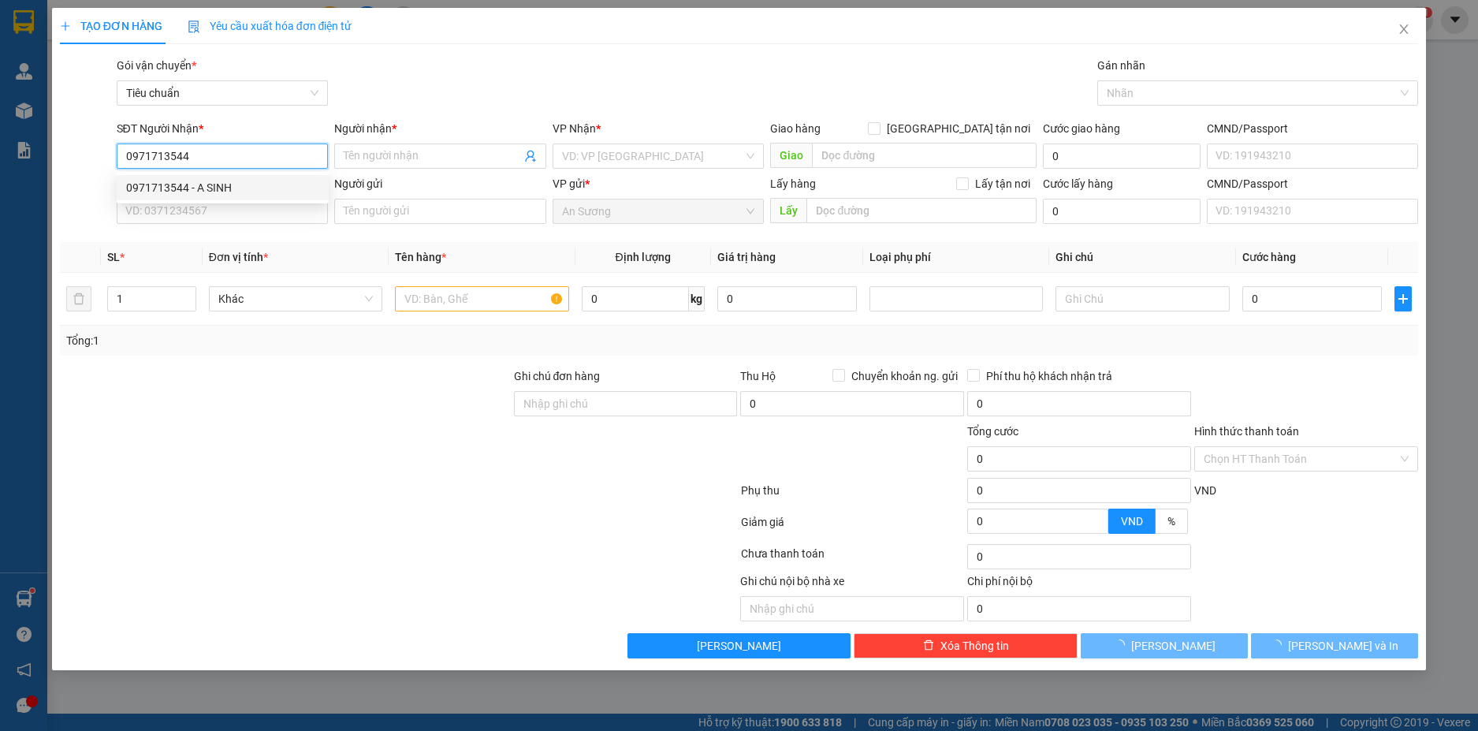
type input "100.000"
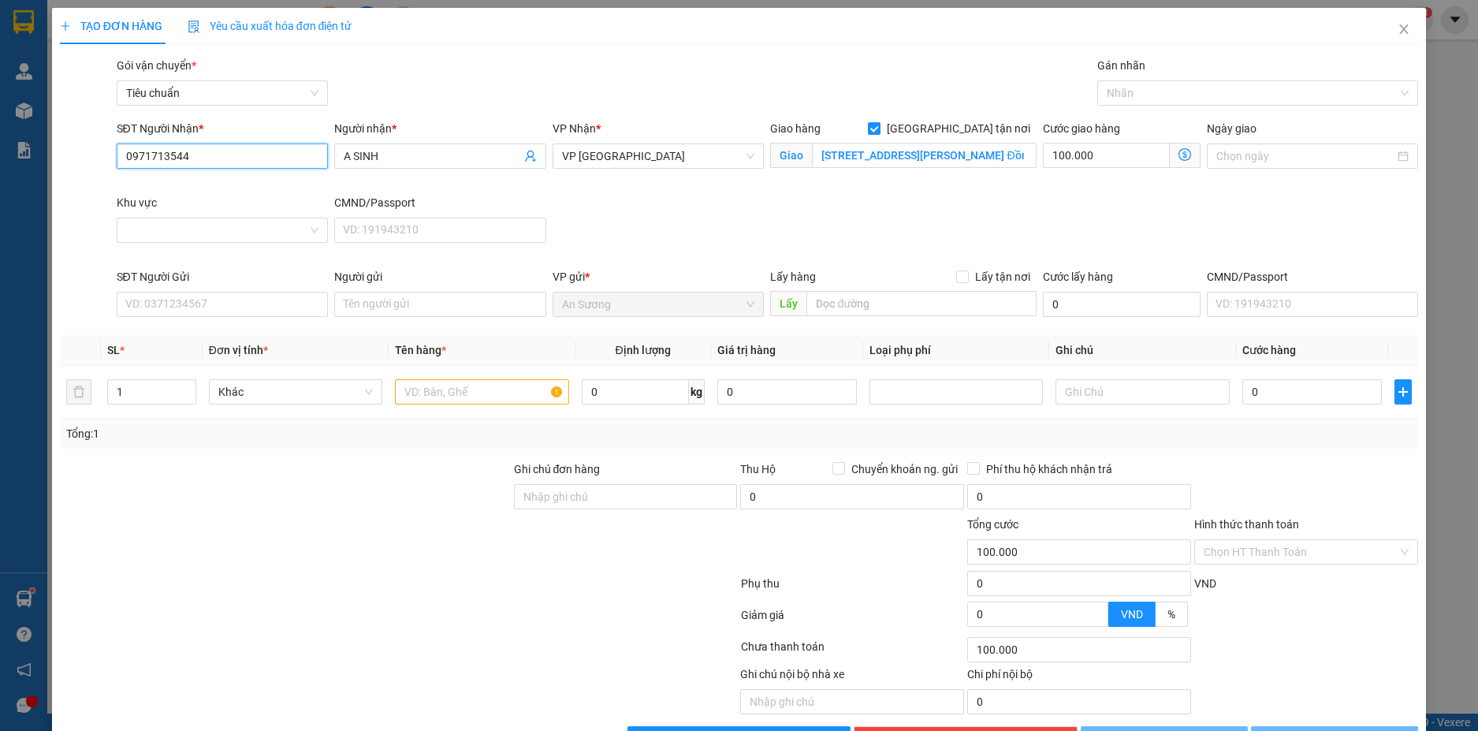
type input "280.000"
type input "0971713544"
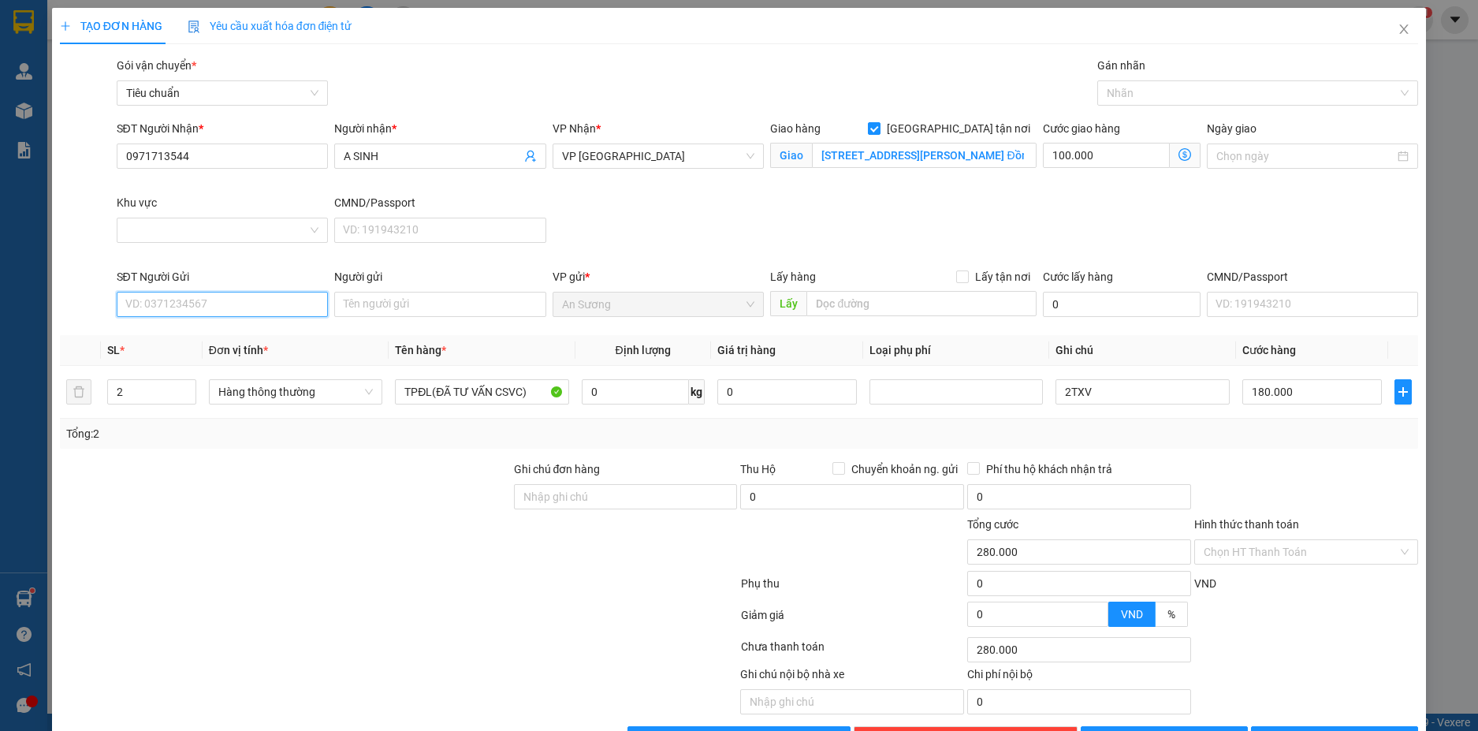
click at [225, 309] on input "SĐT Người Gửi" at bounding box center [223, 304] width 212 height 25
click at [224, 333] on div "0934005585 - SASIN" at bounding box center [220, 335] width 191 height 17
type input "0934005585"
type input "SASIN"
click at [187, 400] on span "down" at bounding box center [187, 397] width 9 height 9
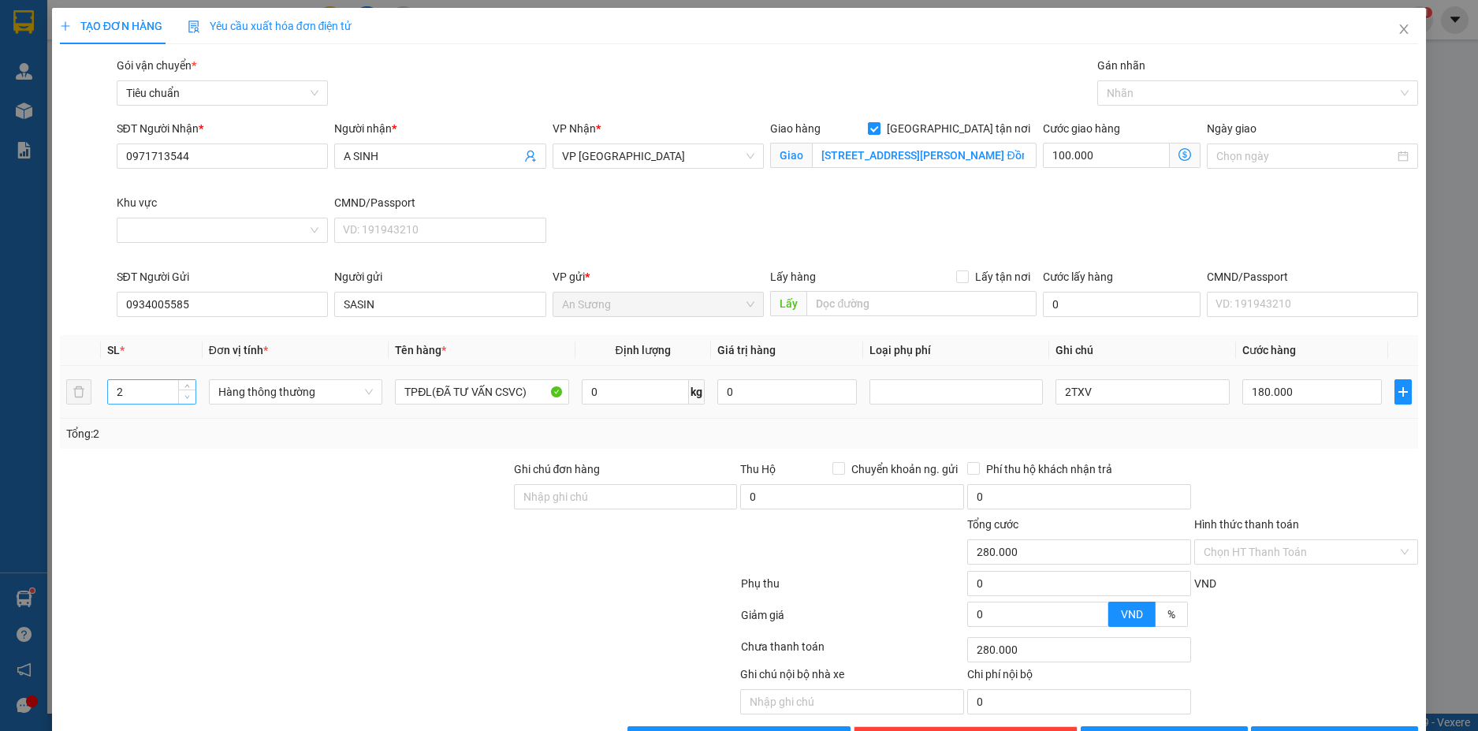
type input "1"
click at [660, 388] on input "0" at bounding box center [635, 391] width 107 height 25
type input "100.000"
type input "0"
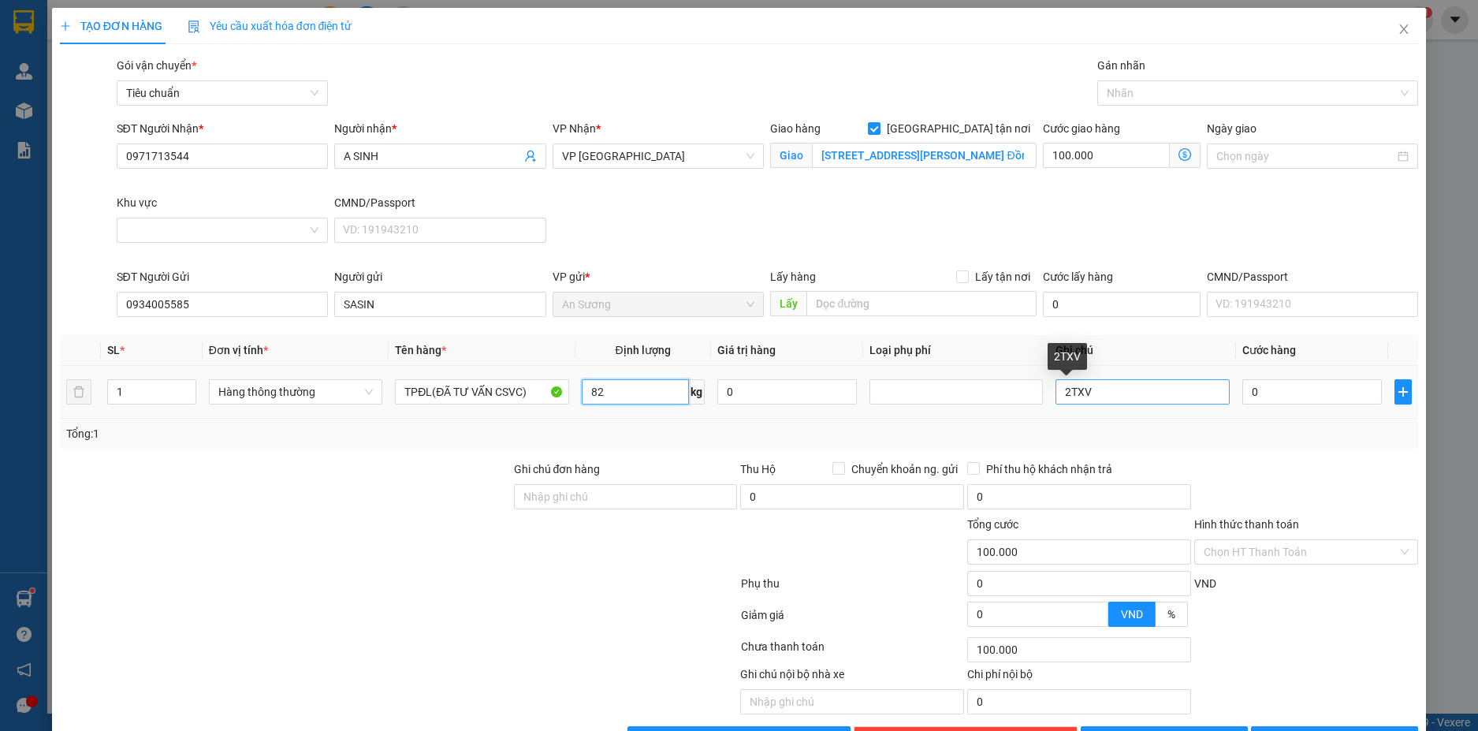
type input "82"
click at [1064, 396] on input "2TXV" at bounding box center [1142, 391] width 173 height 25
type input "225.200"
click at [1297, 389] on input "125.200" at bounding box center [1312, 391] width 140 height 25
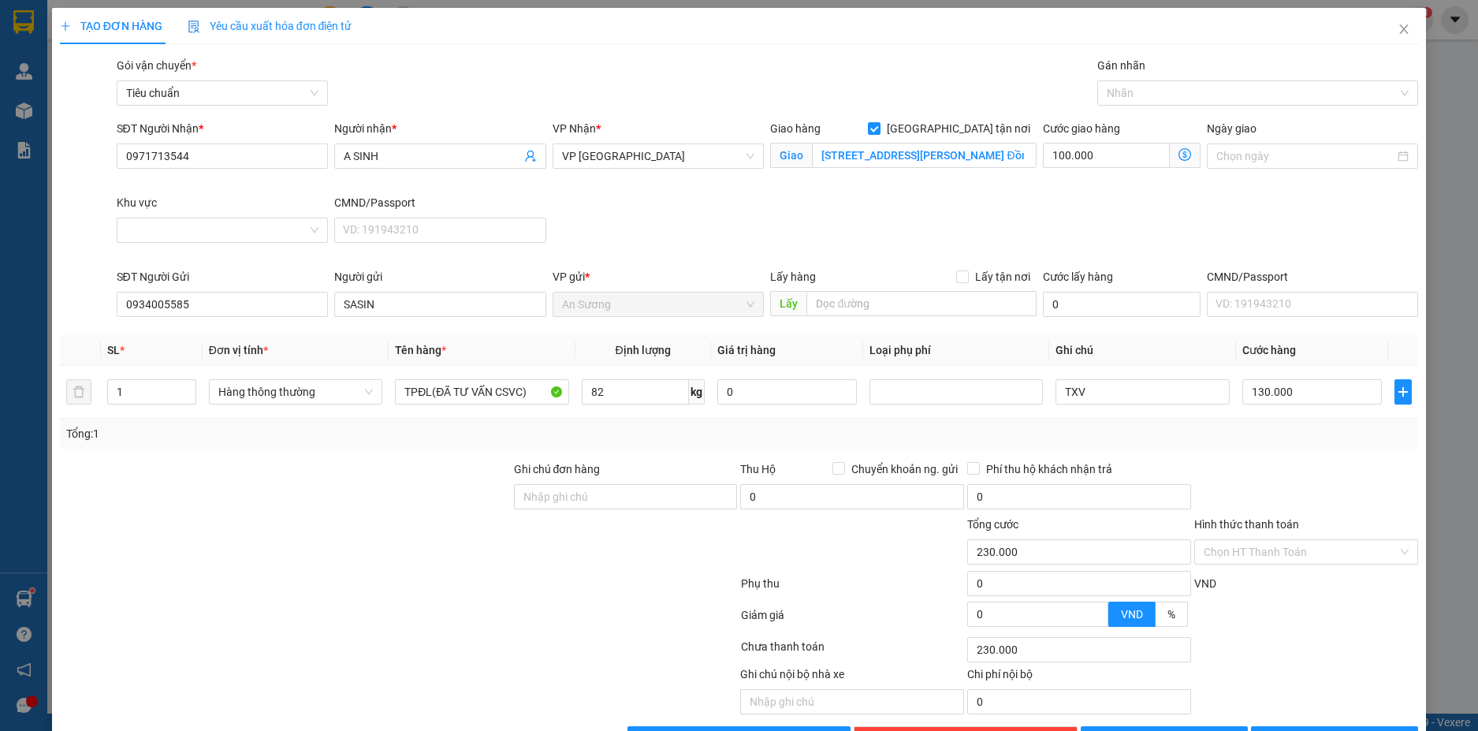
click at [1273, 447] on div "Tổng: 1" at bounding box center [739, 434] width 1359 height 30
click at [1110, 158] on input "100.000" at bounding box center [1106, 155] width 126 height 25
drag, startPoint x: 1295, startPoint y: 495, endPoint x: 1295, endPoint y: 486, distance: 8.7
click at [1295, 495] on div at bounding box center [1306, 487] width 227 height 55
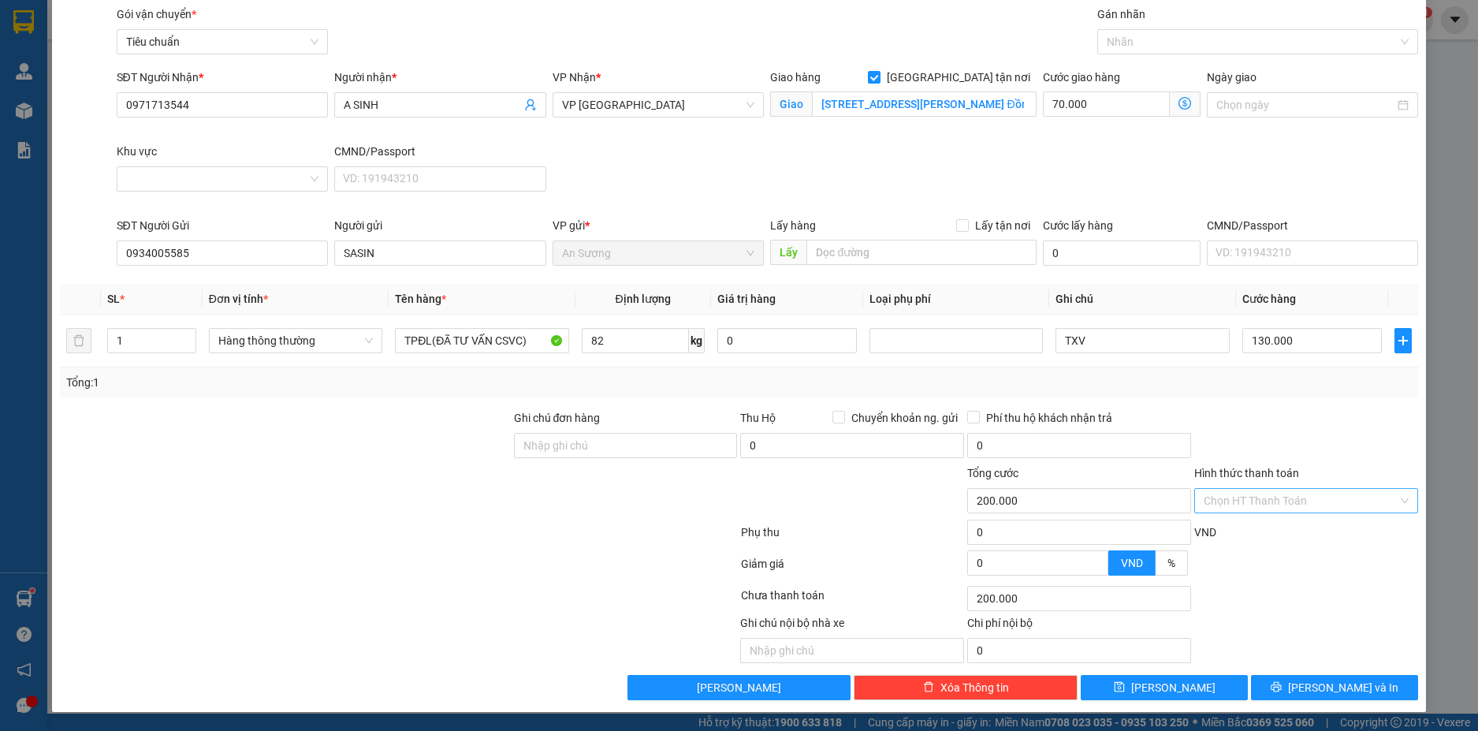
click at [1343, 497] on input "Hình thức thanh toán" at bounding box center [1301, 501] width 194 height 24
drag, startPoint x: 1288, startPoint y: 535, endPoint x: 1300, endPoint y: 530, distance: 12.7
click at [1288, 535] on div "Tại văn phòng" at bounding box center [1295, 531] width 203 height 17
click at [1354, 684] on span "Lưu và In" at bounding box center [1343, 687] width 110 height 17
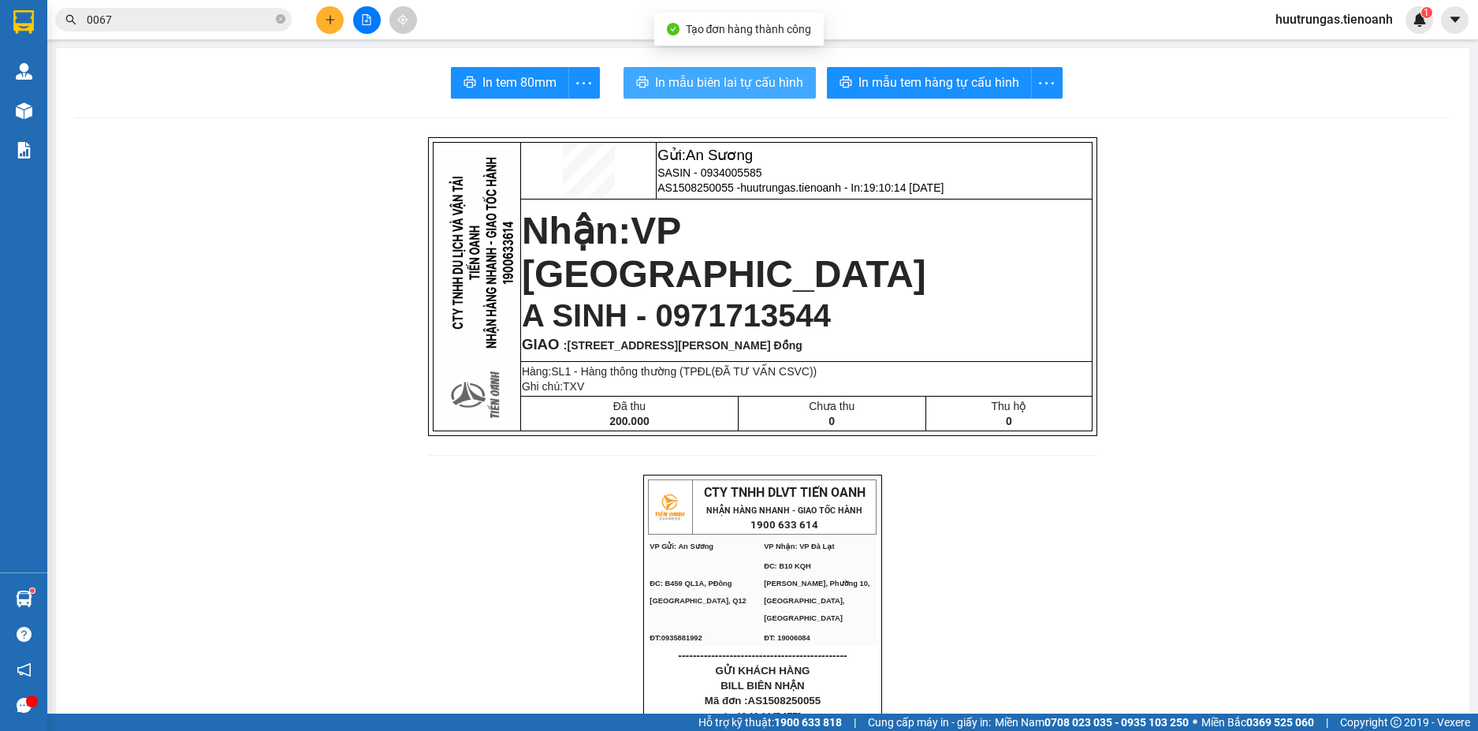
click at [758, 86] on span "In mẫu biên lai tự cấu hình" at bounding box center [729, 83] width 148 height 20
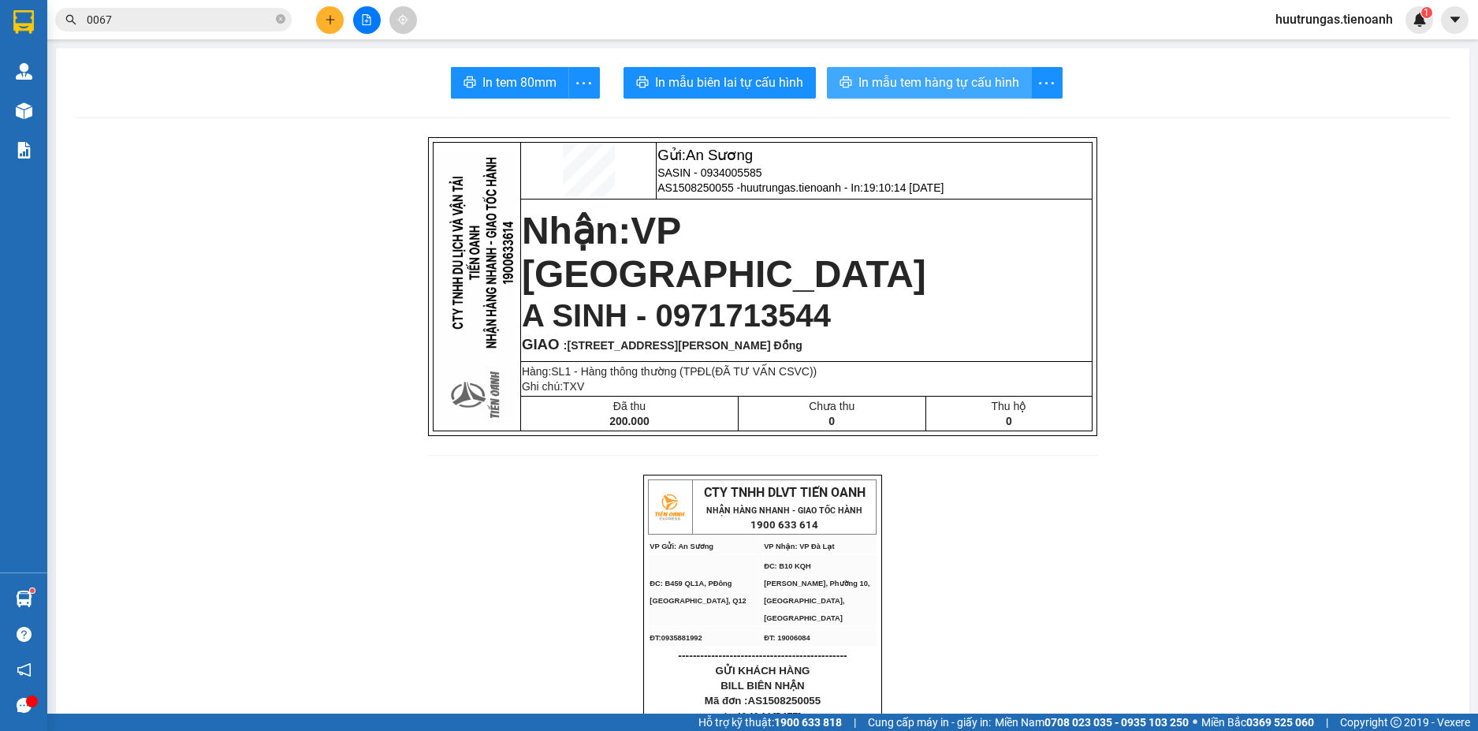
click at [899, 84] on span "In mẫu tem hàng tự cấu hình" at bounding box center [939, 83] width 161 height 20
click at [325, 17] on icon "plus" at bounding box center [330, 19] width 11 height 11
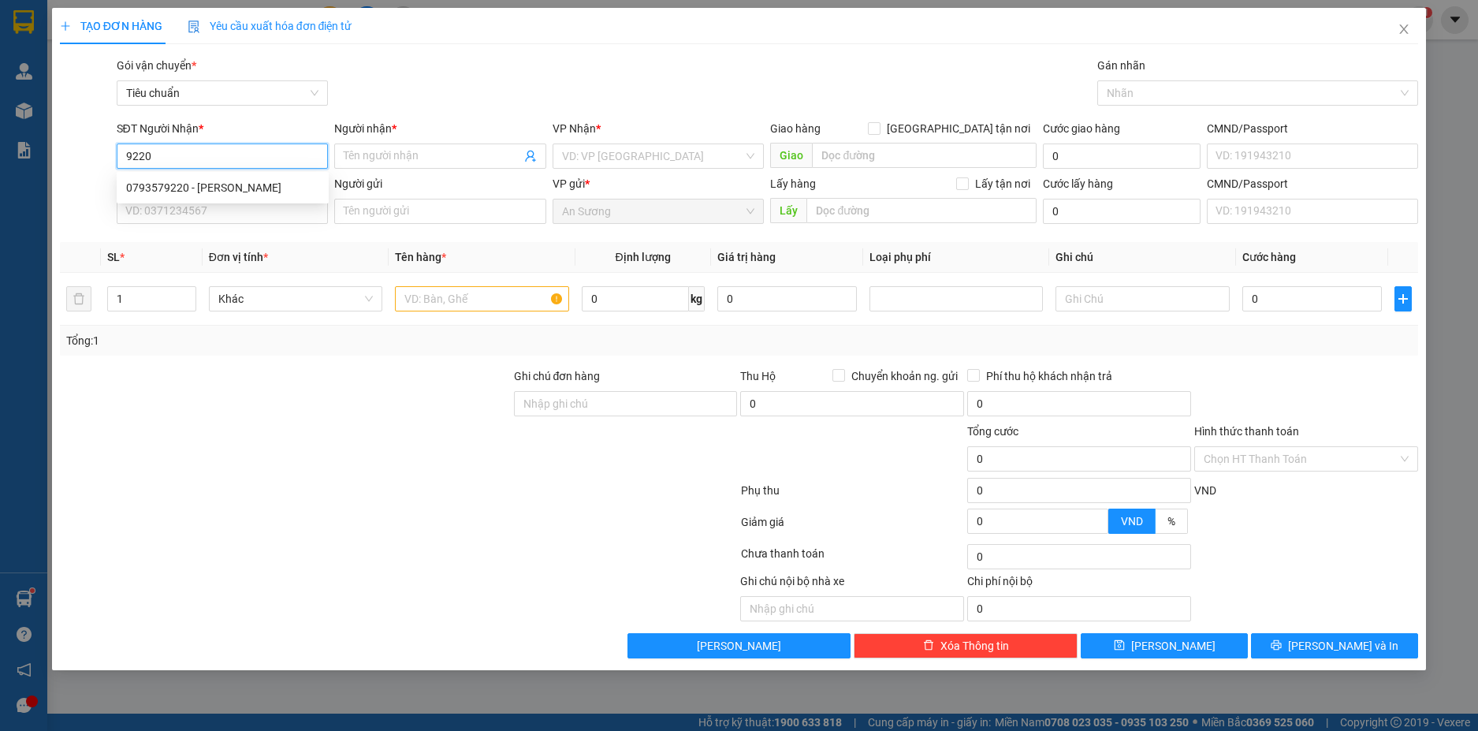
click at [199, 186] on div "0793579220 - C MINH" at bounding box center [222, 187] width 193 height 17
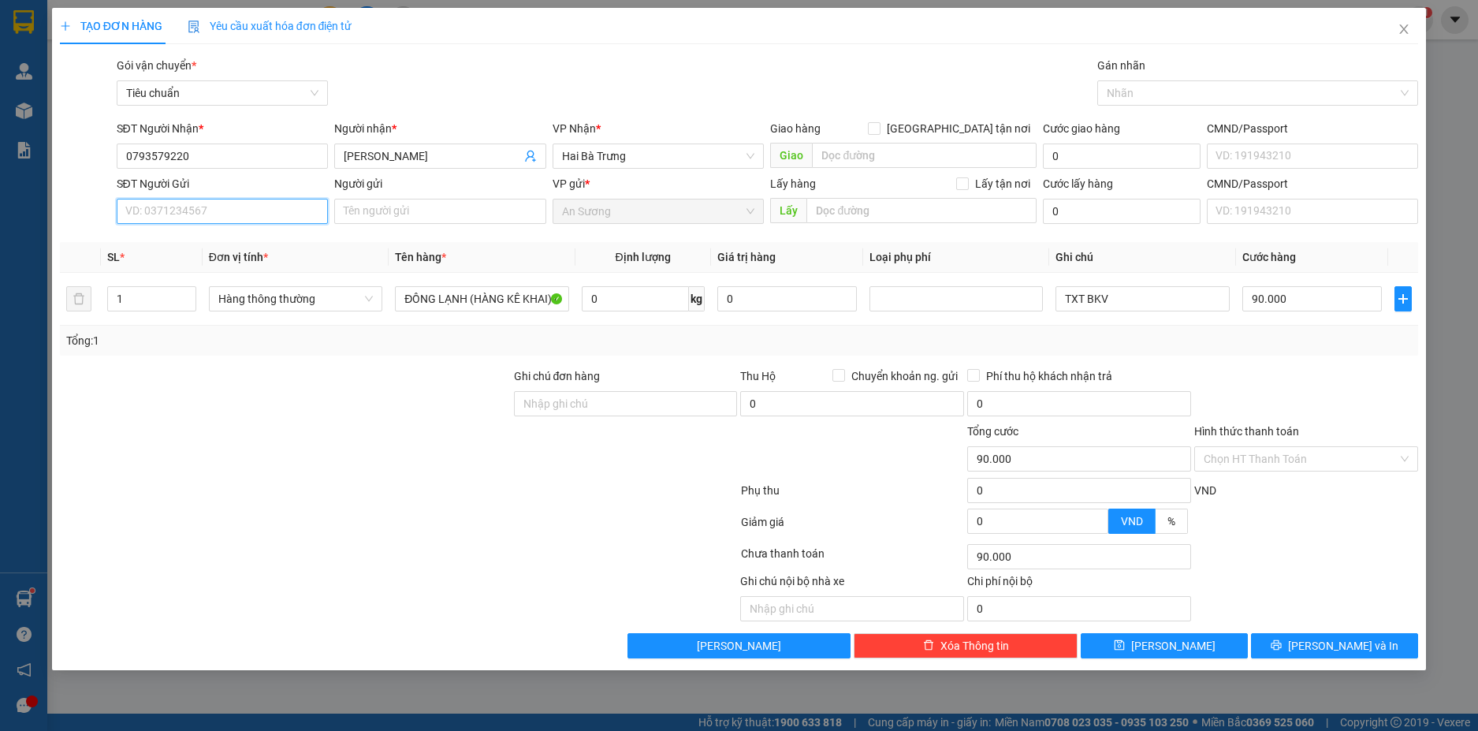
click at [271, 210] on input "SĐT Người Gửi" at bounding box center [223, 211] width 212 height 25
click at [259, 240] on div "0933778399 - C HUYỀN" at bounding box center [222, 242] width 193 height 17
click at [619, 293] on input "0" at bounding box center [635, 298] width 107 height 25
click at [1255, 361] on div "Transit Pickup Surcharge Ids Transit Deliver Surcharge Ids Transit Deliver Surc…" at bounding box center [739, 358] width 1359 height 602
click at [1369, 646] on button "Lưu và In" at bounding box center [1334, 645] width 167 height 25
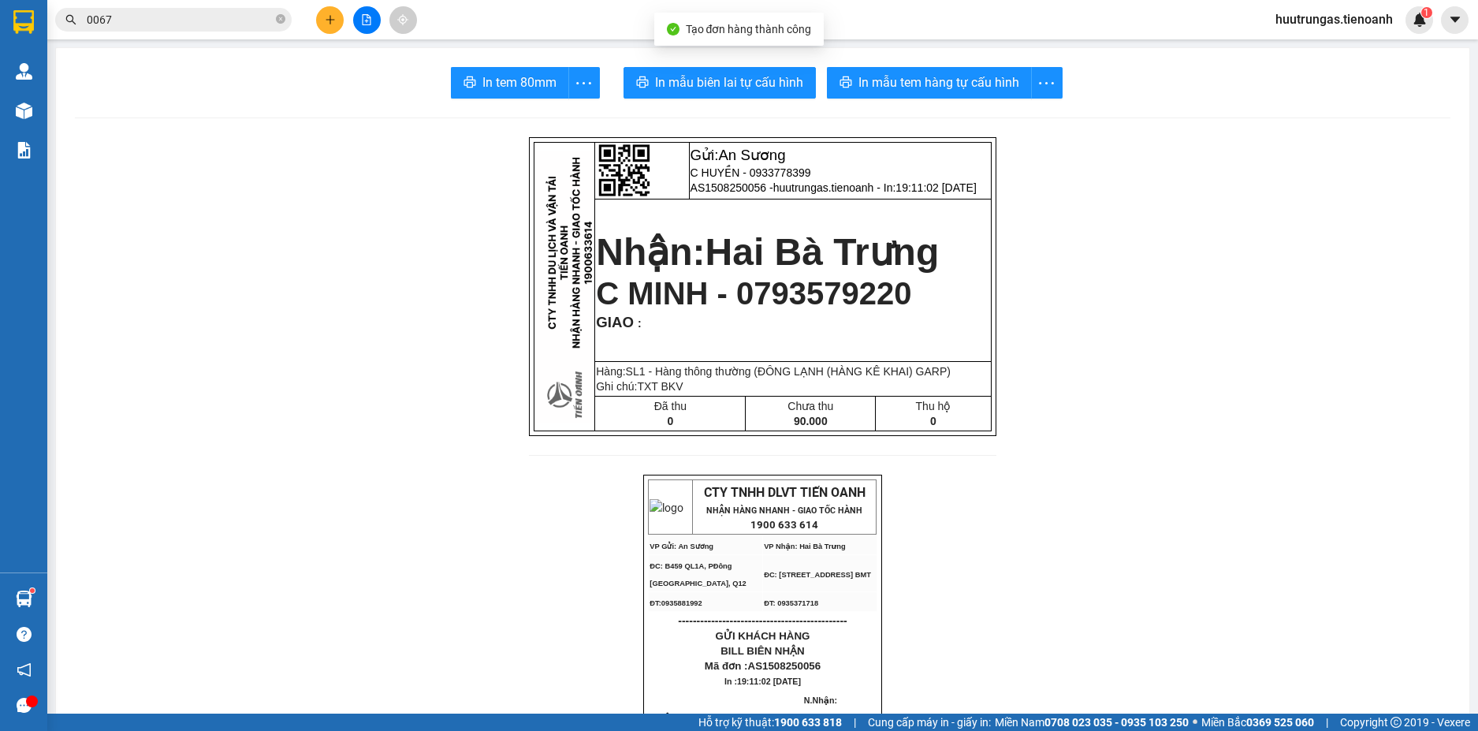
click at [892, 76] on span "In mẫu tem hàng tự cấu hình" at bounding box center [939, 83] width 161 height 20
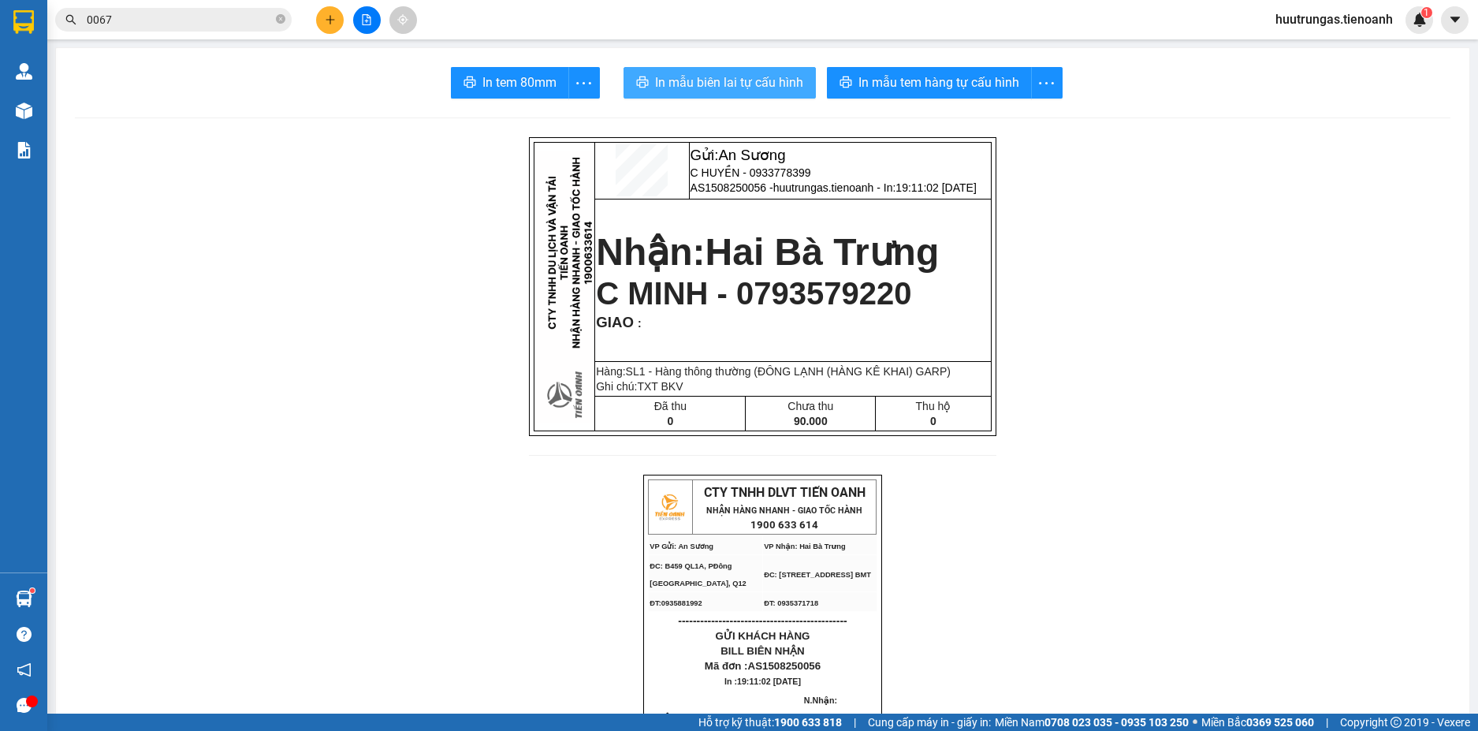
click at [744, 87] on span "In mẫu biên lai tự cấu hình" at bounding box center [729, 83] width 148 height 20
click at [330, 21] on icon "plus" at bounding box center [330, 19] width 11 height 11
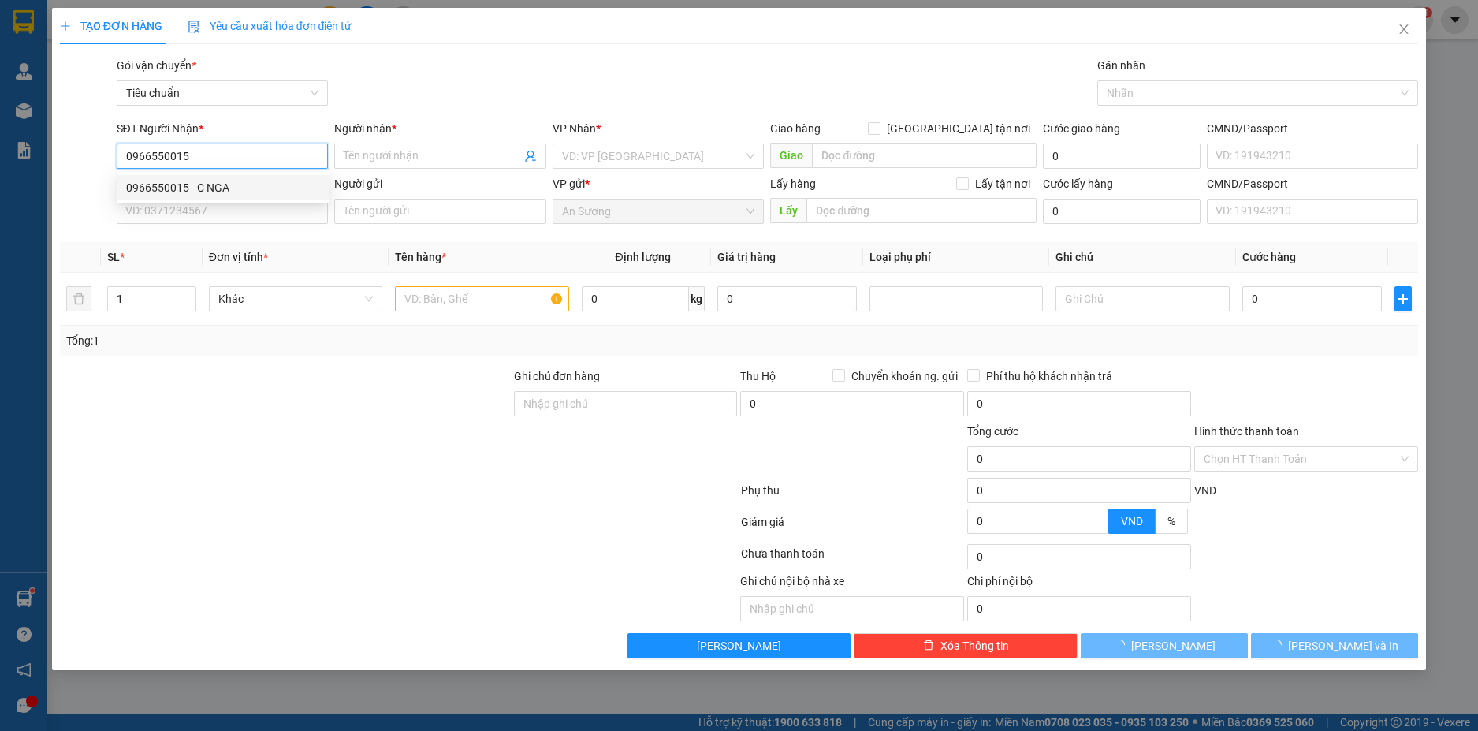
click at [209, 184] on div "0966550015 - C NGA" at bounding box center [222, 187] width 193 height 17
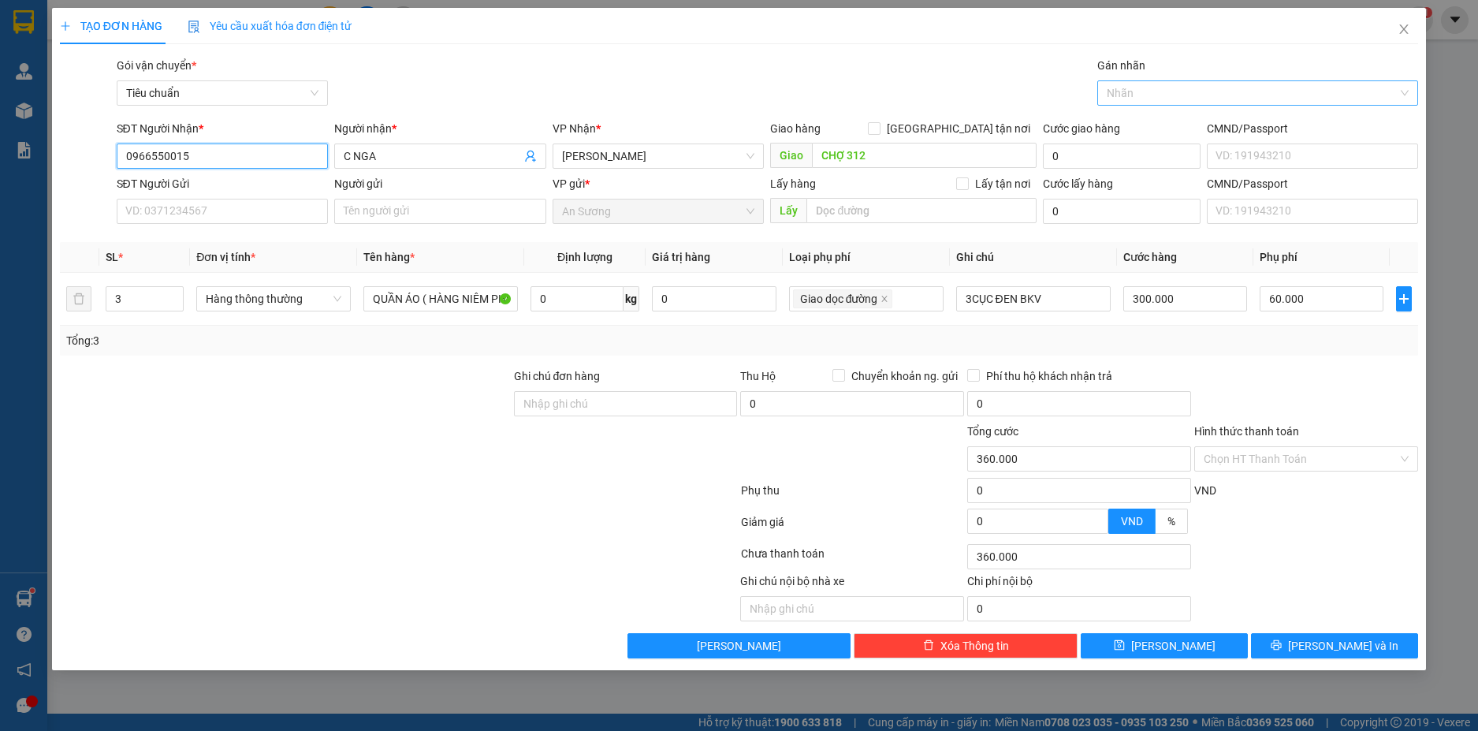
click at [1214, 86] on div at bounding box center [1249, 93] width 297 height 19
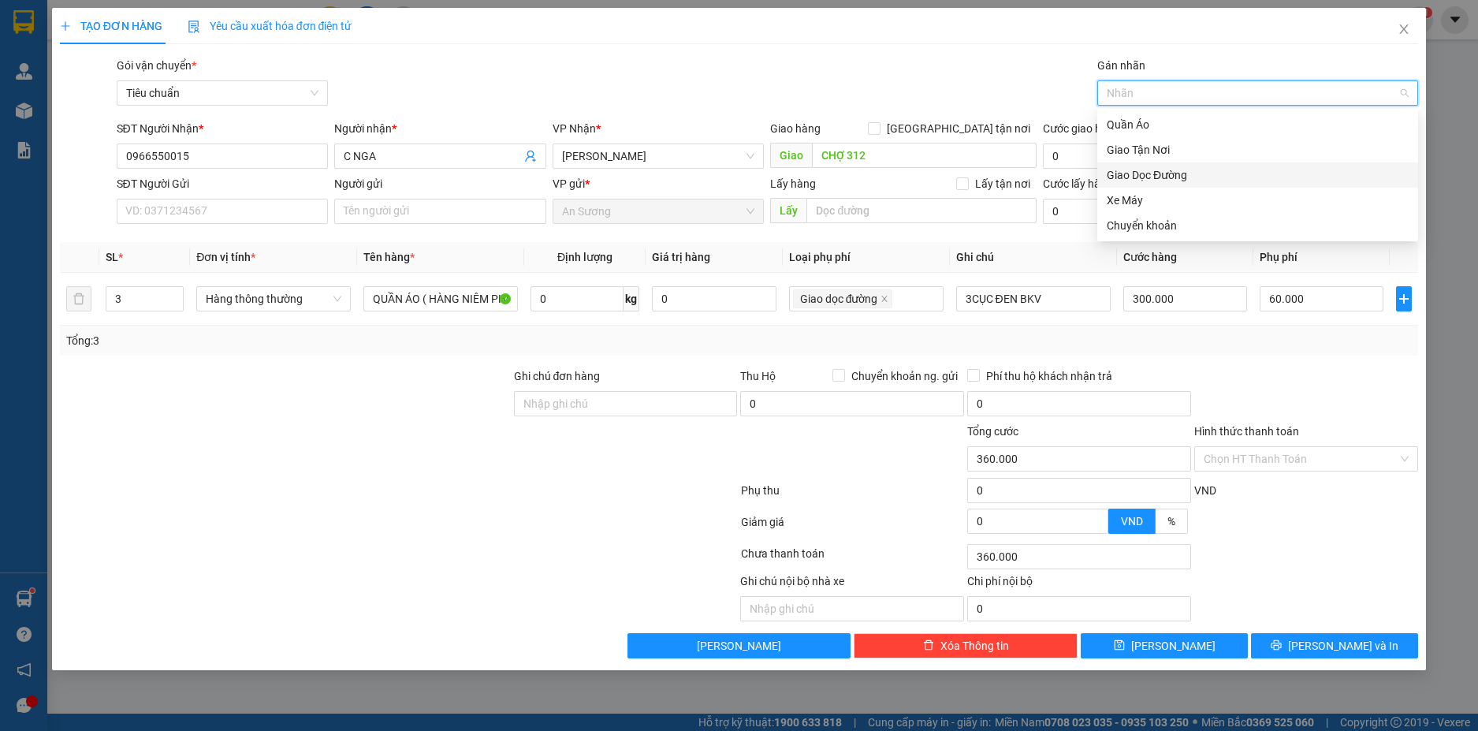
click at [1144, 171] on div "Giao Dọc Đường" at bounding box center [1258, 174] width 302 height 17
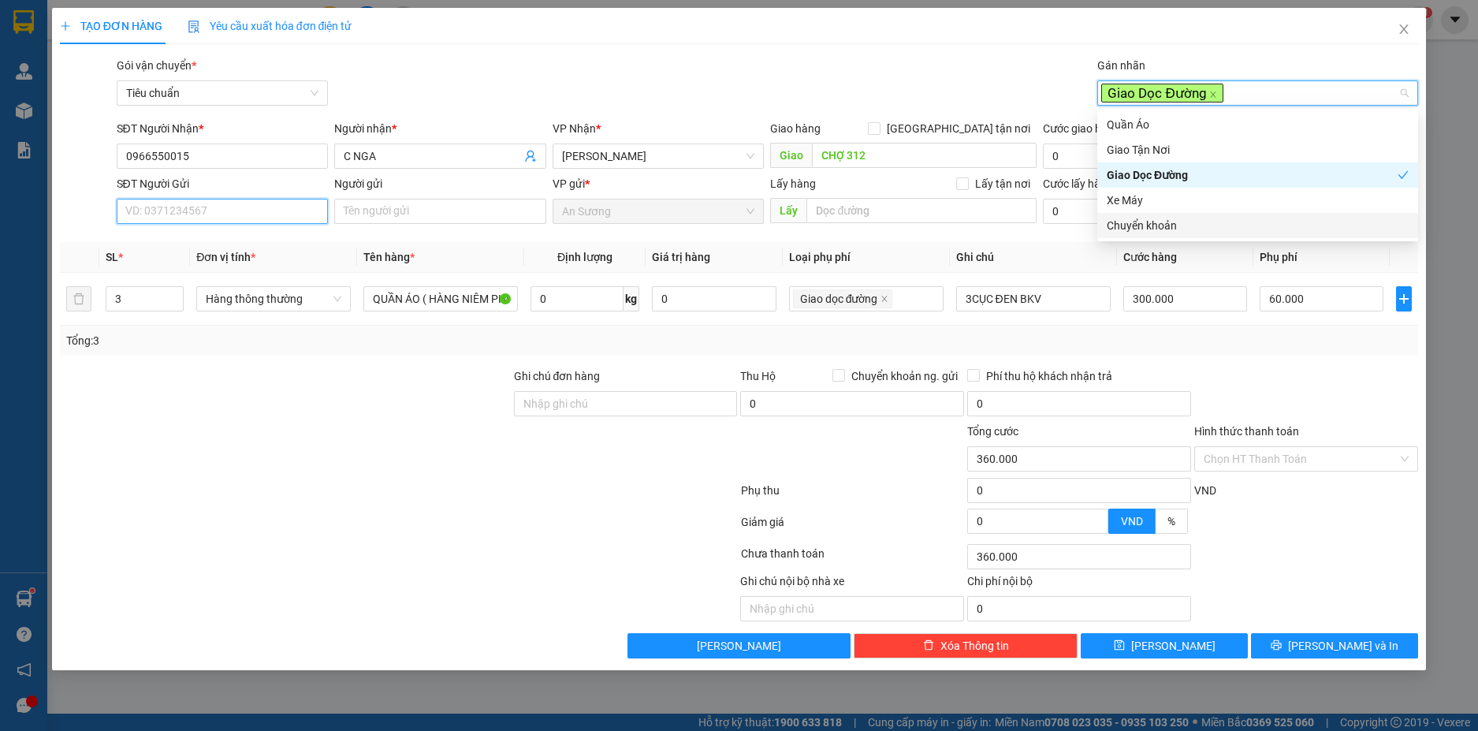
click at [237, 215] on input "SĐT Người Gửi" at bounding box center [223, 211] width 212 height 25
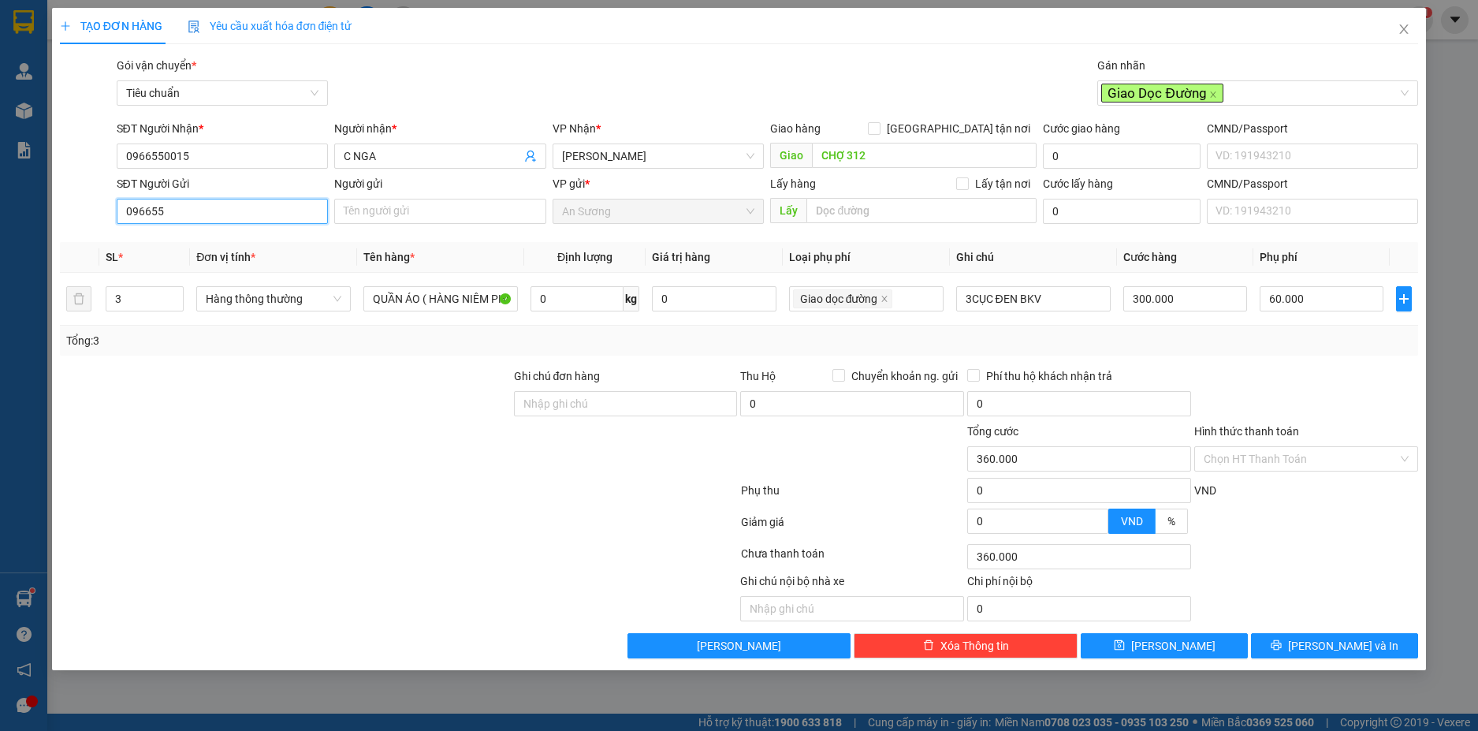
click at [266, 207] on input "096655" at bounding box center [223, 211] width 212 height 25
click at [257, 245] on div "0944344155 - LINDA" at bounding box center [222, 242] width 193 height 17
click at [173, 305] on icon "down" at bounding box center [176, 304] width 6 height 6
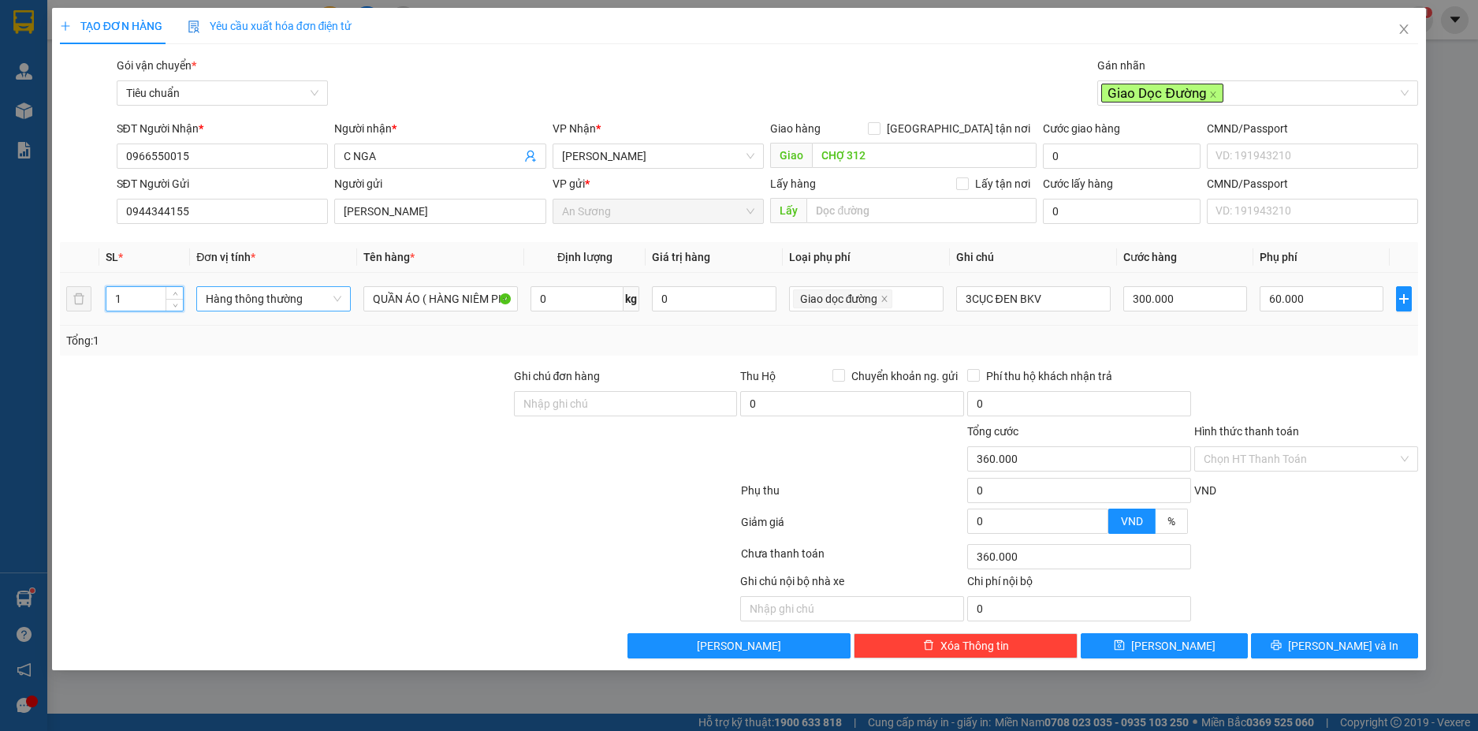
click at [345, 295] on div "Hàng thông thường" at bounding box center [273, 298] width 155 height 25
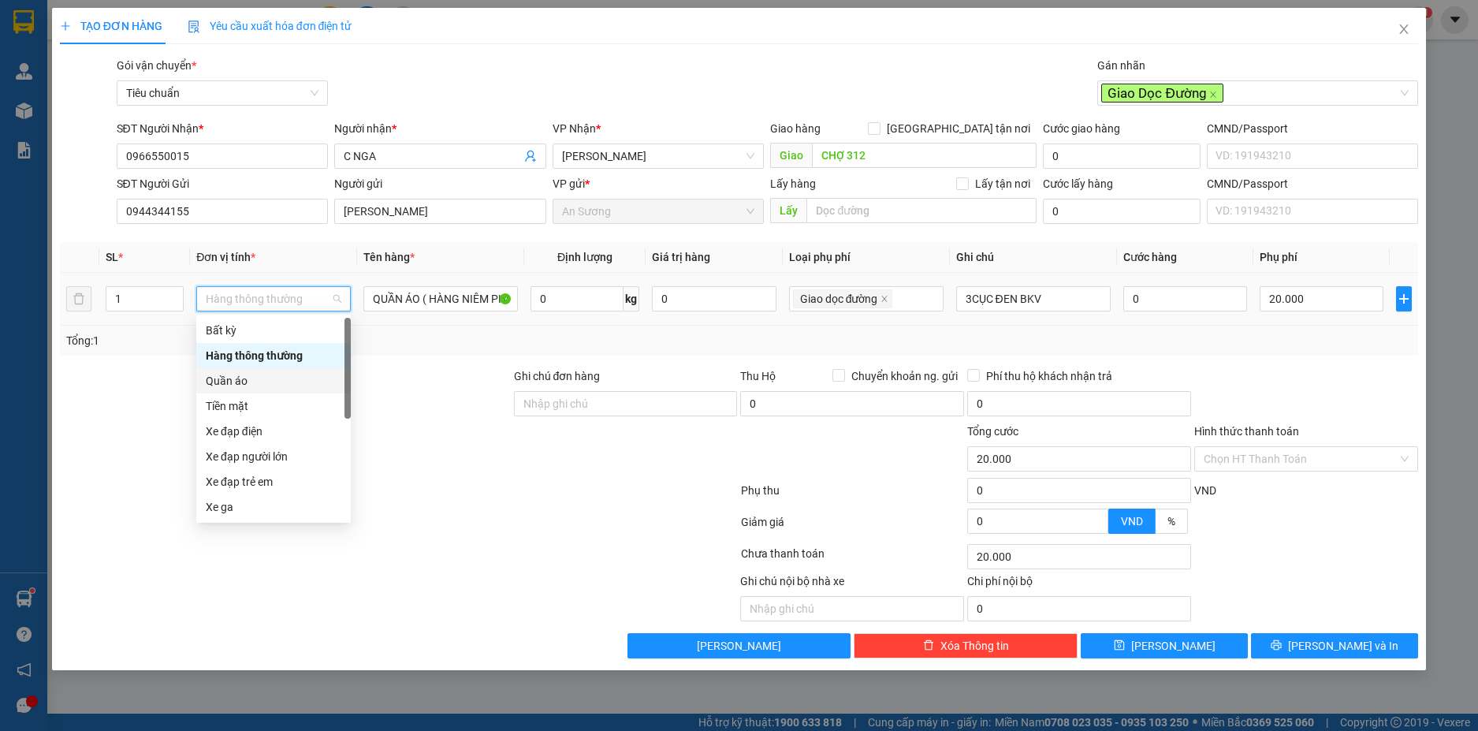
click at [239, 378] on div "Quần áo" at bounding box center [274, 380] width 136 height 17
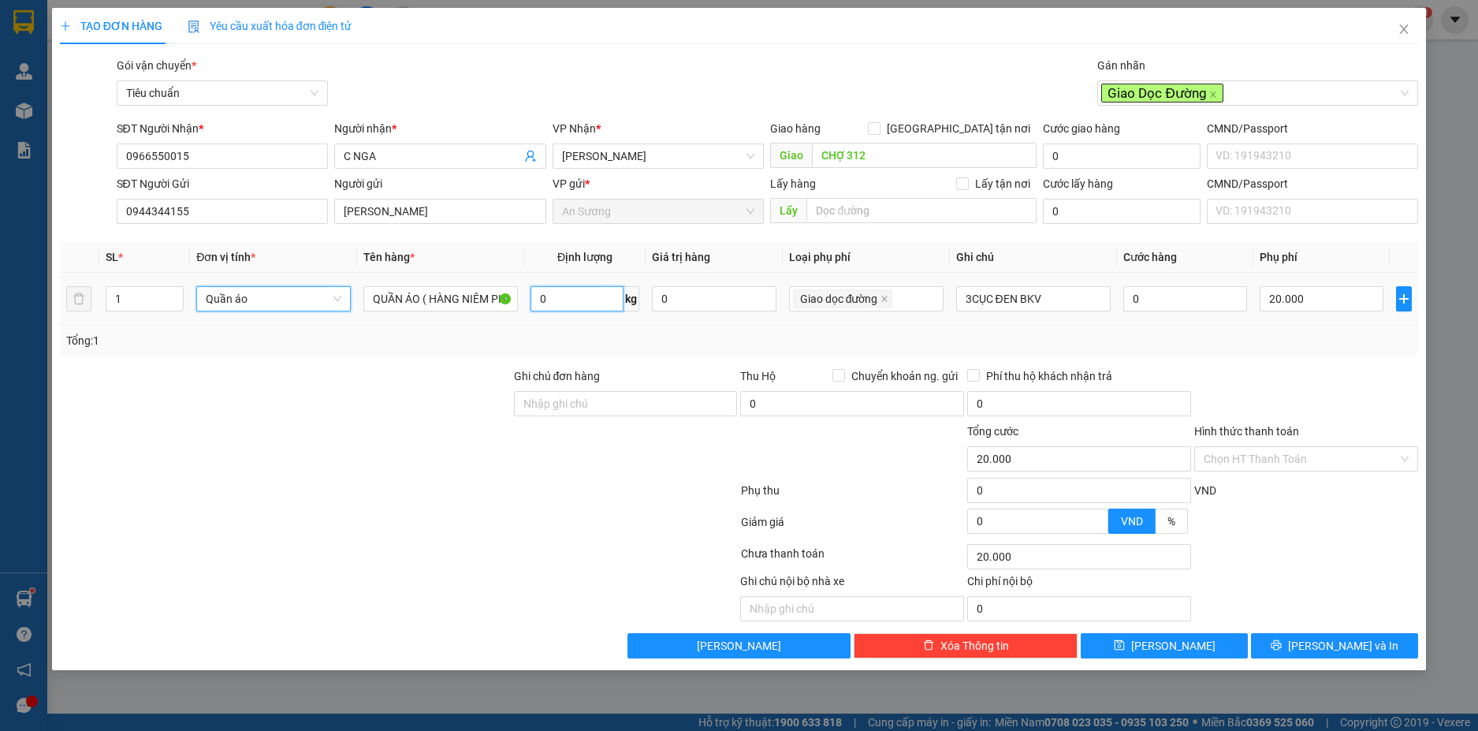
click at [579, 306] on input "0" at bounding box center [577, 298] width 93 height 25
click at [975, 301] on input "3CỤC ĐEN BKV" at bounding box center [1033, 298] width 155 height 25
click at [1357, 470] on input "Hình thức thanh toán" at bounding box center [1301, 459] width 194 height 24
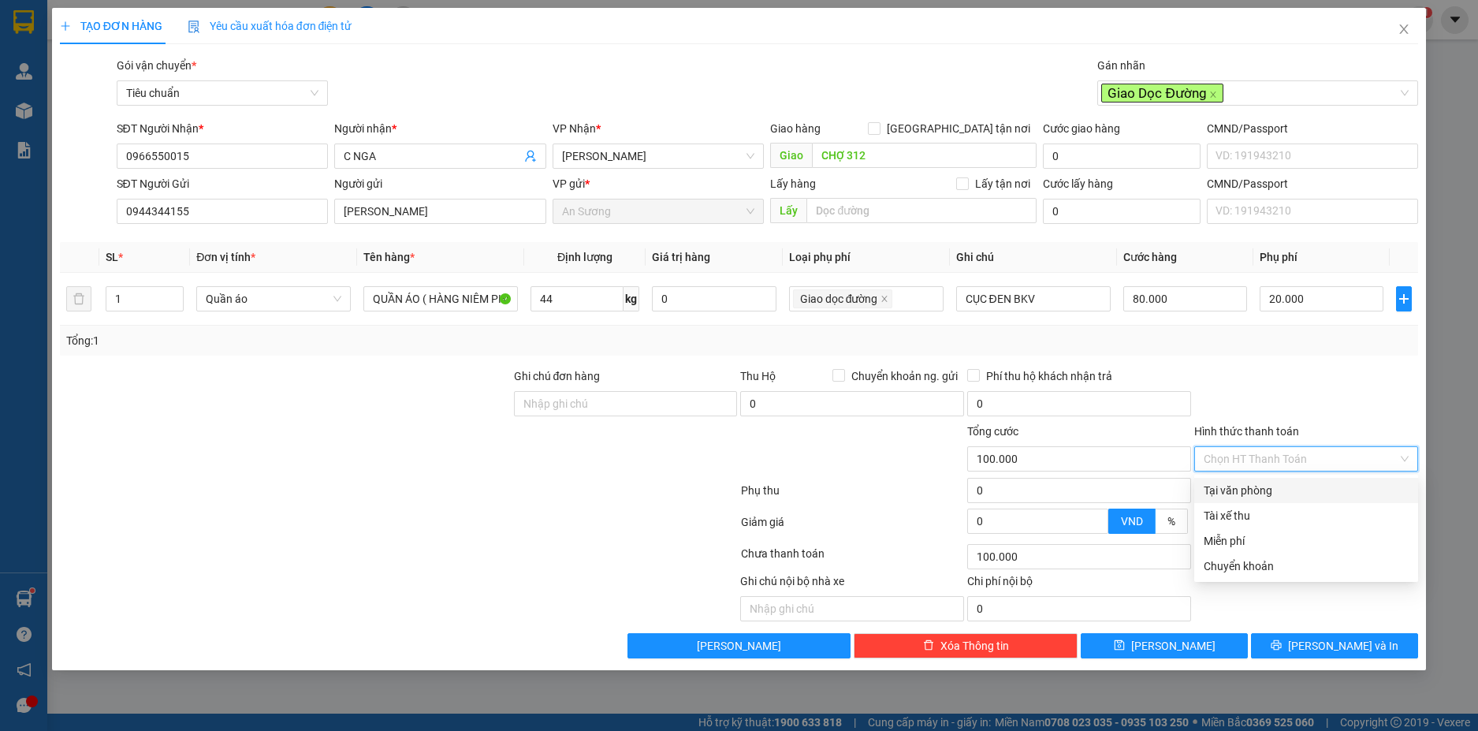
click at [1273, 494] on div "Tại văn phòng" at bounding box center [1306, 490] width 205 height 17
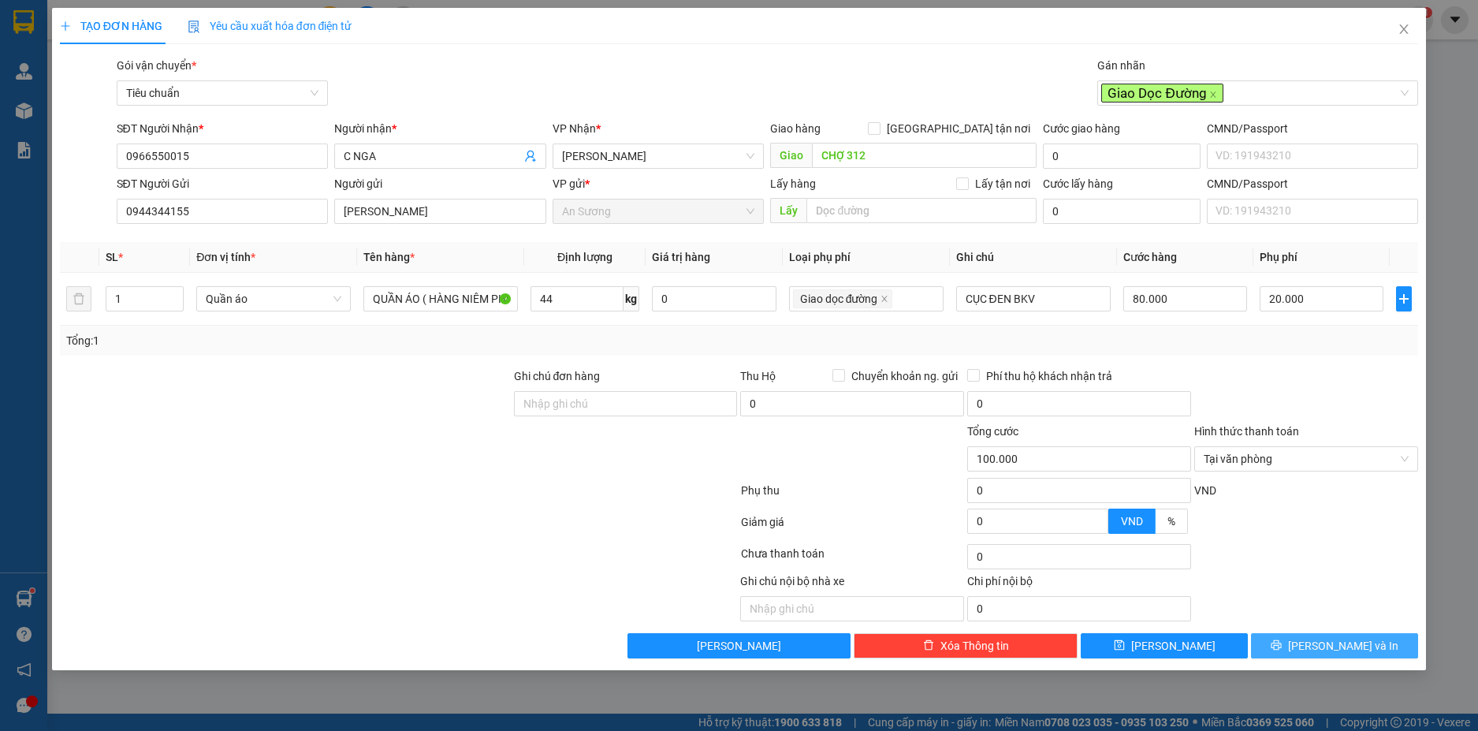
click at [1369, 639] on button "Lưu và In" at bounding box center [1334, 645] width 167 height 25
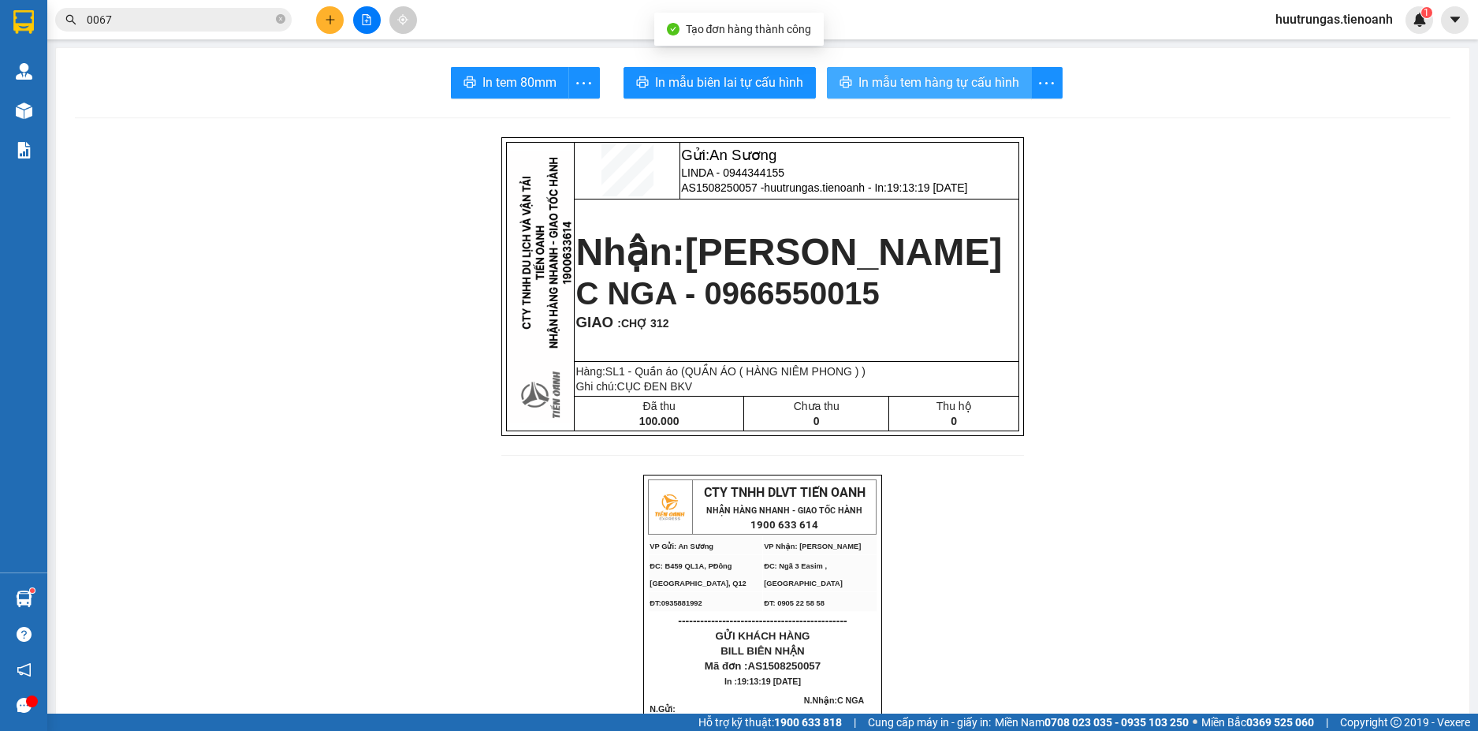
click at [929, 84] on span "In mẫu tem hàng tự cấu hình" at bounding box center [939, 83] width 161 height 20
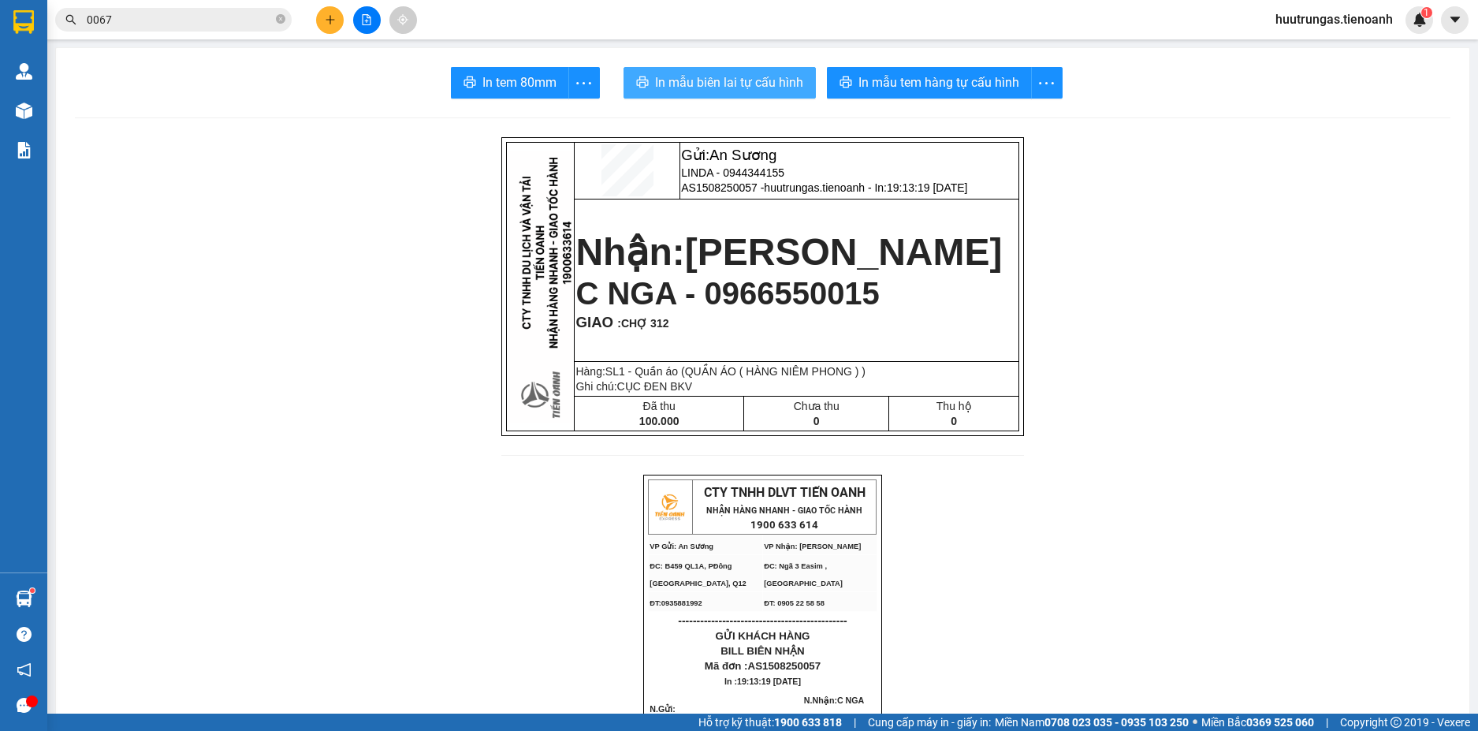
click at [701, 80] on span "In mẫu biên lai tự cấu hình" at bounding box center [729, 83] width 148 height 20
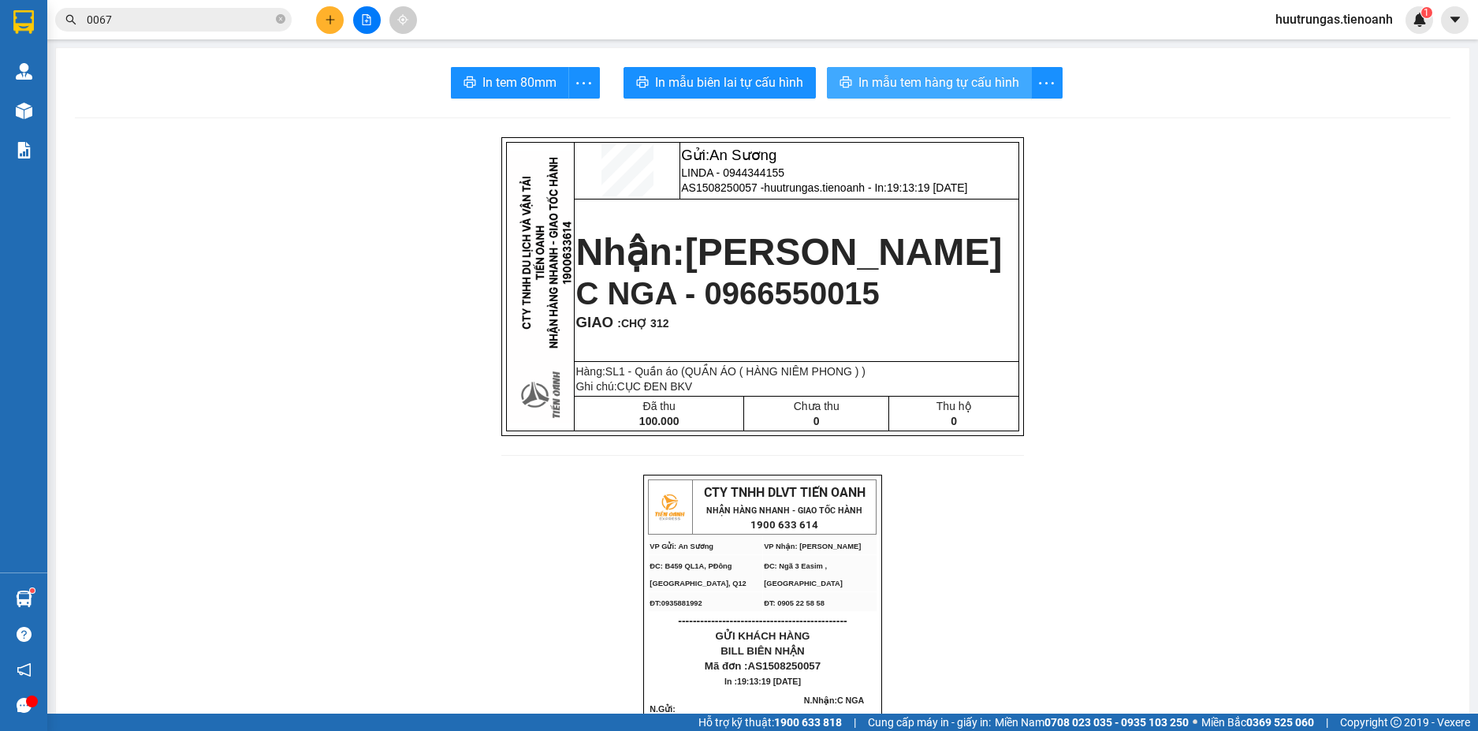
click at [925, 76] on span "In mẫu tem hàng tự cấu hình" at bounding box center [939, 83] width 161 height 20
click at [143, 14] on input "0067" at bounding box center [180, 19] width 186 height 17
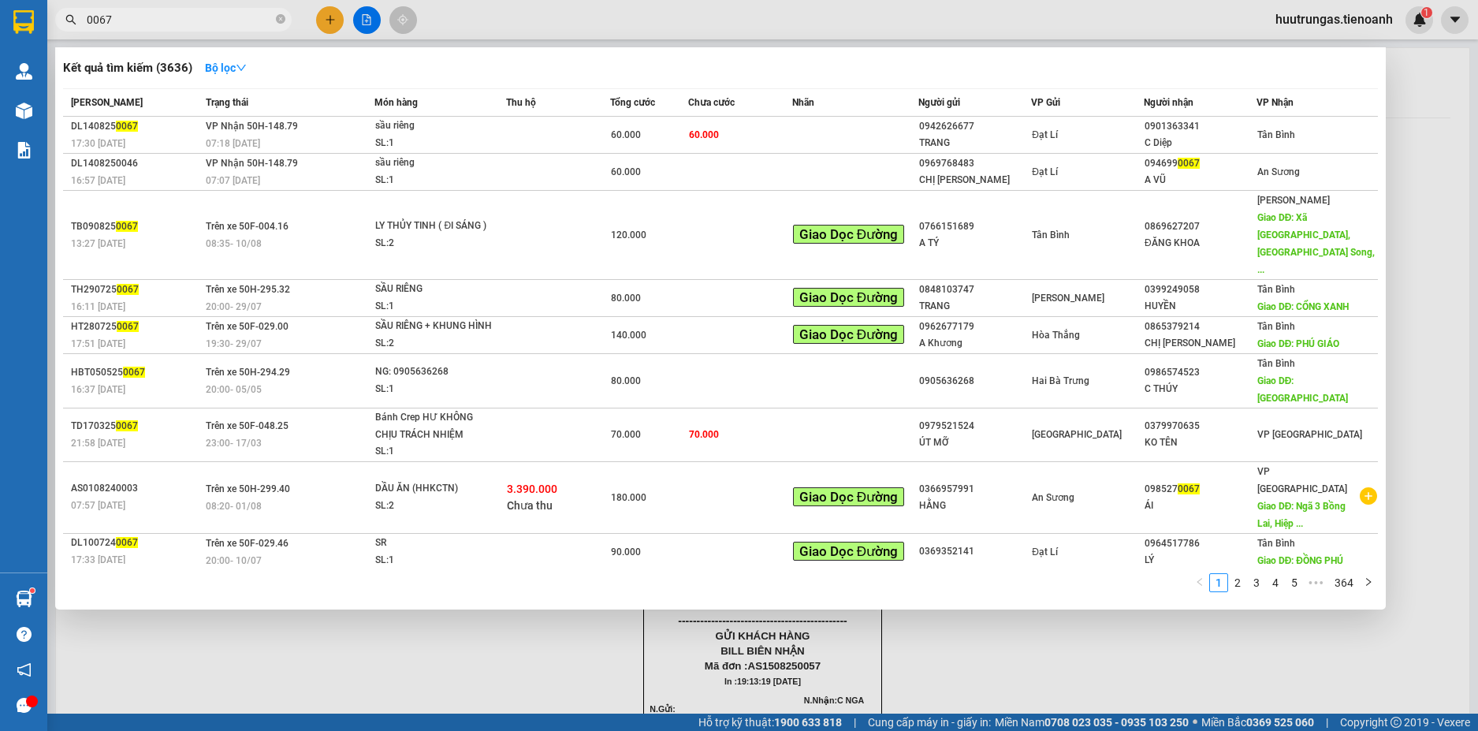
click at [143, 14] on input "0067" at bounding box center [180, 19] width 186 height 17
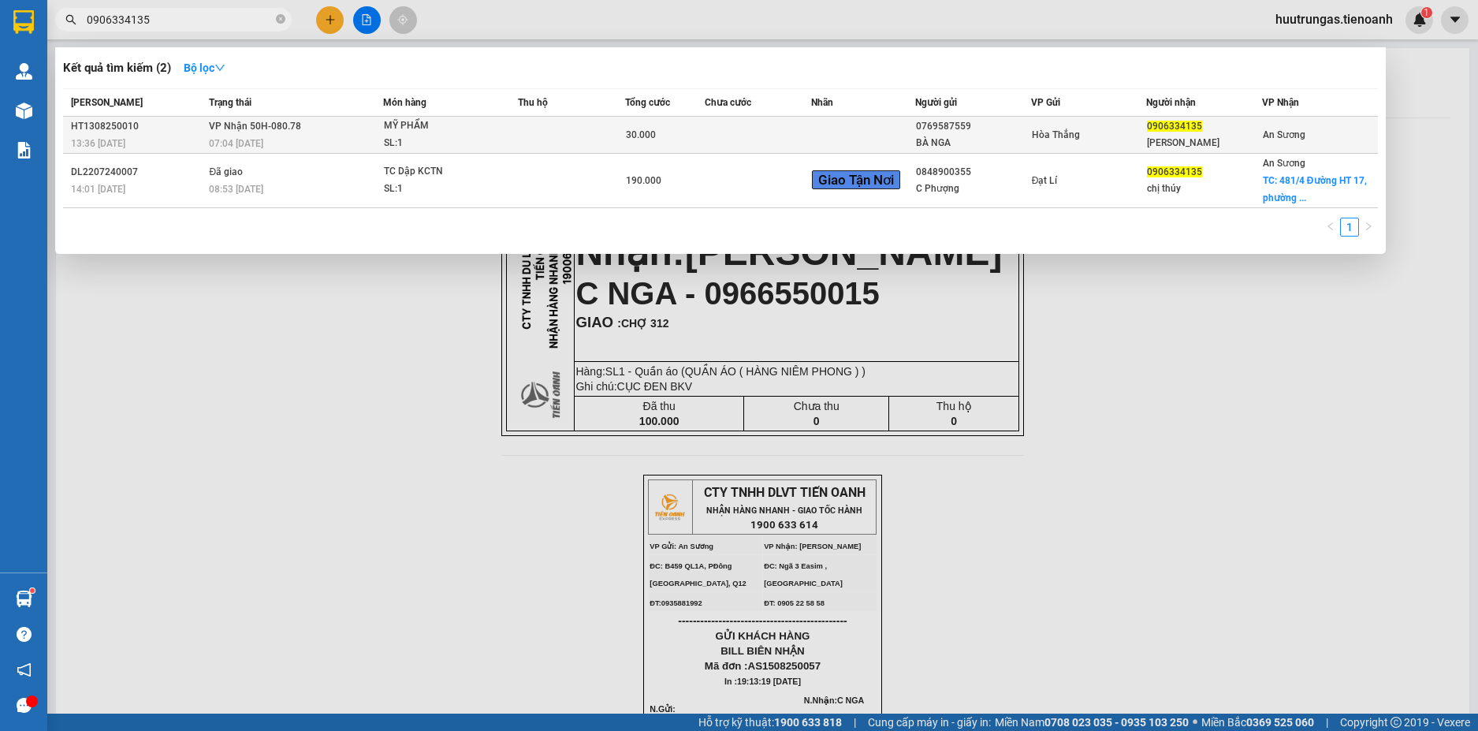
click at [442, 133] on div "MỸ PHẨM" at bounding box center [443, 125] width 118 height 17
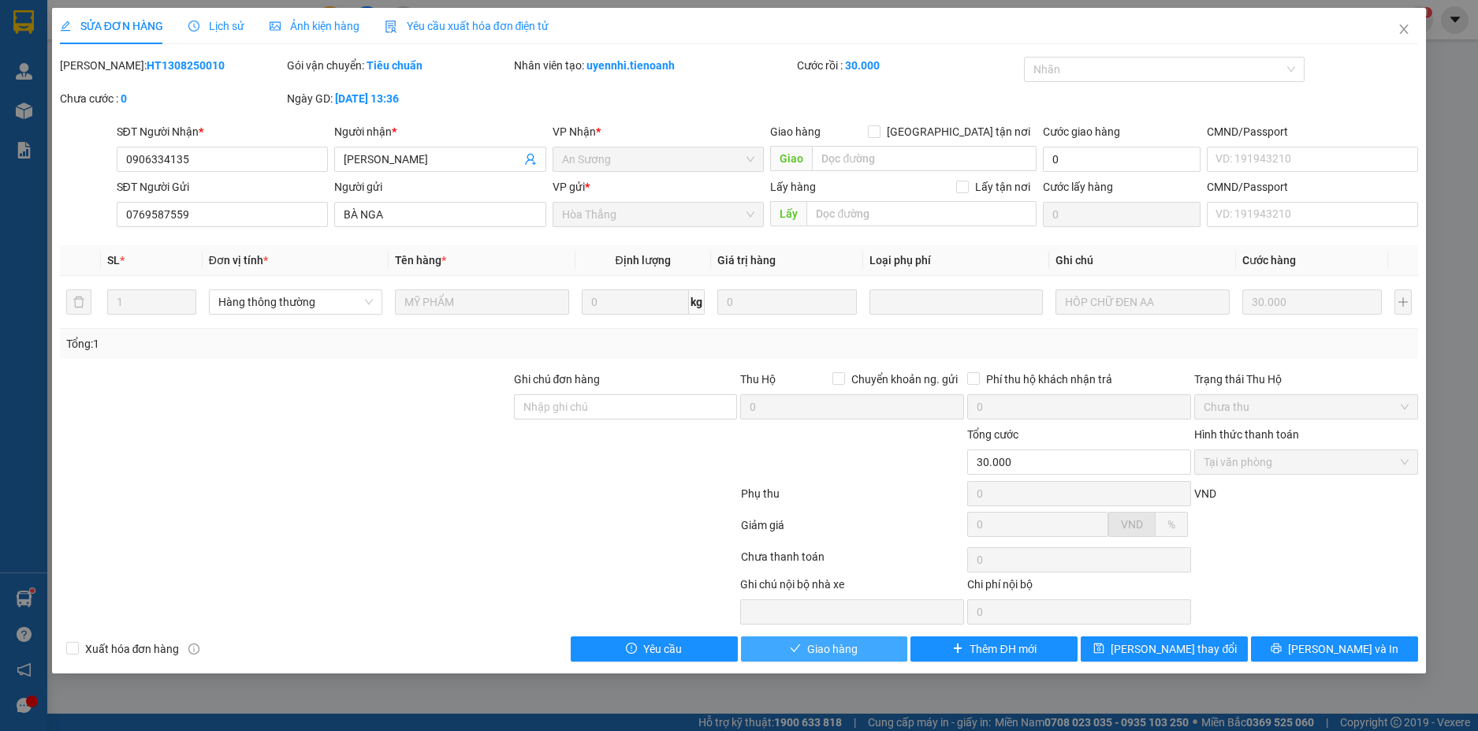
click at [874, 654] on button "Giao hàng" at bounding box center [824, 648] width 167 height 25
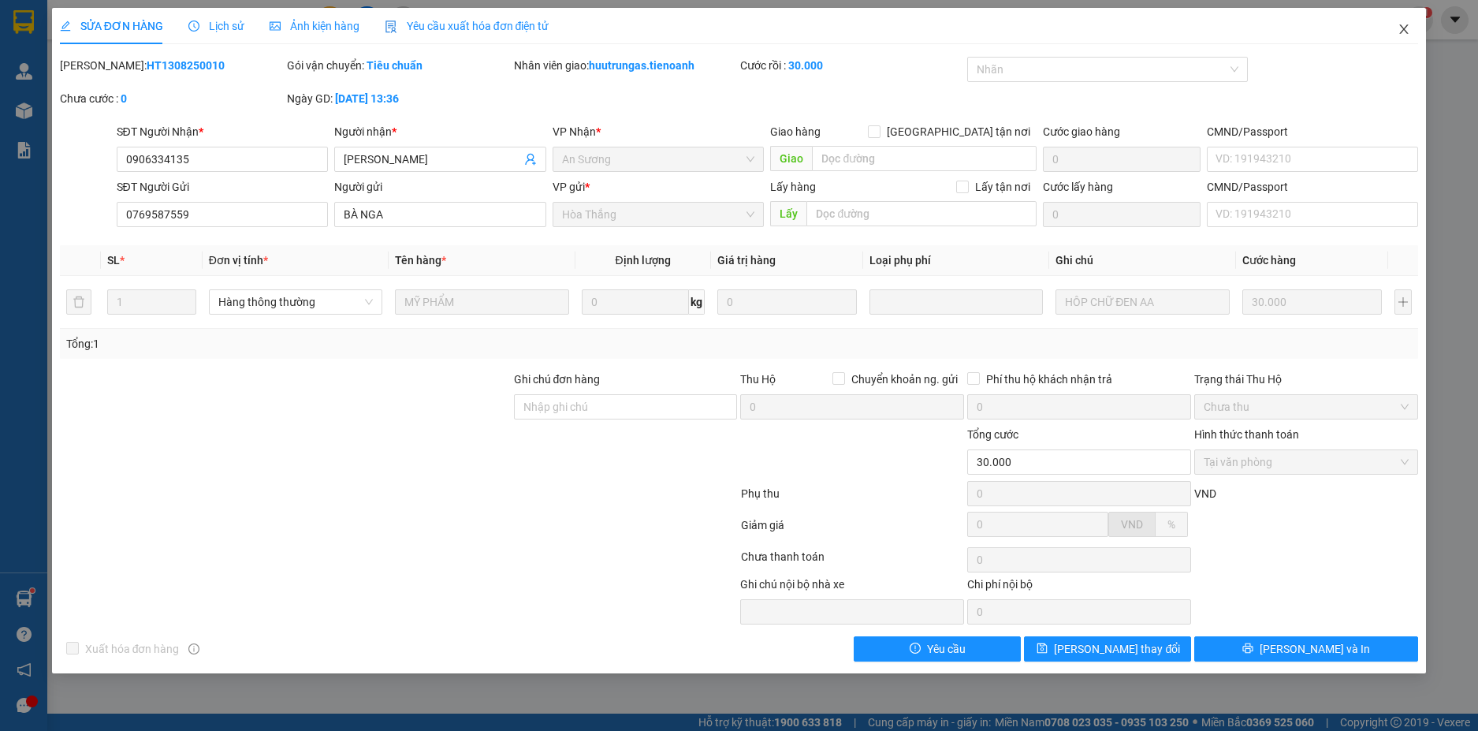
click at [1406, 28] on icon "close" at bounding box center [1404, 29] width 13 height 13
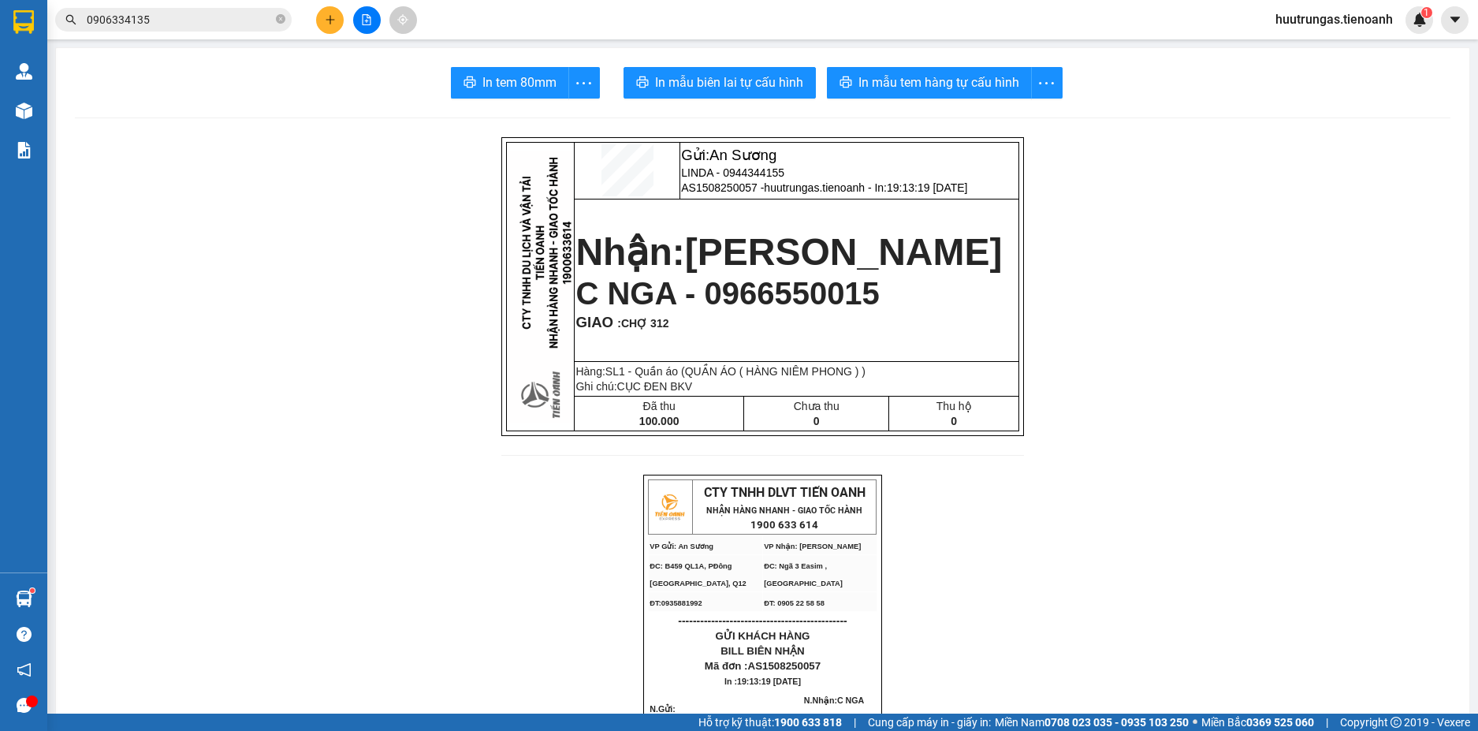
click at [341, 35] on div "Kết quả tìm kiếm ( 2 ) Bộ lọc Mã ĐH Trạng thái Món hàng Thu hộ Tổng cước Chưa c…" at bounding box center [739, 19] width 1478 height 39
click at [329, 16] on icon "plus" at bounding box center [330, 19] width 11 height 11
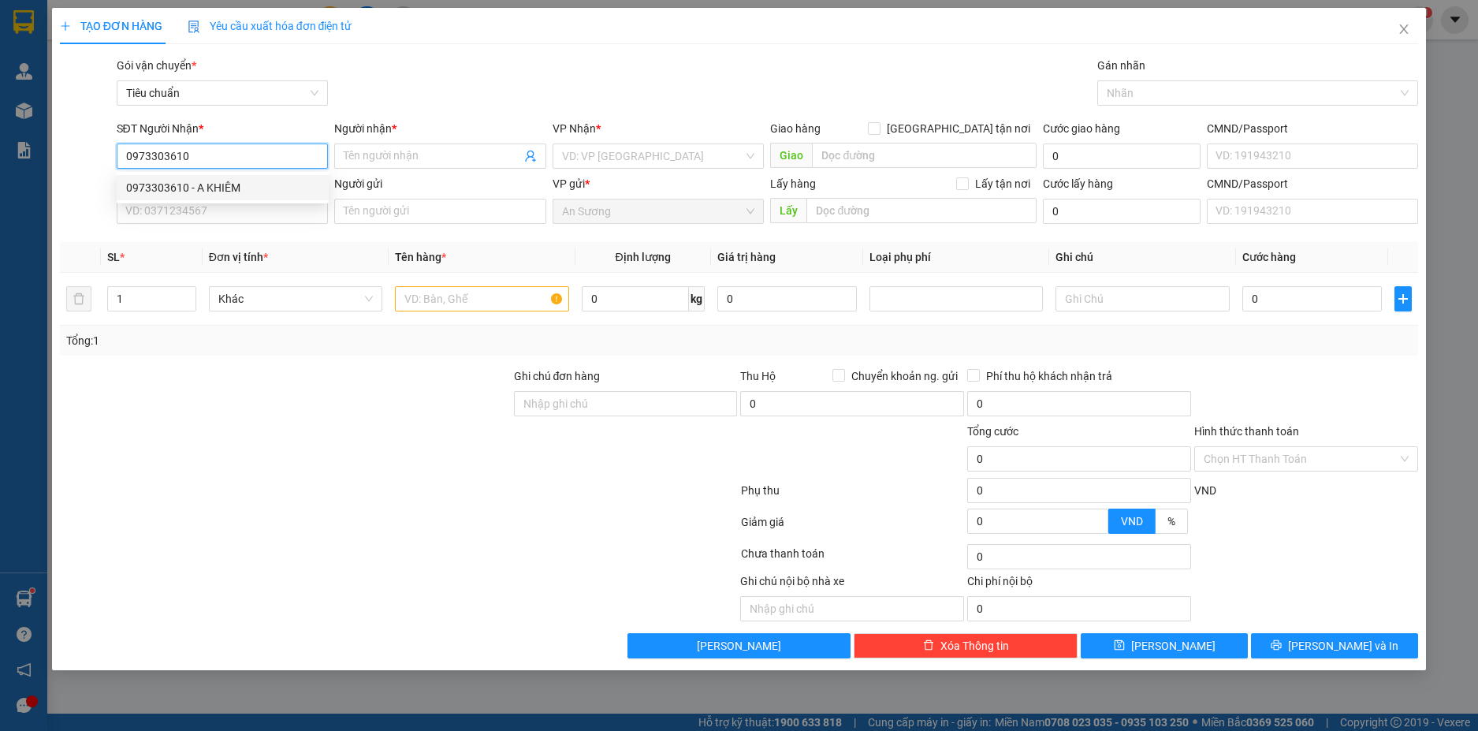
click at [235, 189] on div "0973303610 - A KHIÊM" at bounding box center [222, 187] width 193 height 17
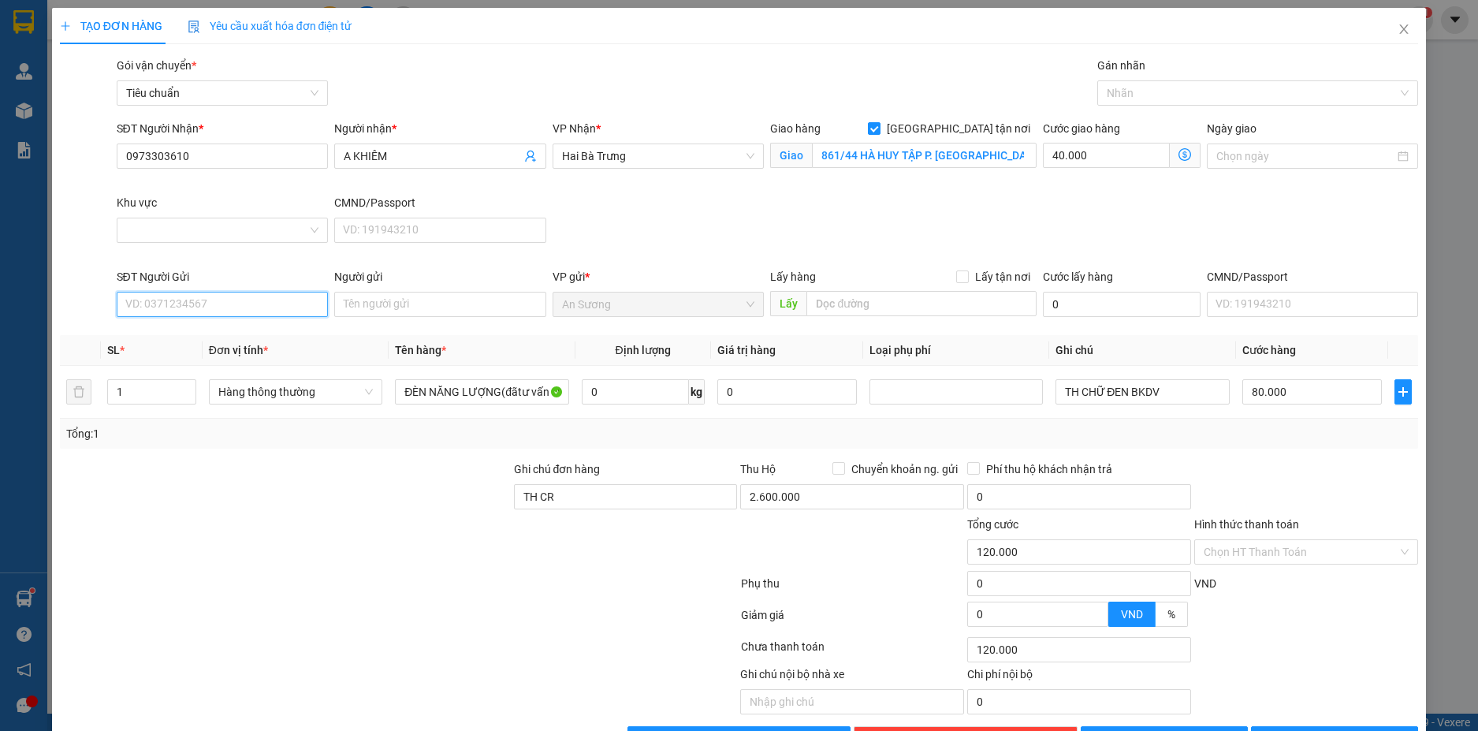
click at [213, 299] on input "SĐT Người Gửi" at bounding box center [223, 304] width 212 height 25
click at [291, 237] on input "Khu vực" at bounding box center [217, 230] width 182 height 24
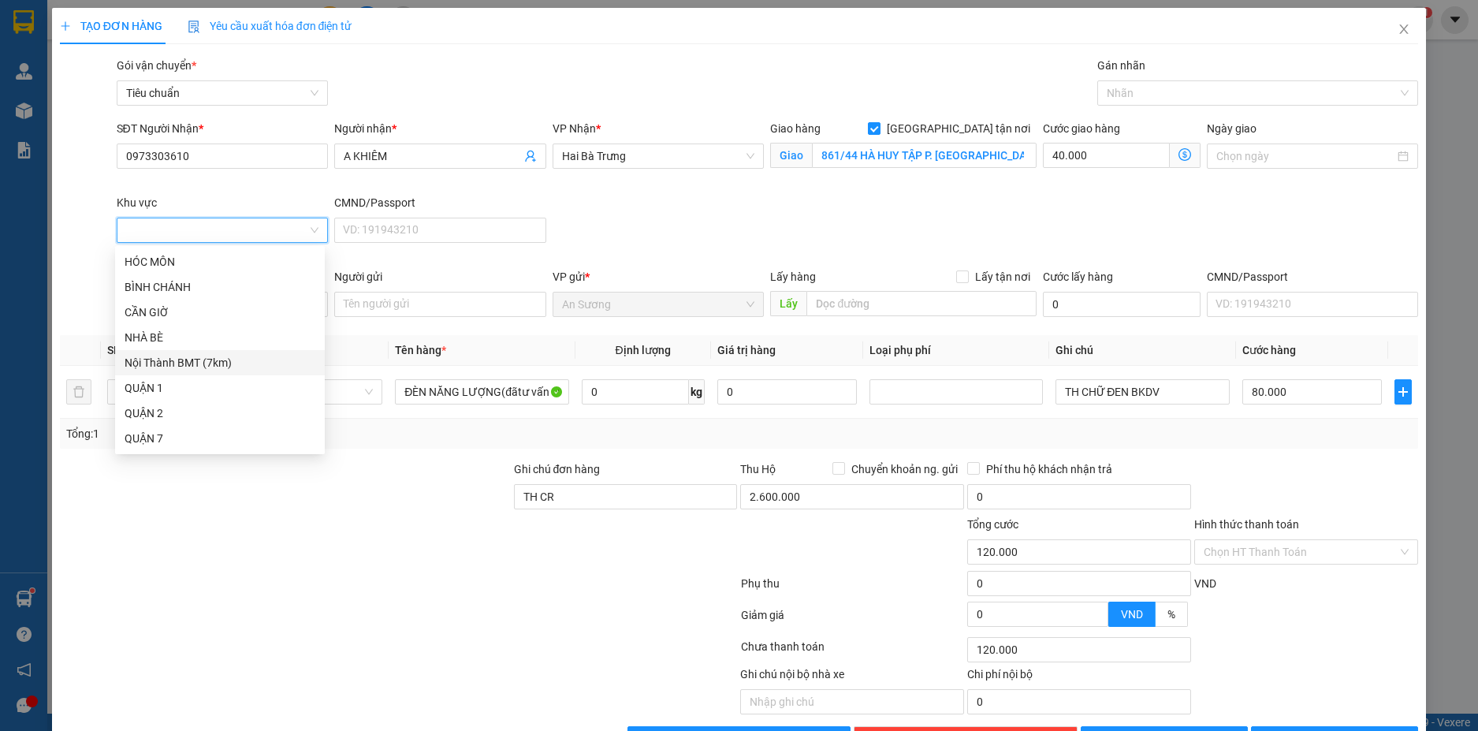
click at [200, 359] on div "Nội Thành BMT (7km)" at bounding box center [220, 362] width 191 height 17
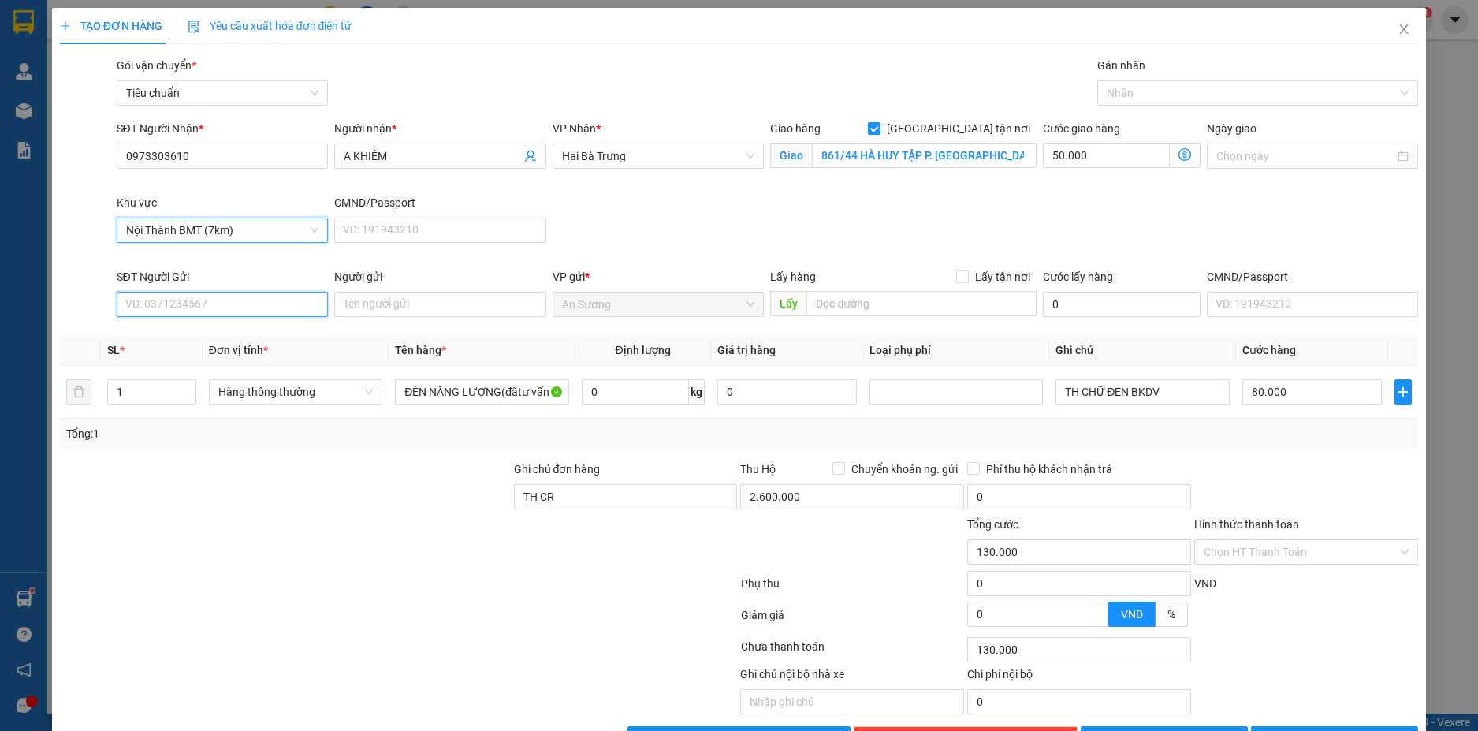
click at [252, 304] on input "SĐT Người Gửi" at bounding box center [223, 304] width 212 height 25
click at [259, 334] on div "0886835656 - Vương Chính" at bounding box center [220, 335] width 191 height 17
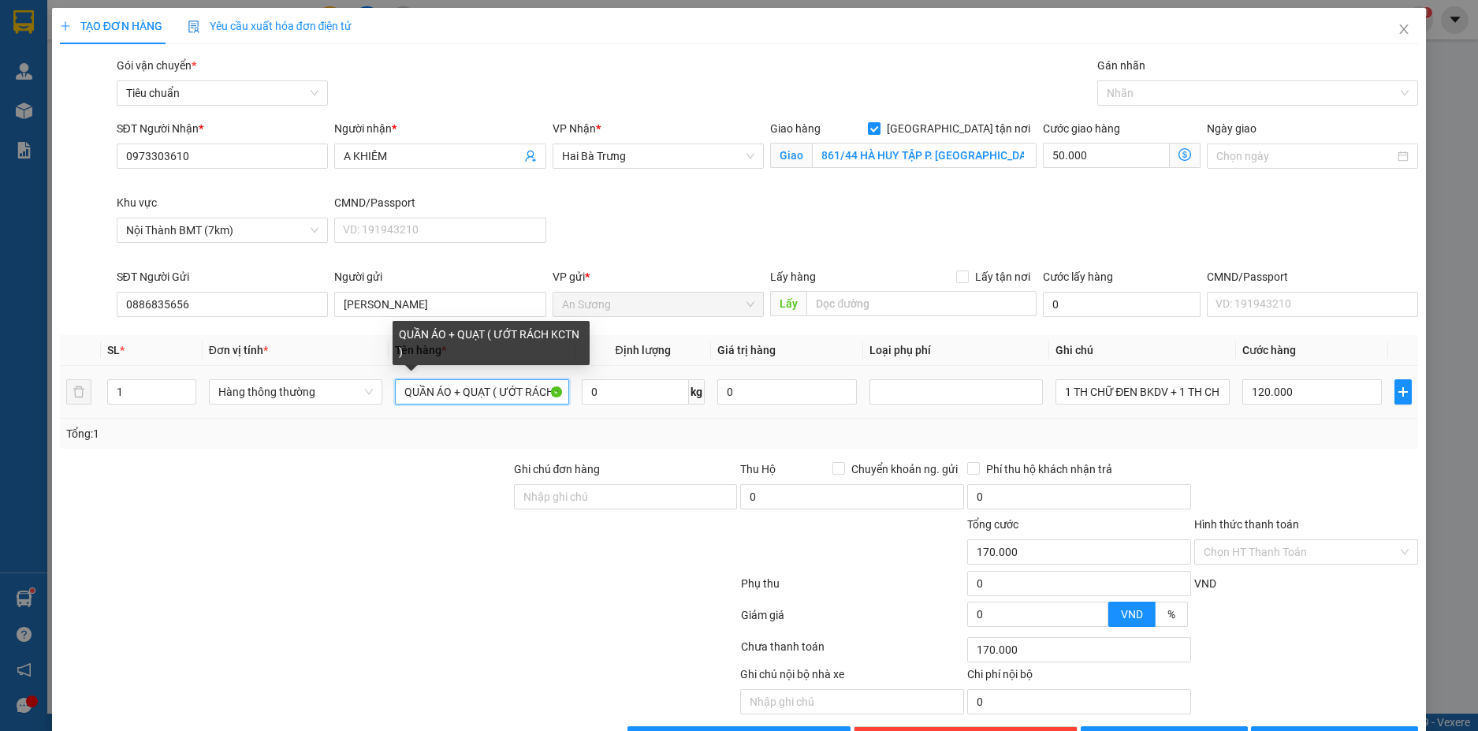
drag, startPoint x: 459, startPoint y: 392, endPoint x: 399, endPoint y: 392, distance: 59.9
click at [399, 392] on input "QUẦN ÁO + QUẠT ( ƯỚT RÁCH KCTN )" at bounding box center [481, 391] width 173 height 25
drag, startPoint x: 527, startPoint y: 392, endPoint x: 446, endPoint y: 398, distance: 80.7
click at [446, 398] on input "QUẠT ( ƯỚT RÁCH KCTN )" at bounding box center [481, 391] width 173 height 25
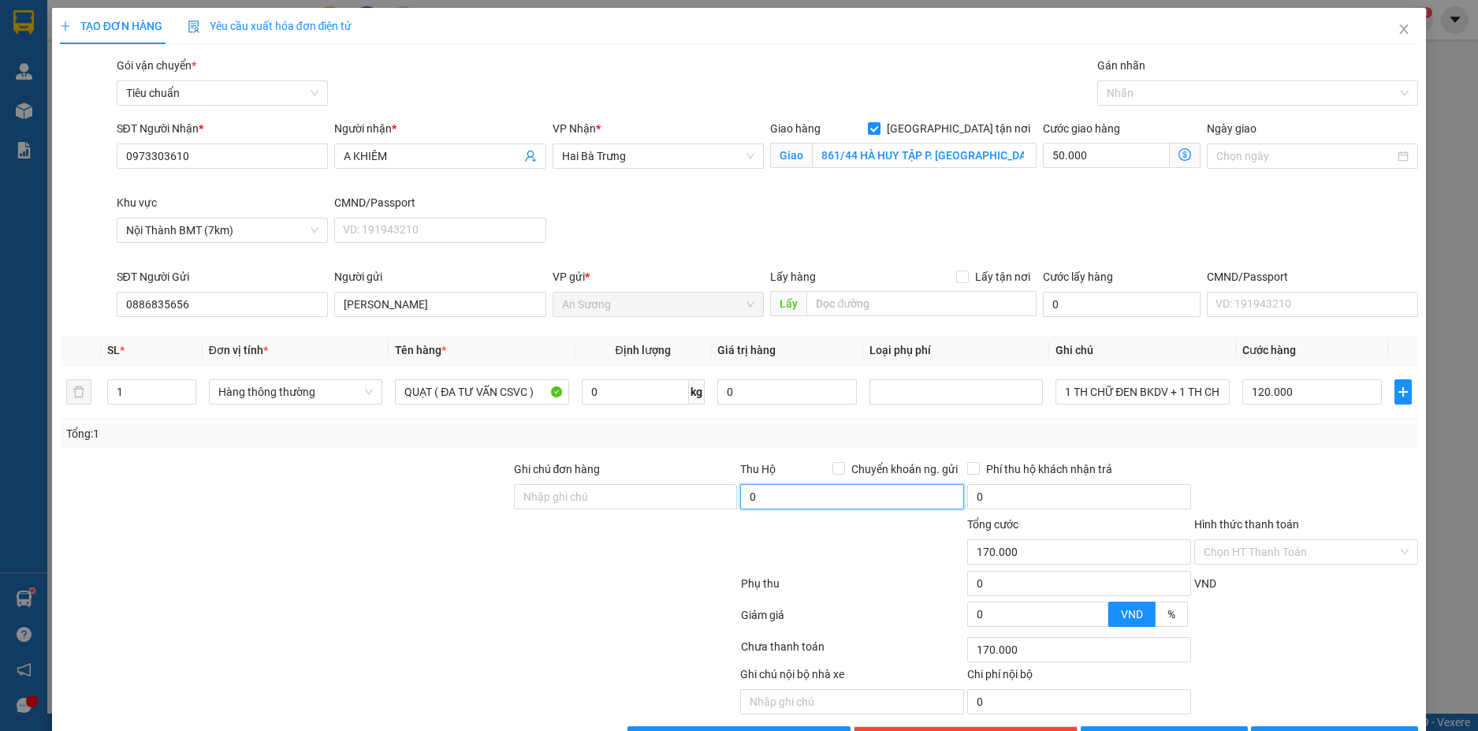
click at [822, 508] on input "0" at bounding box center [852, 496] width 224 height 25
click at [1093, 433] on div "Tổng: 1" at bounding box center [739, 433] width 1347 height 17
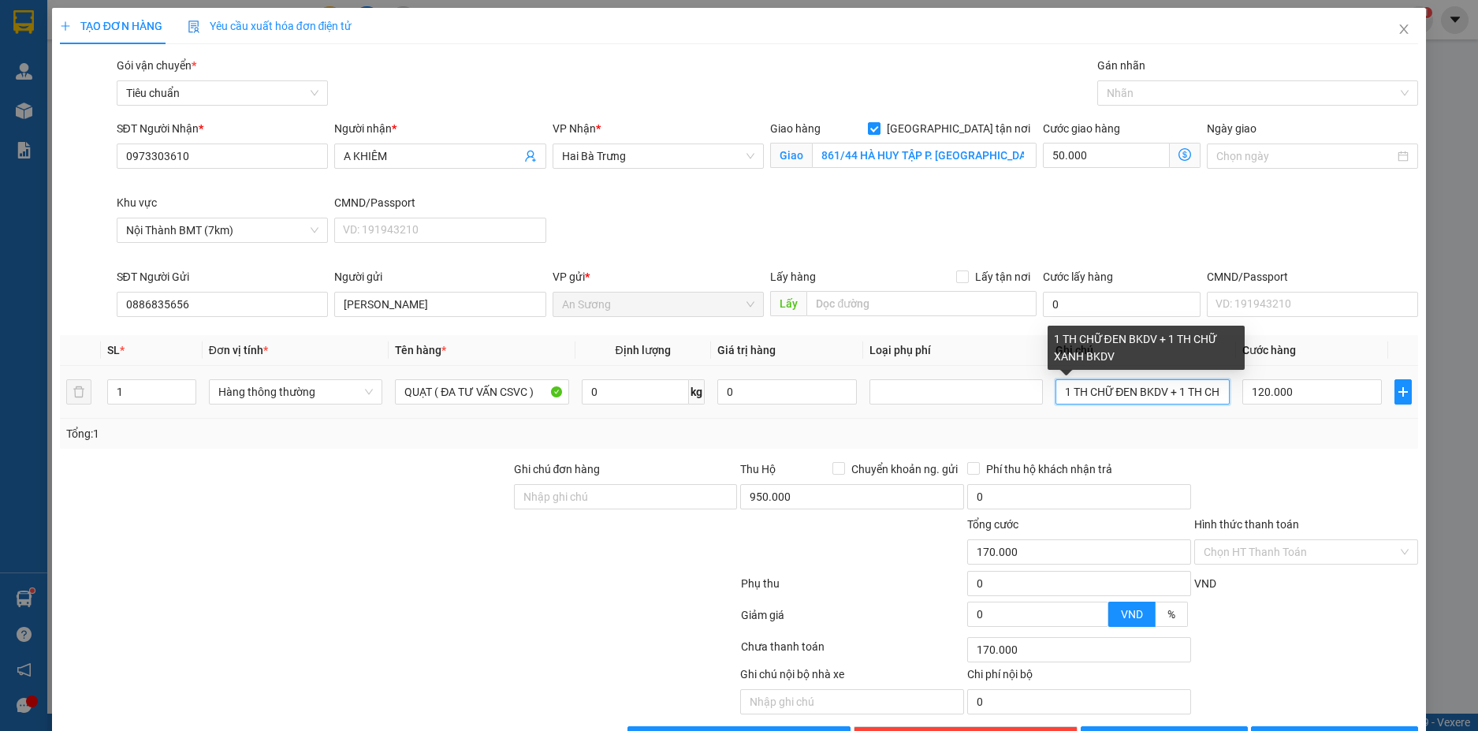
click at [1158, 395] on input "1 TH CHỮ ĐEN BKDV + 1 TH CHỮ XANH BKDV" at bounding box center [1142, 391] width 173 height 25
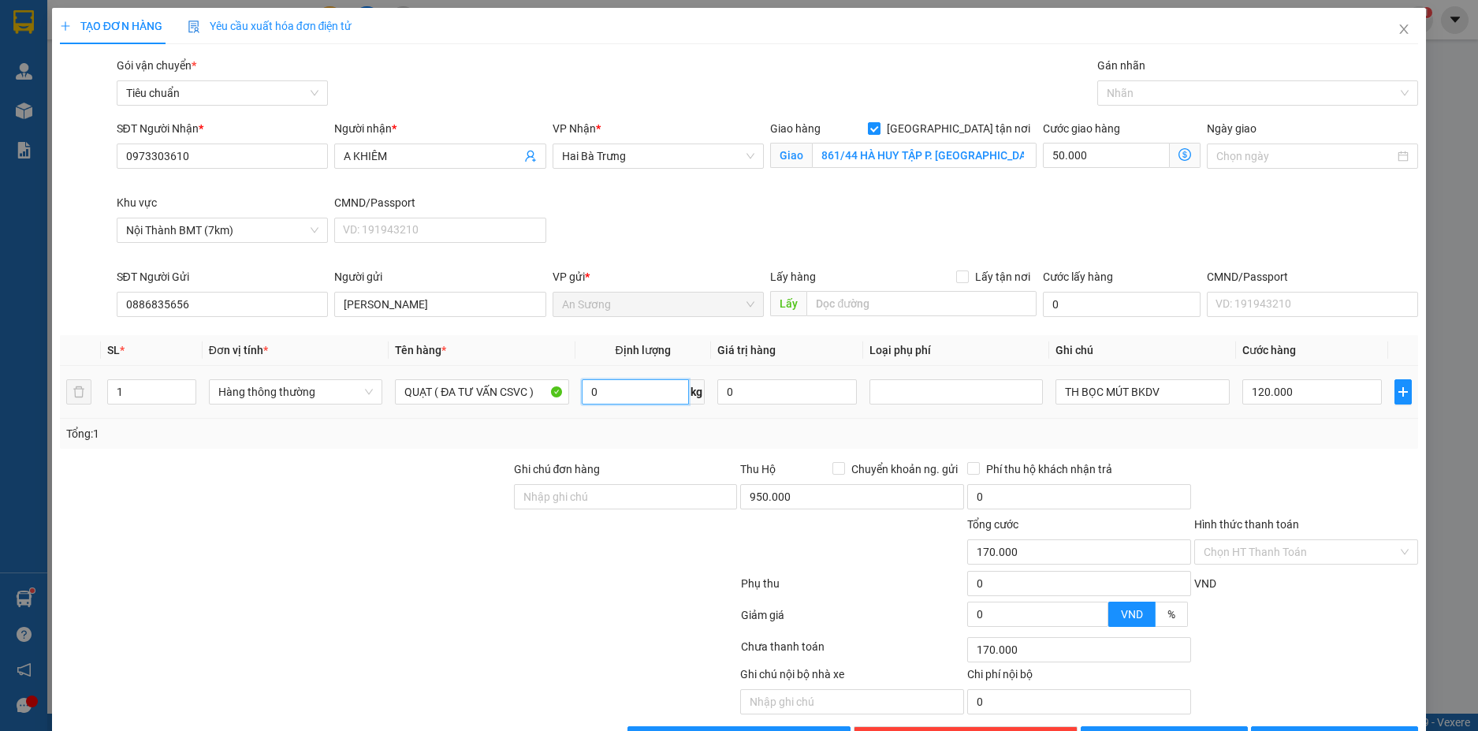
click at [635, 399] on input "0" at bounding box center [635, 391] width 107 height 25
click at [1354, 456] on div "Transit Pickup Surcharge Ids Transit Deliver Surcharge Ids Transit Deliver Surc…" at bounding box center [739, 404] width 1359 height 695
click at [1135, 155] on input "50.000" at bounding box center [1106, 155] width 126 height 25
click at [1223, 207] on div "SĐT Người Nhận * 0973303610 Người nhận * A KHIÊM VP Nhận * Hai Bà Trưng Giao hà…" at bounding box center [768, 194] width 1309 height 148
click at [1304, 397] on input "40.000" at bounding box center [1312, 391] width 140 height 25
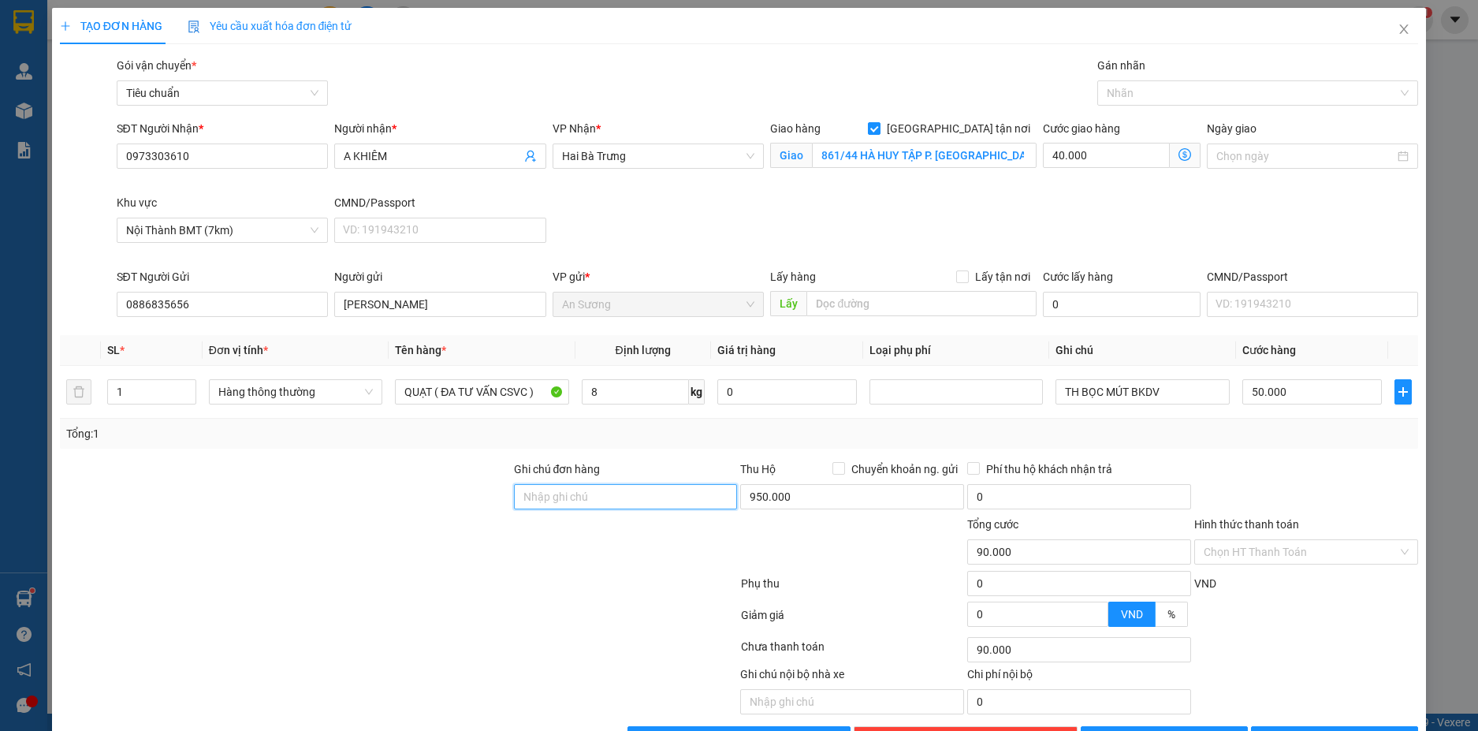
click at [665, 484] on input "Ghi chú đơn hàng" at bounding box center [626, 496] width 224 height 25
click at [1249, 419] on div "Tổng: 1" at bounding box center [739, 434] width 1359 height 30
click at [1336, 540] on input "Hình thức thanh toán" at bounding box center [1301, 552] width 194 height 24
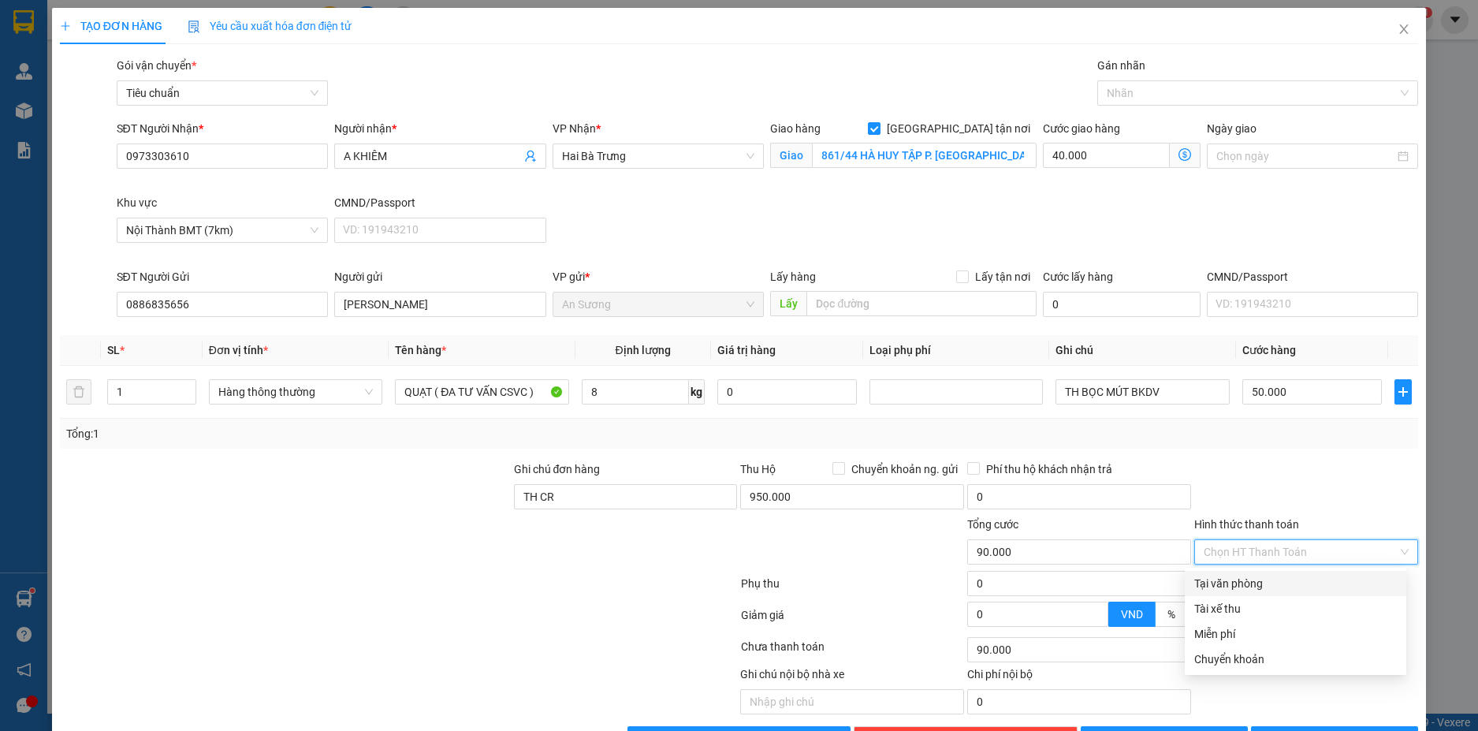
click at [1288, 575] on div "Tại văn phòng" at bounding box center [1295, 583] width 203 height 17
click at [1328, 730] on span "[PERSON_NAME] và In" at bounding box center [1343, 738] width 110 height 17
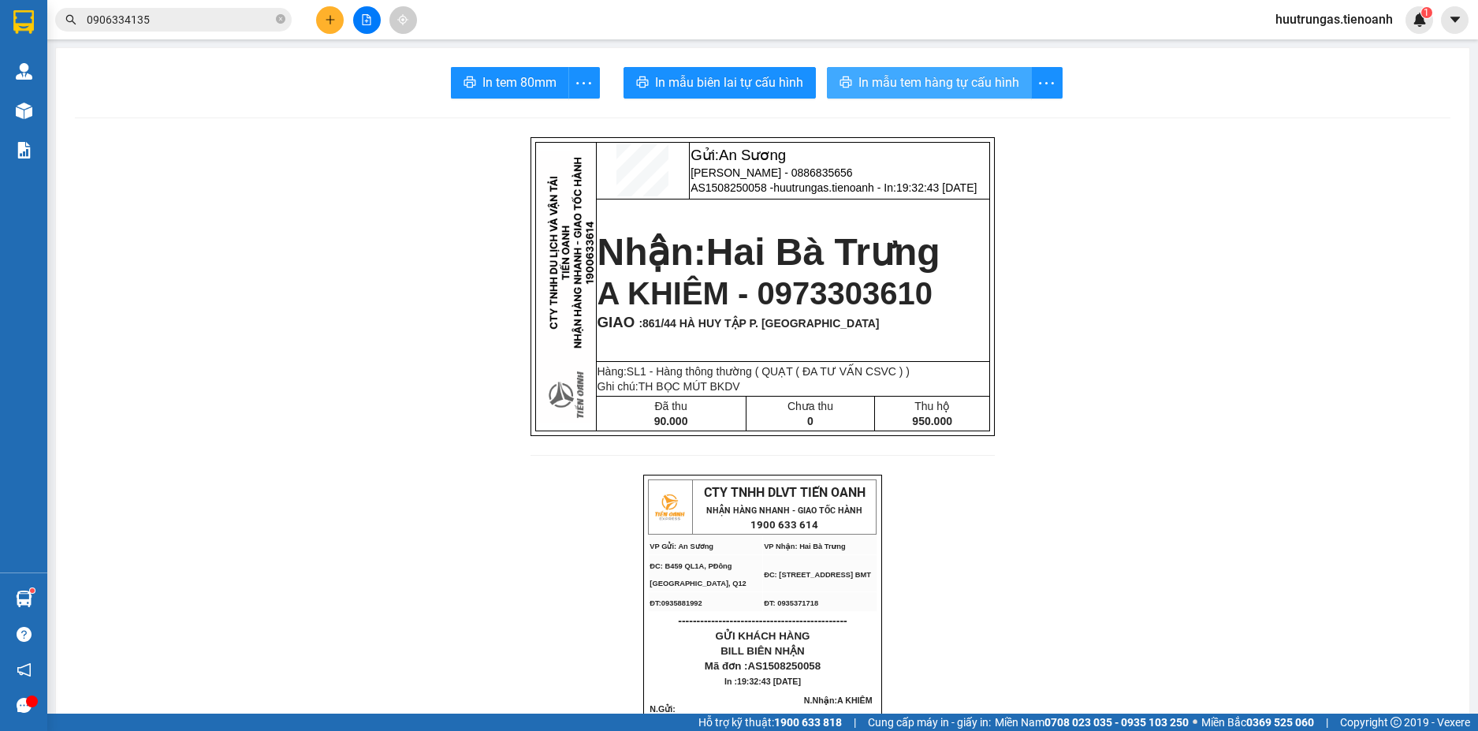
click at [916, 82] on span "In mẫu tem hàng tự cấu hình" at bounding box center [939, 83] width 161 height 20
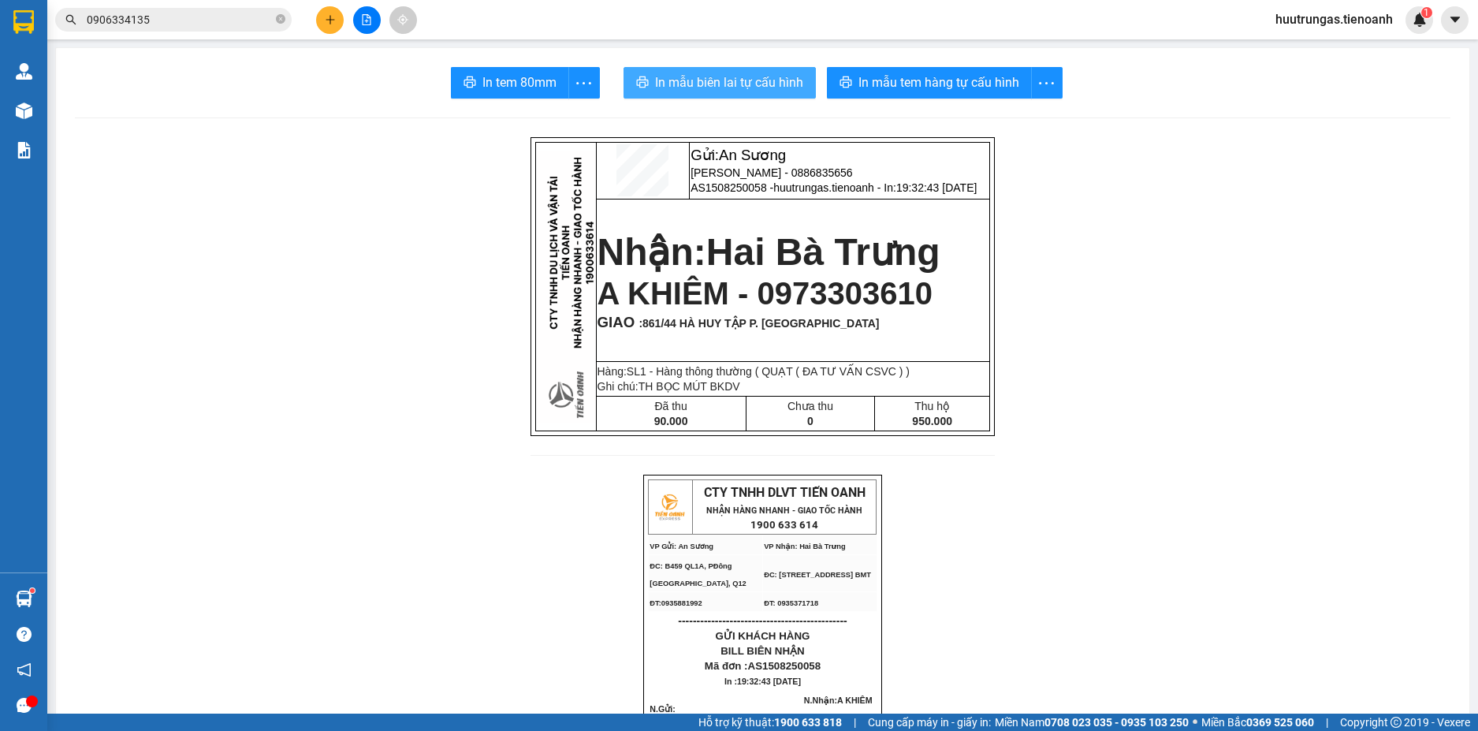
click at [723, 79] on span "In mẫu biên lai tự cấu hình" at bounding box center [729, 83] width 148 height 20
click at [188, 25] on input "0906334135" at bounding box center [180, 19] width 186 height 17
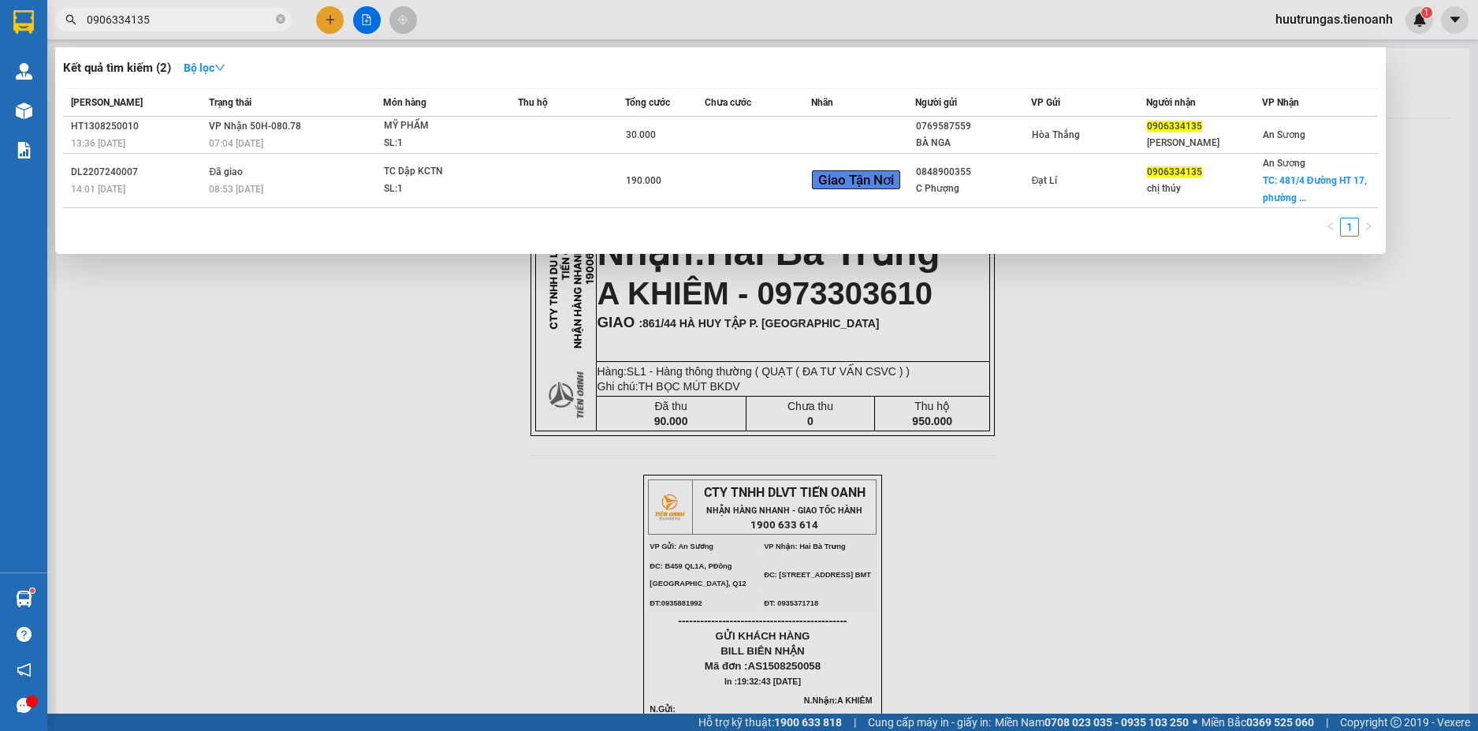
click at [188, 25] on input "0906334135" at bounding box center [180, 19] width 186 height 17
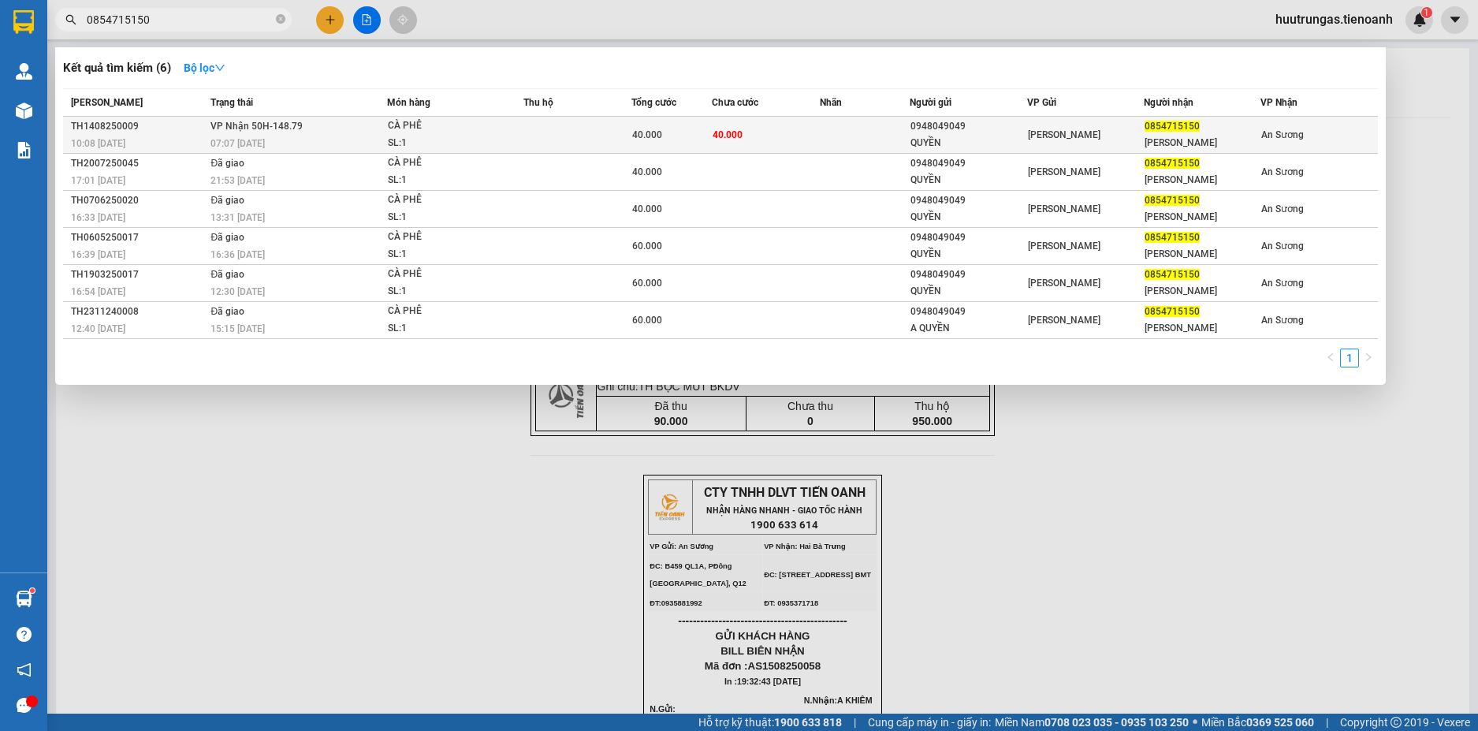
click at [466, 137] on div "SL: 1" at bounding box center [447, 143] width 118 height 17
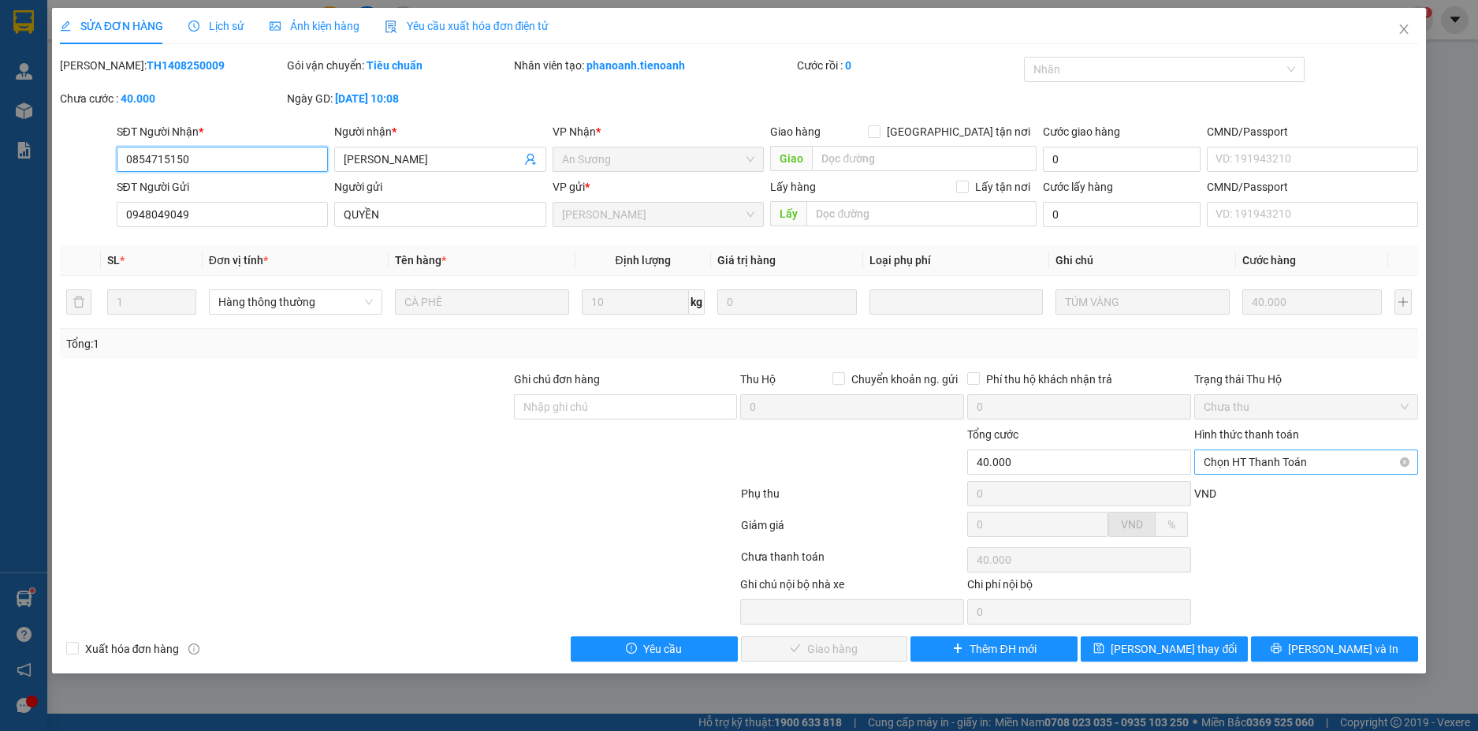
click at [1339, 462] on span "Chọn HT Thanh Toán" at bounding box center [1306, 462] width 205 height 24
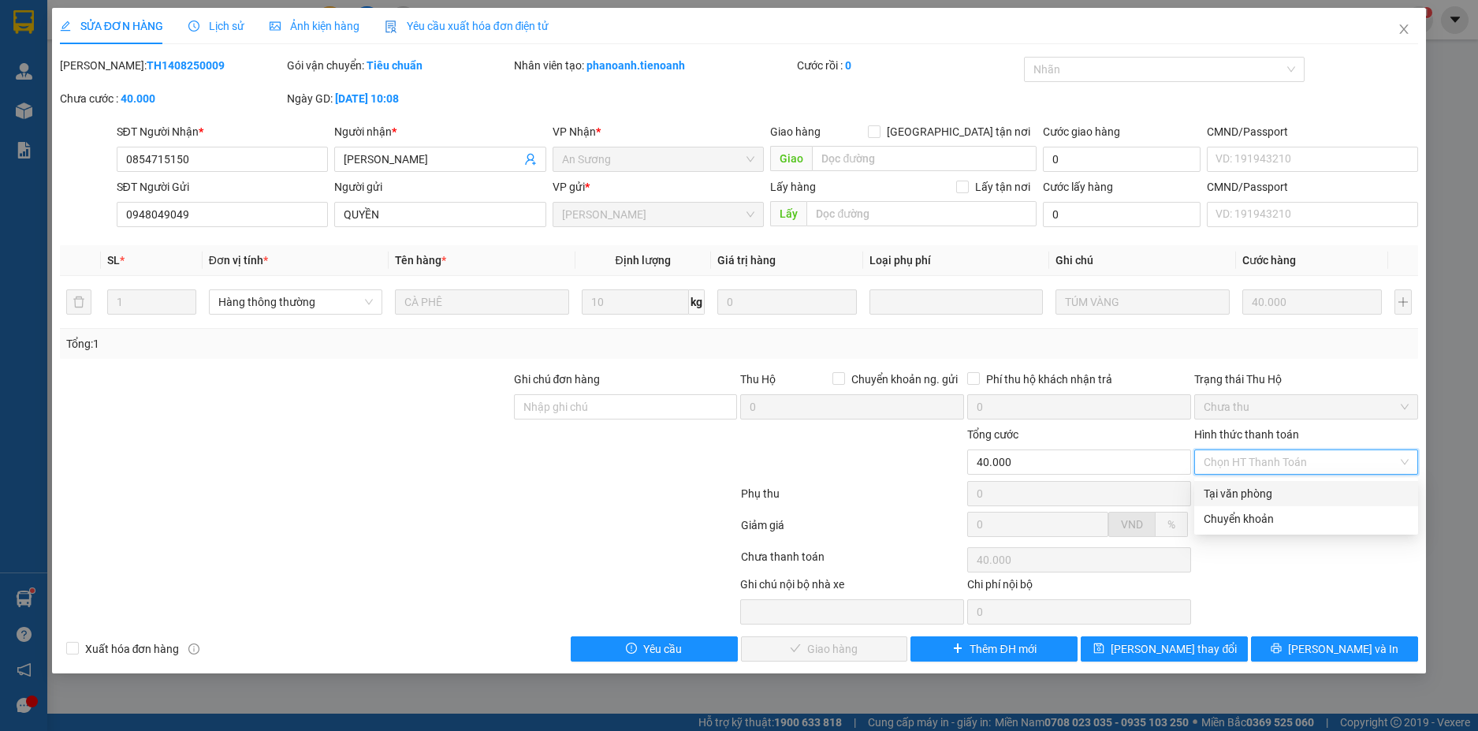
click at [1280, 501] on div "Tại văn phòng" at bounding box center [1306, 493] width 205 height 17
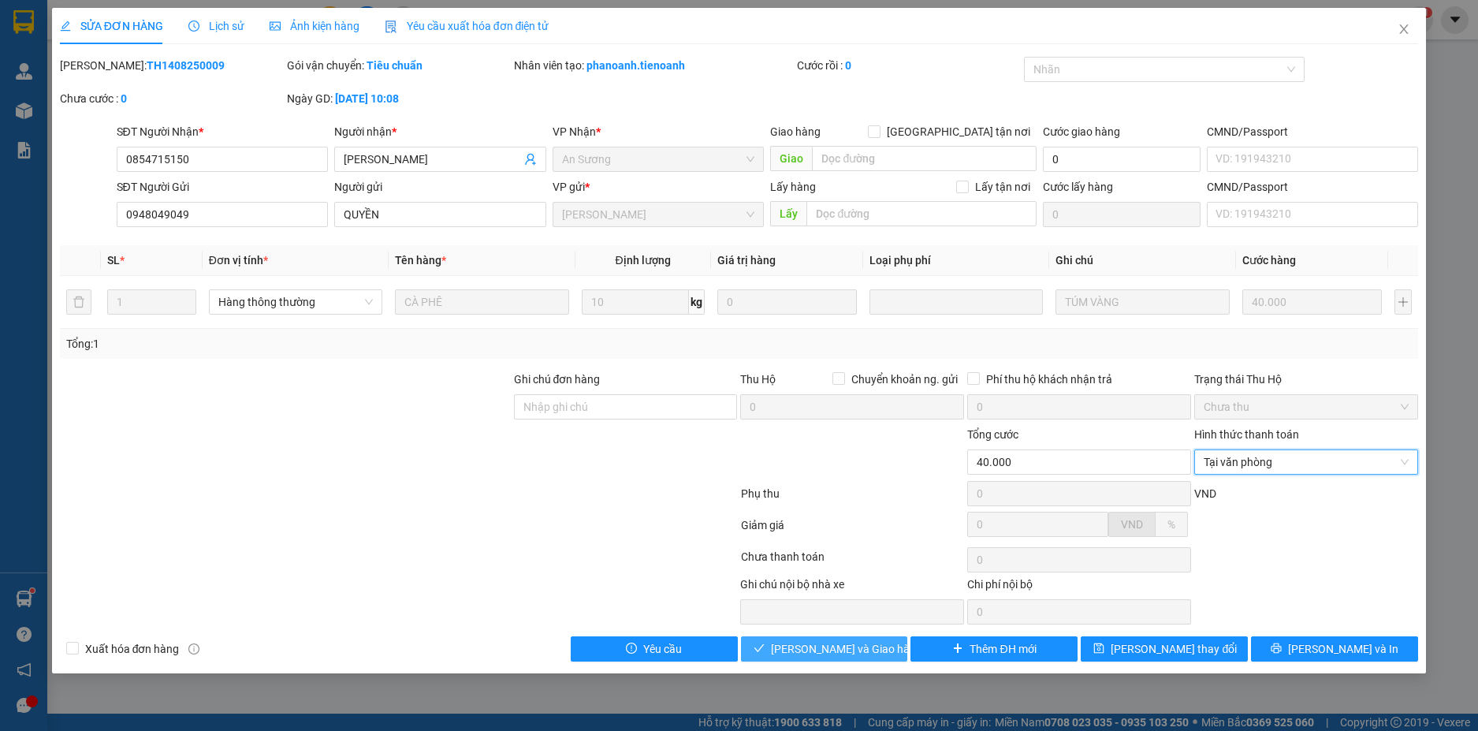
click at [765, 646] on icon "check" at bounding box center [759, 648] width 11 height 11
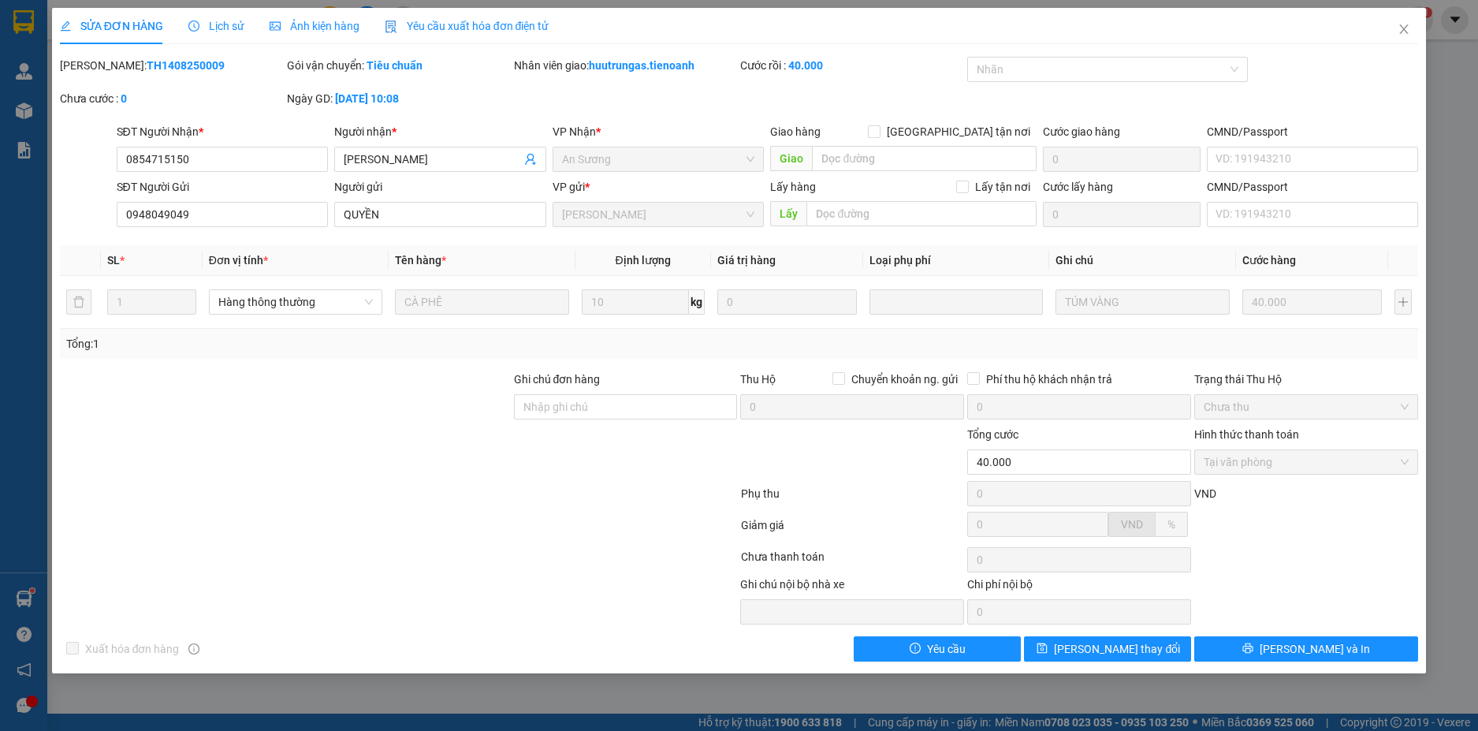
click at [780, 646] on div "Xuất hóa đơn hàng Yêu cầu Lưu thay đổi Lưu và In" at bounding box center [739, 648] width 1362 height 25
click at [1403, 28] on icon "close" at bounding box center [1404, 28] width 9 height 9
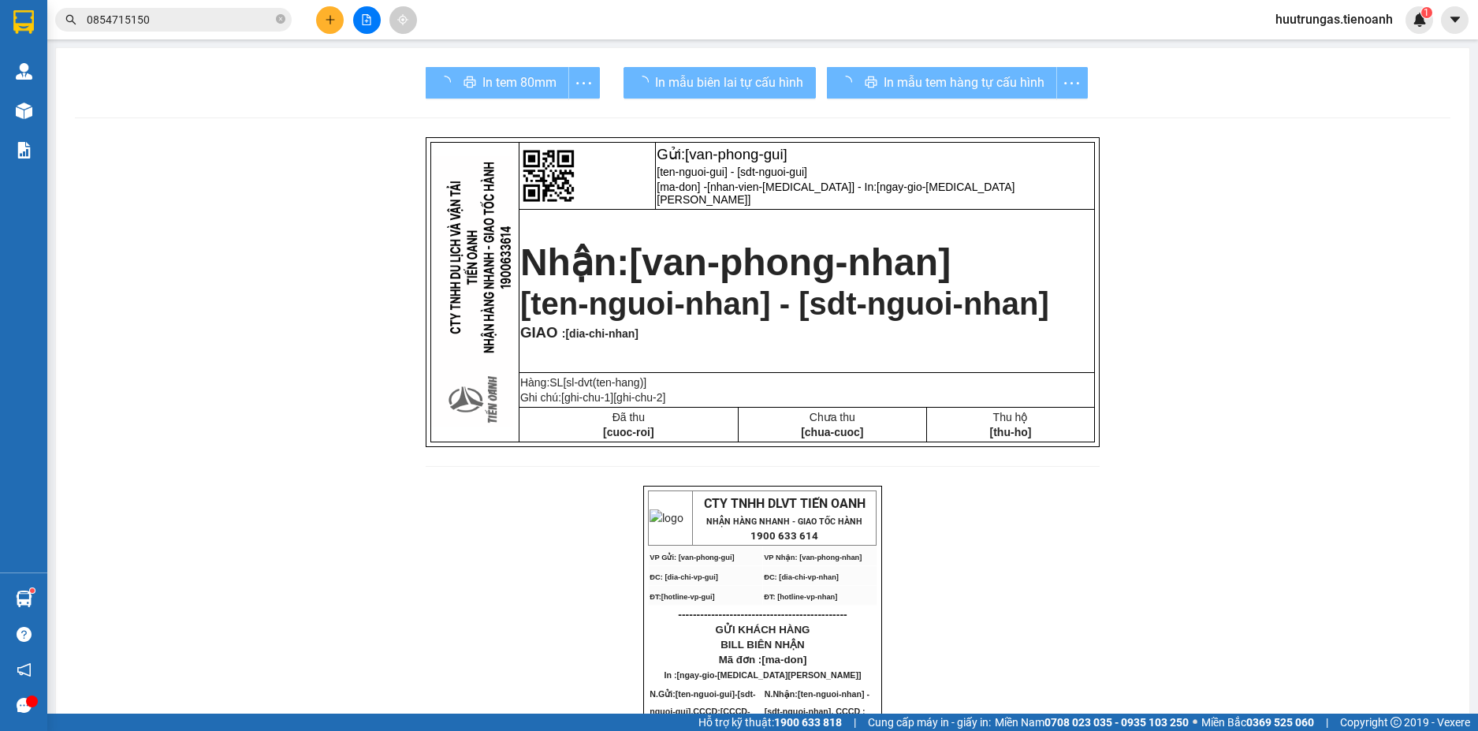
click at [210, 17] on input "0854715150" at bounding box center [180, 19] width 186 height 17
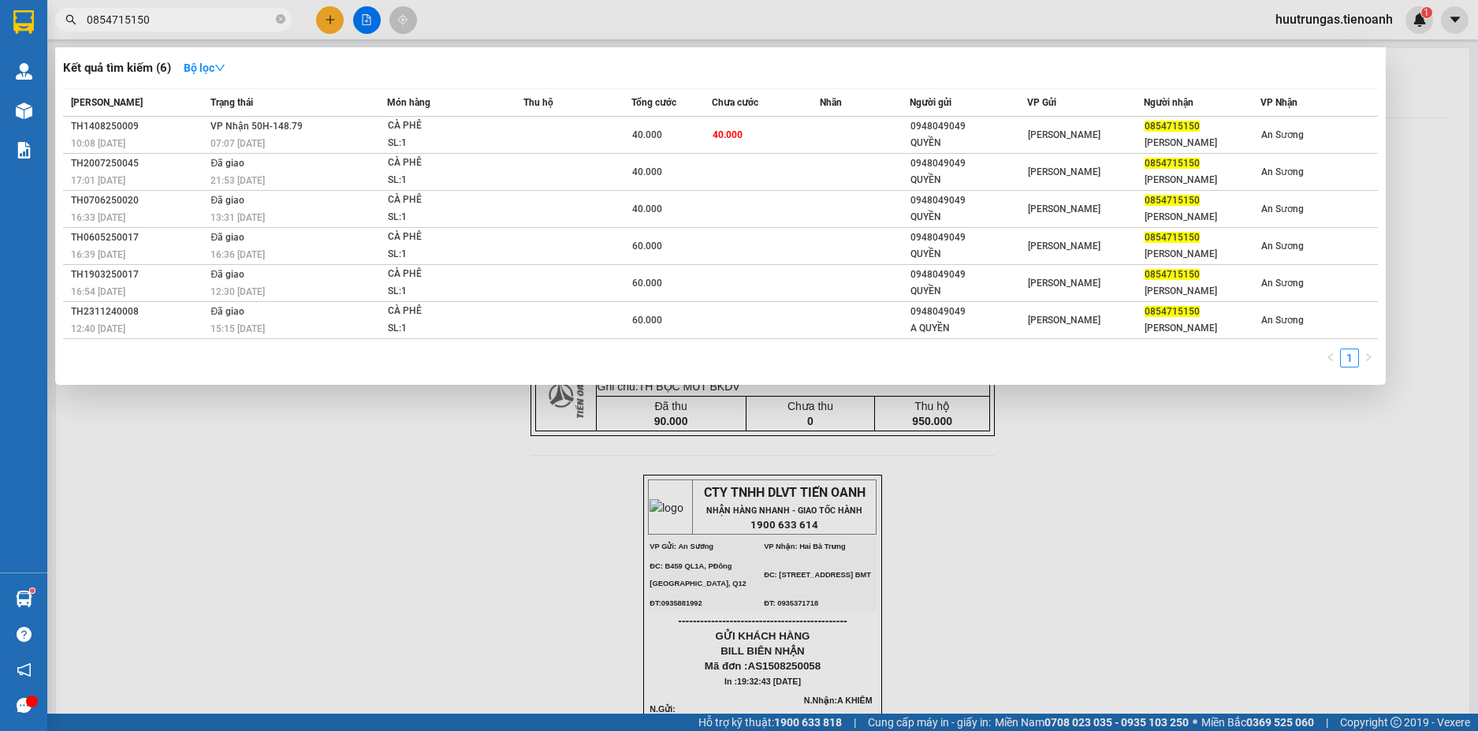
click at [210, 17] on input "0854715150" at bounding box center [180, 19] width 186 height 17
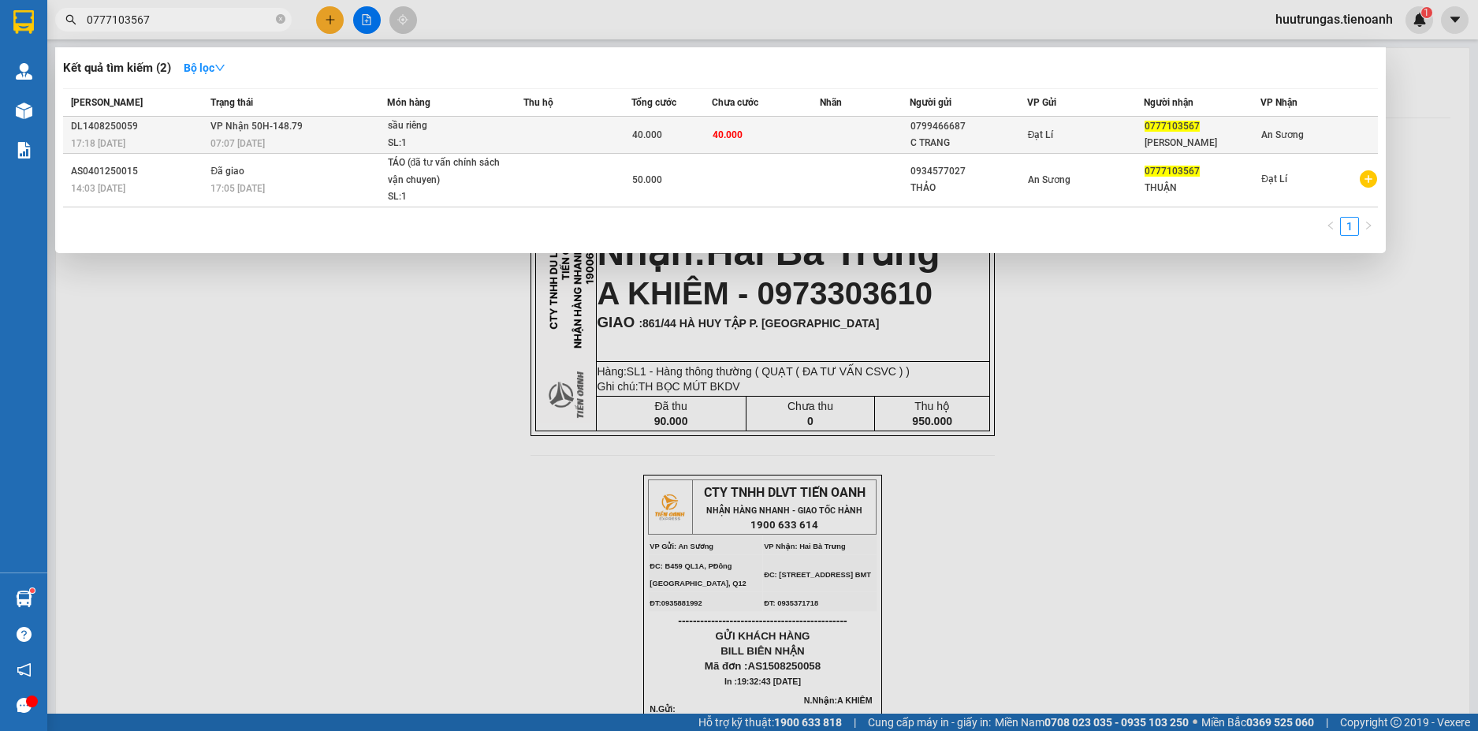
click at [505, 141] on div "SL: 1" at bounding box center [447, 143] width 118 height 17
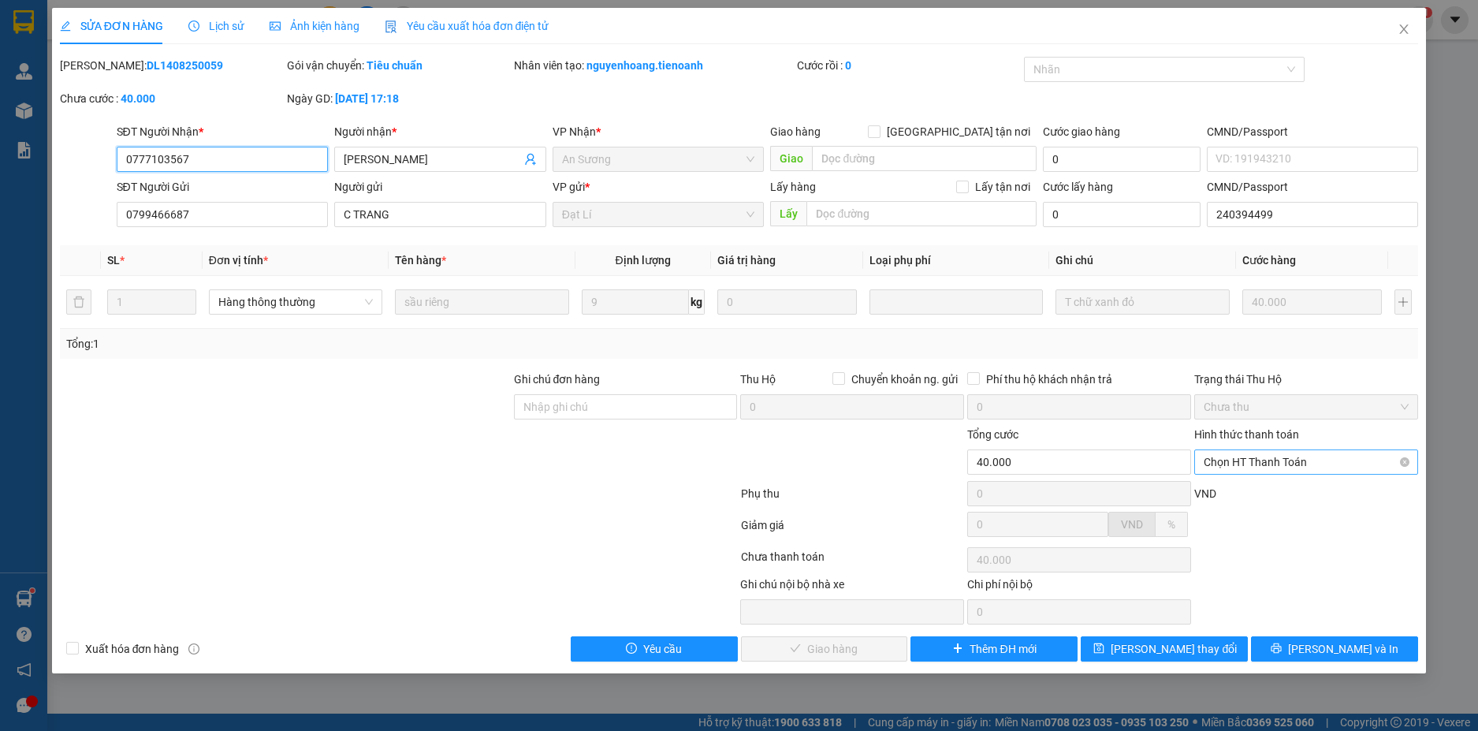
click at [1314, 465] on span "Chọn HT Thanh Toán" at bounding box center [1306, 462] width 205 height 24
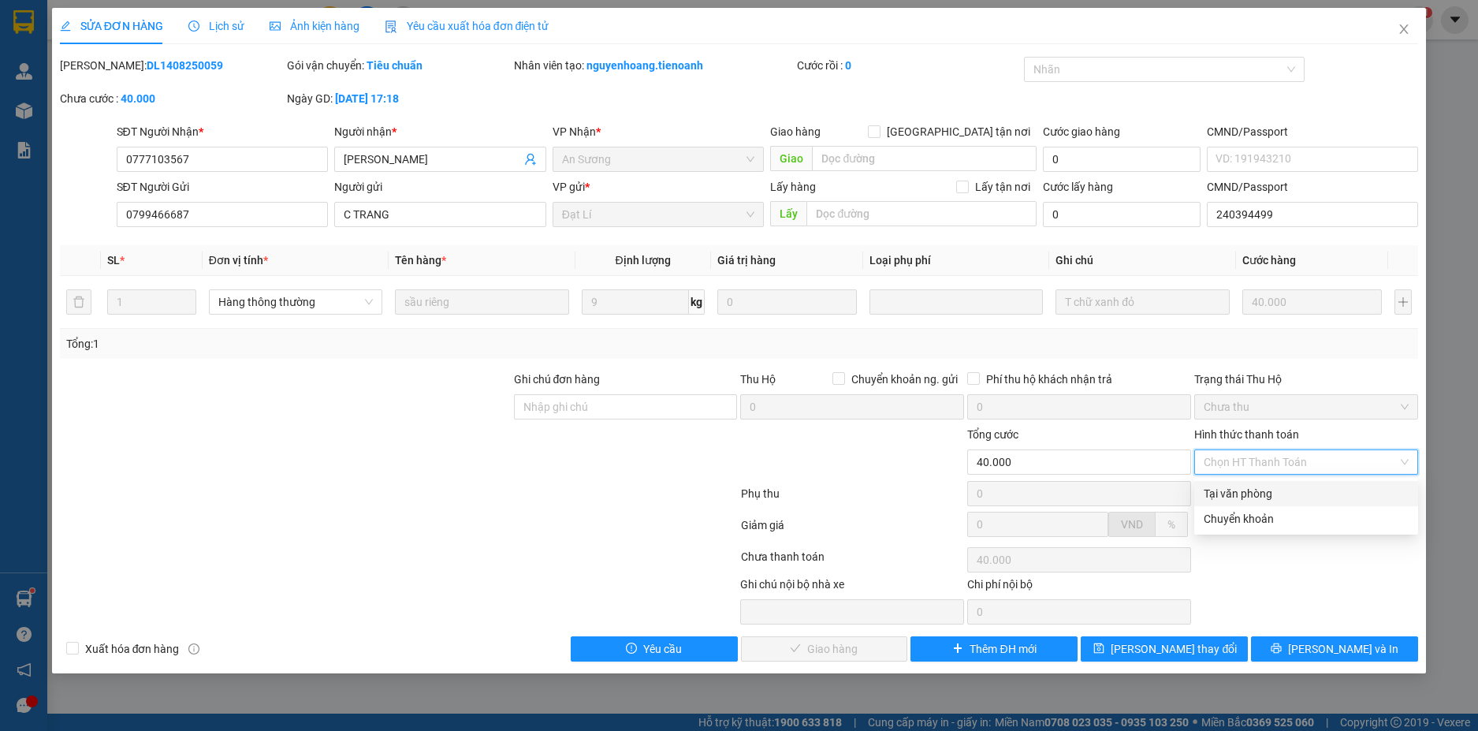
click at [1265, 497] on div "Tại văn phòng" at bounding box center [1306, 493] width 205 height 17
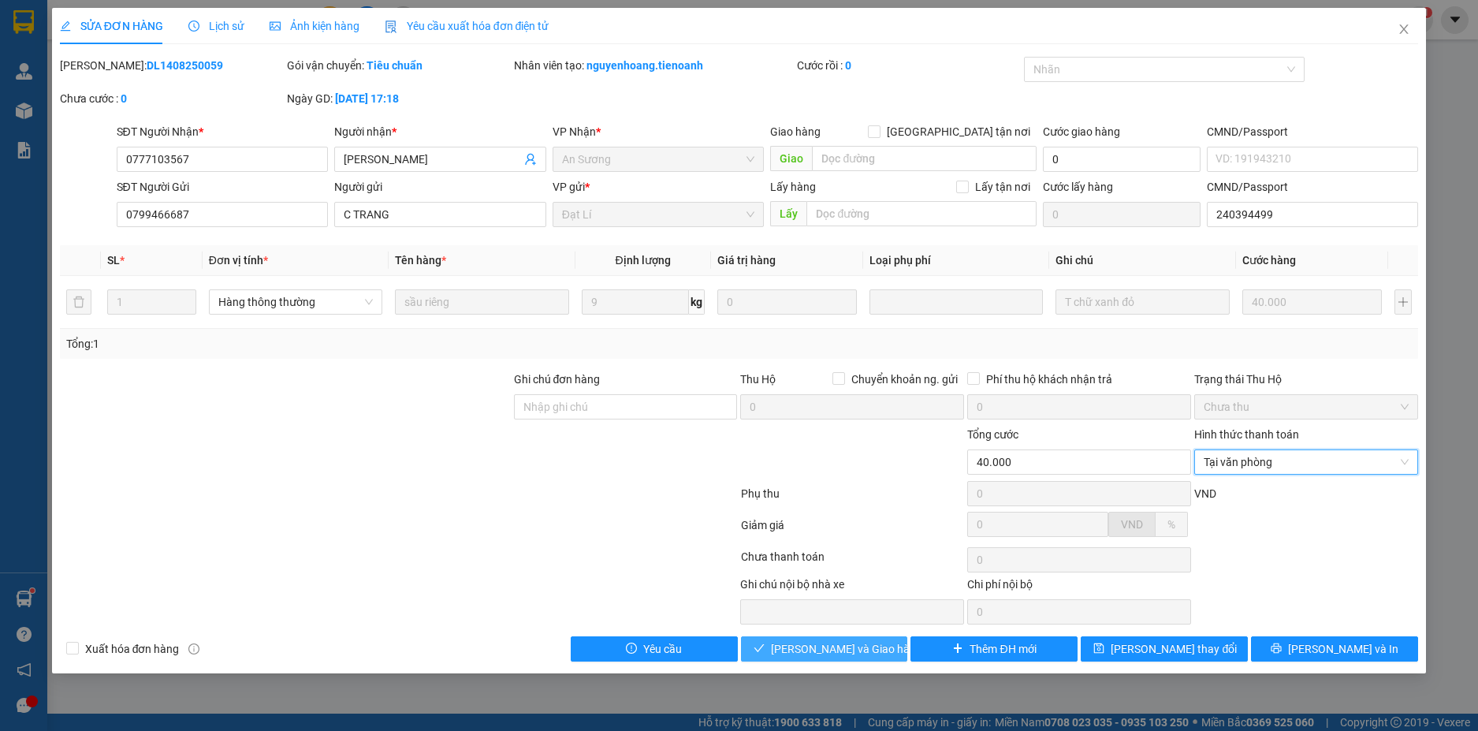
click at [833, 646] on span "Lưu và Giao hàng" at bounding box center [846, 648] width 151 height 17
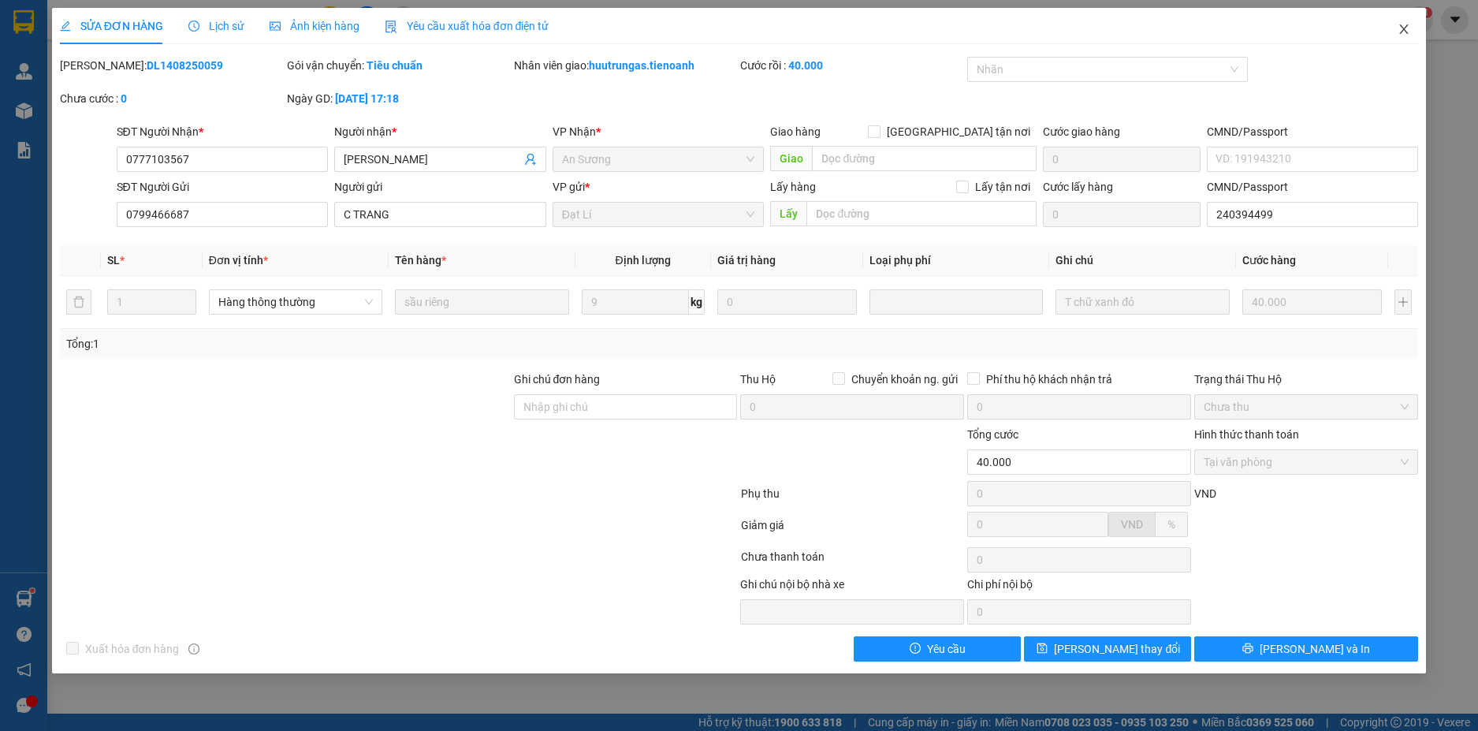
click at [1403, 37] on span "Close" at bounding box center [1404, 30] width 44 height 44
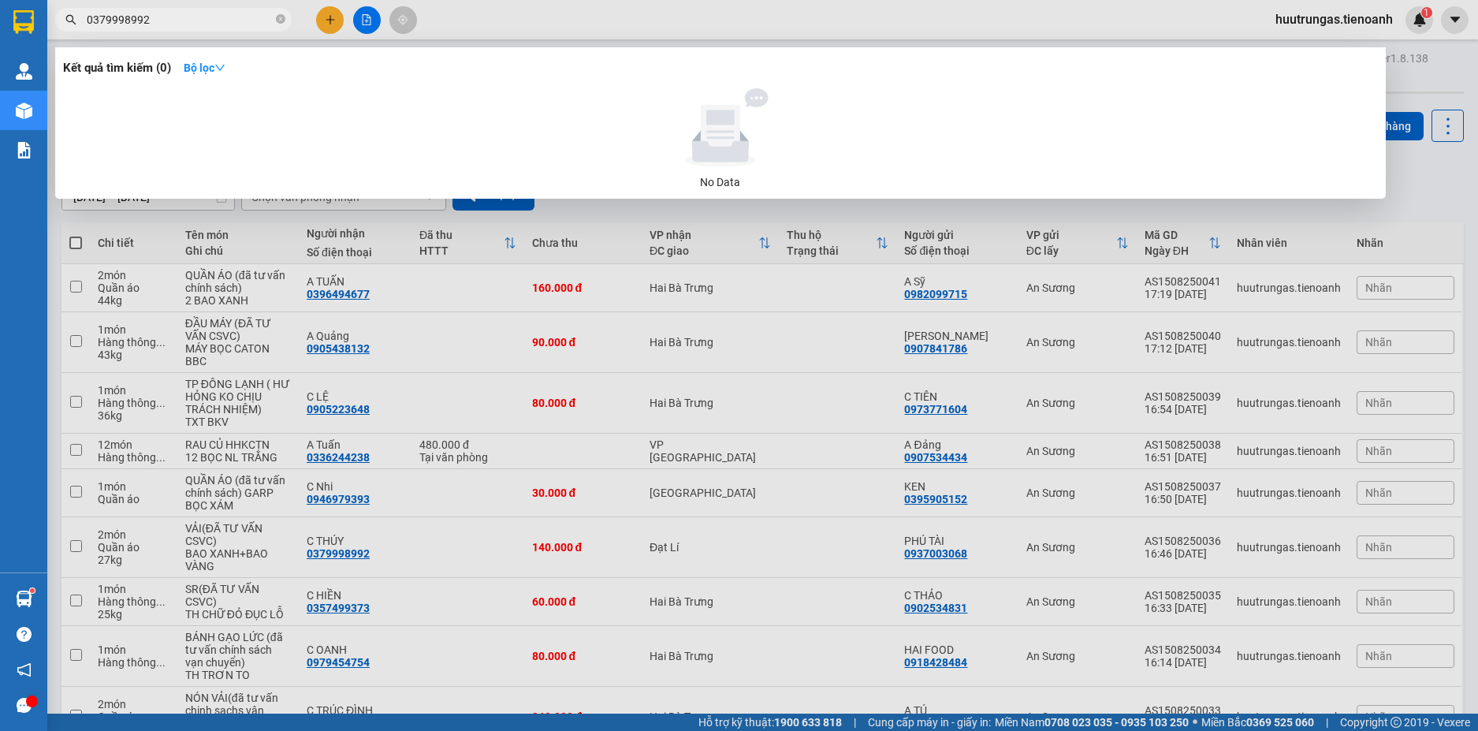
click at [179, 10] on span "0379998992" at bounding box center [173, 20] width 237 height 24
click at [178, 20] on input "0379998992" at bounding box center [180, 19] width 186 height 17
paste input "913766310"
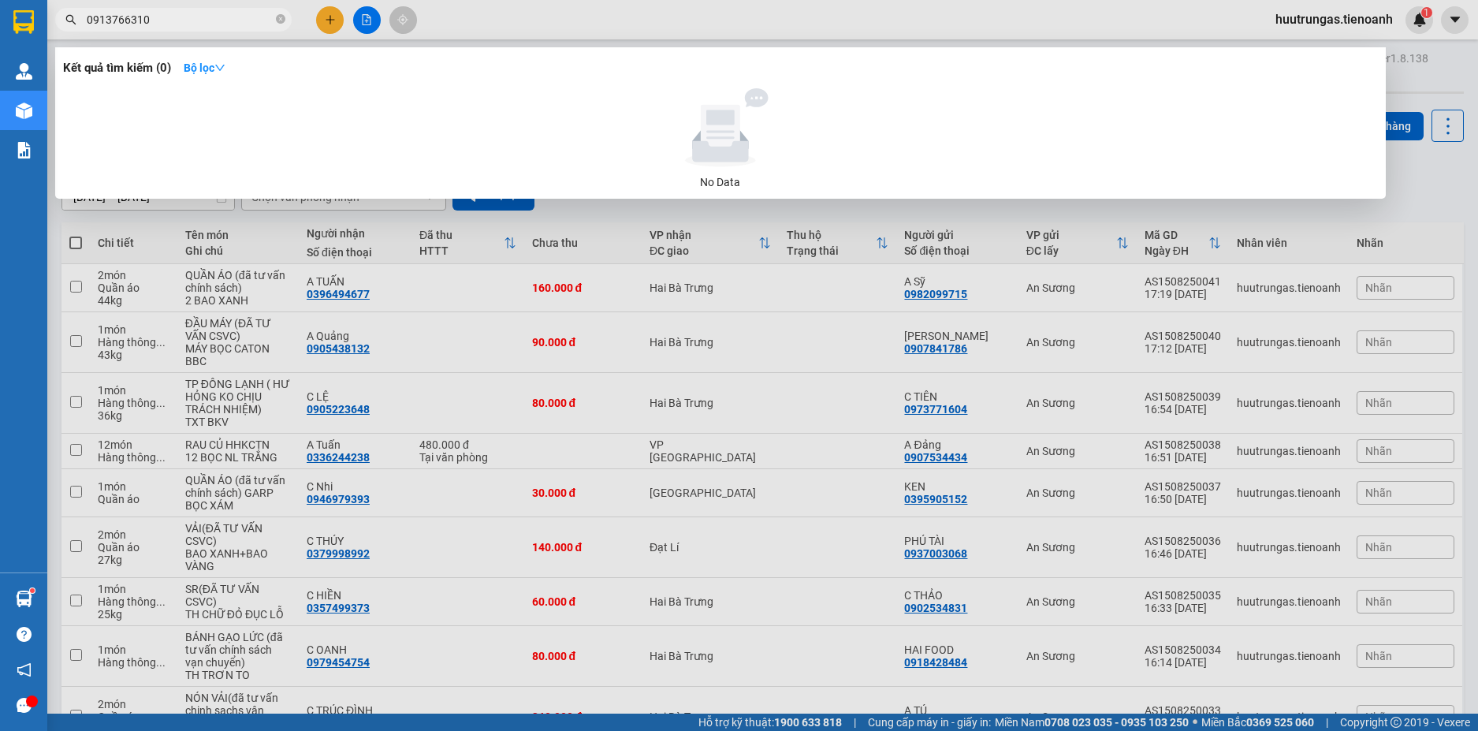
type input "0913766310"
click at [746, 5] on div at bounding box center [739, 365] width 1478 height 731
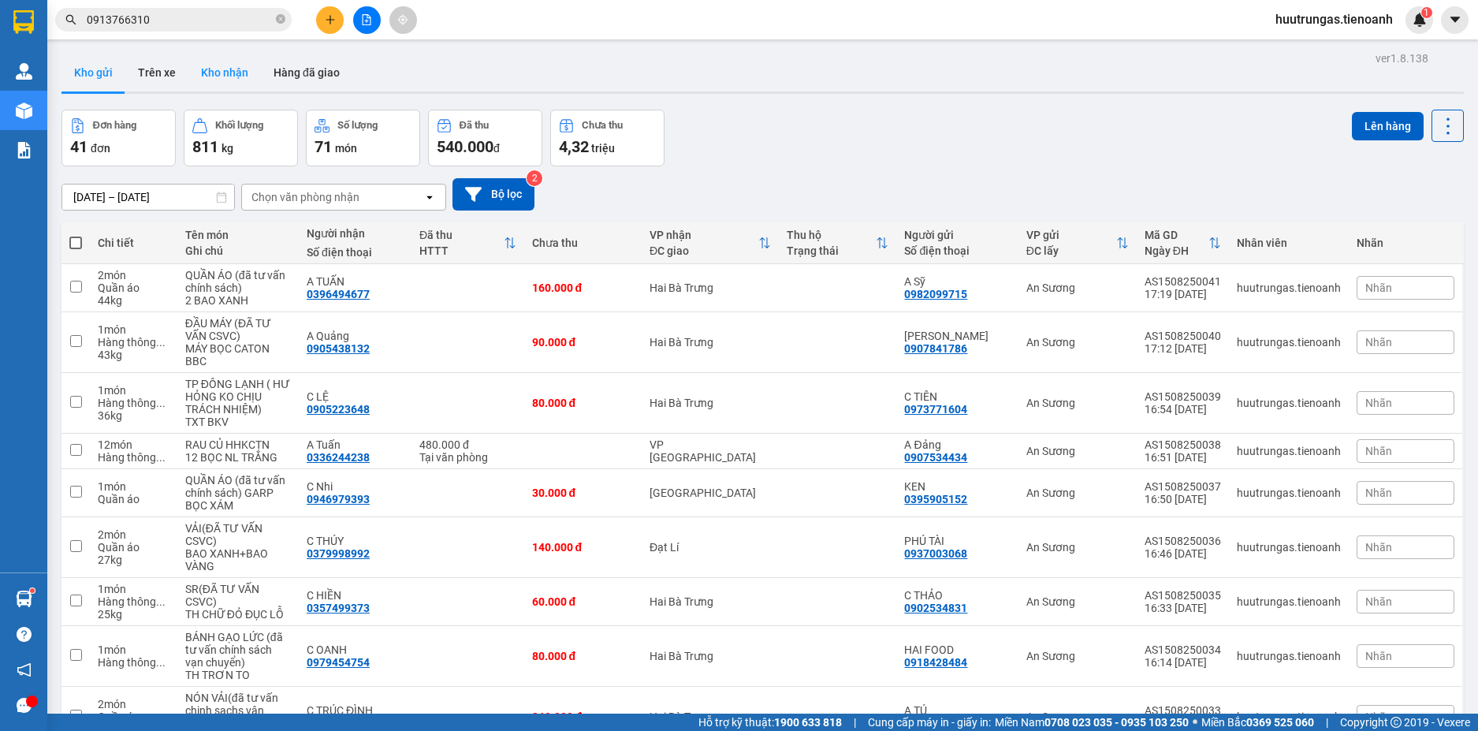
click at [227, 69] on button "Kho nhận" at bounding box center [224, 73] width 73 height 38
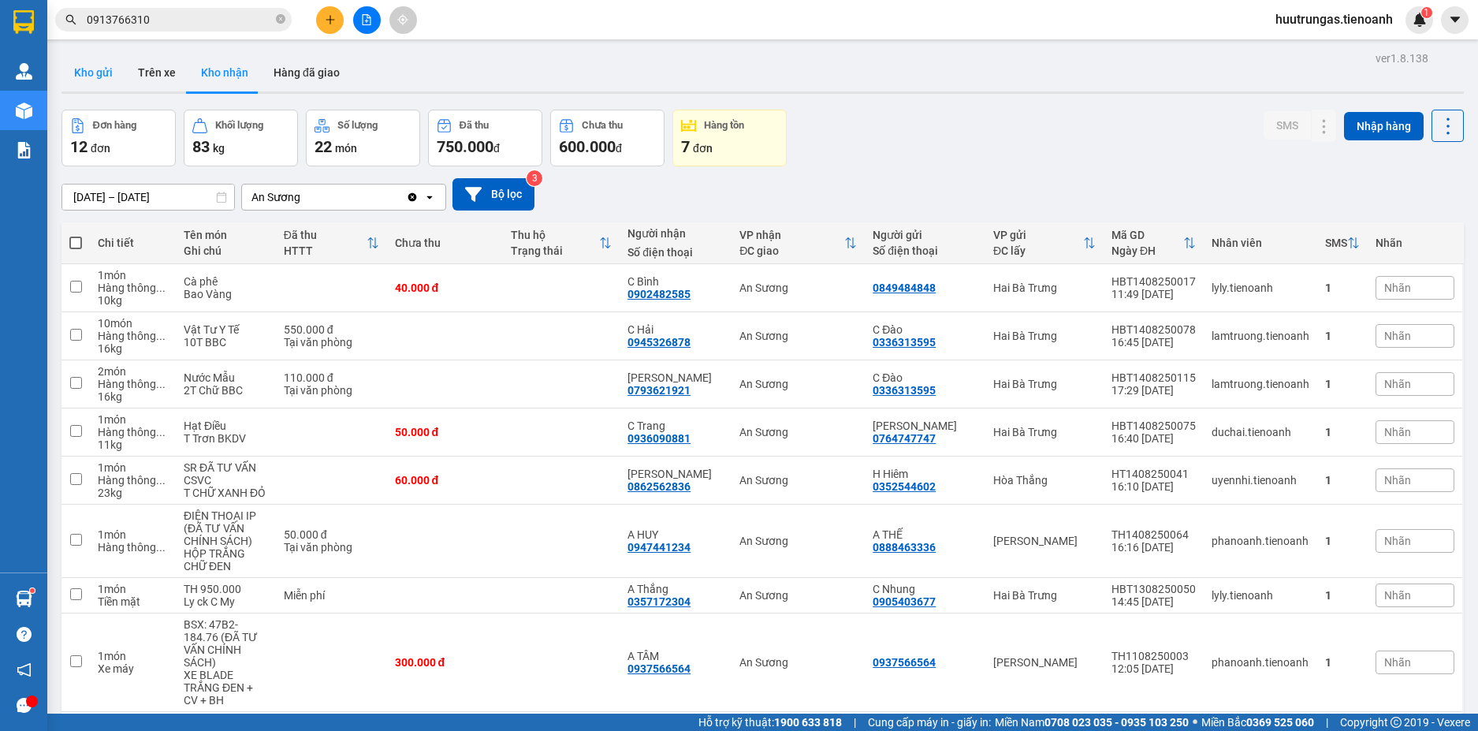
click at [95, 75] on button "Kho gửi" at bounding box center [93, 73] width 64 height 38
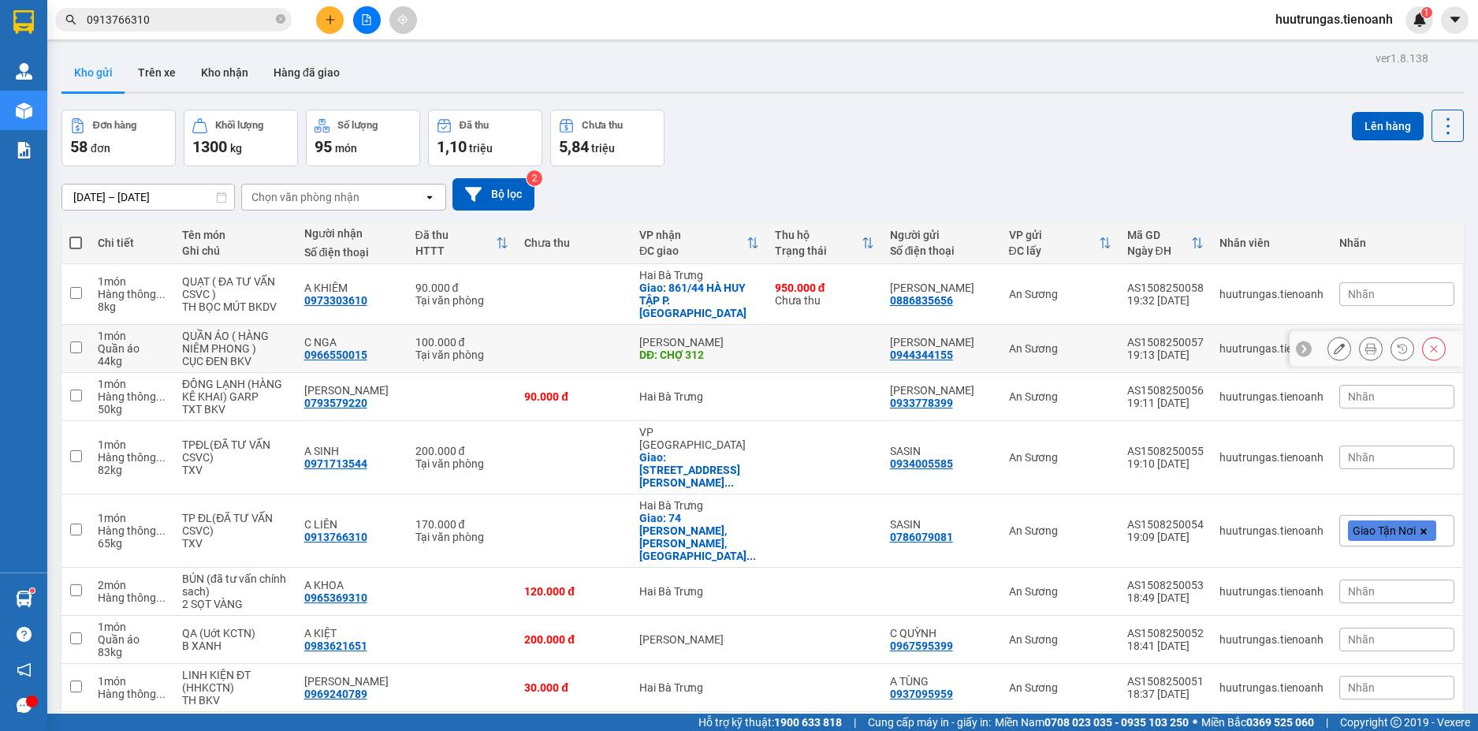
click at [75, 341] on input "checkbox" at bounding box center [76, 347] width 12 height 12
checkbox input "true"
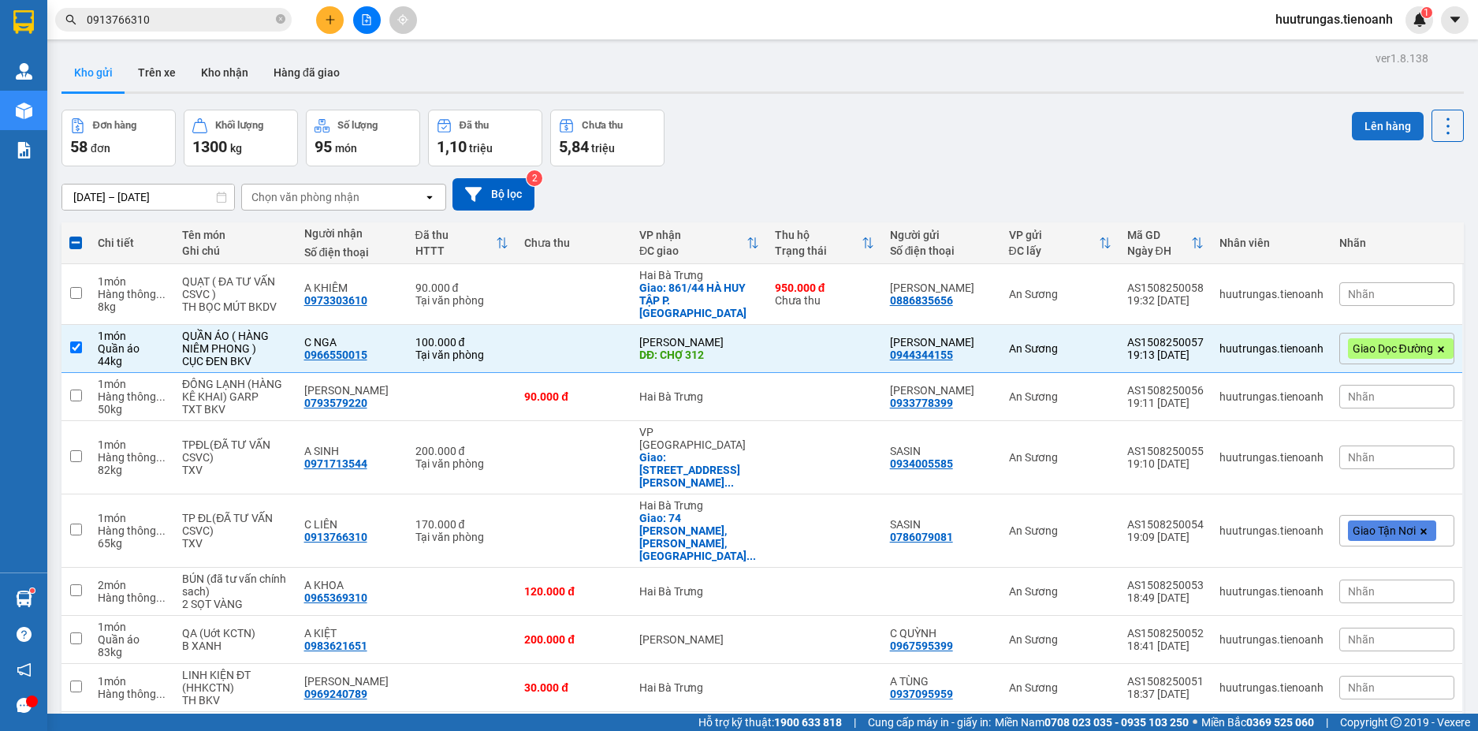
click at [1377, 120] on button "Lên hàng" at bounding box center [1388, 126] width 72 height 28
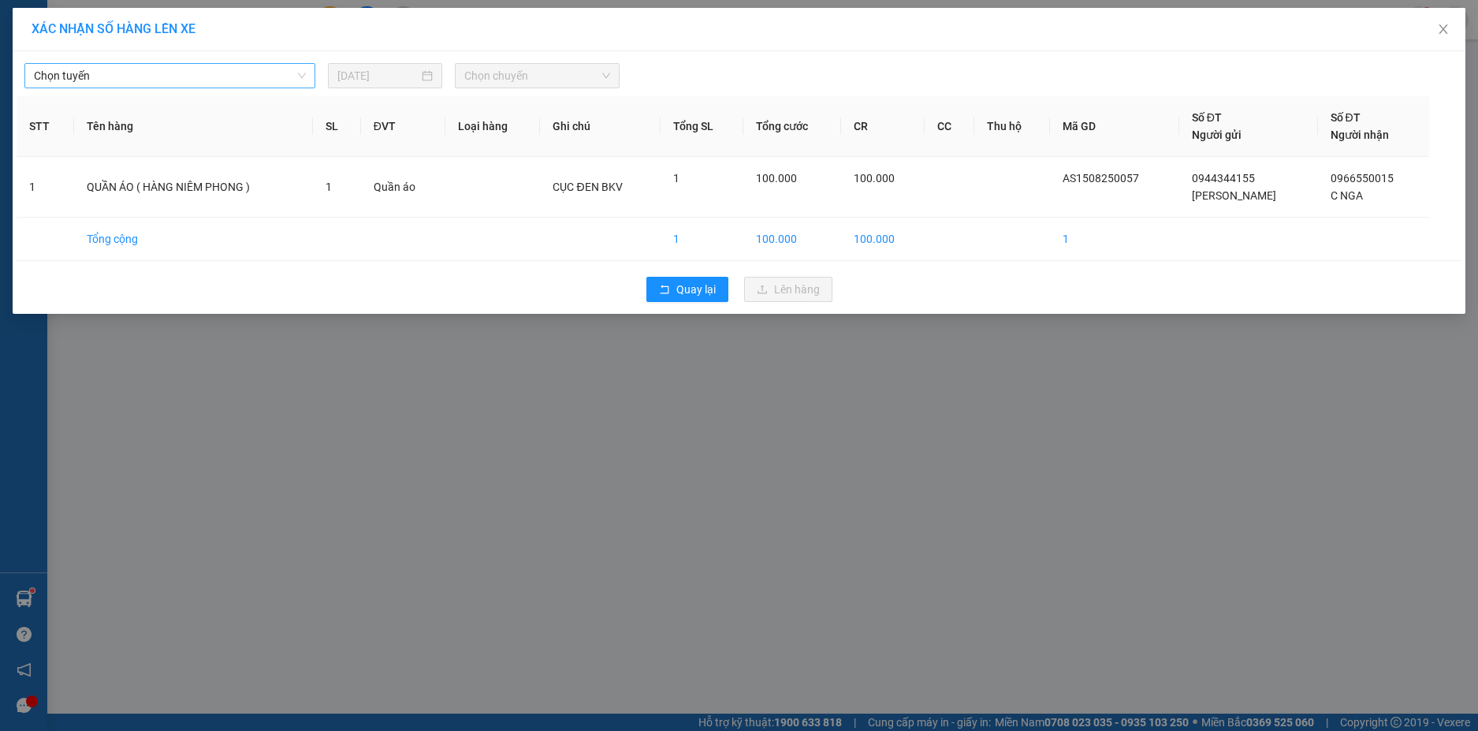
click at [218, 79] on span "Chọn tuyến" at bounding box center [170, 76] width 272 height 24
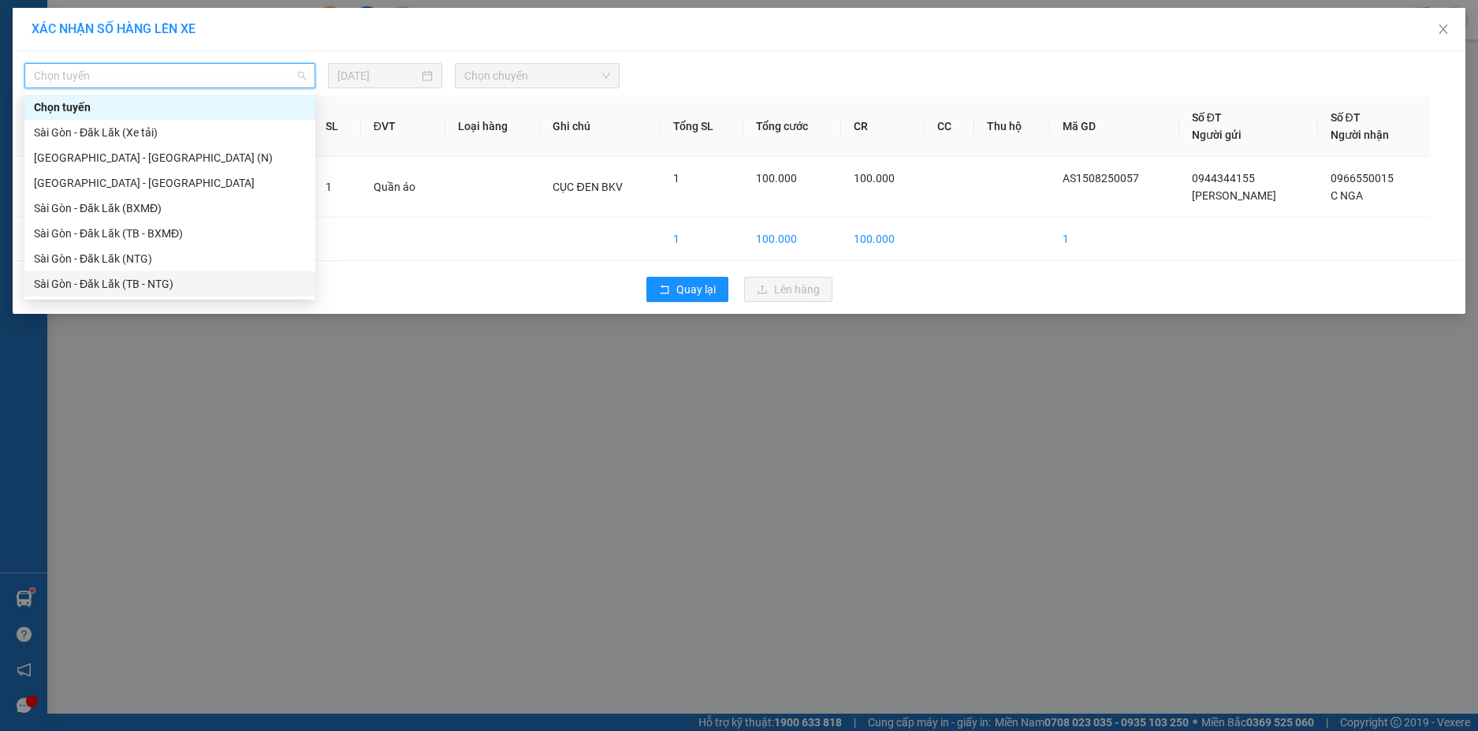
click at [179, 277] on div "Sài Gòn - Đăk Lăk (TB - NTG)" at bounding box center [170, 283] width 272 height 17
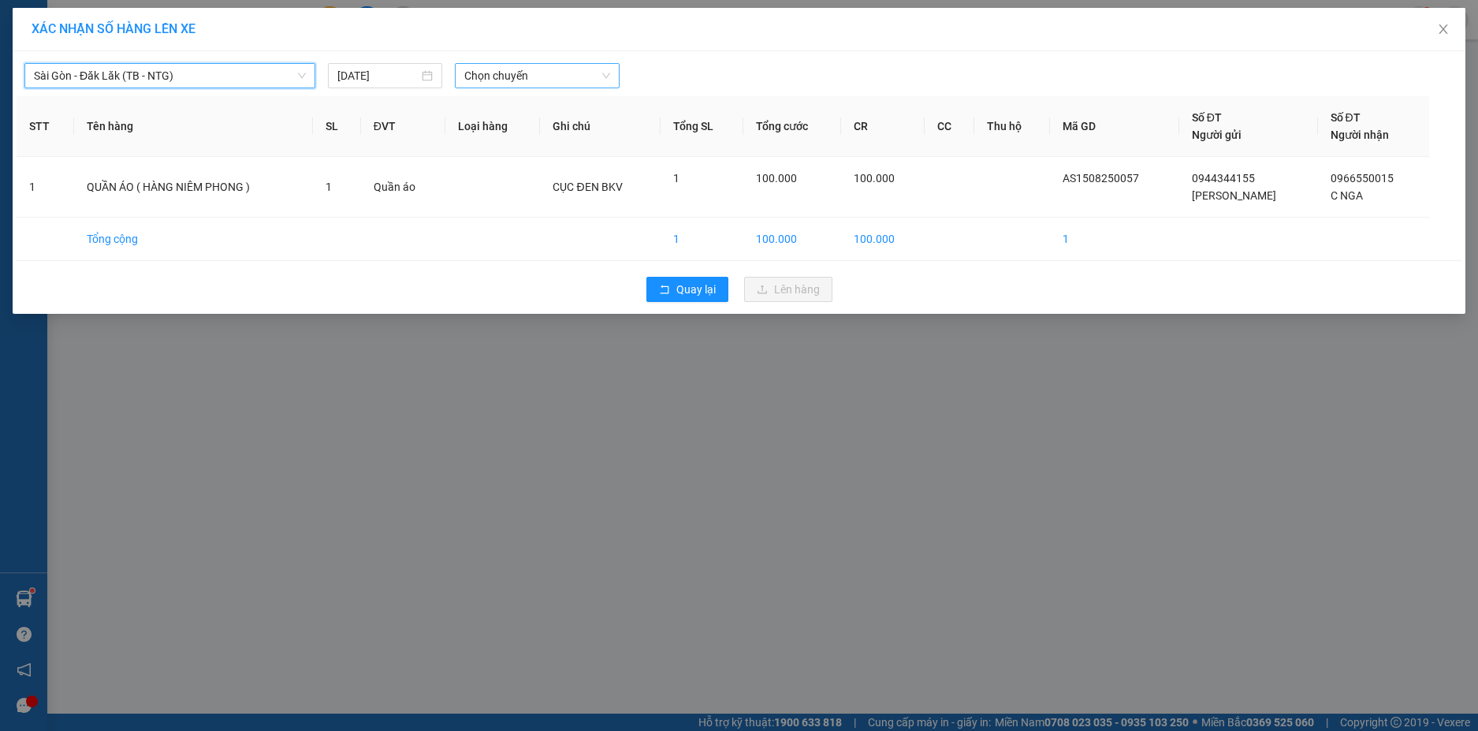
click at [583, 83] on span "Chọn chuyến" at bounding box center [537, 76] width 146 height 24
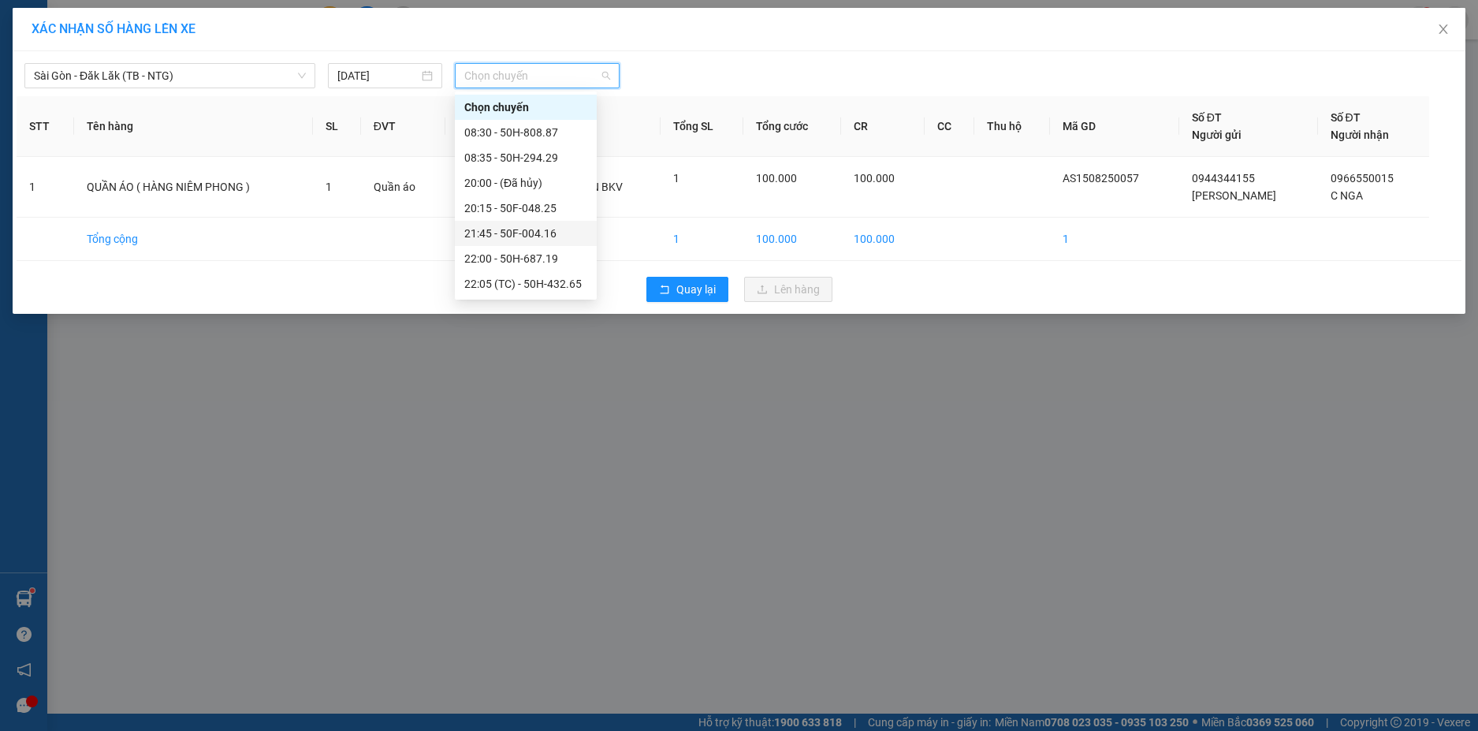
click at [552, 229] on div "21:45 - 50F-004.16" at bounding box center [525, 233] width 123 height 17
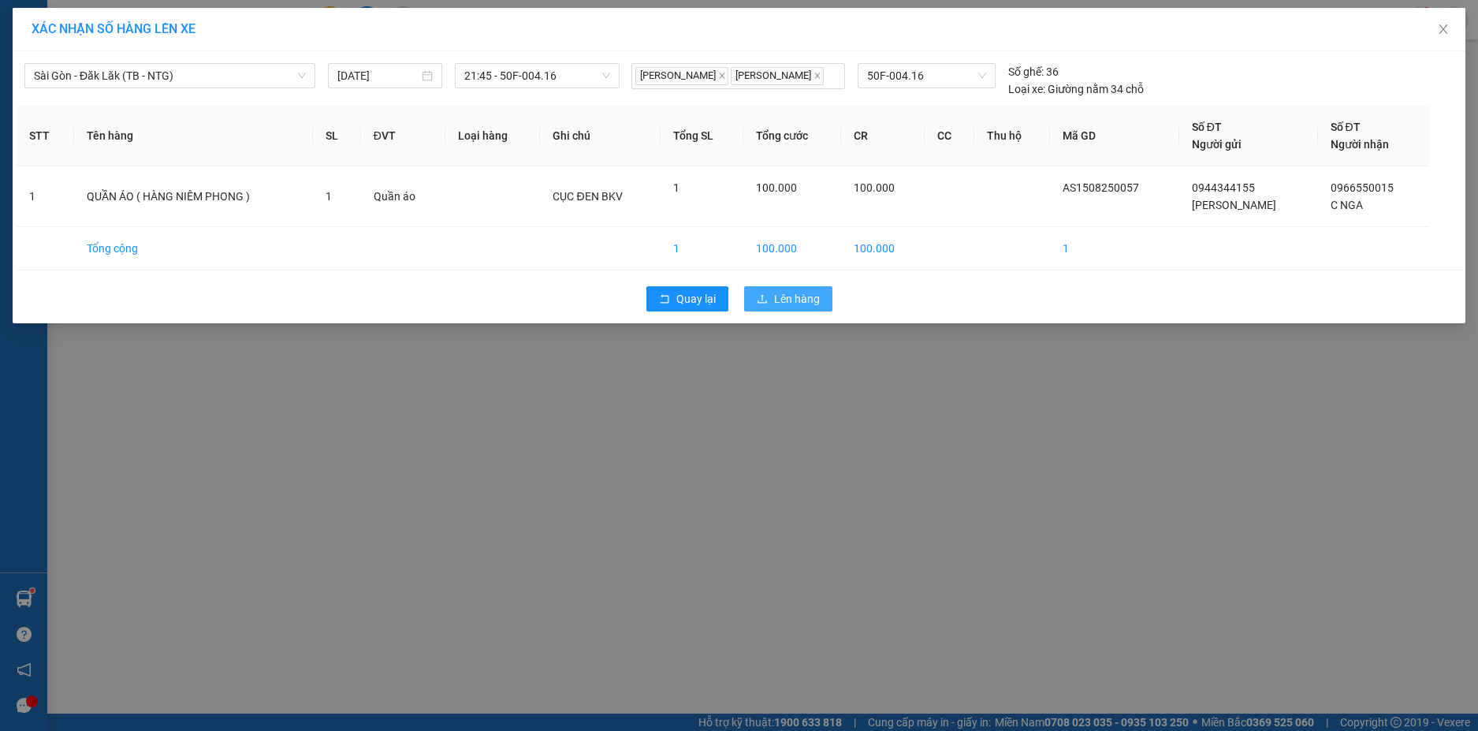
click at [792, 297] on span "Lên hàng" at bounding box center [797, 298] width 46 height 17
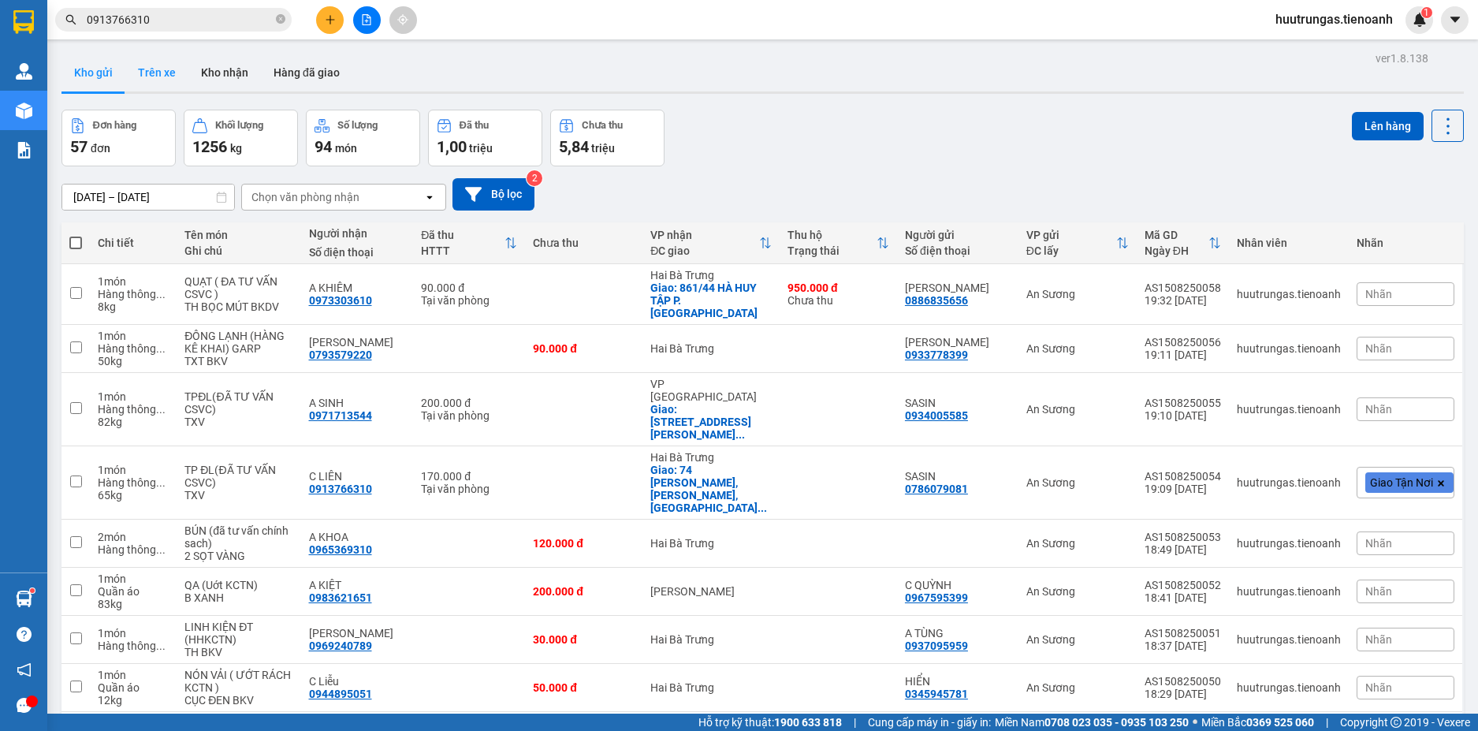
click at [151, 74] on button "Trên xe" at bounding box center [156, 73] width 63 height 38
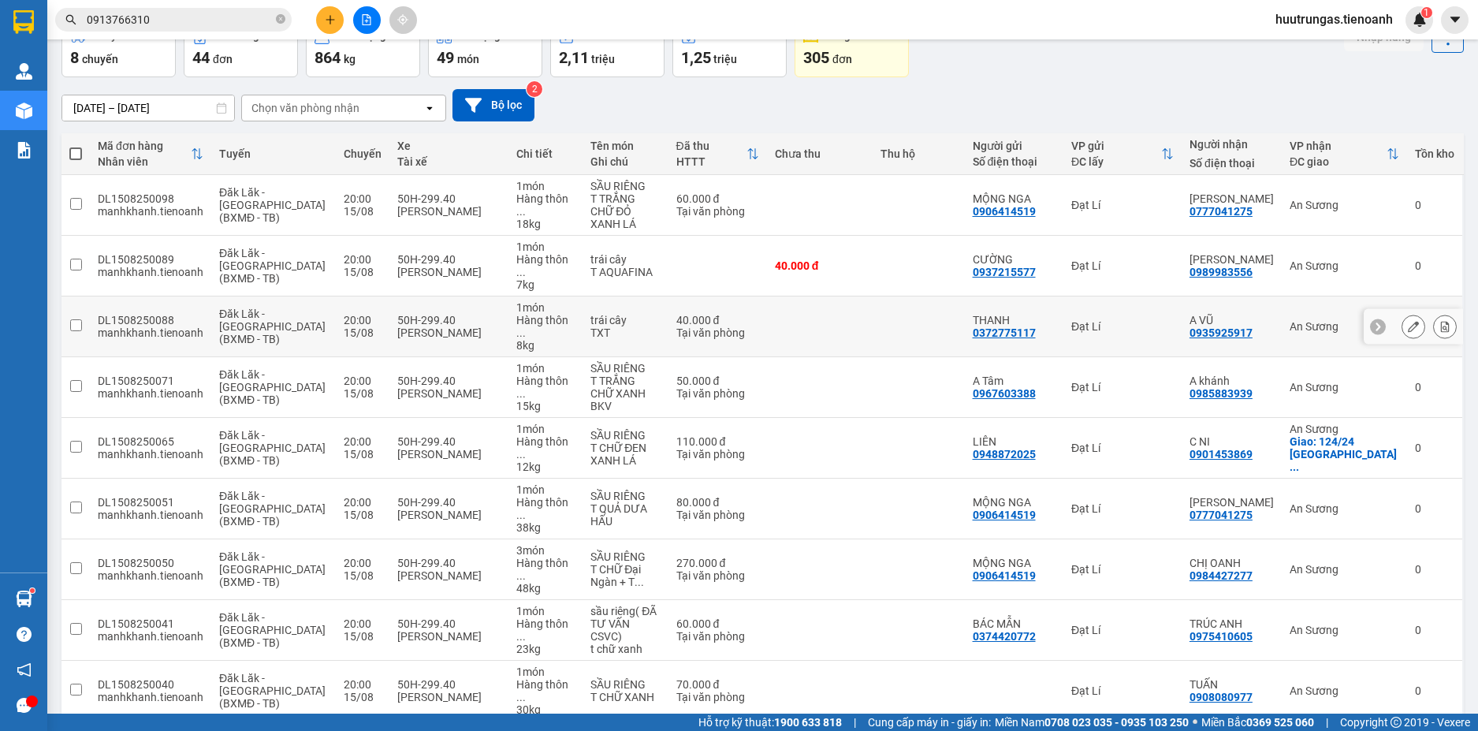
scroll to position [96, 0]
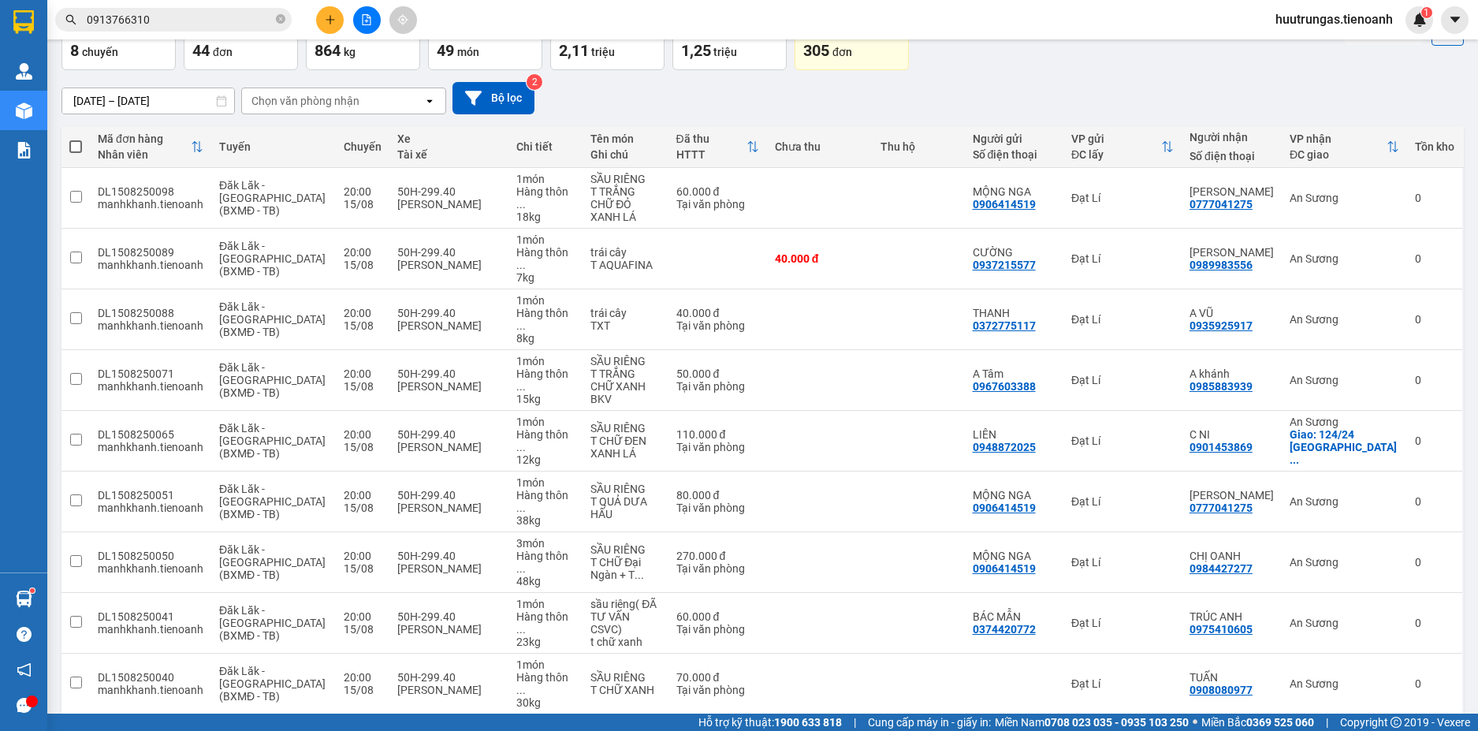
click at [1376, 643] on span "100 / trang" at bounding box center [1391, 639] width 57 height 16
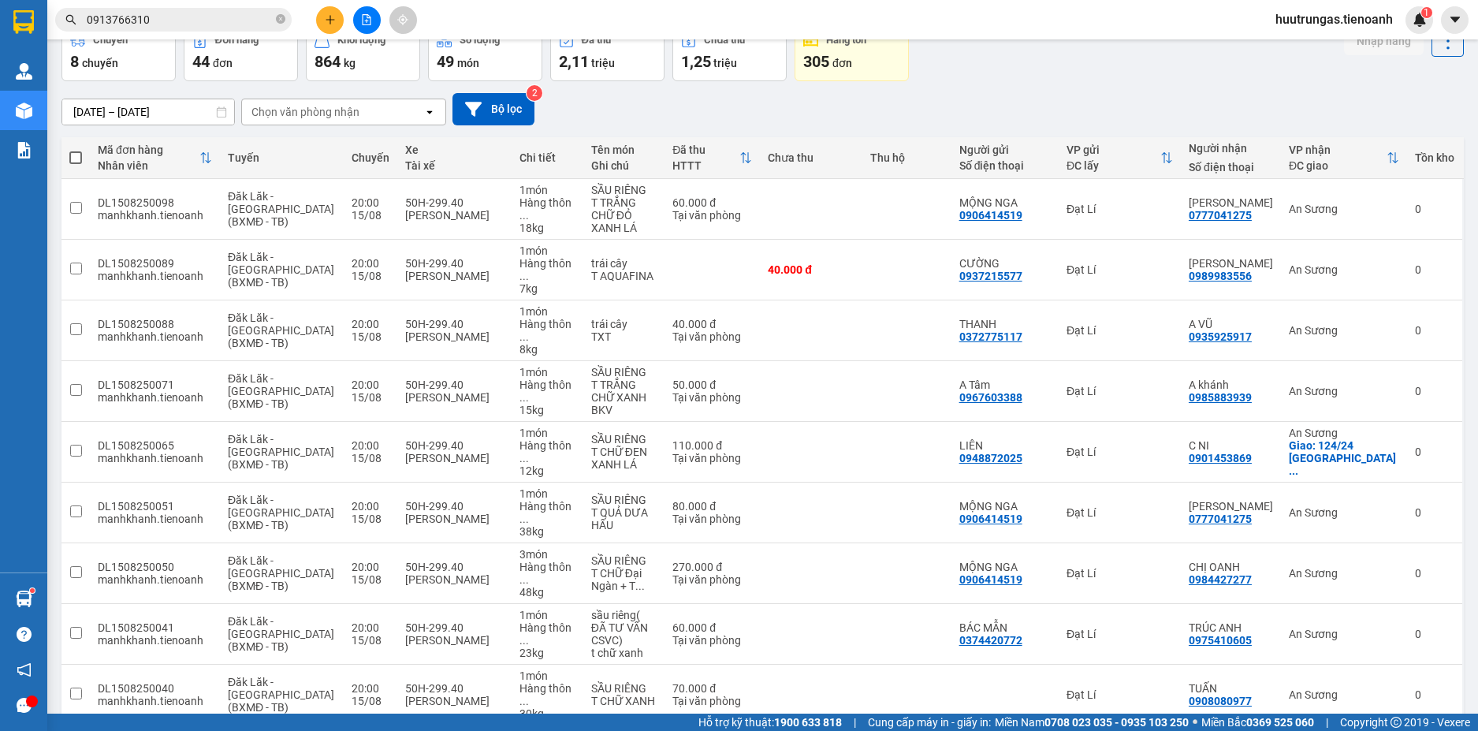
scroll to position [0, 0]
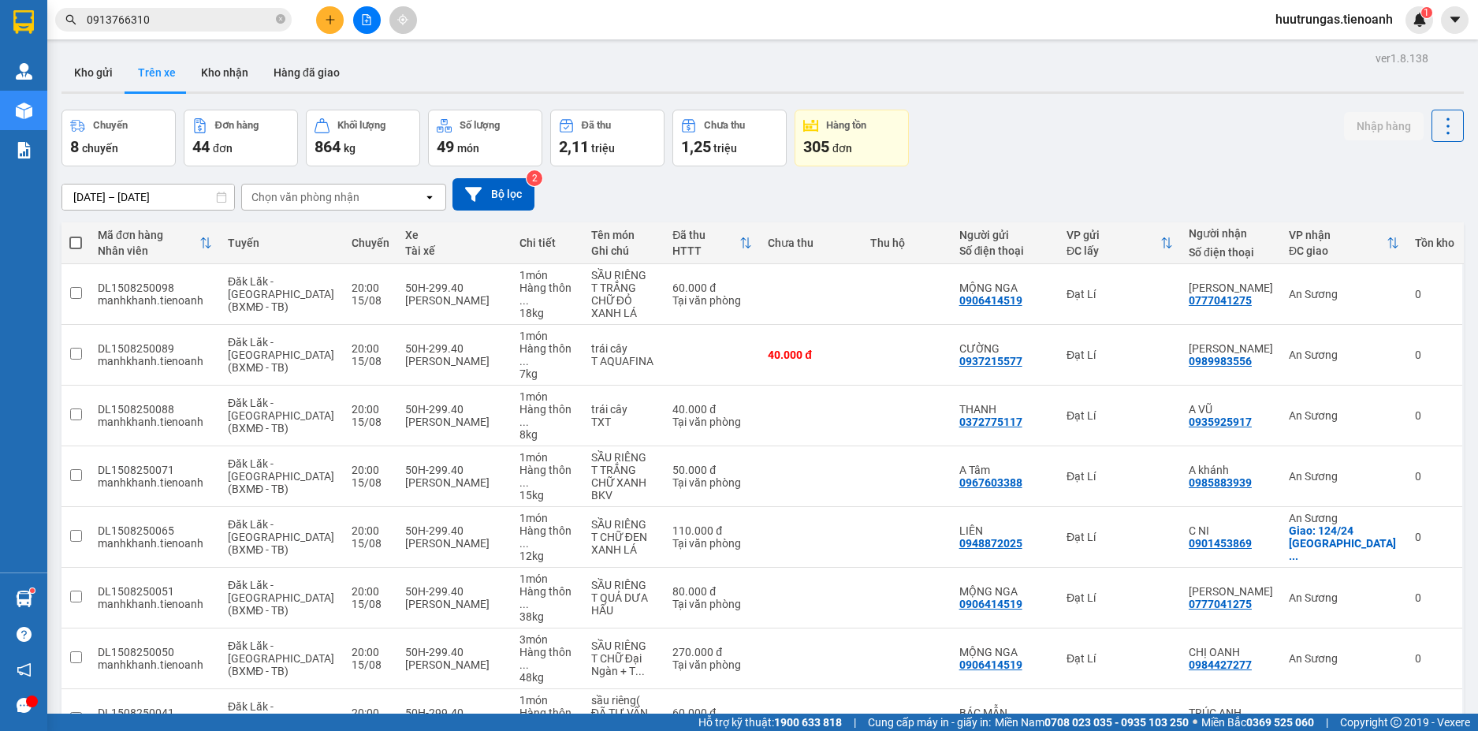
click at [427, 184] on div "open" at bounding box center [434, 196] width 22 height 25
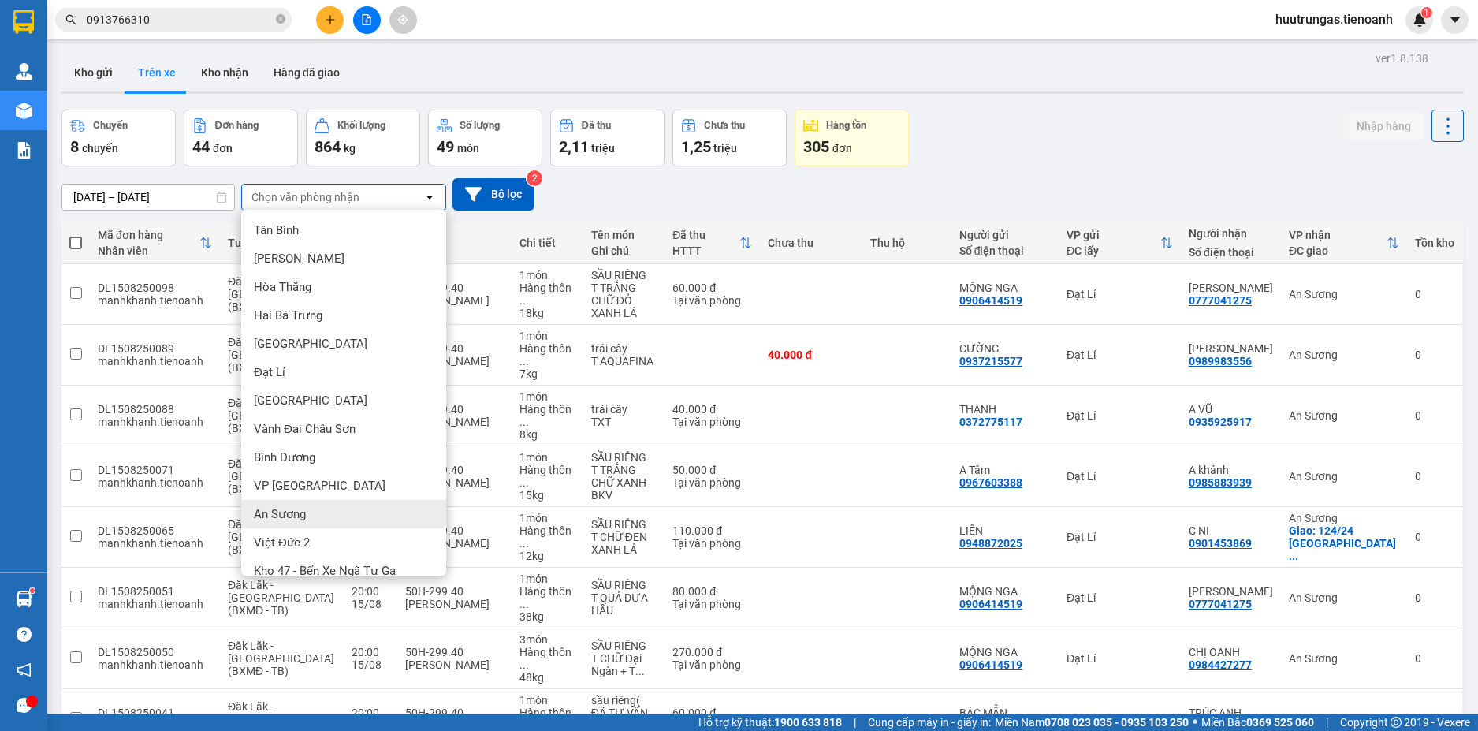
click at [281, 507] on span "An Sương" at bounding box center [280, 514] width 52 height 16
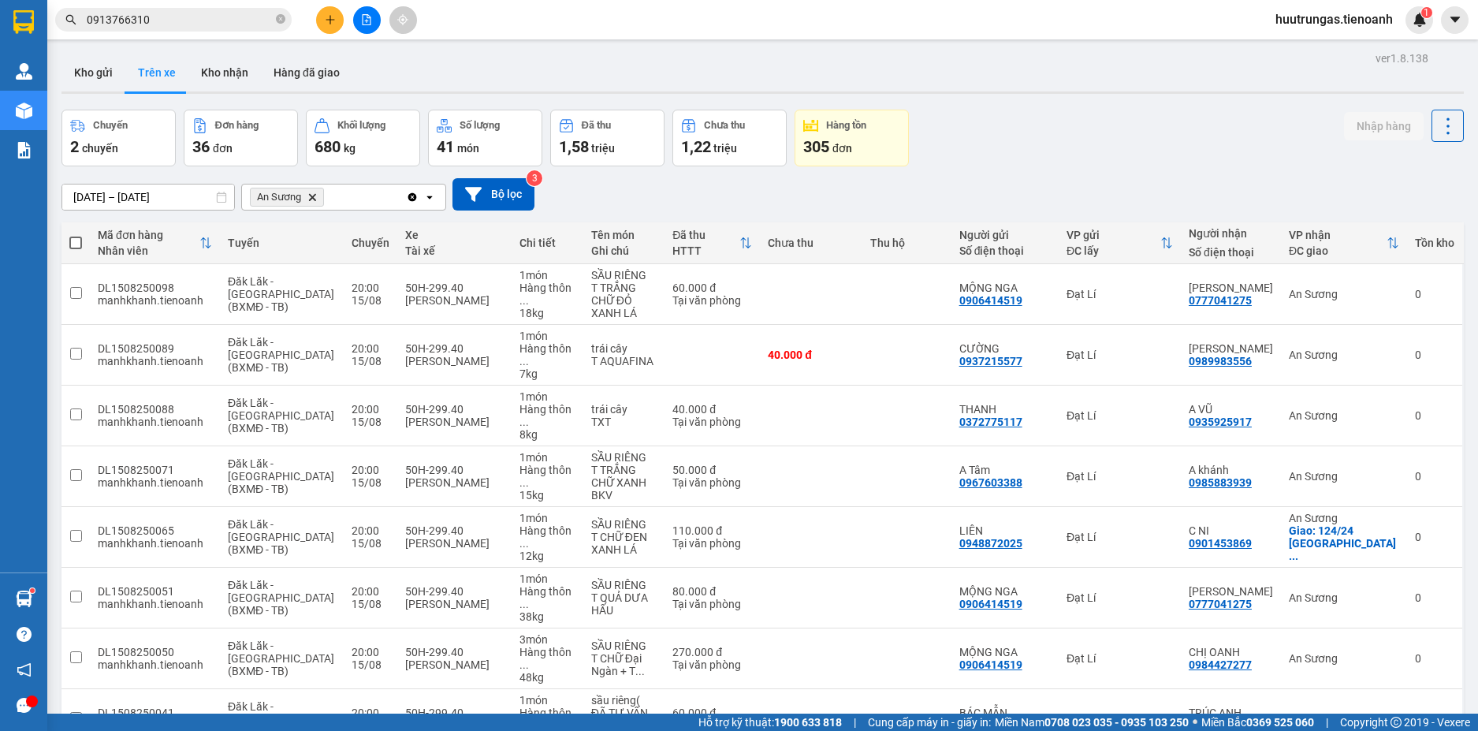
click at [315, 199] on icon "An Sương, close by backspace" at bounding box center [312, 196] width 7 height 7
click at [292, 74] on button "Hàng đã giao" at bounding box center [306, 73] width 91 height 38
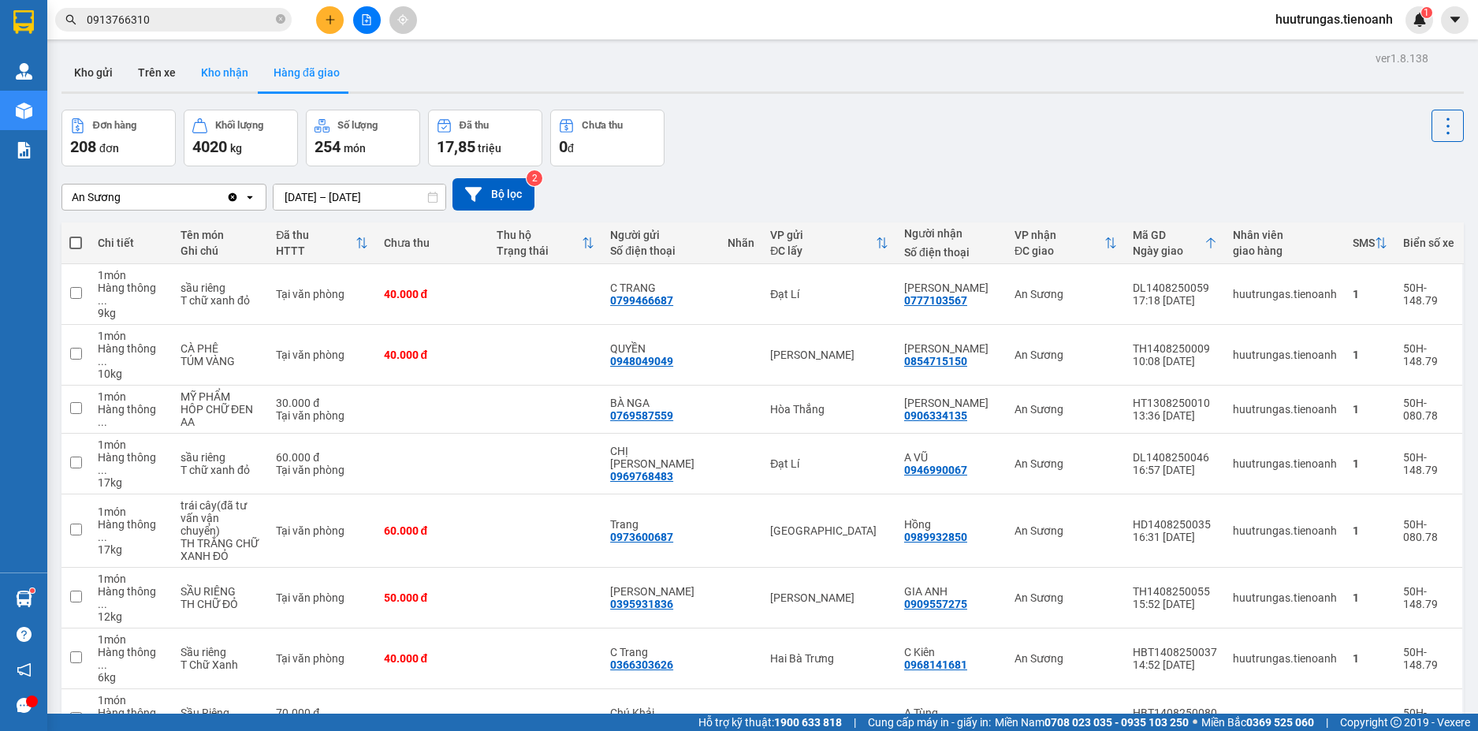
click at [232, 77] on button "Kho nhận" at bounding box center [224, 73] width 73 height 38
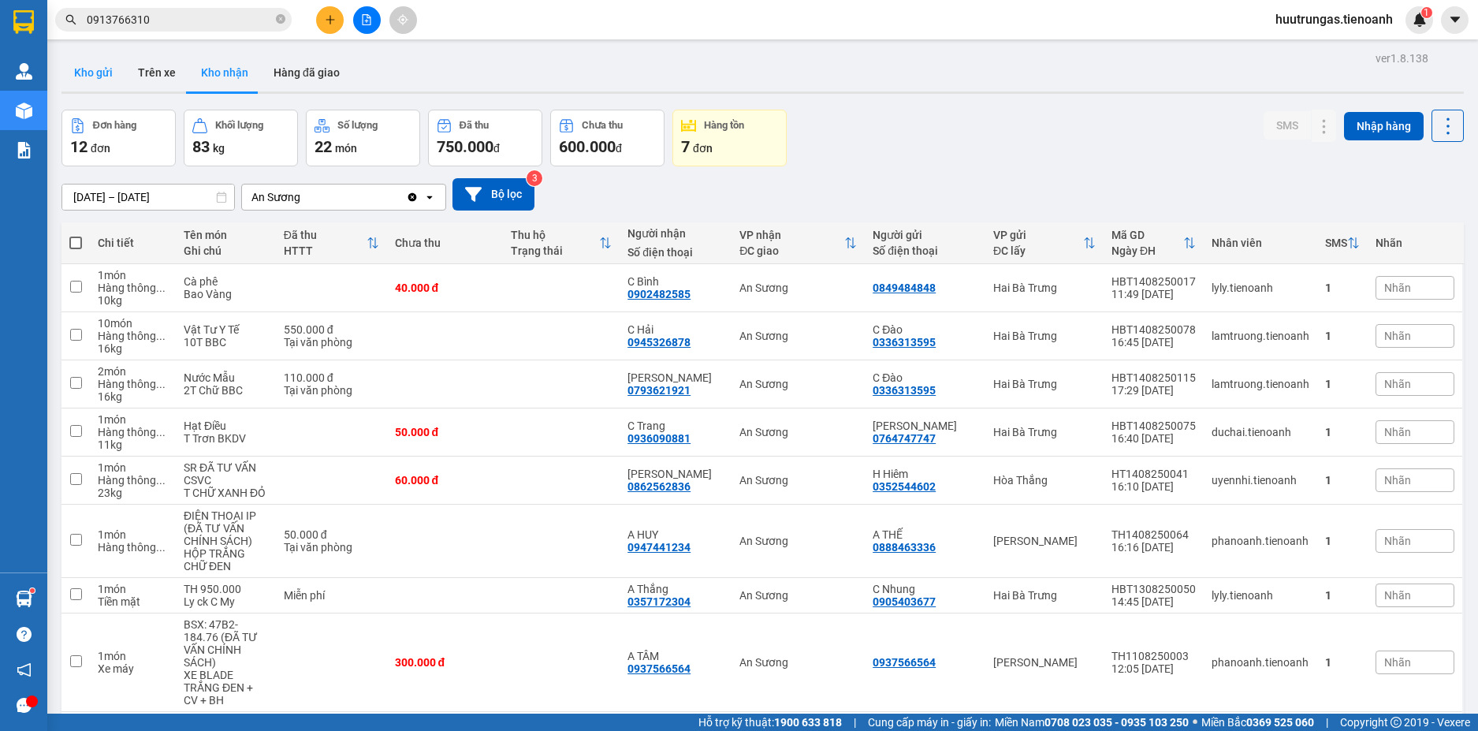
click at [100, 76] on button "Kho gửi" at bounding box center [93, 73] width 64 height 38
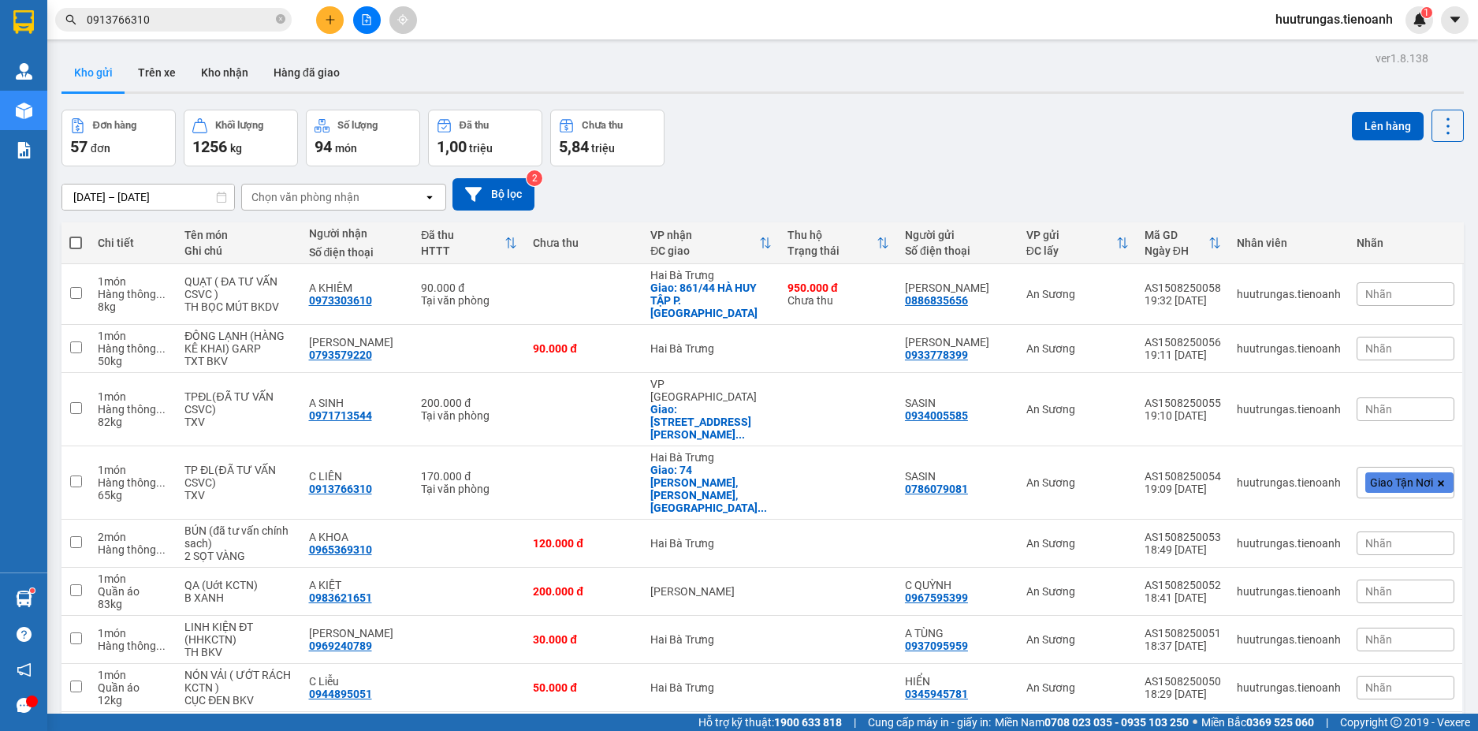
click at [401, 193] on div "Chọn văn phòng nhận" at bounding box center [332, 196] width 181 height 25
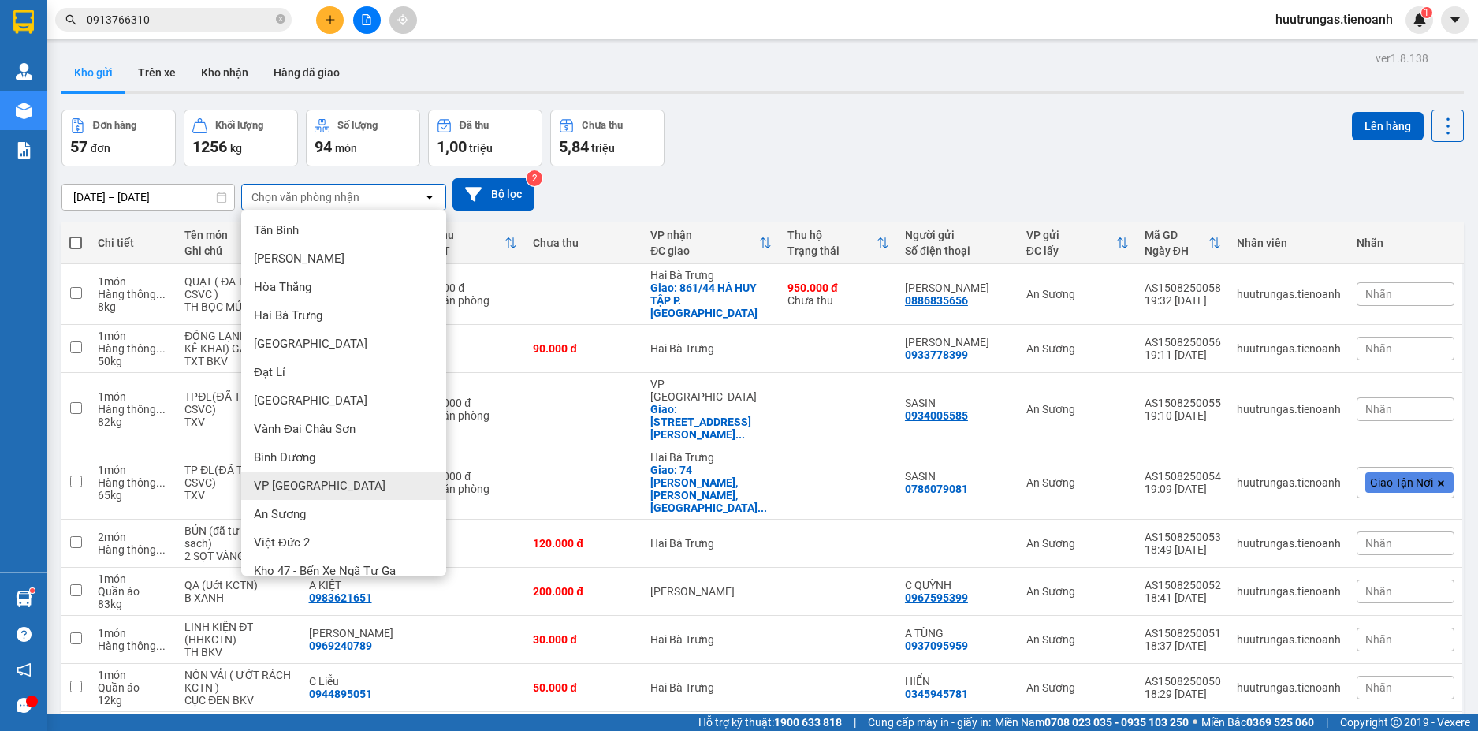
click at [320, 486] on div "VP Đà Lạt" at bounding box center [343, 485] width 205 height 28
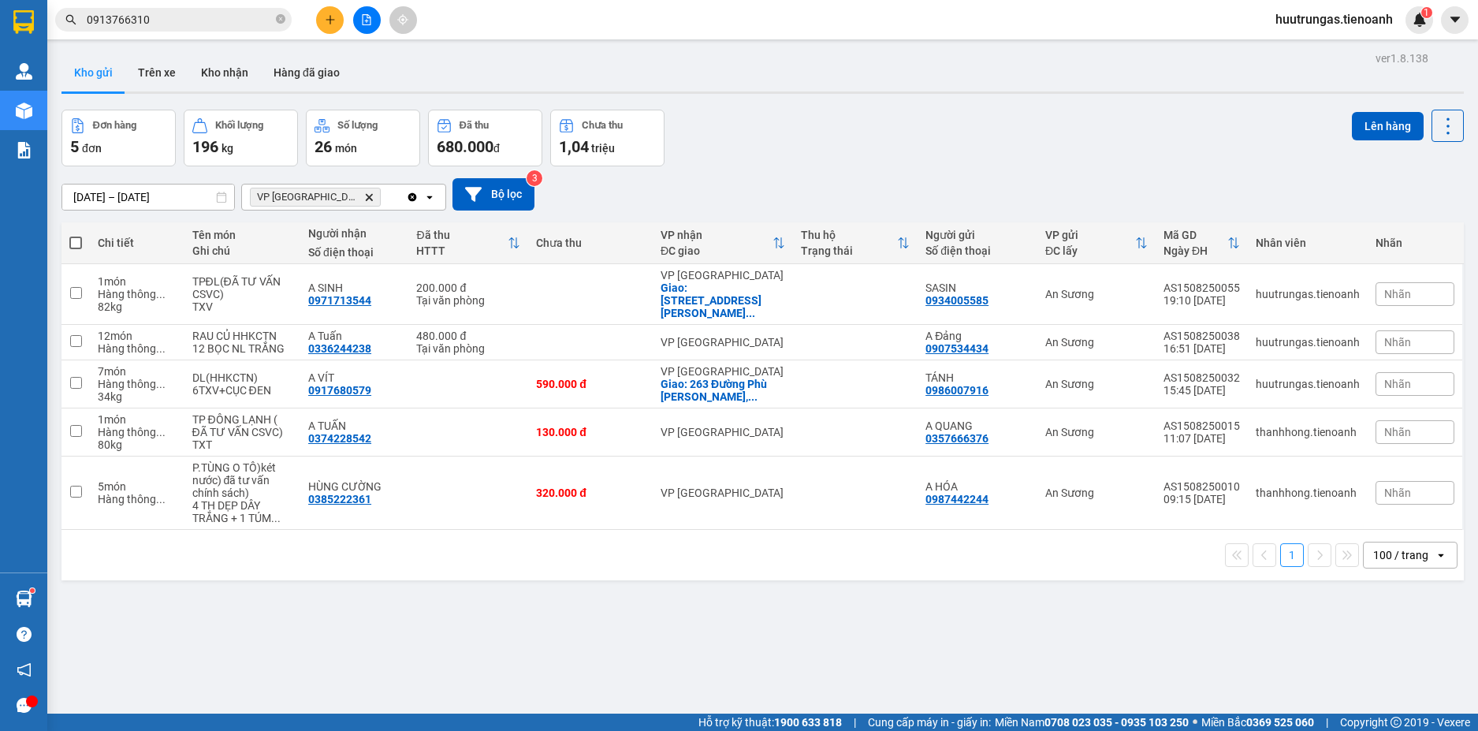
click at [78, 250] on label at bounding box center [75, 243] width 13 height 16
click at [76, 235] on input "checkbox" at bounding box center [76, 235] width 0 height 0
checkbox input "true"
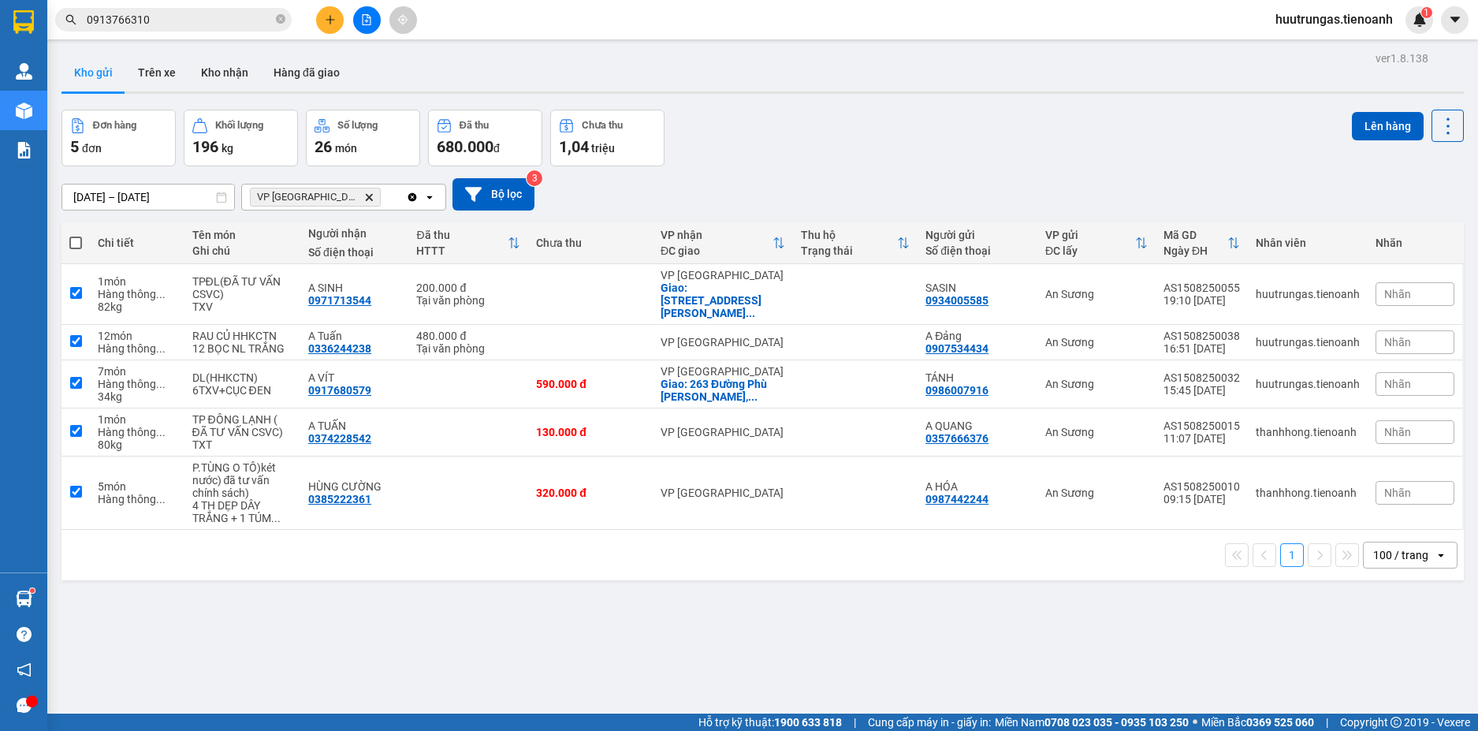
checkbox input "true"
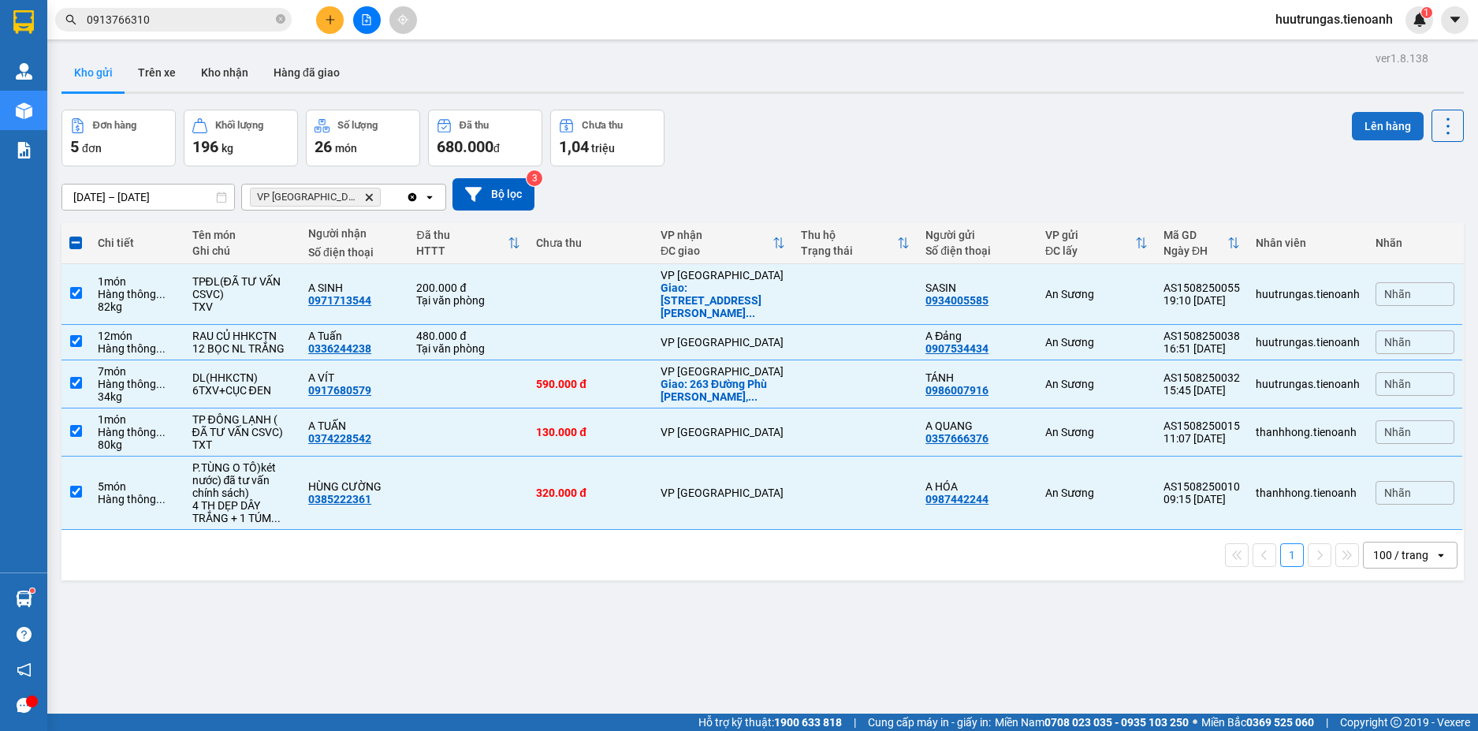
click at [1370, 129] on button "Lên hàng" at bounding box center [1388, 126] width 72 height 28
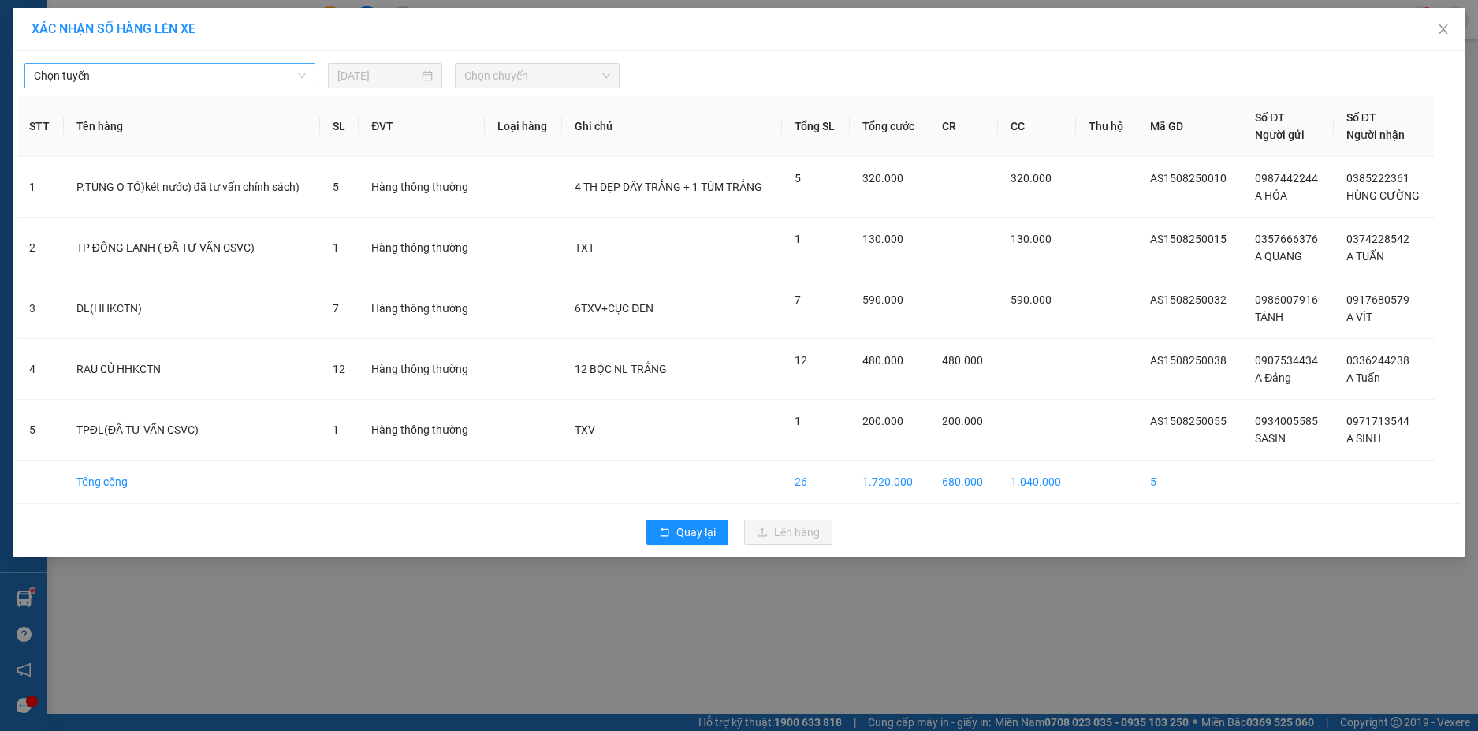
click at [259, 76] on span "Chọn tuyến" at bounding box center [170, 76] width 272 height 24
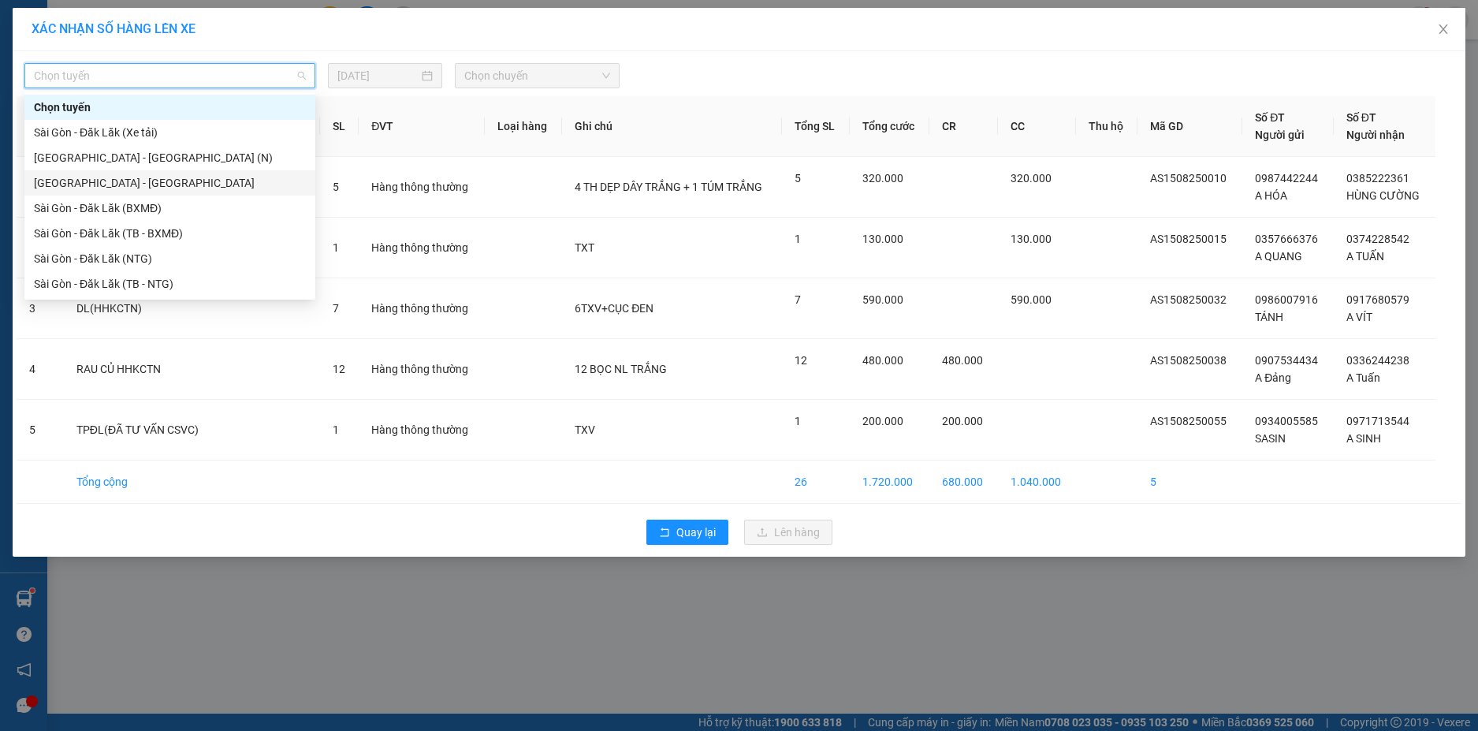
click at [128, 180] on div "Sài Gòn - Đà Lạt" at bounding box center [170, 182] width 272 height 17
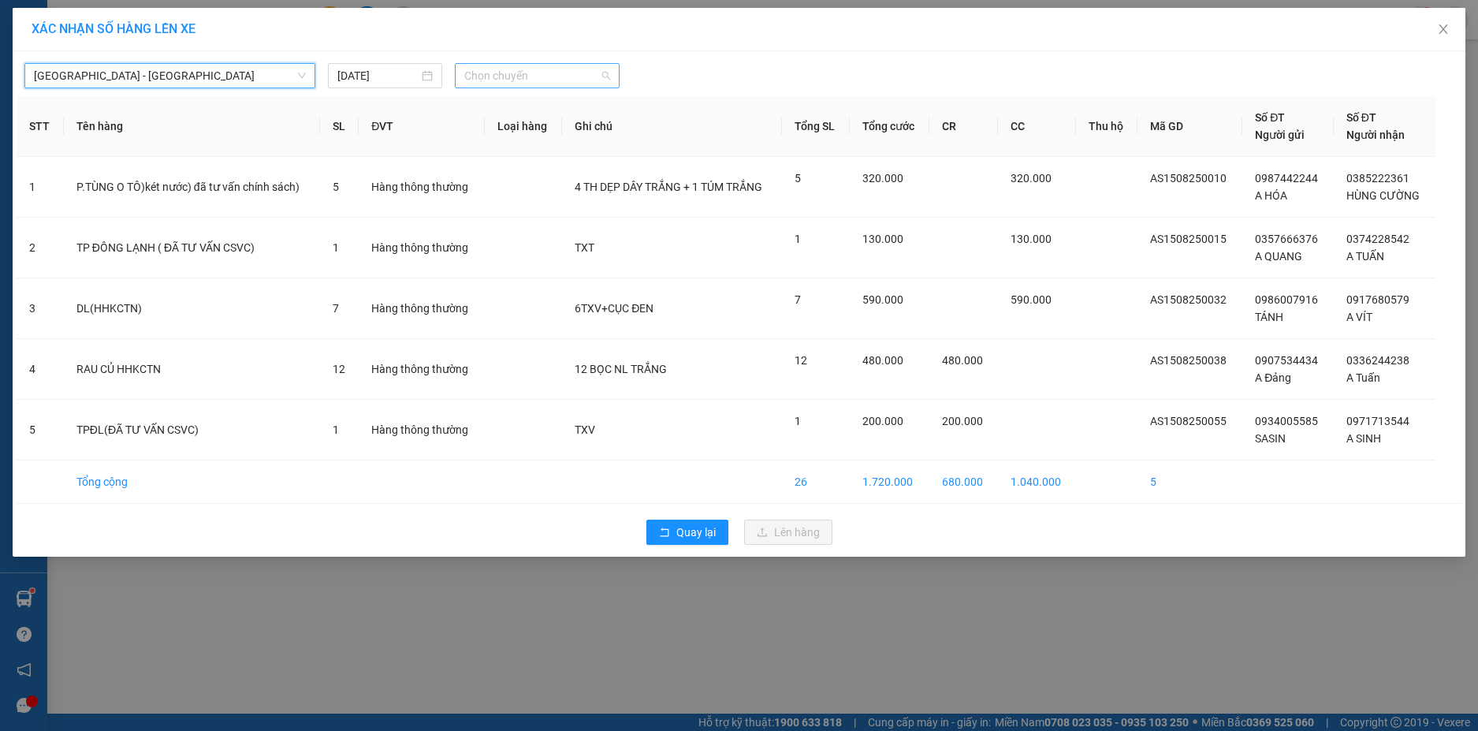
click at [536, 76] on span "Chọn chuyến" at bounding box center [537, 76] width 146 height 24
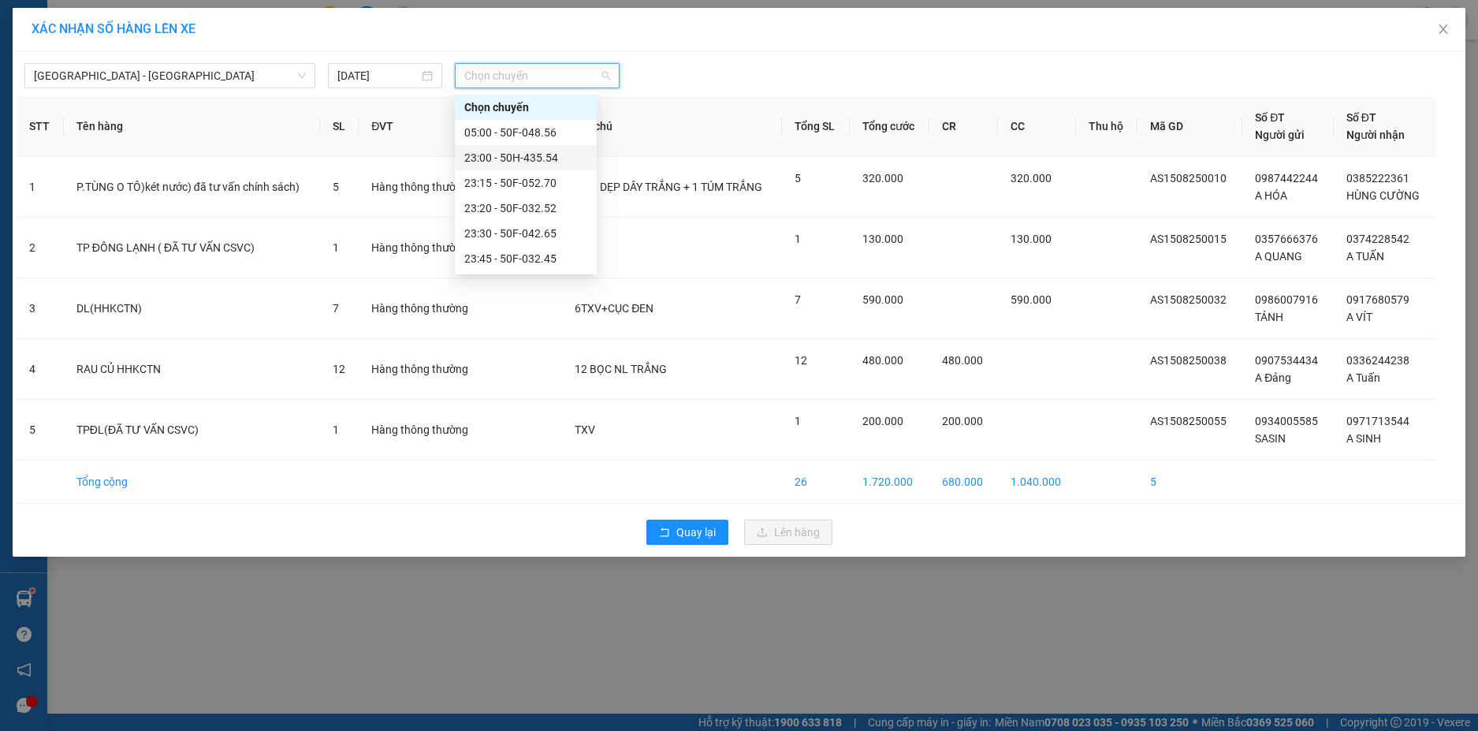
click at [551, 159] on div "23:00 - 50H-435.54" at bounding box center [525, 157] width 123 height 17
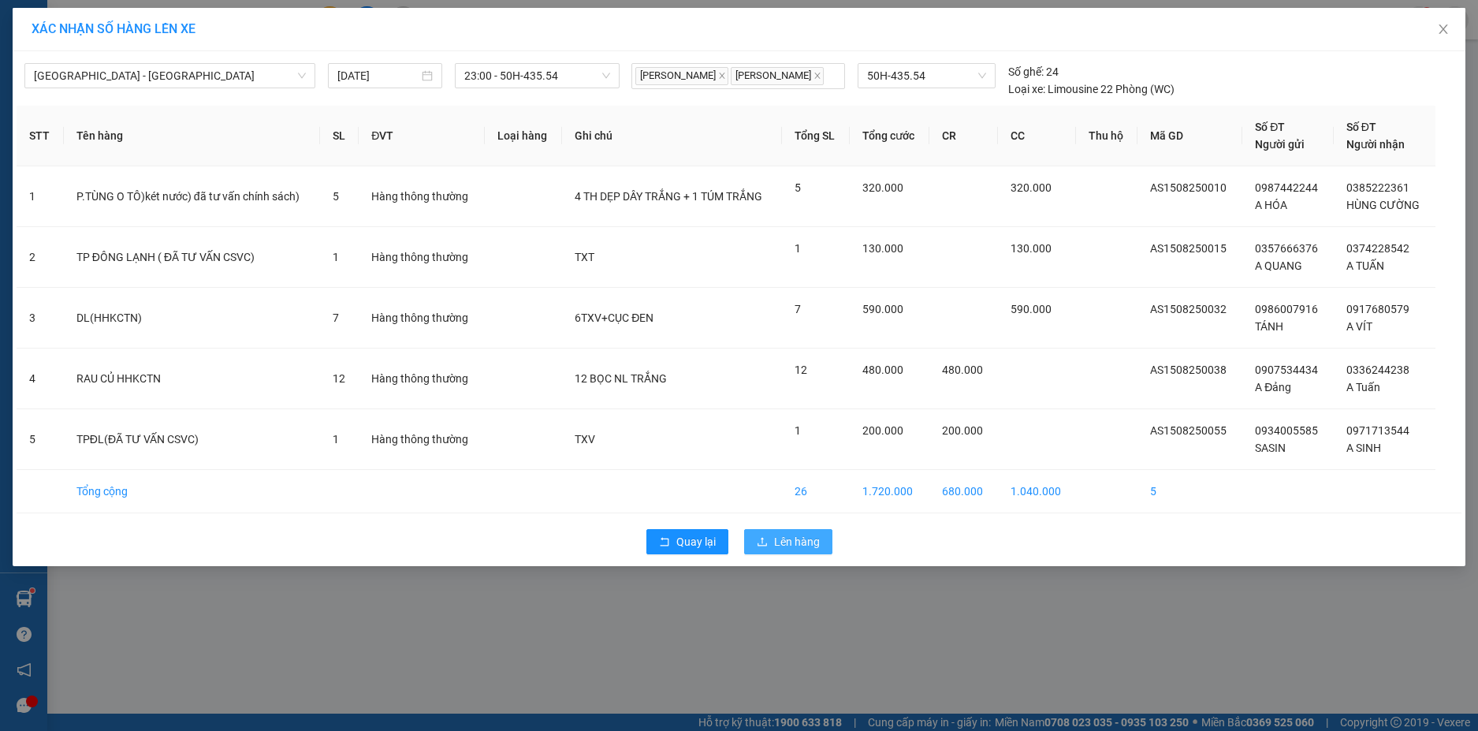
click at [812, 554] on button "Lên hàng" at bounding box center [788, 541] width 88 height 25
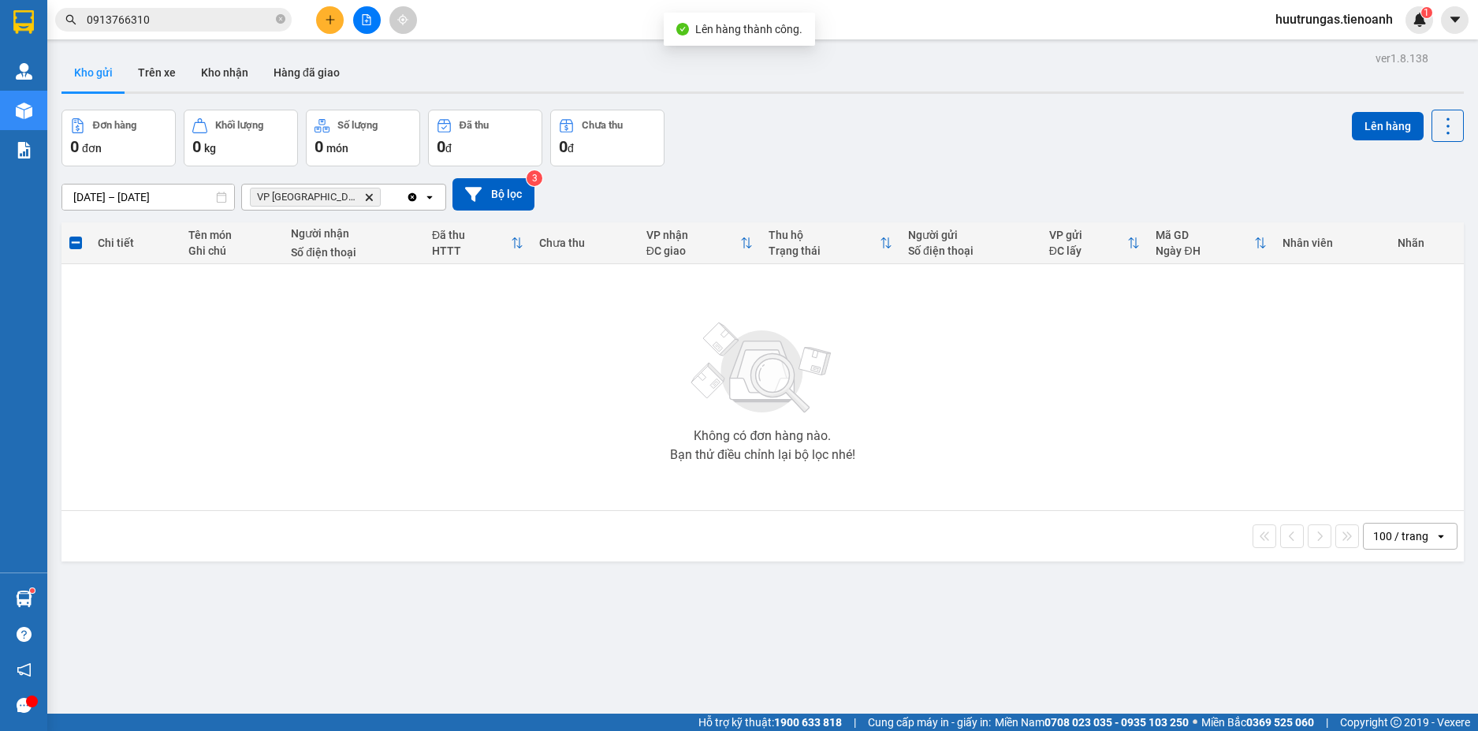
click at [366, 198] on icon "VP Đà Lạt, close by backspace" at bounding box center [369, 196] width 7 height 7
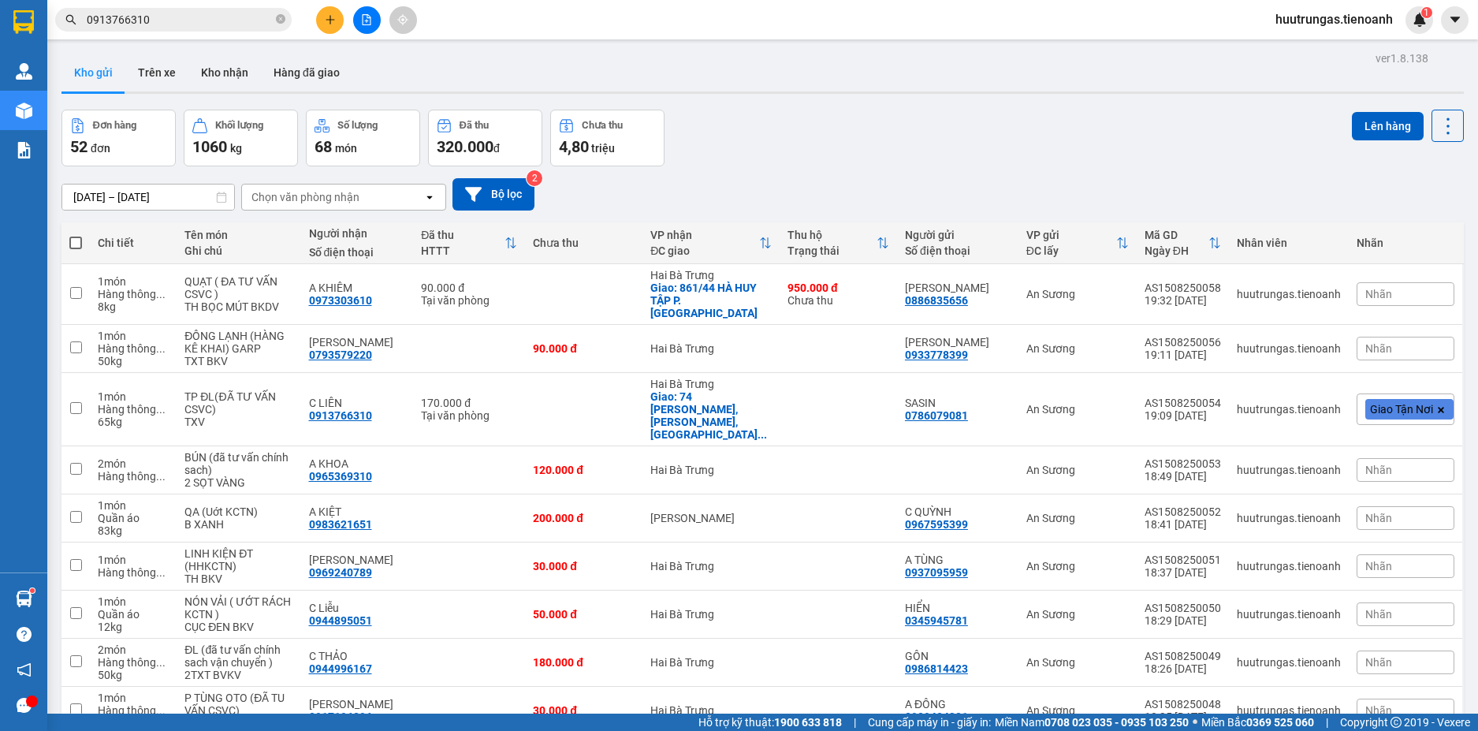
click at [743, 157] on div "Đơn hàng 52 đơn Khối lượng 1060 kg Số lượng 68 món Đã thu 320.000 đ Chưa thu 4,…" at bounding box center [762, 138] width 1403 height 57
click at [206, 13] on input "0913766310" at bounding box center [180, 19] width 186 height 17
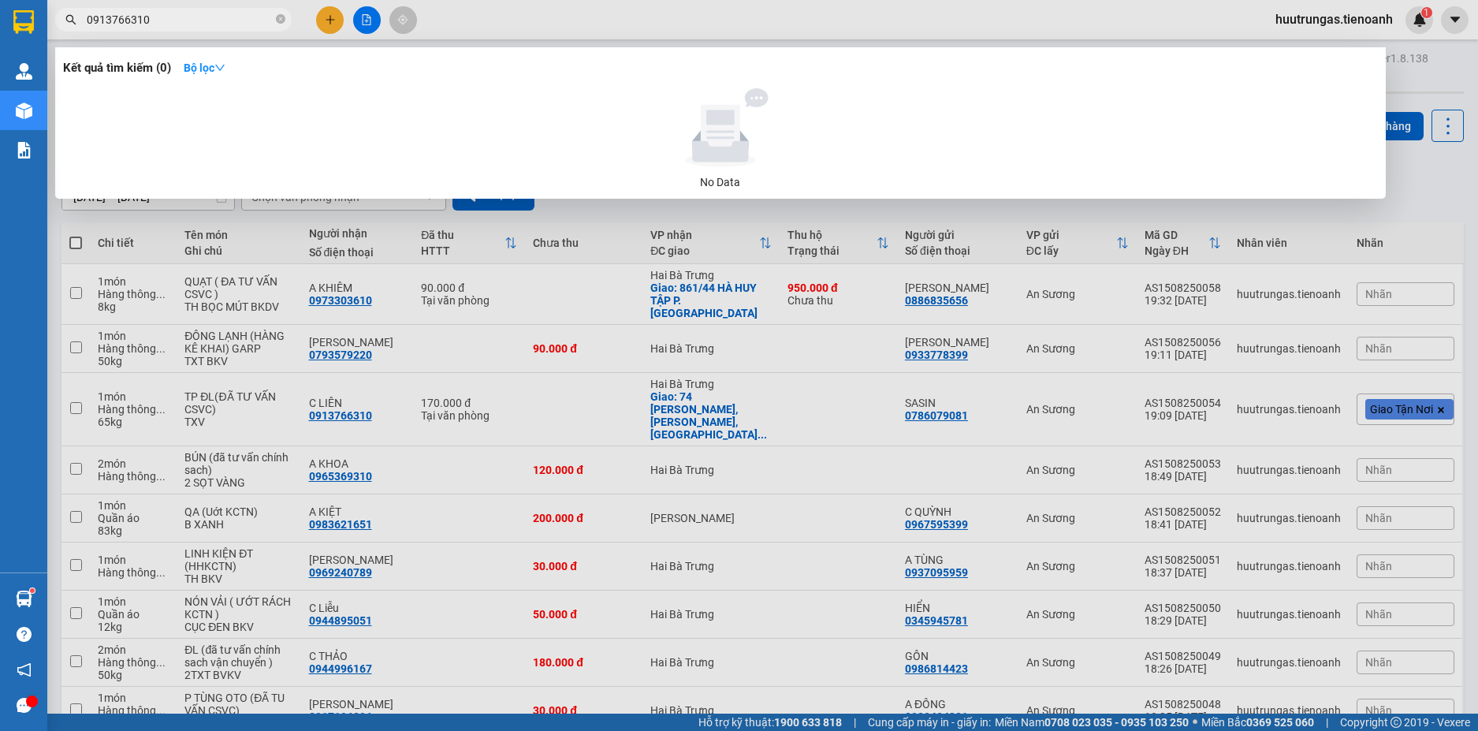
click at [206, 13] on input "0913766310" at bounding box center [180, 19] width 186 height 17
paste input "7525983"
type input "0"
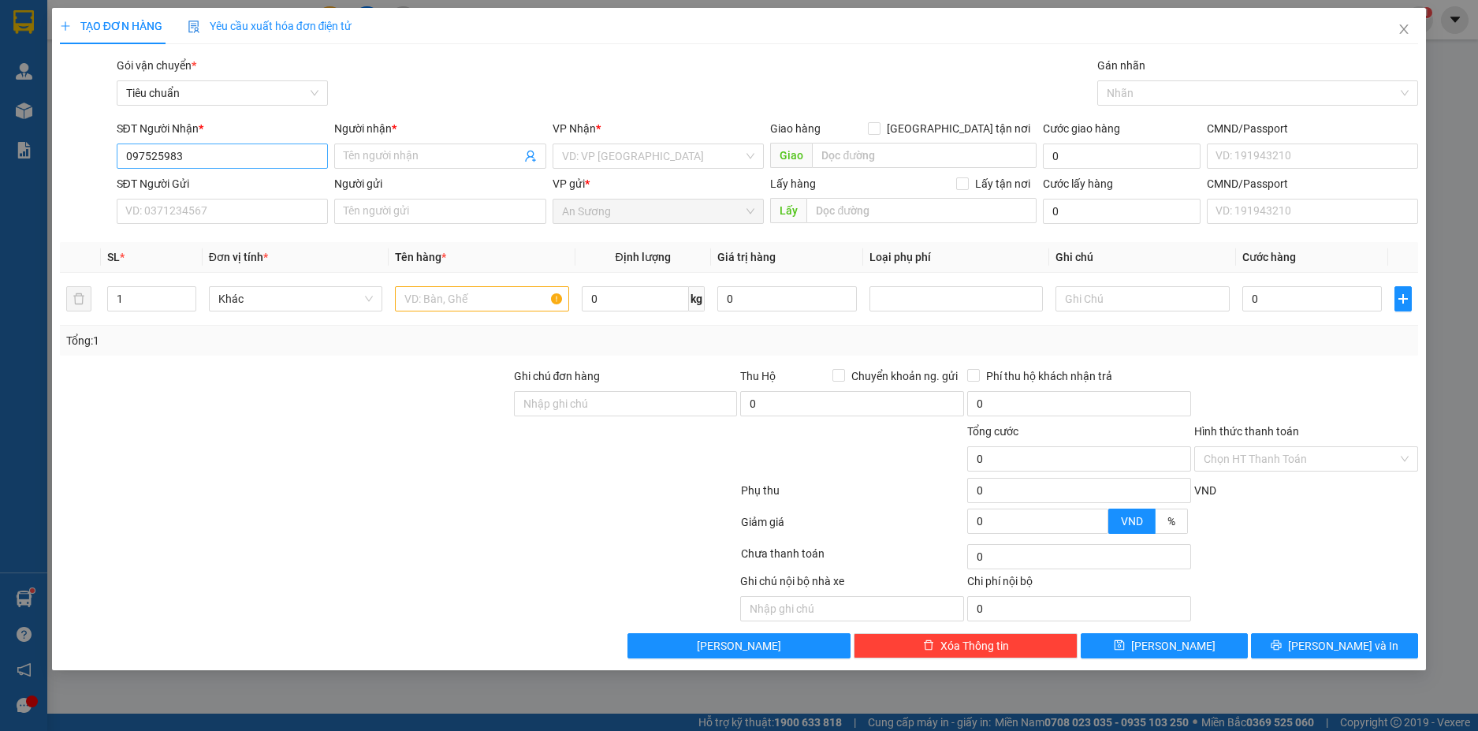
click at [143, 158] on input "097525983" at bounding box center [223, 155] width 212 height 25
click at [224, 158] on input "097525983" at bounding box center [223, 155] width 212 height 25
drag, startPoint x: 191, startPoint y: 157, endPoint x: 98, endPoint y: 155, distance: 93.0
click at [98, 155] on div "SĐT Người Nhận * 097525983 097525983 Người nhận * Tên người nhận VP Nhận * VD: …" at bounding box center [739, 147] width 1362 height 55
type input "097525983"
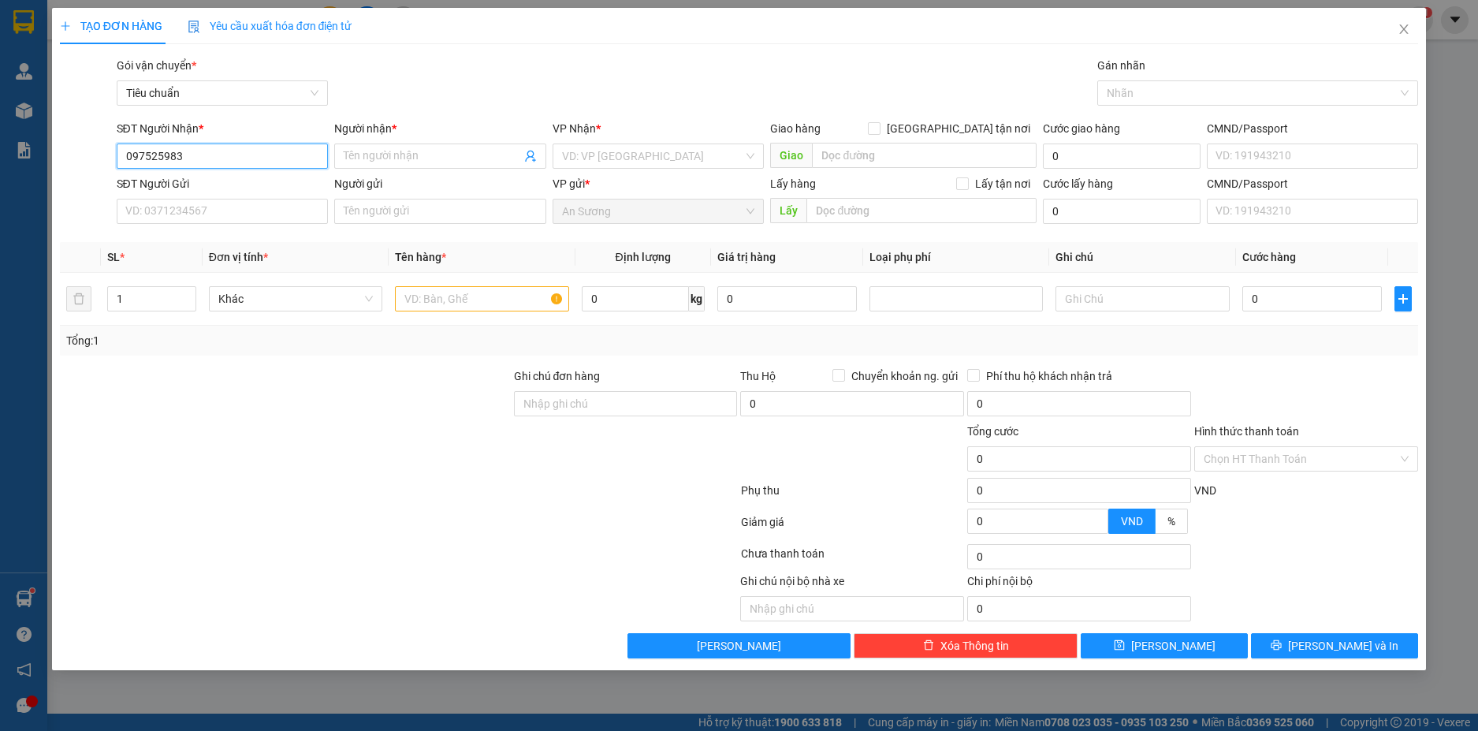
click at [276, 156] on input "097525983" at bounding box center [223, 155] width 212 height 25
click at [238, 205] on input "SĐT Người Gửi" at bounding box center [223, 211] width 212 height 25
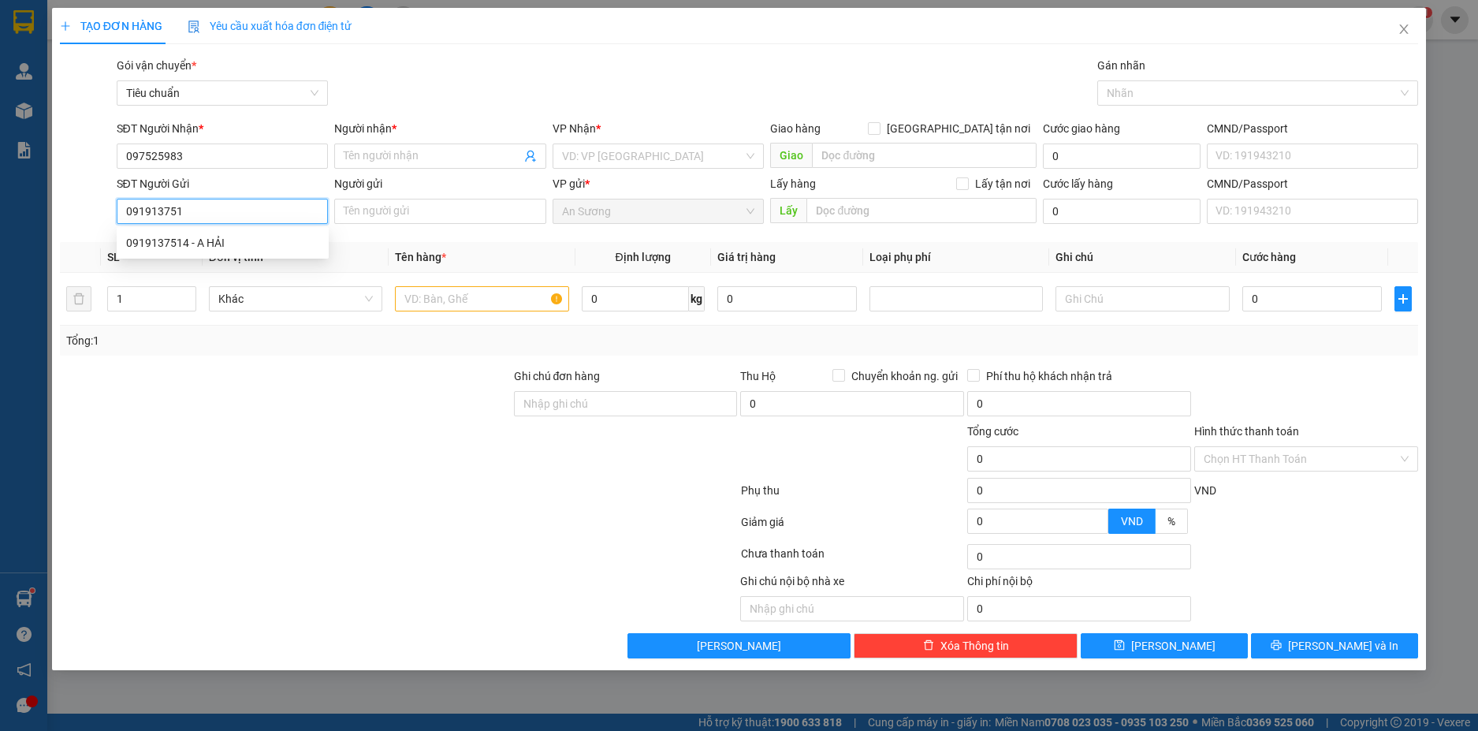
type input "0919137514"
click at [233, 252] on div "0919137514 - A HẢI" at bounding box center [223, 242] width 212 height 25
type input "A HẢI"
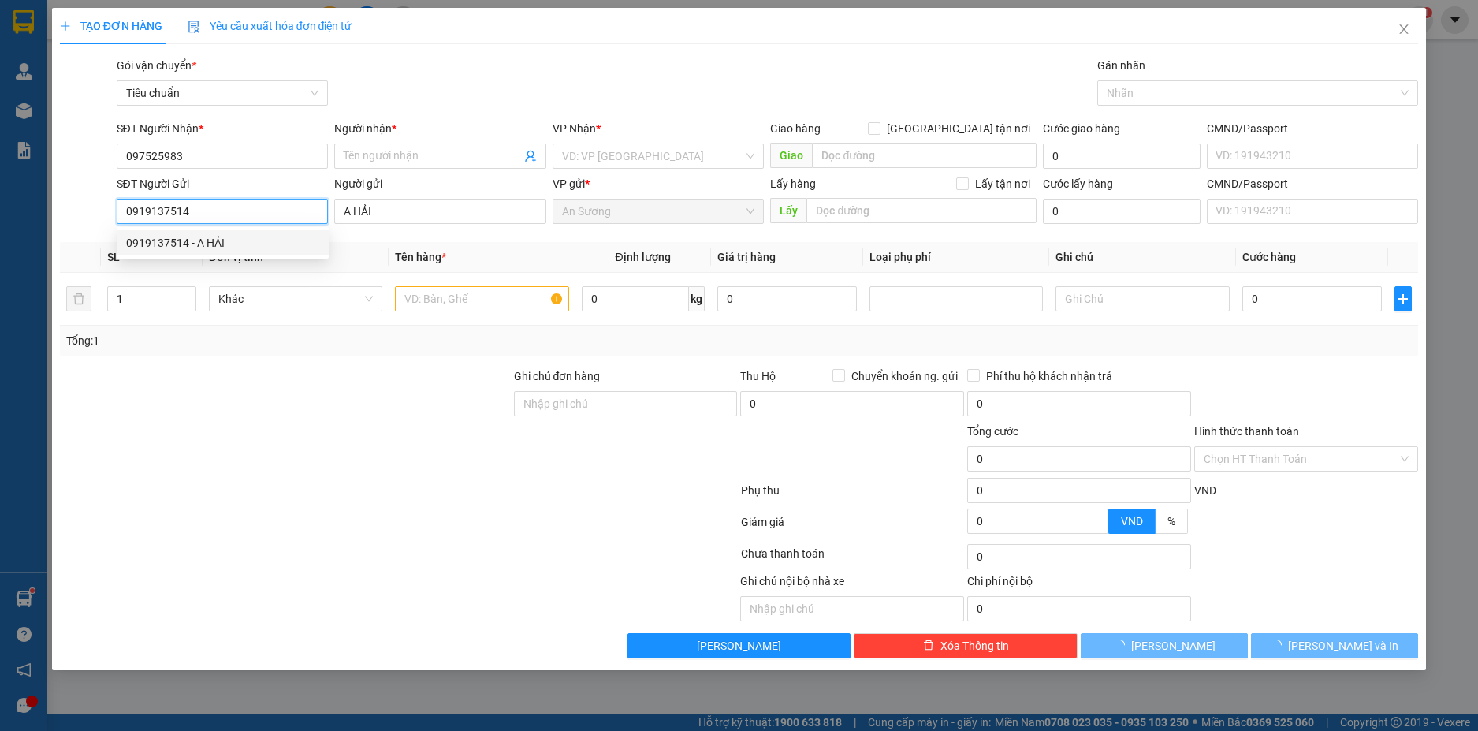
type input "40.000"
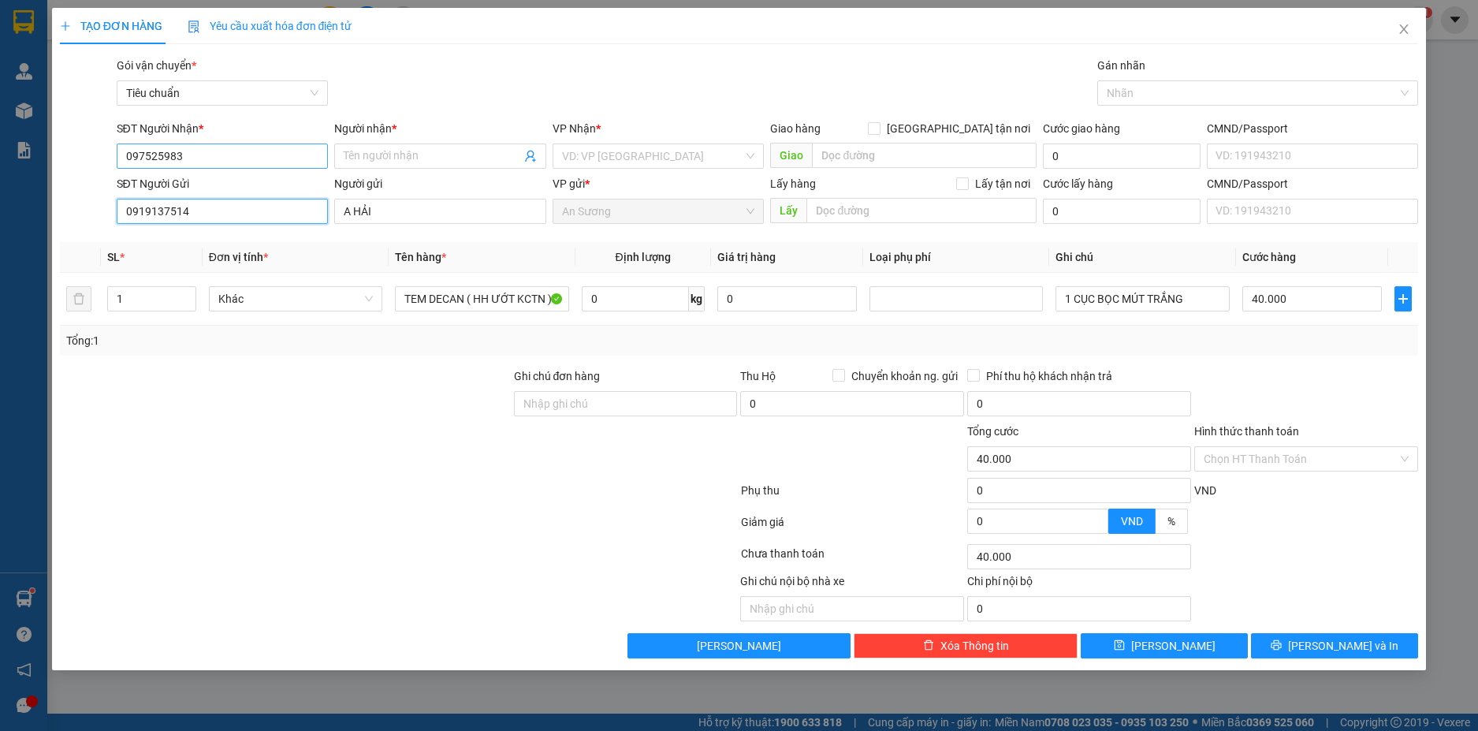
type input "0919137514"
click at [244, 158] on input "097525983" at bounding box center [223, 155] width 212 height 25
click at [242, 184] on div "0975252983 - C THOA" at bounding box center [222, 187] width 193 height 17
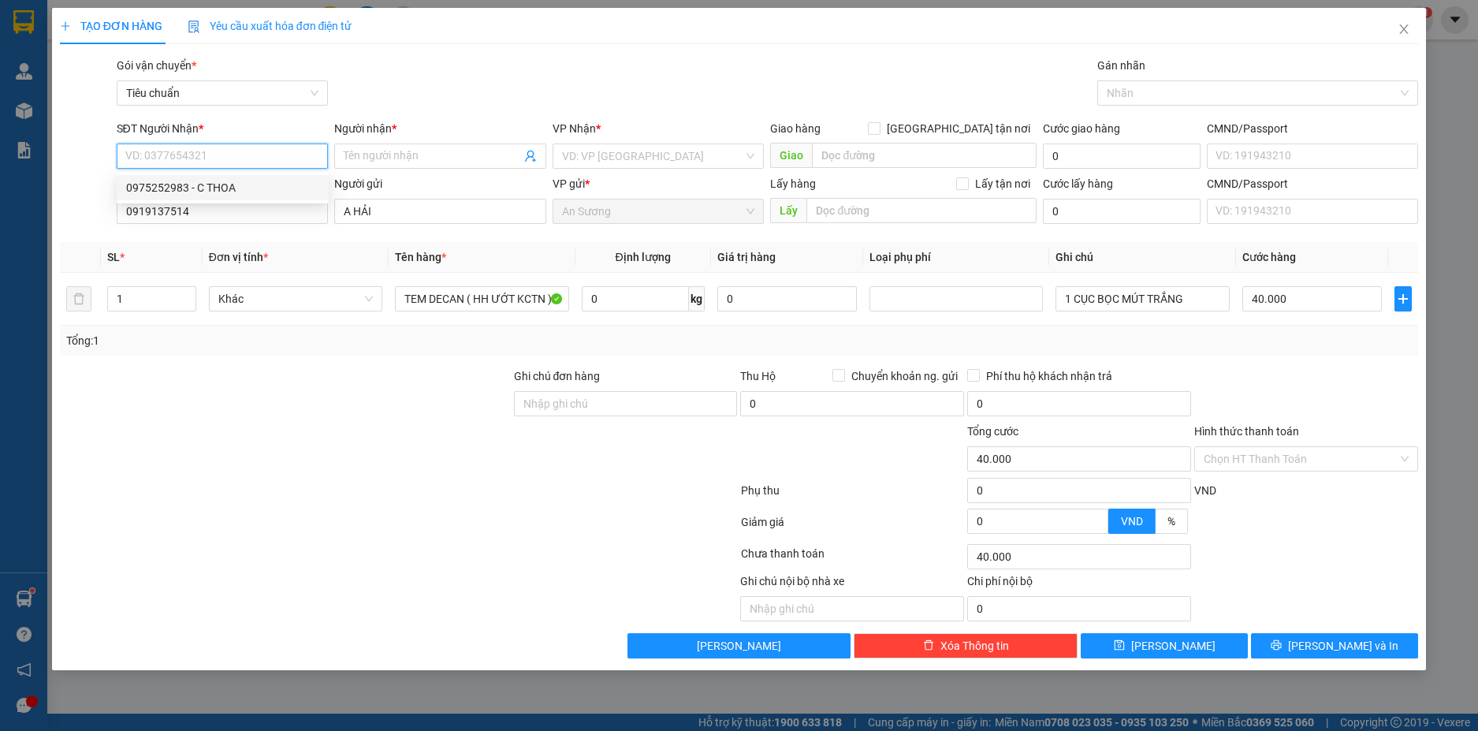
type input "0975252983"
type input "C THOA"
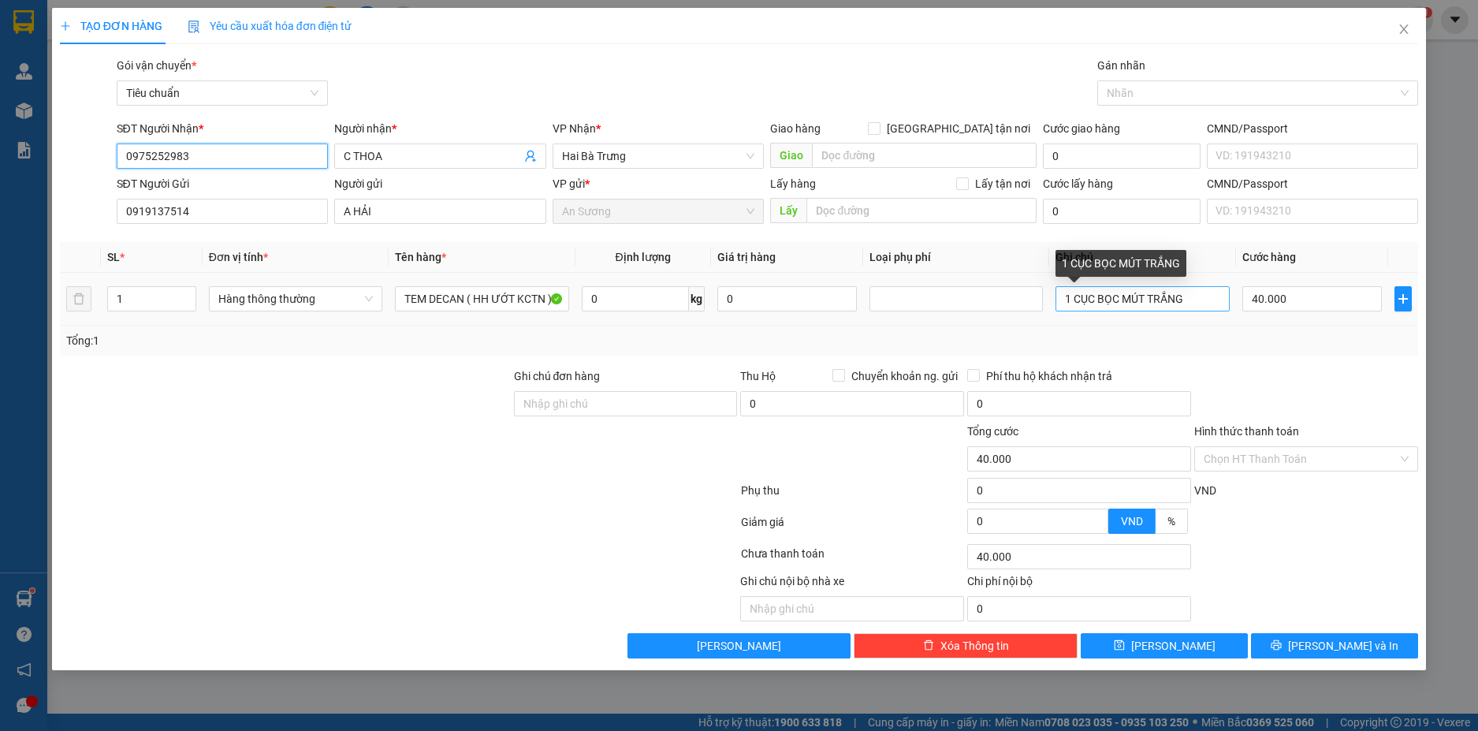
type input "0975252983"
click at [1207, 302] on input "1 CỤC BỌC MÚT TRẮNG" at bounding box center [1142, 298] width 173 height 25
click at [1160, 304] on input "1 CỤC BỌC MÚT TRẮNG" at bounding box center [1142, 298] width 173 height 25
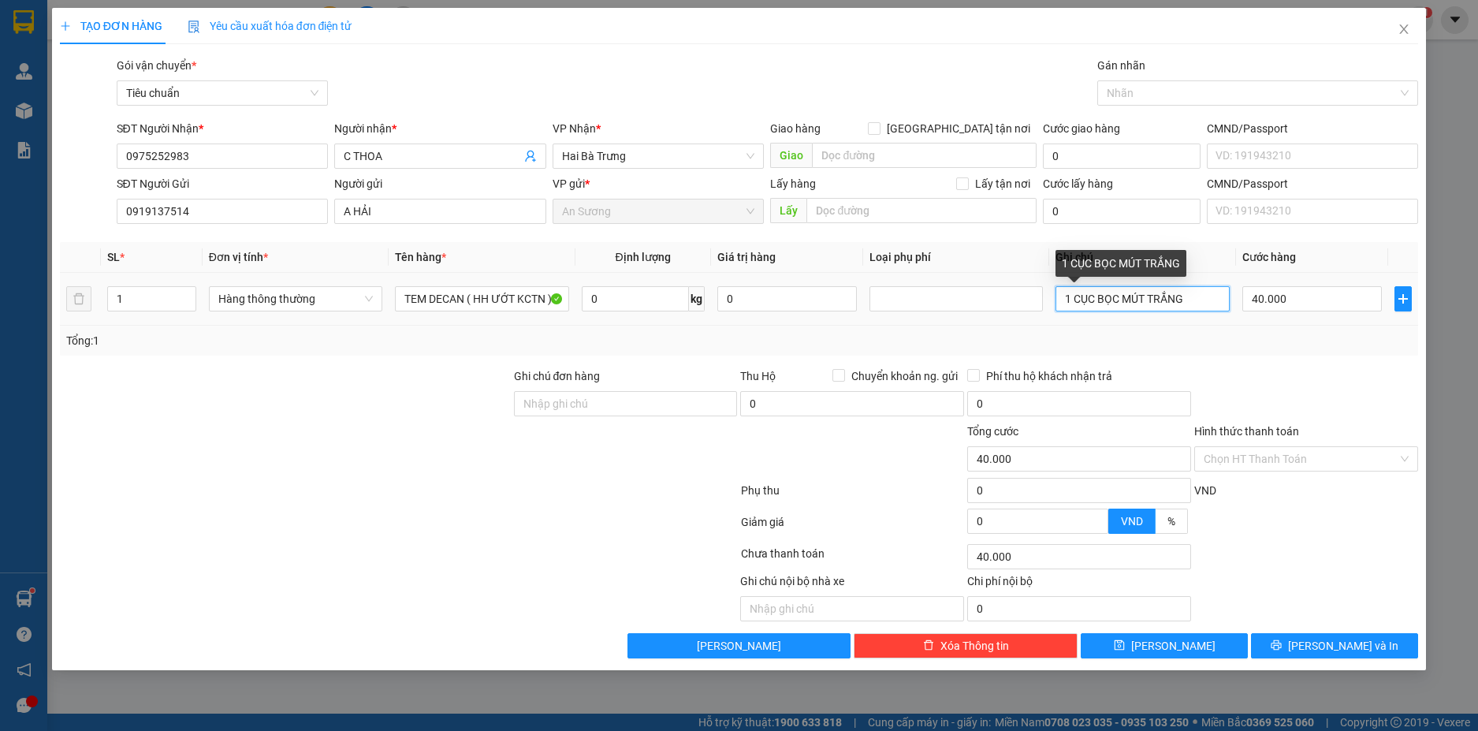
click at [1160, 304] on input "1 CỤC BỌC MÚT TRẮNG" at bounding box center [1142, 298] width 173 height 25
click at [626, 294] on input "0" at bounding box center [635, 298] width 107 height 25
type input "20"
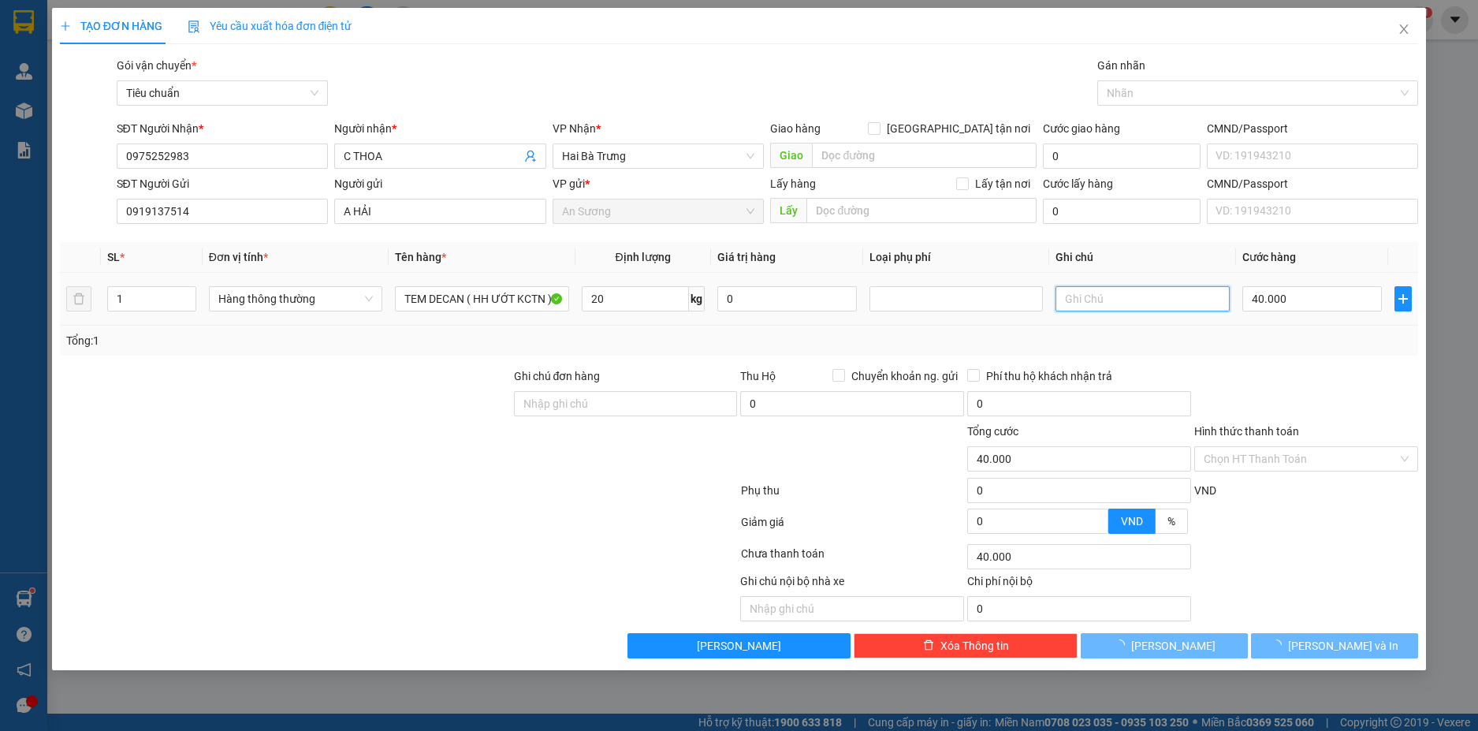
click at [1146, 299] on input "text" at bounding box center [1142, 298] width 173 height 25
type input "55.000"
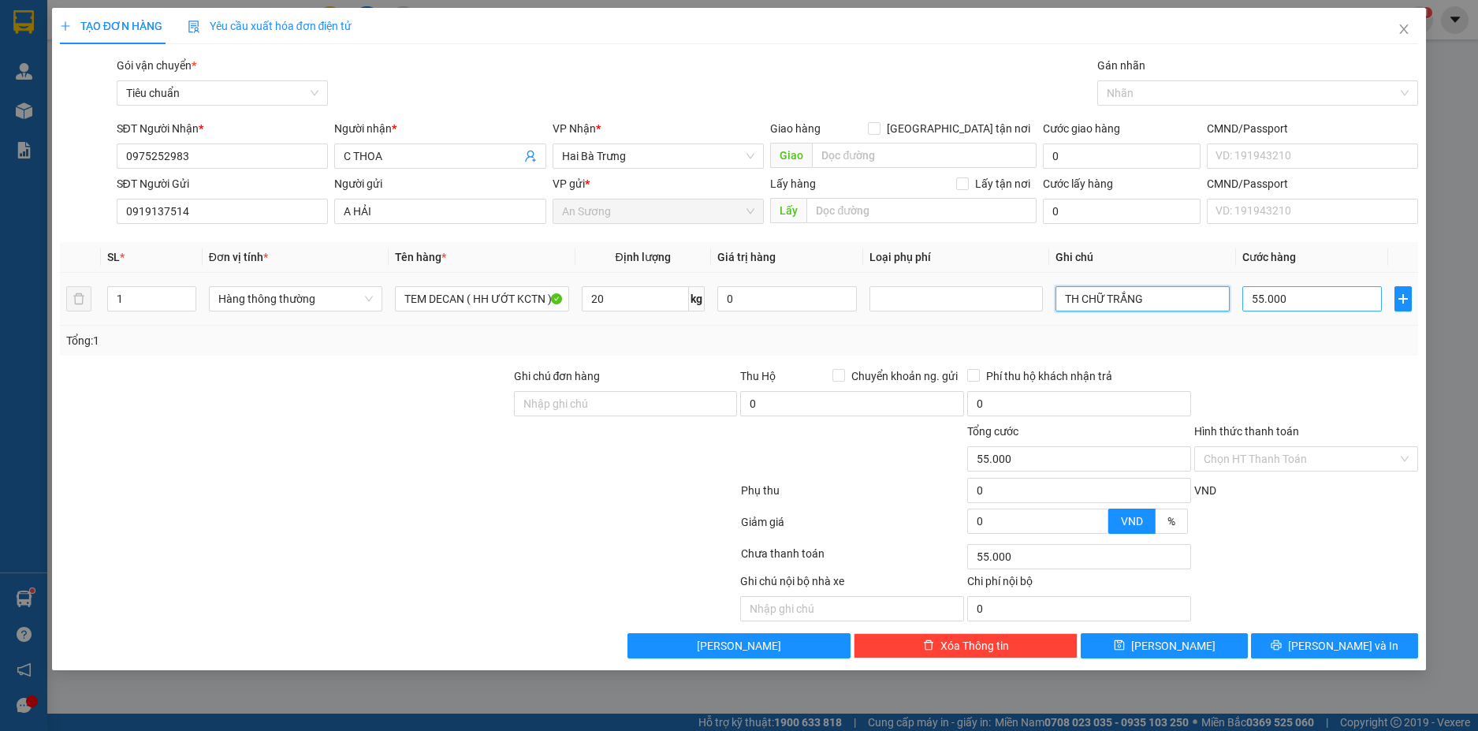
type input "TH CHỮ TRẮNG"
click at [1306, 303] on input "55.000" at bounding box center [1312, 298] width 140 height 25
type input "6"
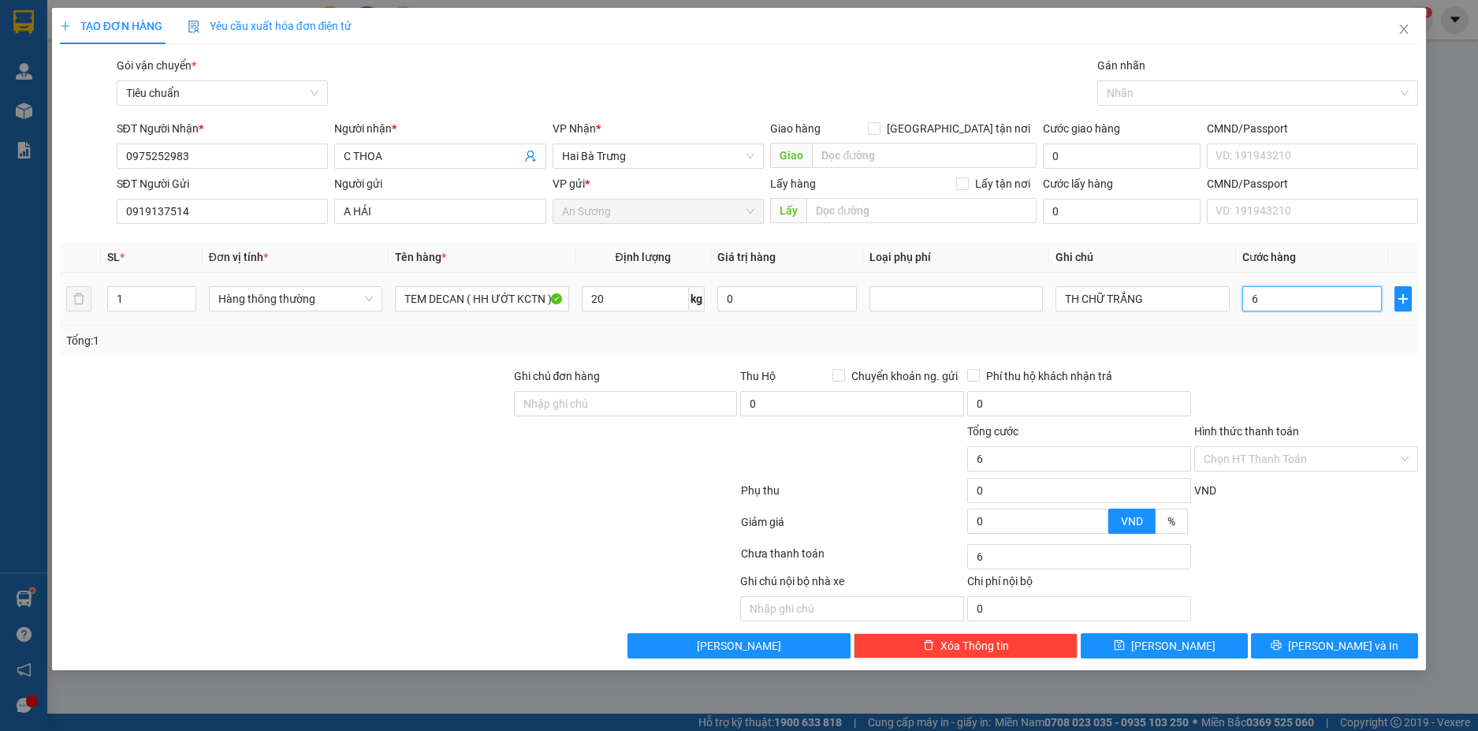
type input "60"
type input "60.000"
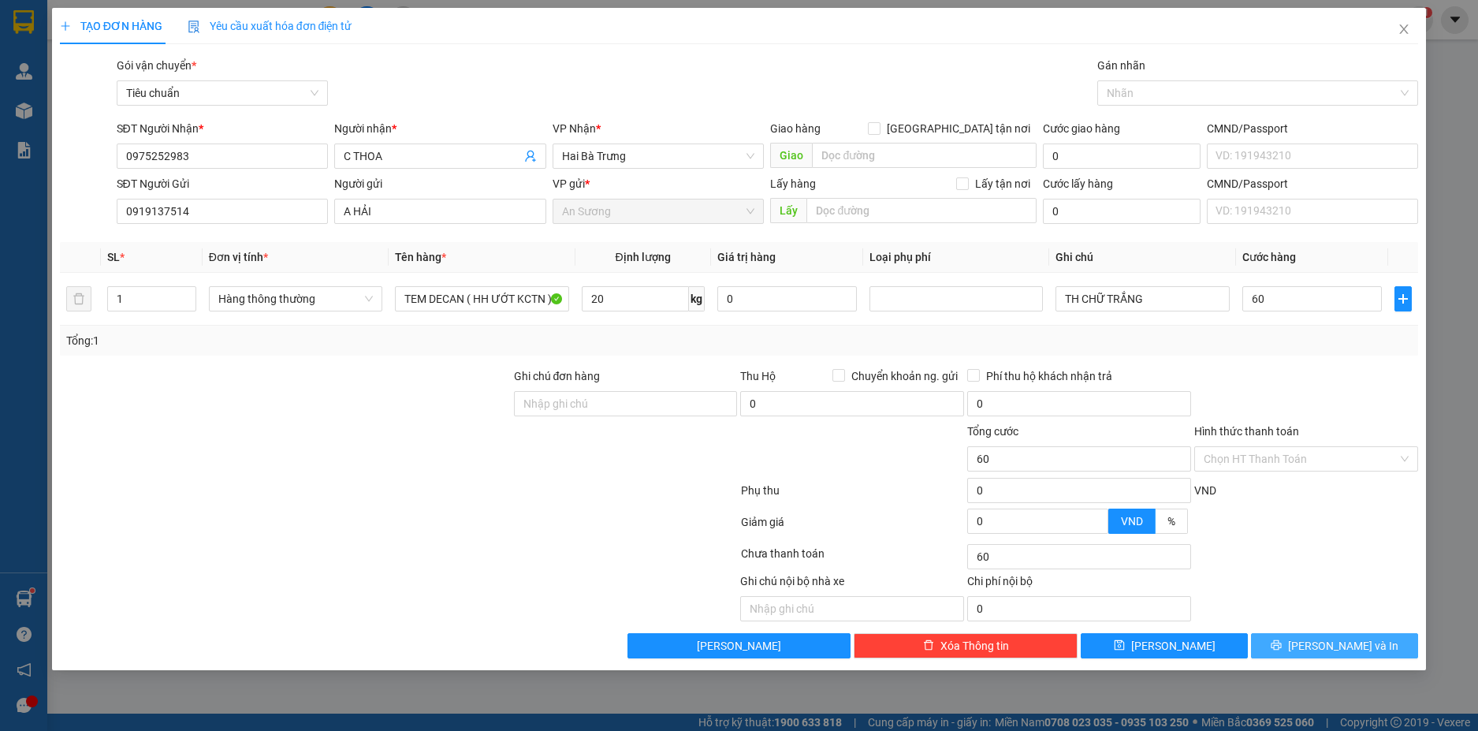
type input "60.000"
click at [1354, 649] on span "[PERSON_NAME] và In" at bounding box center [1343, 645] width 110 height 17
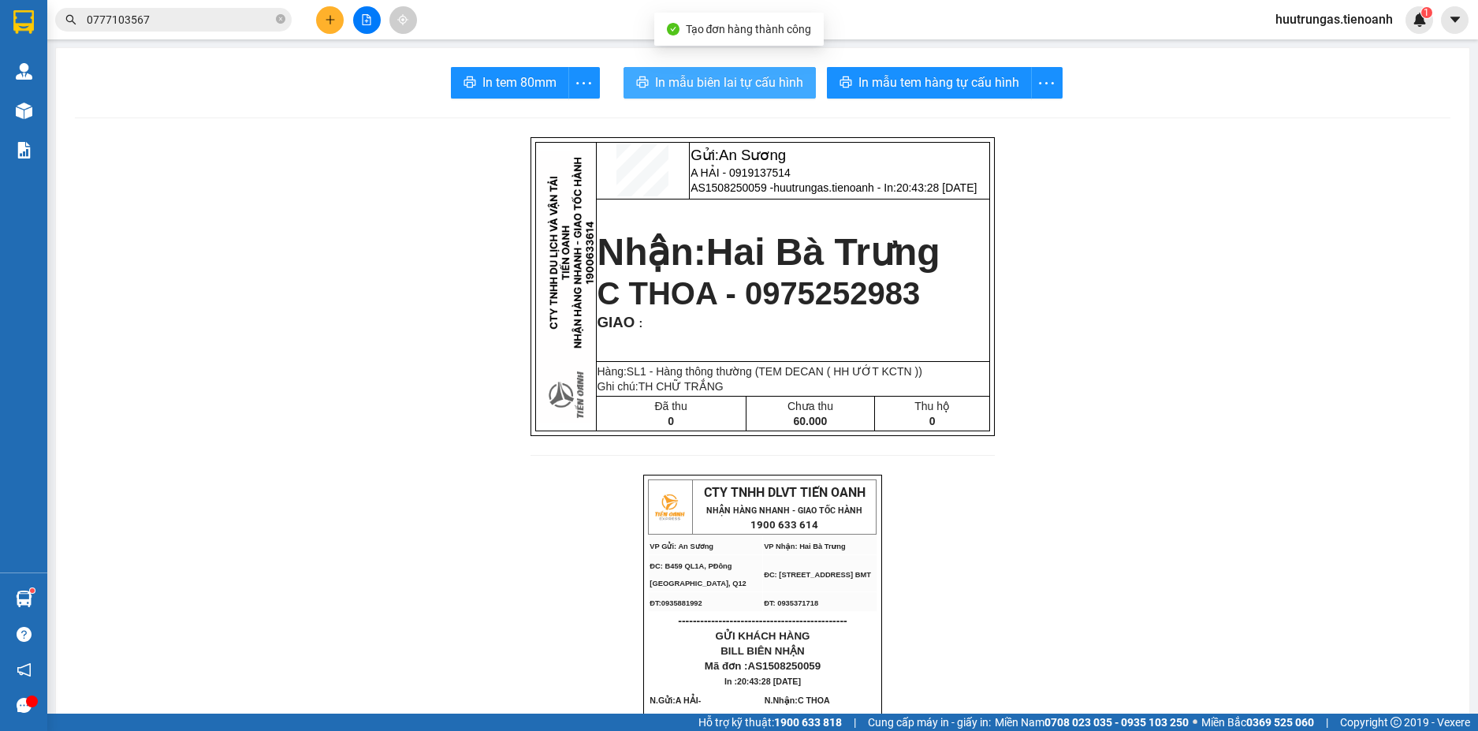
click at [762, 86] on span "In mẫu biên lai tự cấu hình" at bounding box center [729, 83] width 148 height 20
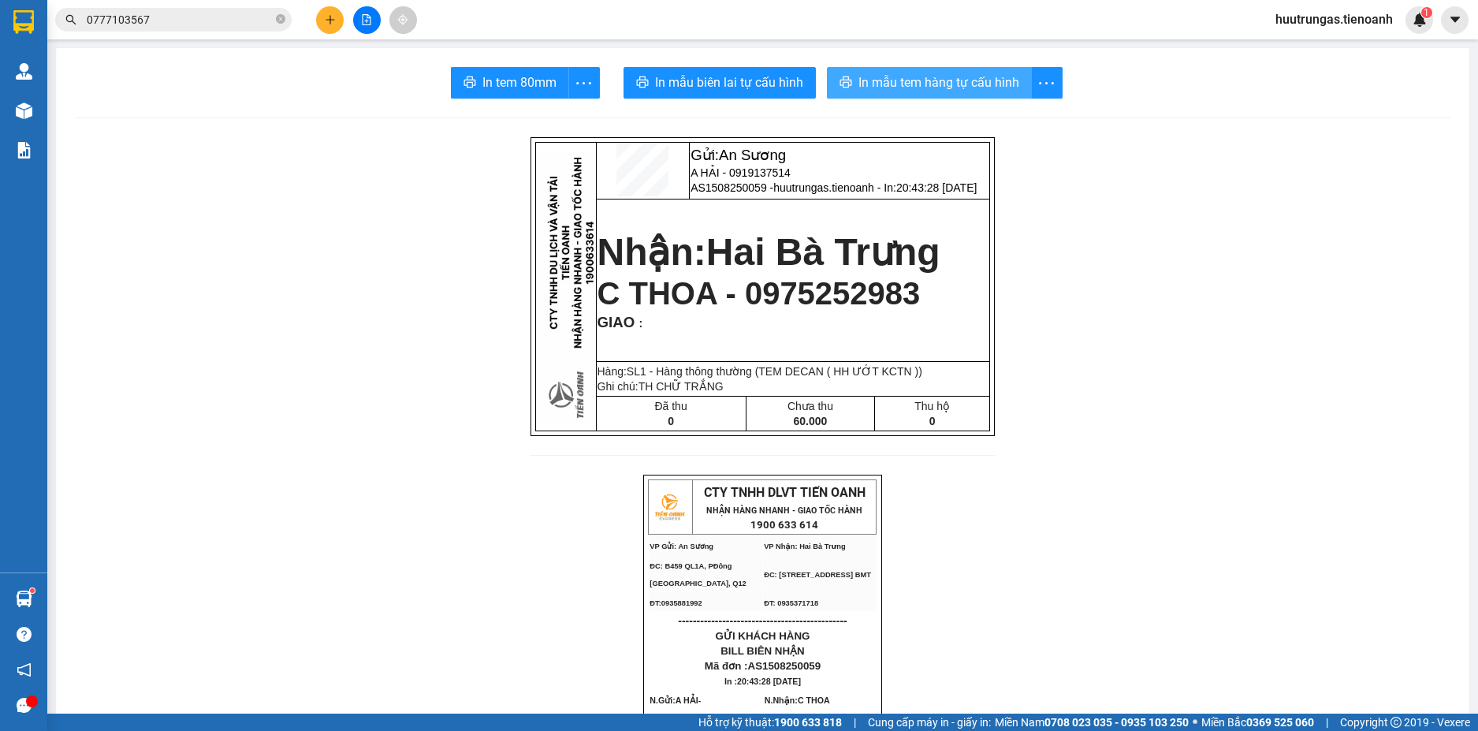
click at [931, 84] on span "In mẫu tem hàng tự cấu hình" at bounding box center [939, 83] width 161 height 20
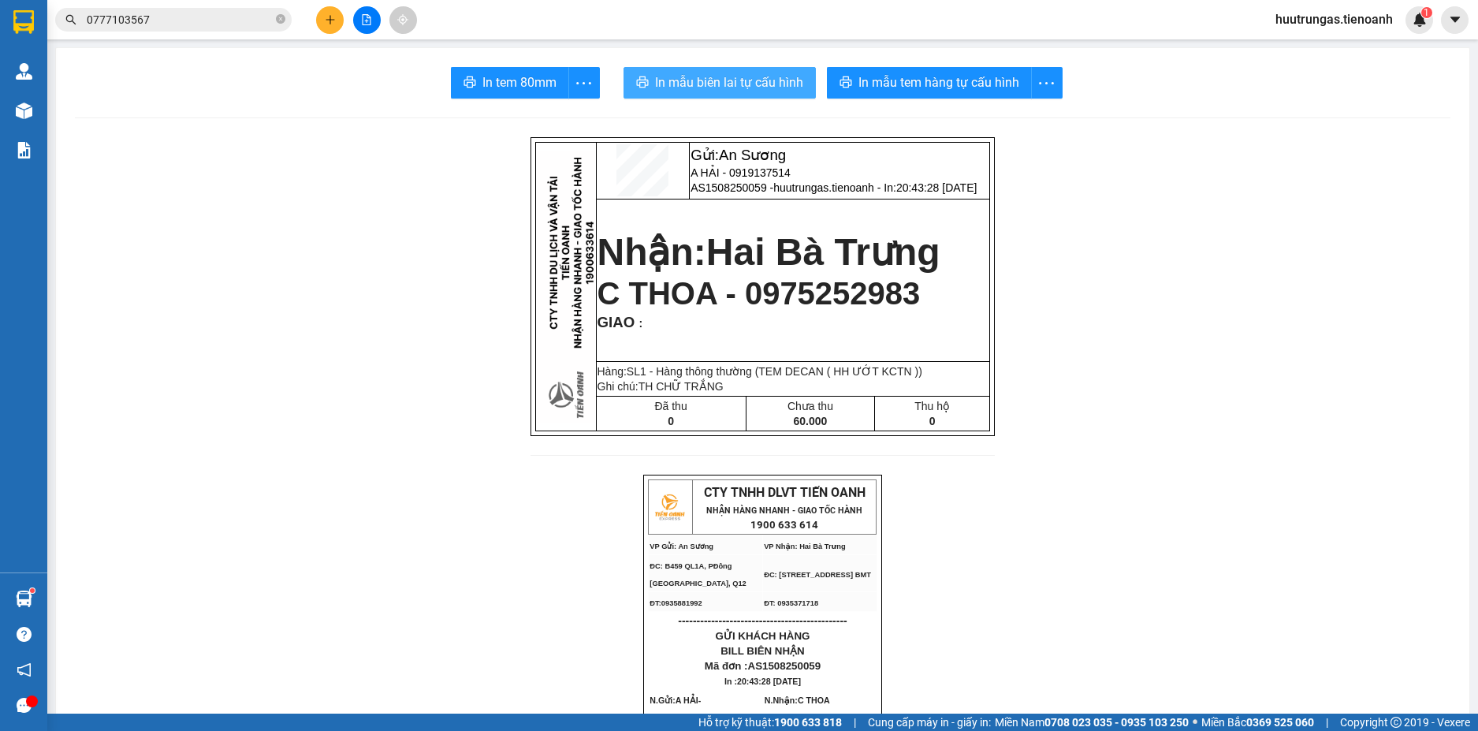
drag, startPoint x: 728, startPoint y: 78, endPoint x: 732, endPoint y: 88, distance: 10.2
click at [728, 80] on span "In mẫu biên lai tự cấu hình" at bounding box center [729, 83] width 148 height 20
